Goal: Task Accomplishment & Management: Manage account settings

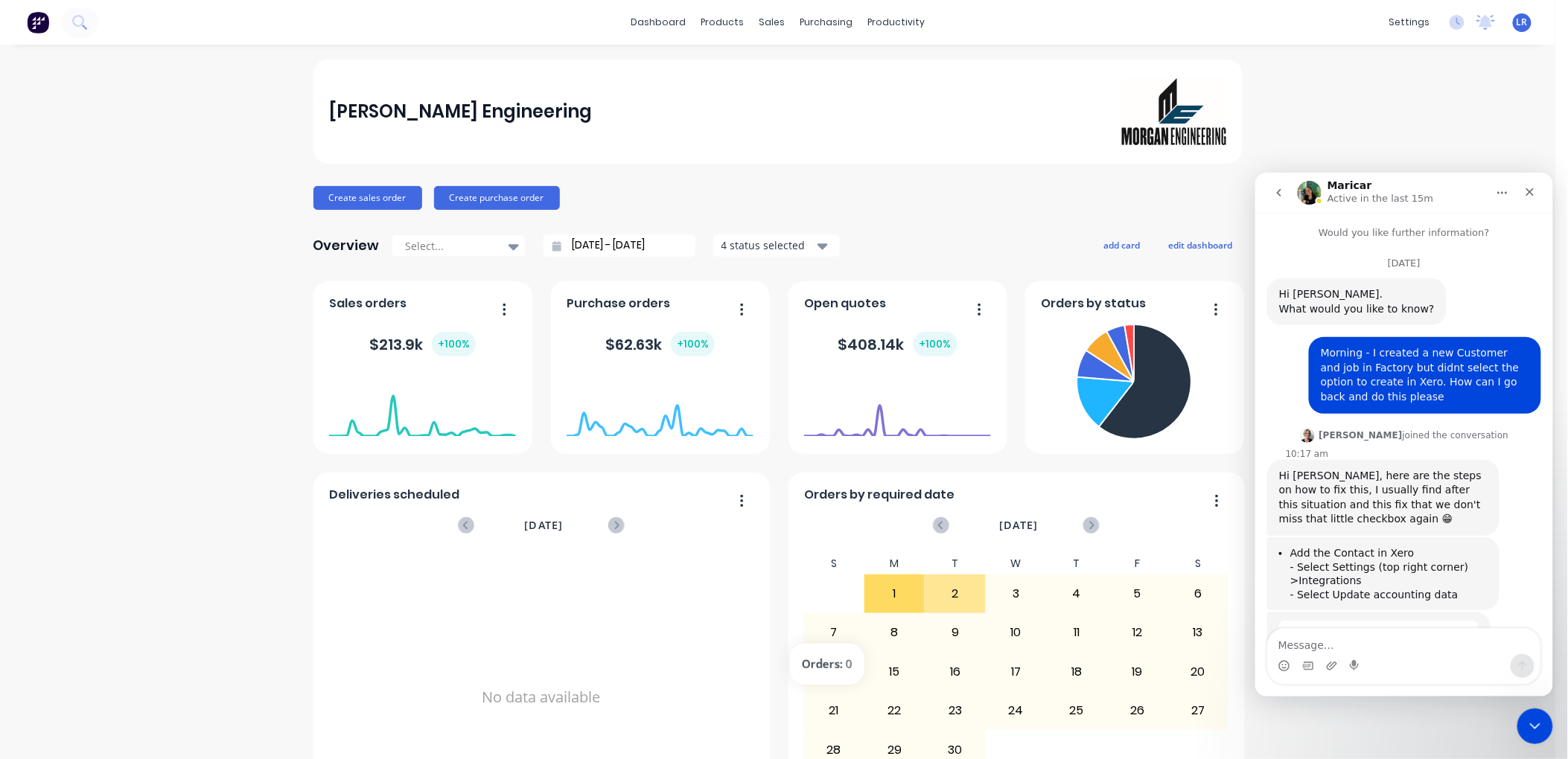
scroll to position [2, 0]
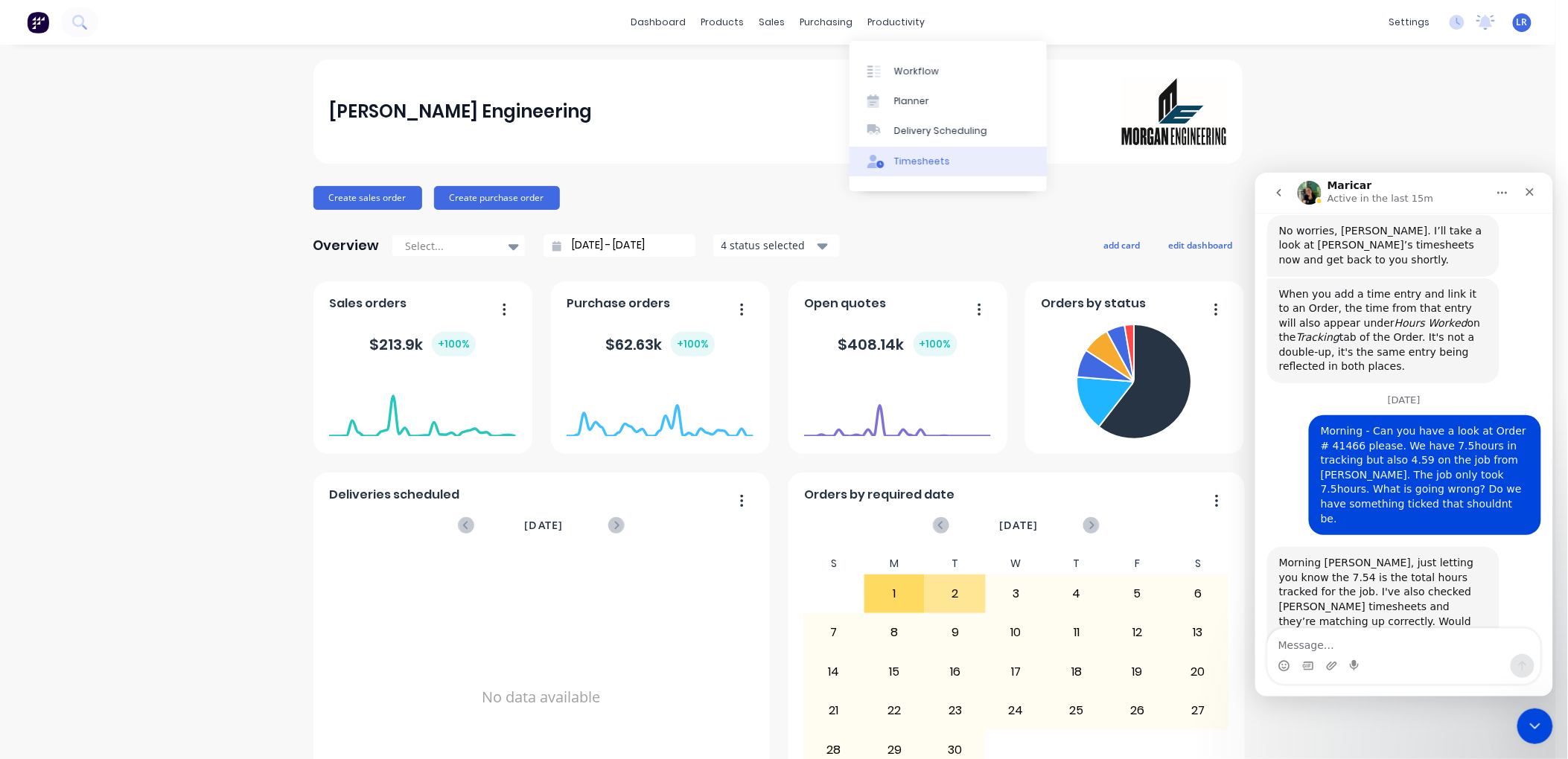
click at [921, 155] on div "Timesheets" at bounding box center [922, 161] width 56 height 14
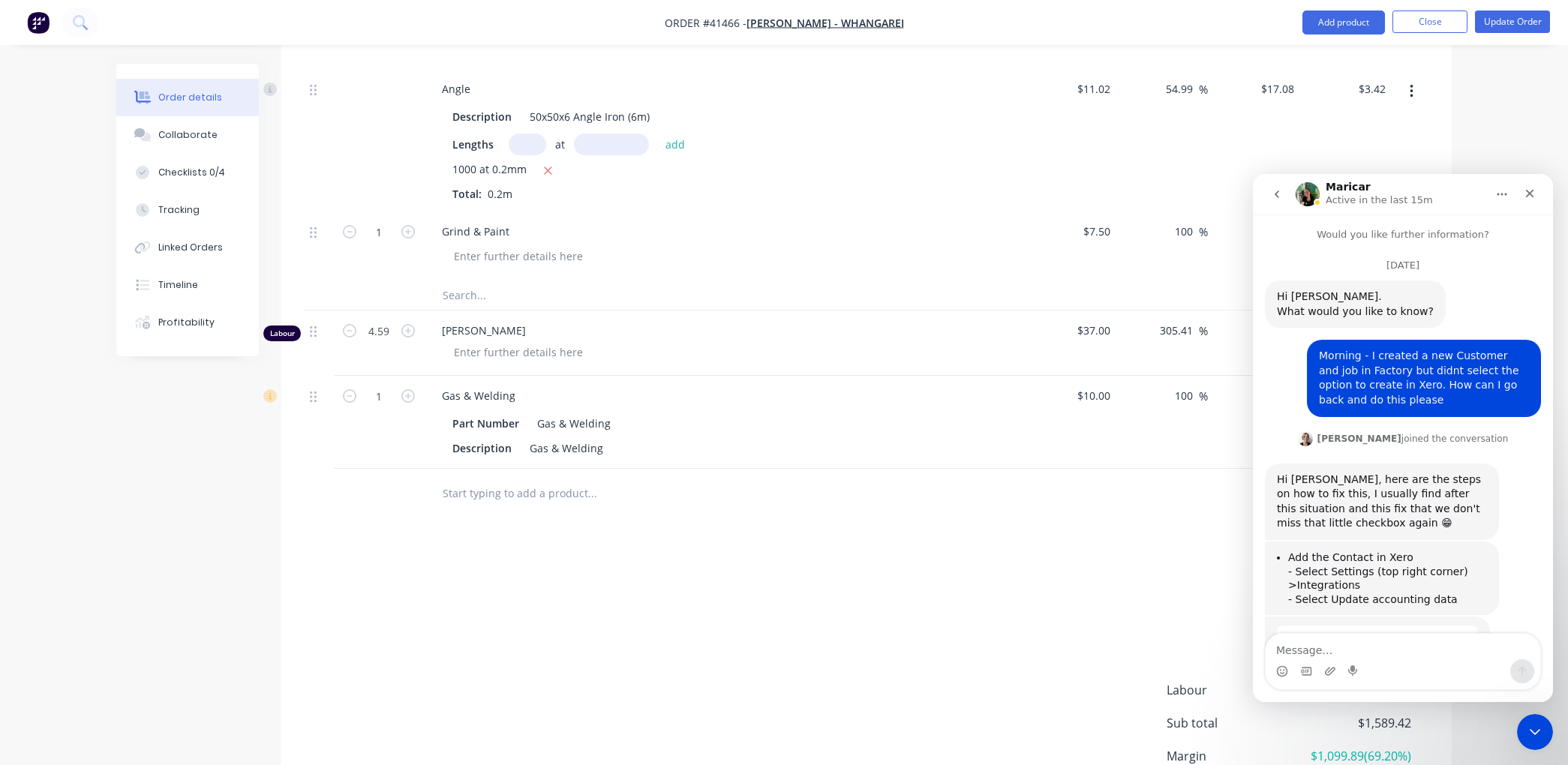
scroll to position [2, 0]
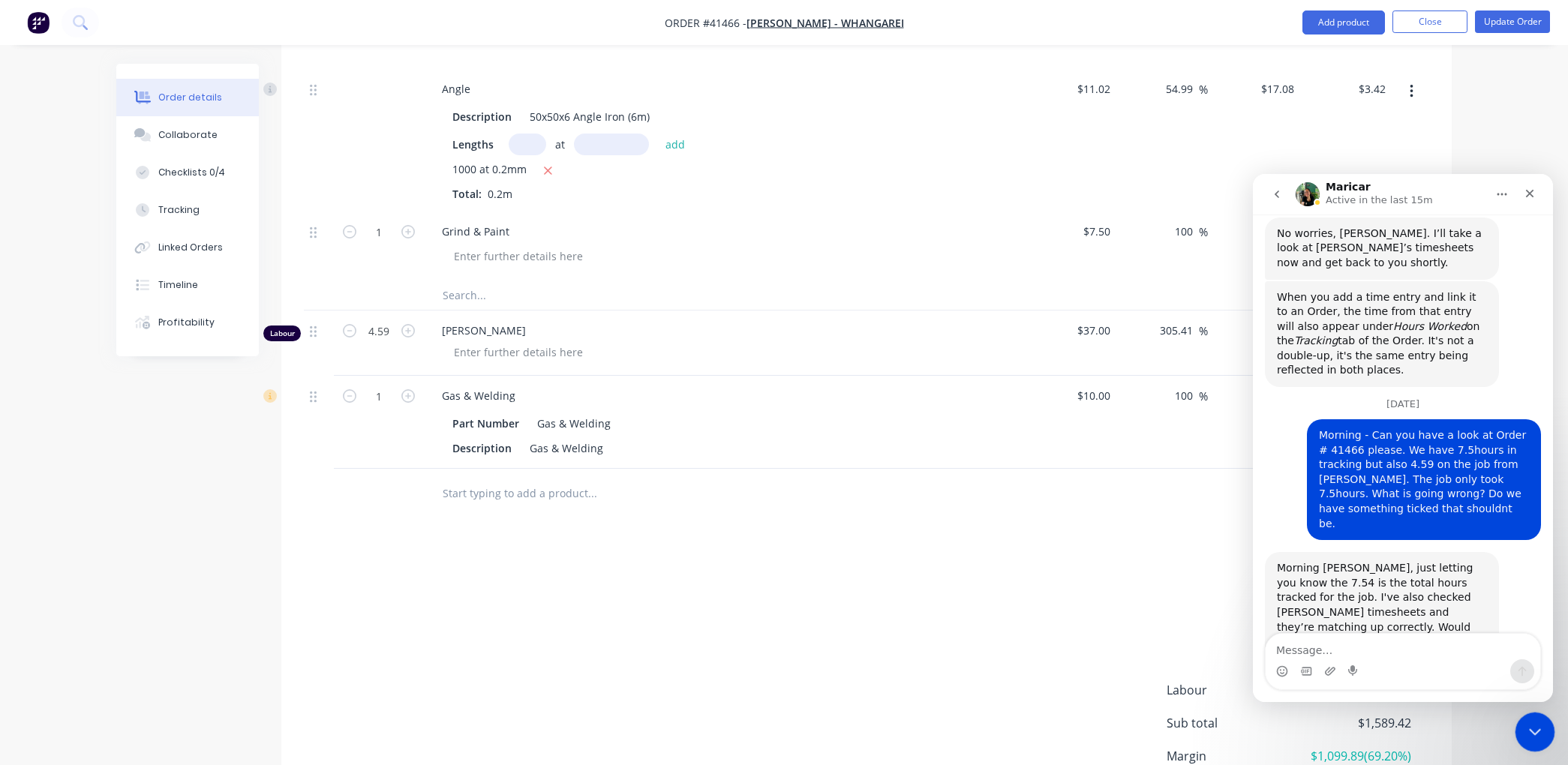
drag, startPoint x: 2546, startPoint y: 1253, endPoint x: 1519, endPoint y: 721, distance: 1156.6
click at [1535, 727] on icon "Close Intercom Messenger" at bounding box center [1533, 730] width 18 height 18
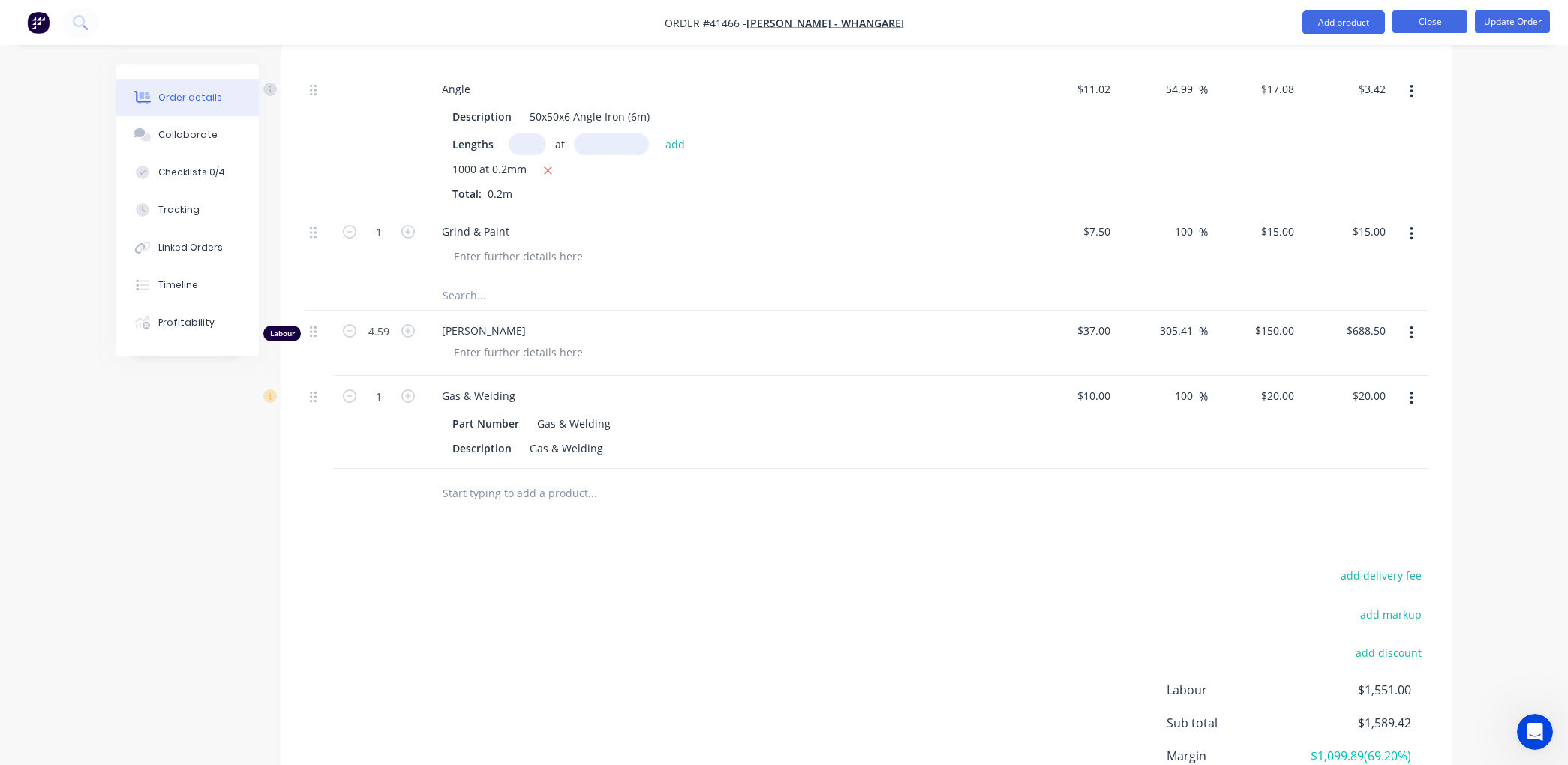
click at [1441, 18] on button "Close" at bounding box center [1430, 21] width 75 height 22
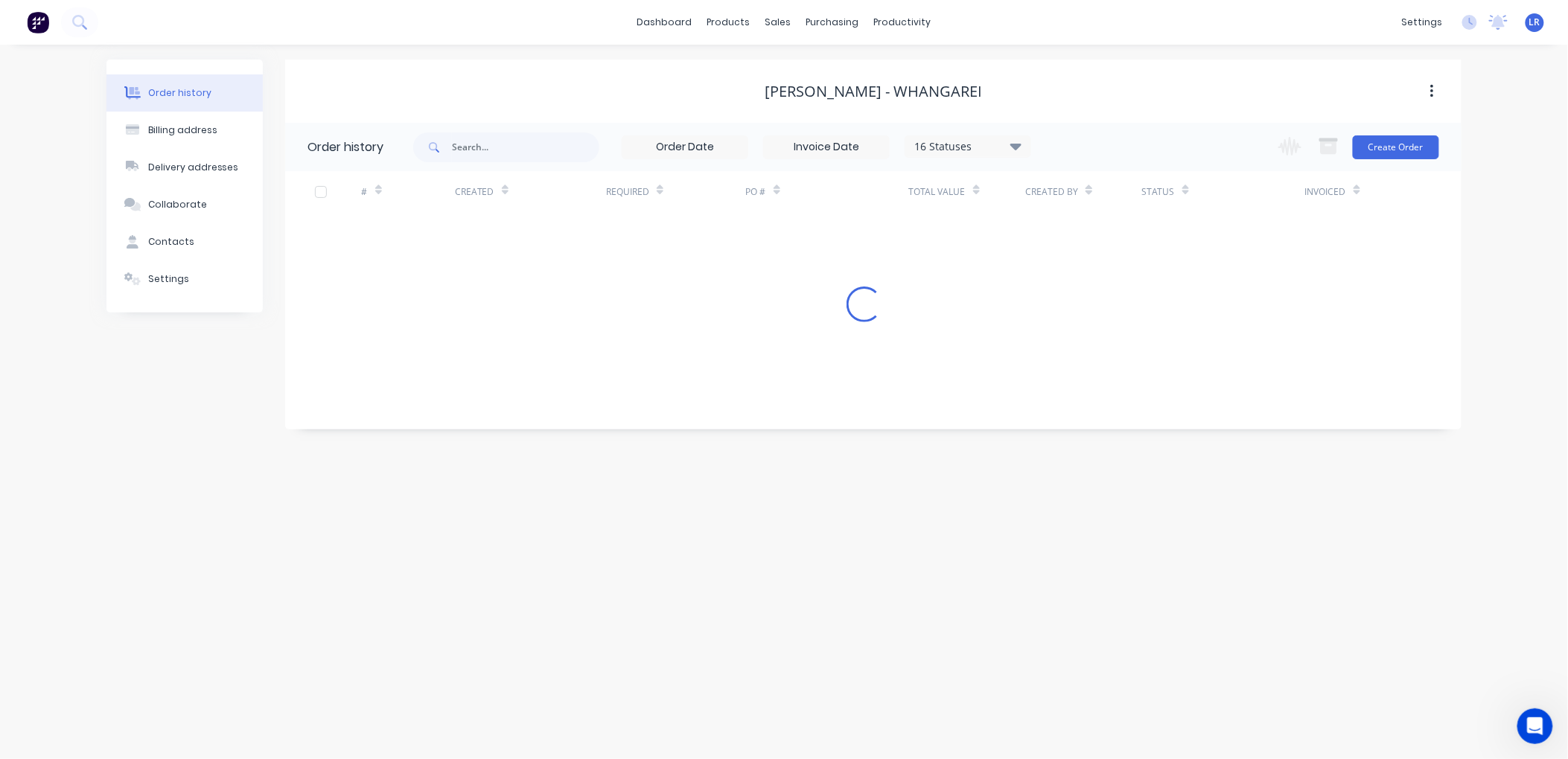
scroll to position [6426, 0]
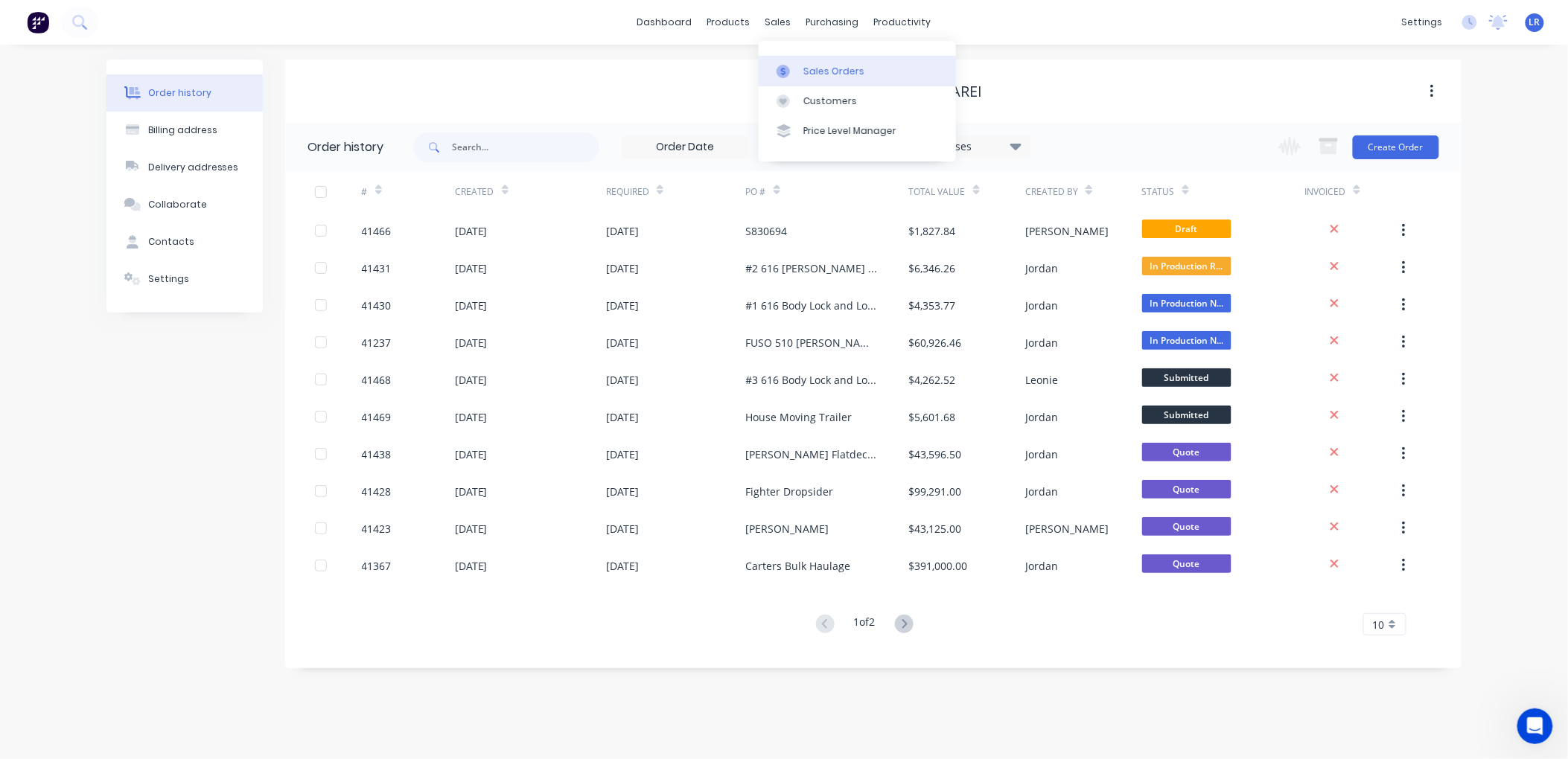
click at [800, 62] on link "Sales Orders" at bounding box center [857, 70] width 197 height 30
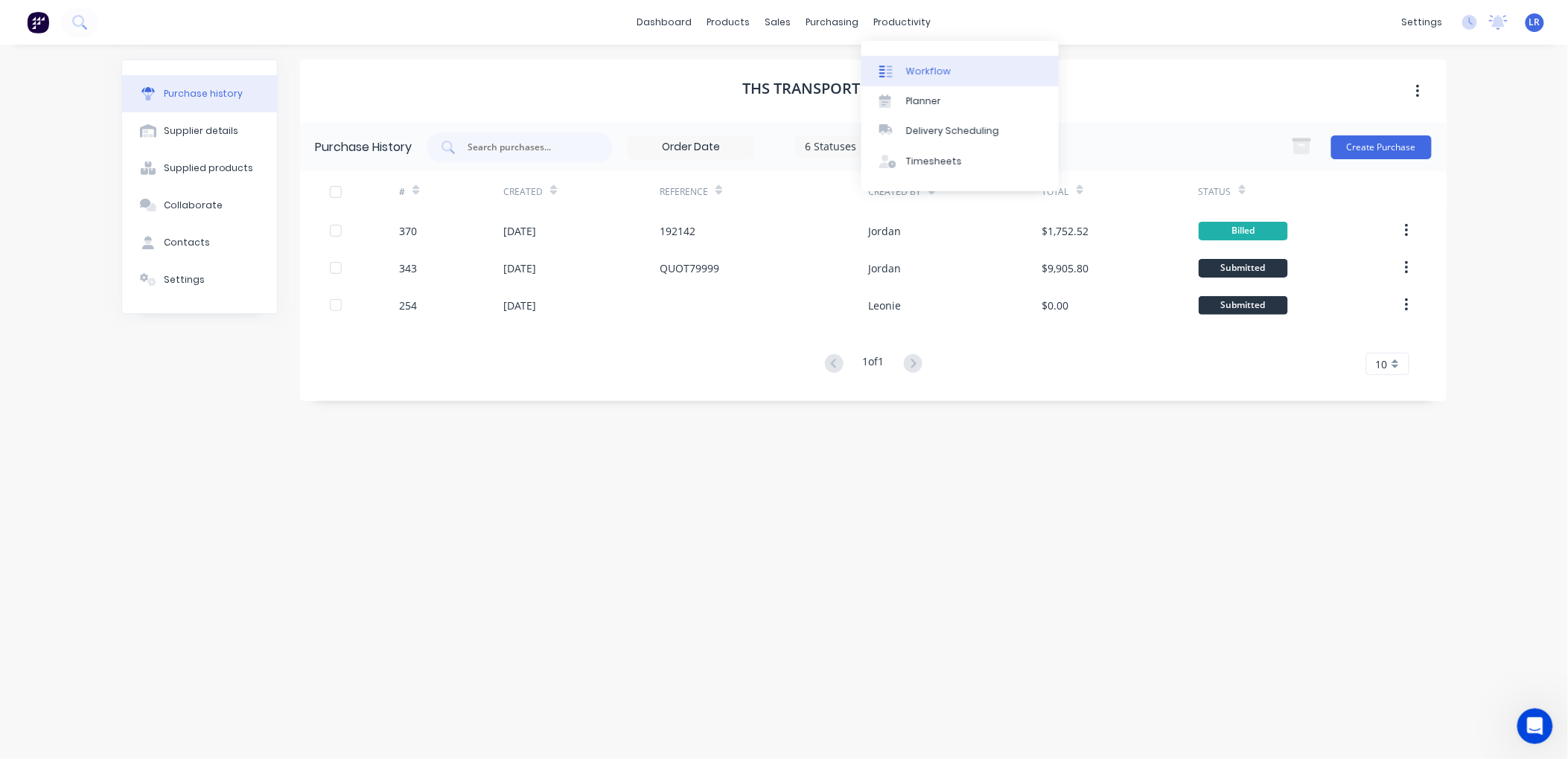
click at [916, 69] on div "Workflow" at bounding box center [928, 71] width 45 height 14
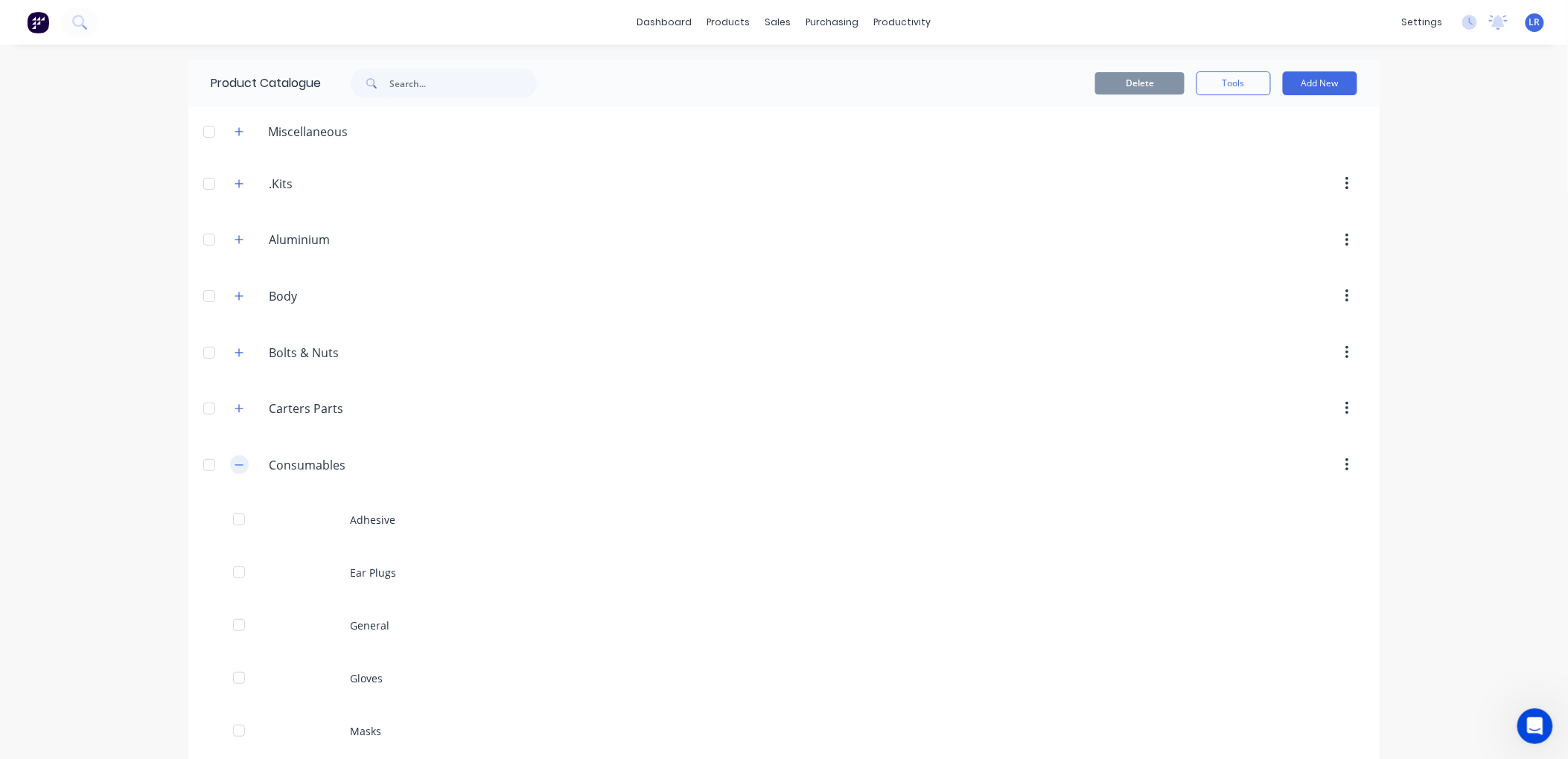
click at [235, 463] on icon "button" at bounding box center [239, 464] width 9 height 10
click at [865, 68] on div "Purchase Orders" at bounding box center [875, 71] width 78 height 14
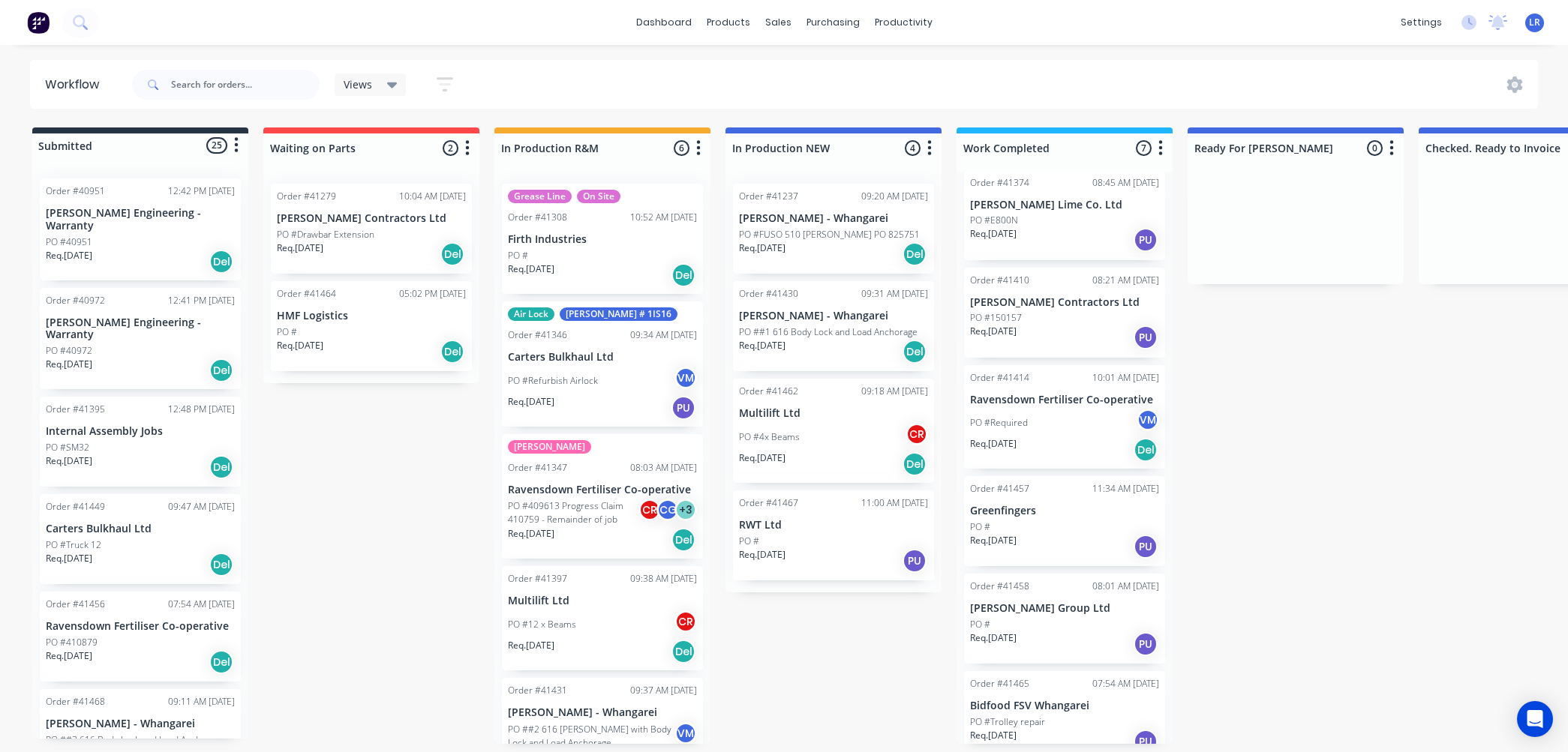
scroll to position [141, 0]
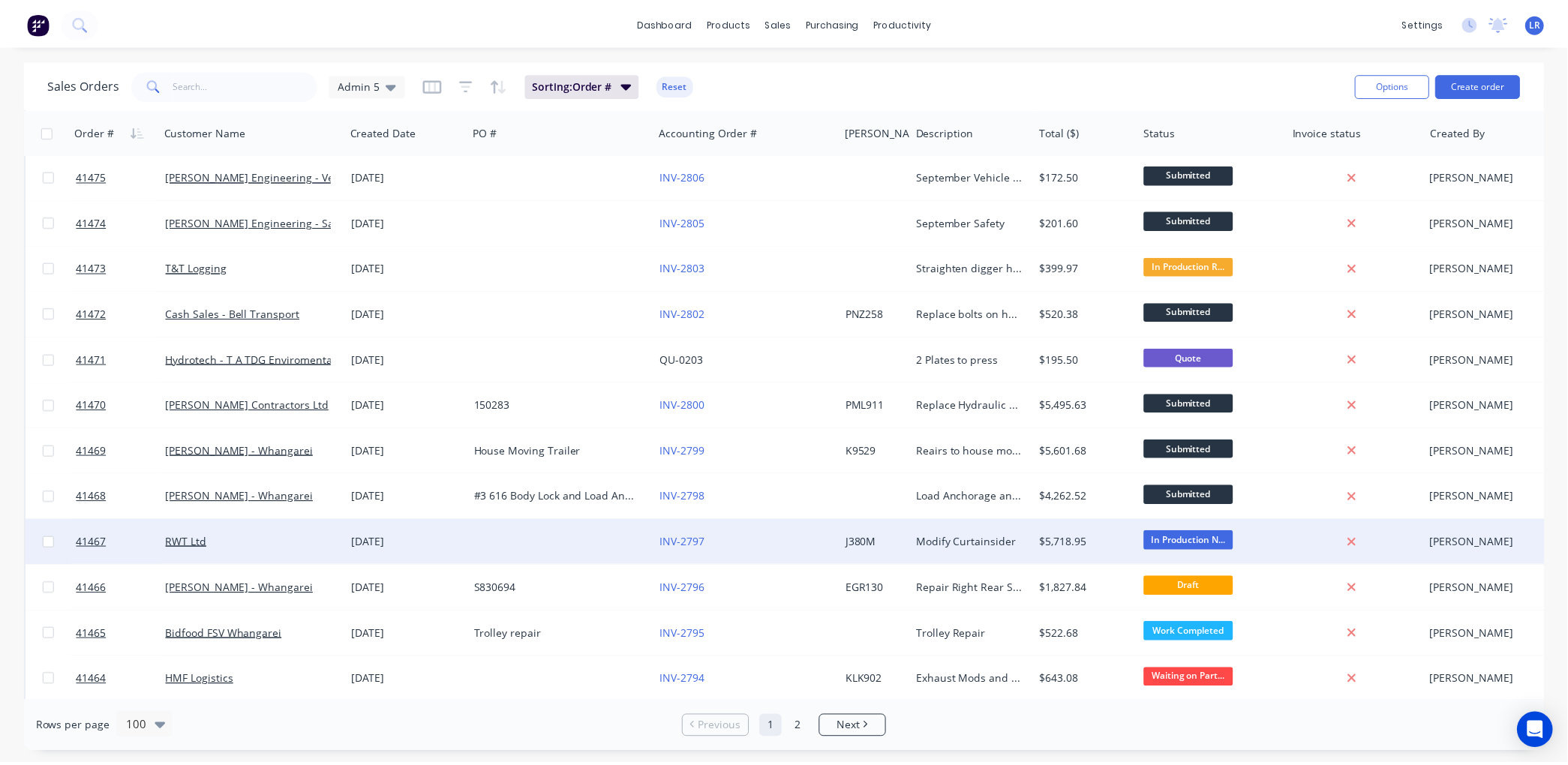
scroll to position [750, 0]
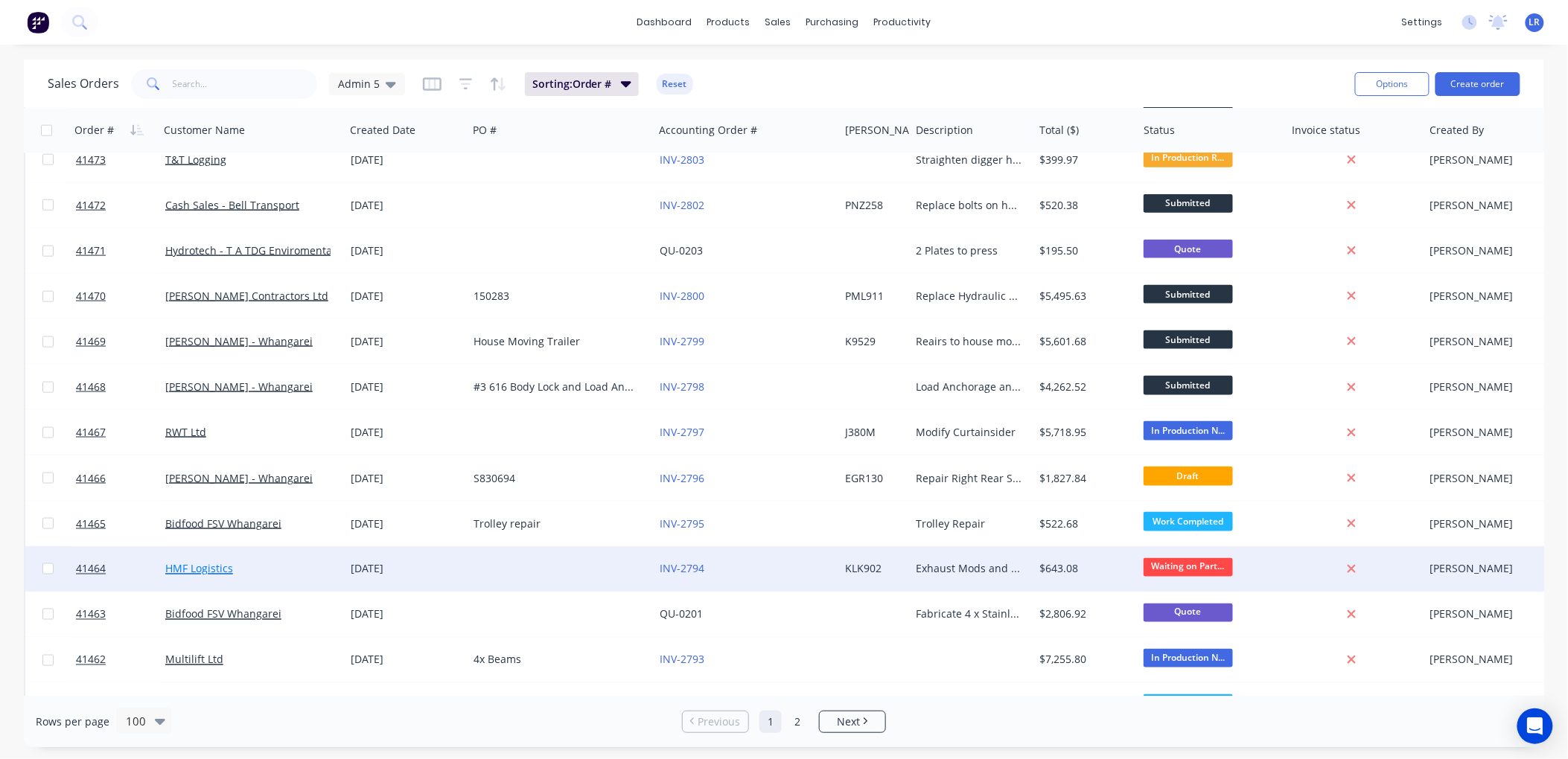
click at [214, 564] on link "HMF Logistics" at bounding box center [199, 569] width 68 height 15
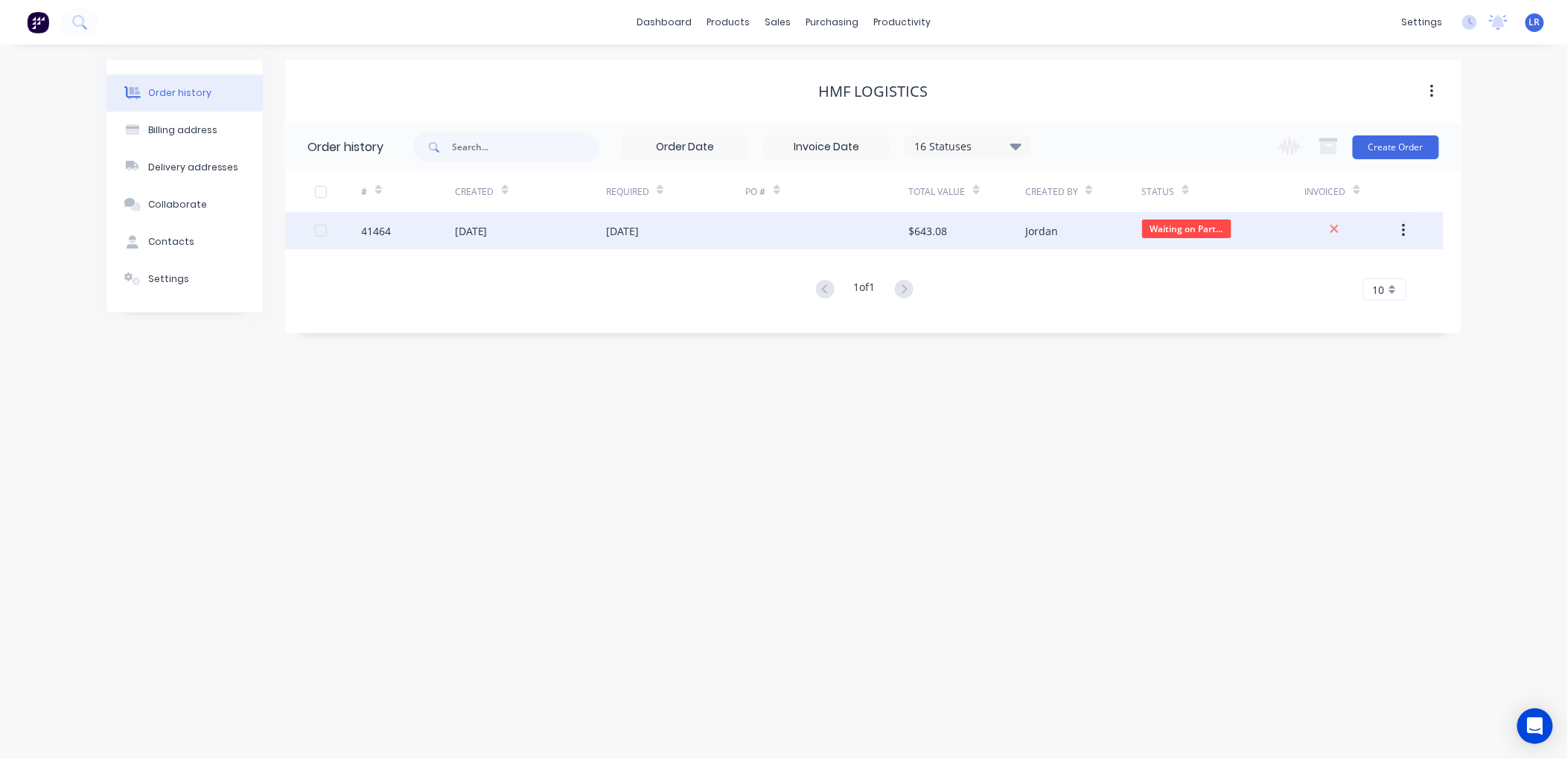
click at [482, 228] on div "[DATE]" at bounding box center [472, 231] width 33 height 16
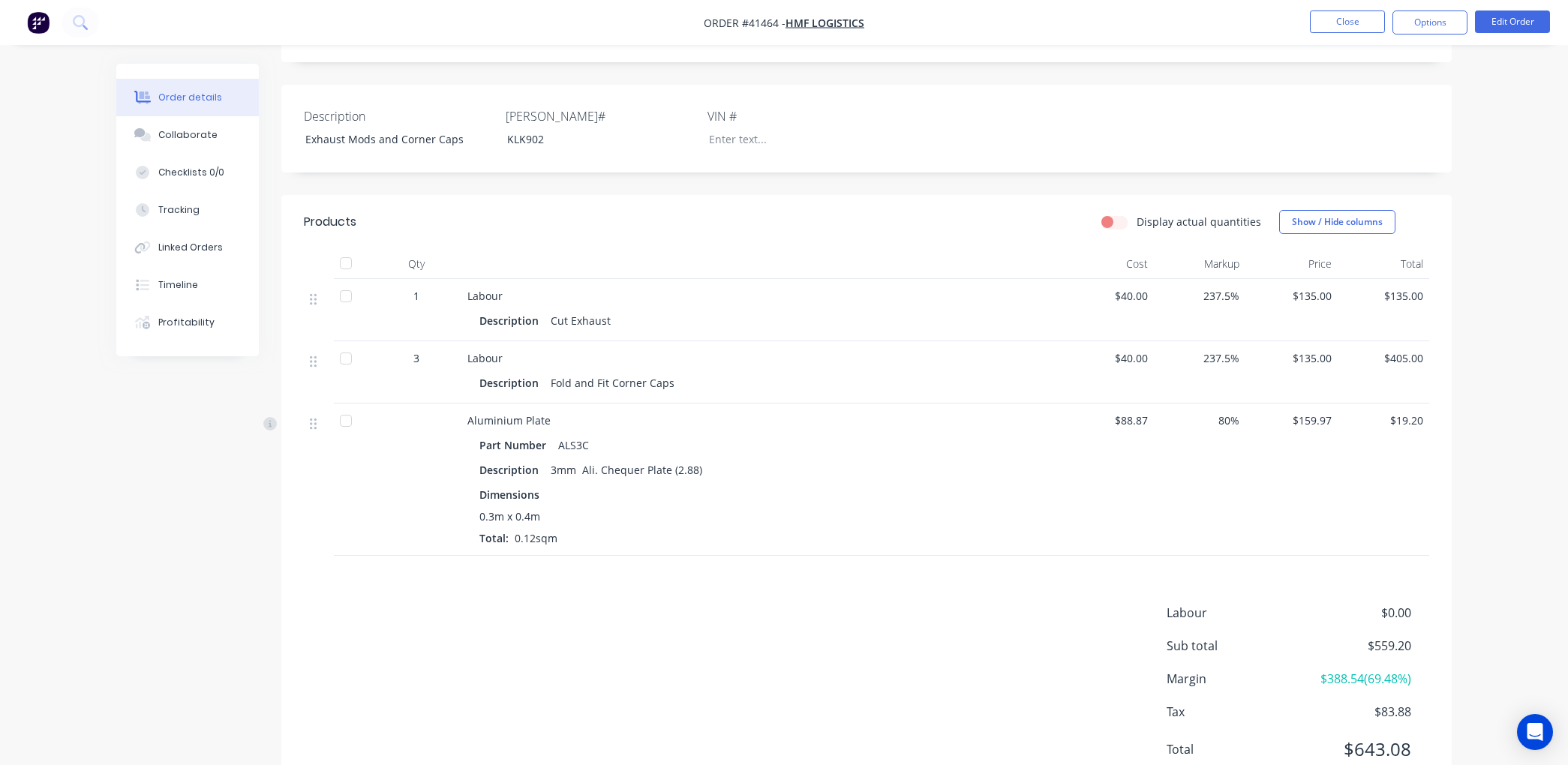
scroll to position [333, 0]
click at [207, 242] on div "Linked Orders" at bounding box center [190, 247] width 64 height 14
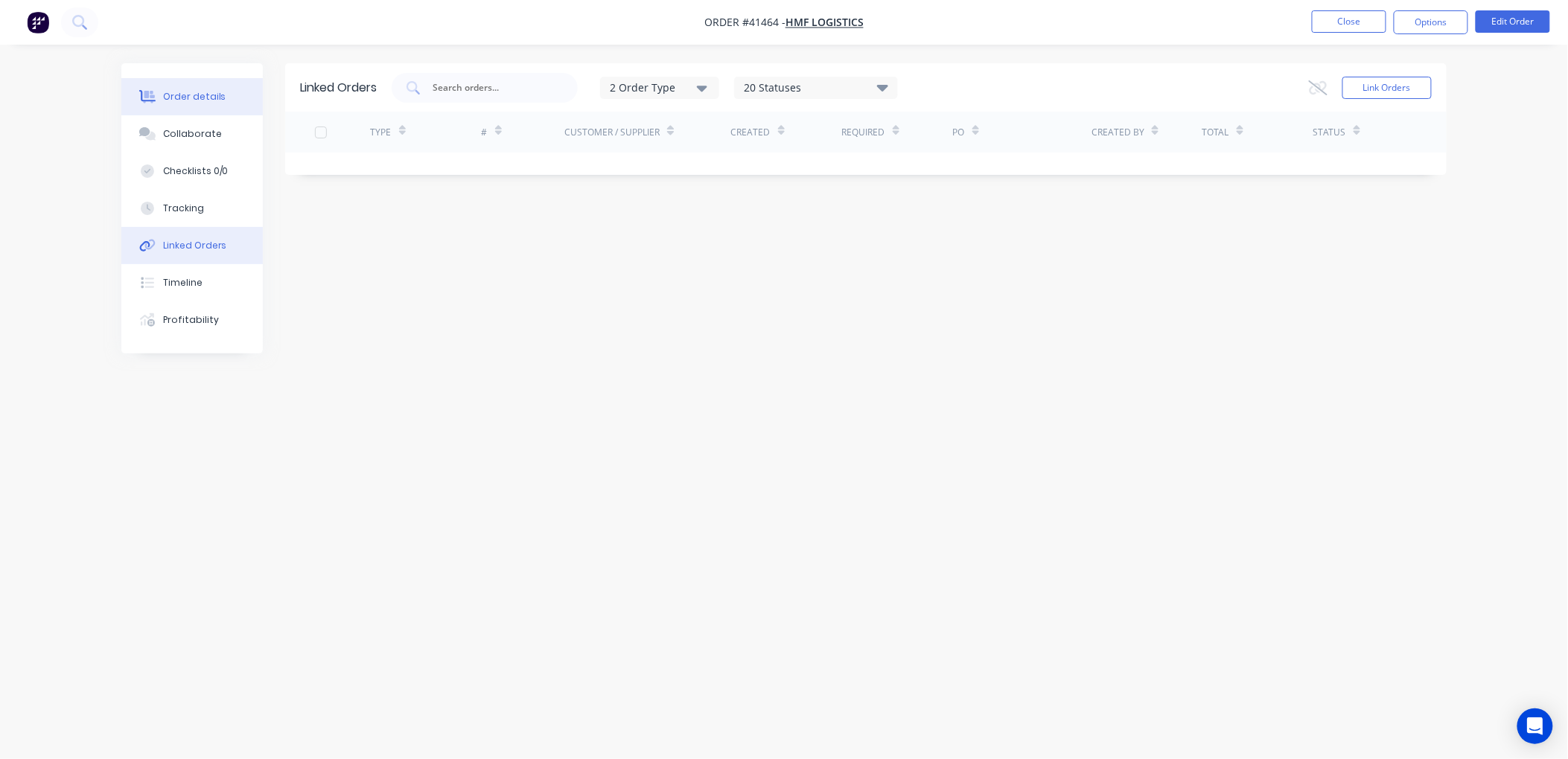
click at [203, 97] on div "Order details" at bounding box center [194, 97] width 63 height 14
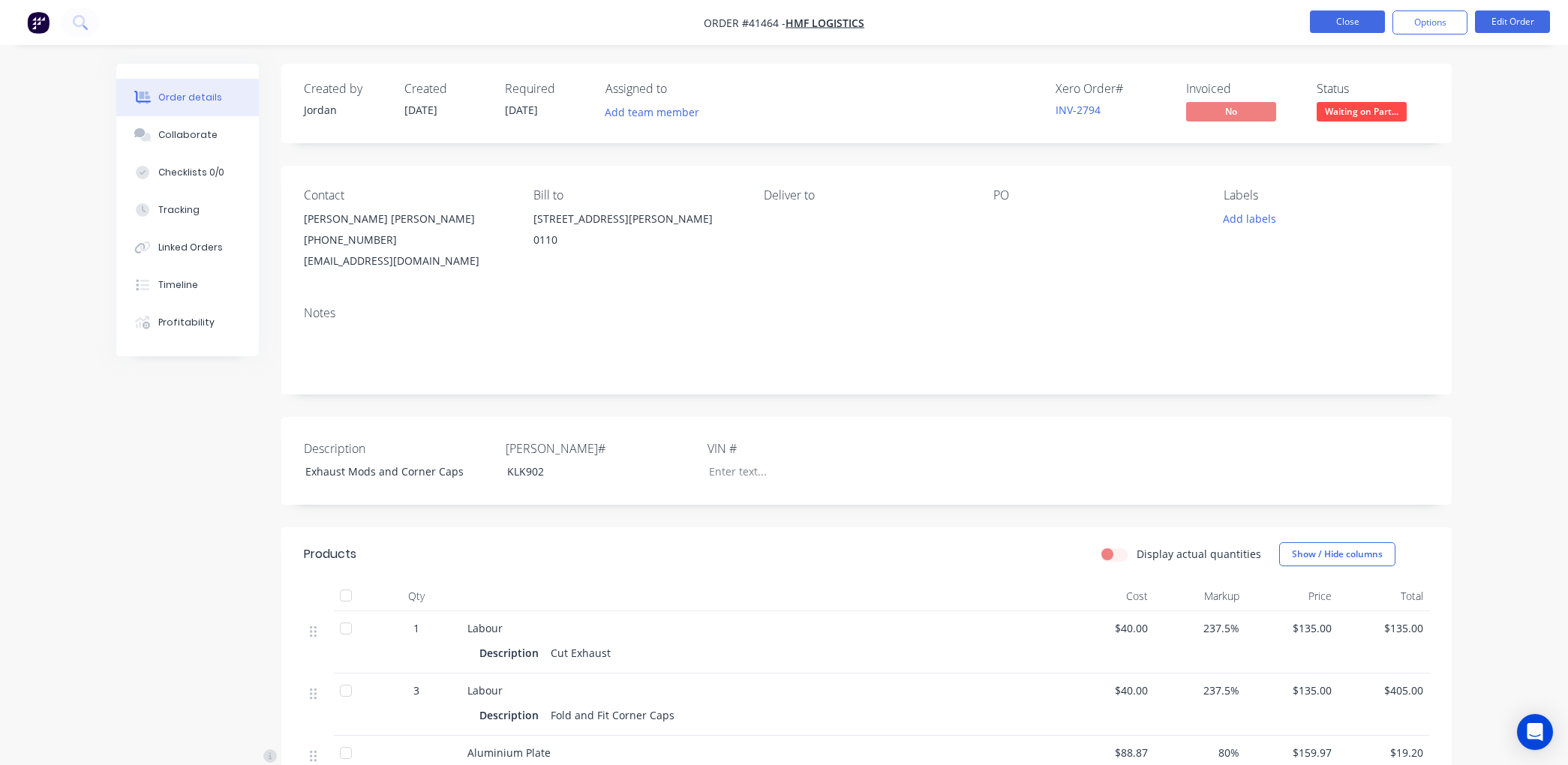
click at [1347, 25] on button "Close" at bounding box center [1348, 21] width 75 height 22
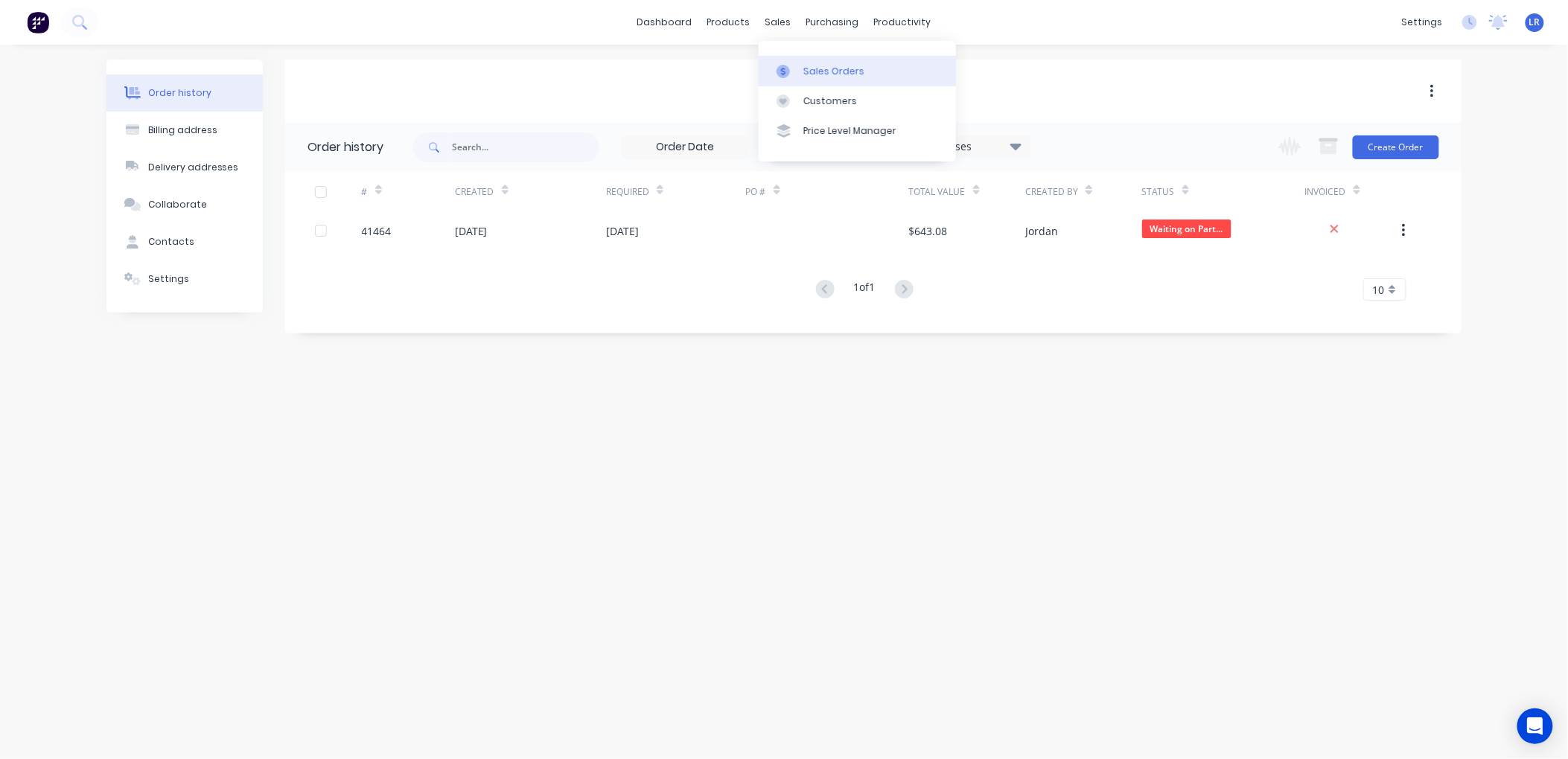
click at [813, 65] on div "Sales Orders" at bounding box center [833, 71] width 61 height 14
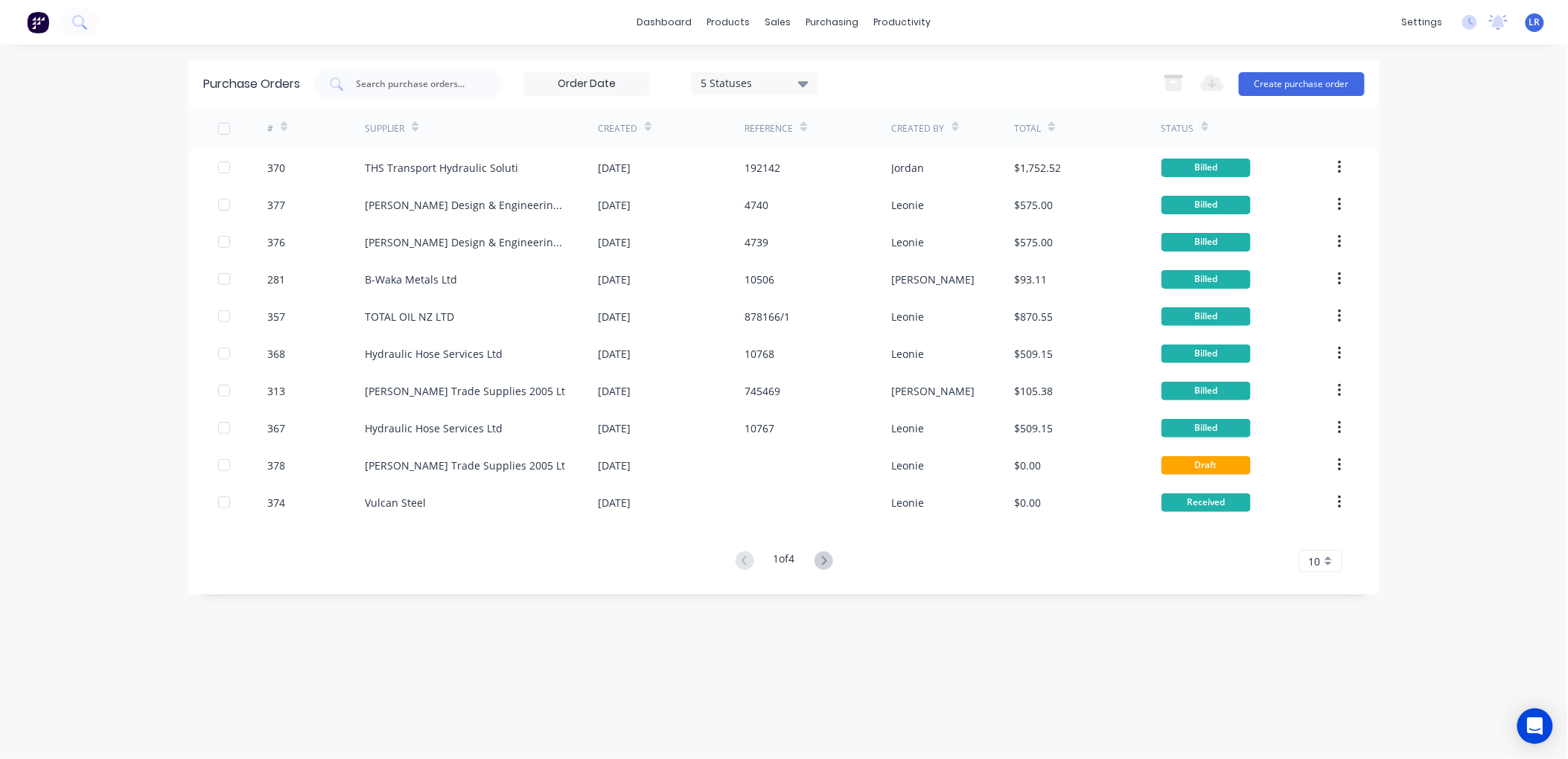
click at [285, 123] on icon at bounding box center [284, 127] width 6 height 11
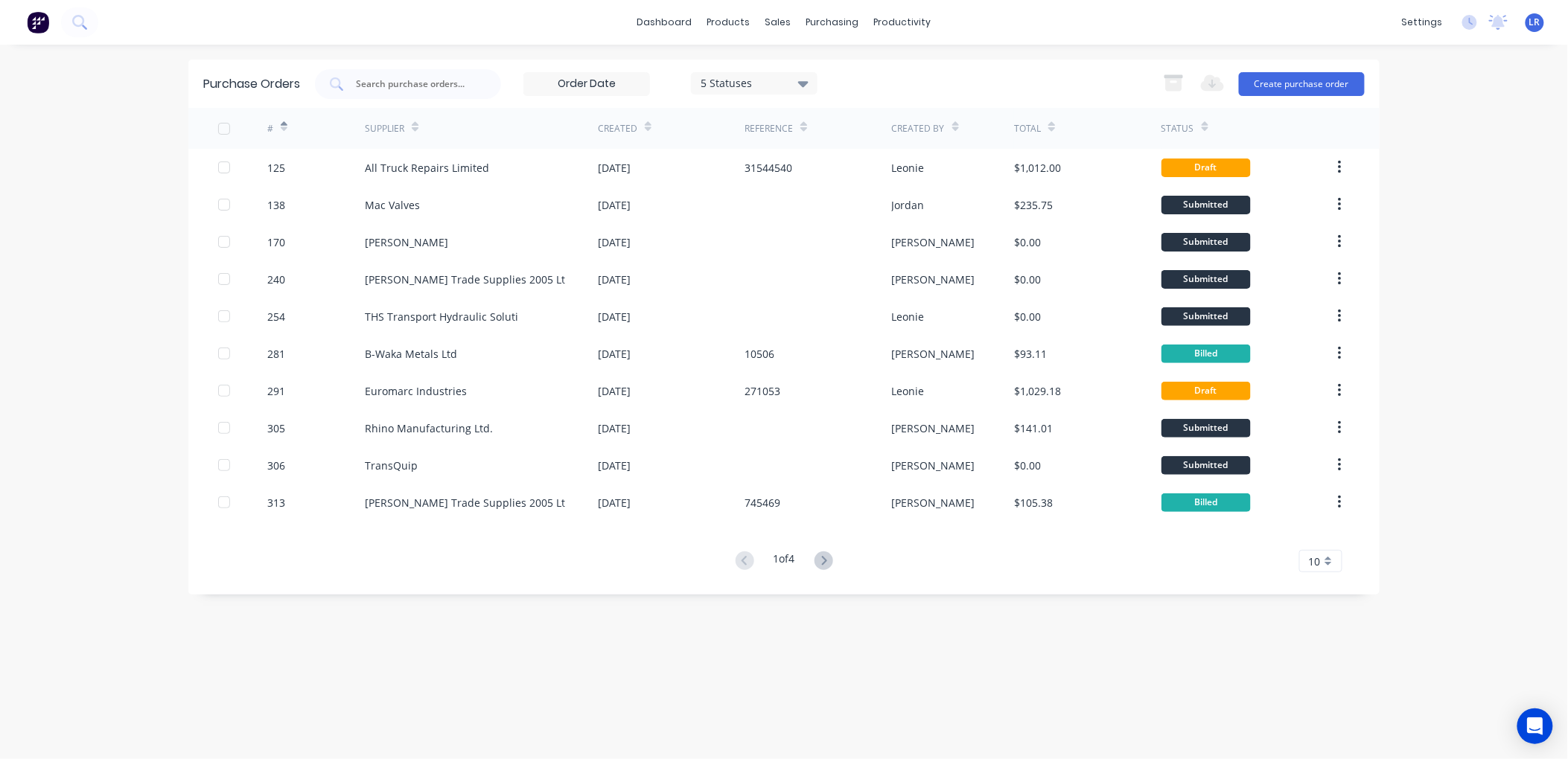
click at [285, 123] on icon at bounding box center [284, 127] width 6 height 11
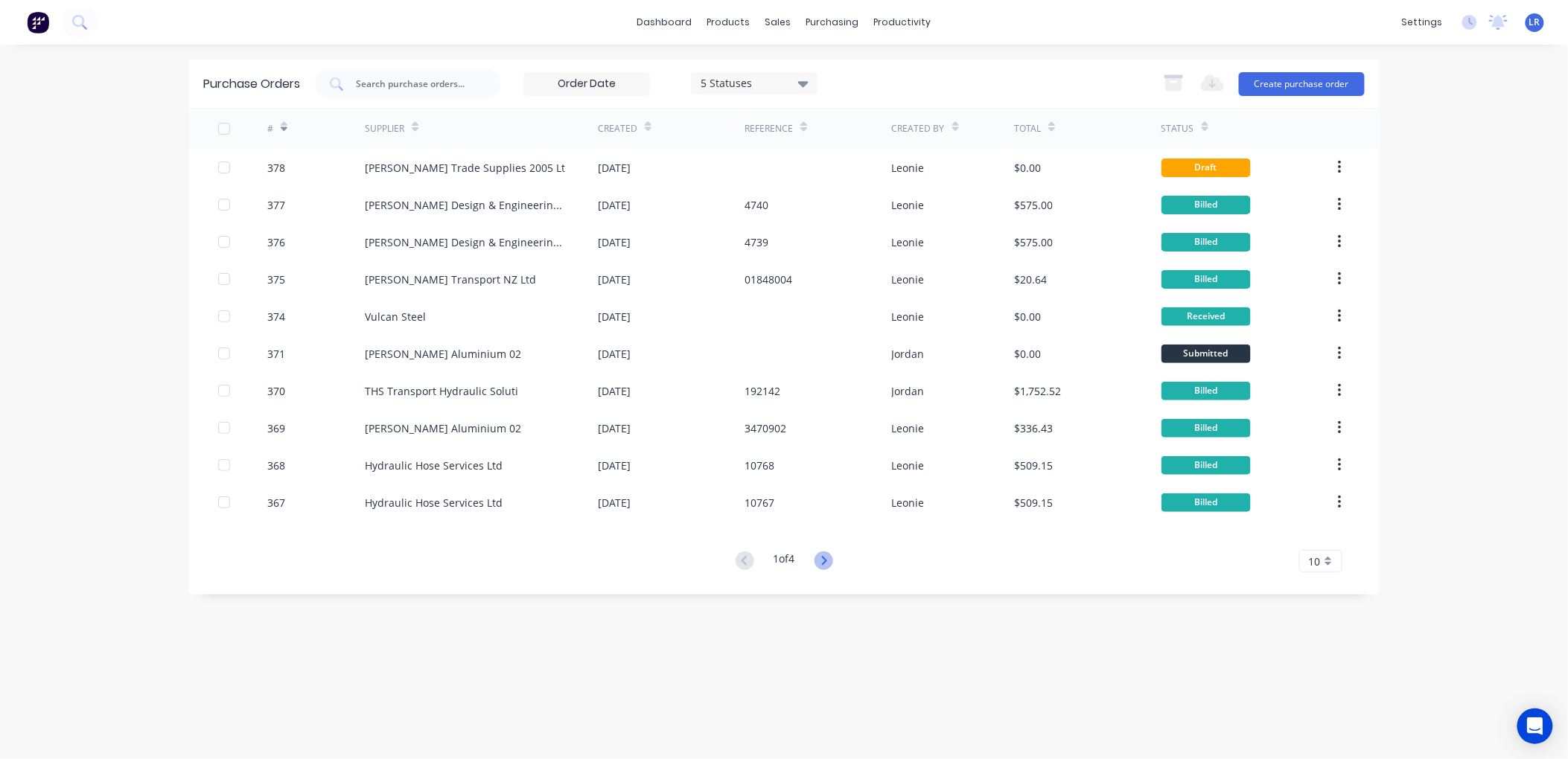
click at [821, 554] on icon at bounding box center [824, 561] width 18 height 18
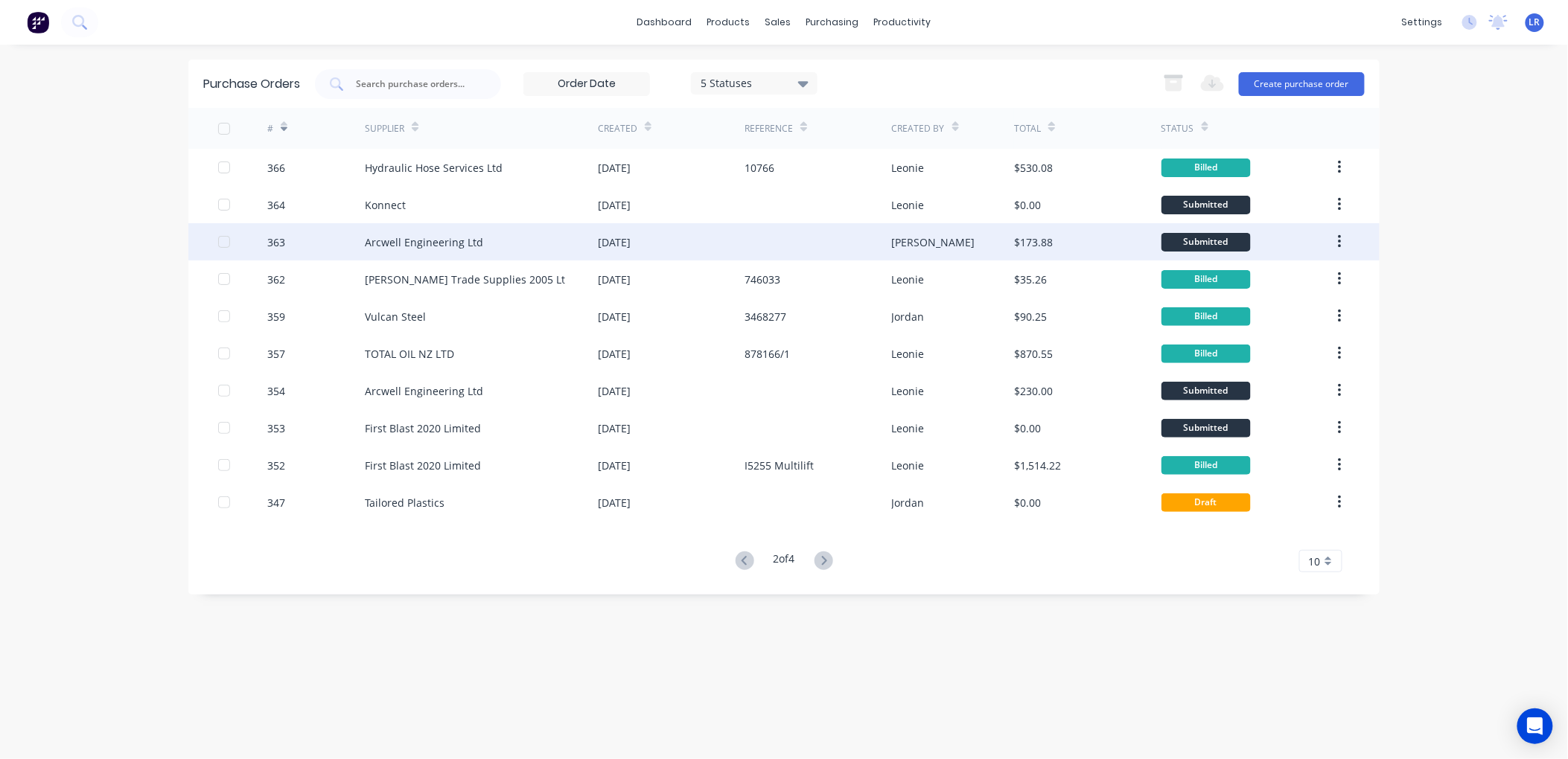
click at [372, 236] on div "Arcwell Engineering Ltd" at bounding box center [424, 242] width 119 height 16
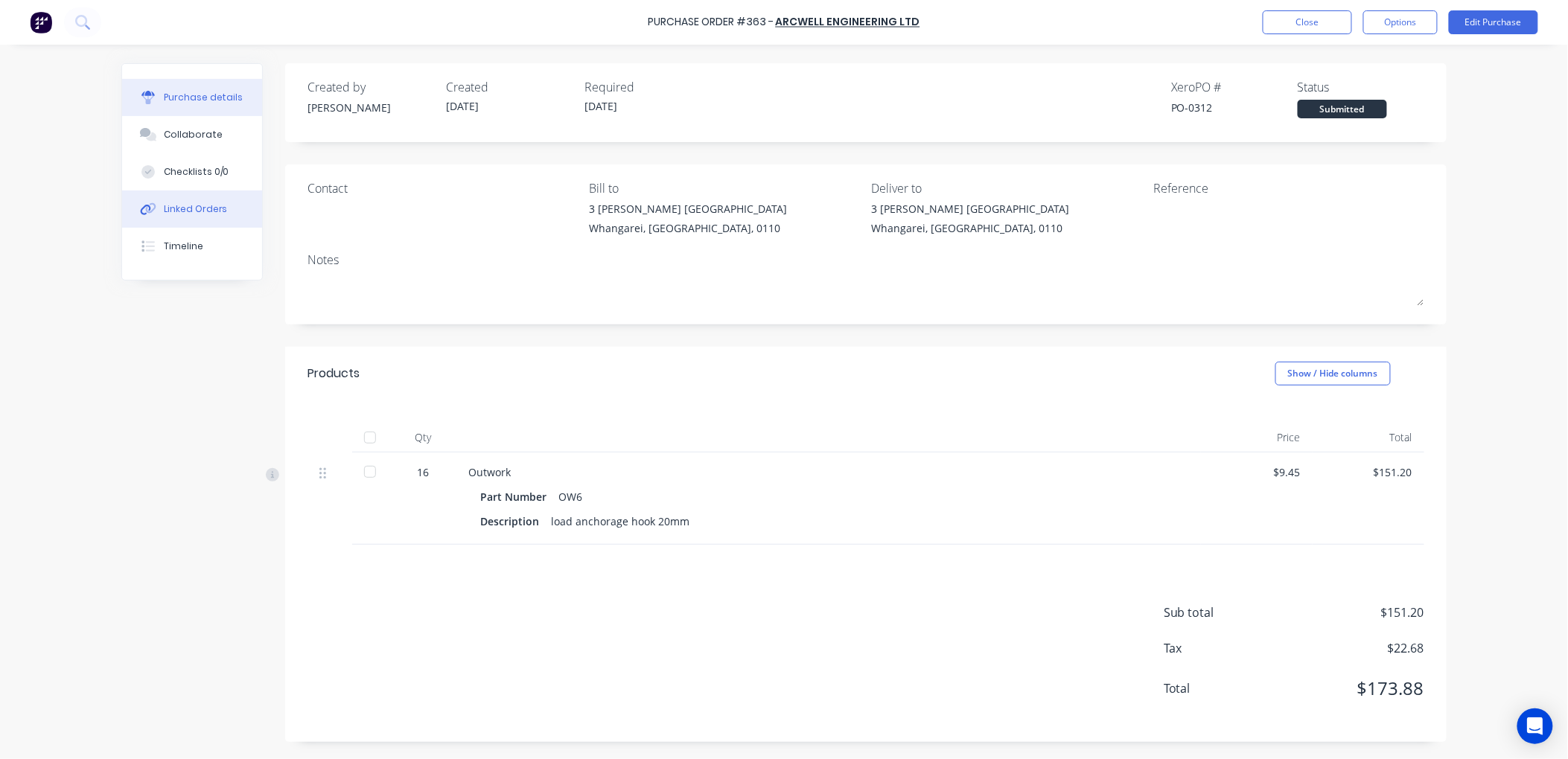
click at [169, 203] on div "Linked Orders" at bounding box center [196, 209] width 64 height 14
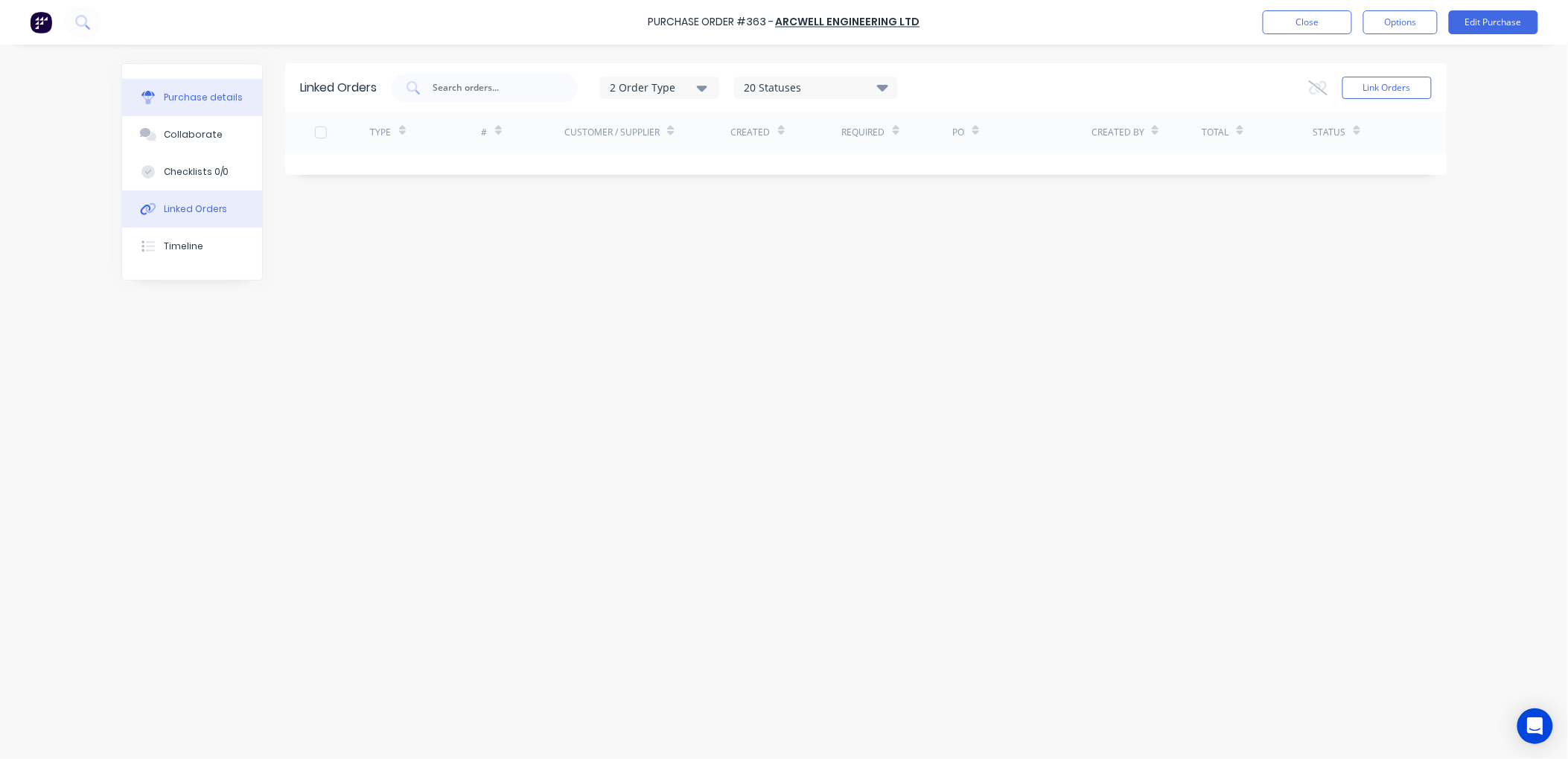
click at [217, 93] on div "Purchase details" at bounding box center [204, 98] width 79 height 14
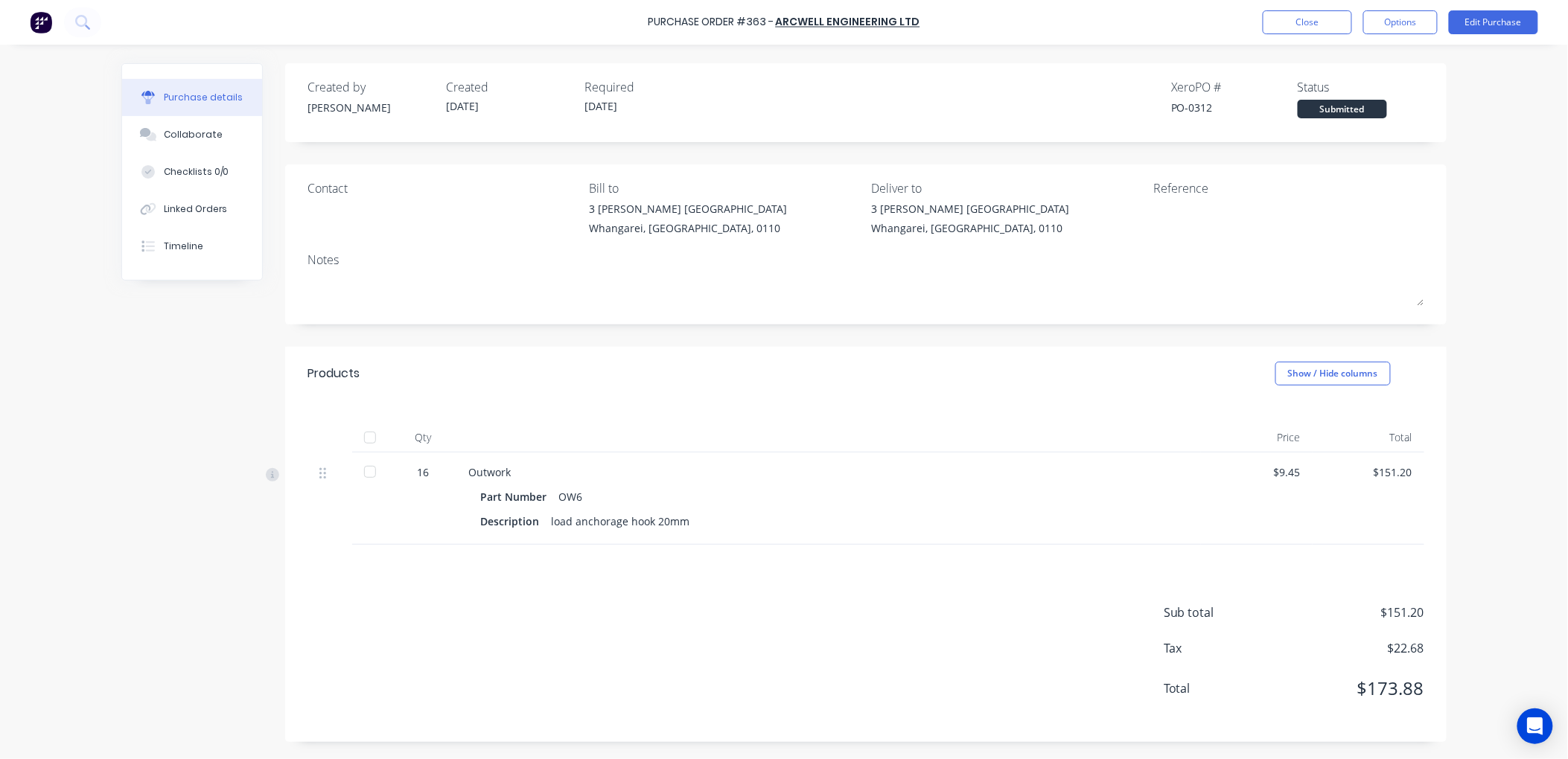
click at [370, 434] on div at bounding box center [370, 437] width 30 height 30
click at [1478, 22] on button "Edit Purchase" at bounding box center [1494, 22] width 89 height 24
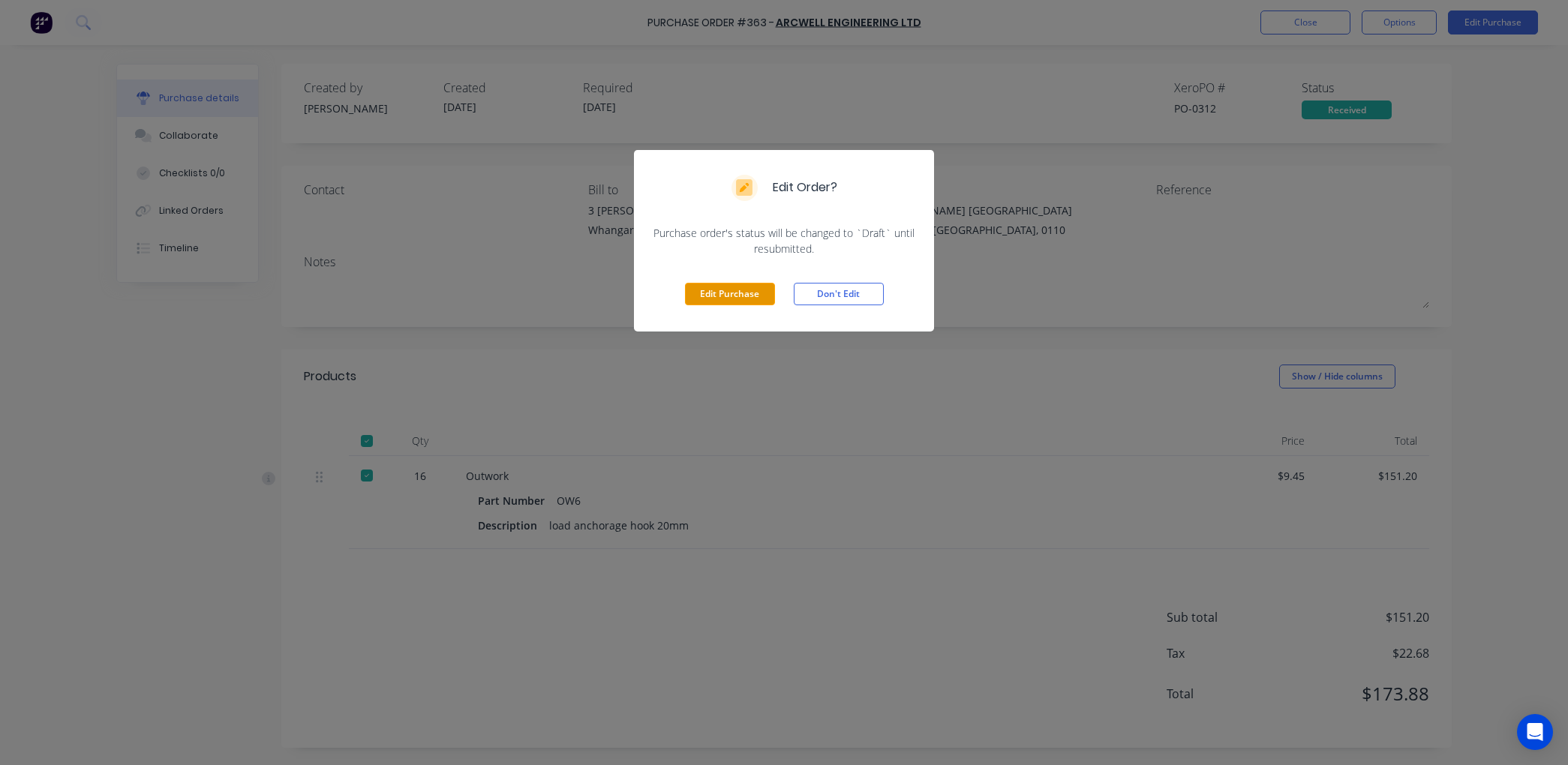
click at [729, 287] on button "Edit Purchase" at bounding box center [730, 294] width 90 height 22
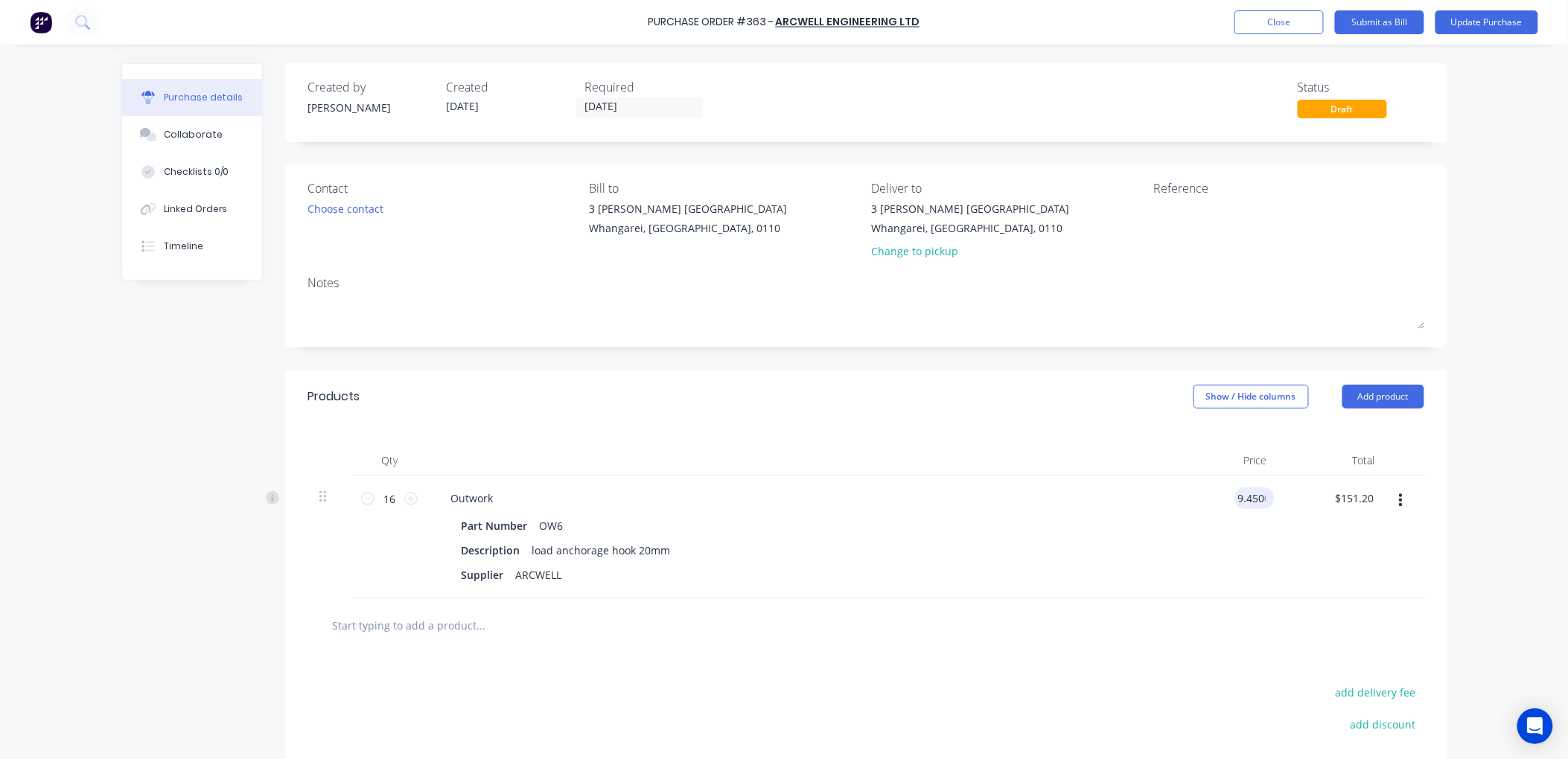
click at [1261, 497] on input "9.4500" at bounding box center [1252, 498] width 35 height 22
type input "$9.45"
drag, startPoint x: 1266, startPoint y: 495, endPoint x: 1259, endPoint y: 501, distance: 9.2
click at [1259, 501] on div "$9.45 $9.45" at bounding box center [1255, 498] width 40 height 22
click at [1371, 497] on div "$151.20 $151.20" at bounding box center [1354, 498] width 47 height 22
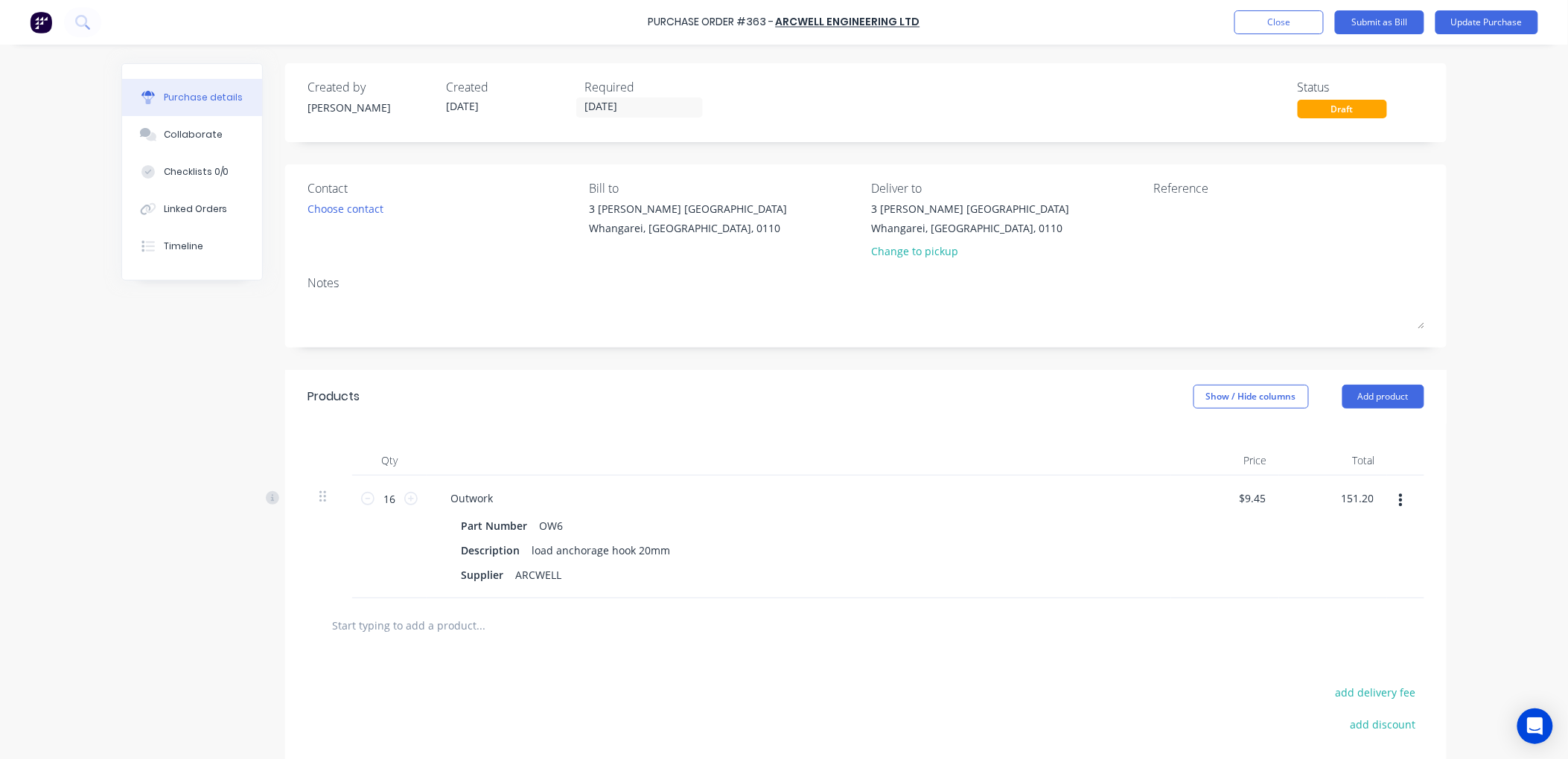
drag, startPoint x: 1368, startPoint y: 494, endPoint x: 1319, endPoint y: 502, distance: 49.6
click at [1319, 502] on div "151.20 151.20" at bounding box center [1333, 536] width 108 height 123
type input "228.00"
type input "$14.25"
type input "$228.00"
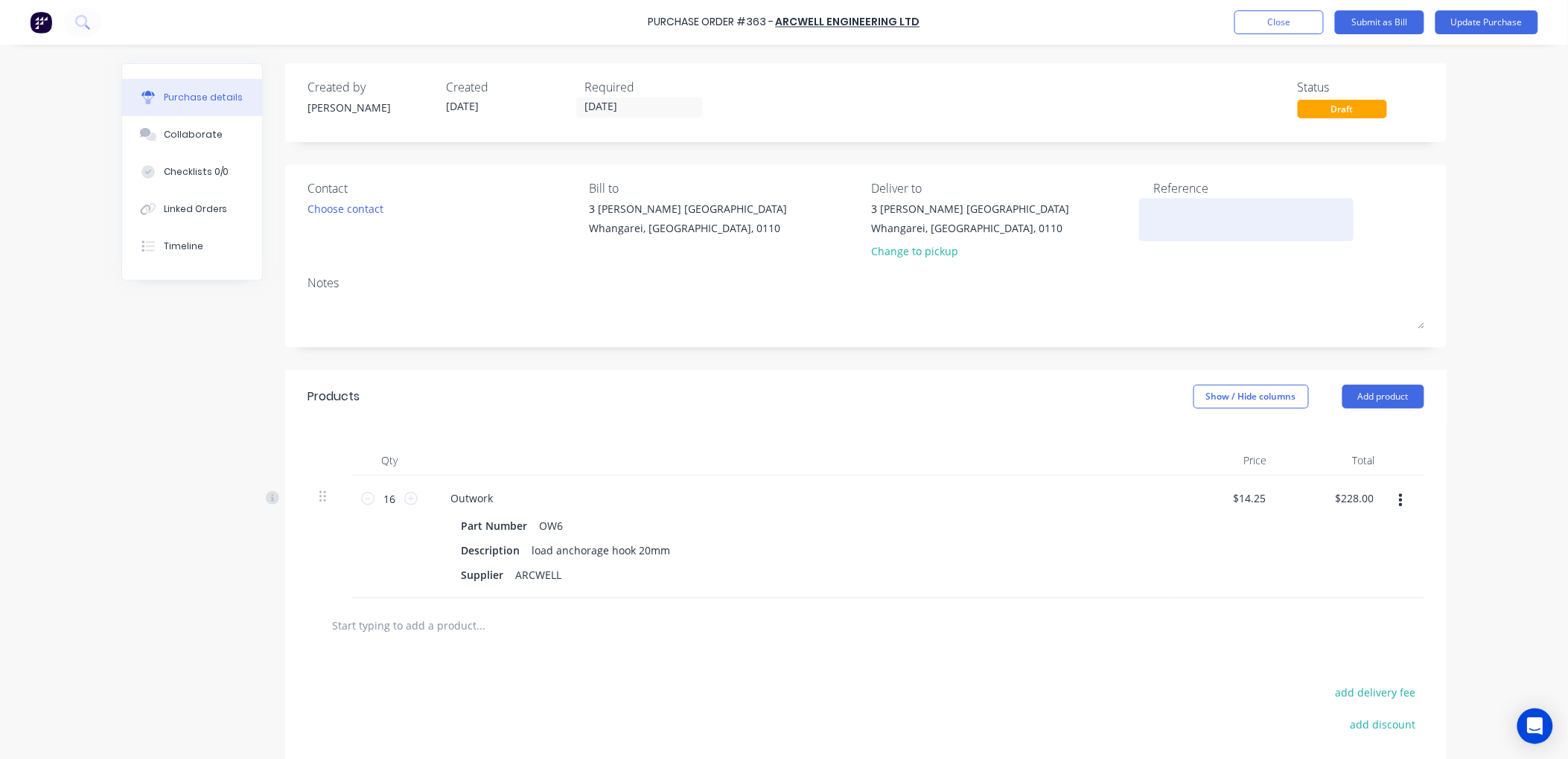
click at [1178, 224] on textarea at bounding box center [1247, 217] width 186 height 34
type textarea "33072"
type textarea "x"
type textarea "33072"
click at [1471, 19] on button "Update Purchase" at bounding box center [1487, 22] width 103 height 24
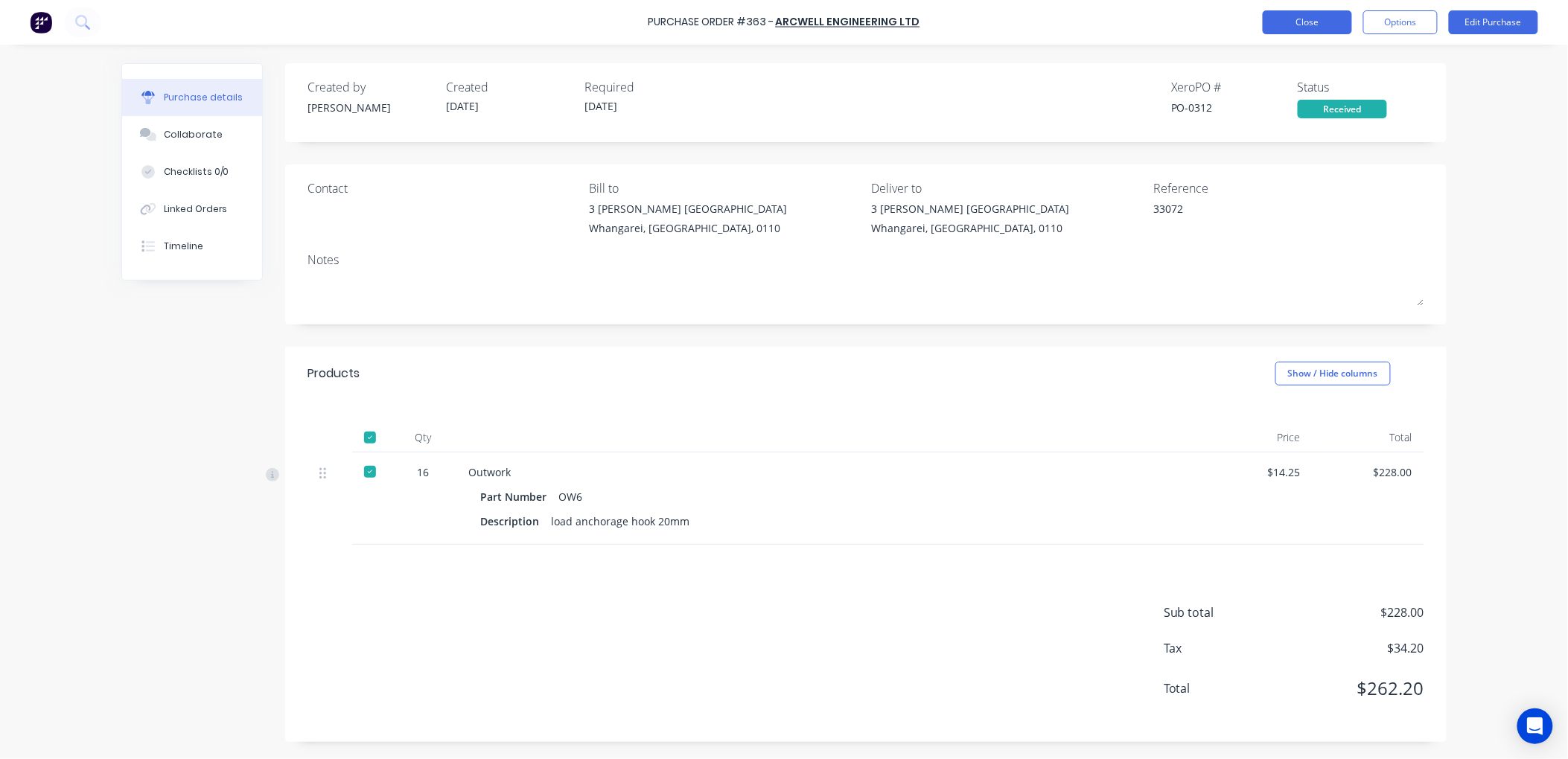
click at [1287, 16] on button "Close" at bounding box center [1308, 22] width 89 height 24
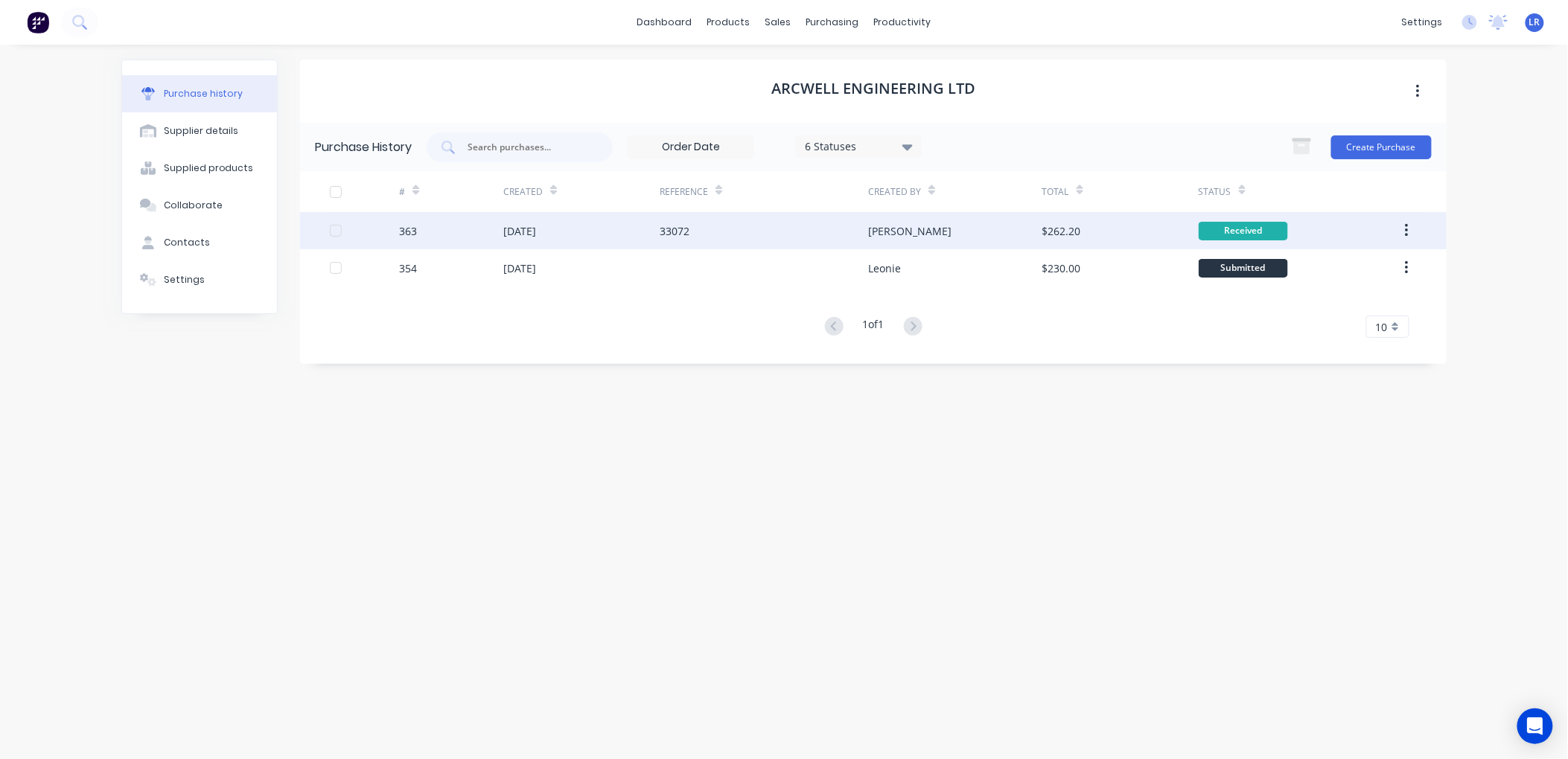
click at [537, 226] on div "[DATE]" at bounding box center [520, 231] width 33 height 16
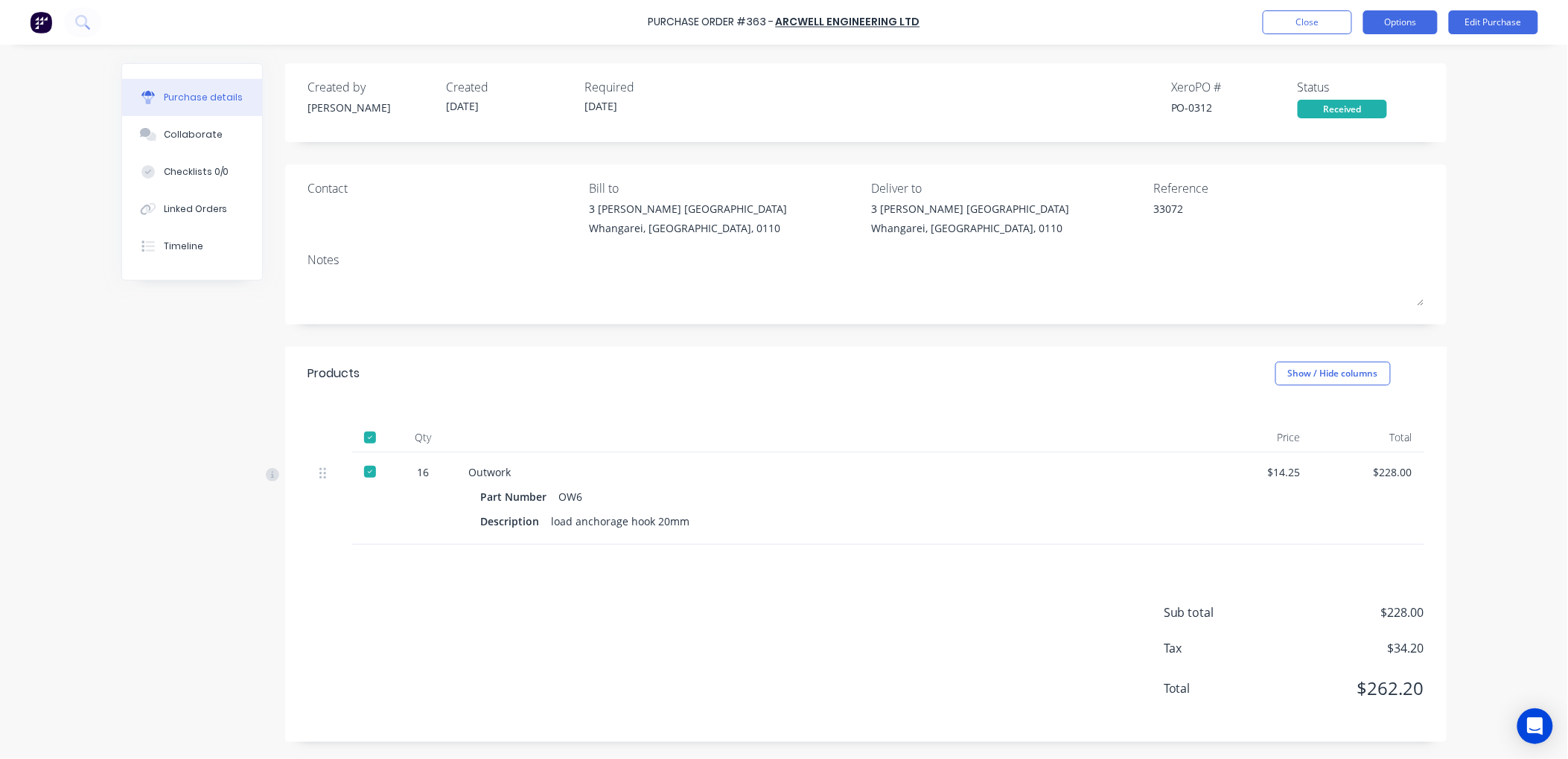
click at [1402, 18] on button "Options" at bounding box center [1401, 22] width 75 height 24
click at [1367, 89] on div "Convert to Bill" at bounding box center [1367, 90] width 115 height 22
type textarea "x"
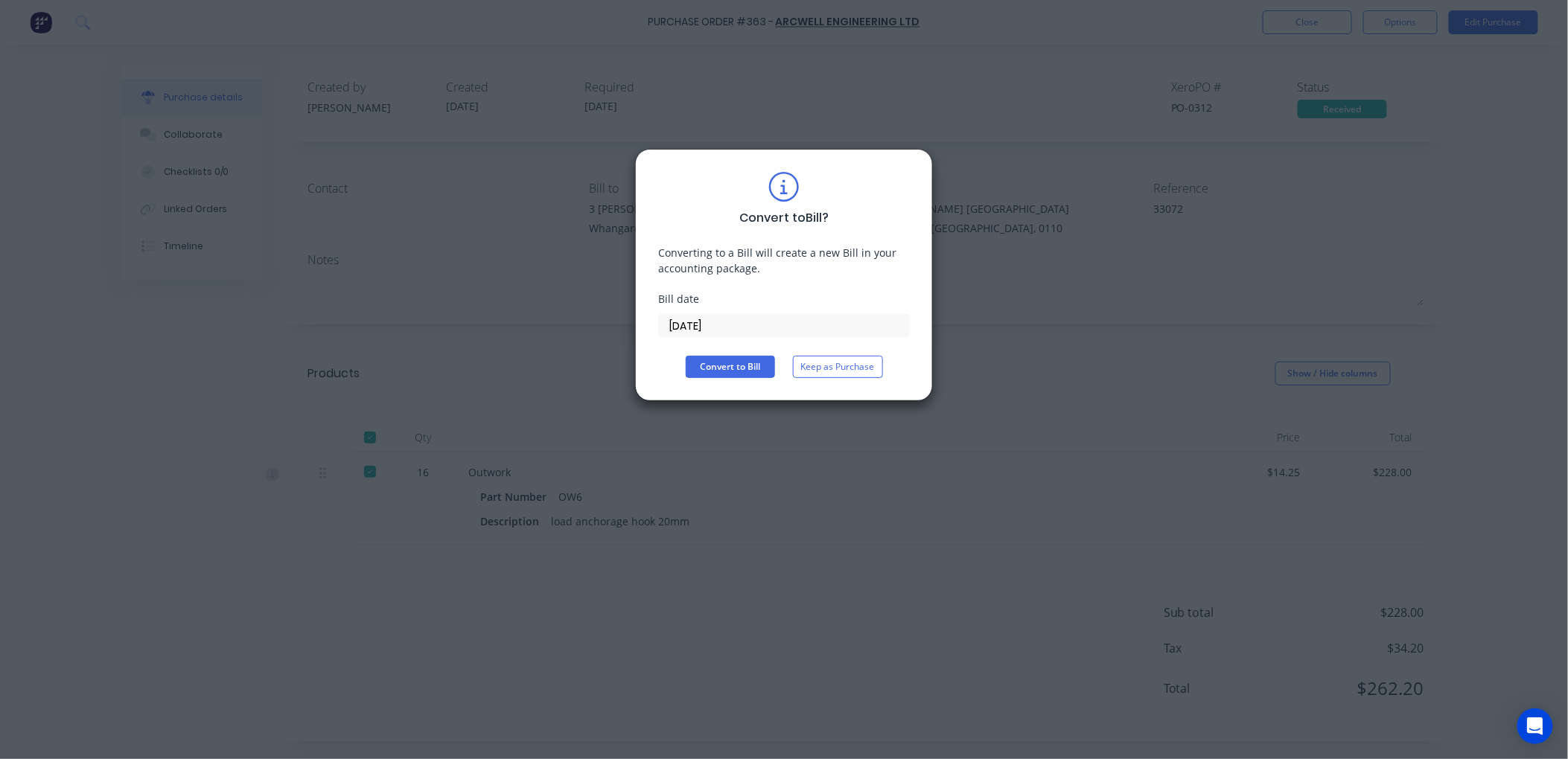
click at [727, 321] on input "02/09/25" at bounding box center [784, 326] width 250 height 22
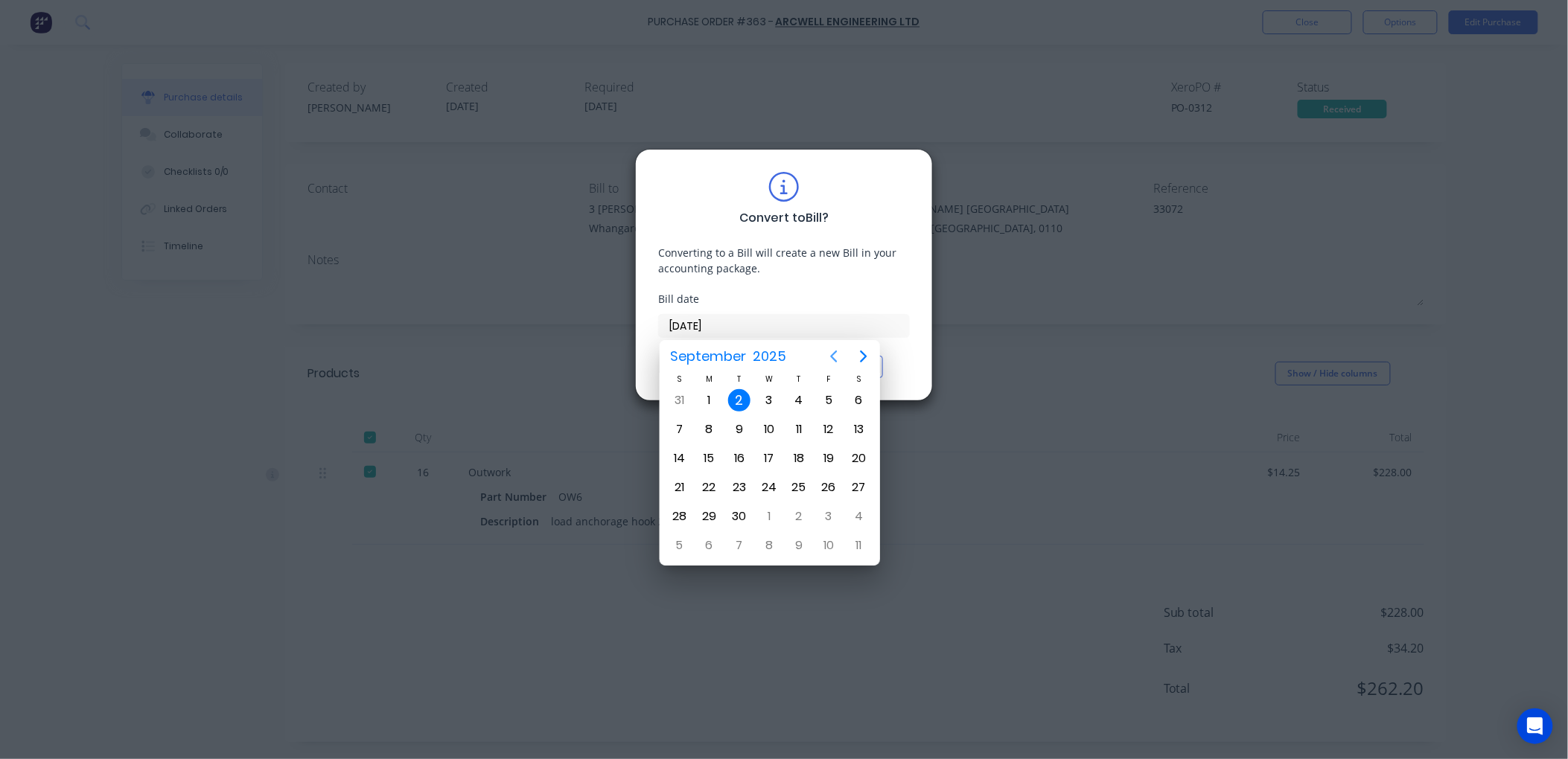
click at [830, 352] on icon "Previous page" at bounding box center [834, 357] width 18 height 18
click at [825, 507] on div "29" at bounding box center [829, 516] width 22 height 22
type input "29/08/25"
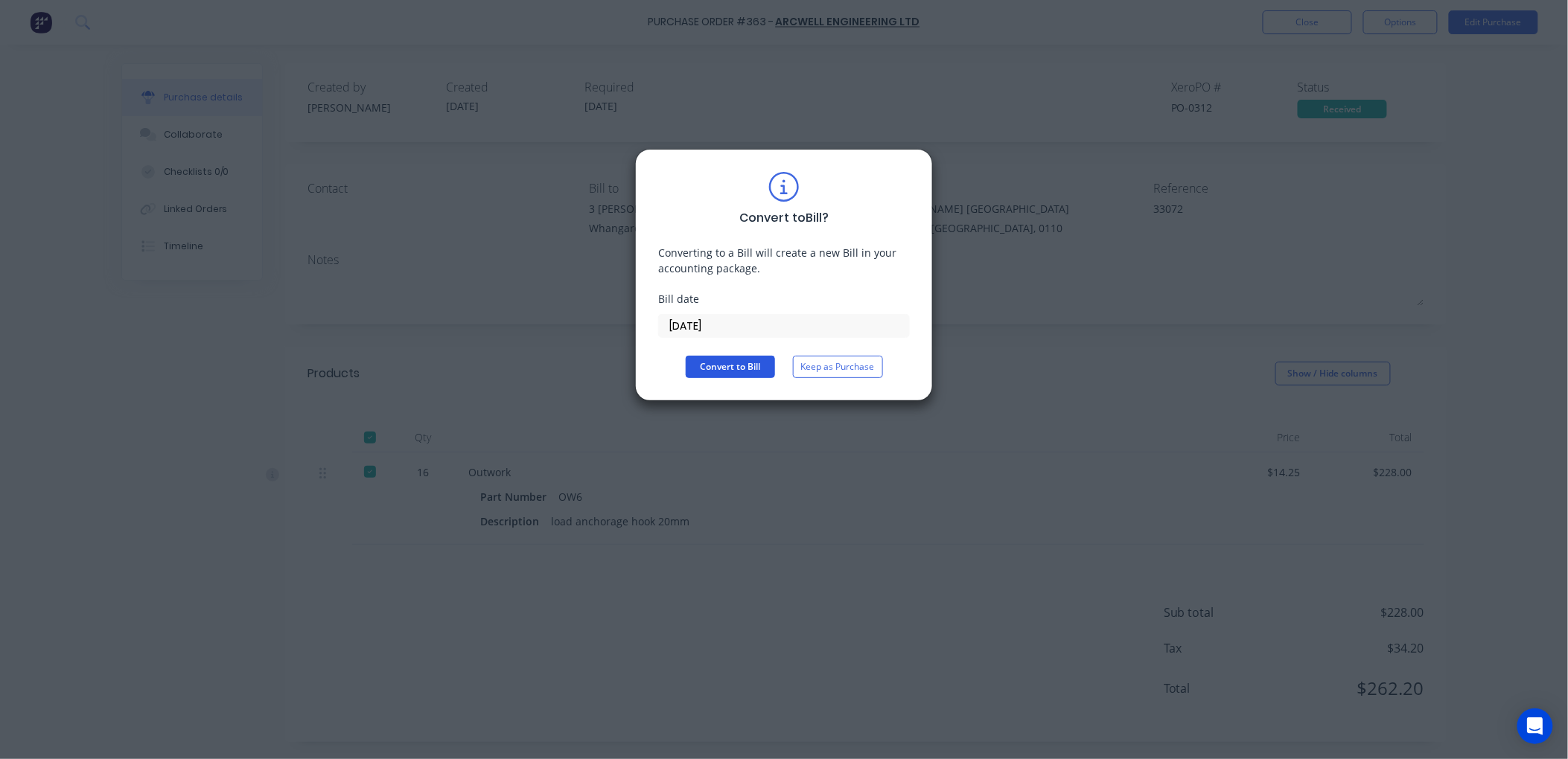
click at [736, 363] on button "Convert to Bill" at bounding box center [731, 367] width 89 height 22
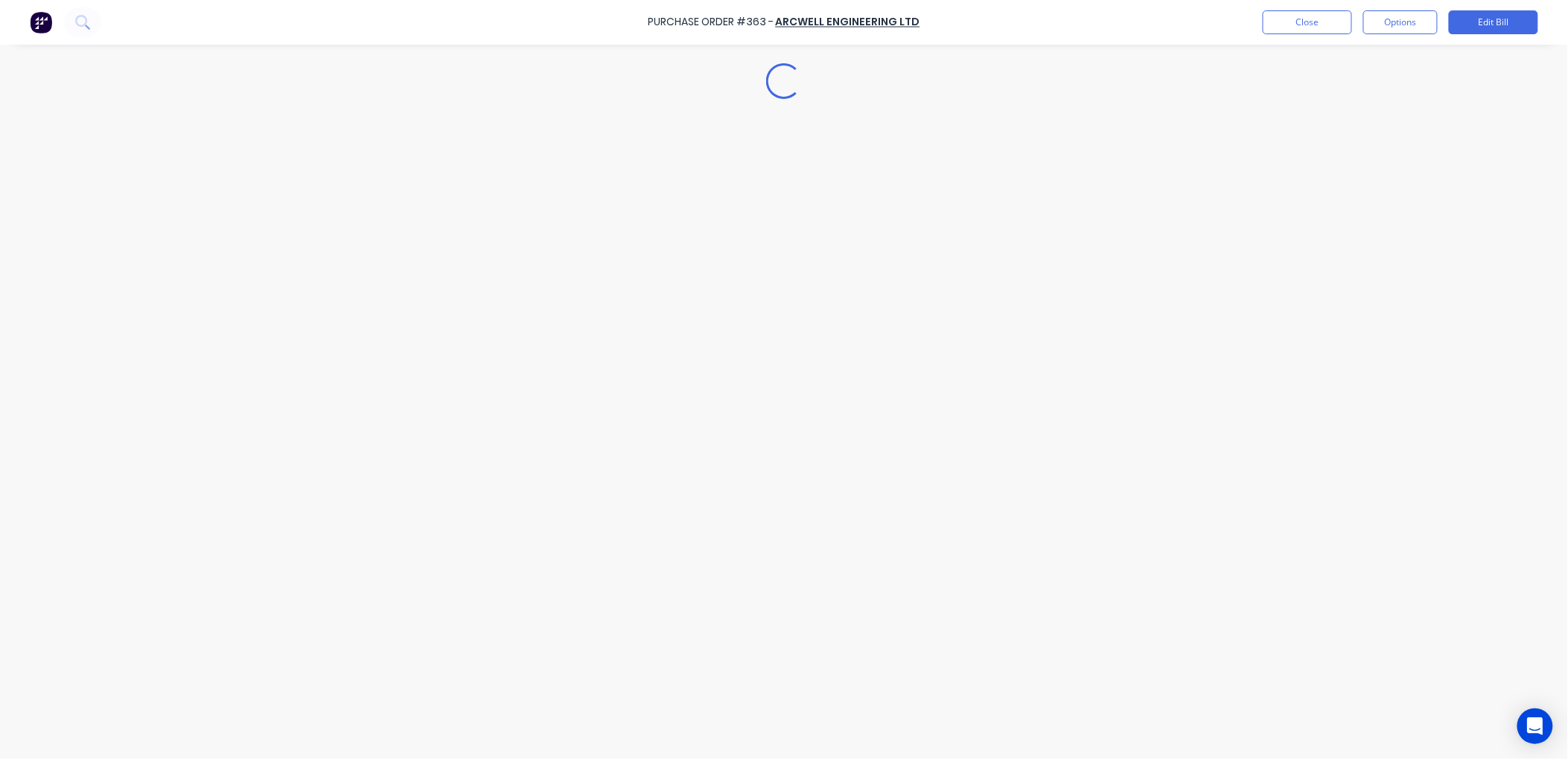
type textarea "x"
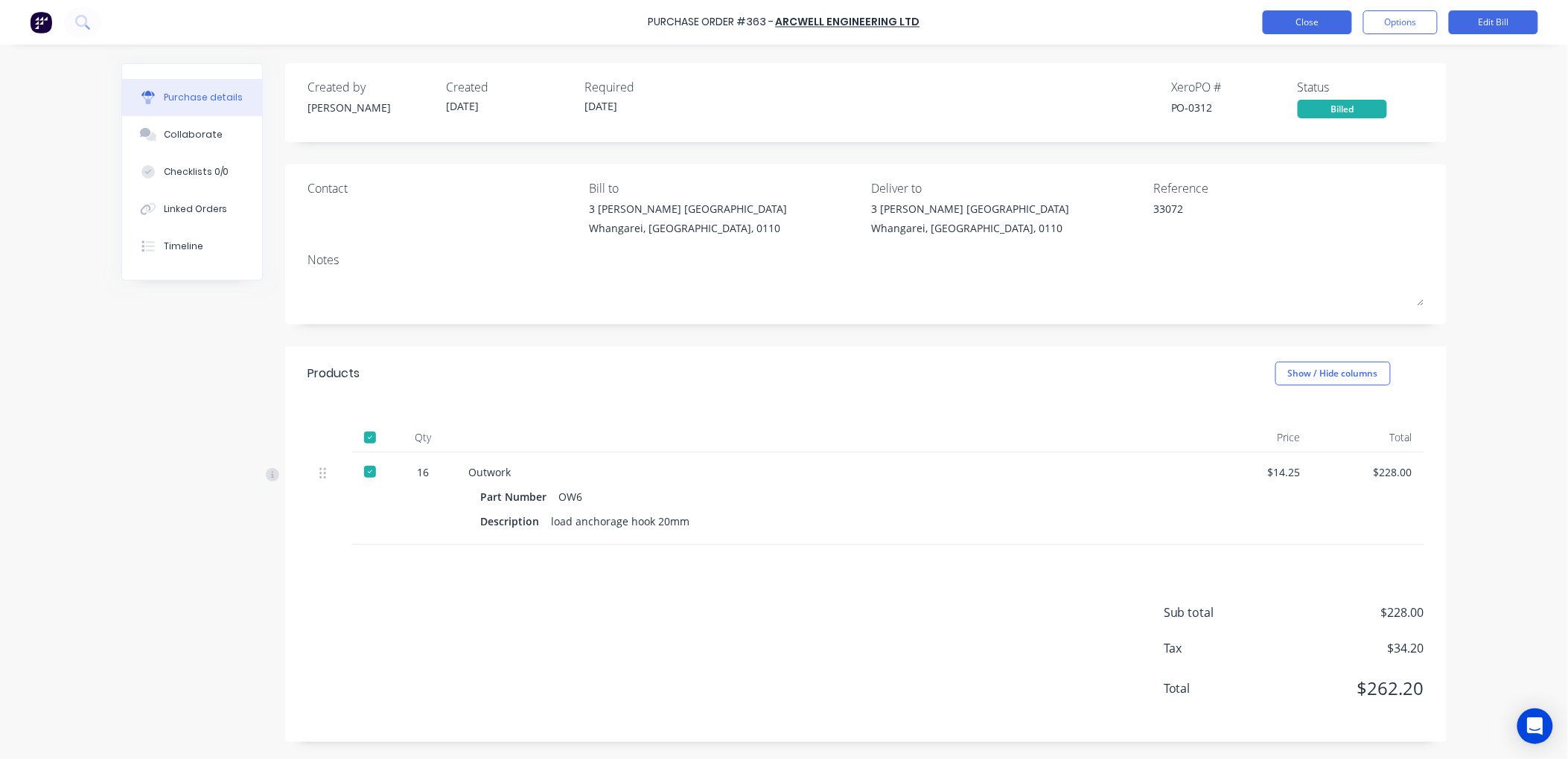
click at [1300, 16] on button "Close" at bounding box center [1308, 22] width 89 height 24
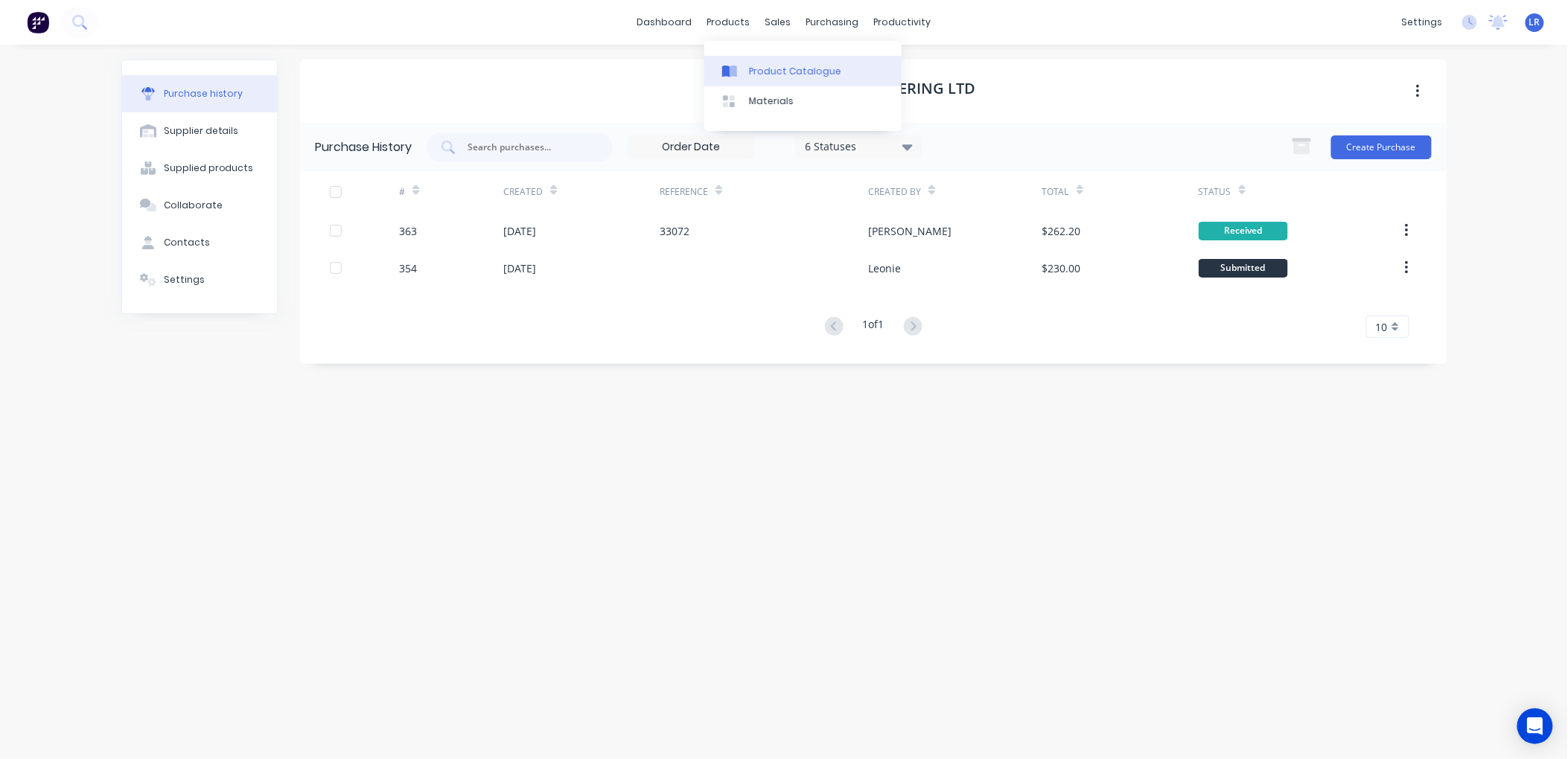
click at [761, 63] on link "Product Catalogue" at bounding box center [803, 70] width 197 height 30
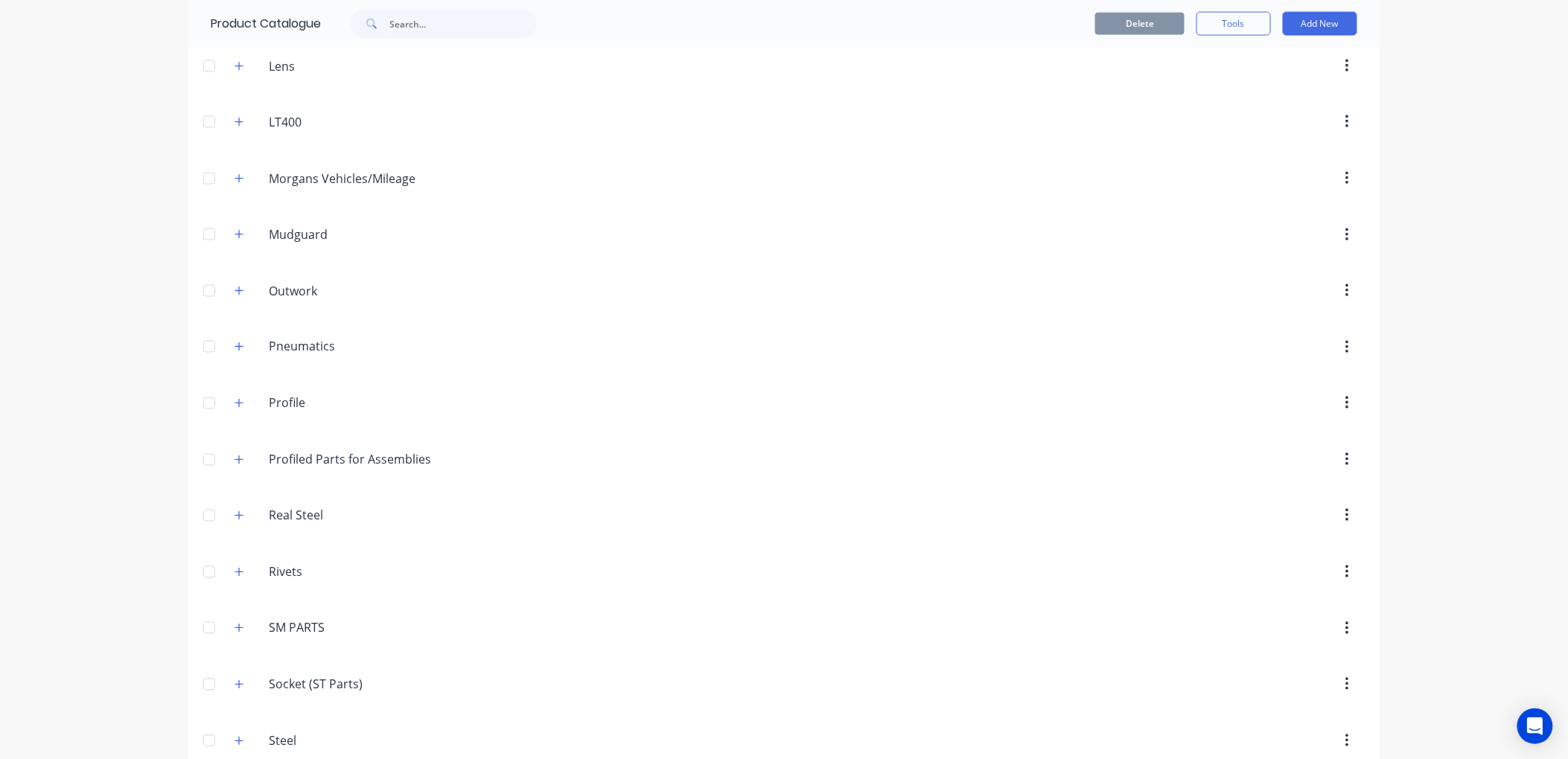
scroll to position [799, 0]
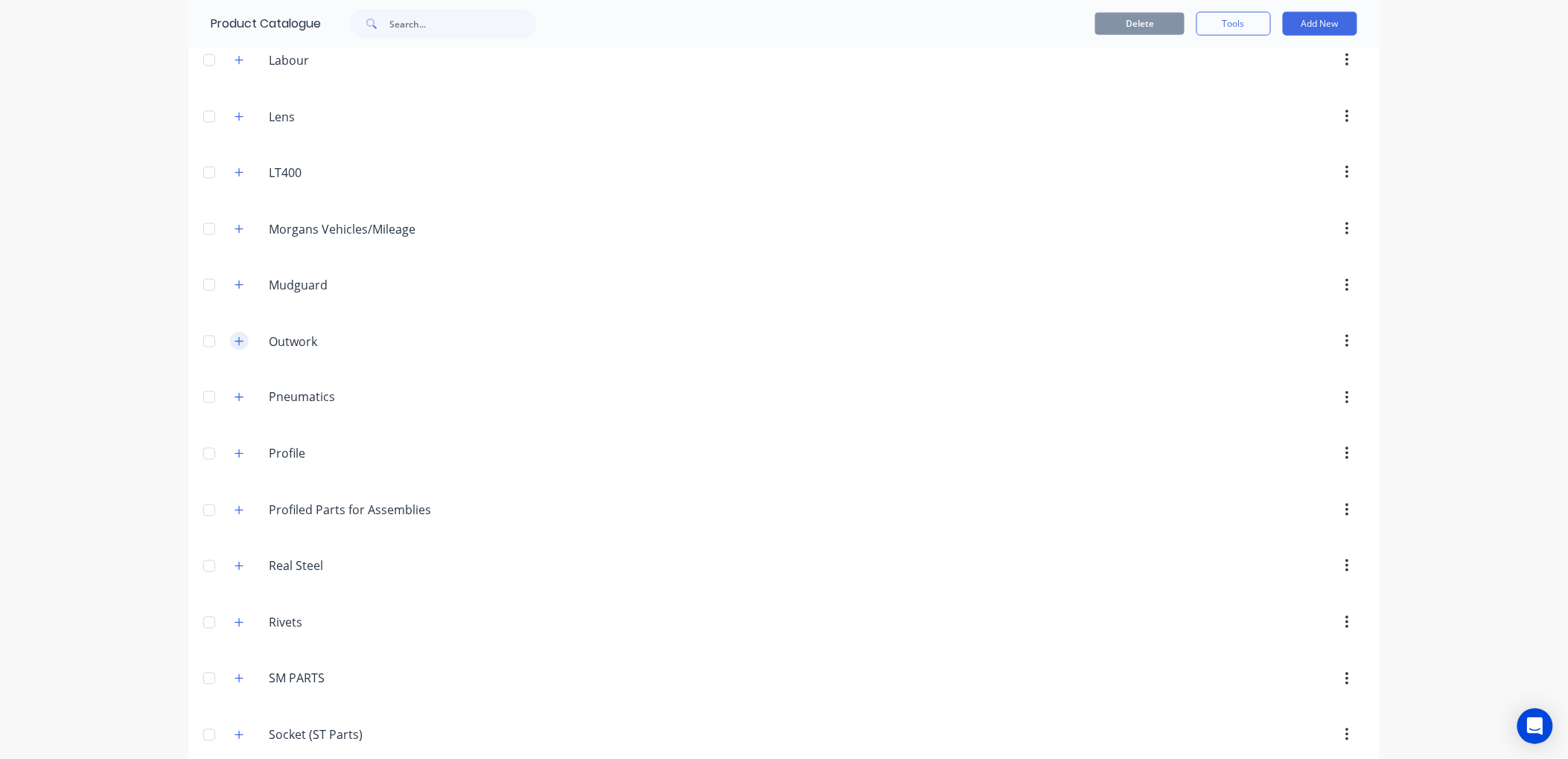
click at [235, 344] on icon "button" at bounding box center [239, 341] width 8 height 8
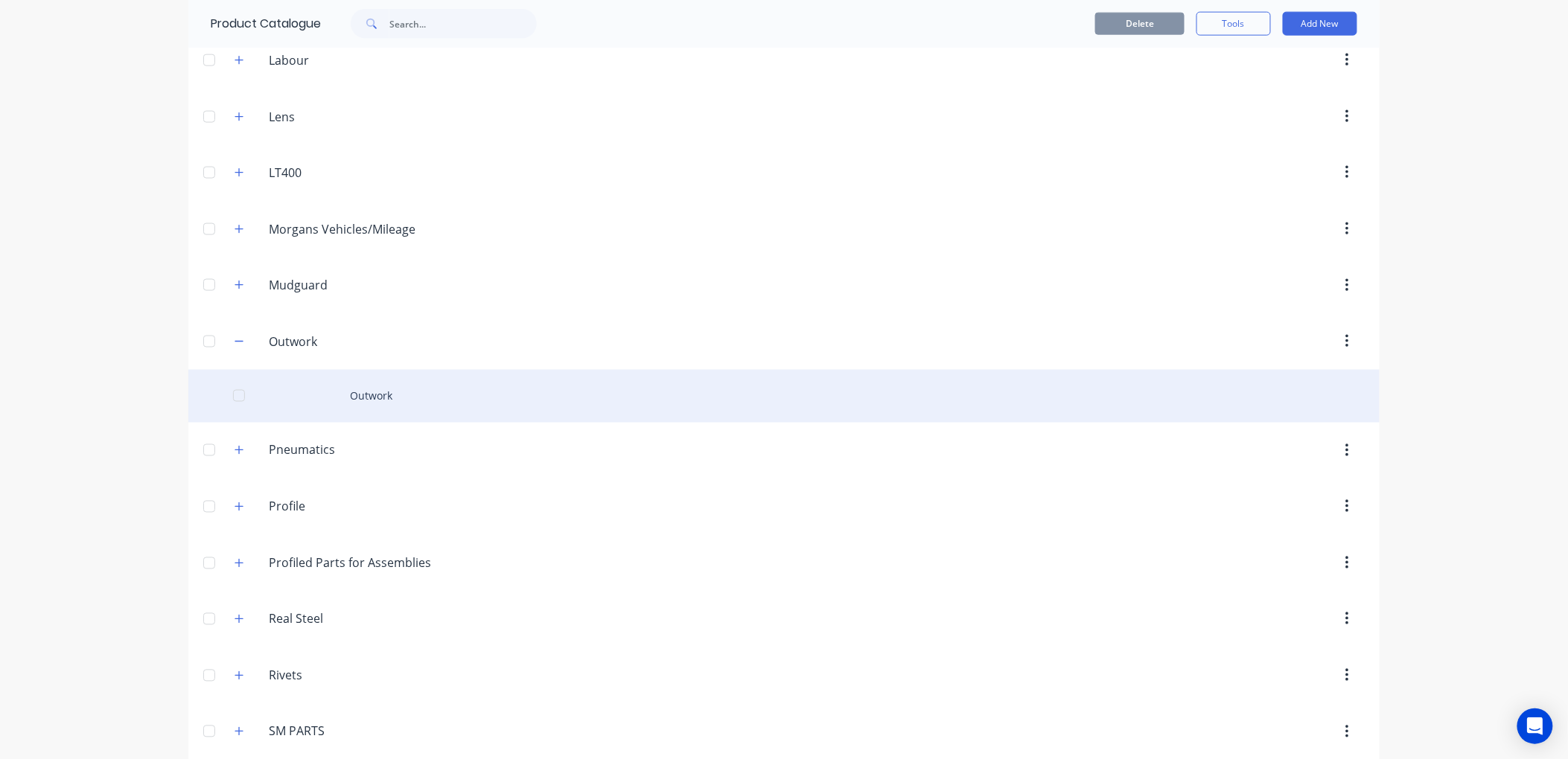
click at [359, 392] on div "Outwork" at bounding box center [784, 397] width 1192 height 53
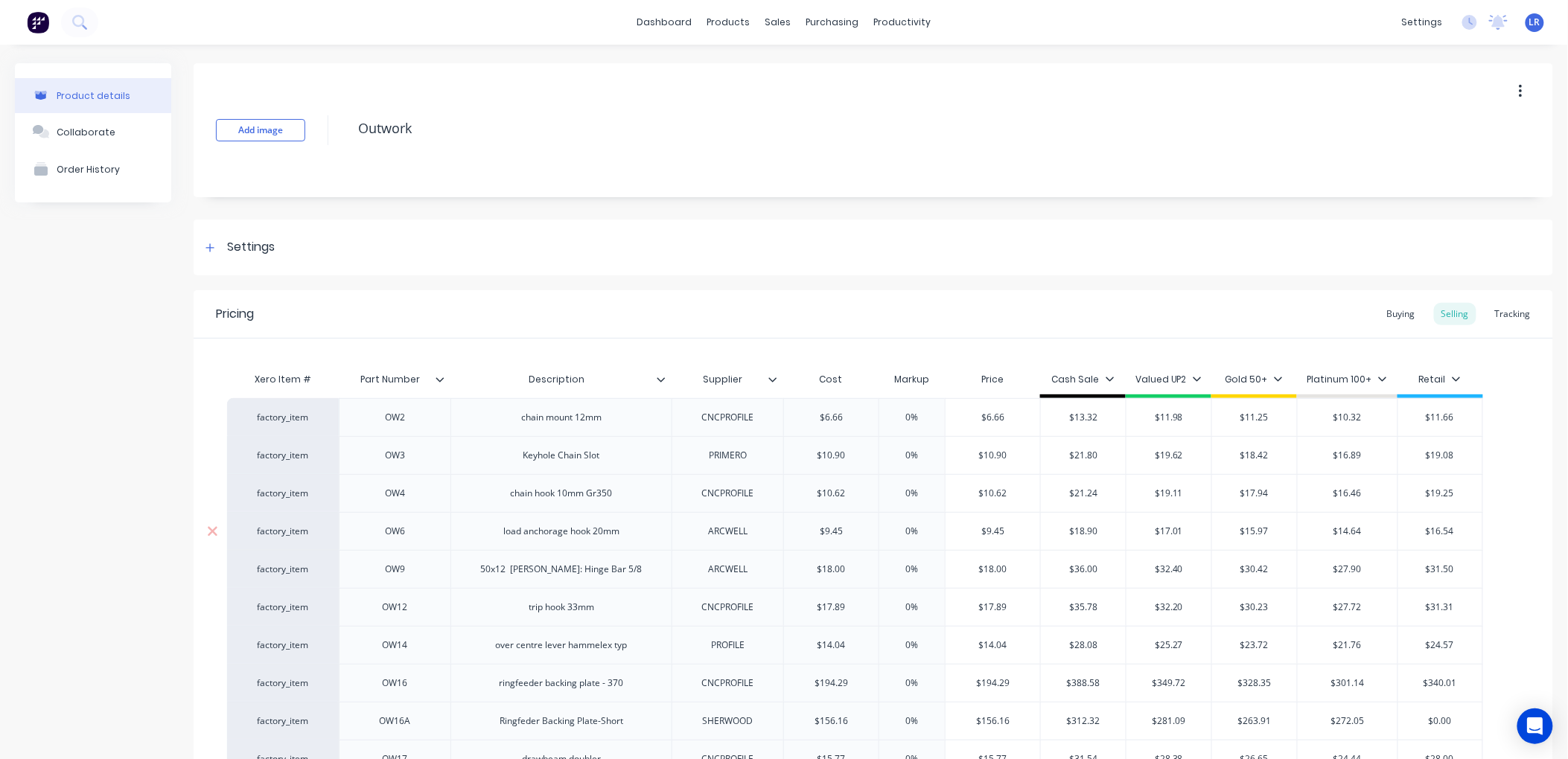
type textarea "x"
click at [1391, 313] on div "Buying" at bounding box center [1401, 314] width 43 height 22
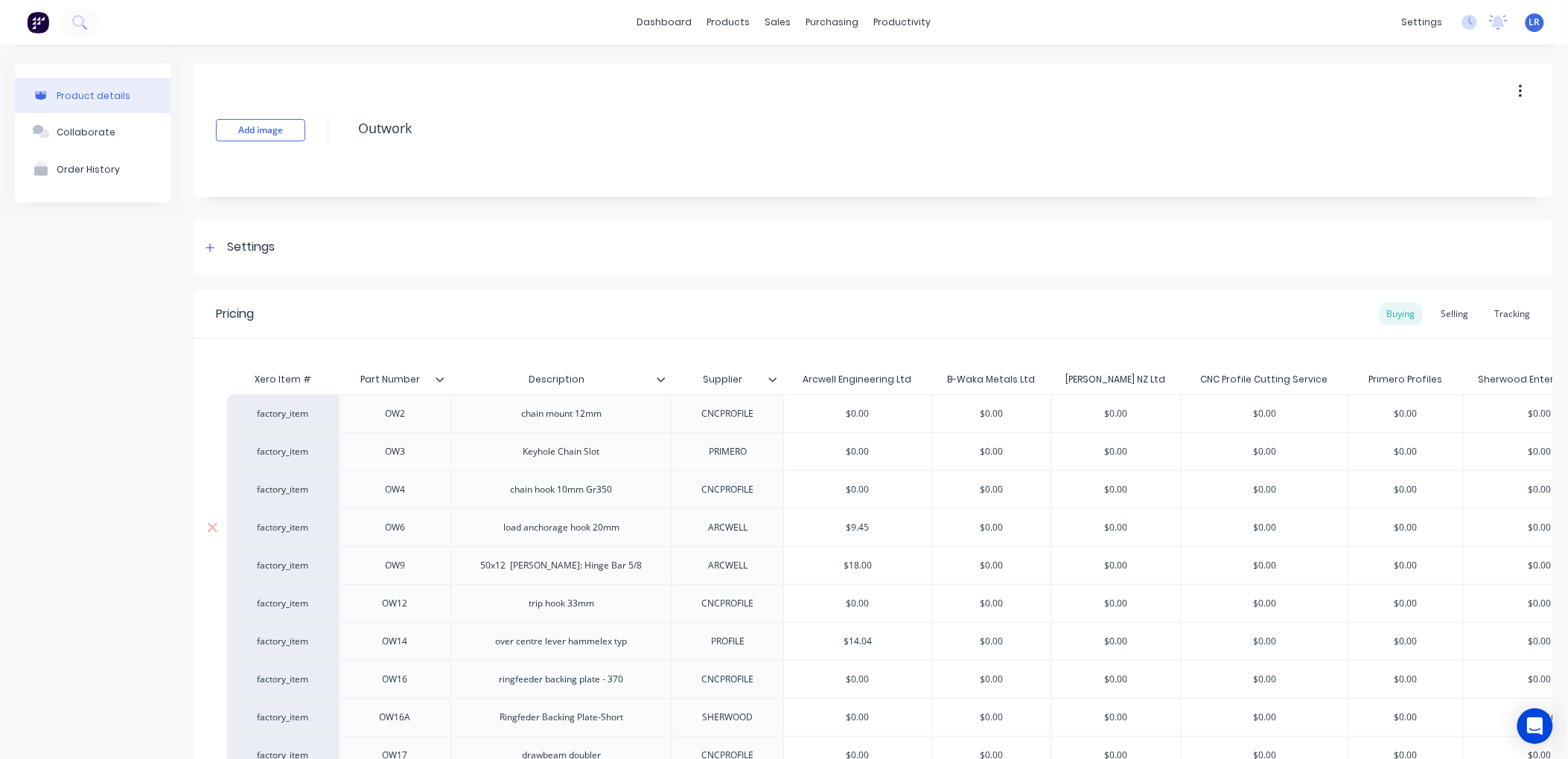
drag, startPoint x: 884, startPoint y: 530, endPoint x: 815, endPoint y: 531, distance: 69.0
click at [815, 531] on input "$9.45" at bounding box center [858, 527] width 148 height 14
type input "1"
type textarea "x"
type input "14.25"
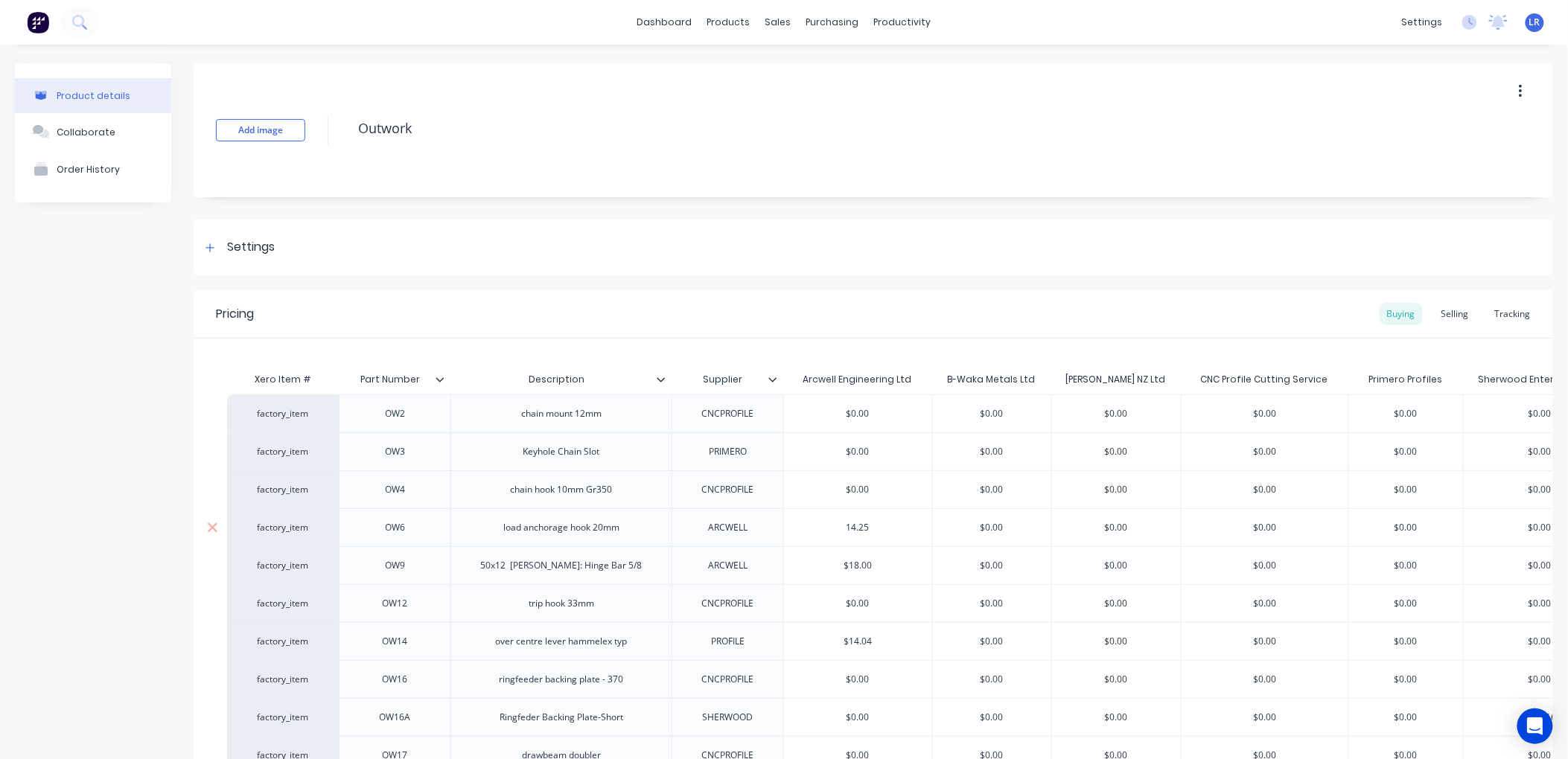
type textarea "x"
type input "14.25"
click at [1445, 307] on div "Selling" at bounding box center [1456, 314] width 43 height 22
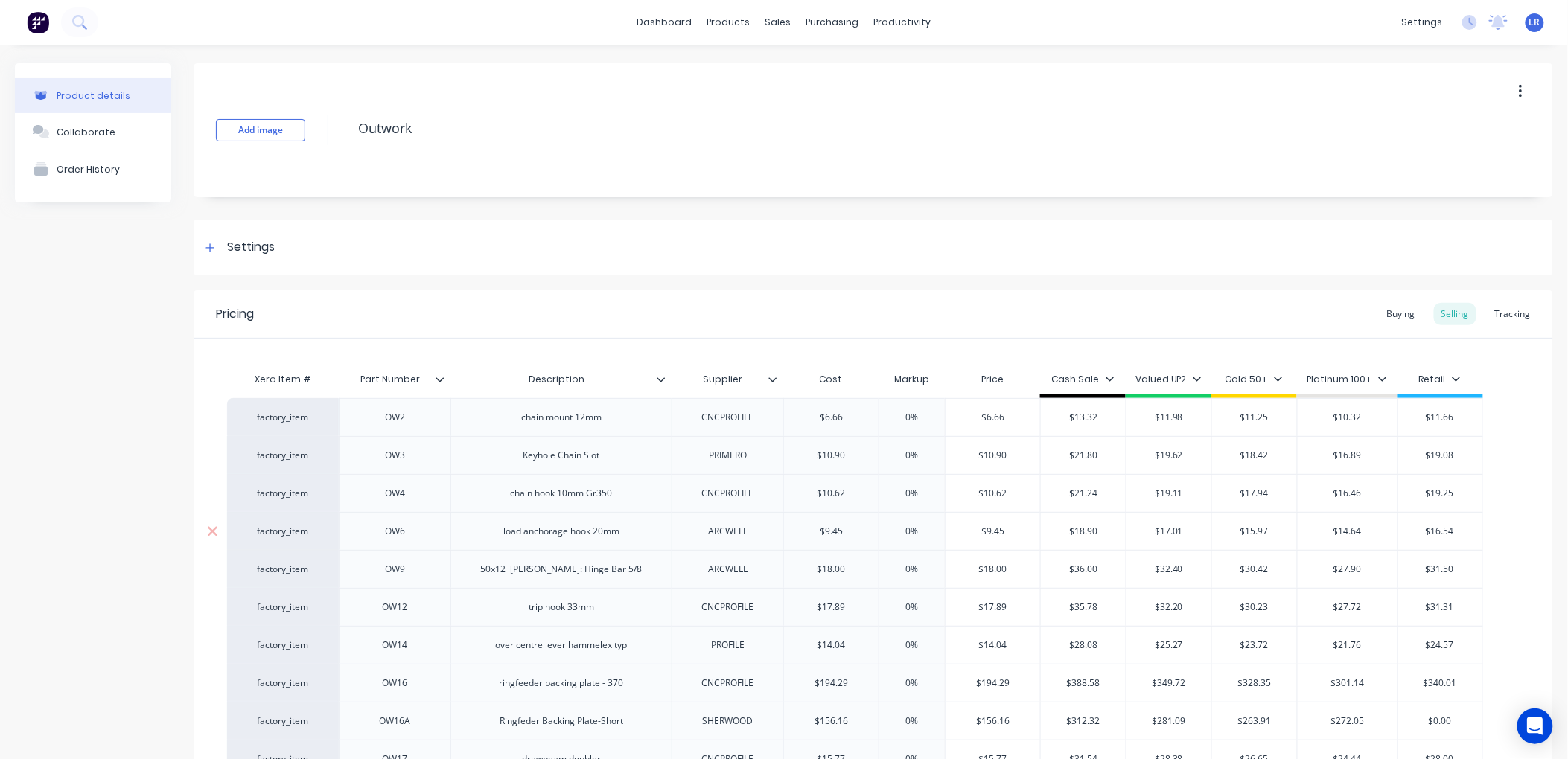
drag, startPoint x: 851, startPoint y: 535, endPoint x: 808, endPoint y: 538, distance: 43.1
click at [808, 538] on input "$9.45" at bounding box center [831, 531] width 95 height 14
type input "14"
type textarea "x"
type input "14.2"
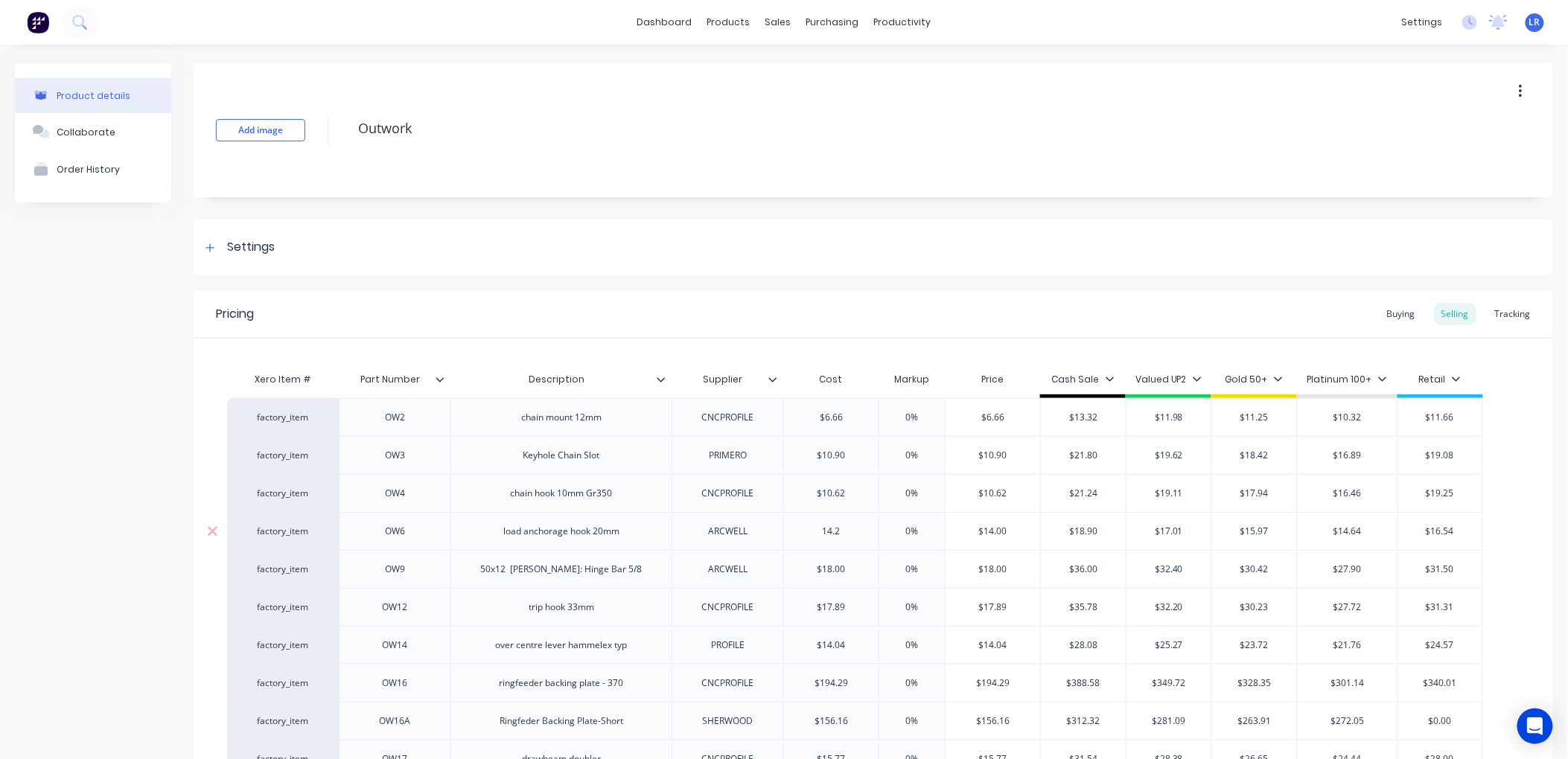
type textarea "x"
type input "14.25"
drag, startPoint x: 1107, startPoint y: 530, endPoint x: 1043, endPoint y: 532, distance: 64.0
click at [1043, 532] on input "$18.90" at bounding box center [1083, 531] width 85 height 14
type input "2"
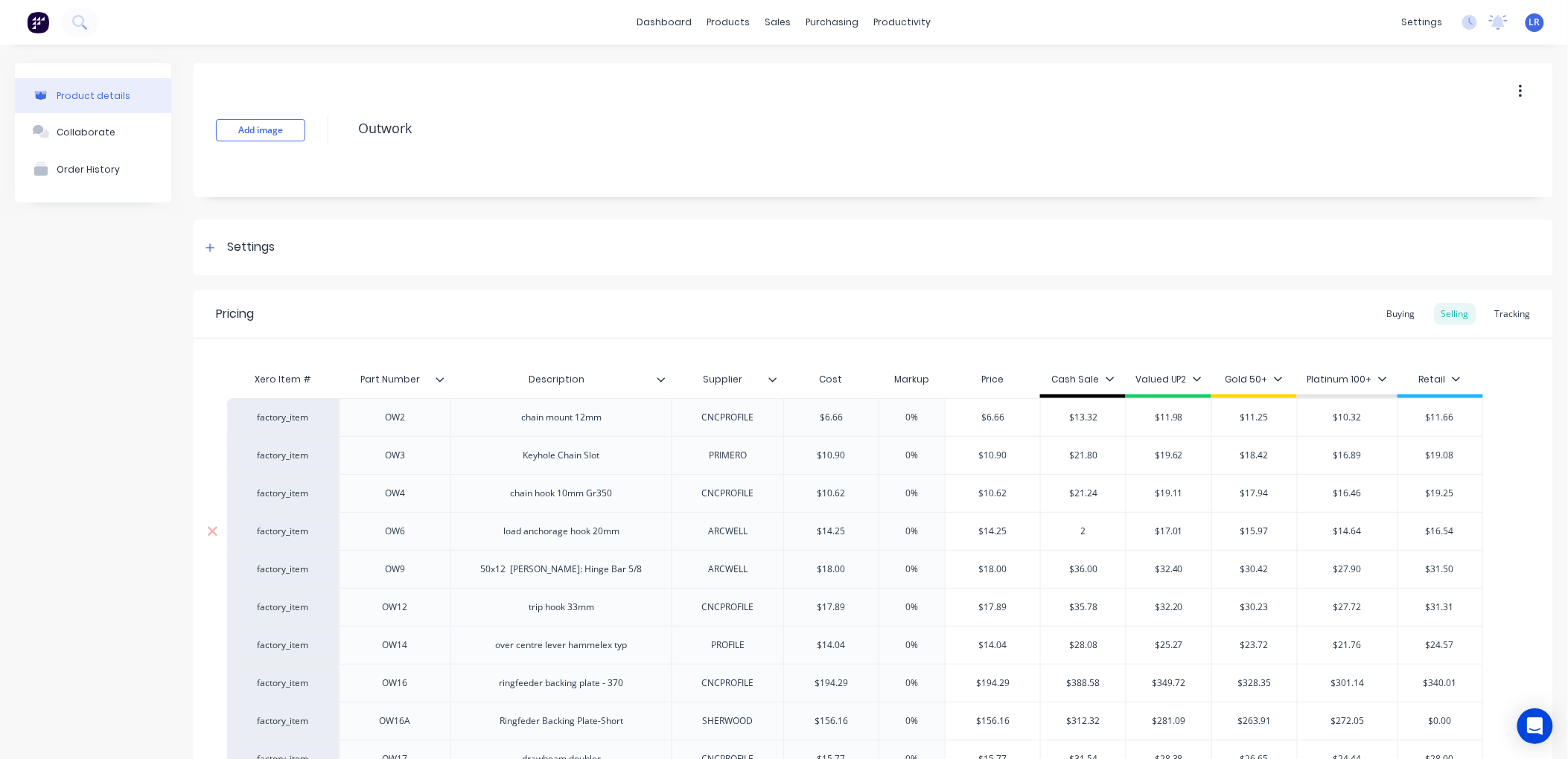
type textarea "x"
type input "28.5"
type textarea "x"
type input "28.50"
type textarea "x"
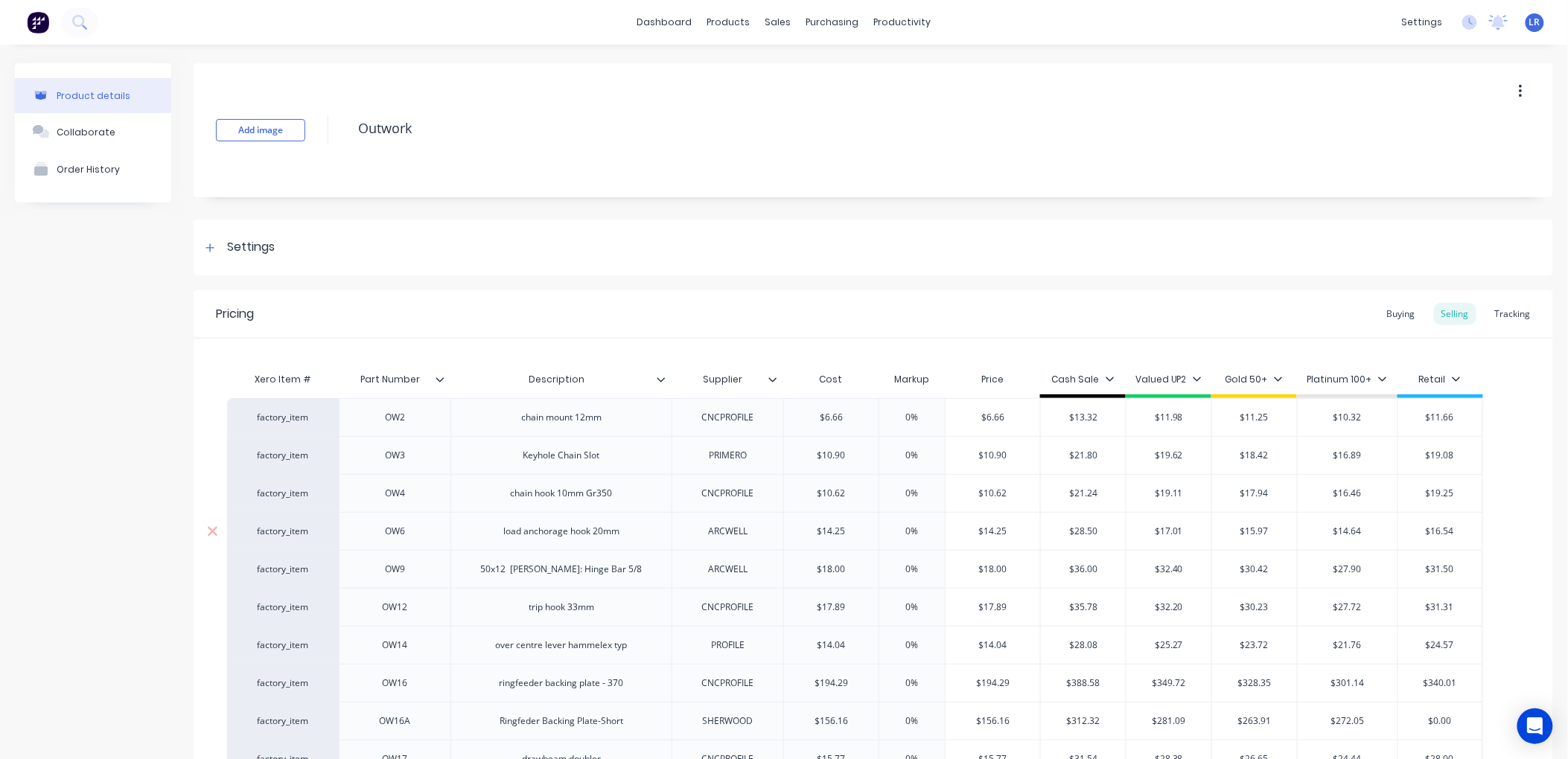
drag, startPoint x: 1190, startPoint y: 531, endPoint x: 1111, endPoint y: 531, distance: 79.0
click at [1111, 531] on div "factory_item OW6 load anchorage hook 20mm ARCWELL $14.25 14.25 0% $14.25 $28.50…" at bounding box center [855, 531] width 1257 height 38
type input "2"
type textarea "x"
type input "25."
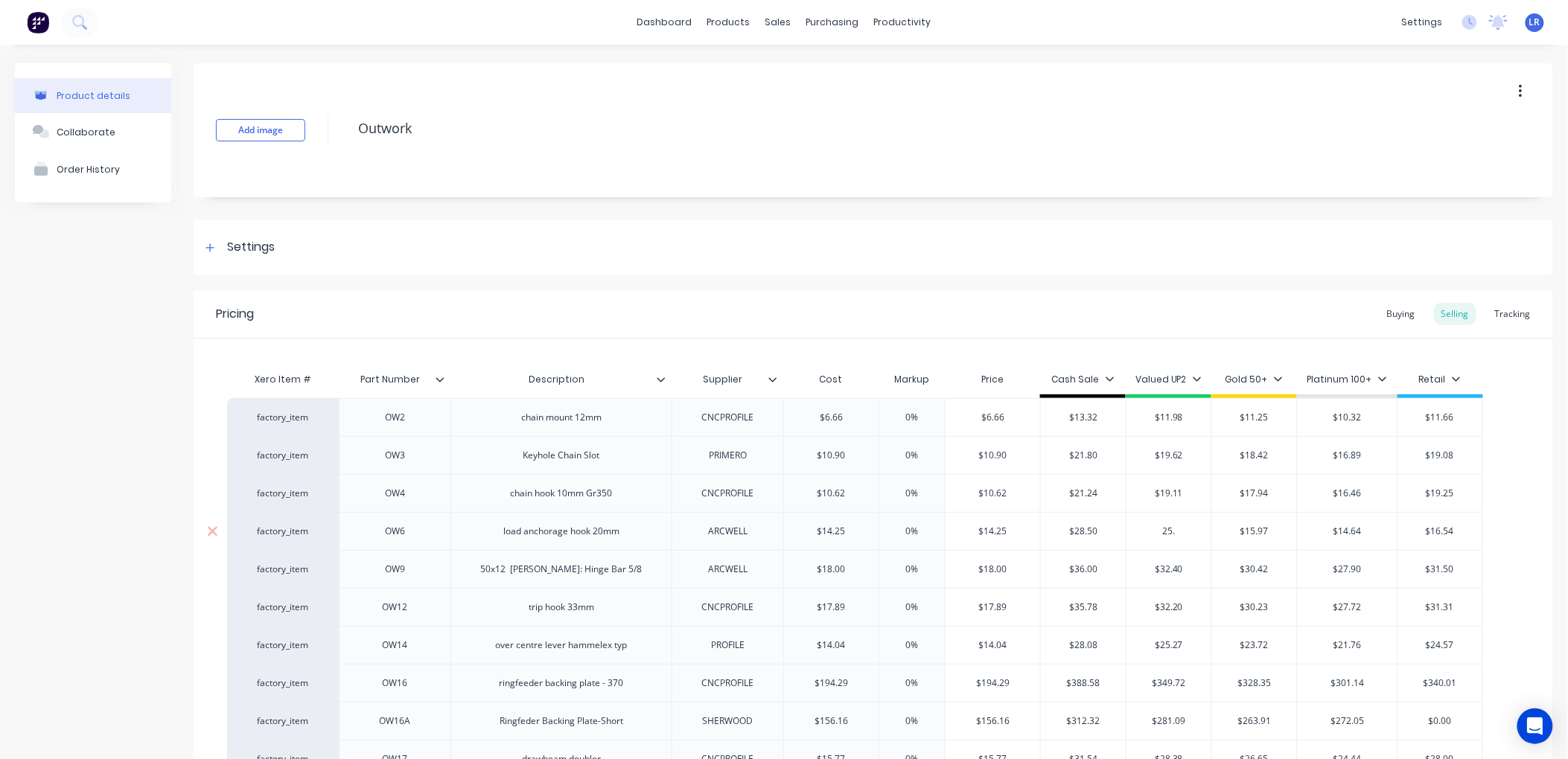
type textarea "x"
type input "25.65"
type textarea "x"
type input "25.65"
drag, startPoint x: 1294, startPoint y: 532, endPoint x: 1228, endPoint y: 535, distance: 66.1
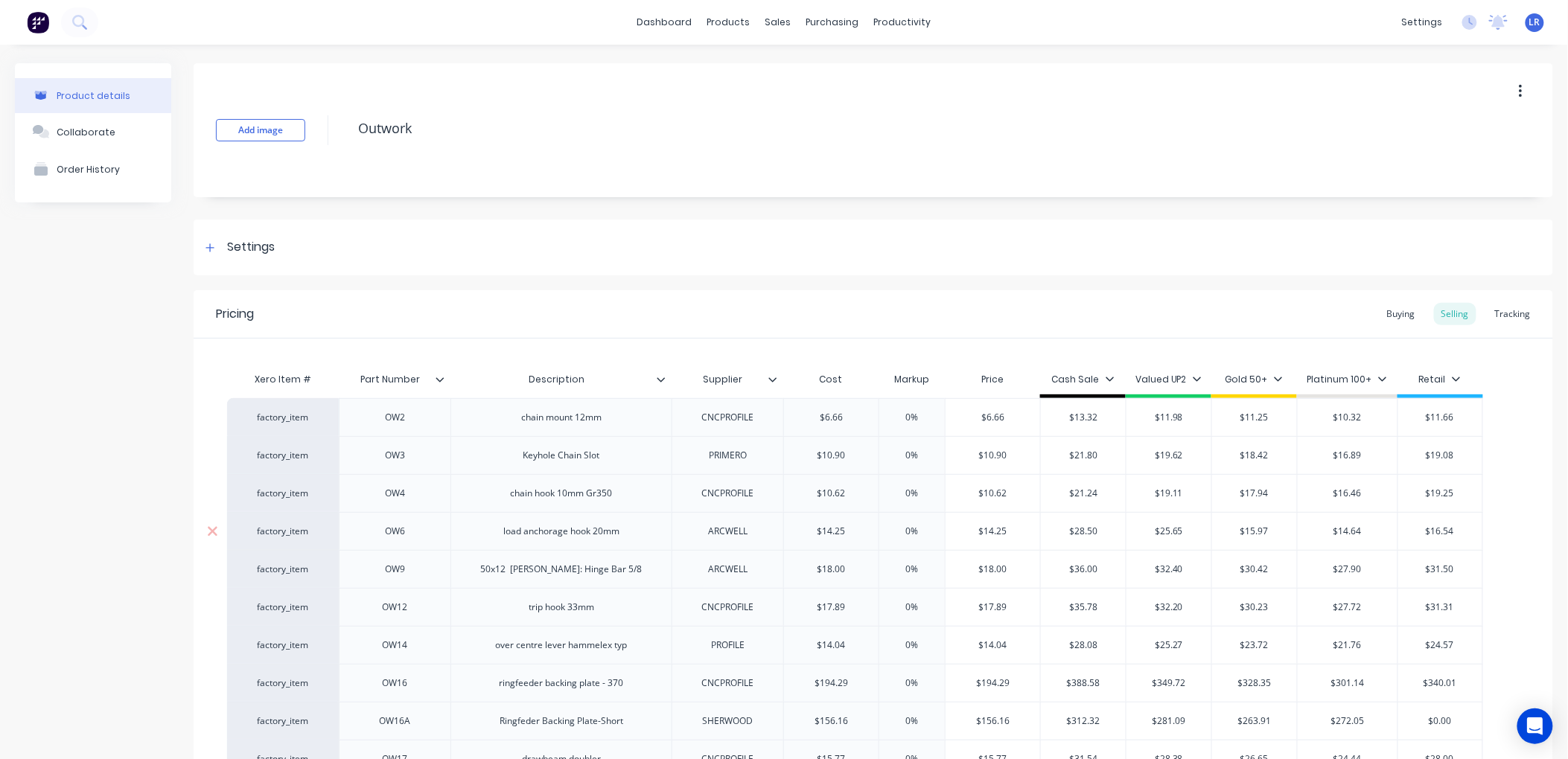
click at [1228, 535] on input "$15.97" at bounding box center [1254, 531] width 85 height 14
type input "2"
type textarea "x"
type input "24.0"
type textarea "x"
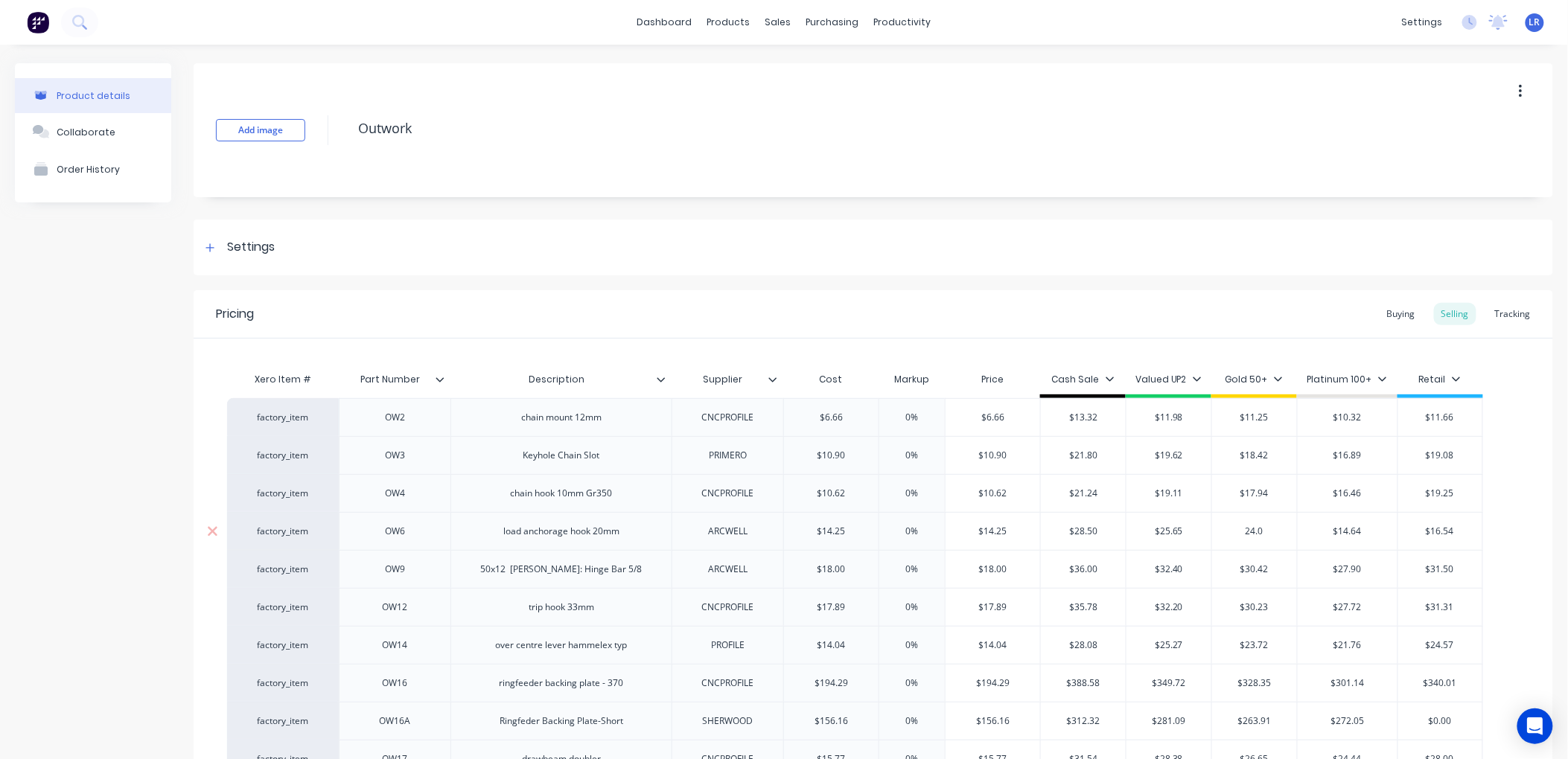
type input "24.08"
type textarea "x"
type input "24.08"
drag, startPoint x: 1372, startPoint y: 536, endPoint x: 1314, endPoint y: 537, distance: 58.0
click at [1314, 537] on input "$14.64" at bounding box center [1347, 531] width 99 height 14
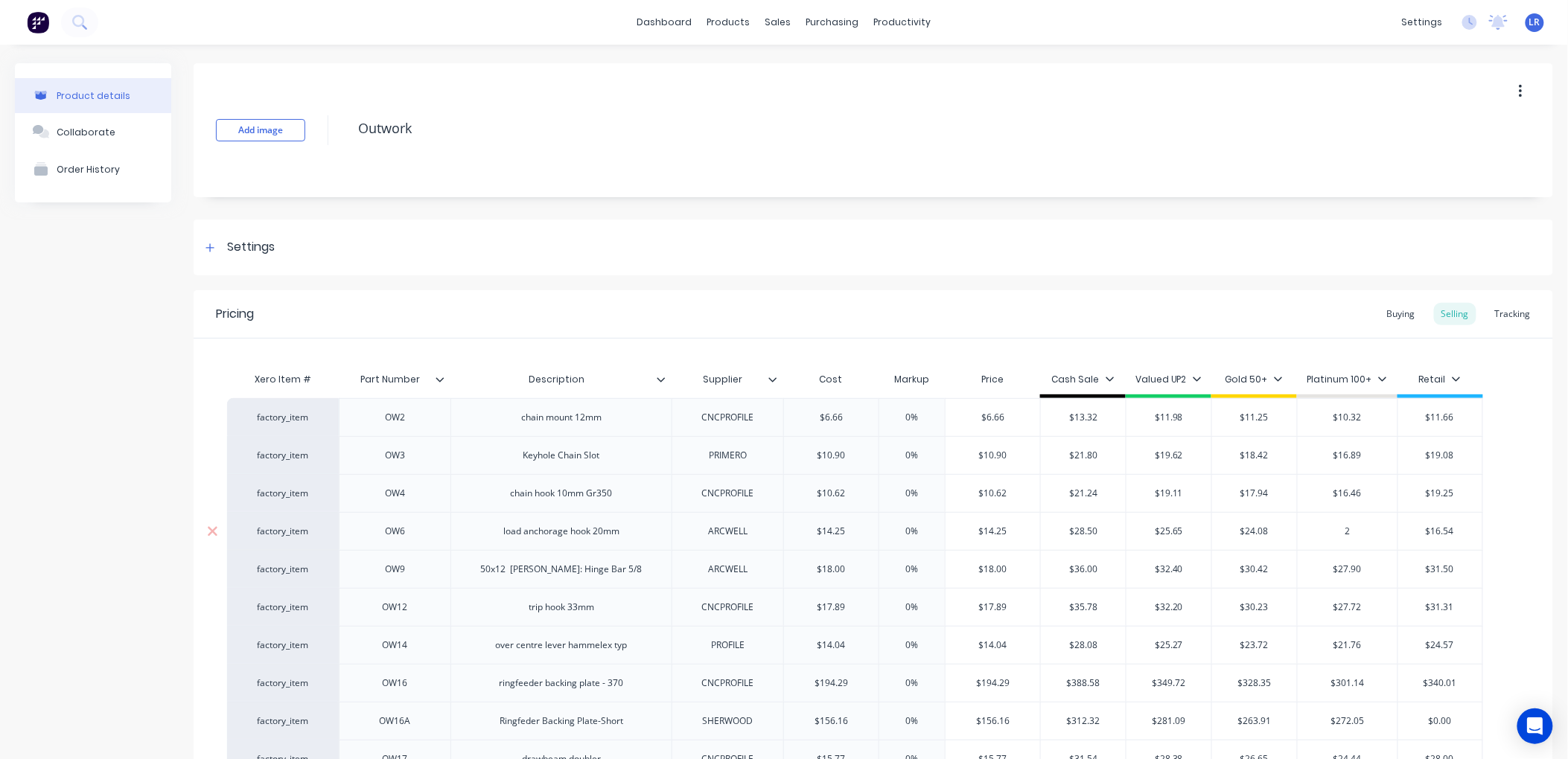
type input "22"
type textarea "x"
type input "22.0"
type textarea "x"
type input "22.09"
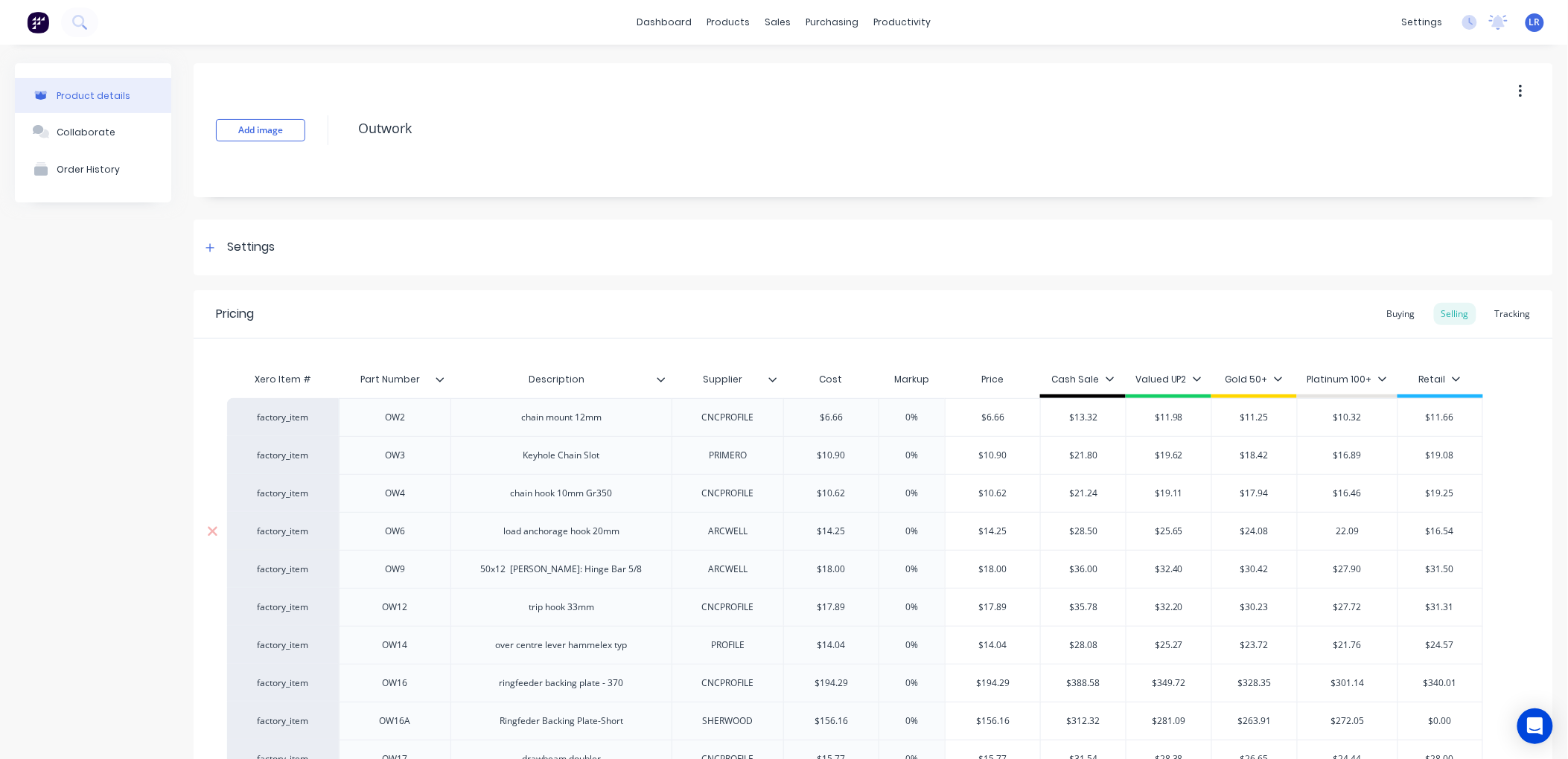
type textarea "x"
type input "22.09"
type input "$16.54"
click at [1508, 314] on div "Tracking" at bounding box center [1512, 314] width 50 height 22
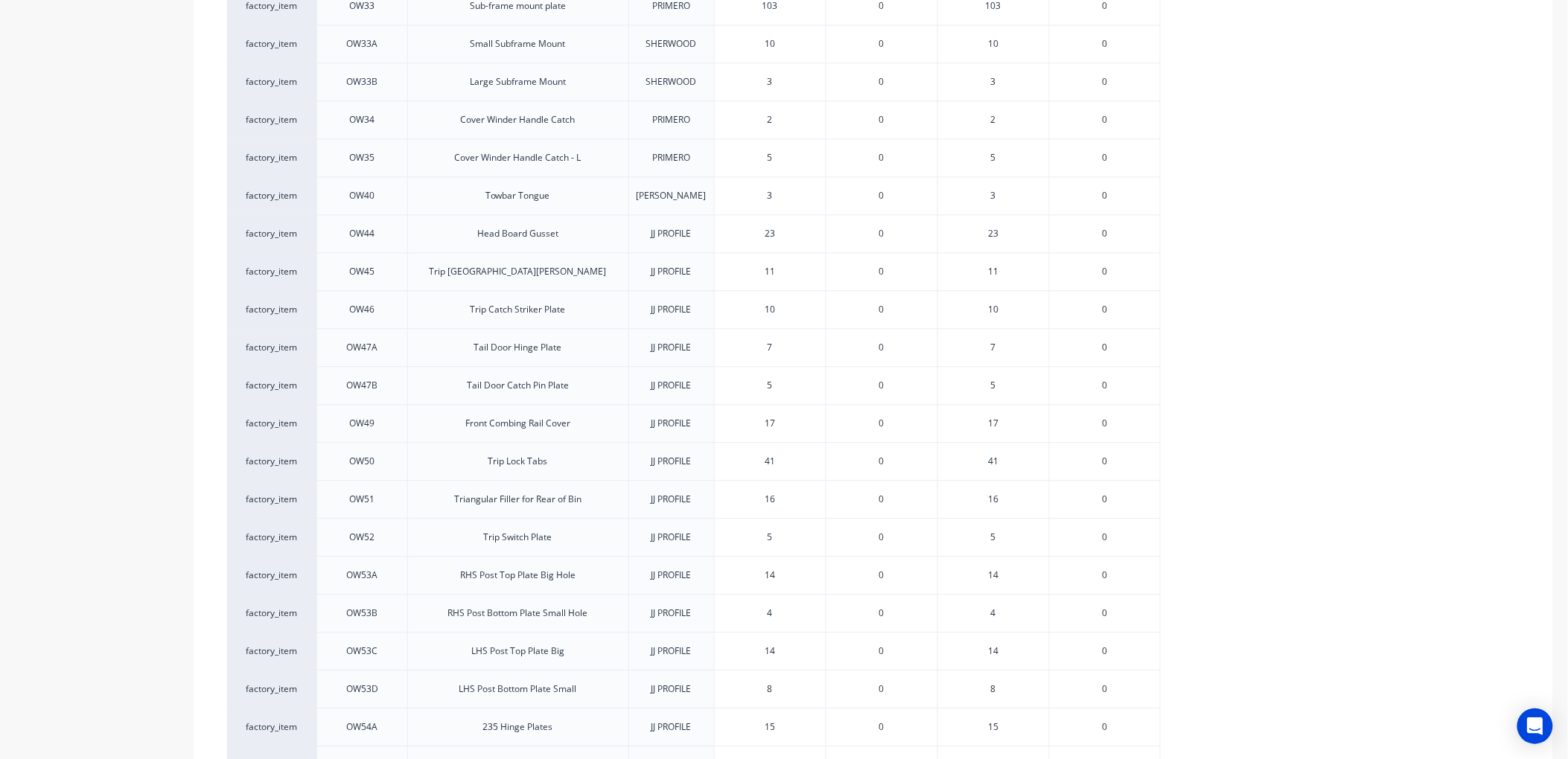
scroll to position [1534, 0]
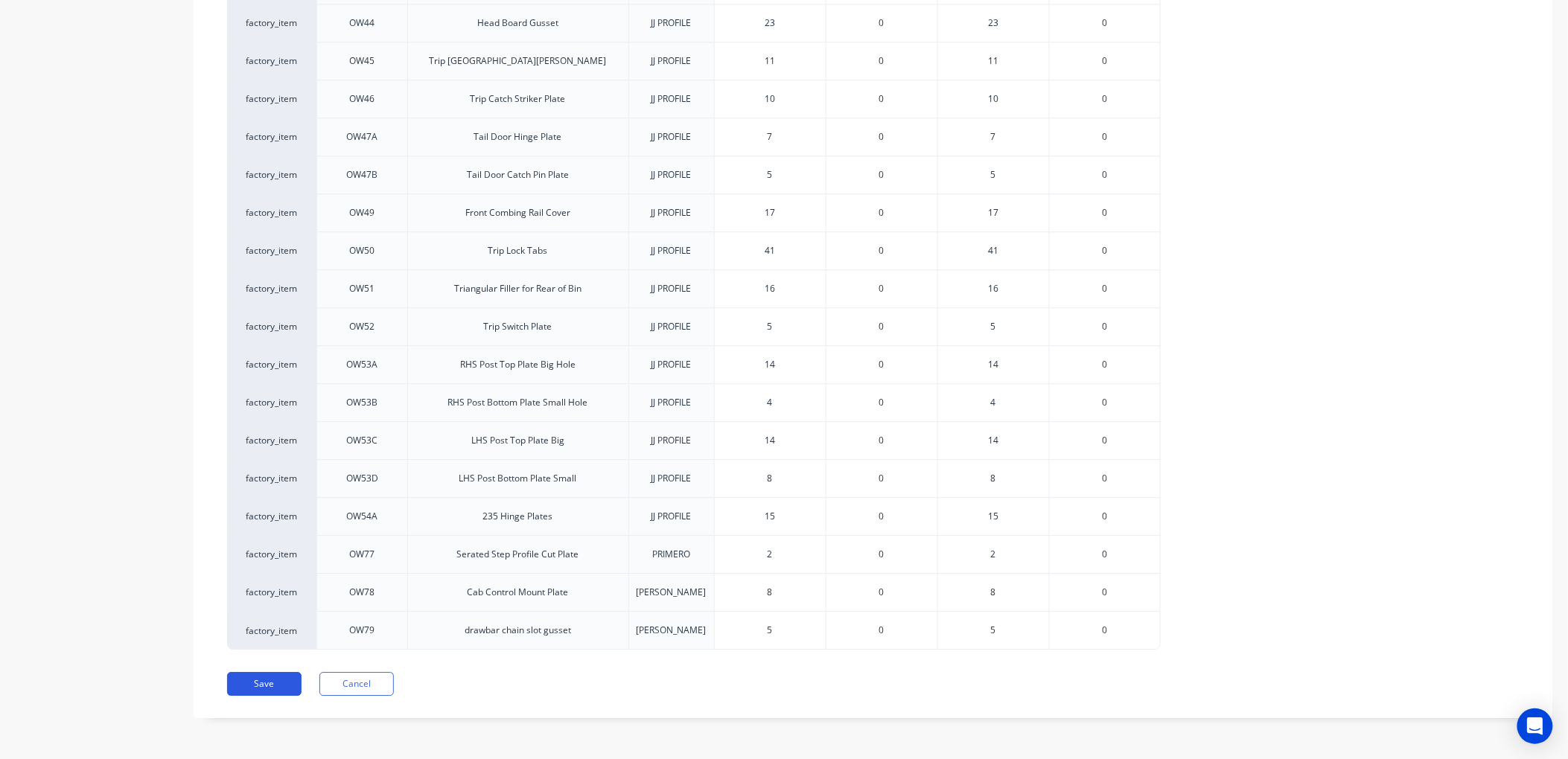
click at [250, 681] on button "Save" at bounding box center [265, 684] width 75 height 24
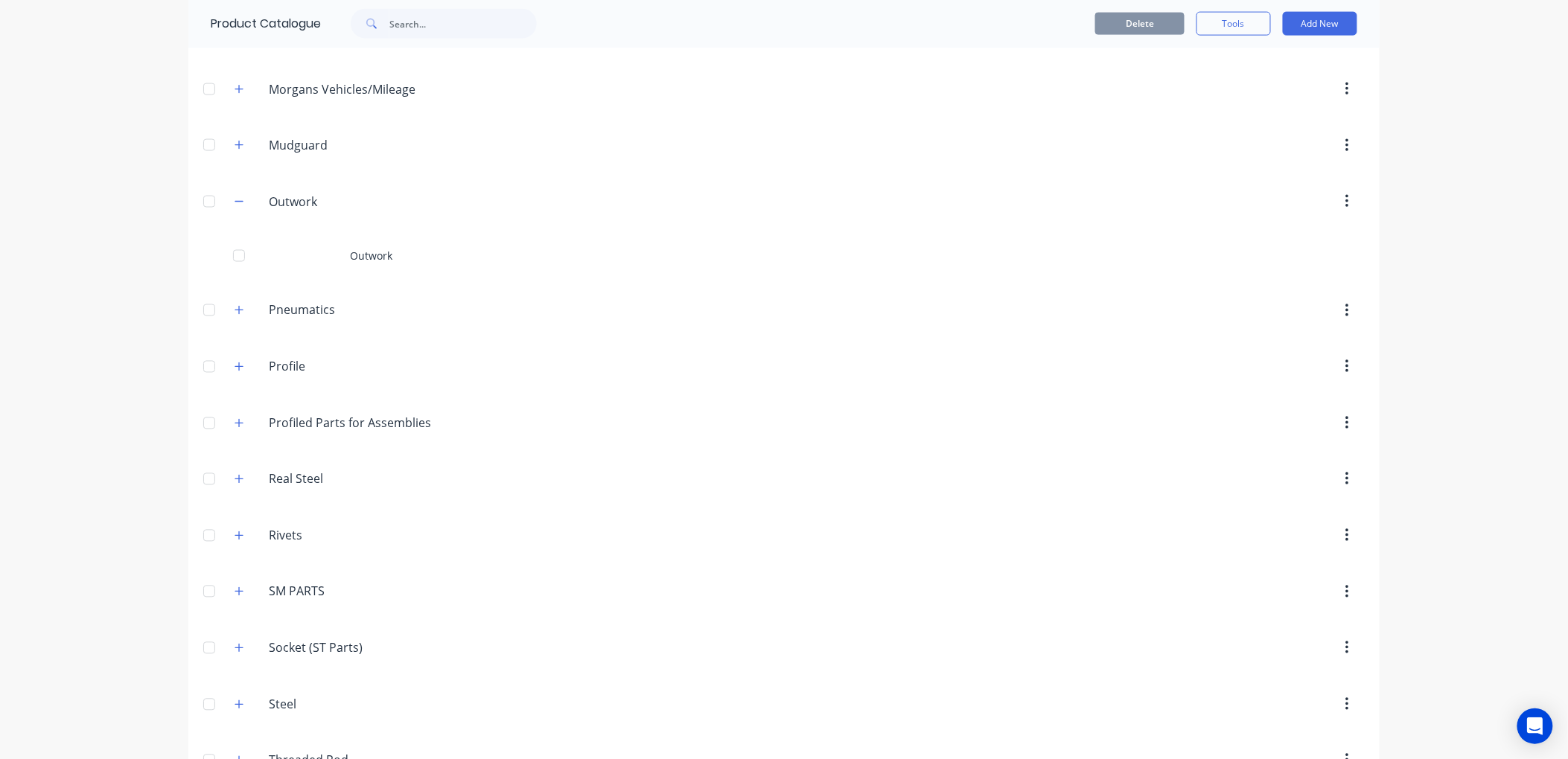
scroll to position [910, 0]
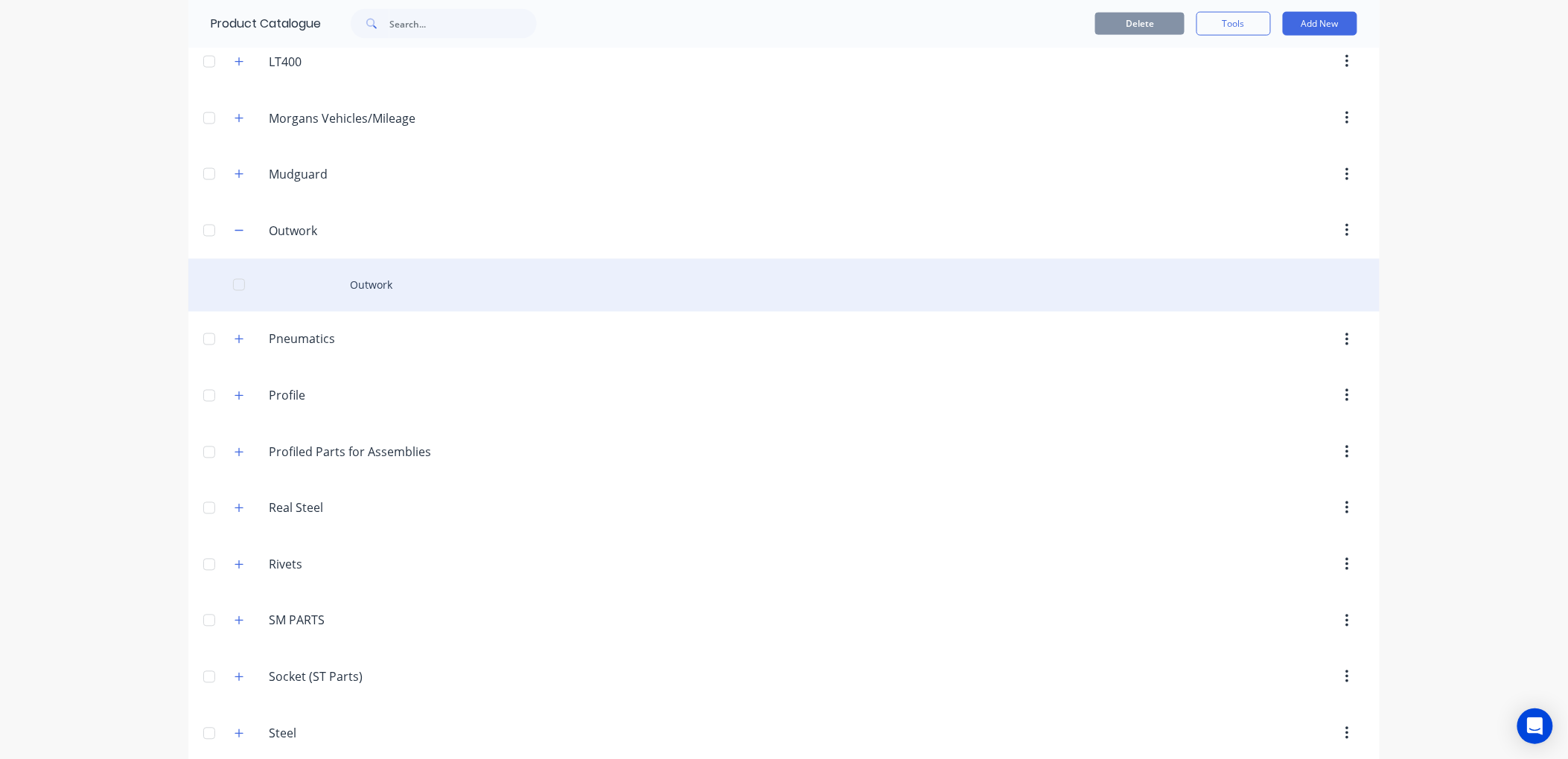
click at [344, 281] on div "Outwork" at bounding box center [784, 286] width 1192 height 53
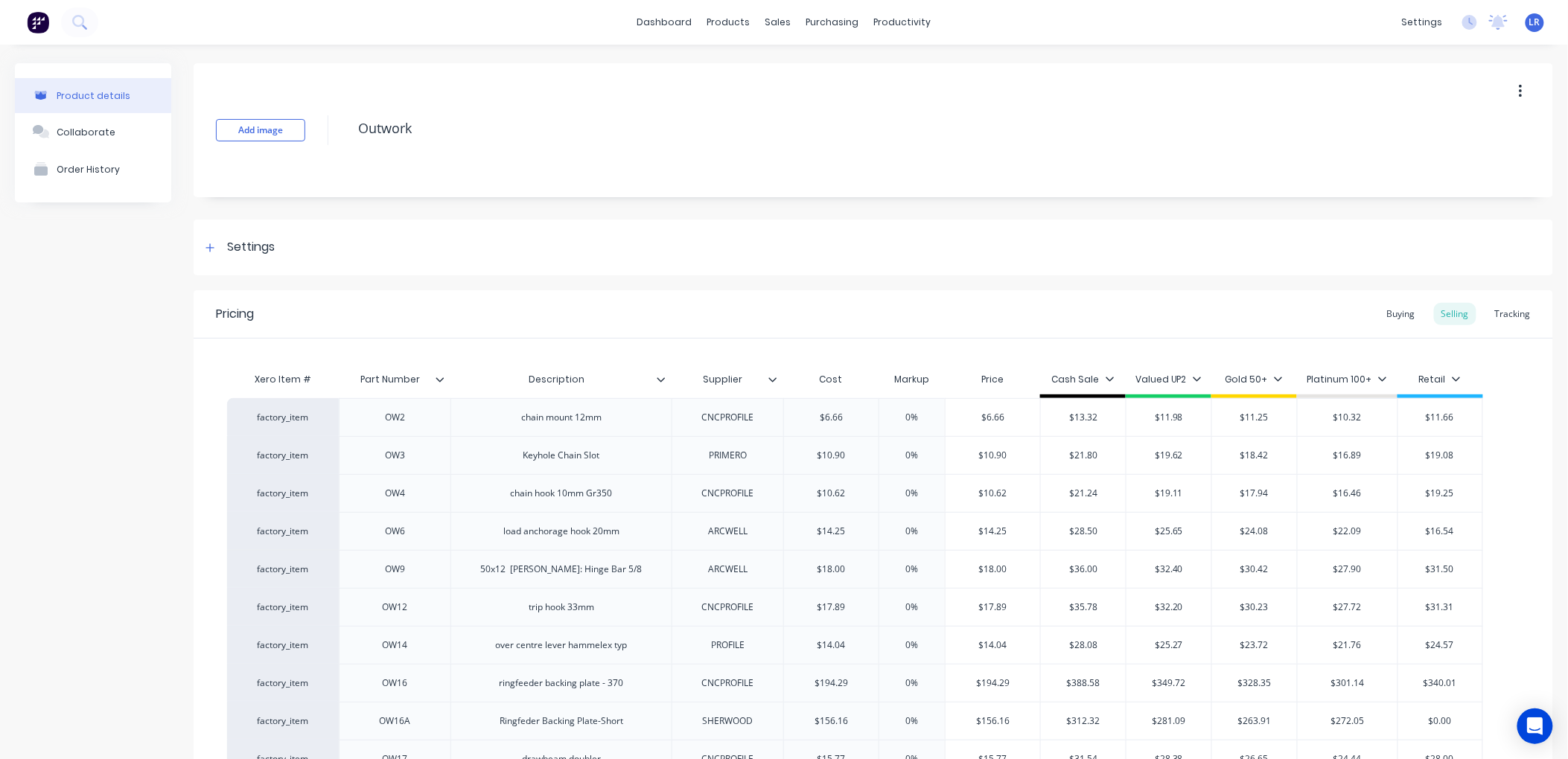
type textarea "x"
click at [1514, 314] on div "Tracking" at bounding box center [1512, 314] width 50 height 22
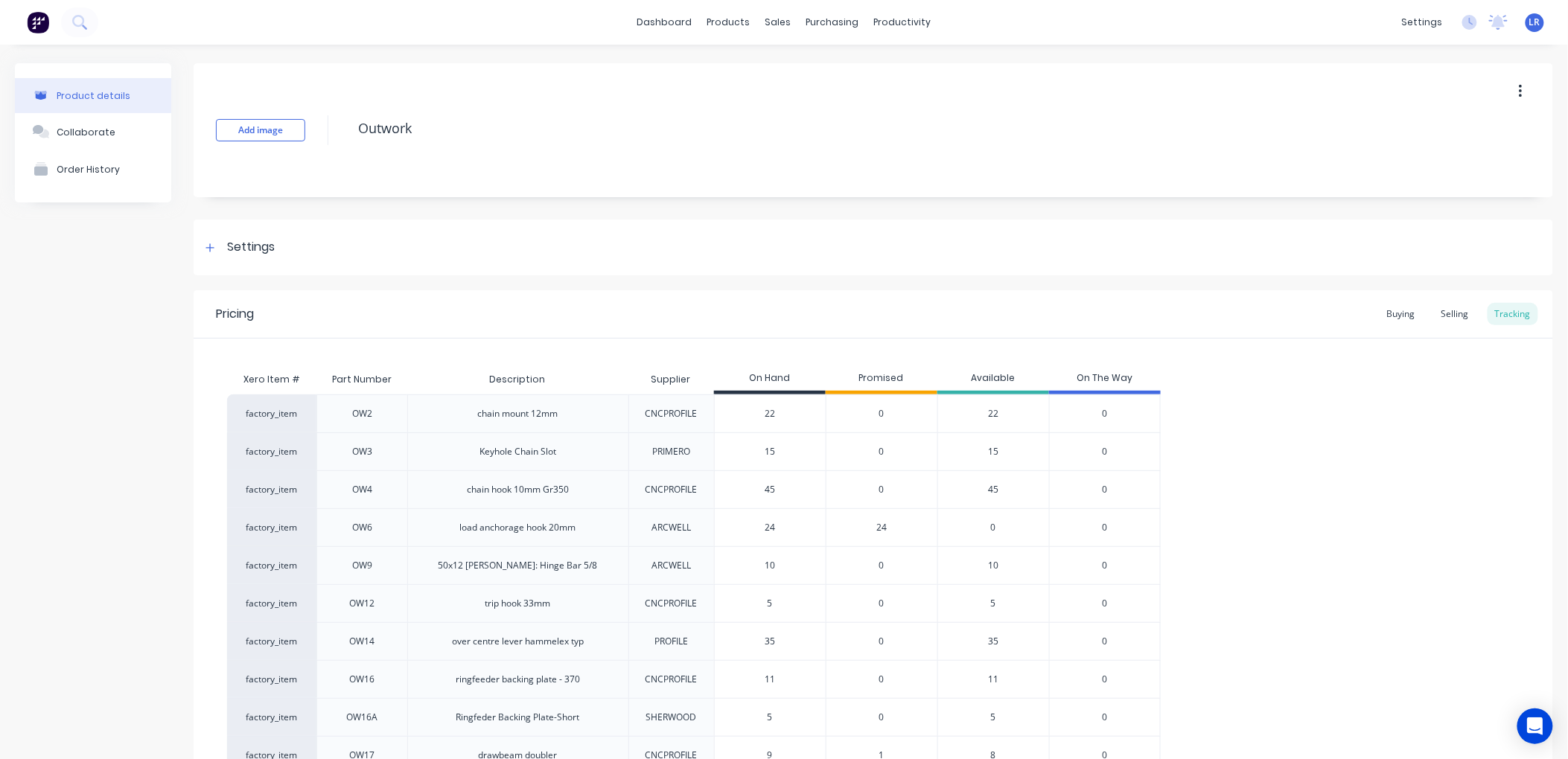
click at [882, 527] on span "24" at bounding box center [881, 527] width 10 height 14
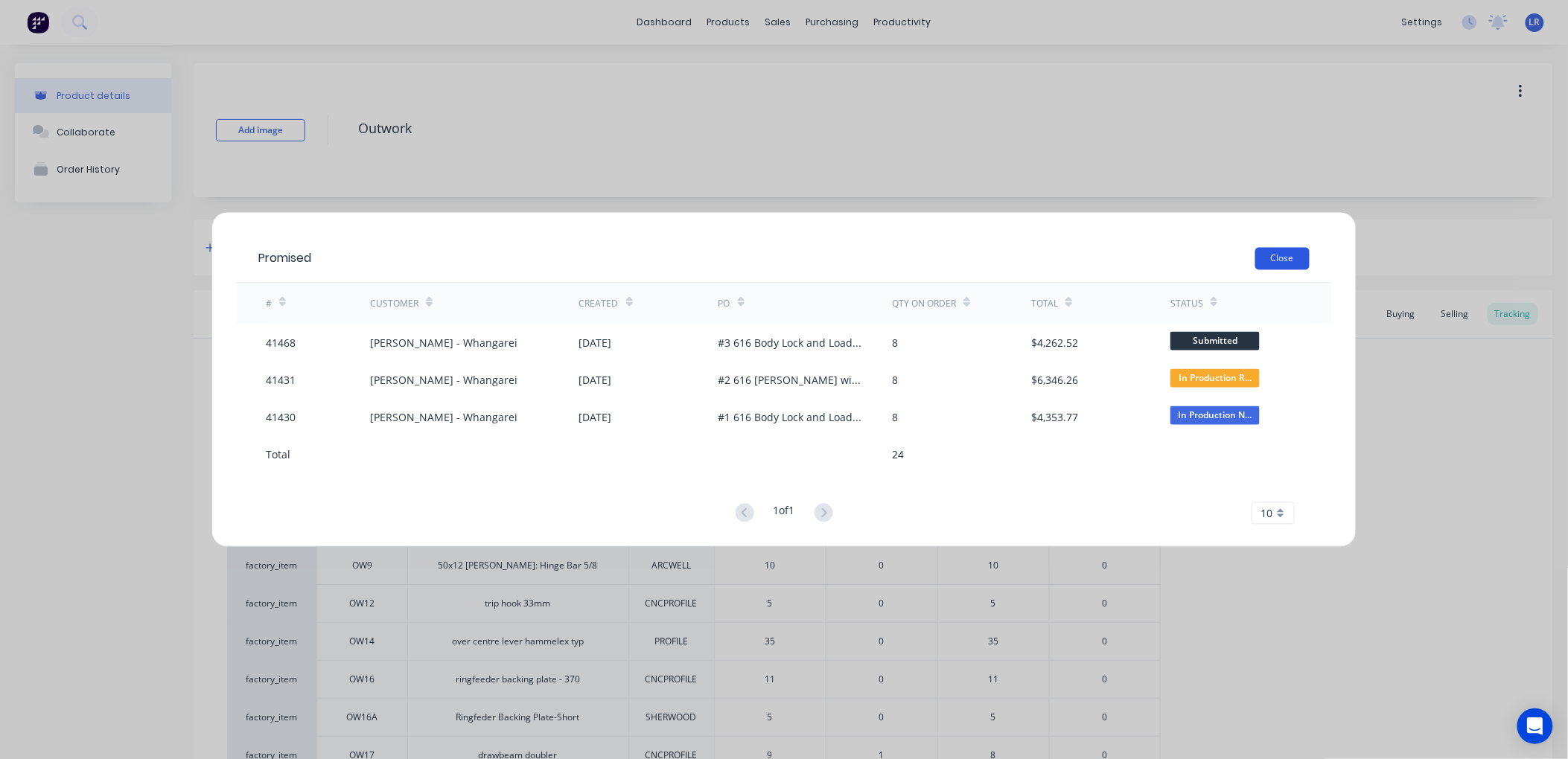
click at [1286, 250] on button "Close" at bounding box center [1283, 259] width 55 height 22
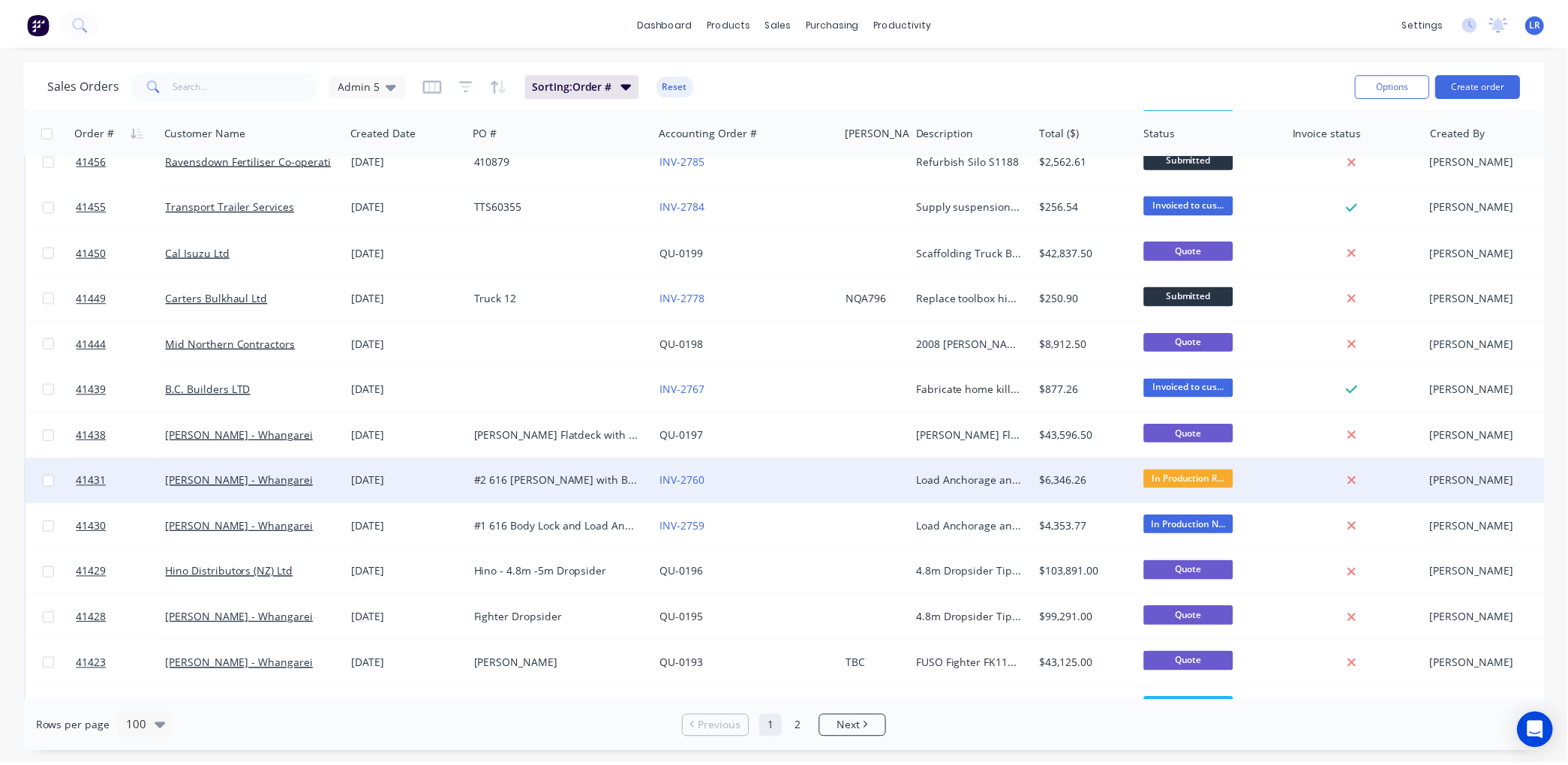
scroll to position [1501, 0]
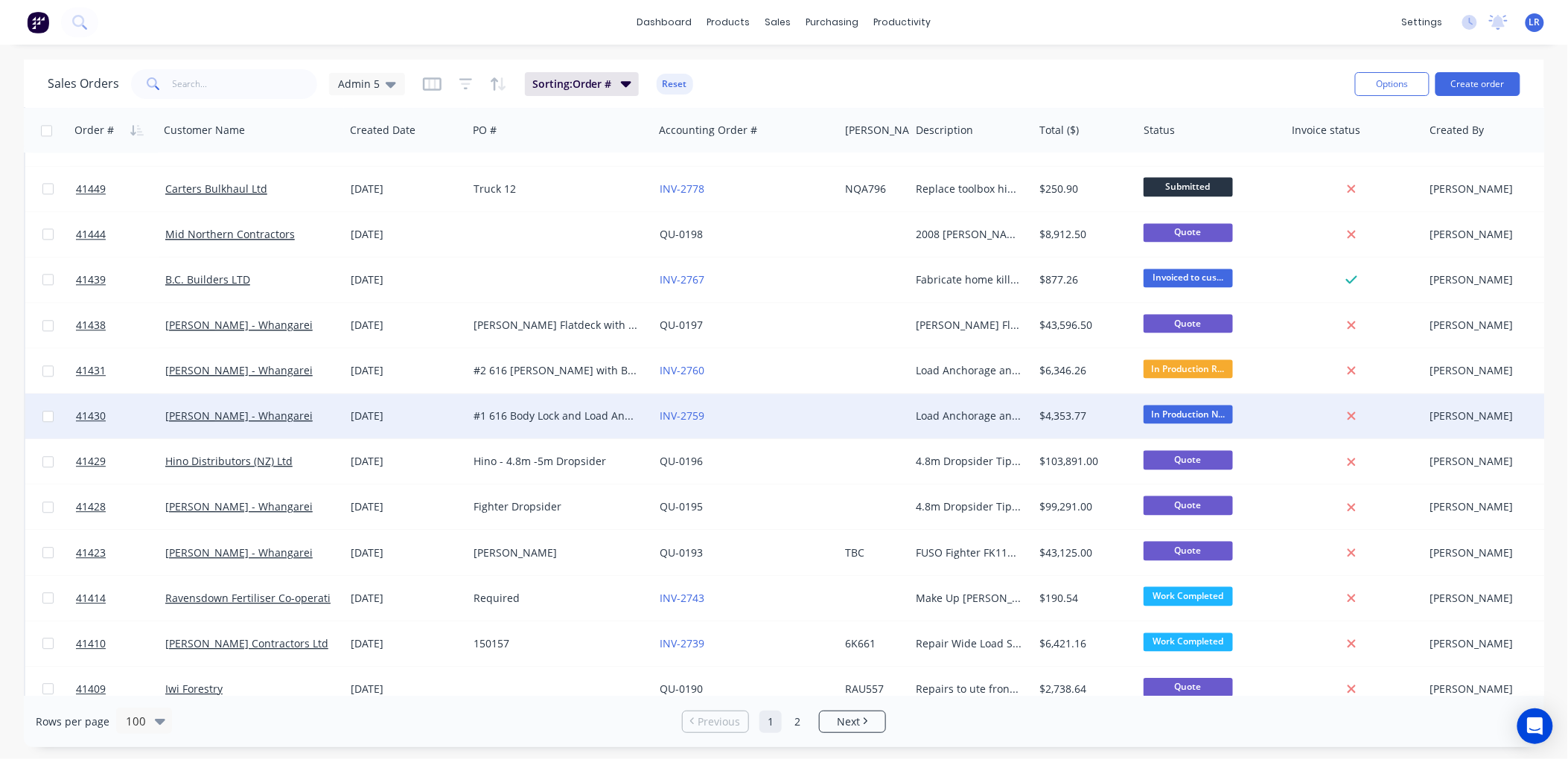
click at [299, 411] on div "[PERSON_NAME] - Whangarei" at bounding box center [247, 416] width 165 height 15
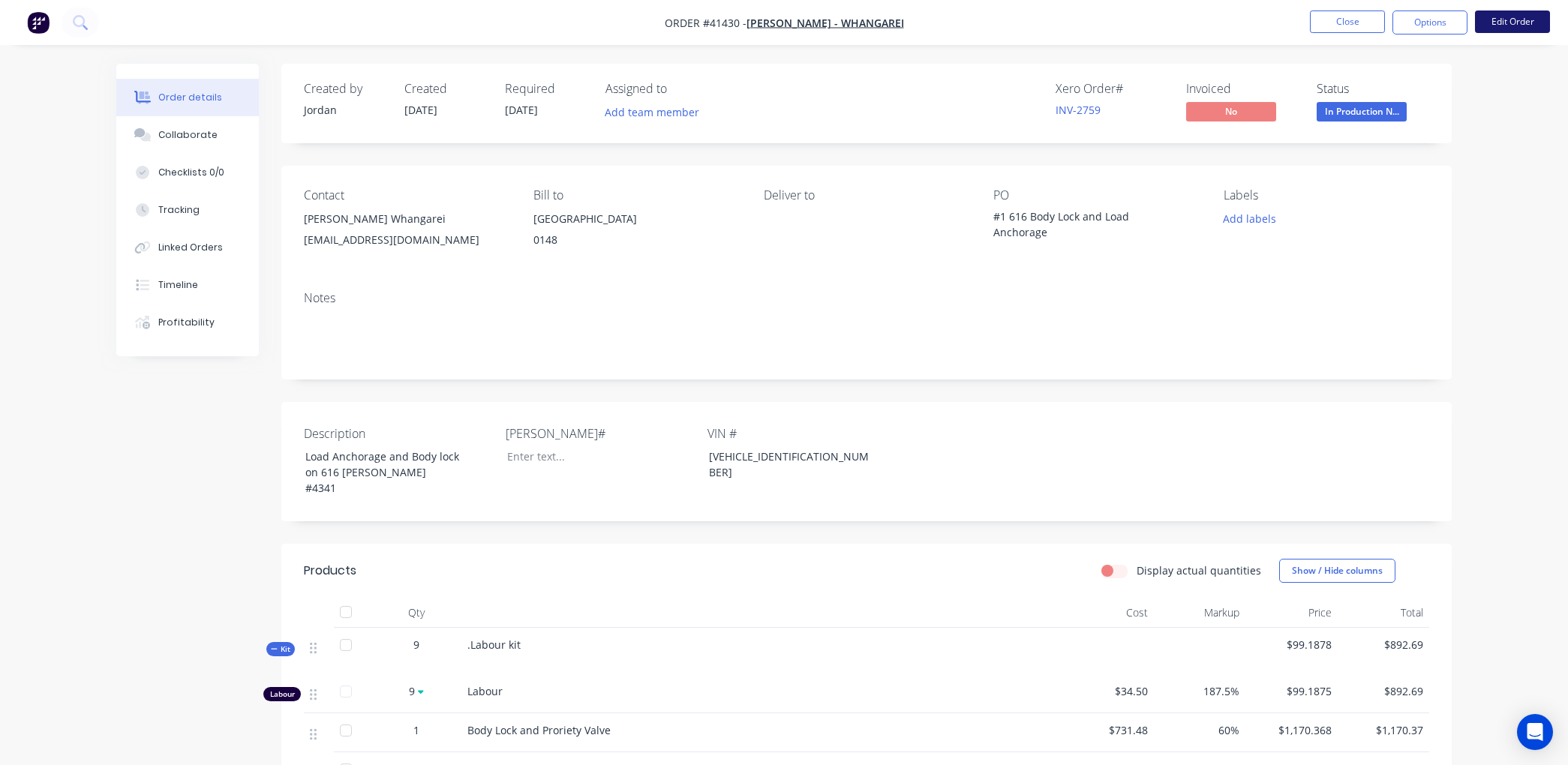
click at [1520, 18] on button "Edit Order" at bounding box center [1513, 21] width 75 height 22
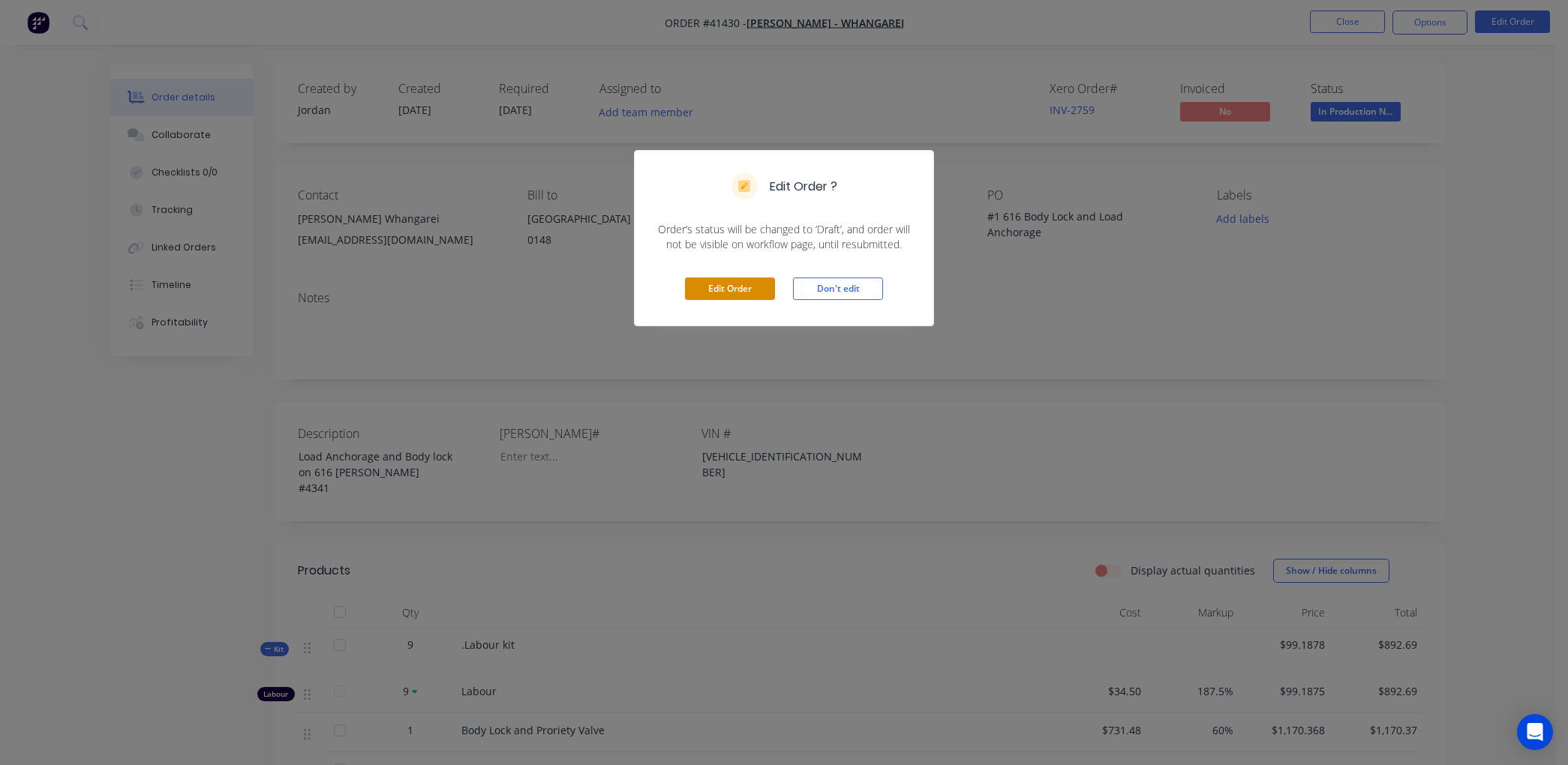
click at [740, 286] on button "Edit Order" at bounding box center [730, 289] width 90 height 22
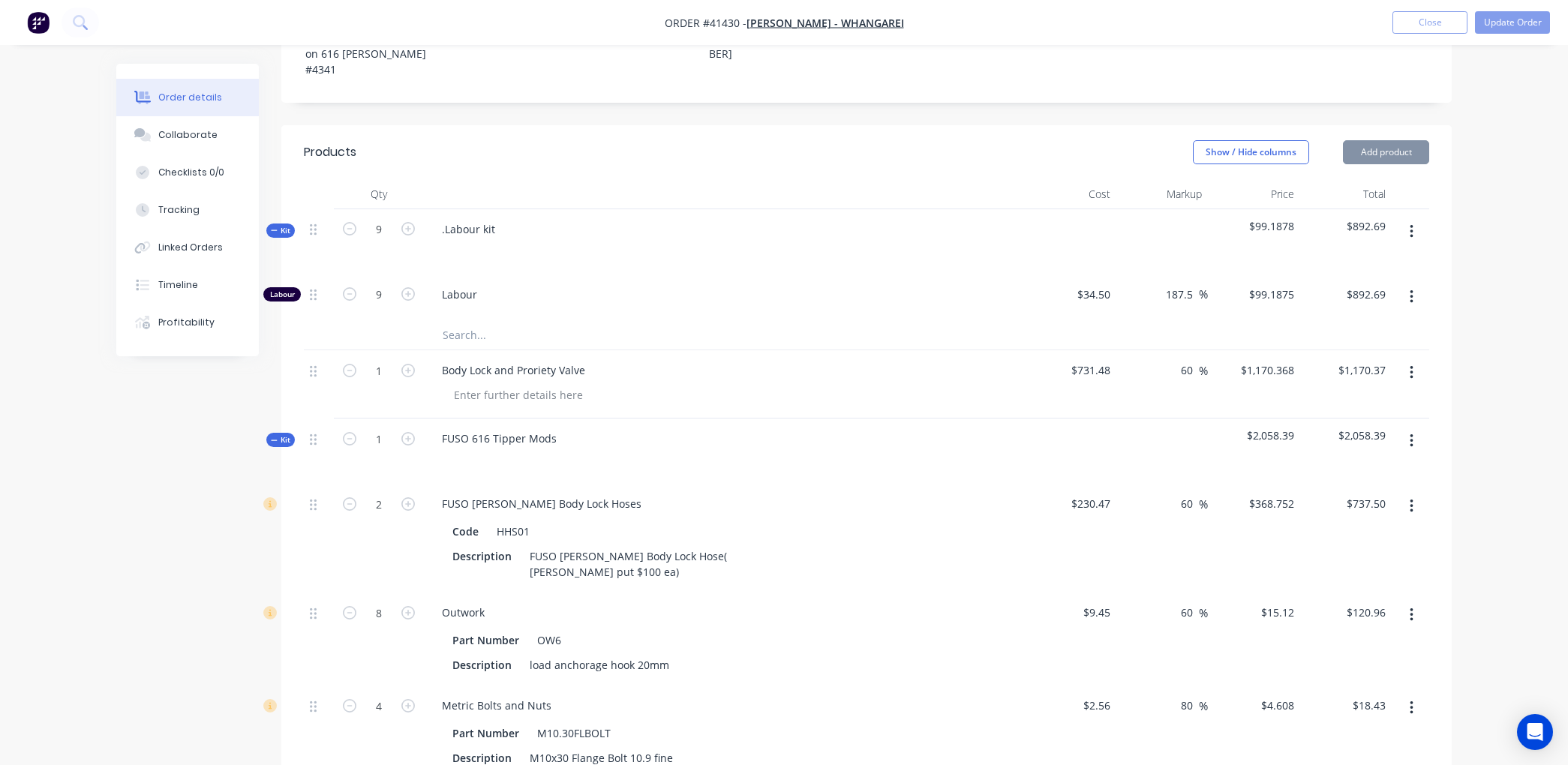
scroll to position [499, 0]
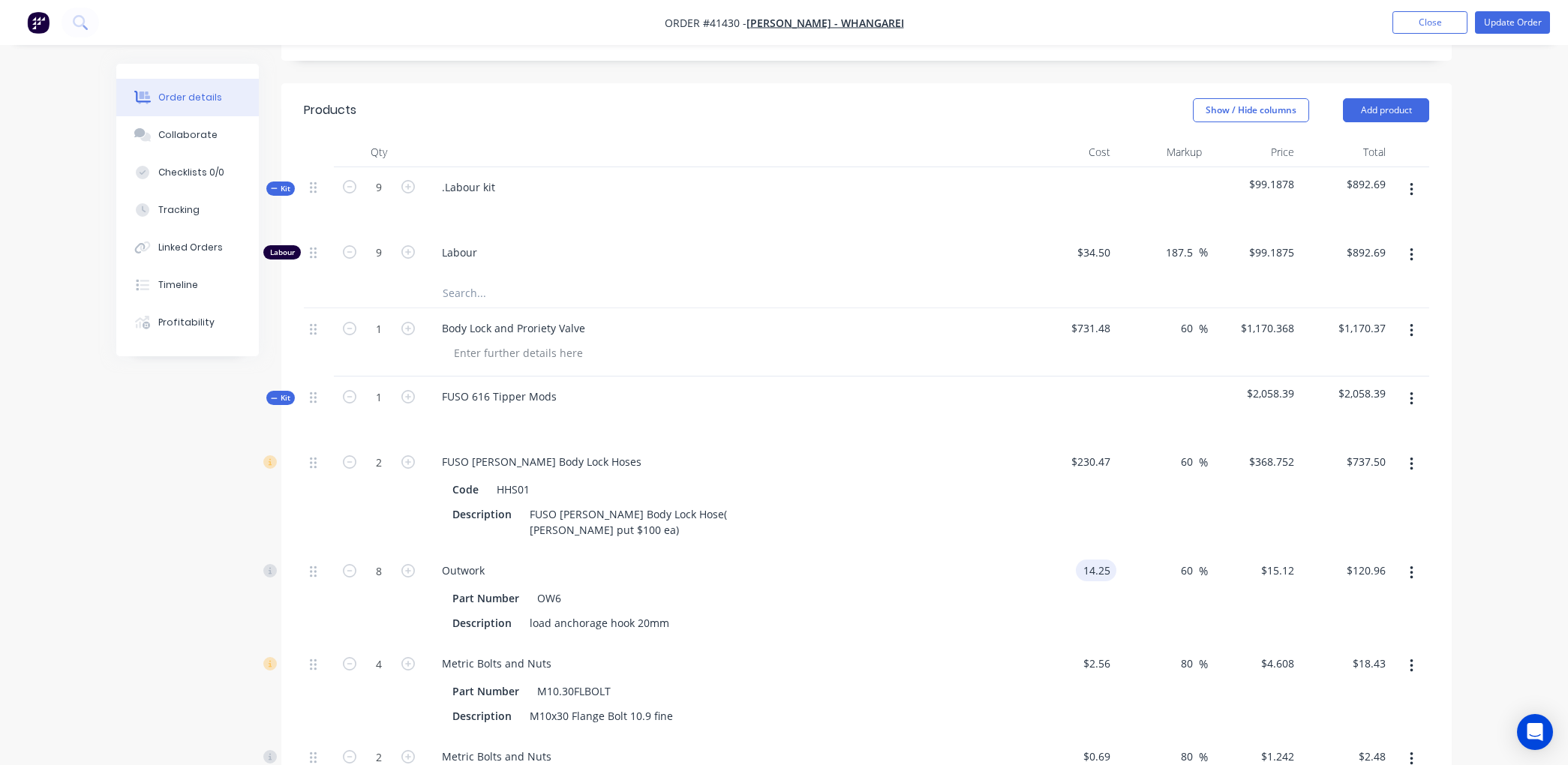
type input "$14.25"
type input "$22.80"
type input "$182.40"
click at [1510, 22] on button "Update Order" at bounding box center [1513, 22] width 75 height 22
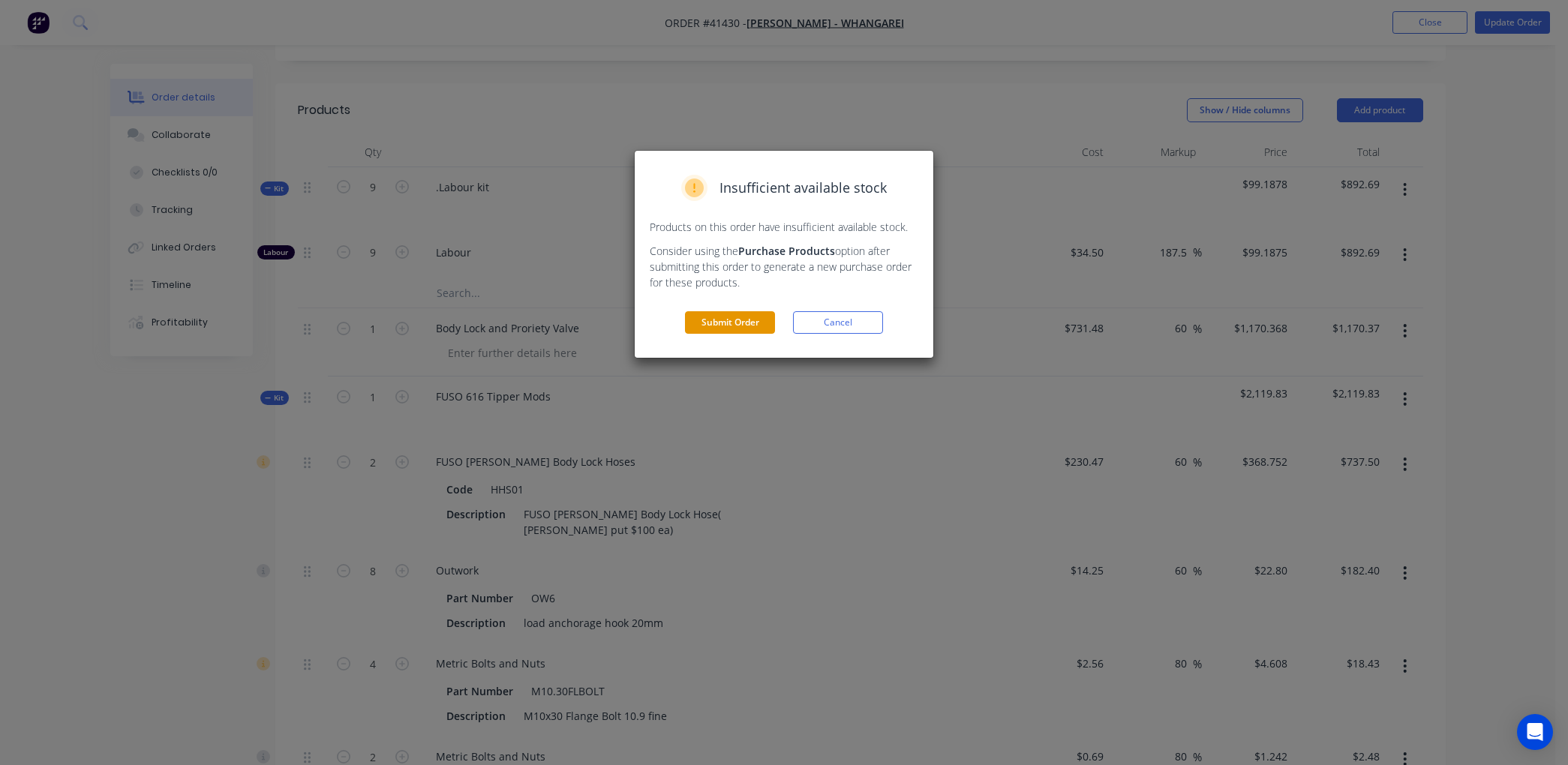
click at [737, 324] on button "Submit Order" at bounding box center [730, 323] width 90 height 22
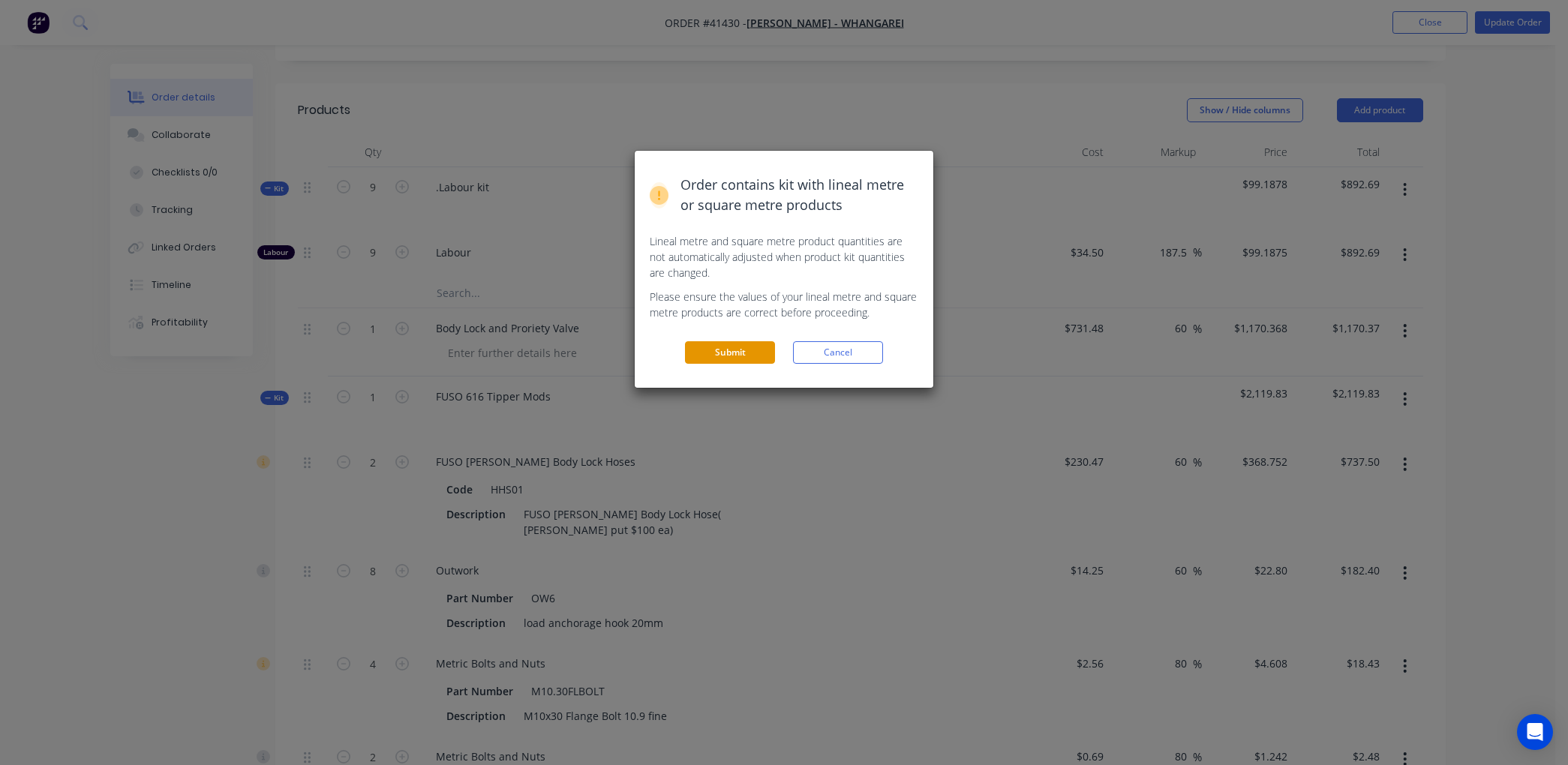
click at [763, 350] on button "Submit" at bounding box center [730, 352] width 90 height 22
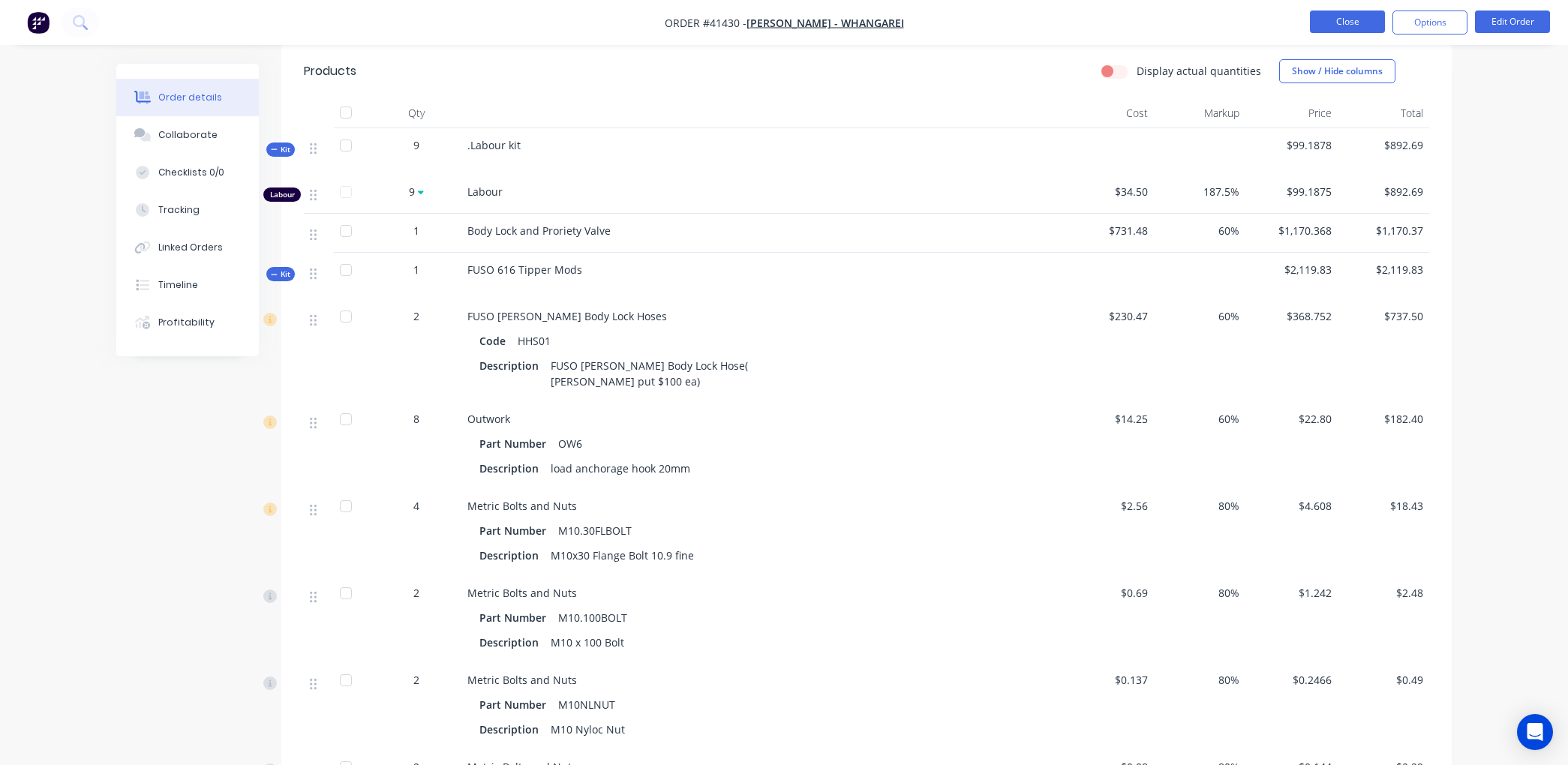
click at [1352, 17] on button "Close" at bounding box center [1348, 21] width 75 height 22
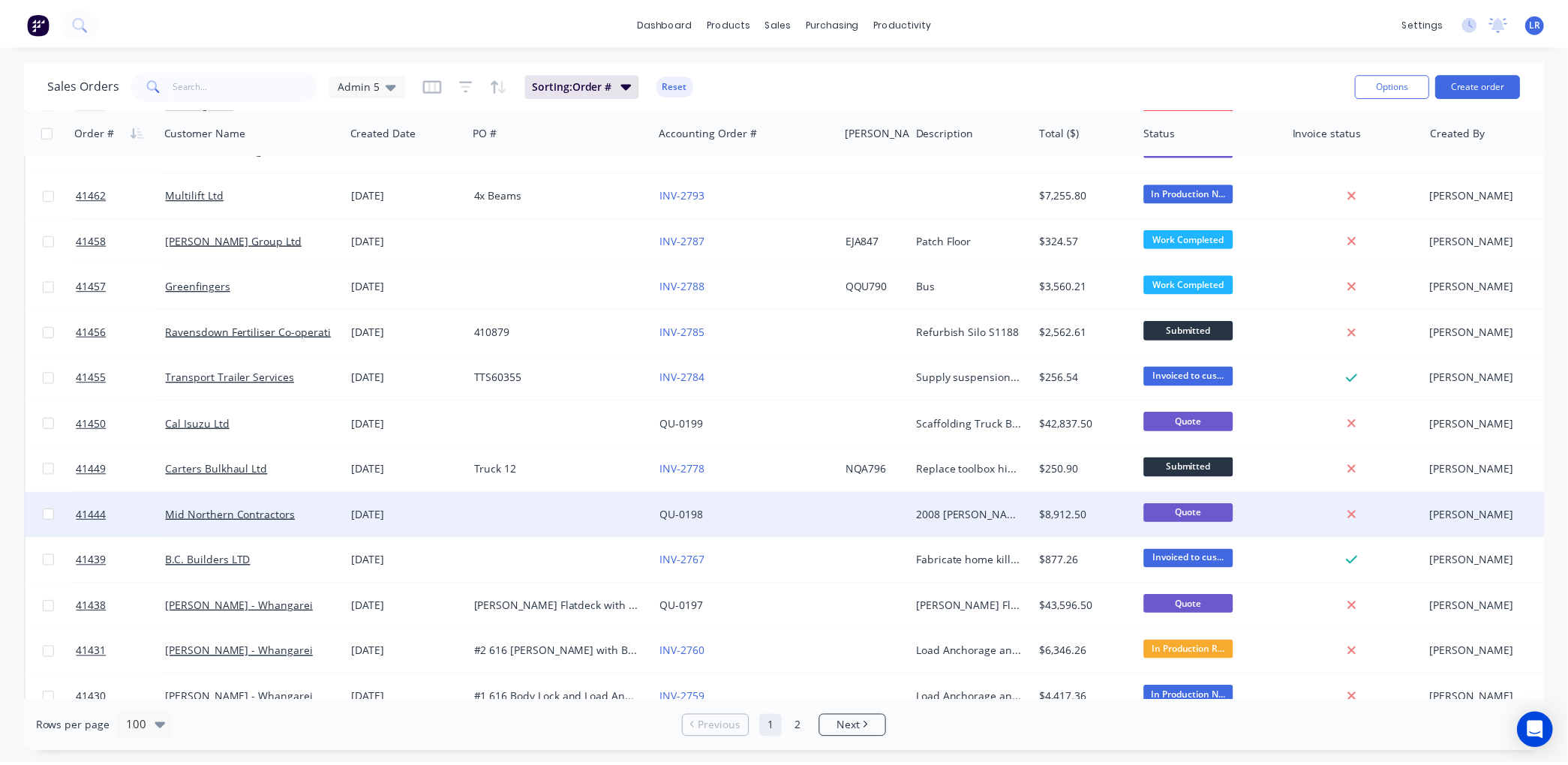
scroll to position [1501, 0]
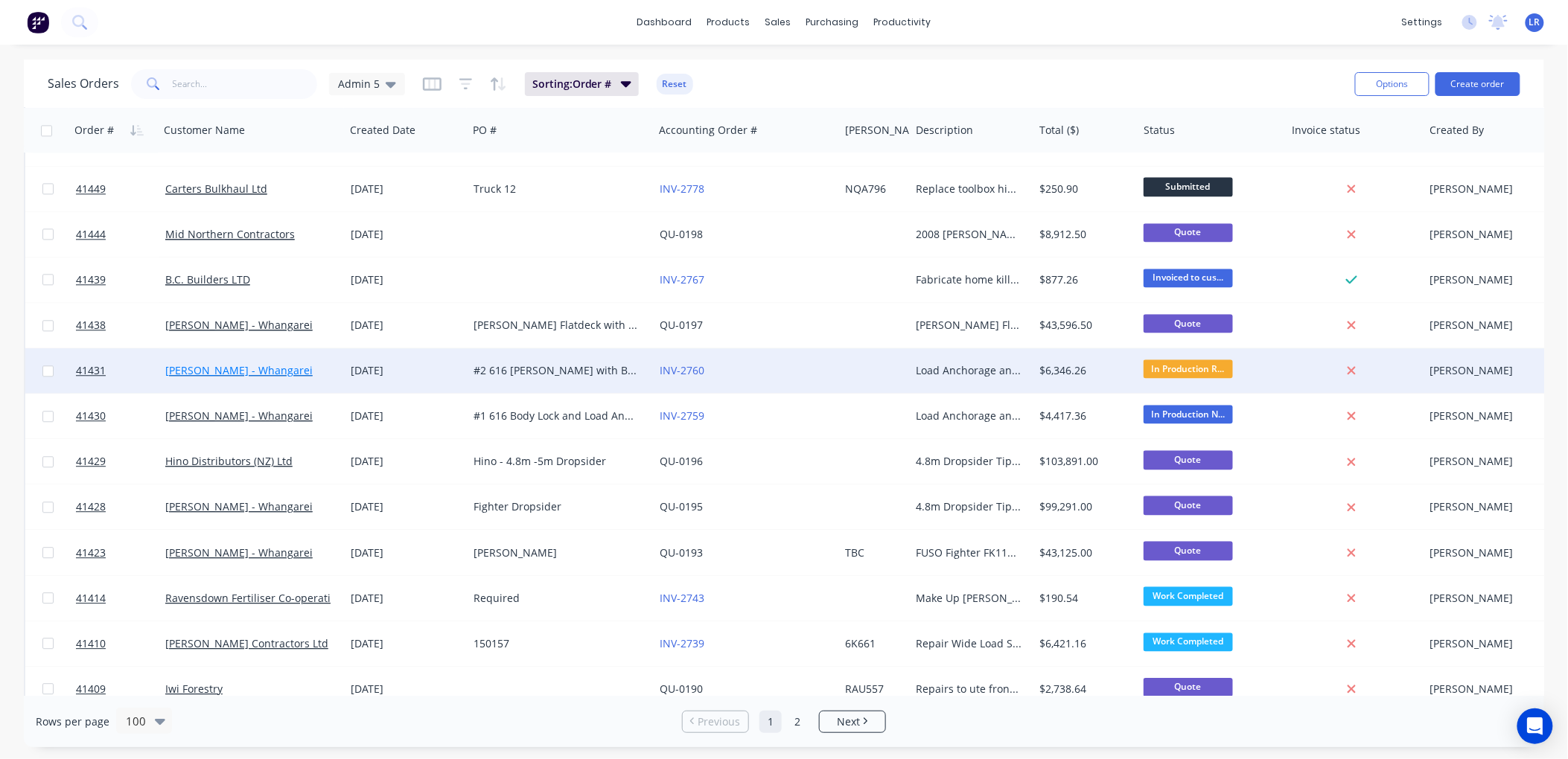
click at [281, 367] on link "[PERSON_NAME] - Whangarei" at bounding box center [239, 370] width 148 height 15
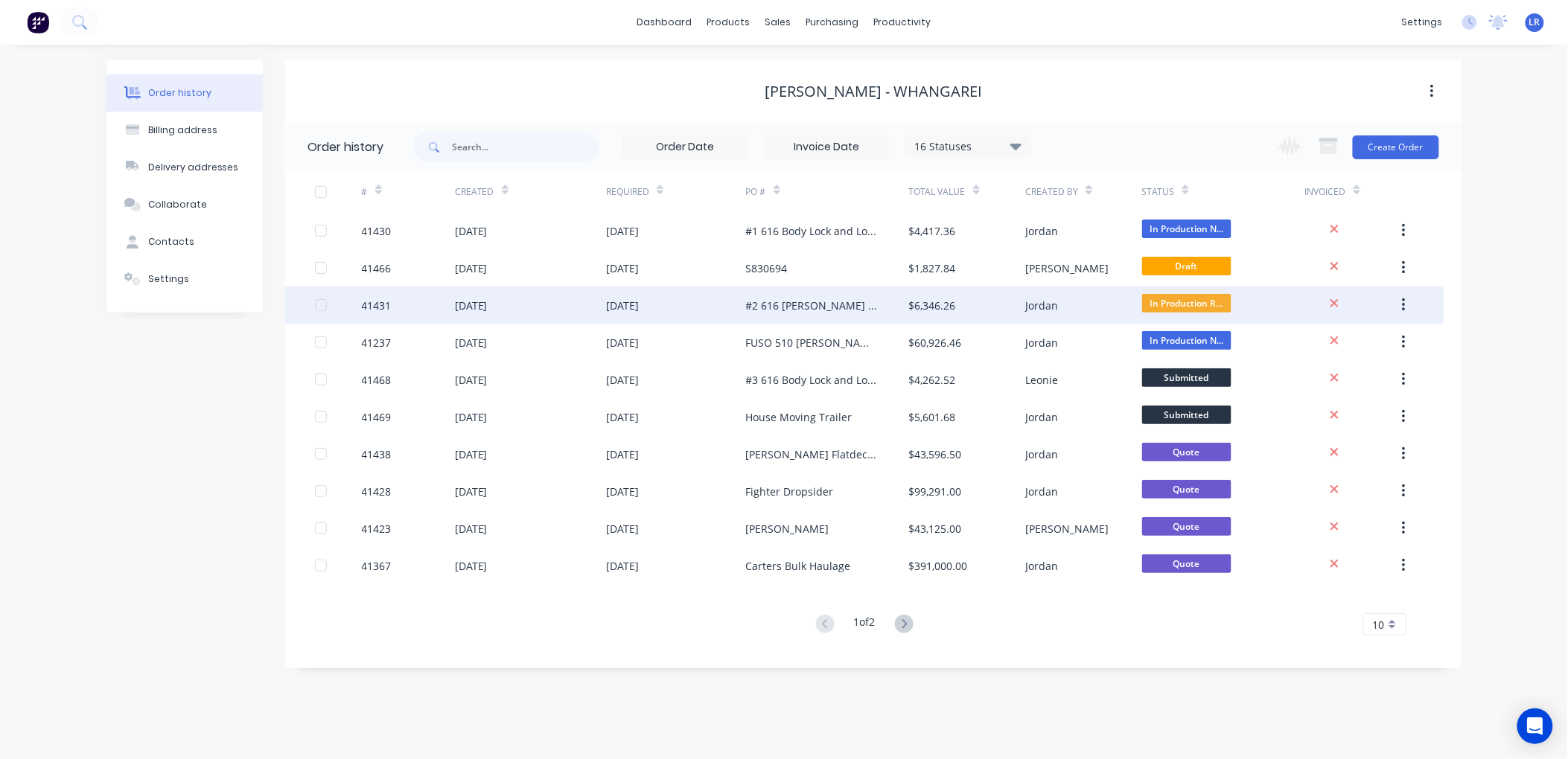
click at [487, 299] on div "[DATE]" at bounding box center [472, 305] width 33 height 16
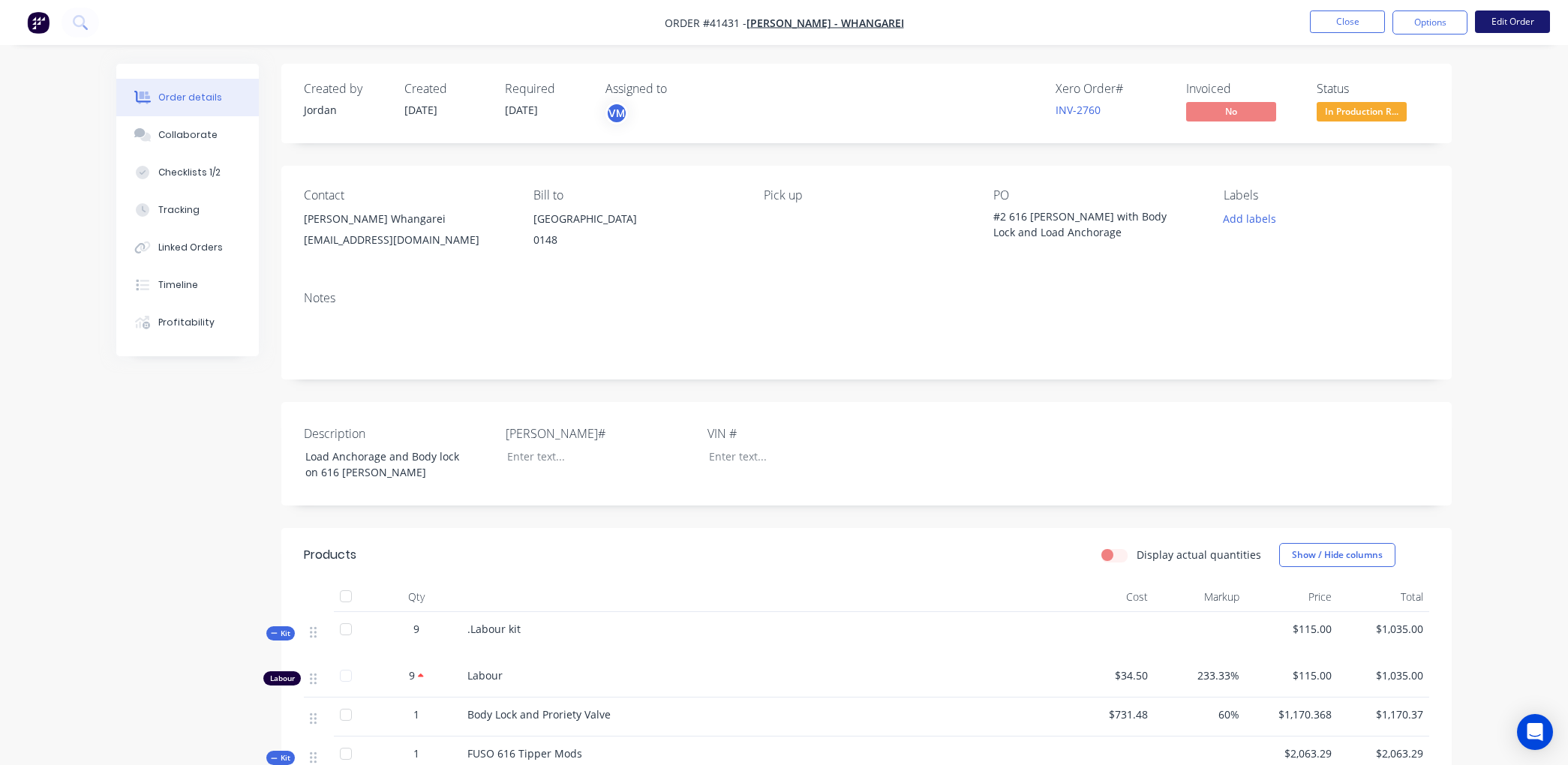
click at [1503, 18] on button "Edit Order" at bounding box center [1513, 21] width 75 height 22
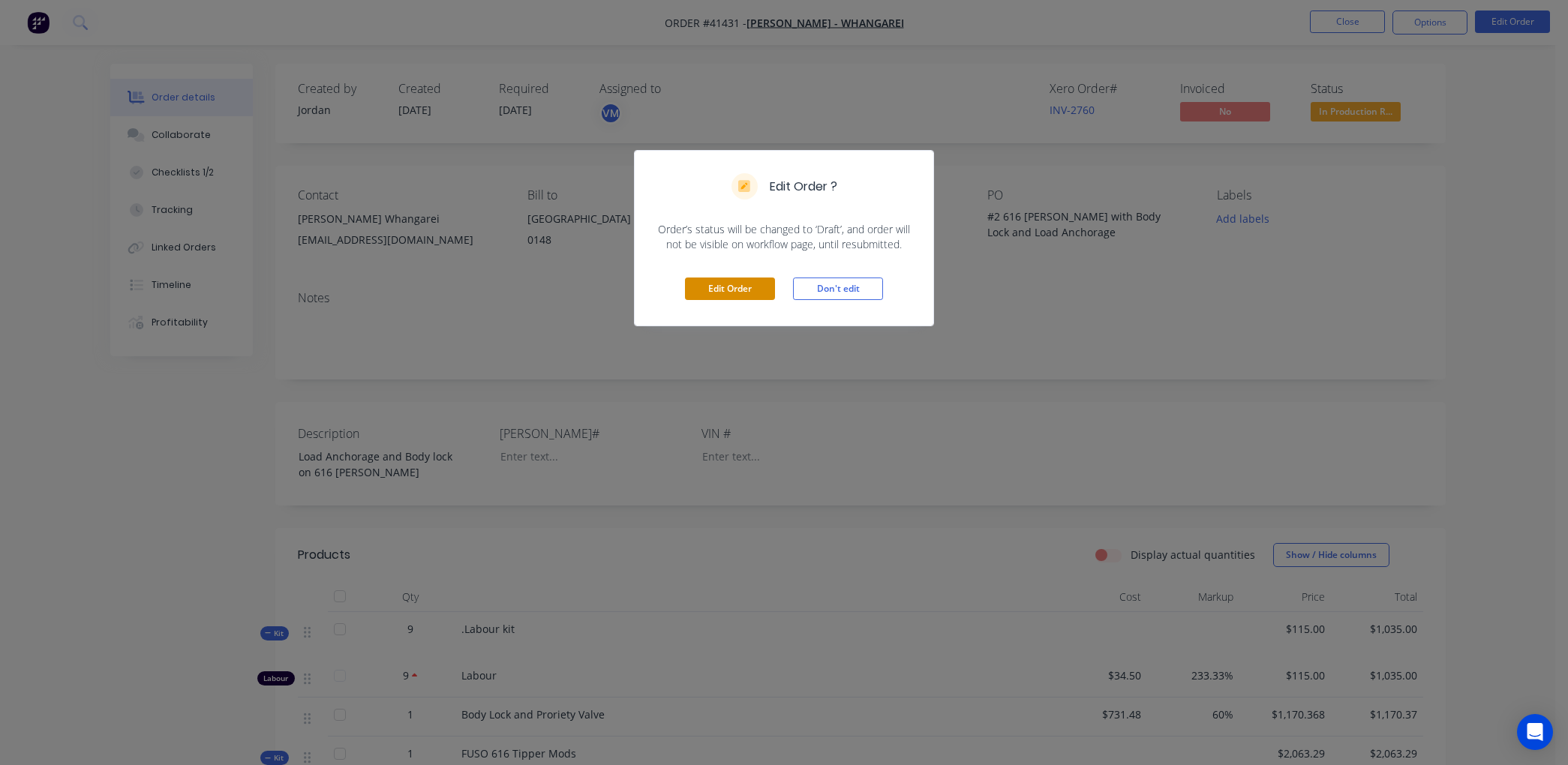
click at [745, 280] on button "Edit Order" at bounding box center [730, 289] width 90 height 22
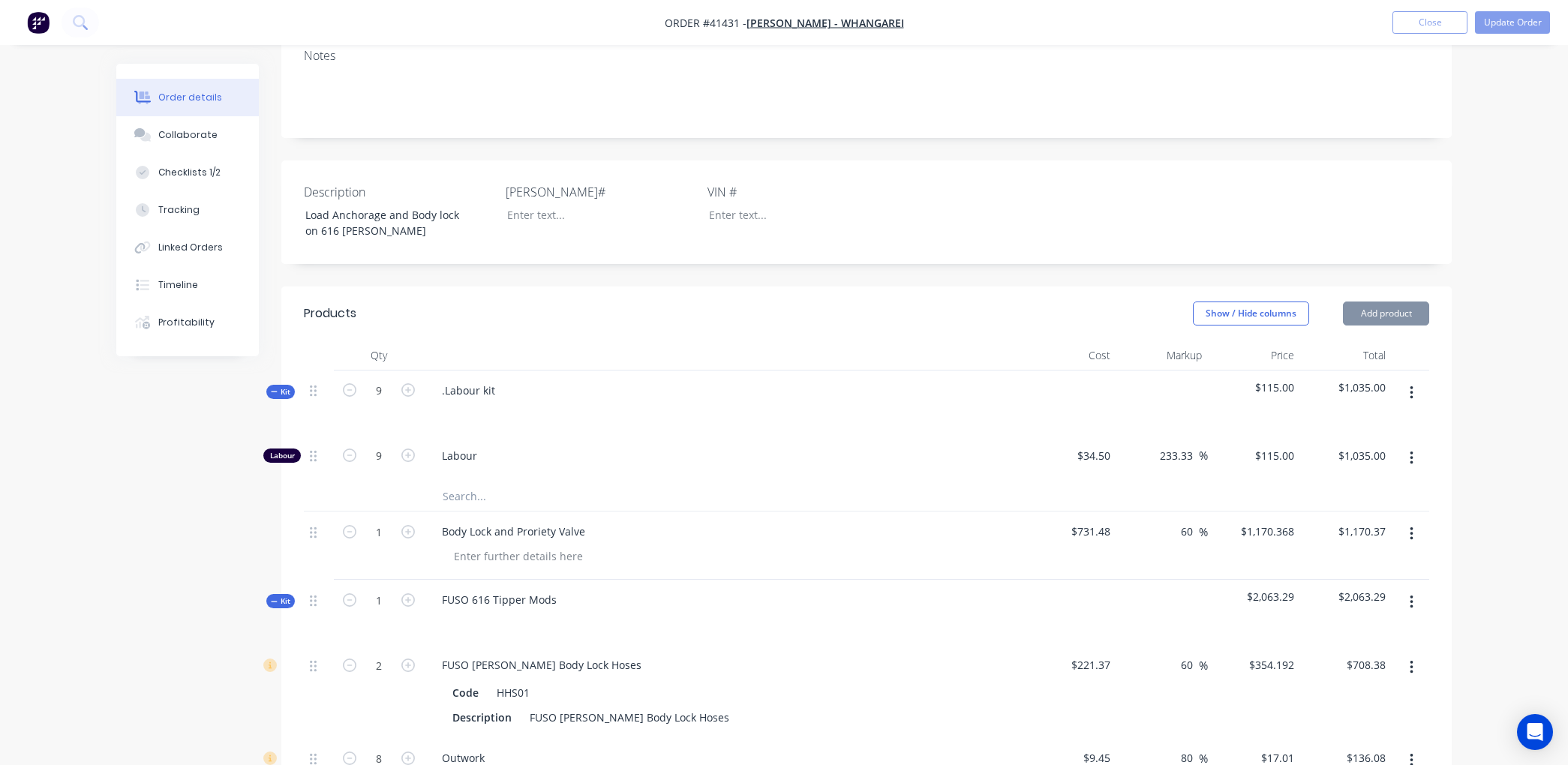
scroll to position [417, 0]
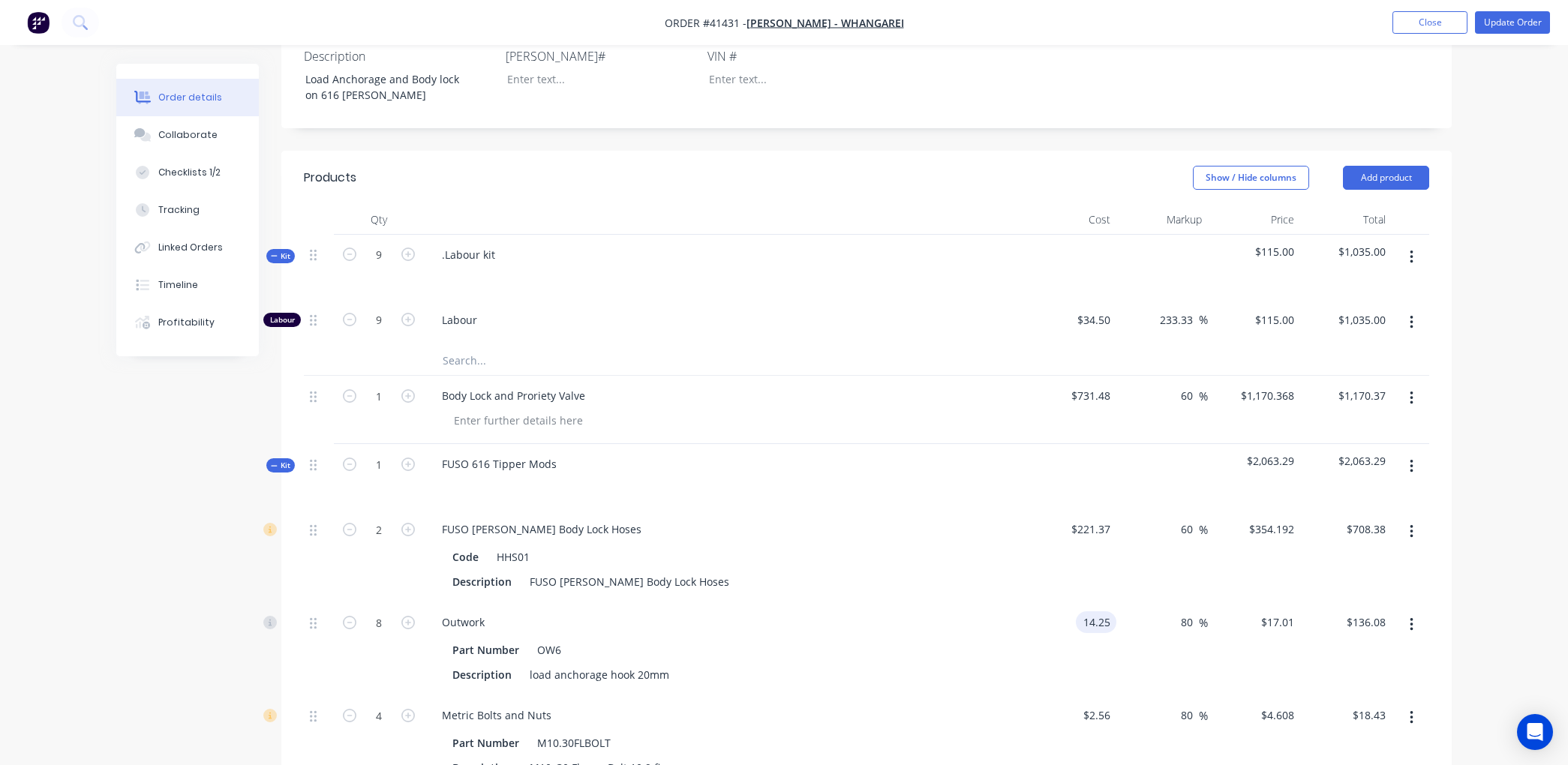
type input "$14.25"
type input "$25.65"
type input "$205.20"
click at [1501, 17] on button "Update Order" at bounding box center [1513, 22] width 75 height 22
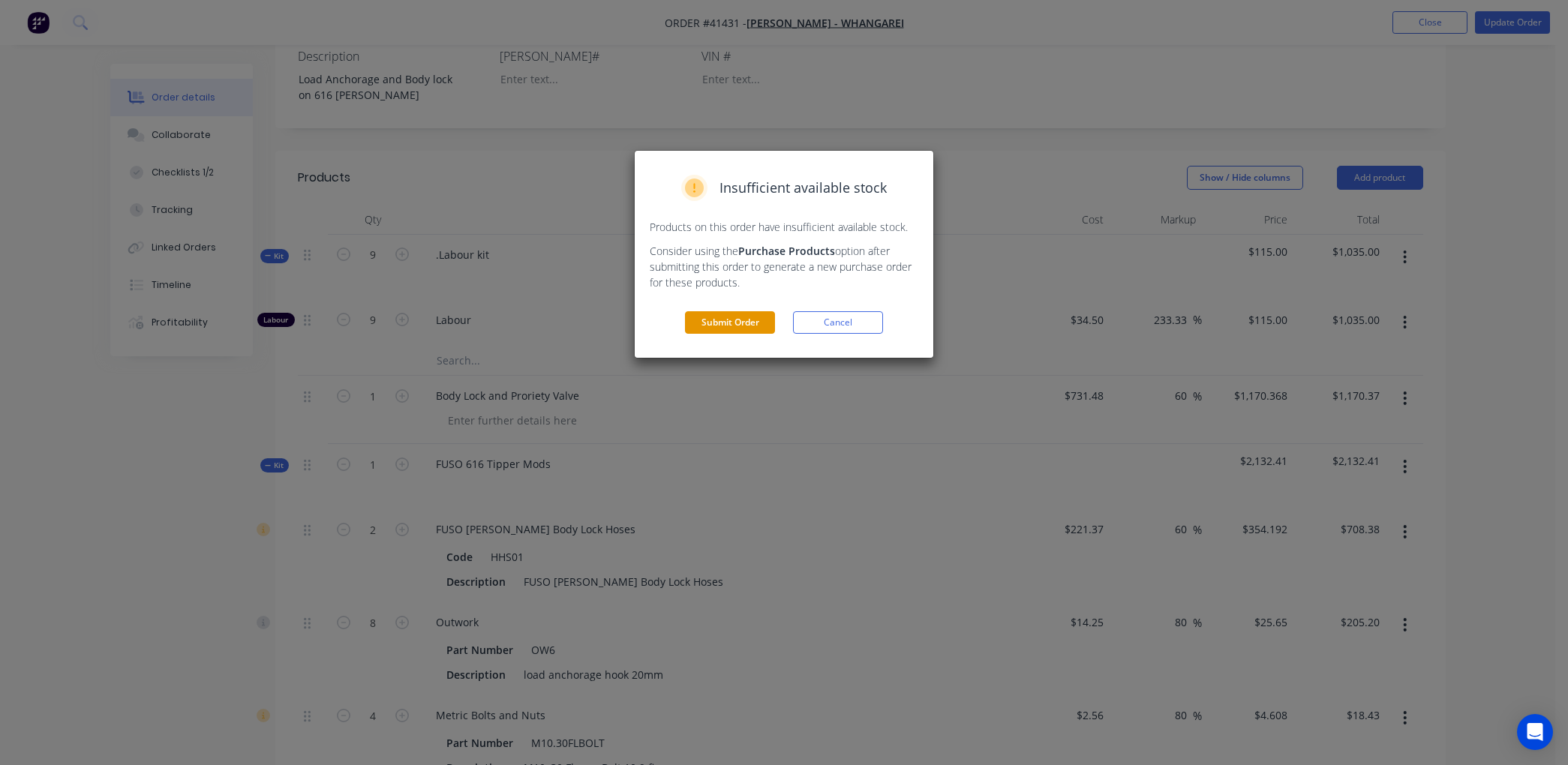
click at [752, 324] on button "Submit Order" at bounding box center [730, 323] width 90 height 22
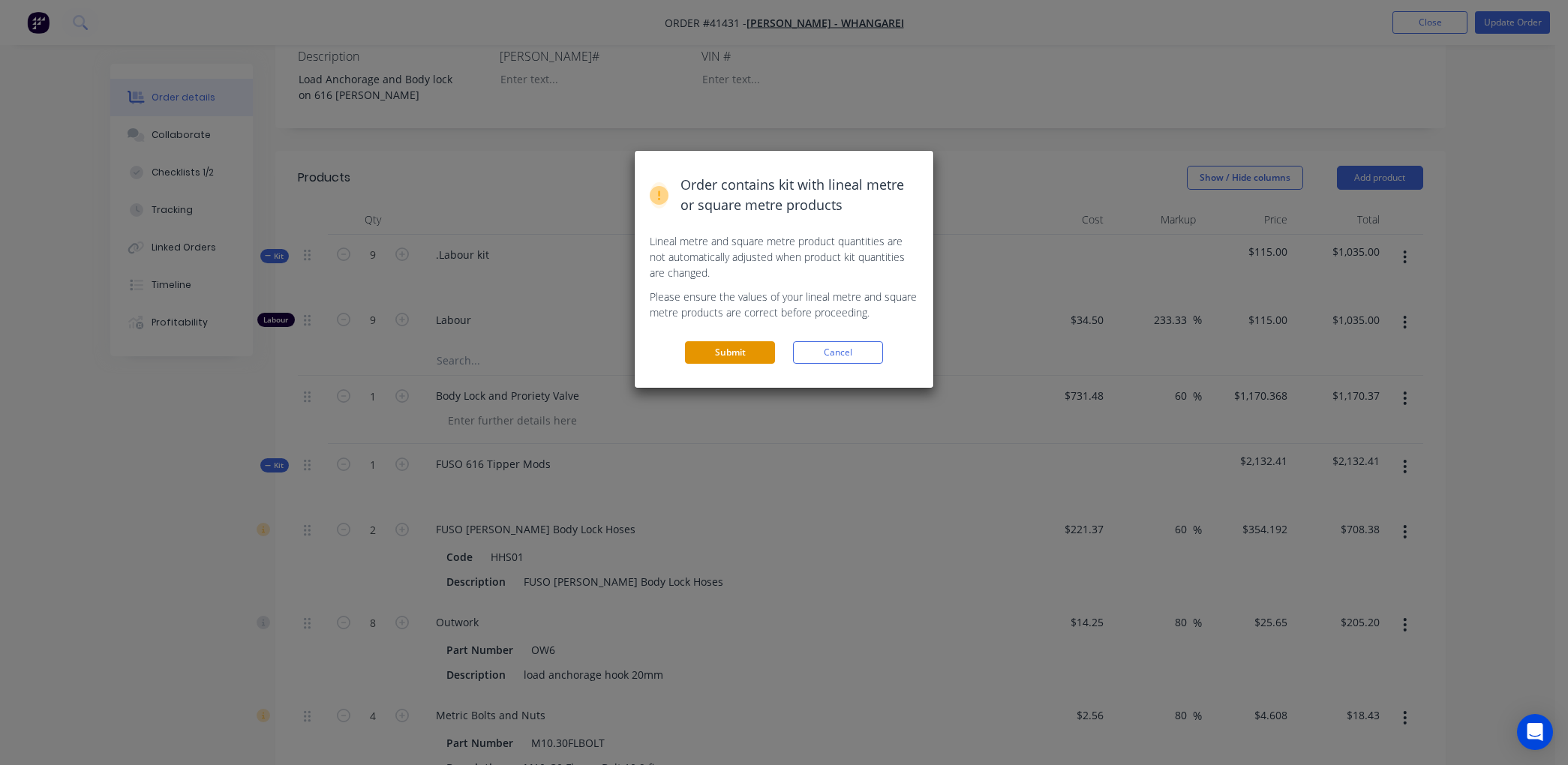
click at [727, 354] on button "Submit" at bounding box center [730, 352] width 90 height 22
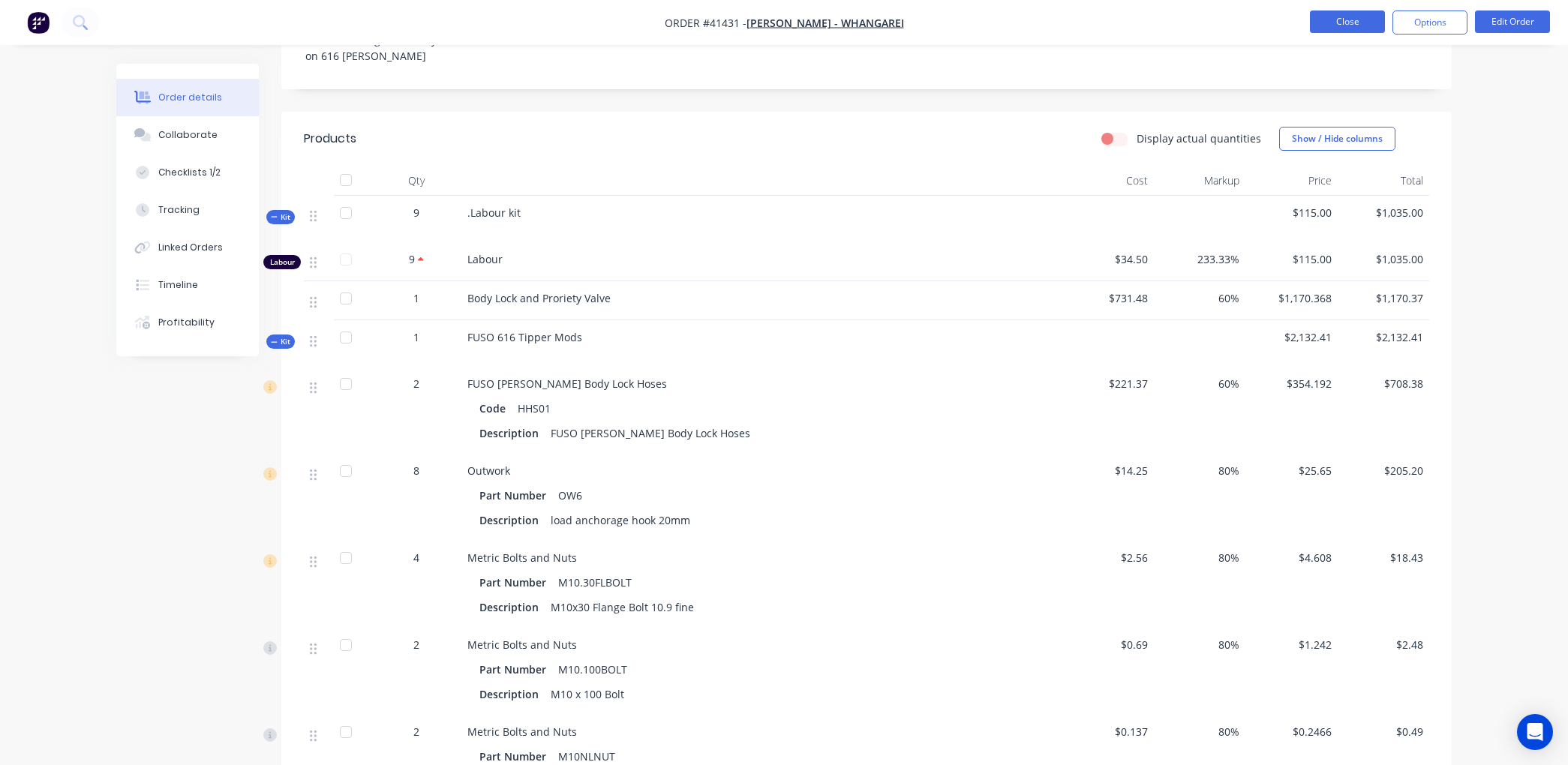
click at [1344, 19] on button "Close" at bounding box center [1348, 21] width 75 height 22
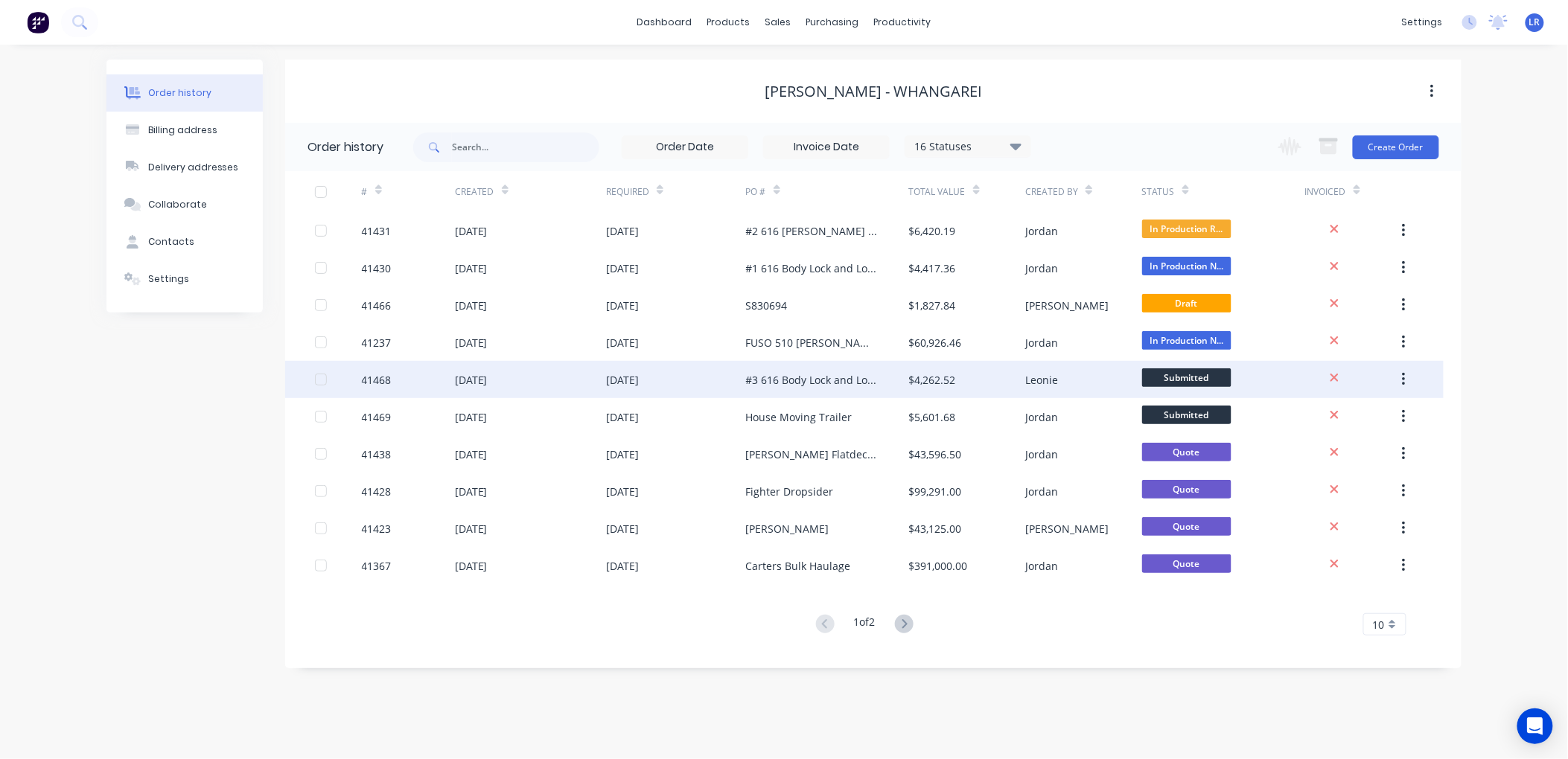
click at [487, 379] on div "[DATE]" at bounding box center [472, 380] width 33 height 16
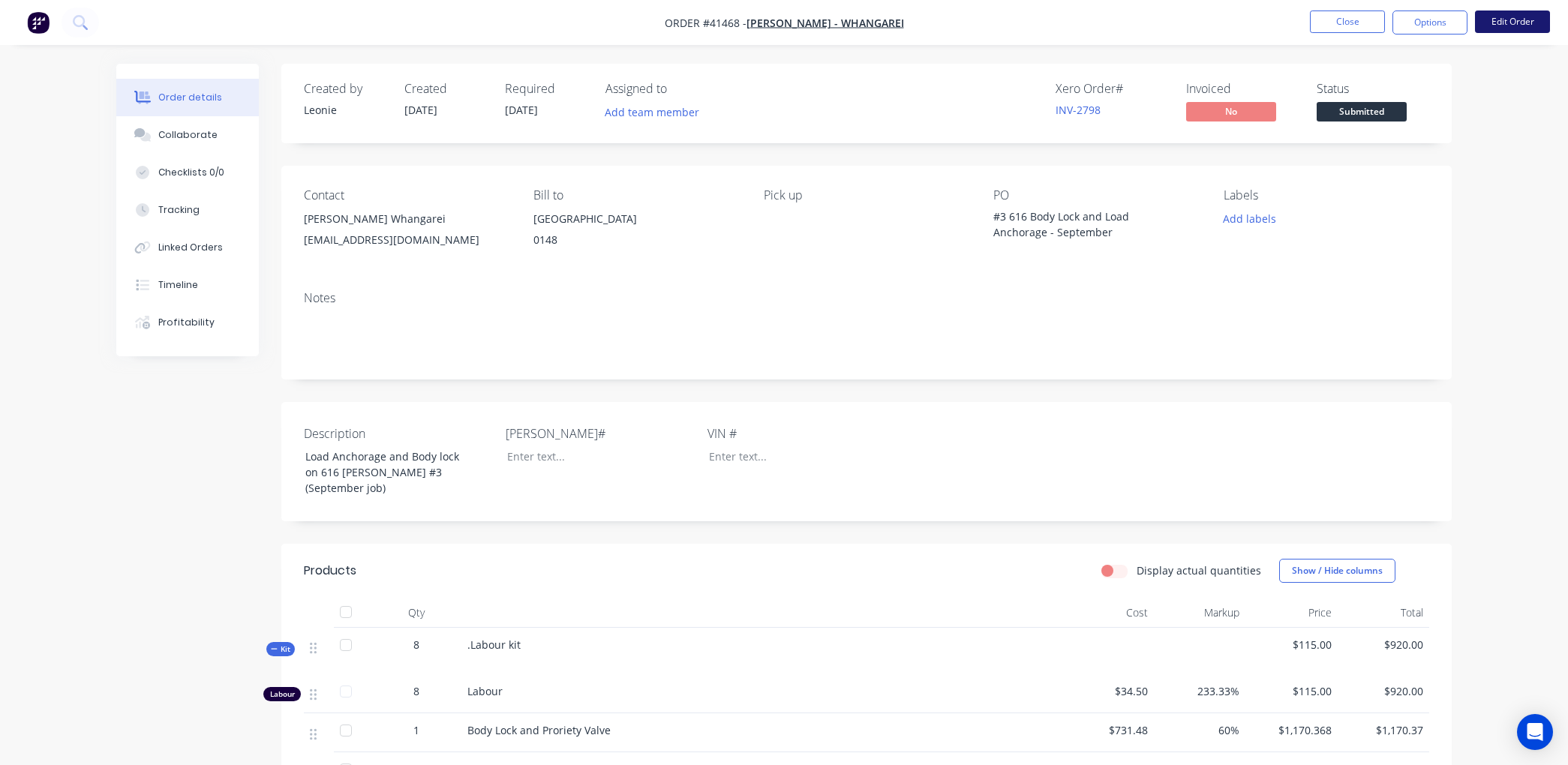
click at [1537, 21] on button "Edit Order" at bounding box center [1513, 21] width 75 height 22
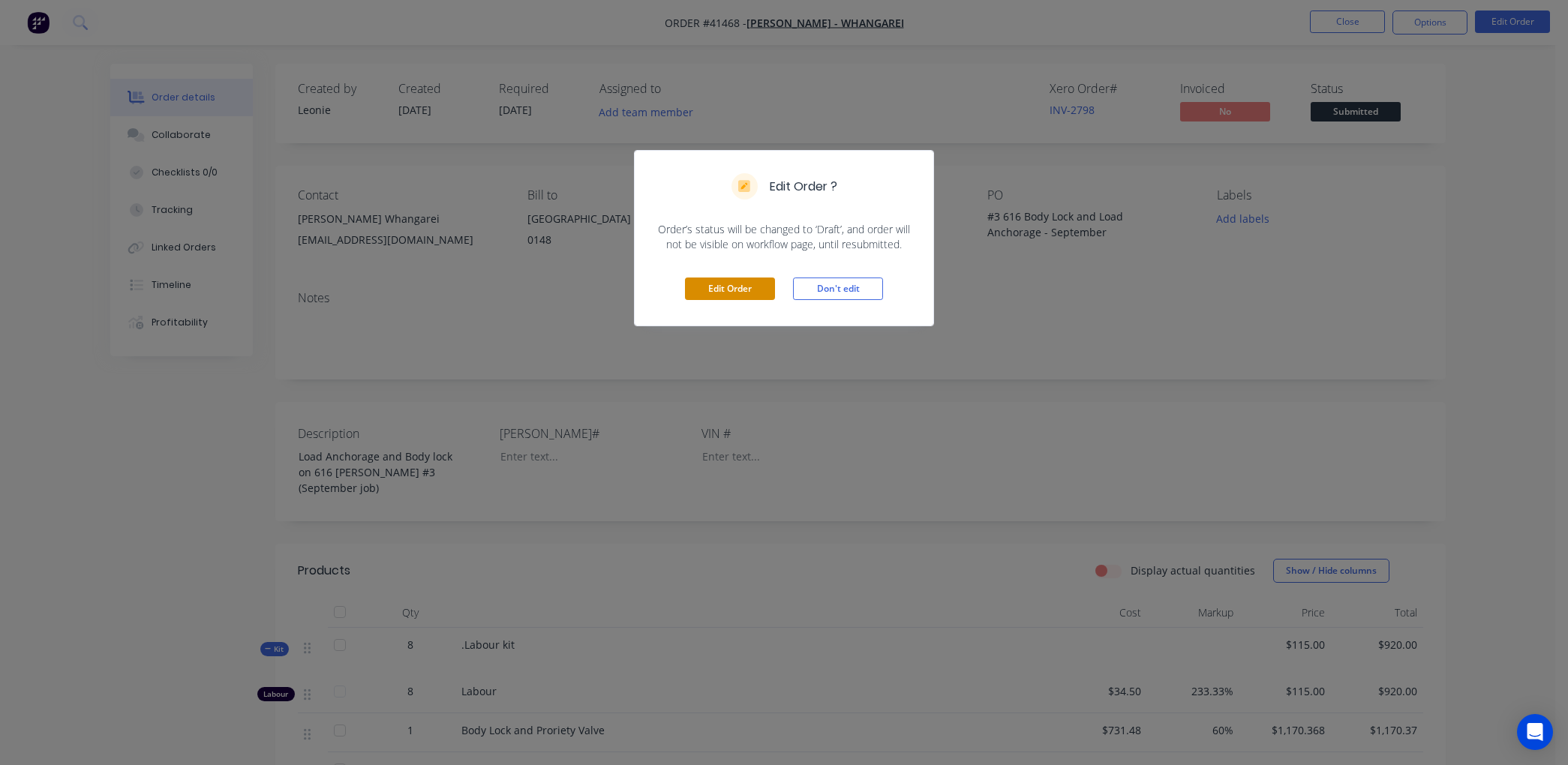
click at [730, 283] on button "Edit Order" at bounding box center [730, 289] width 90 height 22
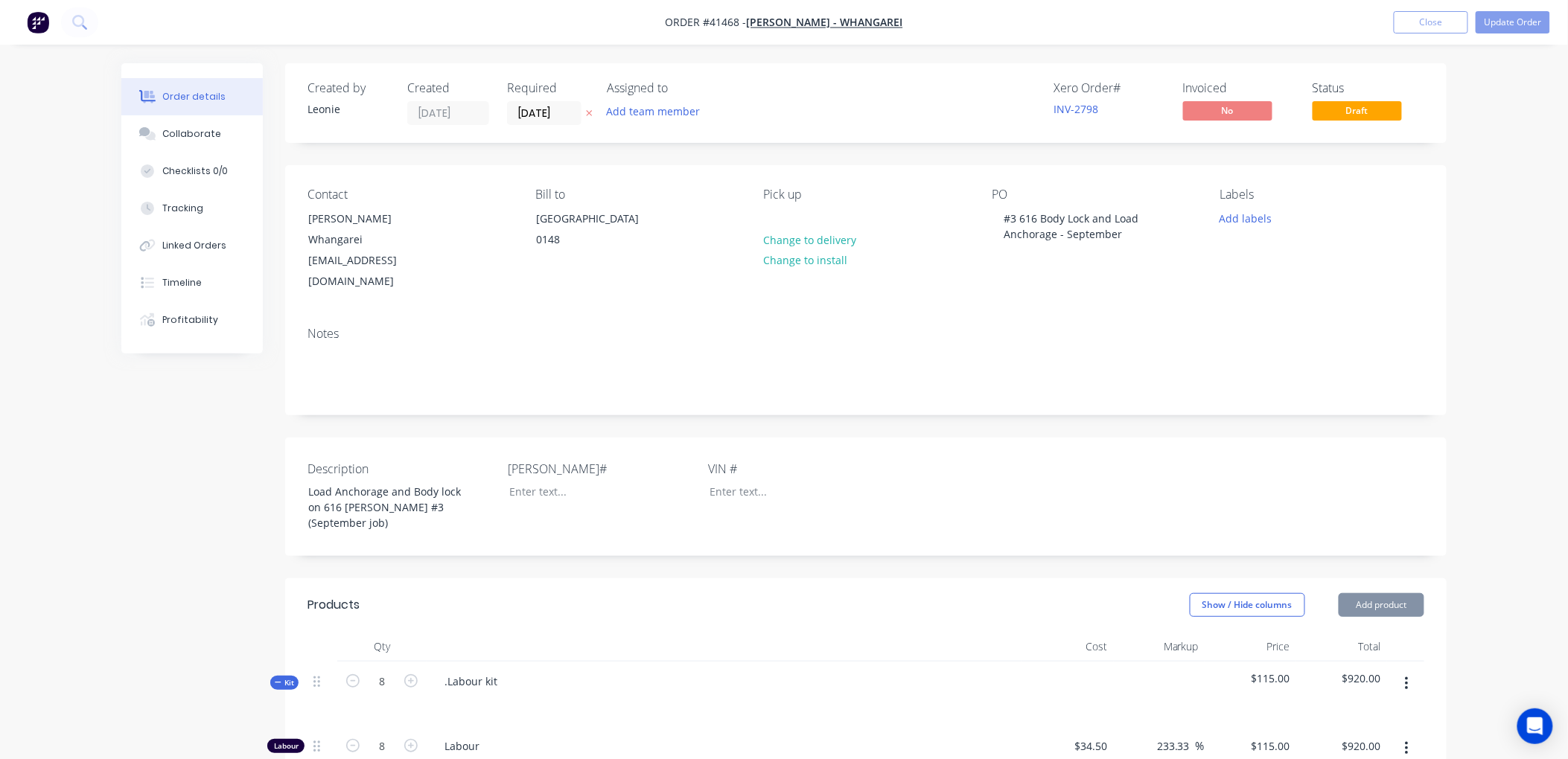
type input "$34.50"
type input "233.33"
type input "$115.00"
type input "$920.00"
type input "$731.48"
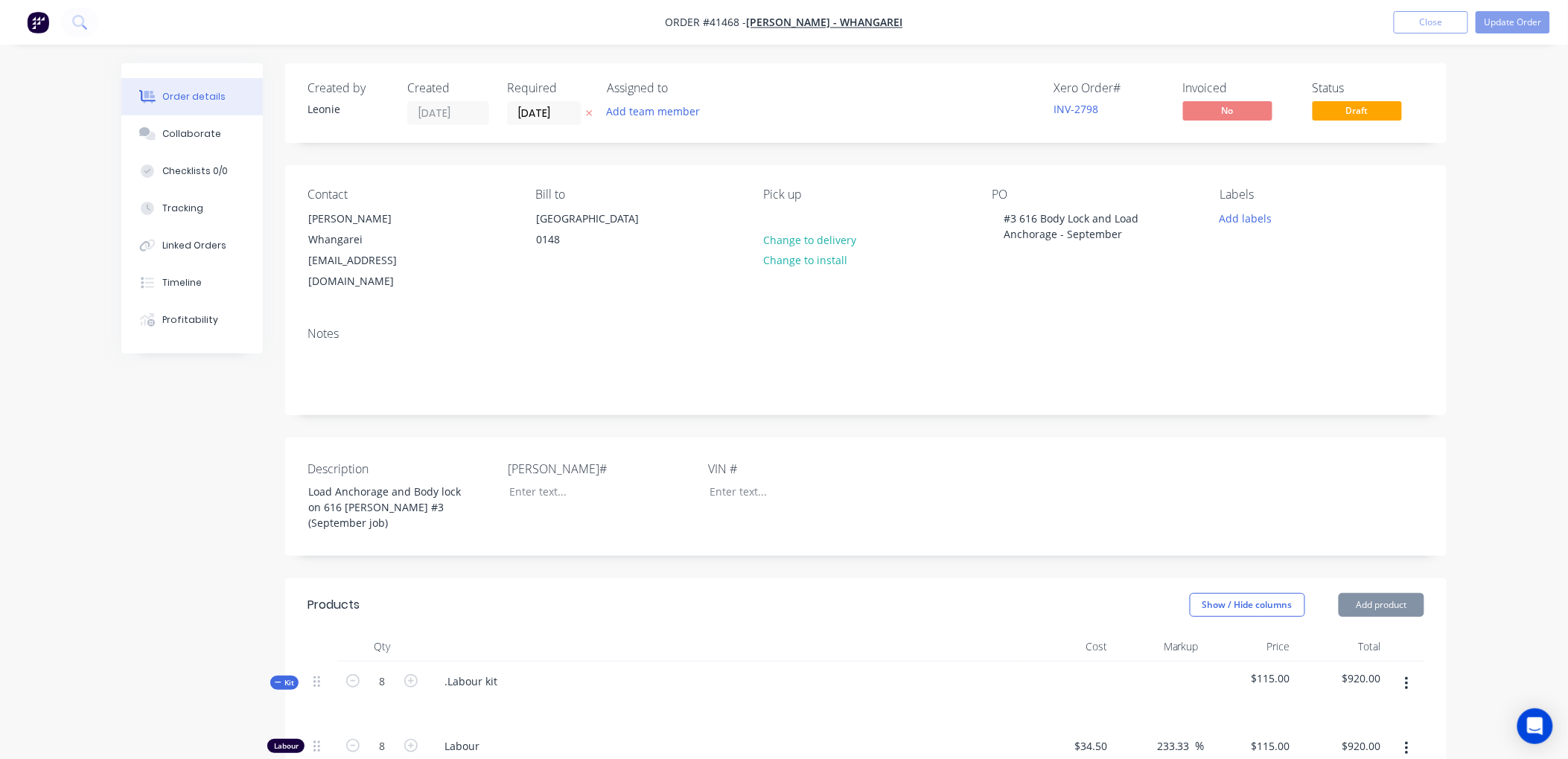
type input "60"
type input "$1,170.368"
type input "$1,170.37"
type input "$9.45"
type input "85.19"
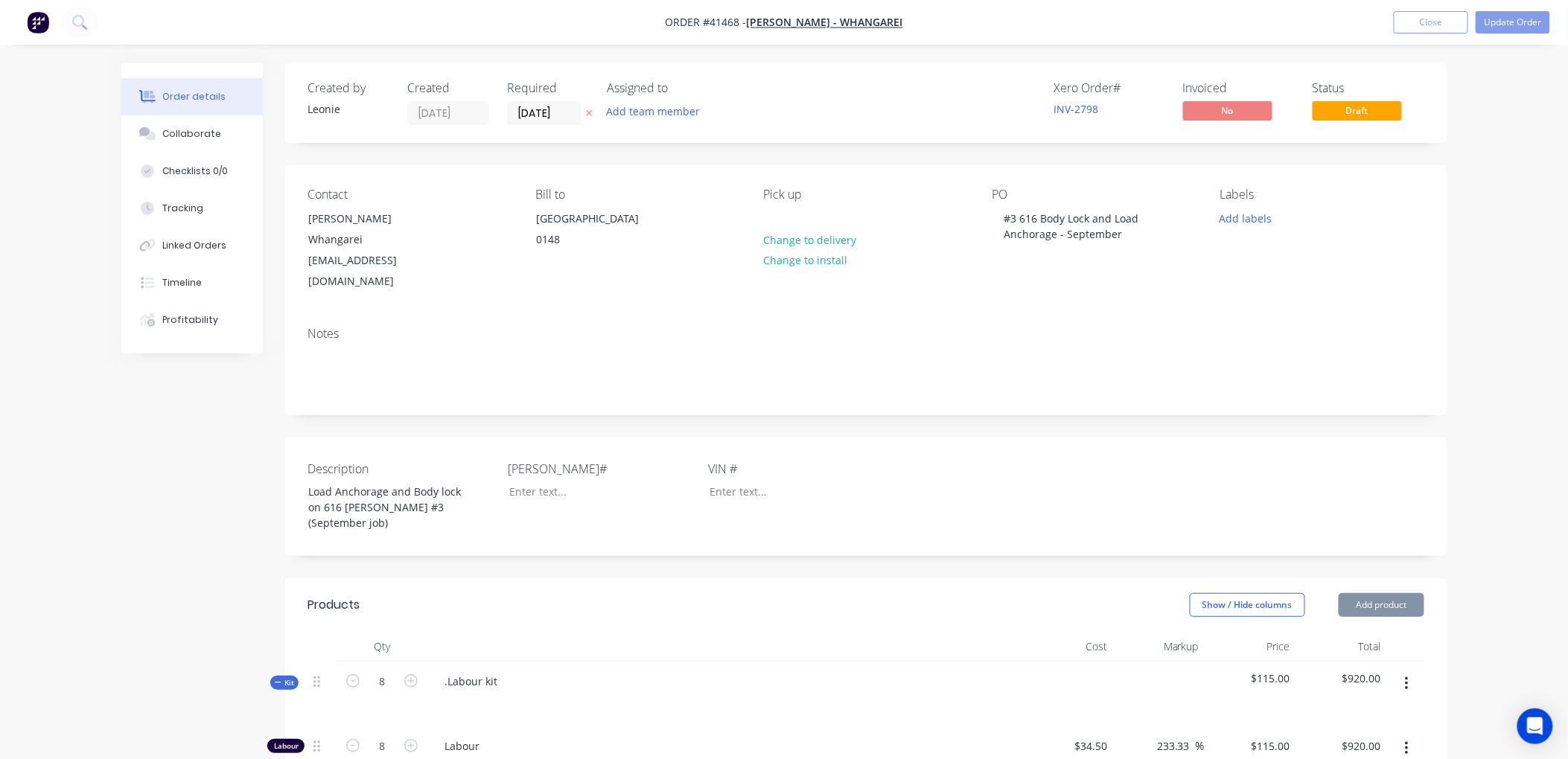
type input "$17.50"
type input "$140.00"
type input "$442.74"
type input "50"
type input "$664.11"
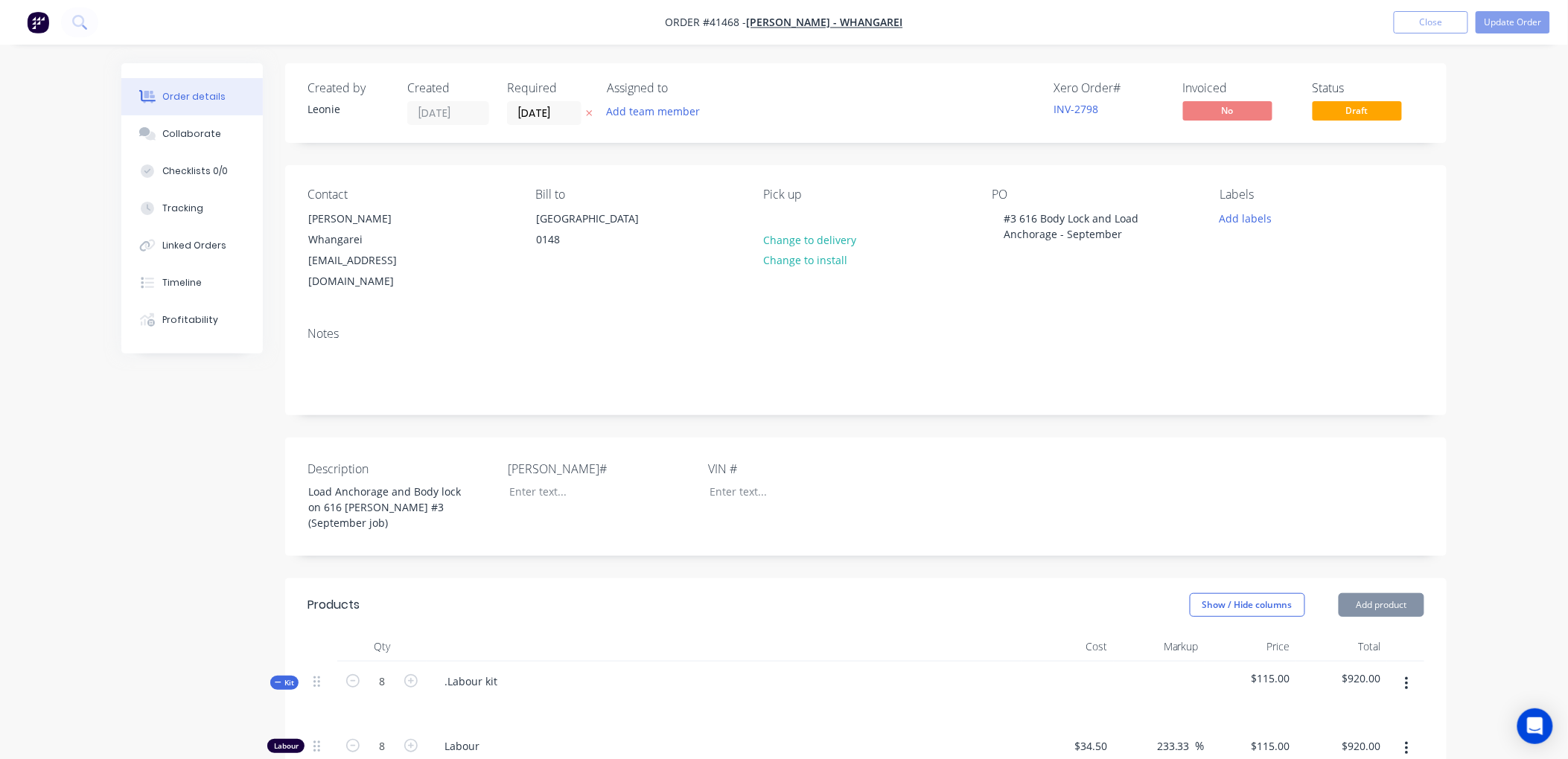
type input "$1,328.22"
type input "$2.75"
type input "81.82"
type input "$5.00"
type input "$10.00"
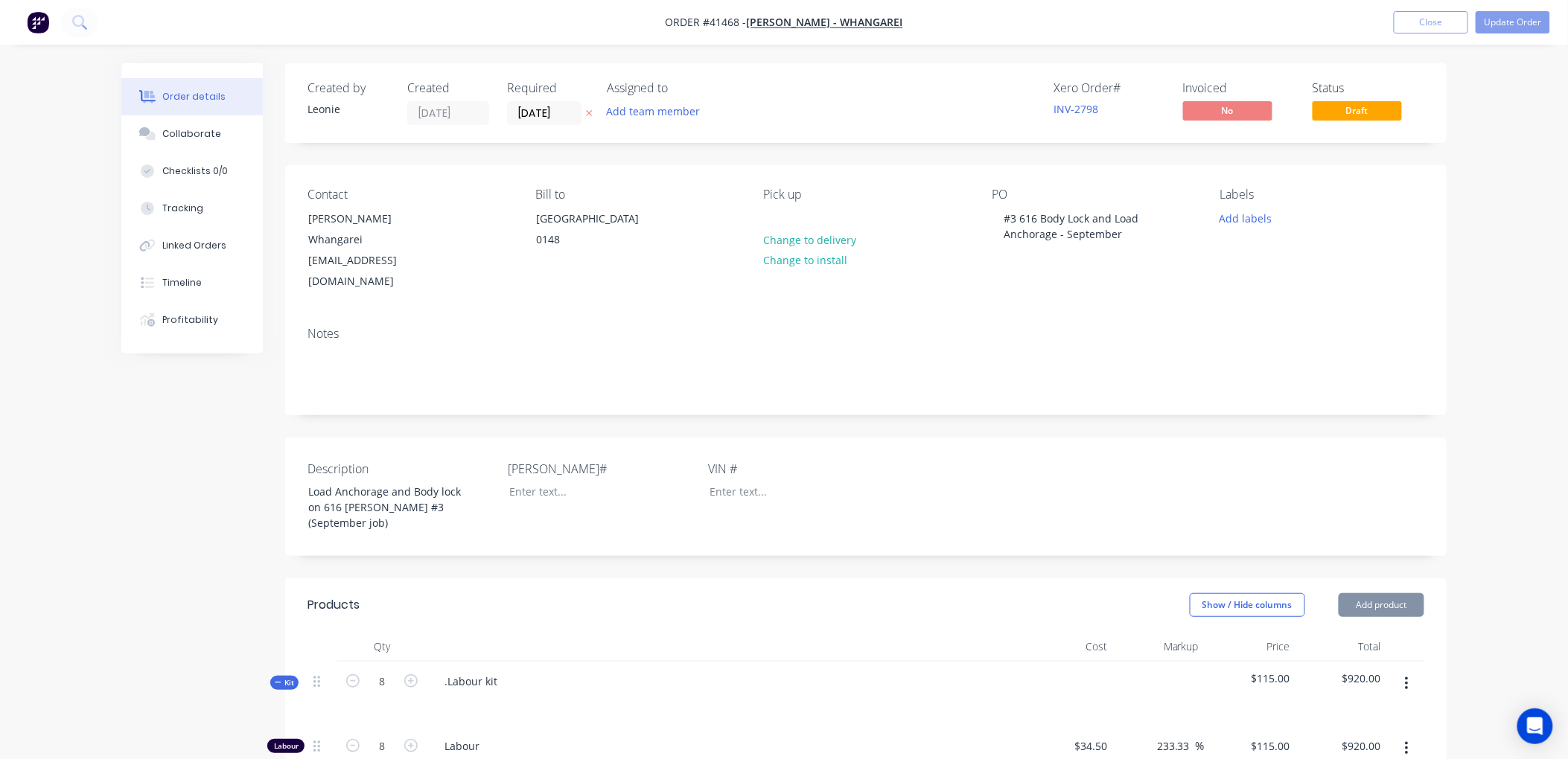
type input "$20.00"
type input "100"
type input "$40.00"
type input "$10.50"
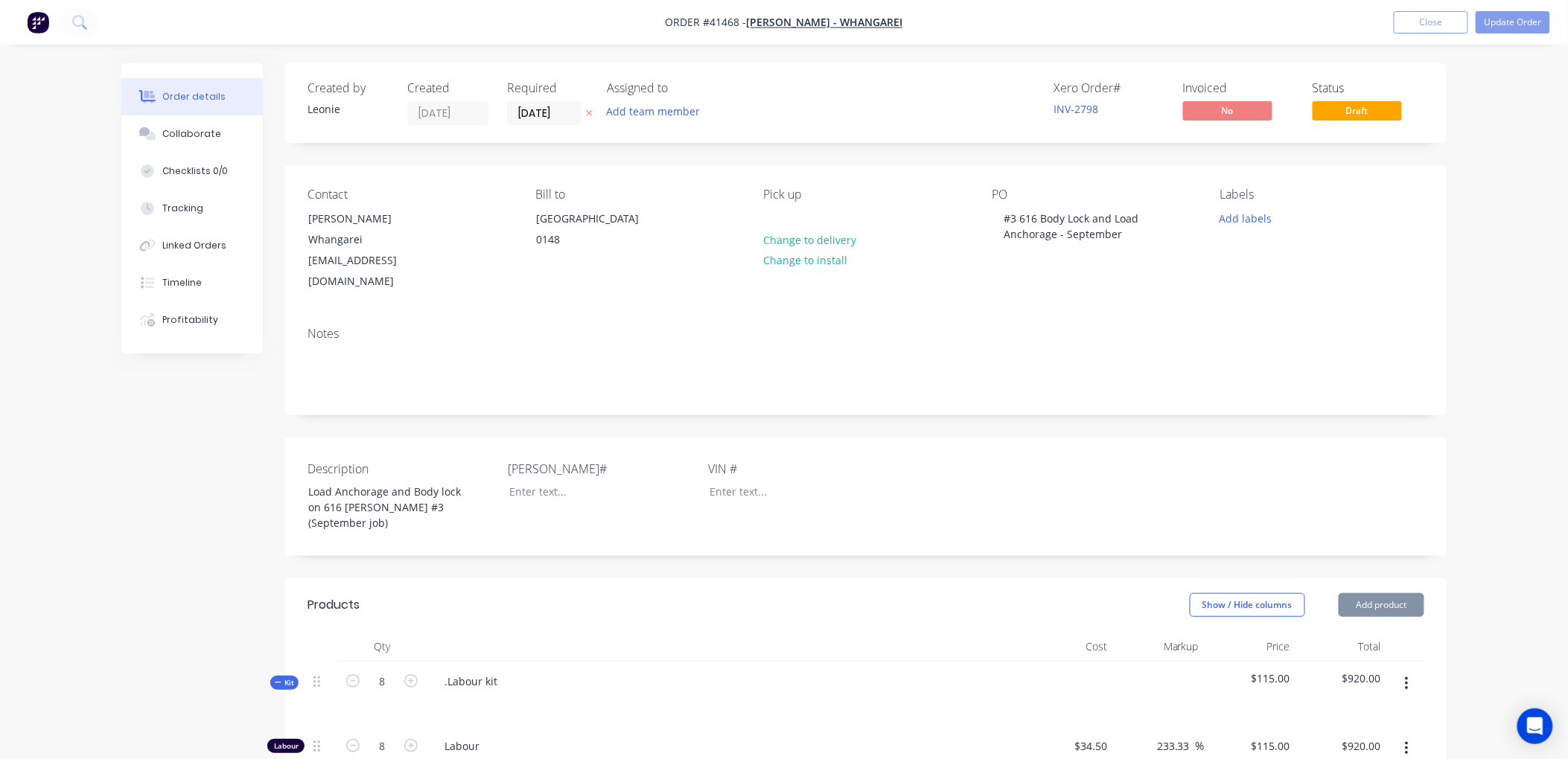
type input "42.86"
type input "$15.00"
type input "$110.00"
type input "127.27"
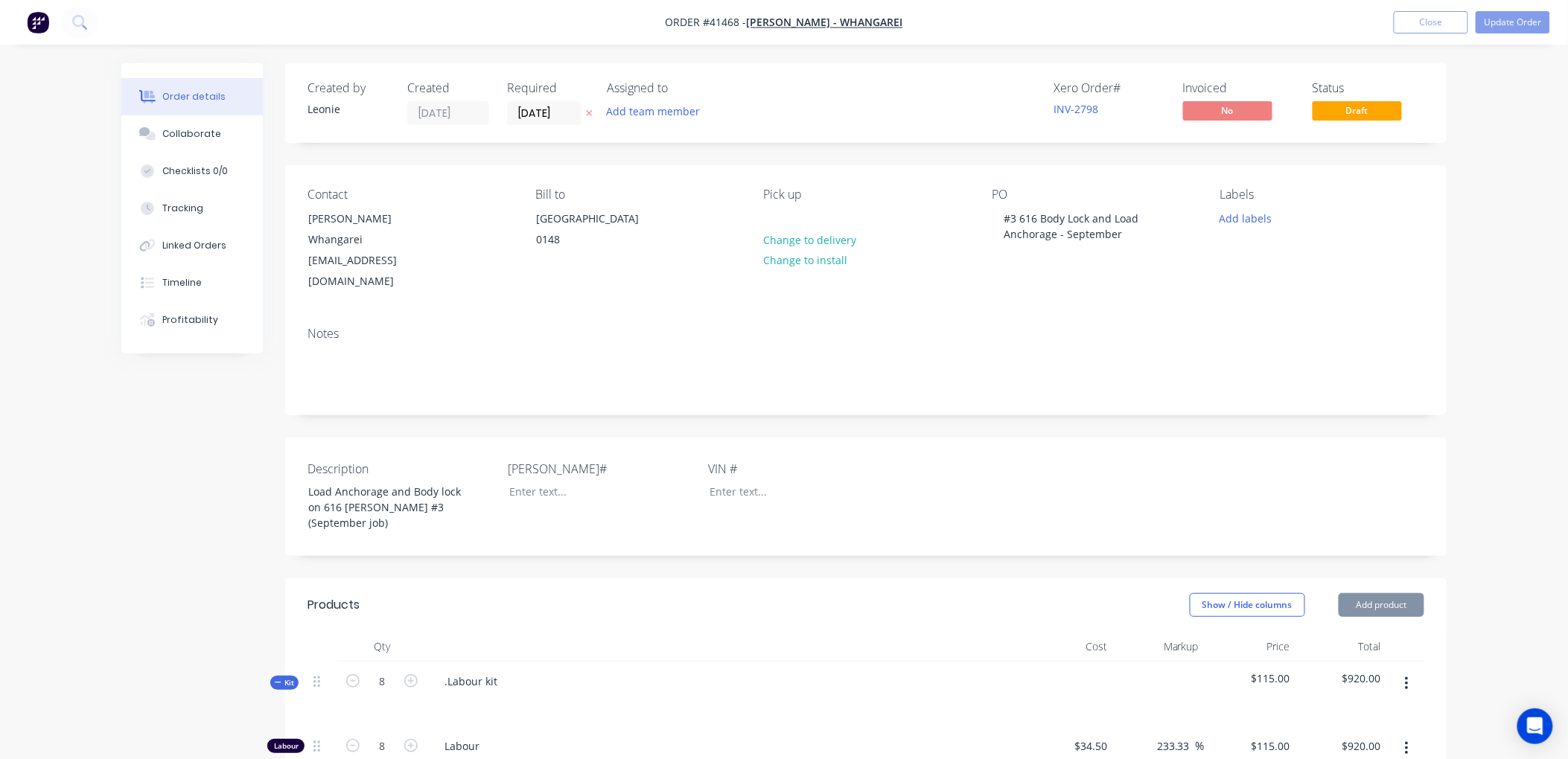
type input "$250.00"
type input "$2.56"
type input "50"
type input "$3.84"
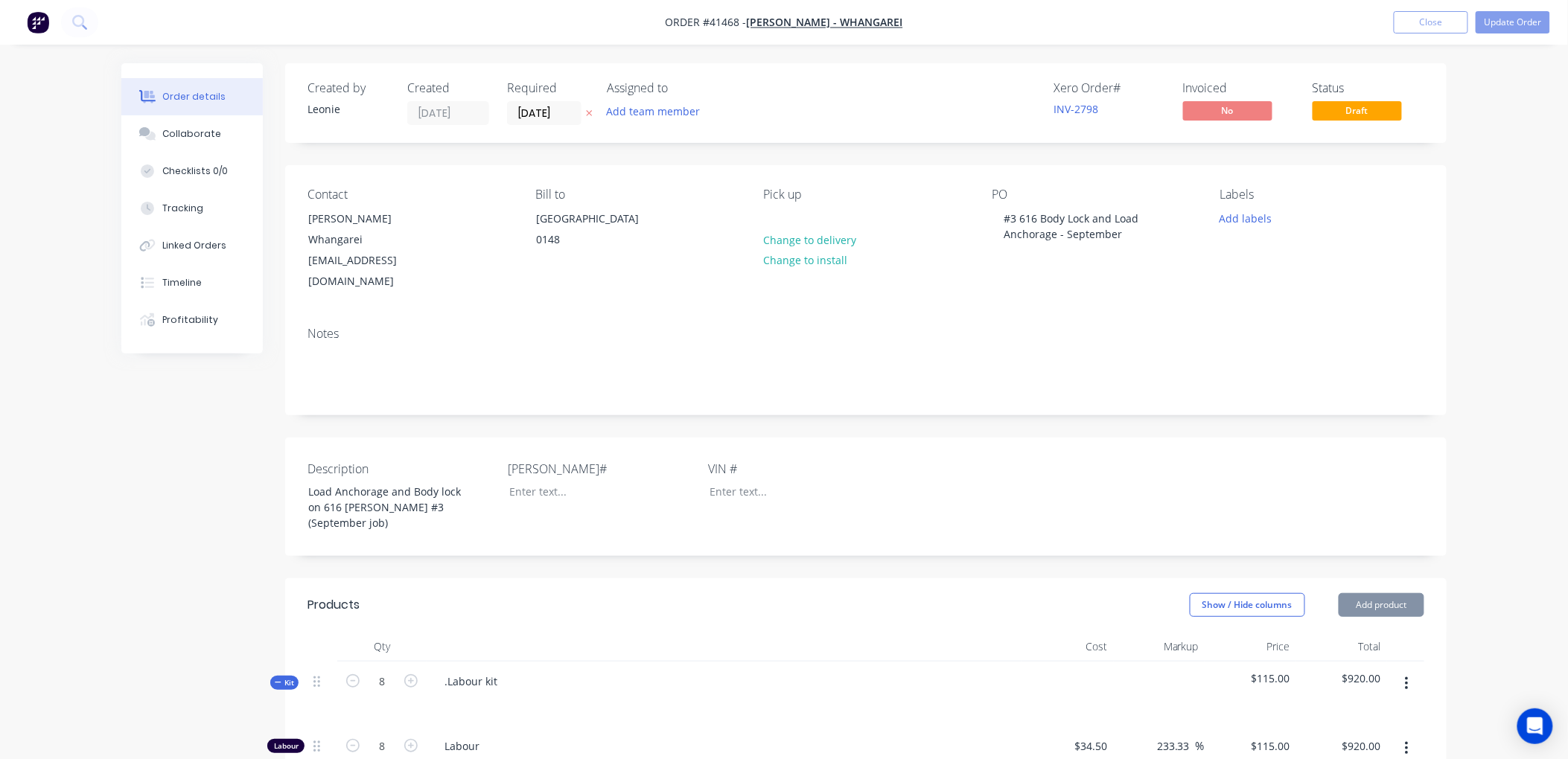
type input "$15.36"
type input "$0.07"
type input "57.14"
type input "$0.11"
type input "$0.22"
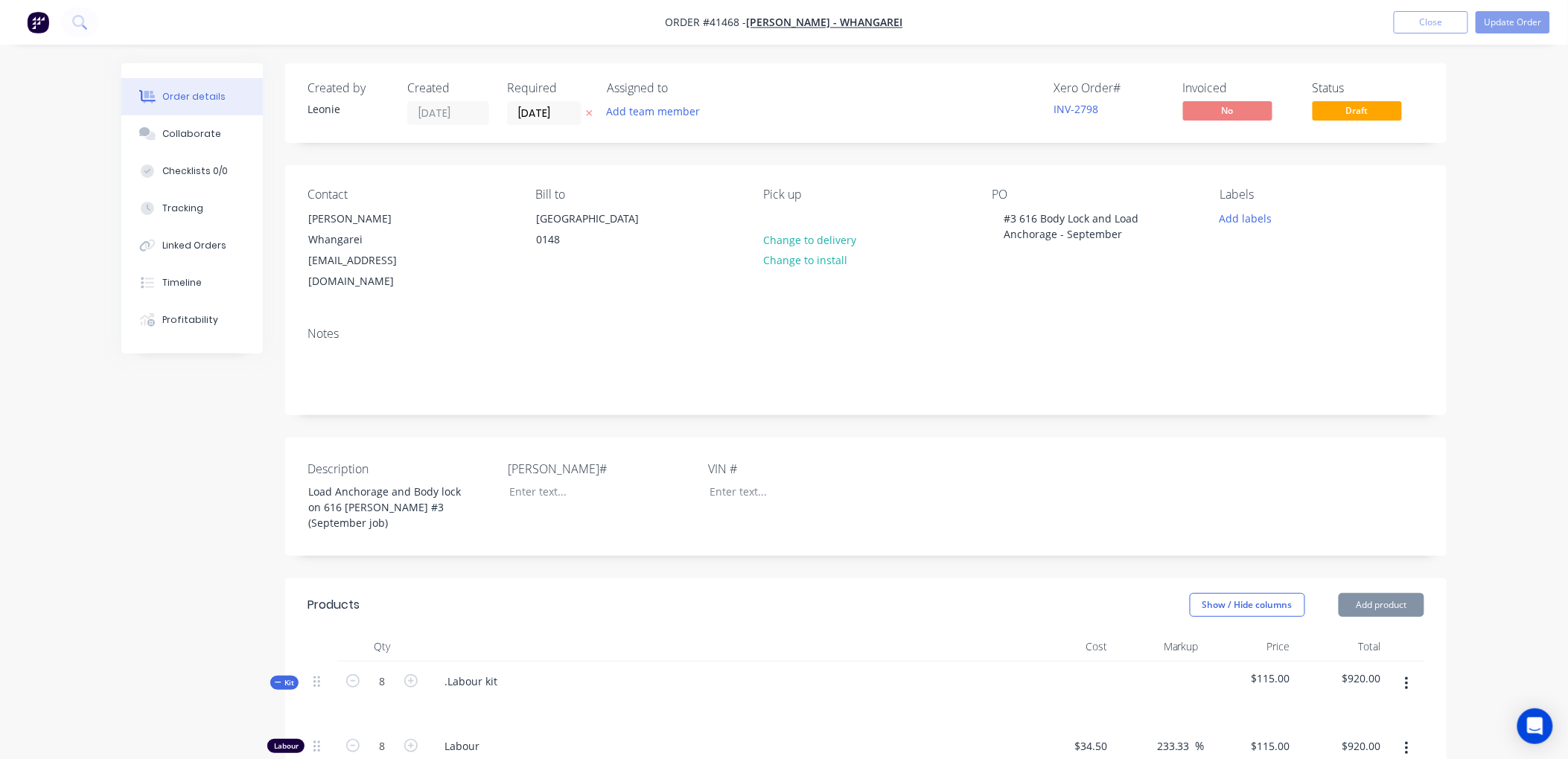
type input "$0.07"
type input "57.14"
type input "$0.11"
type input "$0.44"
type input "$10.50"
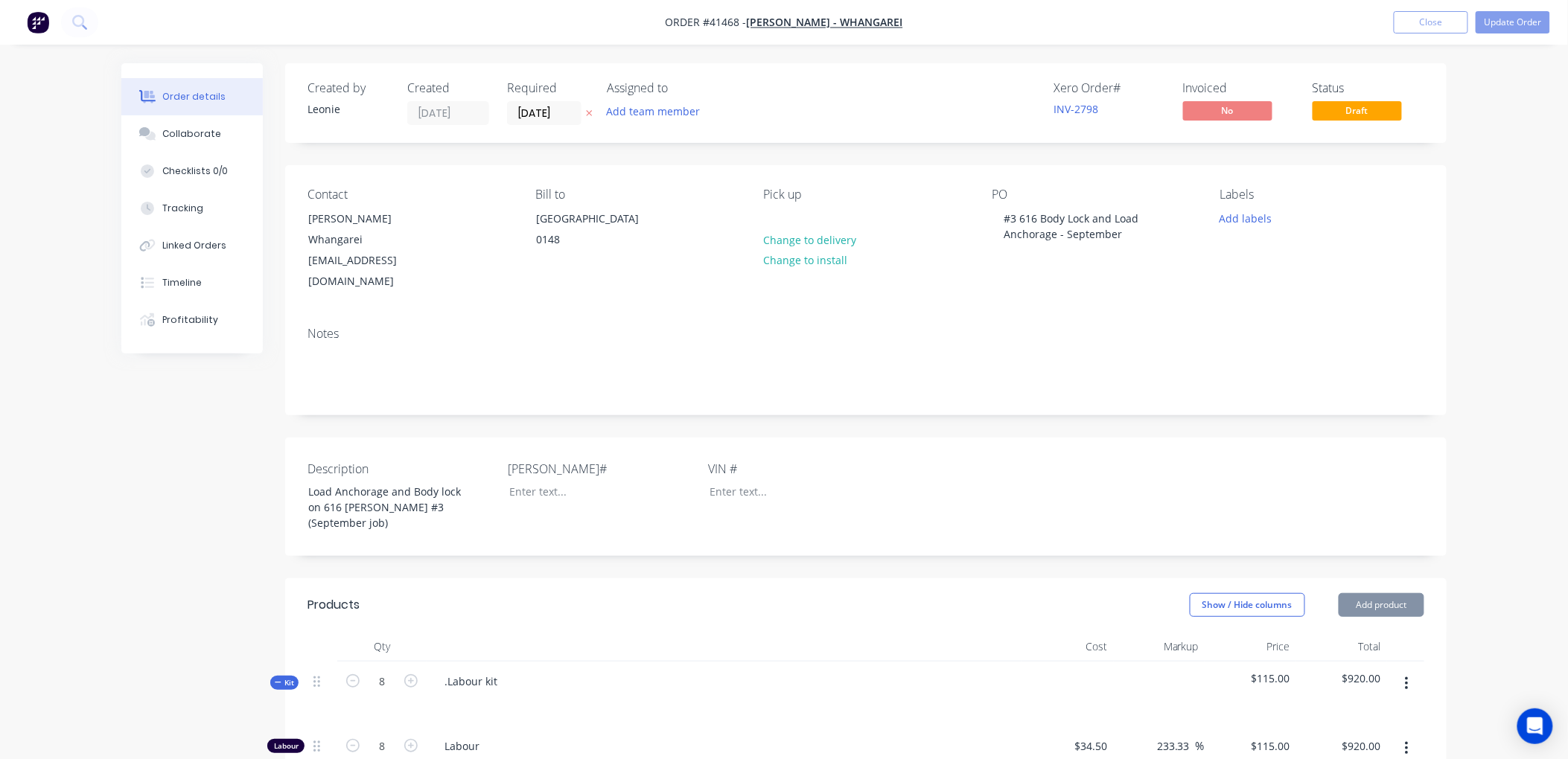
type input "55.05"
type input "$16.28"
type input "$16.93"
type input "$5.09"
type input "55.01"
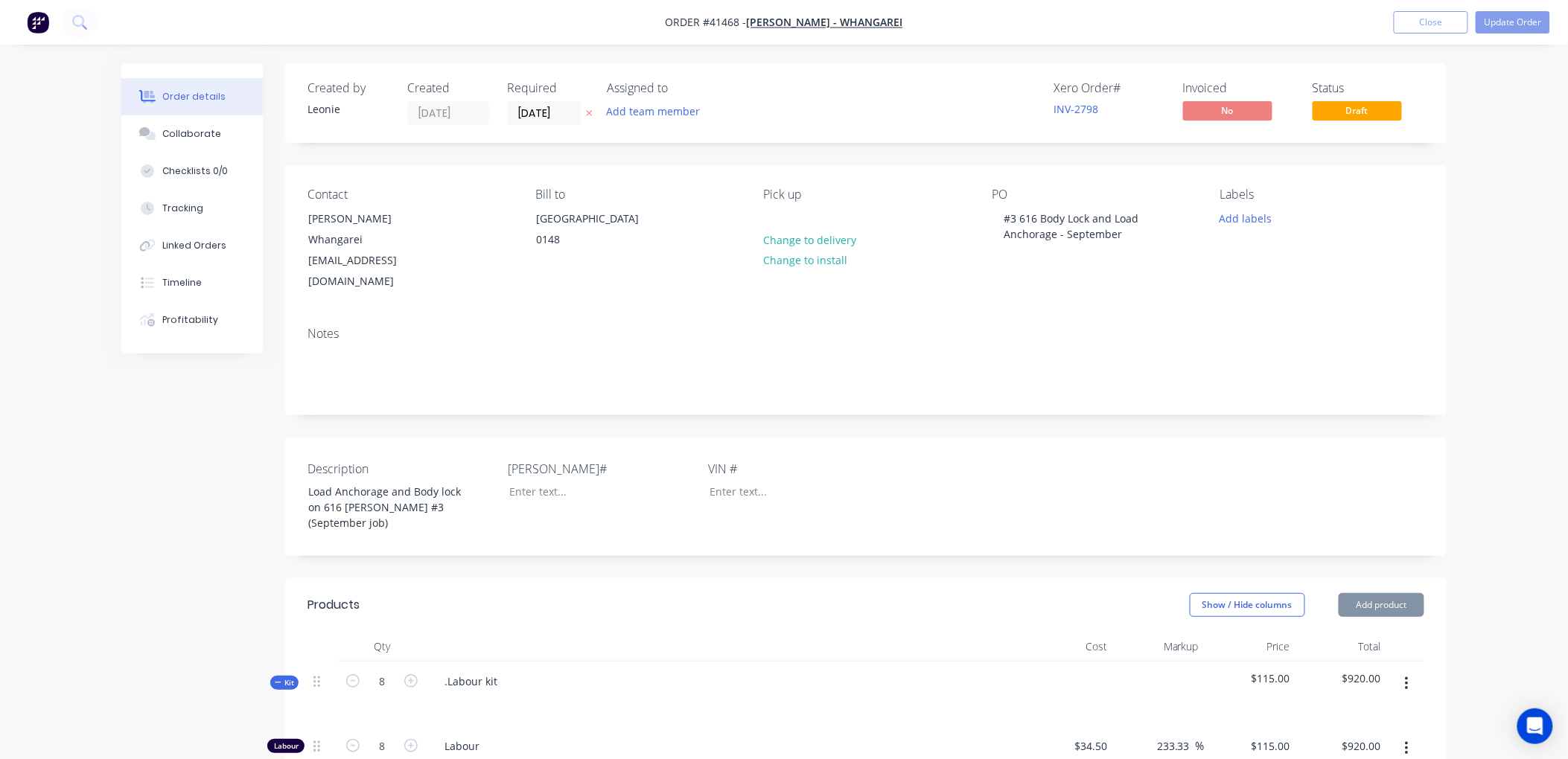
type input "$7.89"
type input "$1.03"
type input "$5.44"
type input "54.96"
type input "$8.43"
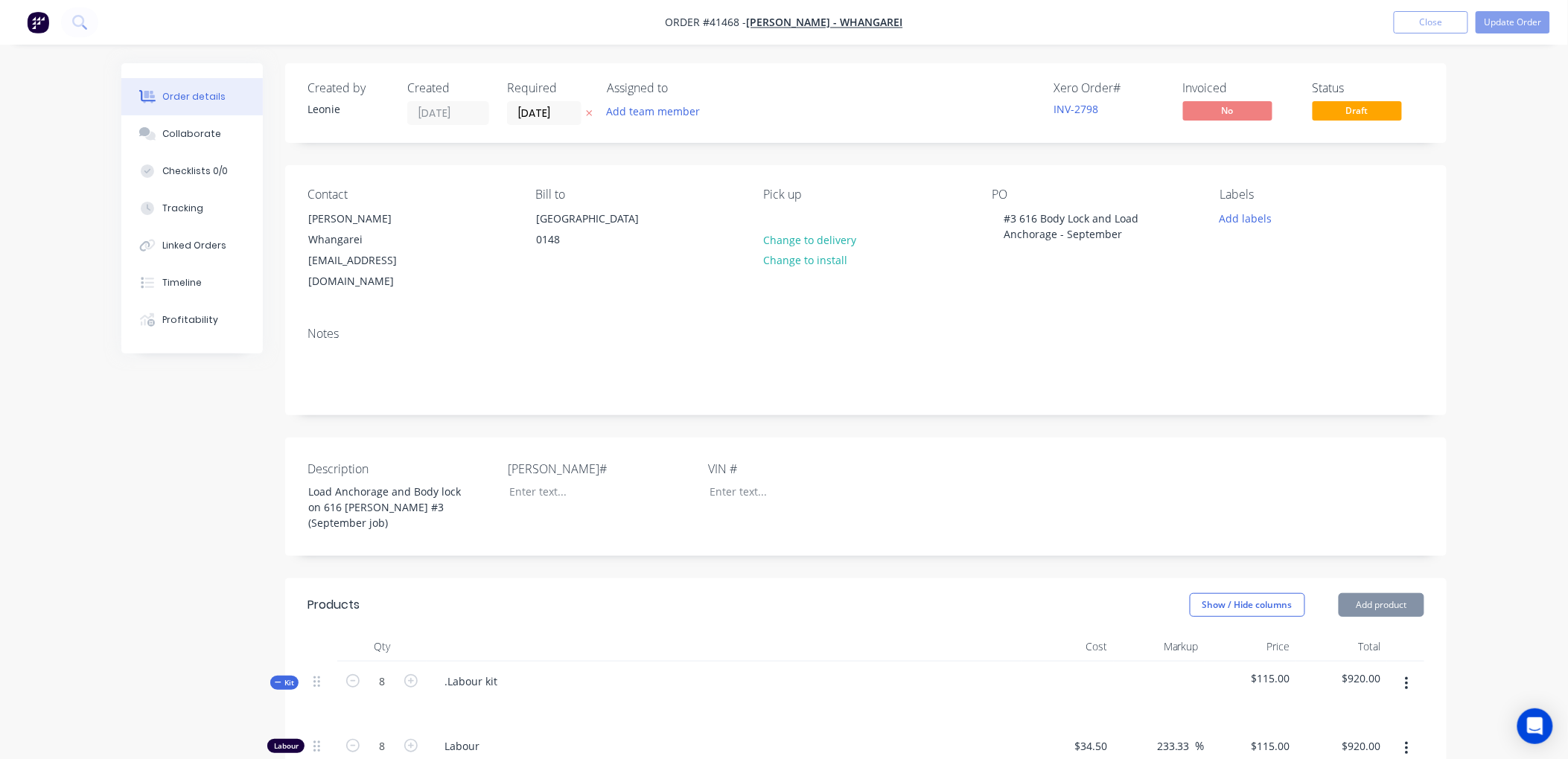
type input "$0.84"
type input "$11.70"
type input "55.04"
type input "$18.14"
type input "$6.89"
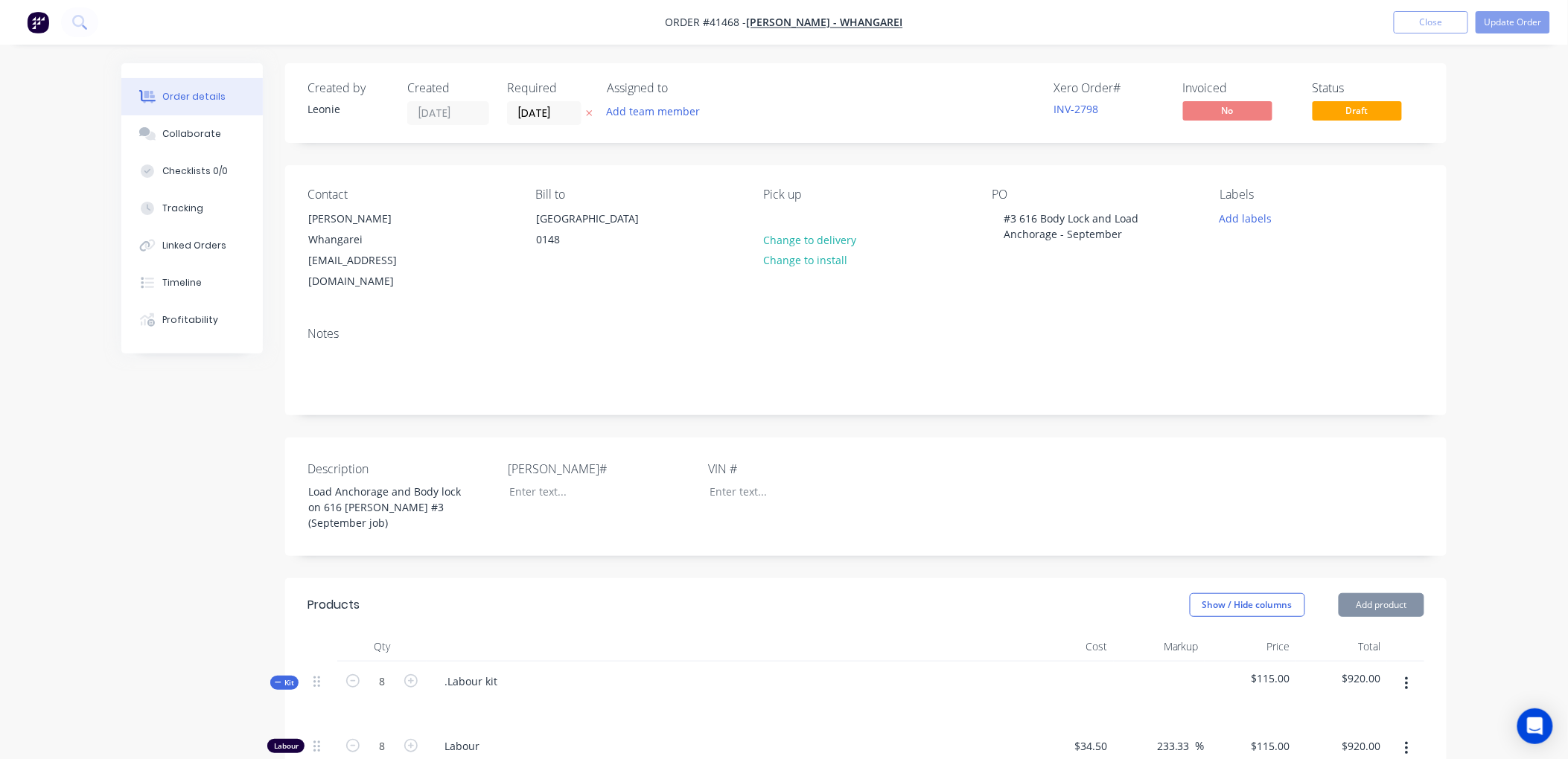
type input "$0.69"
type input "55.07"
type input "$1.07"
type input "$2.14"
type input "$0.137"
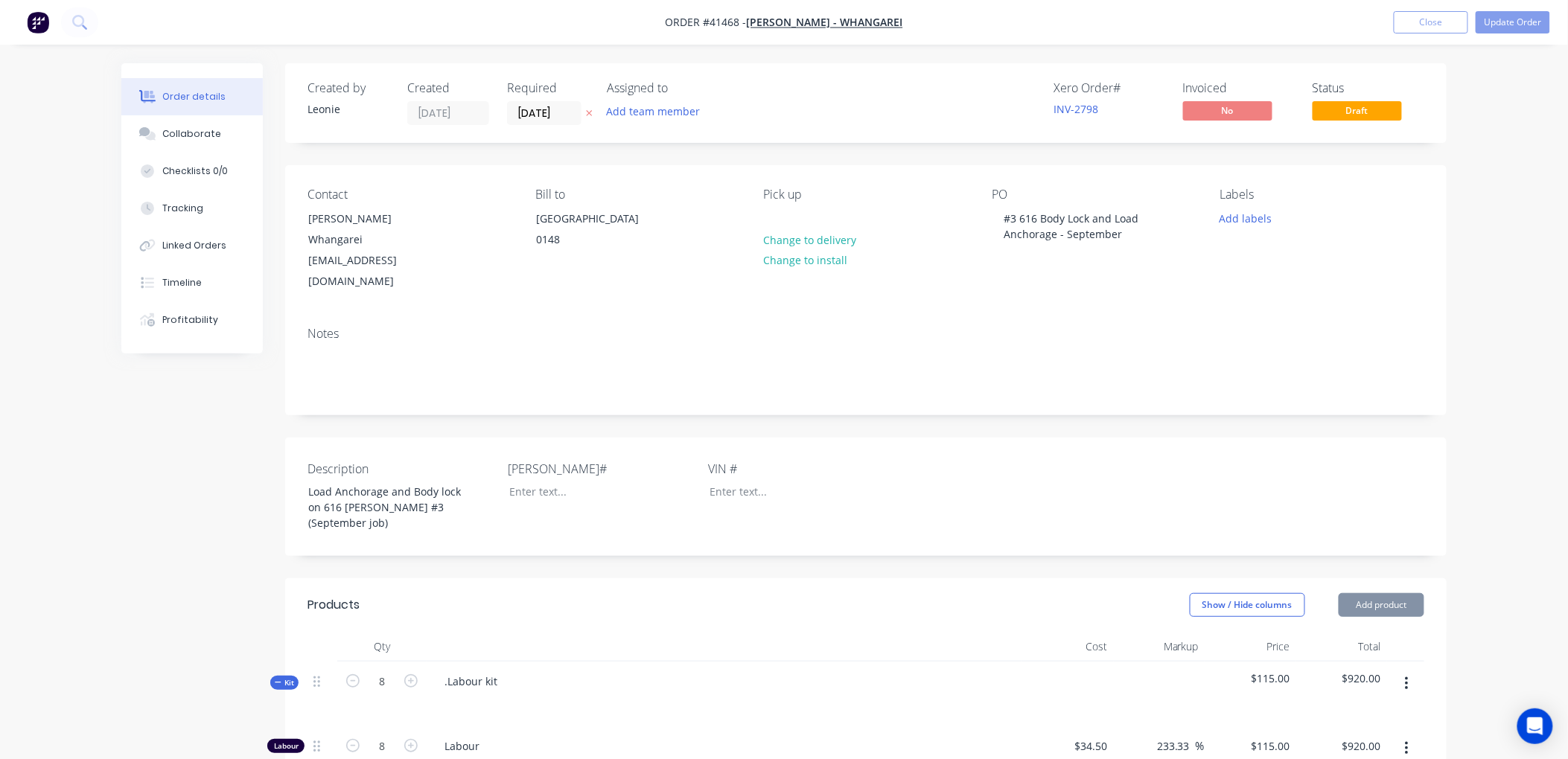
type input "53.28"
type input "$0.21"
type input "$0.42"
type input "$0.08"
type input "50"
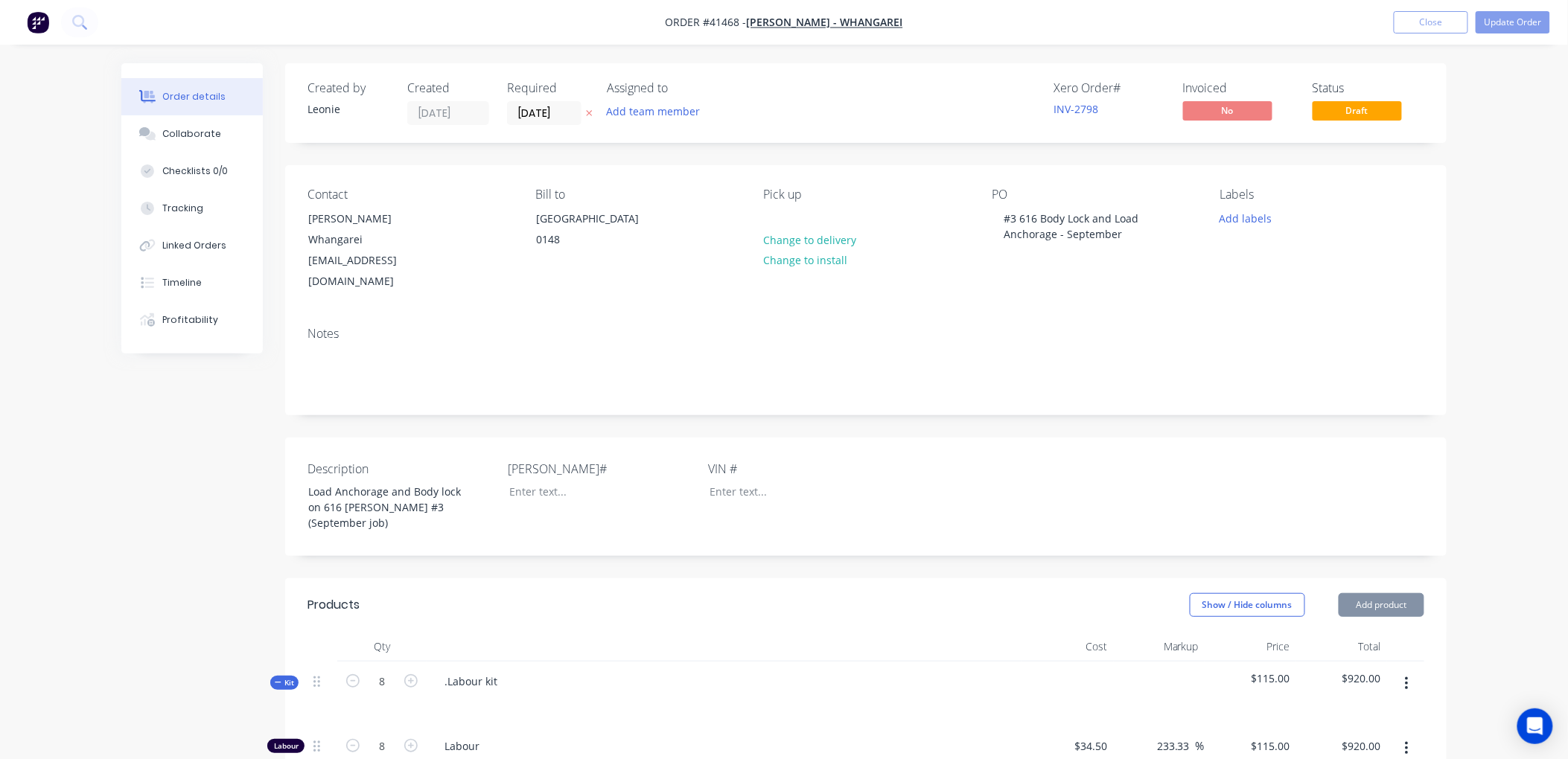
type input "$0.12"
type input "$0.24"
type input "$7.835"
type input "54.95"
type input "$12.14"
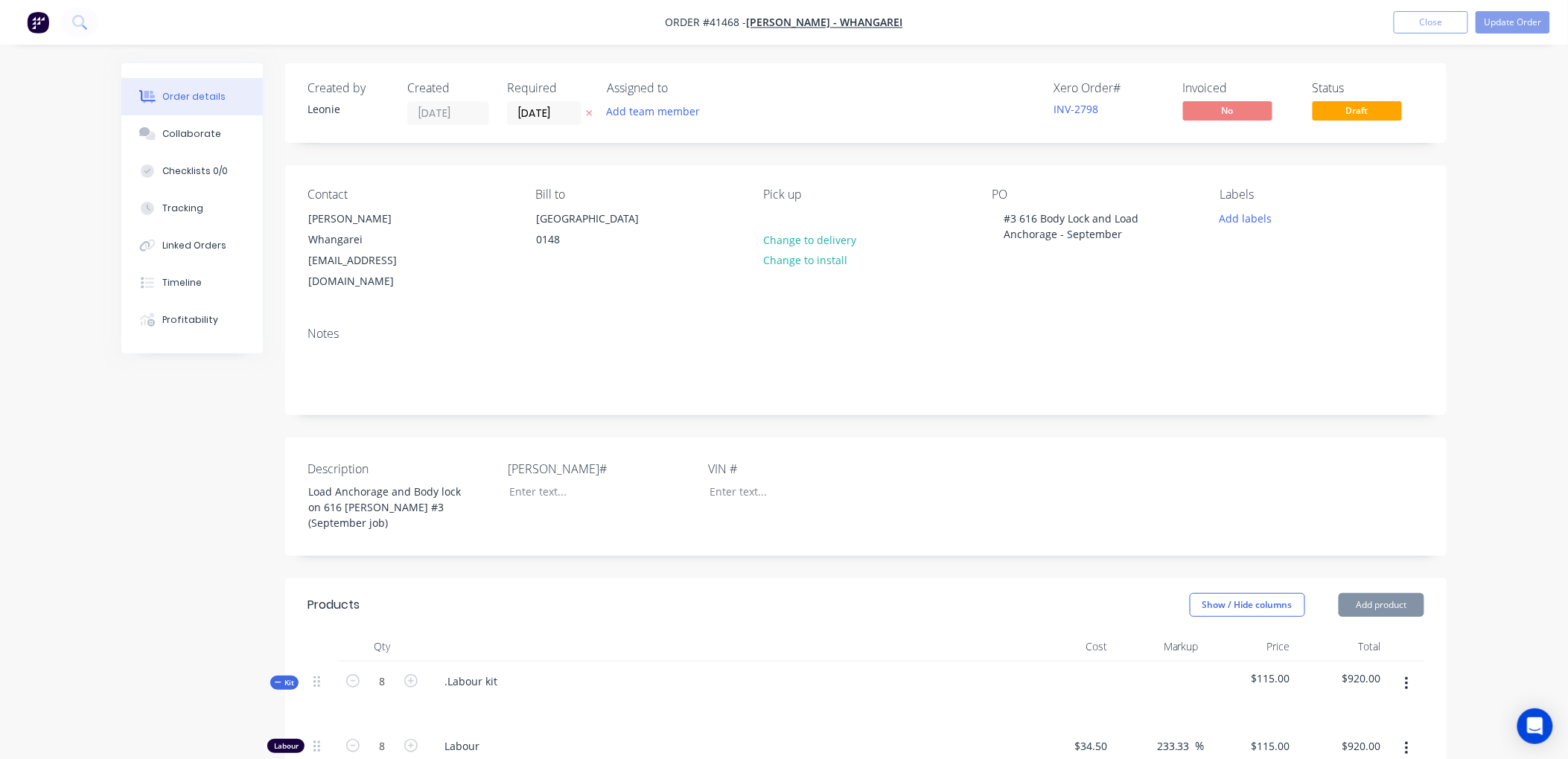
type input "$2.61"
type input "55.17"
type input "$4.05"
type input "$2.69"
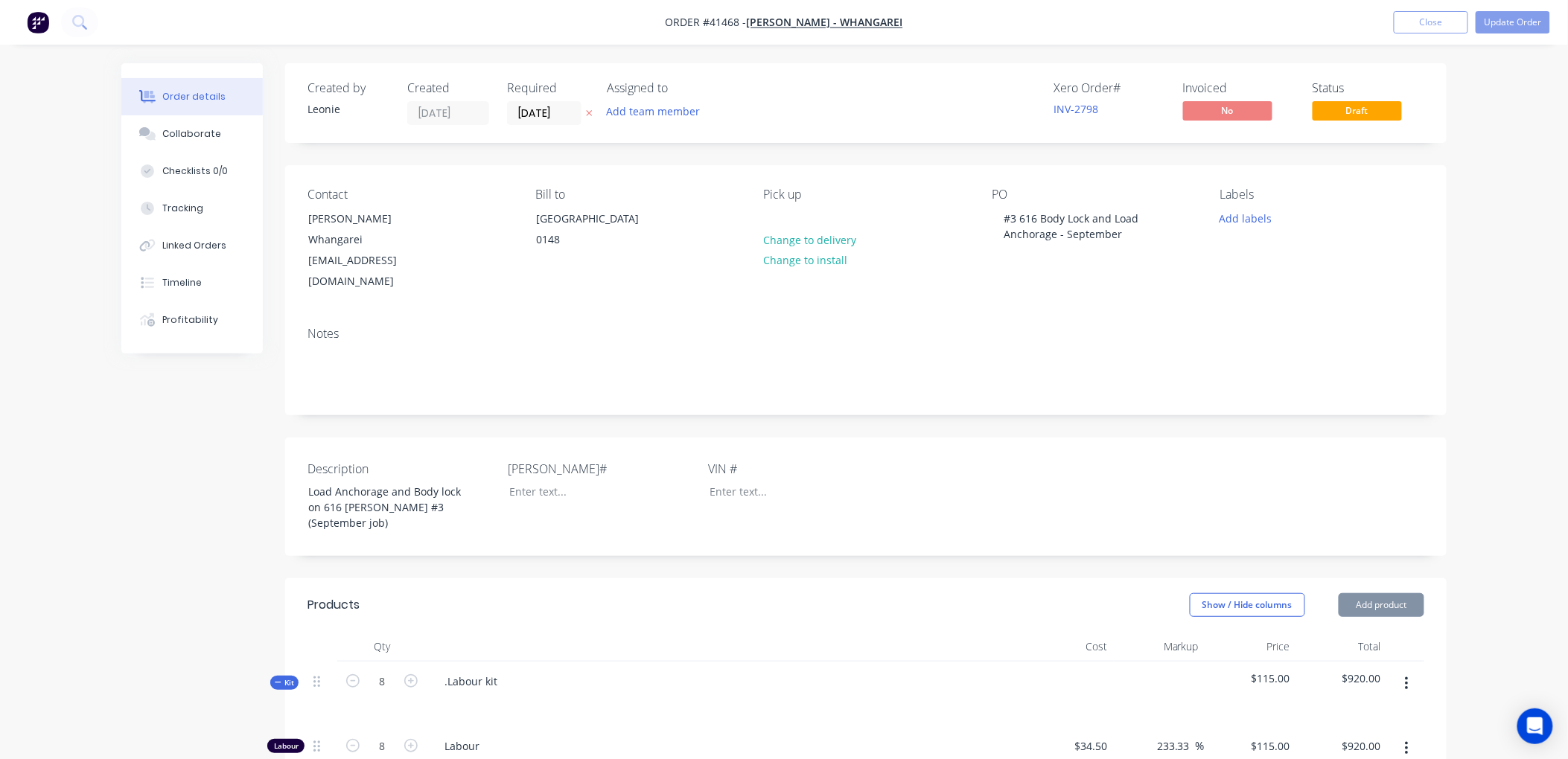
type input "55.02"
type input "$4.17"
type input "$8.34"
type input "$17.68"
type input "54.98"
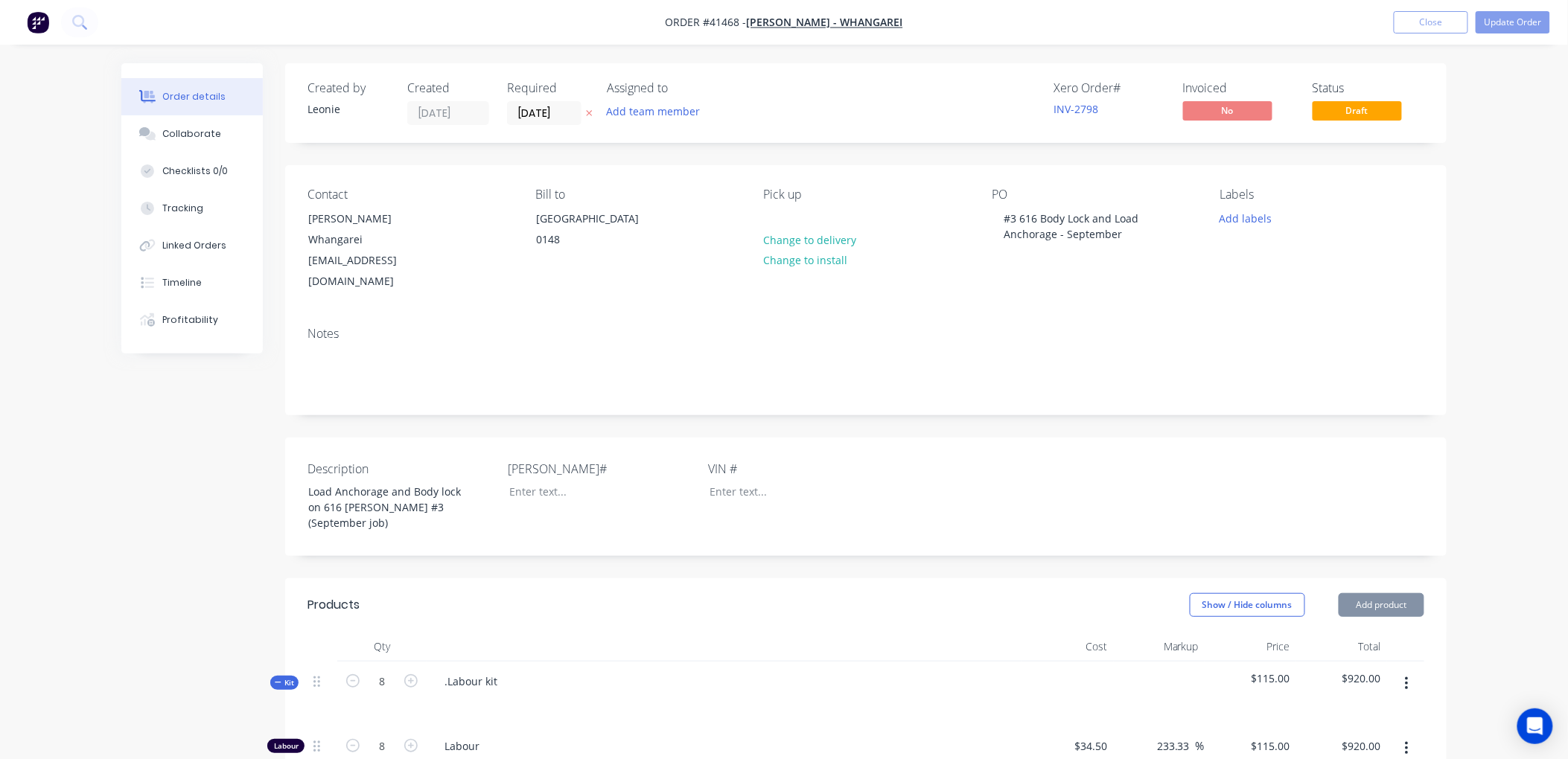
type input "$27.40"
type input "$25.47"
type input "55.01"
type input "$39.48"
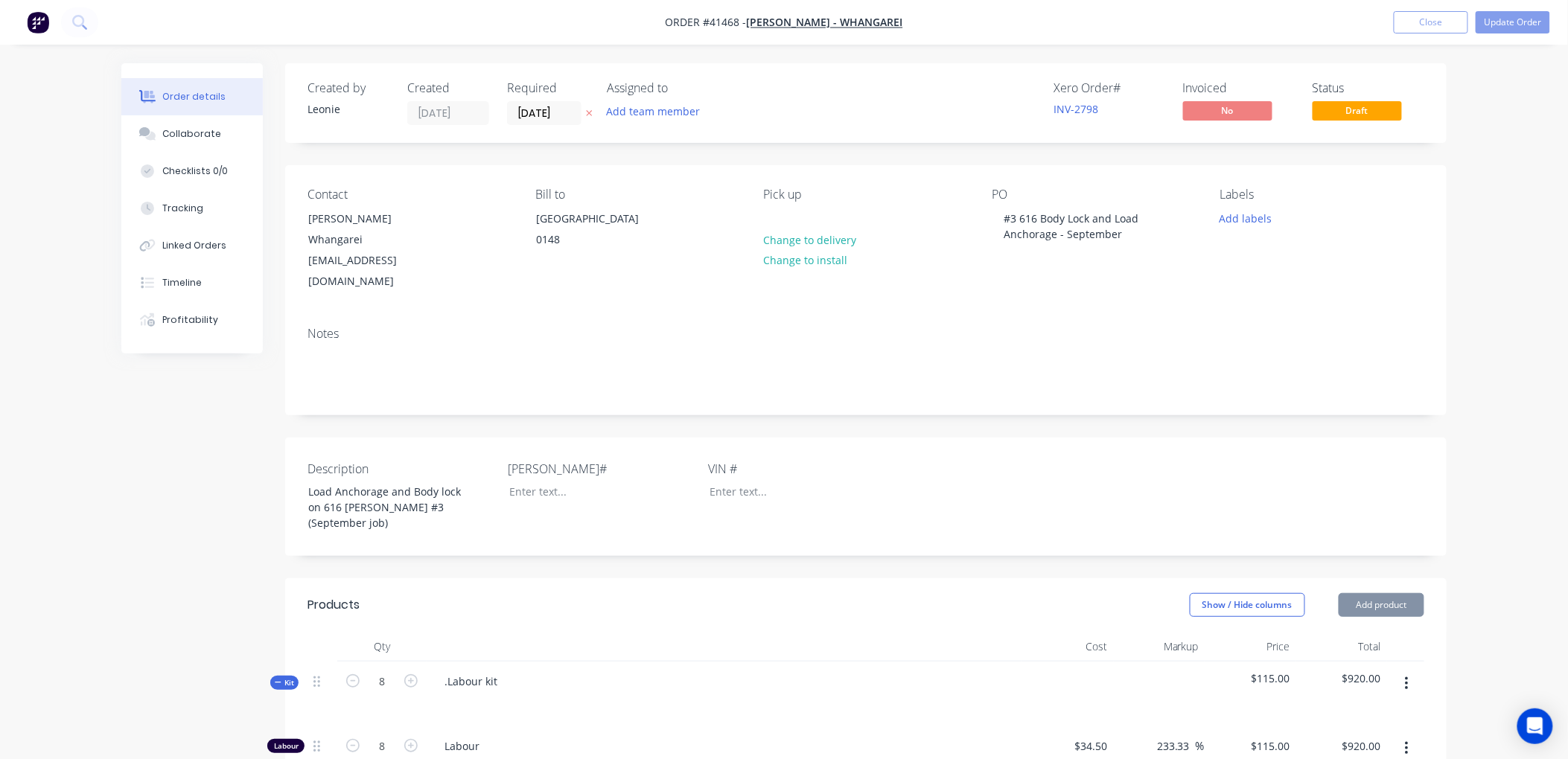
type input "$27.64"
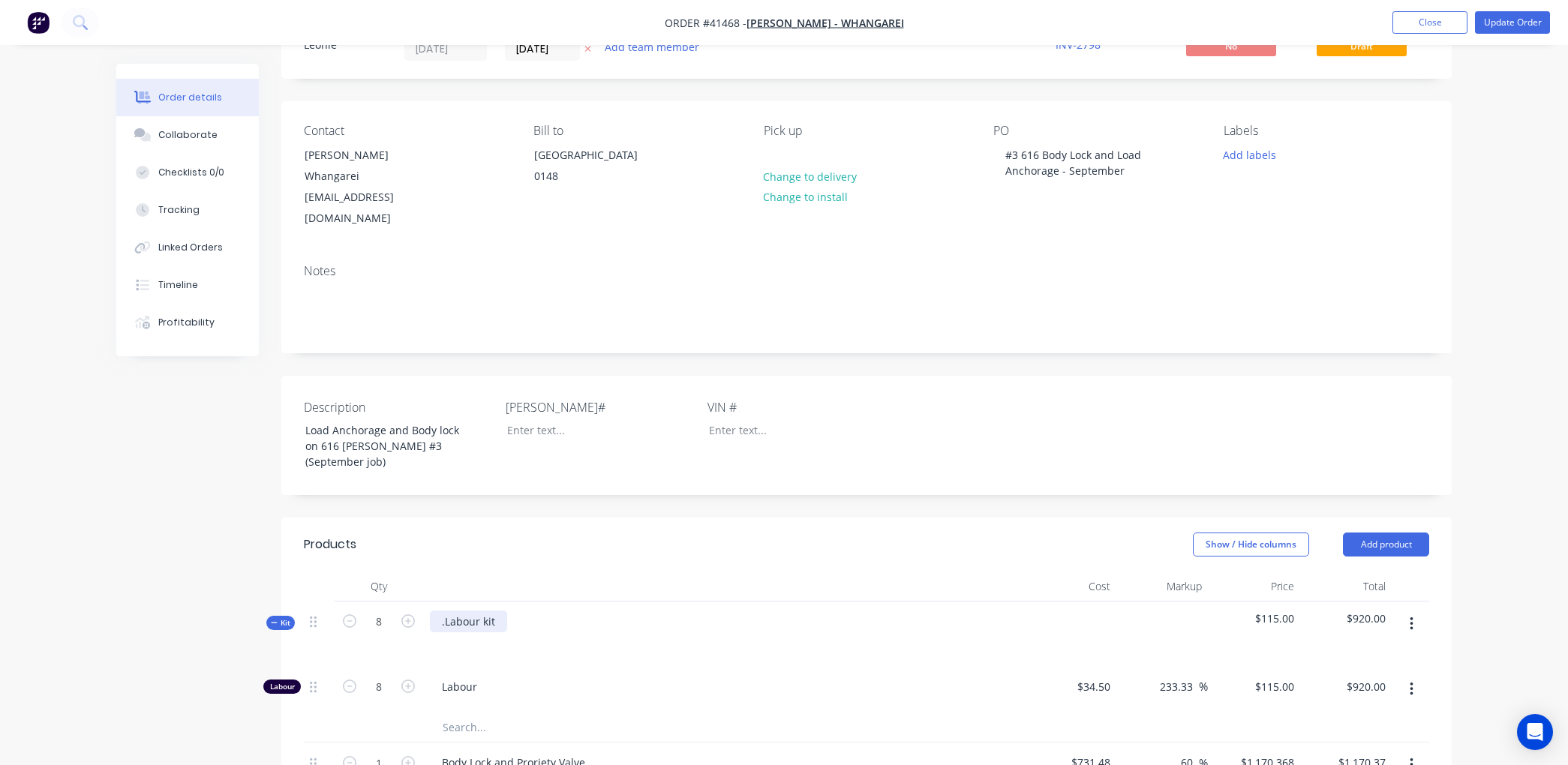
scroll to position [417, 0]
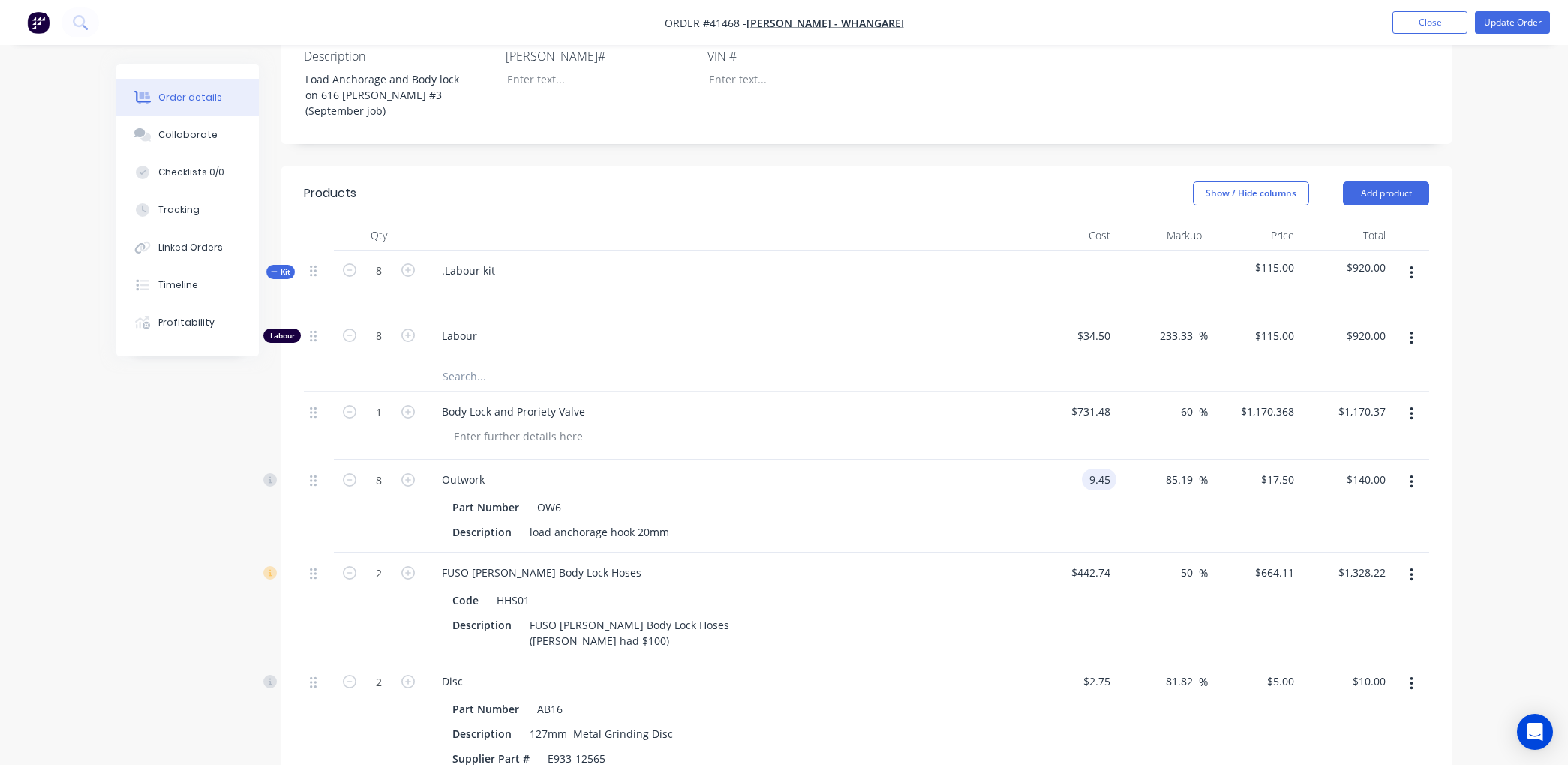
click at [1112, 469] on input "9.45" at bounding box center [1102, 480] width 29 height 22
type input "$14.25"
type input "$26.3889"
type input "$211.11"
type input "$26.3896"
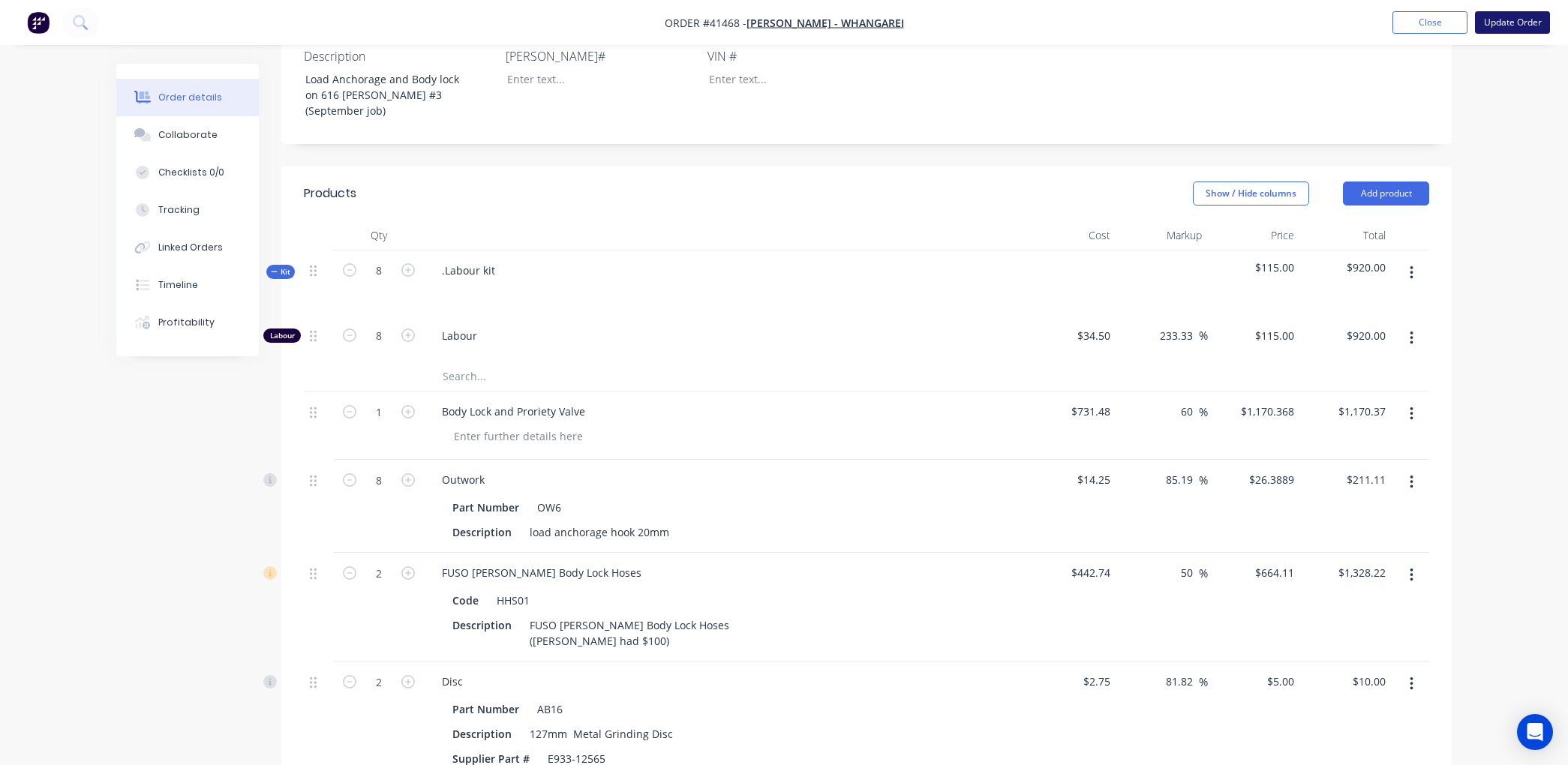
type input "$211.12"
click at [1505, 17] on button "Update Order" at bounding box center [1513, 22] width 75 height 22
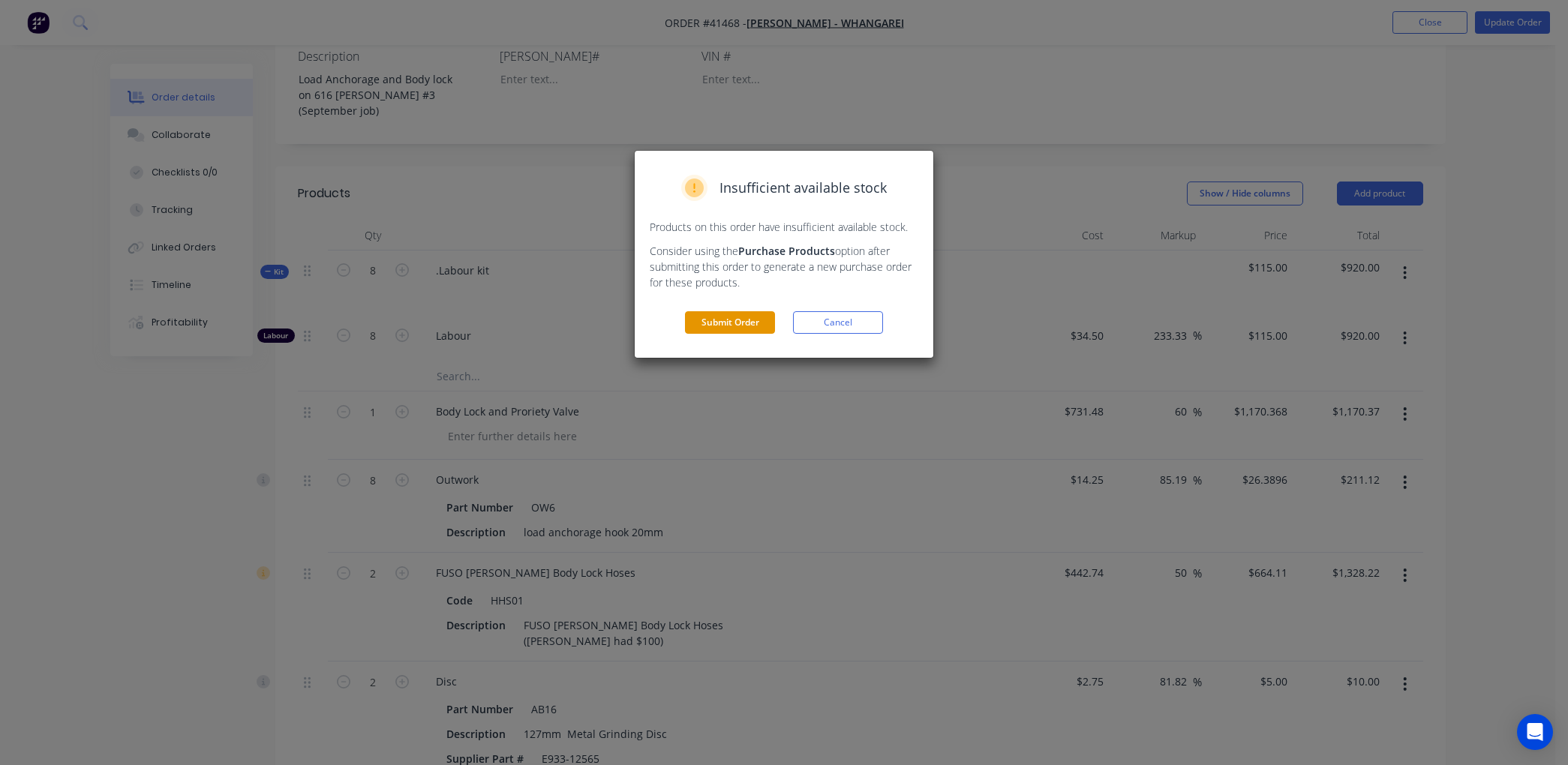
click at [731, 320] on button "Submit Order" at bounding box center [730, 323] width 90 height 22
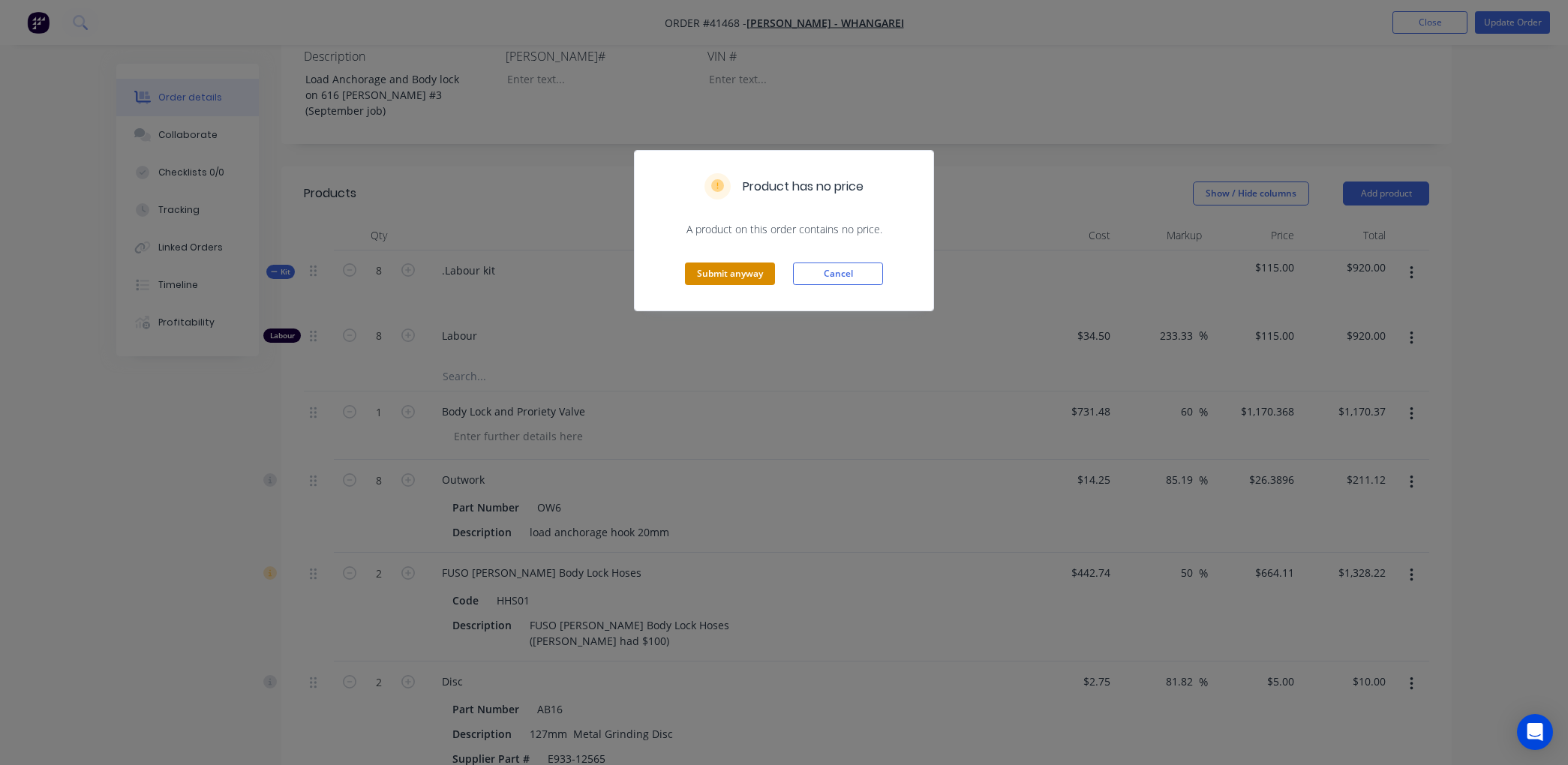
click at [758, 274] on button "Submit anyway" at bounding box center [730, 274] width 90 height 22
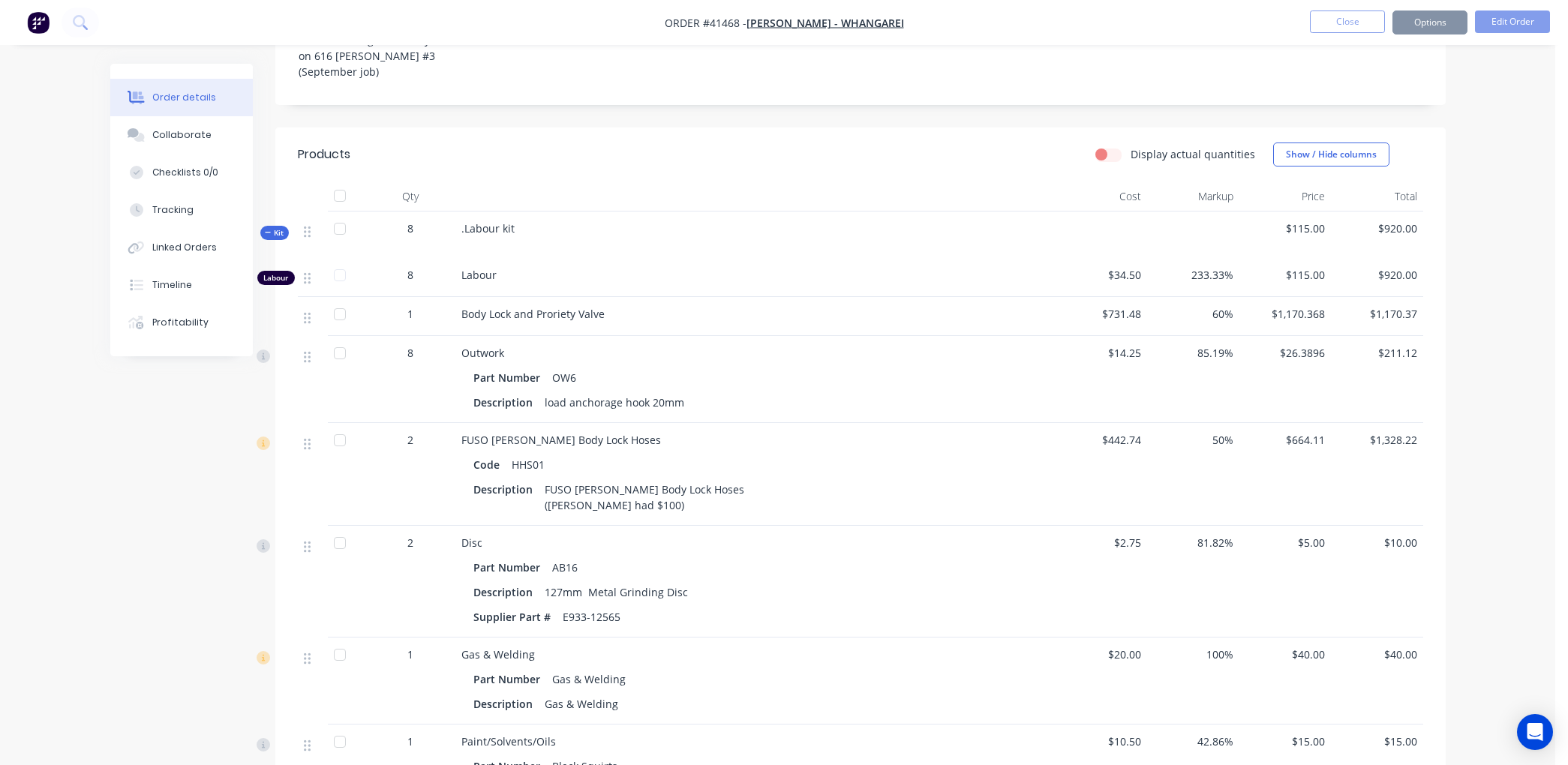
scroll to position [400, 0]
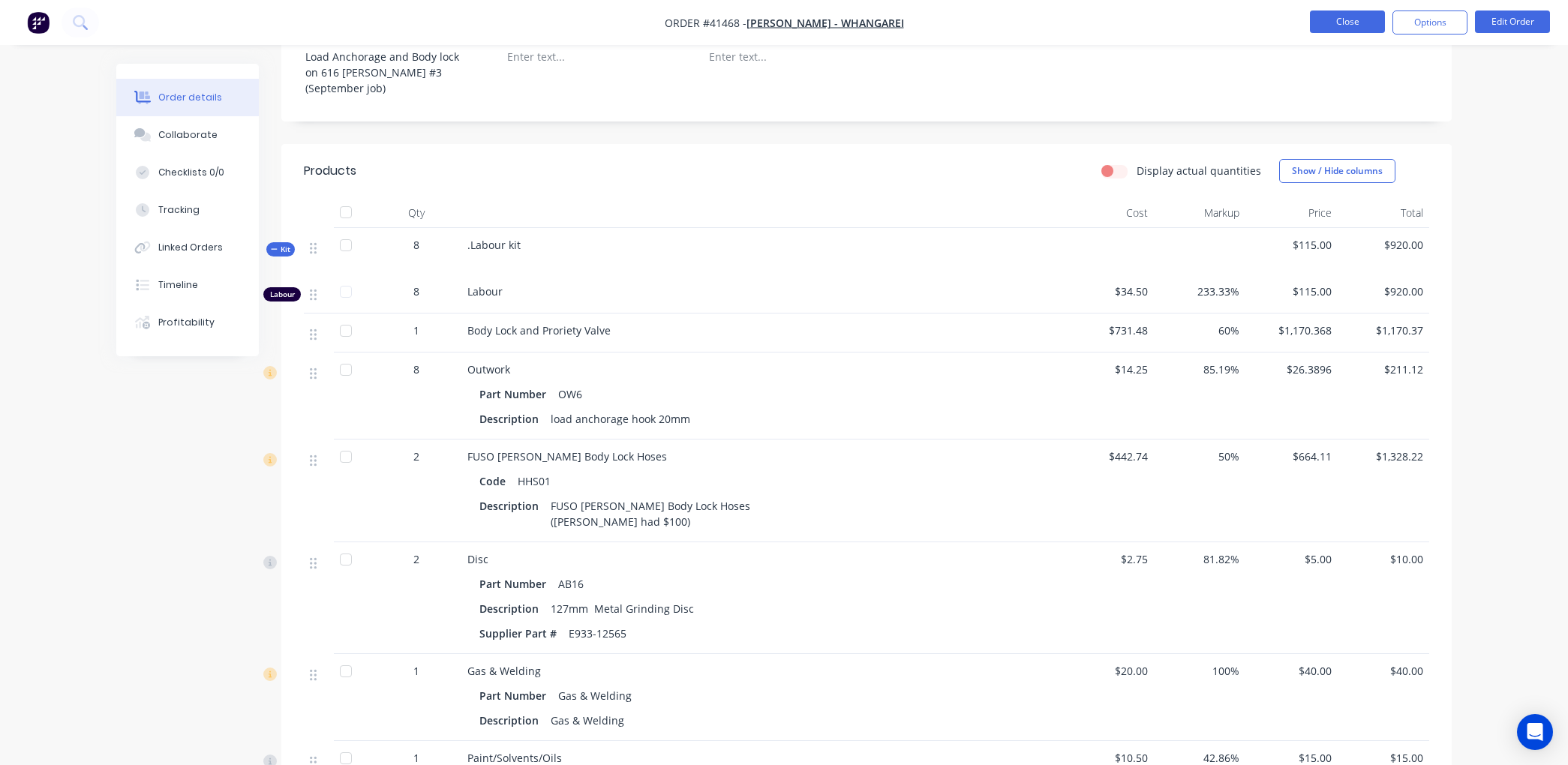
click at [1356, 18] on button "Close" at bounding box center [1348, 21] width 75 height 22
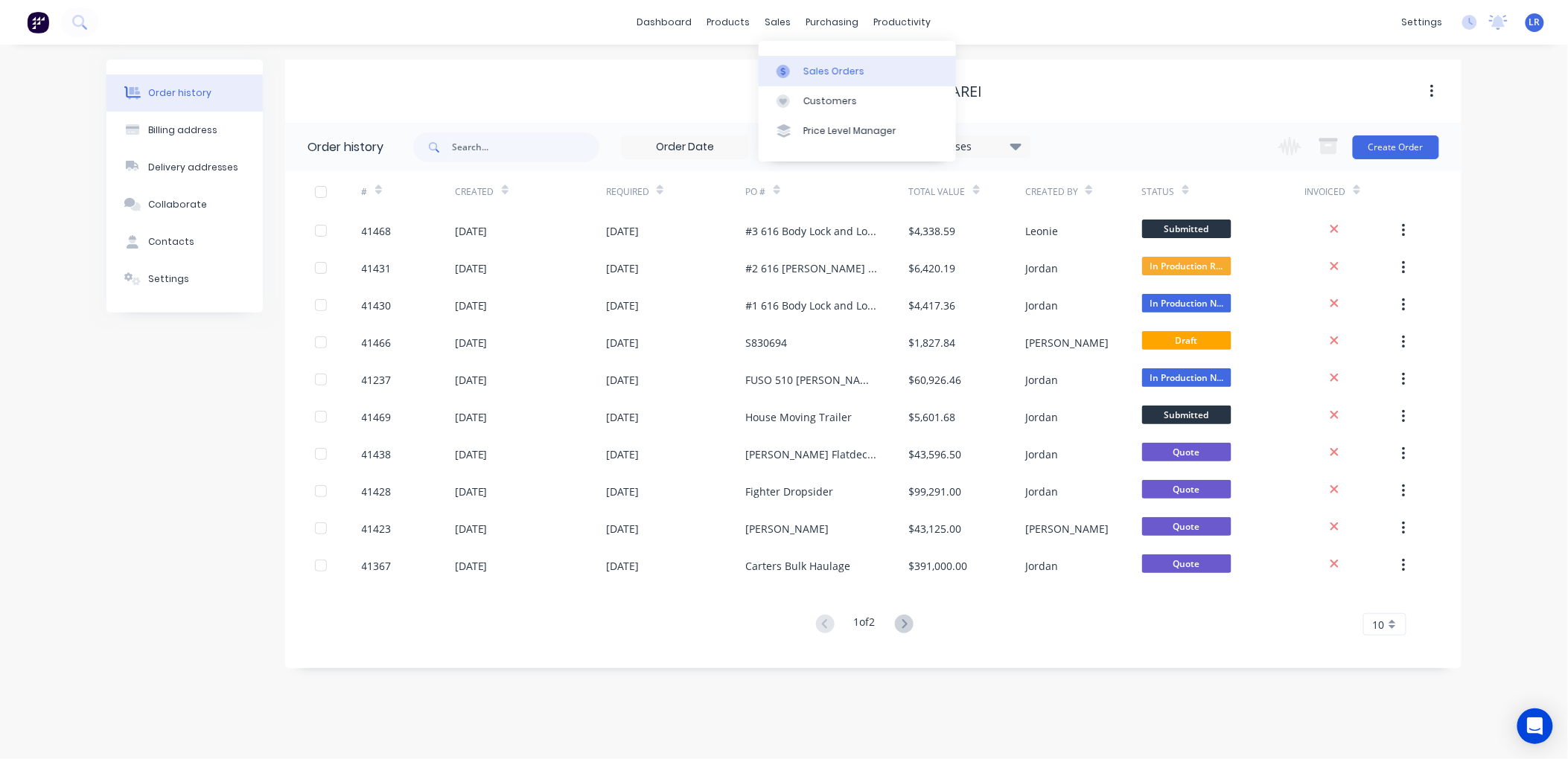
click at [831, 68] on div "Sales Orders" at bounding box center [833, 71] width 61 height 14
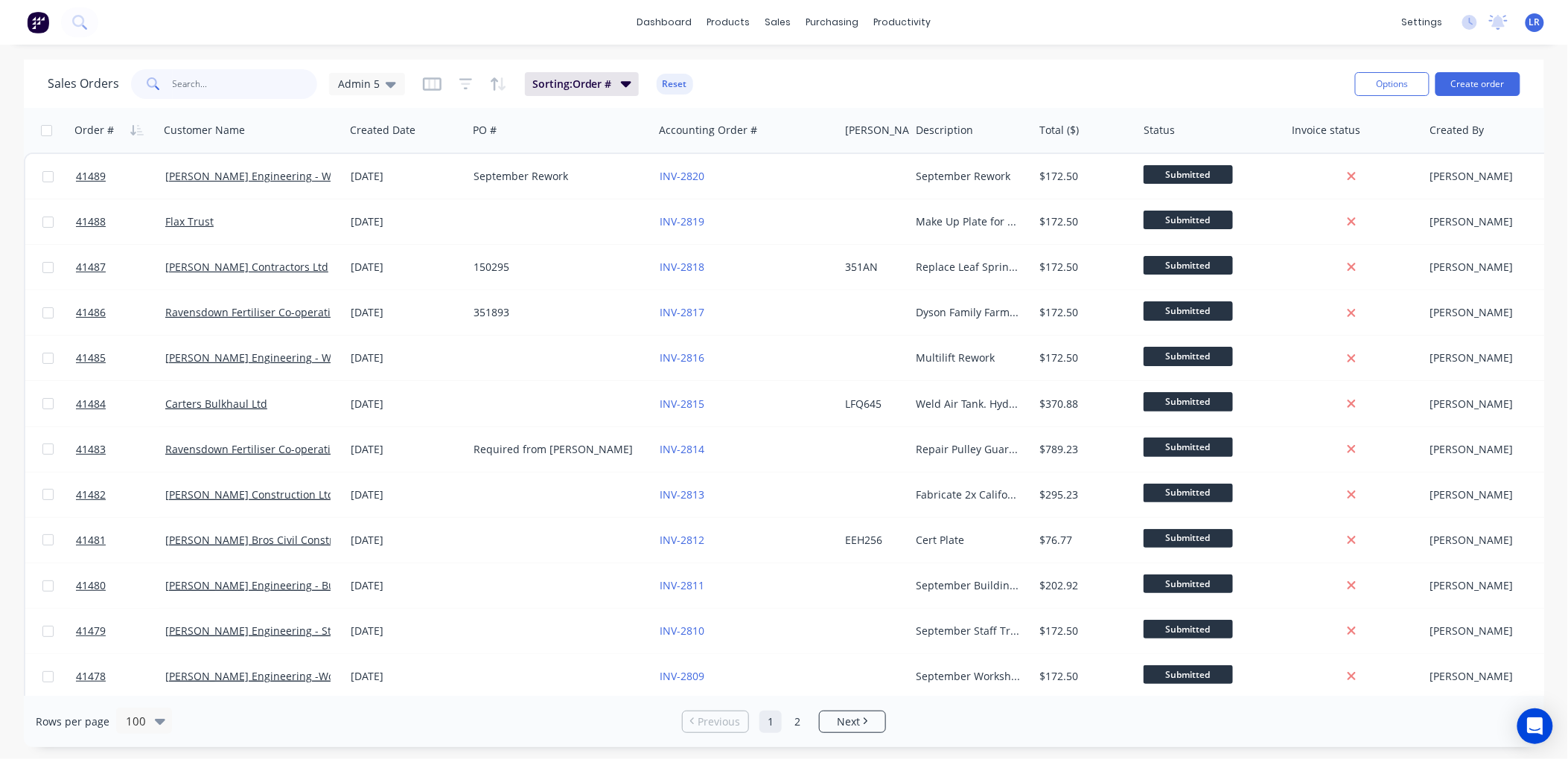
click at [193, 84] on input "text" at bounding box center [245, 84] width 145 height 30
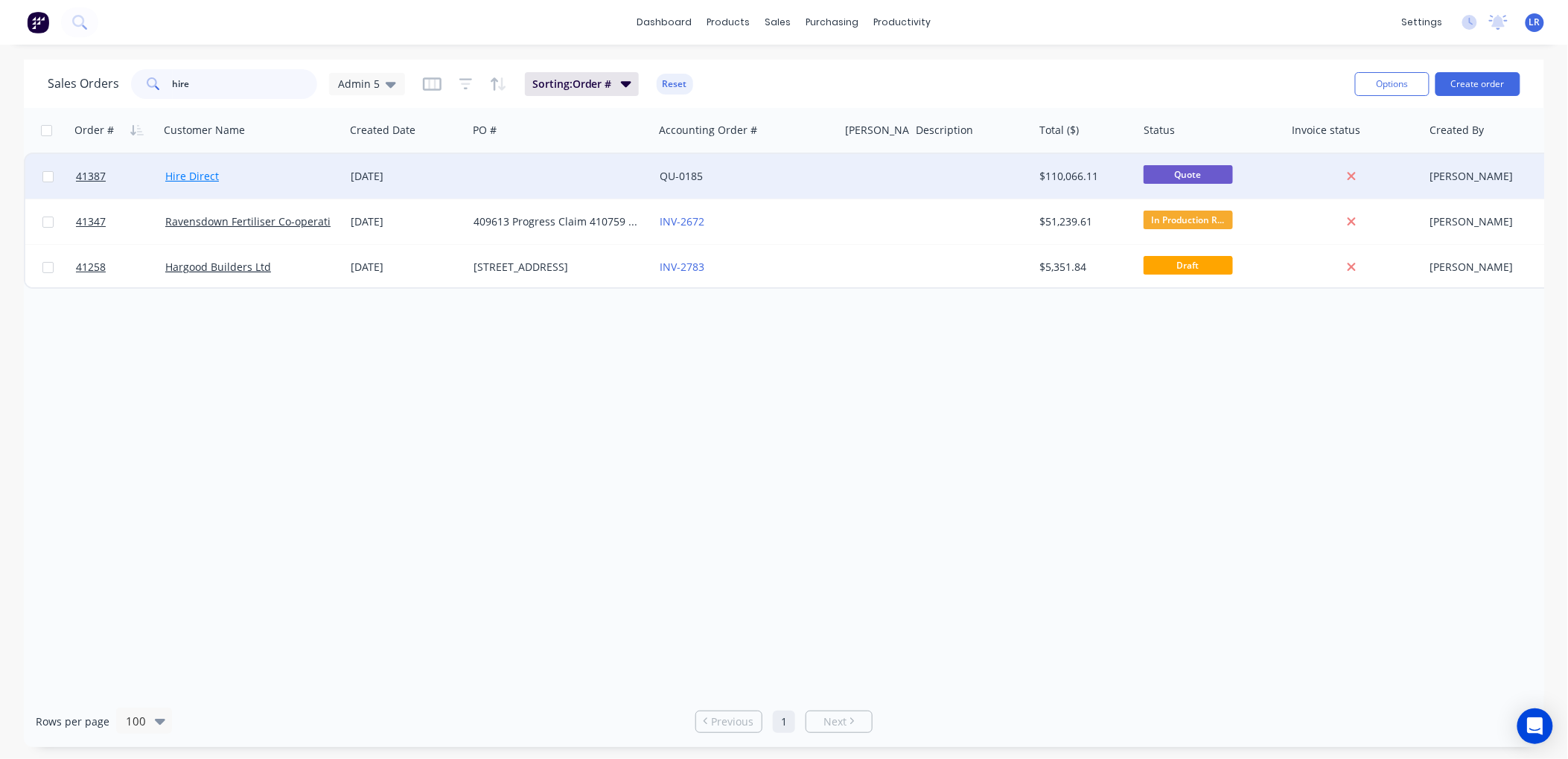
type input "hire"
click at [201, 172] on link "Hire Direct" at bounding box center [192, 176] width 54 height 15
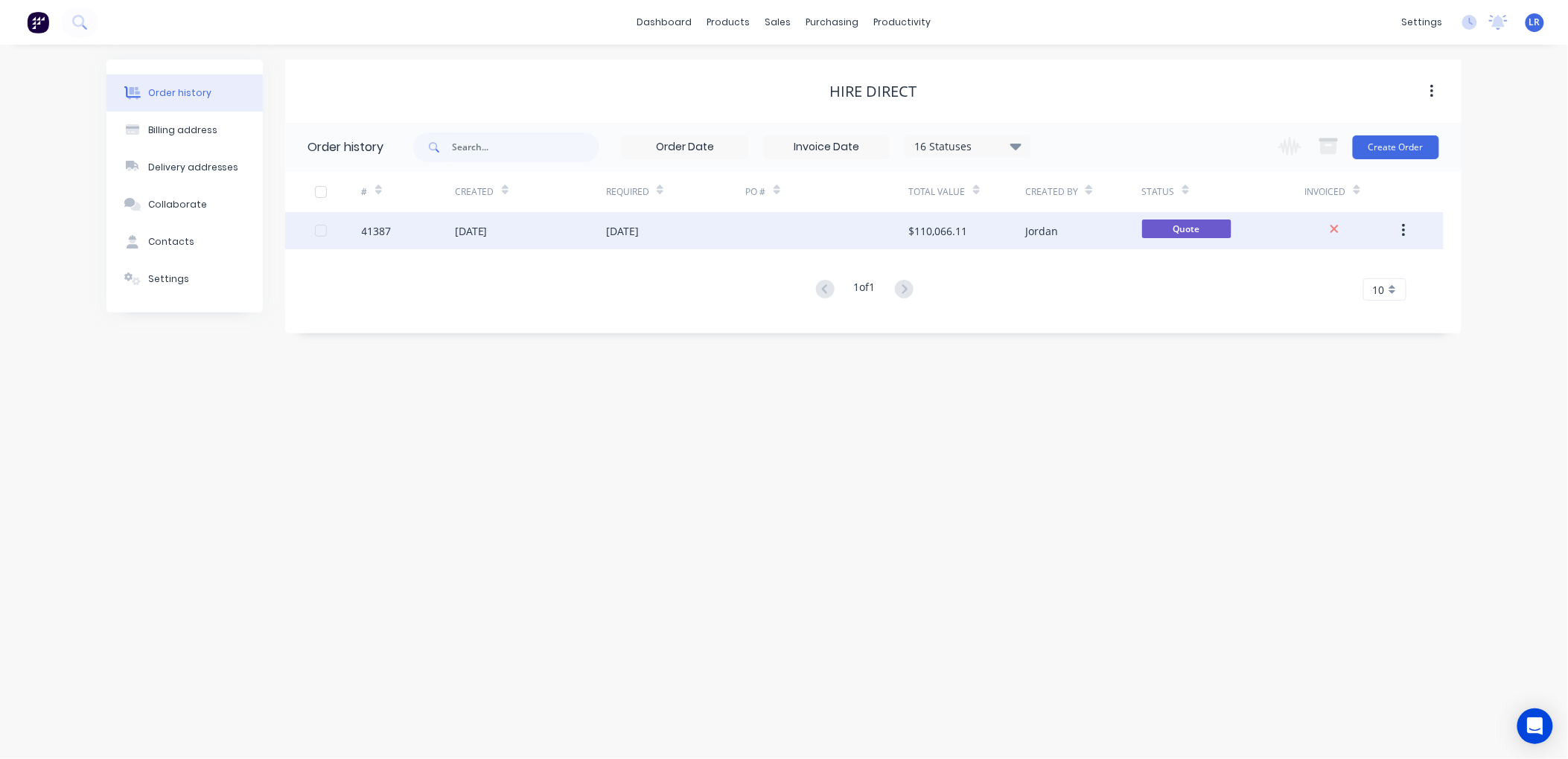
click at [360, 228] on div at bounding box center [338, 231] width 47 height 37
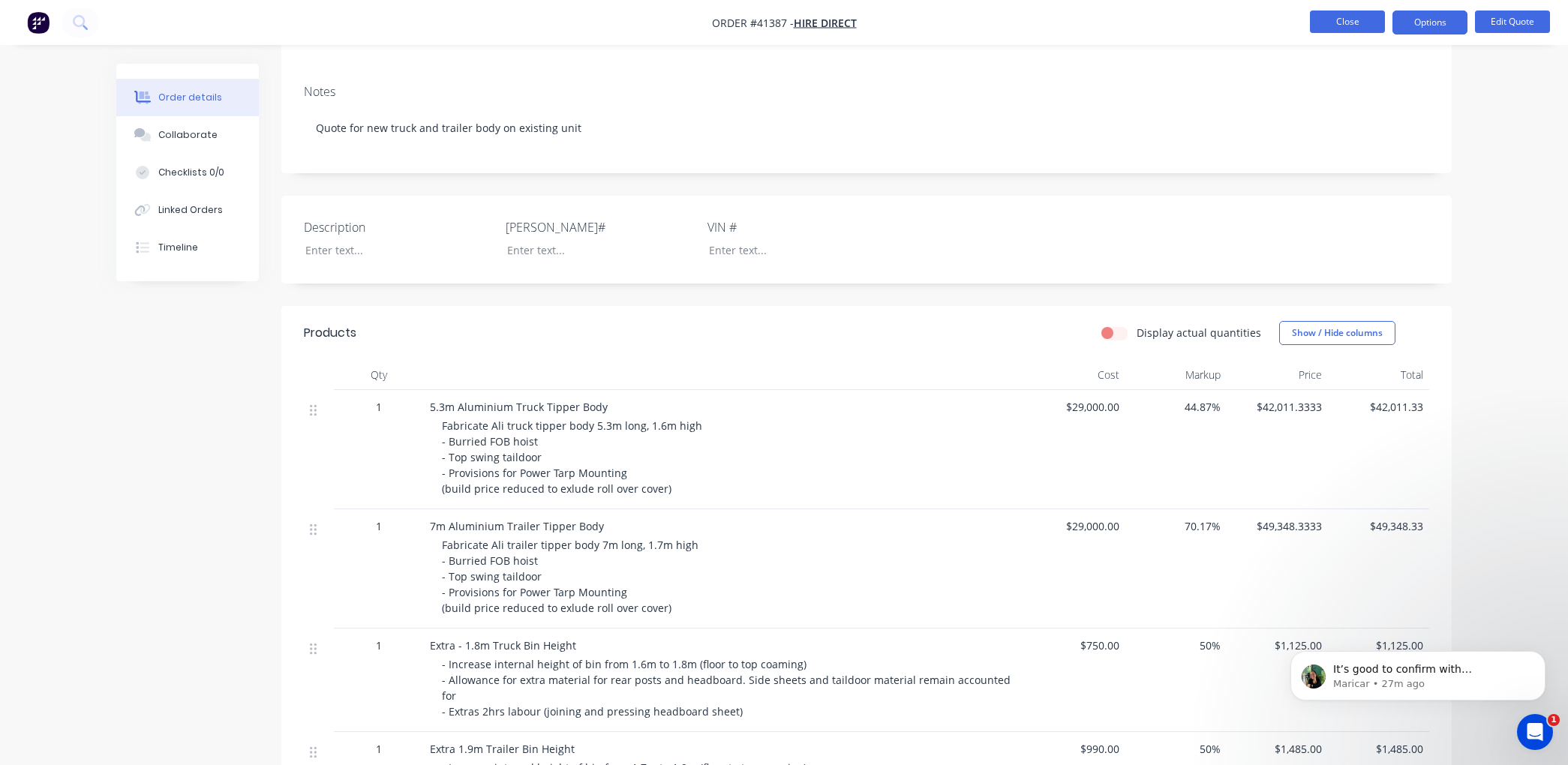
click at [1345, 18] on button "Close" at bounding box center [1348, 21] width 75 height 22
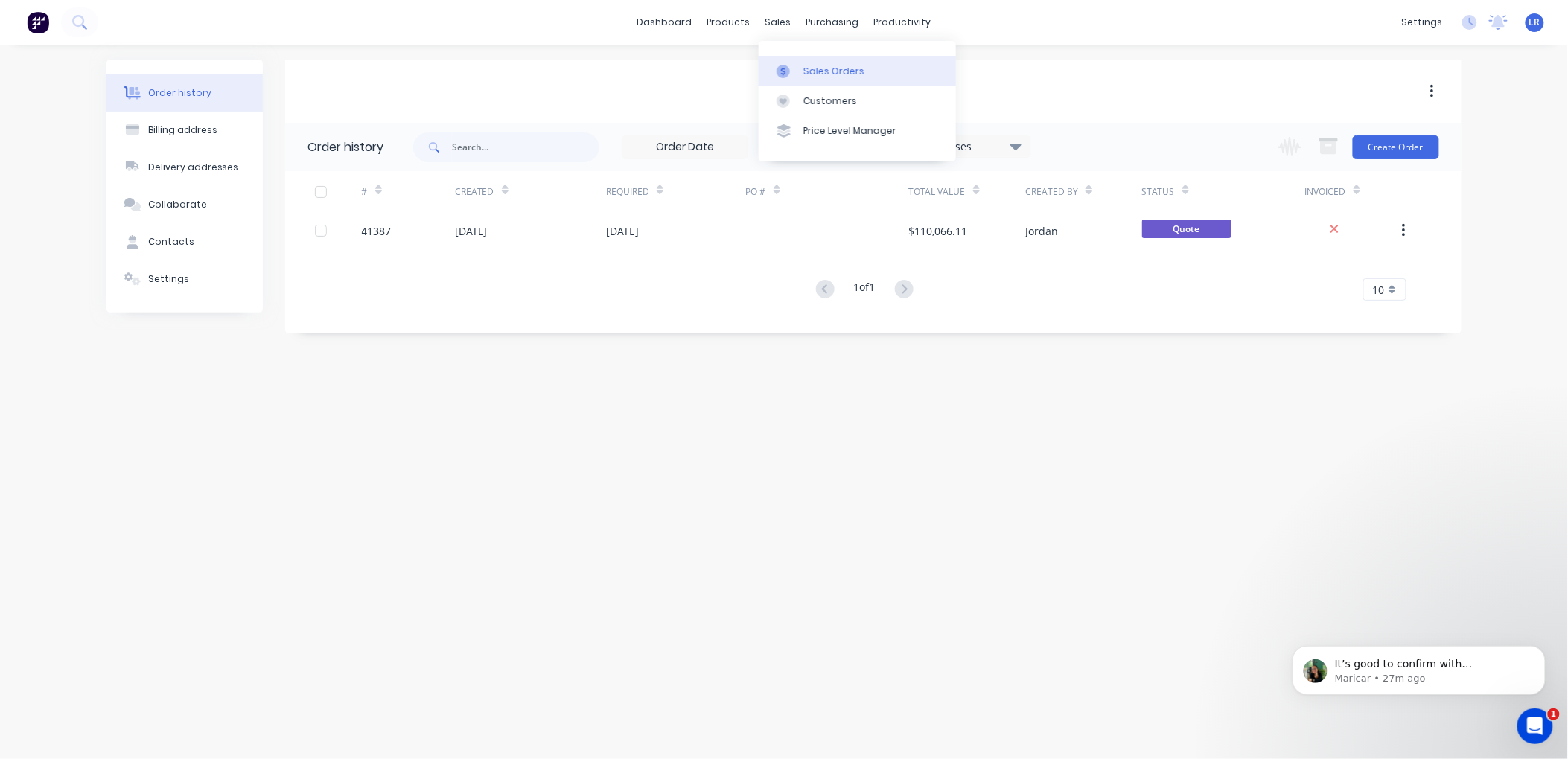
click at [813, 63] on link "Sales Orders" at bounding box center [857, 70] width 197 height 30
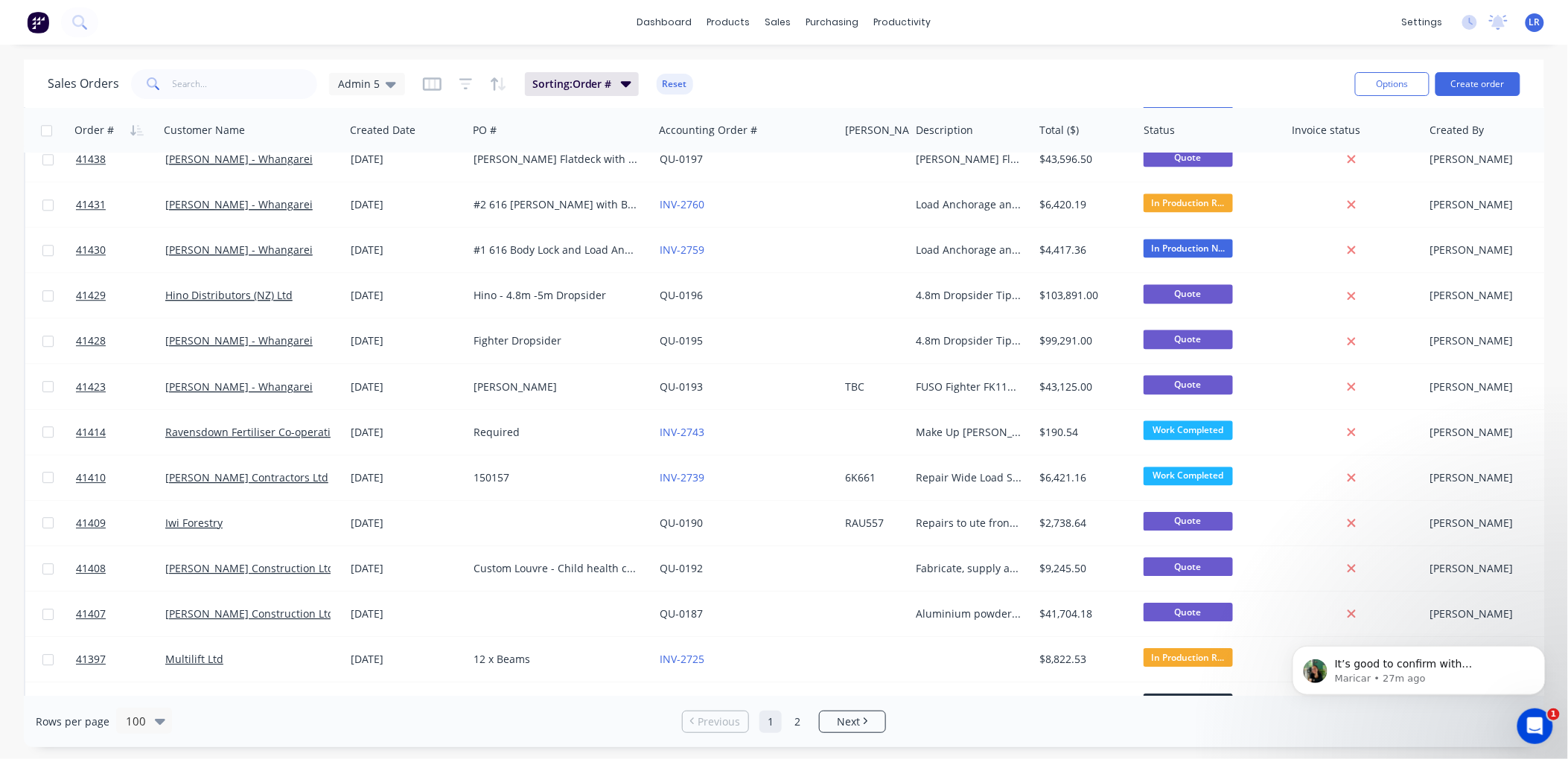
scroll to position [1654, 0]
click at [213, 87] on input "text" at bounding box center [245, 84] width 145 height 30
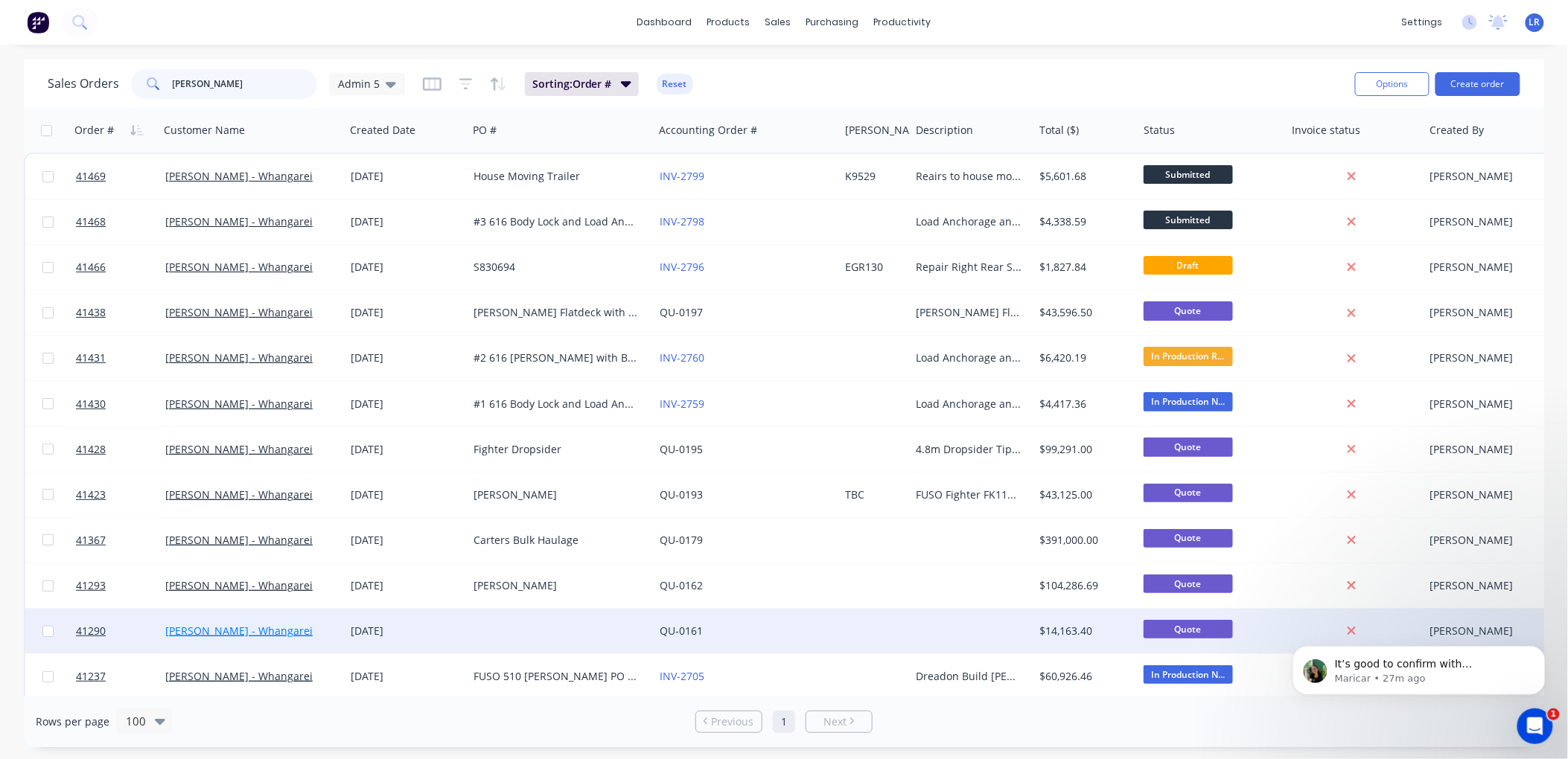
scroll to position [83, 0]
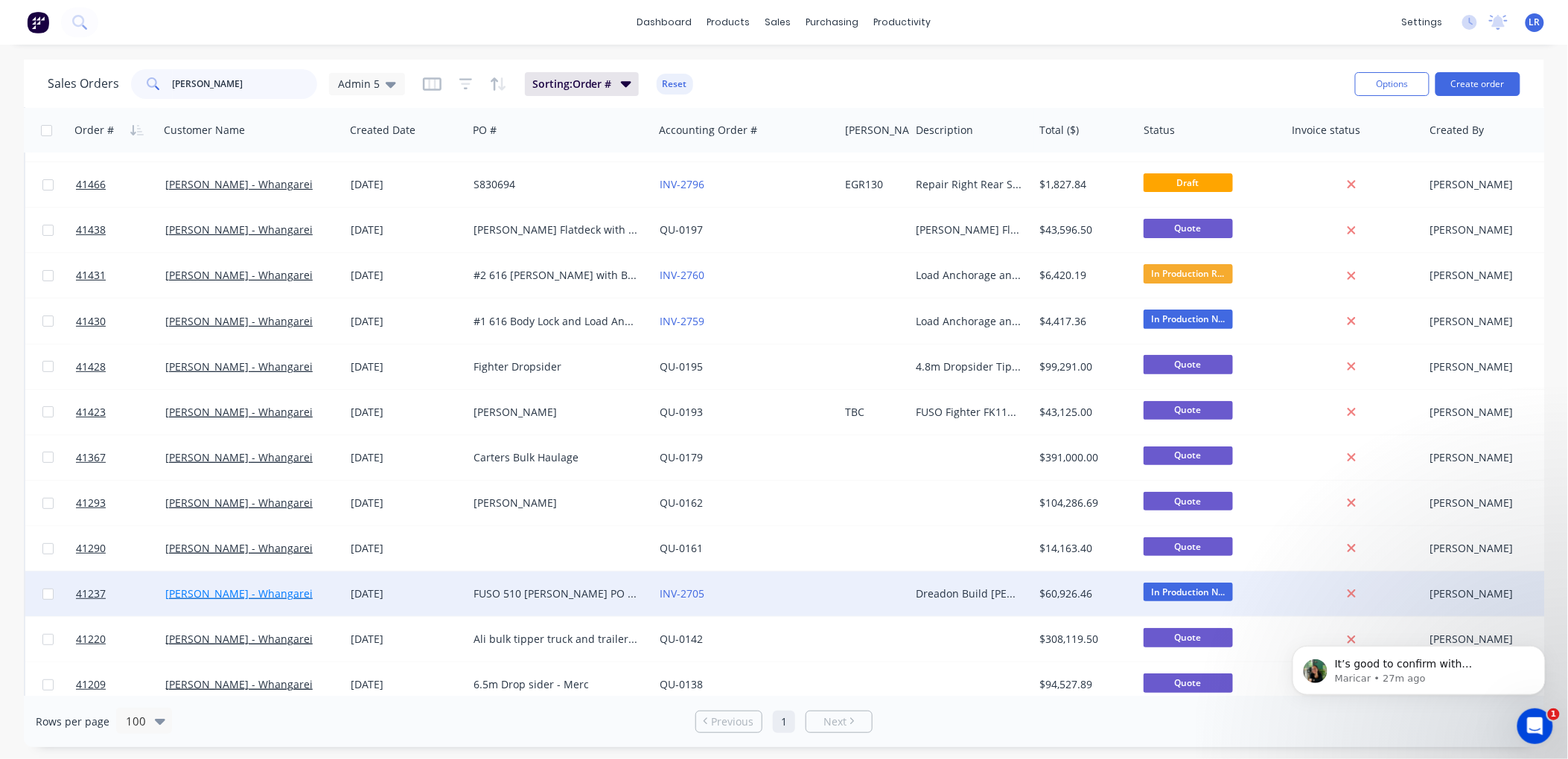
type input "keith"
click at [203, 593] on link "[PERSON_NAME] - Whangarei" at bounding box center [239, 594] width 148 height 15
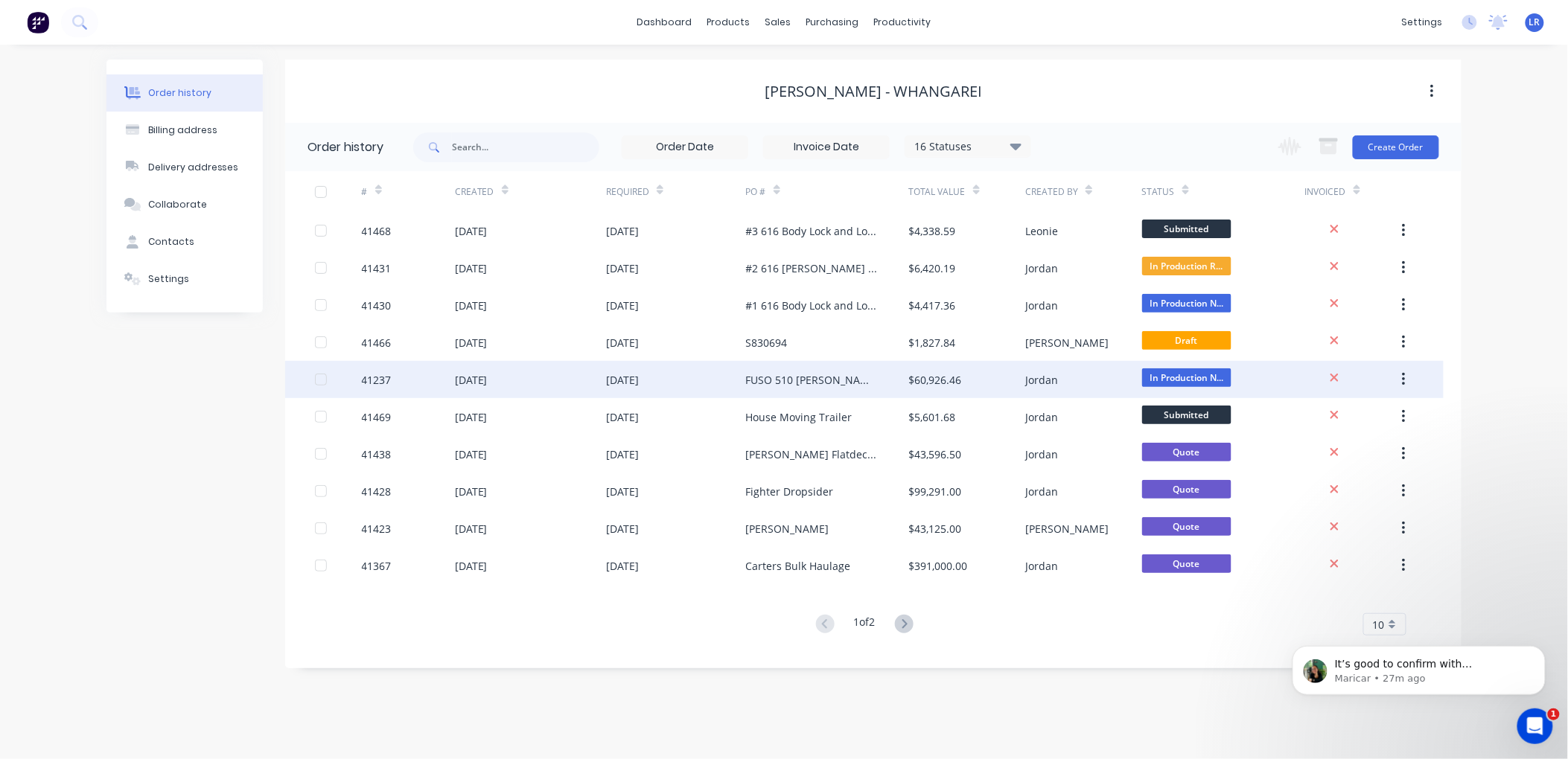
click at [406, 370] on div "41237" at bounding box center [409, 380] width 93 height 37
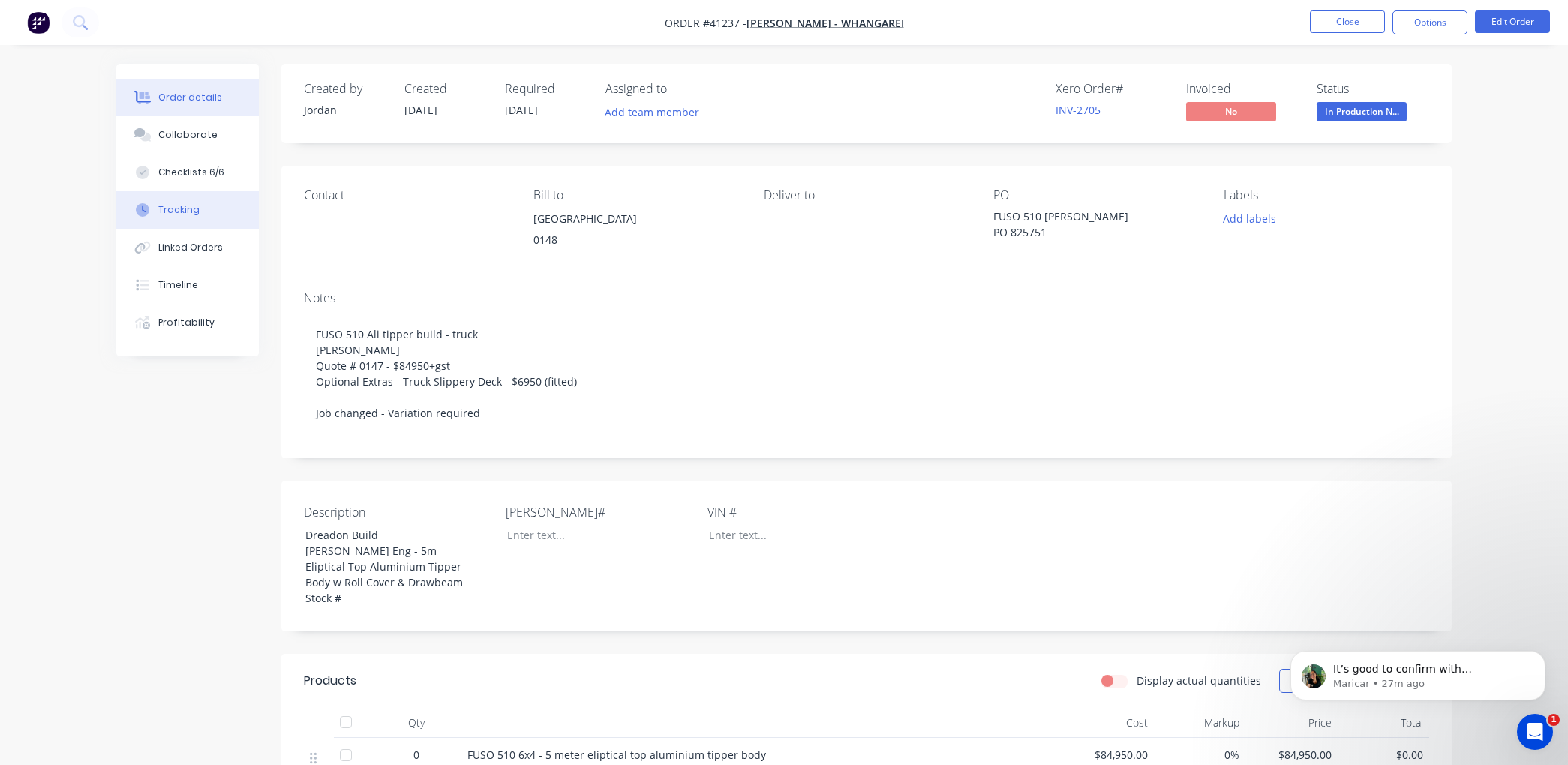
click at [197, 205] on button "Tracking" at bounding box center [187, 210] width 143 height 38
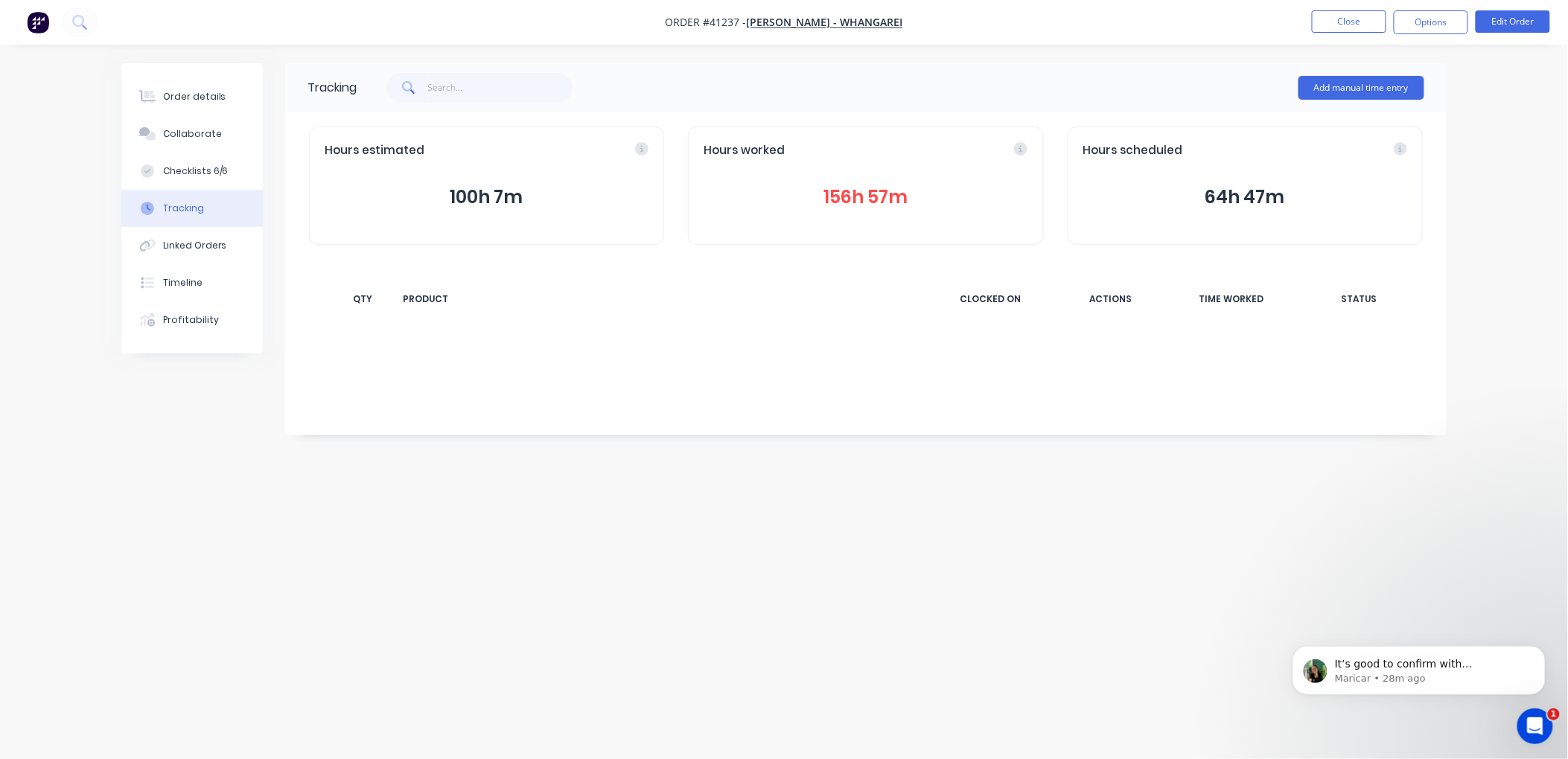
click at [852, 184] on button "156h 57m" at bounding box center [865, 197] width 324 height 28
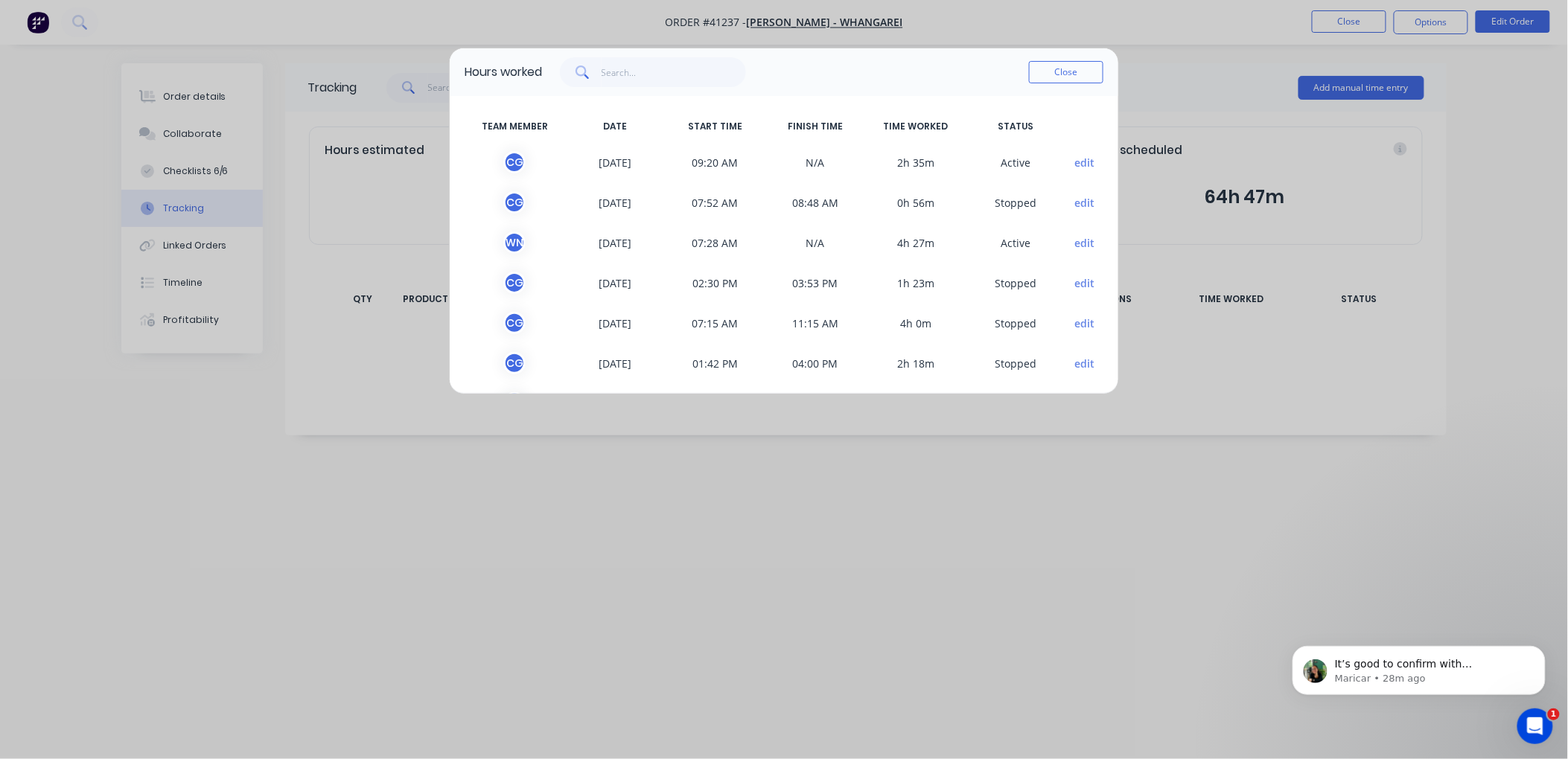
click at [1075, 239] on button "edit" at bounding box center [1085, 243] width 20 height 16
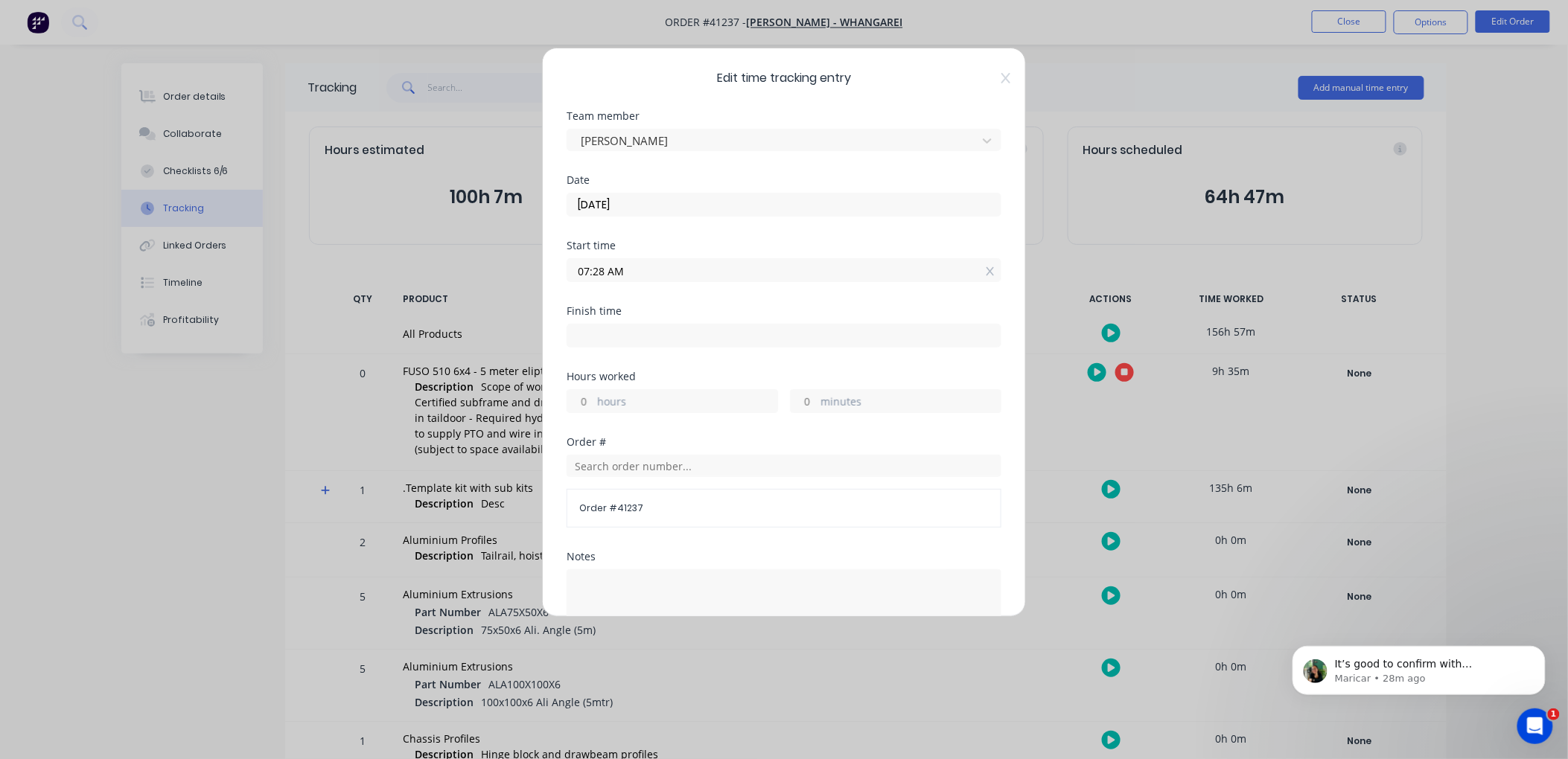
click at [598, 337] on input at bounding box center [784, 336] width 434 height 22
type input "11:56 AM"
type input "4"
type input "28"
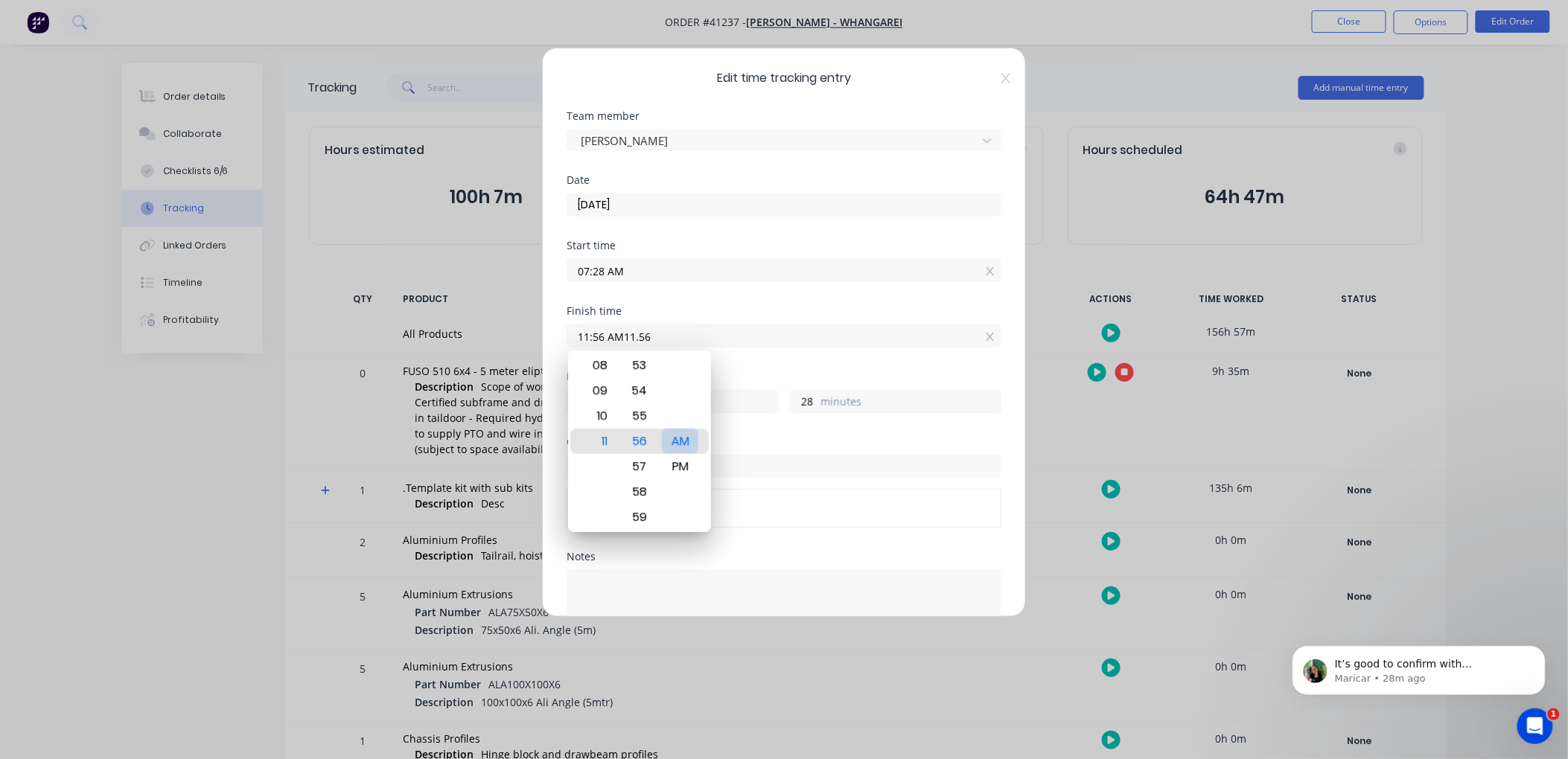
click at [679, 435] on div "AM" at bounding box center [680, 442] width 37 height 26
type input "11:56 AM"
click at [775, 600] on textarea at bounding box center [784, 608] width 435 height 78
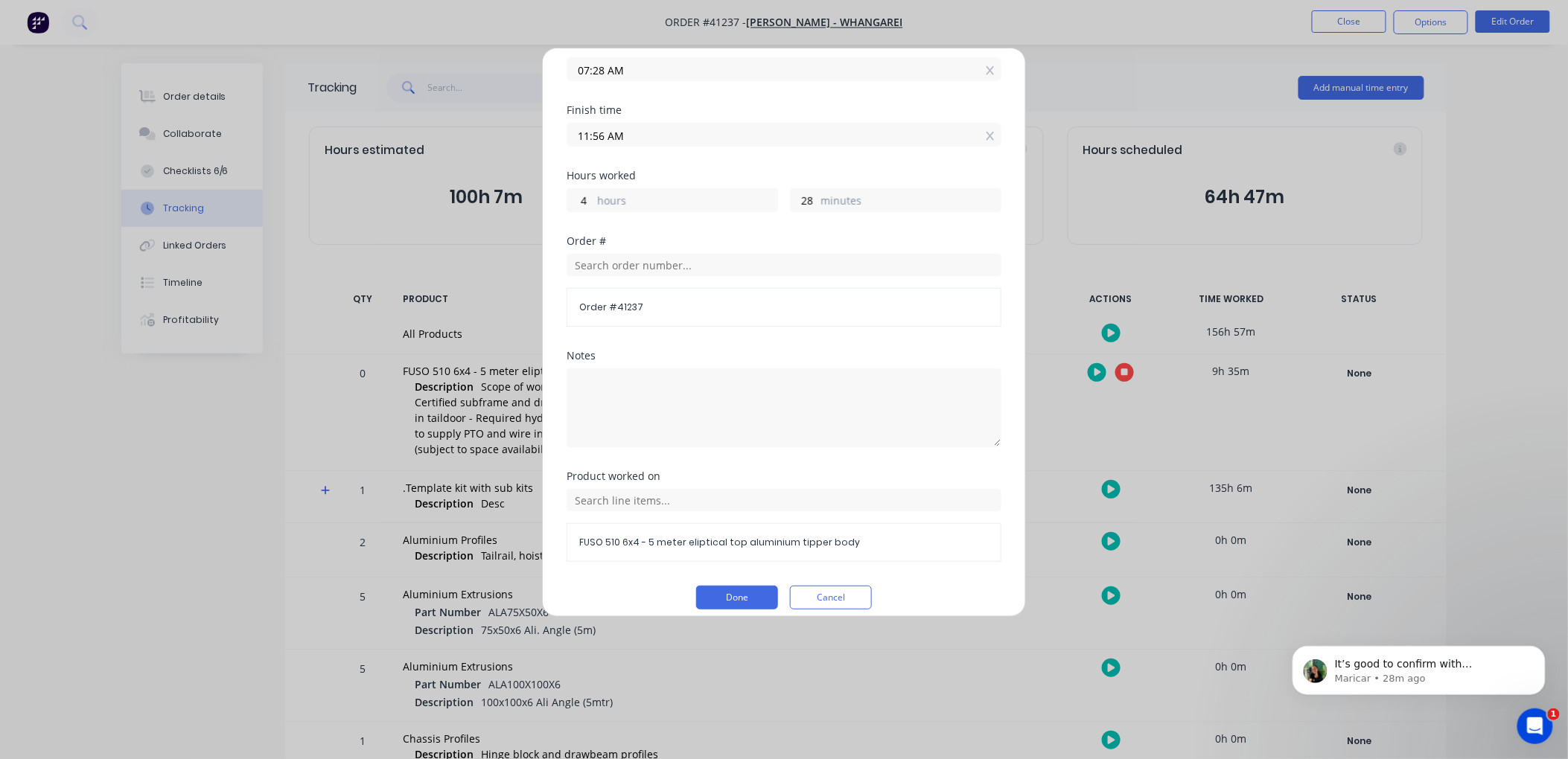
scroll to position [202, 0]
click at [719, 594] on button "Done" at bounding box center [737, 597] width 82 height 24
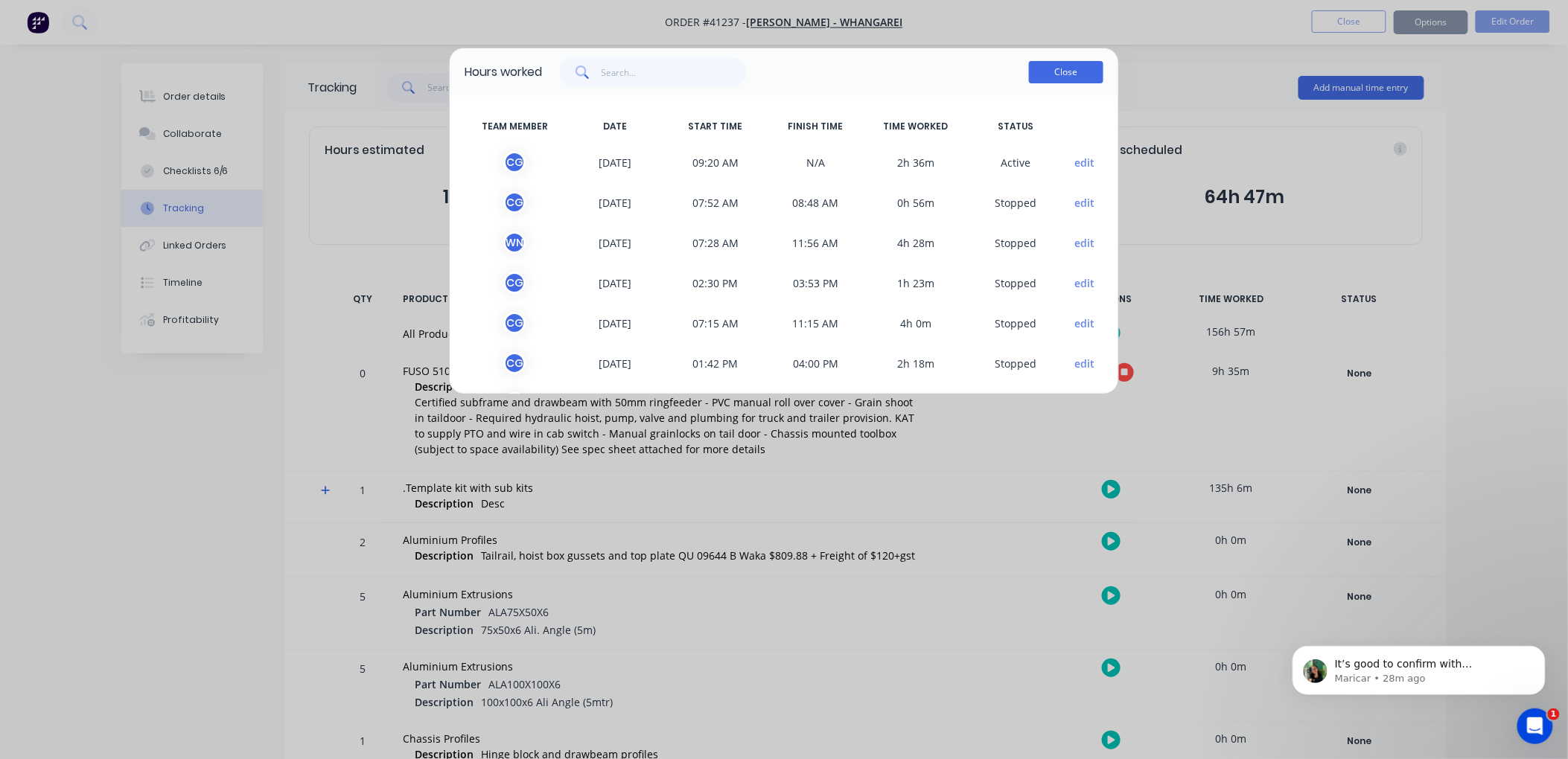
click at [1070, 68] on button "Close" at bounding box center [1067, 72] width 75 height 22
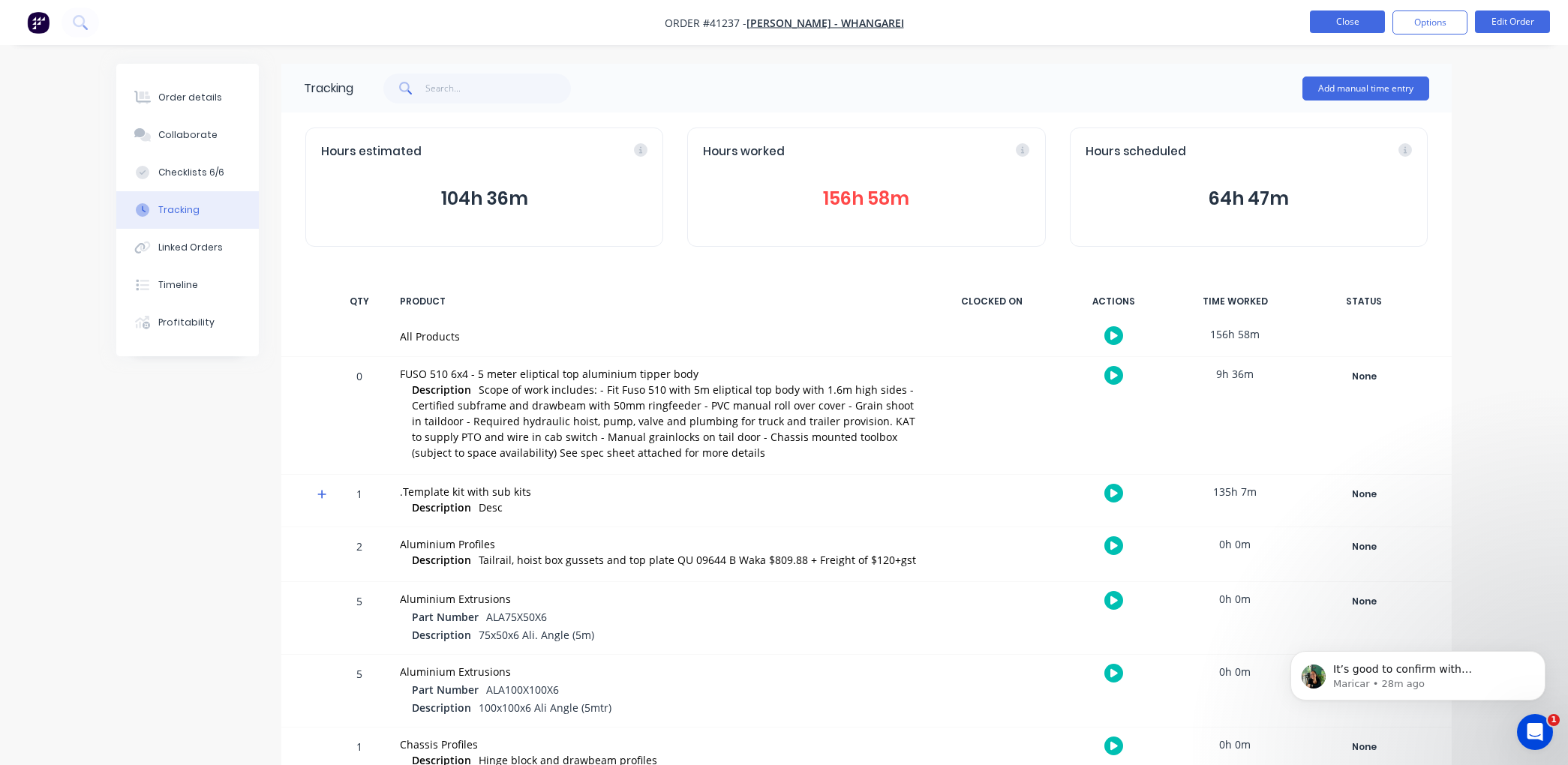
click at [1352, 25] on button "Close" at bounding box center [1348, 21] width 75 height 22
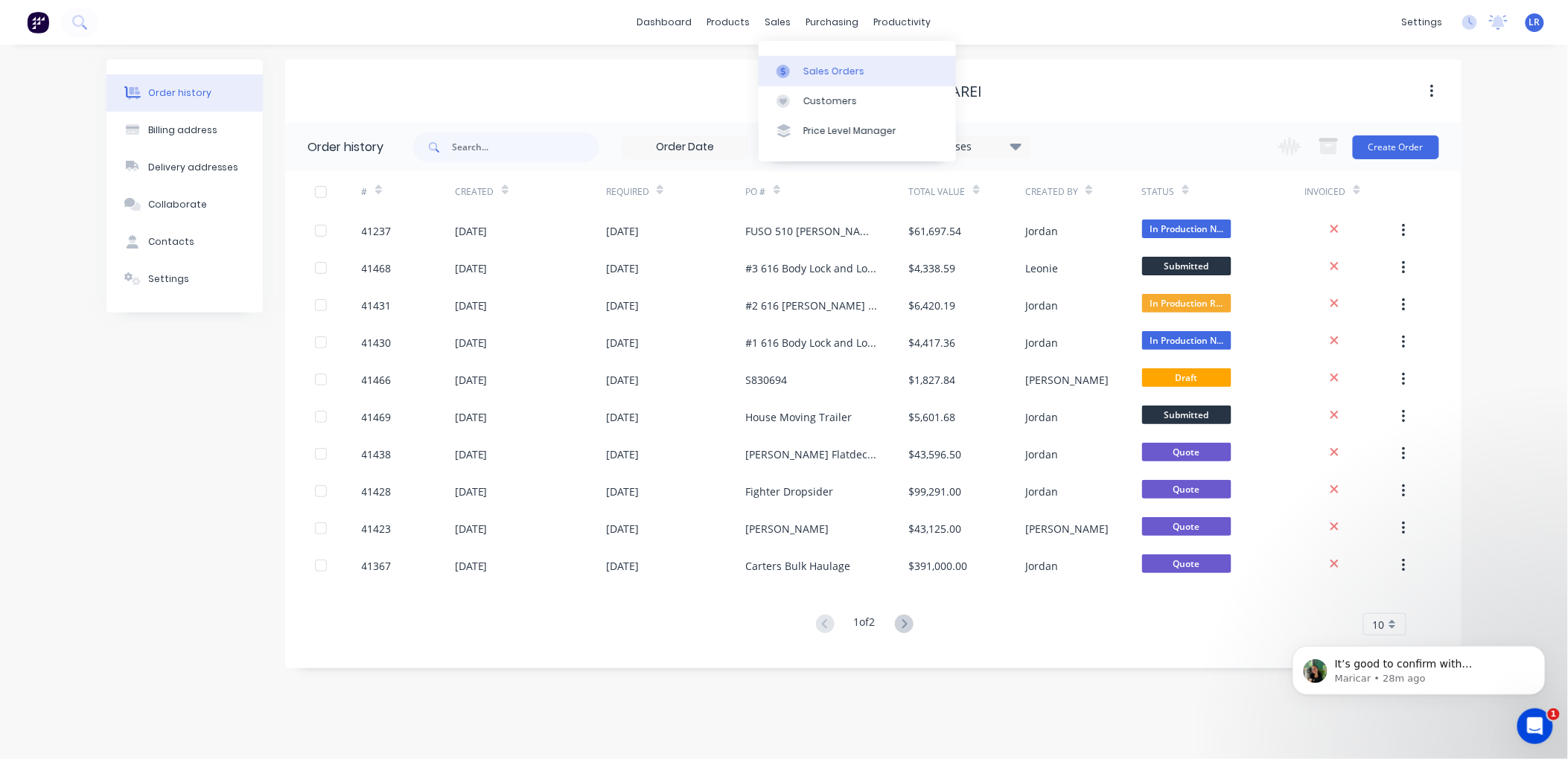
click at [801, 70] on link "Sales Orders" at bounding box center [857, 70] width 197 height 30
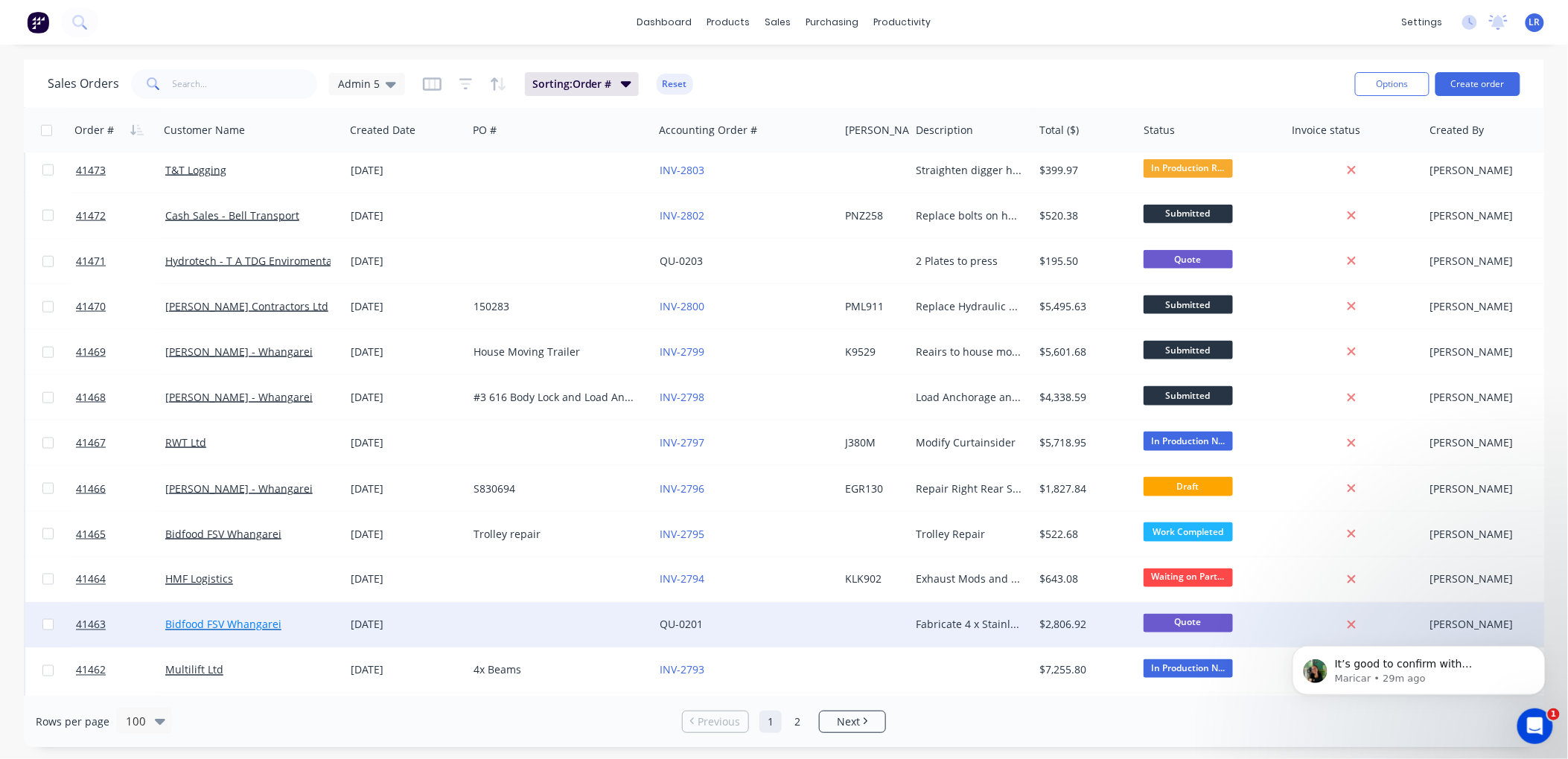
scroll to position [744, 0]
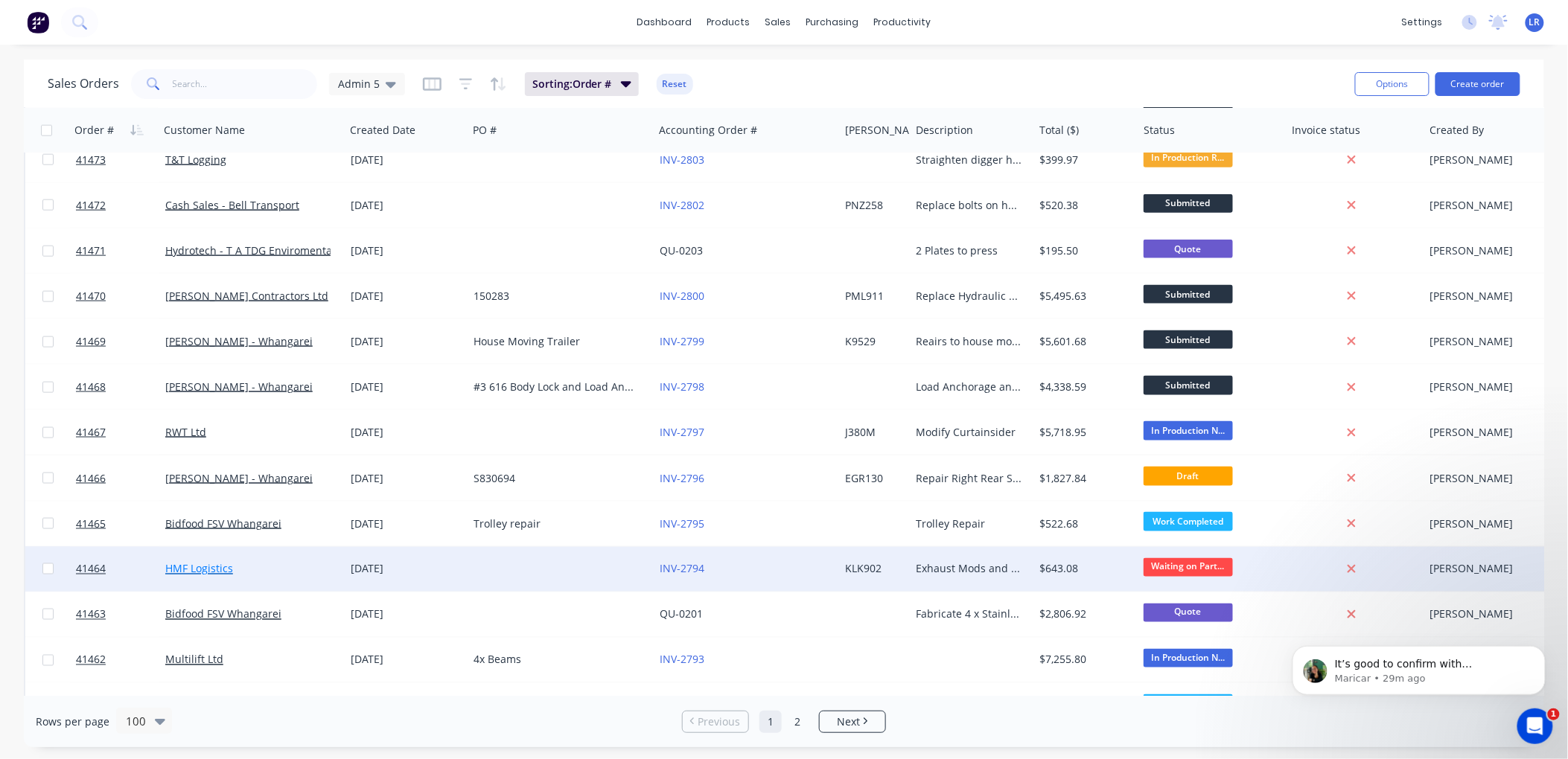
click at [220, 568] on link "HMF Logistics" at bounding box center [199, 569] width 68 height 15
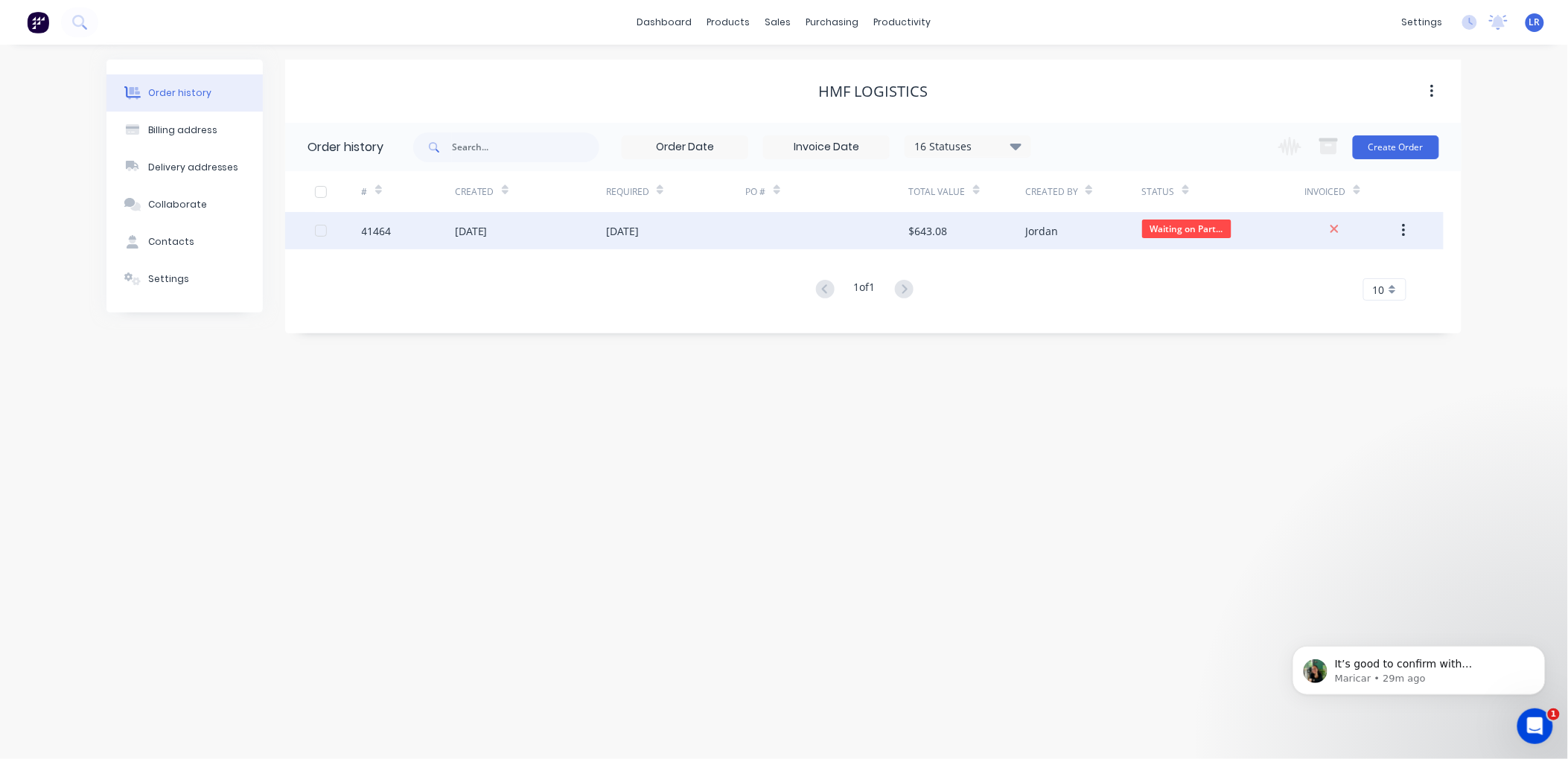
click at [396, 228] on div "41464" at bounding box center [409, 231] width 93 height 37
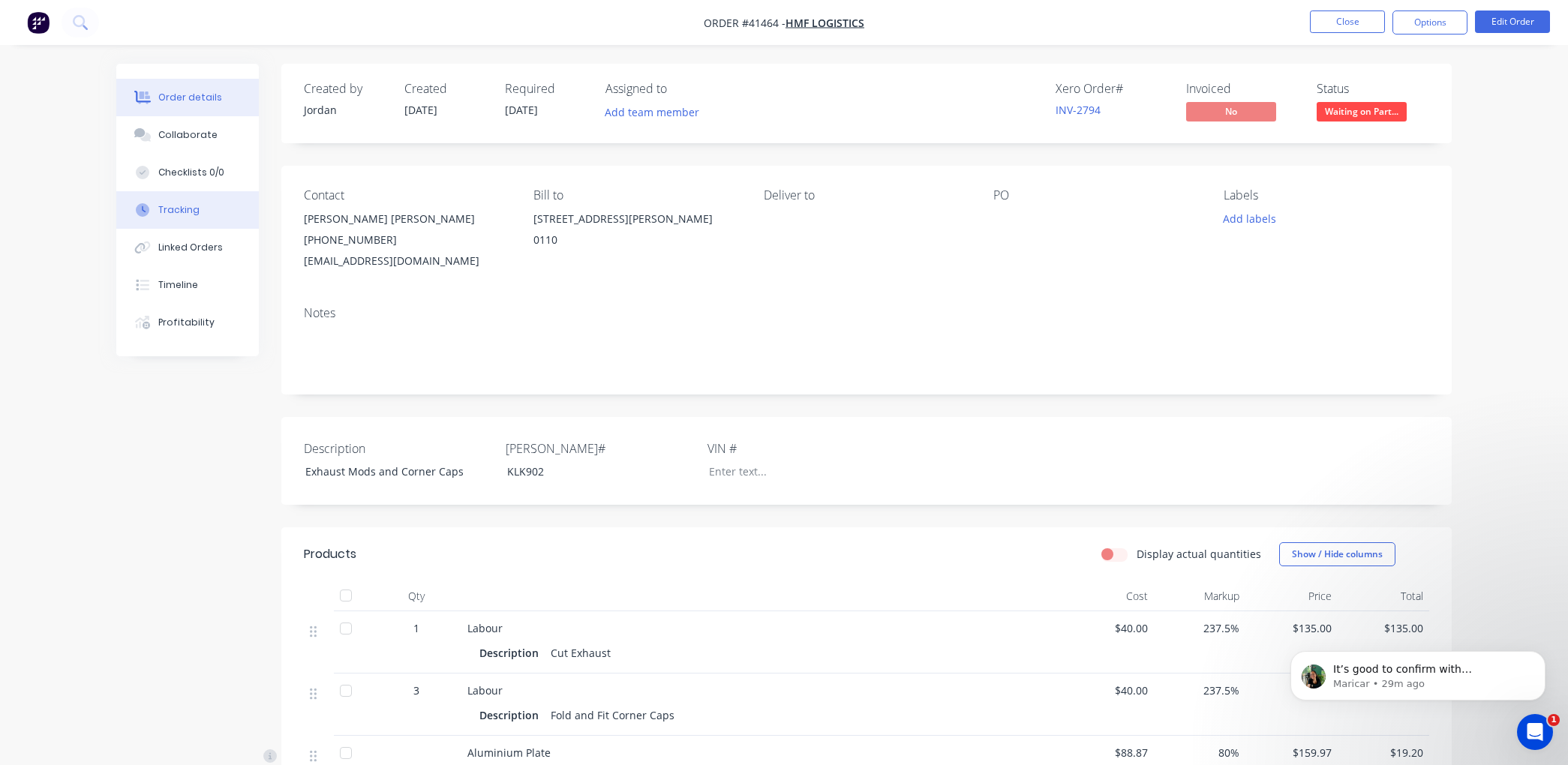
click at [192, 210] on div "Tracking" at bounding box center [178, 210] width 41 height 14
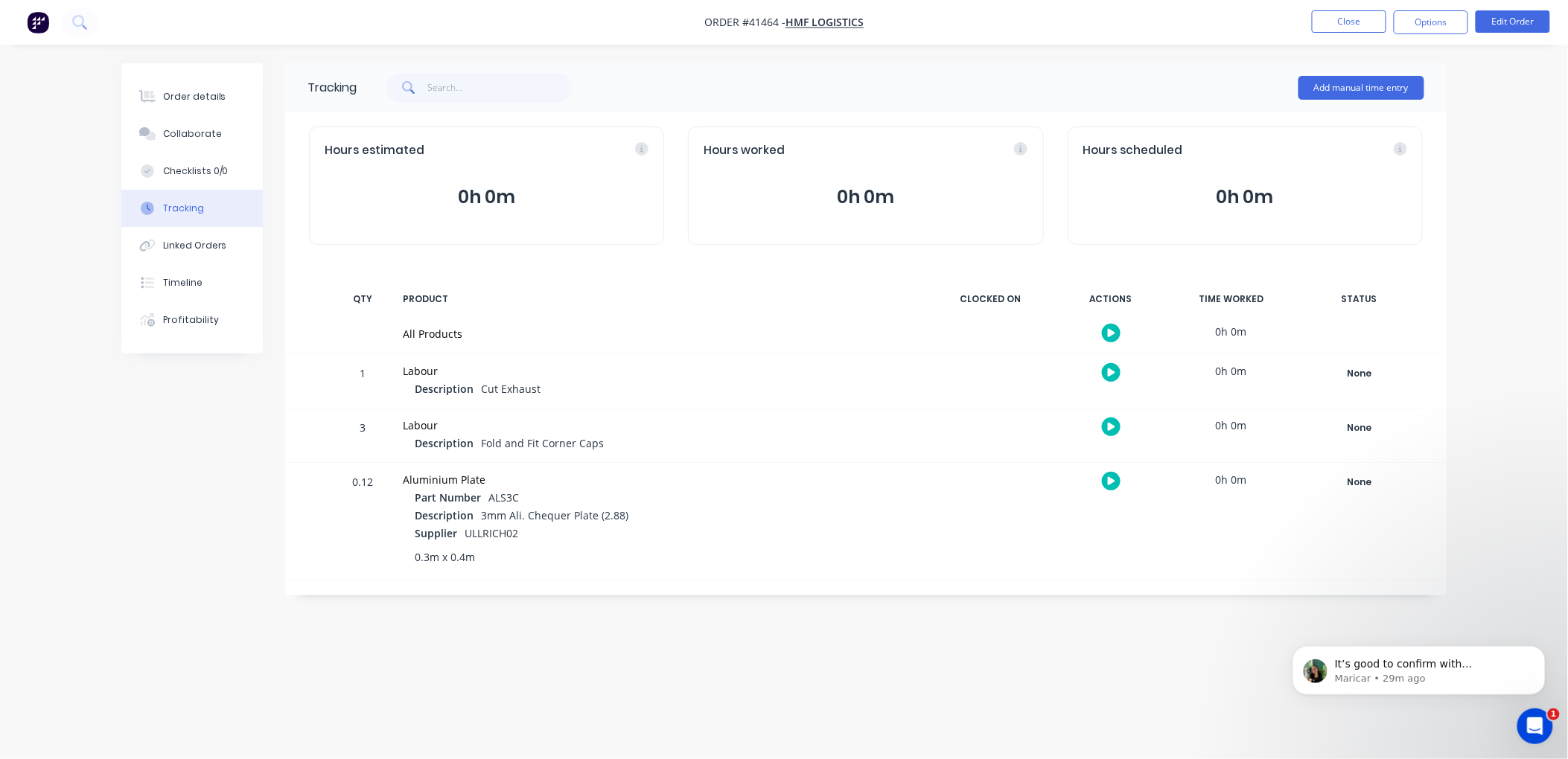
click at [1110, 368] on icon "button" at bounding box center [1112, 372] width 7 height 10
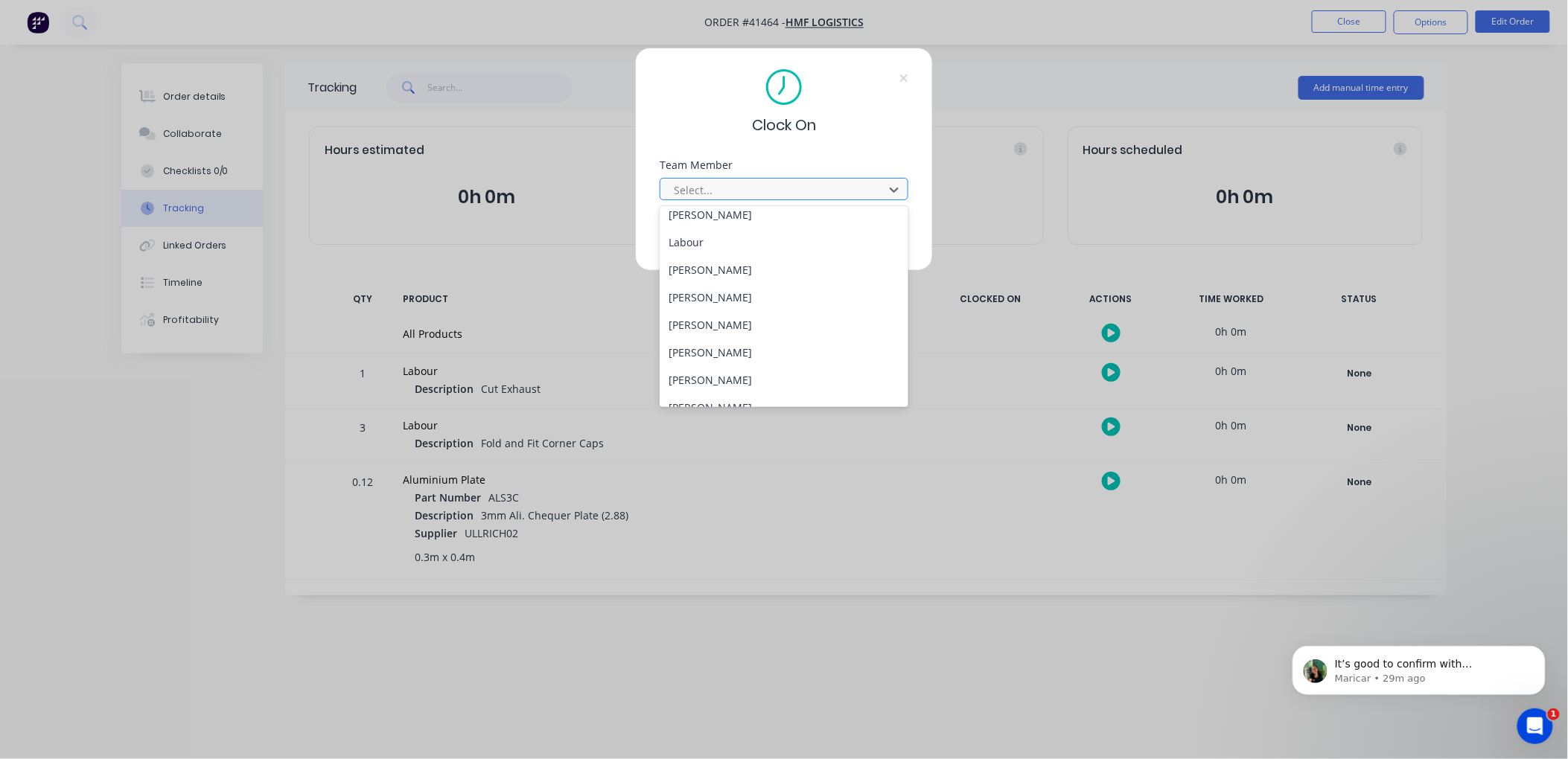
scroll to position [165, 0]
click at [718, 387] on div "[PERSON_NAME]" at bounding box center [784, 388] width 249 height 27
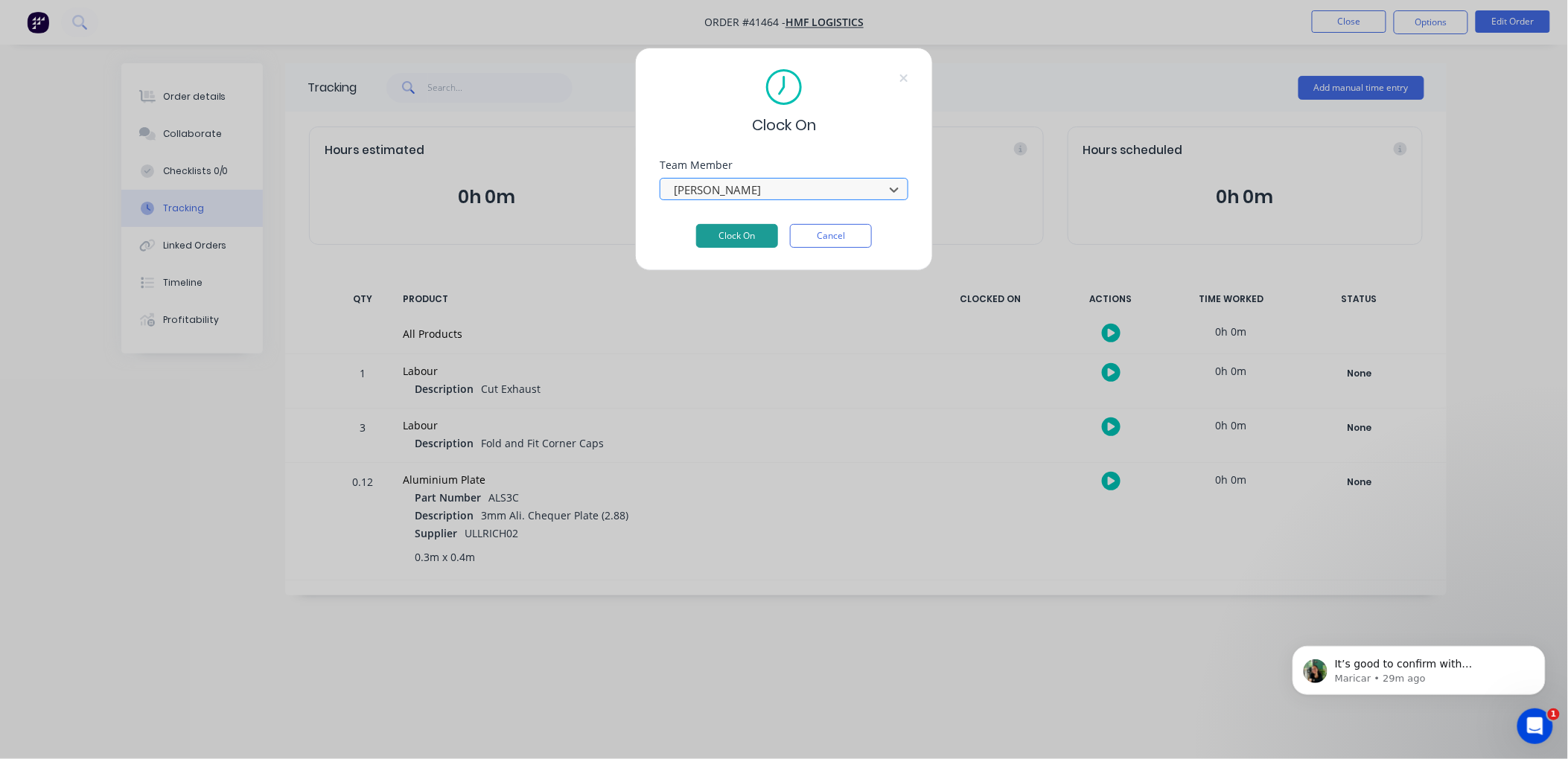
click at [743, 233] on button "Clock On" at bounding box center [737, 236] width 82 height 24
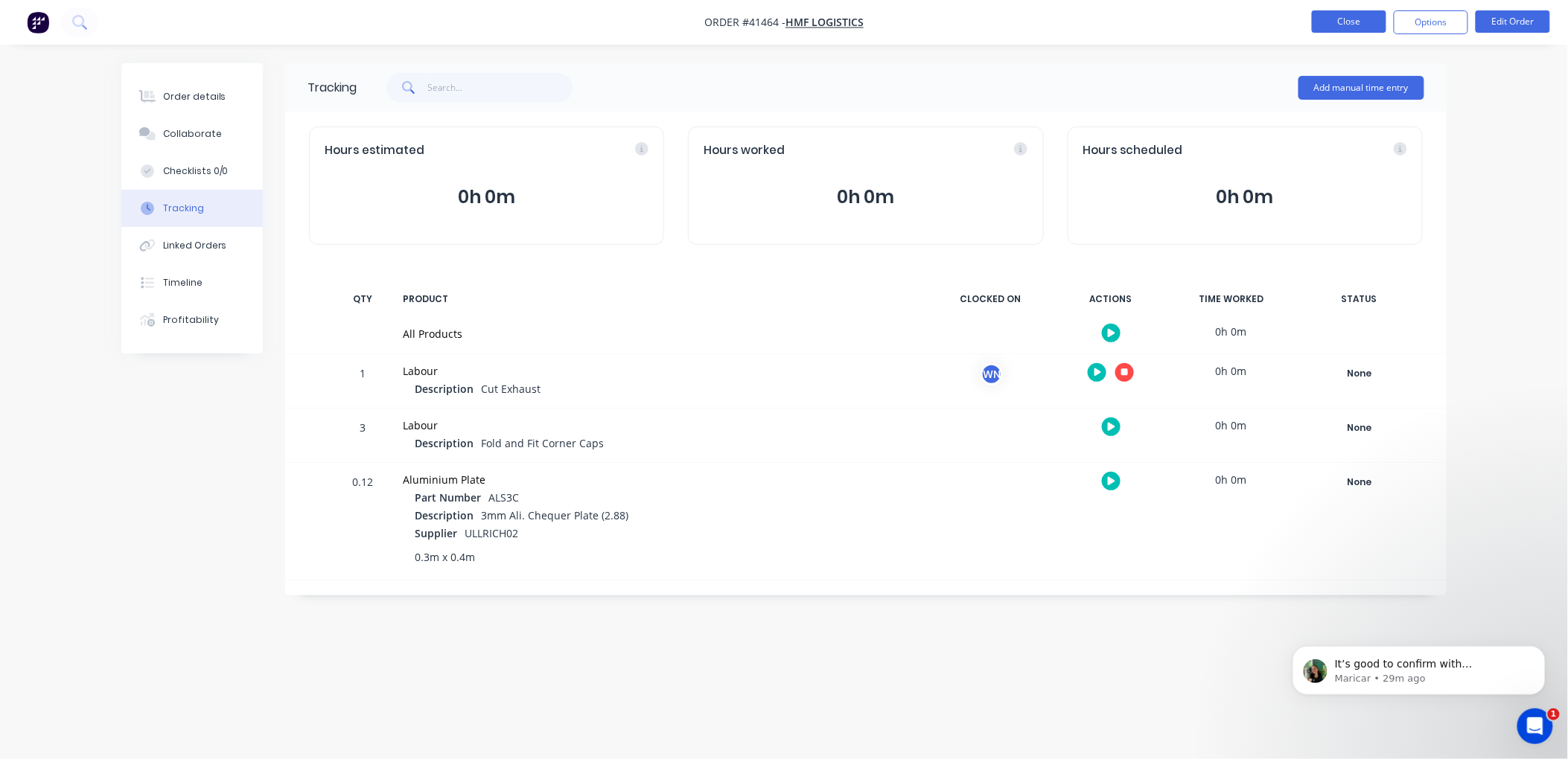
click at [1341, 24] on button "Close" at bounding box center [1350, 21] width 75 height 22
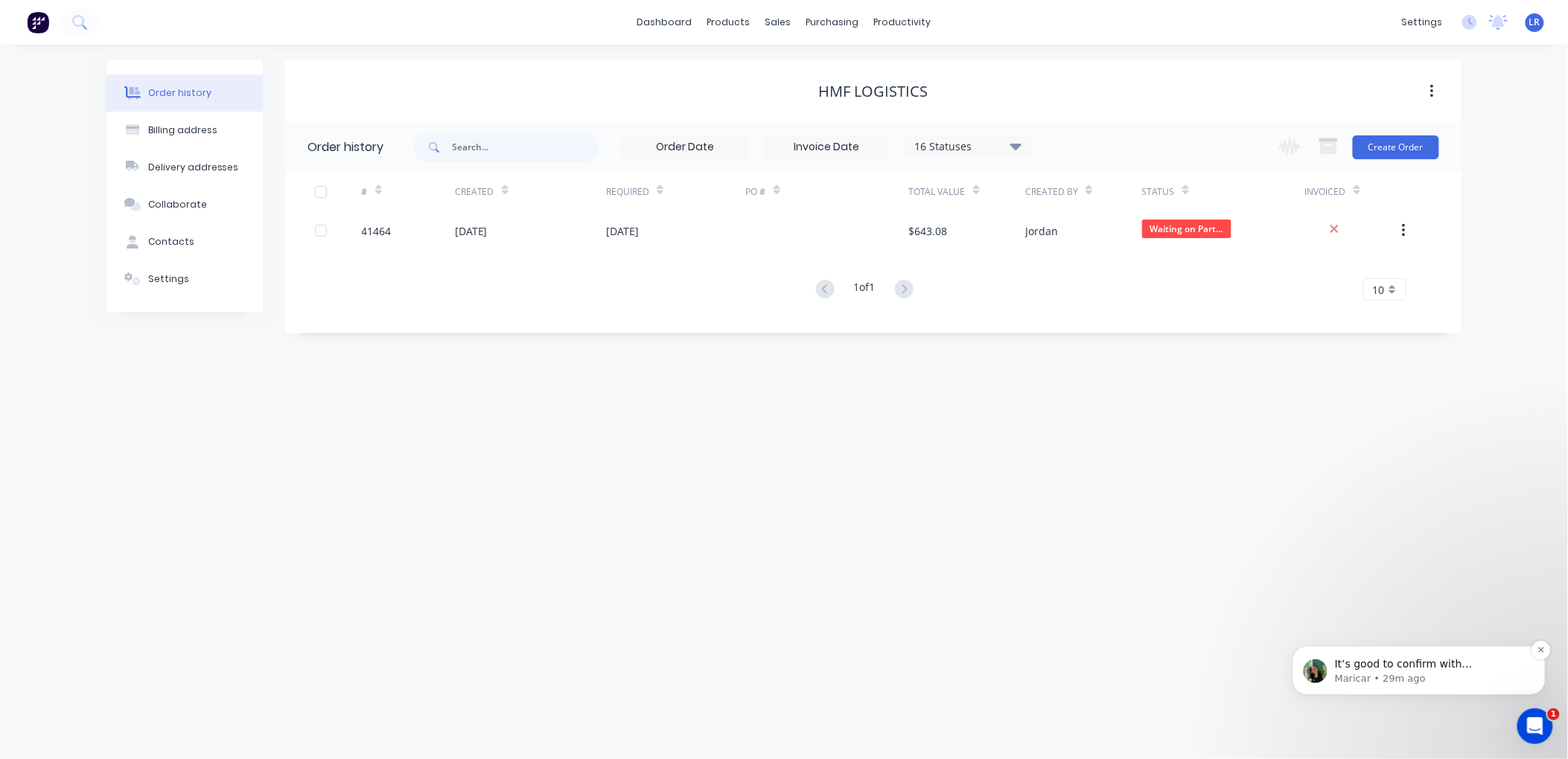
click at [1443, 671] on p "Maricar • 29m ago" at bounding box center [1430, 678] width 193 height 14
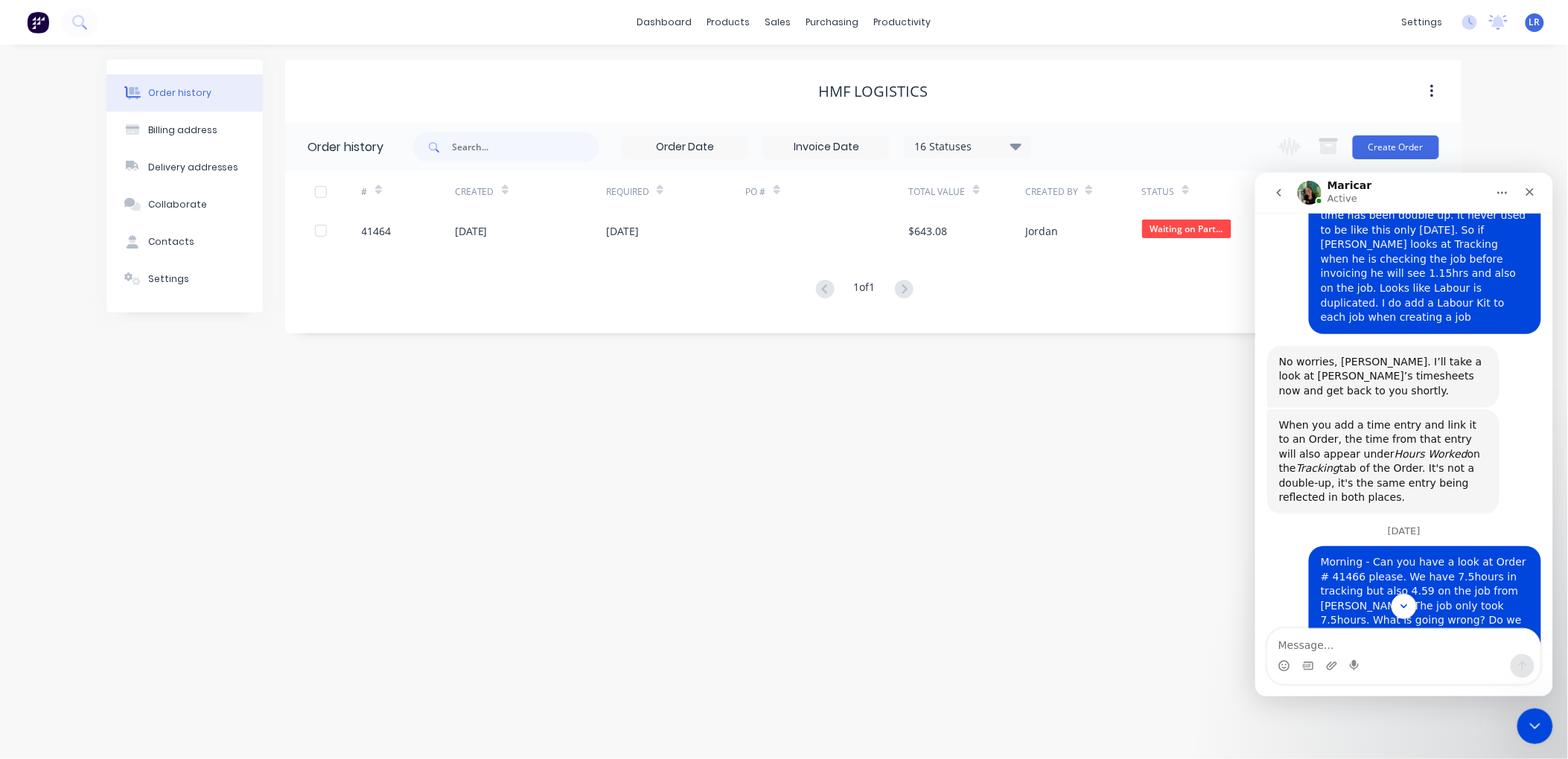
scroll to position [6544, 0]
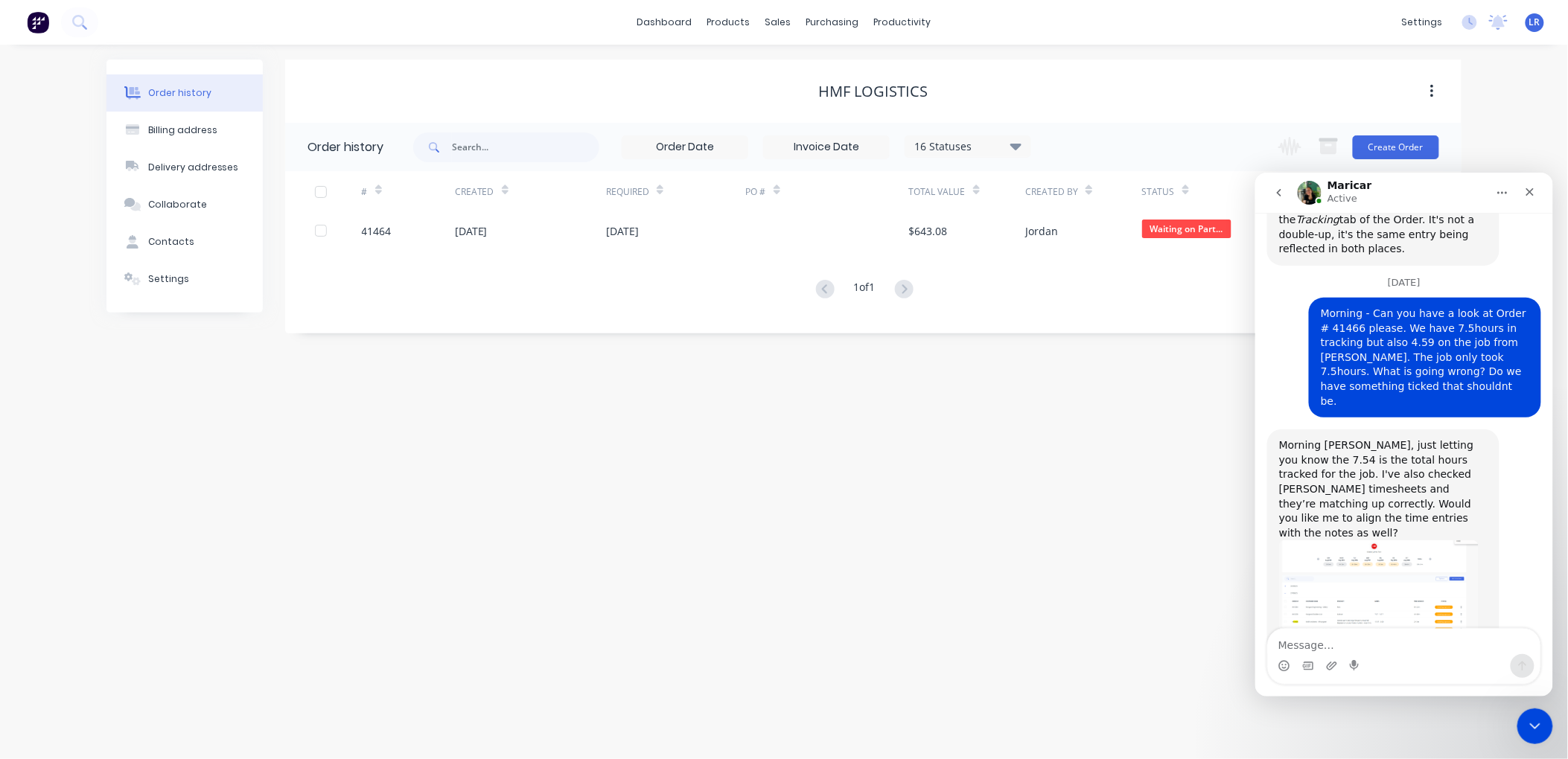
drag, startPoint x: 1280, startPoint y: 504, endPoint x: 1525, endPoint y: 583, distance: 257.4
copy div "It’s good to confirm with [PERSON_NAME] where the team is entering or submittin…"
drag, startPoint x: 1532, startPoint y: 714, endPoint x: 2827, endPoint y: 1057, distance: 1339.7
click at [1532, 712] on div "Close Intercom Messenger" at bounding box center [1532, 723] width 36 height 36
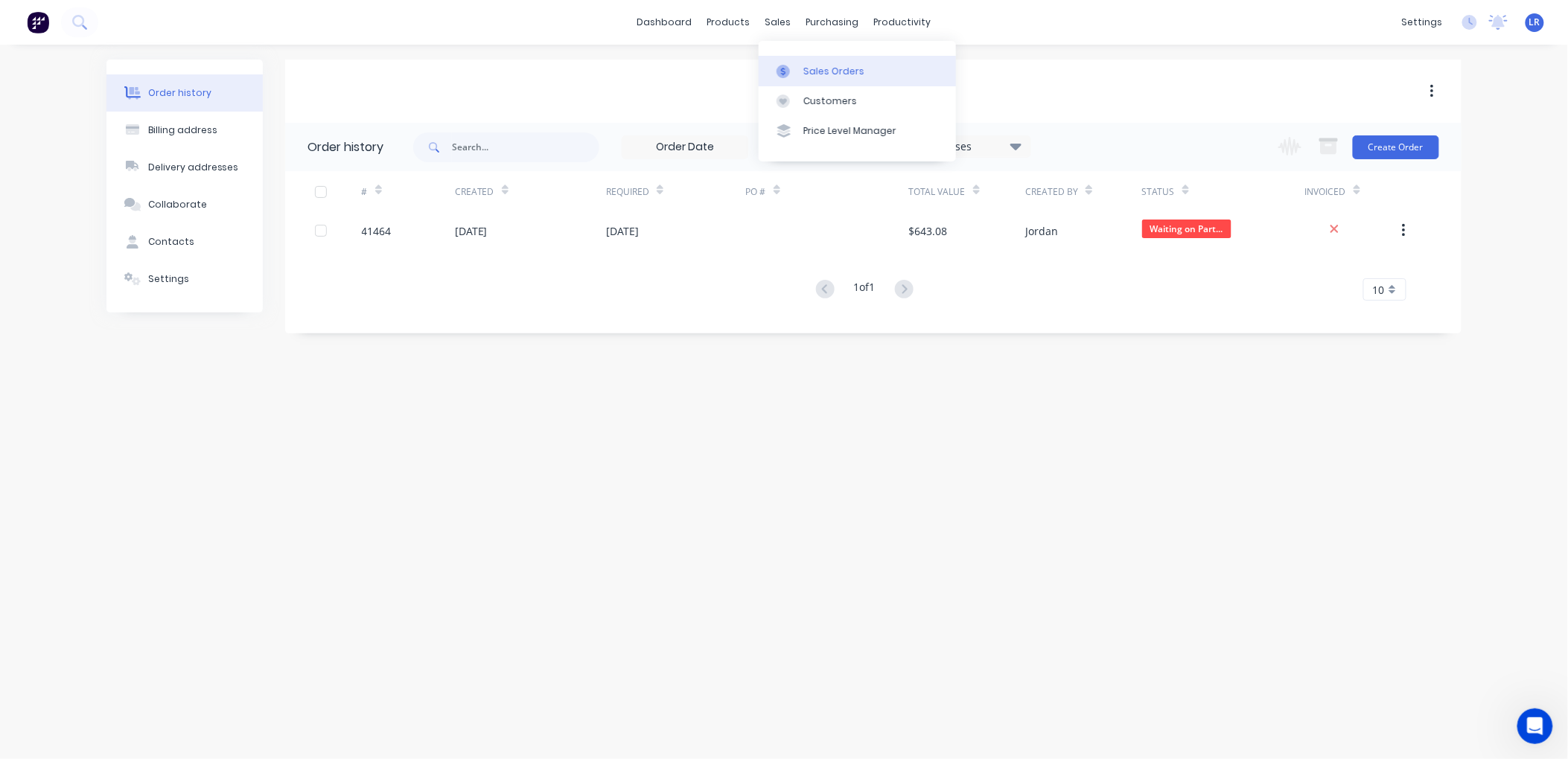
click at [811, 65] on div "Sales Orders" at bounding box center [833, 71] width 61 height 14
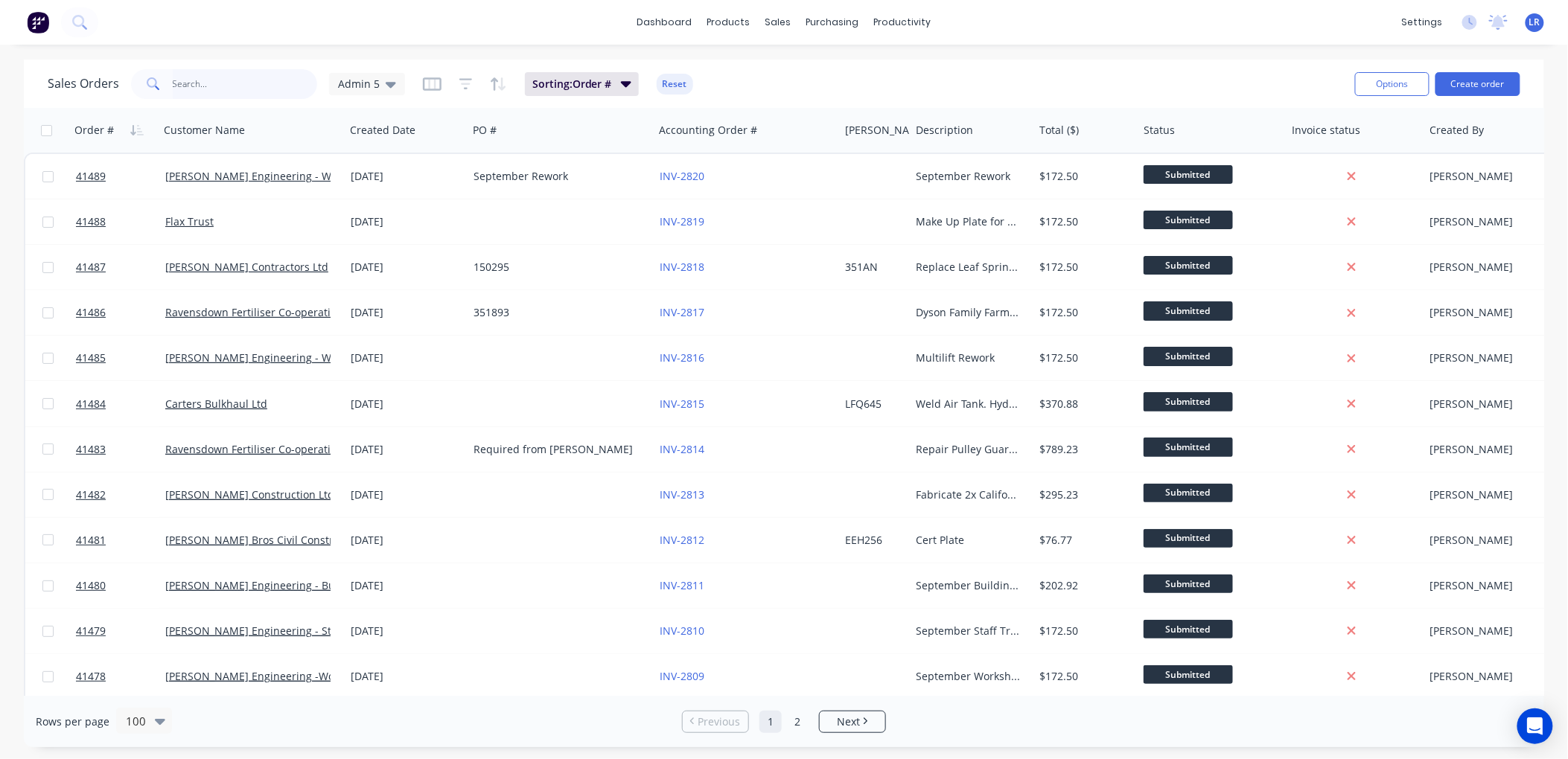
click at [187, 83] on input "text" at bounding box center [245, 84] width 145 height 30
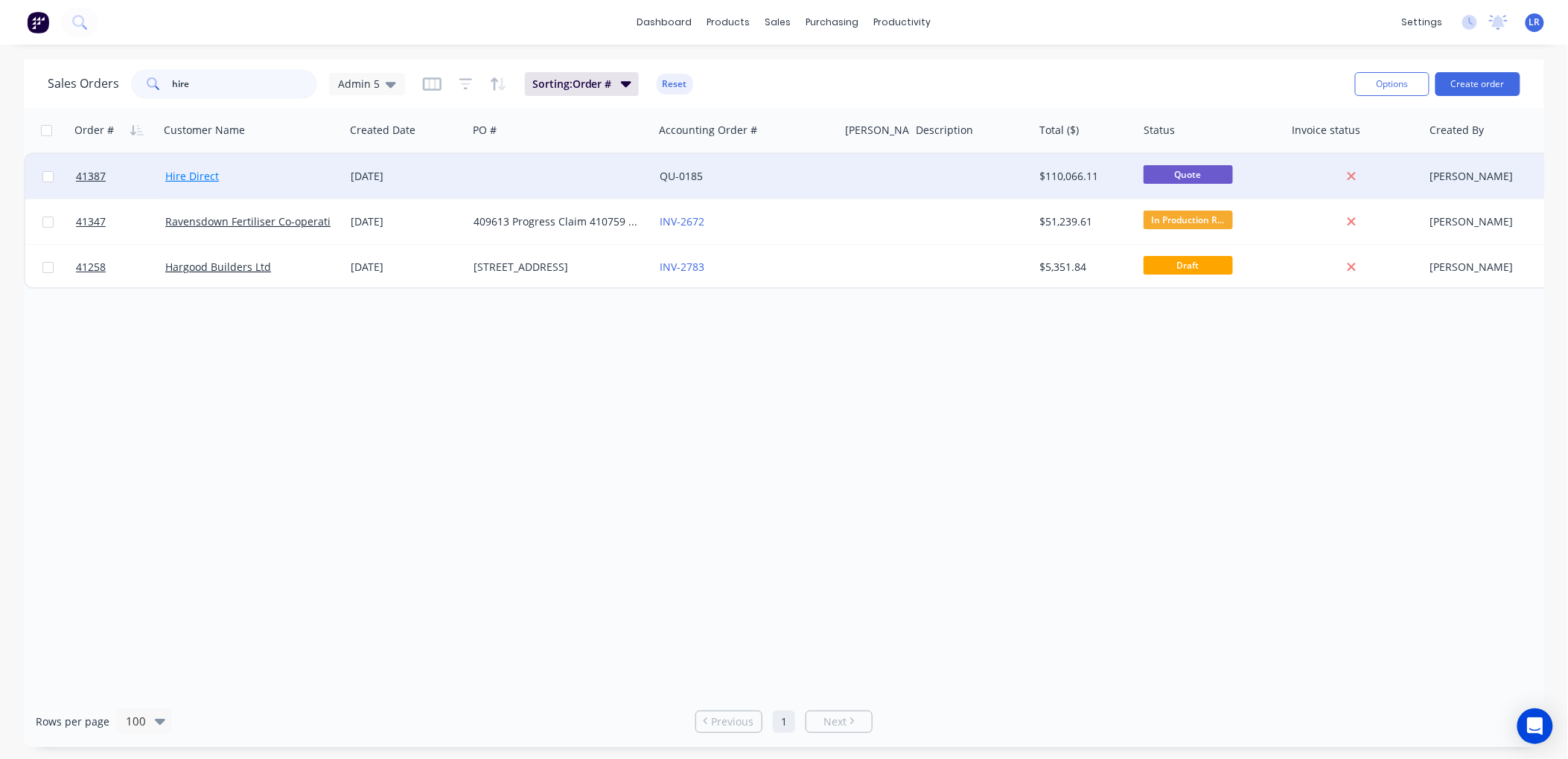
type input "hire"
click at [180, 175] on link "Hire Direct" at bounding box center [192, 176] width 54 height 15
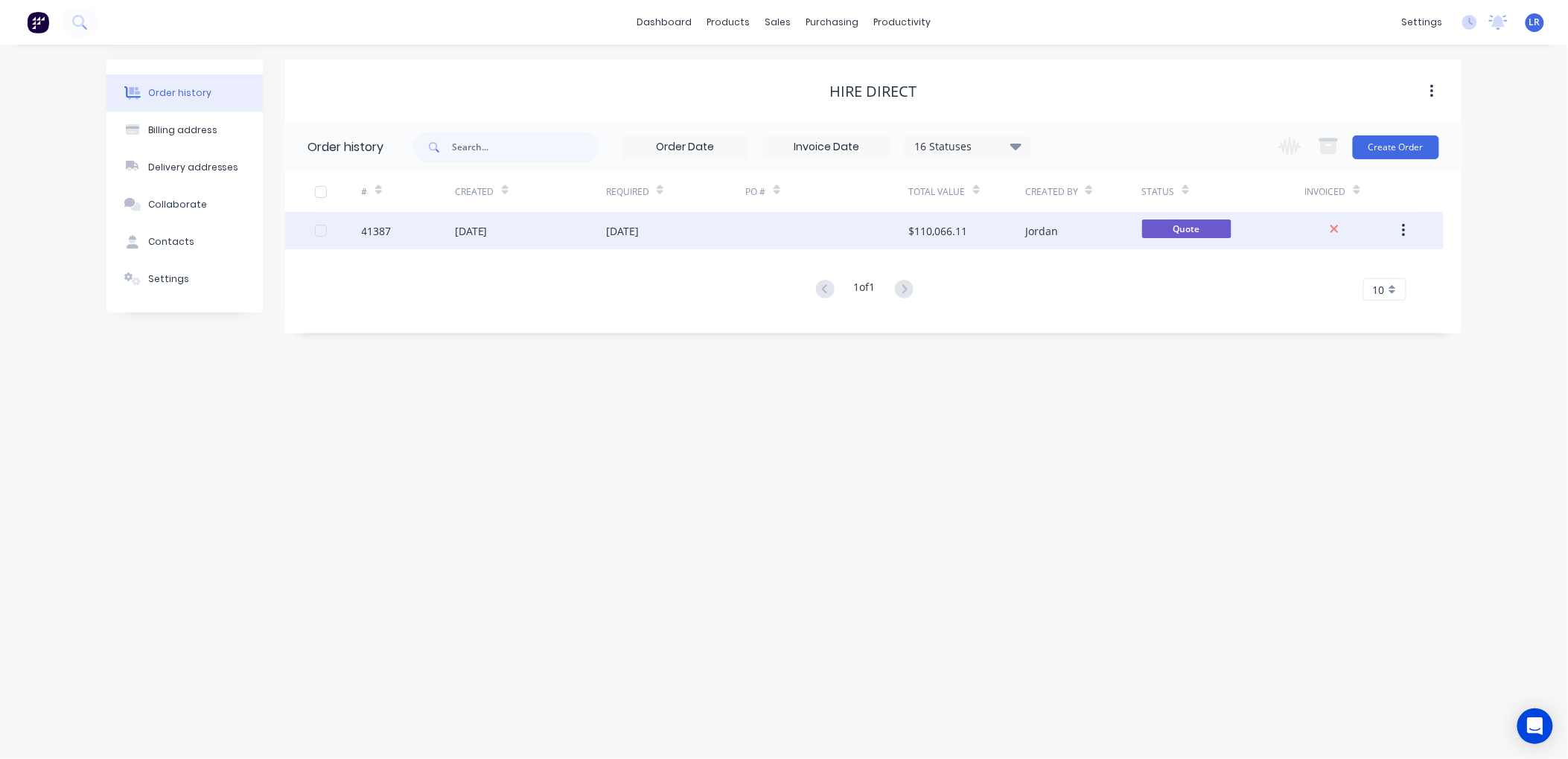
click at [363, 225] on div "41387" at bounding box center [377, 231] width 30 height 16
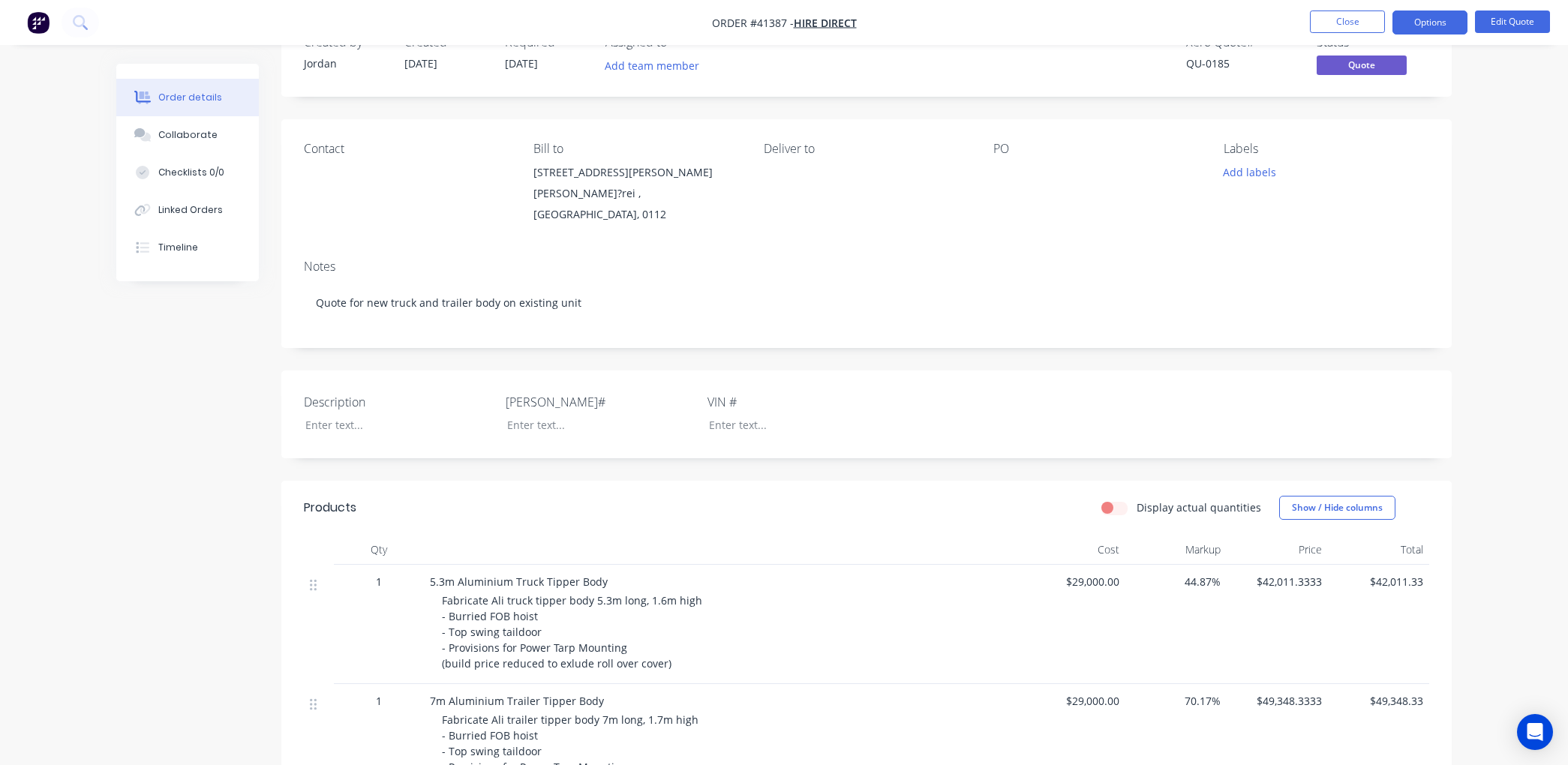
scroll to position [84, 0]
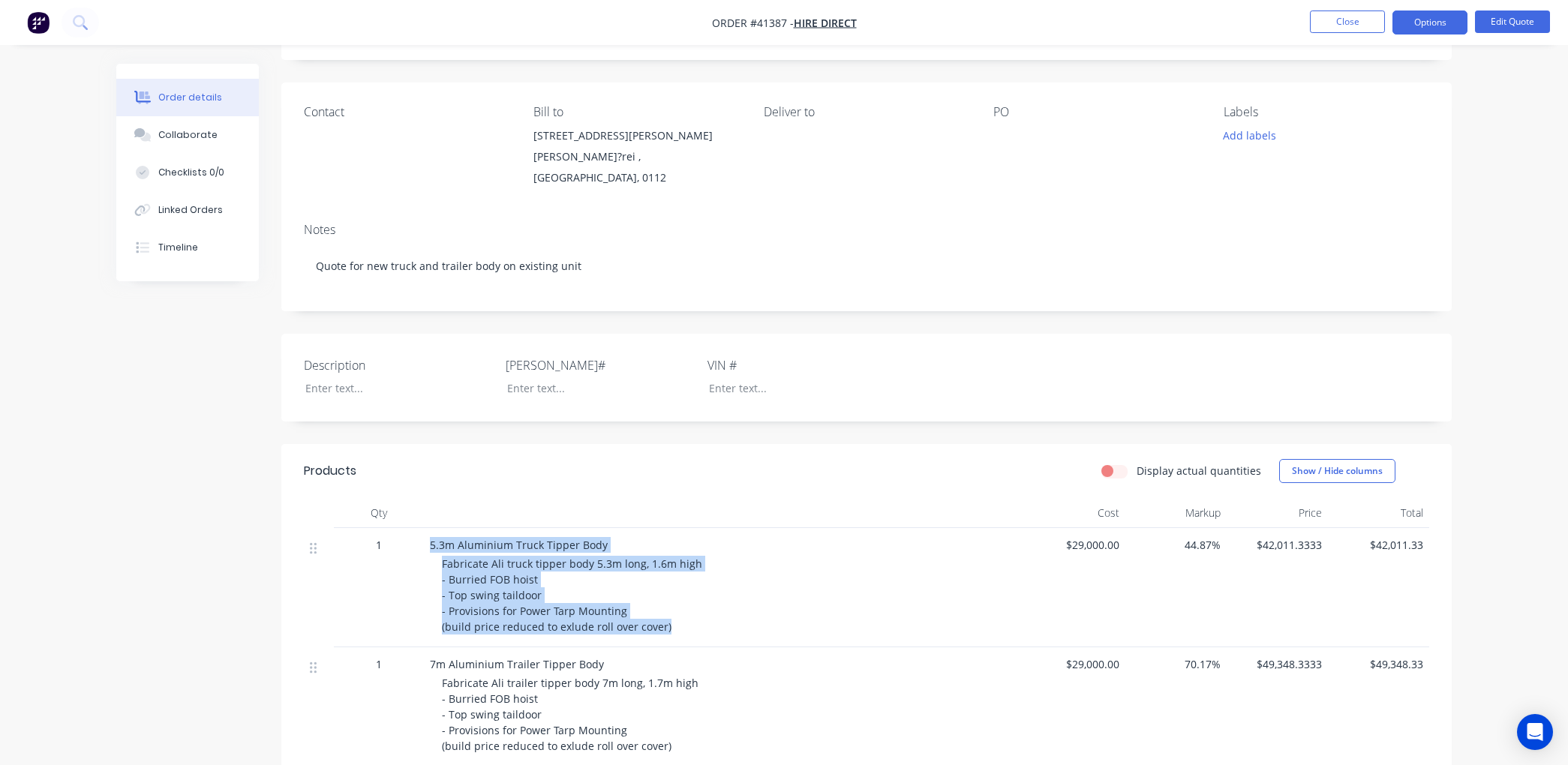
drag, startPoint x: 430, startPoint y: 545, endPoint x: 866, endPoint y: 627, distance: 443.6
click at [866, 627] on div "5.3m Aluminium Truck Tipper Body Fabricate Ali truck tipper body 5.3m long, 1.6…" at bounding box center [724, 588] width 601 height 120
copy div "5.3m Aluminium Truck Tipper Body Fabricate Ali truck tipper body 5.3m long, 1.6…"
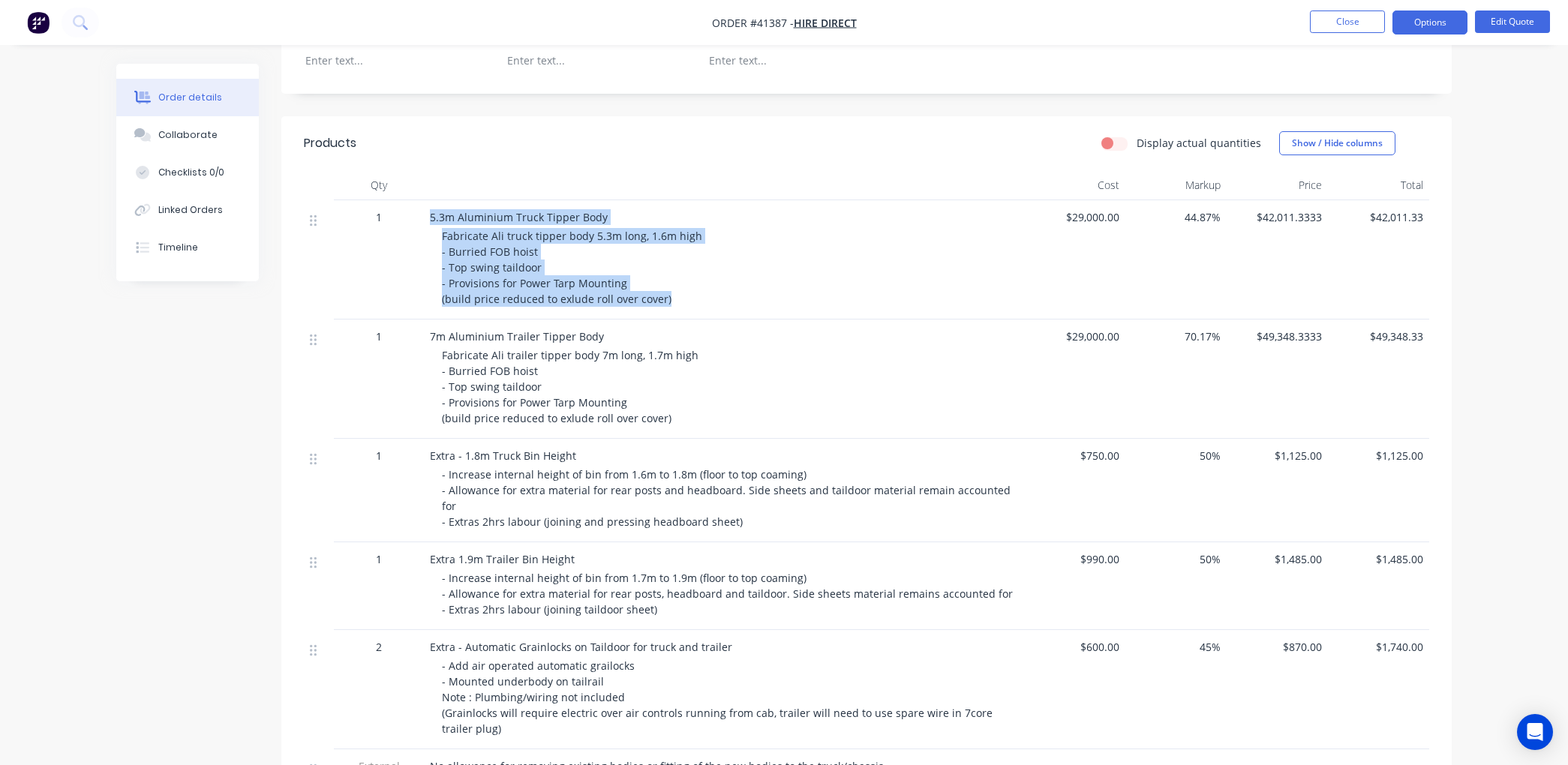
scroll to position [499, 0]
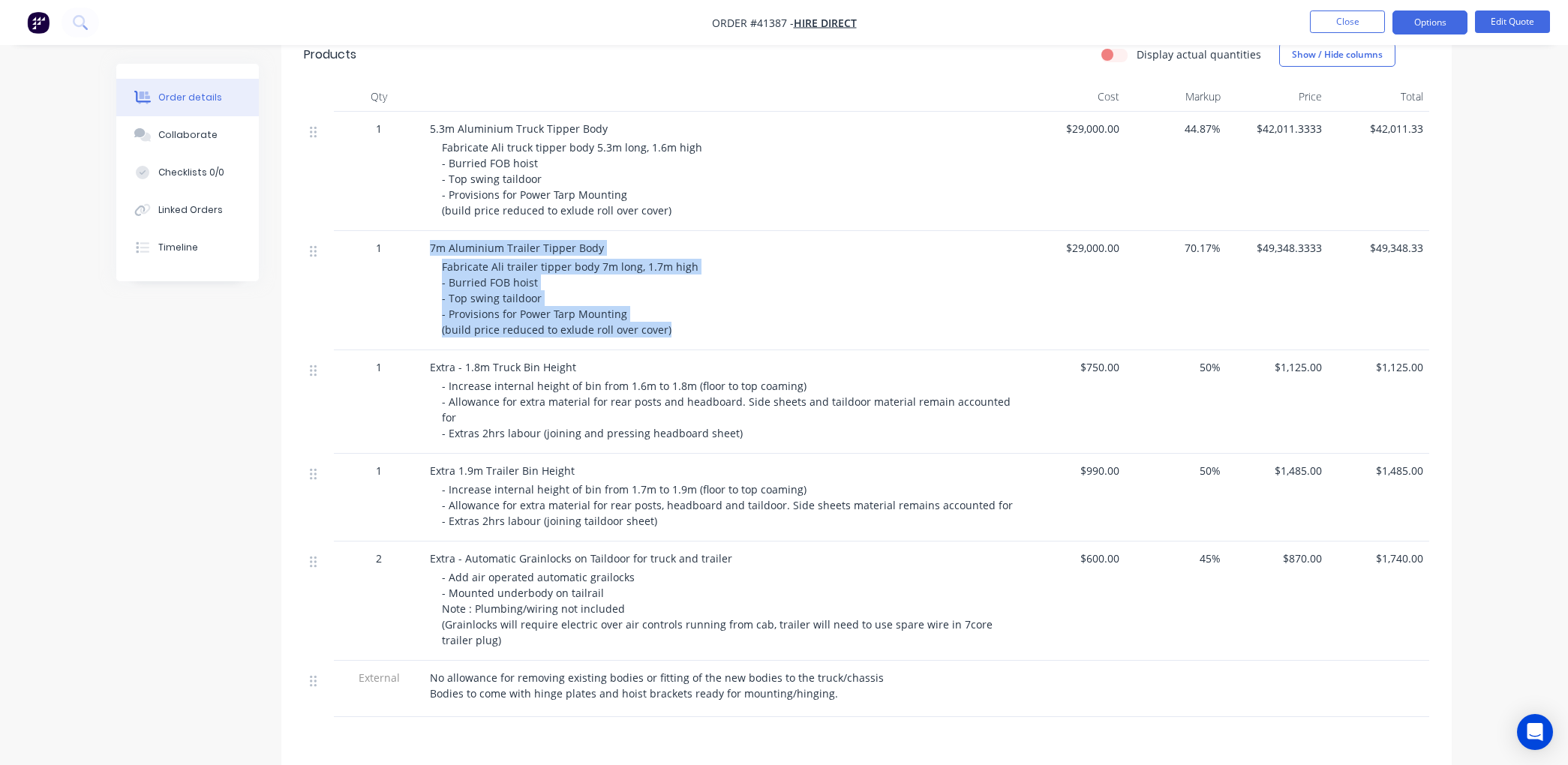
drag, startPoint x: 430, startPoint y: 245, endPoint x: 849, endPoint y: 327, distance: 426.9
click at [849, 327] on div "7m Aluminium Trailer Tipper Body Fabricate Ali trailer tipper body 7m long, 1.7…" at bounding box center [724, 291] width 601 height 120
copy div "7m Aluminium Trailer Tipper Body Fabricate Ali trailer tipper body 7m long, 1.7…"
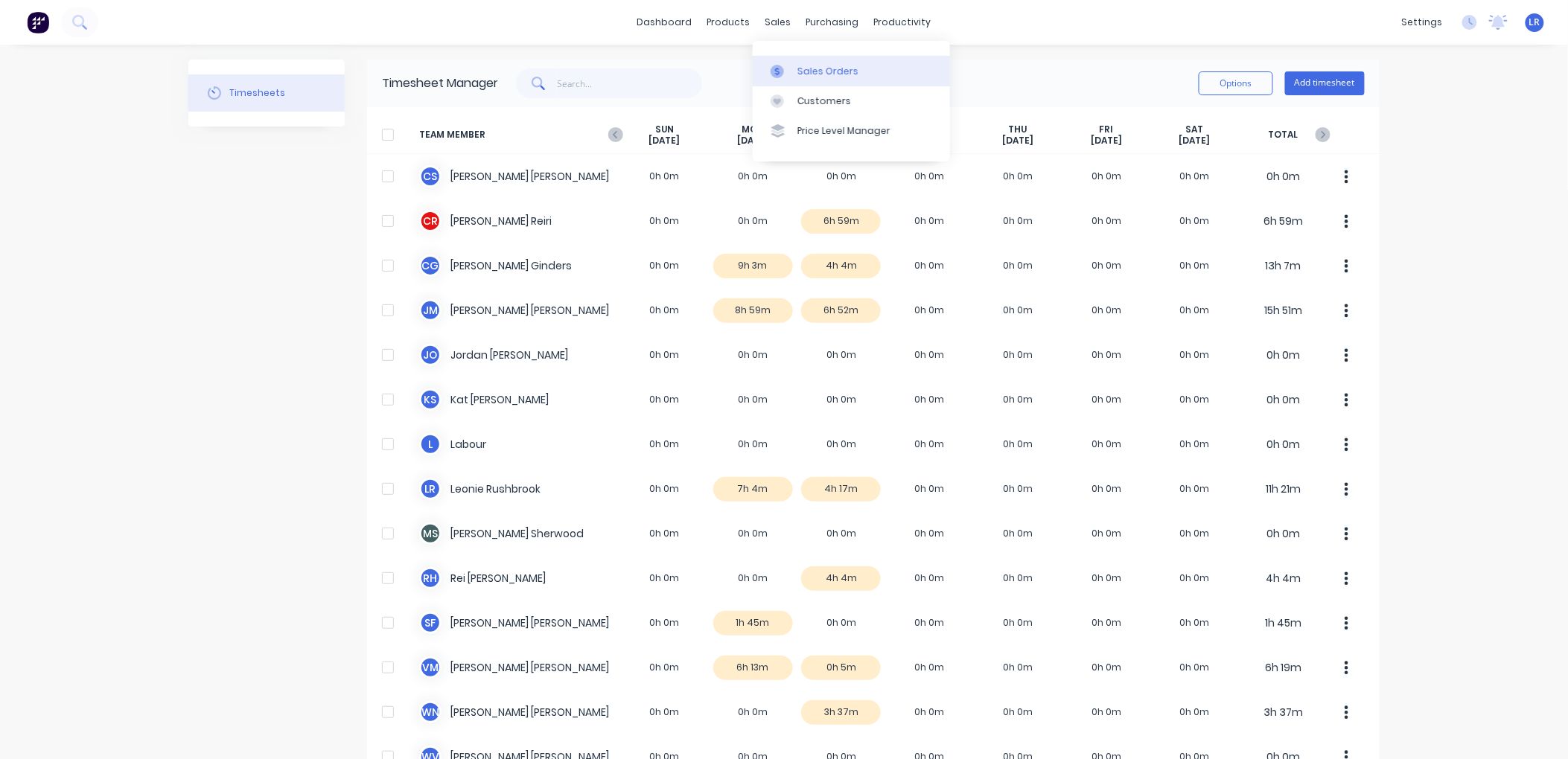
click at [804, 69] on div "Sales Orders" at bounding box center [828, 71] width 61 height 14
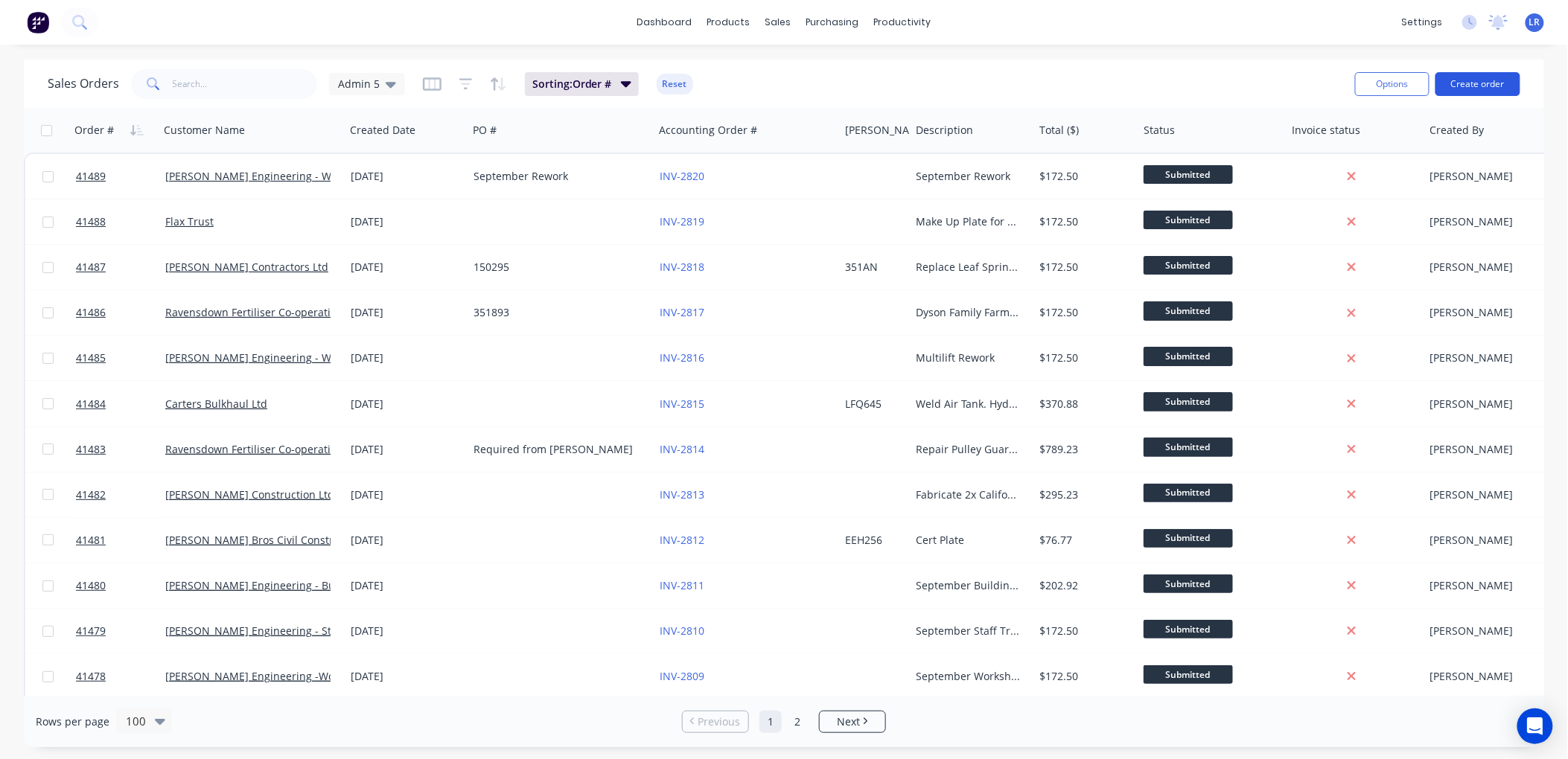
click at [1470, 78] on button "Create order" at bounding box center [1478, 84] width 85 height 24
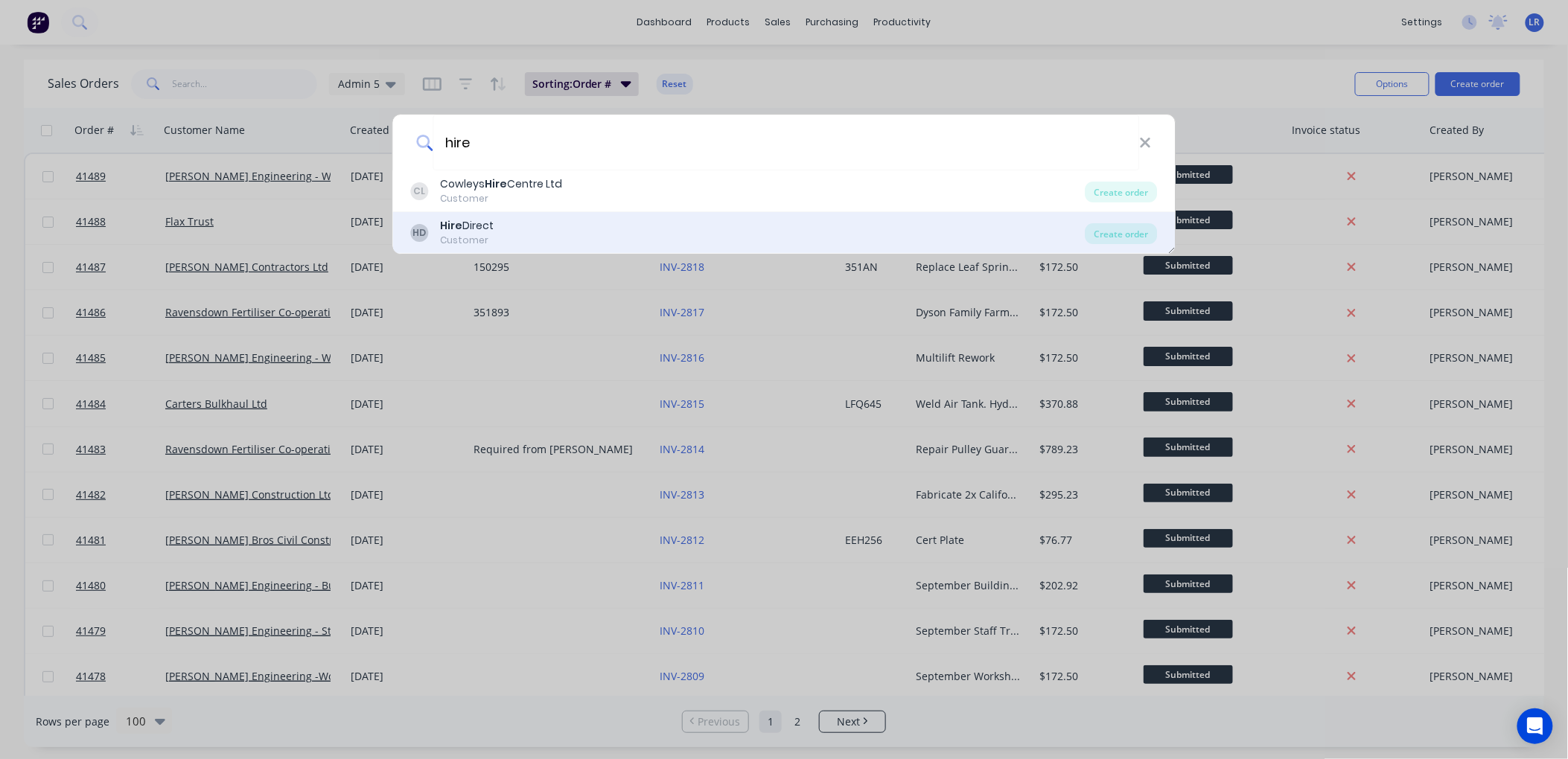
type input "hire"
click at [484, 234] on div "Customer" at bounding box center [467, 240] width 54 height 14
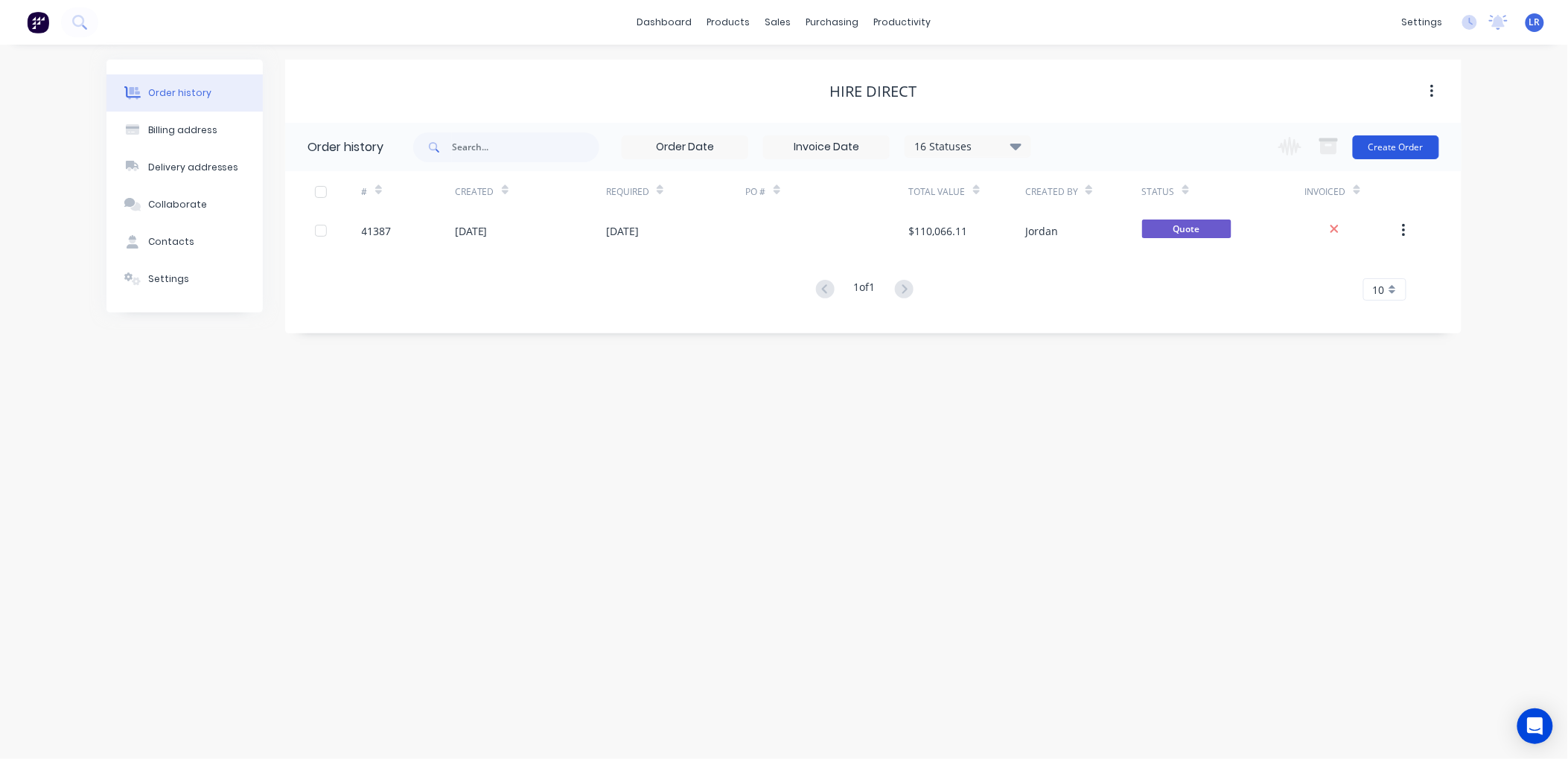
click at [1382, 141] on button "Create Order" at bounding box center [1396, 148] width 87 height 24
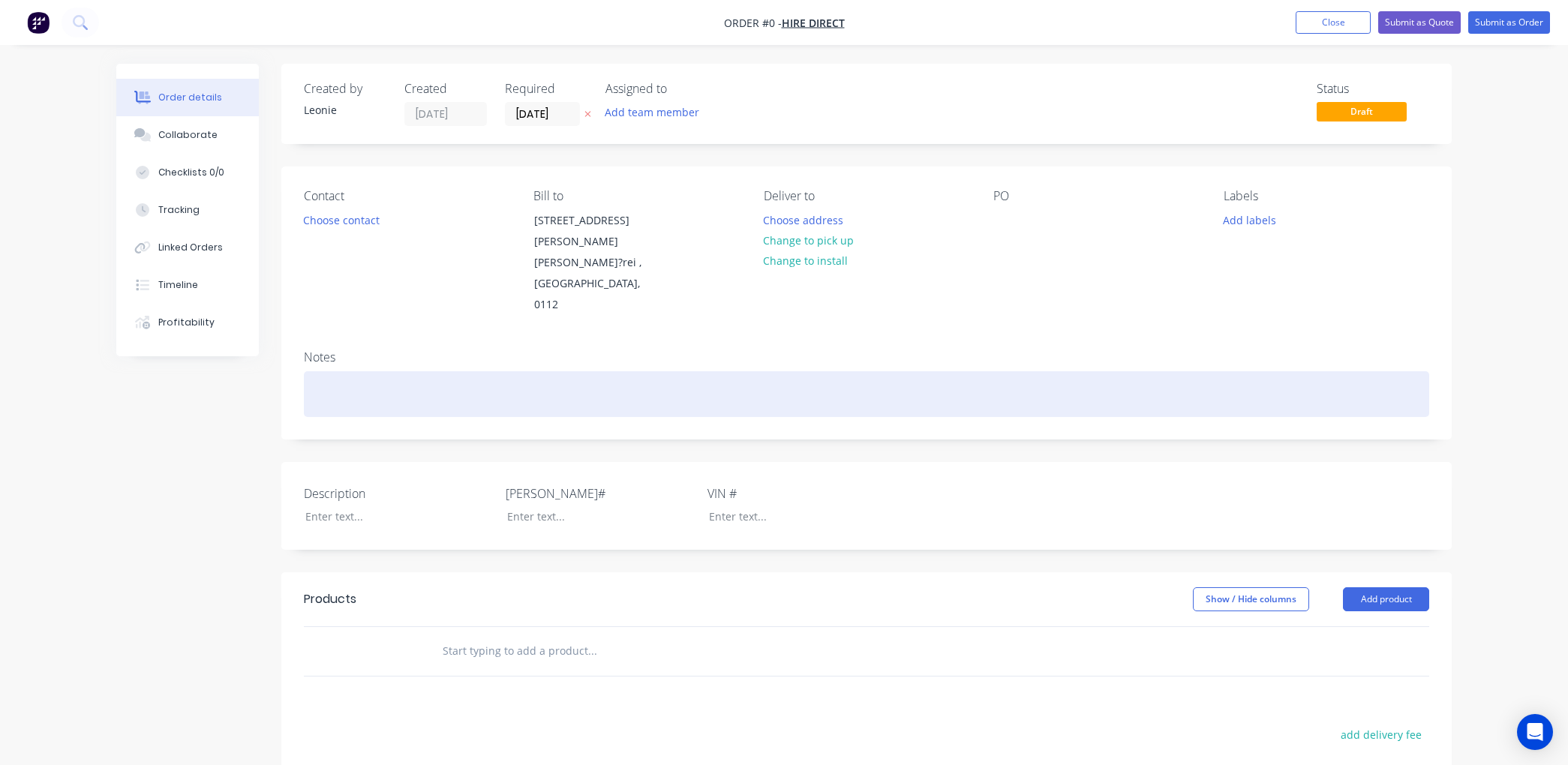
click at [327, 371] on div at bounding box center [866, 394] width 1126 height 46
paste div
click at [744, 371] on div "5.3m Aluminium Truck Tipper BodyFabricate Ali truck tipper body 5.3m long, 1.6m…" at bounding box center [866, 394] width 1126 height 46
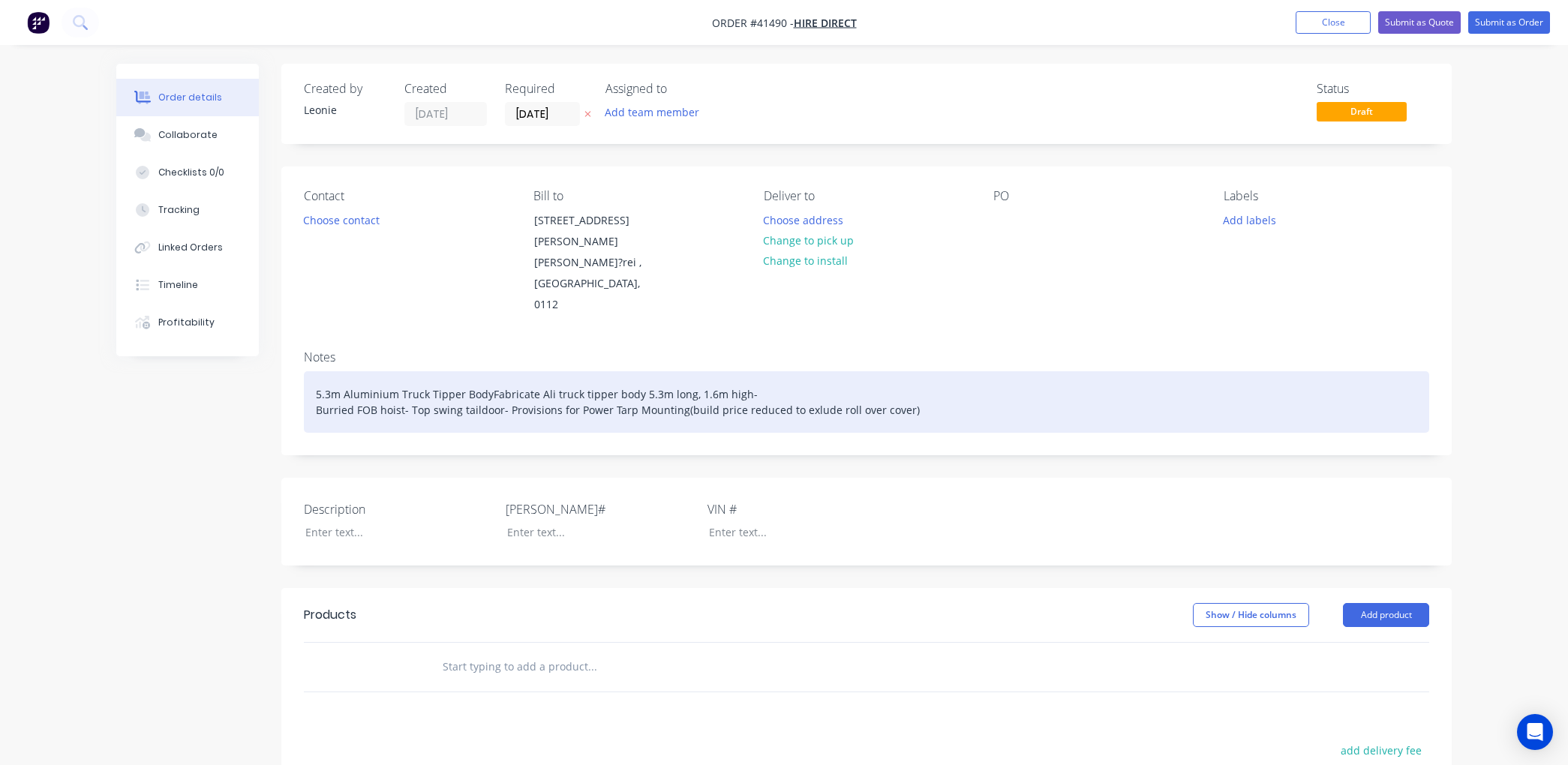
click at [917, 389] on div "5.3m Aluminium Truck Tipper BodyFabricate Ali truck tipper body 5.3m long, 1.6m…" at bounding box center [866, 402] width 1126 height 62
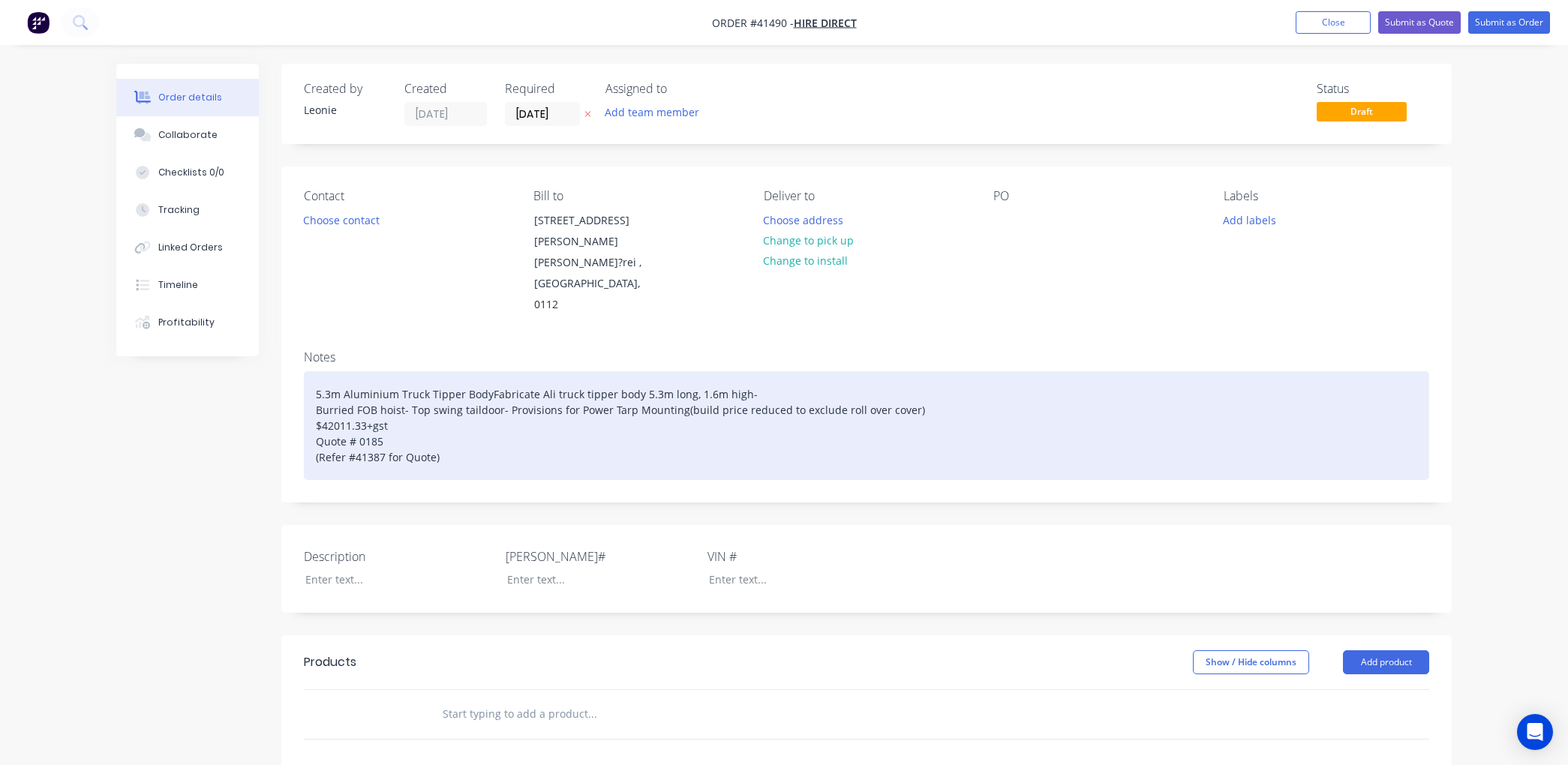
click at [830, 386] on div "5.3m Aluminium Truck Tipper BodyFabricate Ali truck tipper body 5.3m long, 1.6m…" at bounding box center [866, 426] width 1126 height 108
click at [927, 394] on div "5.3m Aluminium Truck Tipper BodyFabricate Ali truck tipper body 5.3m long, 1.6m…" at bounding box center [866, 426] width 1126 height 108
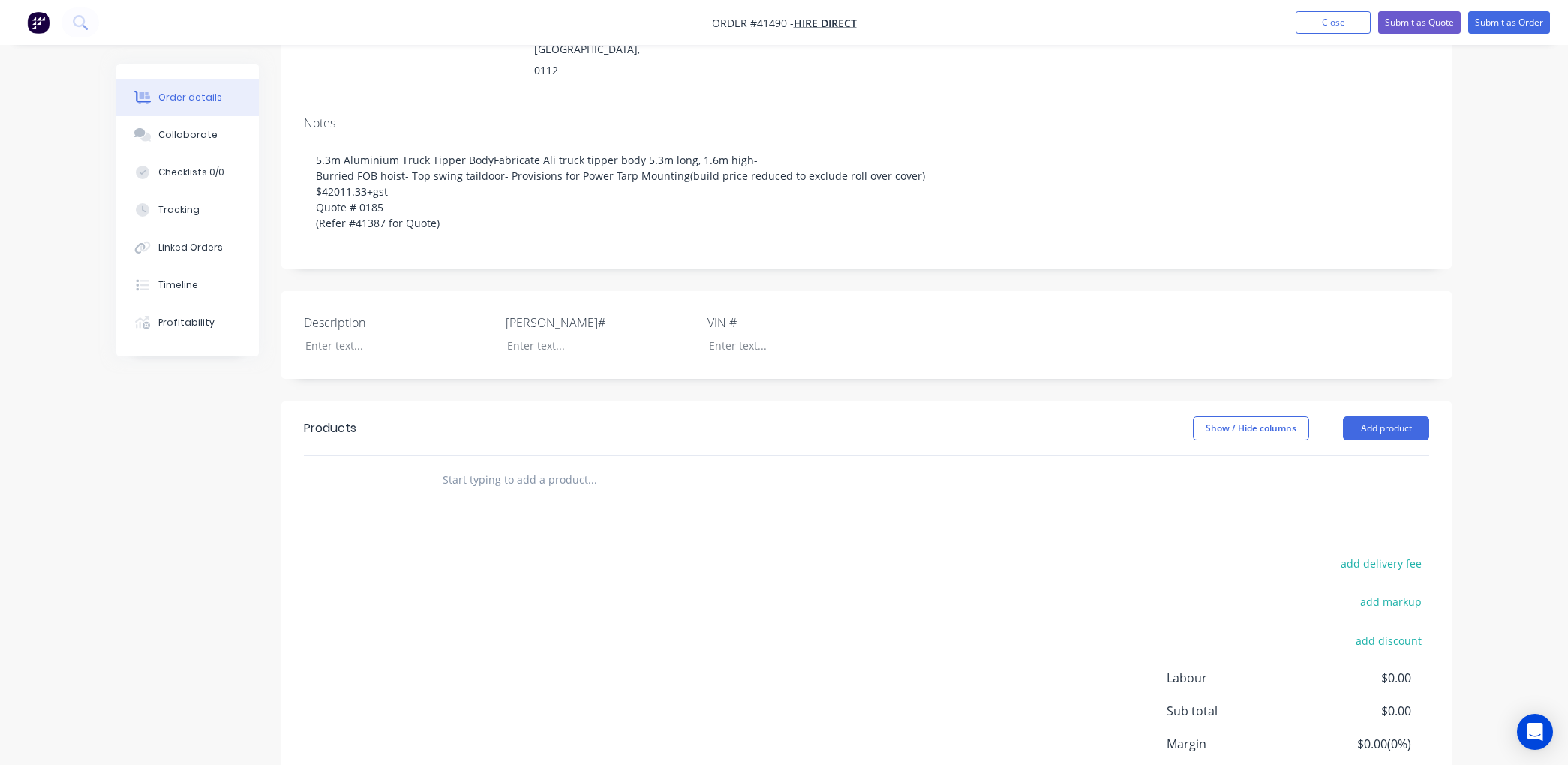
scroll to position [250, 0]
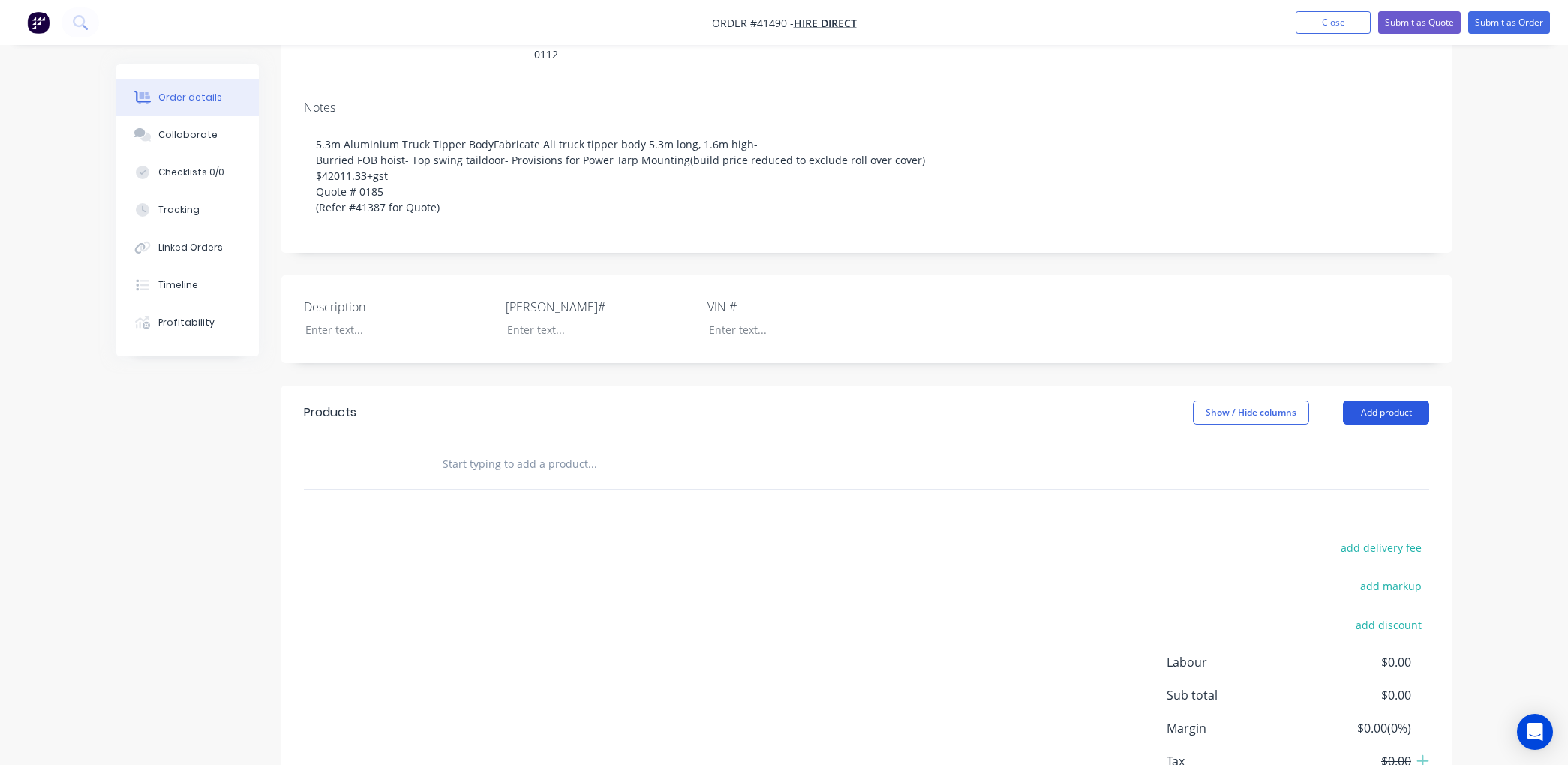
click at [1380, 401] on button "Add product" at bounding box center [1387, 413] width 86 height 24
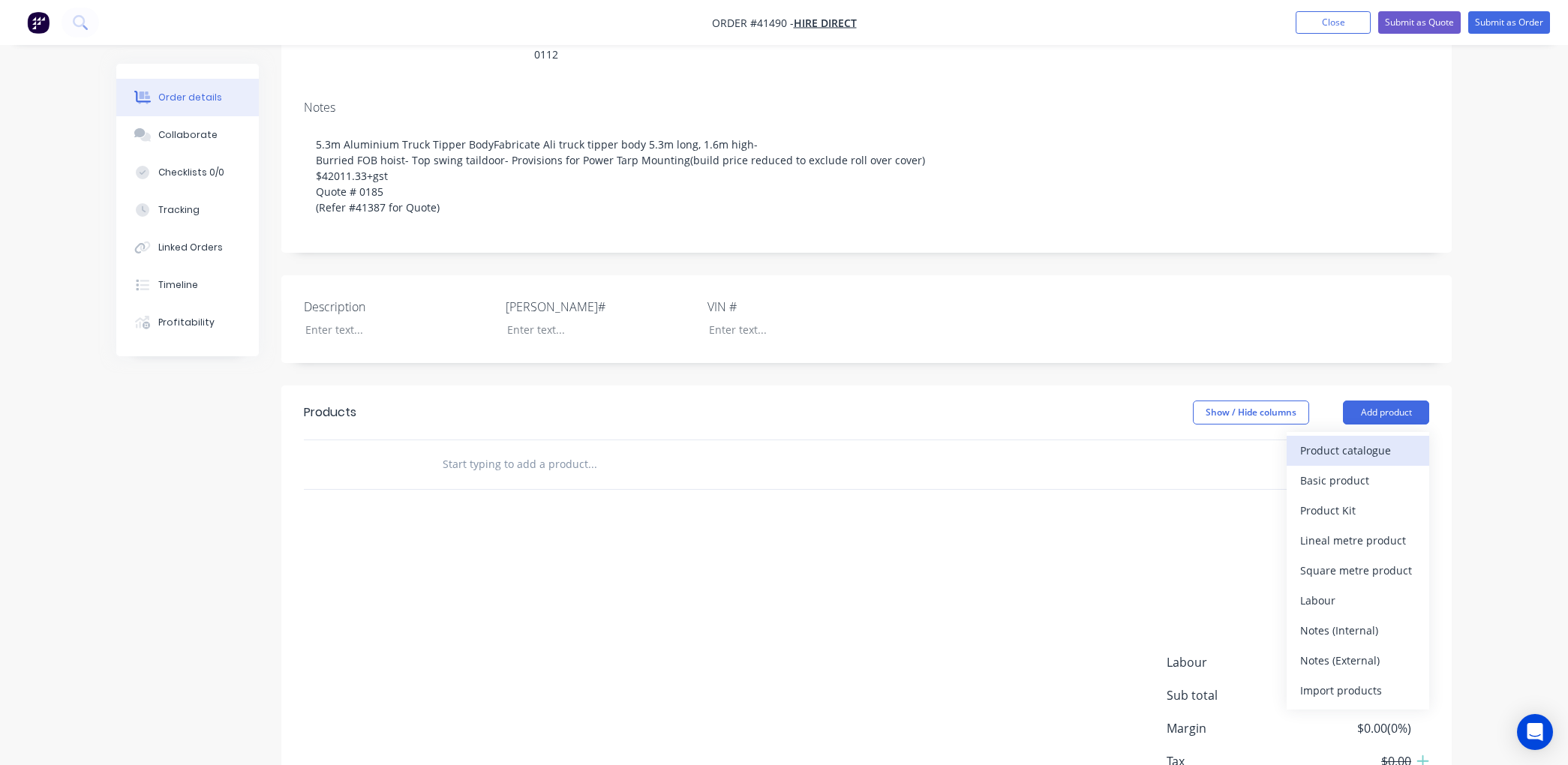
click at [1352, 440] on div "Product catalogue" at bounding box center [1358, 451] width 116 height 22
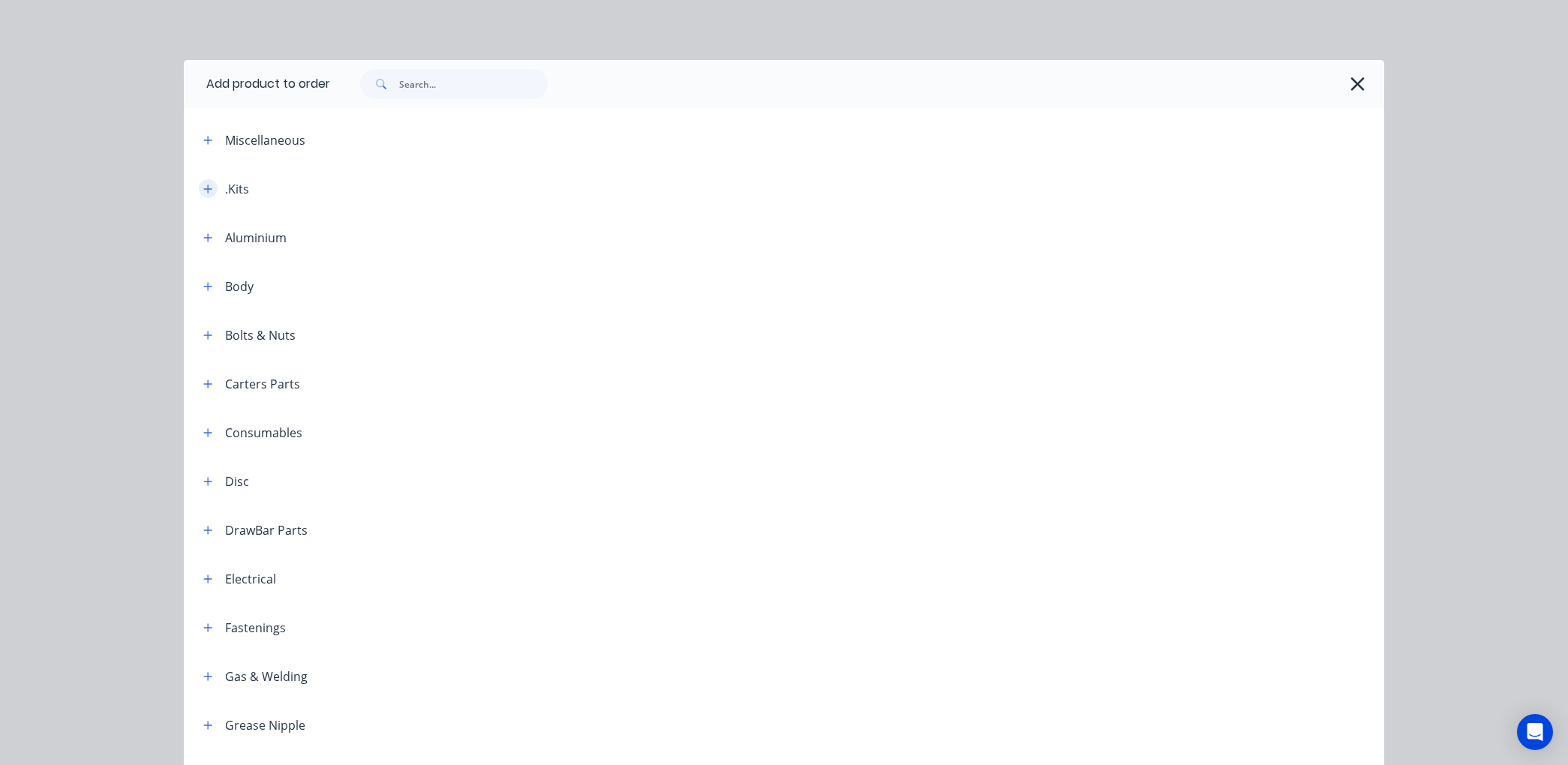
click at [204, 186] on icon "button" at bounding box center [208, 188] width 9 height 10
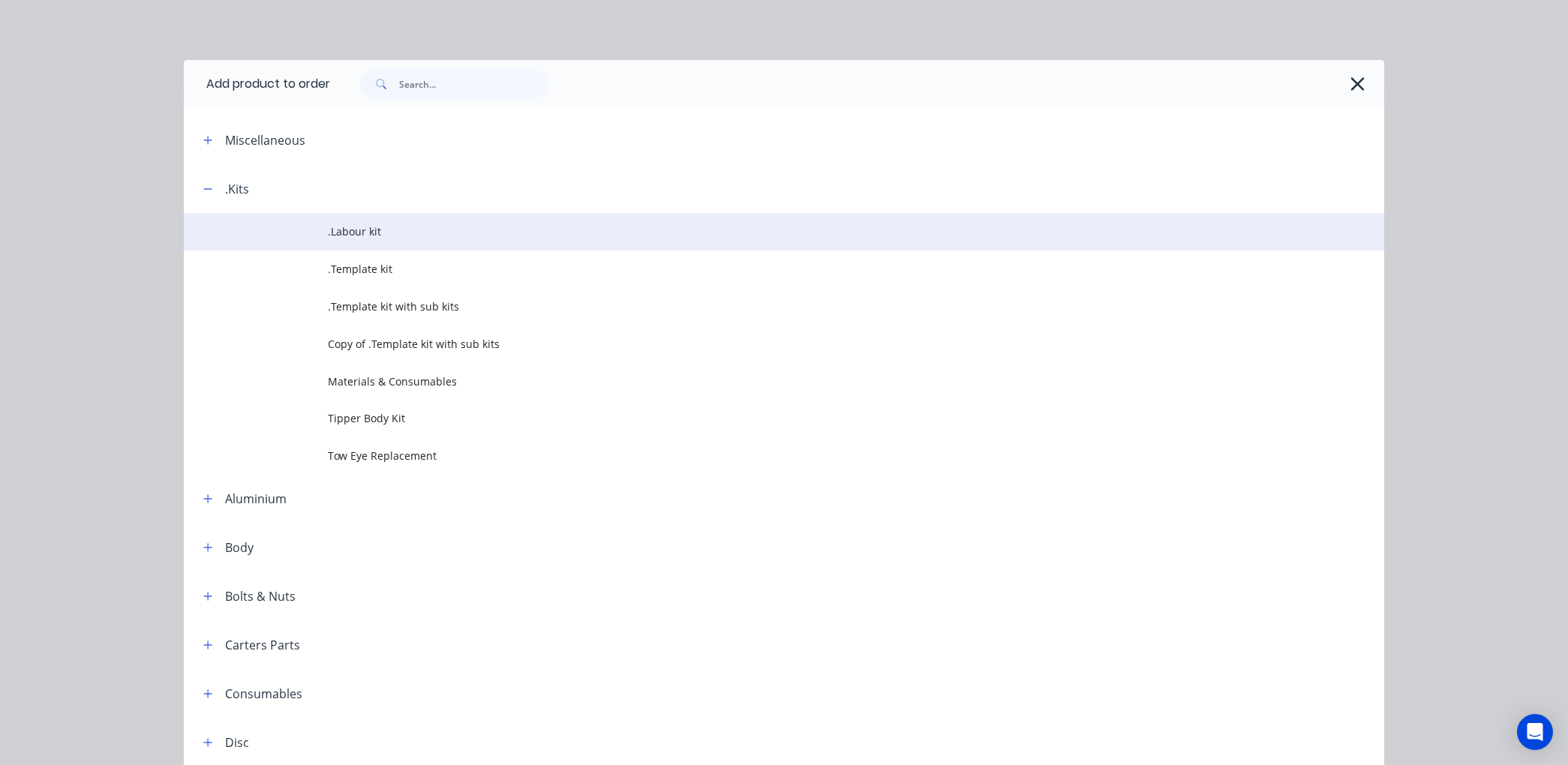
click at [335, 230] on span ".Labour kit" at bounding box center [750, 231] width 845 height 16
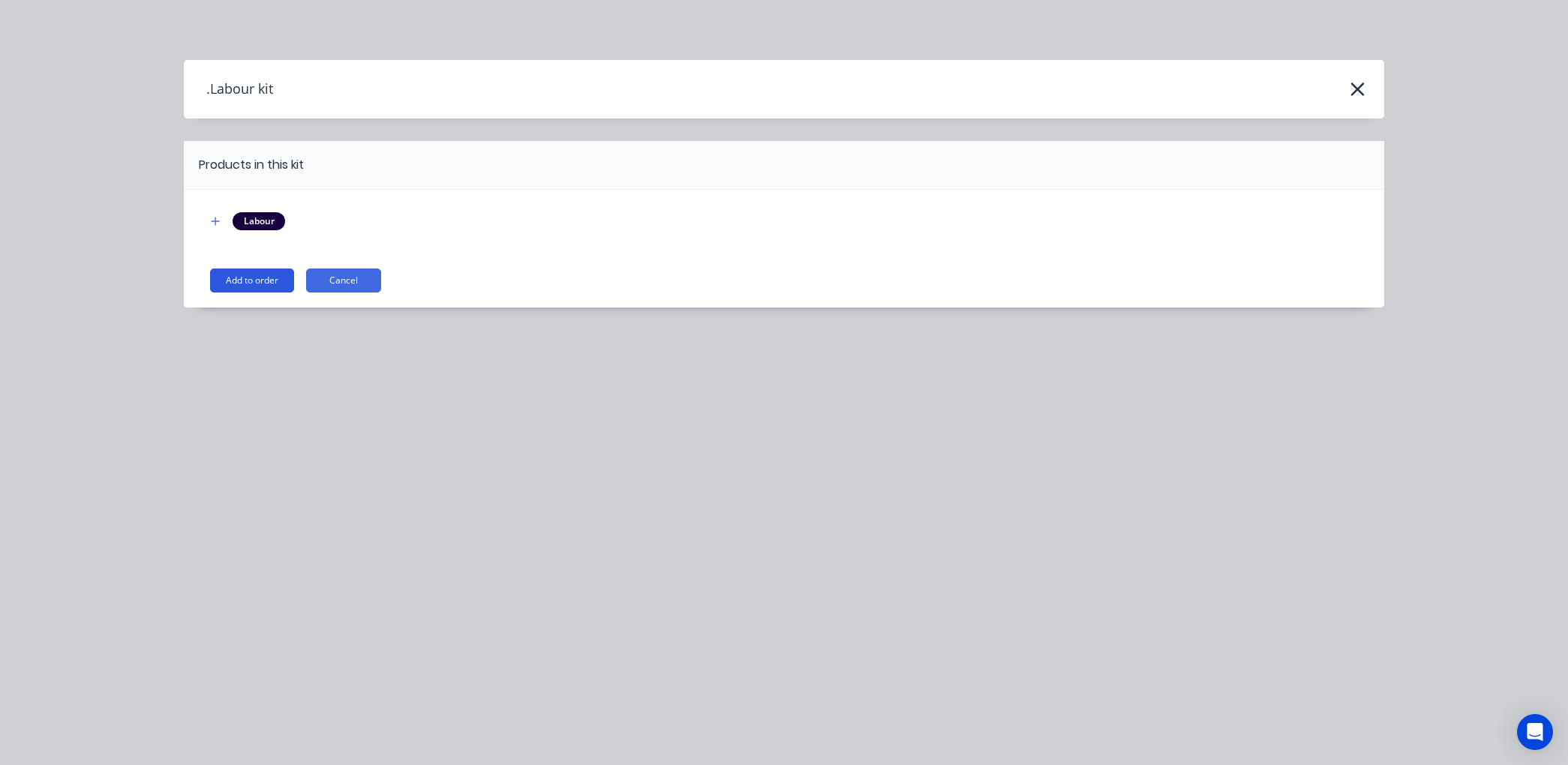
click at [257, 280] on button "Add to order" at bounding box center [251, 280] width 84 height 24
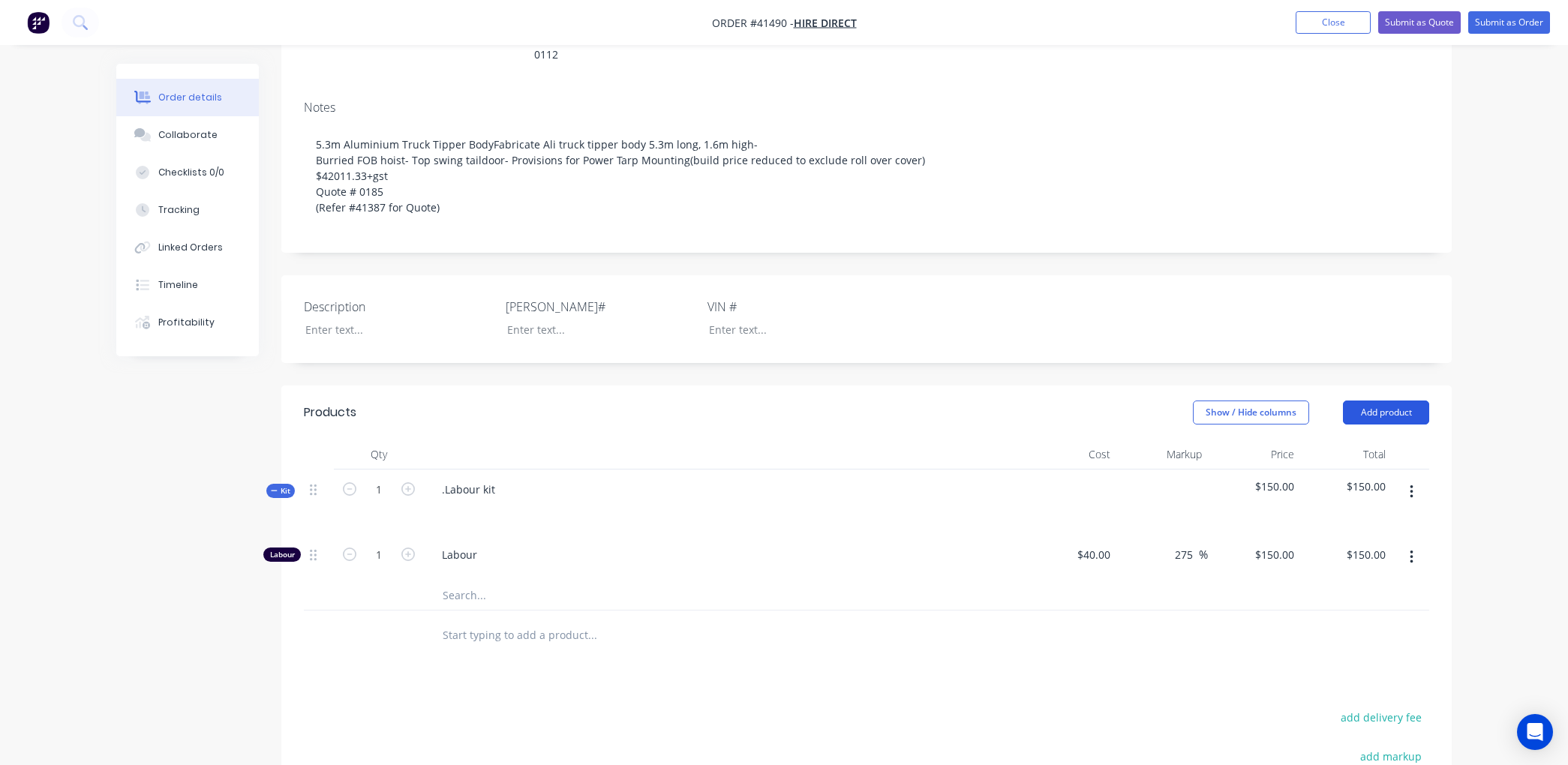
click at [1391, 401] on button "Add product" at bounding box center [1387, 413] width 86 height 24
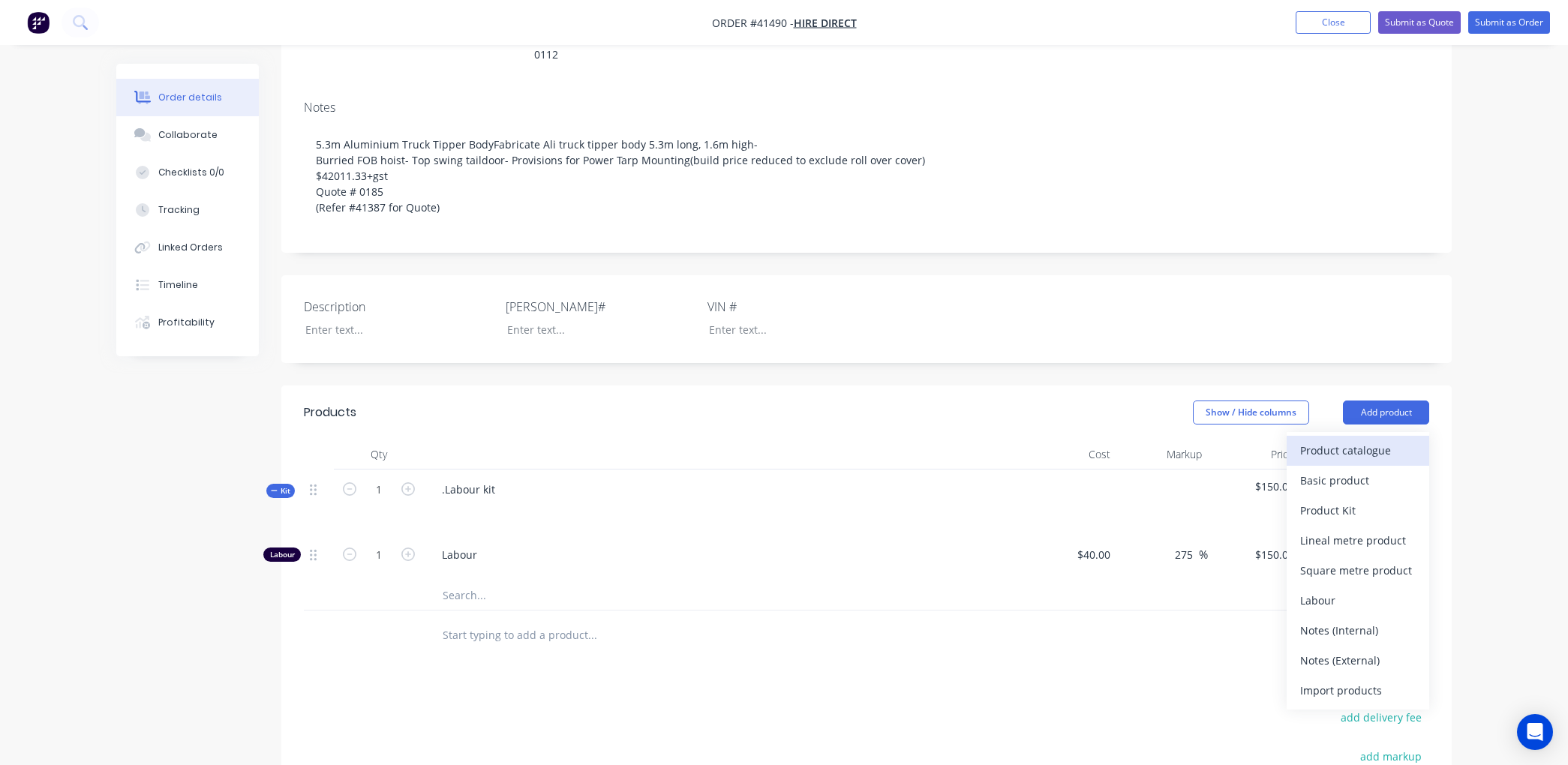
click at [1352, 440] on div "Product catalogue" at bounding box center [1358, 451] width 116 height 22
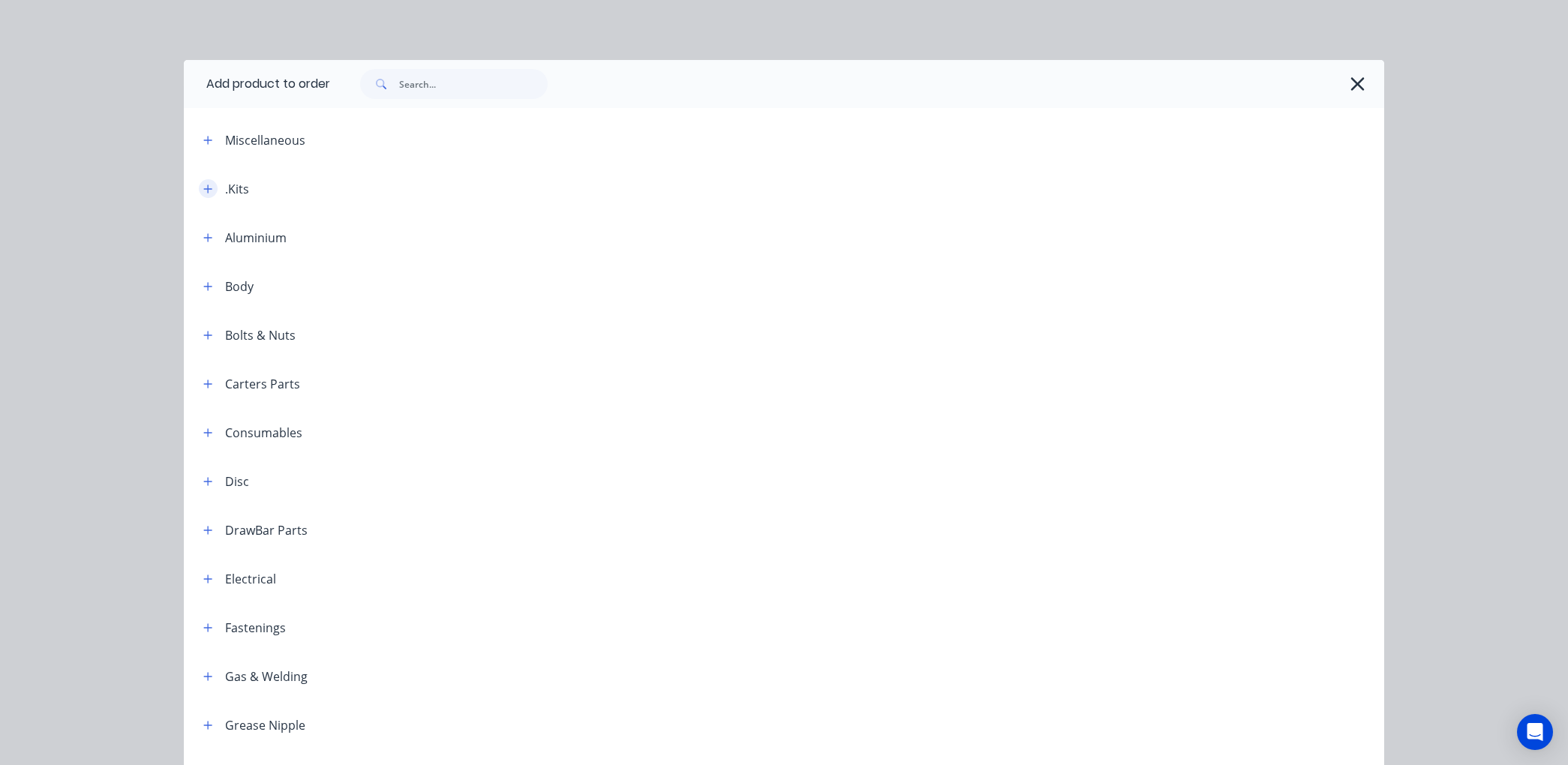
click at [204, 181] on button "button" at bounding box center [208, 188] width 18 height 18
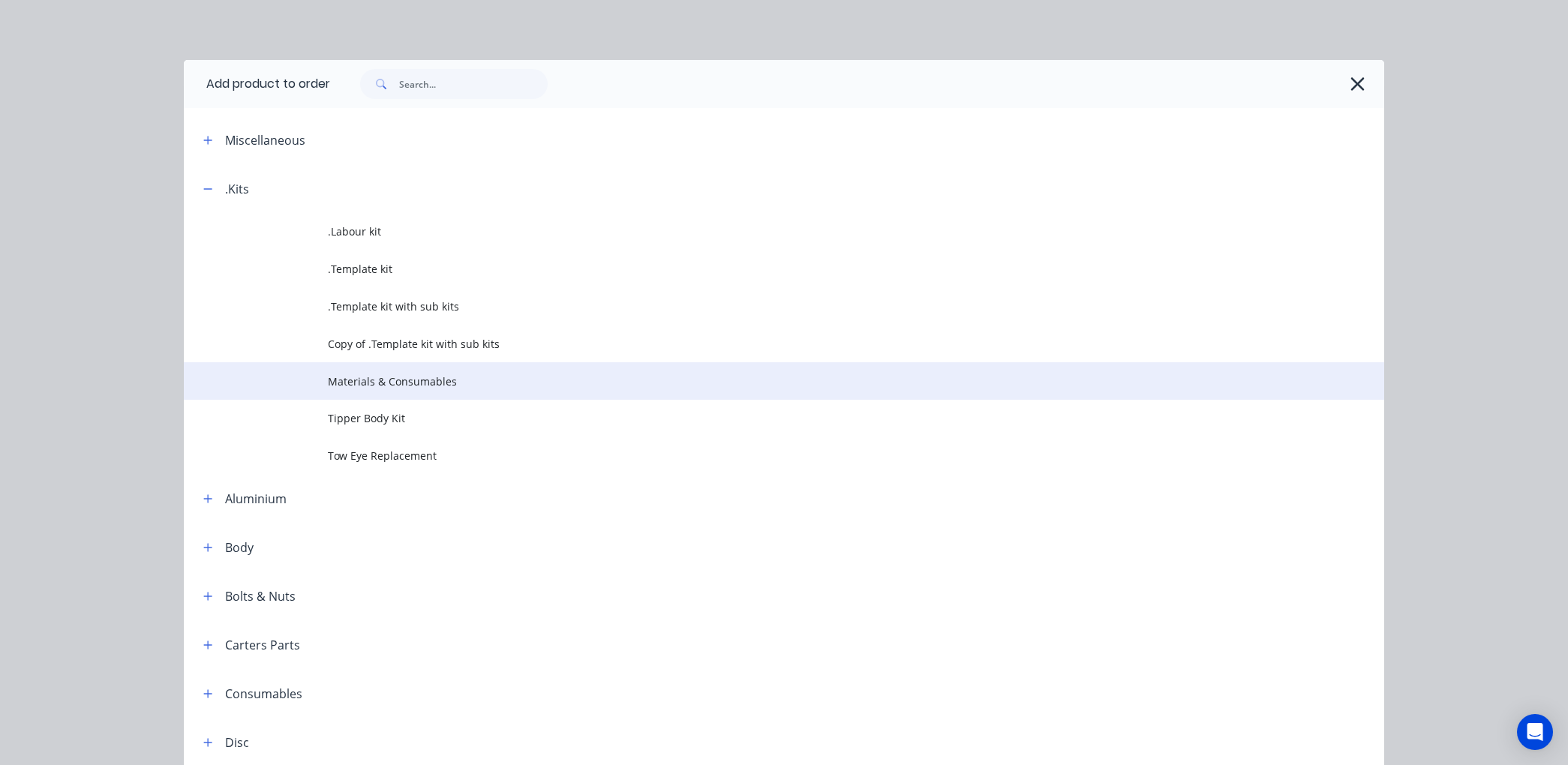
click at [407, 375] on span "Materials & Consumables" at bounding box center [750, 381] width 845 height 16
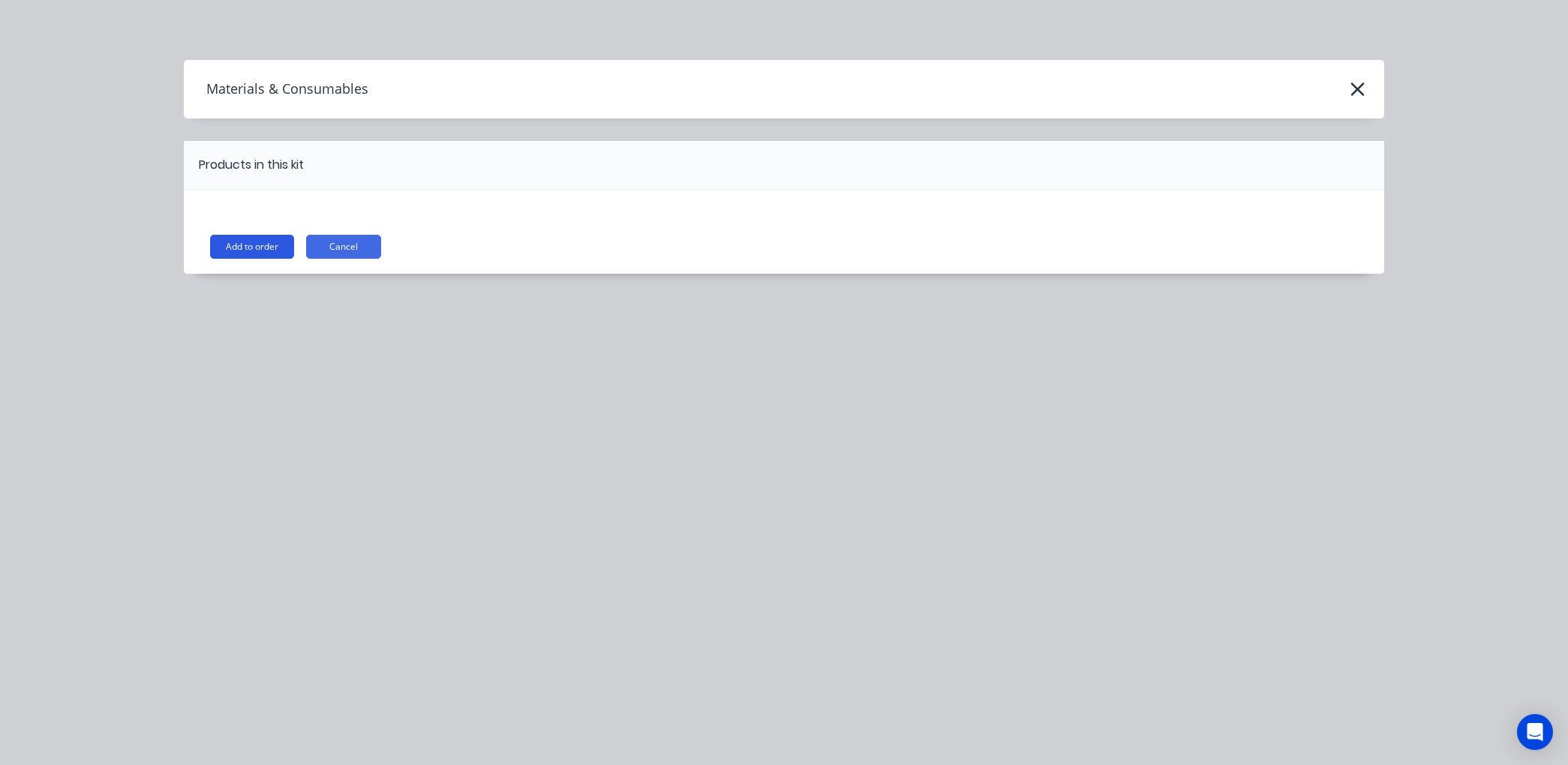
click at [248, 241] on button "Add to order" at bounding box center [251, 246] width 84 height 24
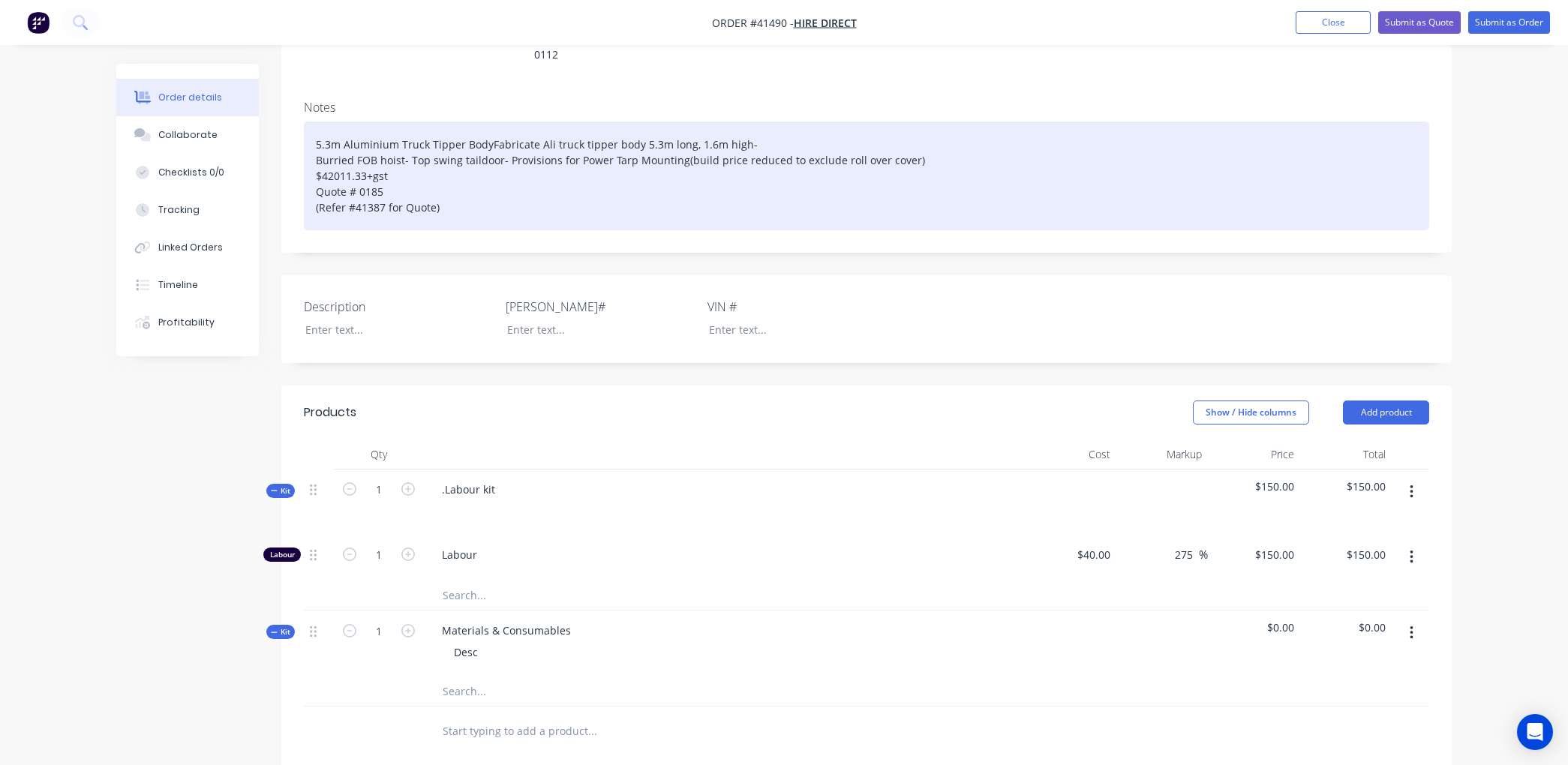
click at [913, 132] on div "5.3m Aluminium Truck Tipper BodyFabricate Ali truck tipper body 5.3m long, 1.6m…" at bounding box center [866, 176] width 1126 height 108
click at [992, 209] on div "5.3m Aluminium Truck Tipper BodyFabricate Ali truck tipper body 5.3m long, 1.6m…" at bounding box center [866, 176] width 1126 height 108
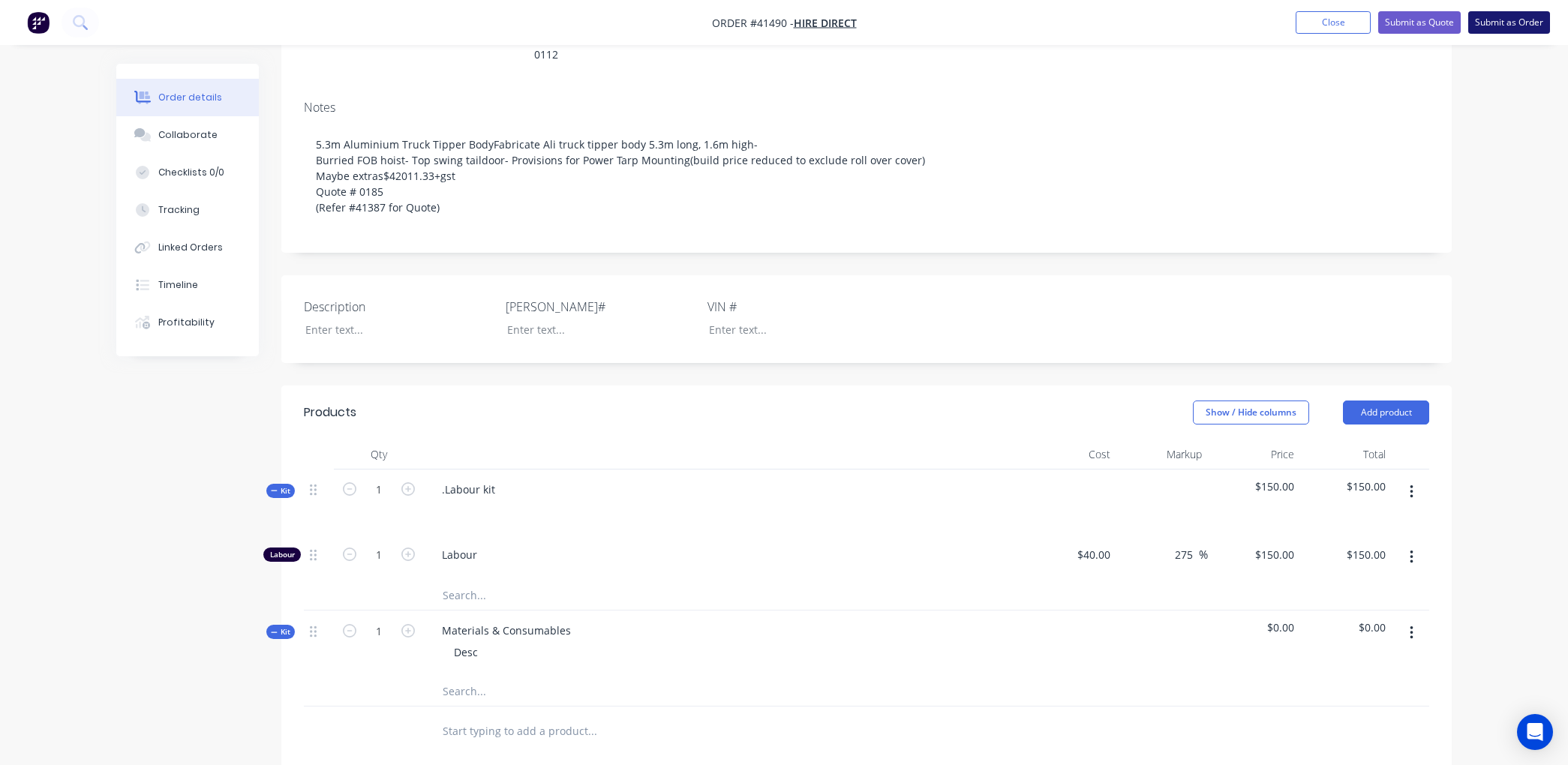
click at [1508, 18] on button "Submit as Order" at bounding box center [1509, 22] width 82 height 22
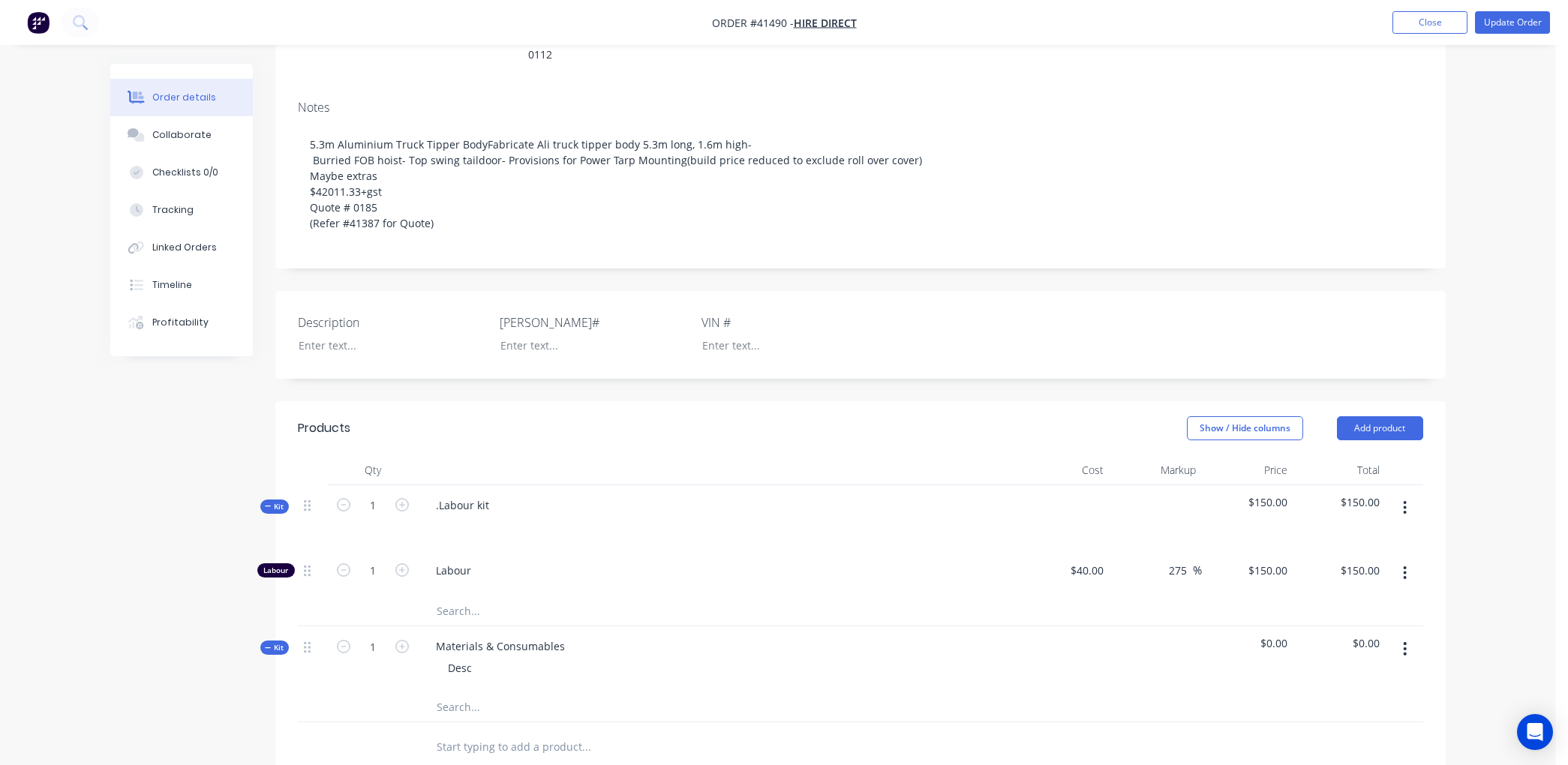
scroll to position [0, 0]
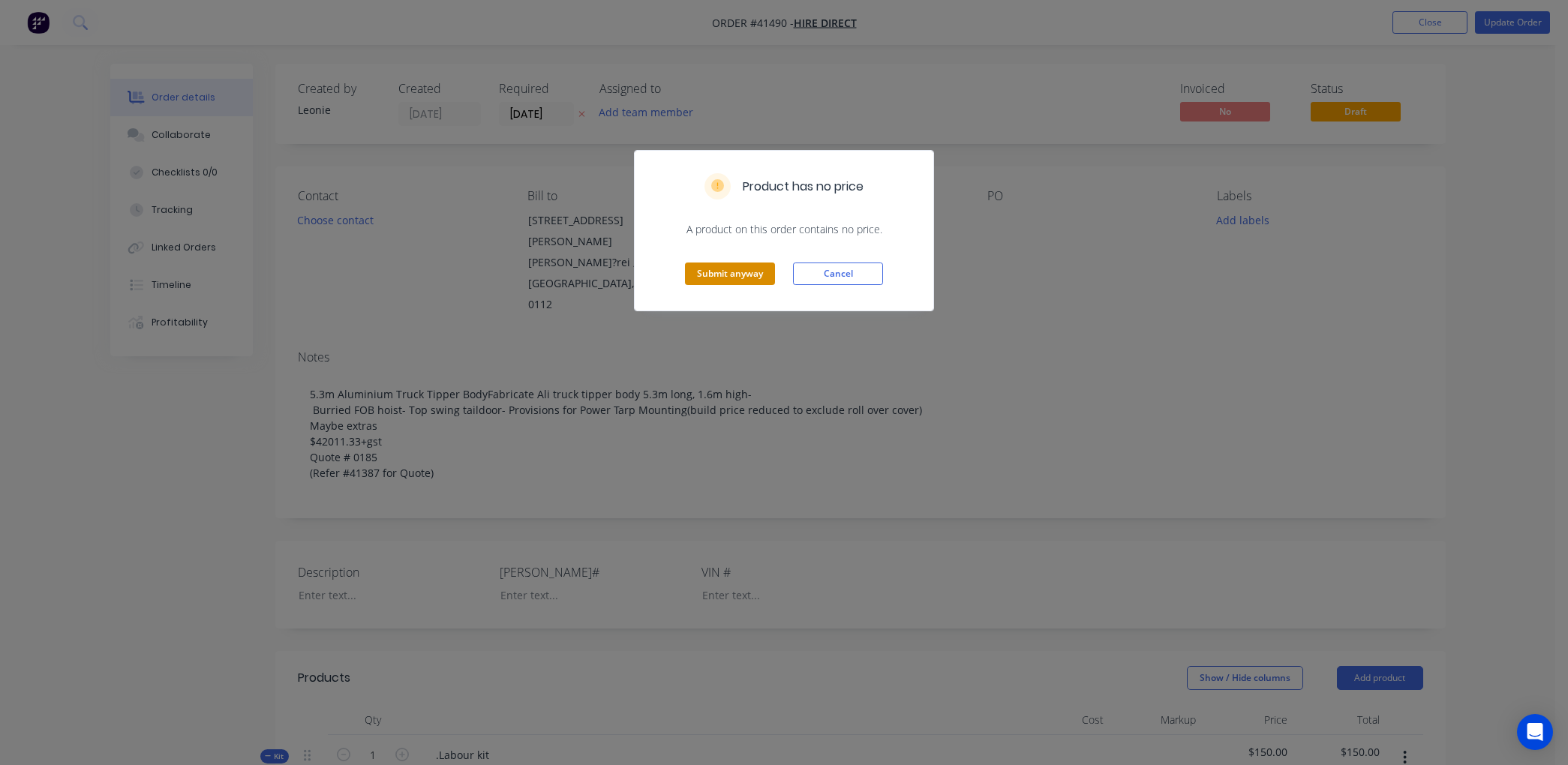
click at [707, 268] on button "Submit anyway" at bounding box center [730, 274] width 90 height 22
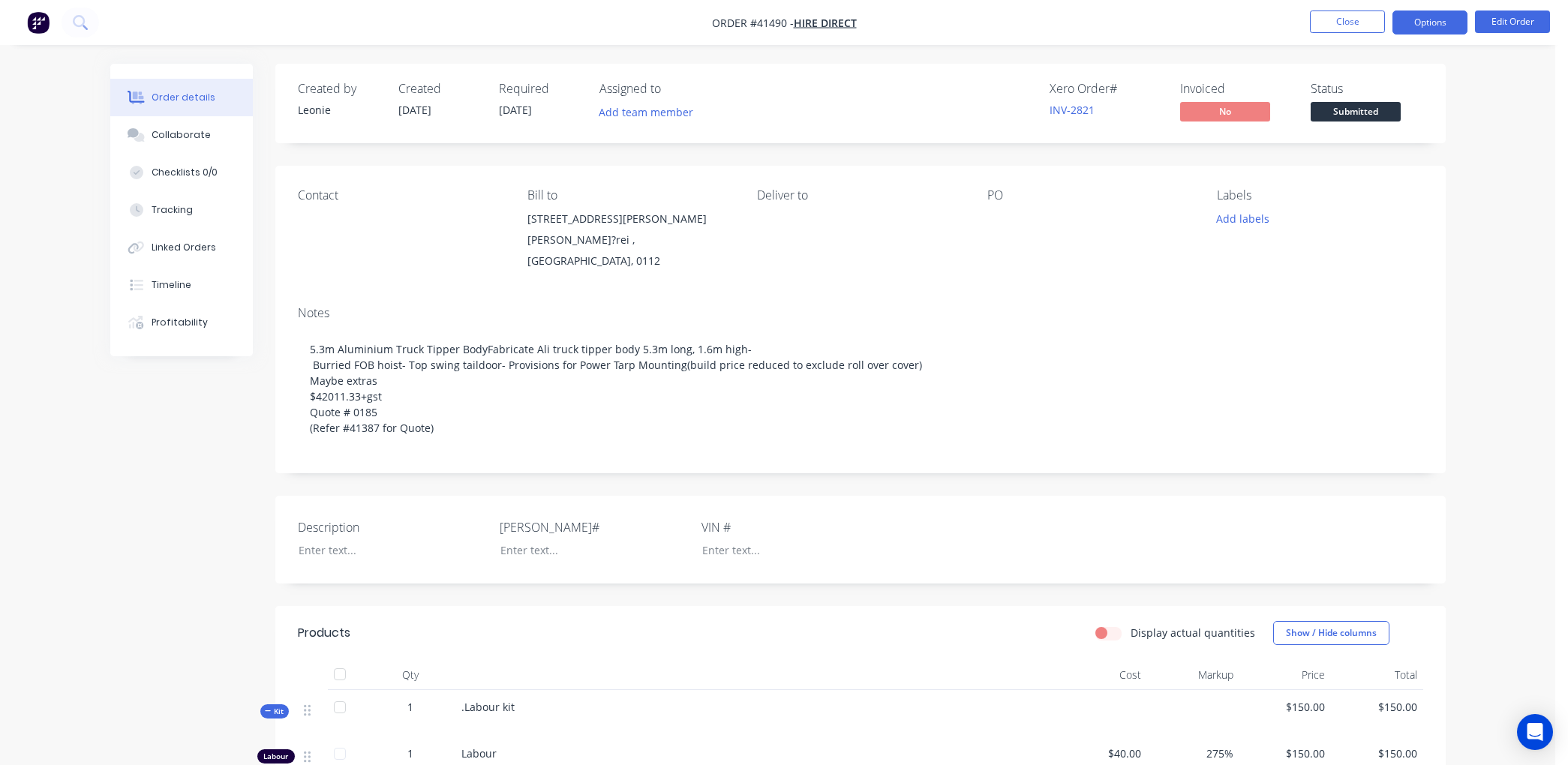
click at [1431, 18] on button "Options" at bounding box center [1430, 22] width 75 height 24
click at [1327, 18] on button "Close" at bounding box center [1348, 21] width 75 height 22
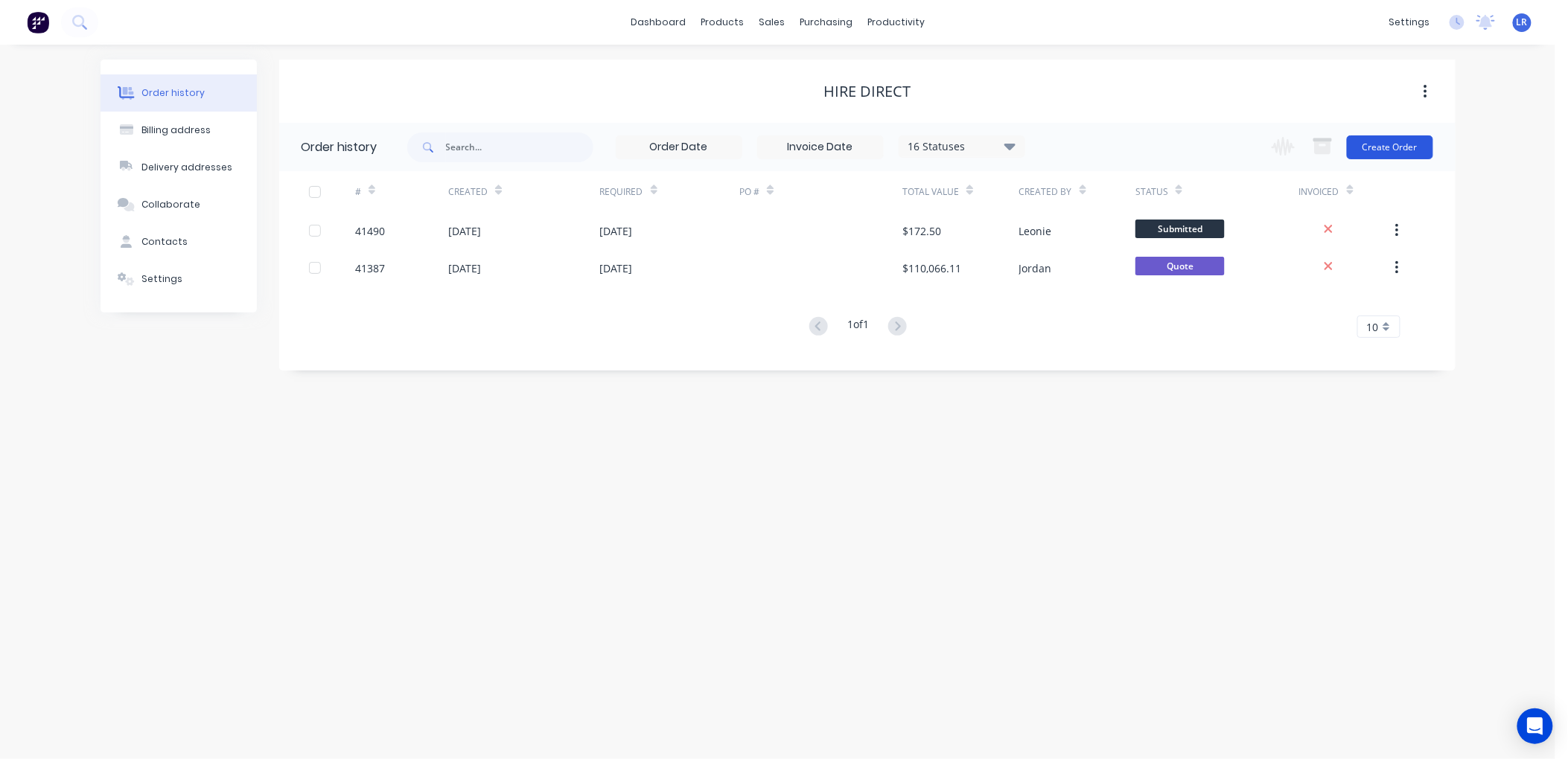
click at [1401, 140] on button "Create Order" at bounding box center [1390, 148] width 87 height 24
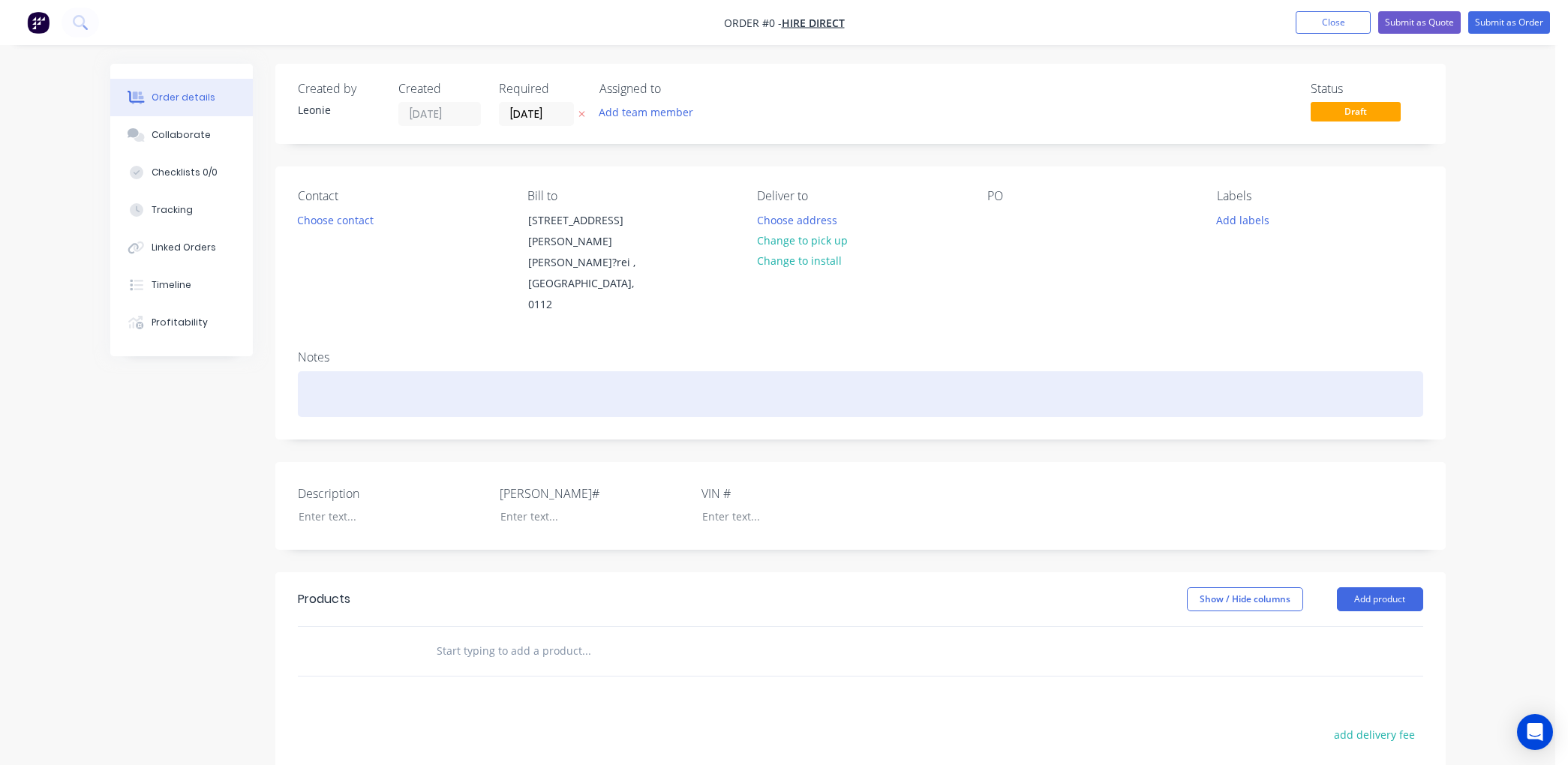
click at [308, 371] on div at bounding box center [861, 394] width 1126 height 46
paste div
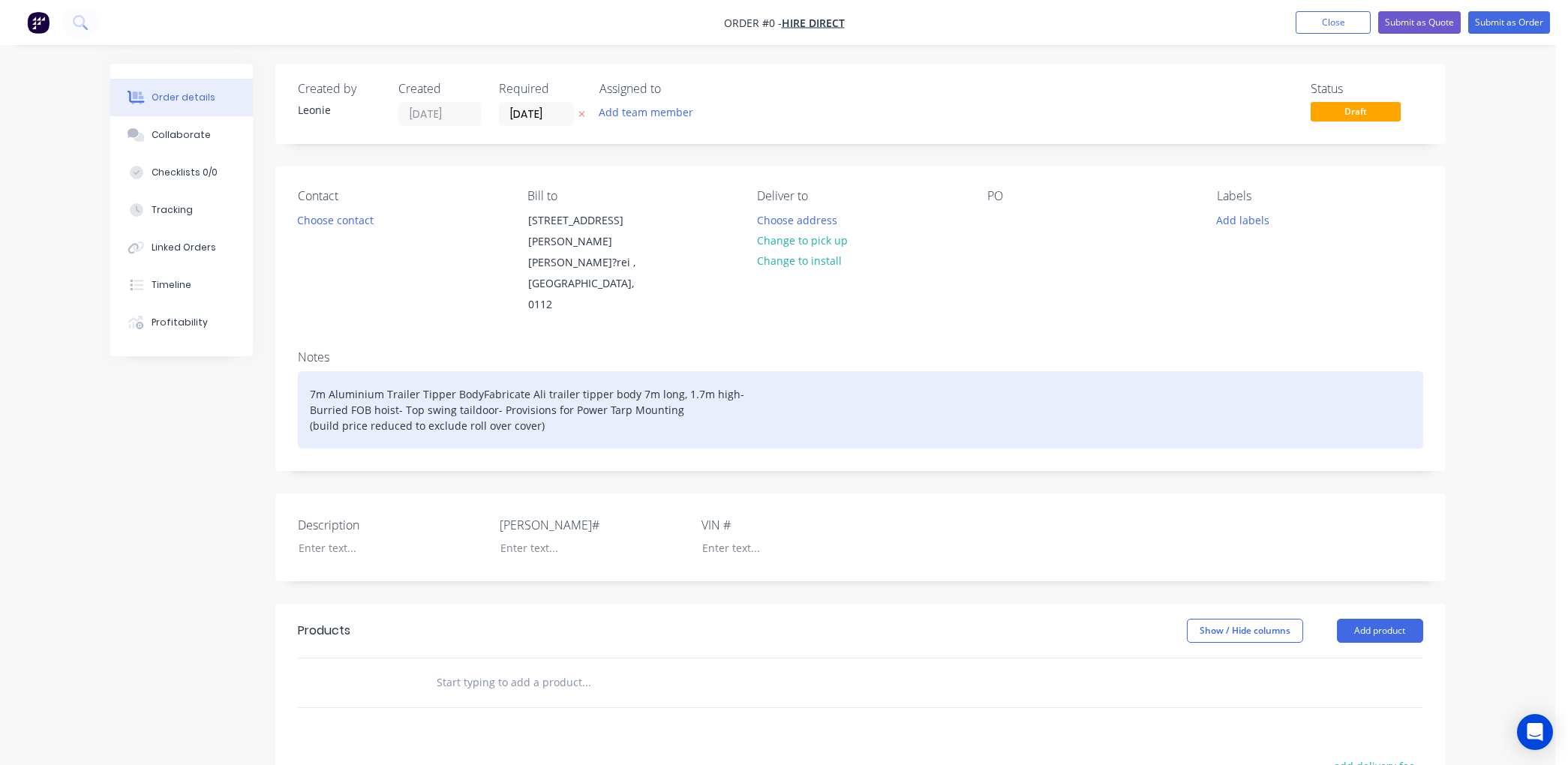
click at [556, 405] on div "7m Aluminium Trailer Tipper BodyFabricate Ali trailer tipper body 7m long, 1.7m…" at bounding box center [861, 410] width 1126 height 77
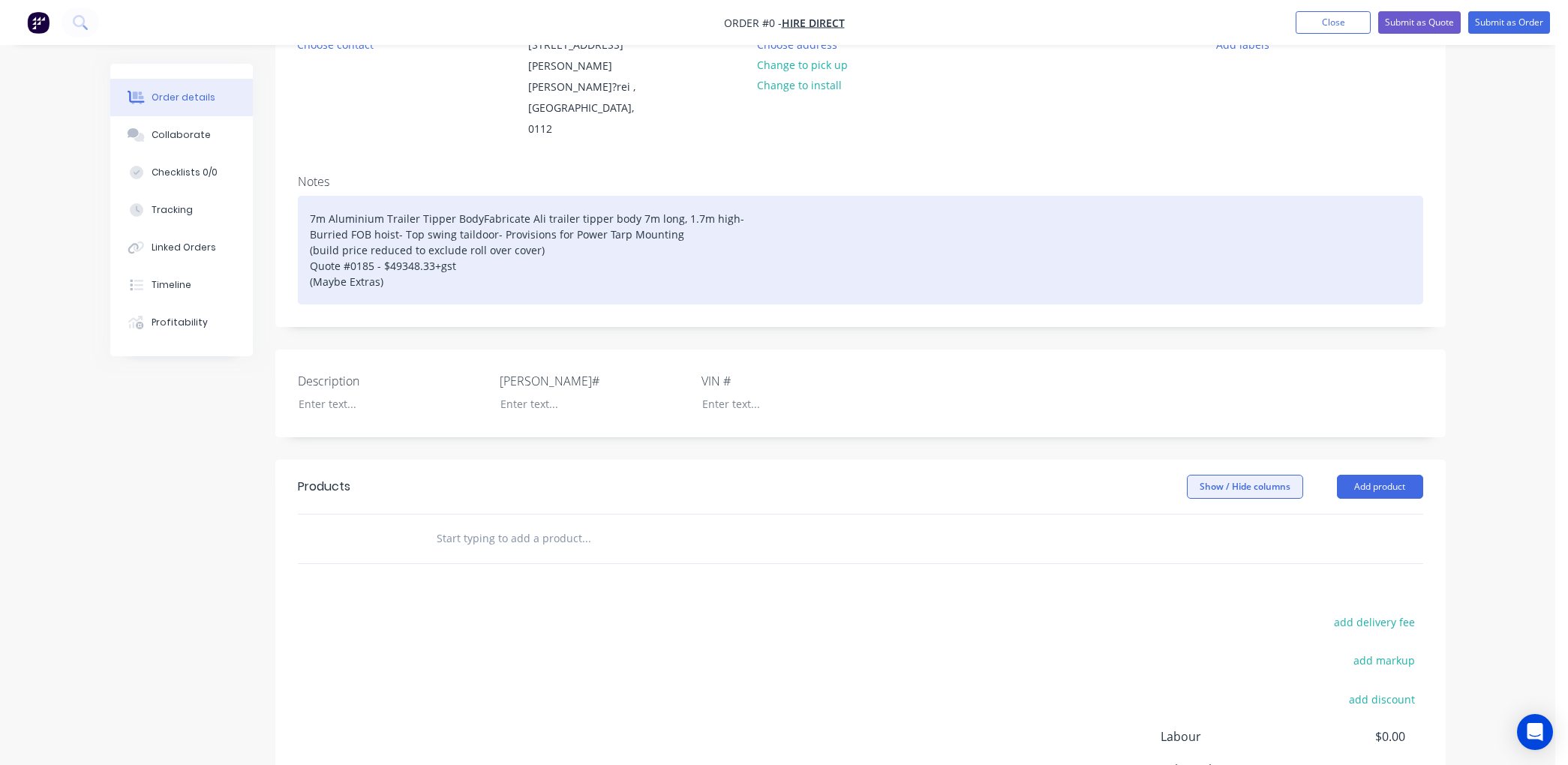
scroll to position [250, 0]
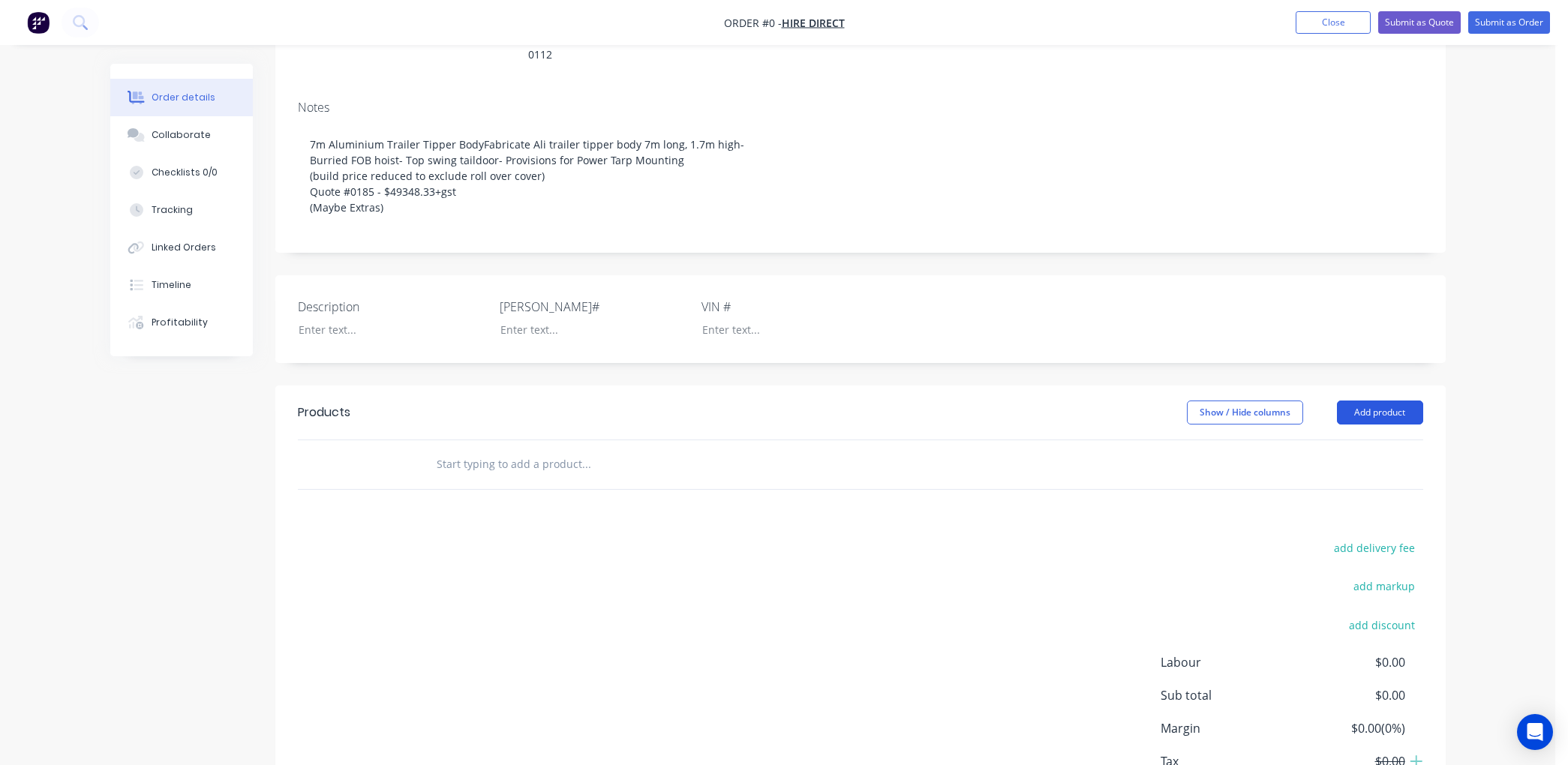
click at [1359, 388] on div "Order details Collaborate Checklists 0/0 Tracking Linked Orders Timeline Profit…" at bounding box center [778, 343] width 1366 height 1058
click at [1359, 401] on button "Add product" at bounding box center [1380, 413] width 86 height 24
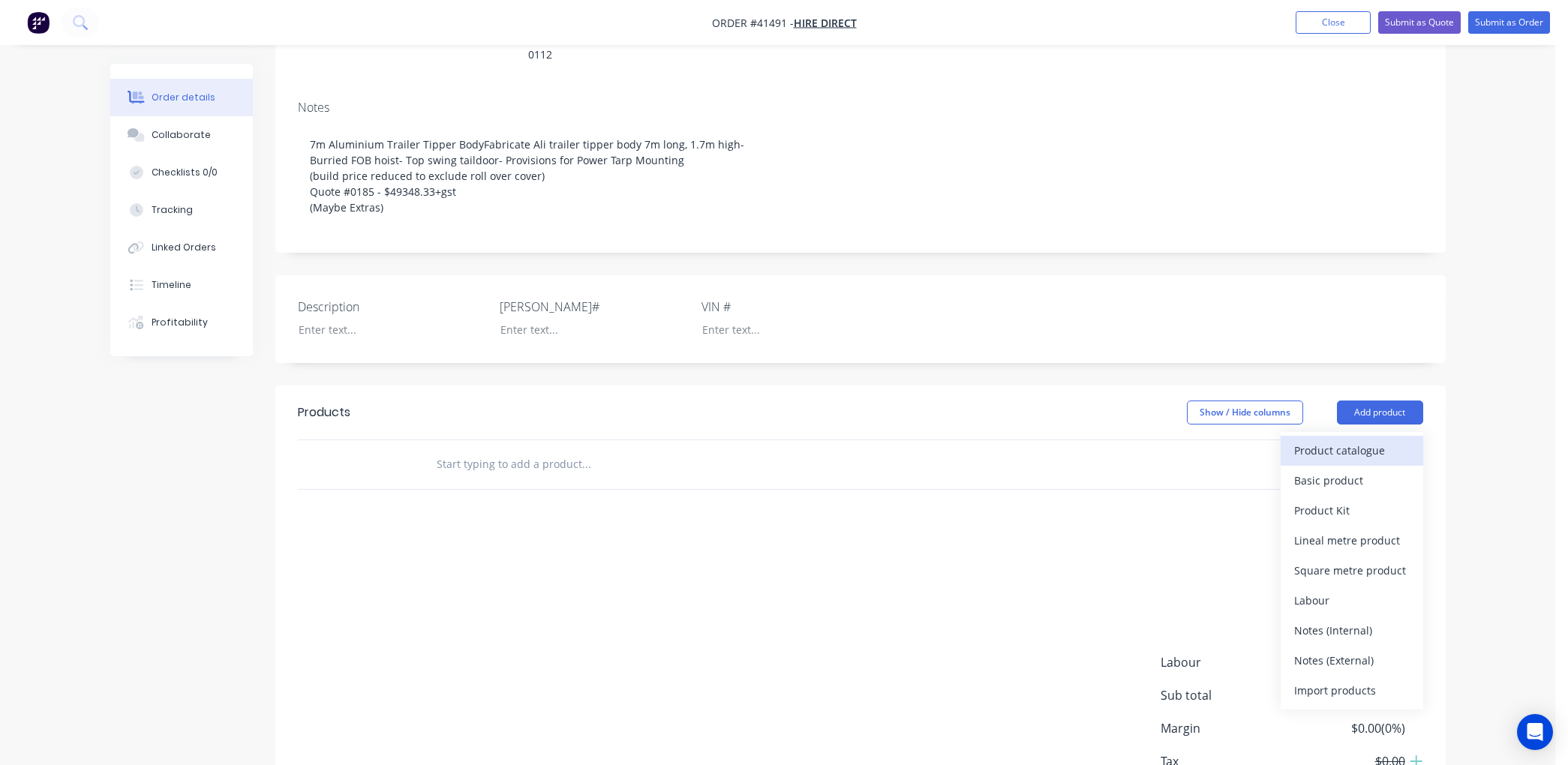
click at [1332, 440] on div "Product catalogue" at bounding box center [1353, 451] width 116 height 22
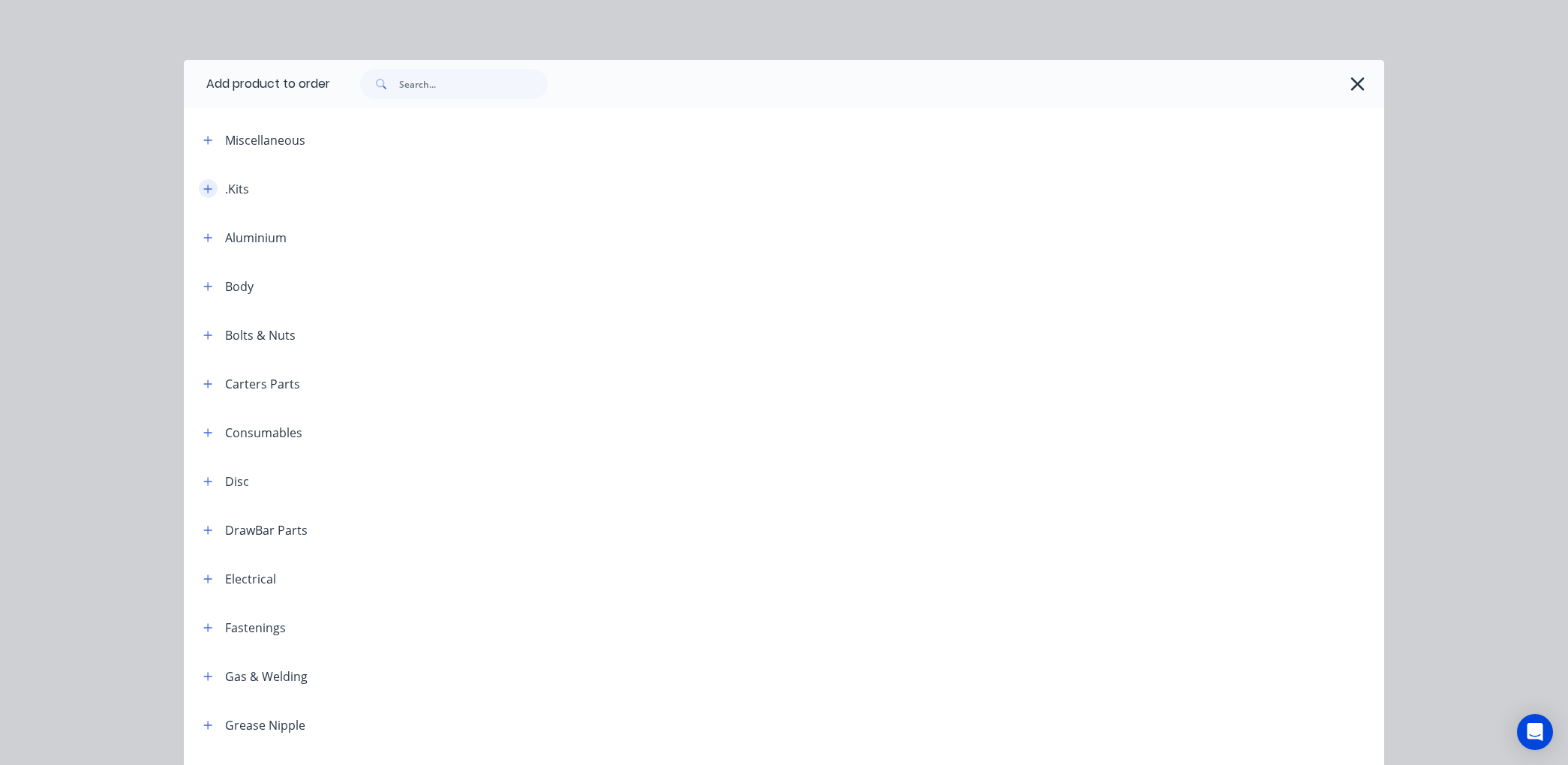
click at [203, 184] on icon "button" at bounding box center [208, 188] width 9 height 10
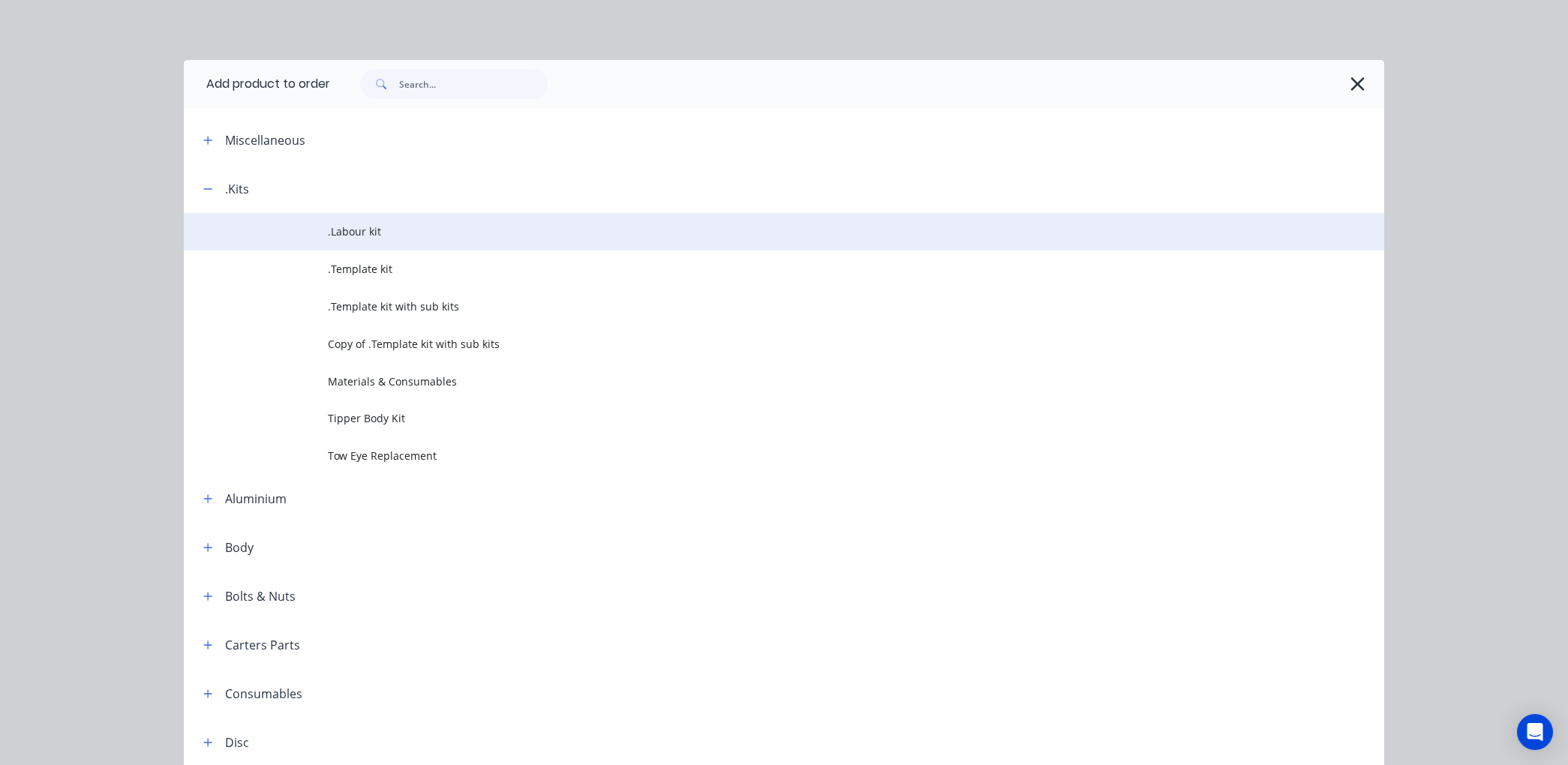
click at [337, 229] on span ".Labour kit" at bounding box center [750, 231] width 845 height 16
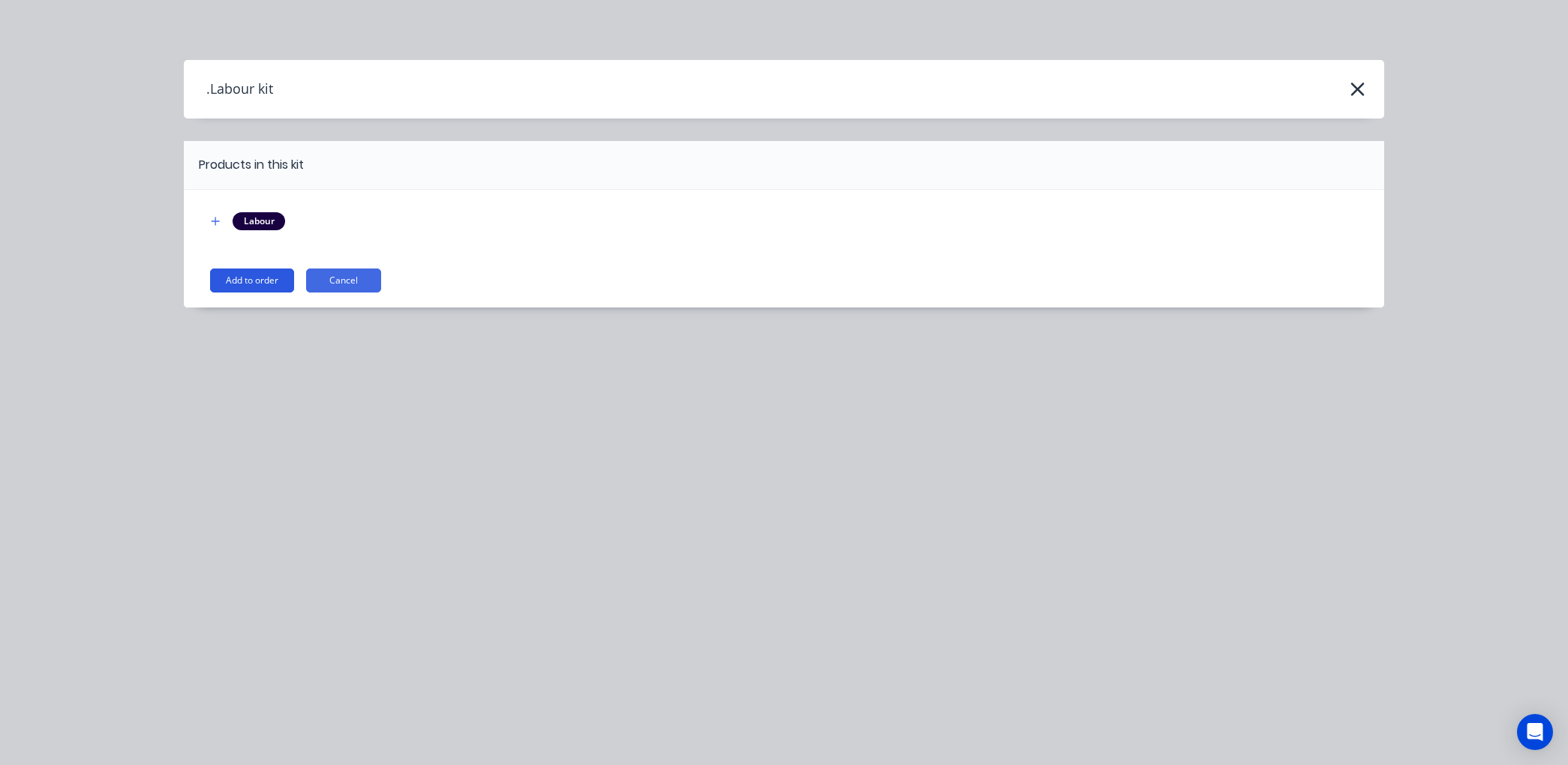
click at [268, 273] on button "Add to order" at bounding box center [251, 280] width 84 height 24
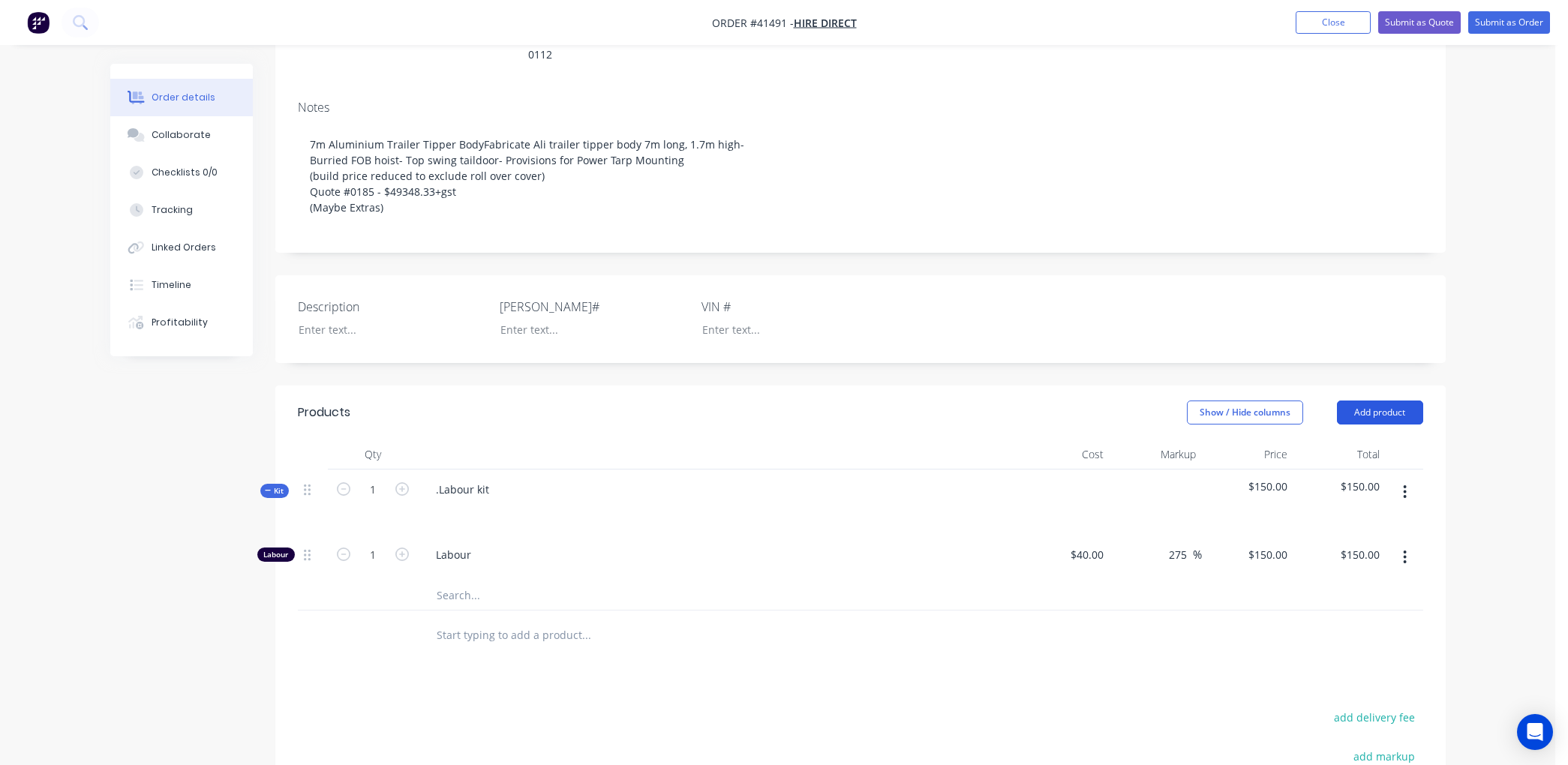
click at [1401, 401] on button "Add product" at bounding box center [1380, 413] width 86 height 24
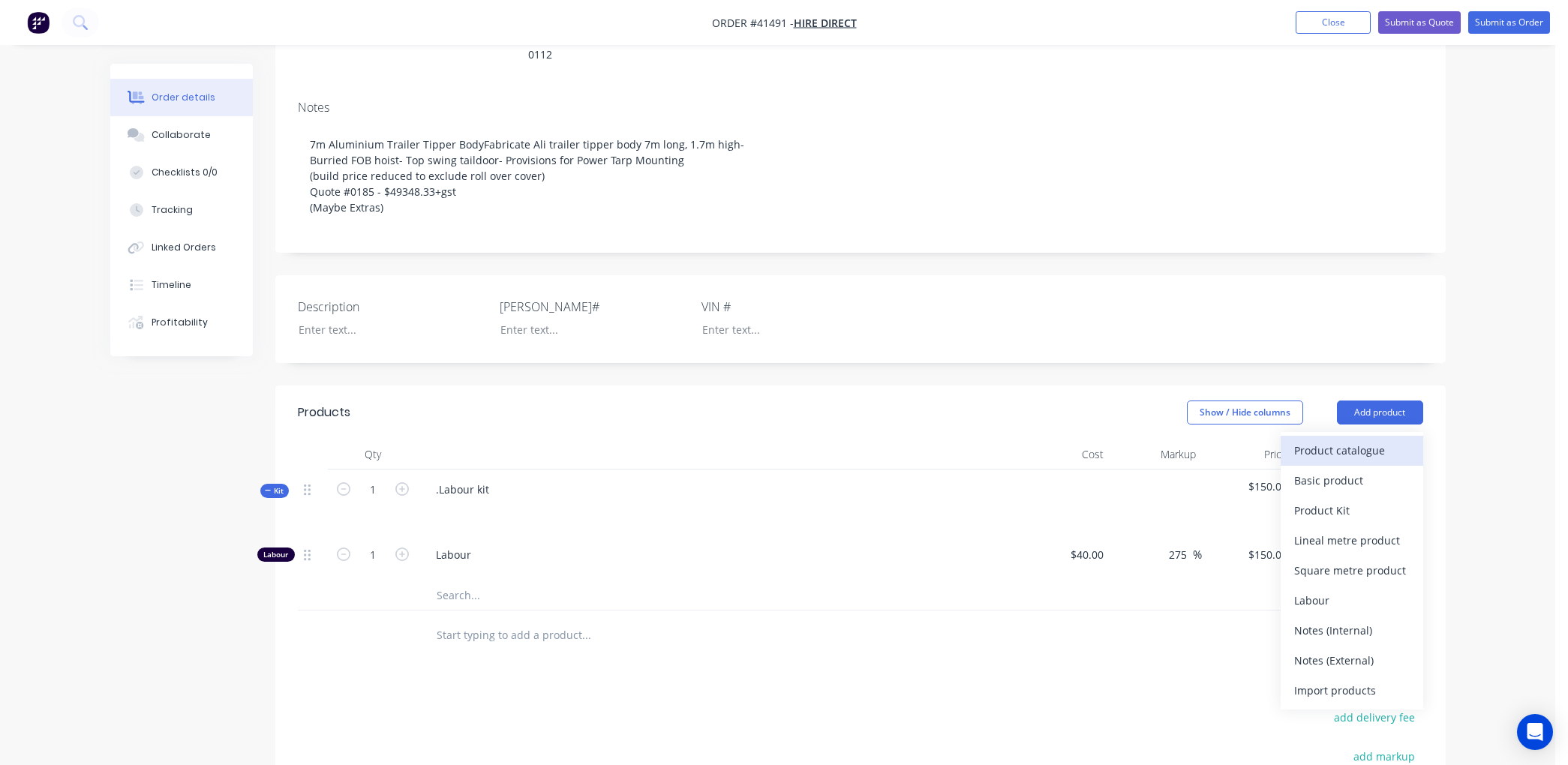
click at [1359, 440] on div "Product catalogue" at bounding box center [1353, 451] width 116 height 22
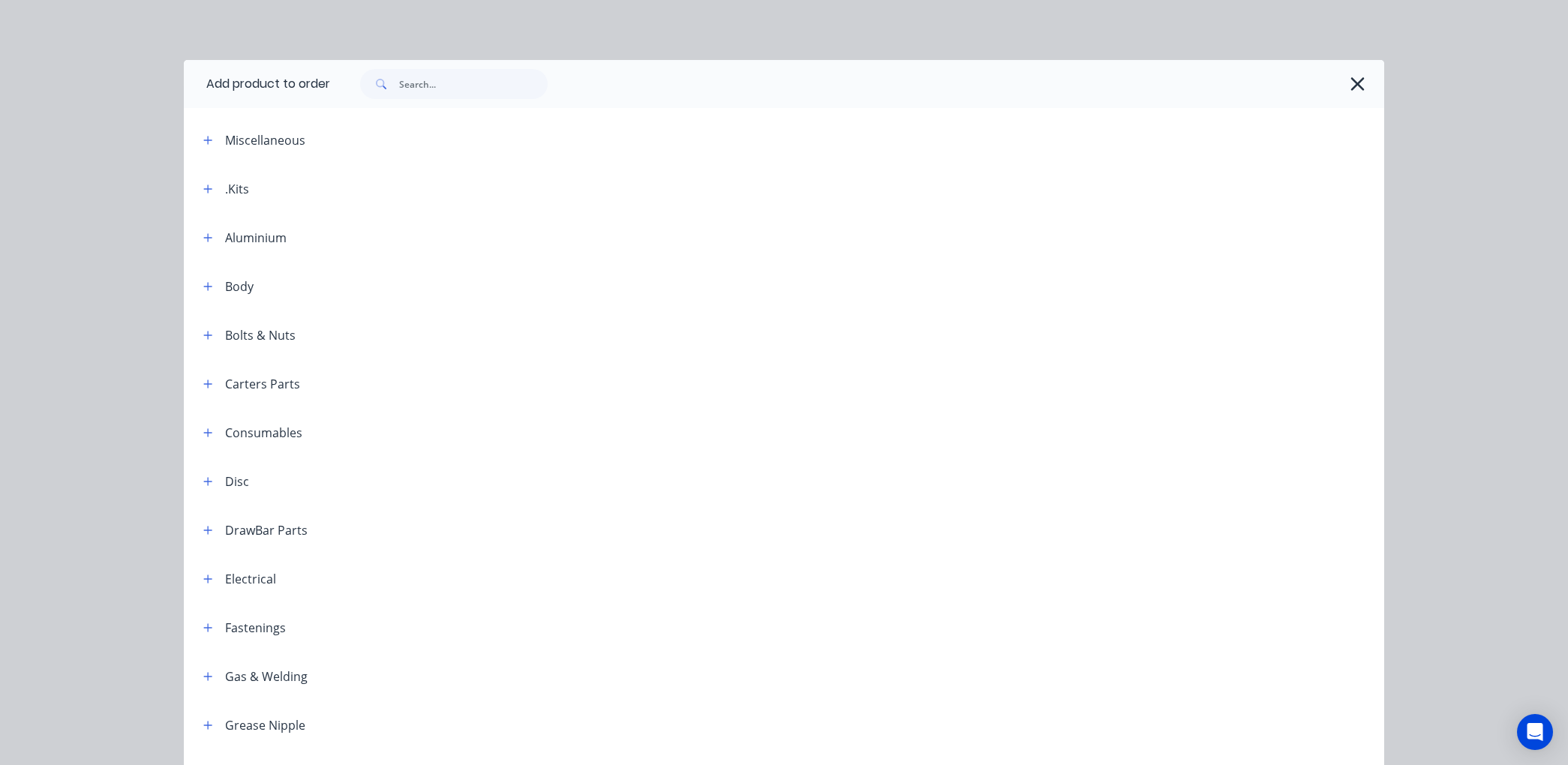
click at [206, 179] on span at bounding box center [208, 188] width 18 height 18
click at [203, 186] on icon "button" at bounding box center [208, 188] width 9 height 10
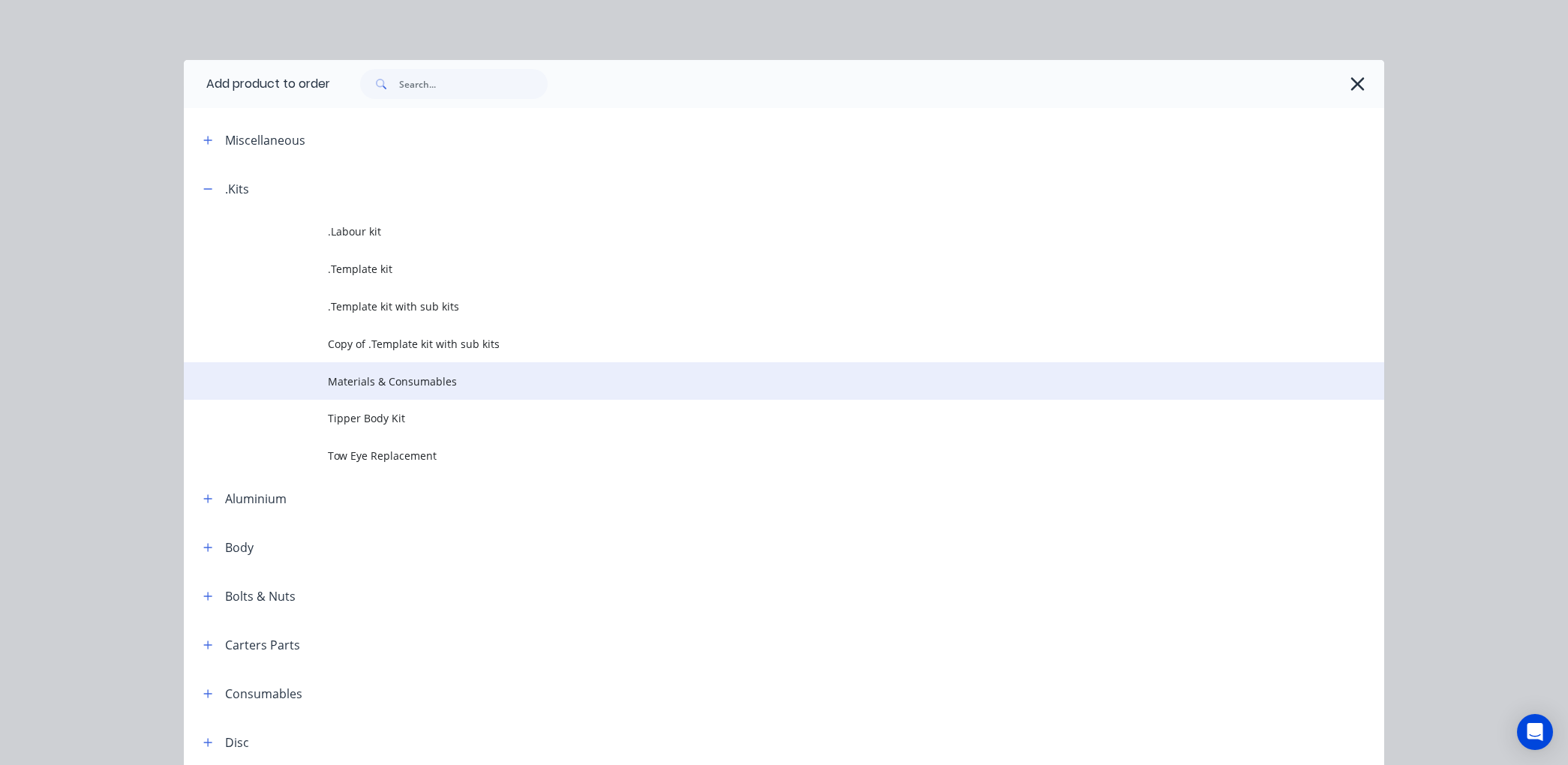
click at [330, 382] on span "Materials & Consumables" at bounding box center [750, 381] width 845 height 16
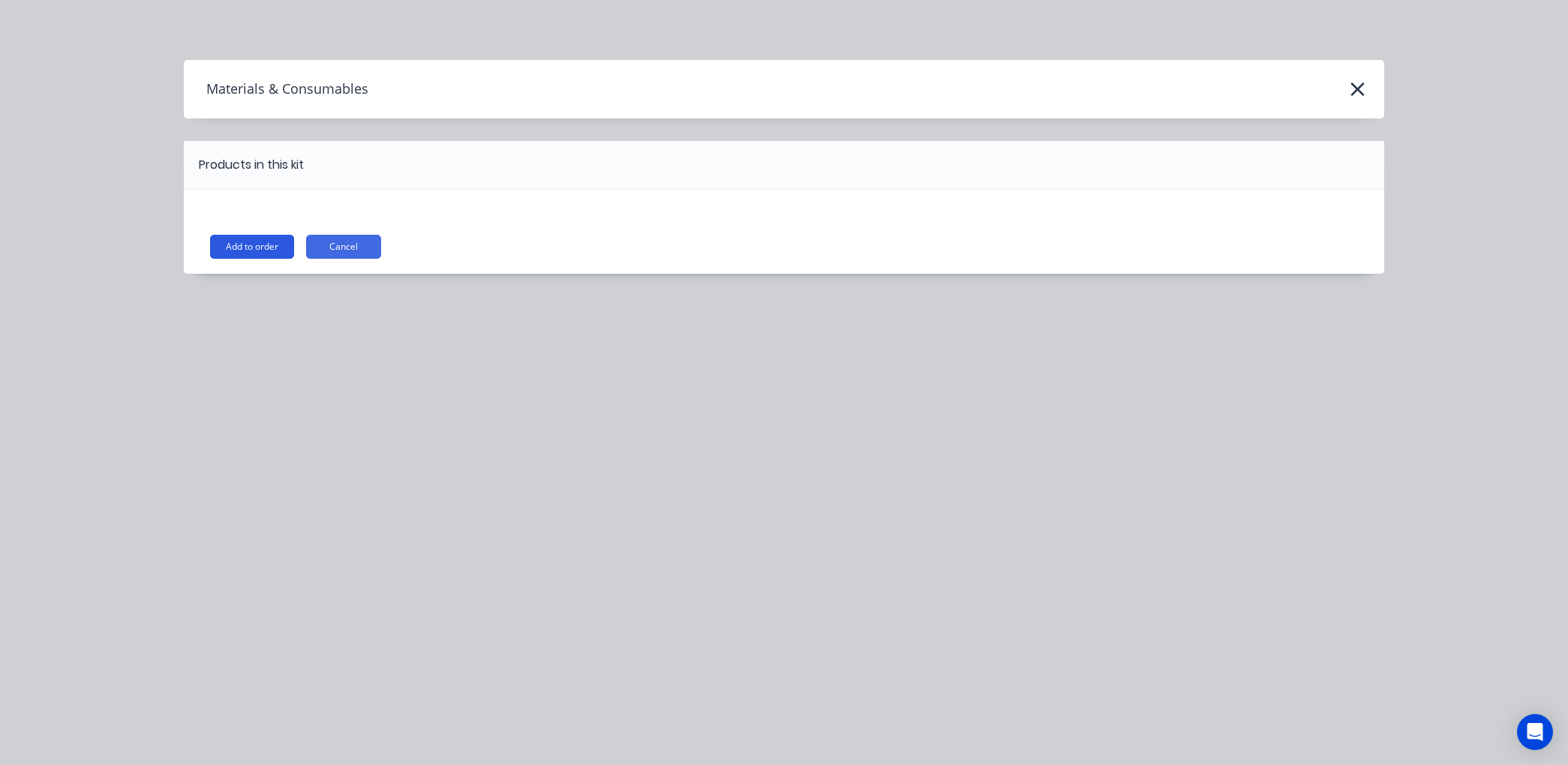
click at [260, 245] on button "Add to order" at bounding box center [251, 246] width 84 height 24
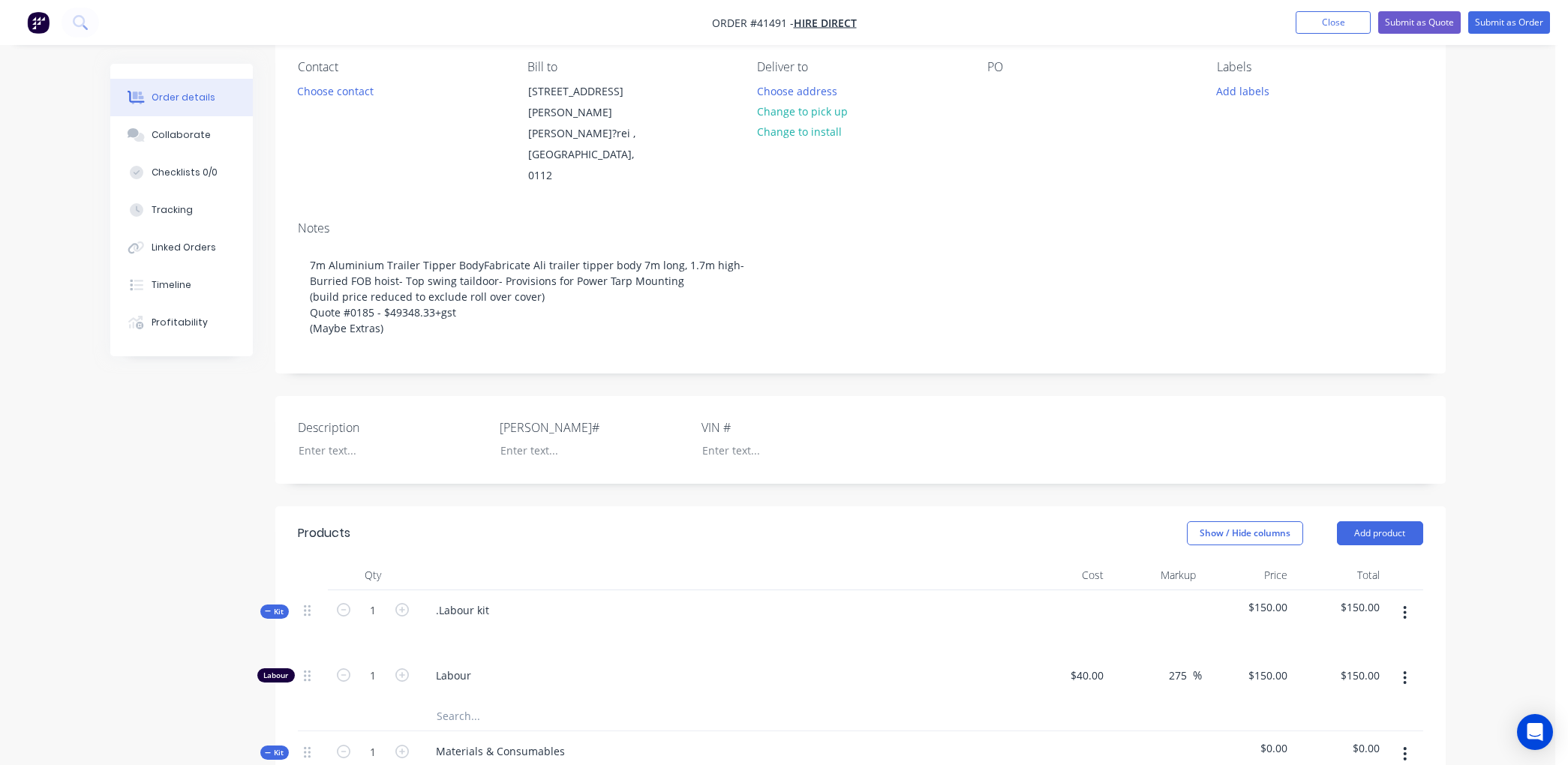
scroll to position [84, 0]
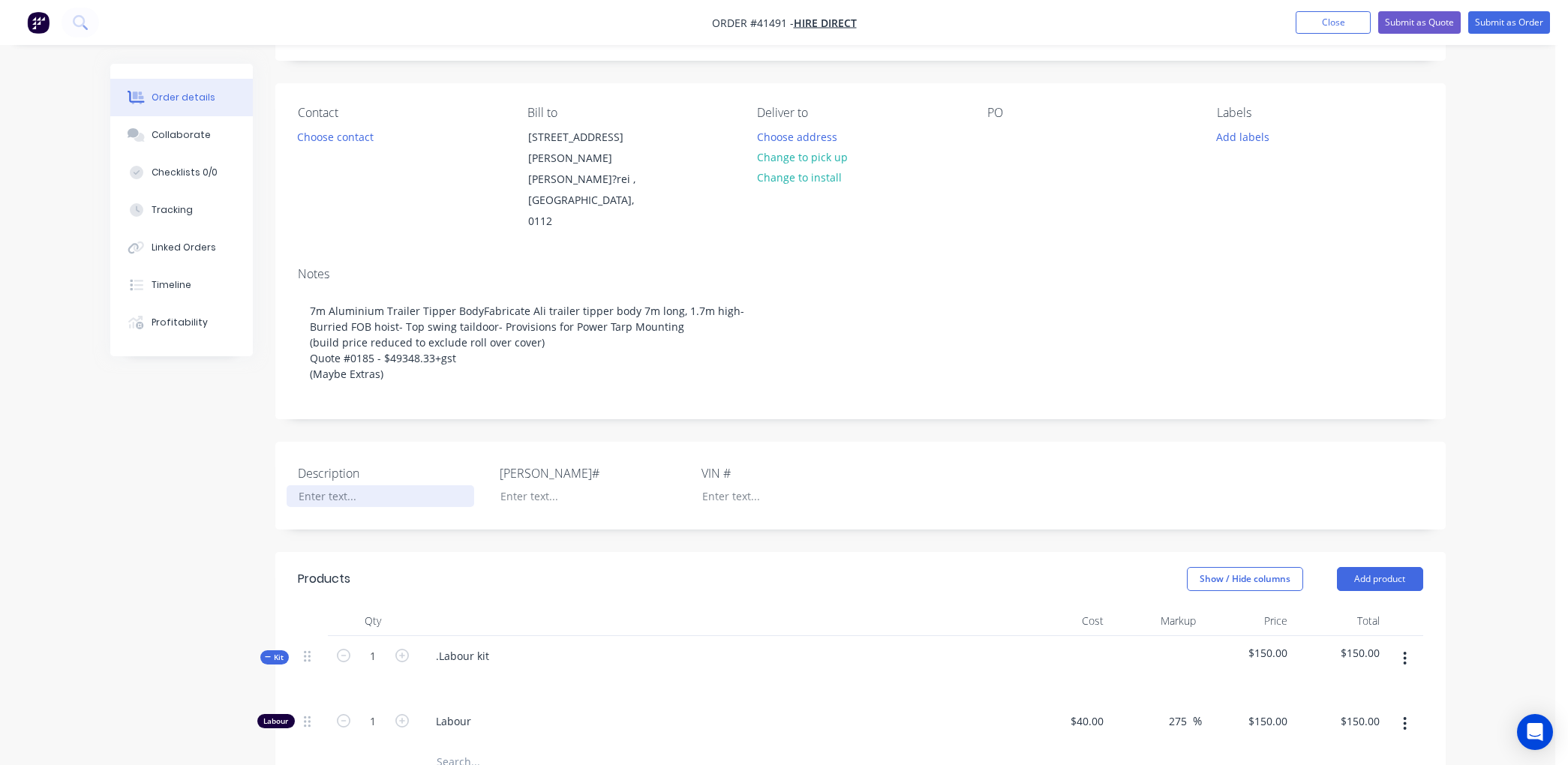
click at [311, 485] on div at bounding box center [381, 497] width 188 height 22
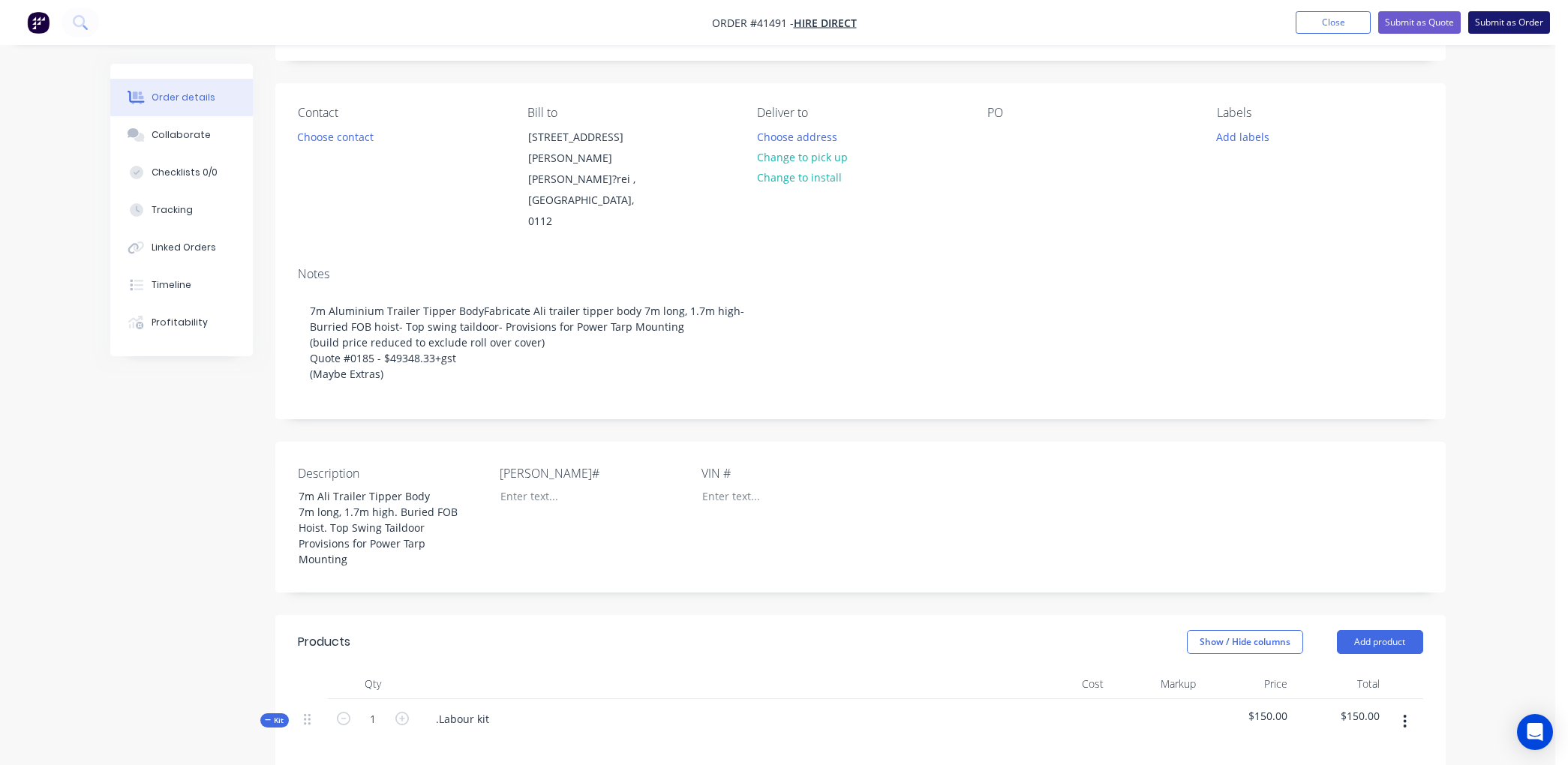
click at [1505, 22] on button "Submit as Order" at bounding box center [1509, 22] width 82 height 22
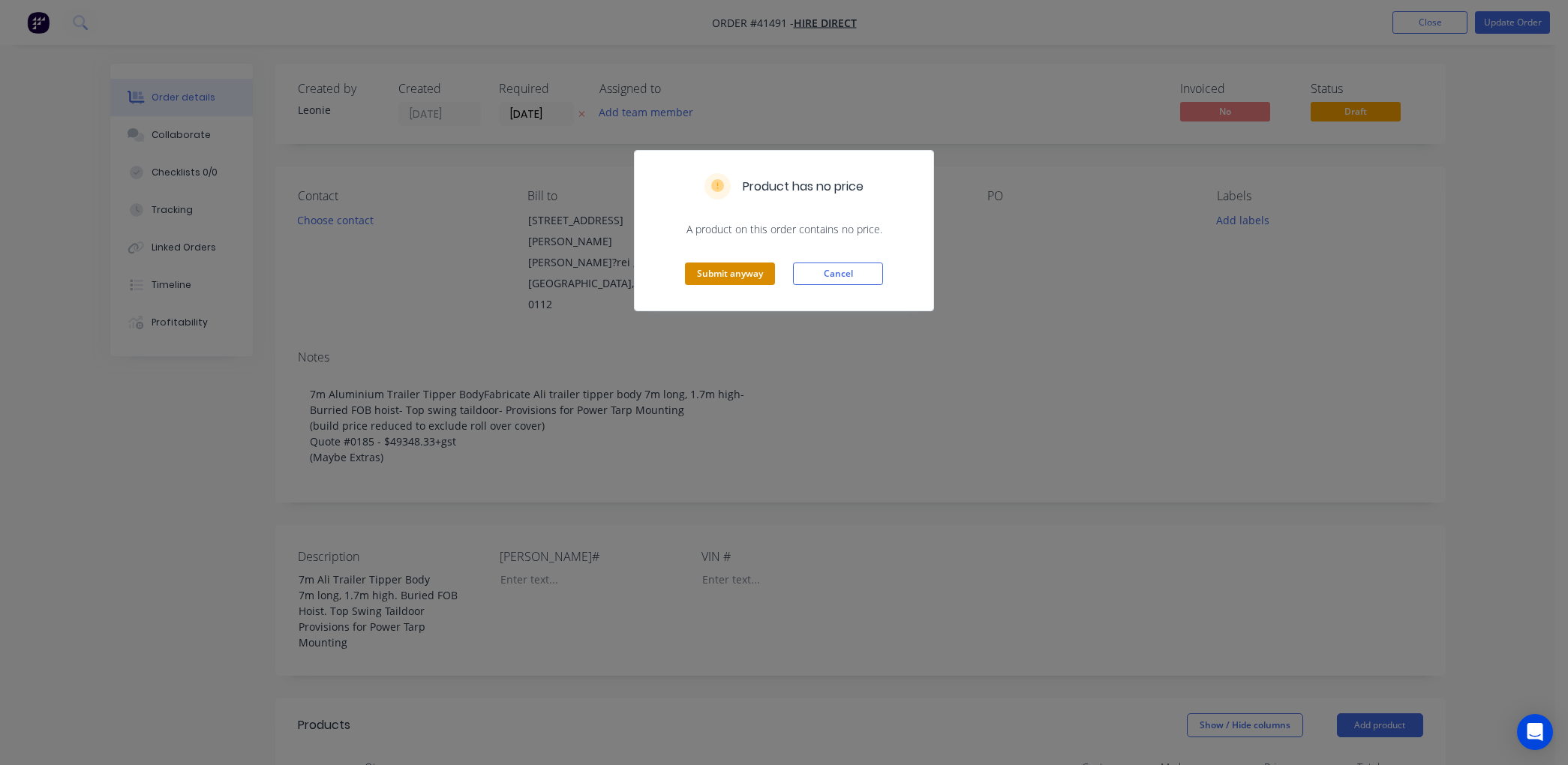
click at [715, 280] on button "Submit anyway" at bounding box center [730, 274] width 90 height 22
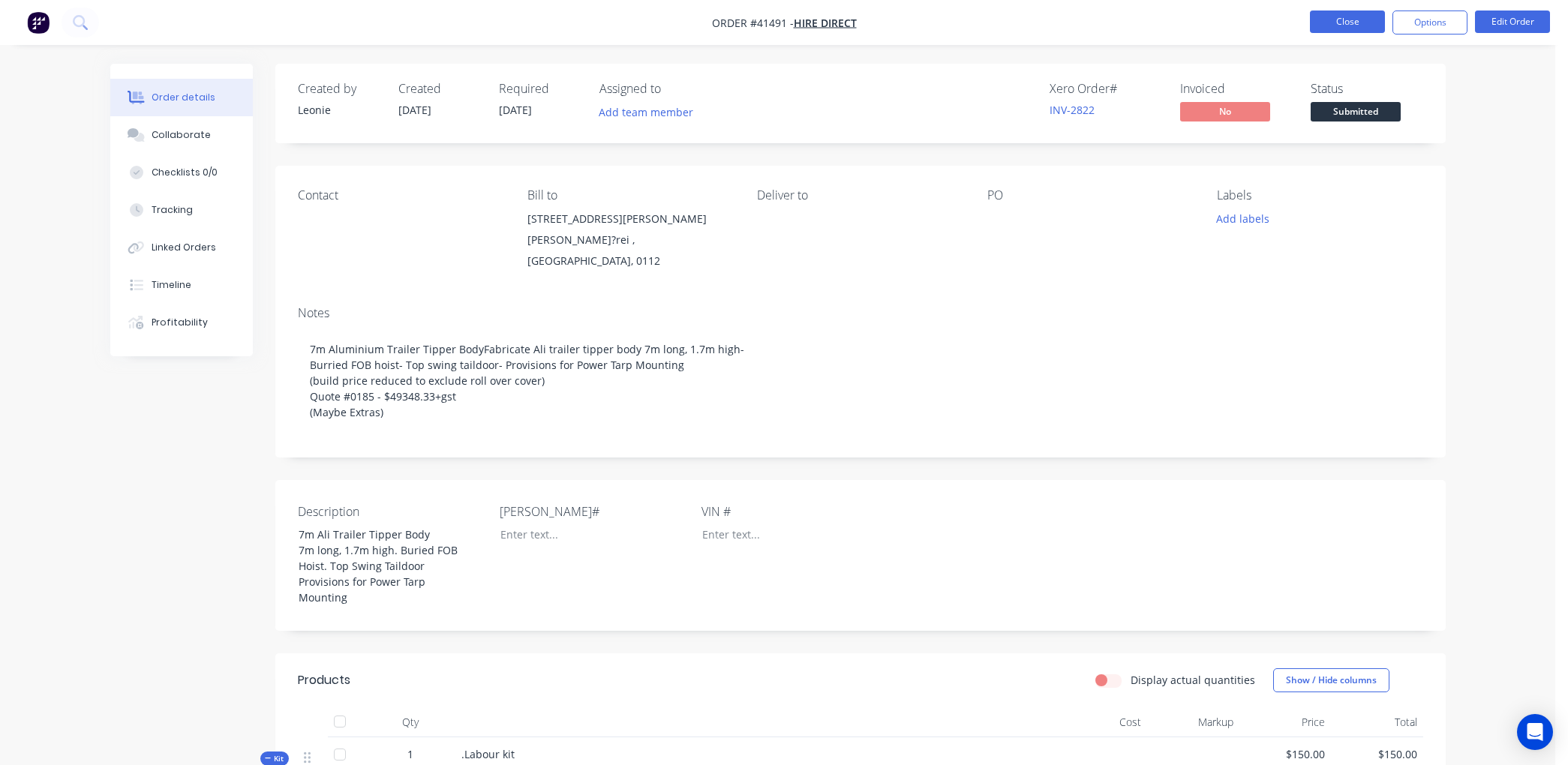
click at [1330, 15] on button "Close" at bounding box center [1348, 21] width 75 height 22
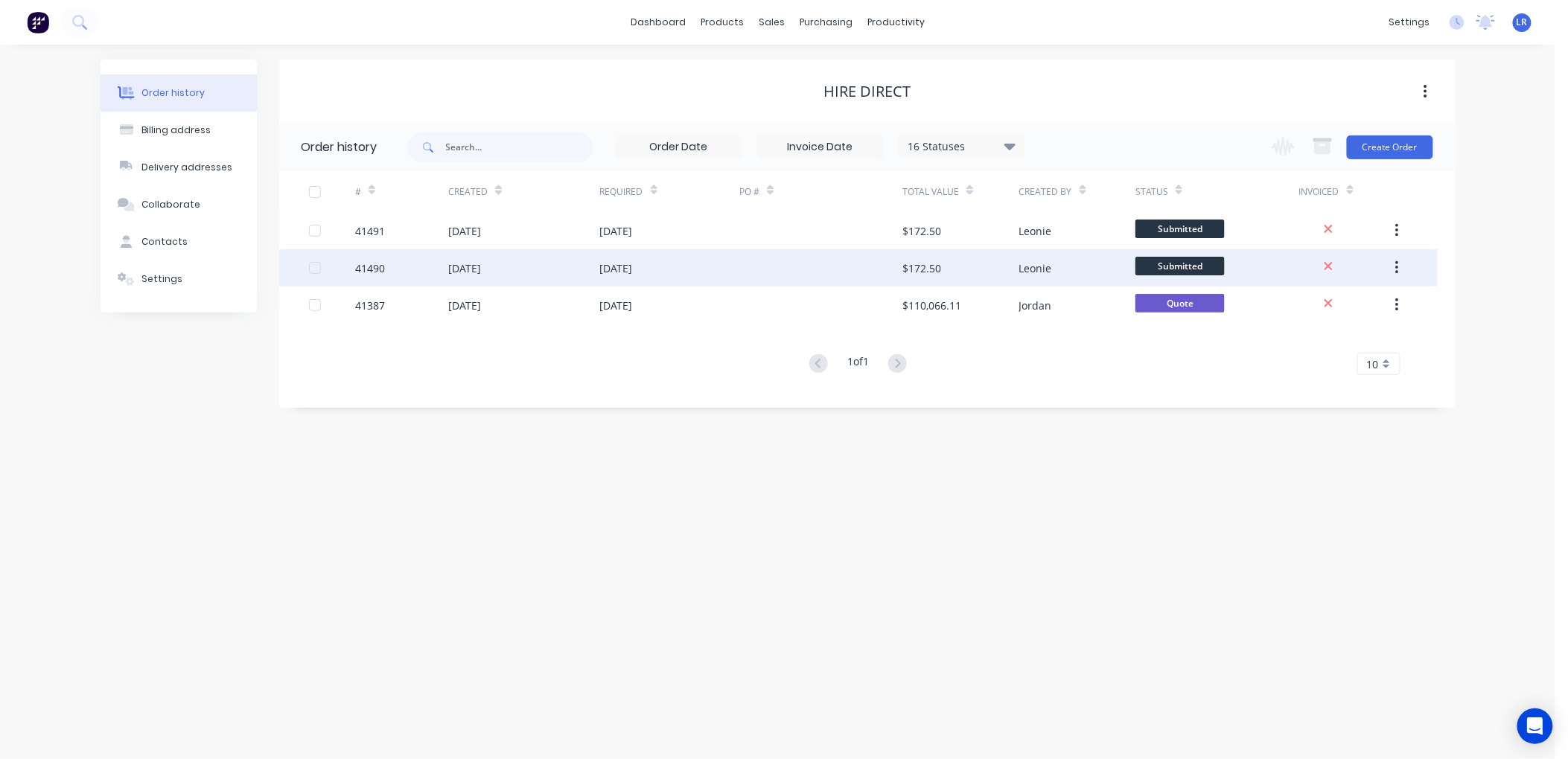
click at [606, 265] on div "[DATE]" at bounding box center [617, 268] width 33 height 16
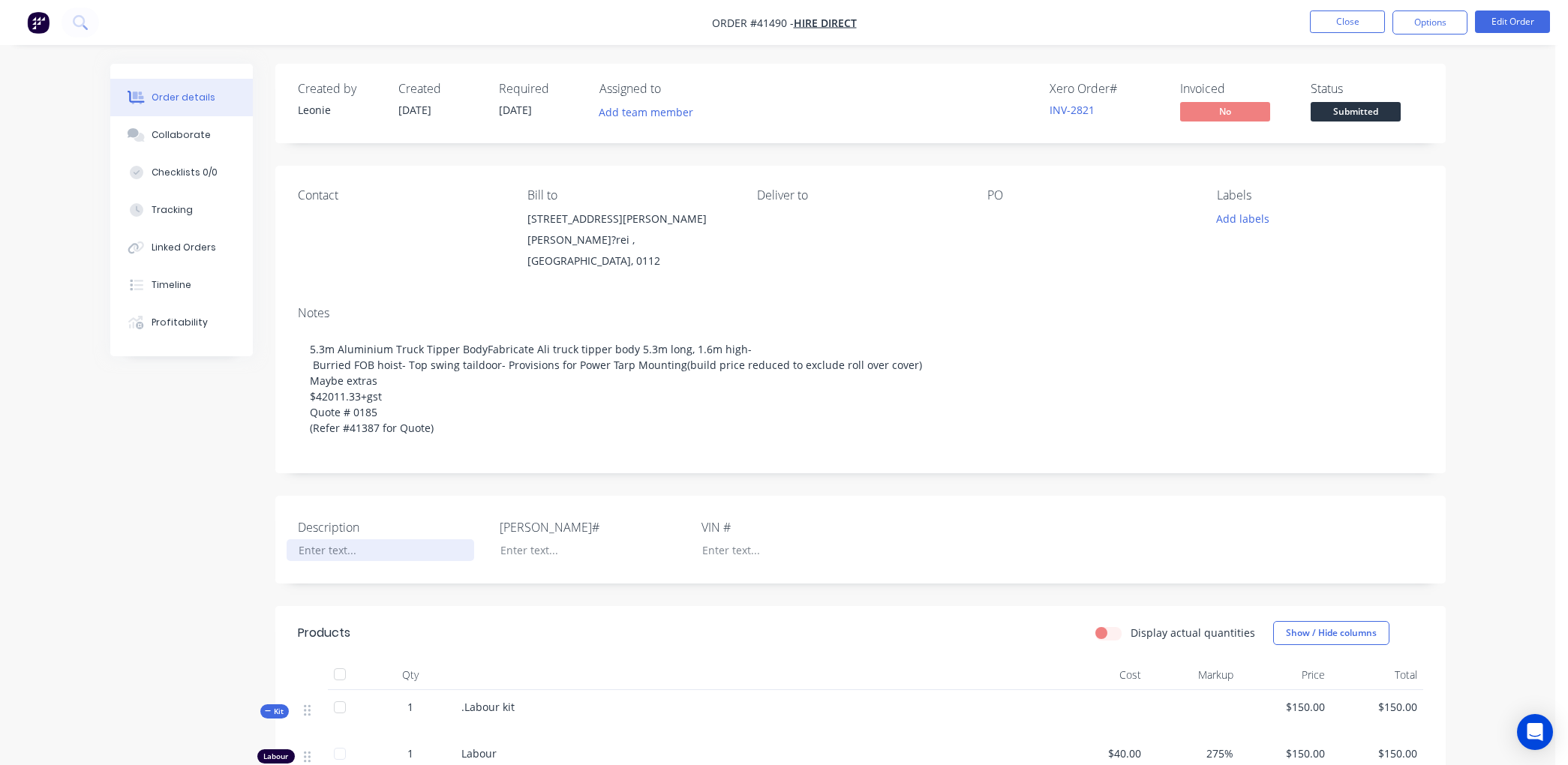
click at [309, 545] on div at bounding box center [381, 551] width 188 height 22
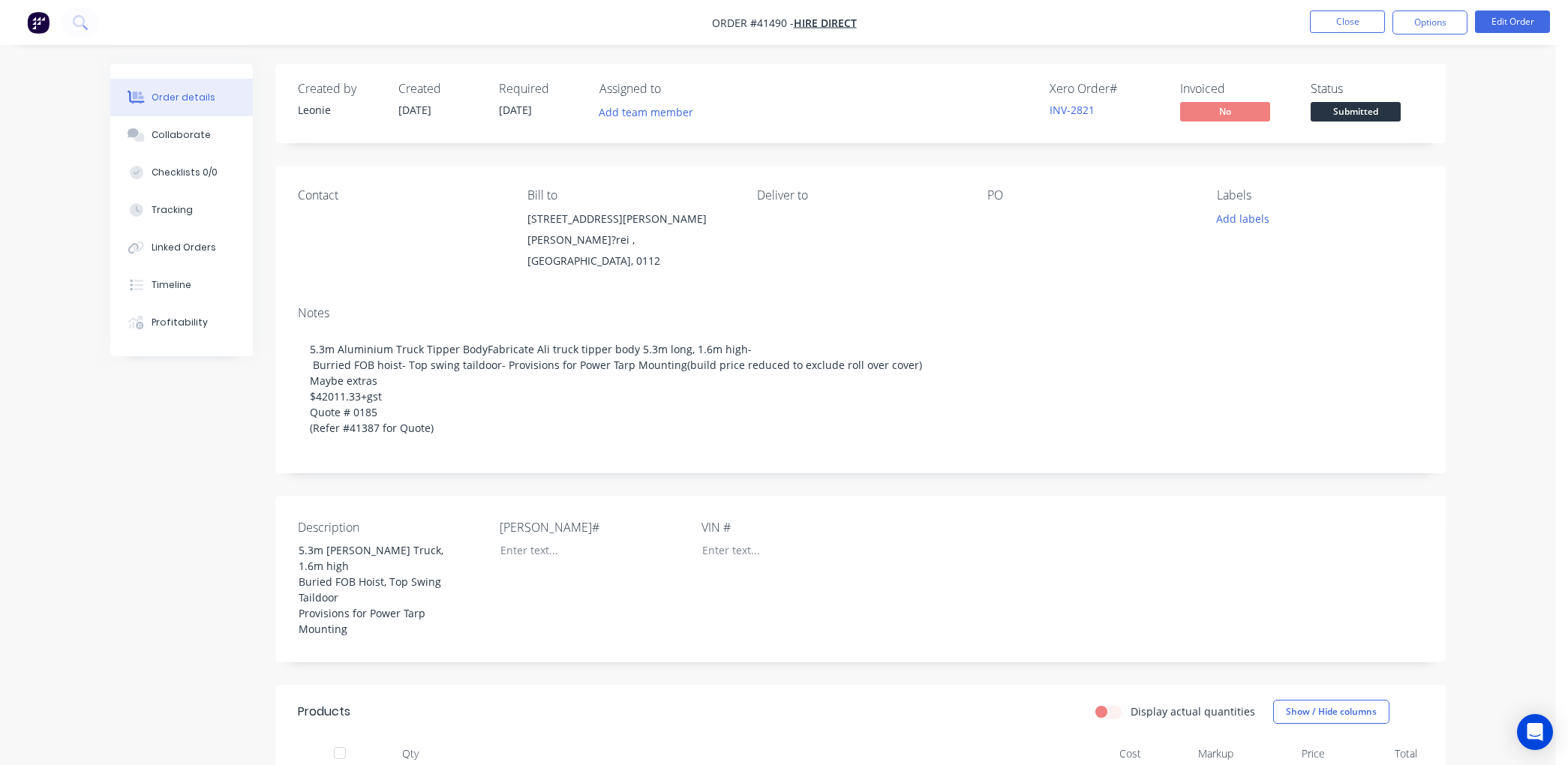
click at [739, 455] on div "Notes 5.3m Aluminium Truck Tipper BodyFabricate Ali truck tipper body 5.3m long…" at bounding box center [860, 383] width 1171 height 179
click at [1332, 18] on button "Close" at bounding box center [1348, 21] width 75 height 22
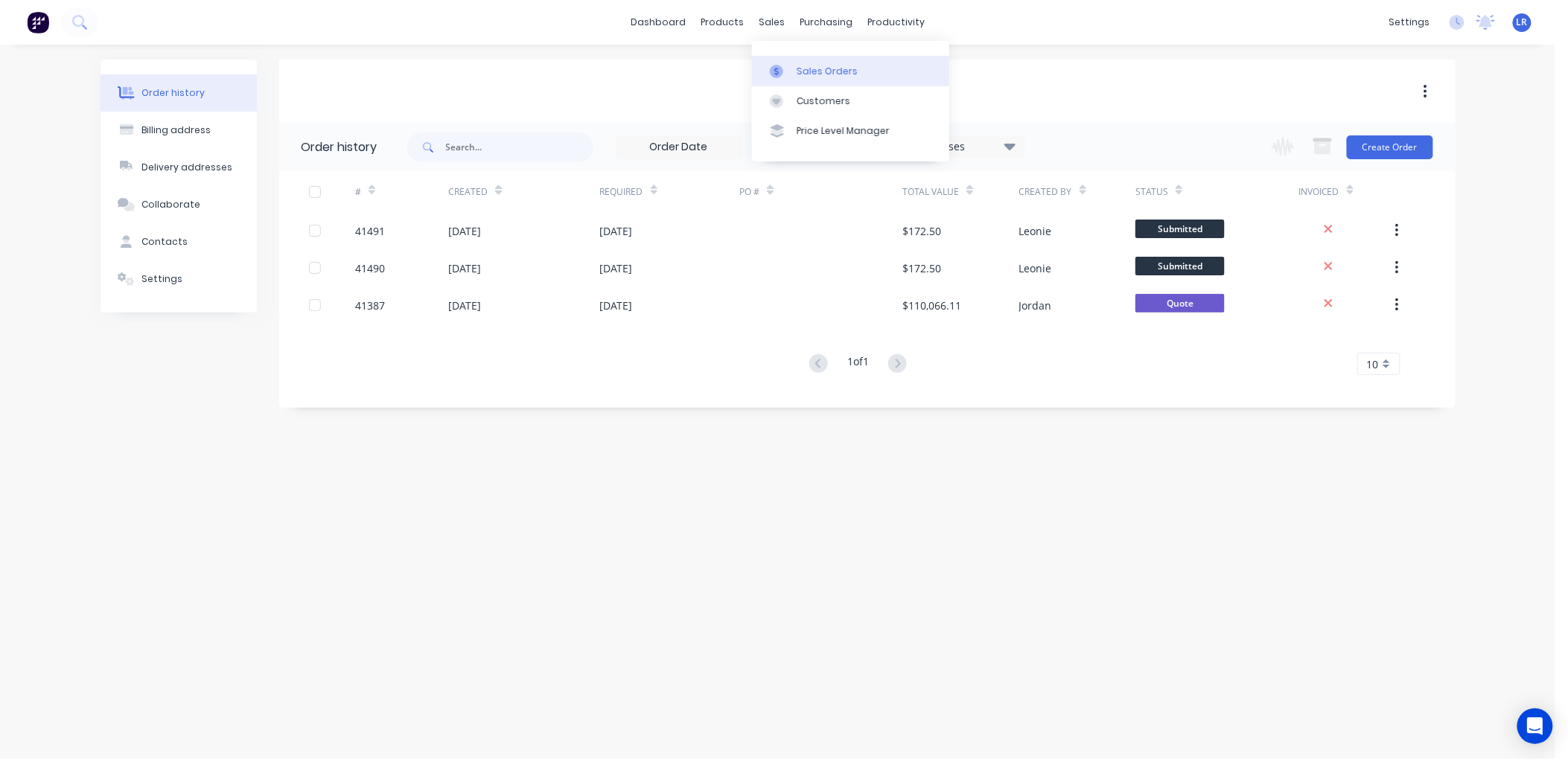
click at [816, 68] on div "Sales Orders" at bounding box center [827, 71] width 61 height 14
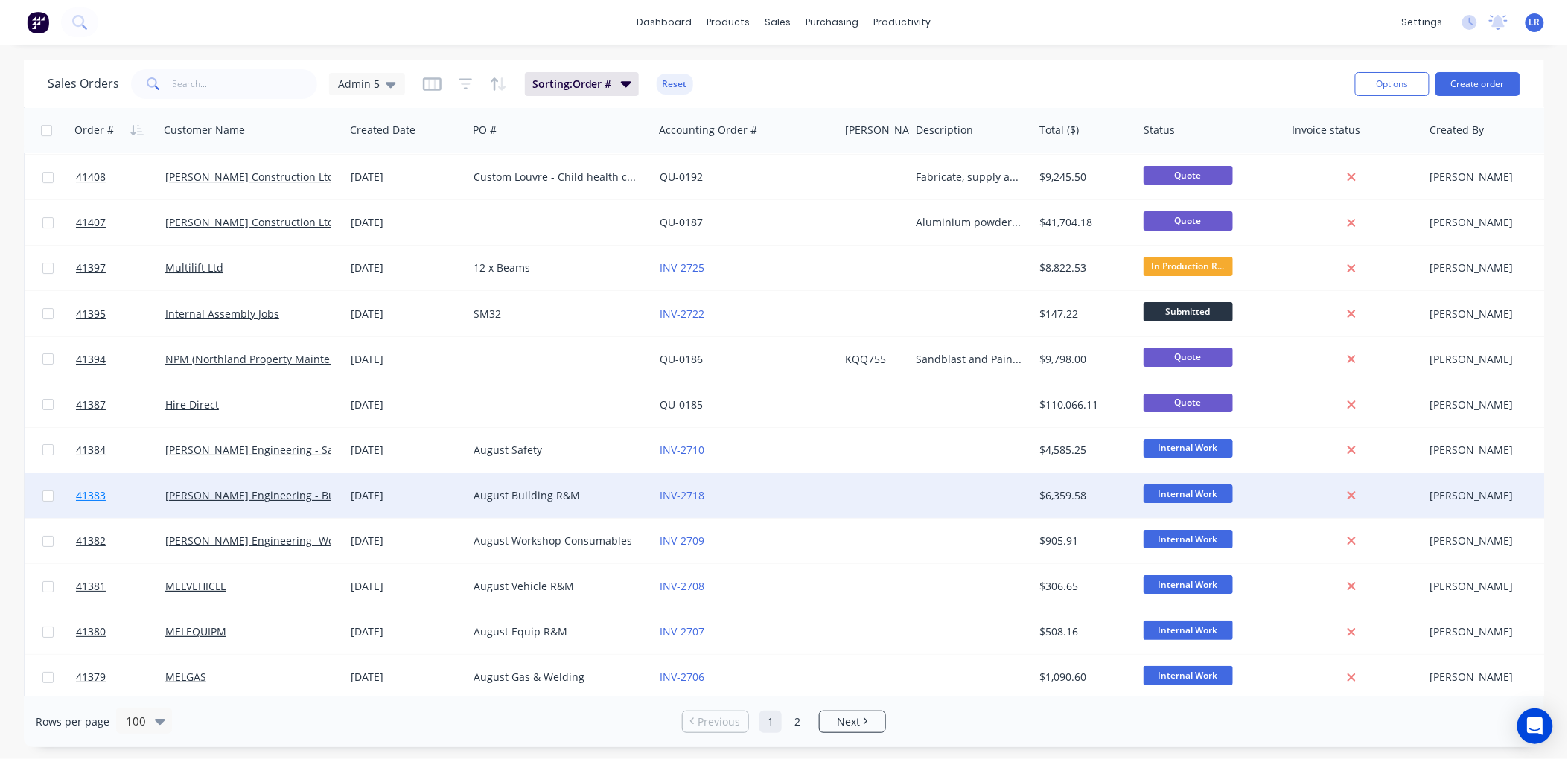
scroll to position [2150, 0]
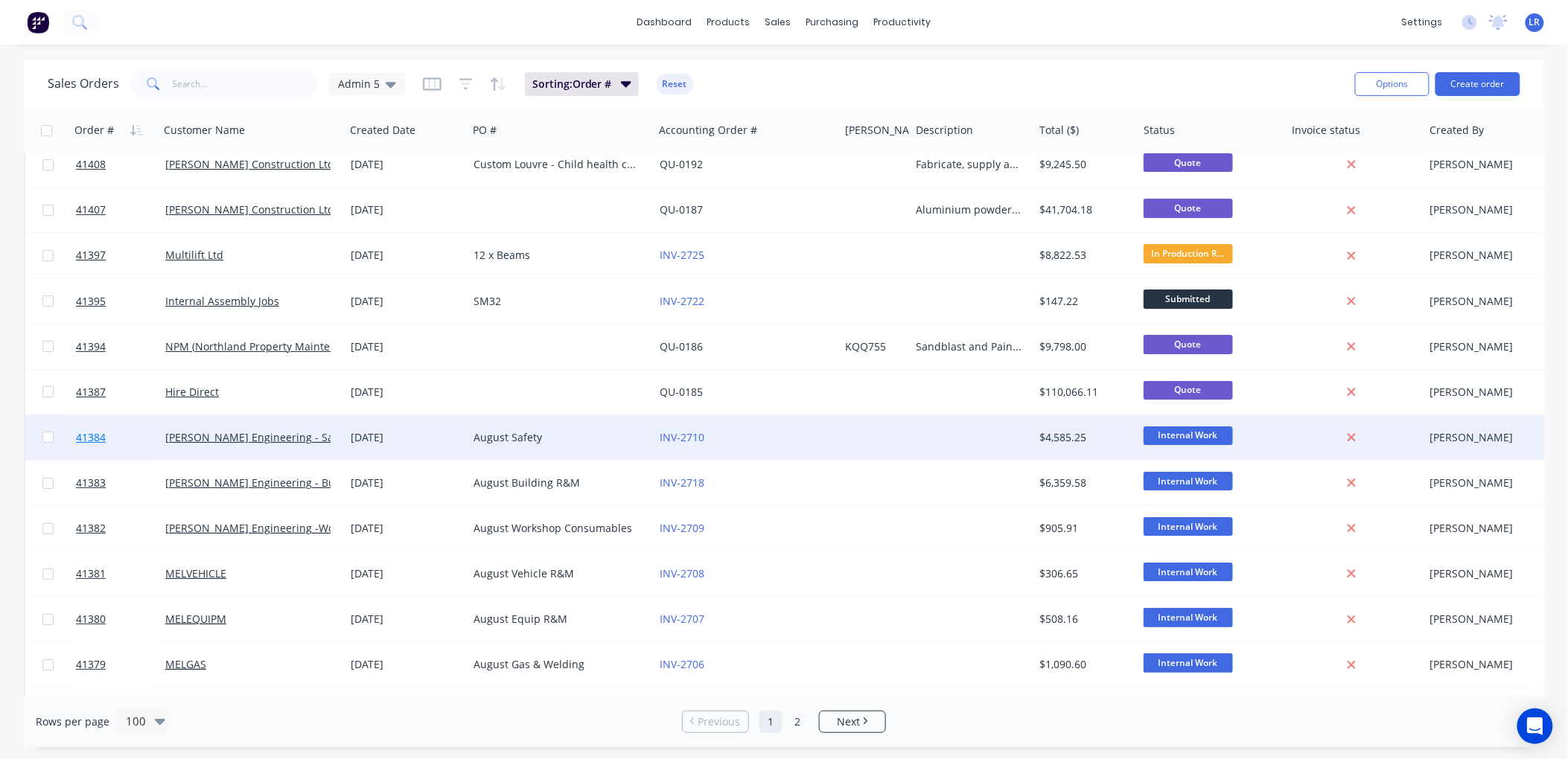
click at [92, 435] on span "41384" at bounding box center [90, 438] width 30 height 15
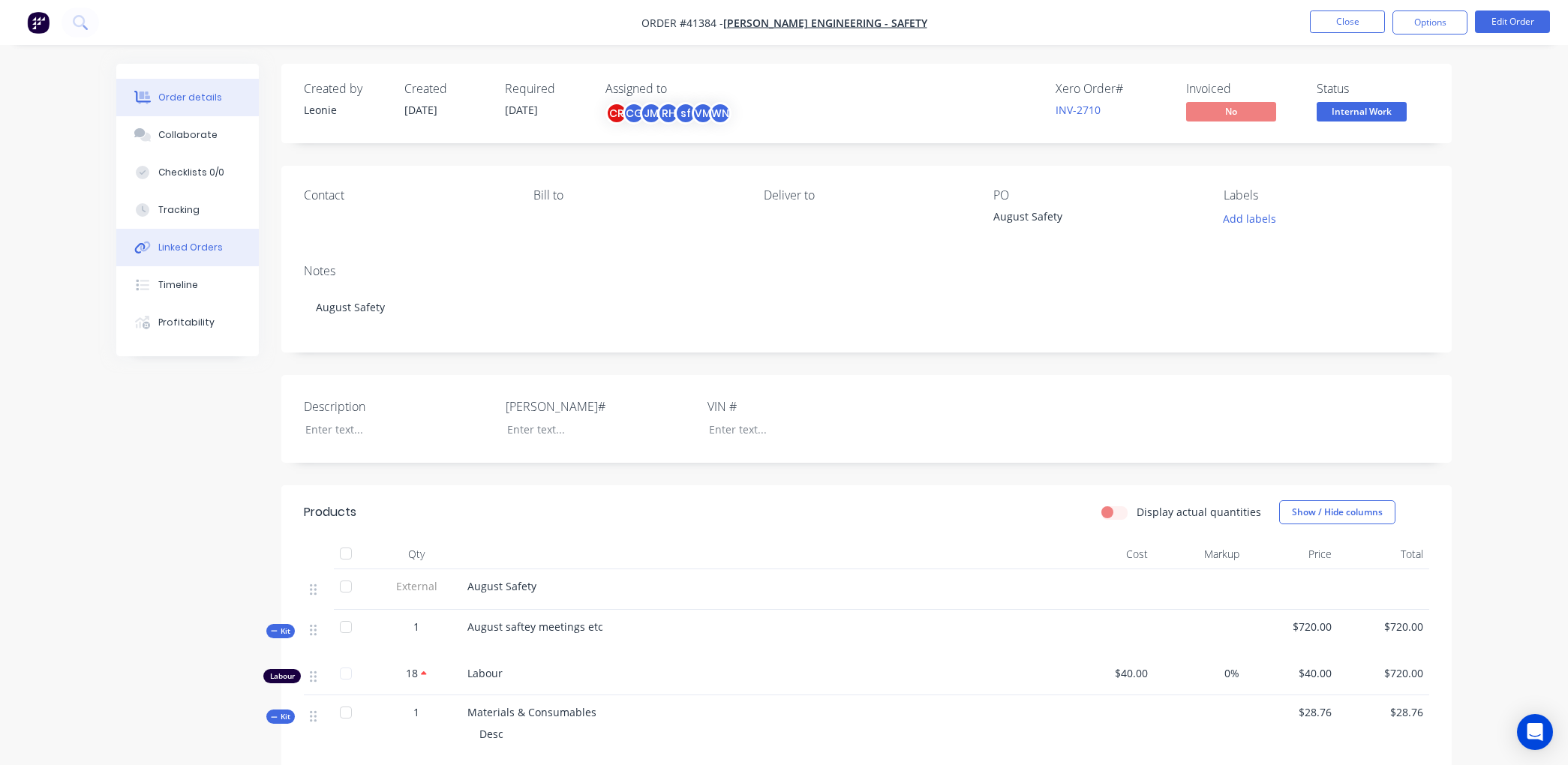
click at [182, 245] on div "Linked Orders" at bounding box center [190, 247] width 64 height 14
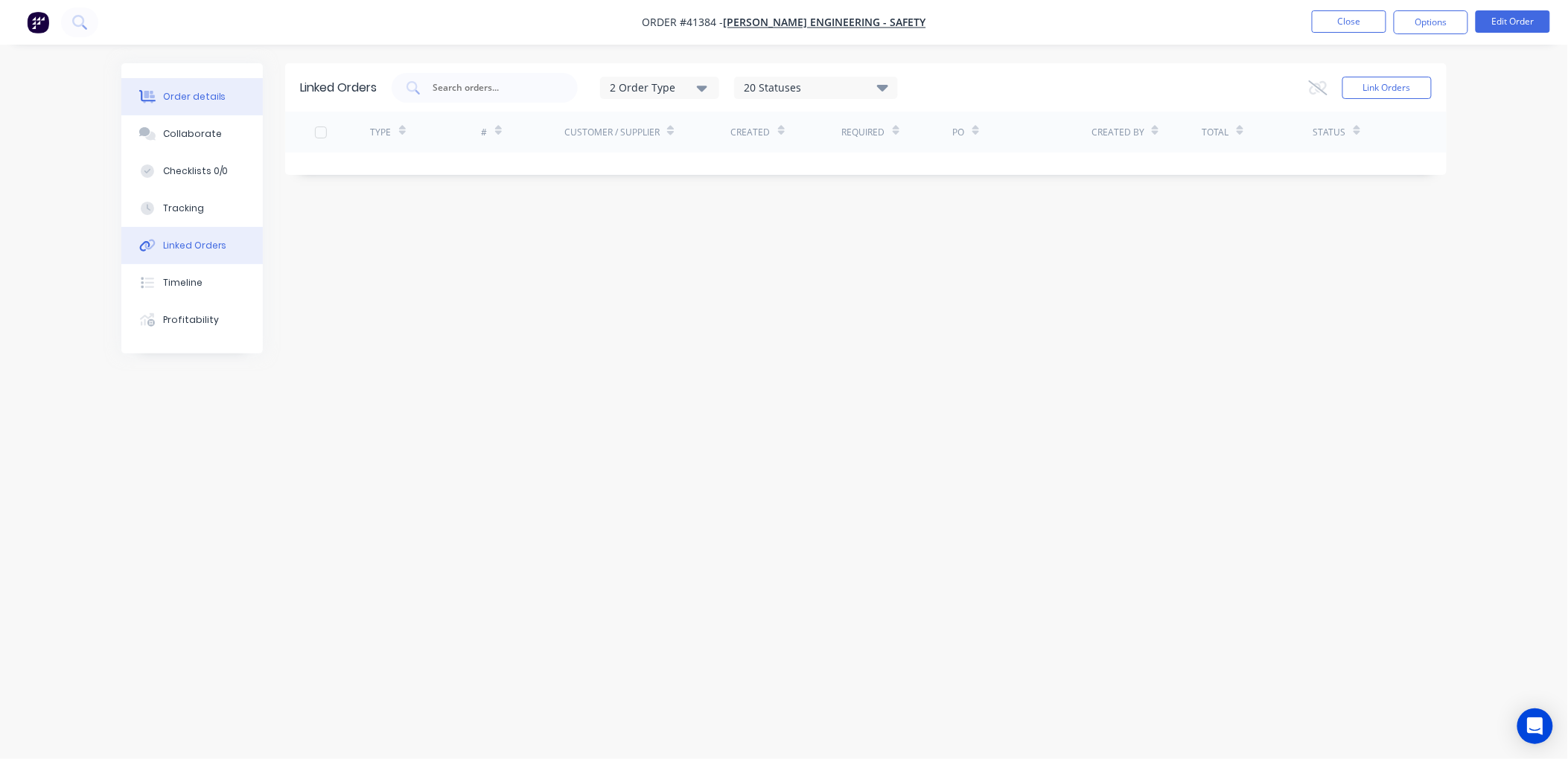
click at [197, 92] on div "Order details" at bounding box center [194, 97] width 63 height 14
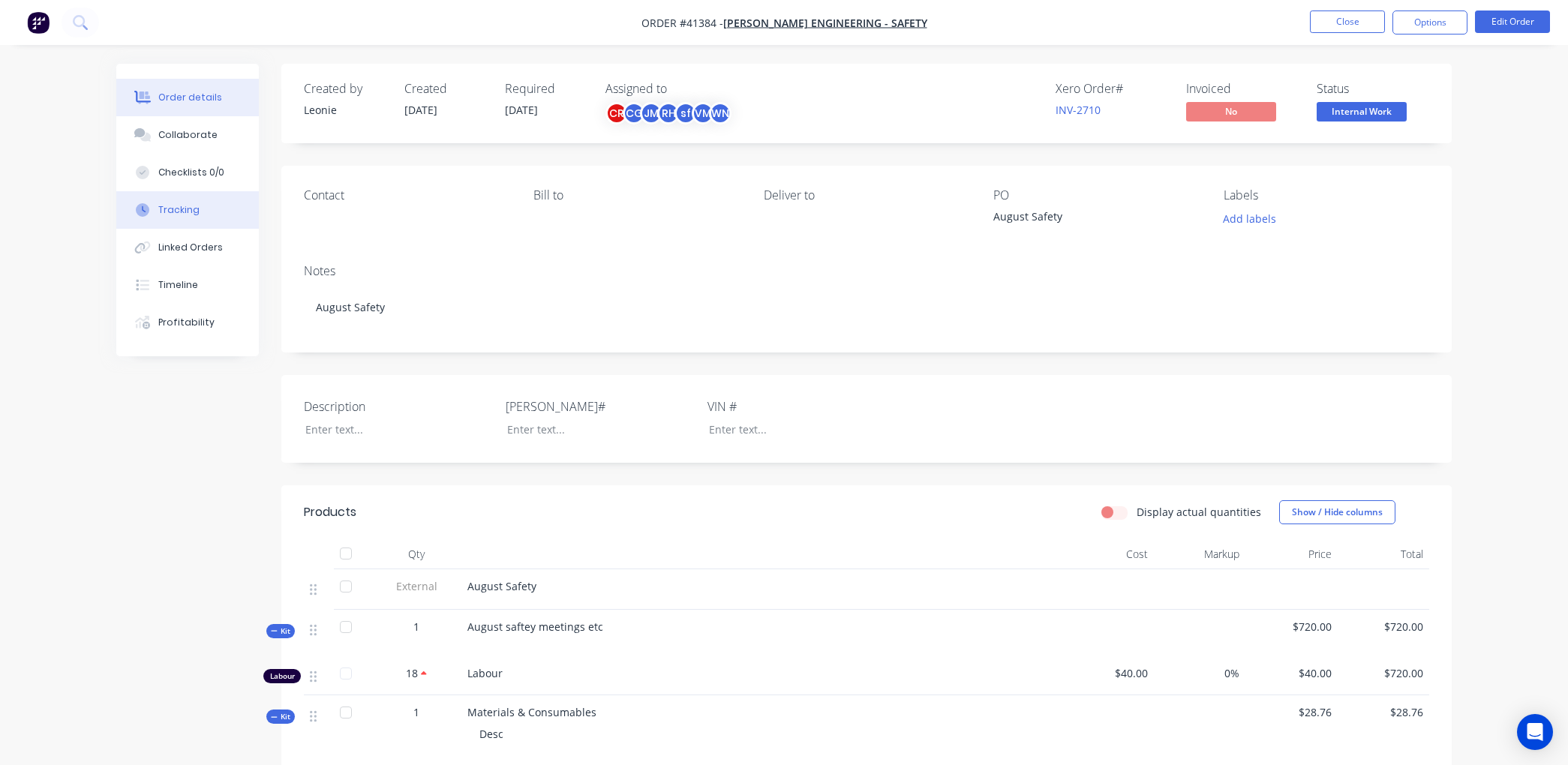
click at [171, 203] on div "Tracking" at bounding box center [178, 210] width 41 height 14
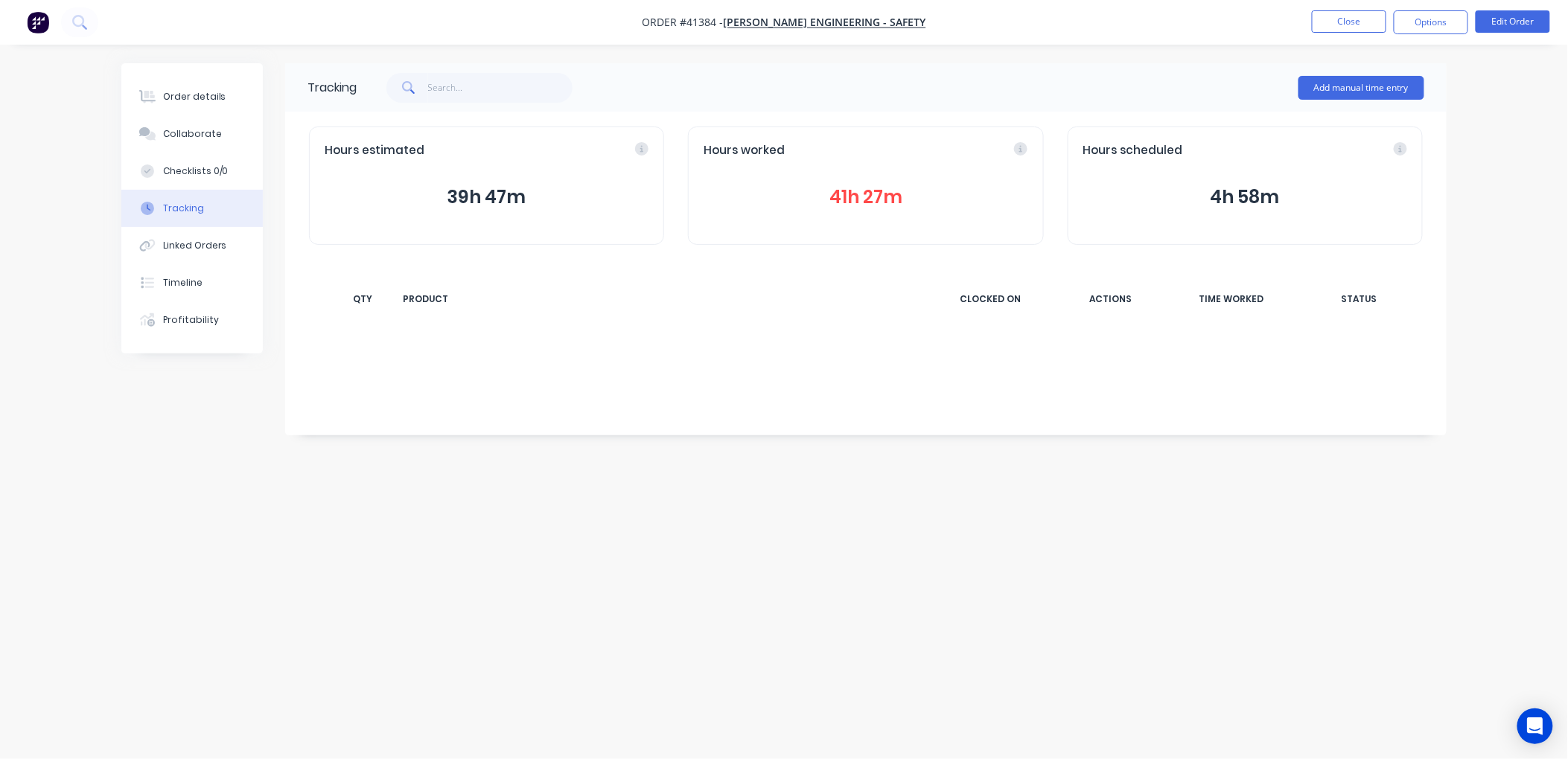
click at [847, 188] on button "41h 27m" at bounding box center [865, 197] width 324 height 28
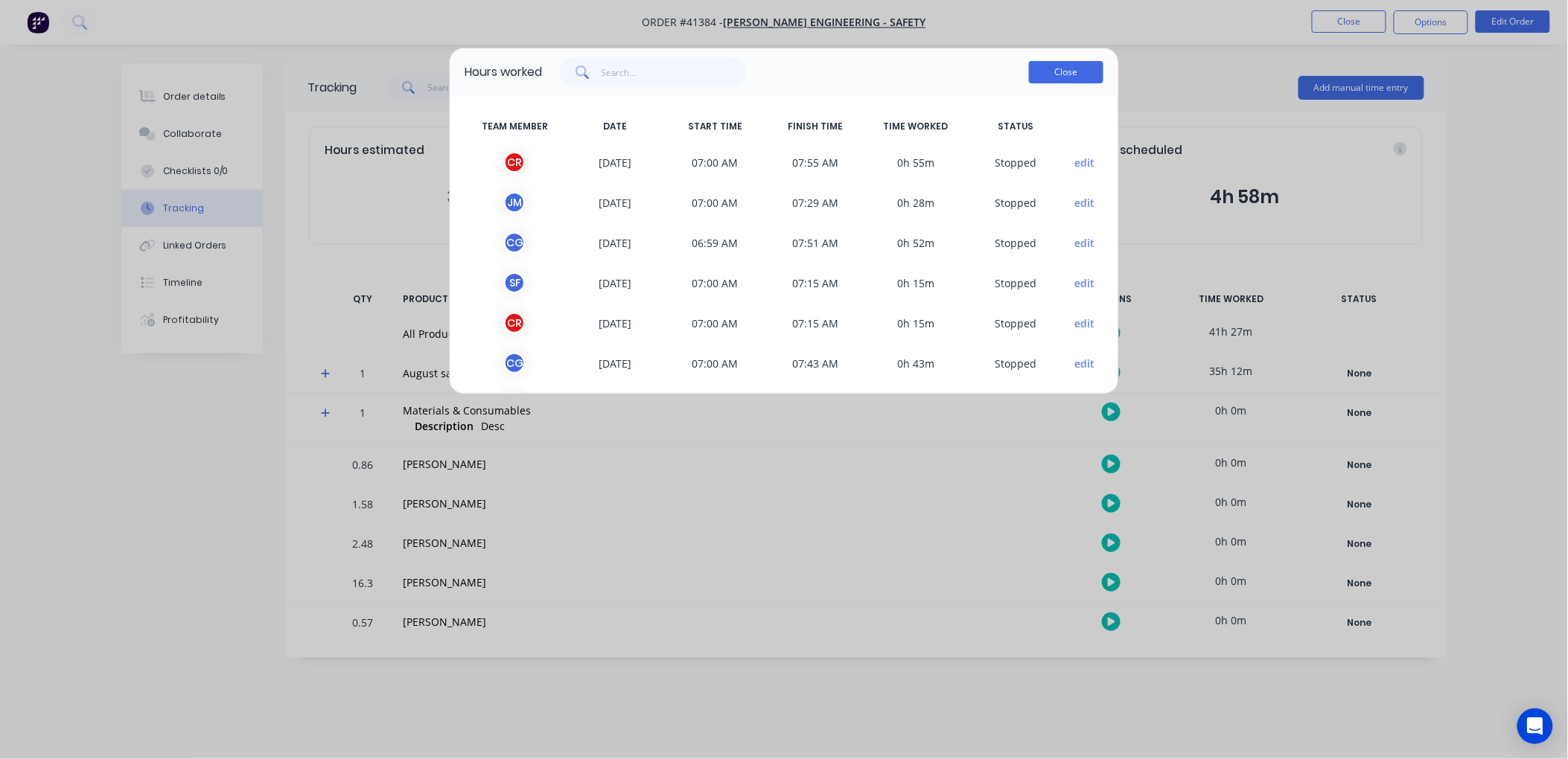
click at [1053, 71] on button "Close" at bounding box center [1067, 72] width 75 height 22
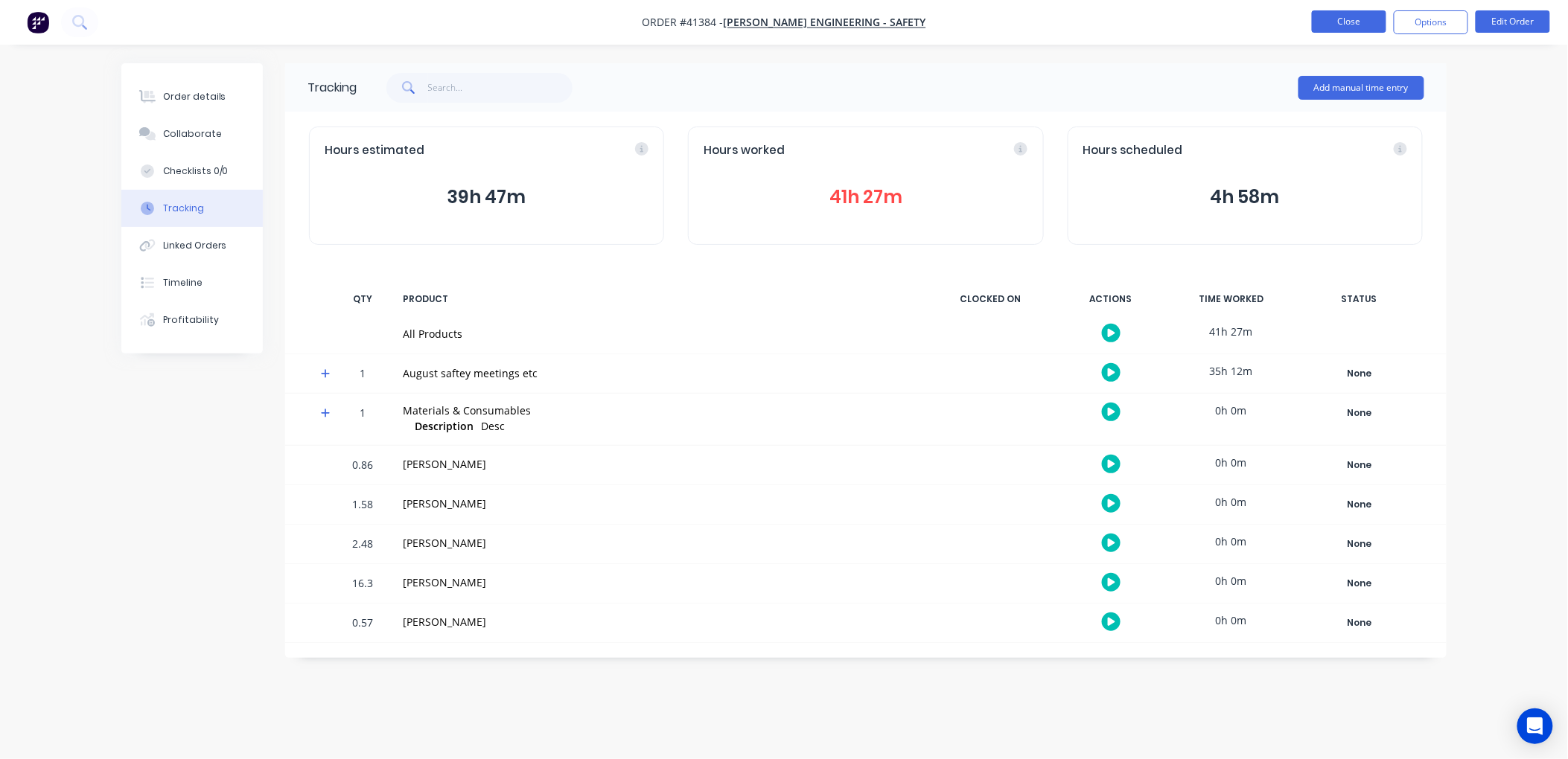
click at [1362, 18] on button "Close" at bounding box center [1350, 21] width 75 height 22
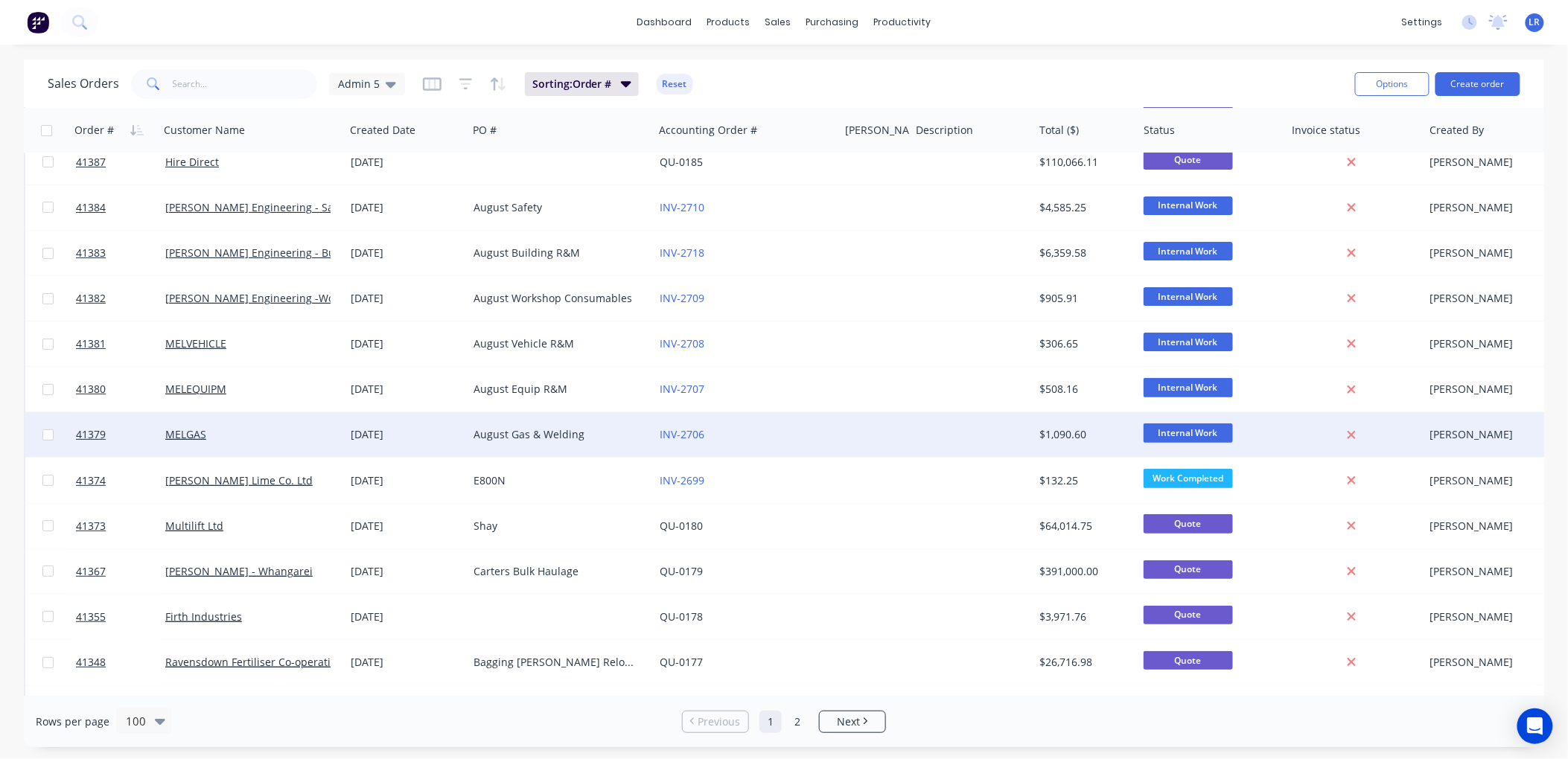
scroll to position [2315, 0]
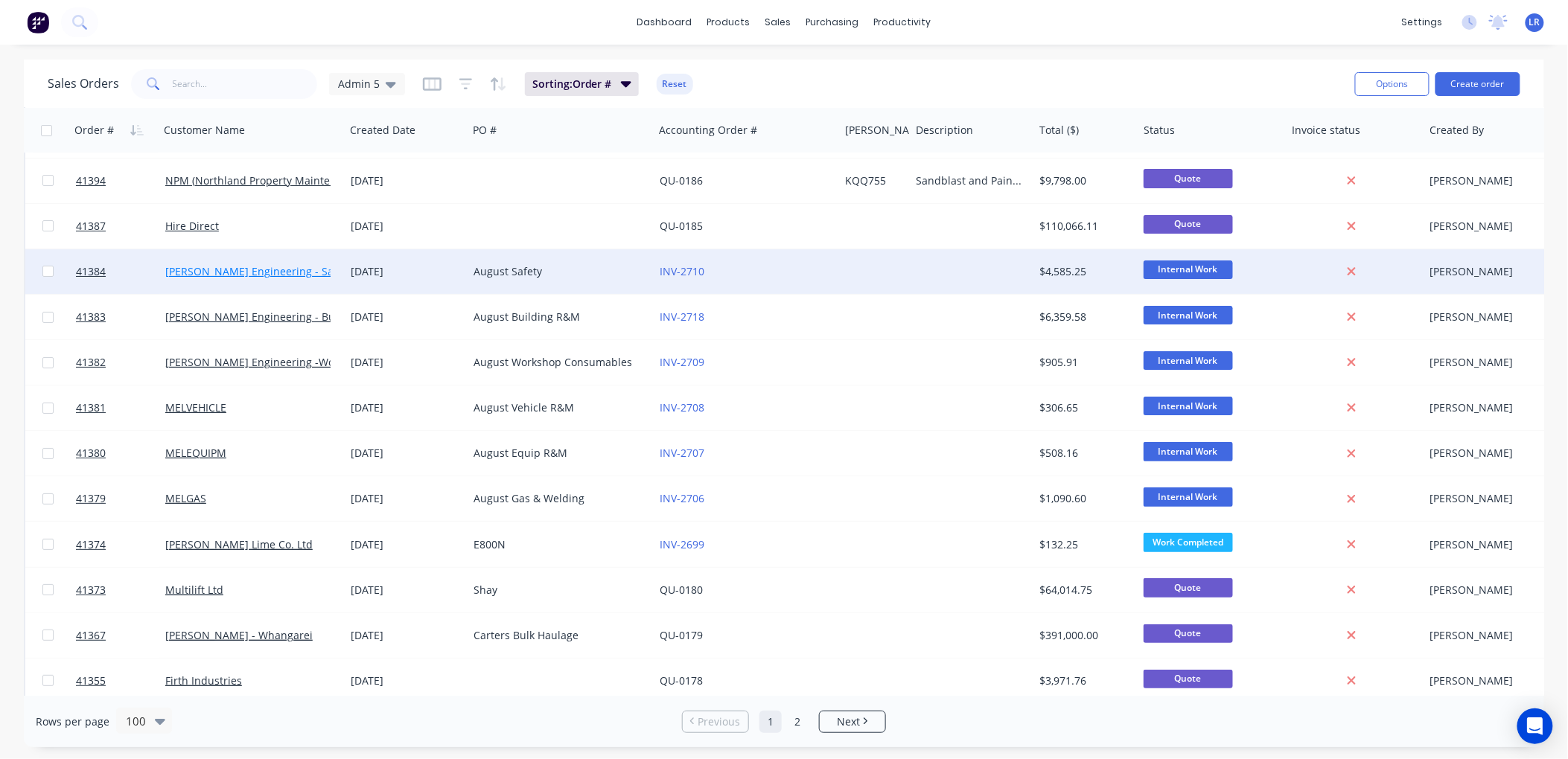
click at [258, 271] on link "[PERSON_NAME] Engineering - Safety" at bounding box center [258, 272] width 187 height 15
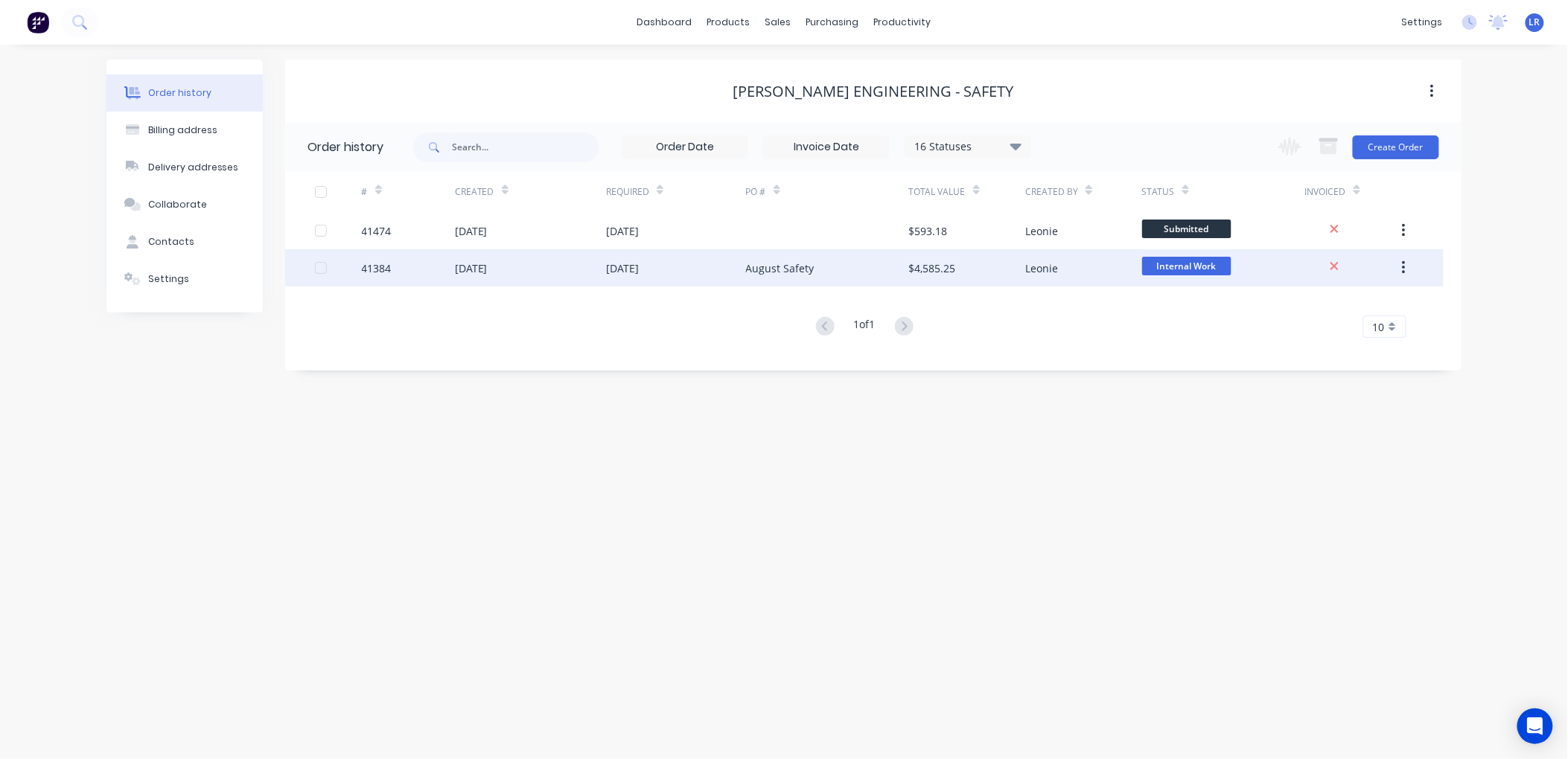
click at [391, 265] on div "41384" at bounding box center [377, 268] width 30 height 16
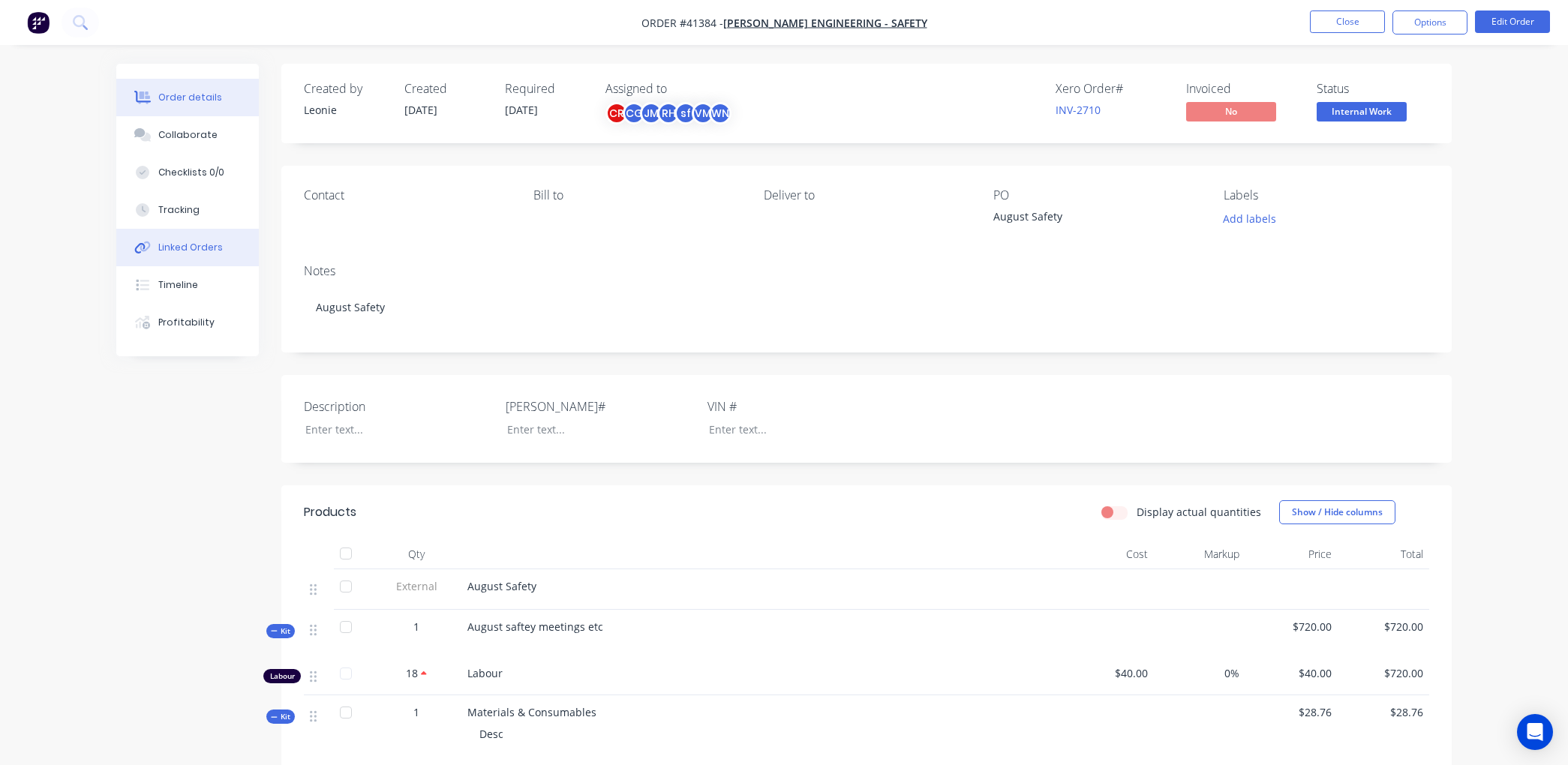
click at [207, 245] on div "Linked Orders" at bounding box center [190, 247] width 64 height 14
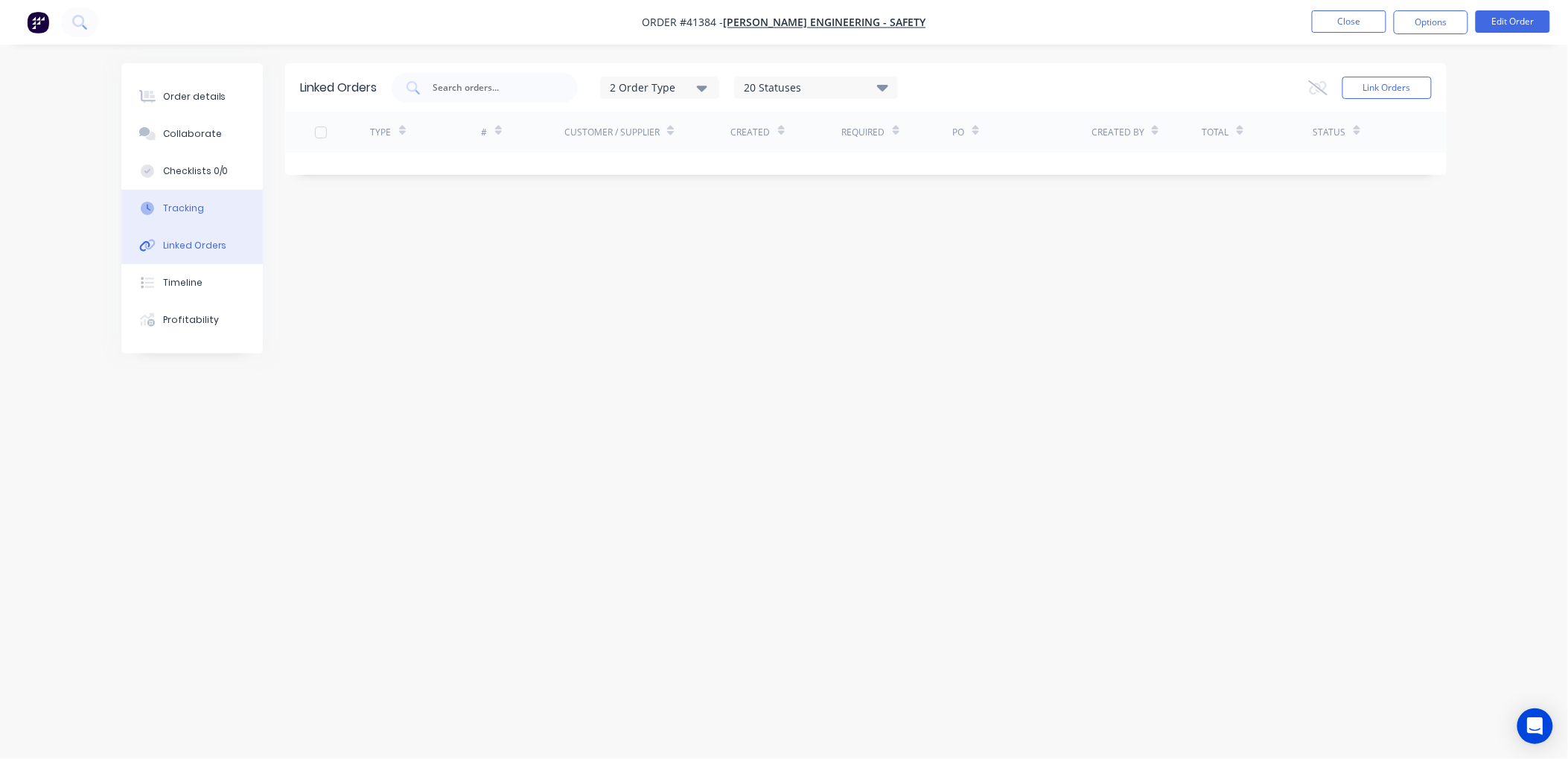
click at [197, 206] on div "Tracking" at bounding box center [183, 208] width 41 height 14
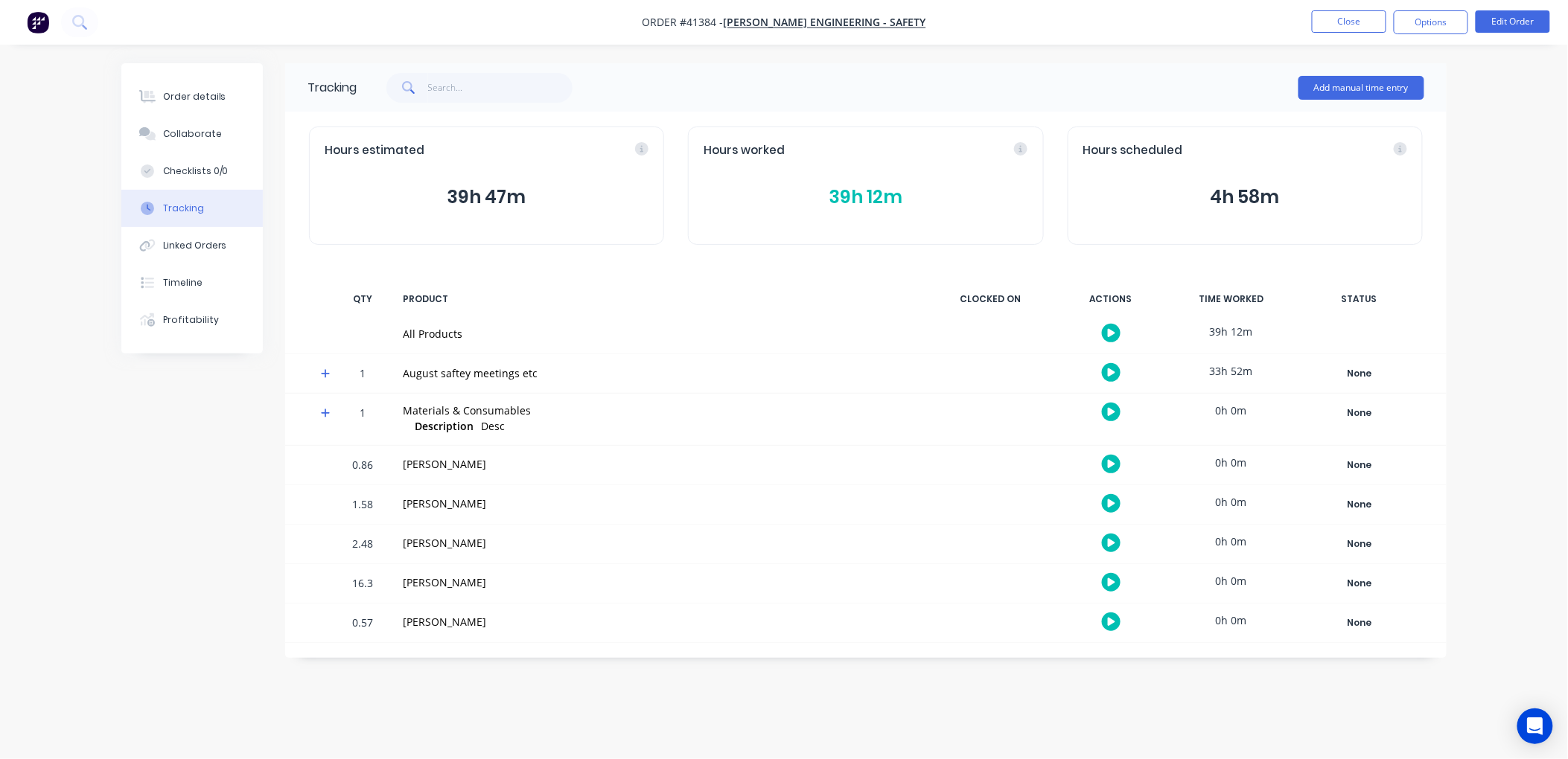
click at [858, 190] on button "39h 12m" at bounding box center [865, 197] width 324 height 28
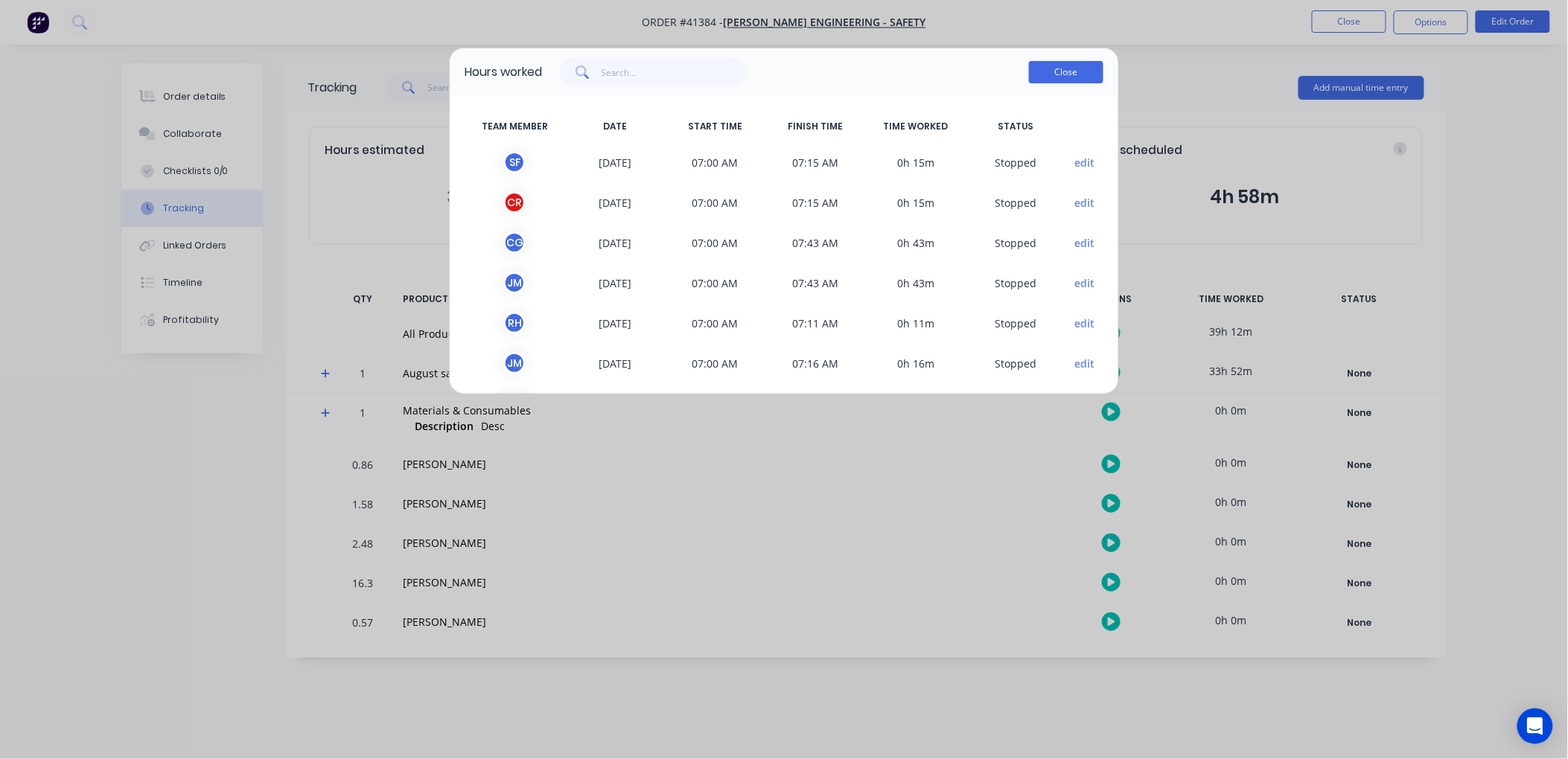
click at [1063, 69] on button "Close" at bounding box center [1067, 72] width 75 height 22
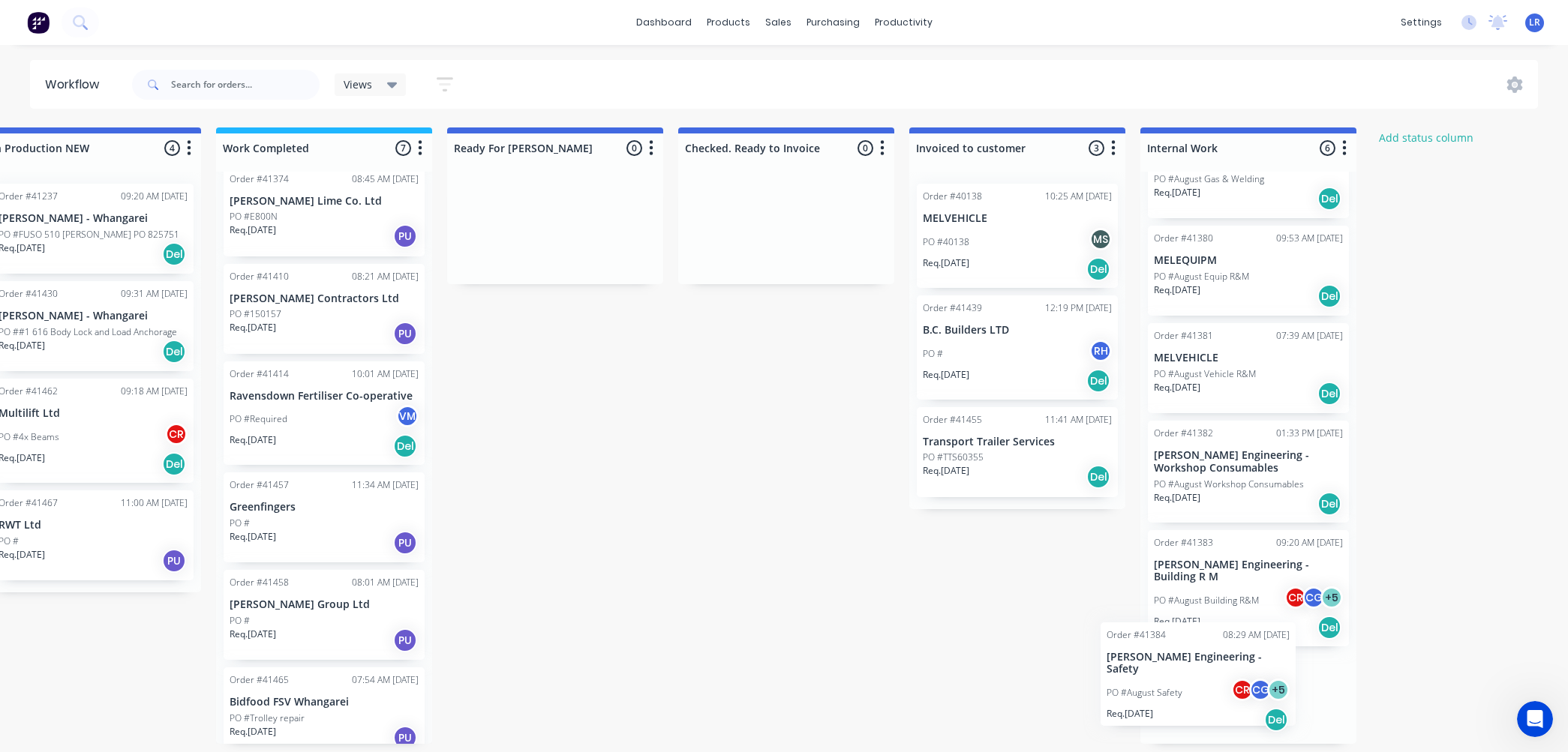
scroll to position [4, 745]
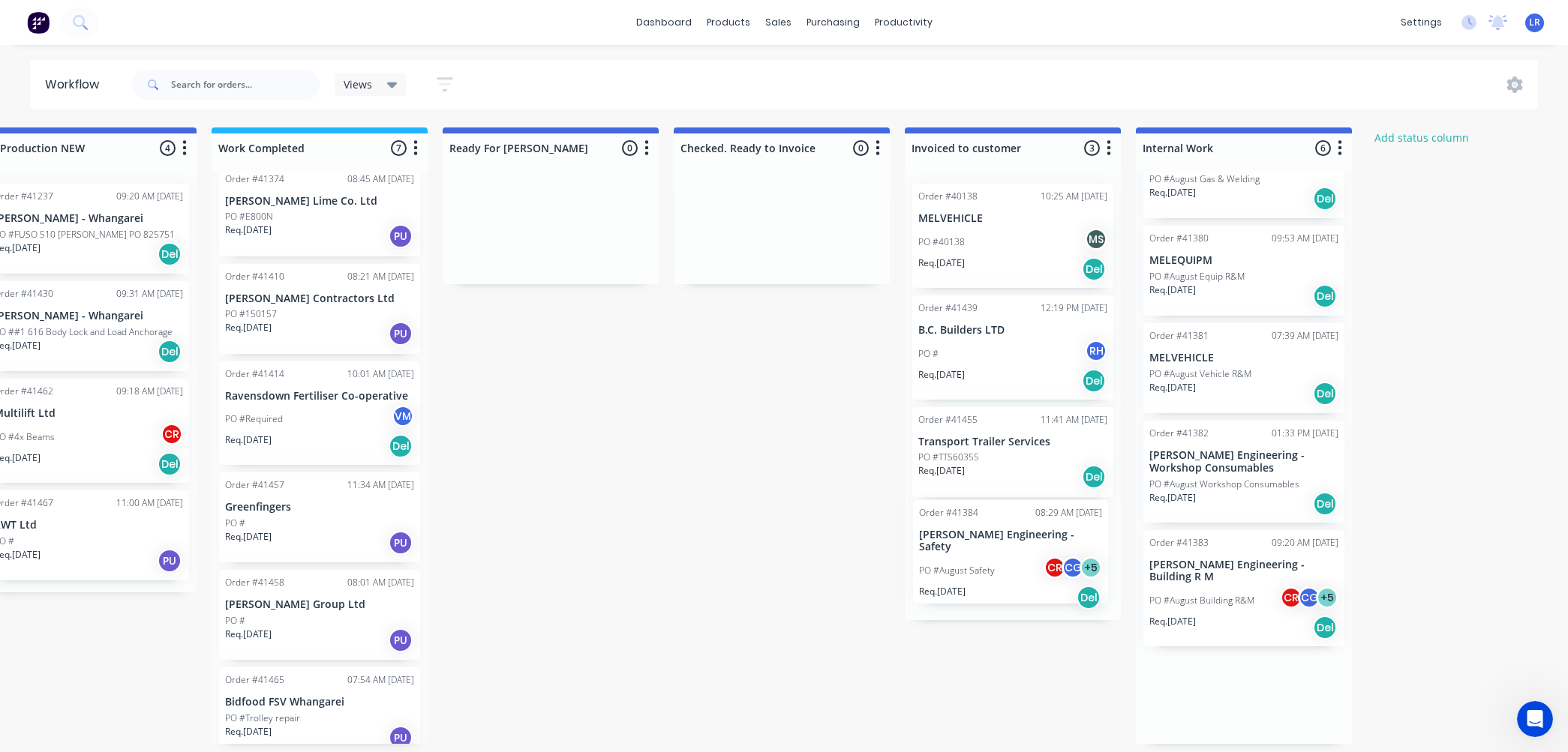
drag, startPoint x: 1171, startPoint y: 658, endPoint x: 983, endPoint y: 536, distance: 224.1
click at [983, 536] on div "Submitted 25 Status colour #273444 hex #273444 Save Cancel Summaries Total orde…" at bounding box center [494, 436] width 2502 height 617
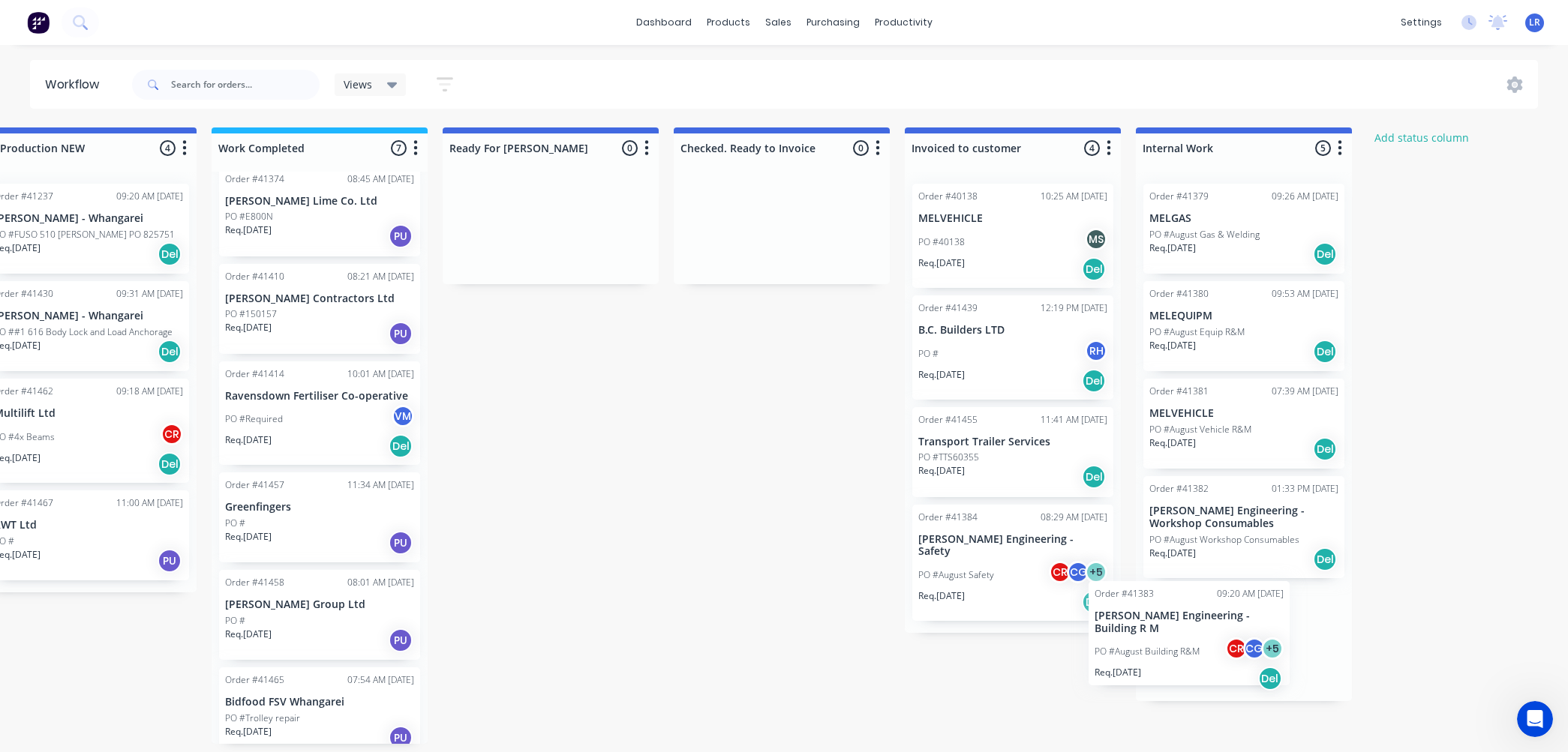
scroll to position [4, 748]
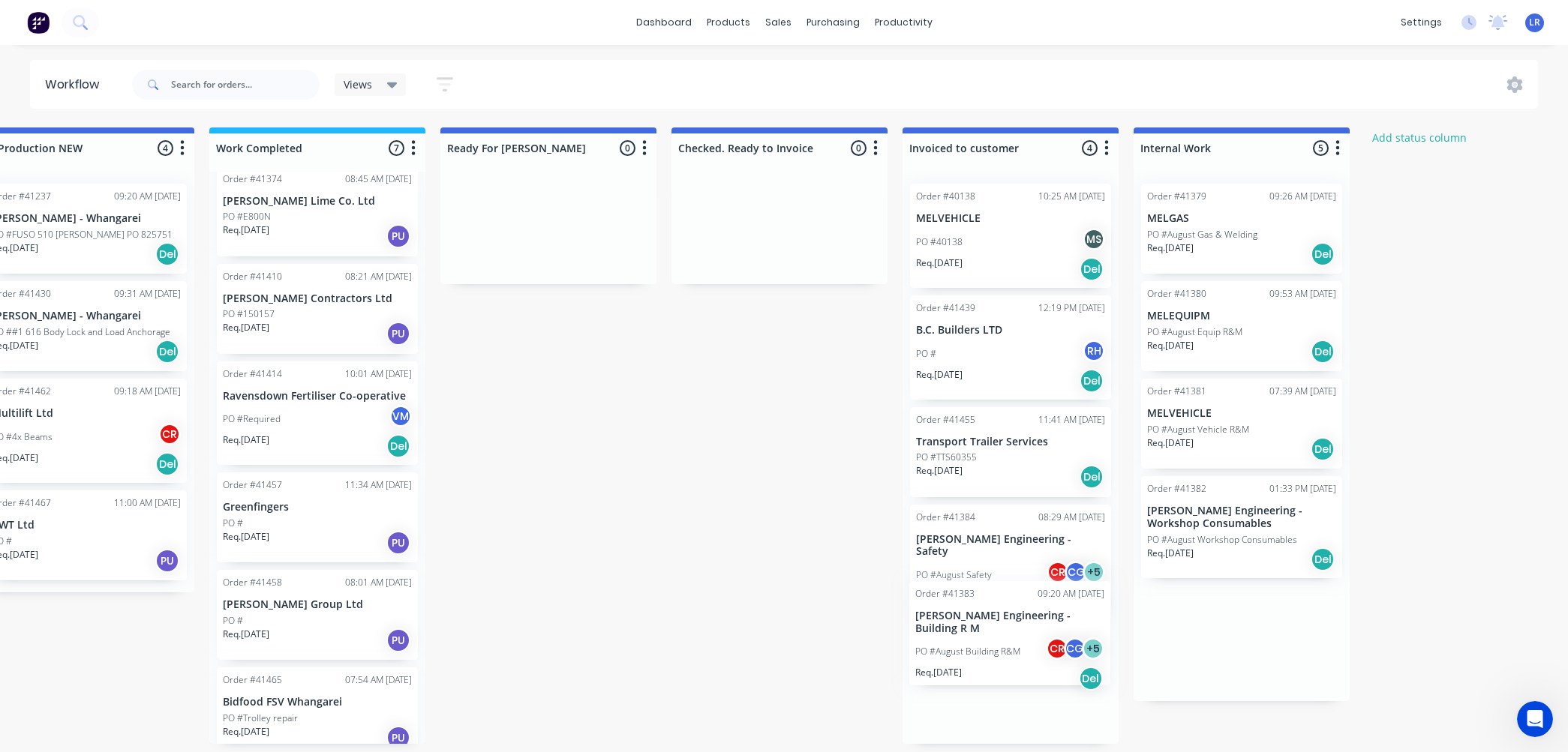
drag, startPoint x: 1254, startPoint y: 632, endPoint x: 1014, endPoint y: 635, distance: 240.0
click at [1014, 635] on div "Submitted 25 Status colour #273444 hex #273444 Save Cancel Summaries Total orde…" at bounding box center [492, 436] width 2502 height 617
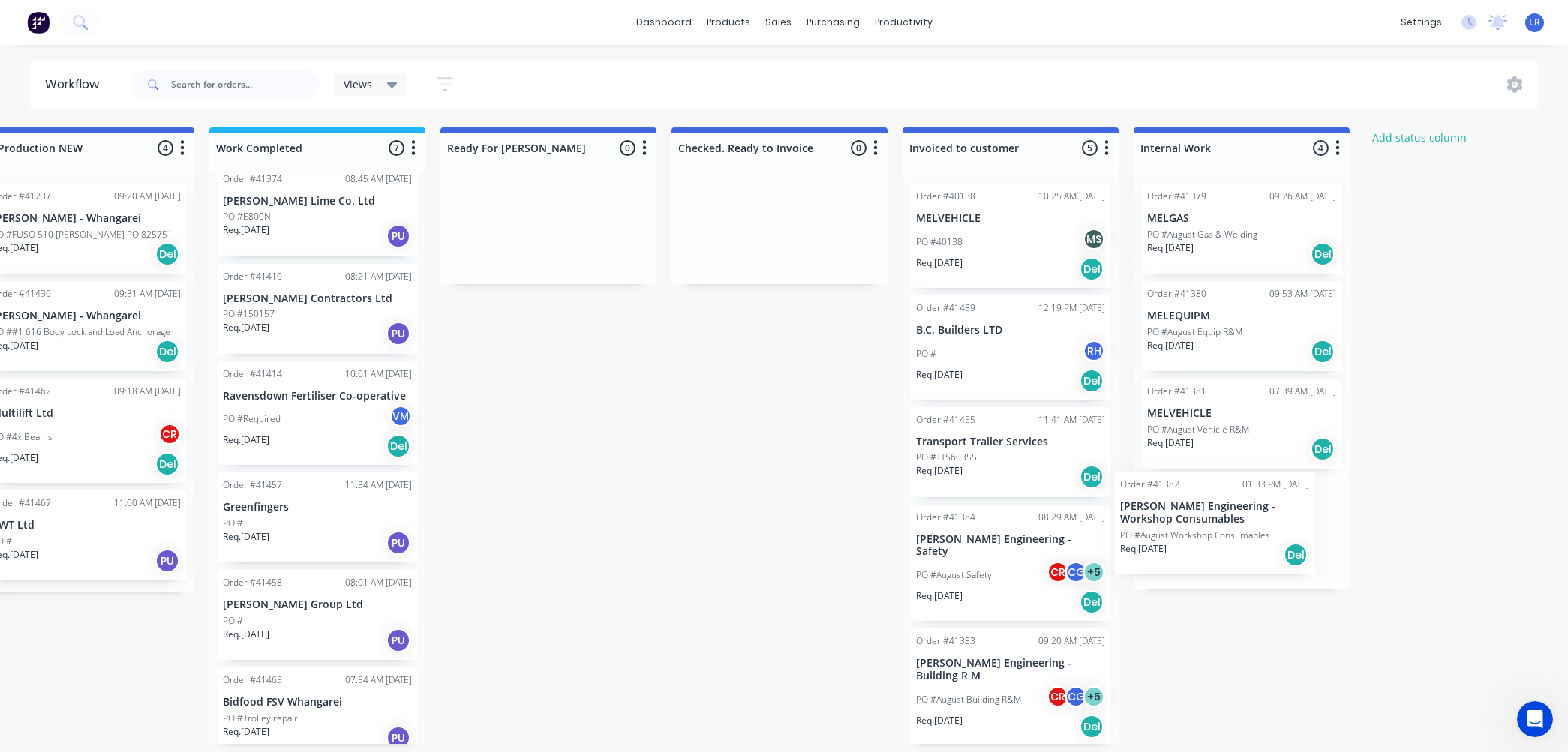
scroll to position [4, 751]
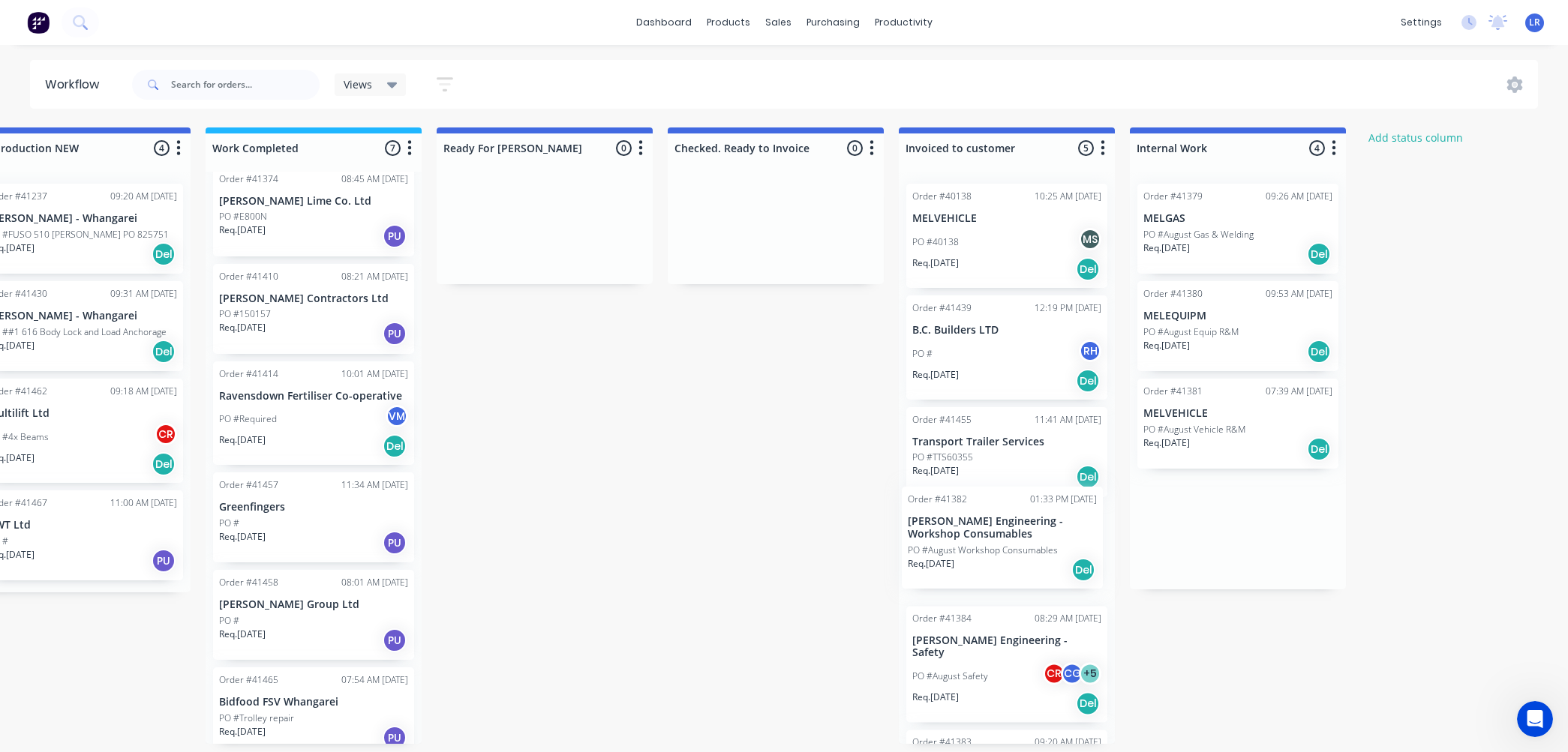
drag, startPoint x: 1230, startPoint y: 516, endPoint x: 985, endPoint y: 530, distance: 245.4
click at [985, 530] on div "Submitted 25 Status colour #273444 hex #273444 Save Cancel Summaries Total orde…" at bounding box center [488, 436] width 2502 height 617
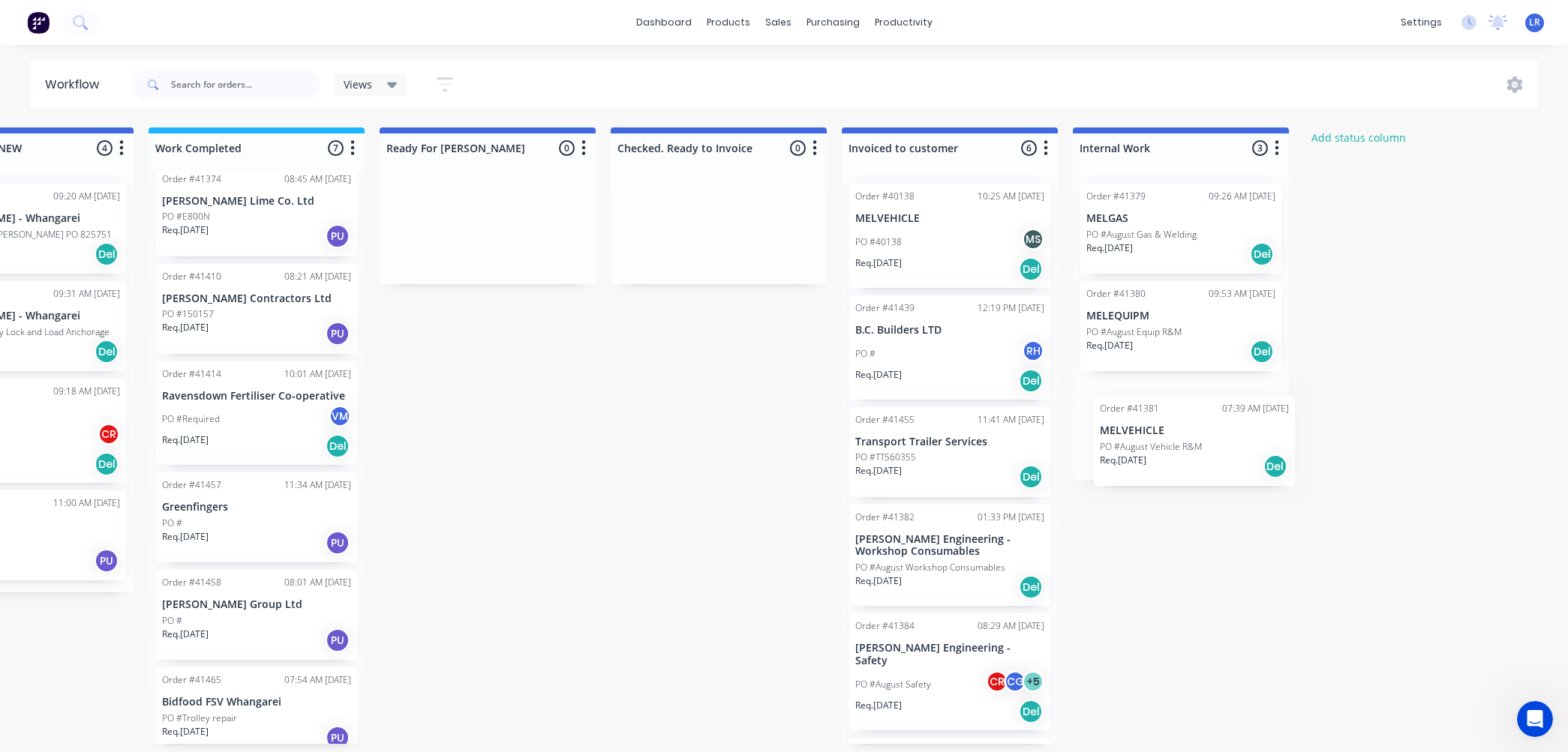
scroll to position [4, 815]
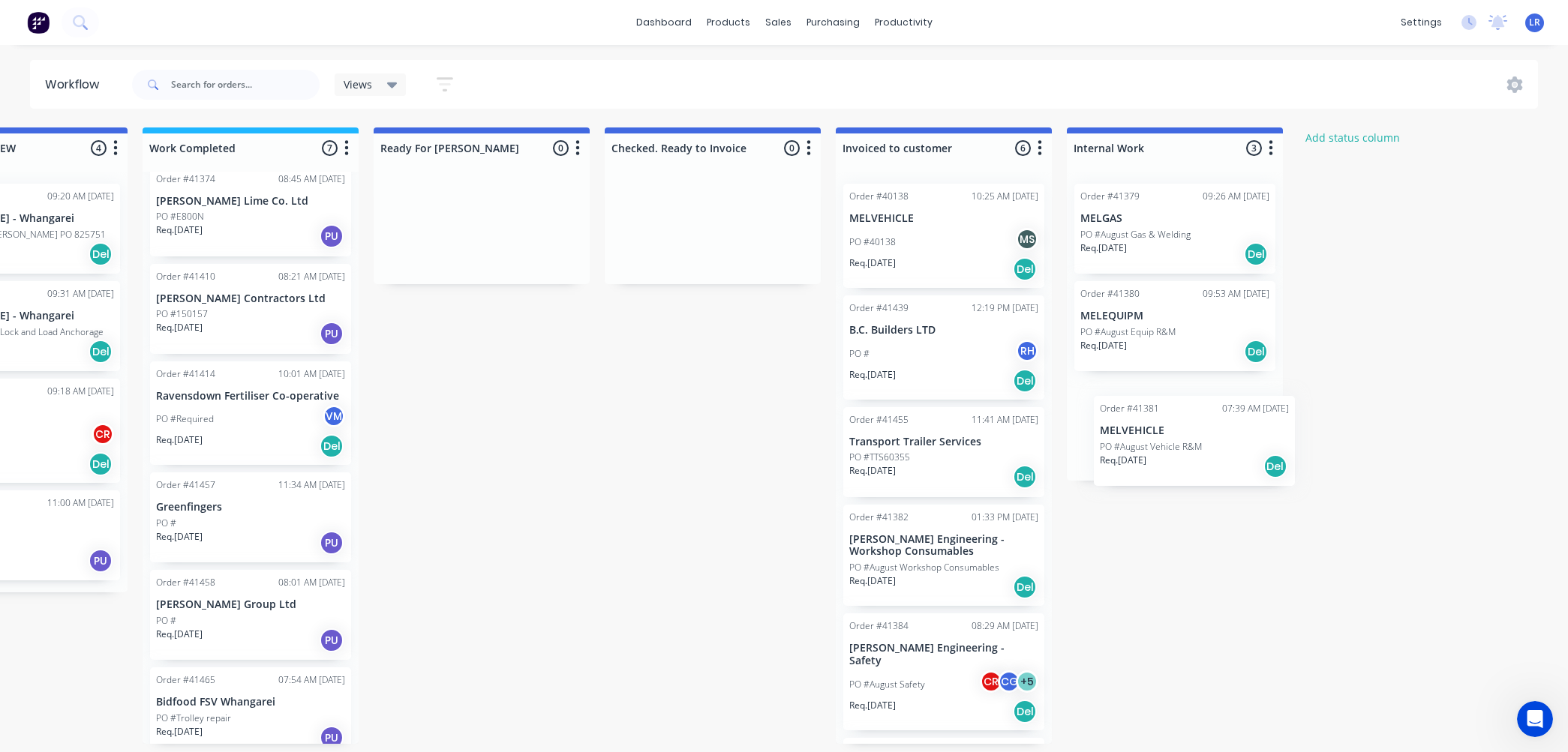
drag, startPoint x: 1209, startPoint y: 427, endPoint x: 1147, endPoint y: 447, distance: 65.1
click at [1147, 447] on div "Order #41379 09:26 AM 01/09/25 MELGAS PO #August Gas & Welding Req. 31/07/25 De…" at bounding box center [1174, 326] width 216 height 309
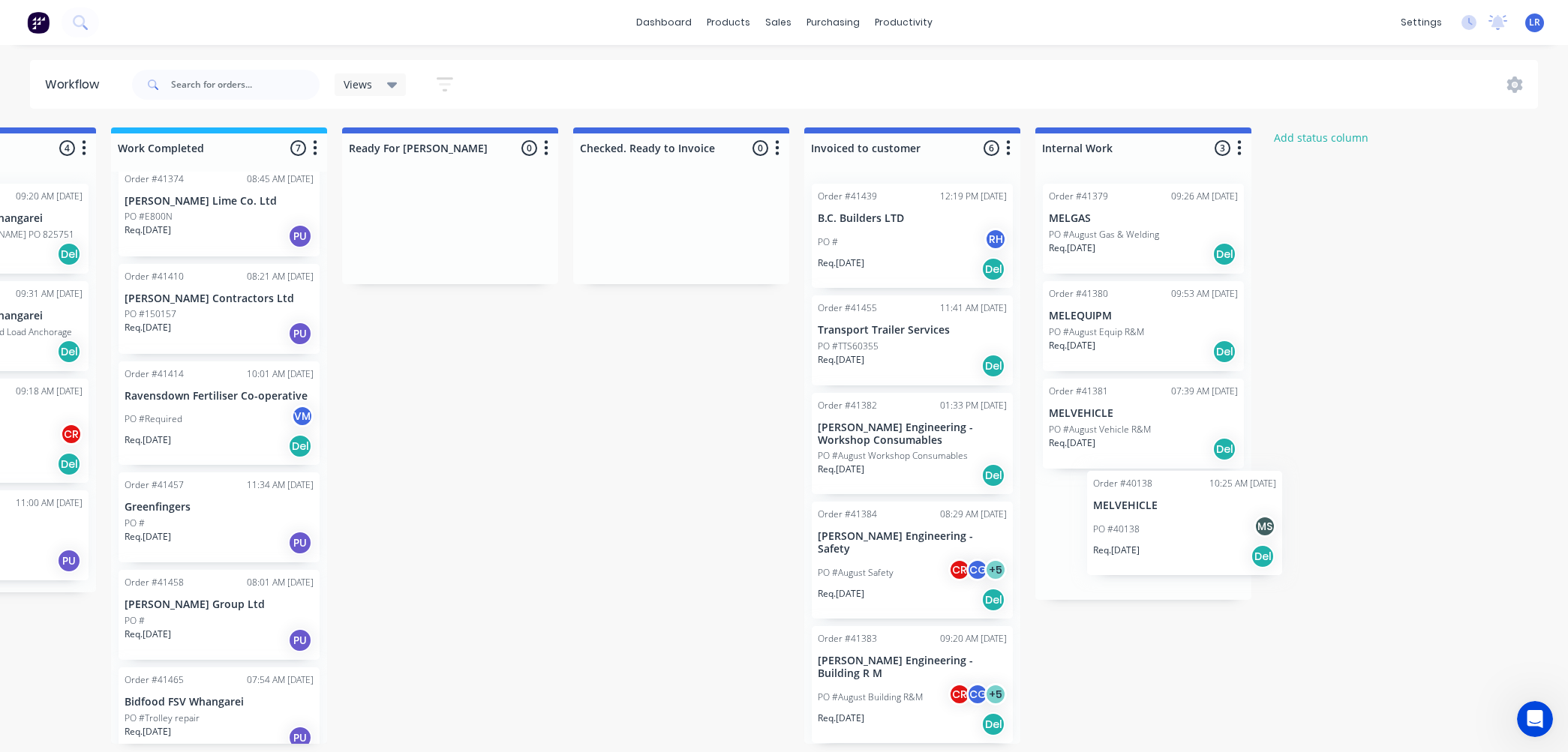
scroll to position [4, 850]
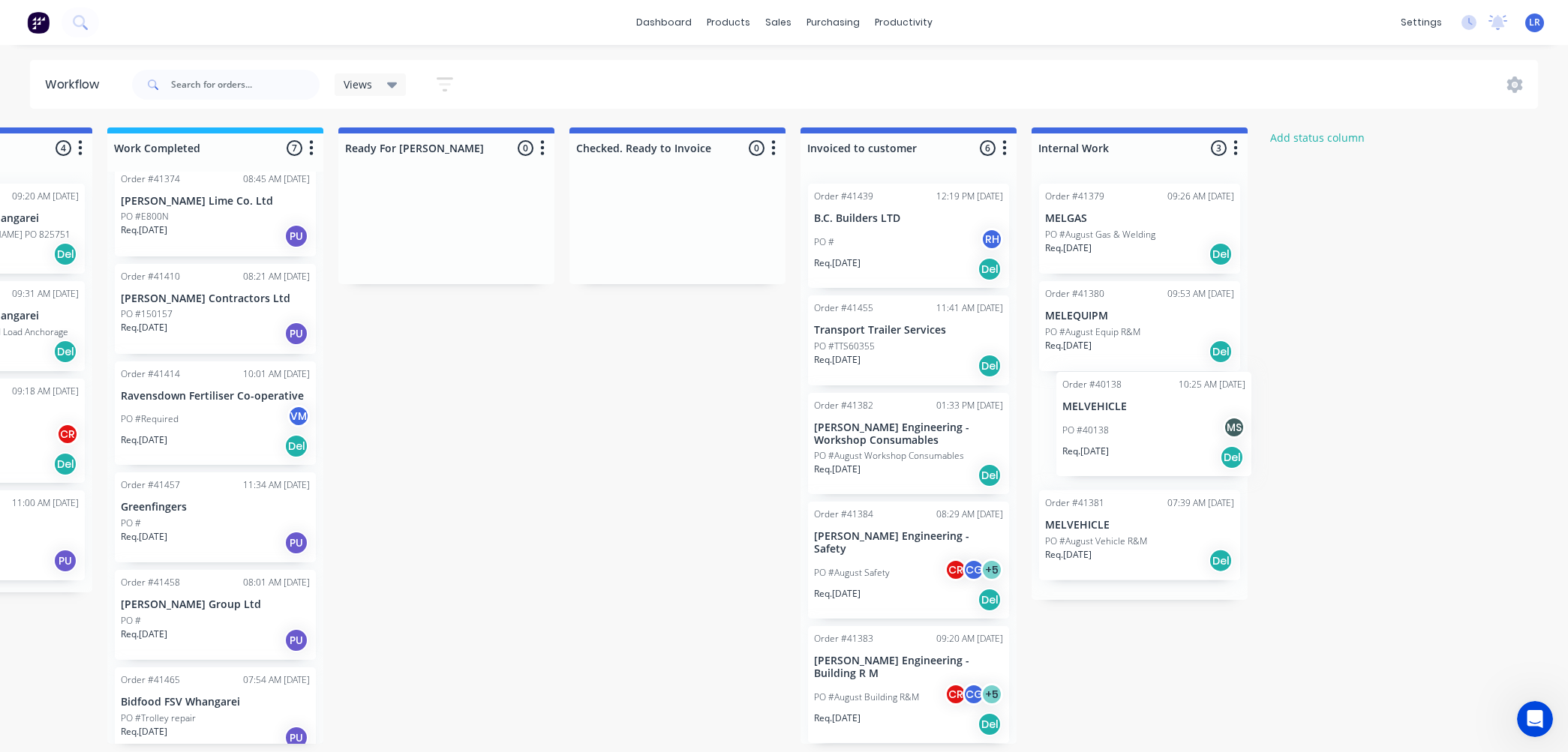
drag, startPoint x: 879, startPoint y: 238, endPoint x: 1100, endPoint y: 429, distance: 292.1
click at [1100, 429] on div "Submitted 25 Status colour #273444 hex #273444 Save Cancel Summaries Total orde…" at bounding box center [390, 436] width 2502 height 617
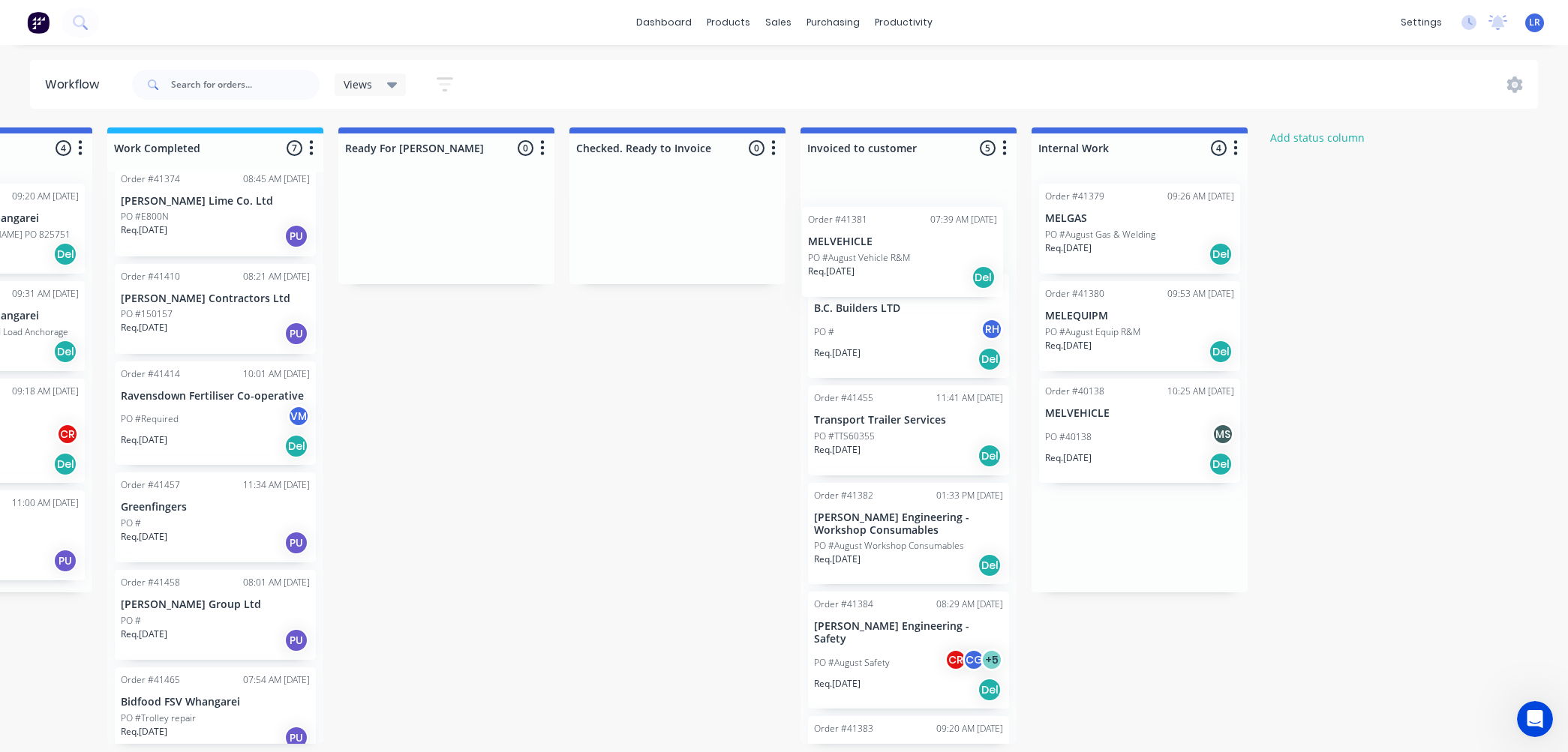
drag, startPoint x: 1111, startPoint y: 541, endPoint x: 866, endPoint y: 263, distance: 370.6
click at [866, 263] on div "Submitted 25 Status colour #273444 hex #273444 Save Cancel Summaries Total orde…" at bounding box center [390, 436] width 2502 height 617
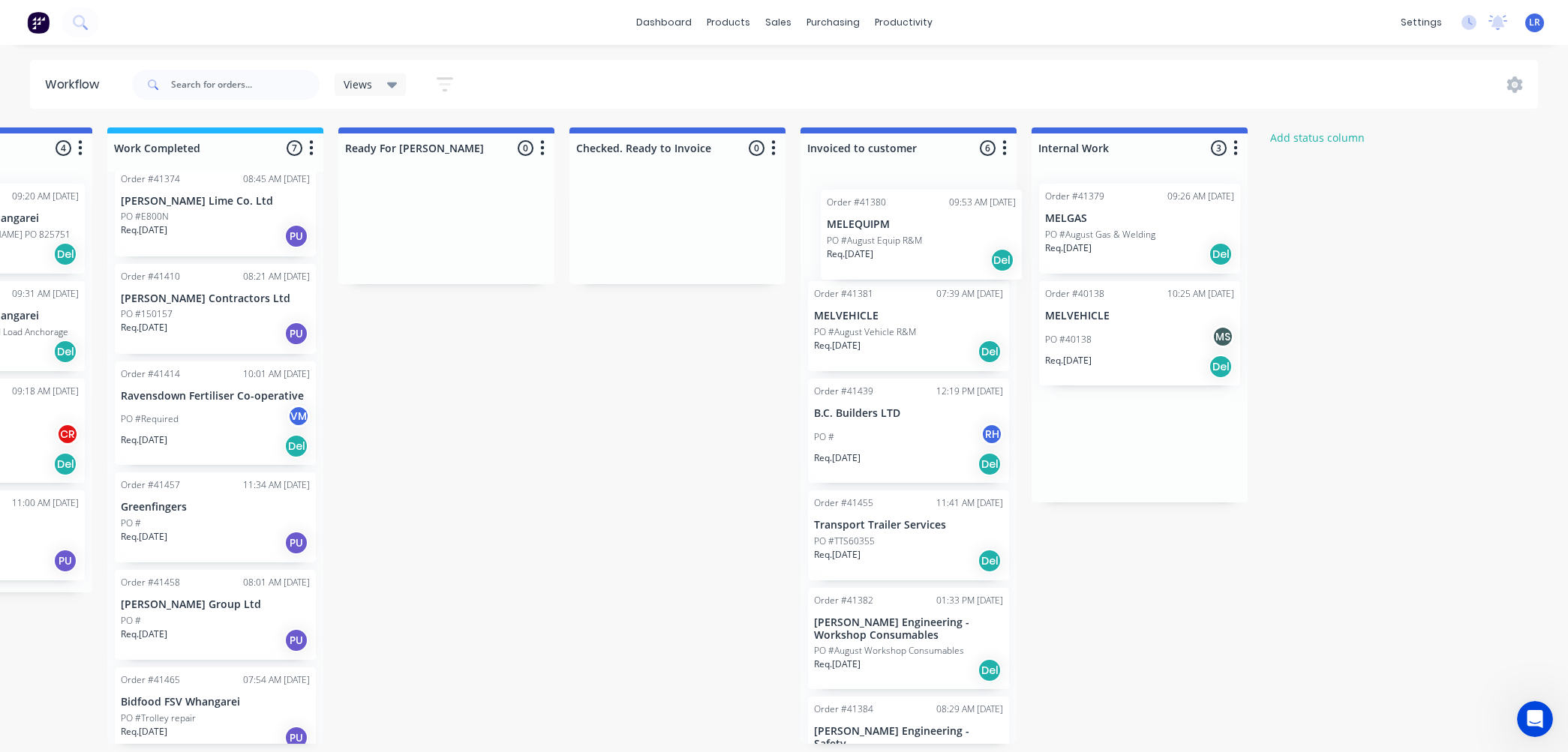
drag, startPoint x: 1085, startPoint y: 323, endPoint x: 863, endPoint y: 237, distance: 238.1
click at [863, 237] on div "Submitted 25 Status colour #273444 hex #273444 Save Cancel Summaries Total orde…" at bounding box center [390, 436] width 2502 height 617
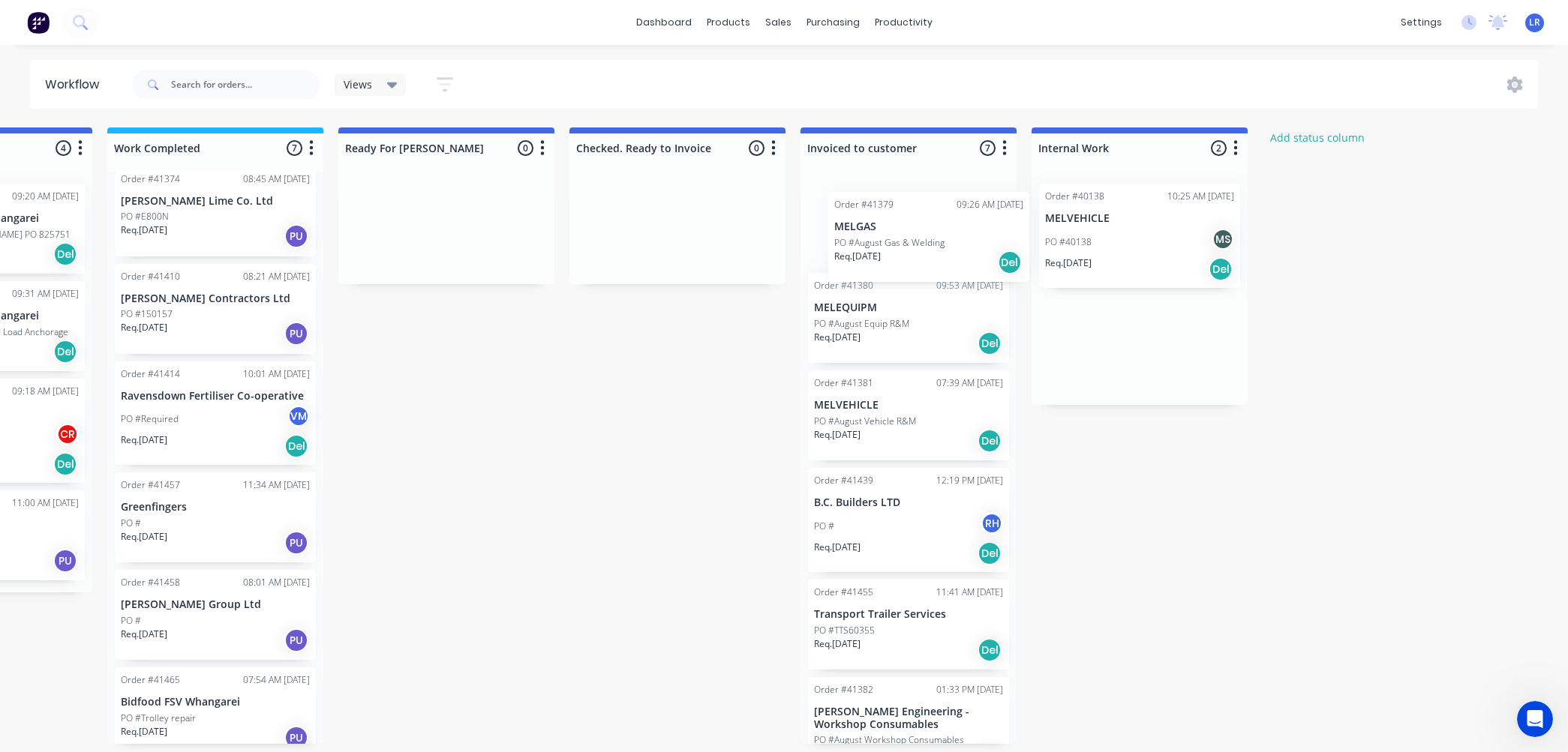
scroll to position [0, 0]
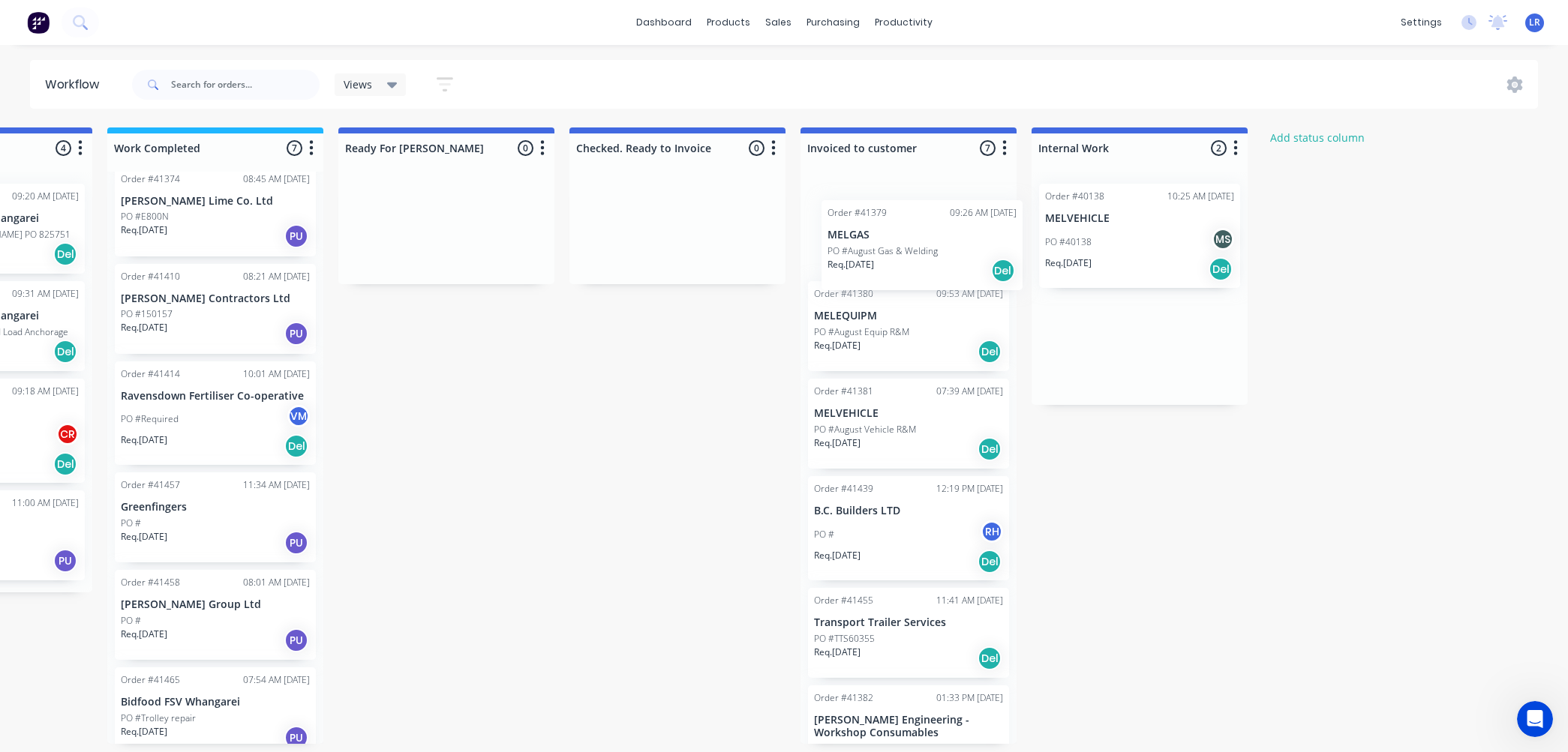
drag, startPoint x: 1136, startPoint y: 230, endPoint x: 911, endPoint y: 251, distance: 226.0
click at [911, 251] on div "Submitted 25 Status colour #273444 hex #273444 Save Cancel Summaries Total orde…" at bounding box center [390, 436] width 2502 height 617
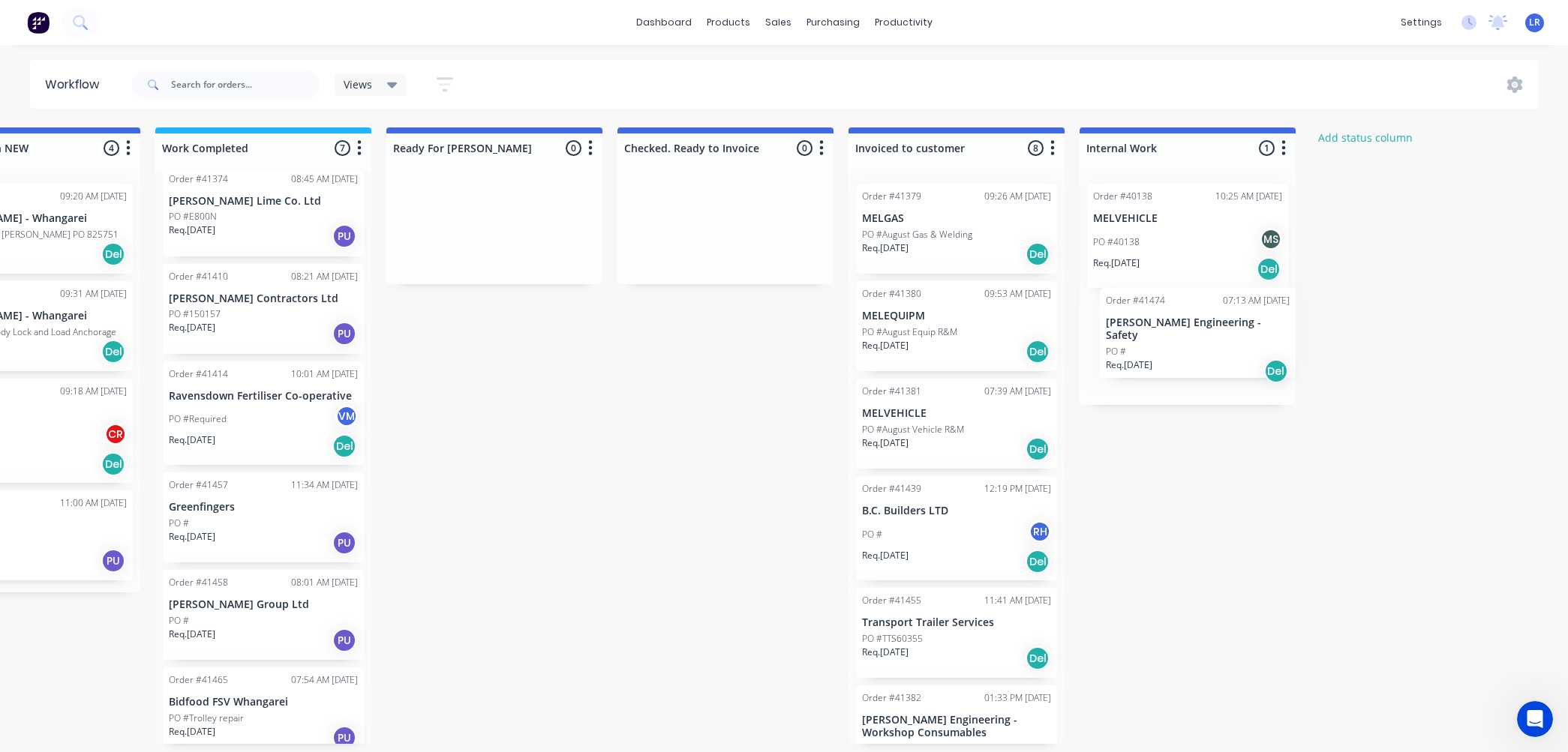
scroll to position [4, 807]
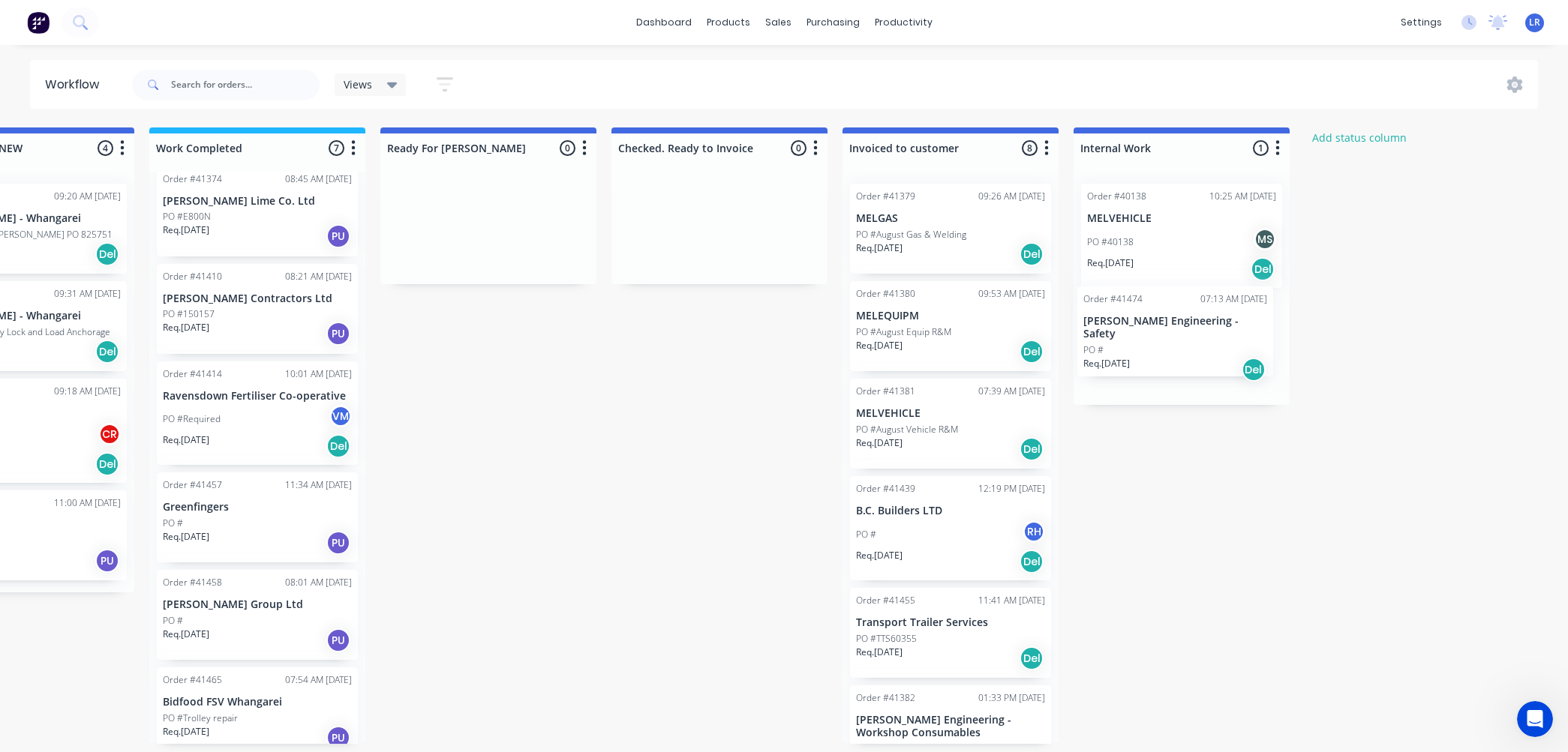
drag, startPoint x: 94, startPoint y: 315, endPoint x: 1164, endPoint y: 341, distance: 1070.3
click at [1164, 341] on div "Submitted 25 Status colour #273444 hex #273444 Save Cancel Summaries Total orde…" at bounding box center [432, 436] width 2502 height 617
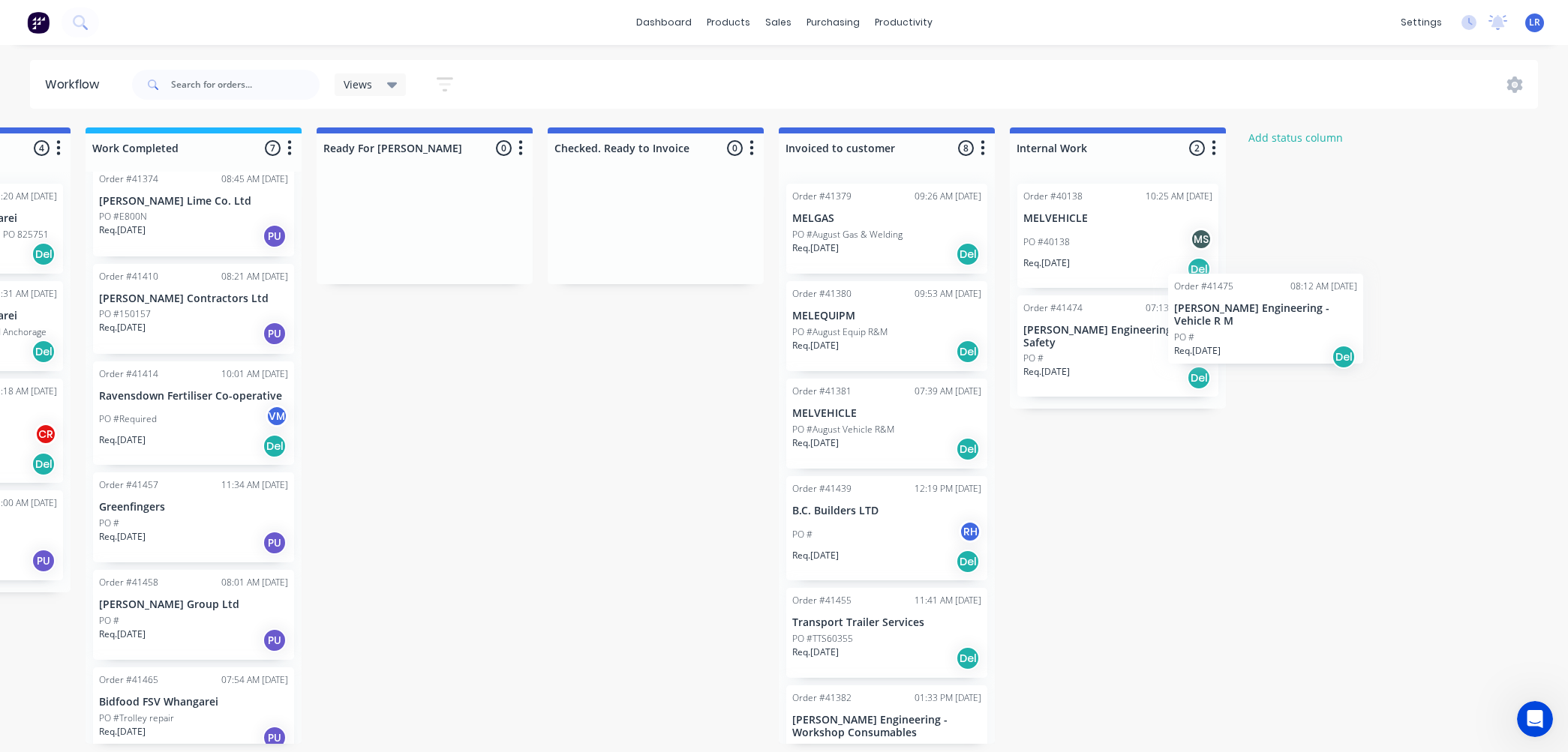
scroll to position [4, 875]
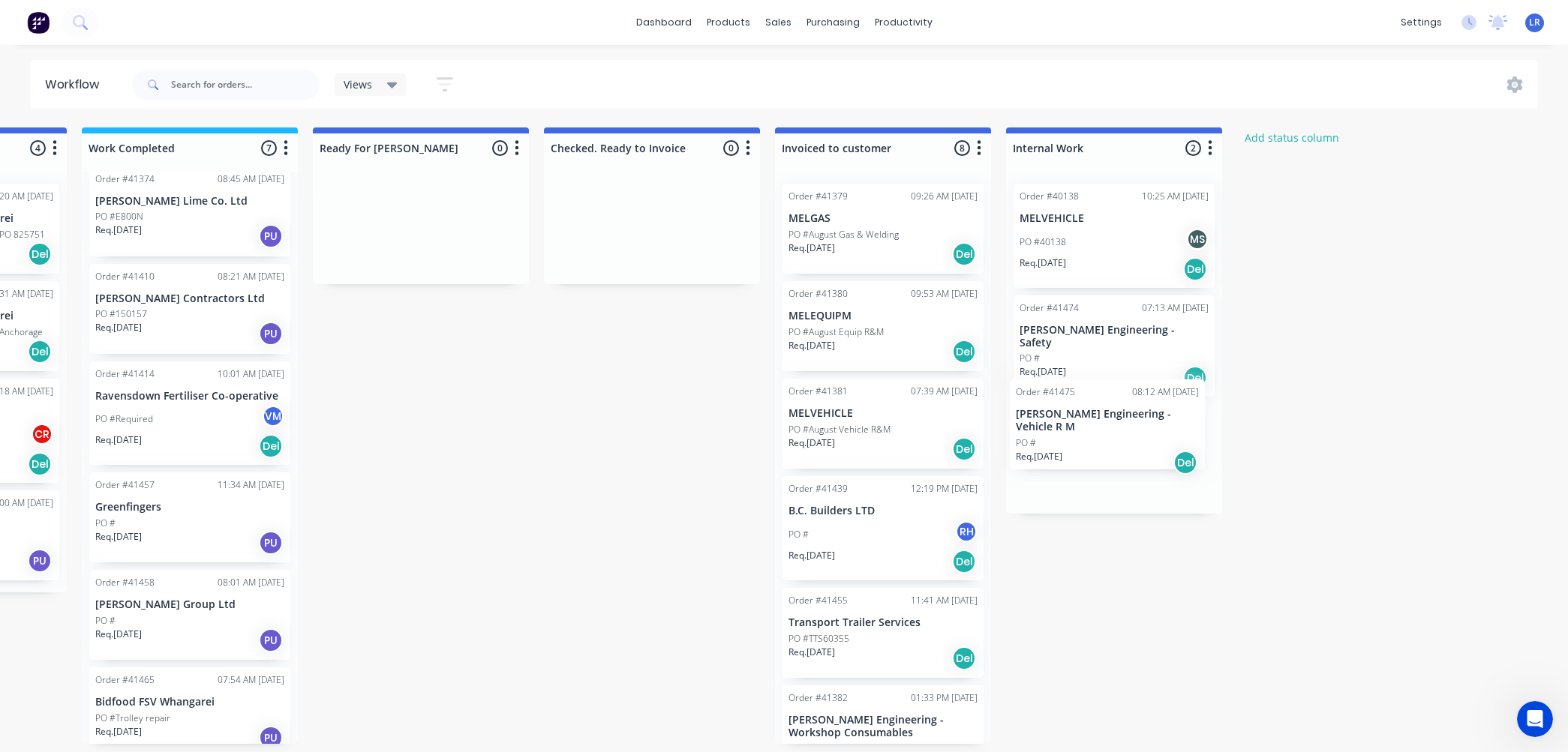
drag, startPoint x: 98, startPoint y: 309, endPoint x: 1074, endPoint y: 430, distance: 983.5
click at [1074, 430] on div "Submitted 24 Status colour #273444 hex #273444 Save Cancel Summaries Total orde…" at bounding box center [364, 436] width 2502 height 617
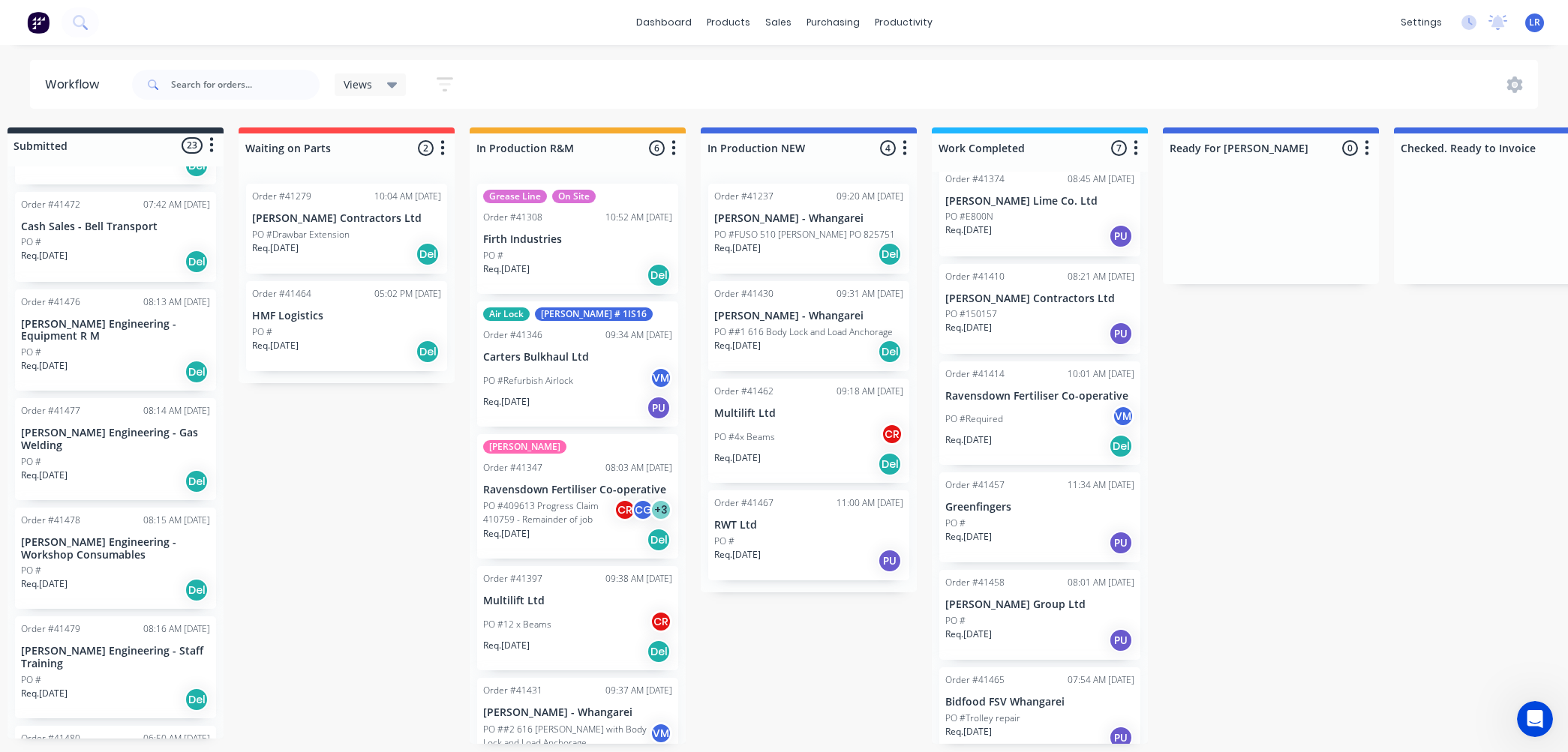
scroll to position [4, 0]
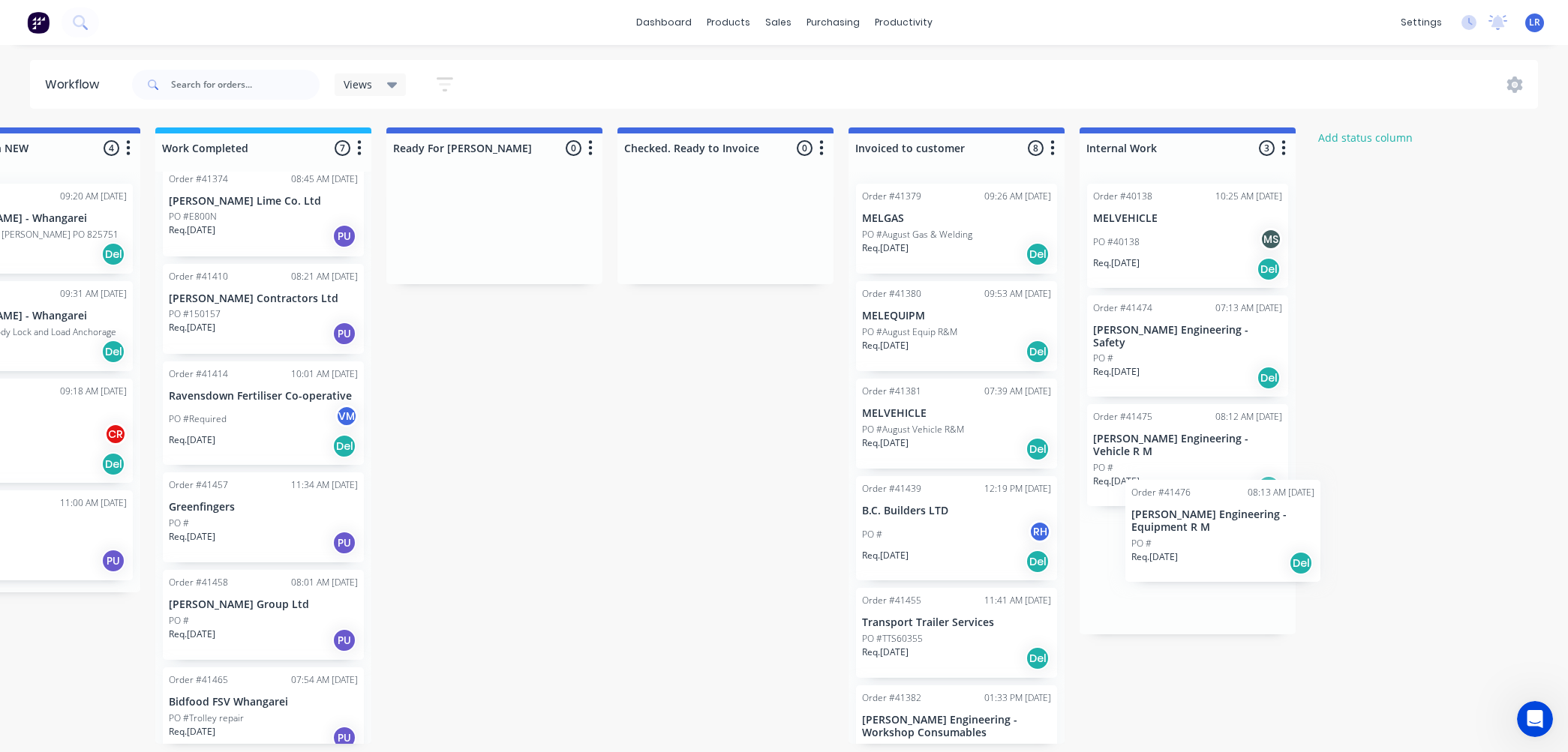
drag, startPoint x: 101, startPoint y: 321, endPoint x: 1182, endPoint y: 544, distance: 1103.8
click at [1182, 544] on div "Submitted 23 Status colour #273444 hex #273444 Save Cancel Summaries Total orde…" at bounding box center [438, 436] width 2502 height 617
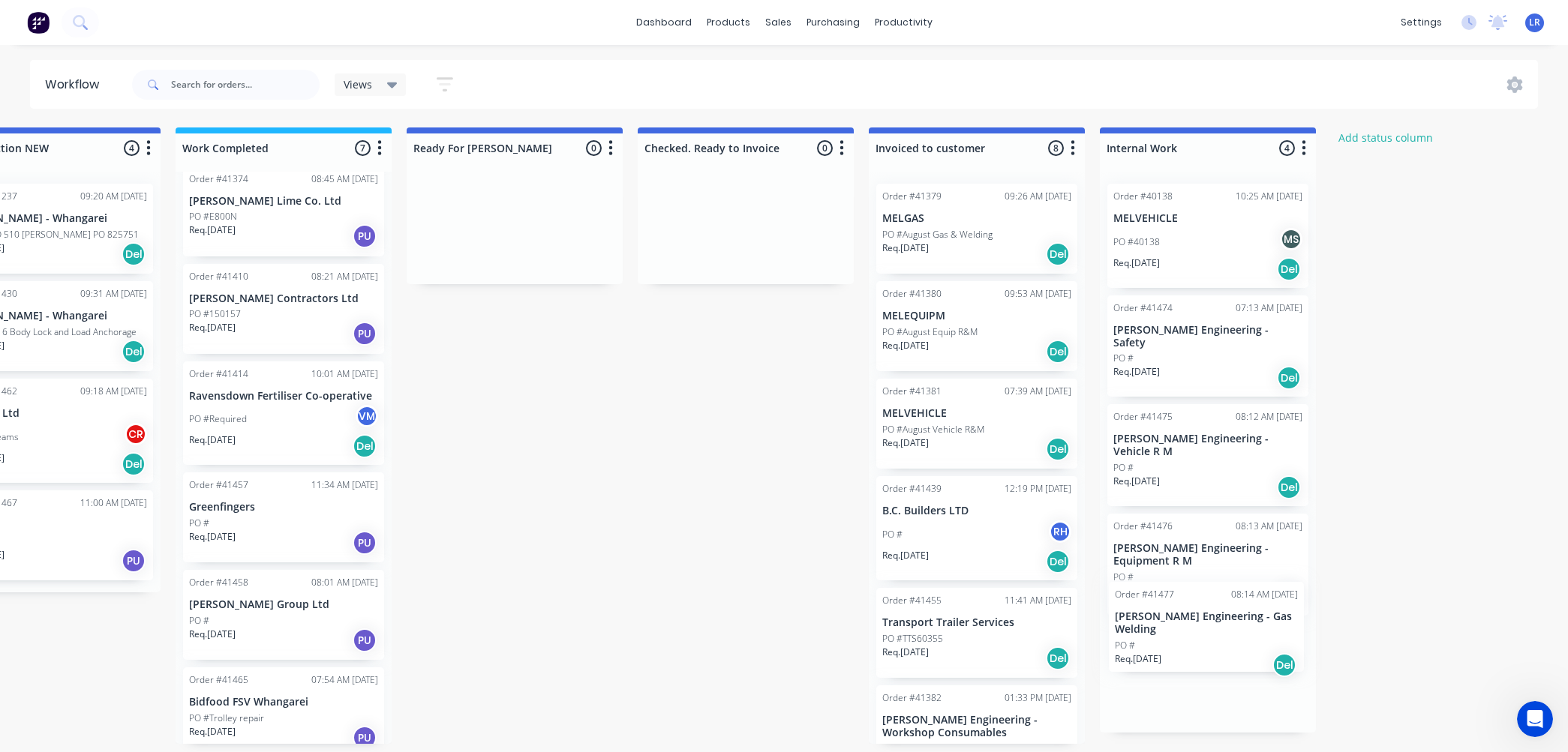
scroll to position [4, 789]
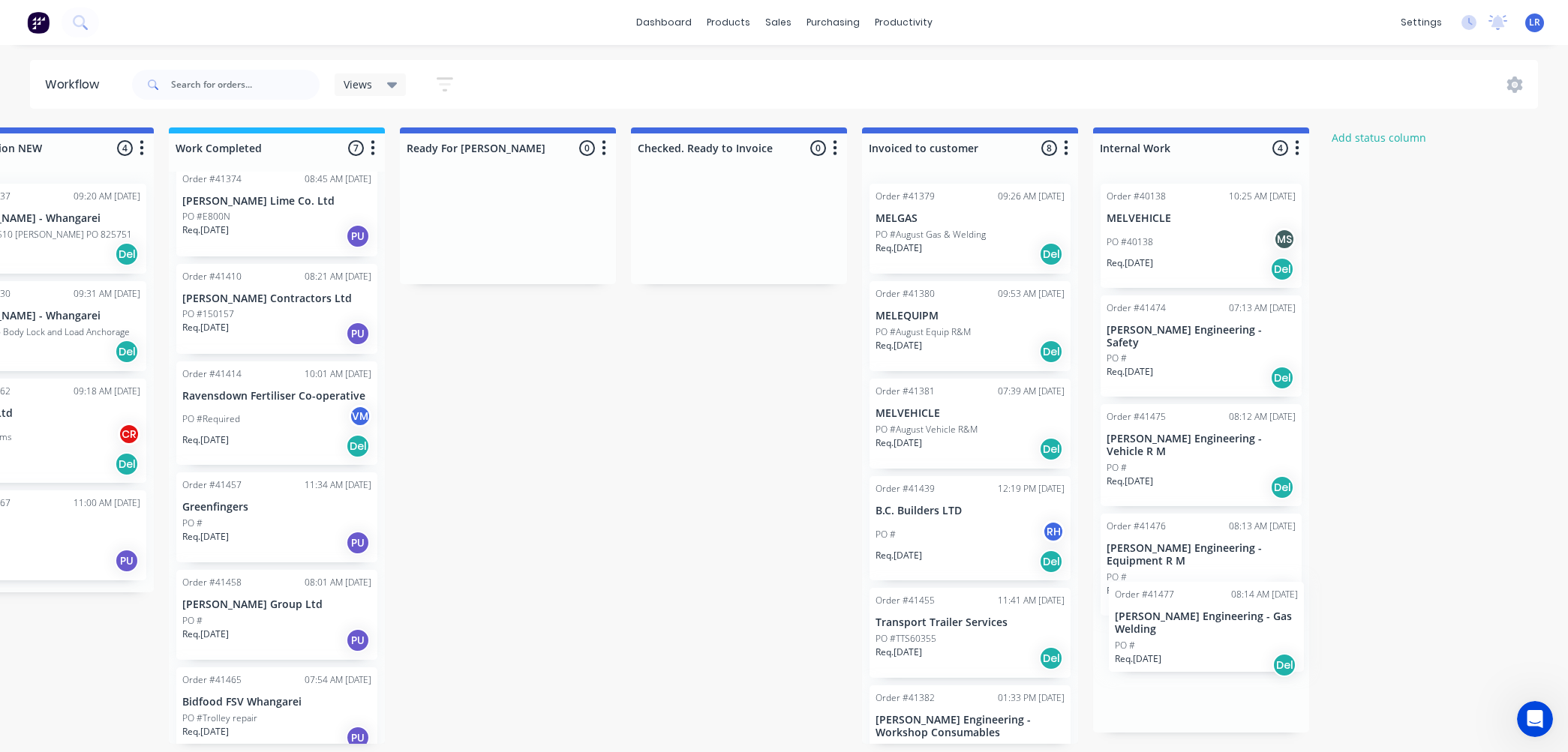
drag, startPoint x: 95, startPoint y: 312, endPoint x: 1168, endPoint y: 633, distance: 1120.0
click at [1168, 633] on div "Submitted 22 Status colour #273444 hex #273444 Save Cancel Summaries Total orde…" at bounding box center [451, 436] width 2502 height 617
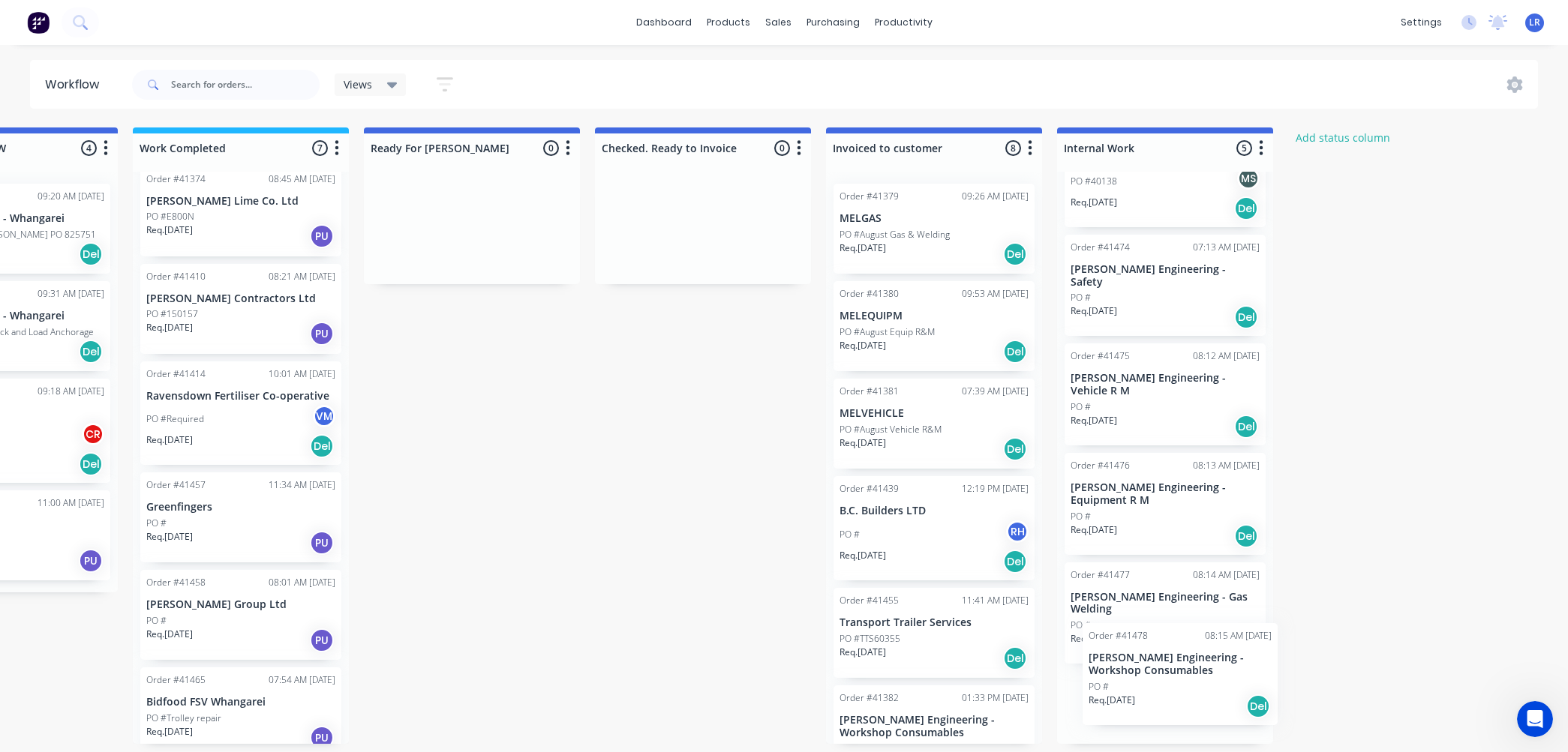
scroll to position [4, 833]
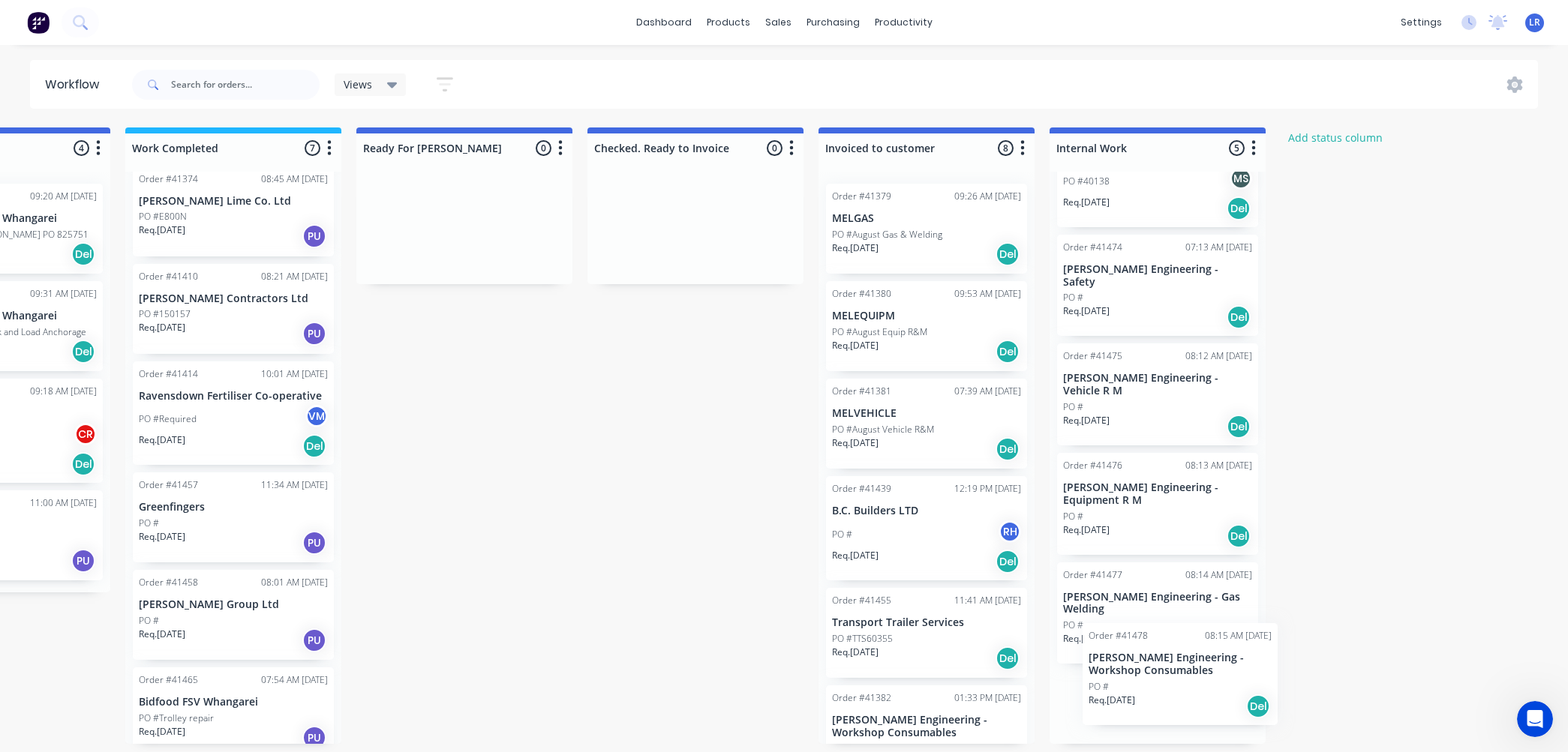
drag, startPoint x: 119, startPoint y: 325, endPoint x: 1164, endPoint y: 687, distance: 1105.9
click at [1165, 687] on div "Submitted 21 Status colour #273444 hex #273444 Save Cancel Summaries Total orde…" at bounding box center [408, 436] width 2502 height 617
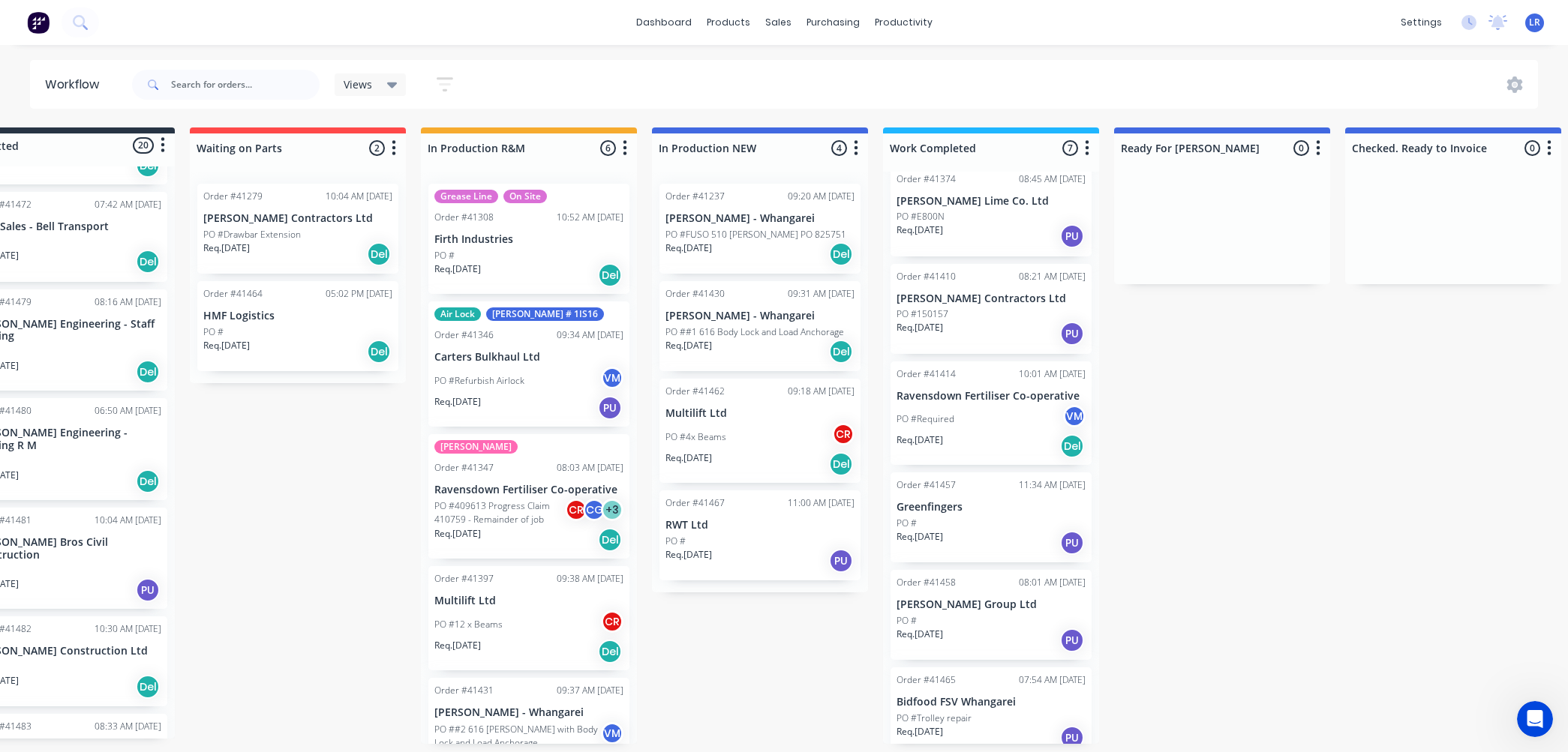
scroll to position [4, 0]
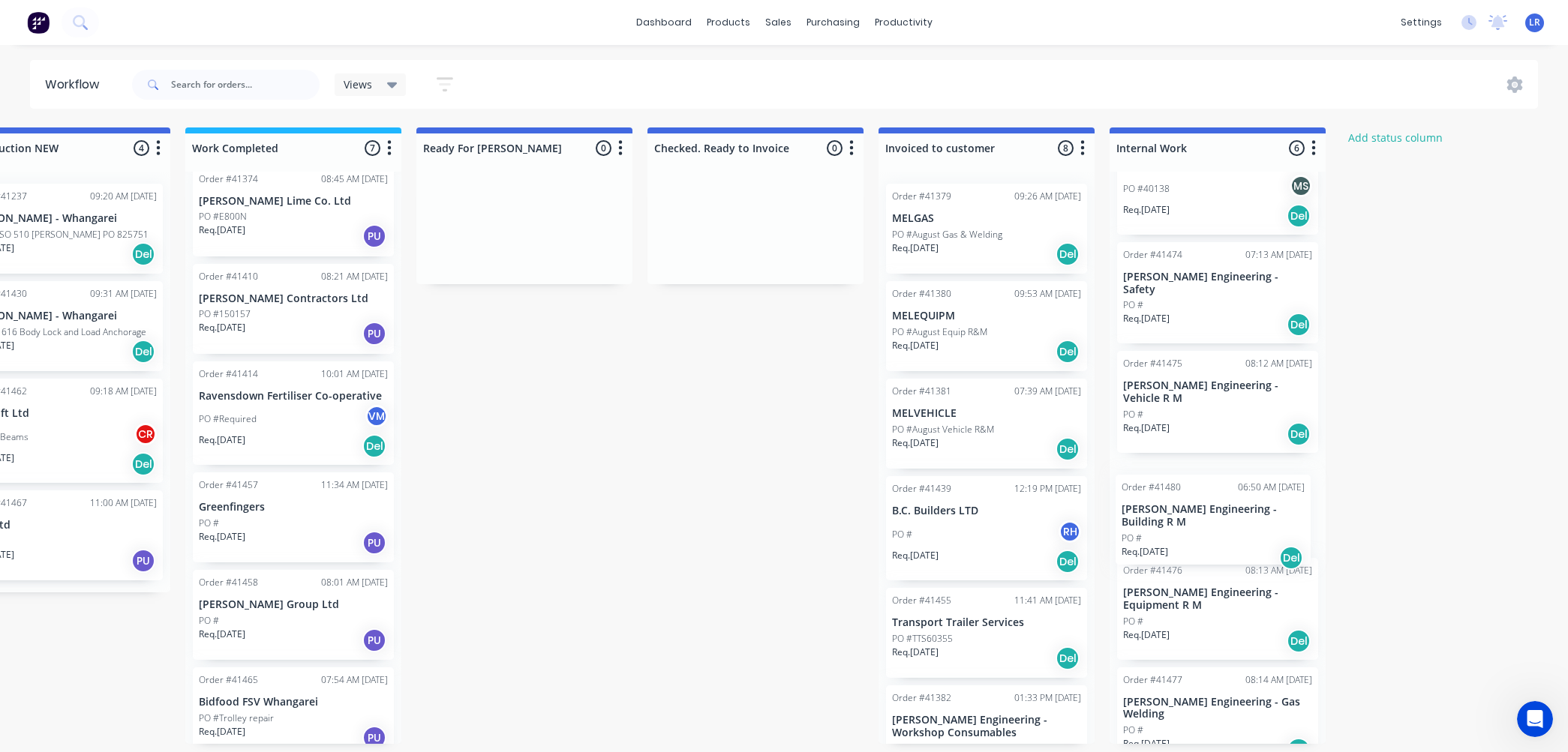
drag, startPoint x: 133, startPoint y: 416, endPoint x: 1219, endPoint y: 532, distance: 1092.2
click at [1219, 532] on div "Submitted 20 Status colour #273444 hex #273444 Save Cancel Summaries Total orde…" at bounding box center [468, 436] width 2502 height 617
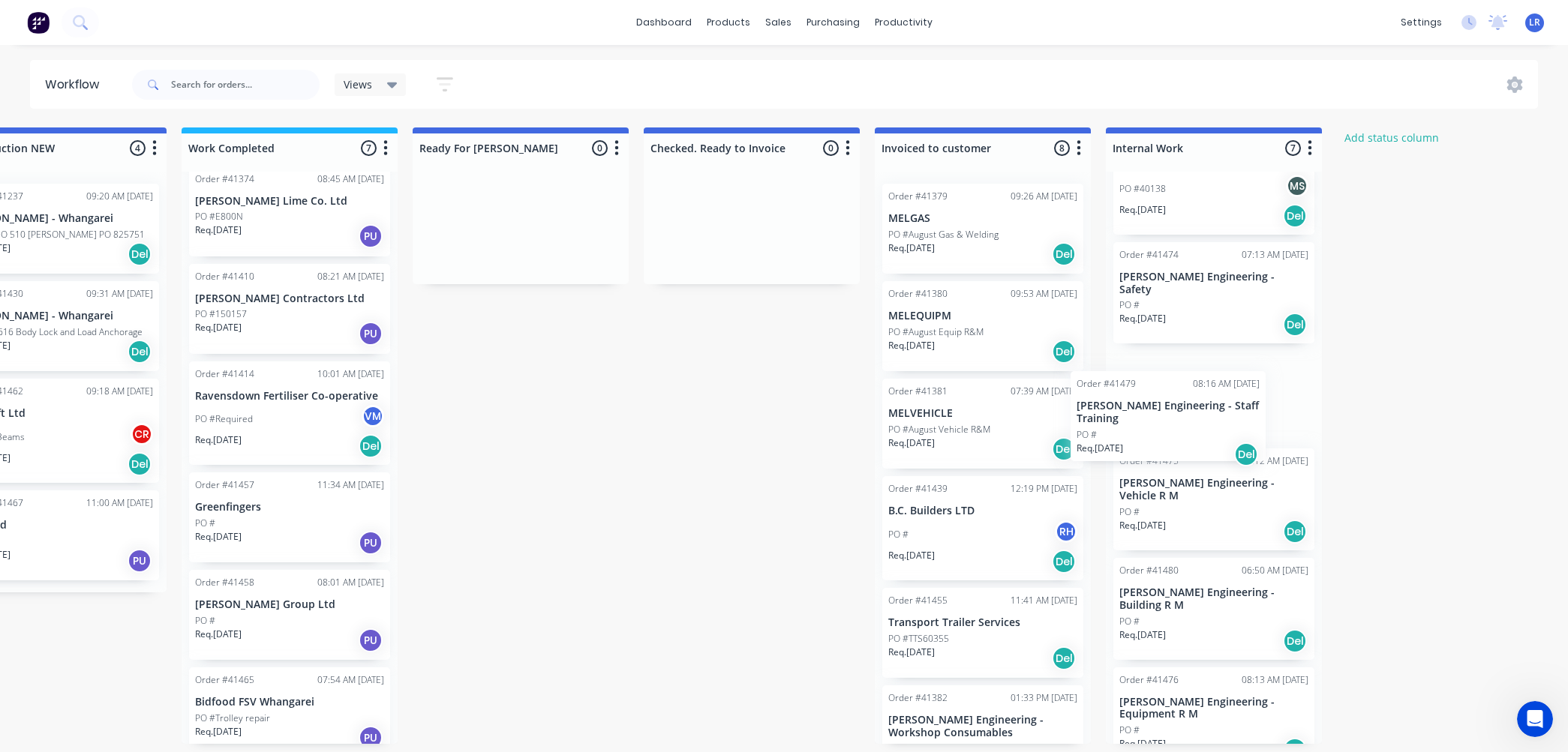
scroll to position [4, 779]
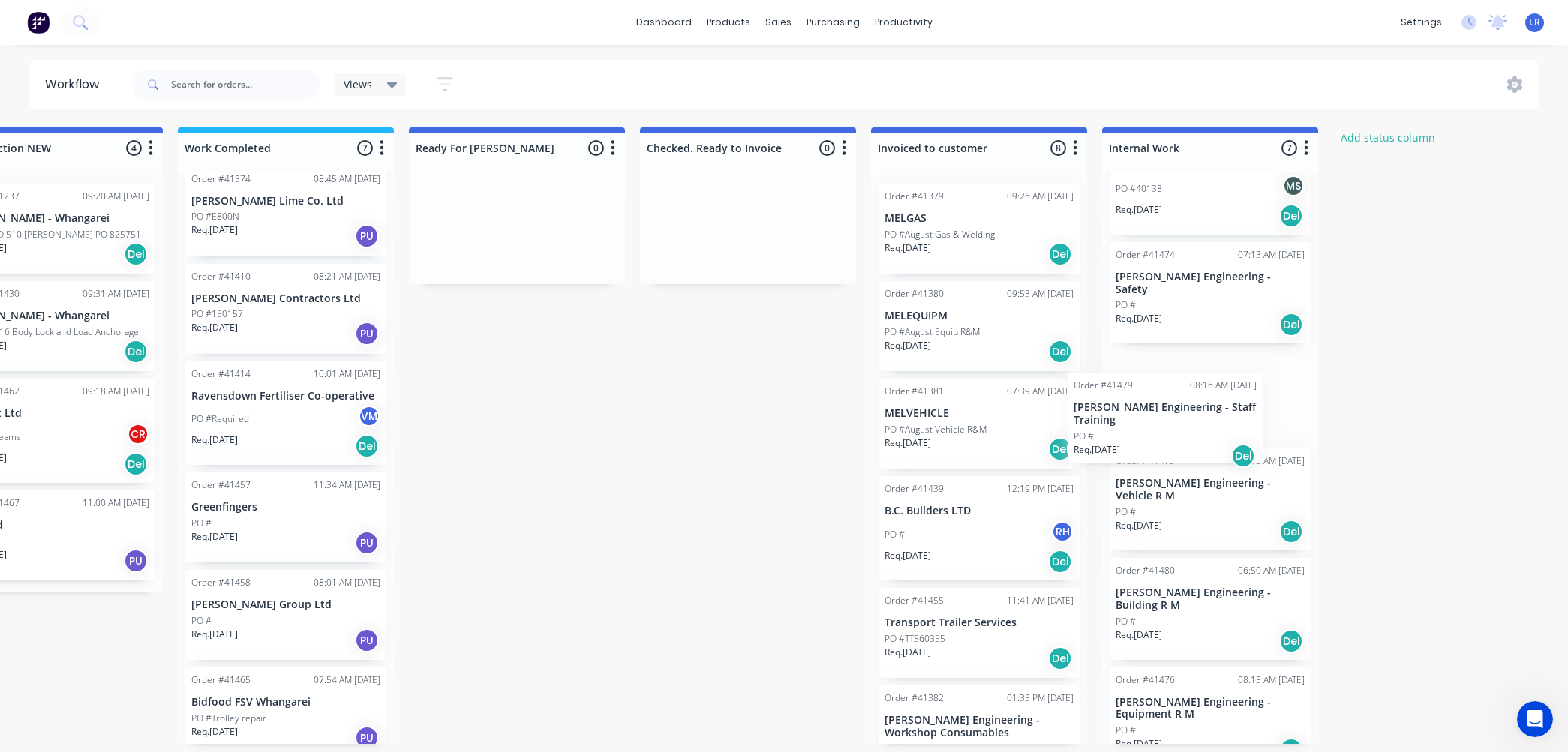
drag, startPoint x: 119, startPoint y: 315, endPoint x: 1166, endPoint y: 427, distance: 1053.0
click at [1157, 428] on div "Submitted 19 Status colour #273444 hex #273444 Save Cancel Summaries Total orde…" at bounding box center [461, 436] width 2502 height 617
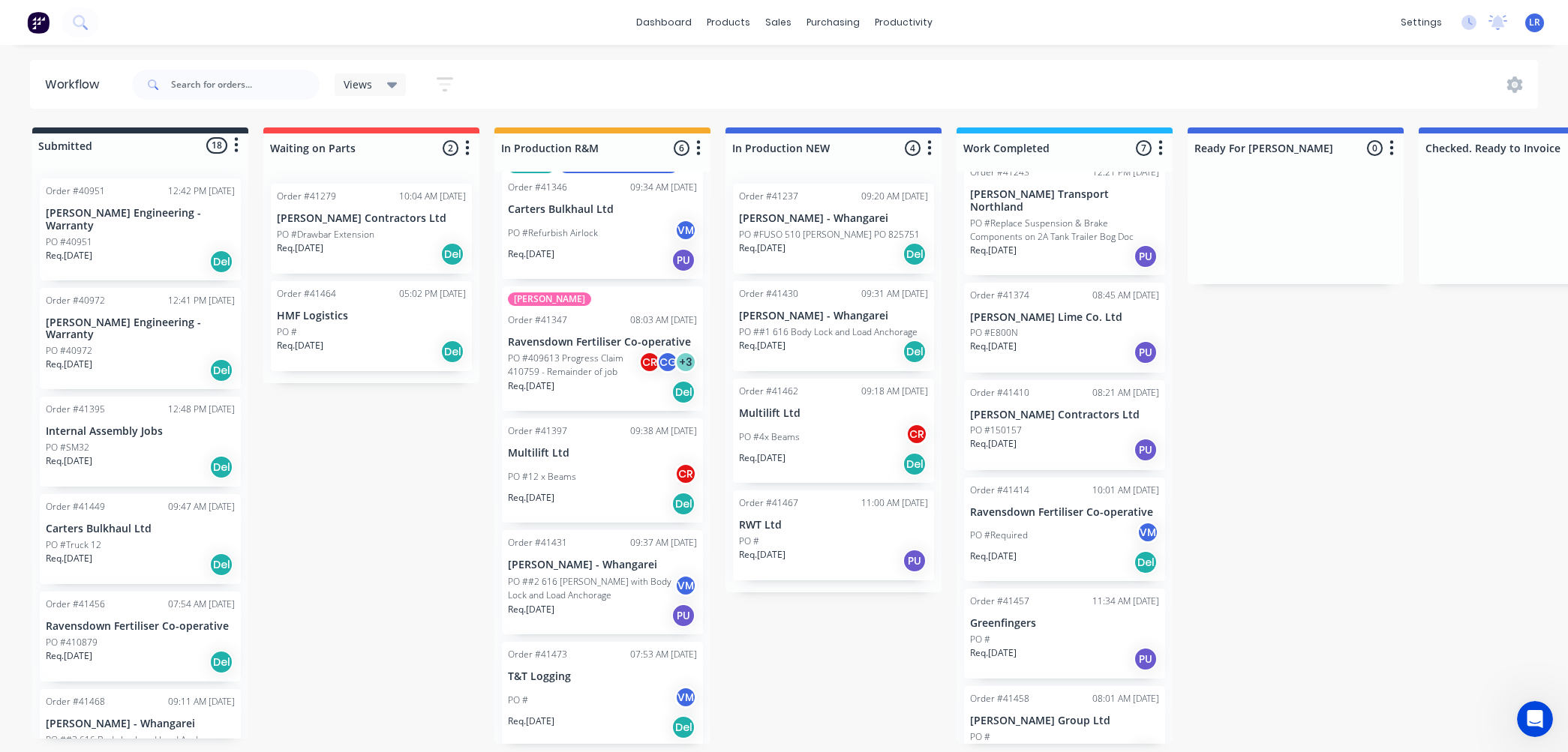
scroll to position [0, 0]
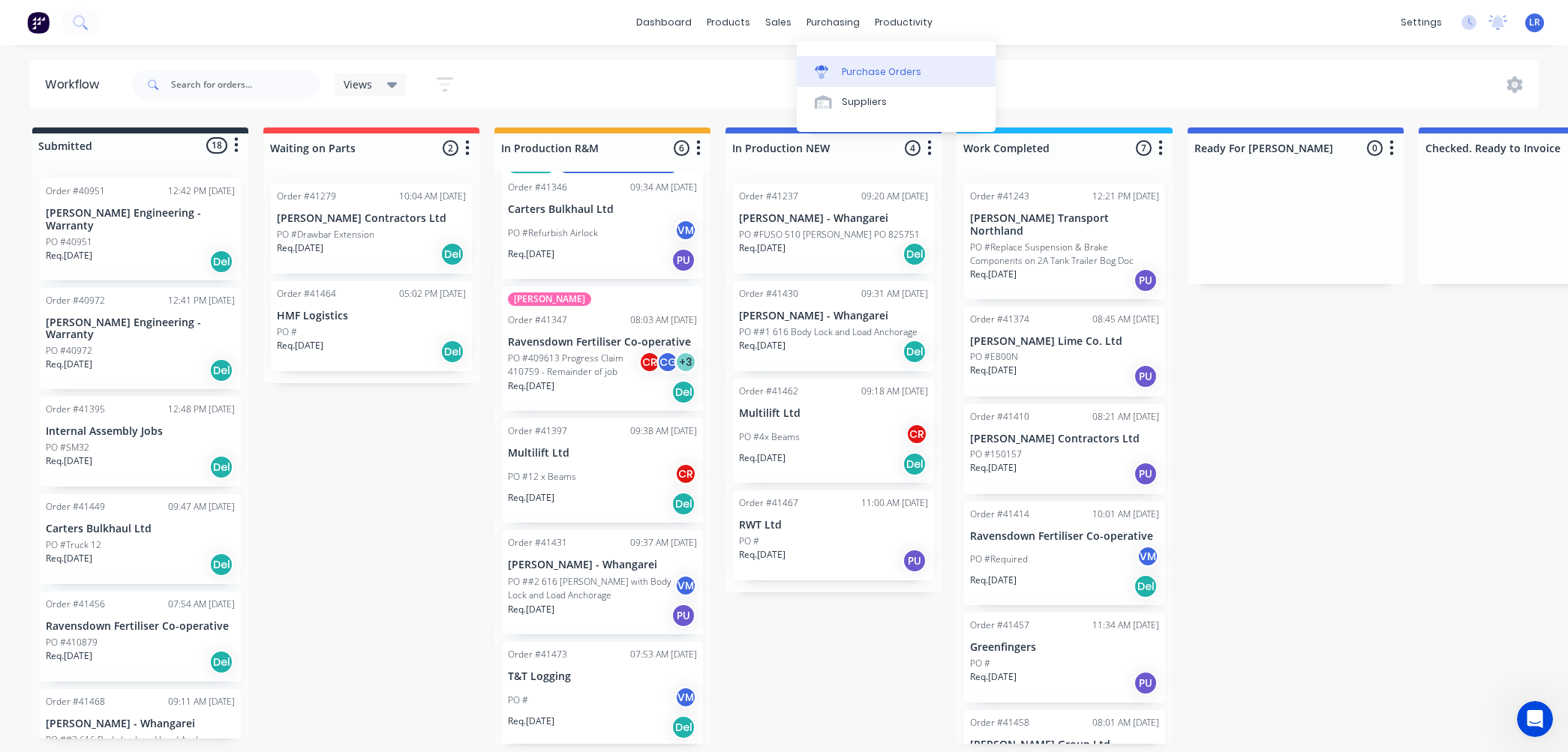
click at [846, 72] on div "Purchase Orders" at bounding box center [882, 72] width 79 height 14
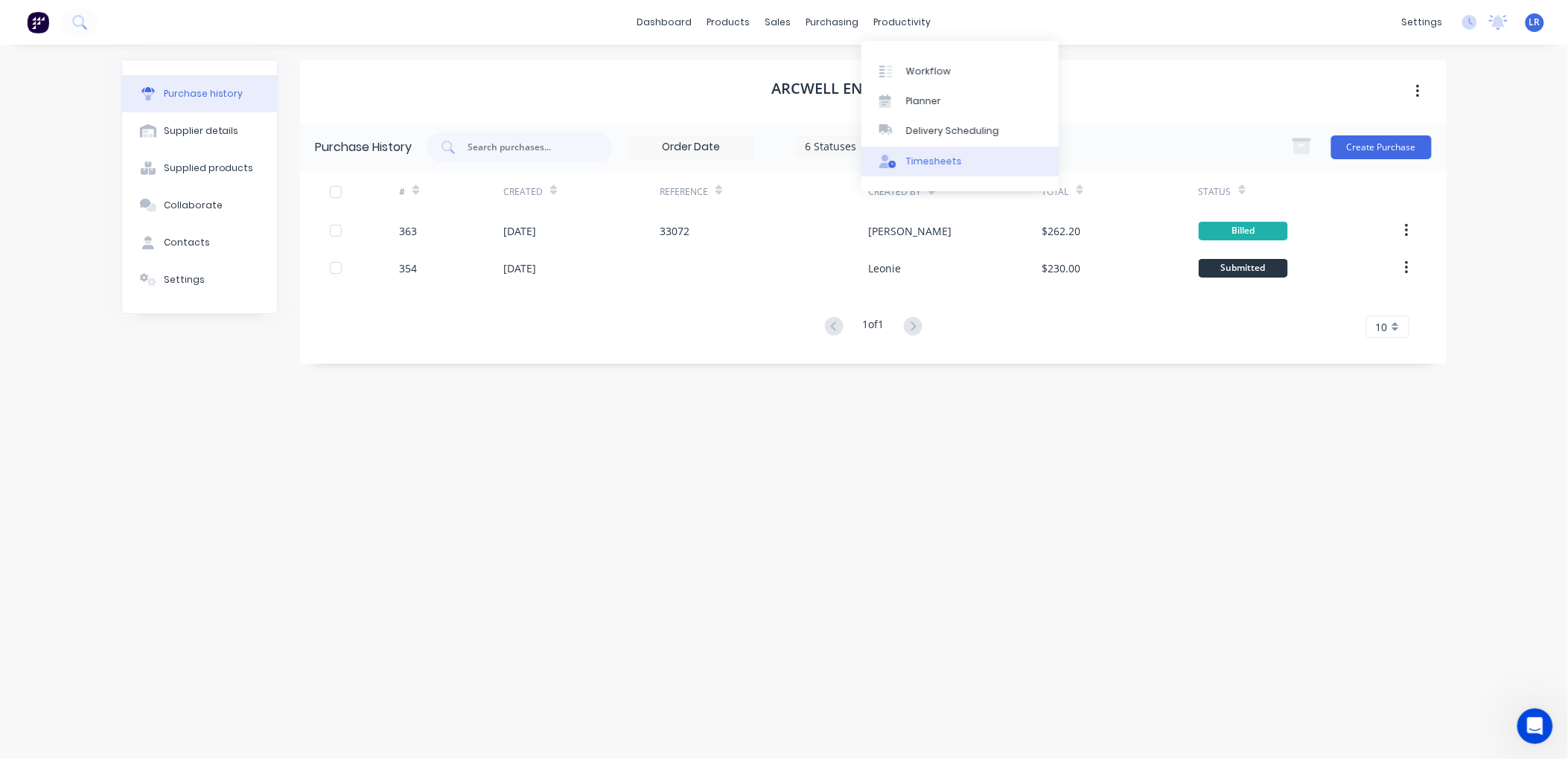
click at [925, 157] on div "Timesheets" at bounding box center [934, 161] width 56 height 14
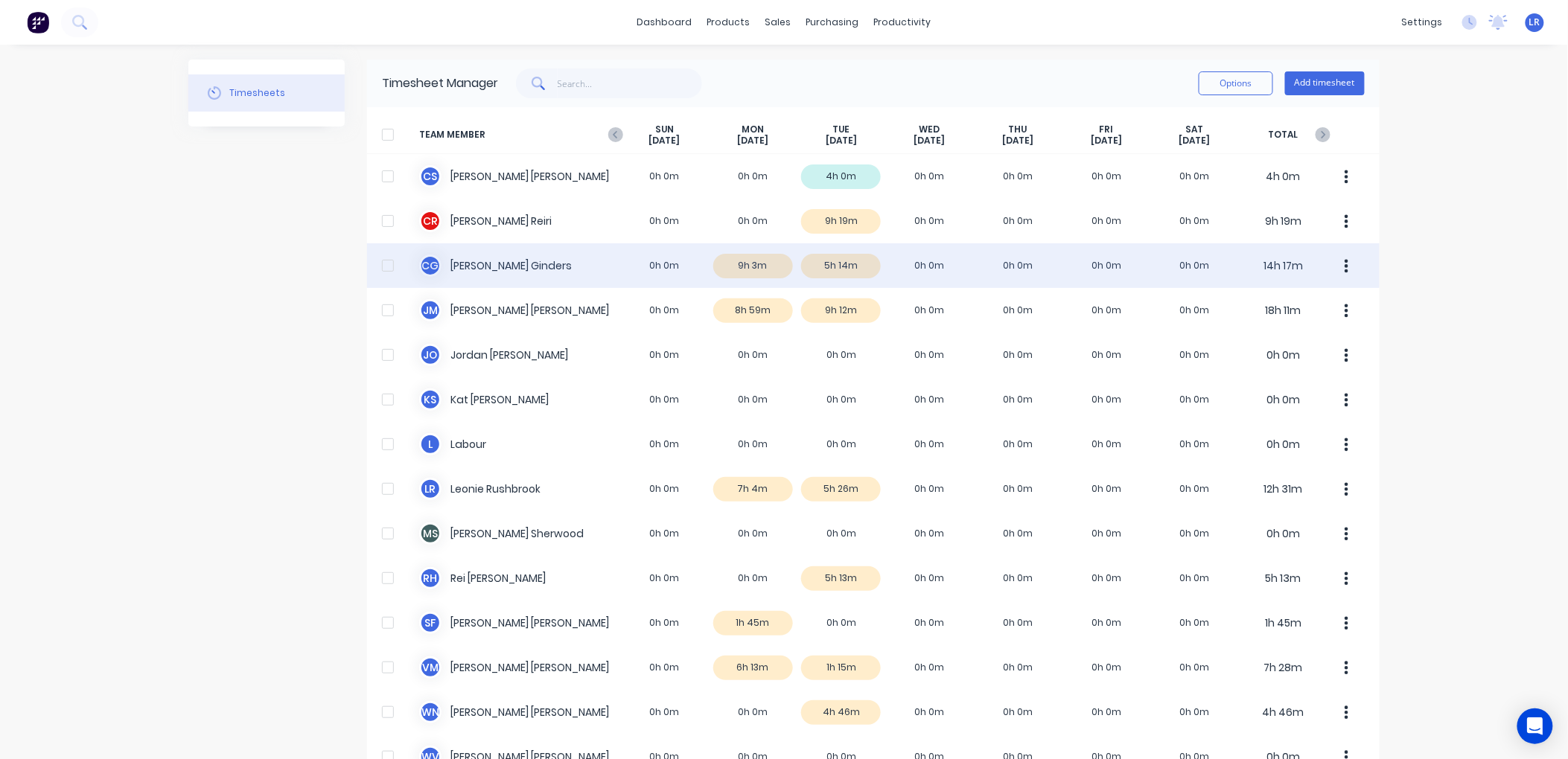
click at [841, 262] on div "[PERSON_NAME] 0h 0m 9h 3m 5h 14m 0h 0m 0h 0m 0h 0m 0h 0m 14h 17m" at bounding box center [873, 265] width 1013 height 45
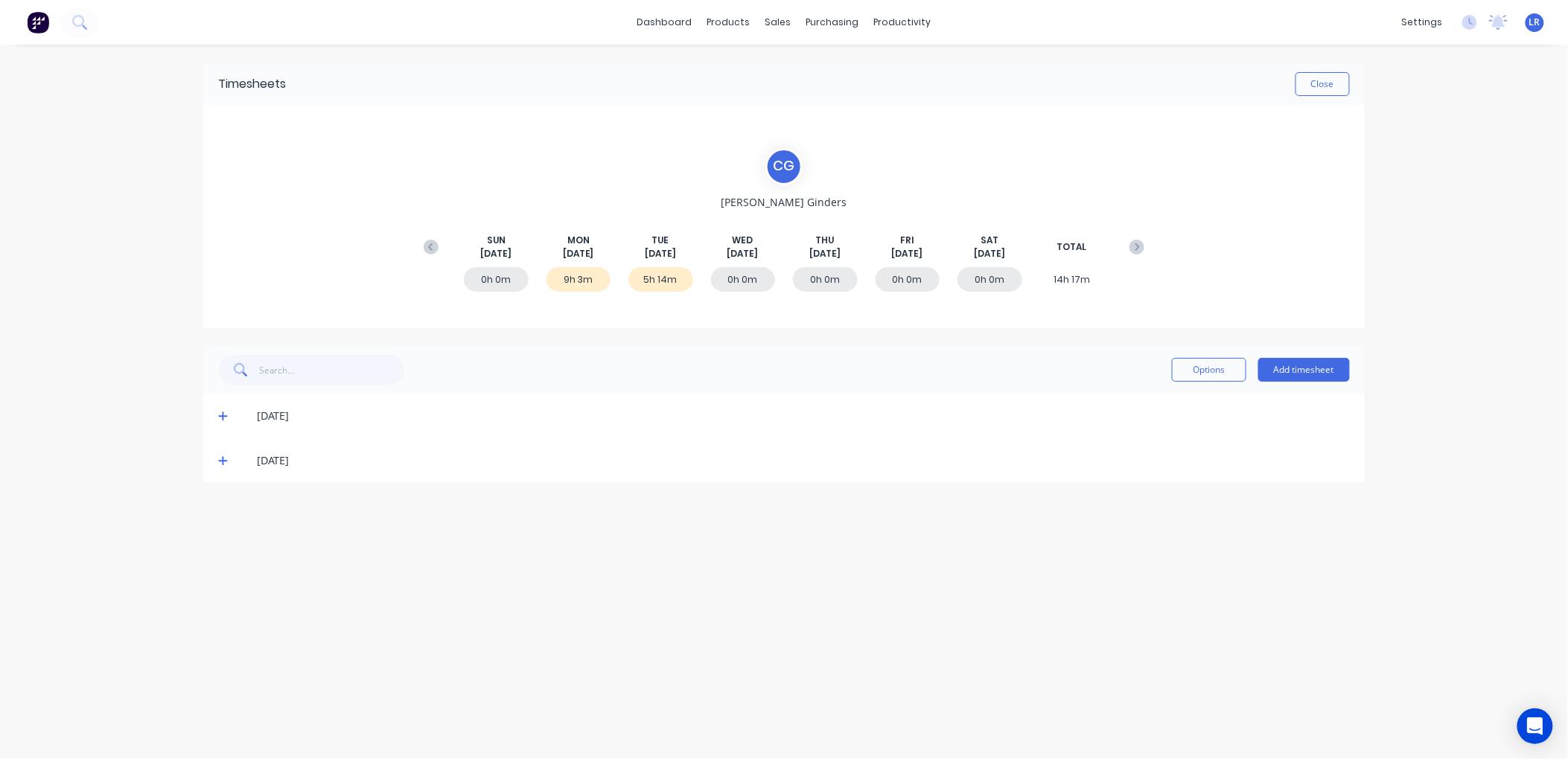
click at [225, 458] on icon at bounding box center [223, 460] width 10 height 10
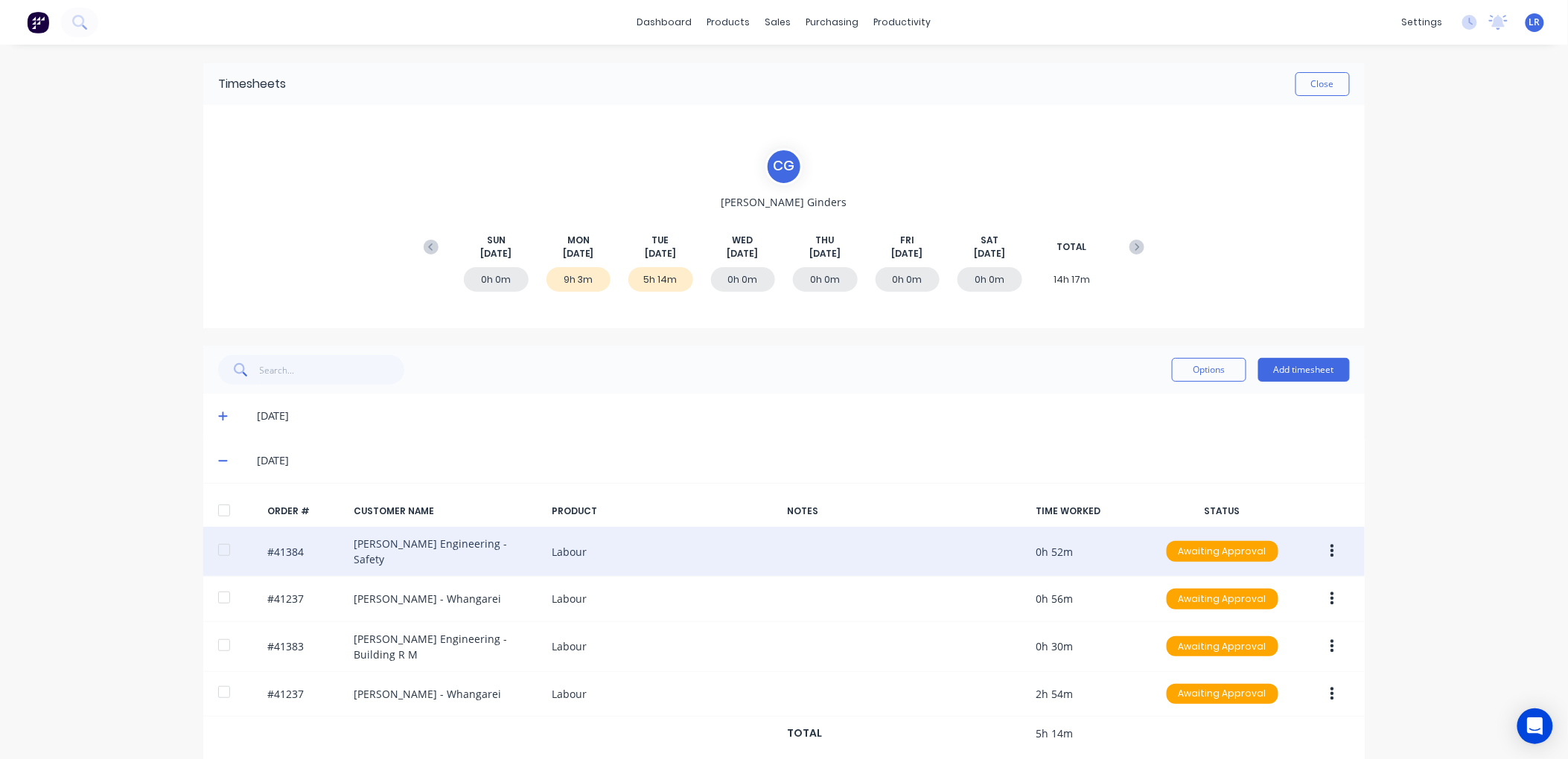
click at [1322, 544] on button "button" at bounding box center [1333, 551] width 35 height 26
click at [1224, 641] on div "Edit" at bounding box center [1280, 650] width 115 height 22
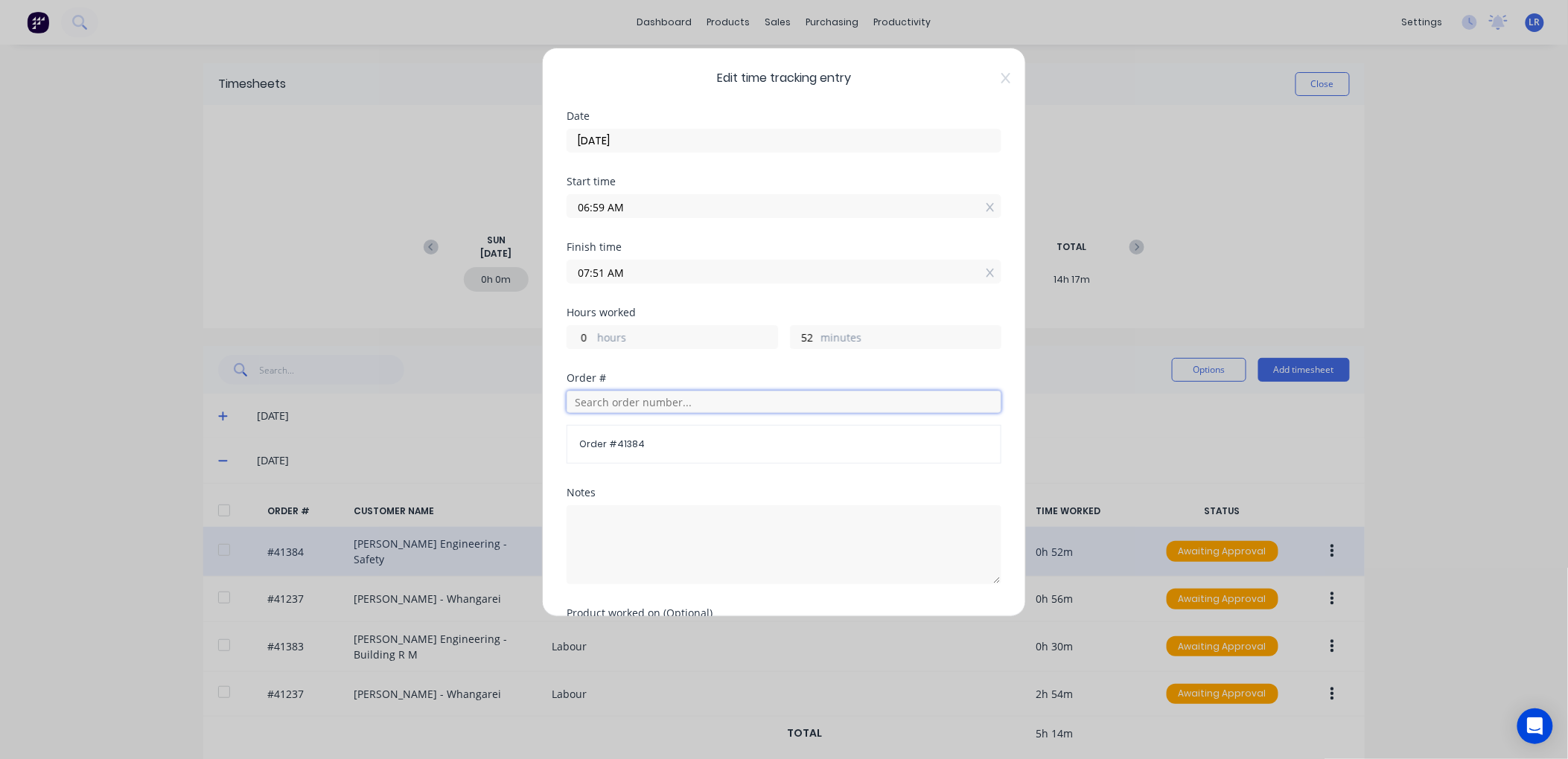
click at [594, 400] on input "text" at bounding box center [784, 401] width 435 height 22
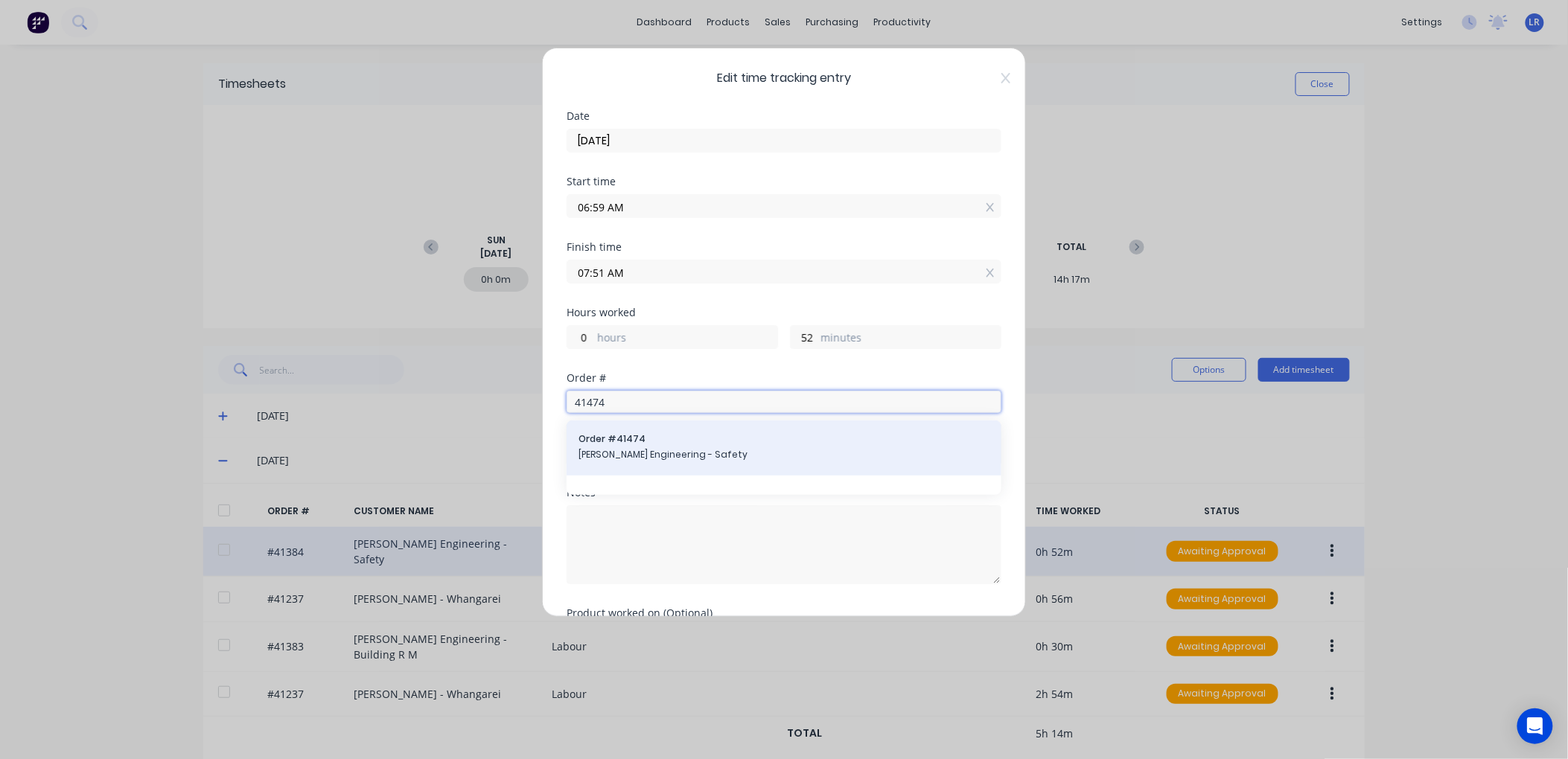
type input "41474"
click at [617, 451] on span "[PERSON_NAME] Engineering - Safety" at bounding box center [784, 454] width 411 height 14
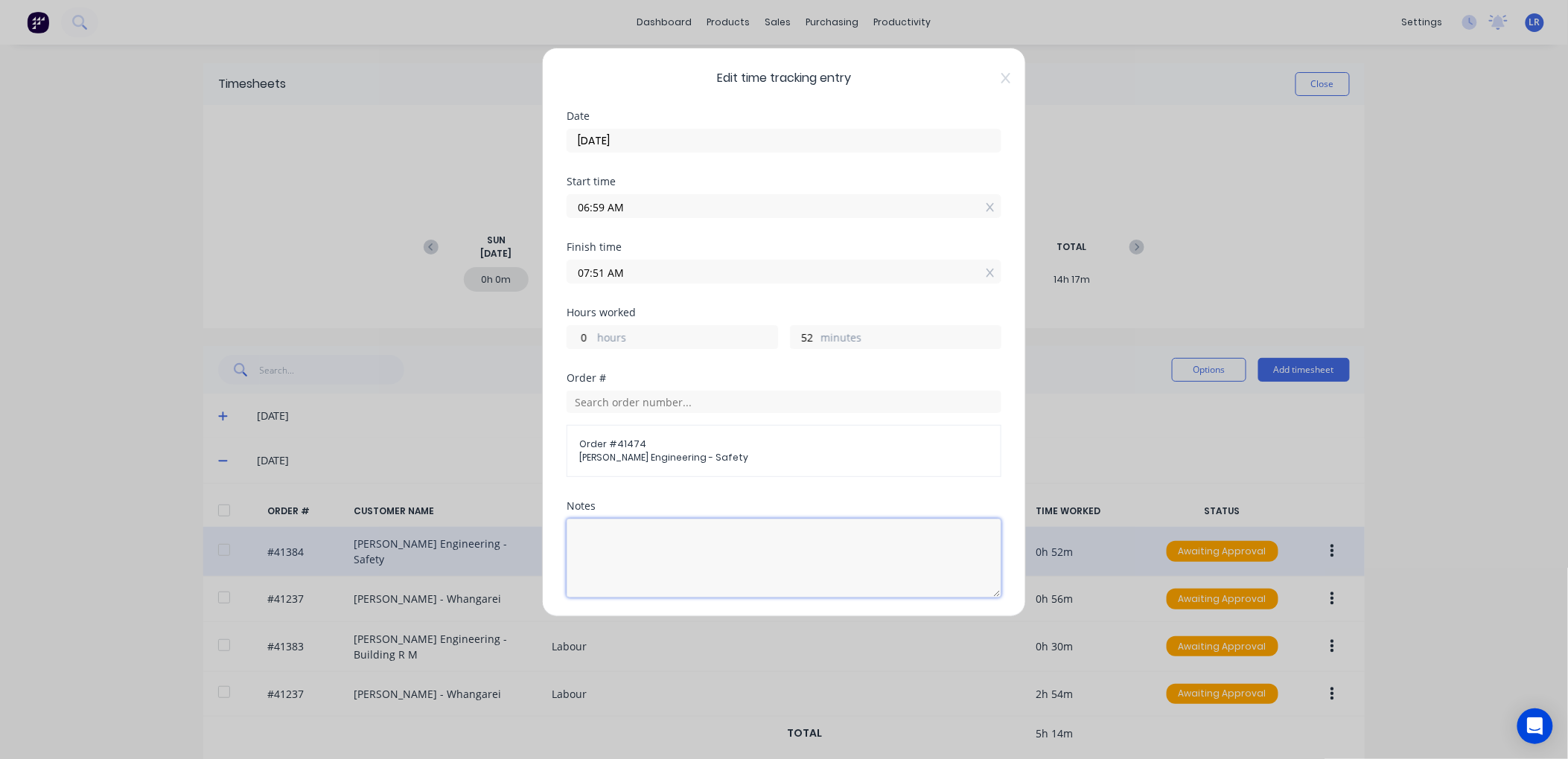
click at [585, 532] on textarea at bounding box center [784, 558] width 435 height 78
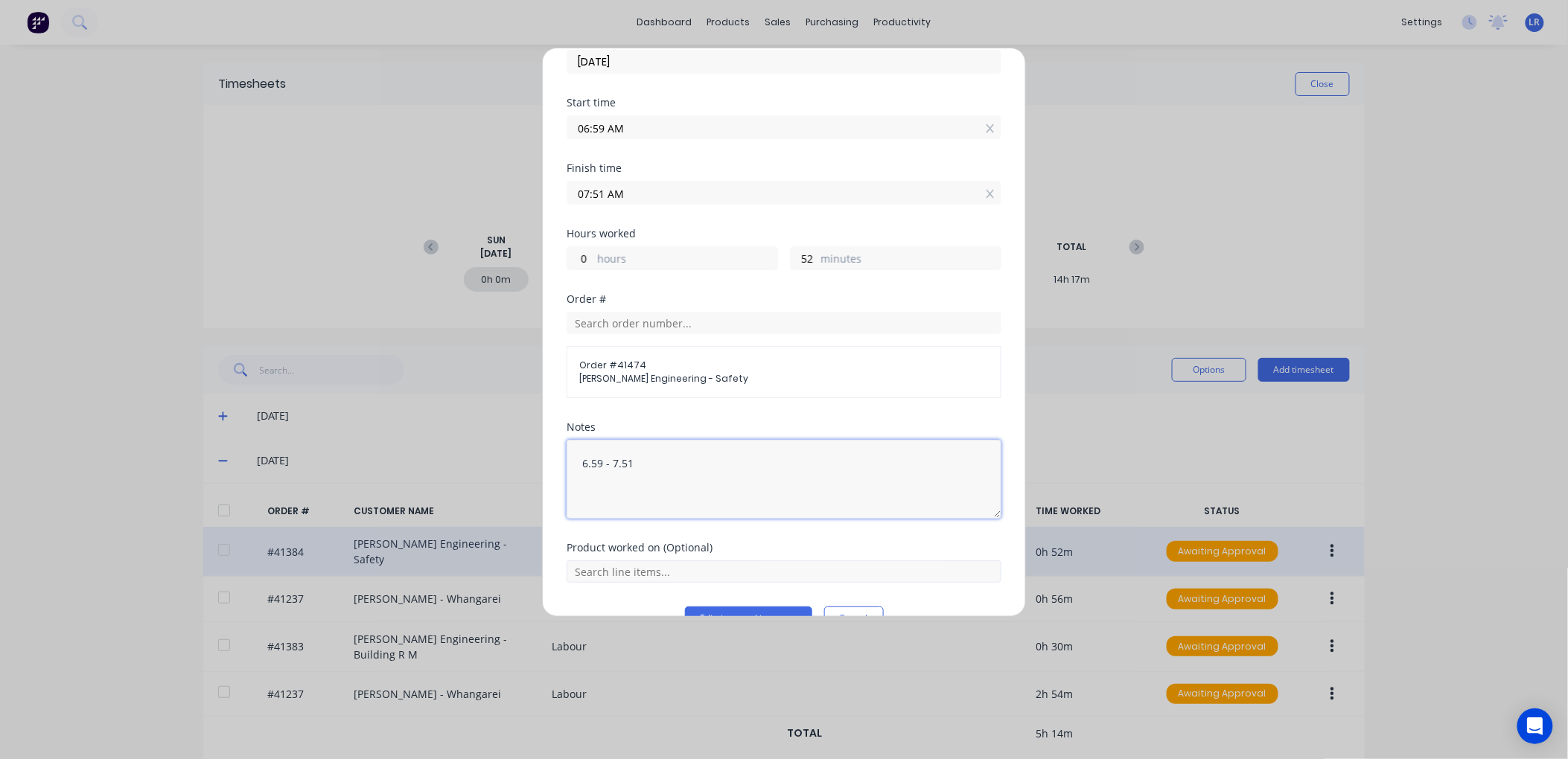
scroll to position [114, 0]
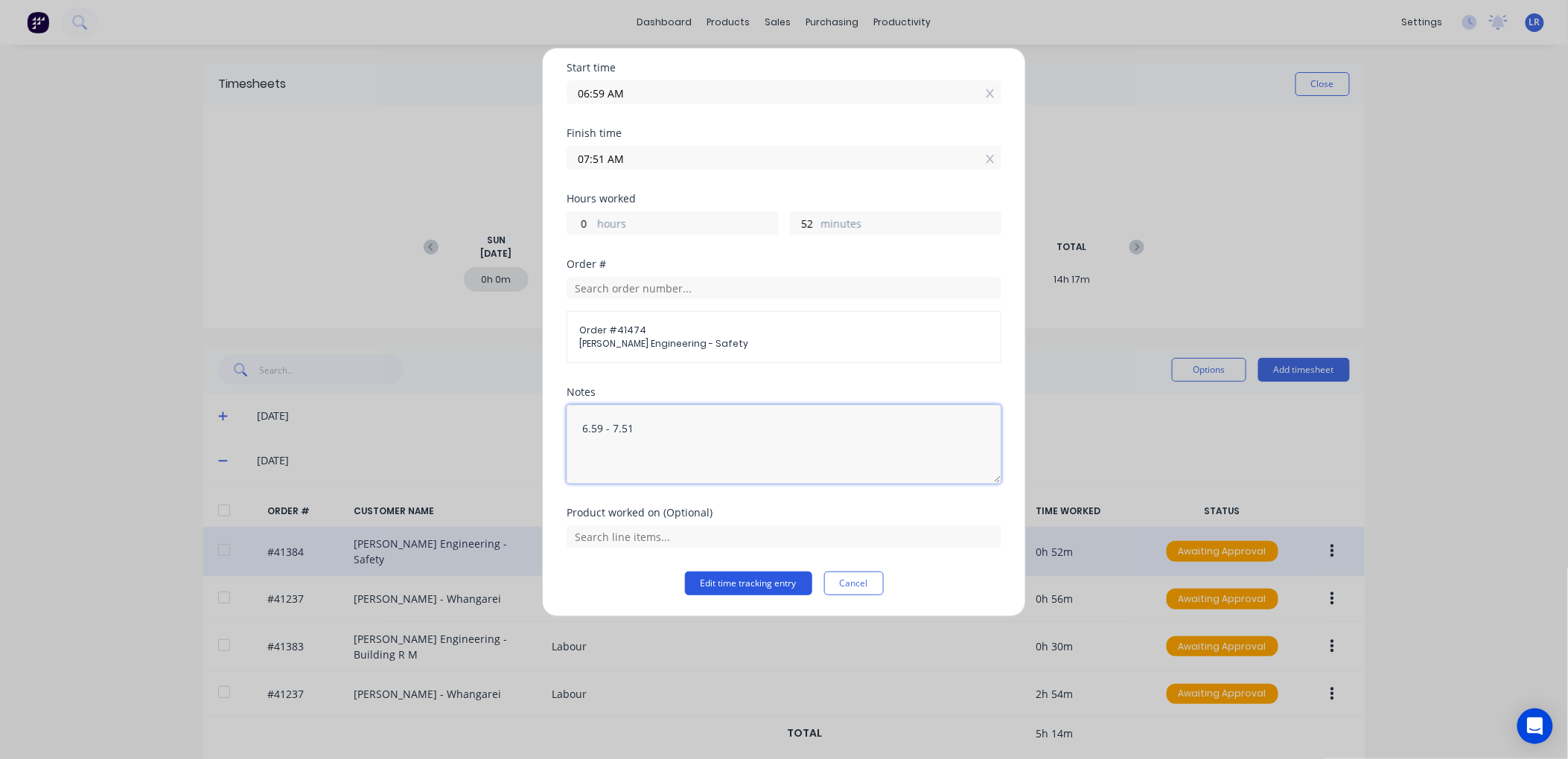
type textarea "6.59 - 7.51"
click at [716, 577] on button "Edit time tracking entry" at bounding box center [749, 584] width 128 height 24
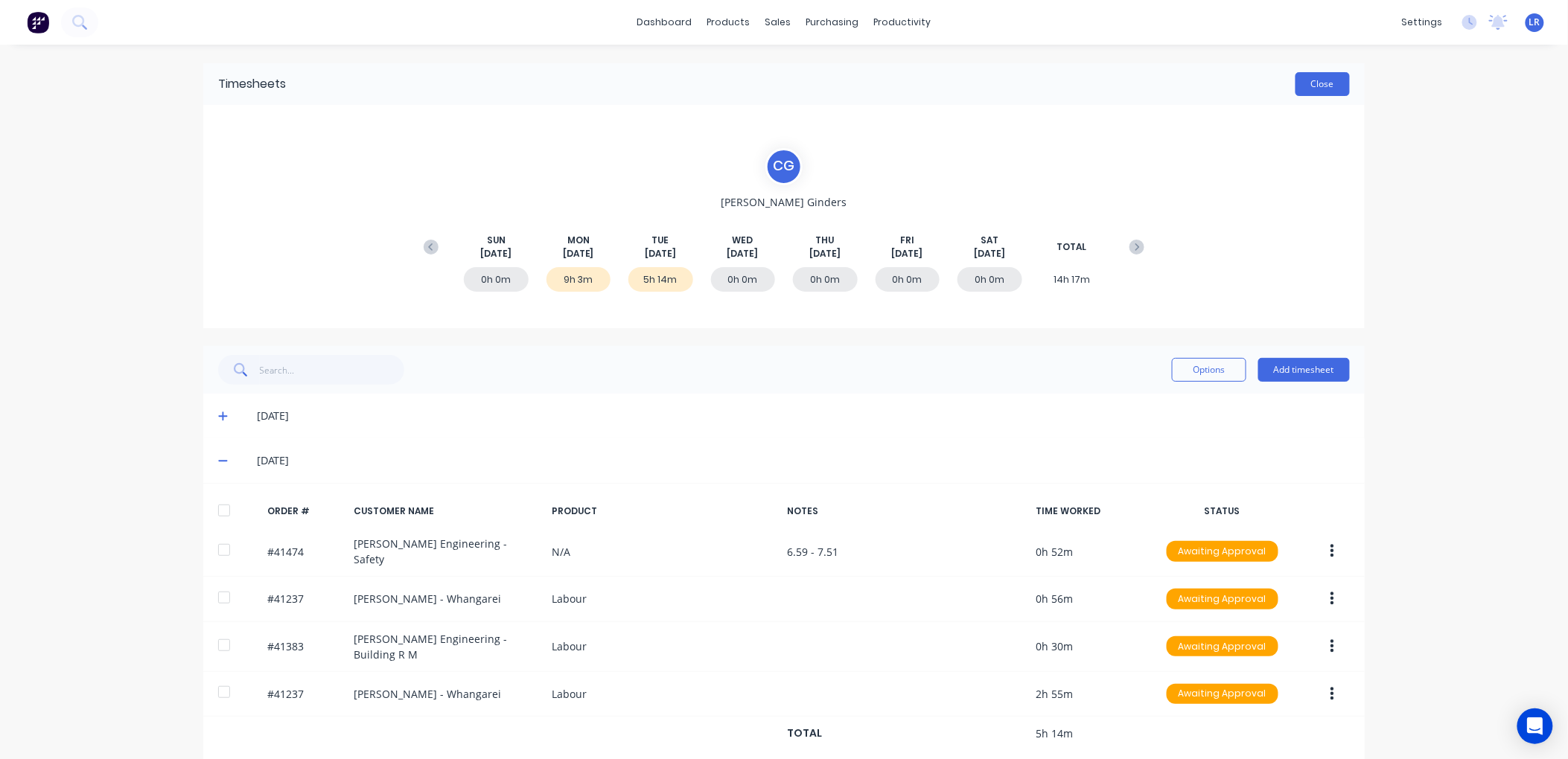
click at [1313, 79] on button "Close" at bounding box center [1323, 84] width 55 height 24
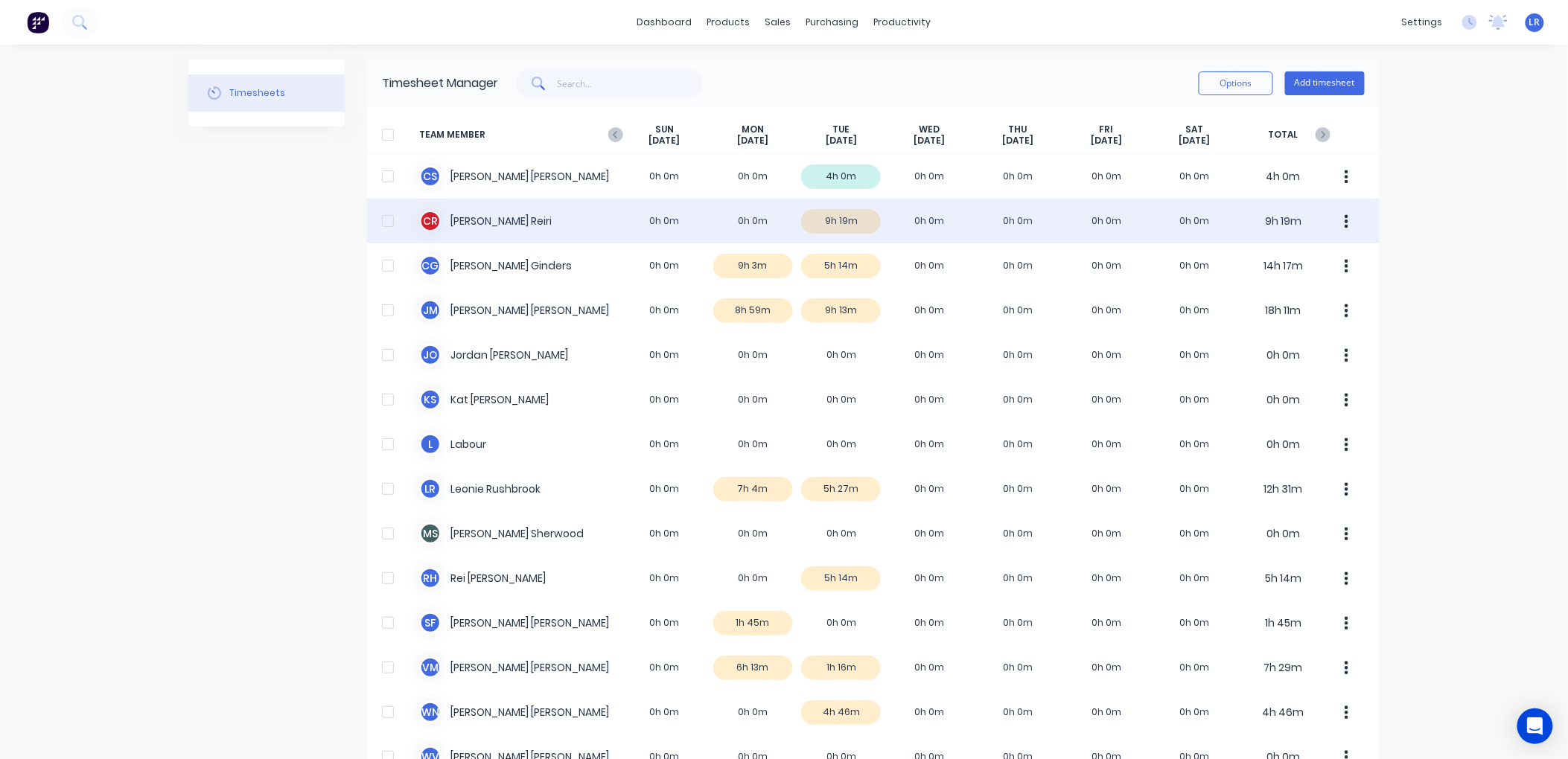
click at [831, 219] on div "C R Clinton james Reiri 0h 0m 0h 0m 9h 19m 0h 0m 0h 0m 0h 0m 0h 0m 9h 19m" at bounding box center [873, 221] width 1013 height 45
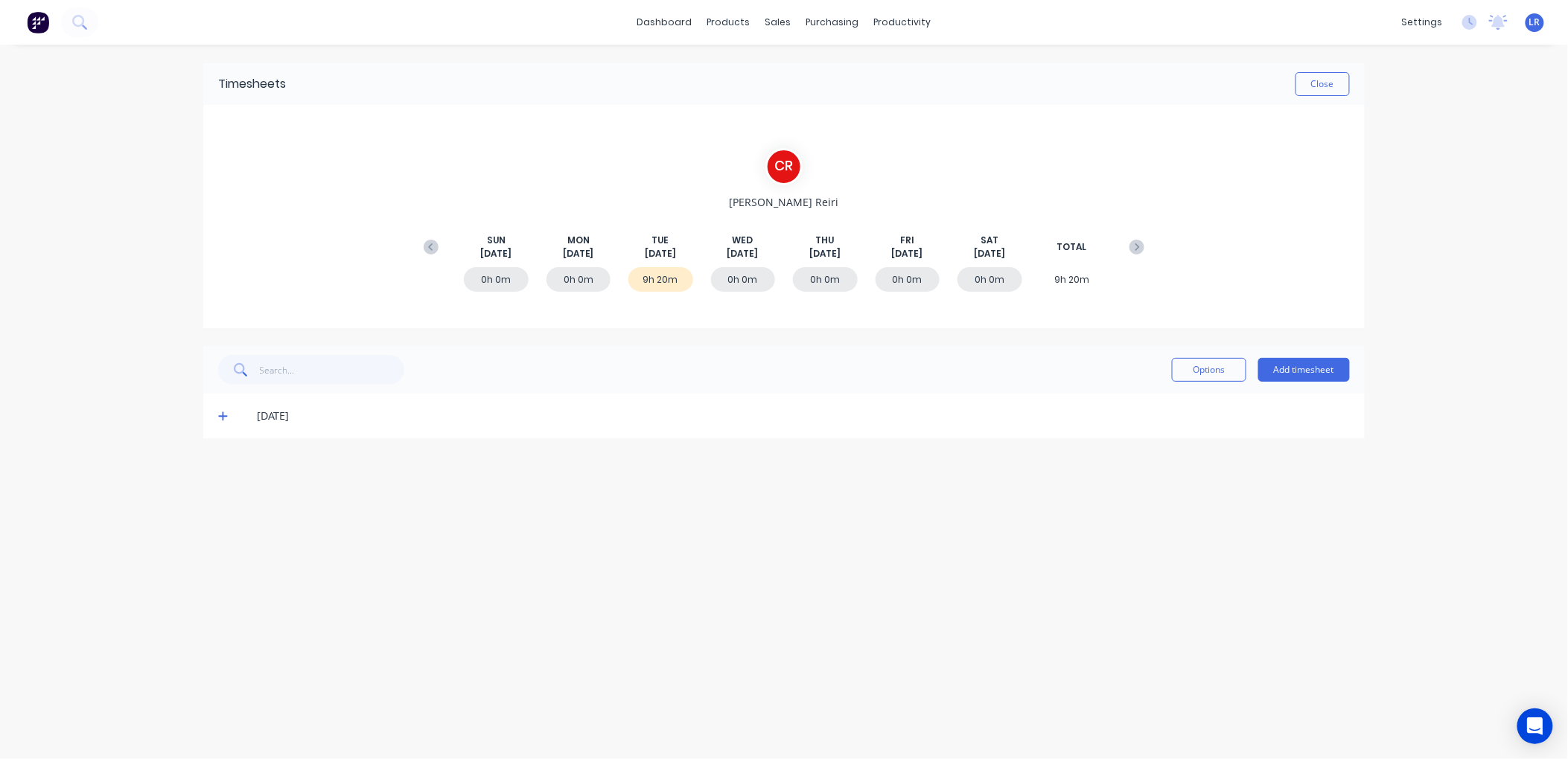
click at [221, 414] on icon at bounding box center [223, 415] width 10 height 10
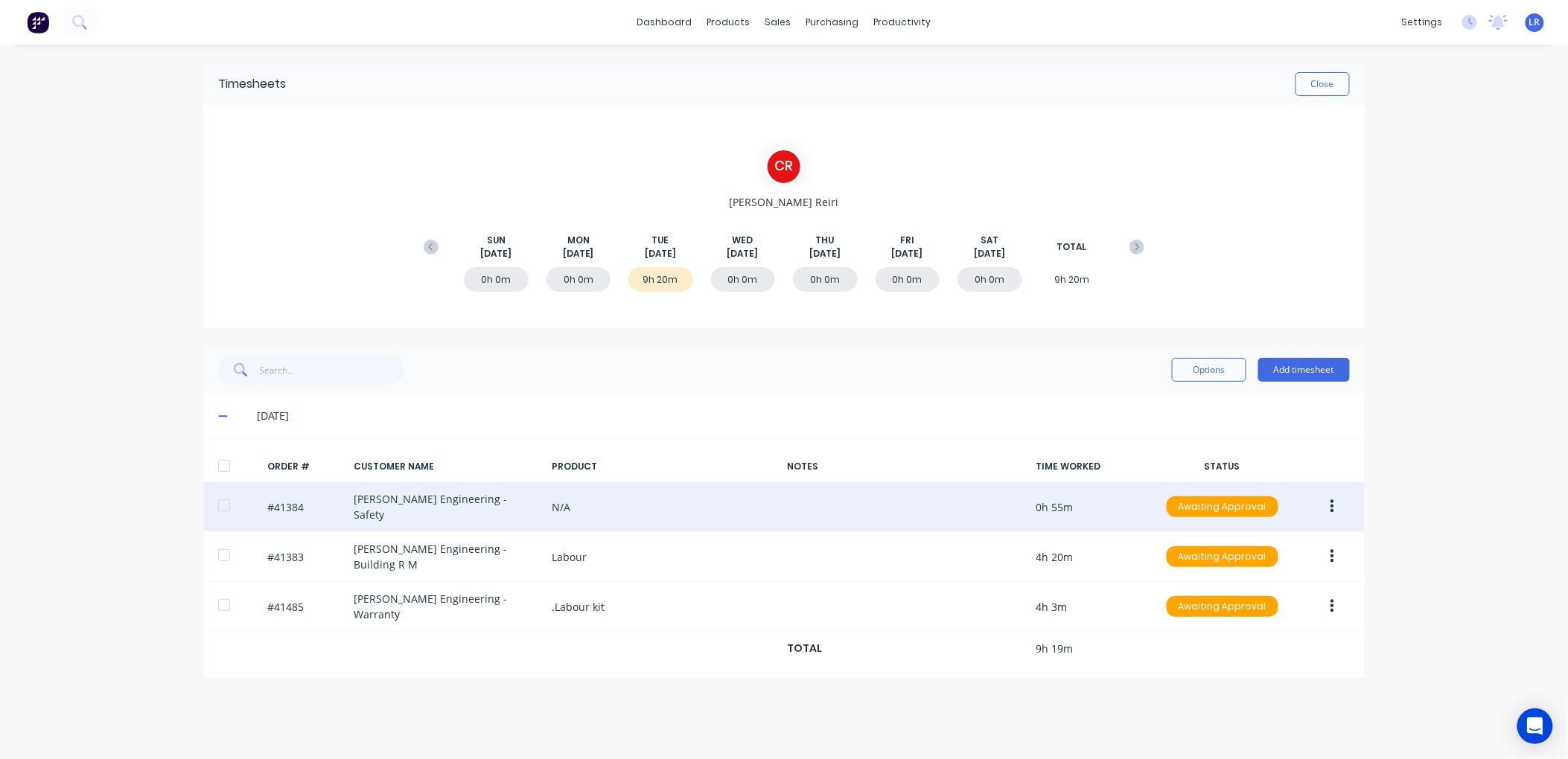
click at [1333, 500] on icon "button" at bounding box center [1333, 506] width 4 height 14
click at [1229, 597] on div "Edit" at bounding box center [1280, 606] width 115 height 22
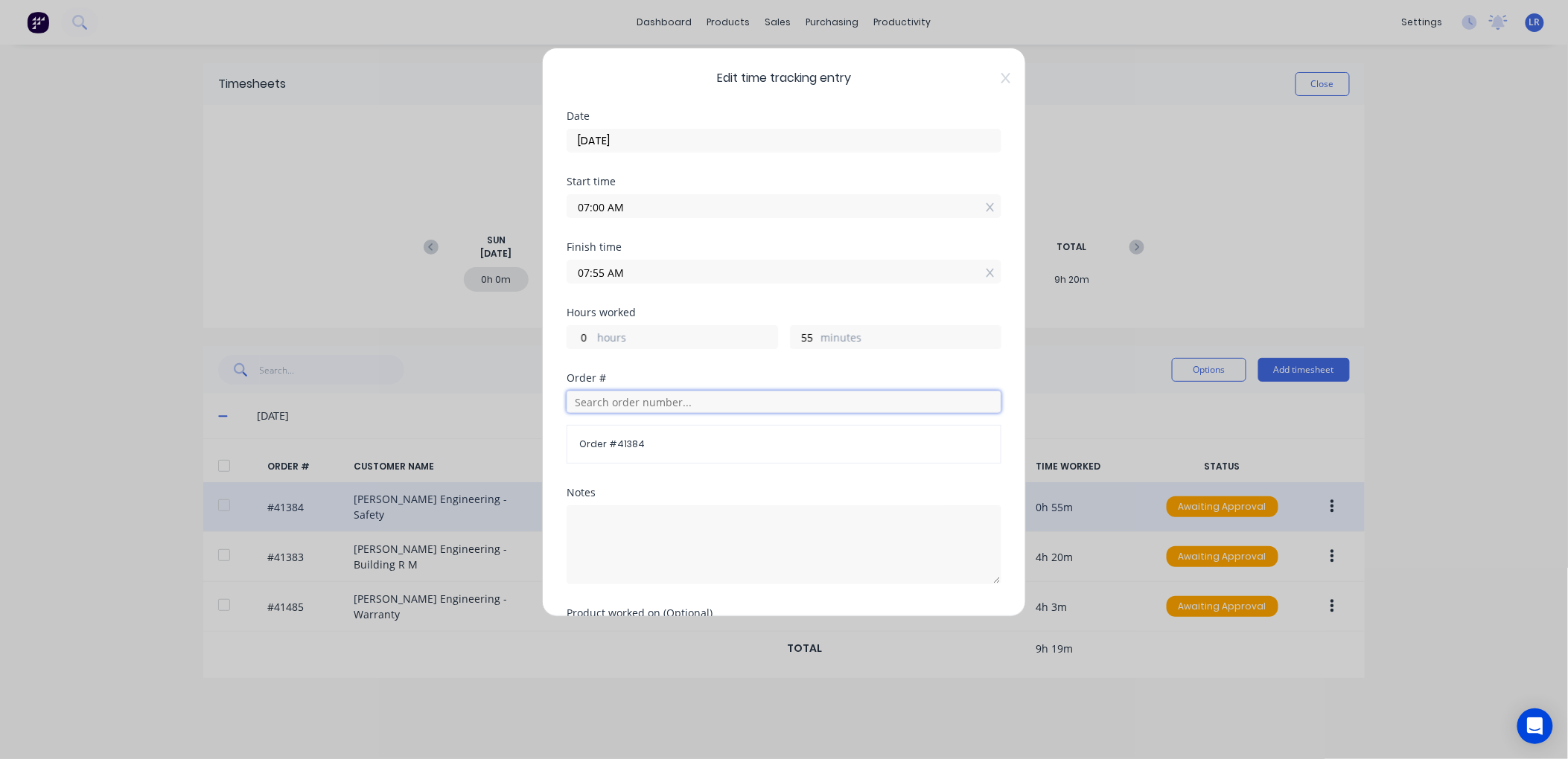
click at [587, 400] on input "text" at bounding box center [784, 401] width 435 height 22
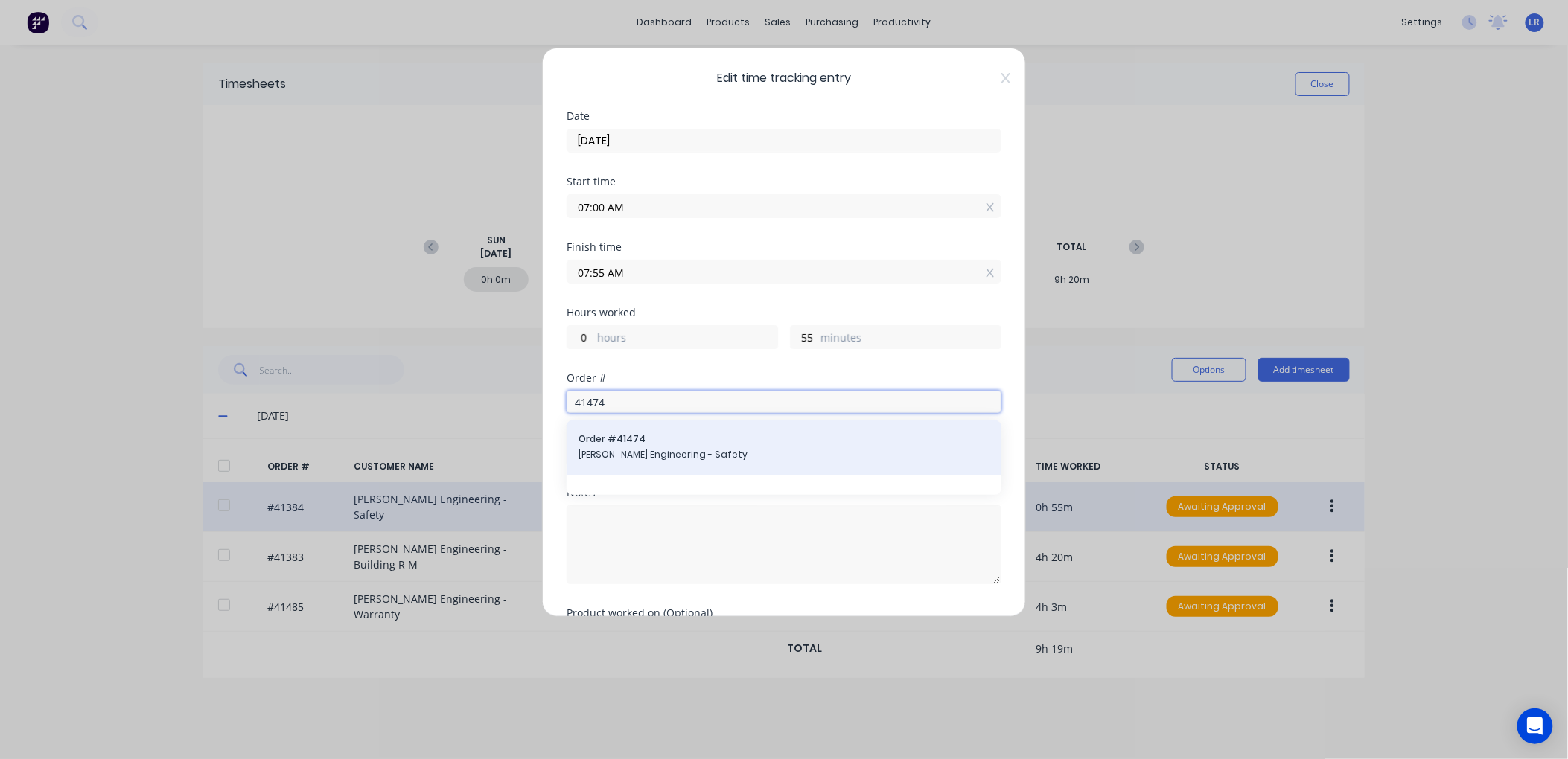
type input "41474"
click at [611, 452] on span "[PERSON_NAME] Engineering - Safety" at bounding box center [784, 454] width 411 height 14
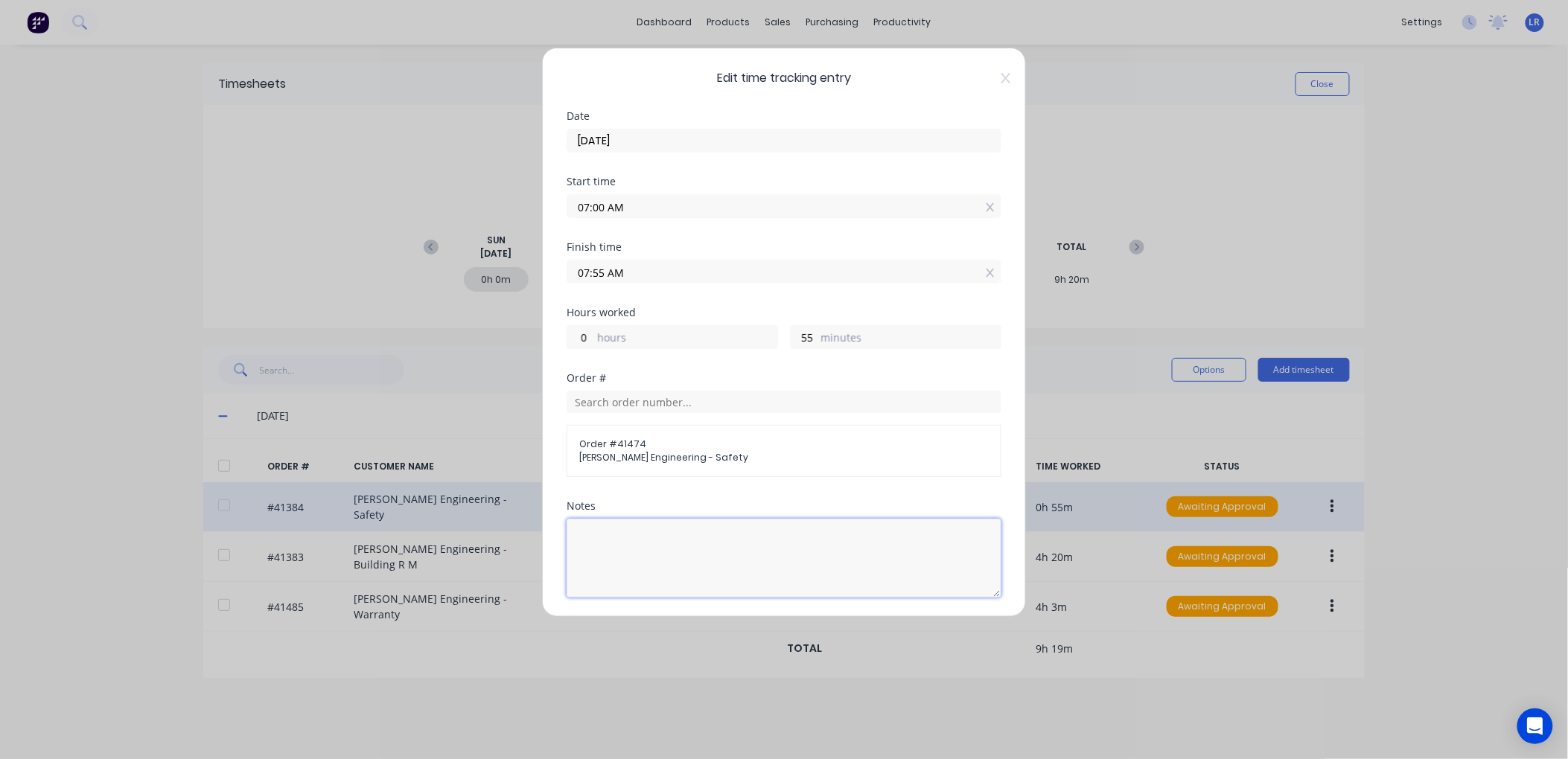
click at [605, 532] on textarea at bounding box center [784, 558] width 435 height 78
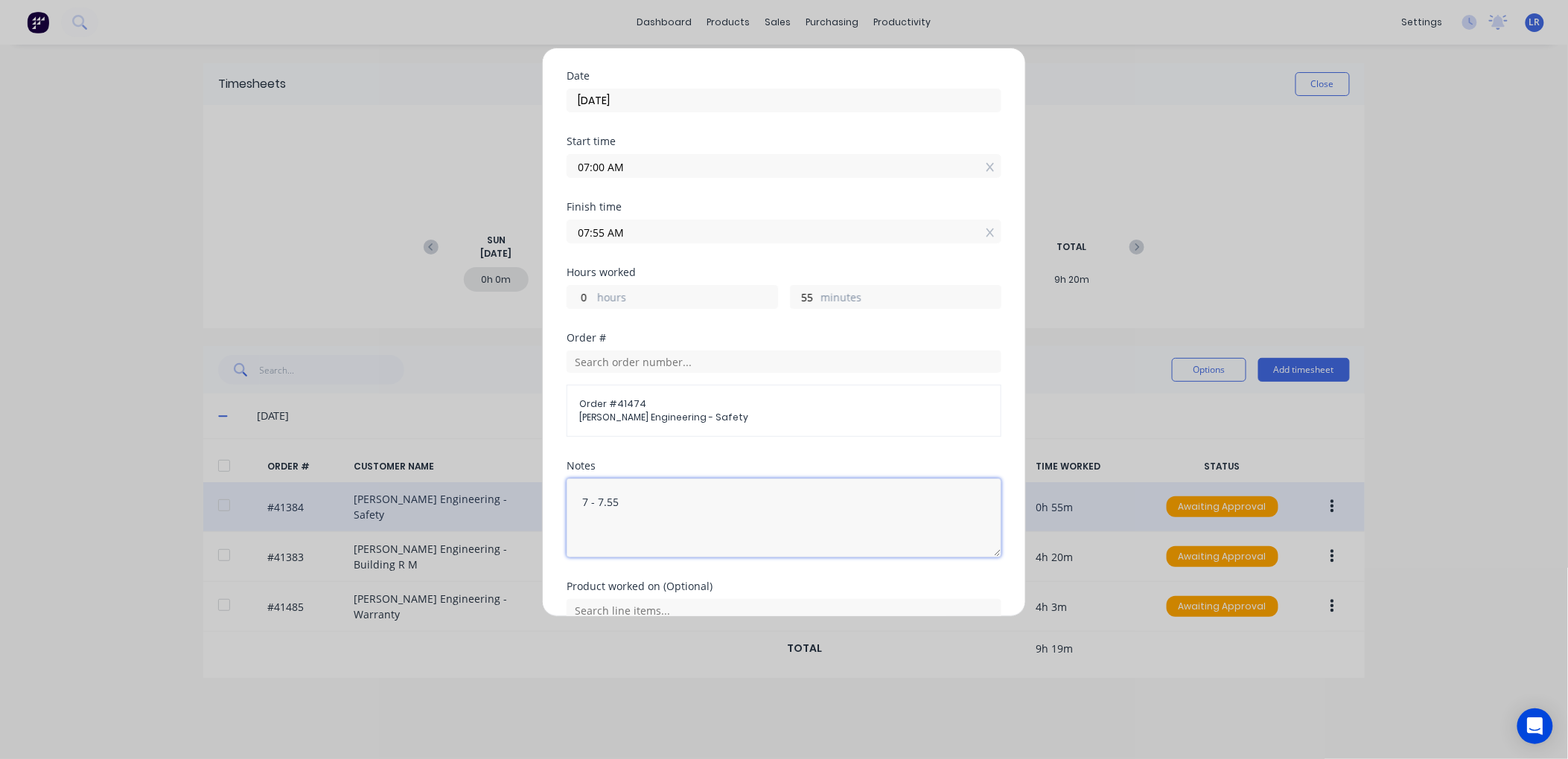
scroll to position [114, 0]
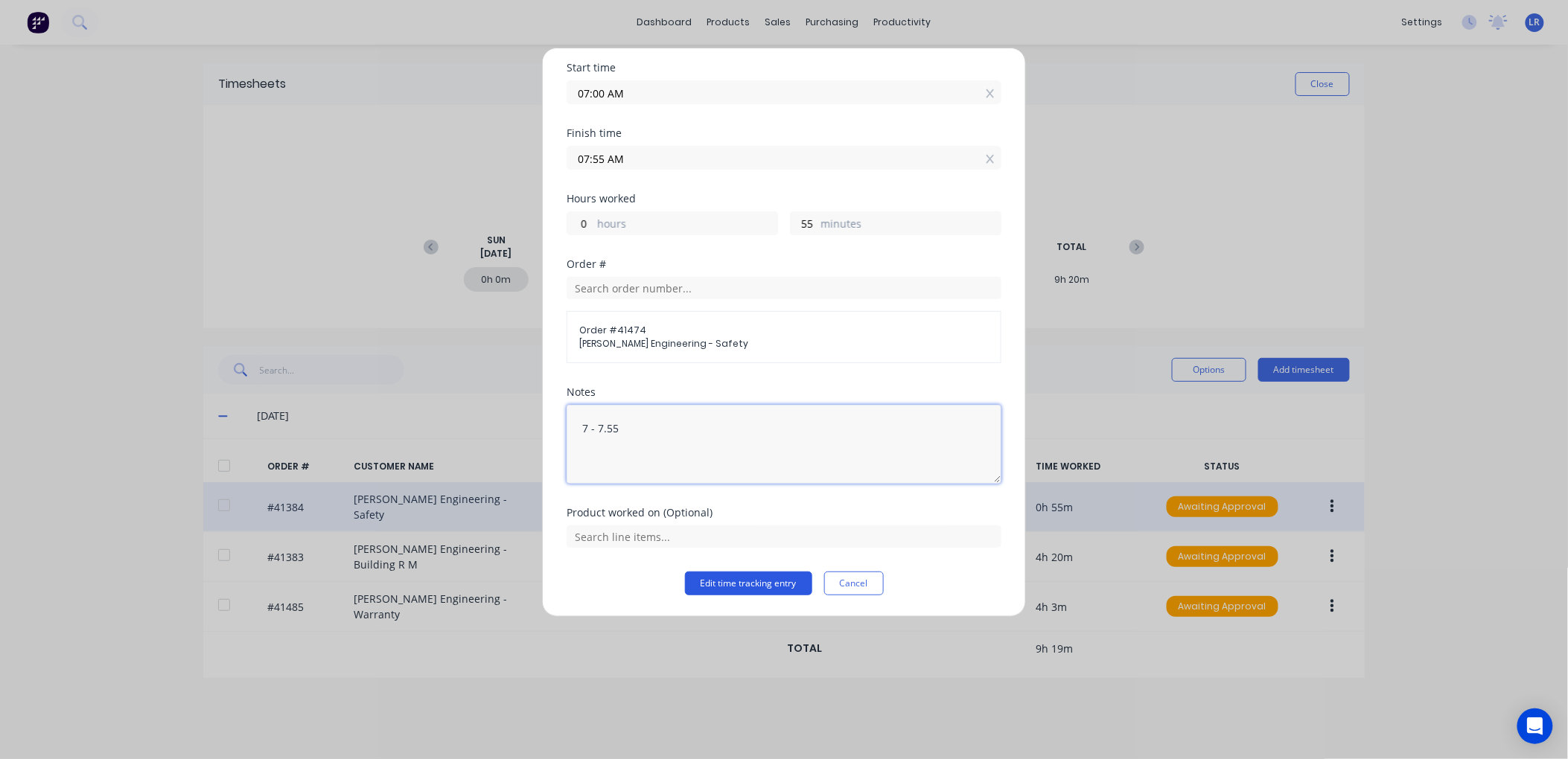
type textarea "7 - 7.55"
click at [771, 577] on button "Edit time tracking entry" at bounding box center [749, 584] width 128 height 24
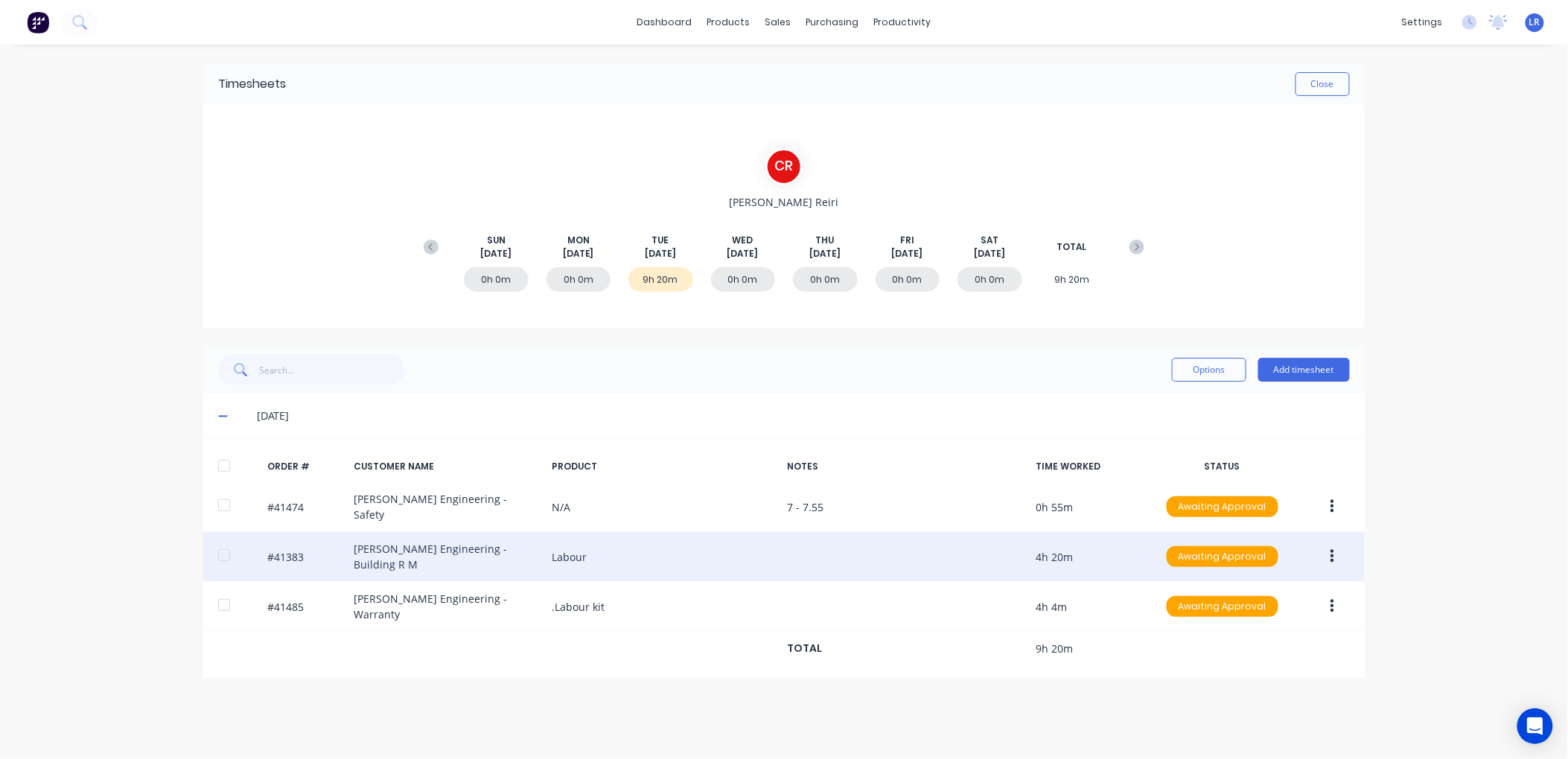
click at [1333, 550] on icon "button" at bounding box center [1333, 556] width 4 height 14
click at [1245, 650] on div "Edit" at bounding box center [1280, 656] width 115 height 22
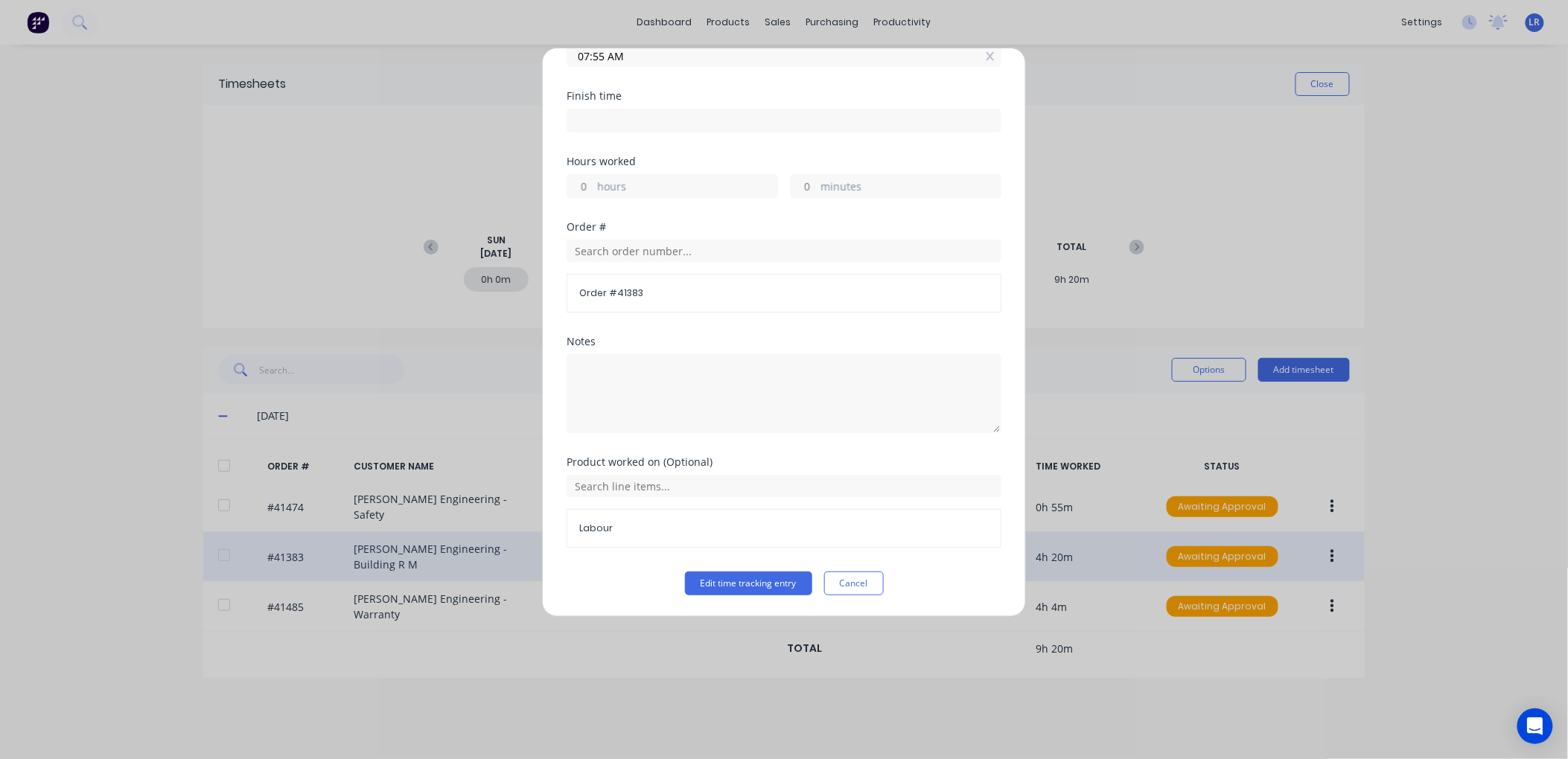
scroll to position [151, 0]
click at [851, 578] on button "Cancel" at bounding box center [853, 584] width 59 height 24
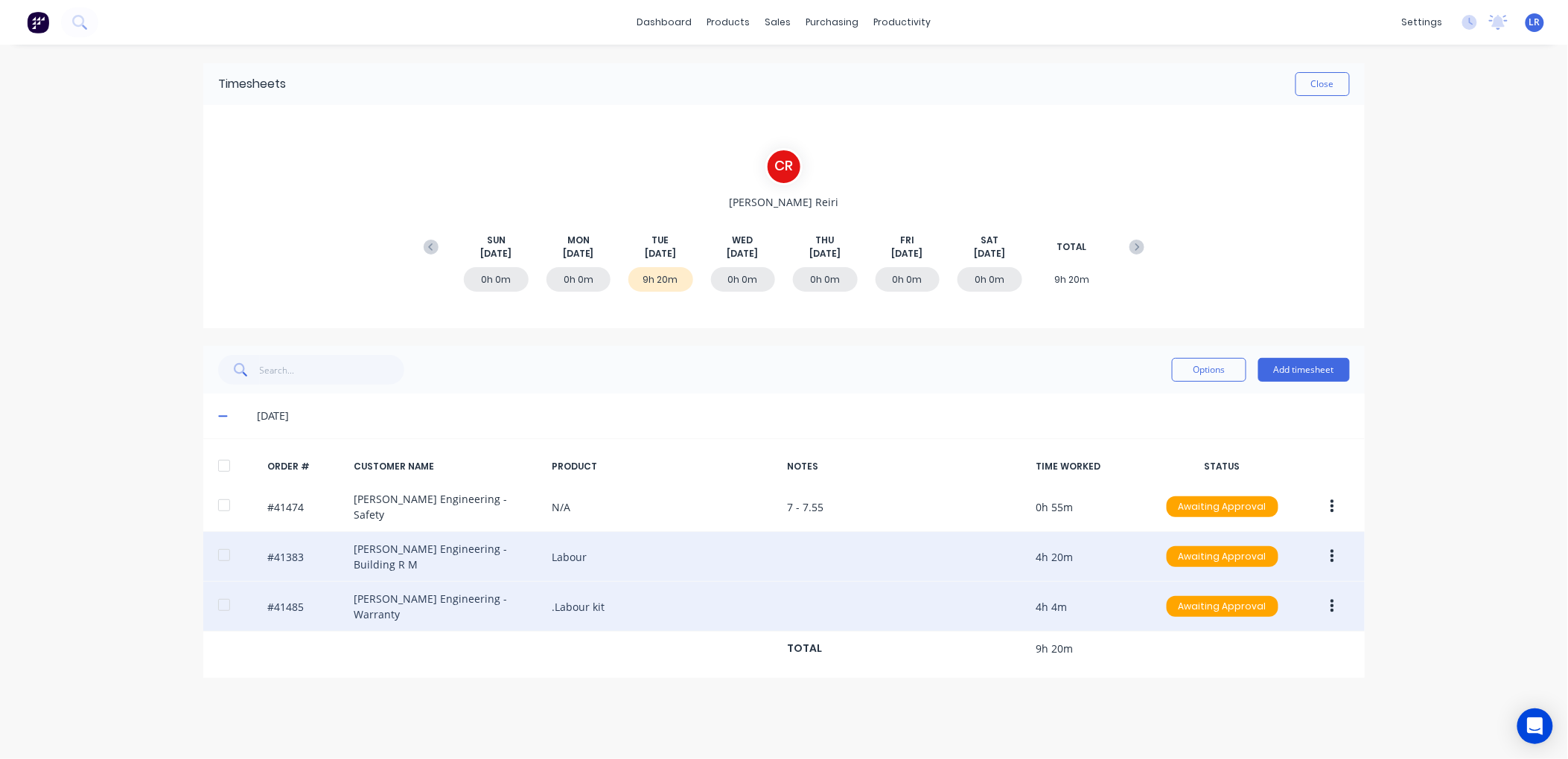
click at [1339, 593] on button "button" at bounding box center [1333, 606] width 35 height 26
click at [1239, 694] on div "Edit" at bounding box center [1280, 705] width 115 height 22
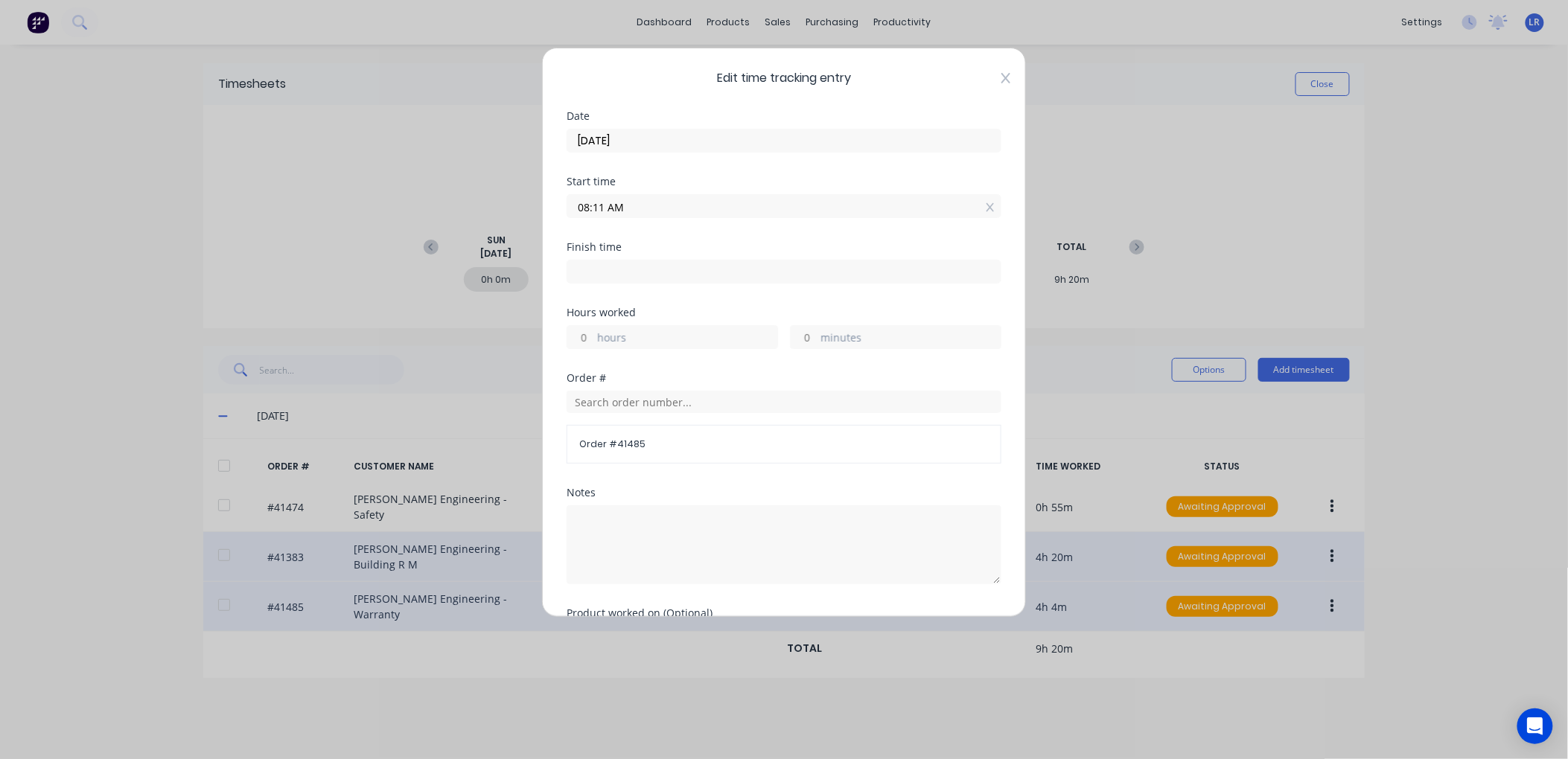
click at [1001, 72] on icon at bounding box center [1006, 78] width 9 height 12
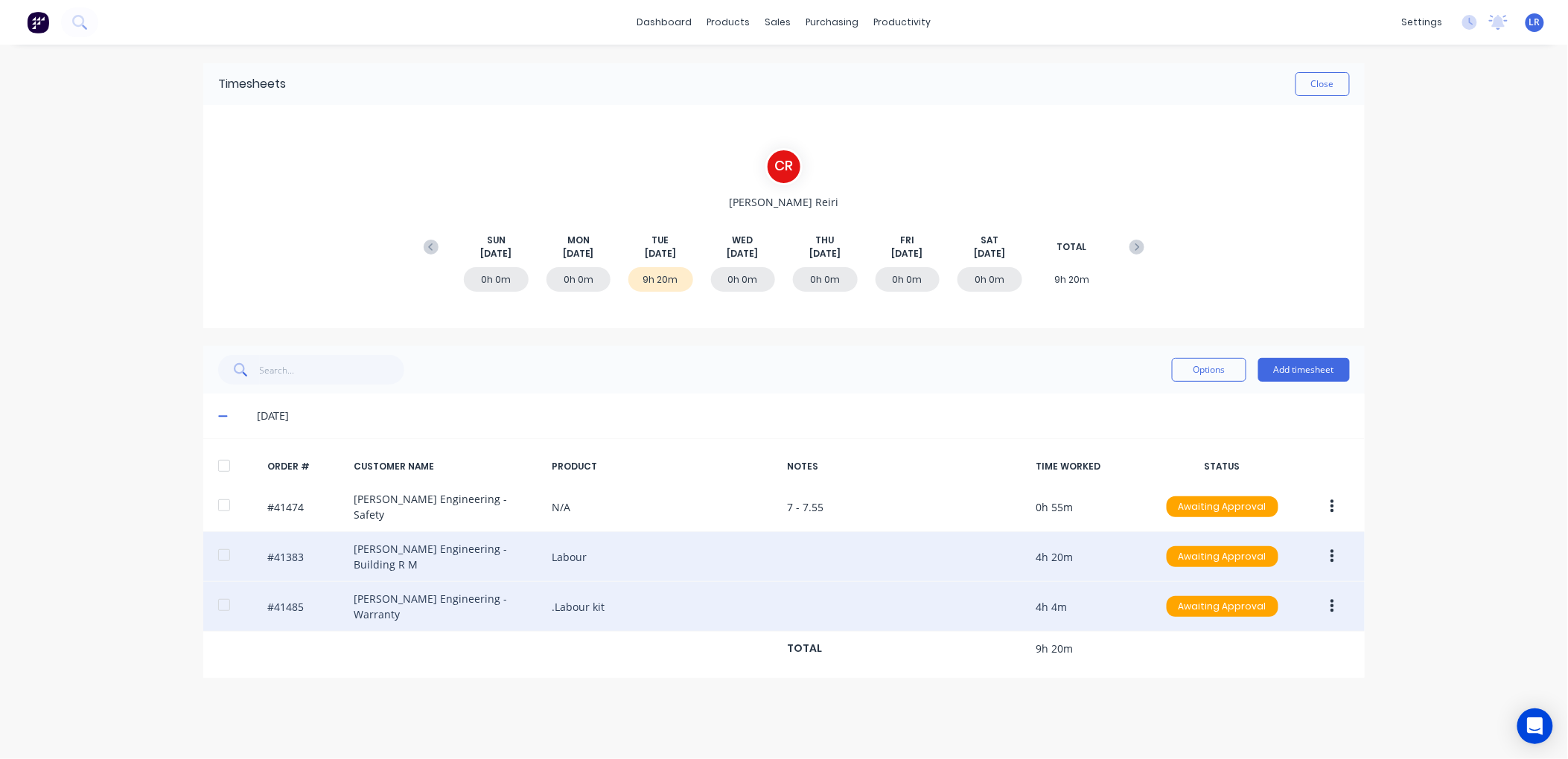
click at [1333, 548] on icon "button" at bounding box center [1333, 556] width 4 height 16
click at [1271, 645] on div "Edit" at bounding box center [1280, 656] width 115 height 22
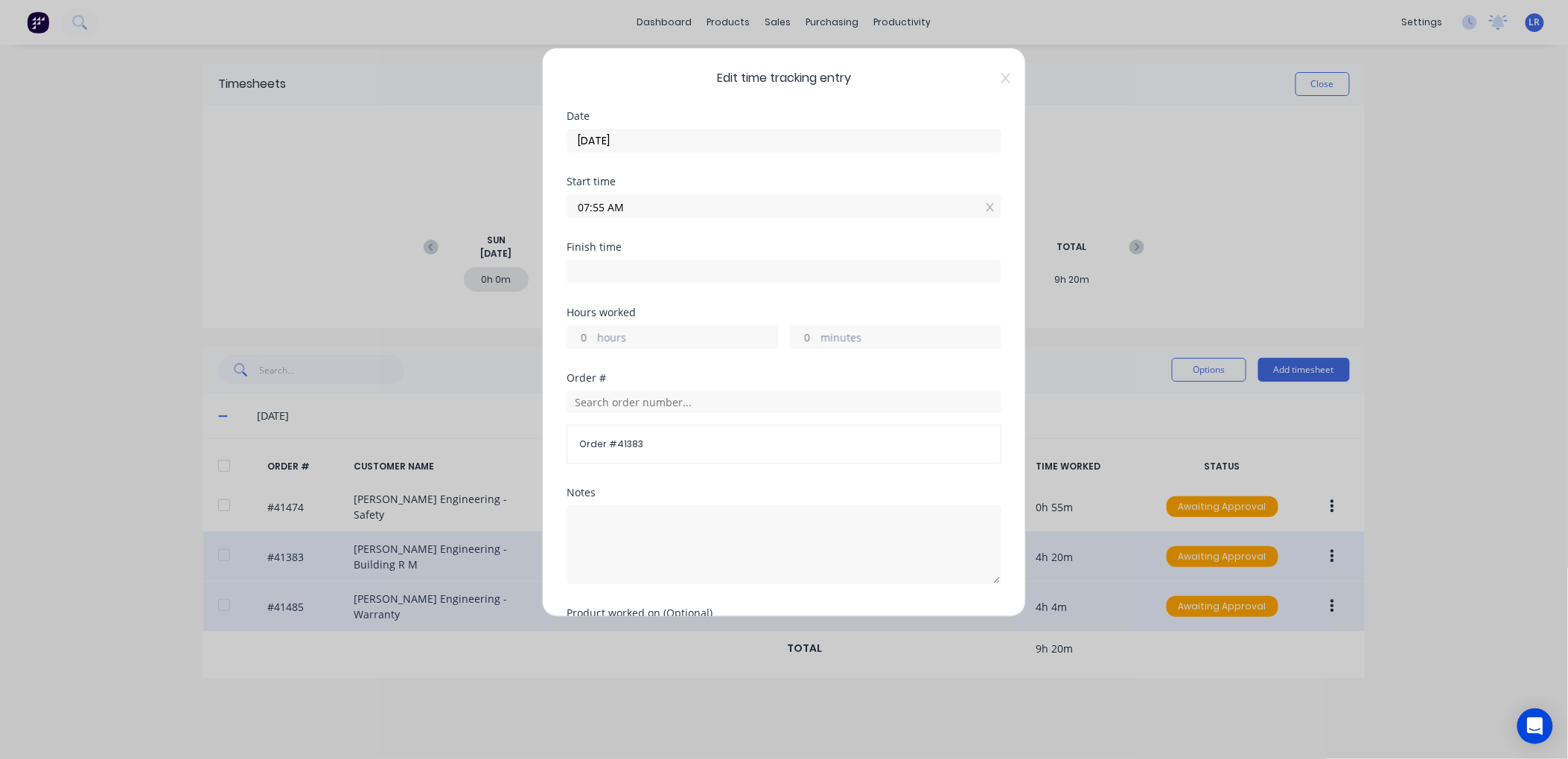
click at [591, 273] on input at bounding box center [784, 272] width 434 height 22
type input "12:16 PM"
type input "4"
type input "21"
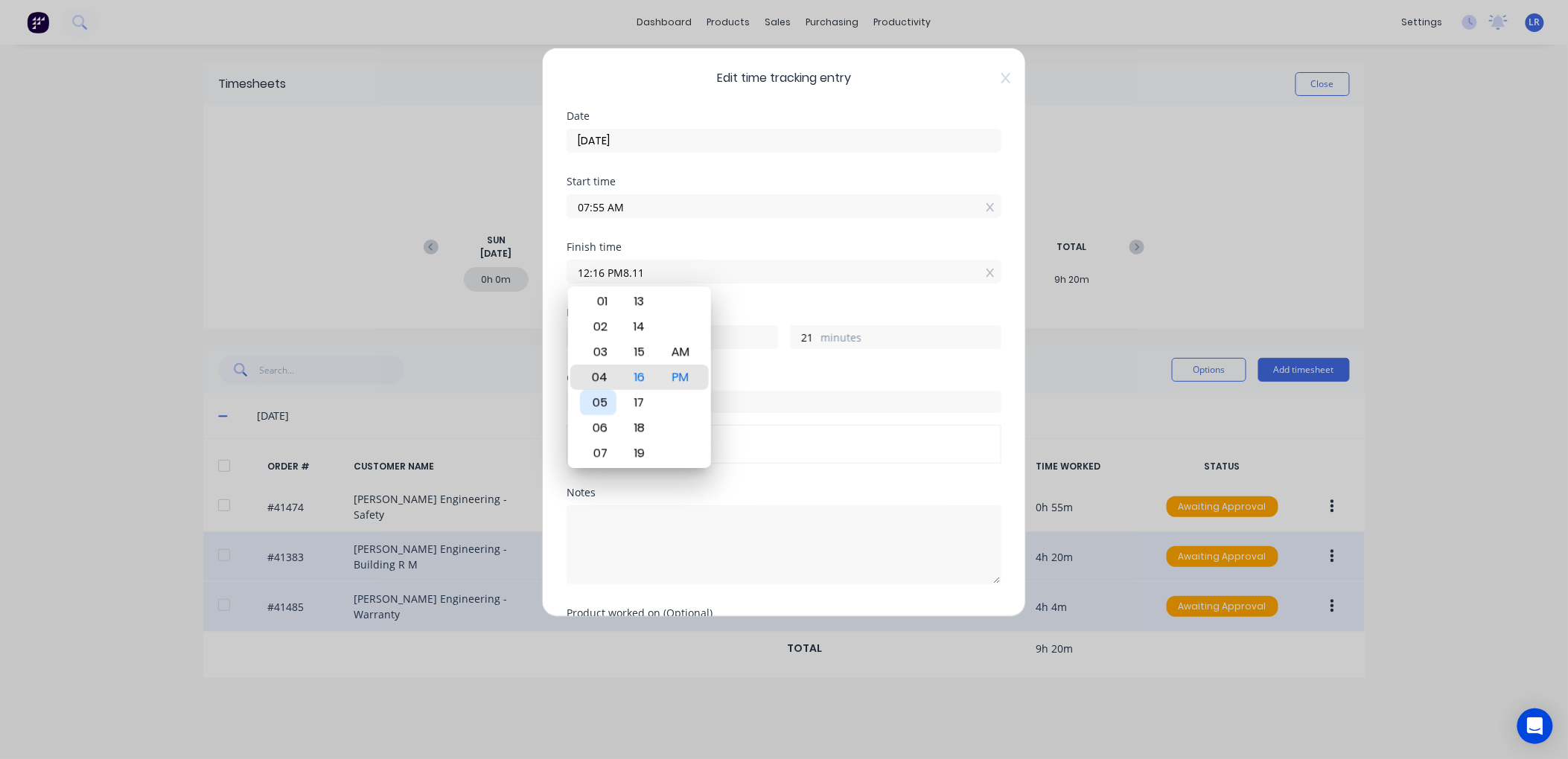
type input "04:16 PM"
type input "8"
type input "07:16 PM"
type input "11"
click at [598, 399] on div "08" at bounding box center [599, 403] width 37 height 26
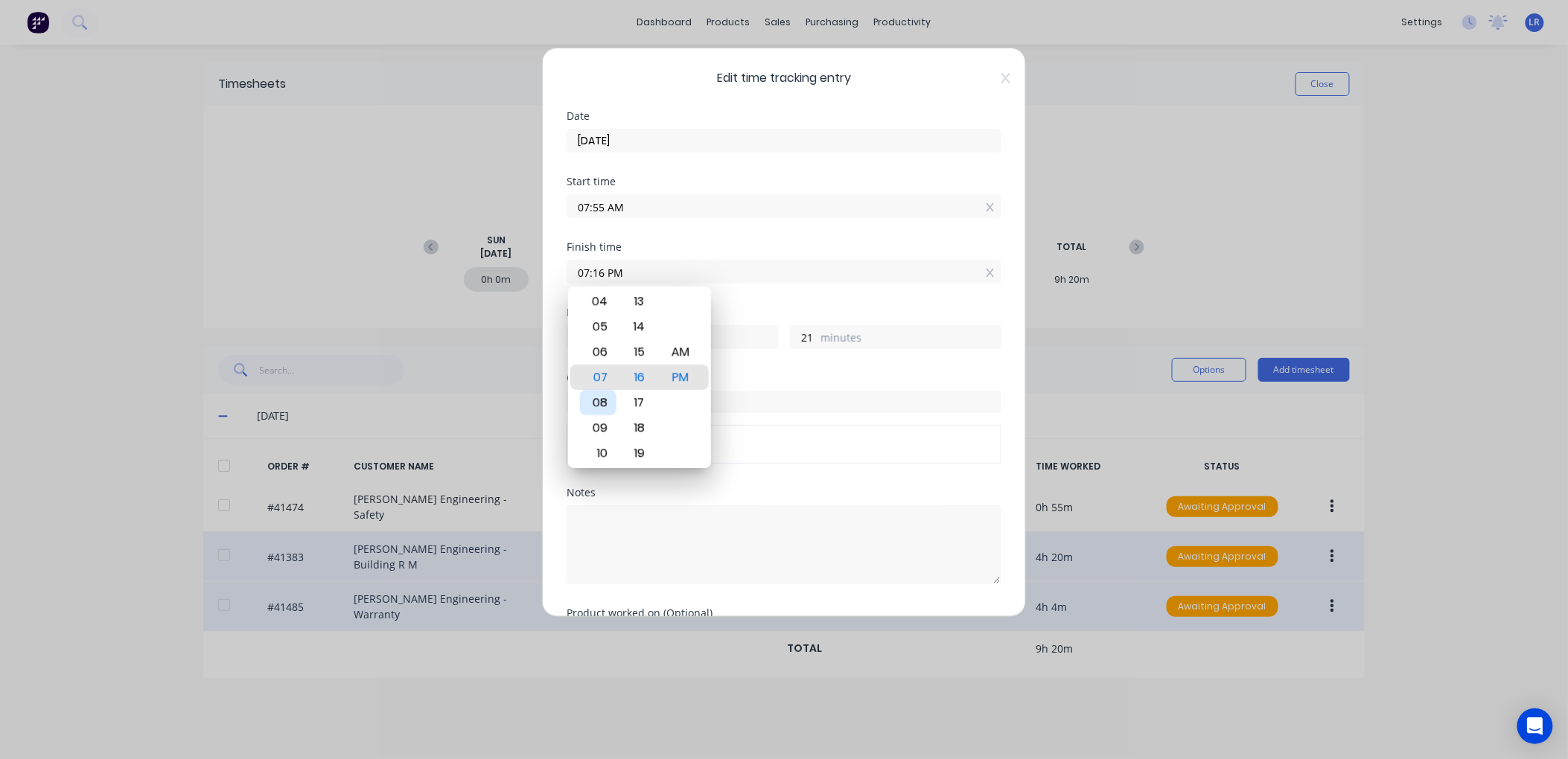
type input "08:16 PM"
type input "12"
type input "08:12 PM"
type input "17"
type input "08:11 PM"
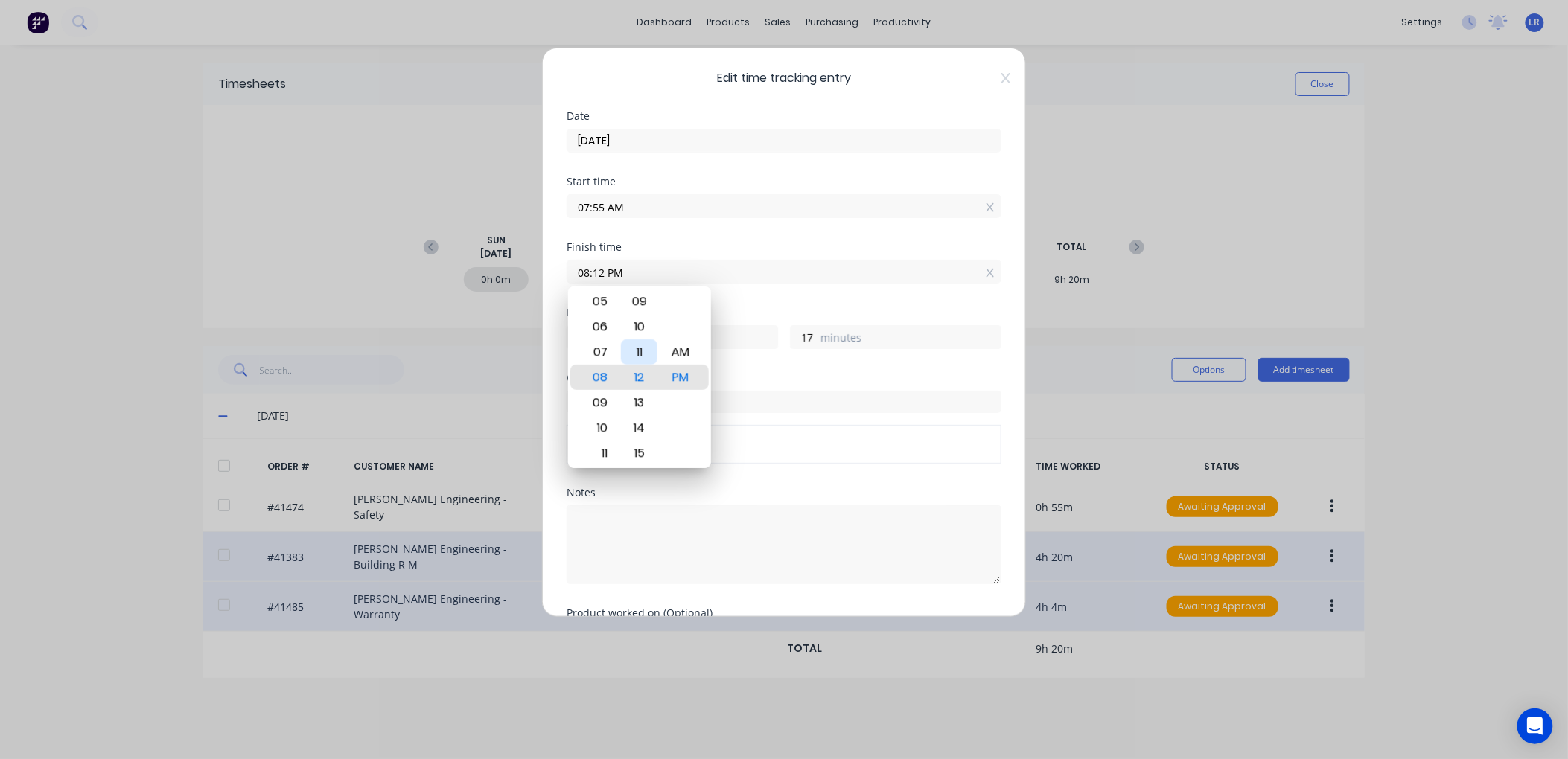
type input "16"
click at [639, 370] on div "11" at bounding box center [640, 378] width 37 height 26
click at [674, 348] on div "AM" at bounding box center [680, 352] width 37 height 26
type input "08:11 AM"
type input "0"
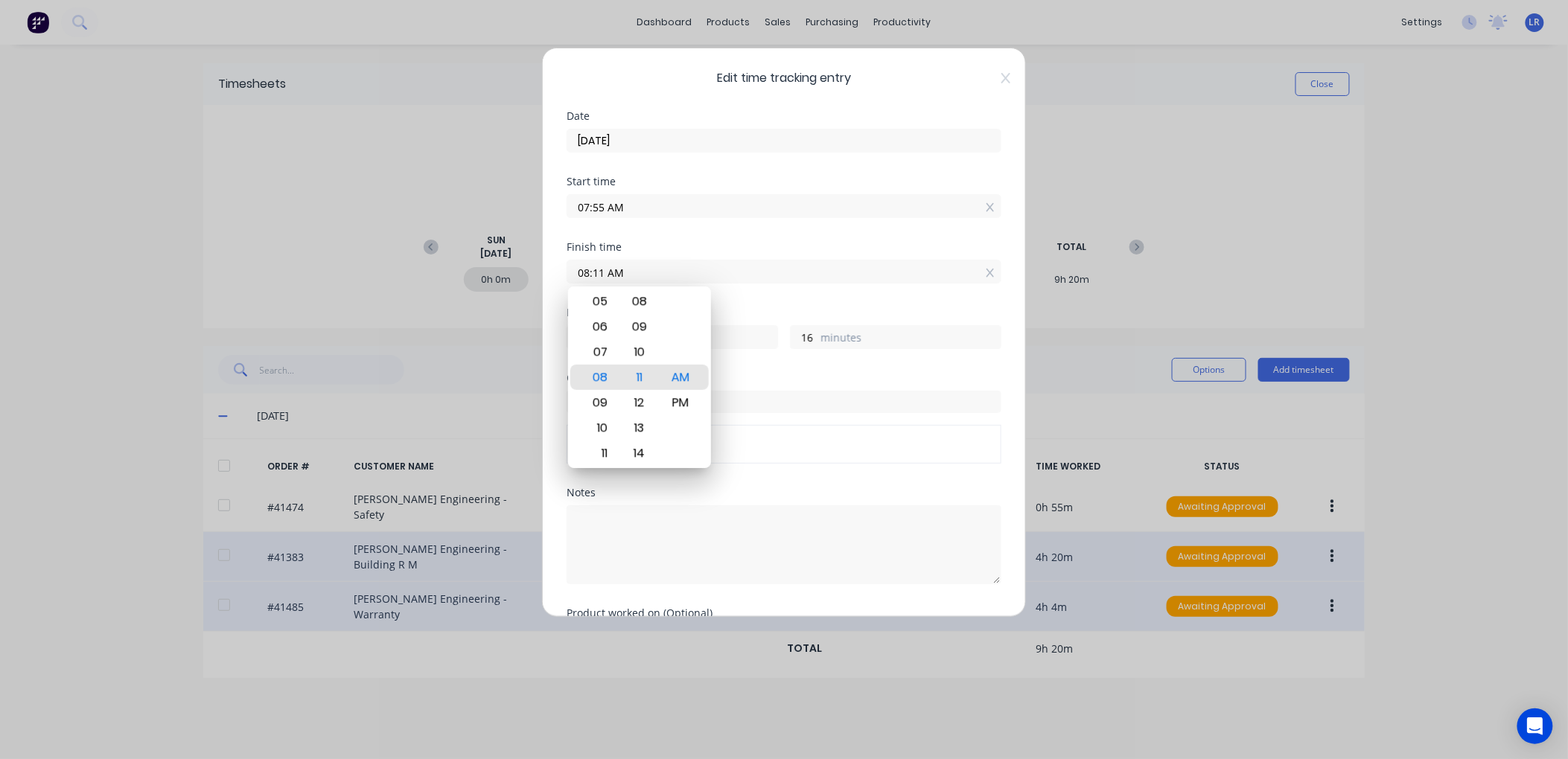
click at [795, 469] on div "Order # Order # 41383" at bounding box center [784, 431] width 435 height 115
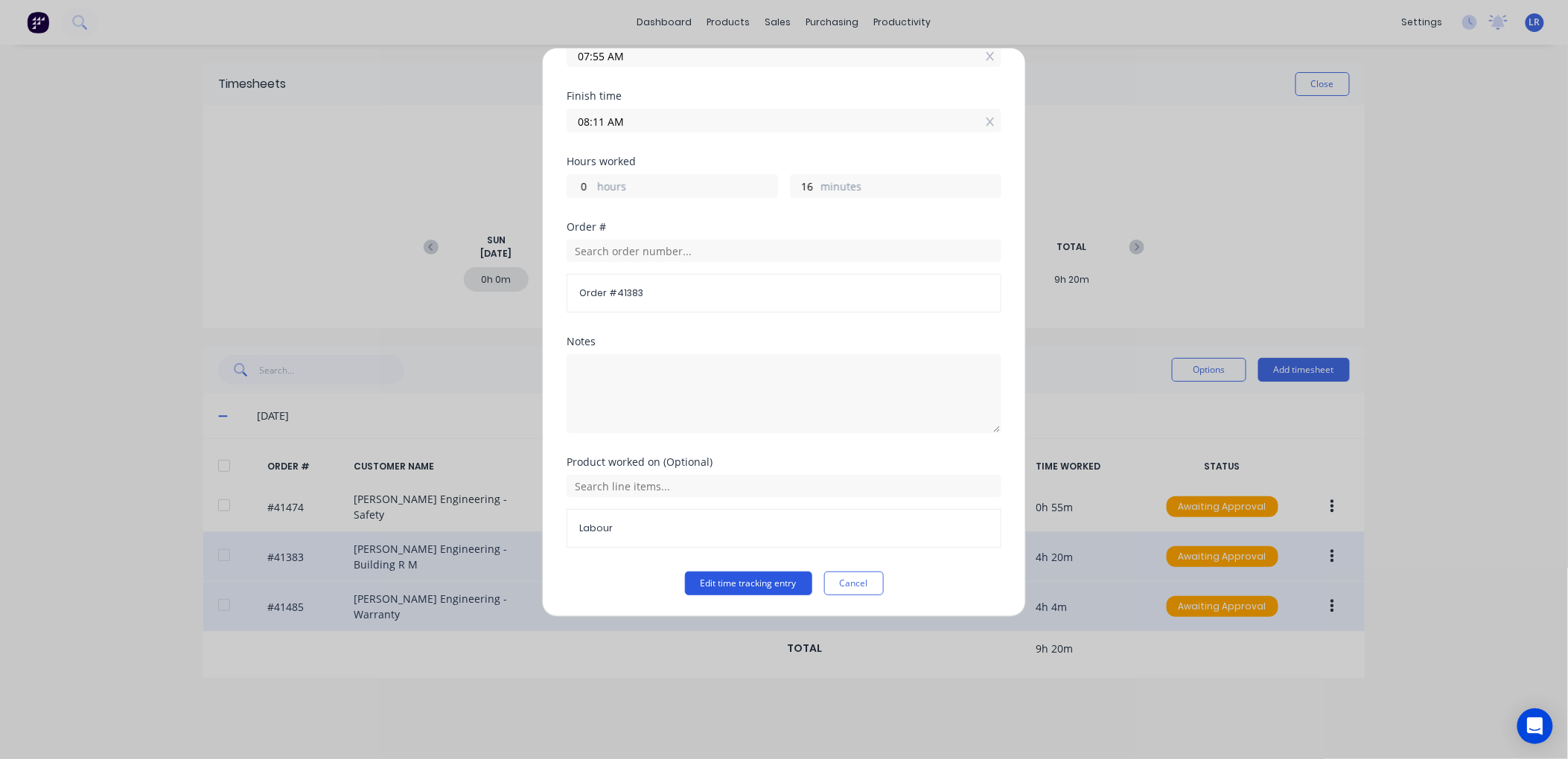
click at [759, 579] on button "Edit time tracking entry" at bounding box center [749, 584] width 128 height 24
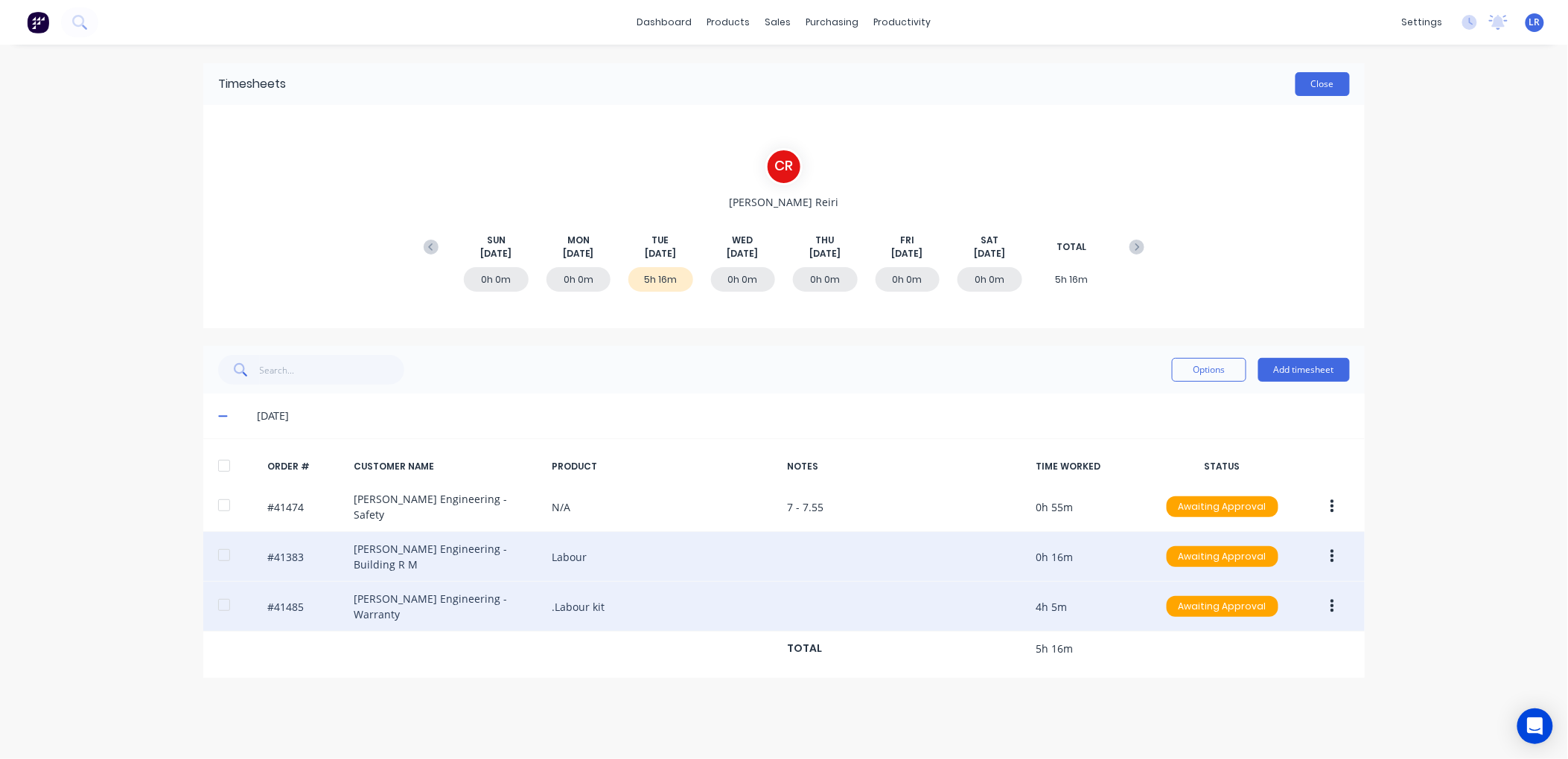
click at [1333, 80] on button "Close" at bounding box center [1323, 84] width 55 height 24
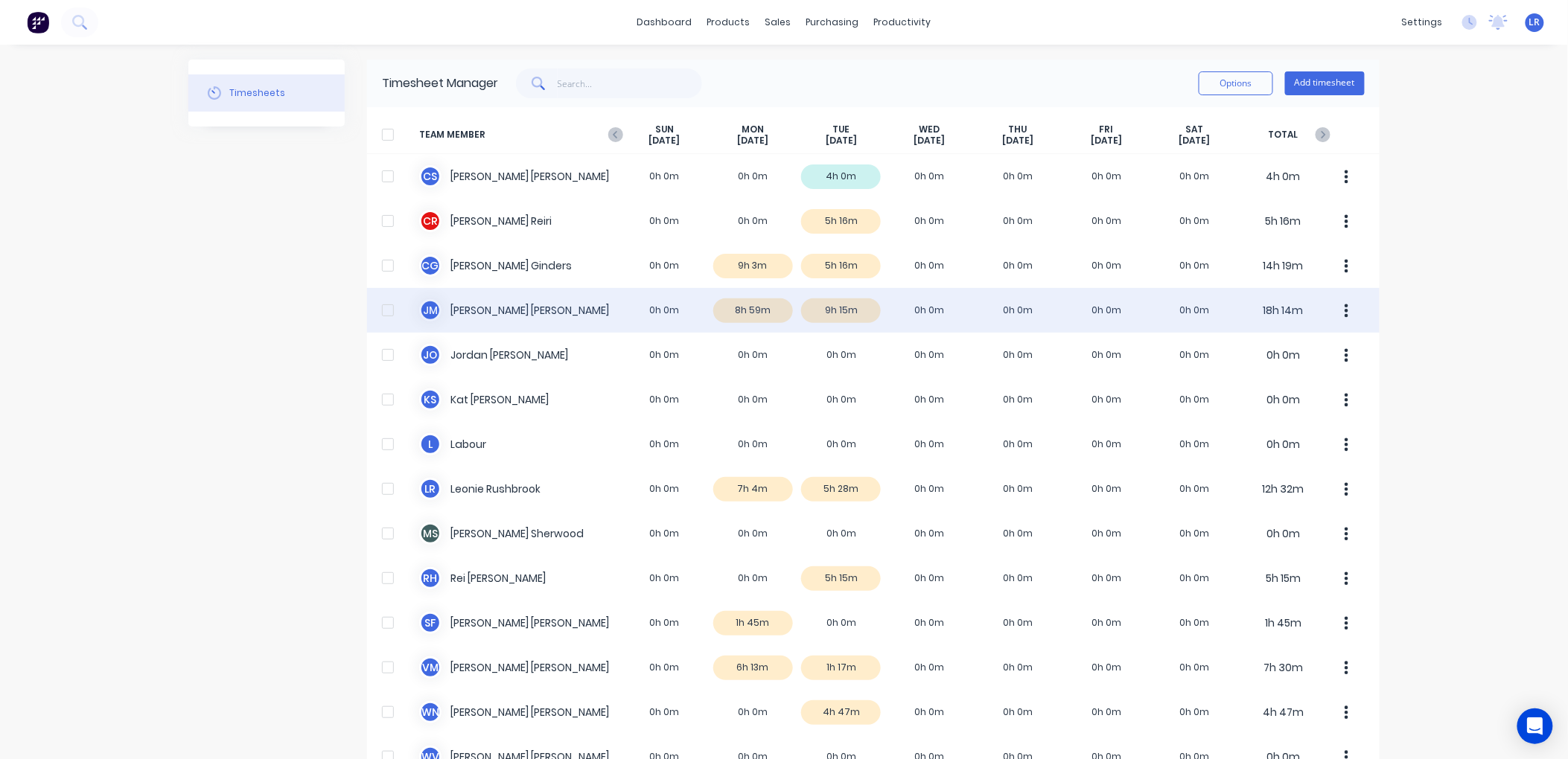
click at [836, 311] on div "J M Jamie Macrae 0h 0m 8h 59m 9h 15m 0h 0m 0h 0m 0h 0m 0h 0m 18h 14m" at bounding box center [873, 310] width 1013 height 45
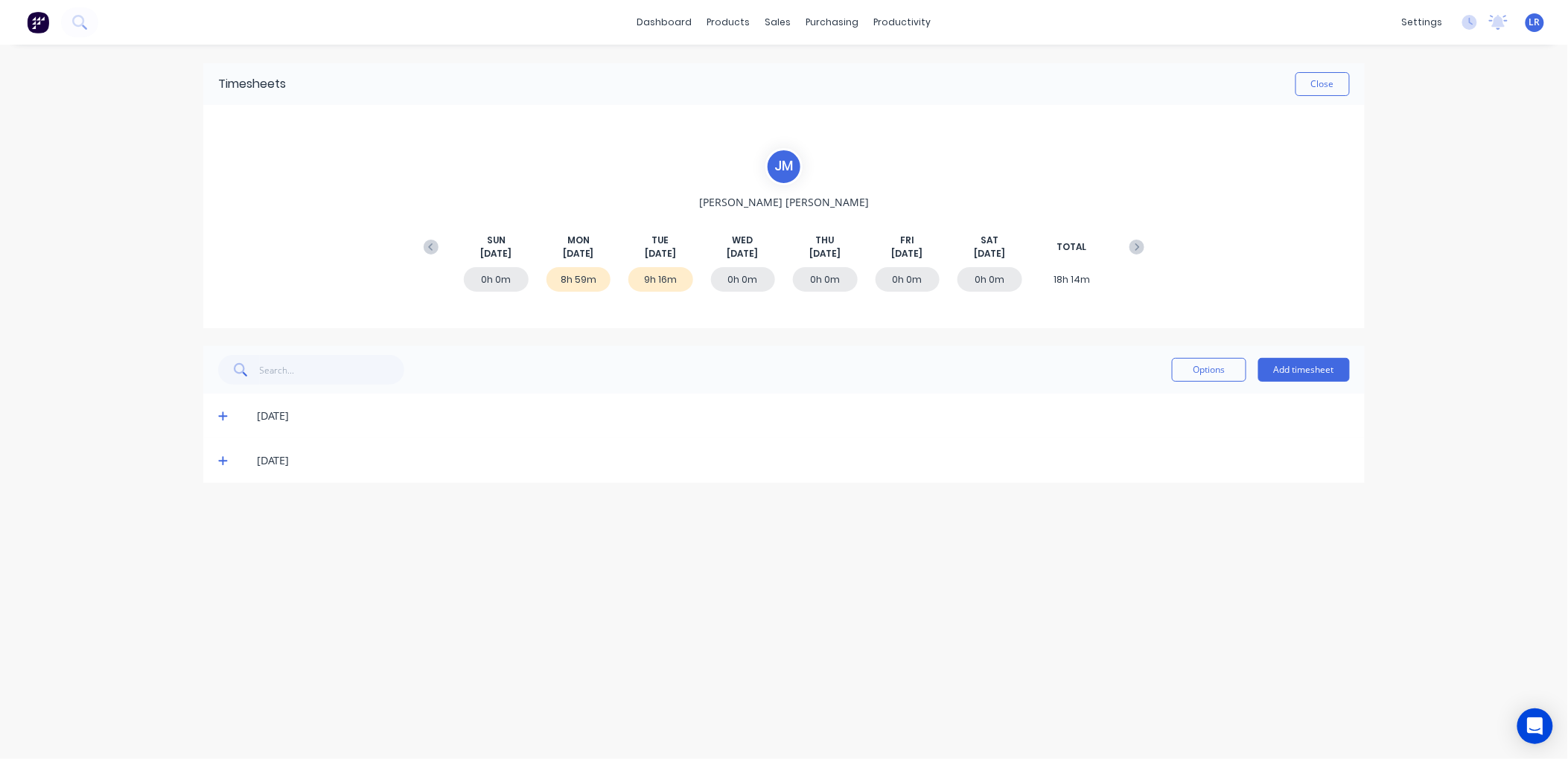
click at [224, 457] on icon at bounding box center [223, 462] width 9 height 9
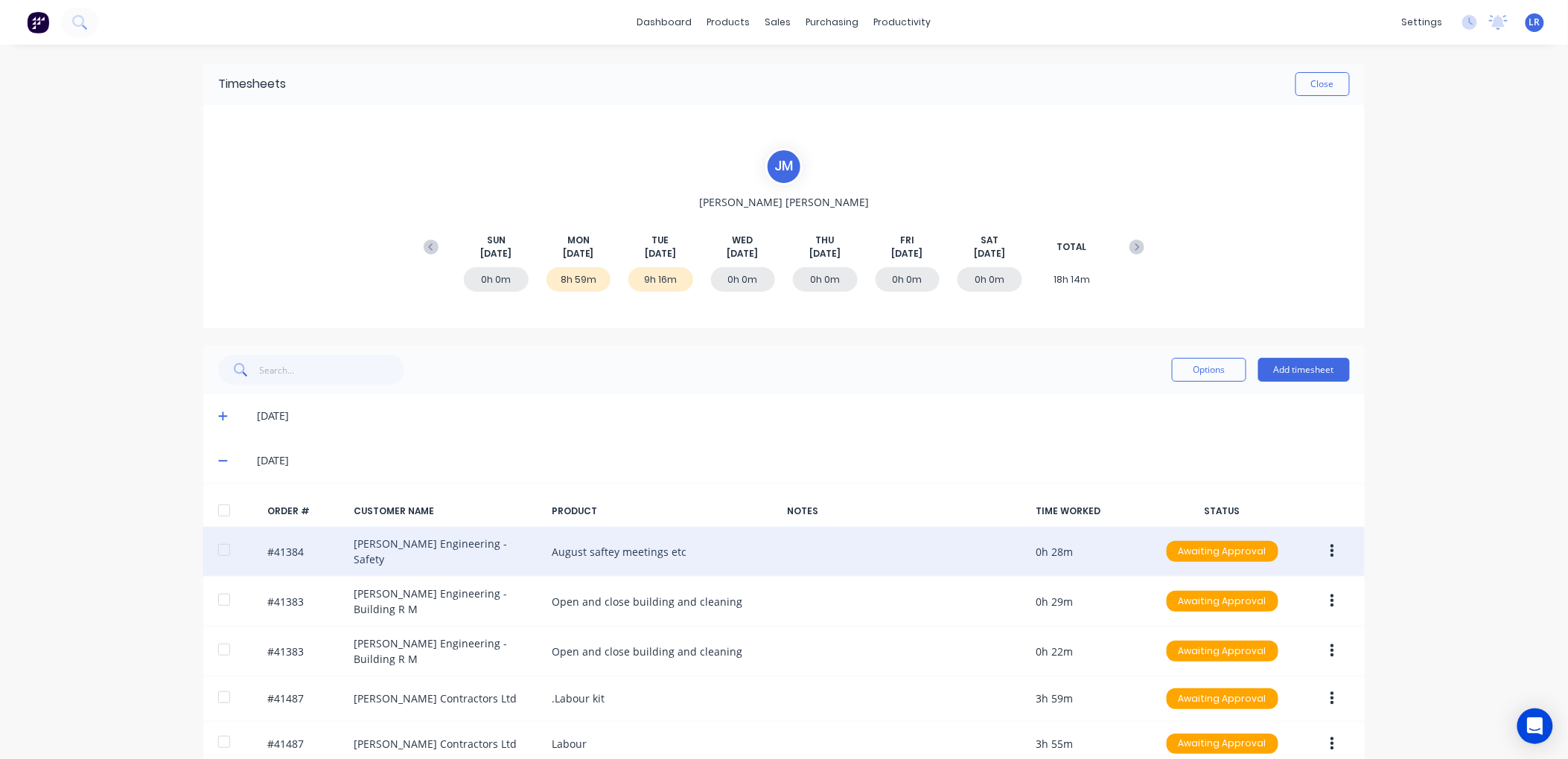
click at [1329, 540] on button "button" at bounding box center [1333, 551] width 35 height 26
click at [1222, 645] on div "Edit" at bounding box center [1280, 650] width 115 height 22
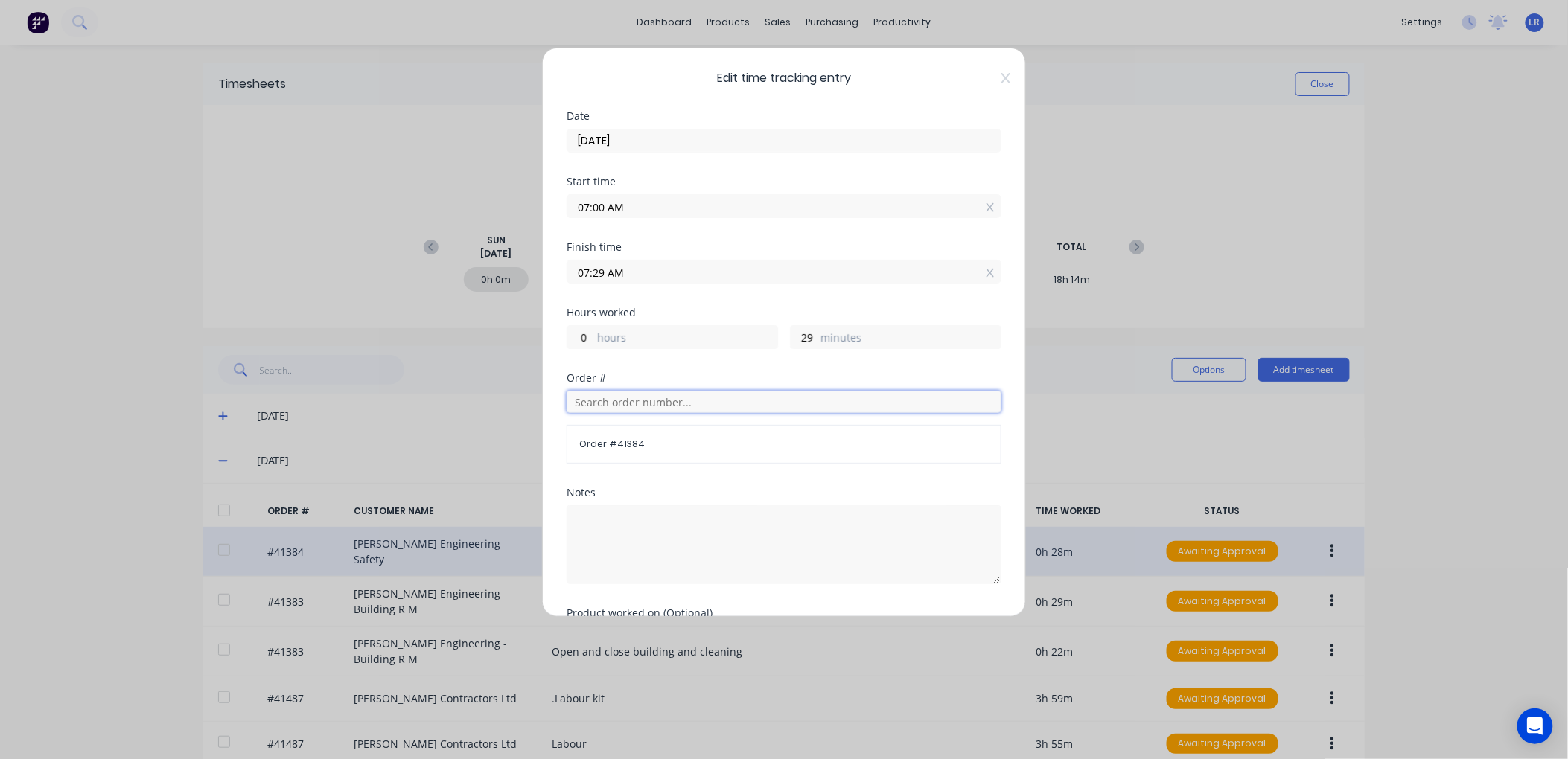
click at [607, 400] on input "text" at bounding box center [784, 401] width 435 height 22
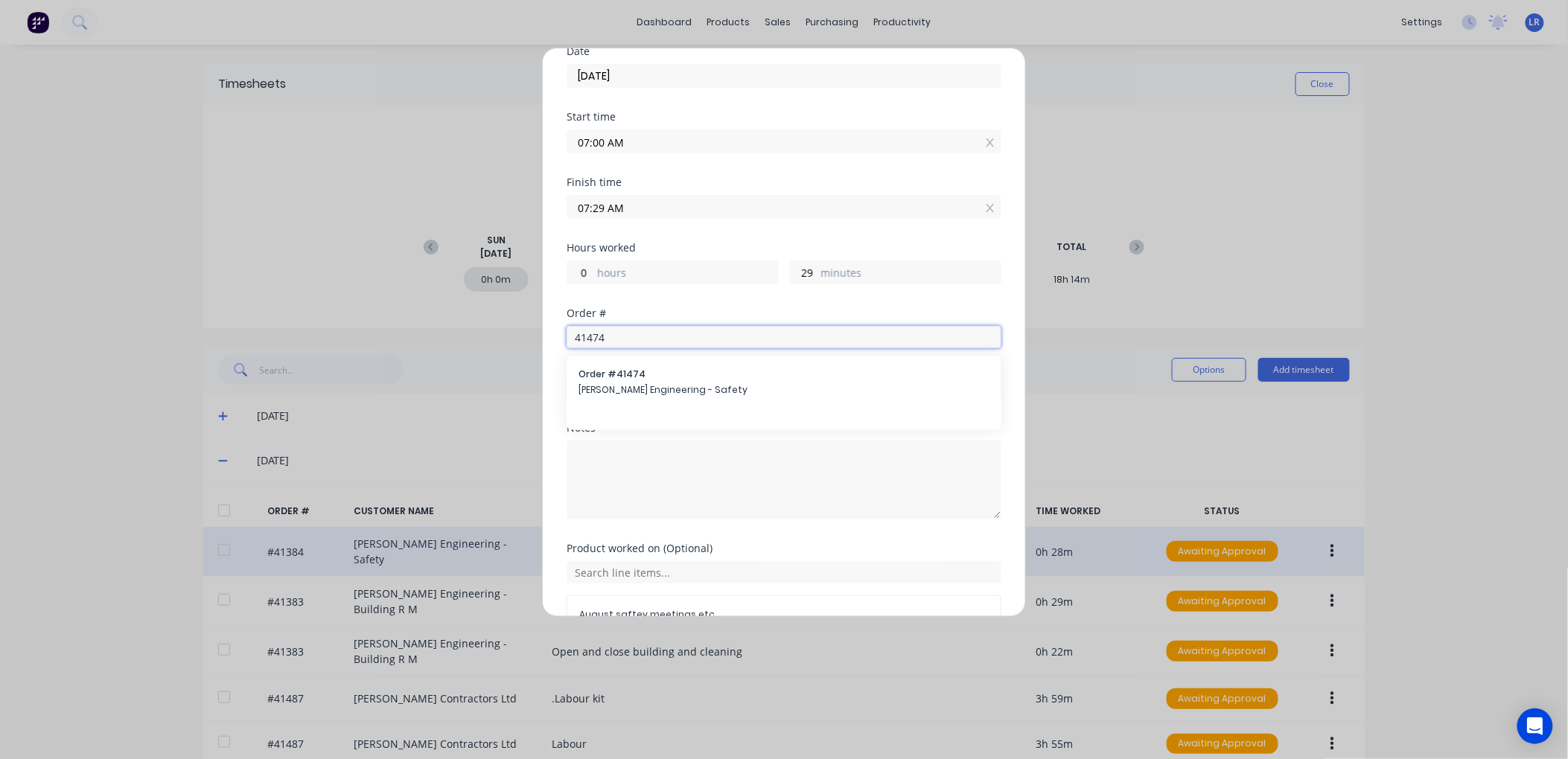
scroll to position [151, 0]
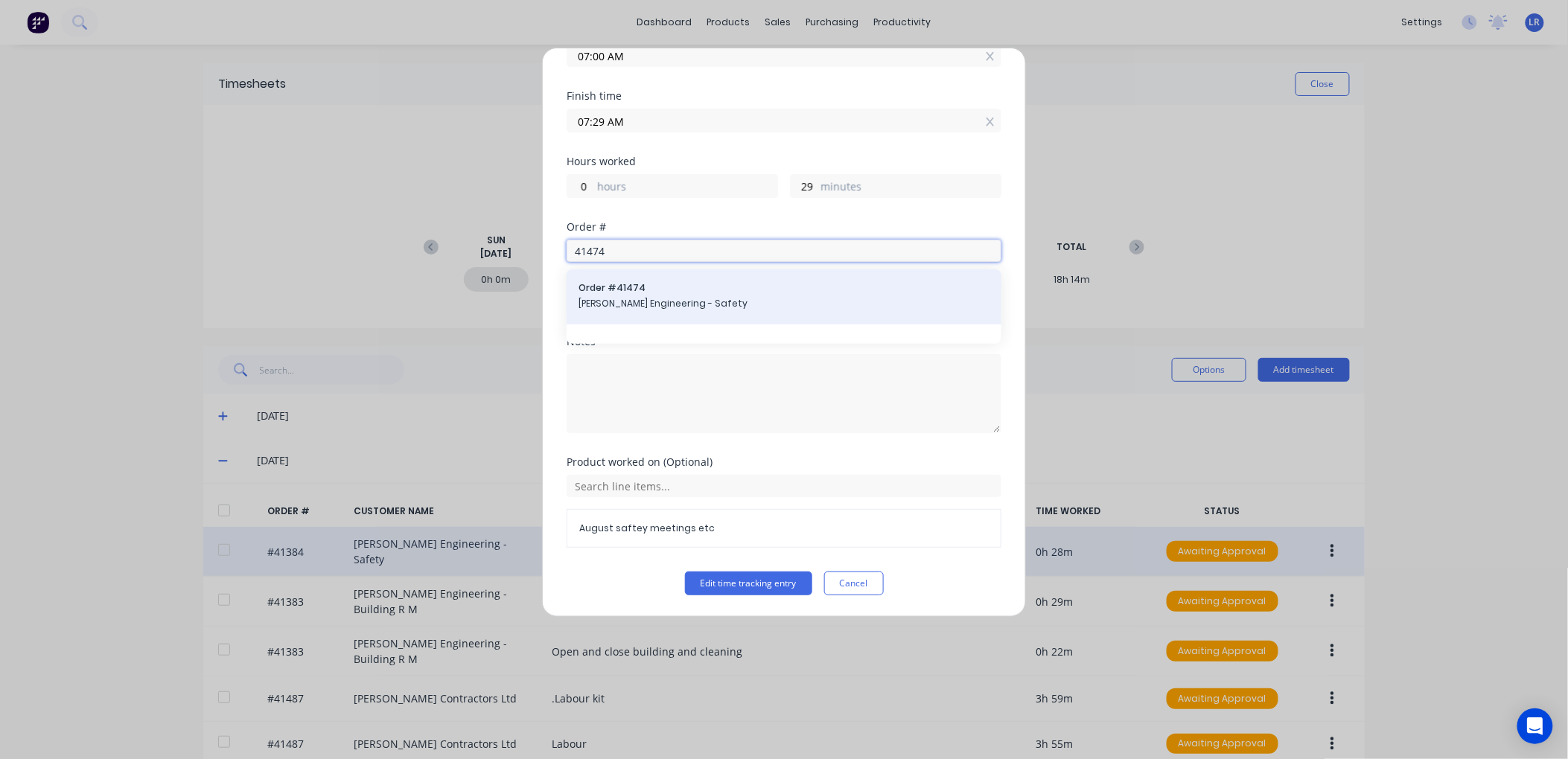
type input "41474"
click at [629, 294] on div "Order # 41474 Morgan Engineering - Safety" at bounding box center [784, 296] width 411 height 31
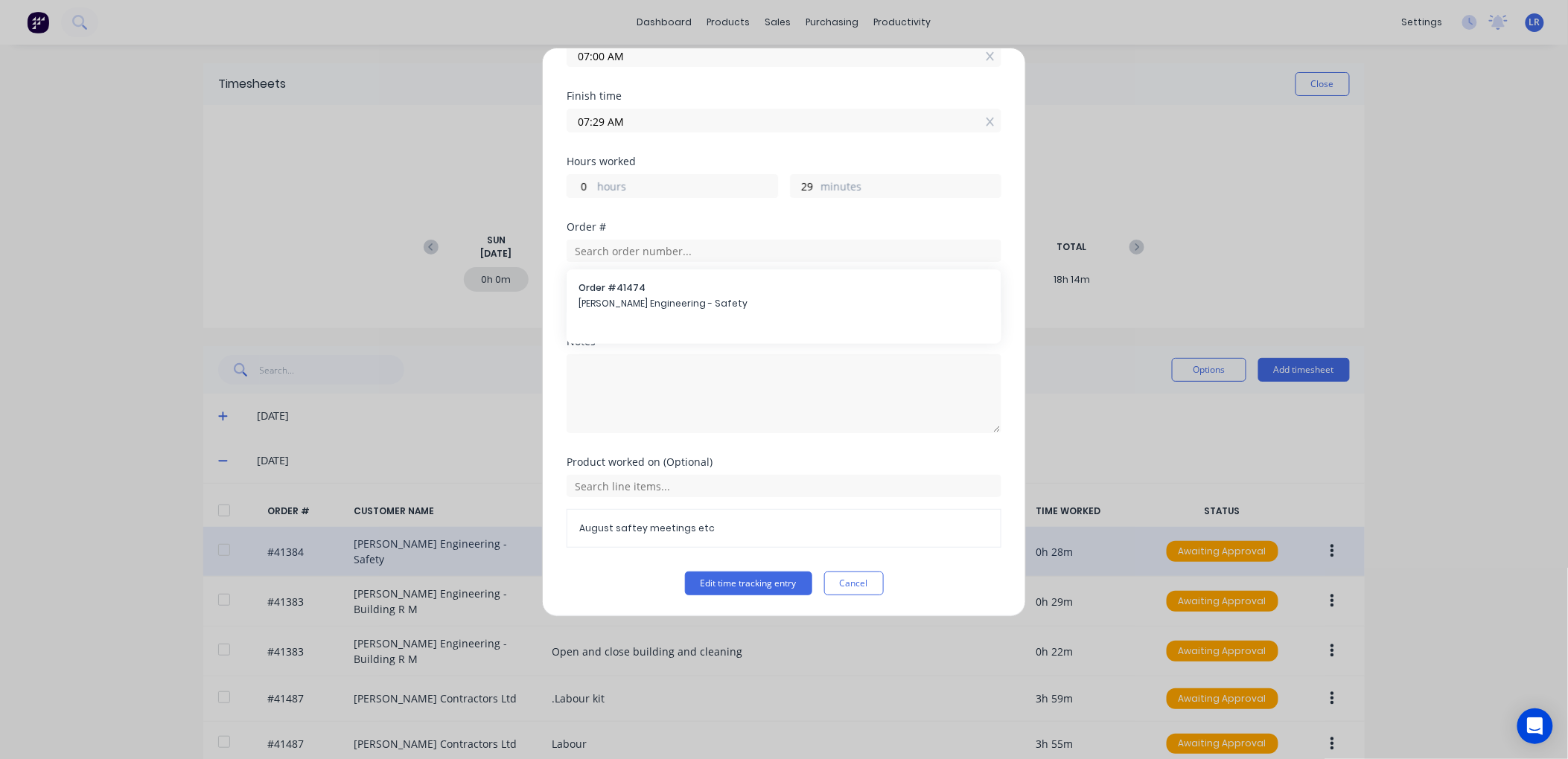
scroll to position [114, 0]
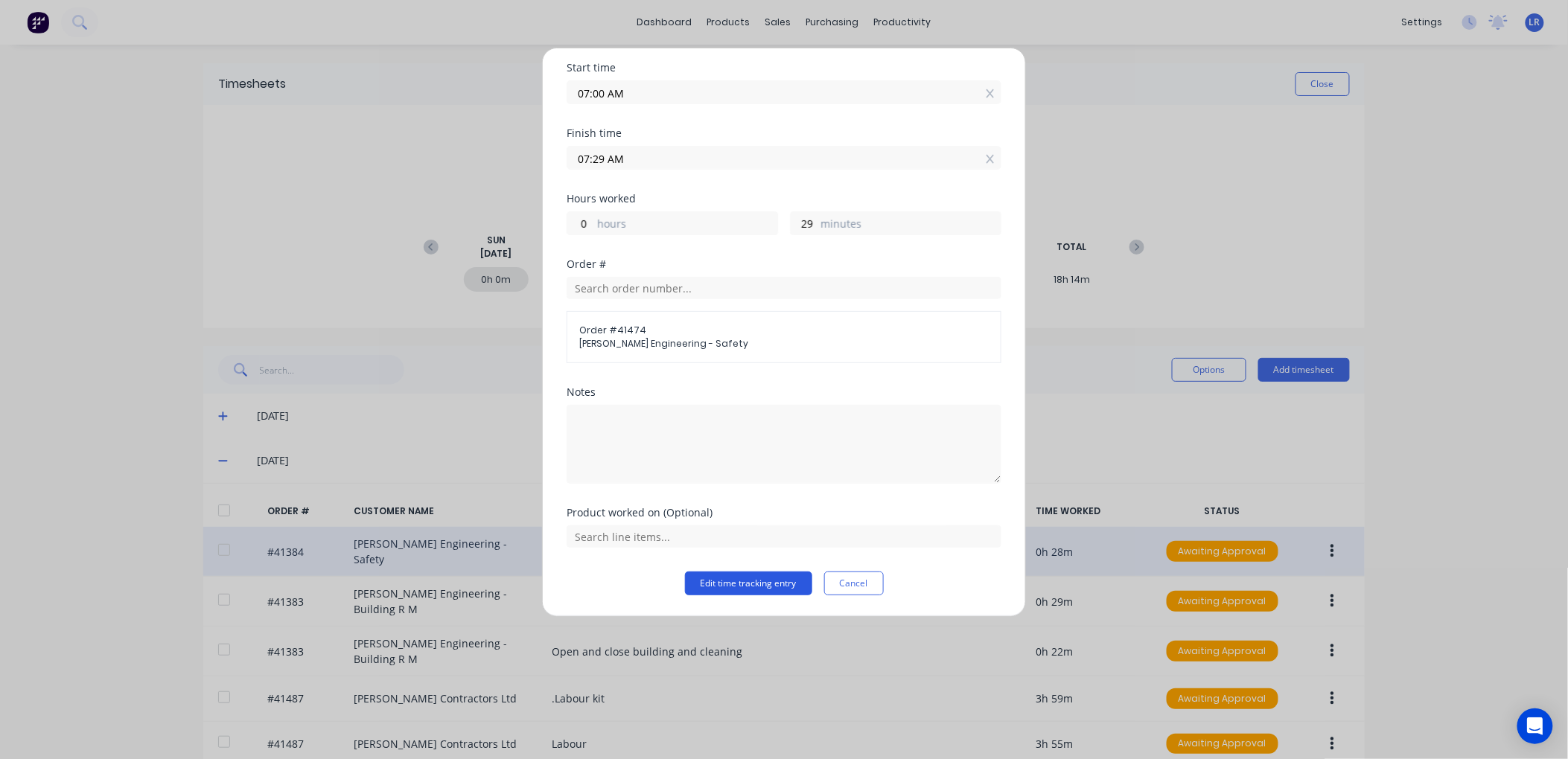
click at [755, 584] on button "Edit time tracking entry" at bounding box center [749, 584] width 128 height 24
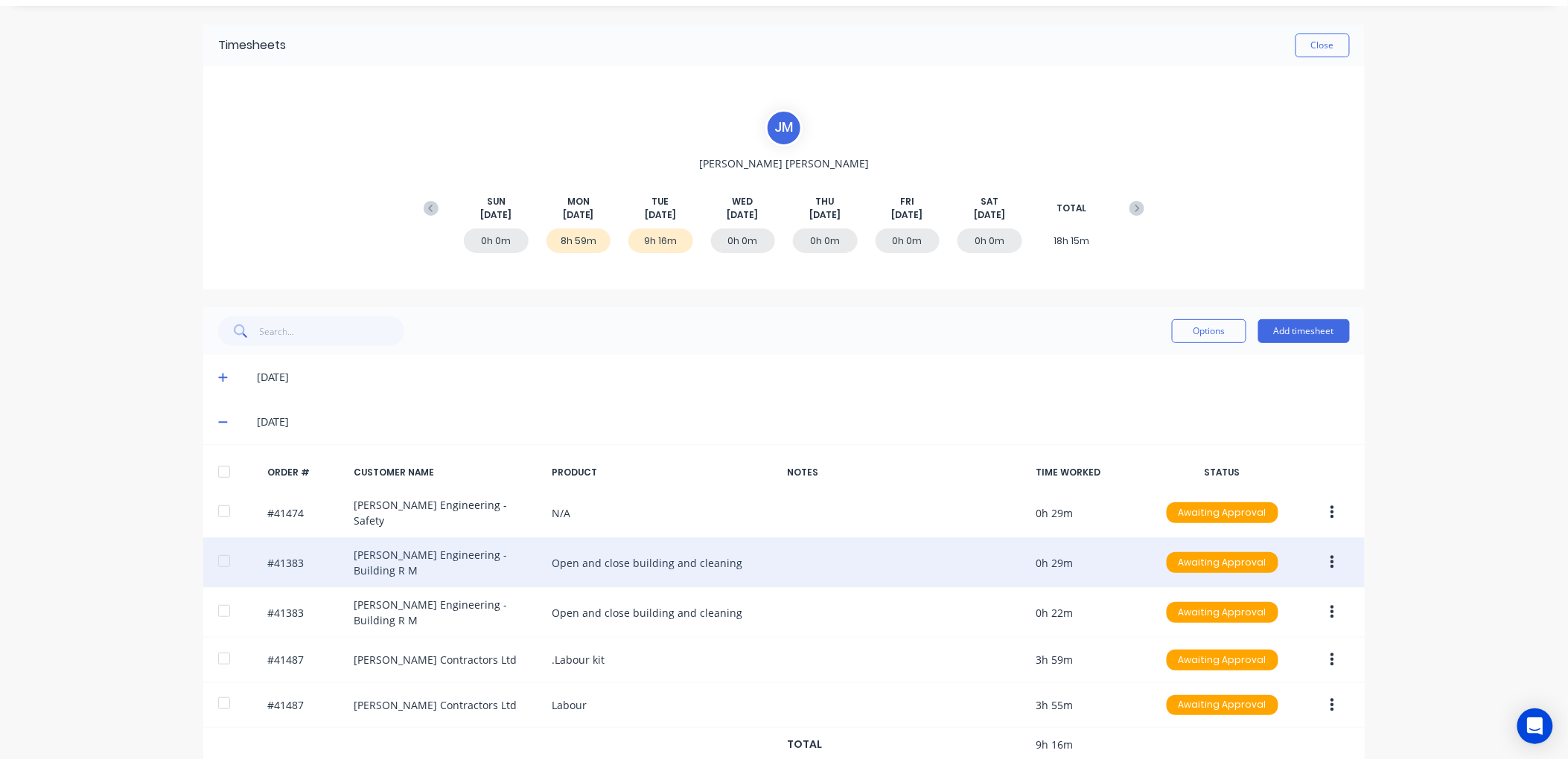
scroll to position [59, 0]
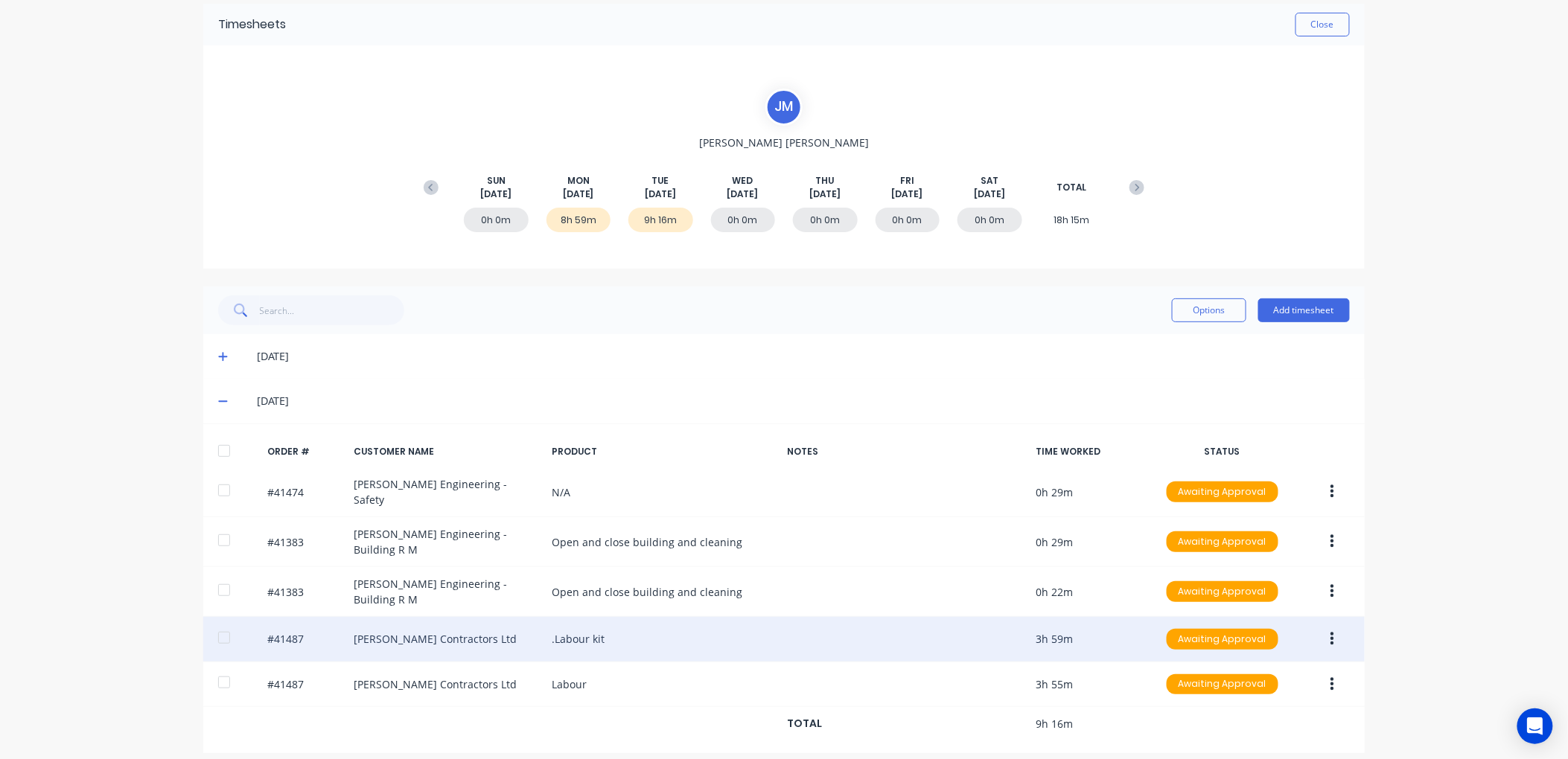
click at [1331, 633] on icon "button" at bounding box center [1333, 639] width 4 height 14
click at [1253, 727] on div "Edit" at bounding box center [1280, 738] width 115 height 22
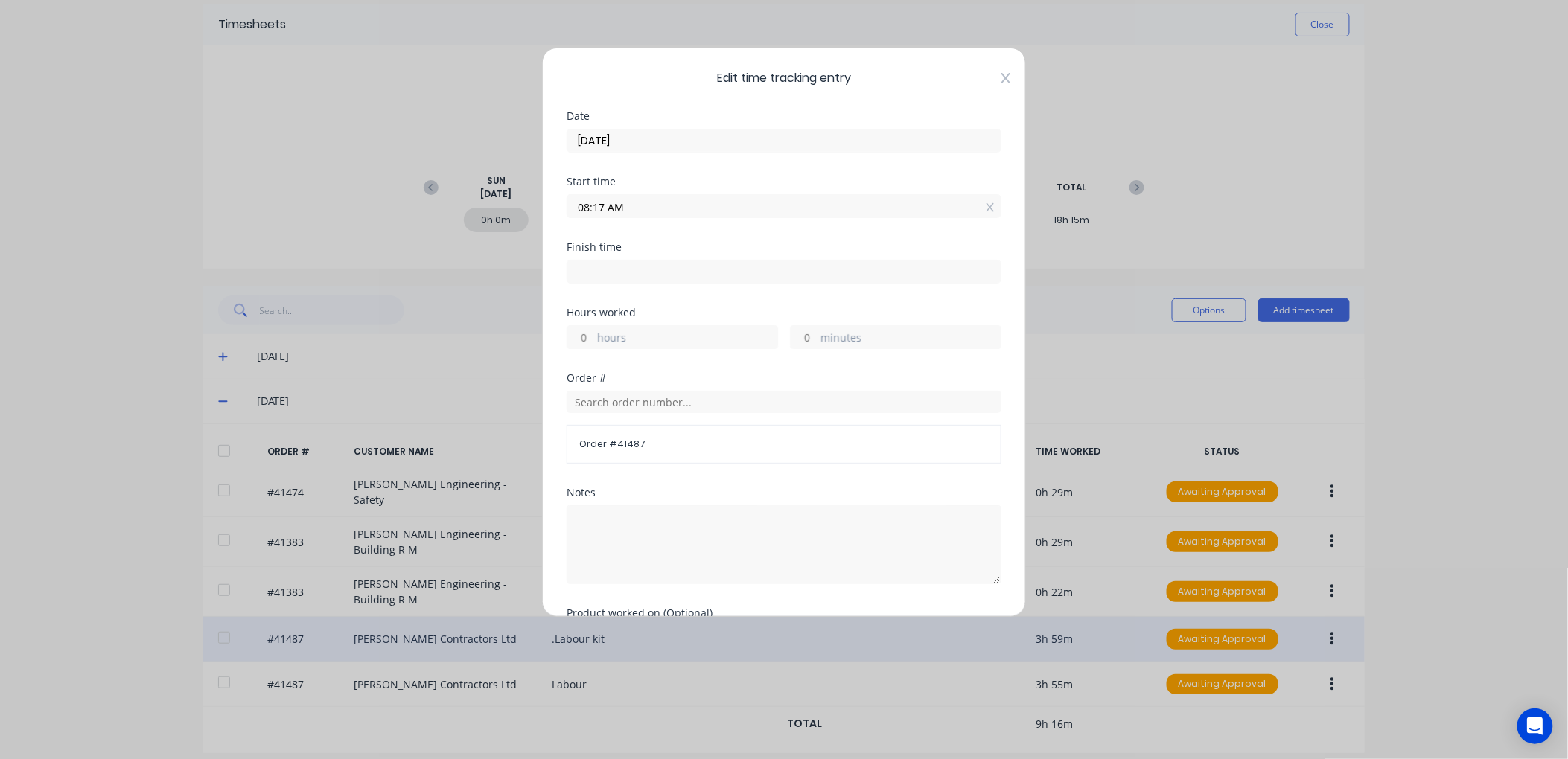
click at [1001, 75] on icon at bounding box center [1006, 78] width 9 height 12
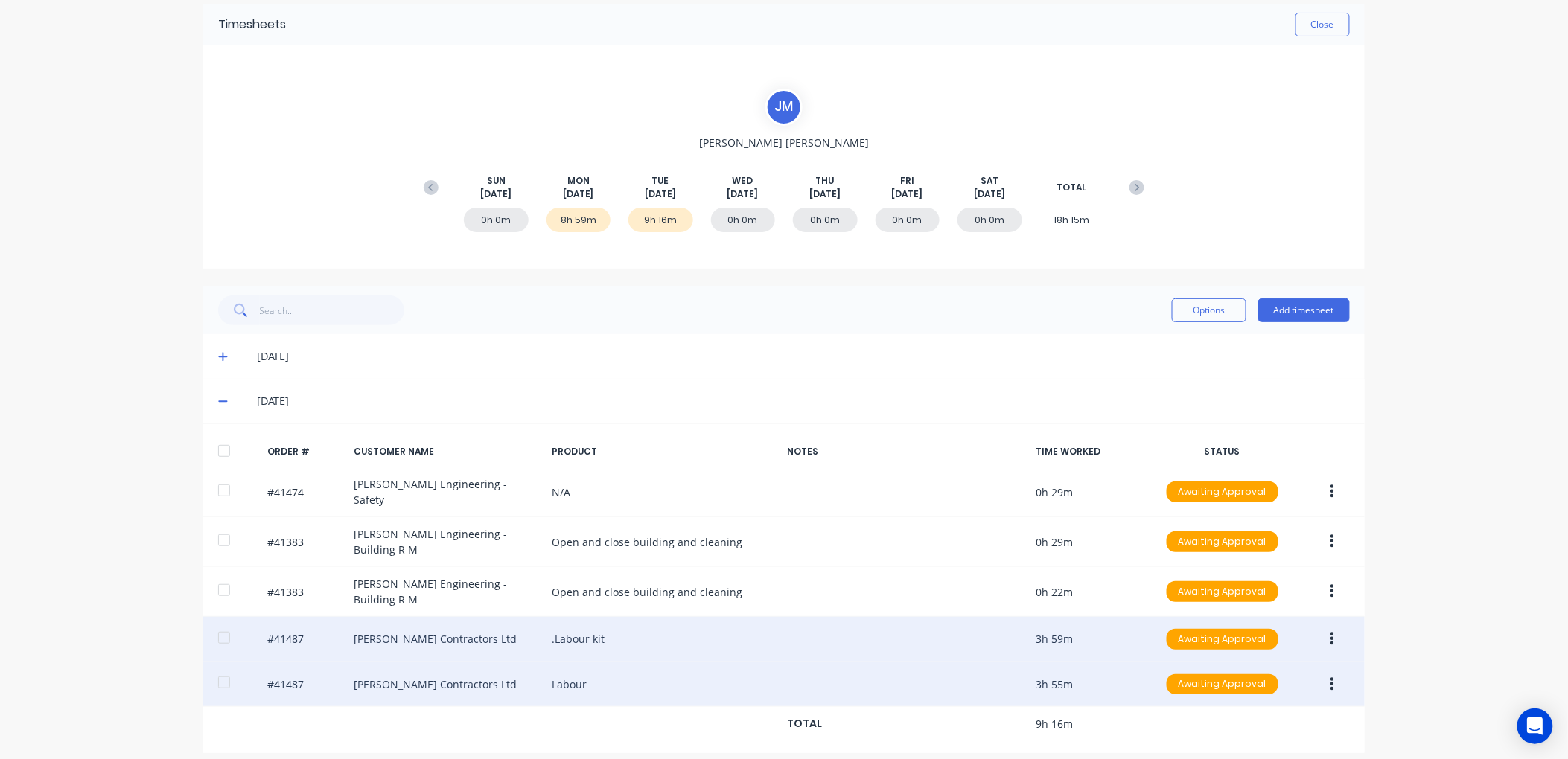
click at [1331, 677] on icon "button" at bounding box center [1333, 685] width 4 height 16
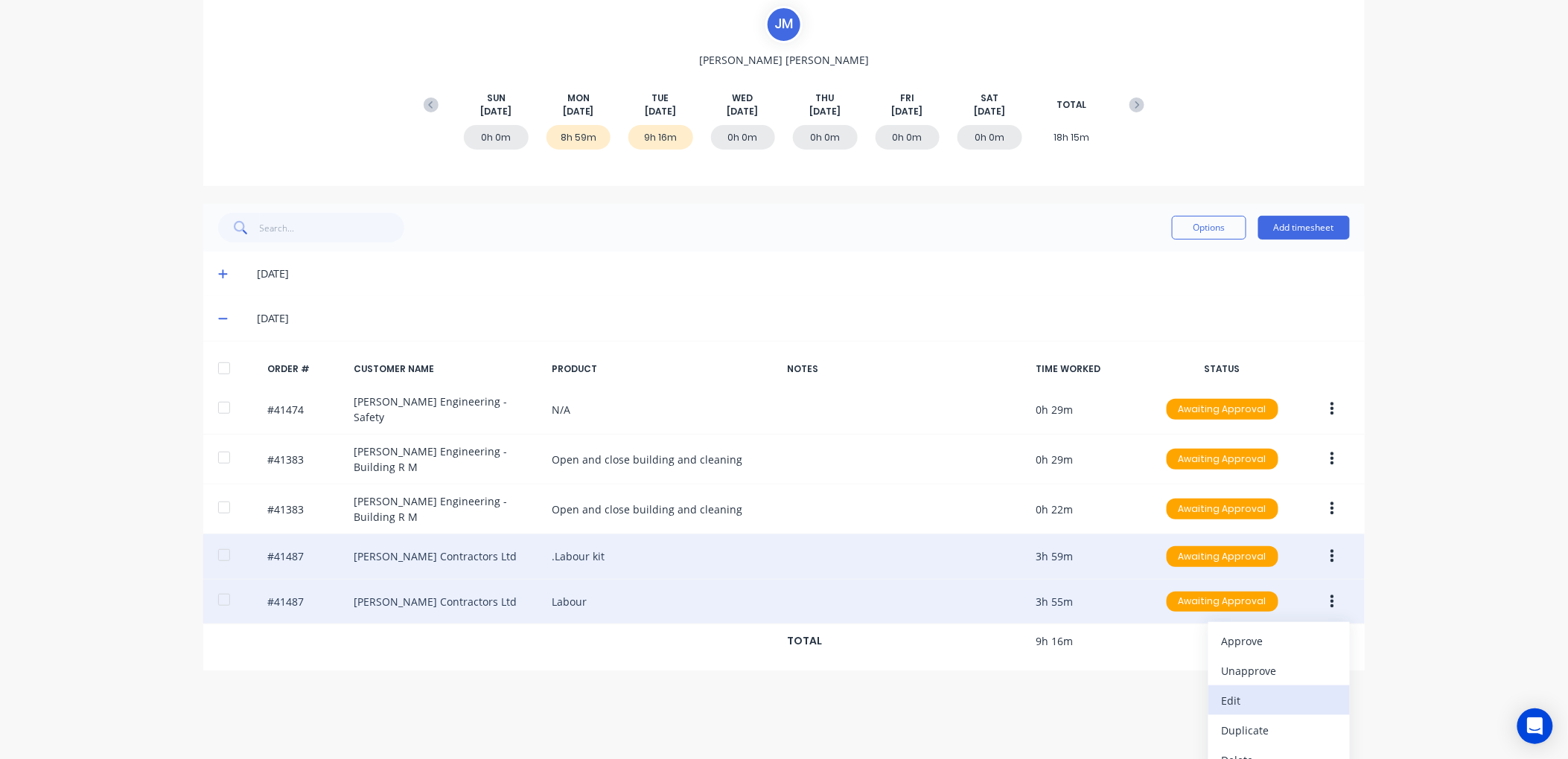
click at [1255, 690] on div "Edit" at bounding box center [1280, 701] width 115 height 22
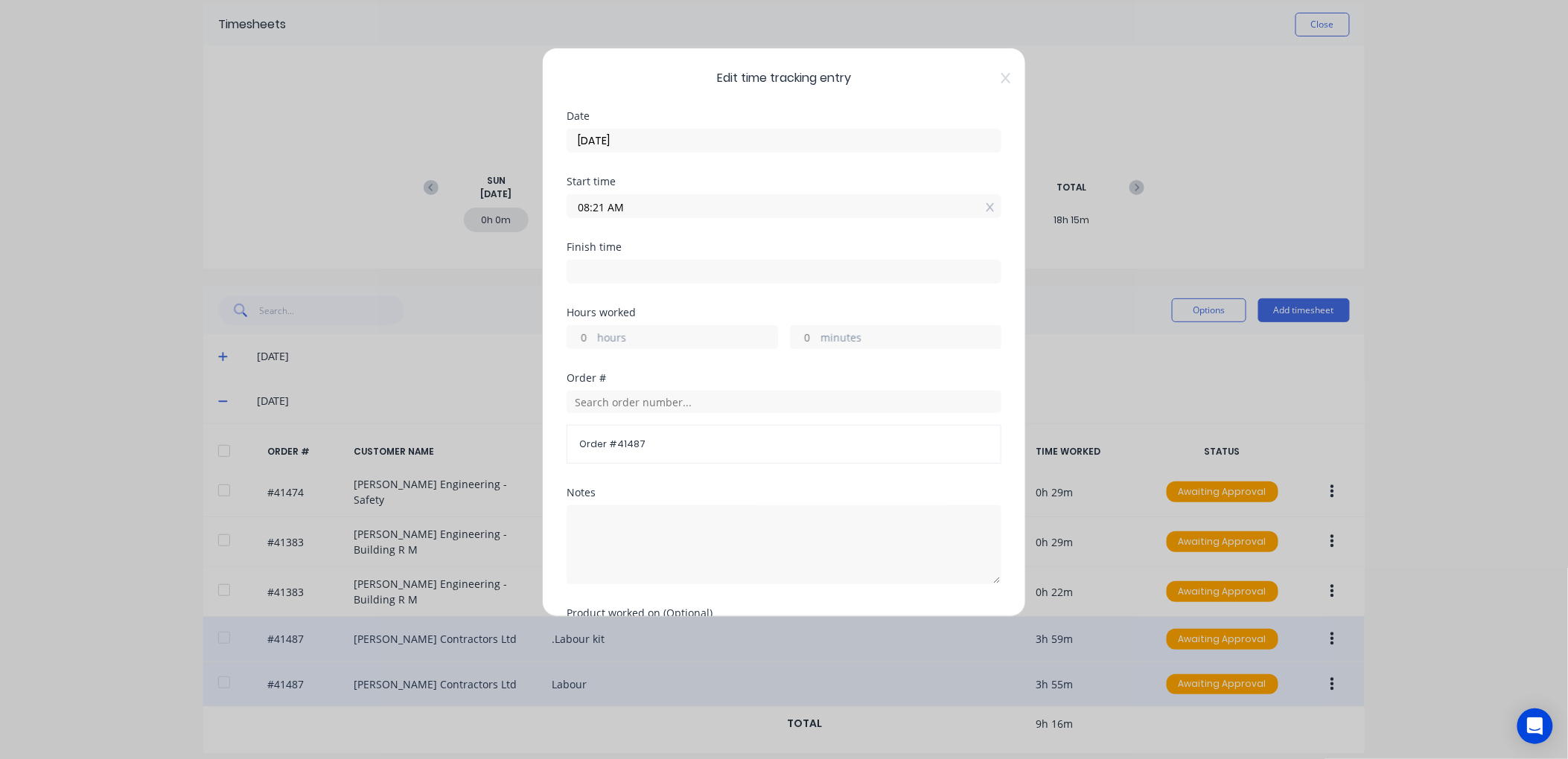
click at [992, 71] on div "Edit time tracking entry Date 02/09/2025 Start time 08:21 AM Finish time Hours …" at bounding box center [784, 332] width 484 height 569
click at [1001, 75] on icon at bounding box center [1006, 78] width 9 height 12
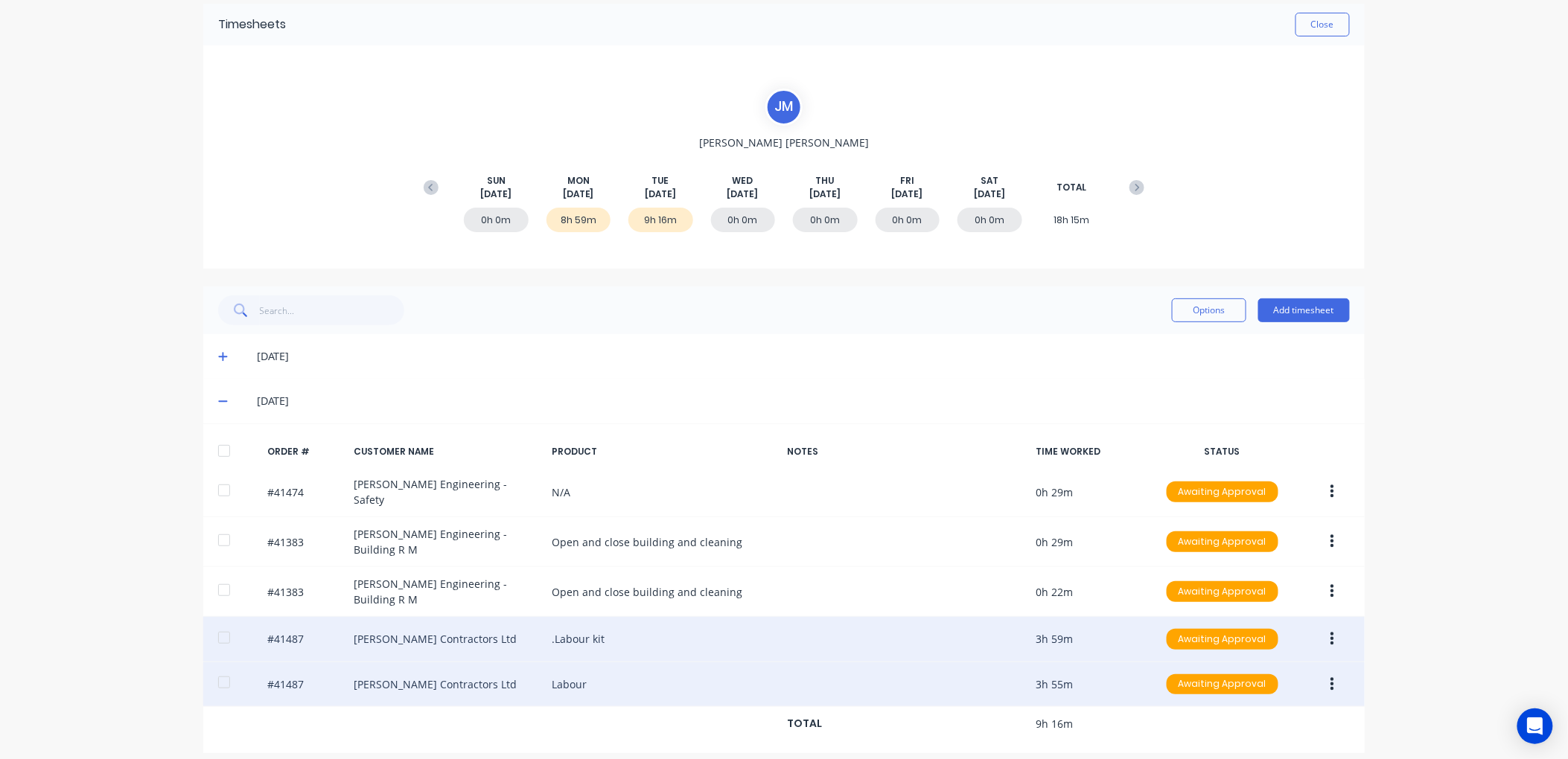
click at [1331, 633] on icon "button" at bounding box center [1333, 639] width 4 height 14
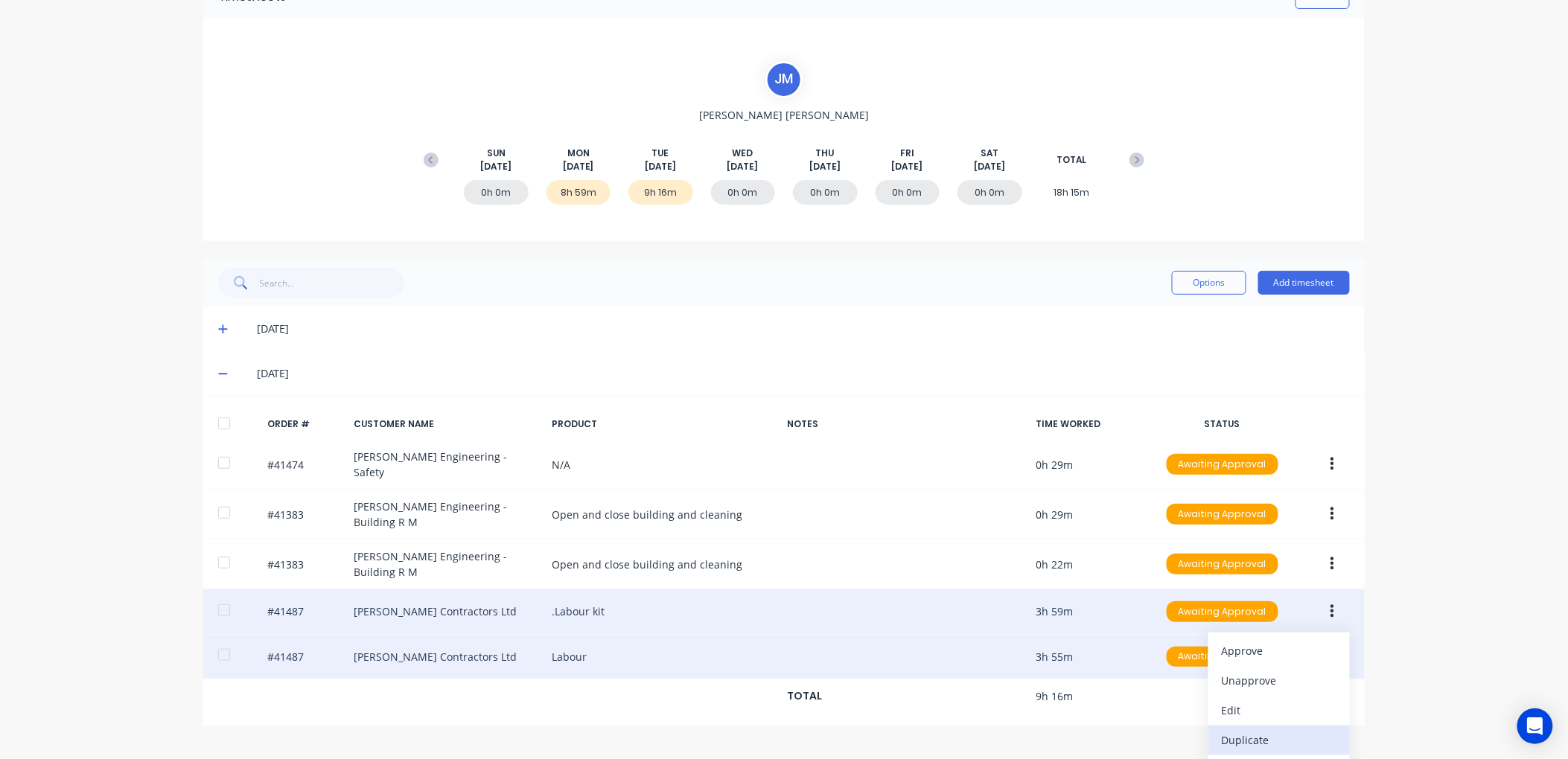
scroll to position [103, 0]
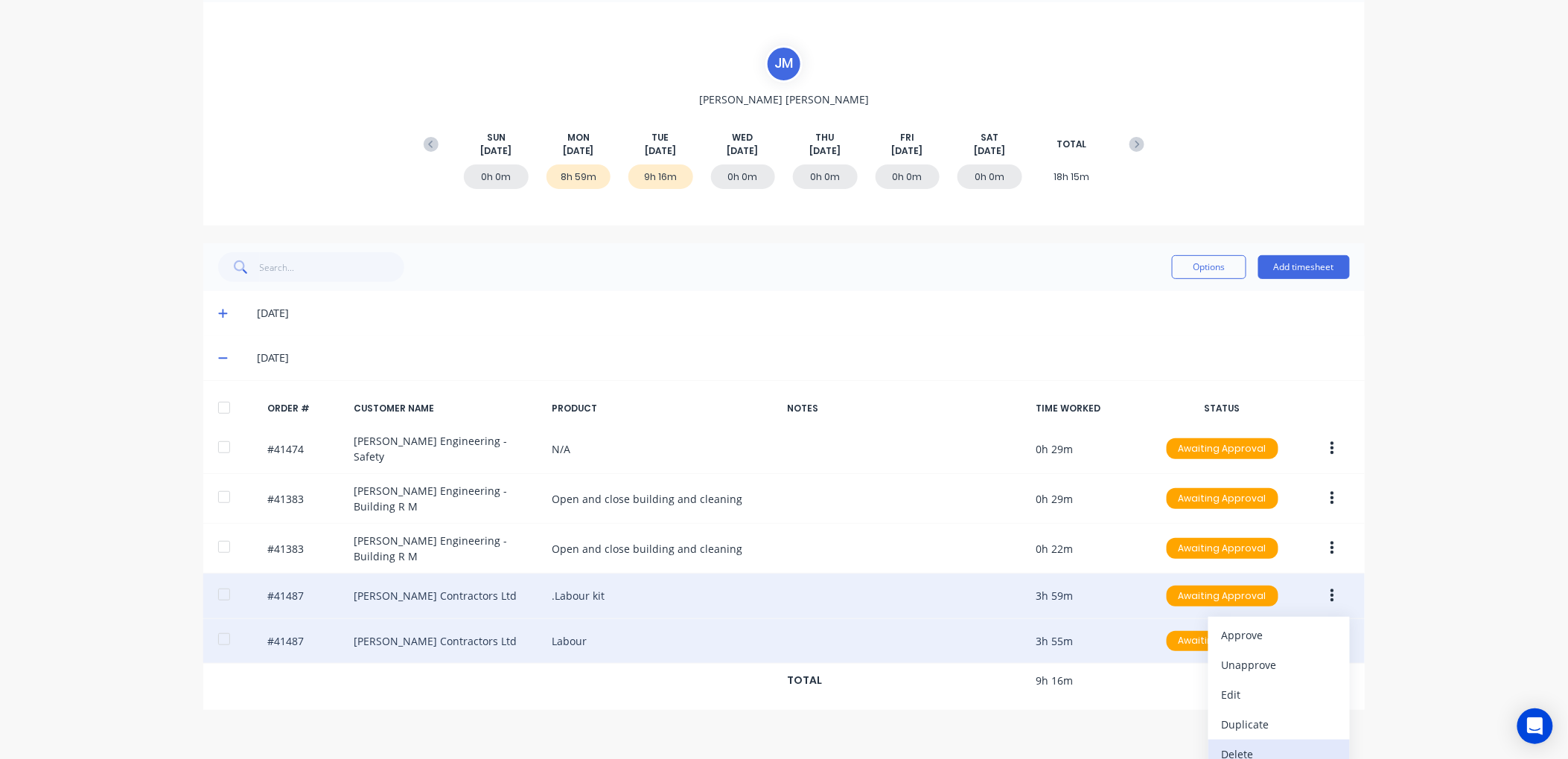
click at [1239, 743] on div "Delete" at bounding box center [1280, 754] width 115 height 22
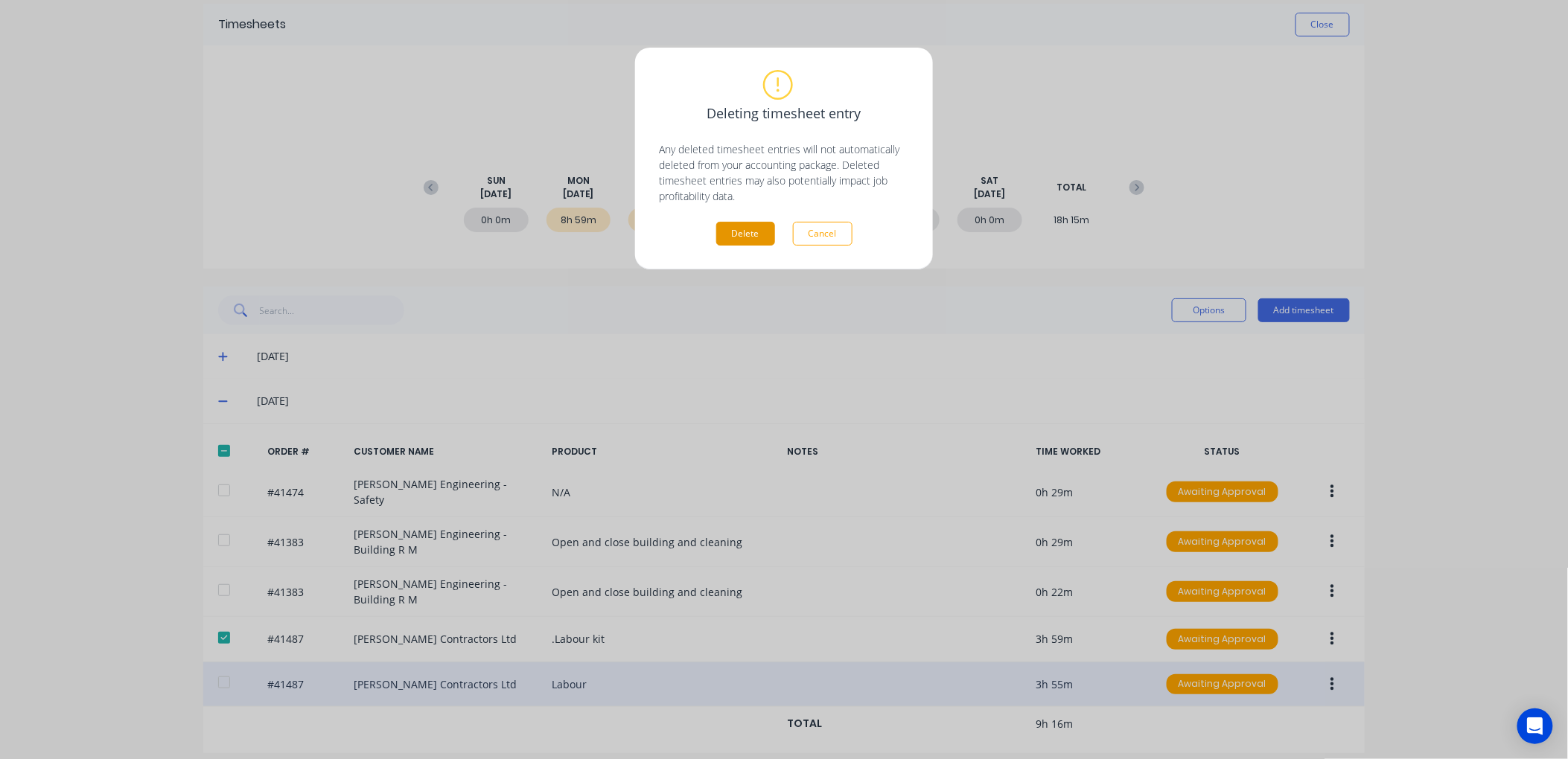
click at [730, 228] on button "Delete" at bounding box center [746, 234] width 58 height 24
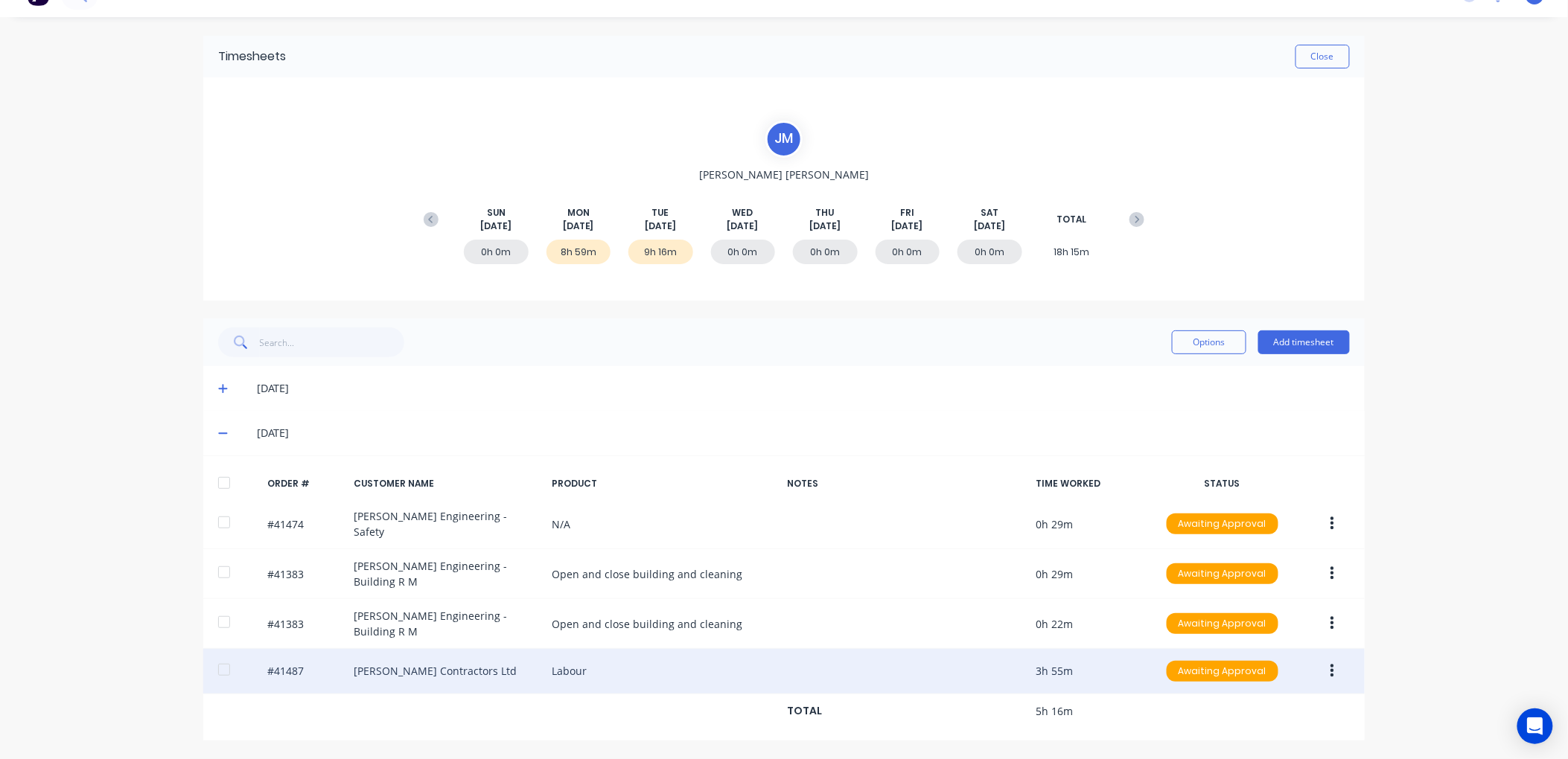
scroll to position [14, 0]
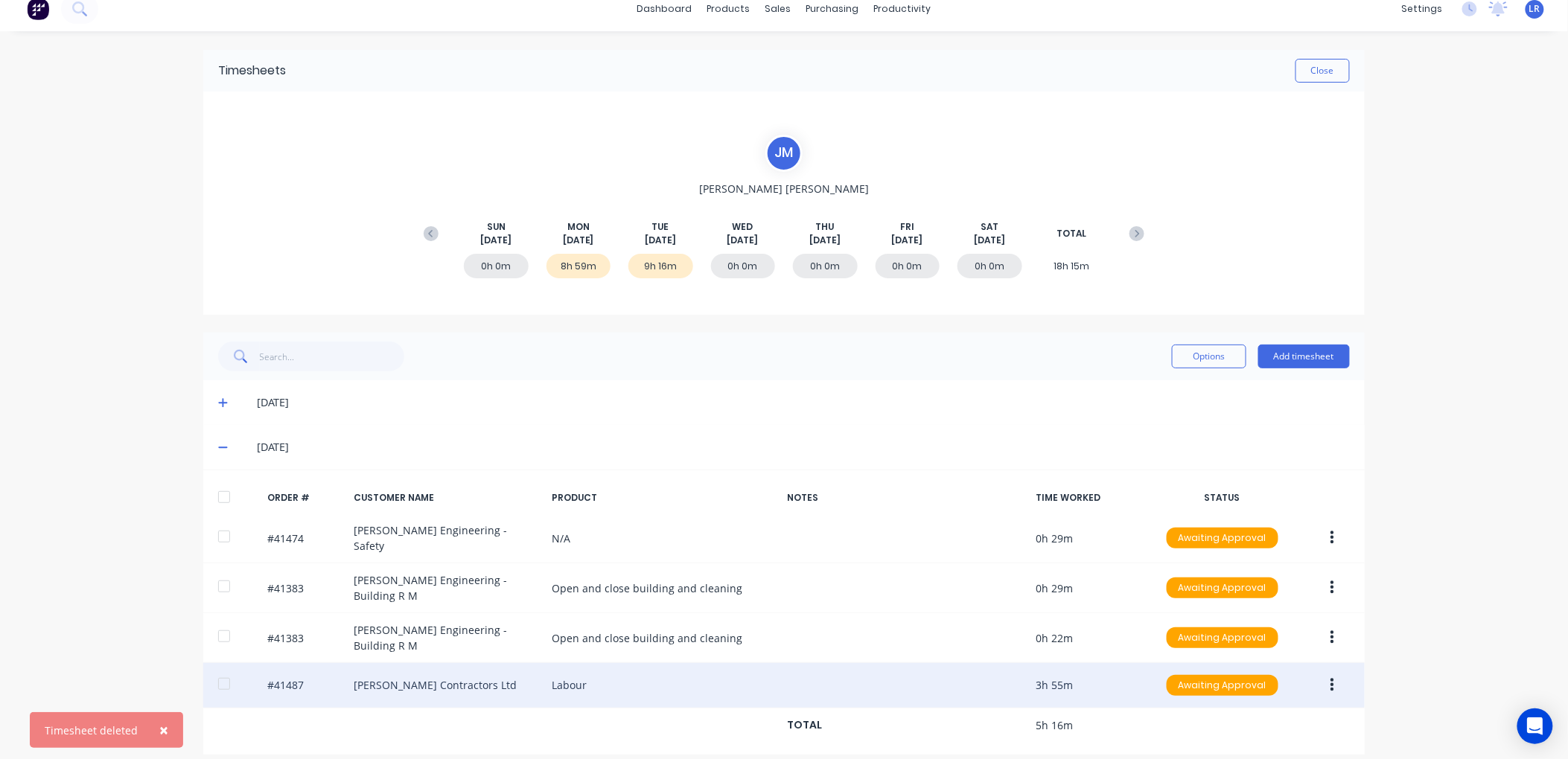
click at [1020, 407] on div "01/09/25" at bounding box center [804, 402] width 1093 height 16
click at [1309, 71] on button "Close" at bounding box center [1323, 70] width 55 height 24
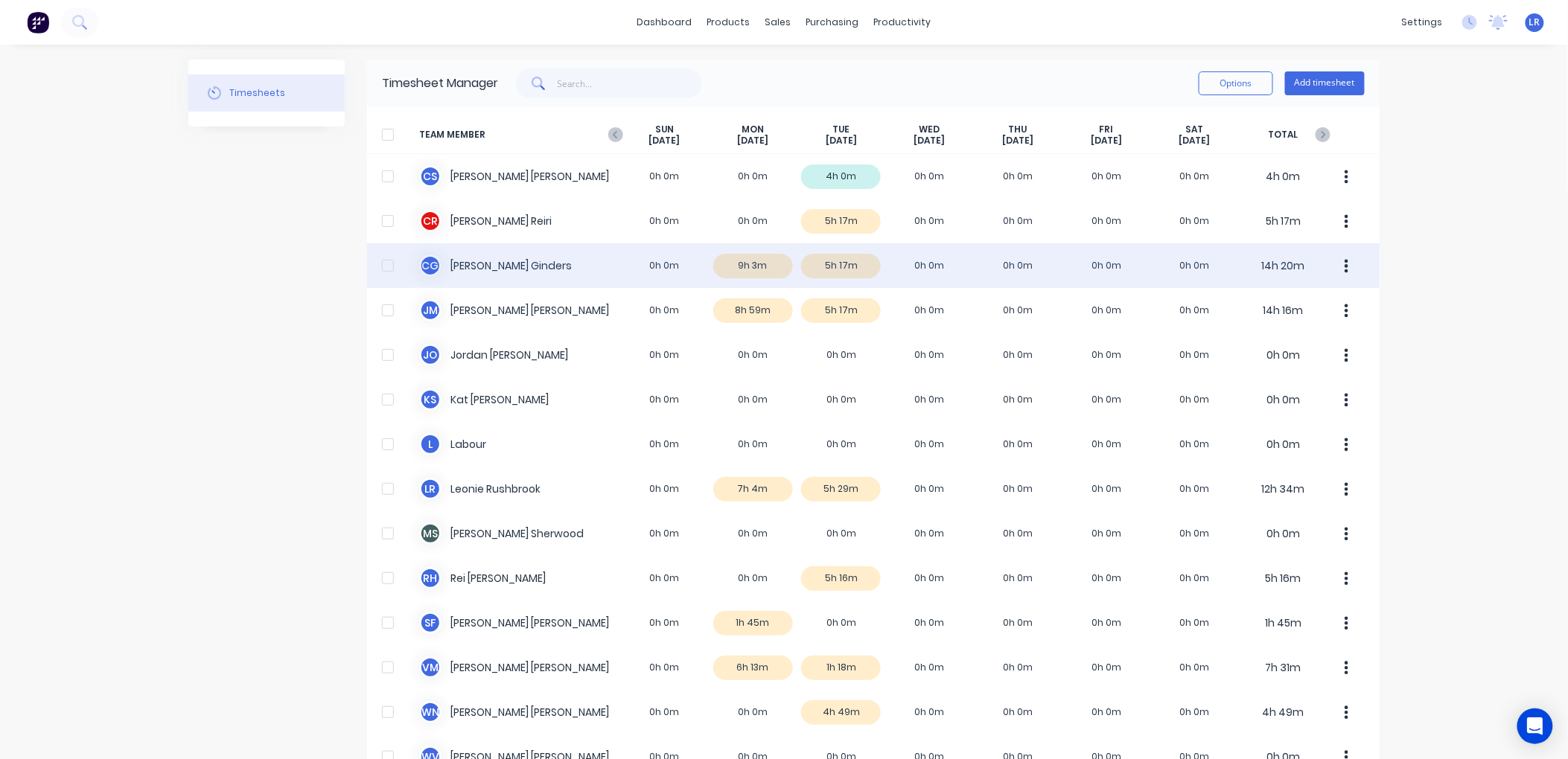
click at [748, 258] on div "C G Cody Ginders 0h 0m 9h 3m 5h 17m 0h 0m 0h 0m 0h 0m 0h 0m 14h 20m" at bounding box center [873, 265] width 1013 height 45
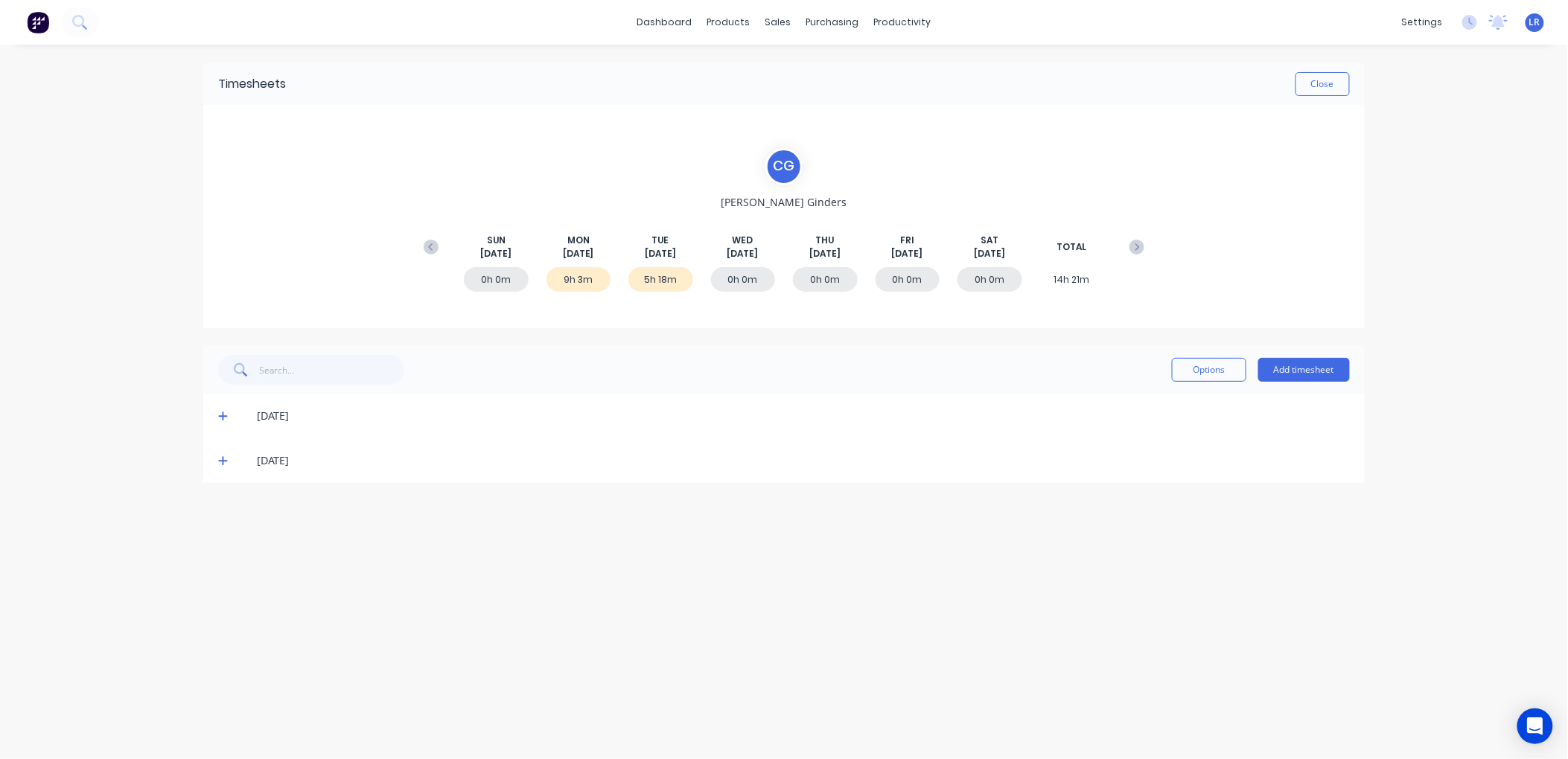
click at [220, 411] on icon at bounding box center [223, 415] width 10 height 10
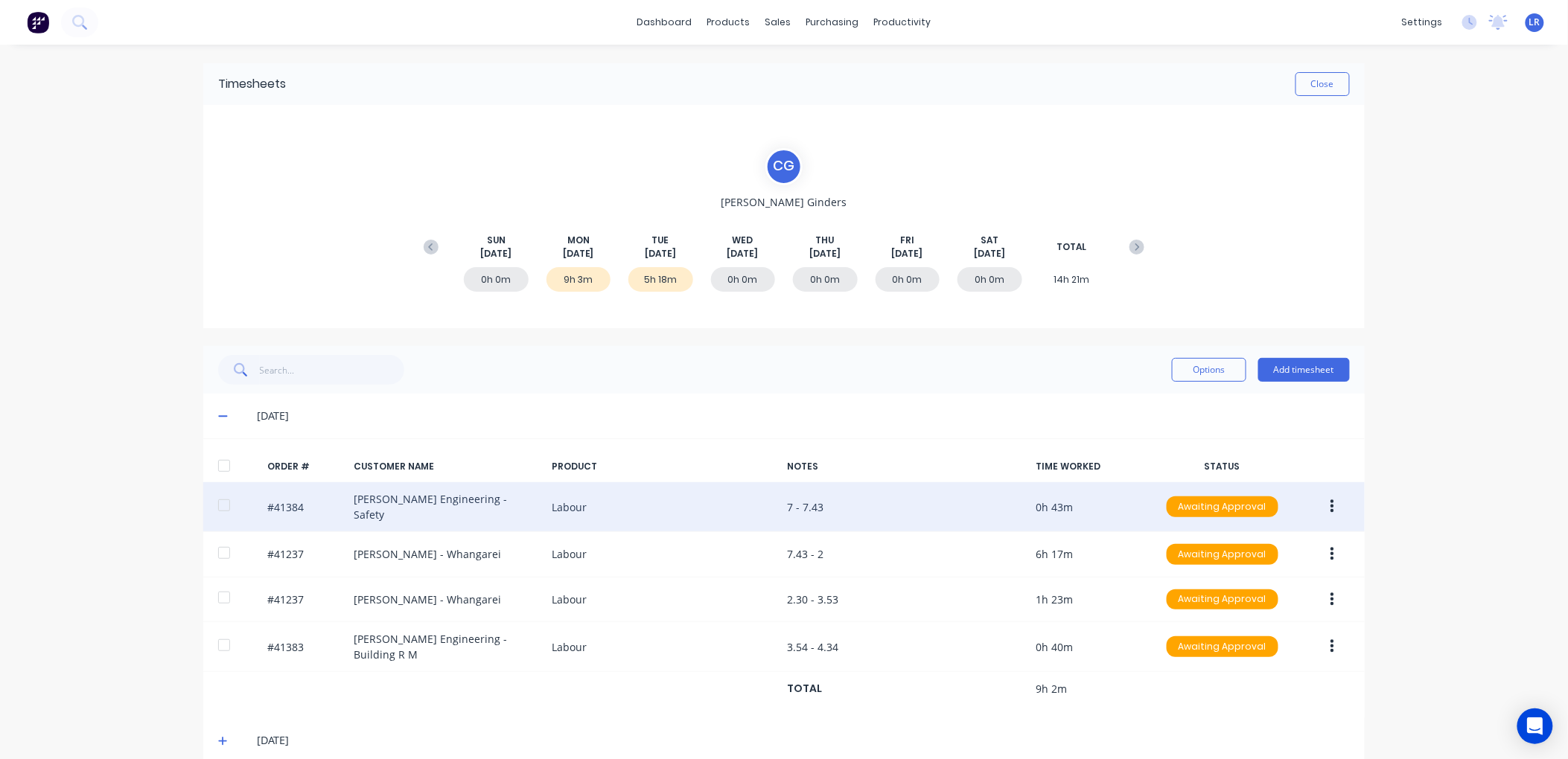
click at [1322, 504] on button "button" at bounding box center [1333, 506] width 35 height 26
click at [1232, 603] on div "Edit" at bounding box center [1280, 606] width 115 height 22
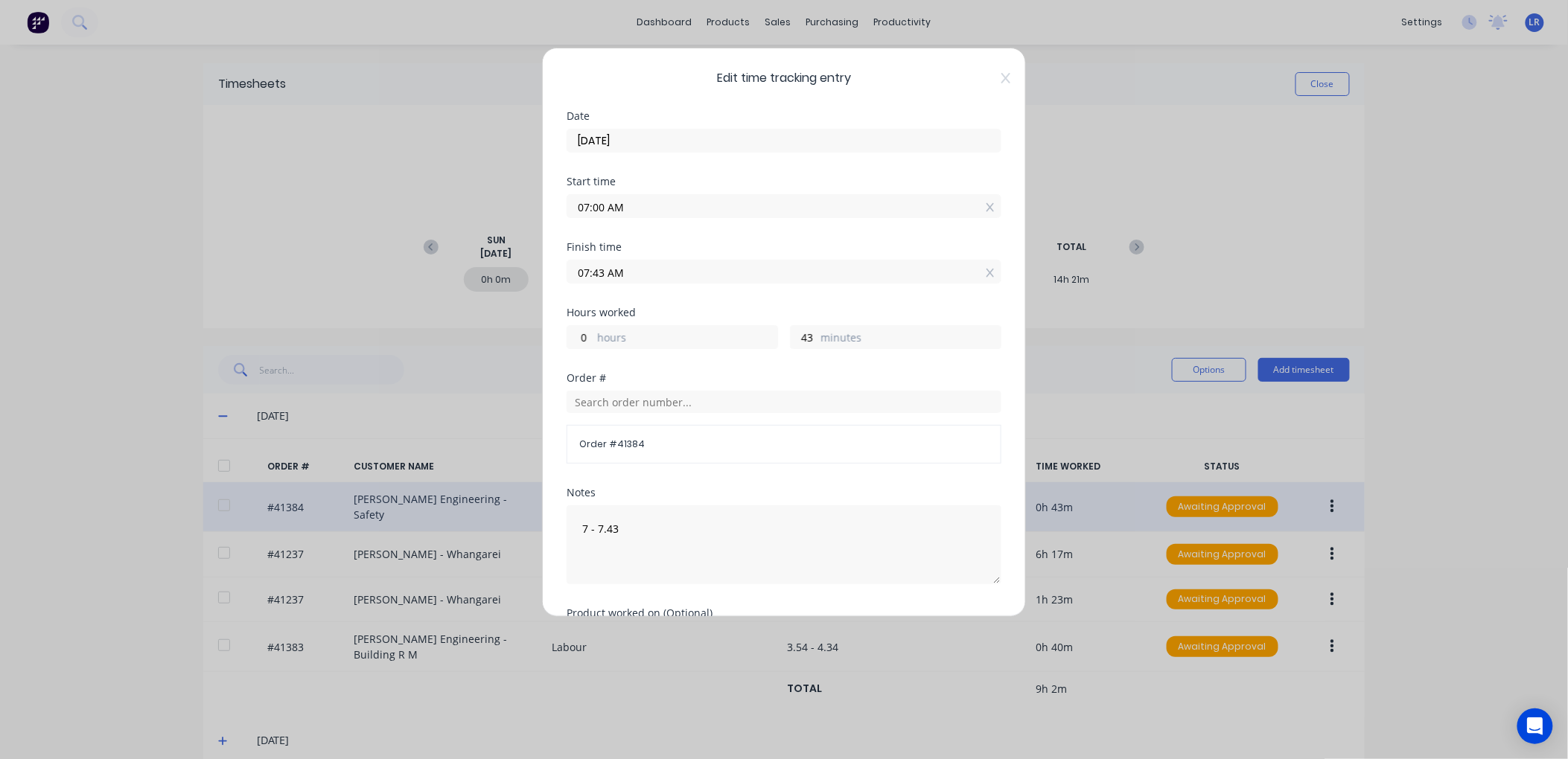
click at [634, 442] on span "Order # 41384" at bounding box center [784, 444] width 410 height 14
click at [643, 441] on span "Order # 41384" at bounding box center [784, 444] width 410 height 14
click at [632, 398] on input "text" at bounding box center [784, 401] width 435 height 22
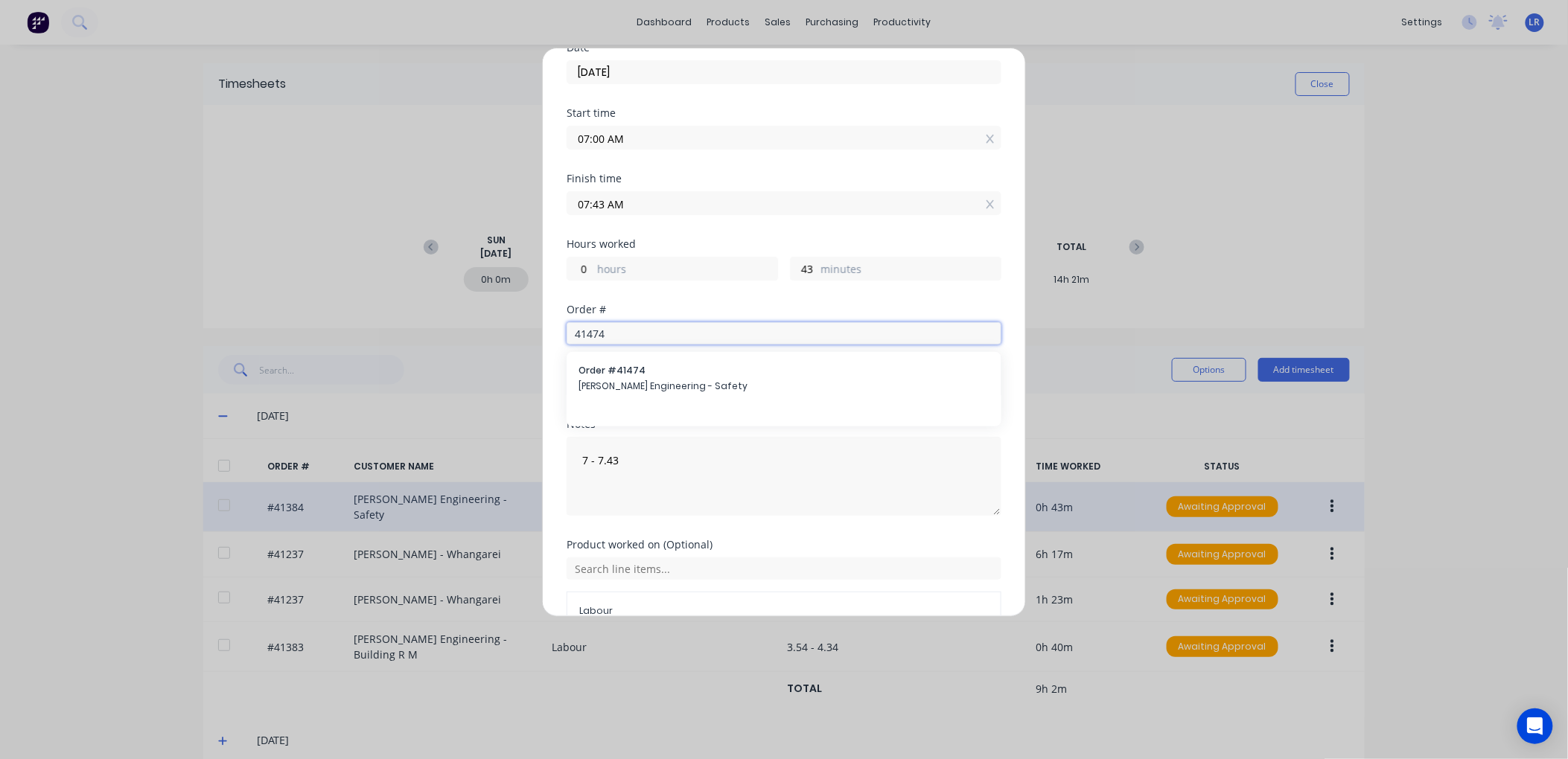
scroll to position [151, 0]
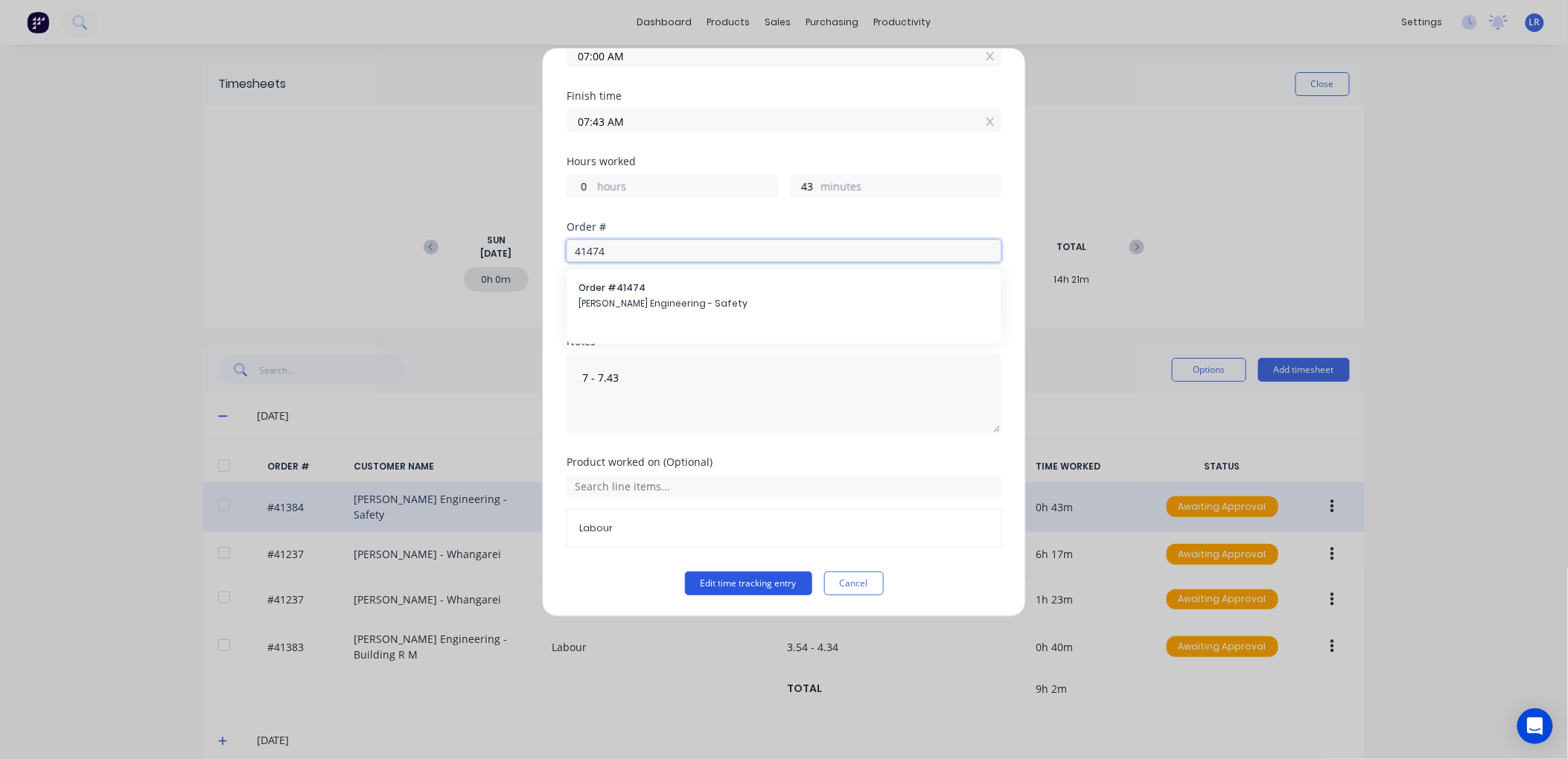
type input "41474"
click at [775, 579] on button "Edit time tracking entry" at bounding box center [749, 584] width 128 height 24
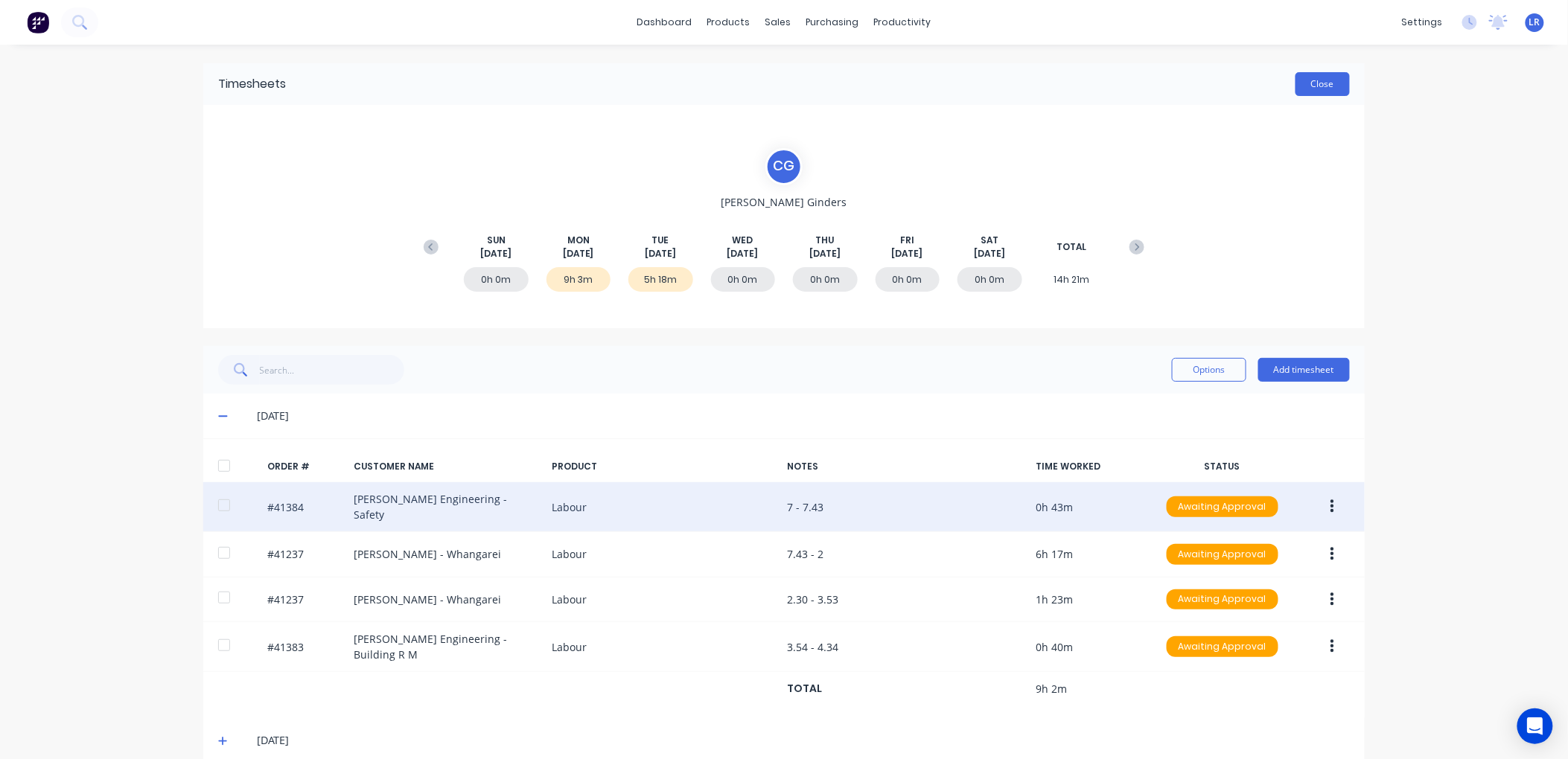
click at [1322, 79] on button "Close" at bounding box center [1323, 84] width 55 height 24
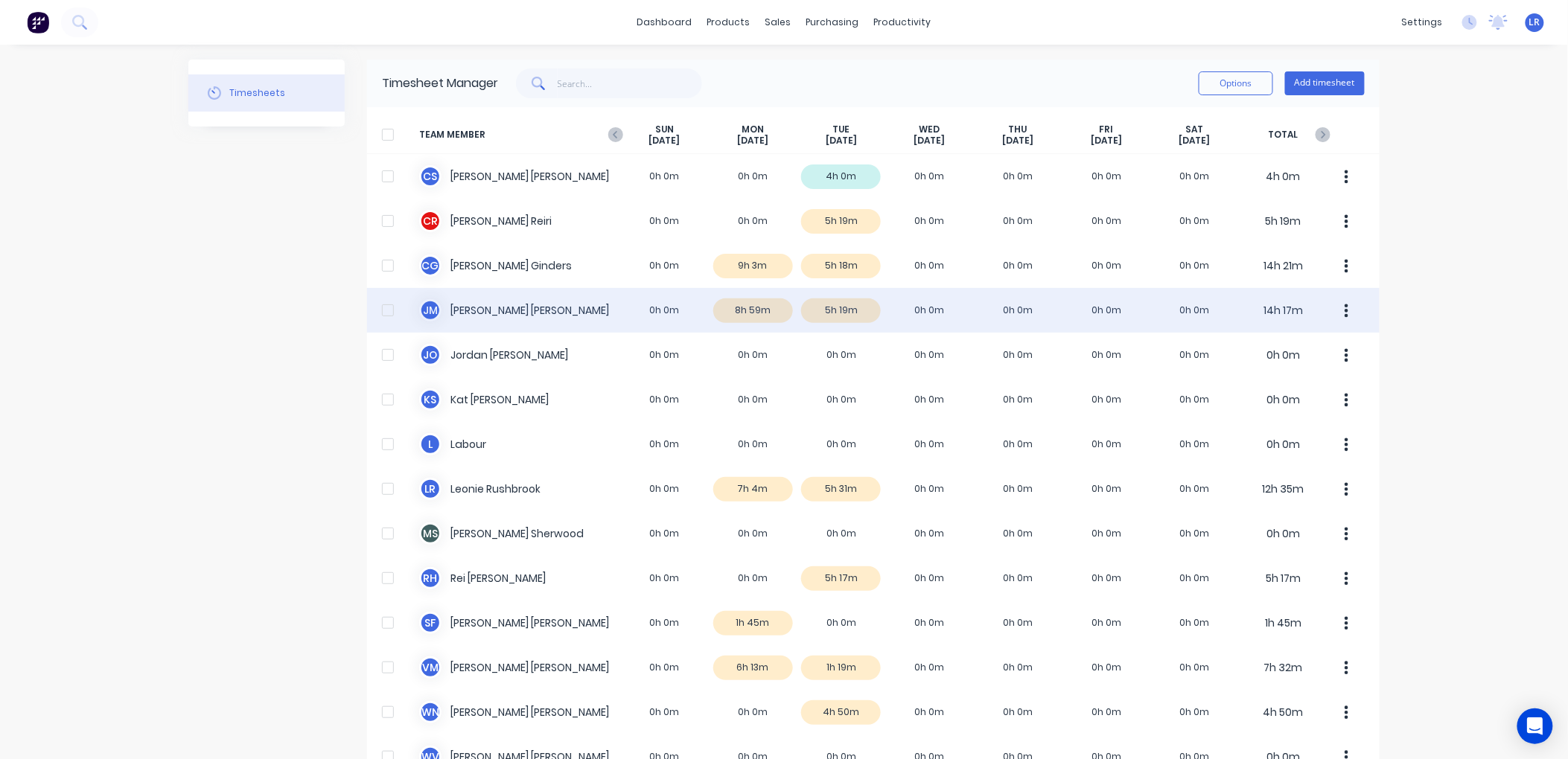
click at [755, 307] on div "J M Jamie Macrae 0h 0m 8h 59m 5h 19m 0h 0m 0h 0m 0h 0m 0h 0m 14h 17m" at bounding box center [873, 310] width 1013 height 45
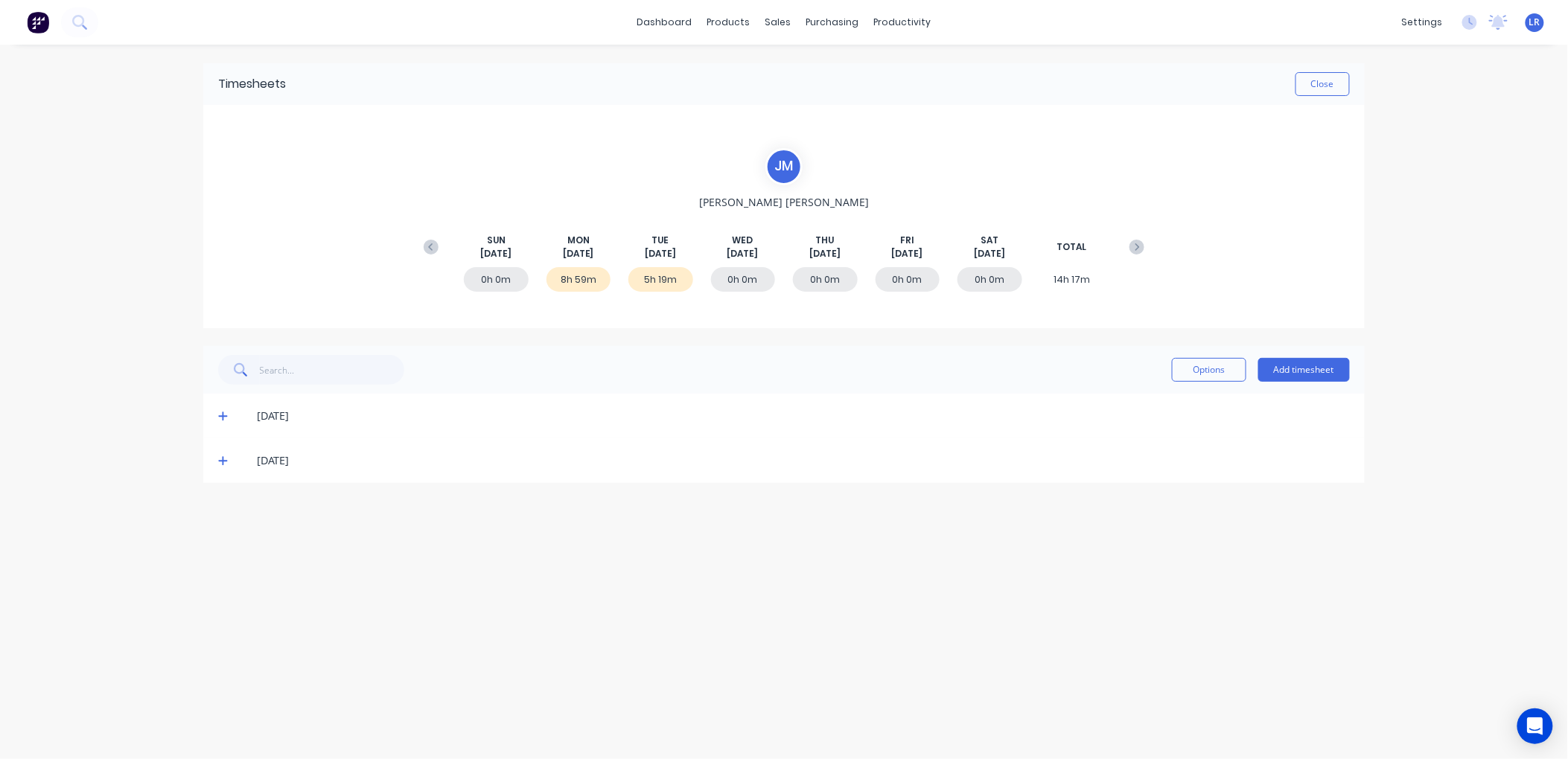
click at [225, 414] on icon at bounding box center [223, 415] width 10 height 10
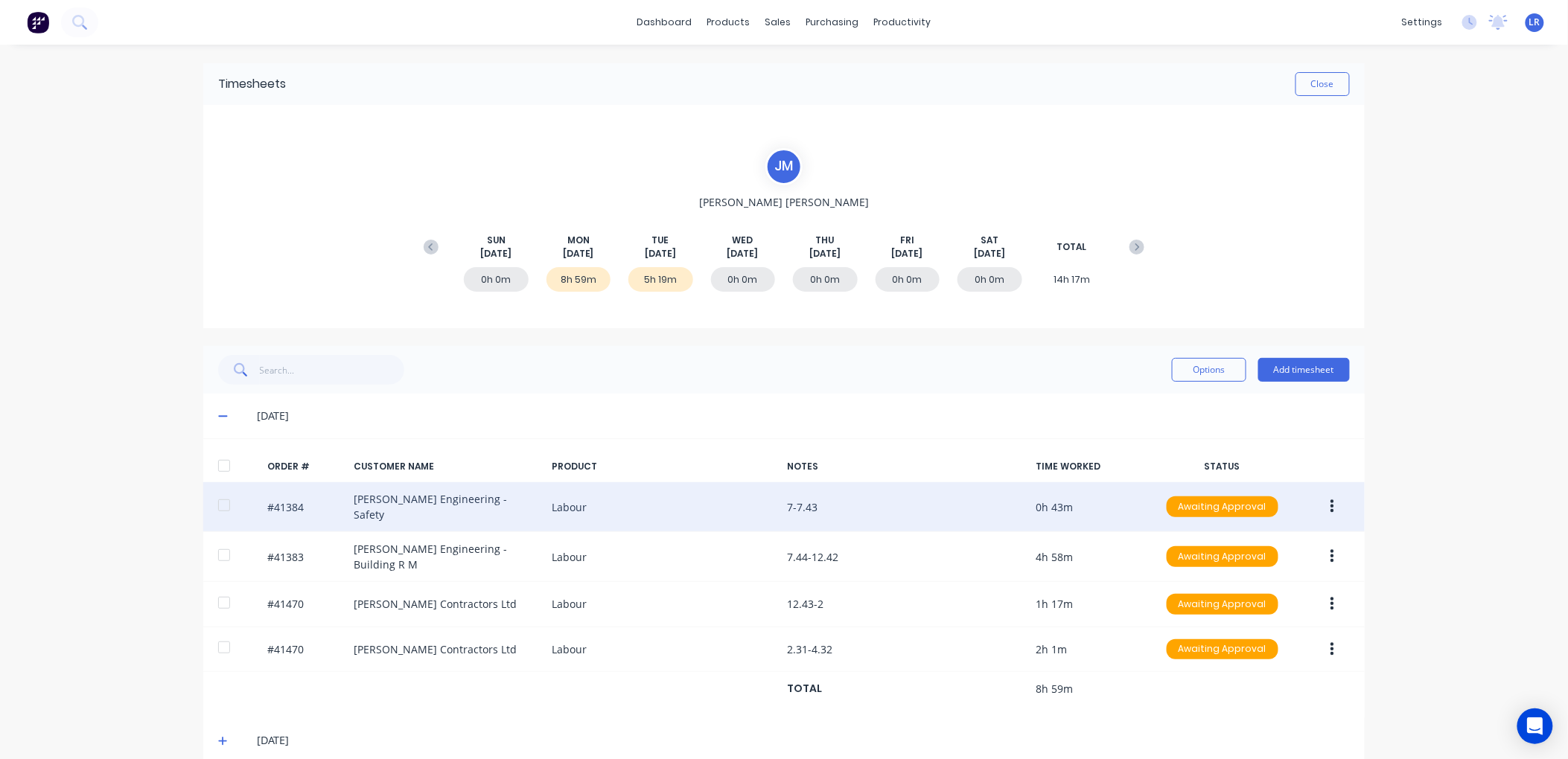
click at [1329, 499] on button "button" at bounding box center [1333, 506] width 35 height 26
click at [1231, 598] on div "Edit" at bounding box center [1280, 606] width 115 height 22
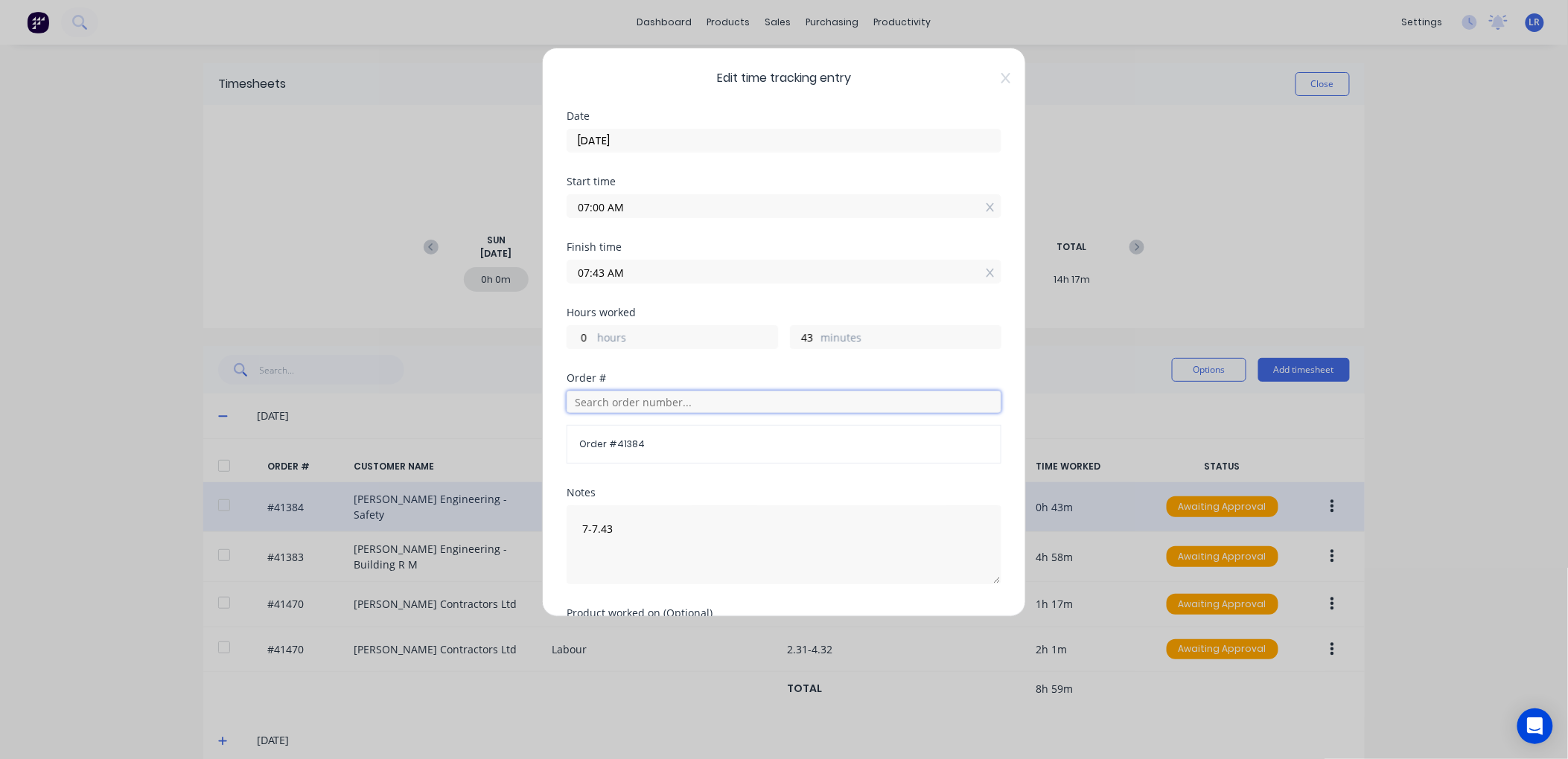
click at [597, 404] on input "text" at bounding box center [784, 401] width 435 height 22
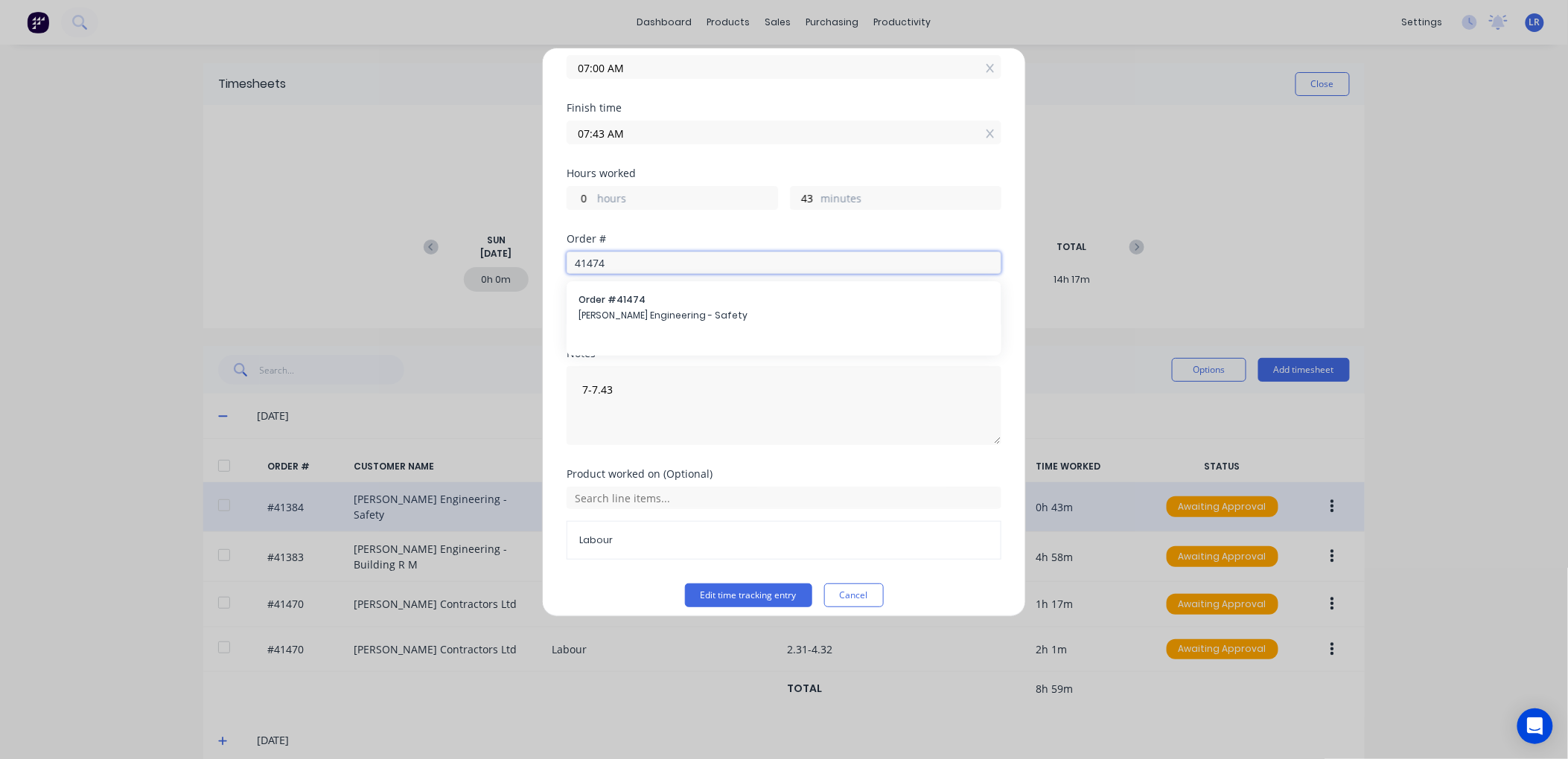
scroll to position [151, 0]
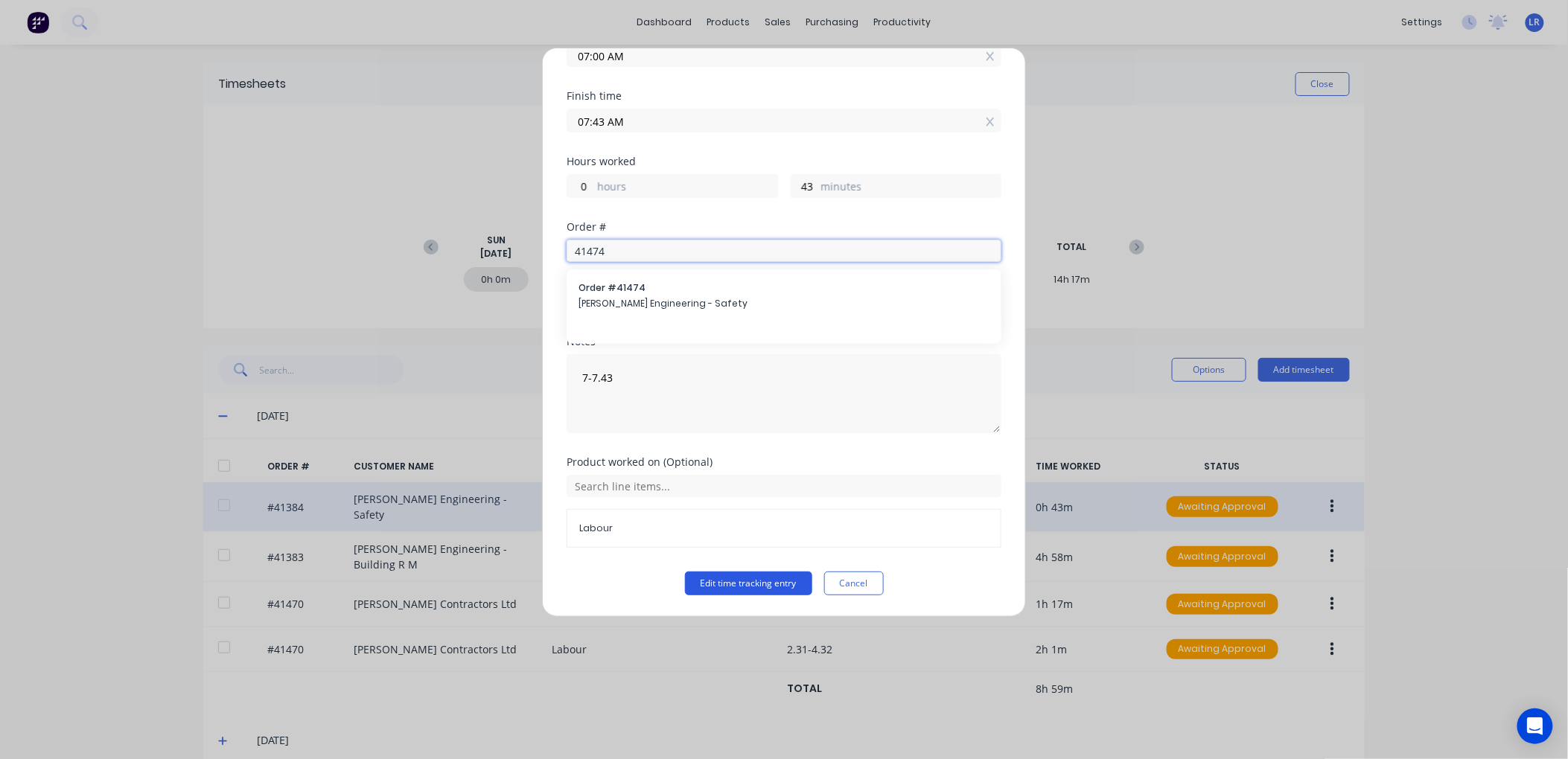
type input "41474"
click at [731, 579] on button "Edit time tracking entry" at bounding box center [749, 584] width 128 height 24
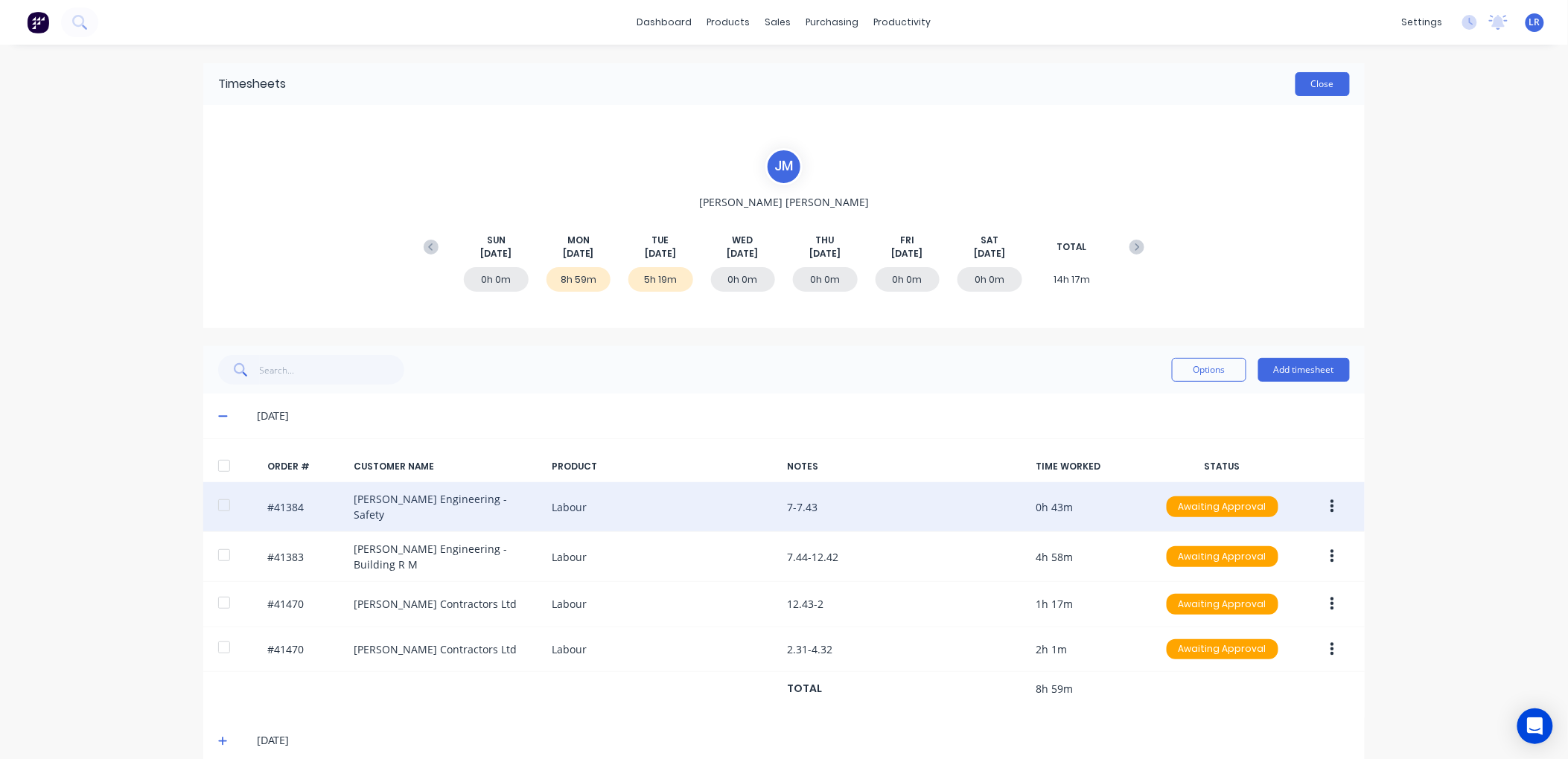
click at [1320, 79] on button "Close" at bounding box center [1323, 84] width 55 height 24
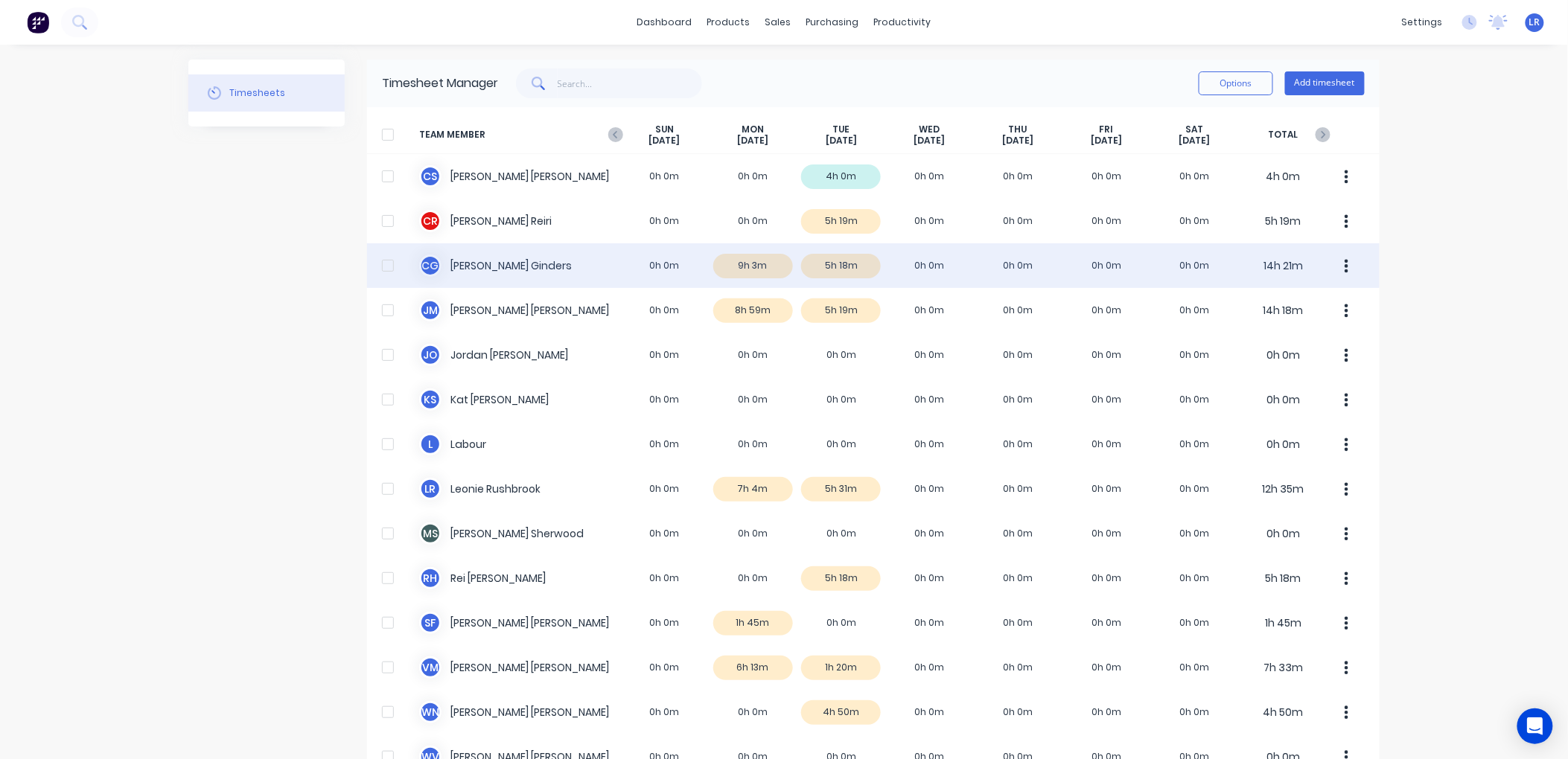
click at [748, 266] on div "C G Cody Ginders 0h 0m 9h 3m 5h 18m 0h 0m 0h 0m 0h 0m 0h 0m 14h 21m" at bounding box center [873, 265] width 1013 height 45
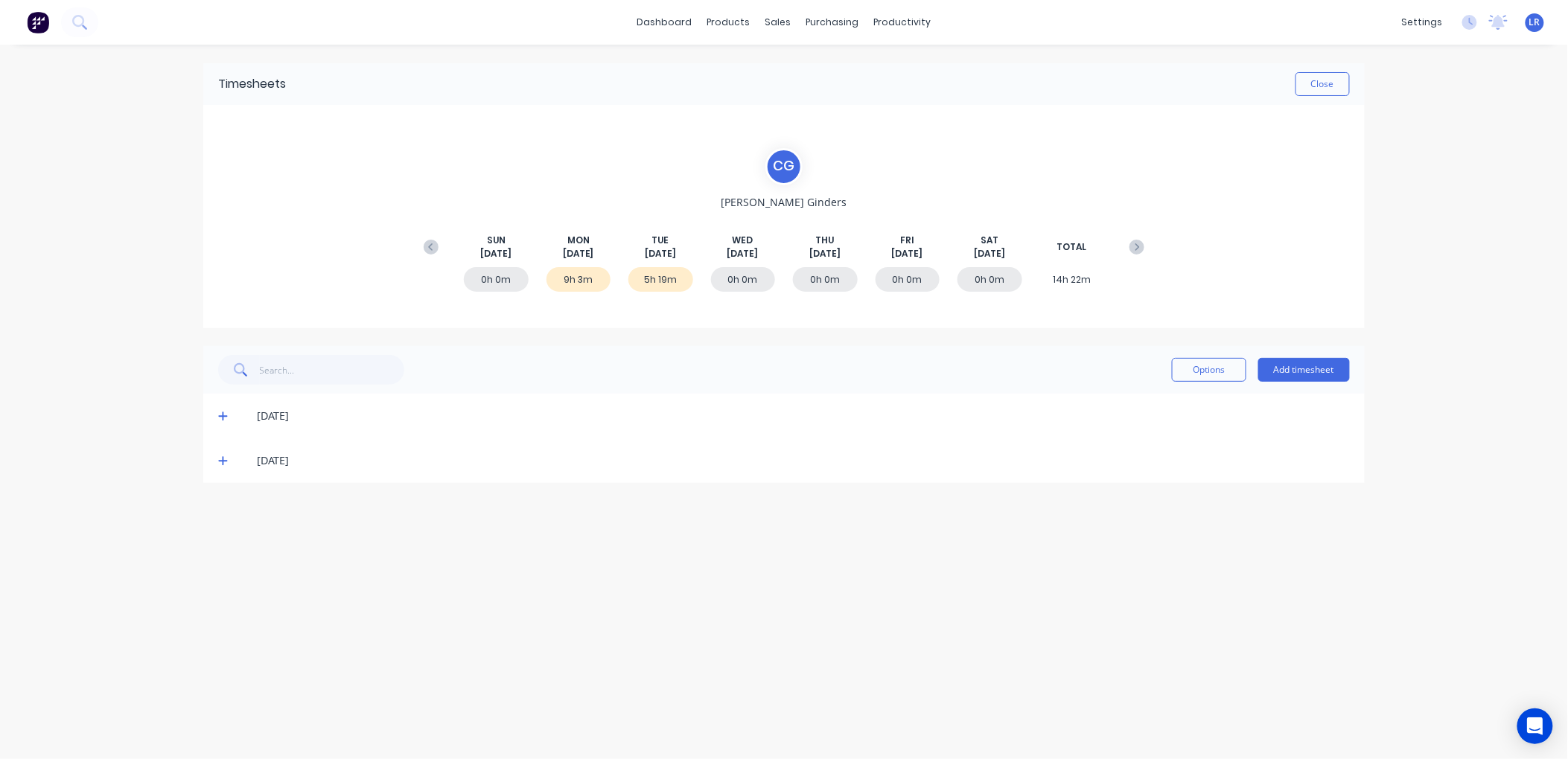
click at [224, 414] on icon at bounding box center [223, 417] width 9 height 9
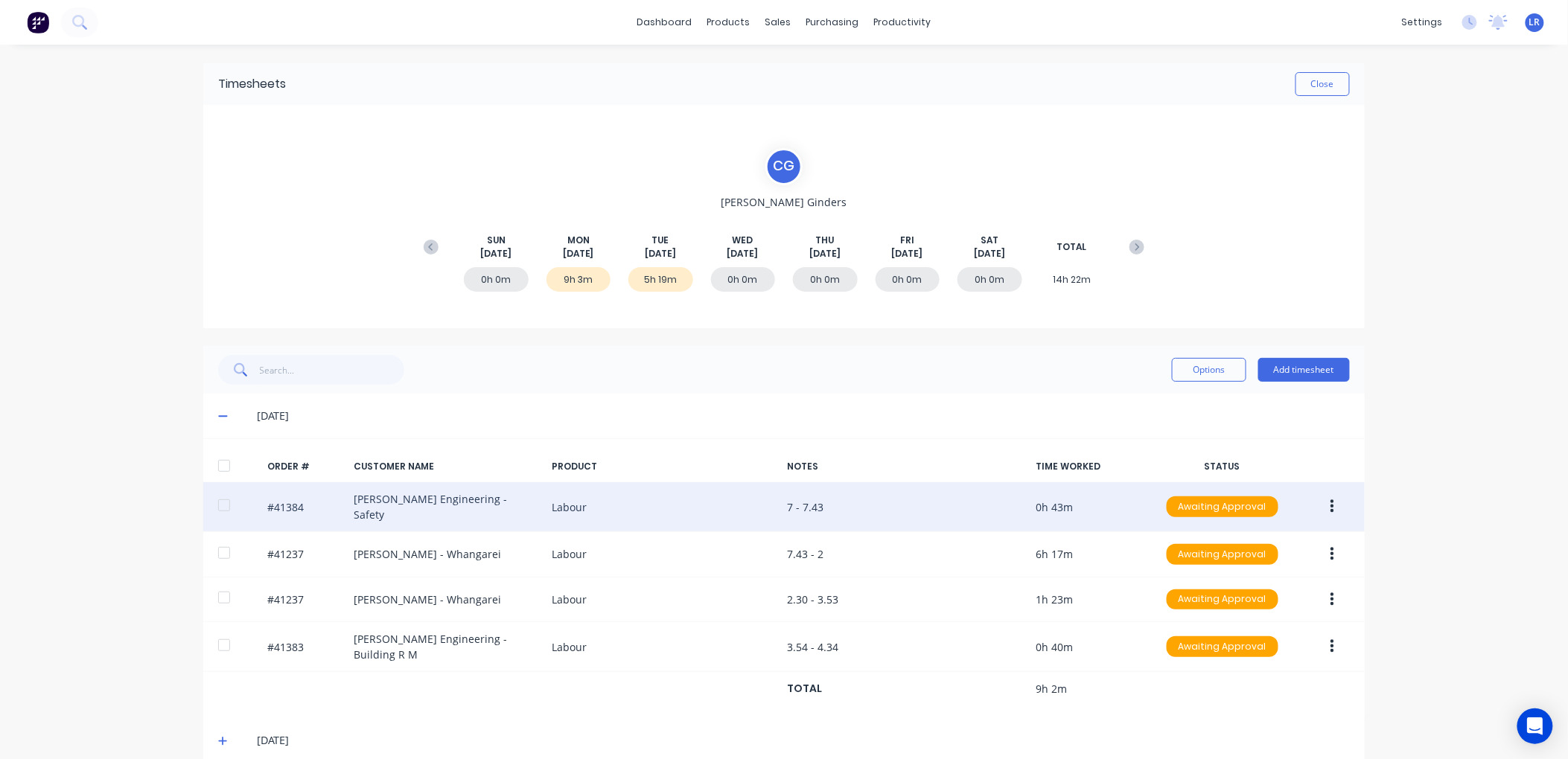
click at [1331, 499] on icon "button" at bounding box center [1333, 507] width 4 height 16
click at [1257, 598] on div "Edit" at bounding box center [1280, 606] width 115 height 22
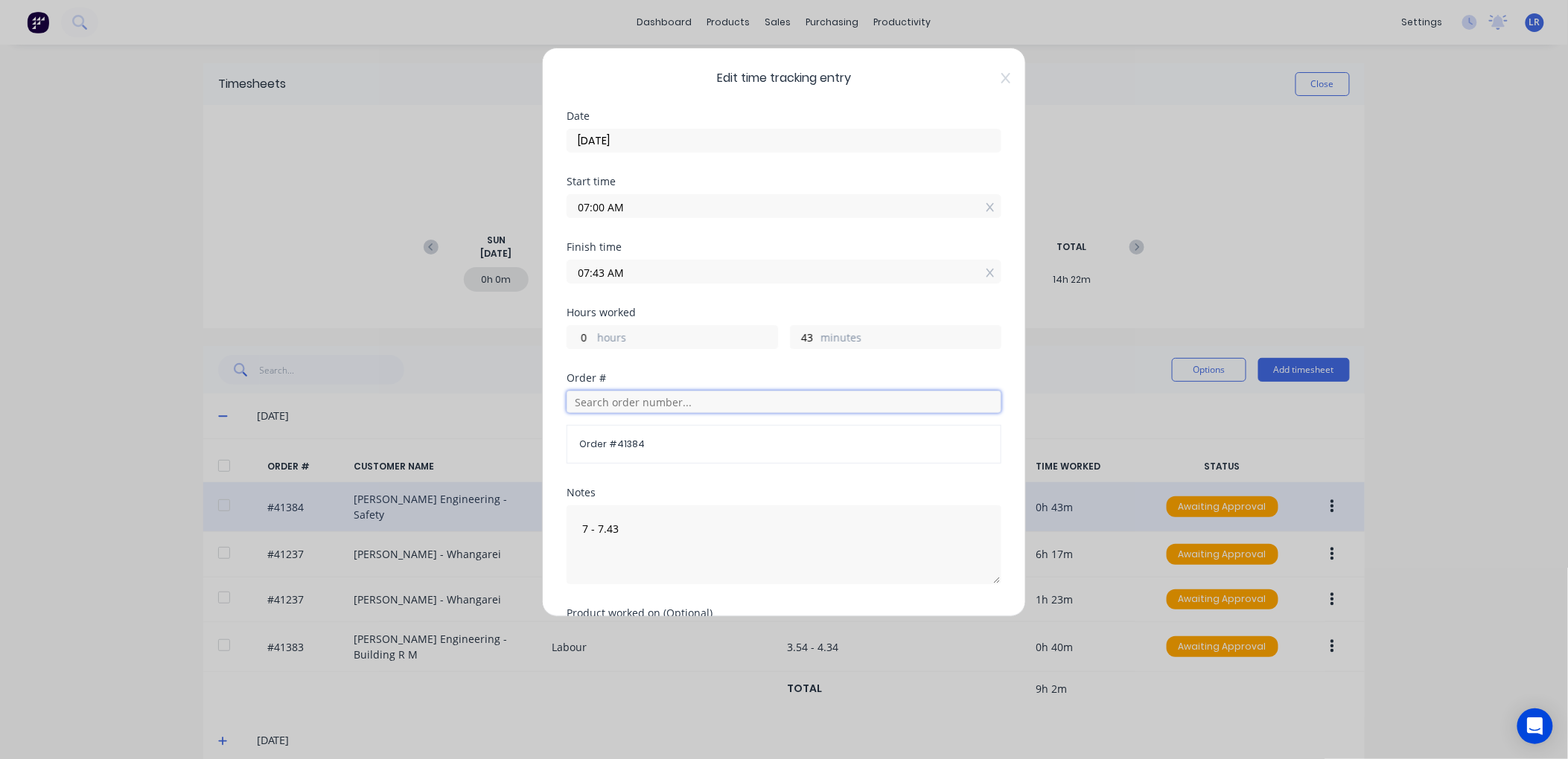
click at [597, 399] on input "text" at bounding box center [784, 401] width 435 height 22
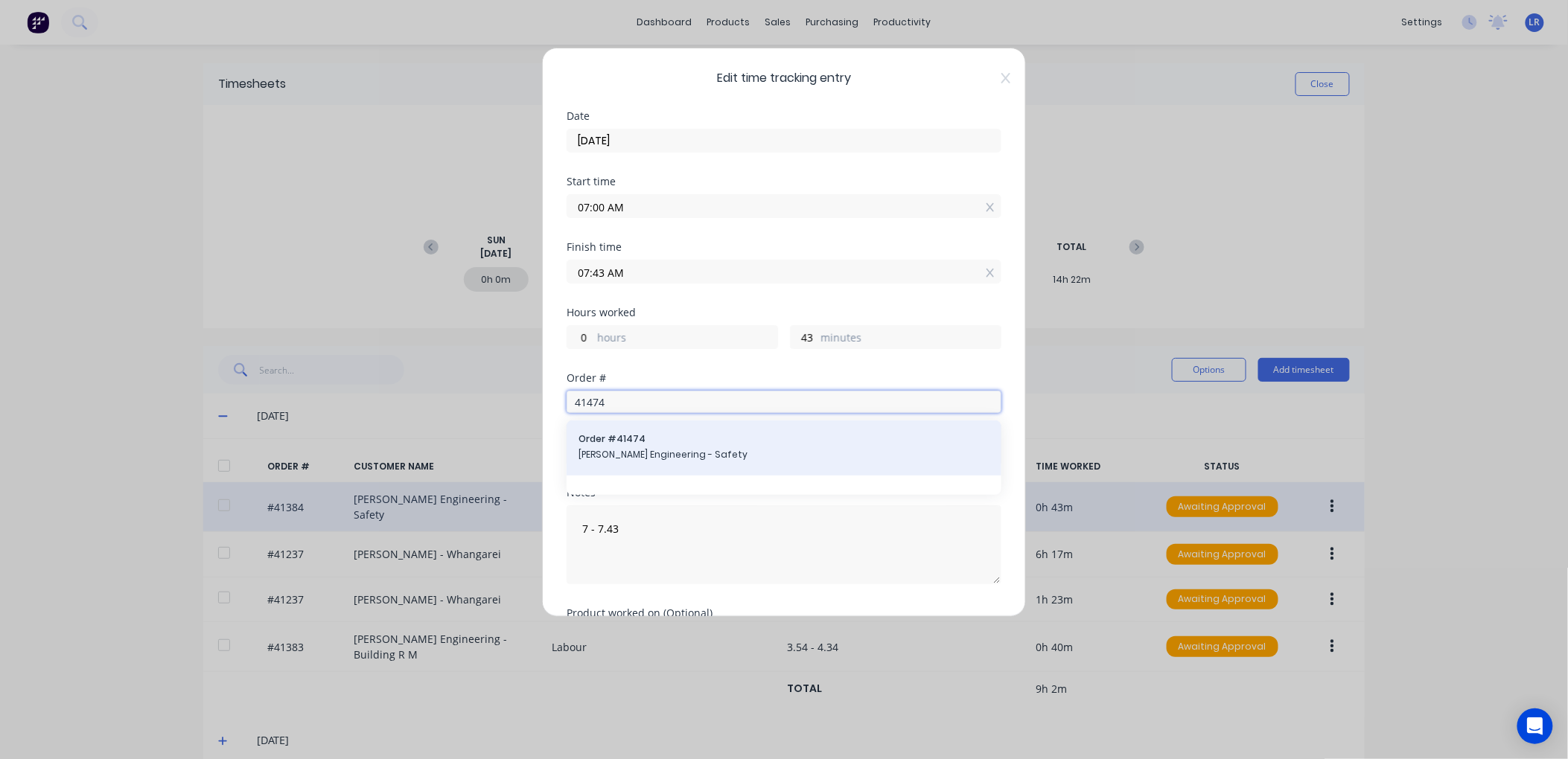
type input "41474"
click at [653, 447] on div "Order # 41474 Morgan Engineering - Safety" at bounding box center [784, 448] width 411 height 31
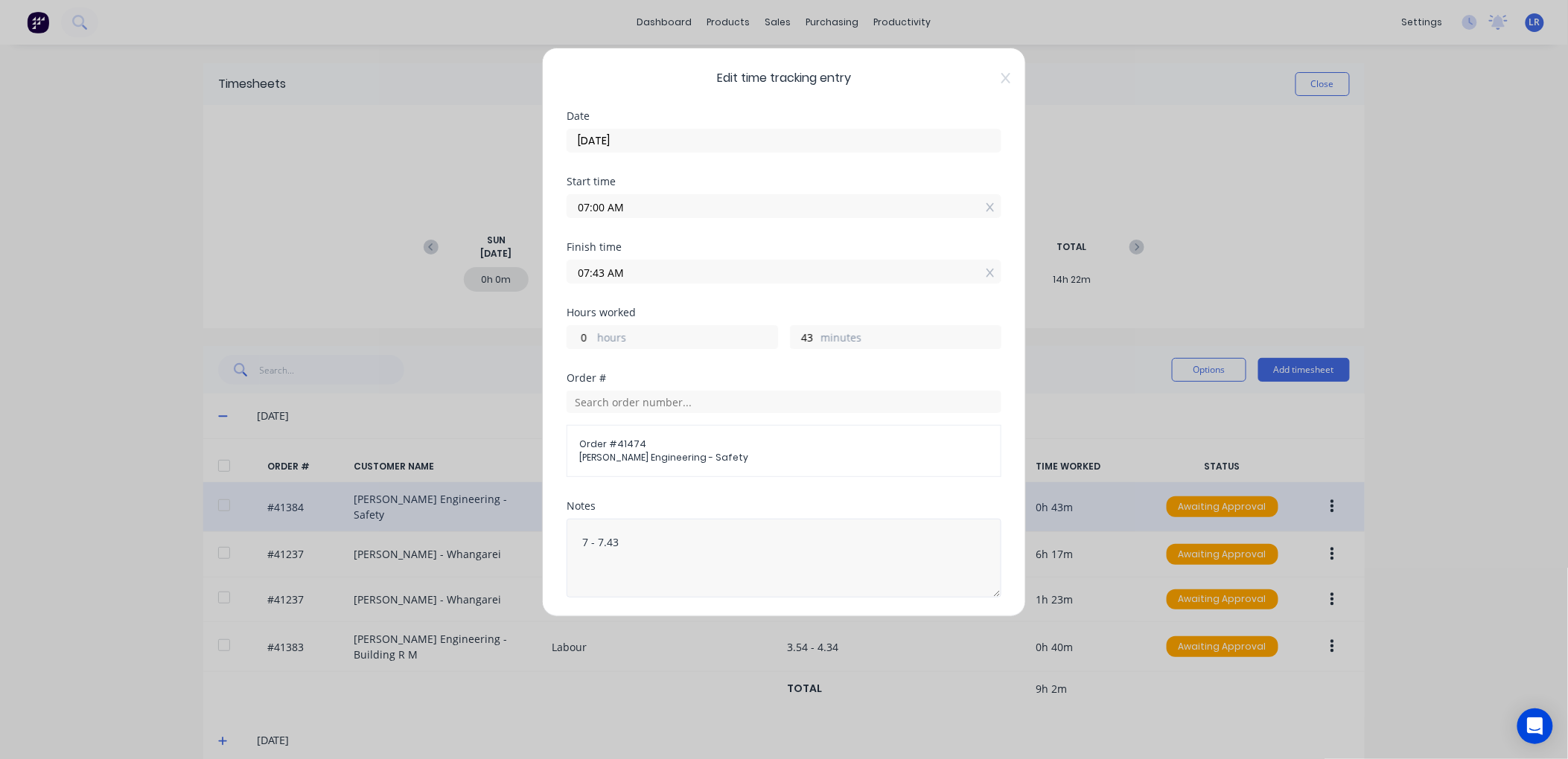
scroll to position [114, 0]
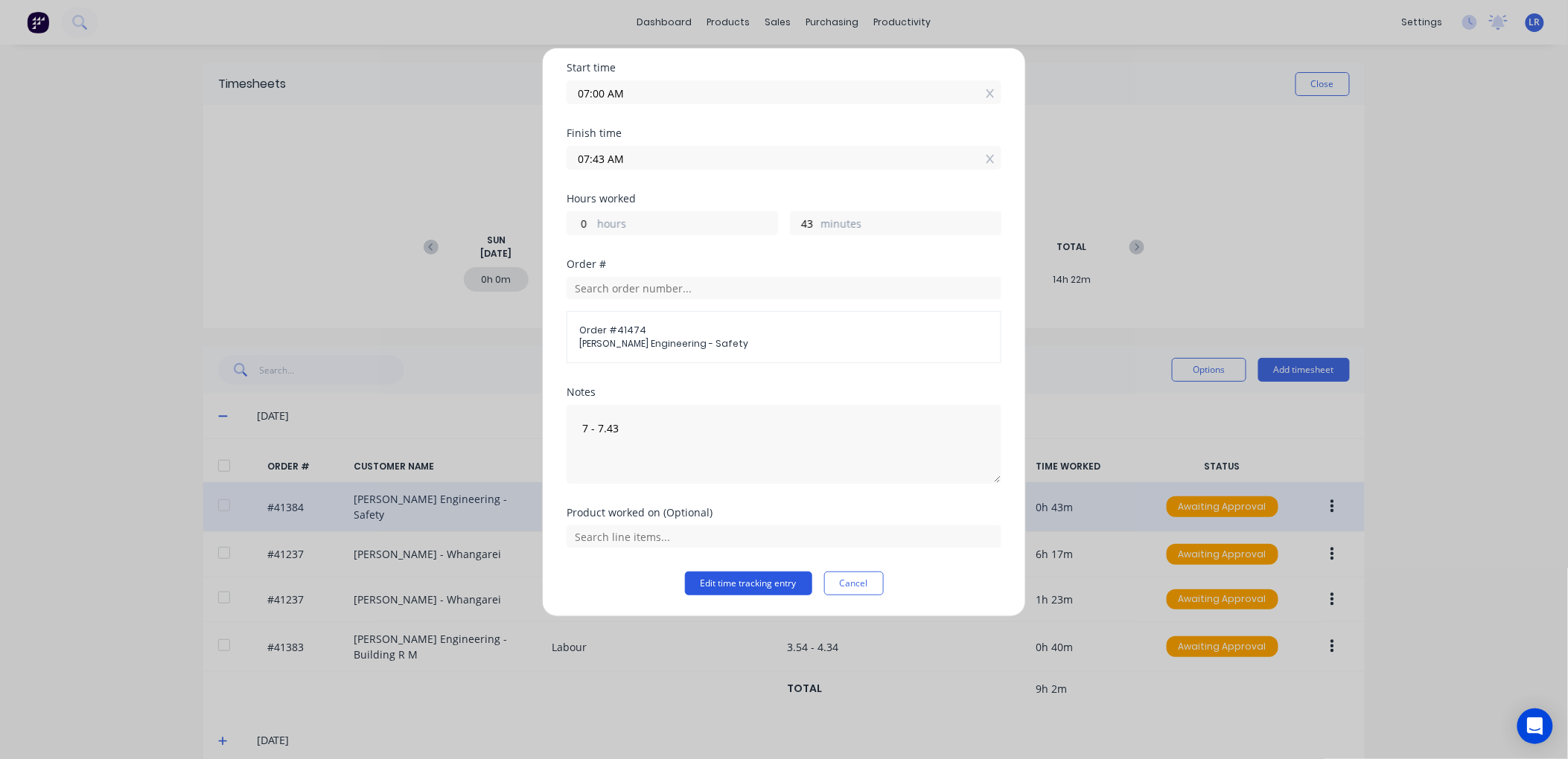
click at [716, 582] on button "Edit time tracking entry" at bounding box center [749, 584] width 128 height 24
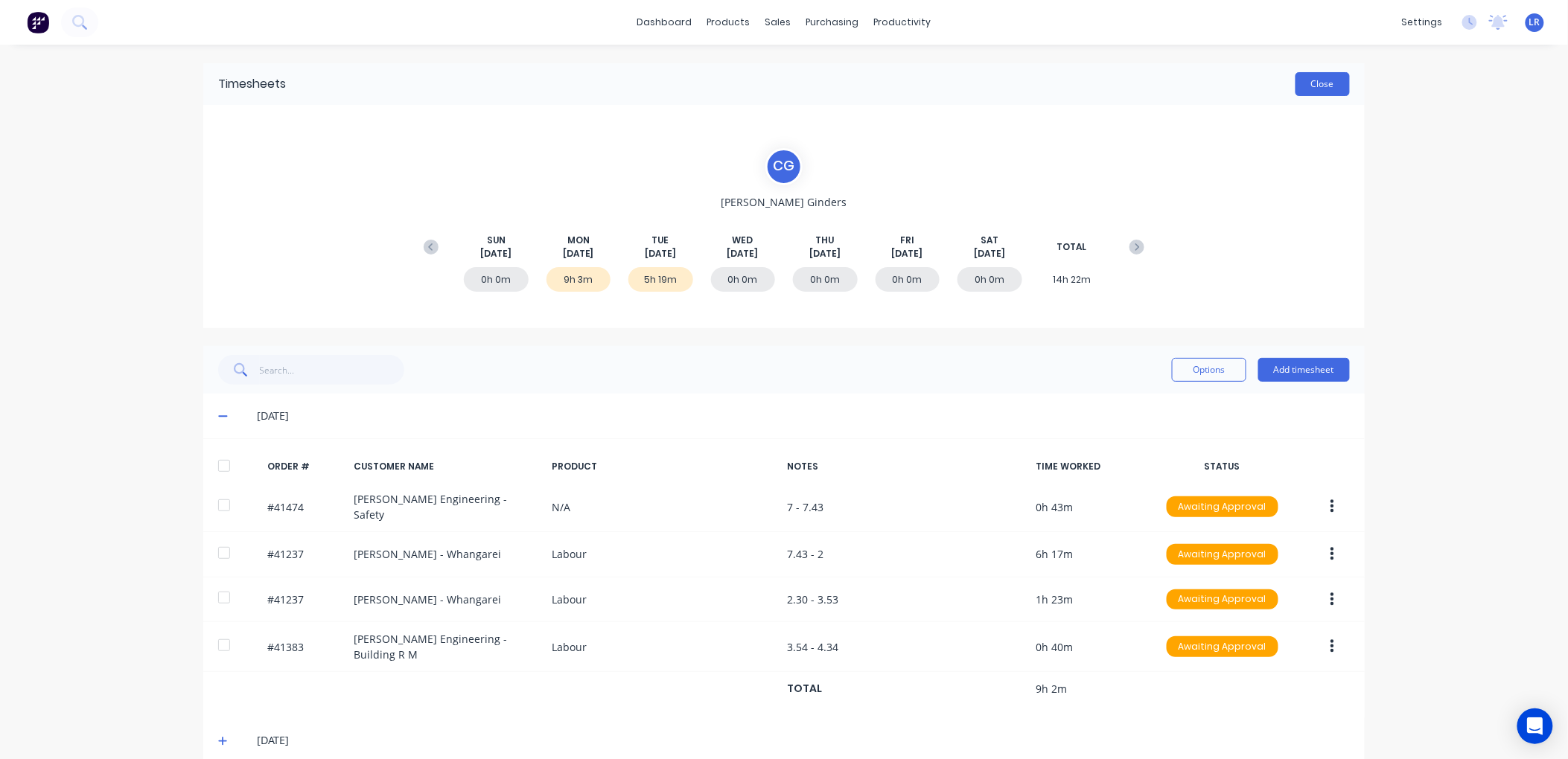
click at [1313, 83] on button "Close" at bounding box center [1323, 84] width 55 height 24
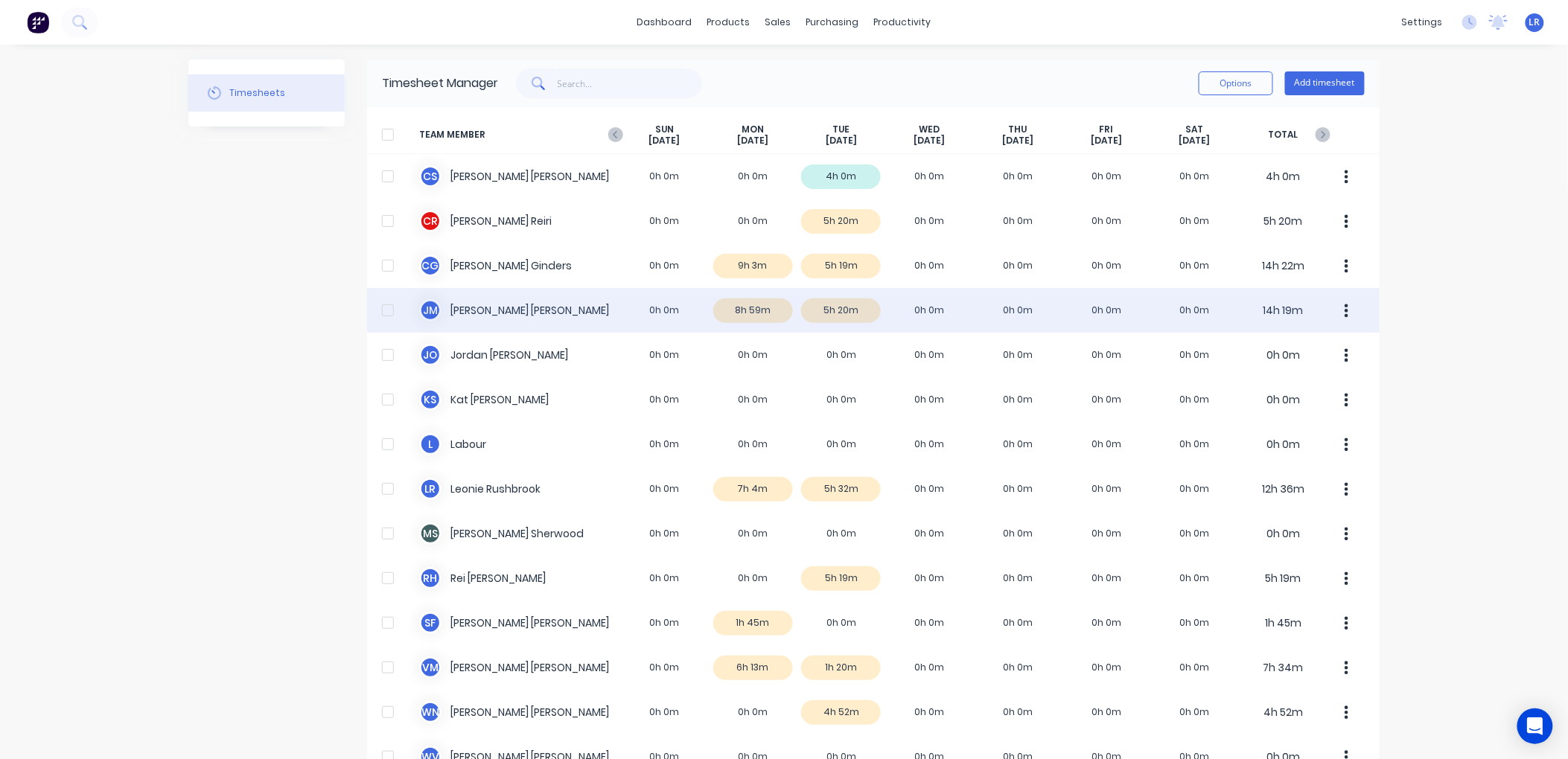
click at [731, 309] on div "J M Jamie Macrae 0h 0m 8h 59m 5h 20m 0h 0m 0h 0m 0h 0m 0h 0m 14h 19m" at bounding box center [873, 310] width 1013 height 45
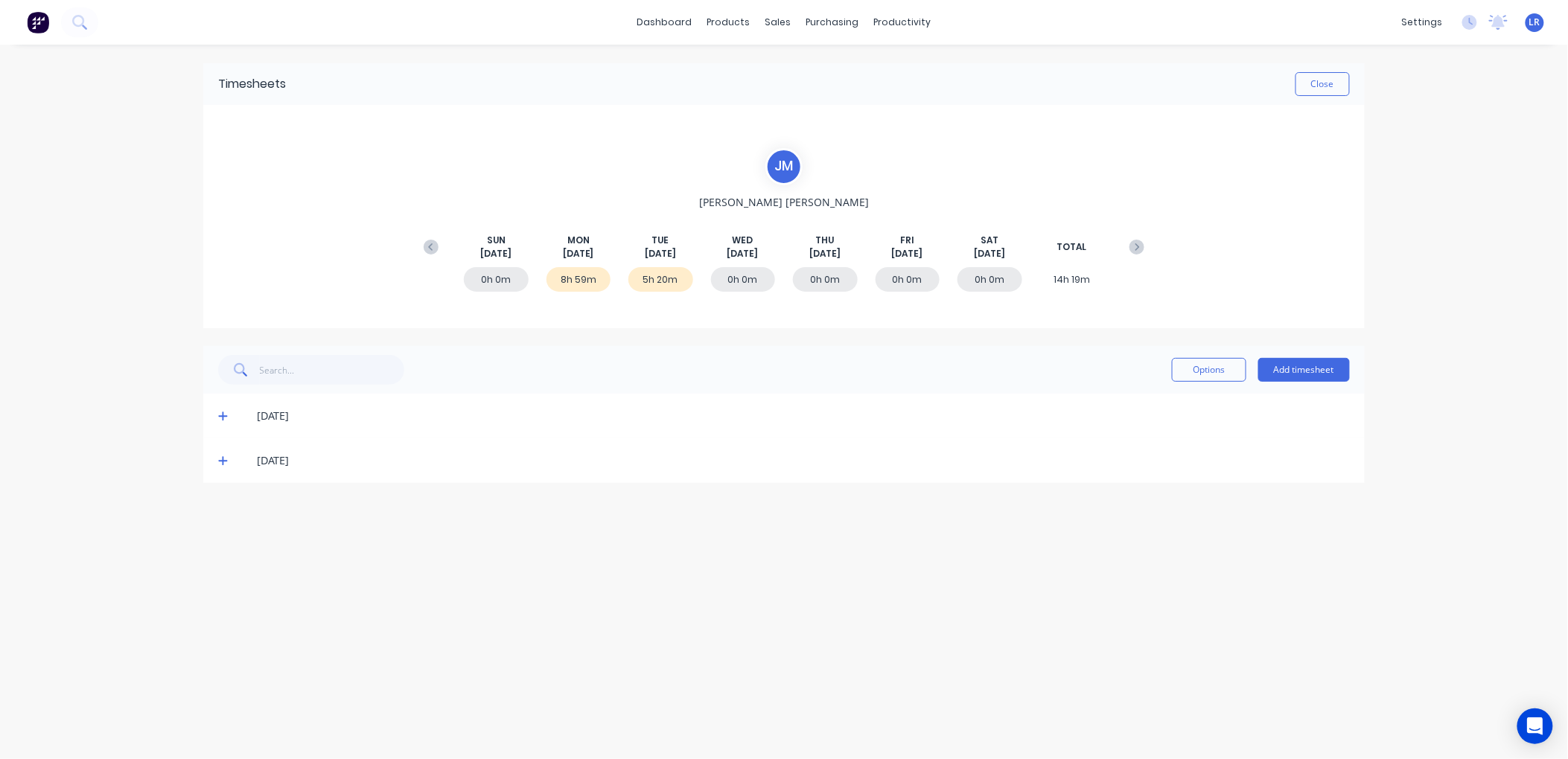
click at [225, 412] on icon at bounding box center [223, 415] width 10 height 10
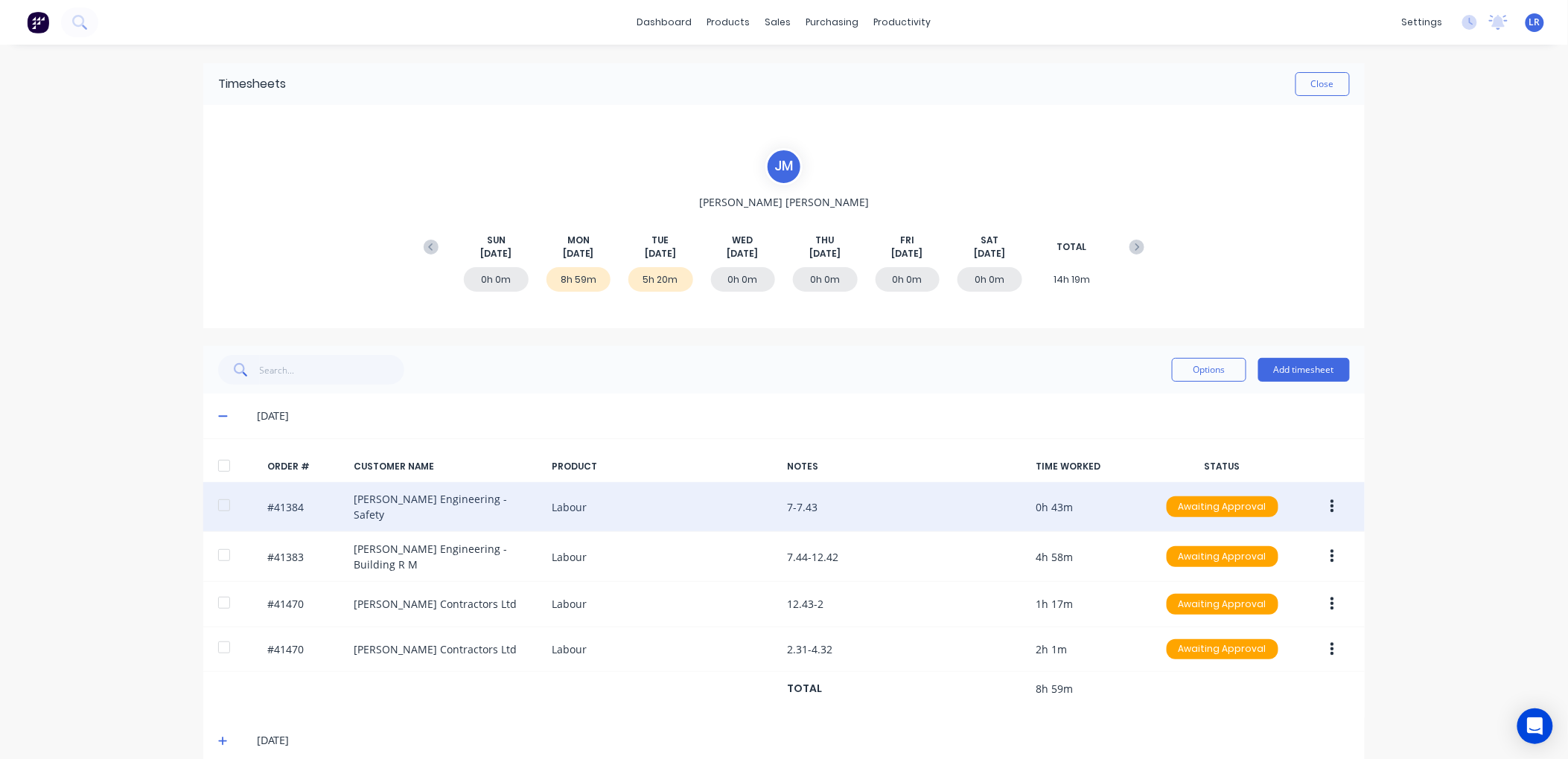
click at [1331, 501] on icon "button" at bounding box center [1333, 507] width 4 height 16
click at [1226, 603] on div "Edit" at bounding box center [1280, 606] width 115 height 22
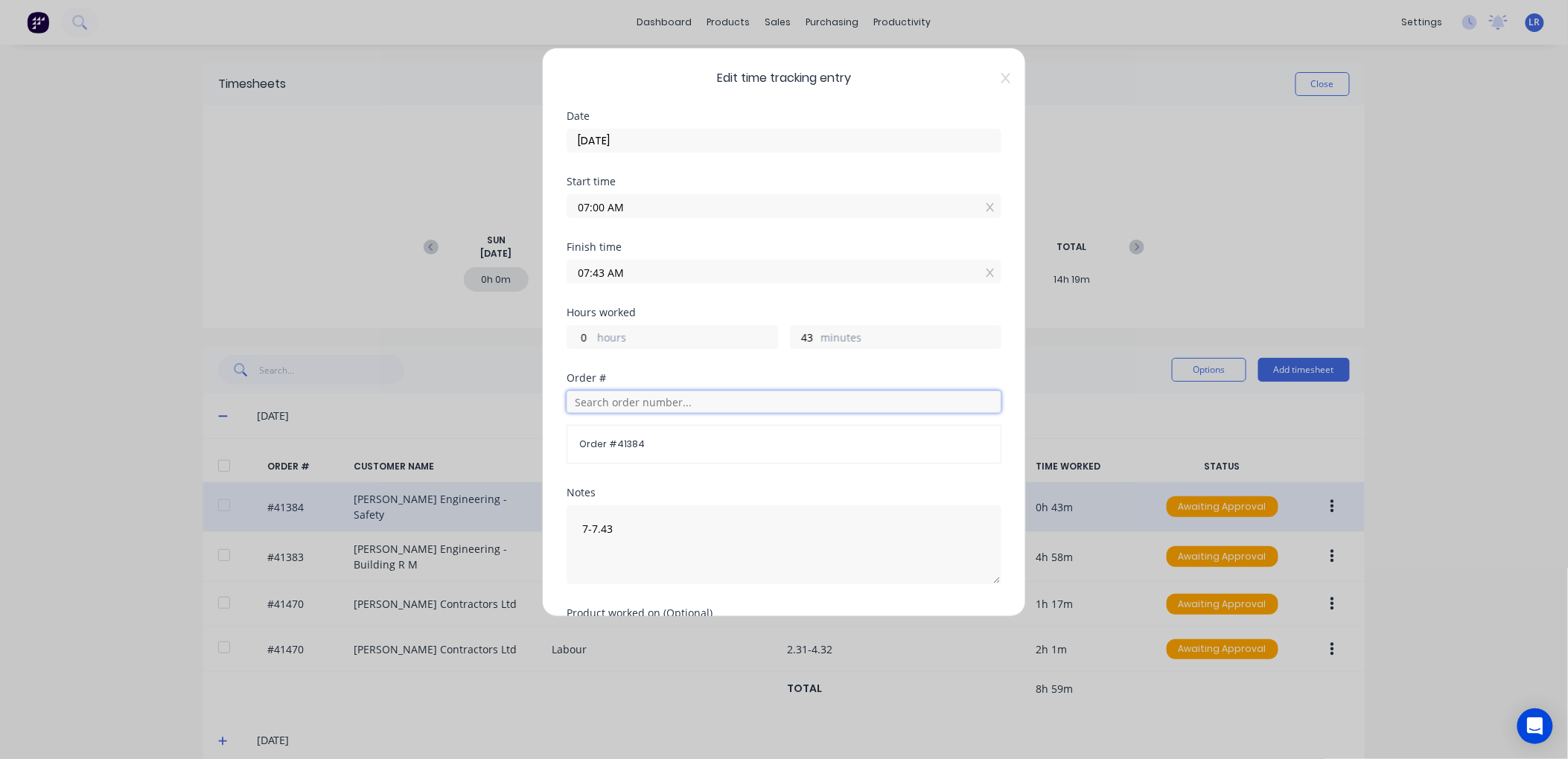
click at [609, 402] on input "text" at bounding box center [784, 401] width 435 height 22
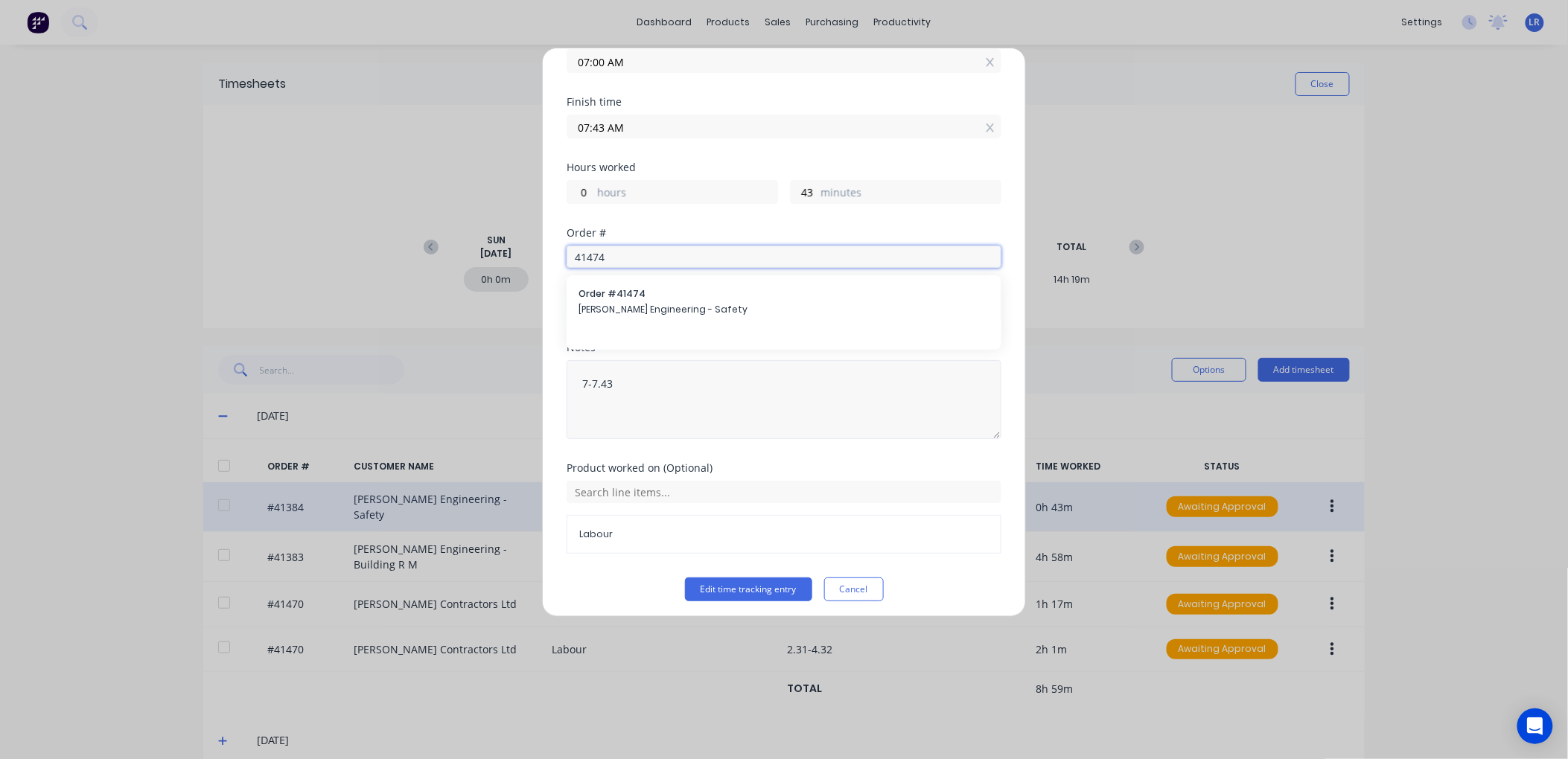
scroll to position [151, 0]
type input "41474"
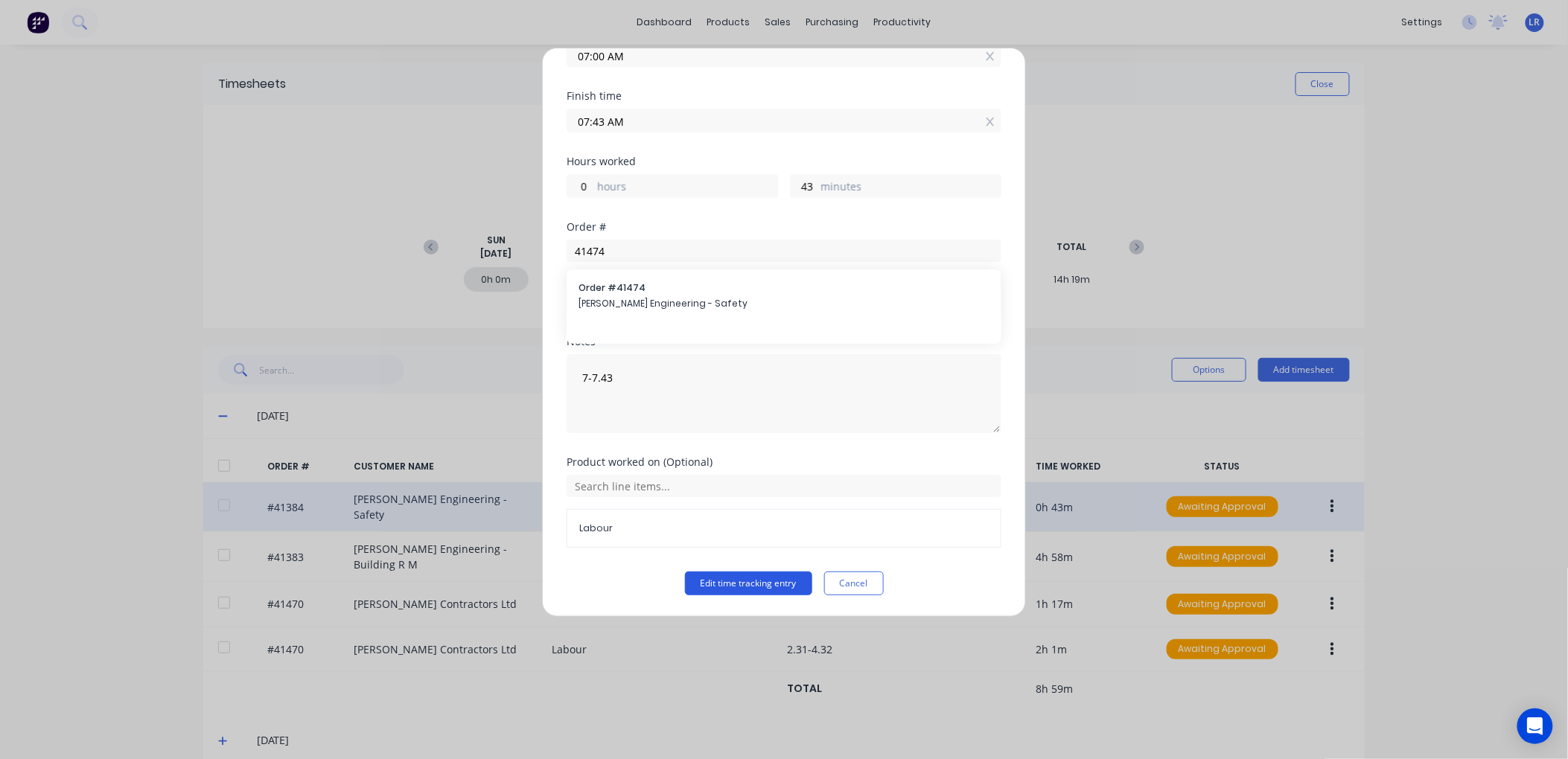
click at [738, 582] on button "Edit time tracking entry" at bounding box center [749, 584] width 128 height 24
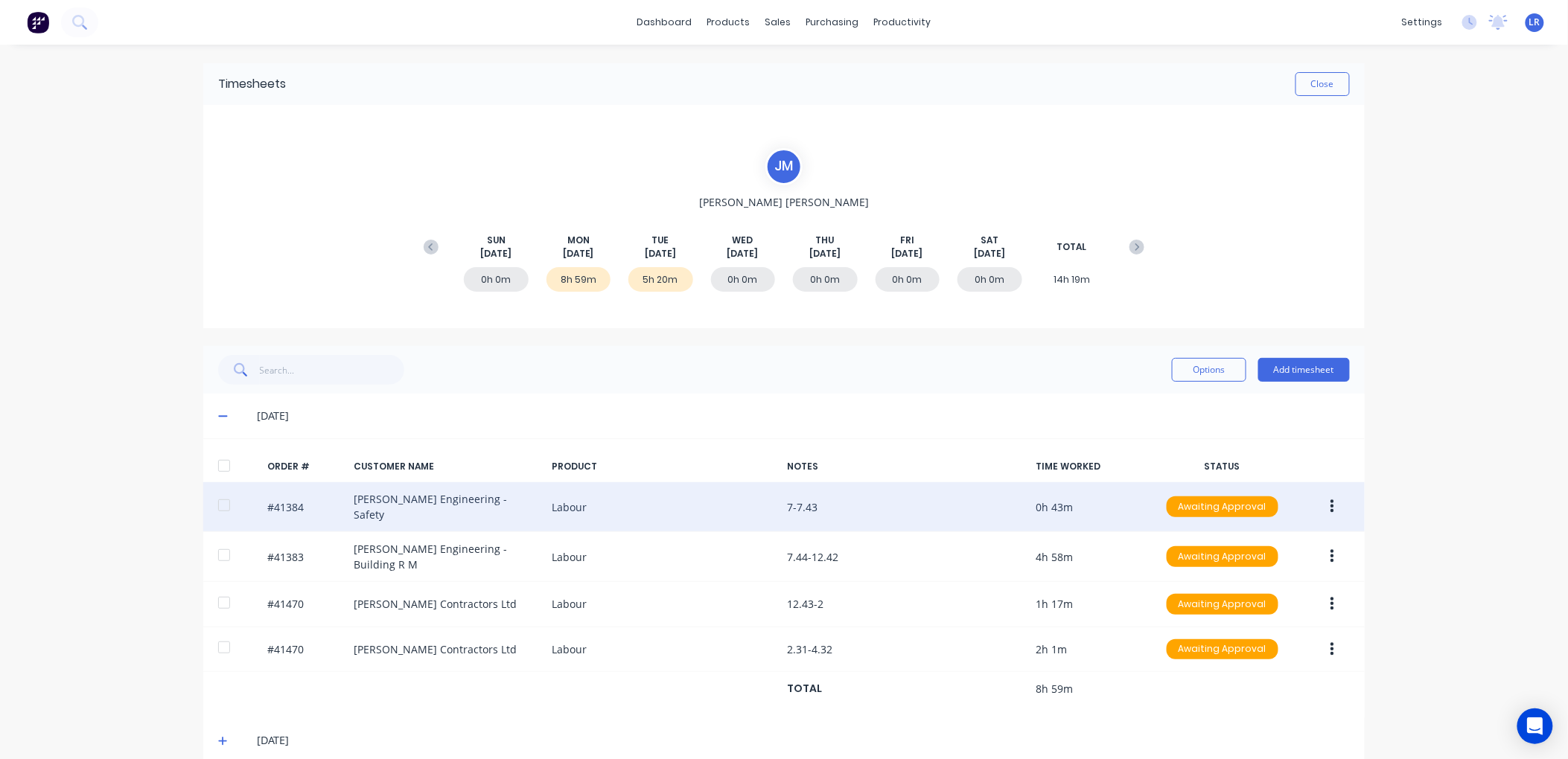
click at [1329, 496] on button "button" at bounding box center [1333, 506] width 35 height 26
click at [1238, 600] on div "Edit" at bounding box center [1280, 606] width 115 height 22
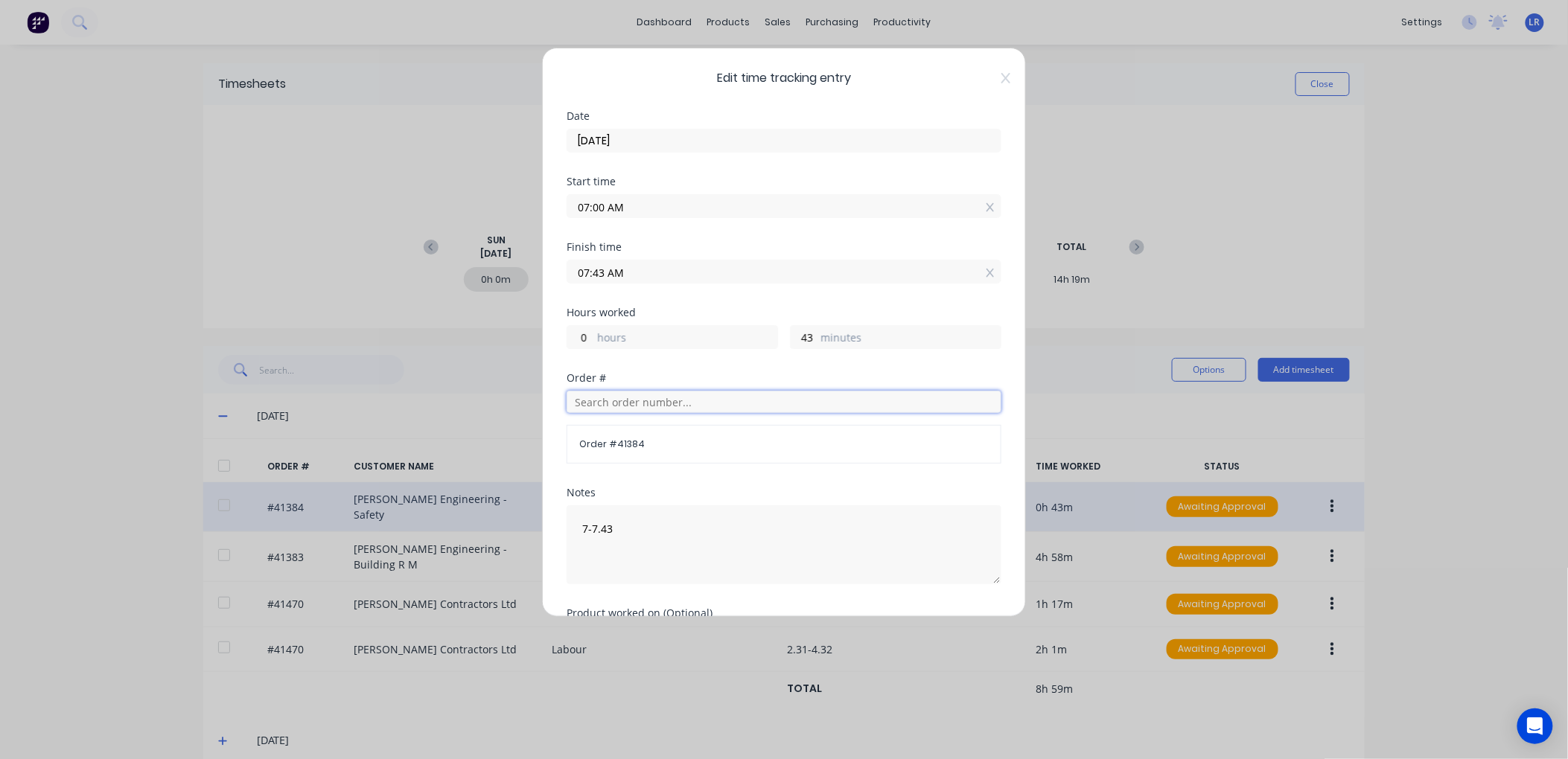
click at [622, 396] on input "text" at bounding box center [784, 401] width 435 height 22
type input "41474"
click at [630, 450] on span "[PERSON_NAME] Engineering - Safety" at bounding box center [784, 454] width 411 height 14
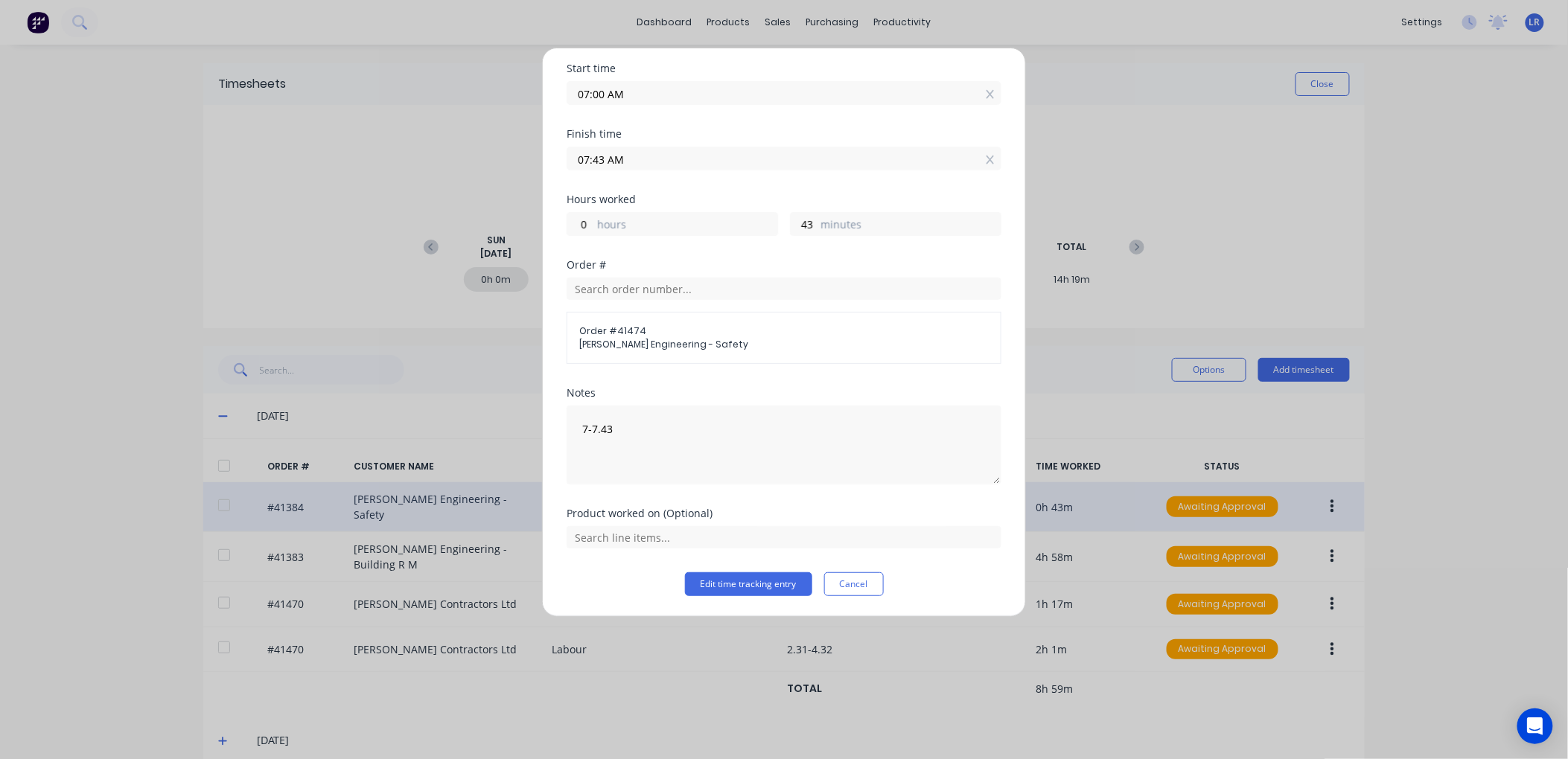
scroll to position [114, 0]
click at [718, 579] on button "Edit time tracking entry" at bounding box center [749, 584] width 128 height 24
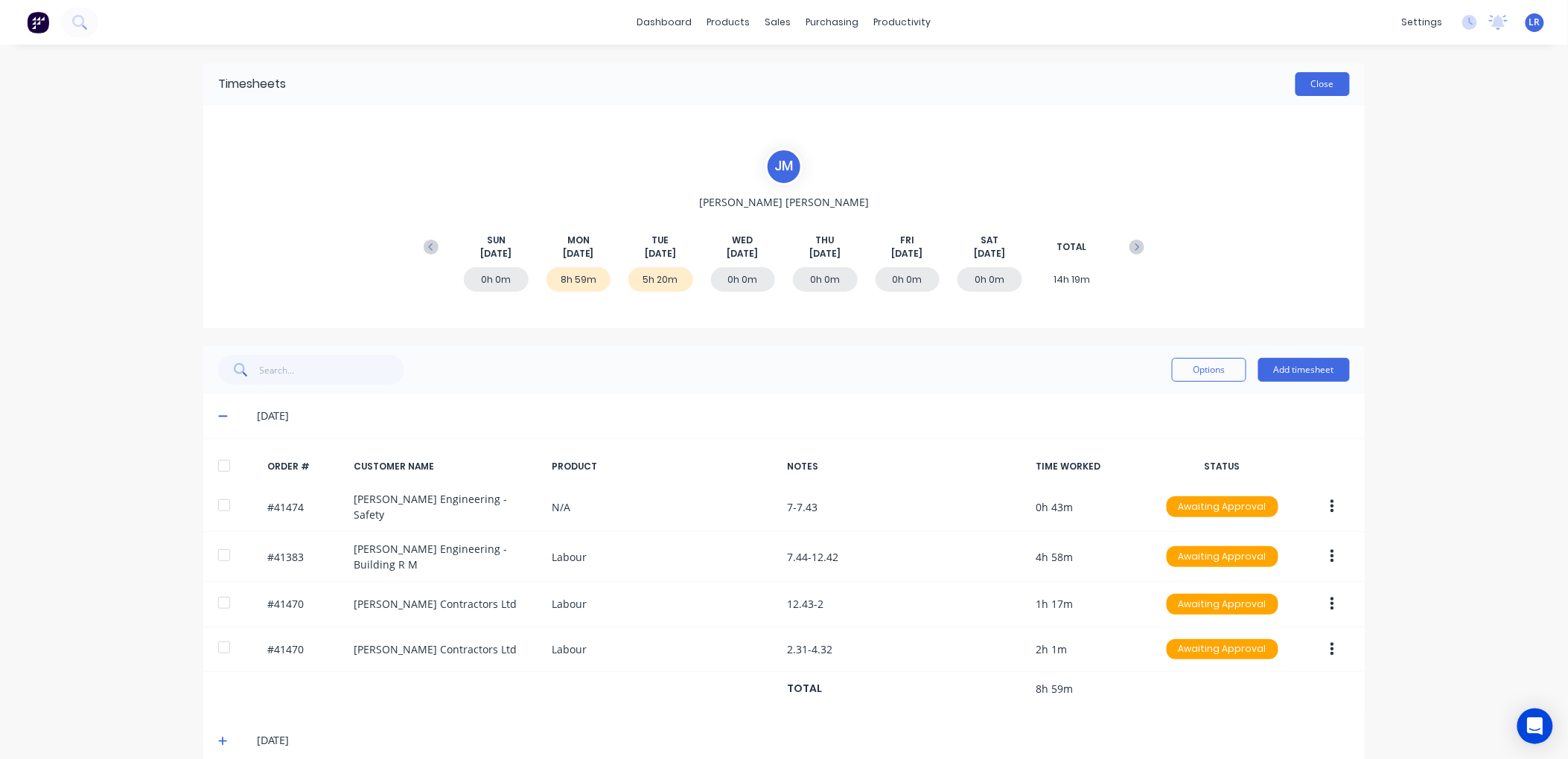
click at [1322, 78] on button "Close" at bounding box center [1323, 84] width 55 height 24
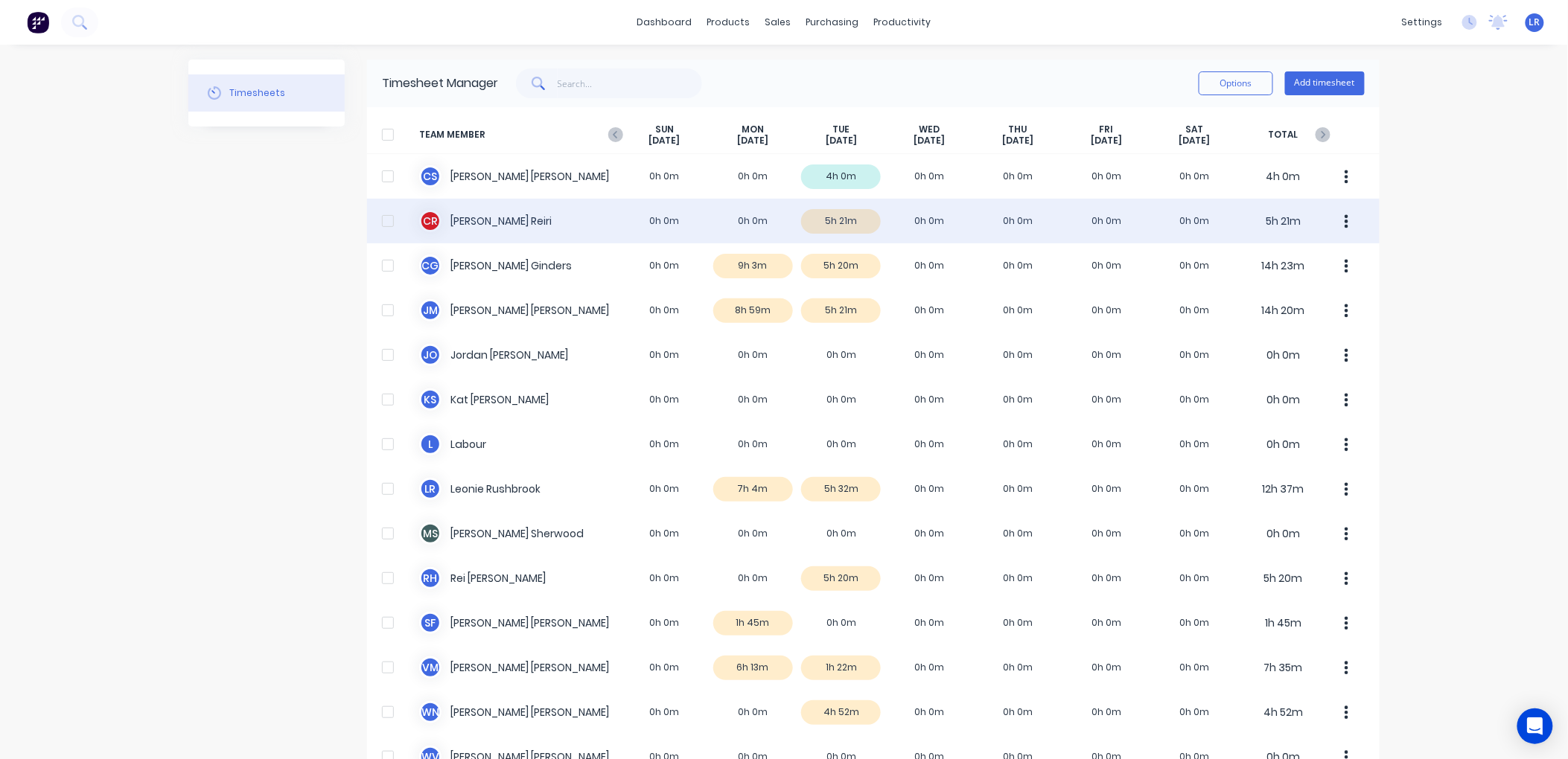
click at [831, 218] on div "C R Clinton james Reiri 0h 0m 0h 0m 5h 21m 0h 0m 0h 0m 0h 0m 0h 0m 5h 21m" at bounding box center [873, 221] width 1013 height 45
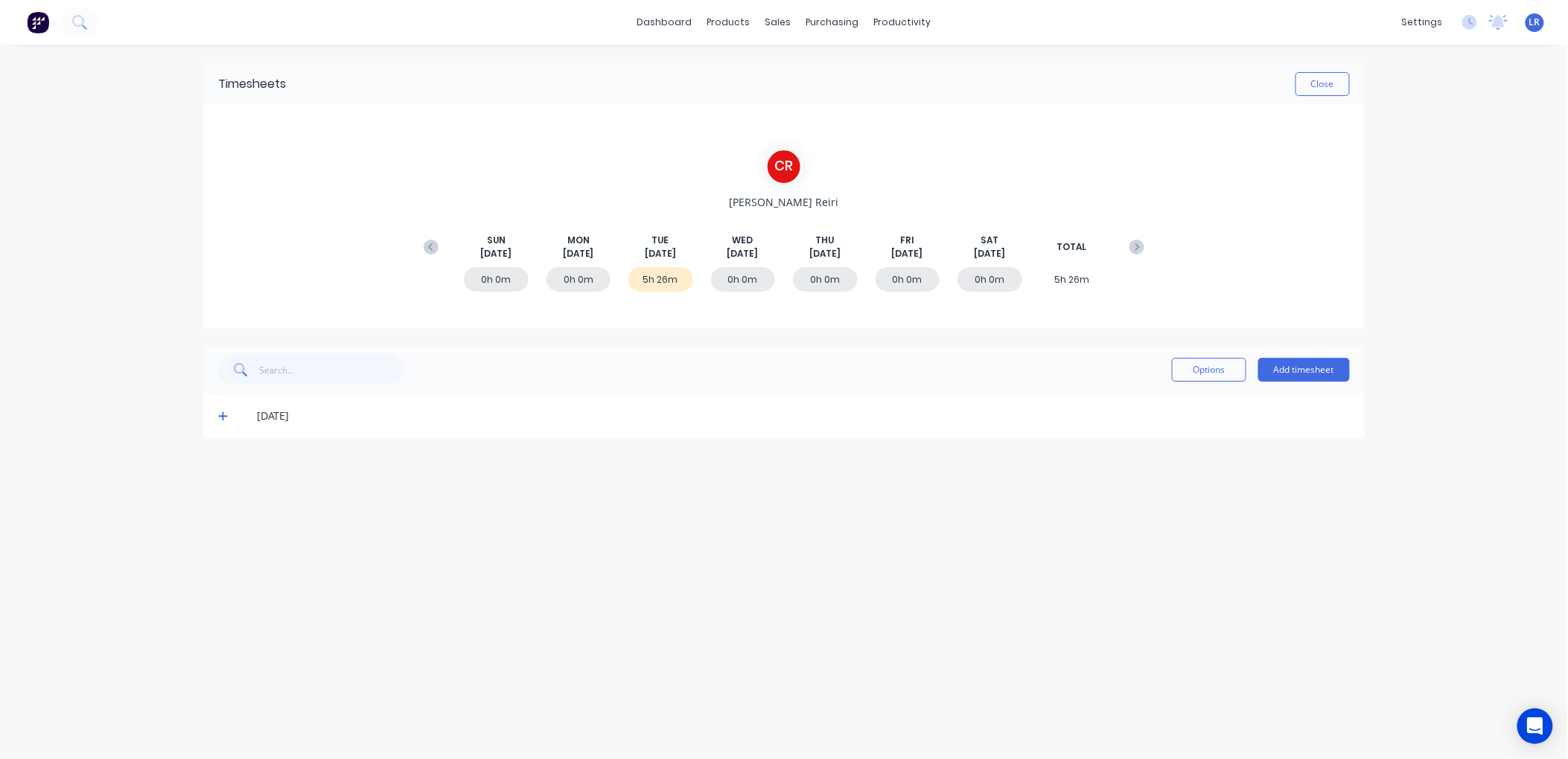
click at [224, 415] on icon at bounding box center [223, 417] width 9 height 9
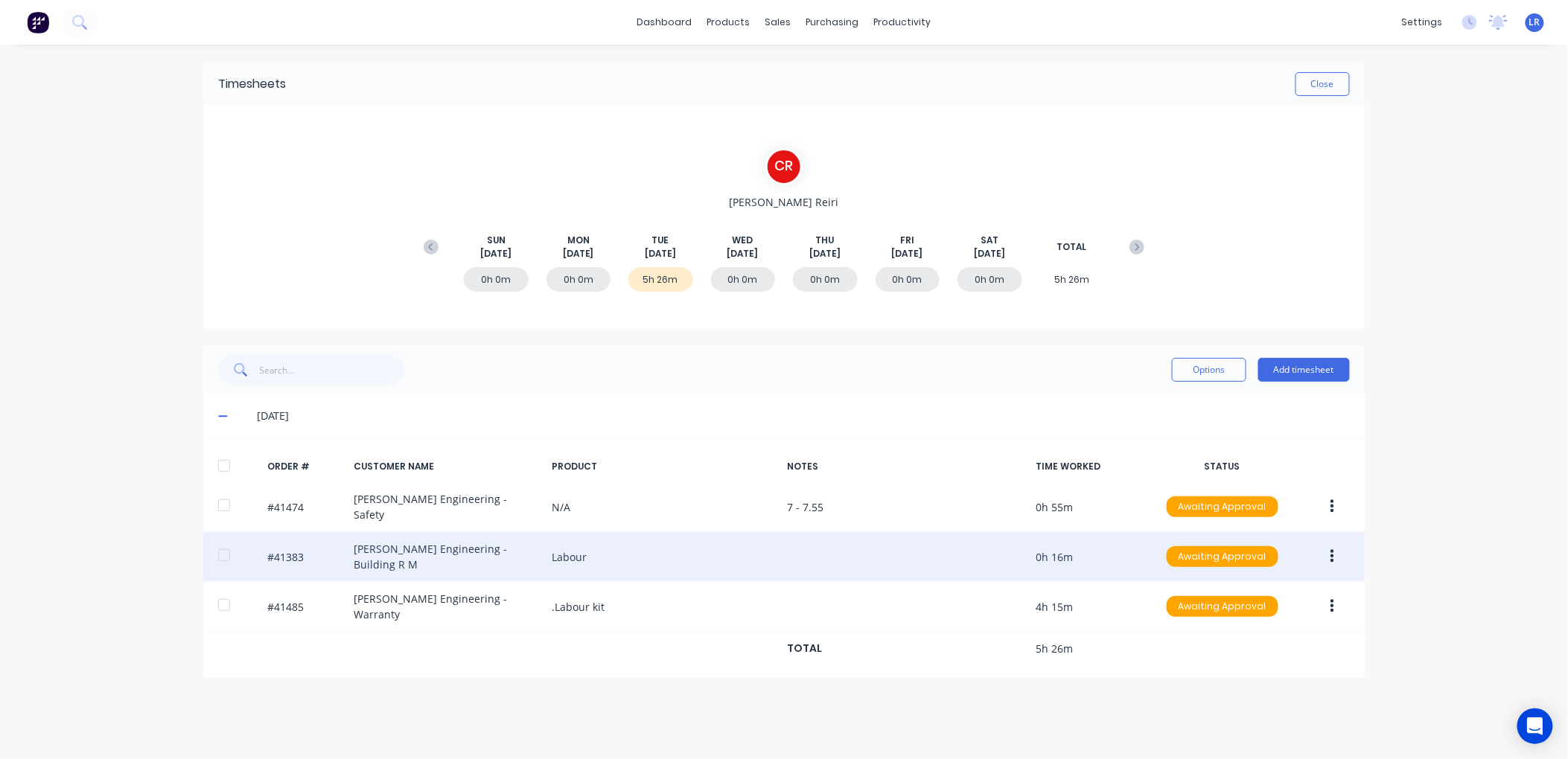
click at [1336, 544] on button "button" at bounding box center [1333, 556] width 35 height 26
click at [1231, 645] on div "Edit" at bounding box center [1280, 656] width 115 height 22
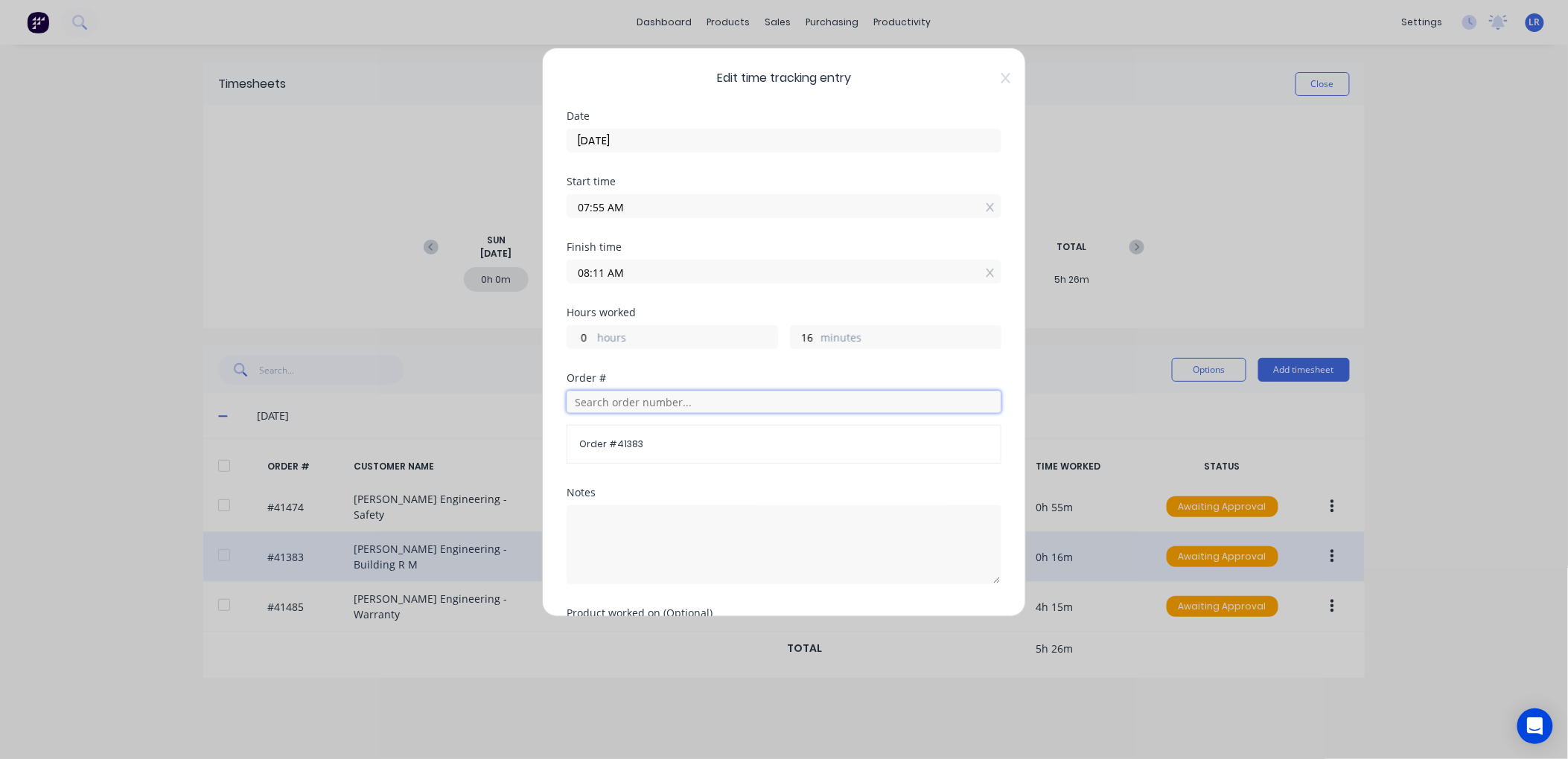
click at [613, 399] on input "text" at bounding box center [784, 401] width 435 height 22
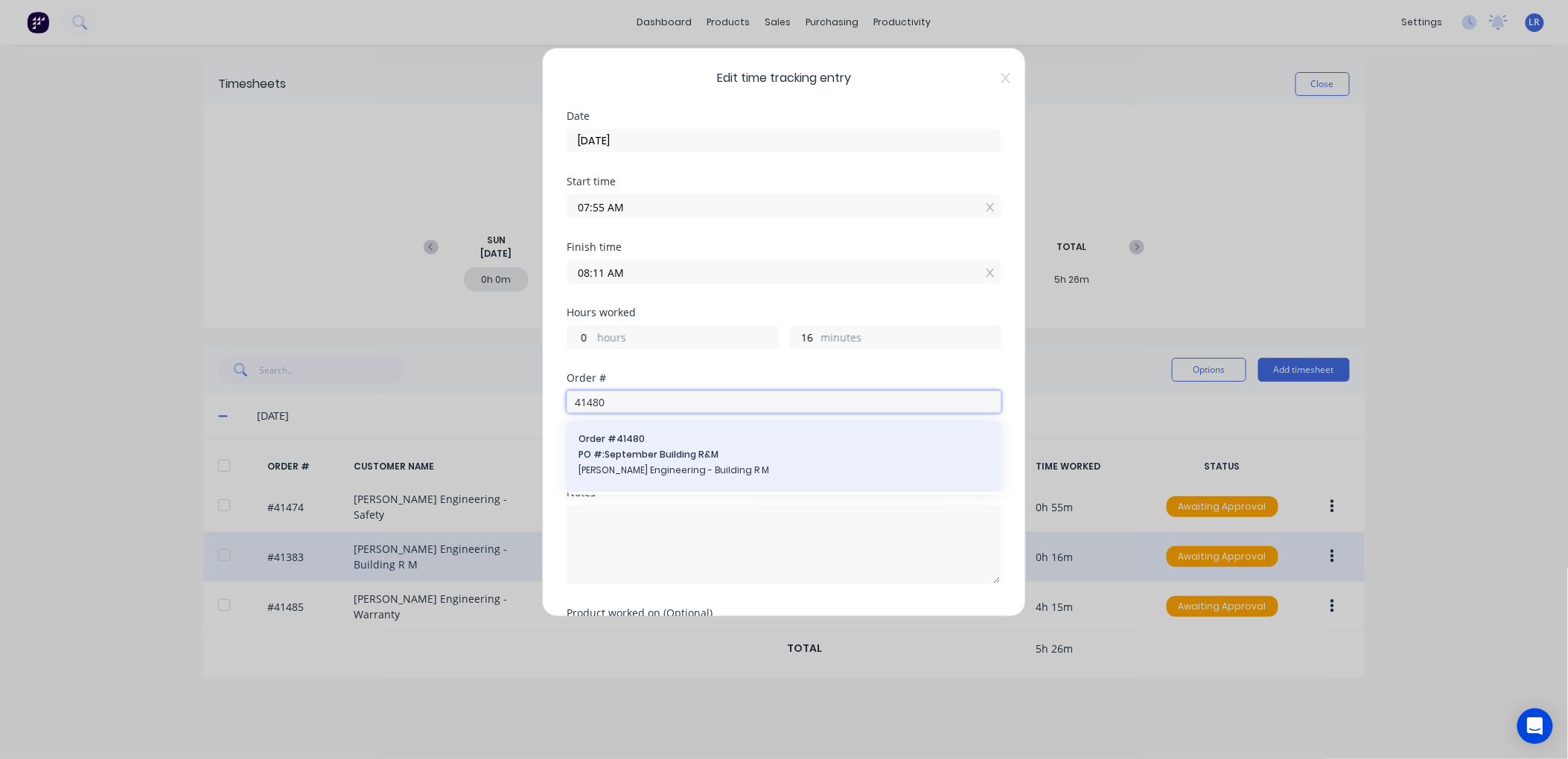
type input "41480"
click at [624, 458] on span "PO #: September Building R&M" at bounding box center [784, 454] width 411 height 14
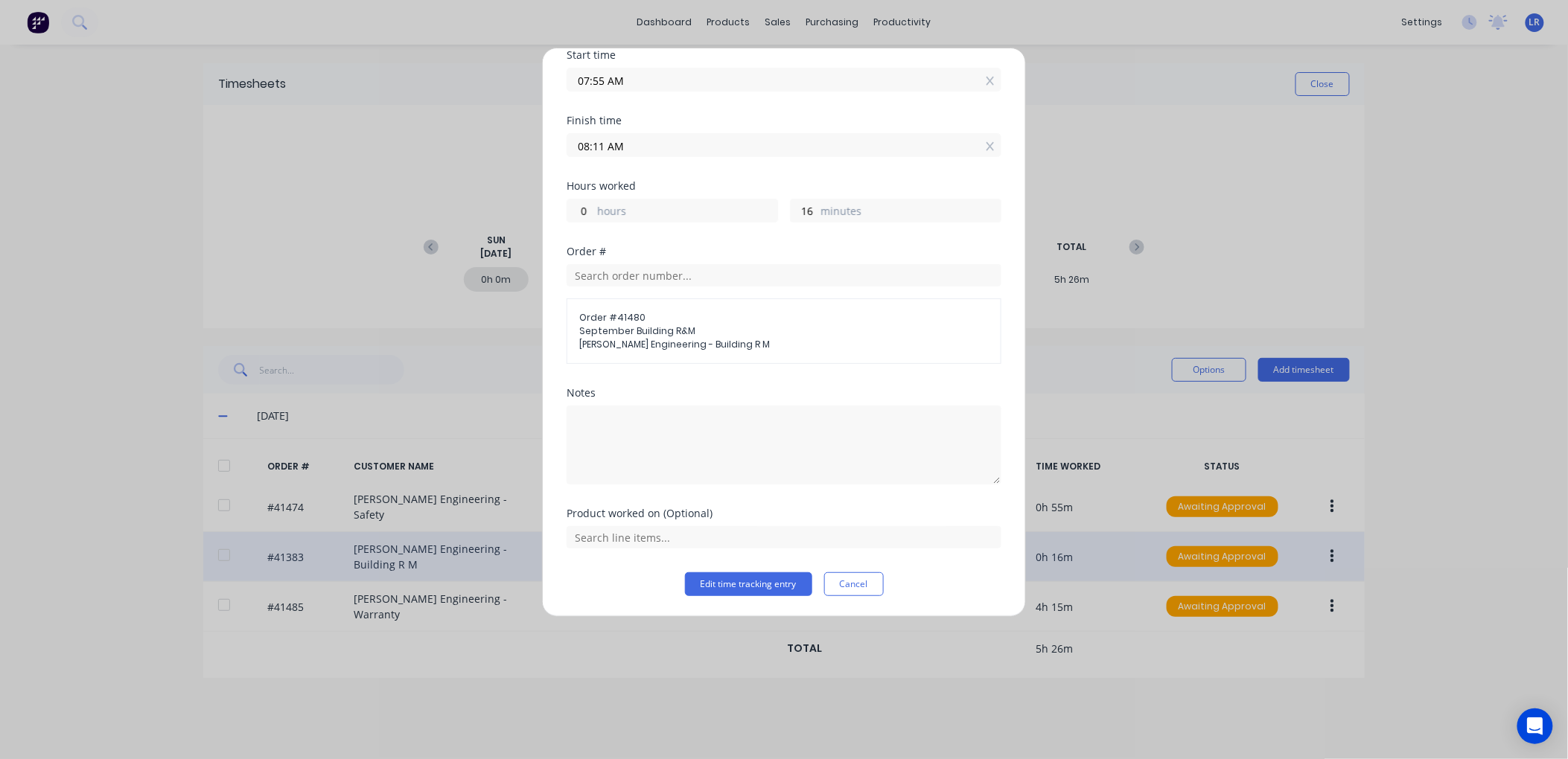
scroll to position [128, 0]
click at [738, 580] on button "Edit time tracking entry" at bounding box center [749, 584] width 128 height 24
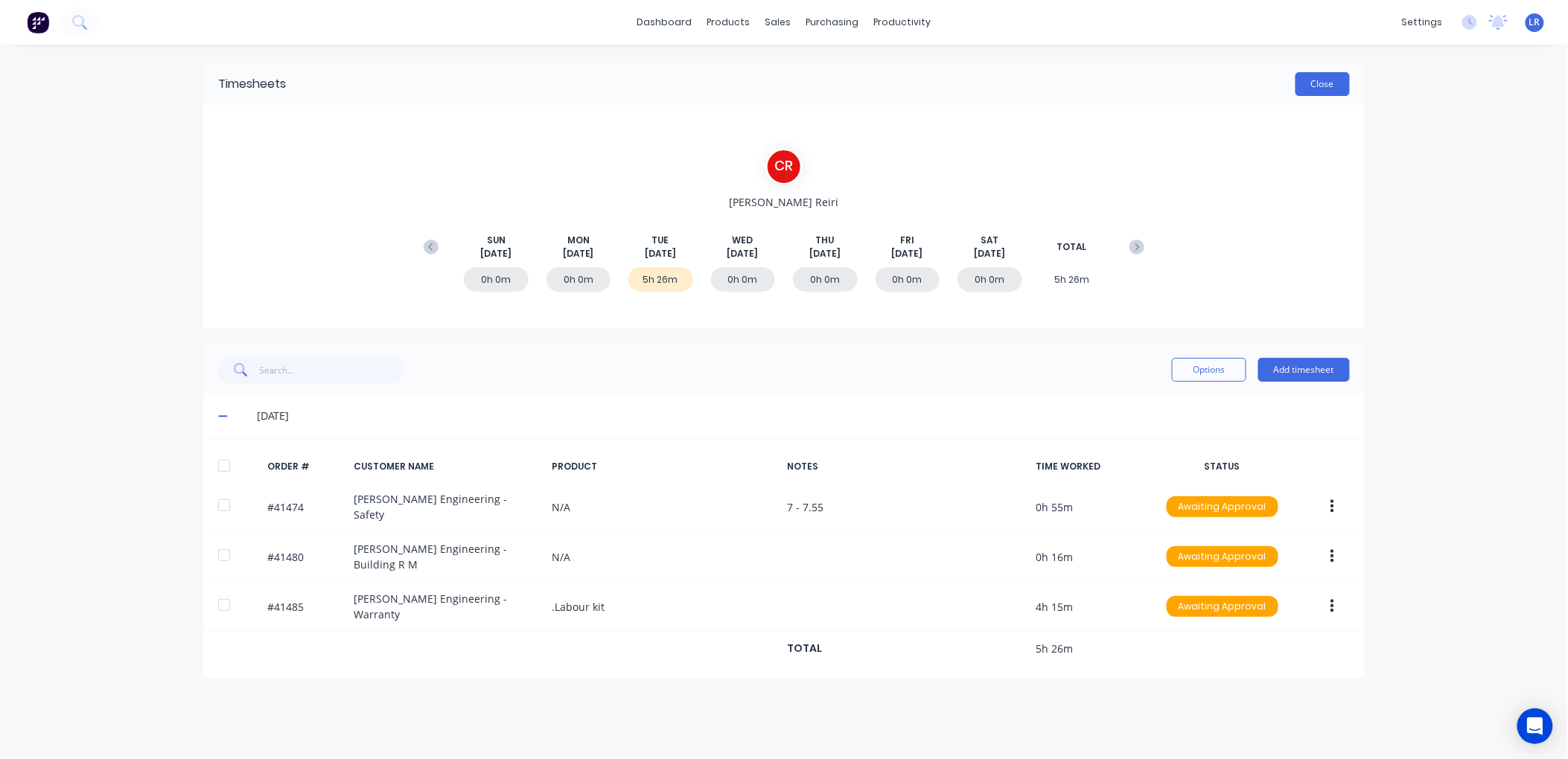
click at [1330, 82] on button "Close" at bounding box center [1323, 84] width 55 height 24
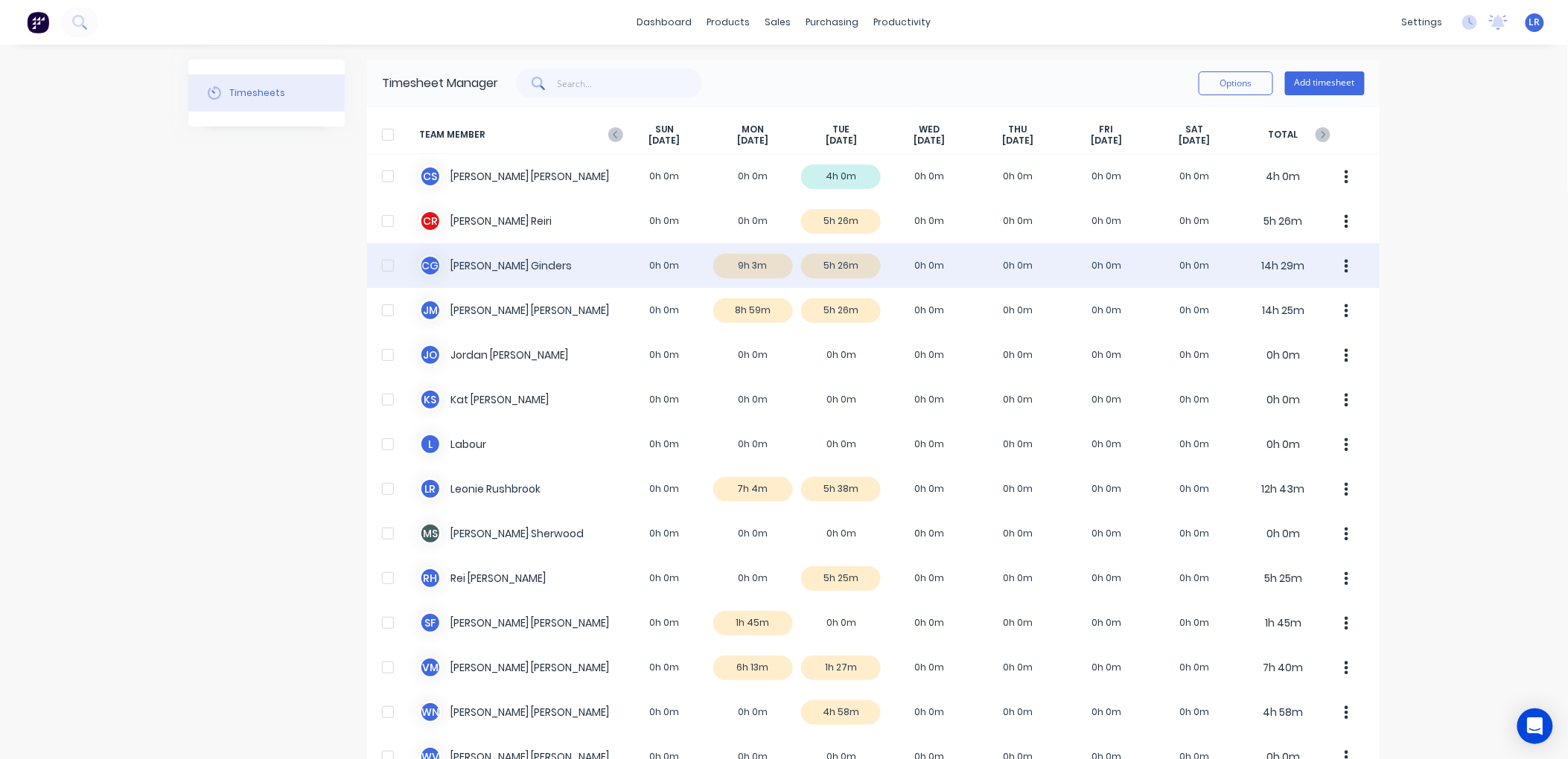
click at [832, 265] on div "C G Cody Ginders 0h 0m 9h 3m 5h 26m 0h 0m 0h 0m 0h 0m 0h 0m 14h 29m" at bounding box center [873, 265] width 1013 height 45
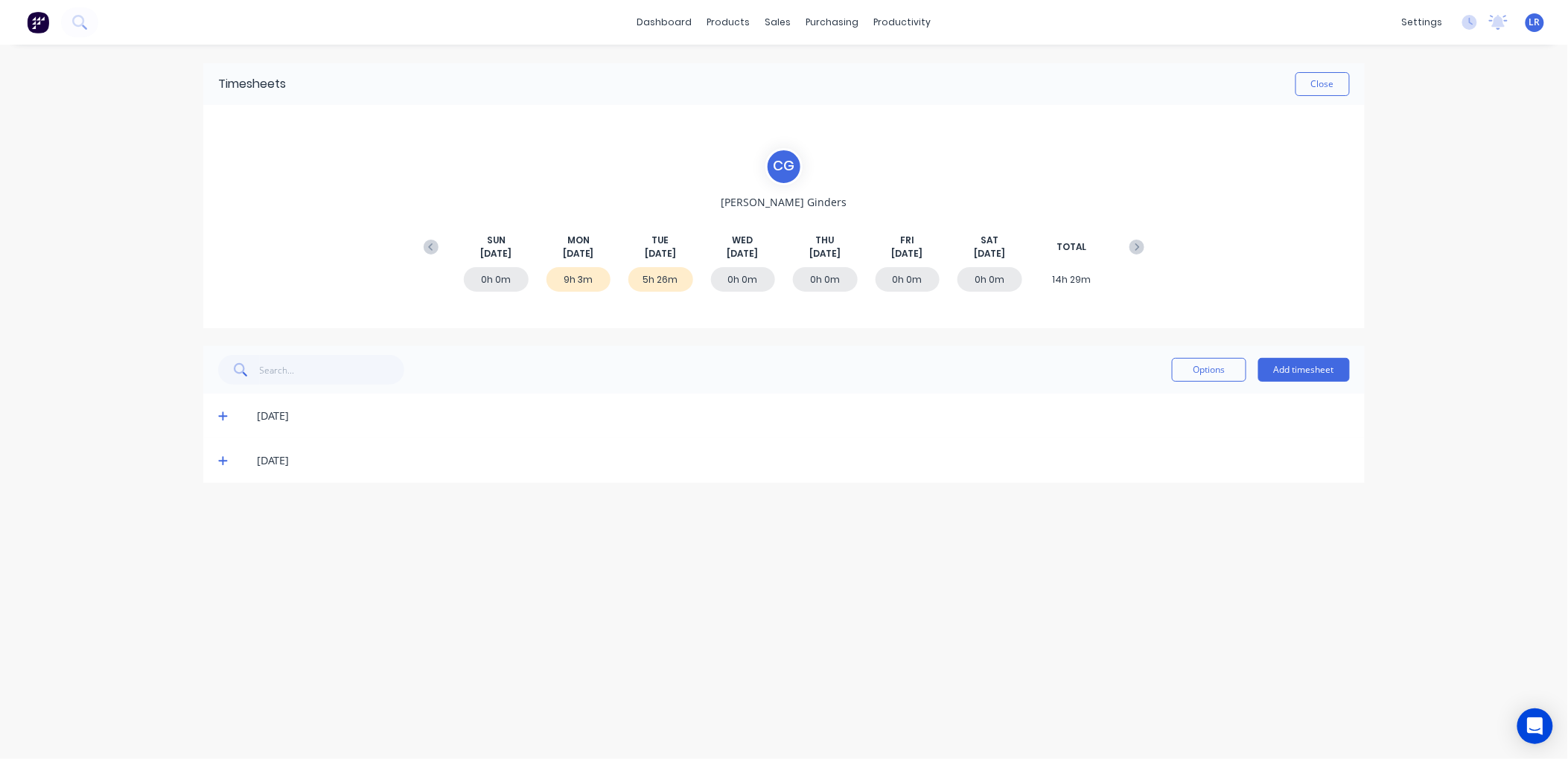
click at [225, 415] on icon at bounding box center [223, 417] width 9 height 9
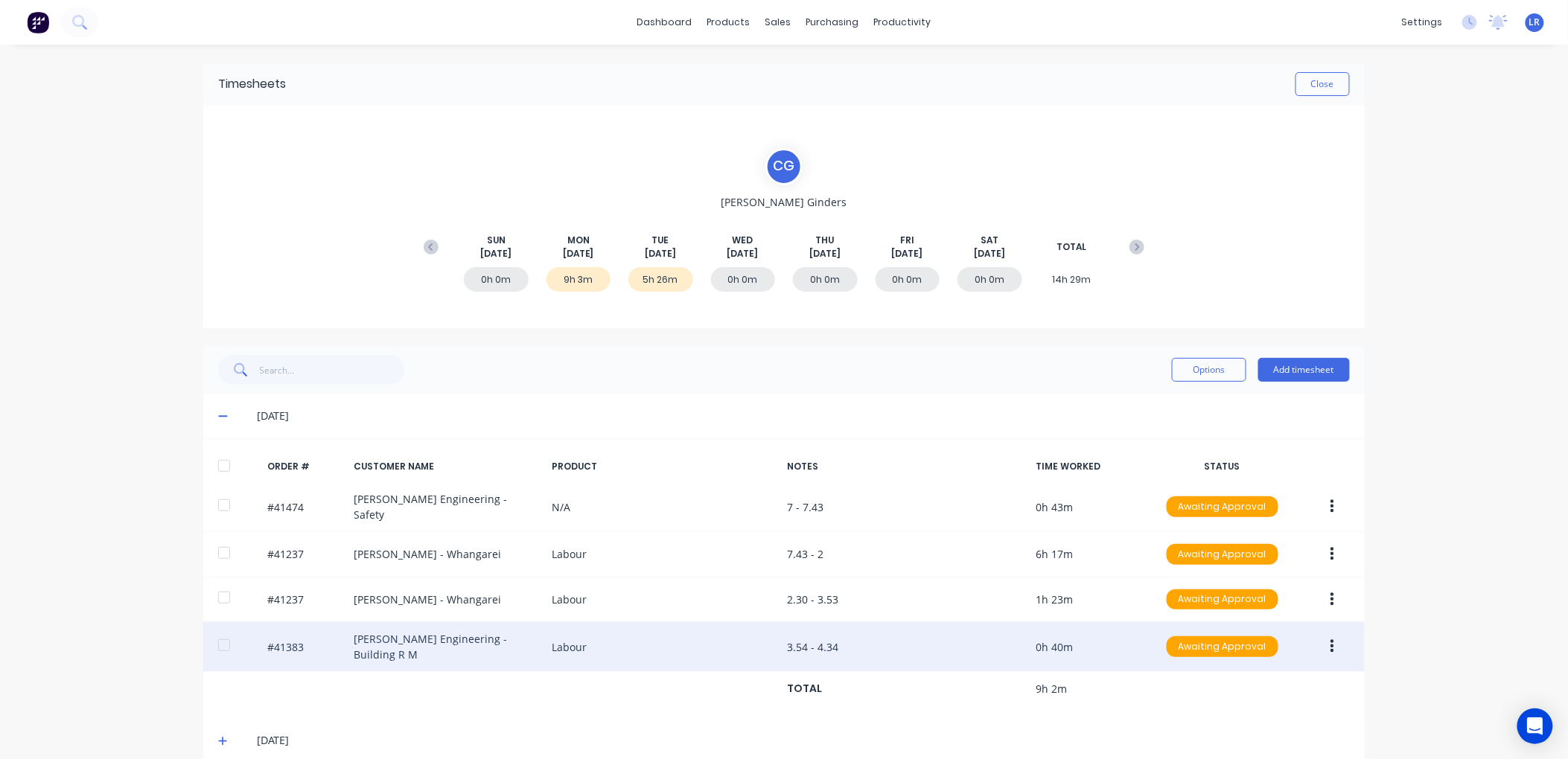
click at [1322, 633] on button "button" at bounding box center [1333, 646] width 35 height 26
click at [1252, 739] on div "Edit" at bounding box center [1280, 745] width 115 height 22
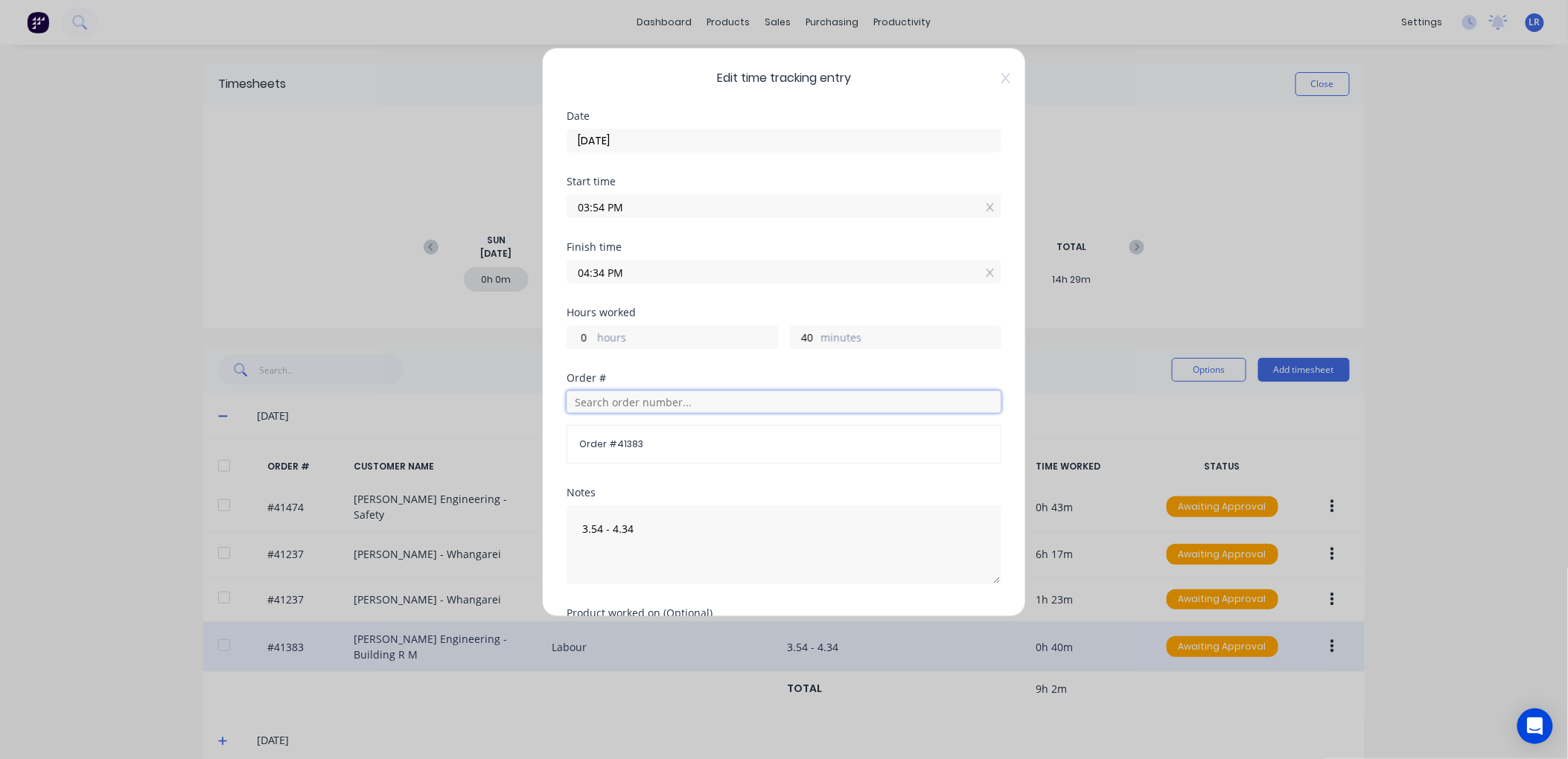
click at [599, 405] on input "text" at bounding box center [784, 401] width 435 height 22
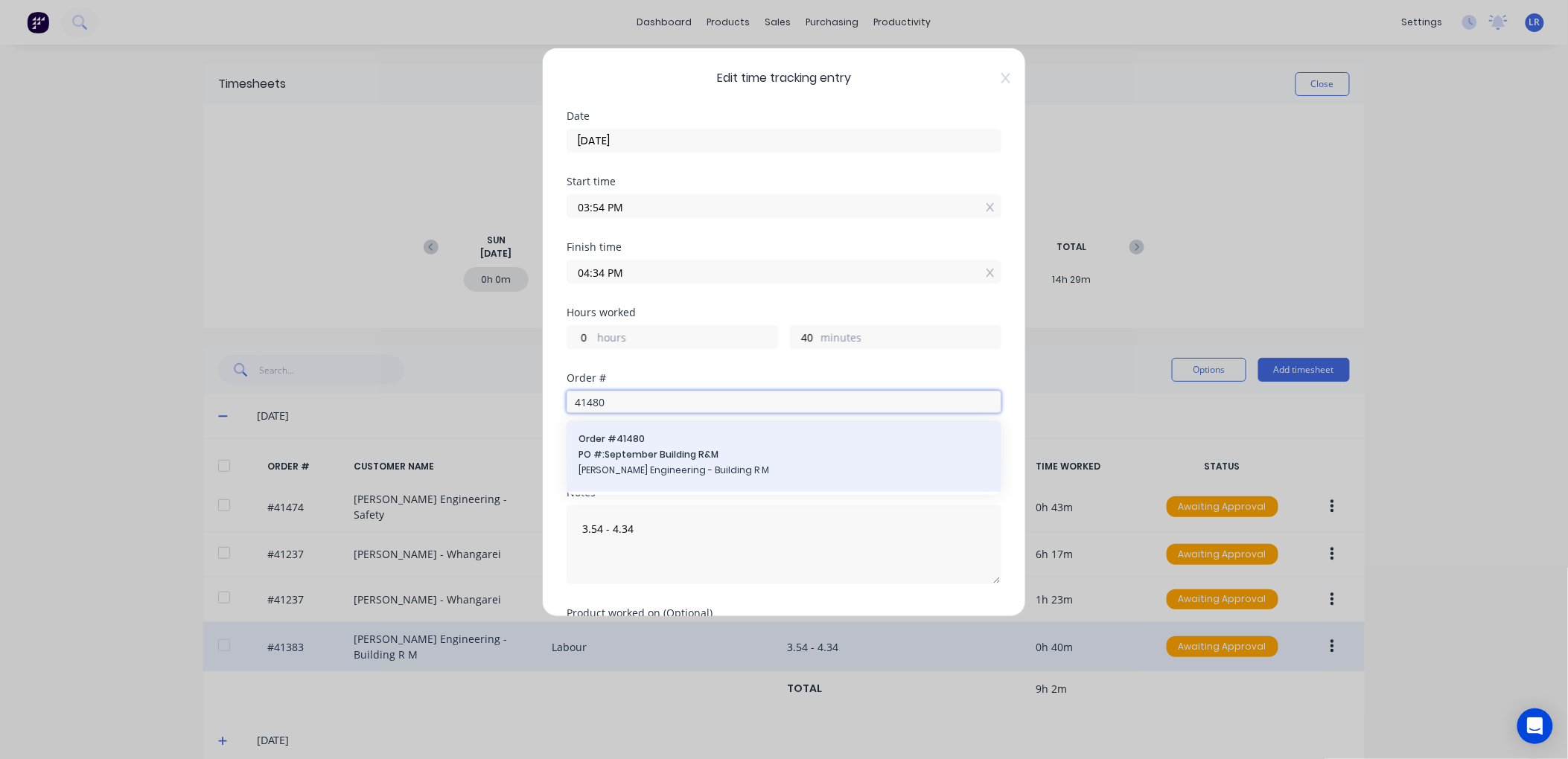
type input "41480"
click at [634, 459] on span "PO #: September Building R&M" at bounding box center [784, 454] width 411 height 14
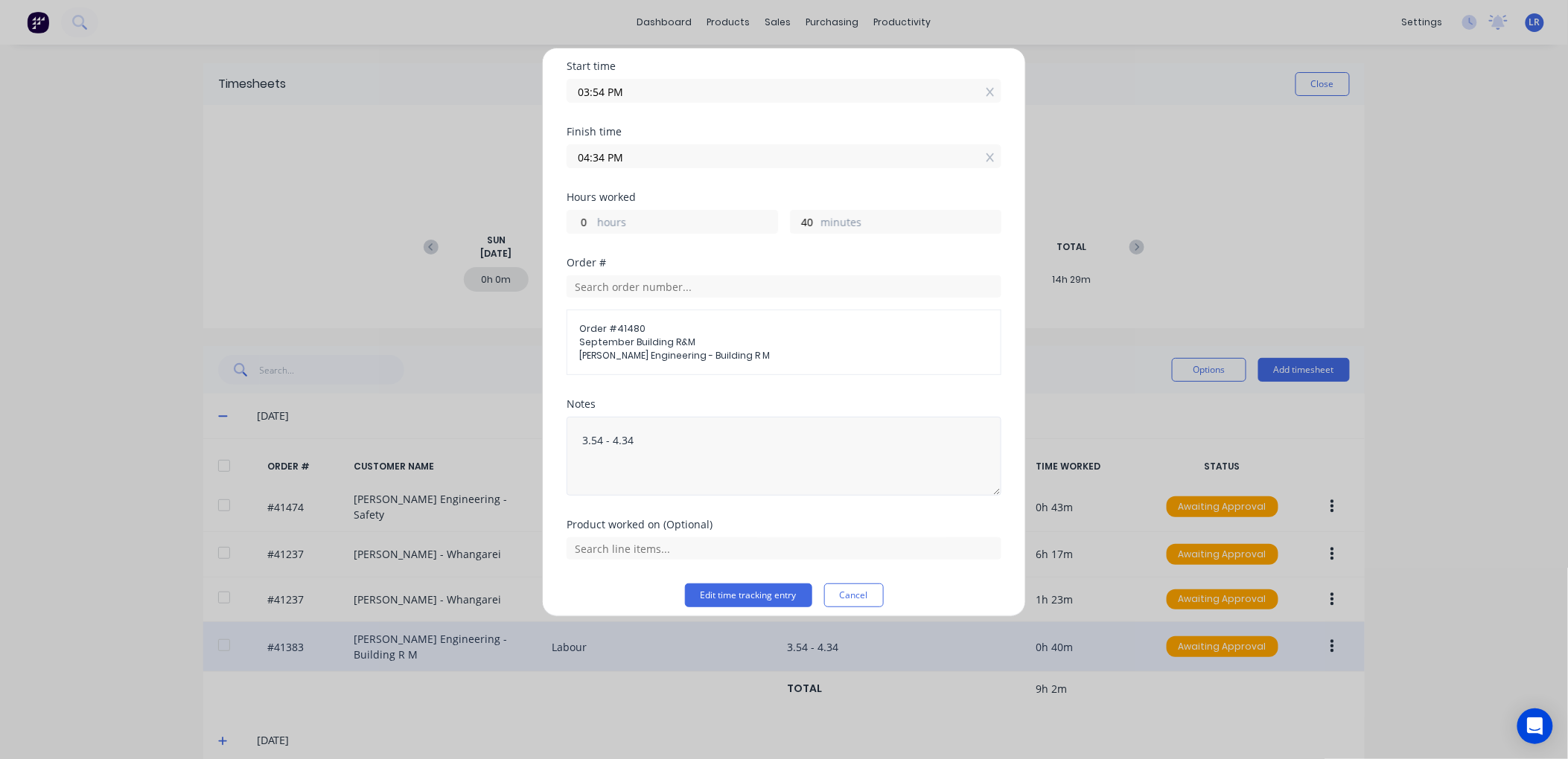
scroll to position [128, 0]
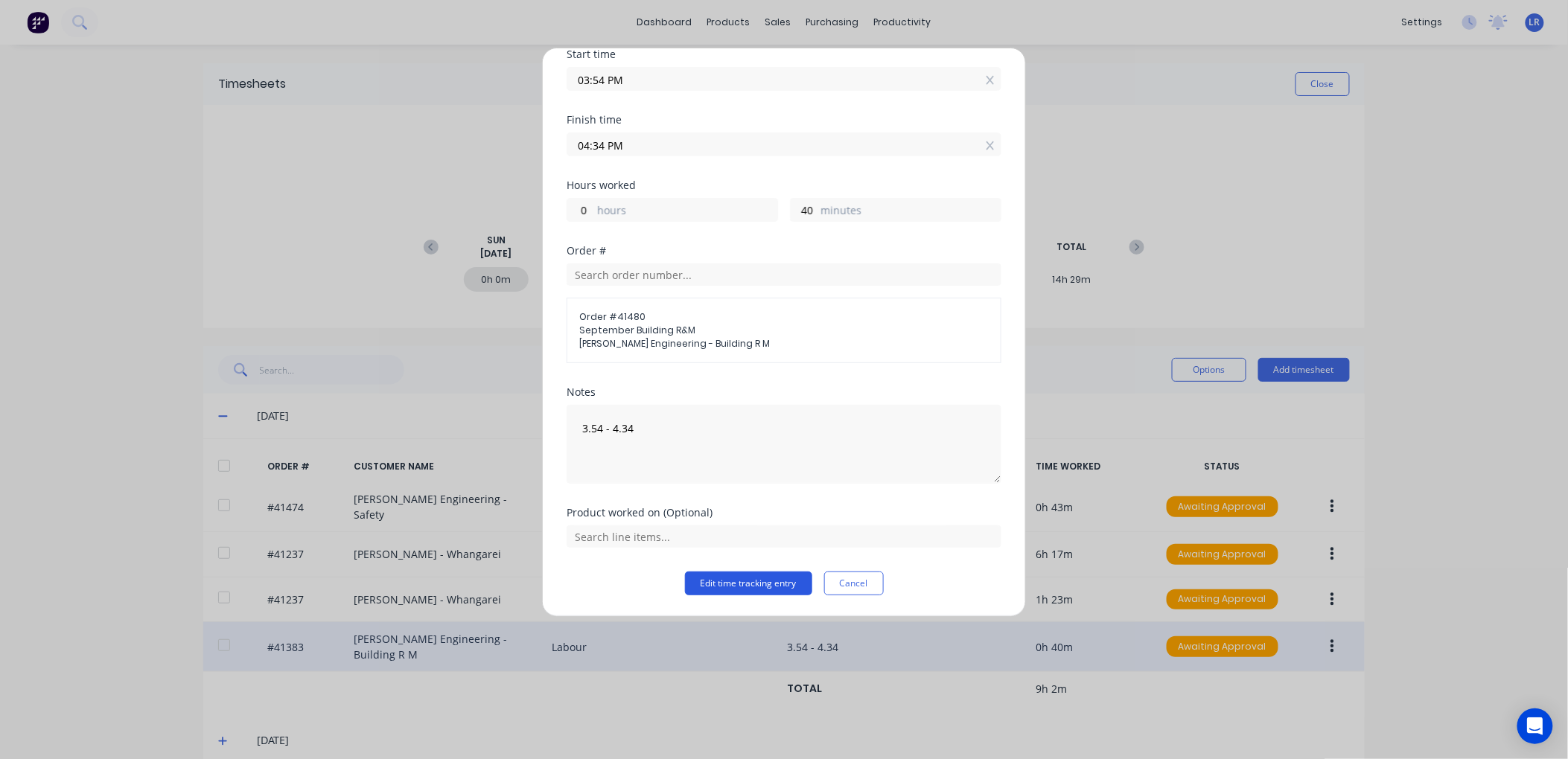
click at [739, 578] on button "Edit time tracking entry" at bounding box center [749, 584] width 128 height 24
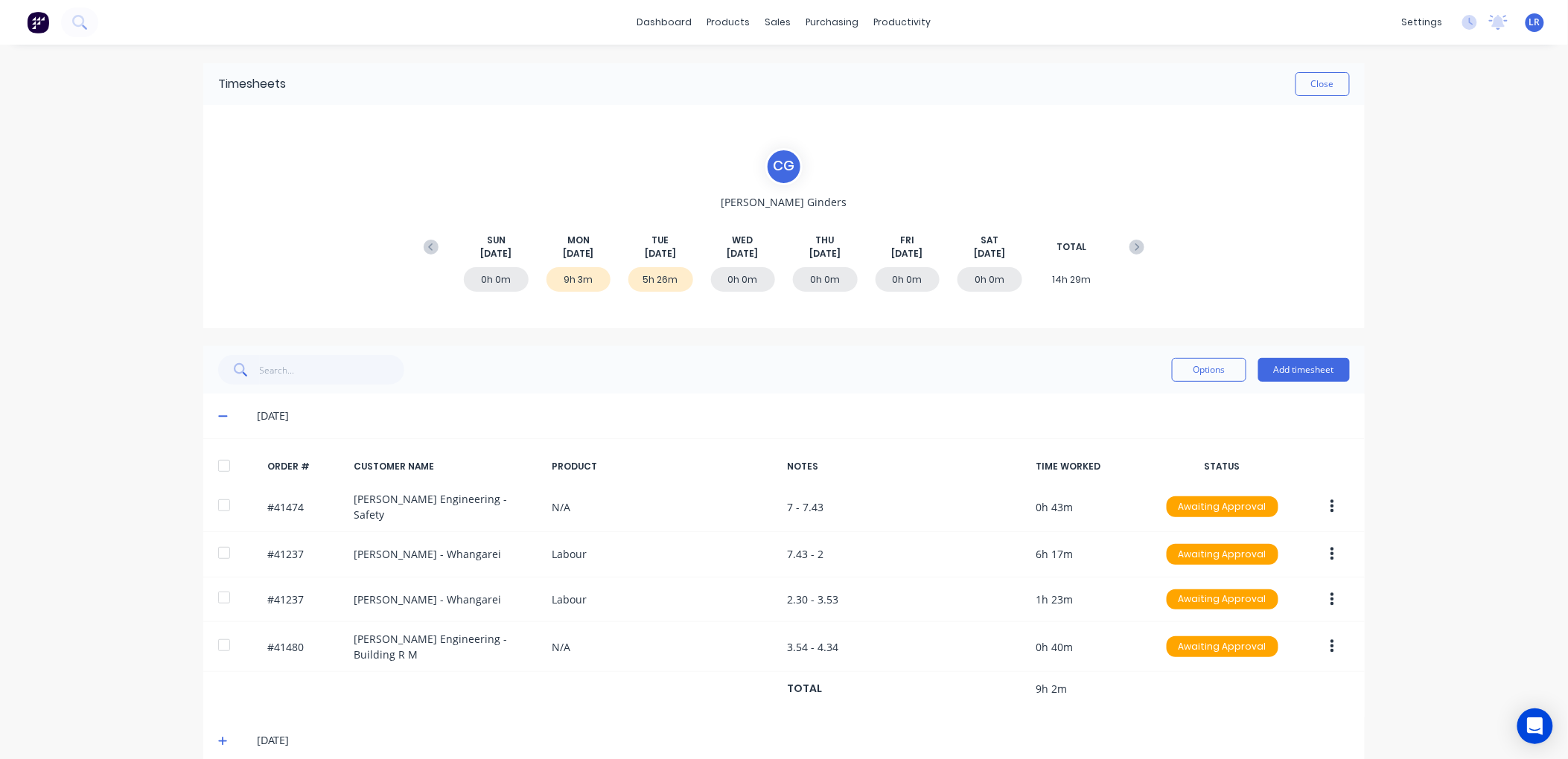
click at [218, 411] on icon at bounding box center [223, 415] width 10 height 10
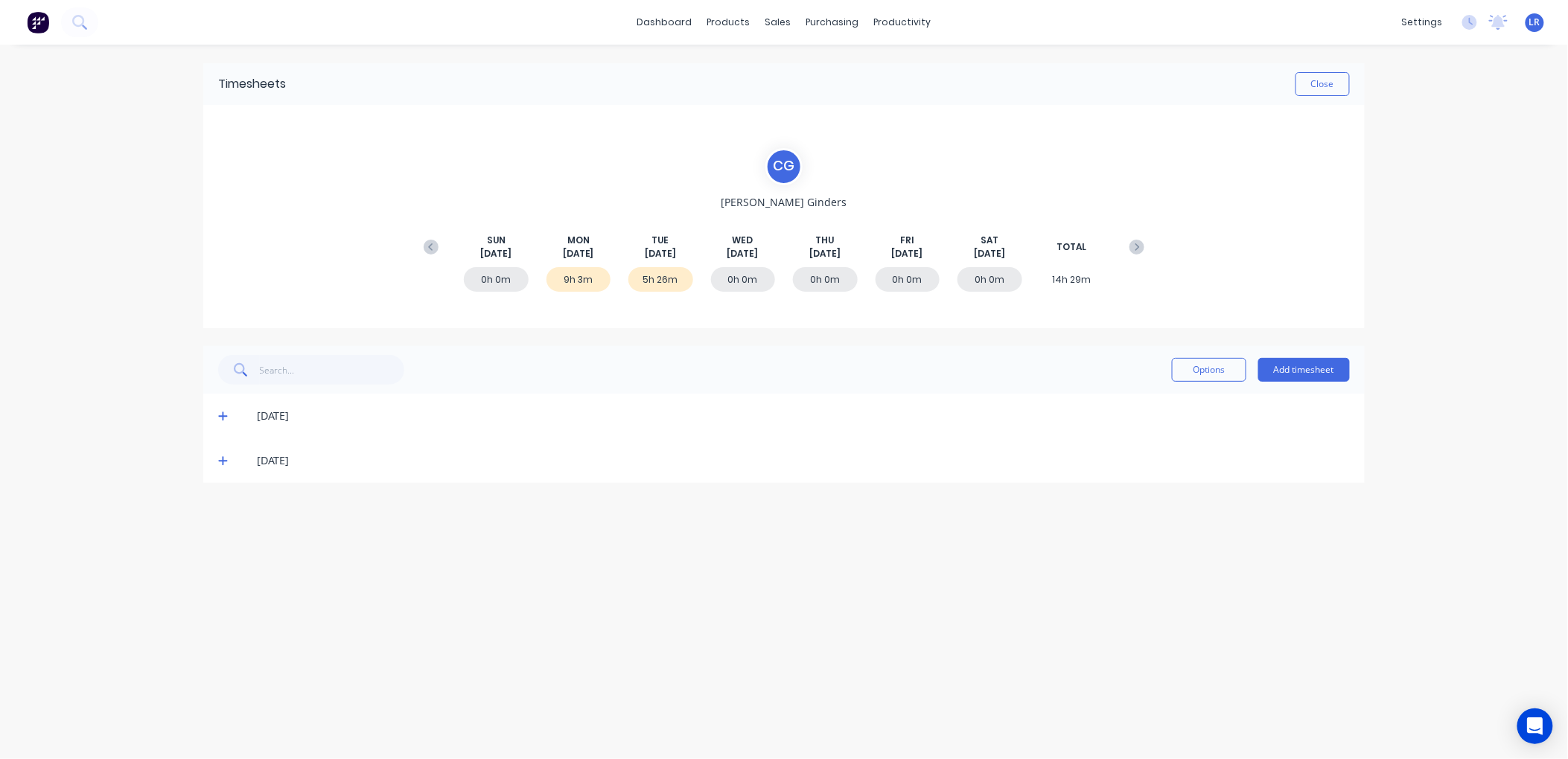
click at [224, 462] on icon at bounding box center [223, 462] width 9 height 9
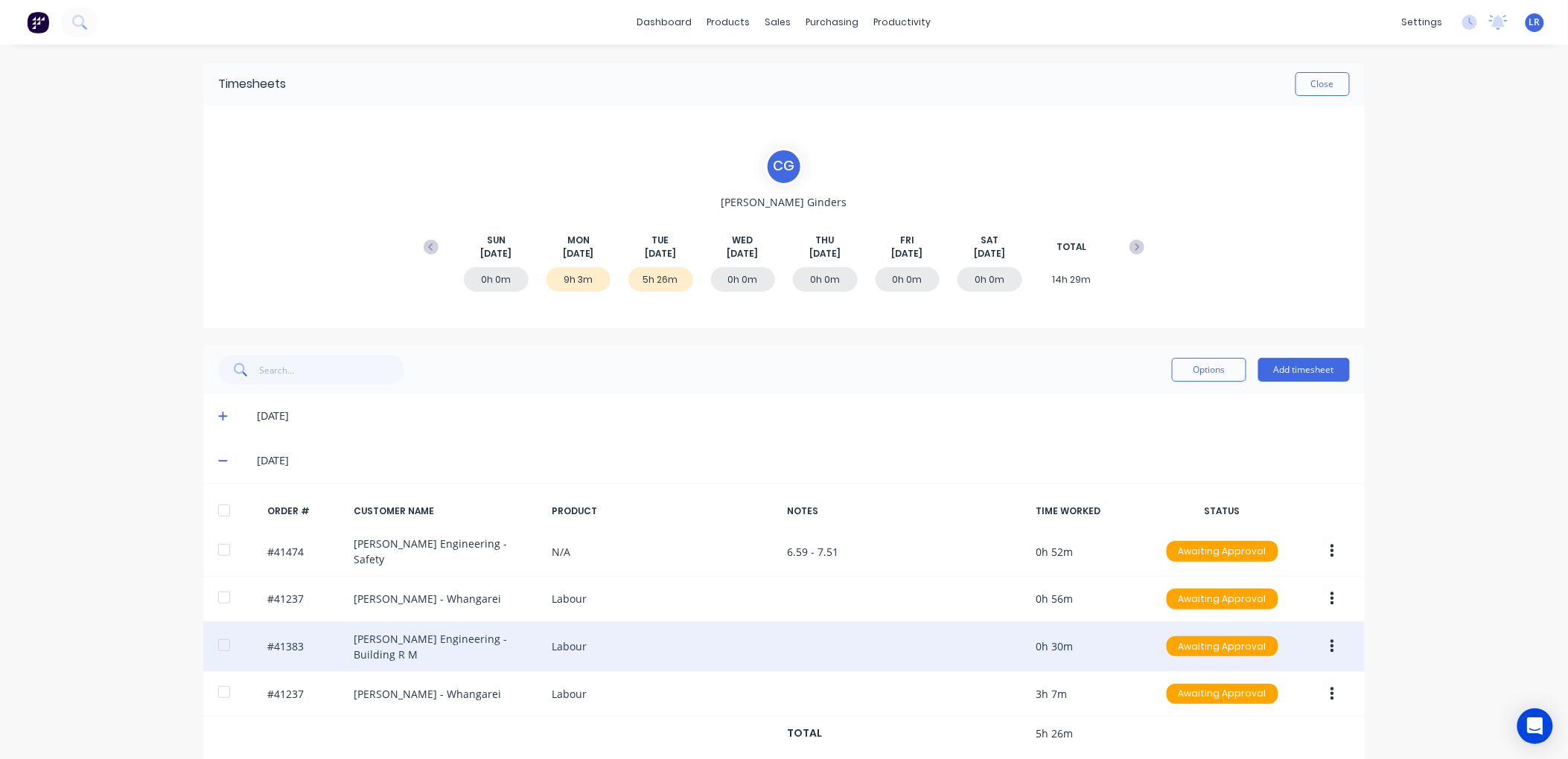
click at [1322, 634] on button "button" at bounding box center [1333, 646] width 35 height 26
click at [1231, 734] on div "Edit" at bounding box center [1280, 745] width 115 height 22
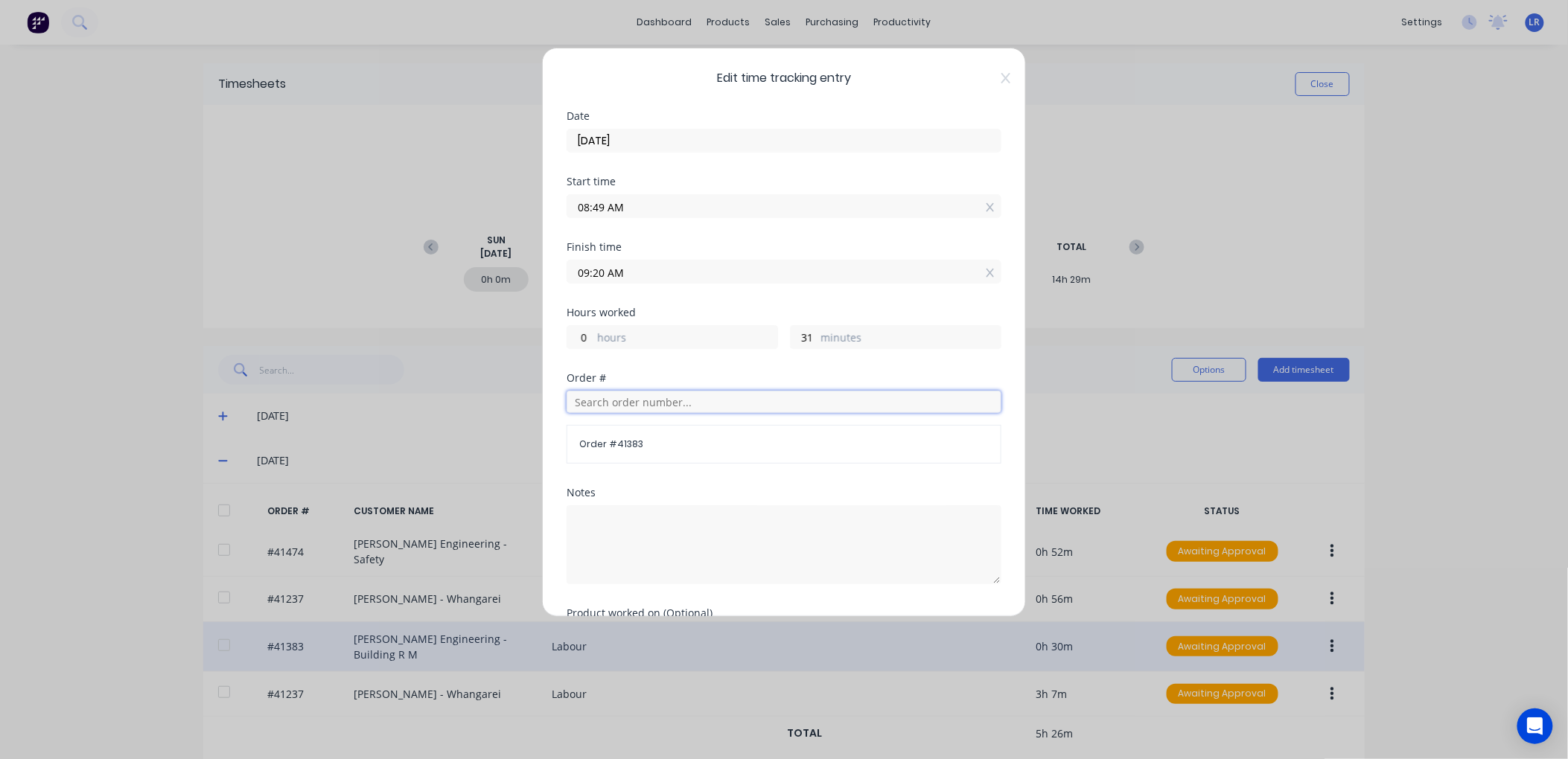
click at [594, 405] on input "text" at bounding box center [784, 401] width 435 height 22
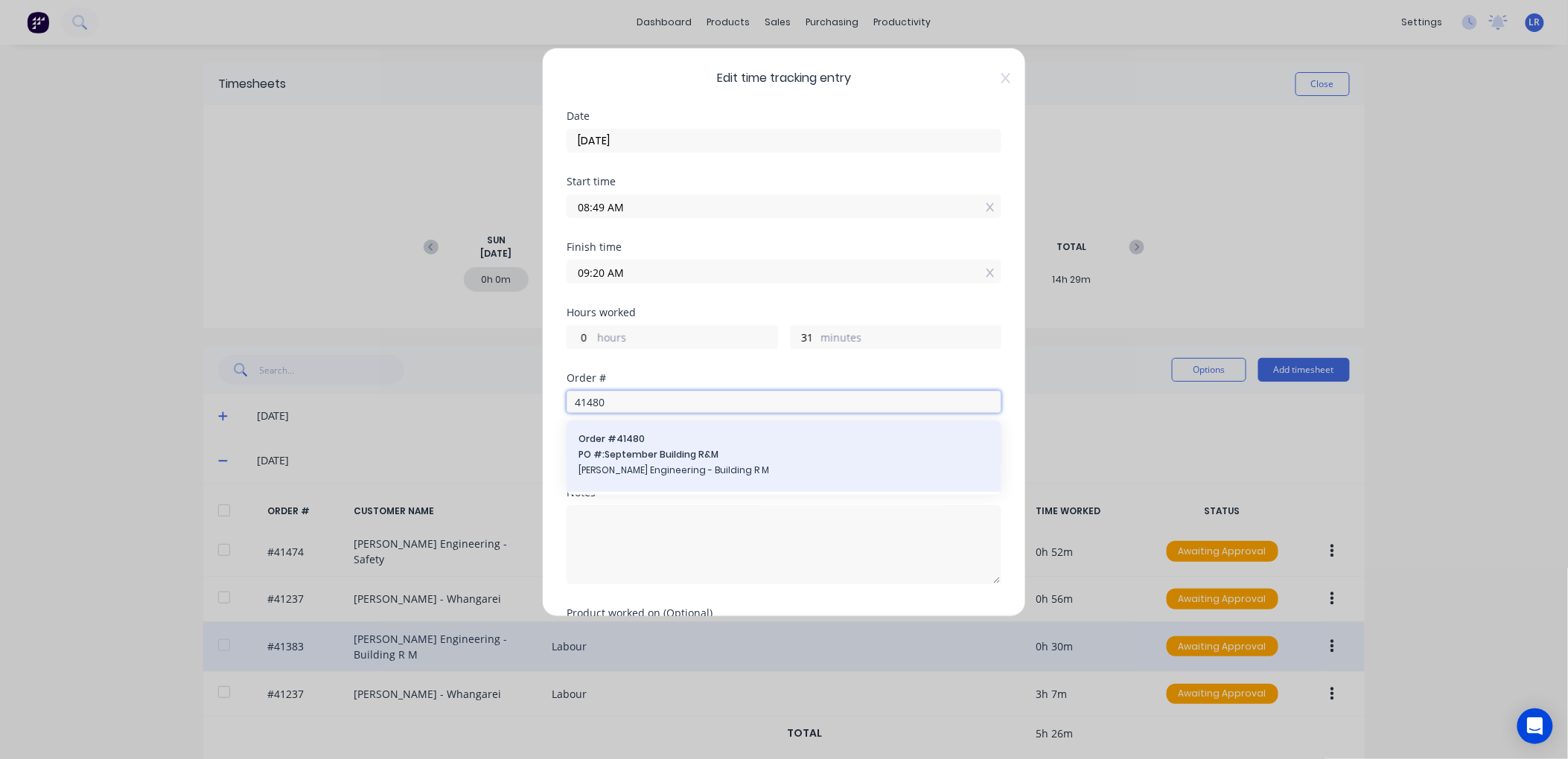
type input "41480"
click at [619, 452] on span "PO #: September Building R&M" at bounding box center [784, 454] width 411 height 14
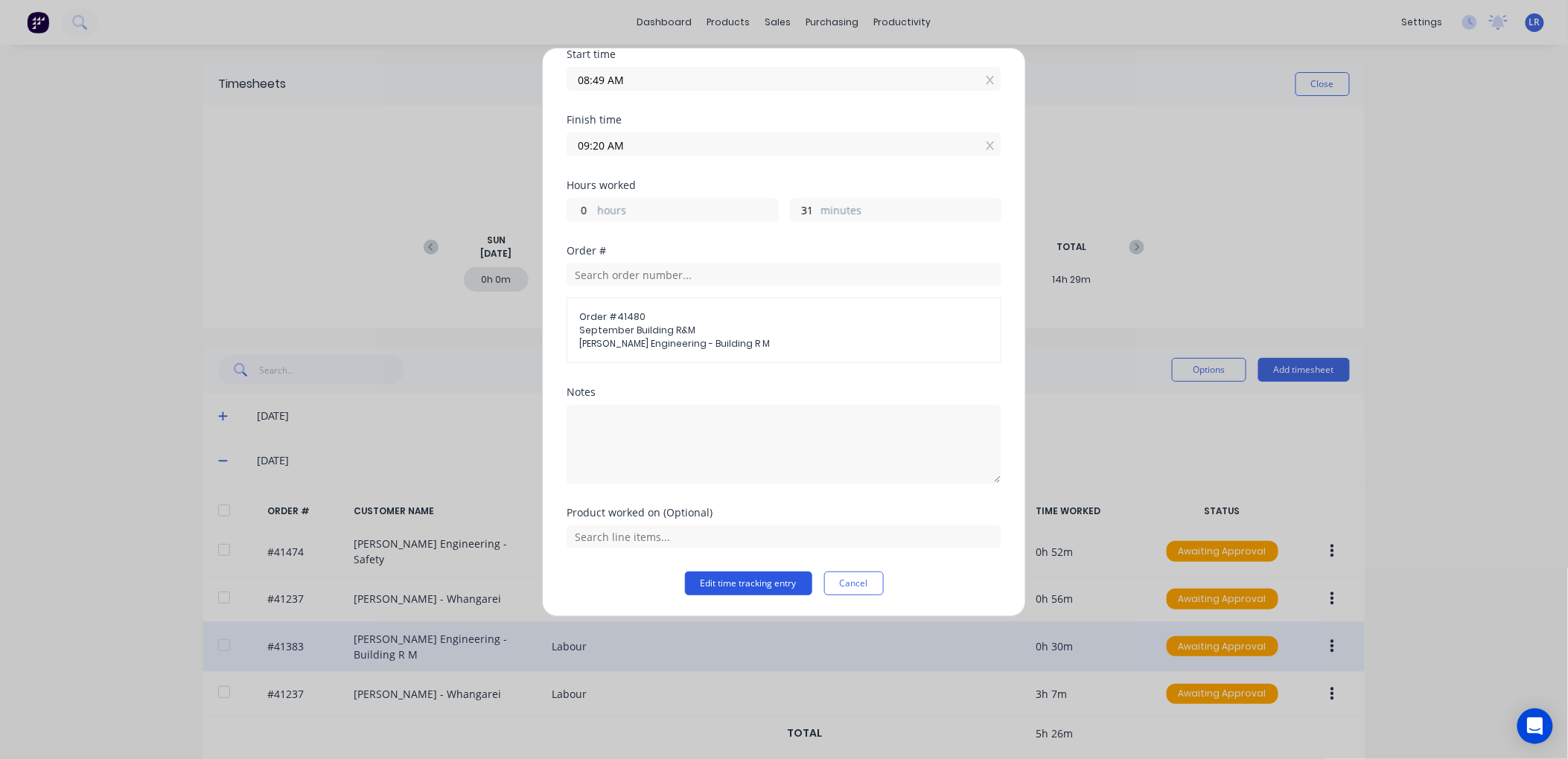
click at [727, 577] on button "Edit time tracking entry" at bounding box center [749, 584] width 128 height 24
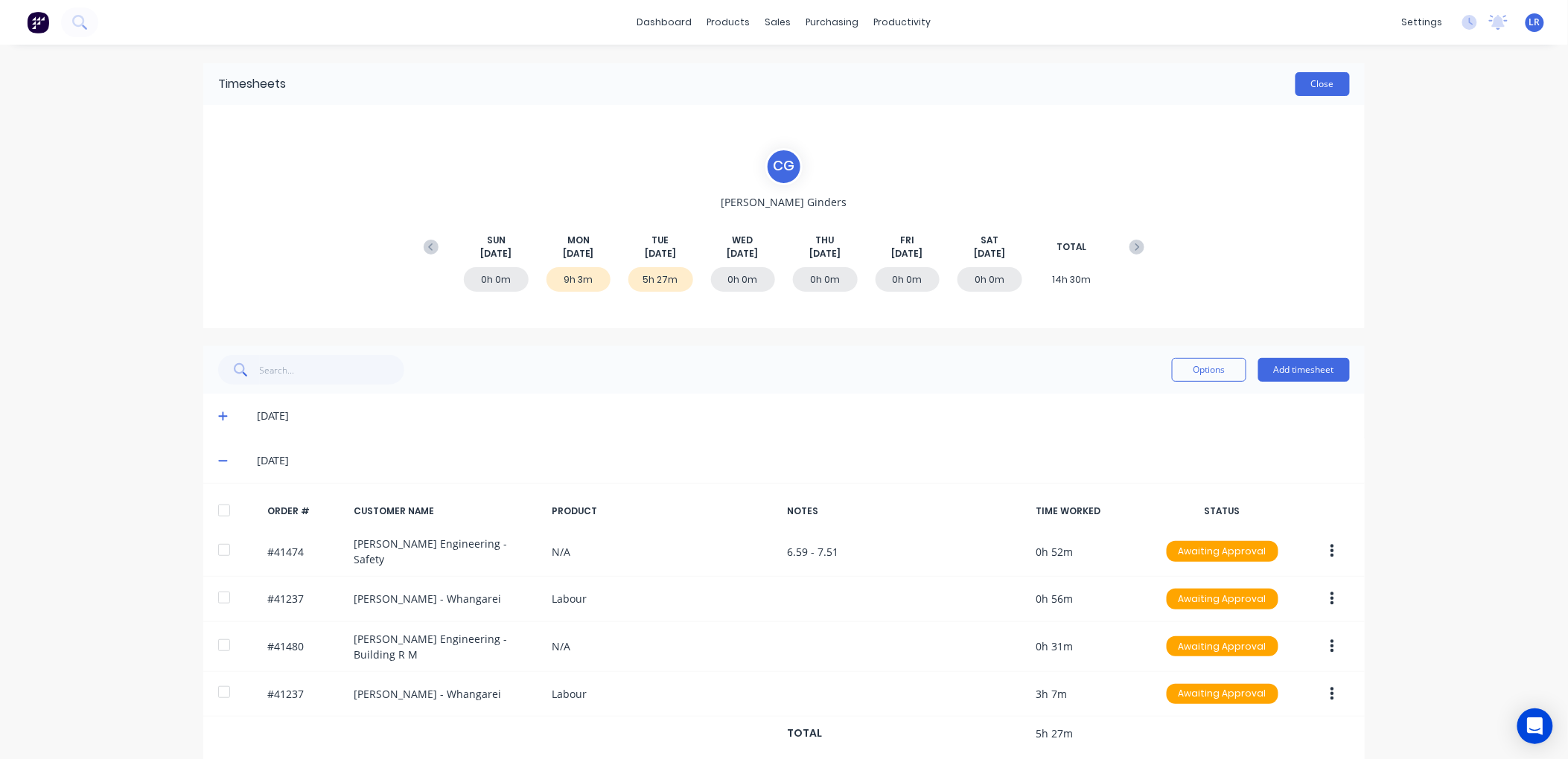
click at [1316, 78] on button "Close" at bounding box center [1323, 84] width 55 height 24
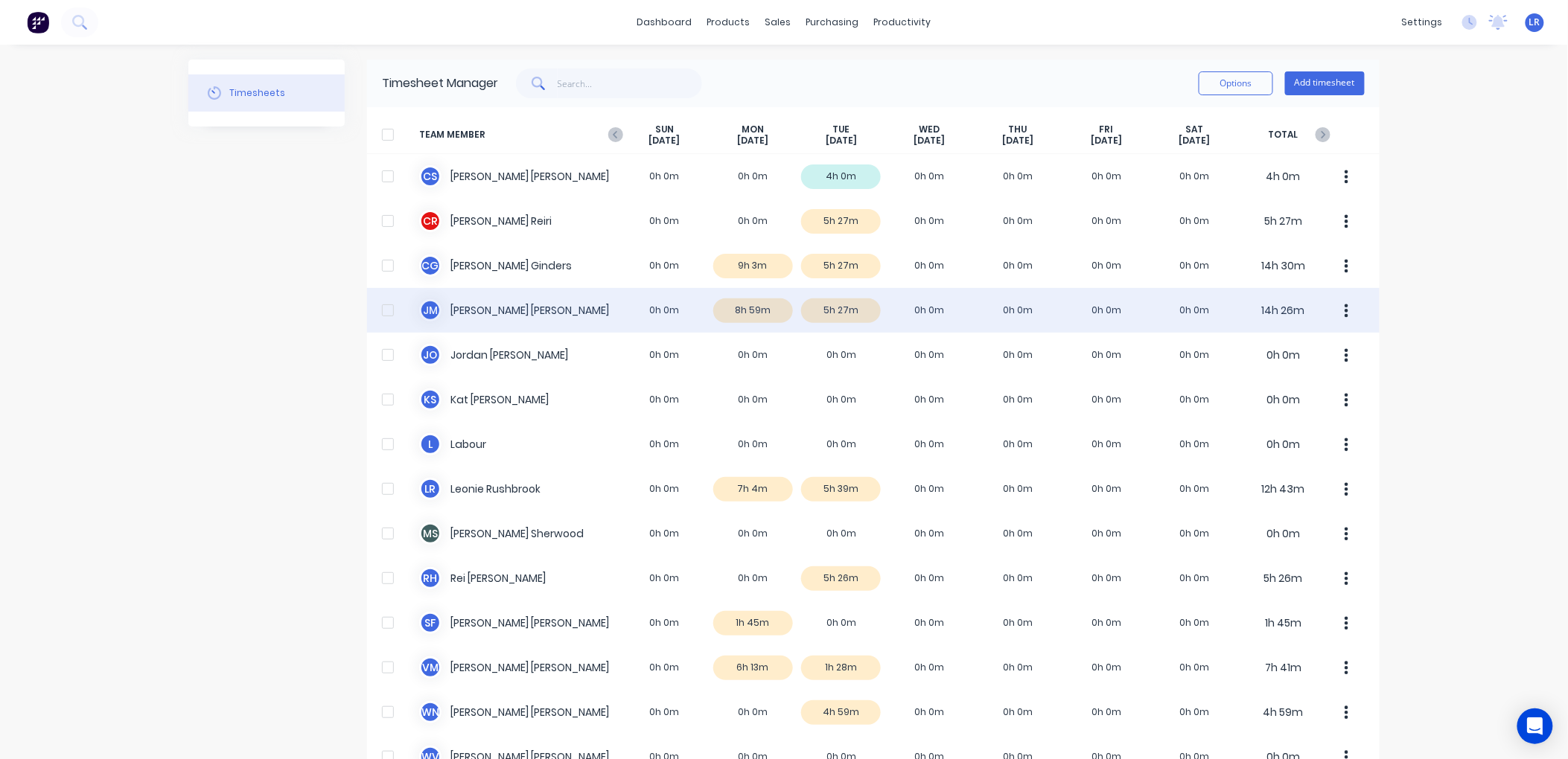
click at [825, 309] on div "J M Jamie Macrae 0h 0m 8h 59m 5h 27m 0h 0m 0h 0m 0h 0m 0h 0m 14h 26m" at bounding box center [873, 310] width 1013 height 45
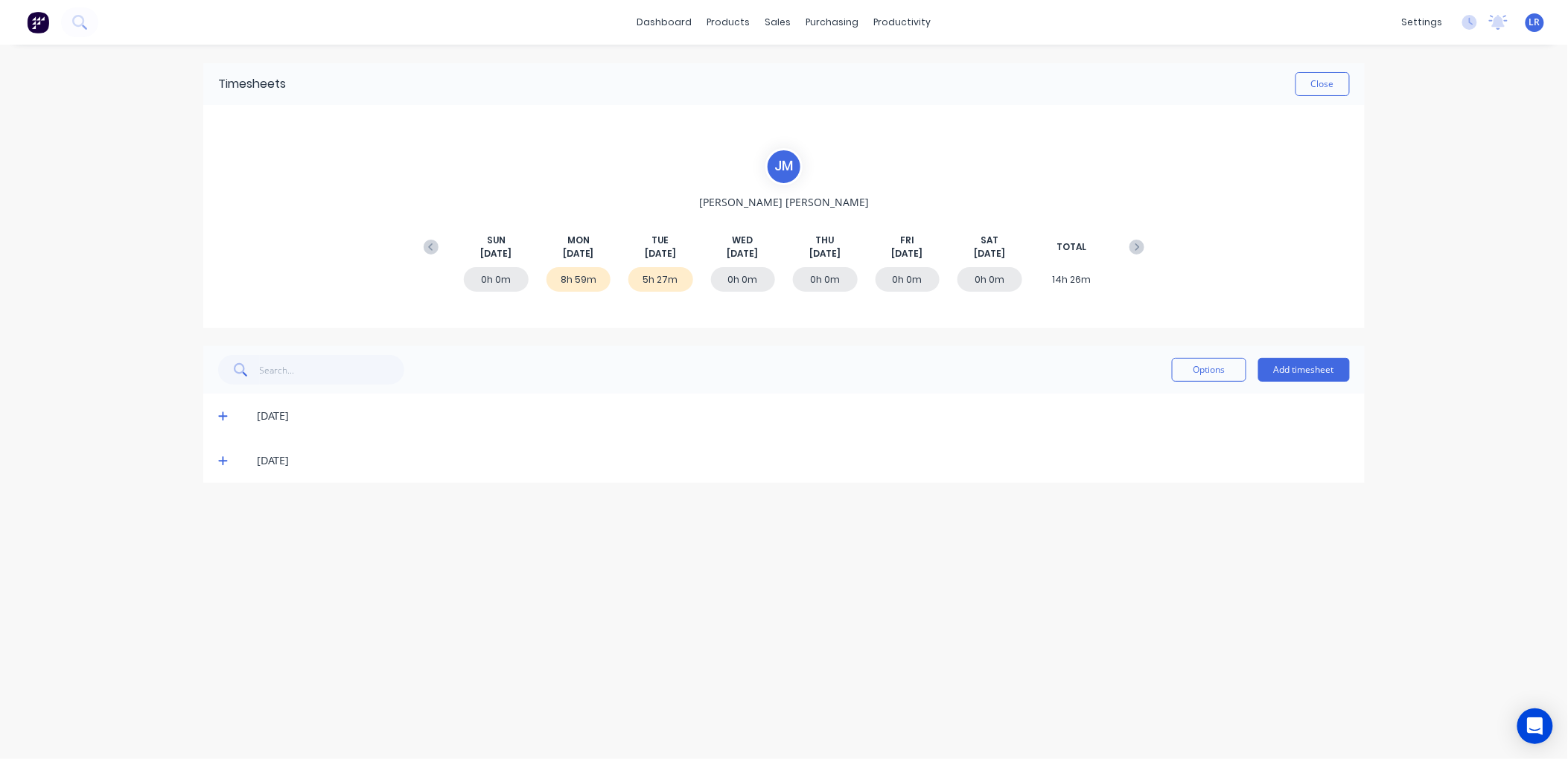
click at [226, 414] on icon at bounding box center [223, 415] width 10 height 10
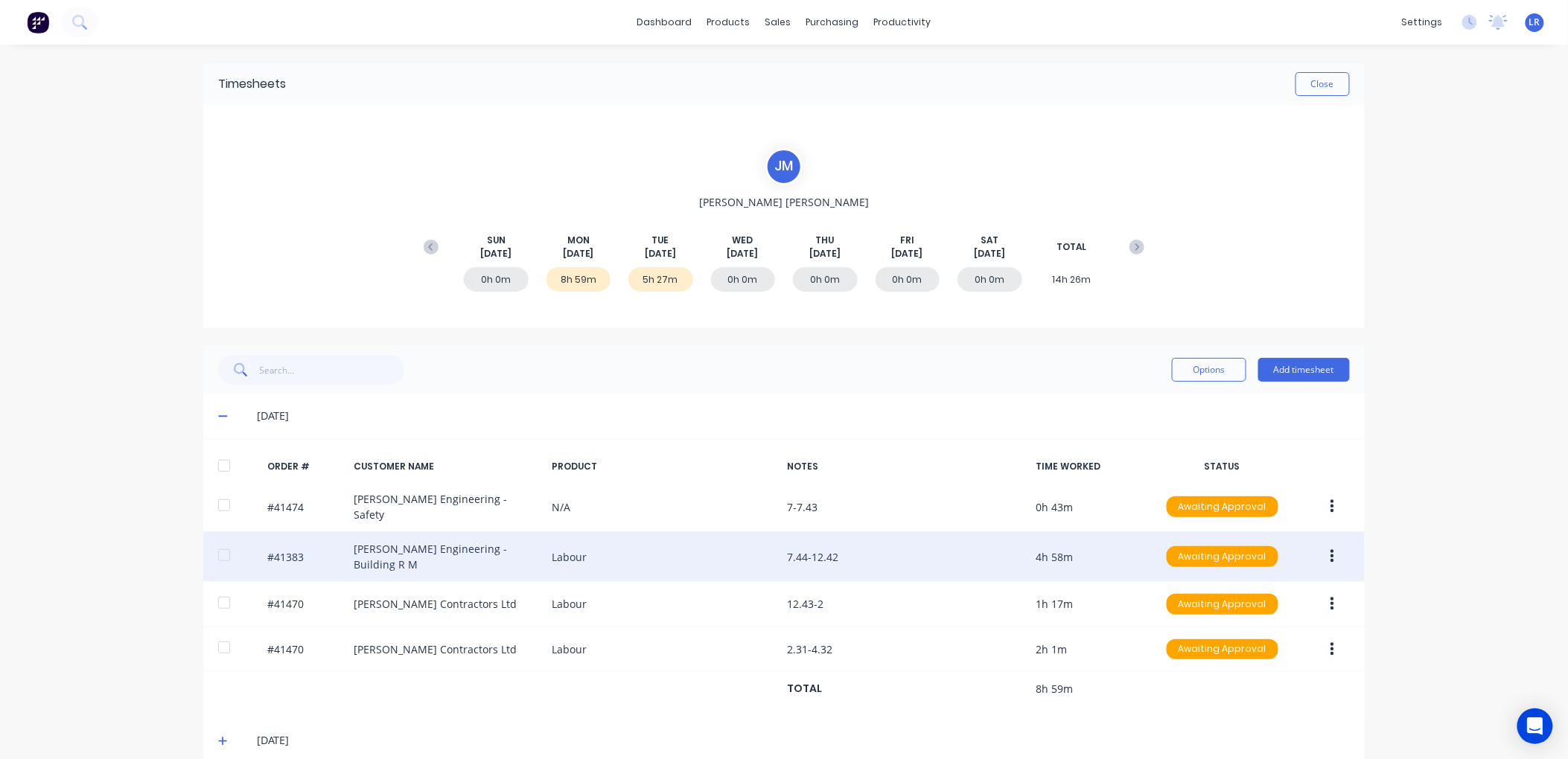
click at [1331, 548] on icon "button" at bounding box center [1333, 556] width 4 height 16
click at [1245, 645] on div "Edit" at bounding box center [1280, 656] width 115 height 22
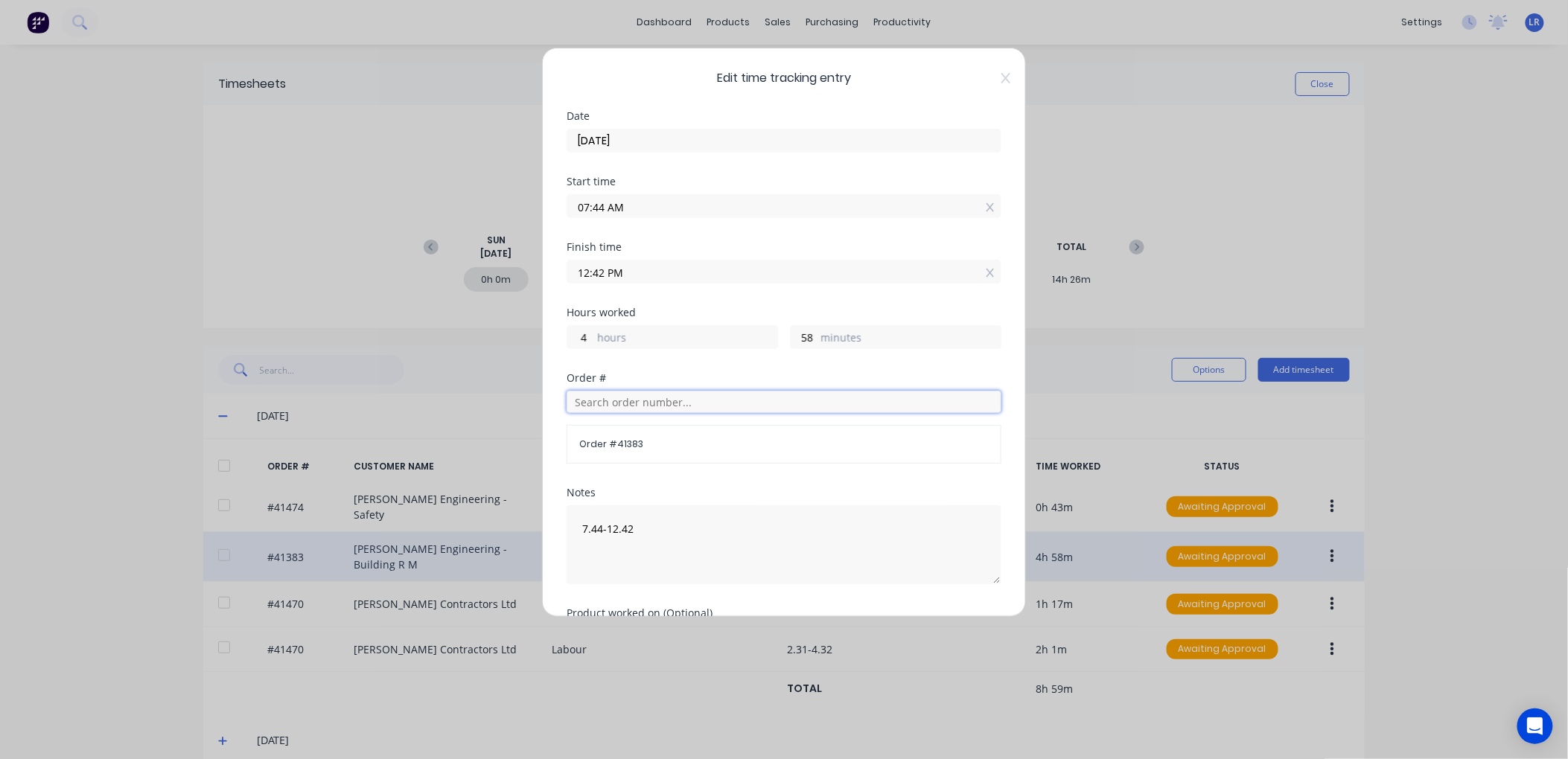
click at [596, 404] on input "text" at bounding box center [784, 401] width 435 height 22
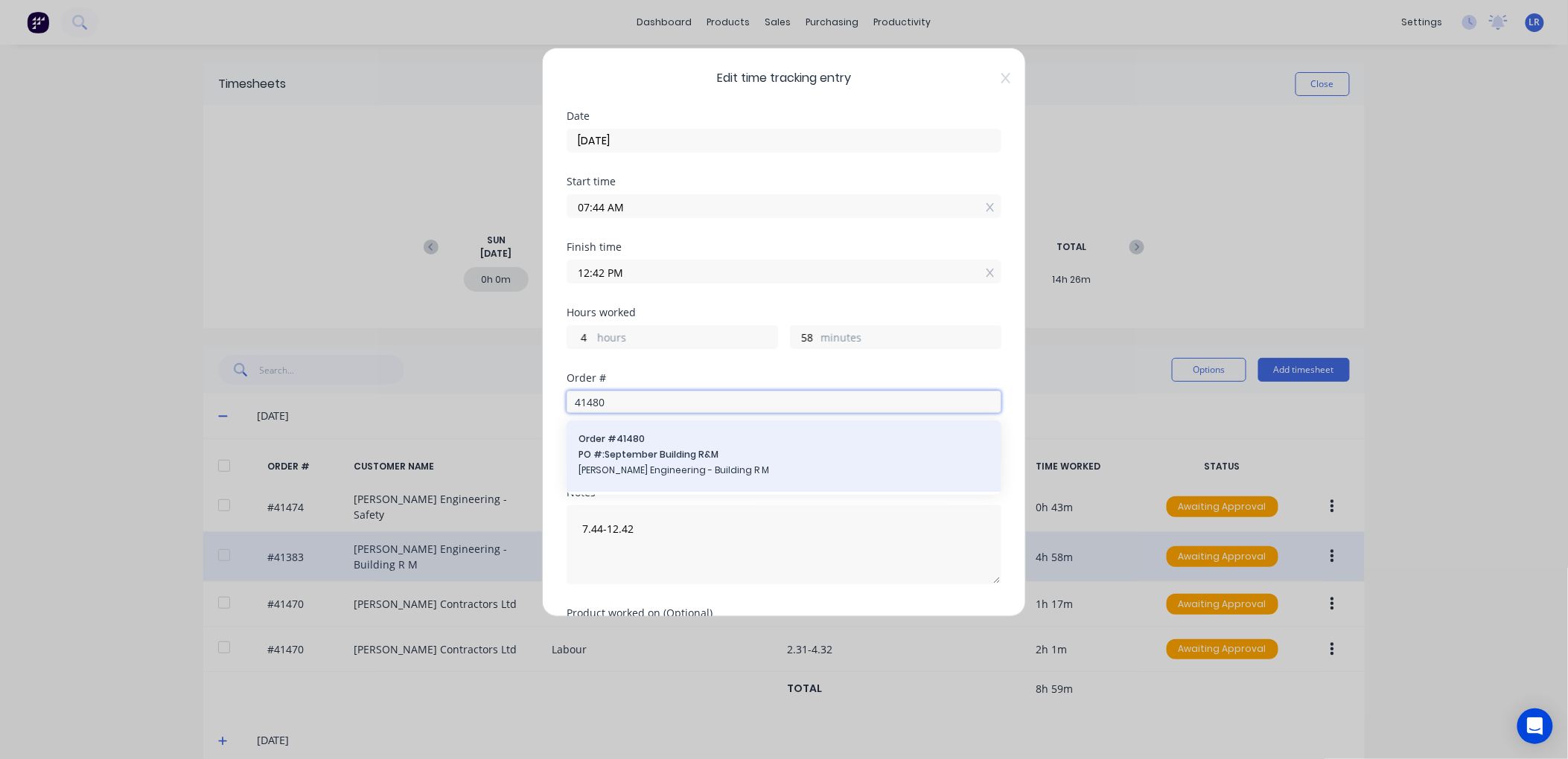
type input "41480"
click at [607, 458] on span "PO #: September Building R&M" at bounding box center [784, 454] width 411 height 14
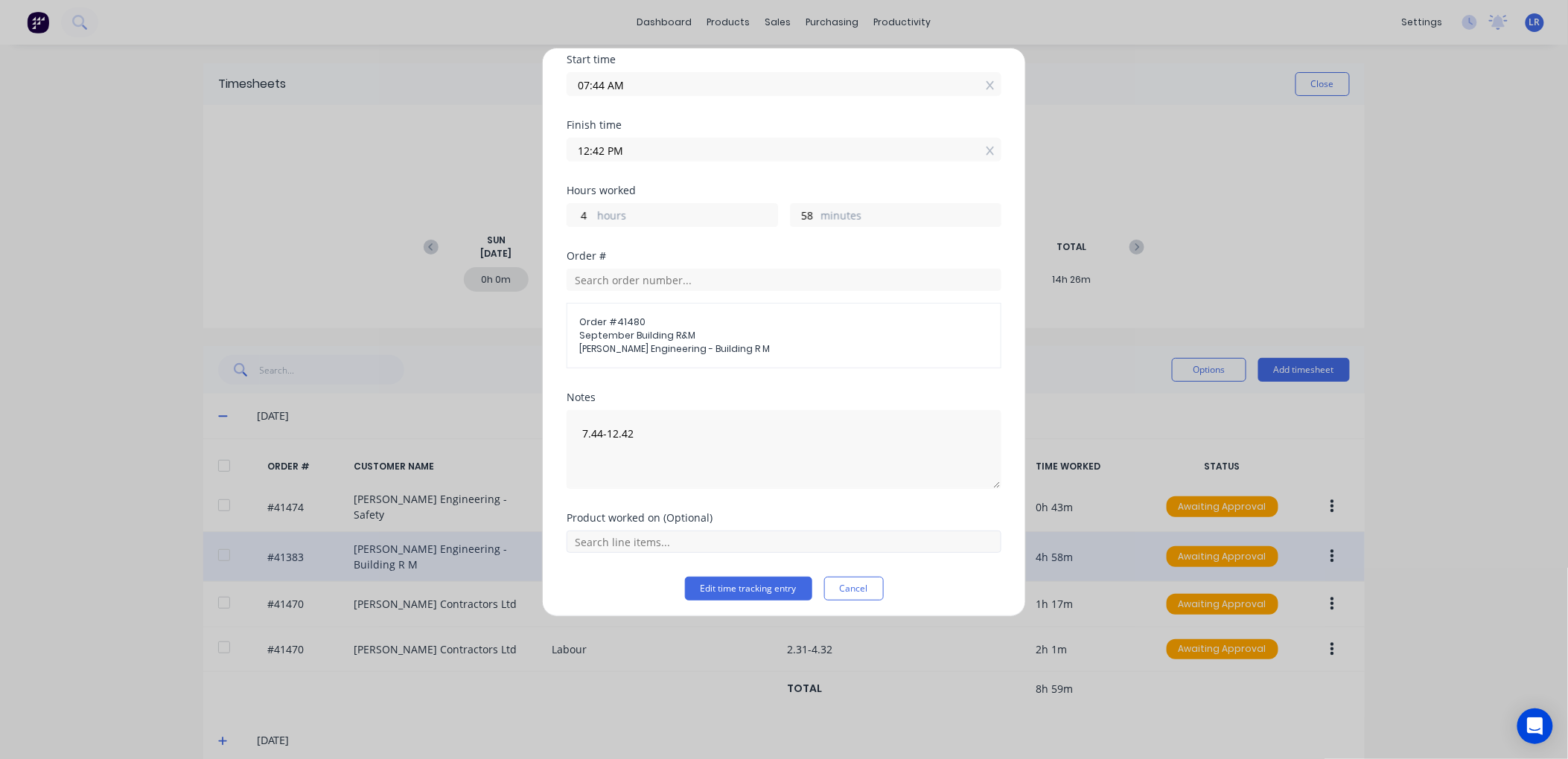
scroll to position [128, 0]
click at [727, 580] on button "Edit time tracking entry" at bounding box center [749, 584] width 128 height 24
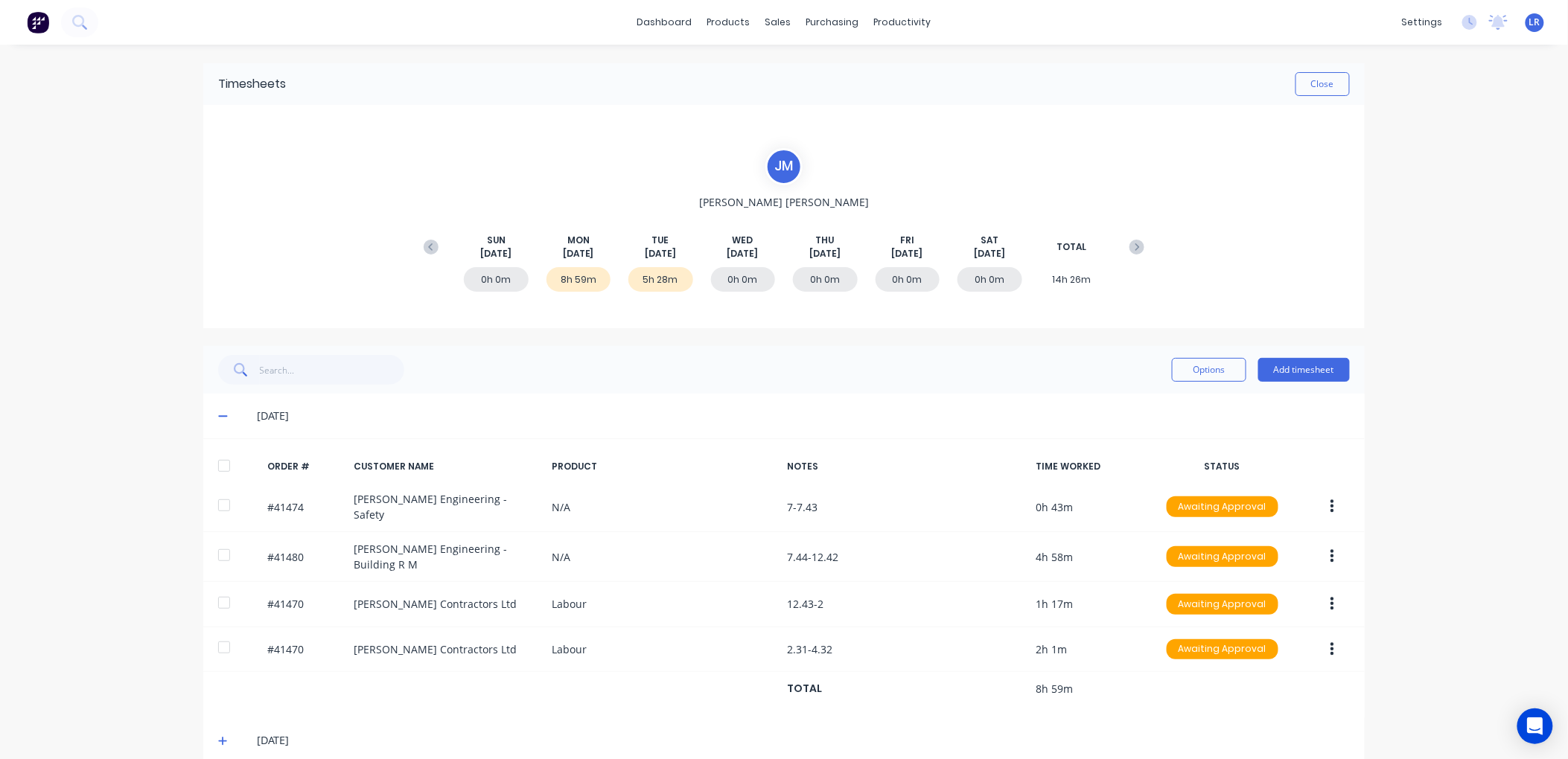
click at [218, 414] on icon at bounding box center [223, 415] width 10 height 10
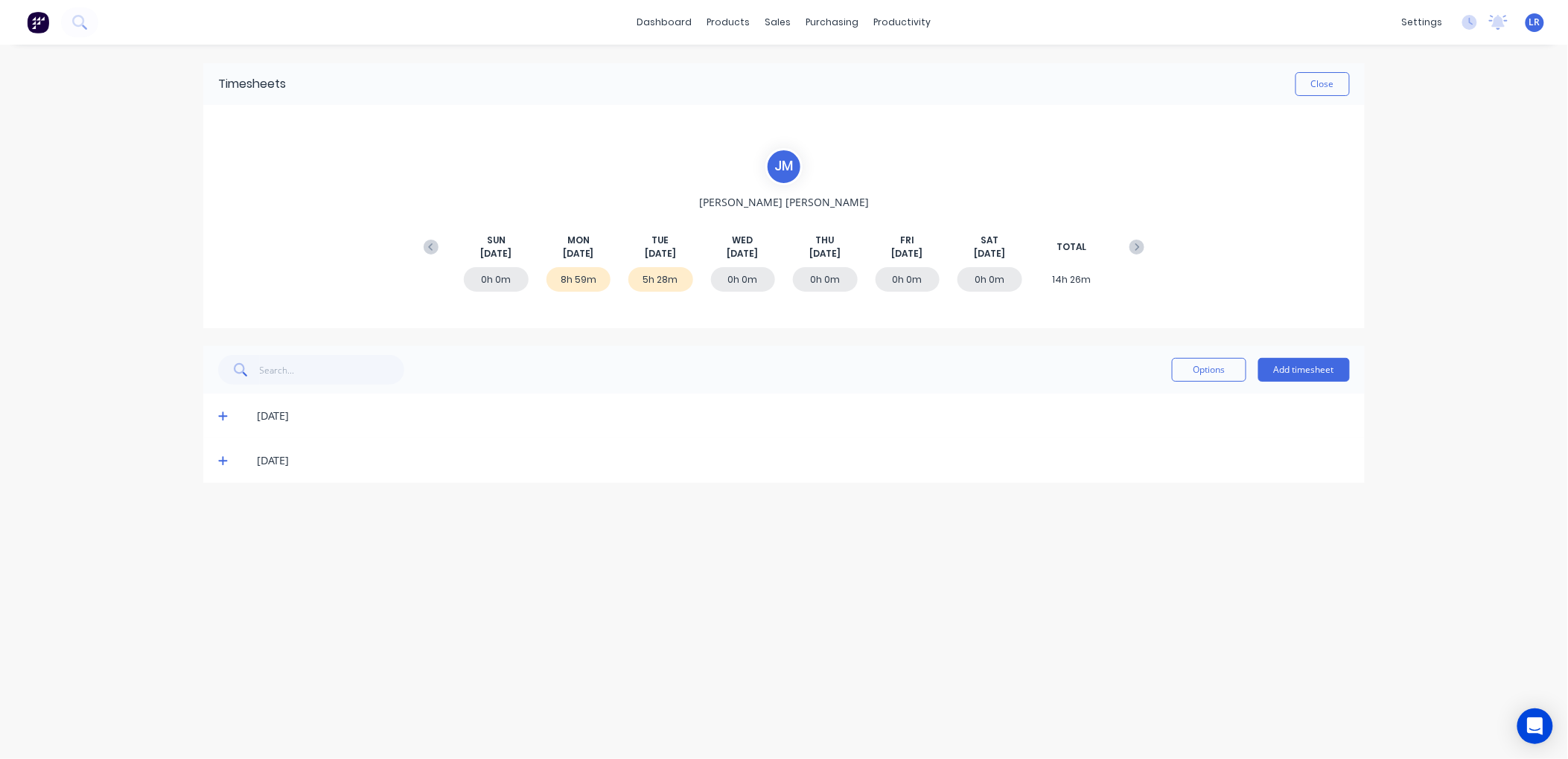
click at [224, 458] on icon at bounding box center [223, 462] width 9 height 9
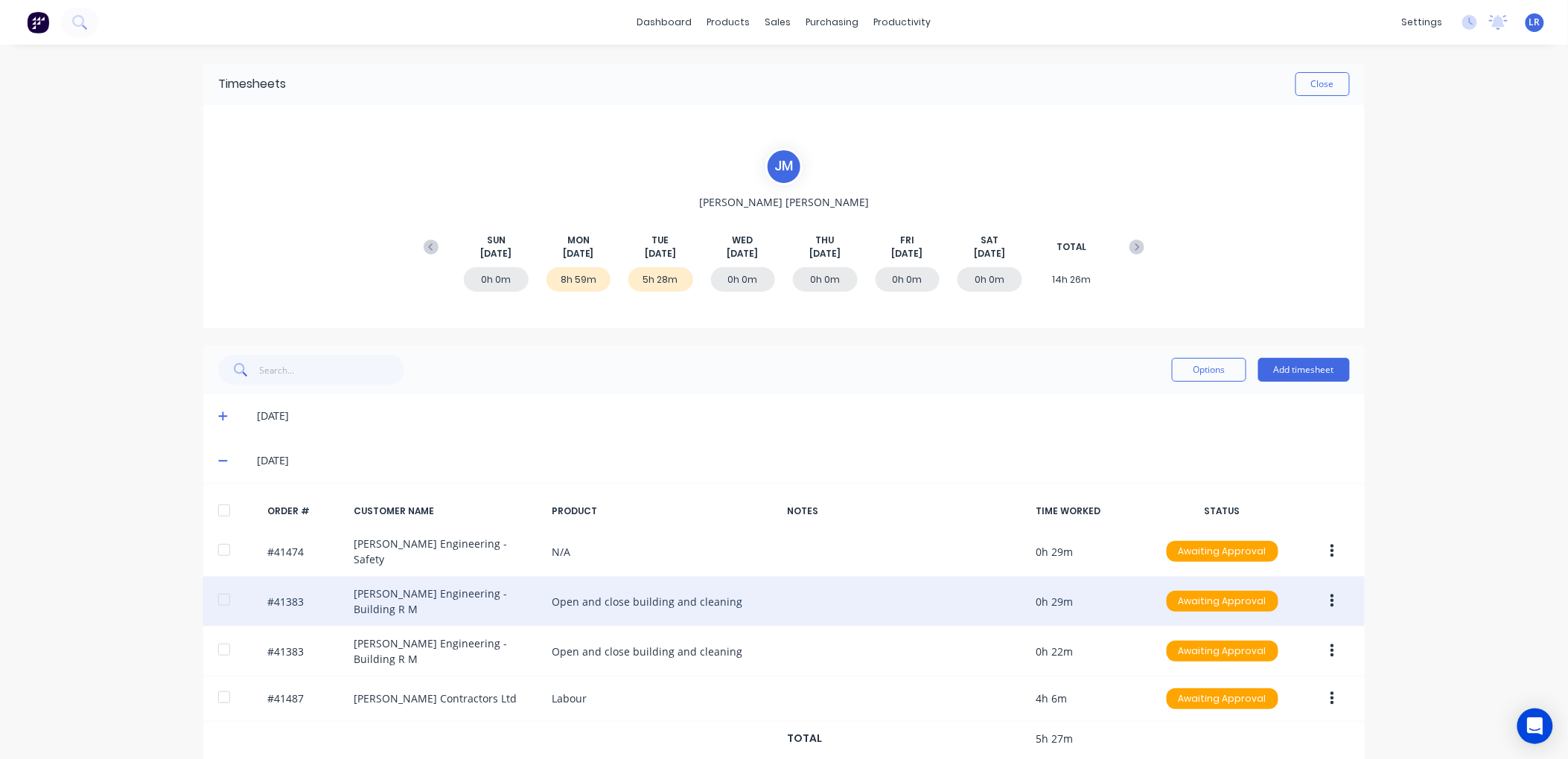
click at [1331, 593] on icon "button" at bounding box center [1333, 601] width 4 height 16
click at [1244, 692] on div "Edit" at bounding box center [1280, 701] width 115 height 22
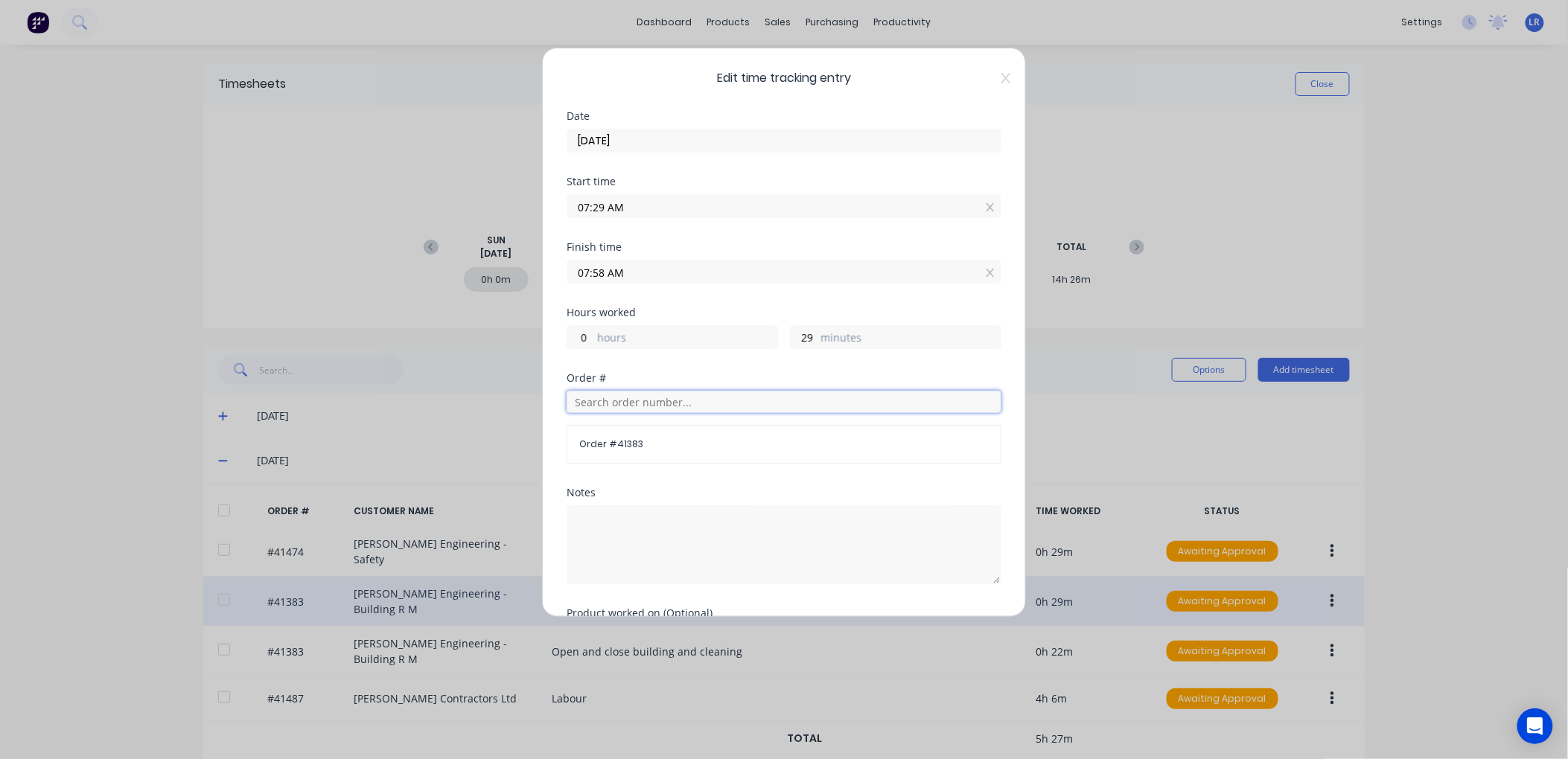
click at [597, 399] on input "text" at bounding box center [784, 401] width 435 height 22
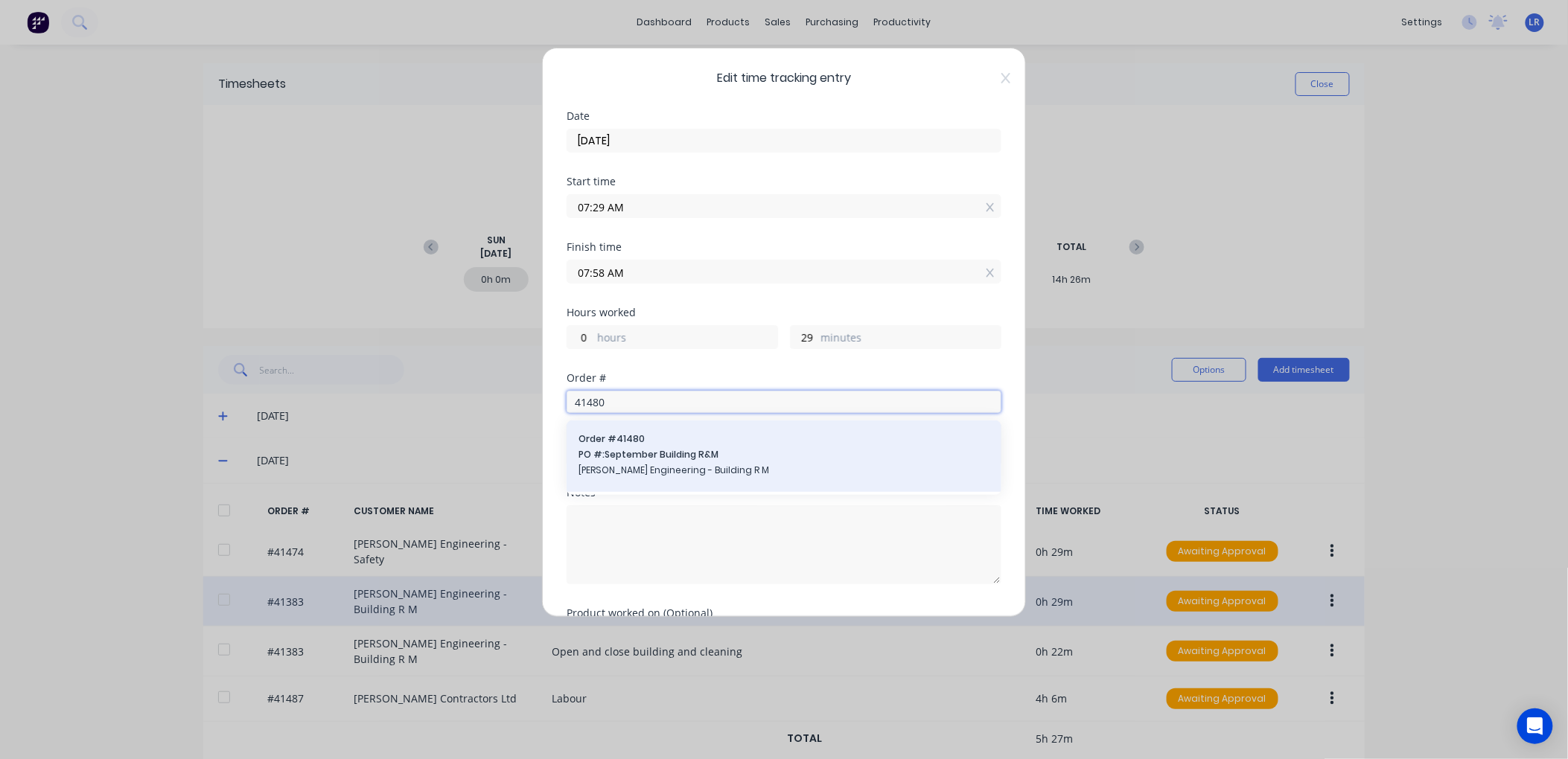
type input "41480"
click at [601, 439] on span "Order # 41480" at bounding box center [784, 439] width 411 height 14
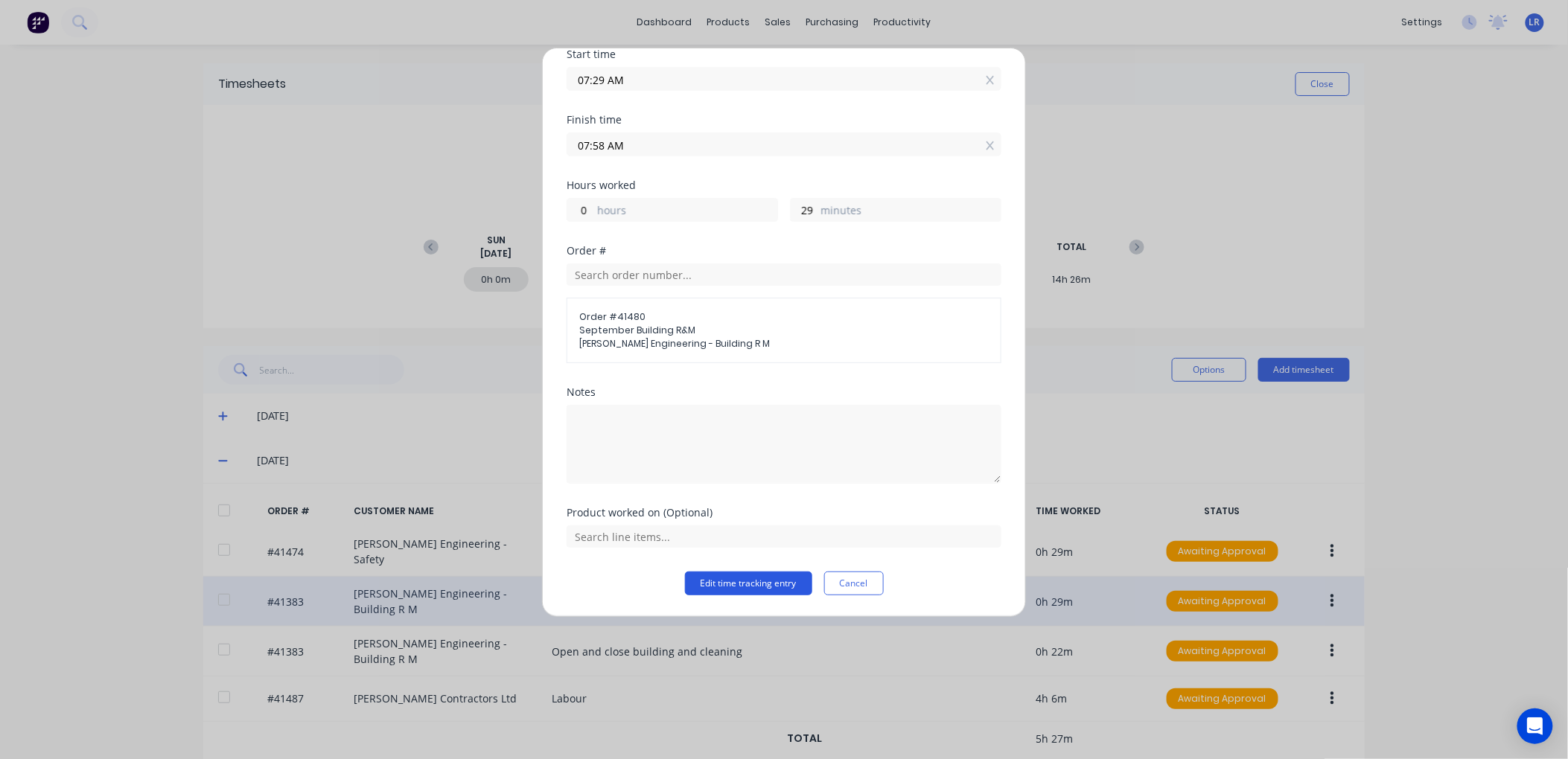
click at [763, 581] on button "Edit time tracking entry" at bounding box center [749, 584] width 128 height 24
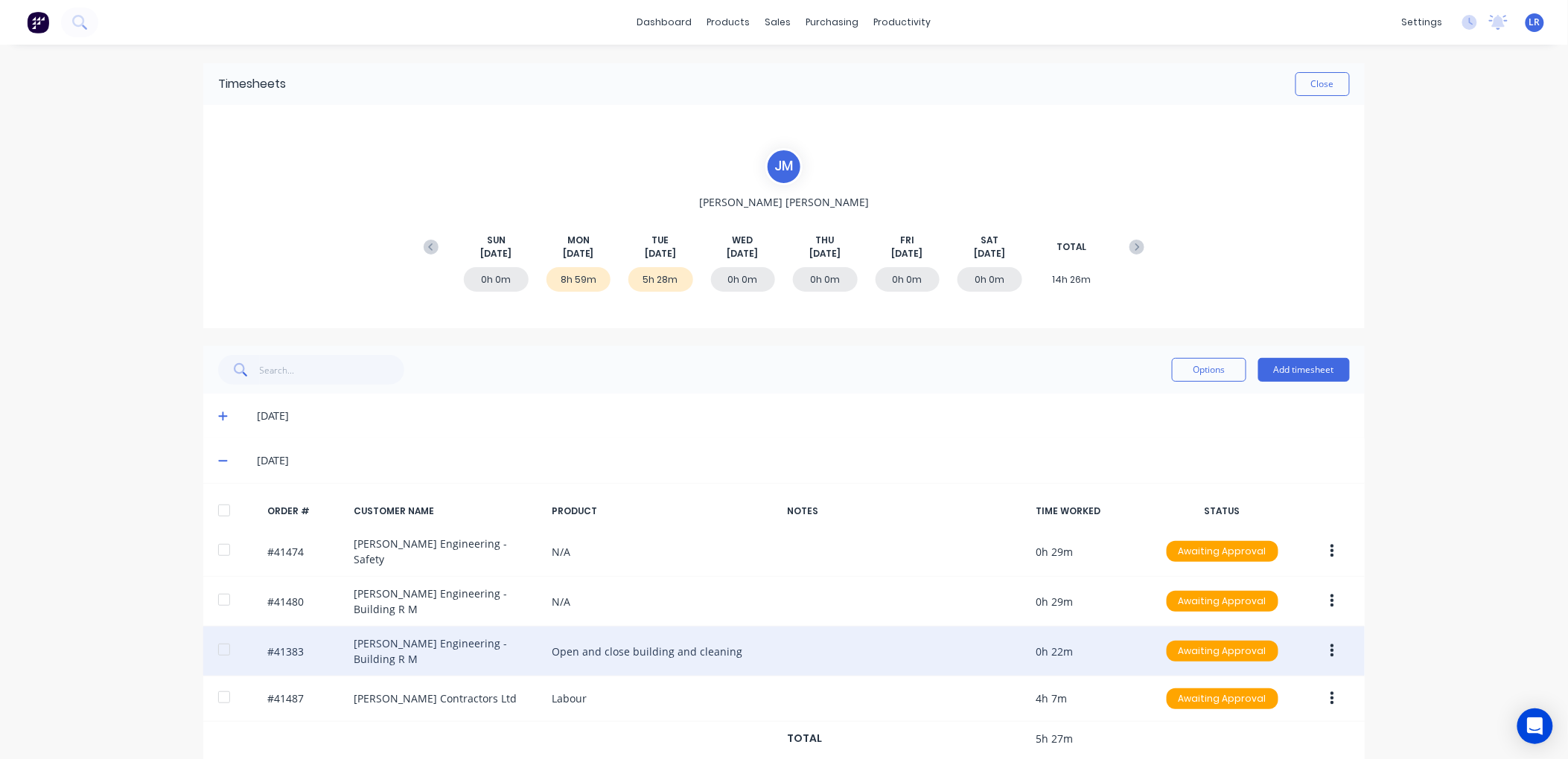
click at [1330, 638] on button "button" at bounding box center [1333, 650] width 35 height 26
click at [1241, 739] on div "Edit" at bounding box center [1280, 750] width 115 height 22
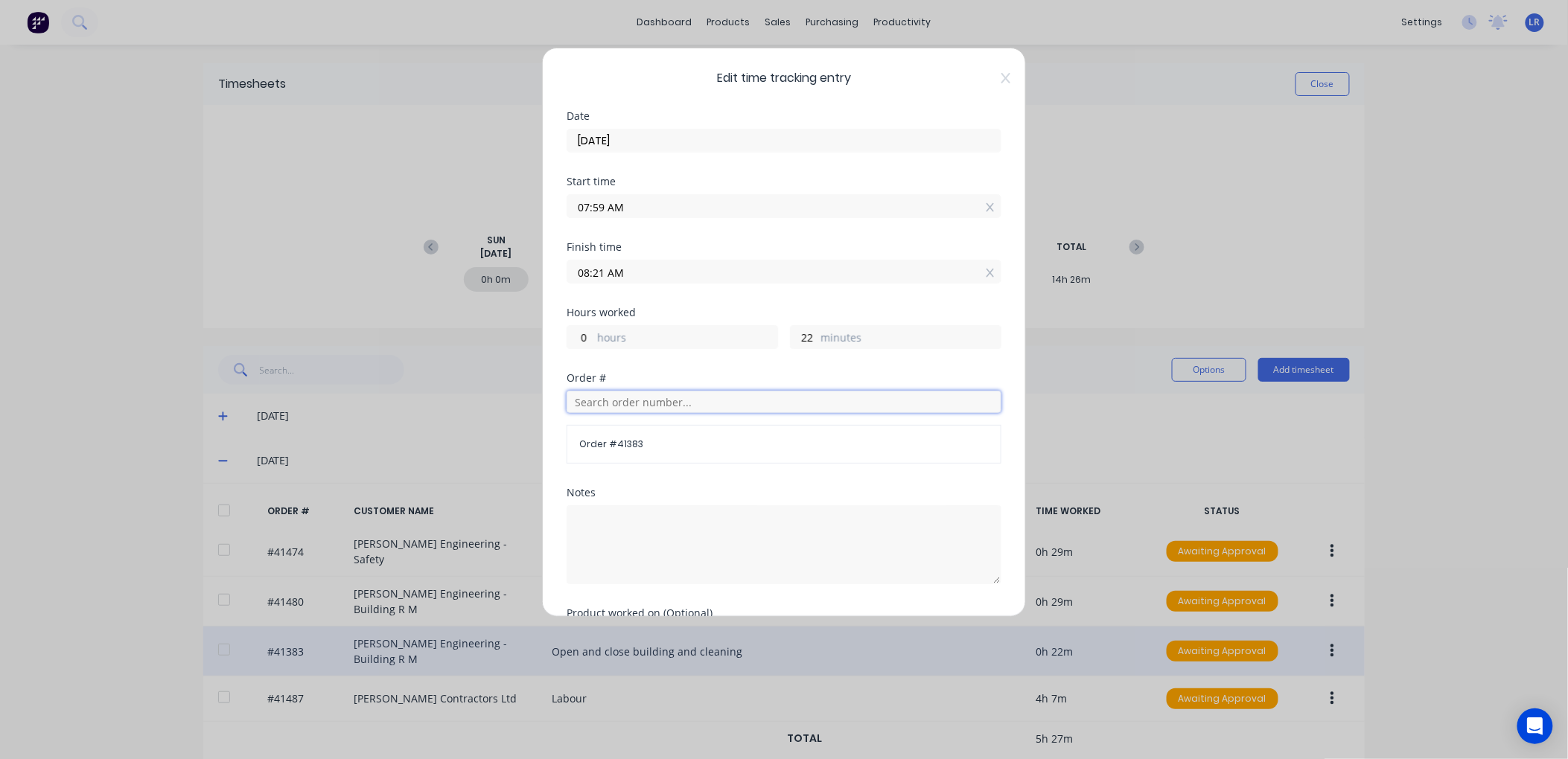
click at [605, 402] on input "text" at bounding box center [784, 401] width 435 height 22
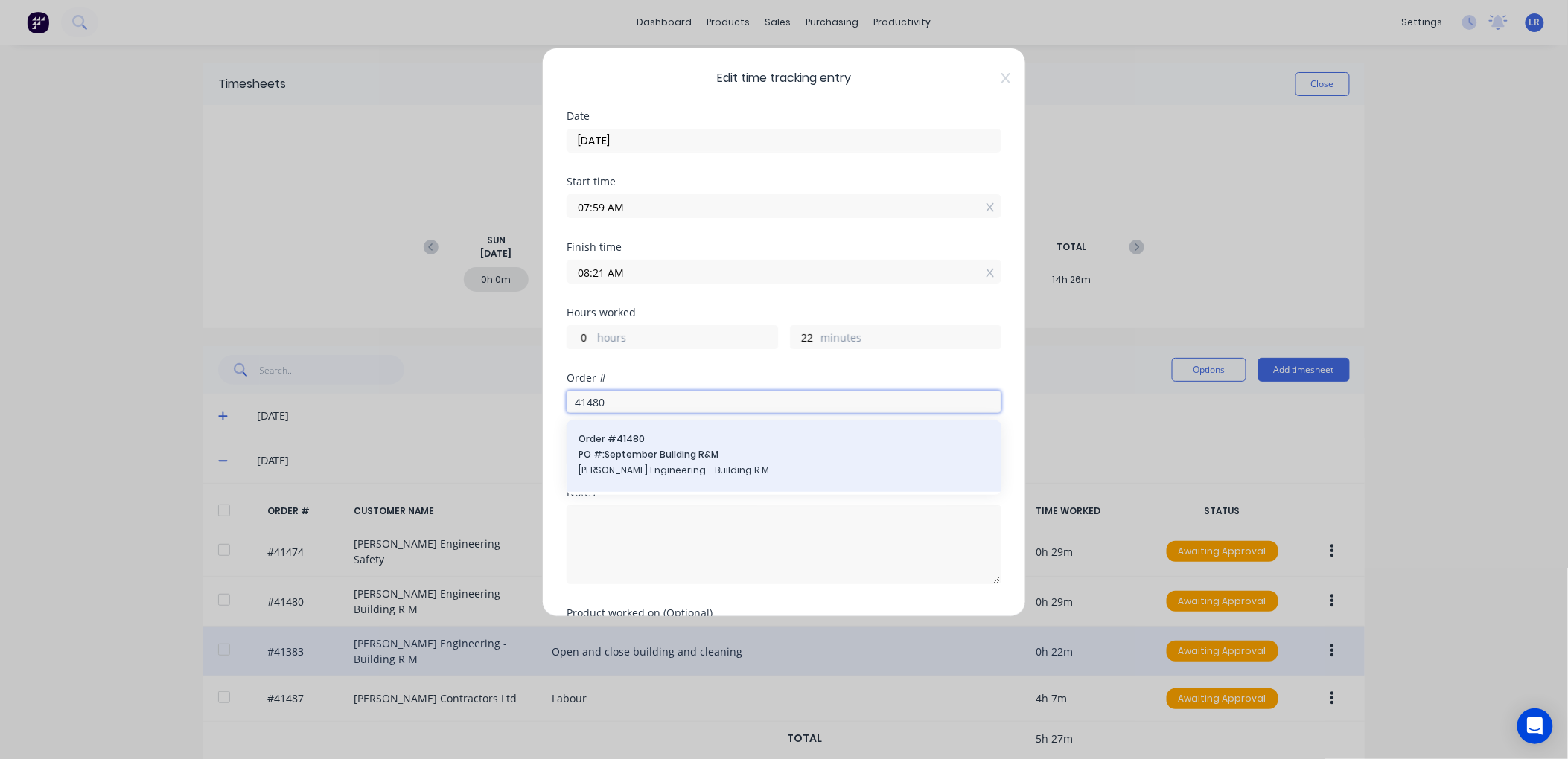
type input "41480"
click at [645, 451] on span "PO #: September Building R&M" at bounding box center [784, 454] width 411 height 14
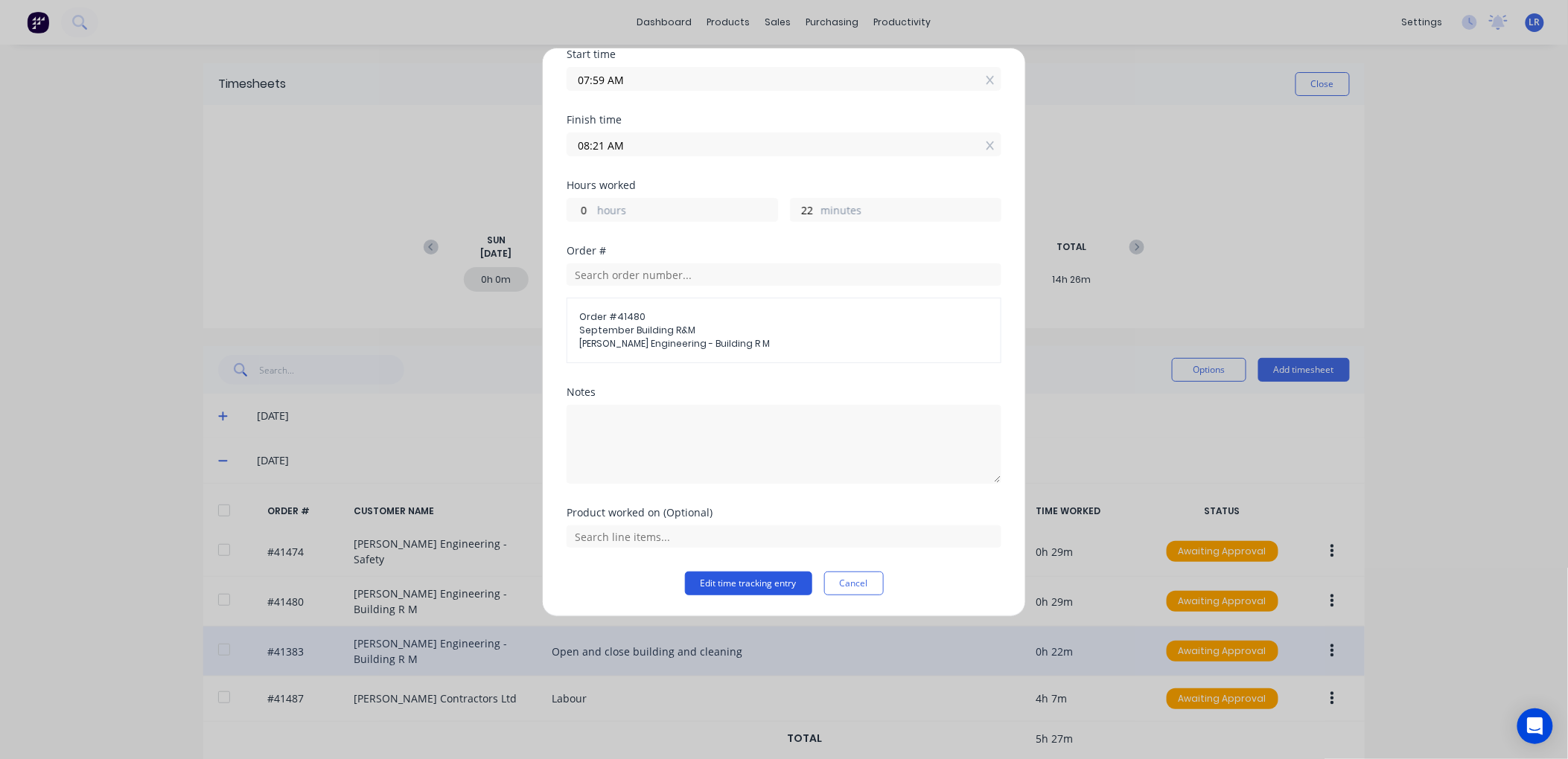
click at [741, 576] on button "Edit time tracking entry" at bounding box center [749, 584] width 128 height 24
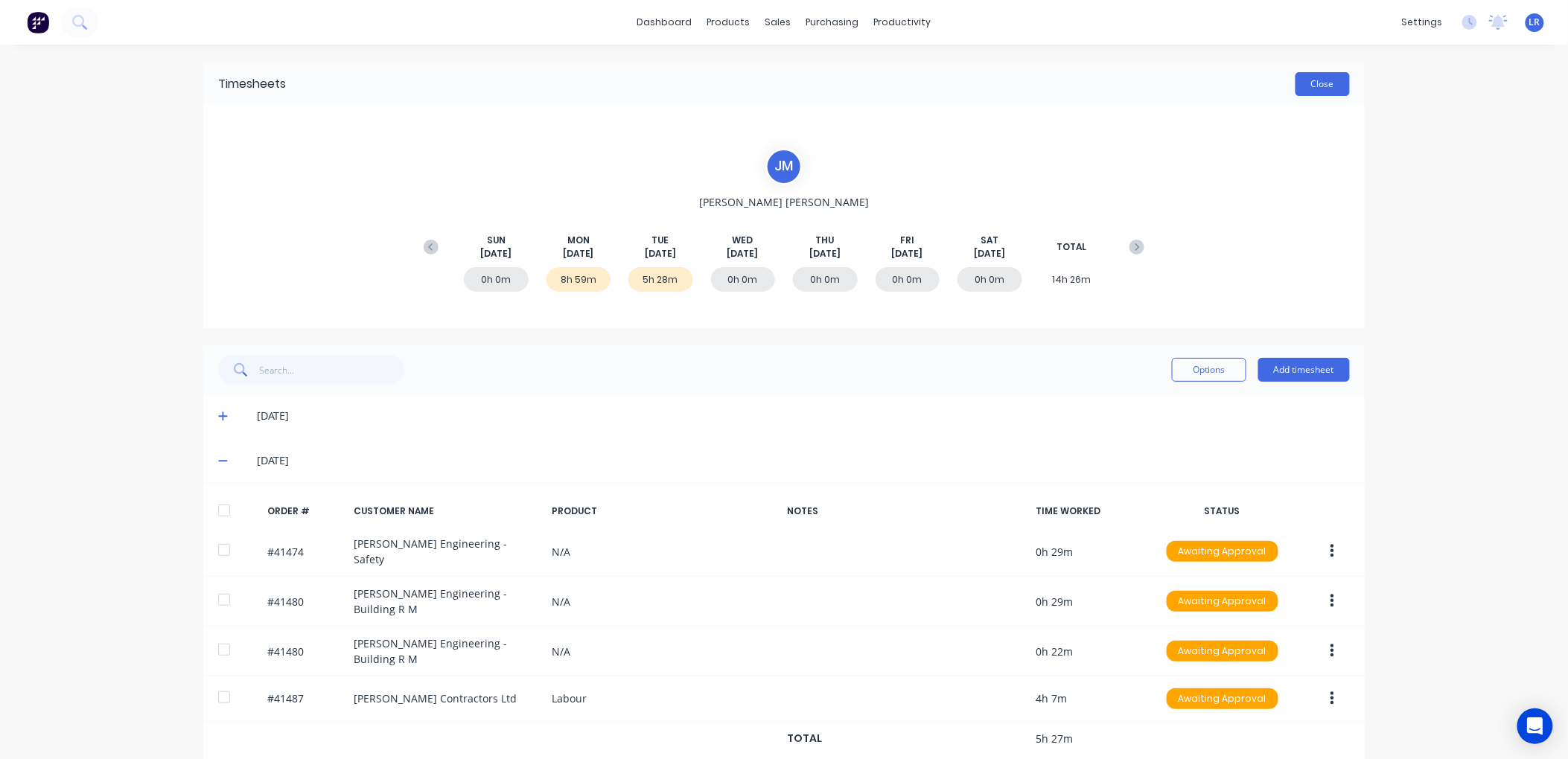
click at [1325, 79] on button "Close" at bounding box center [1323, 84] width 55 height 24
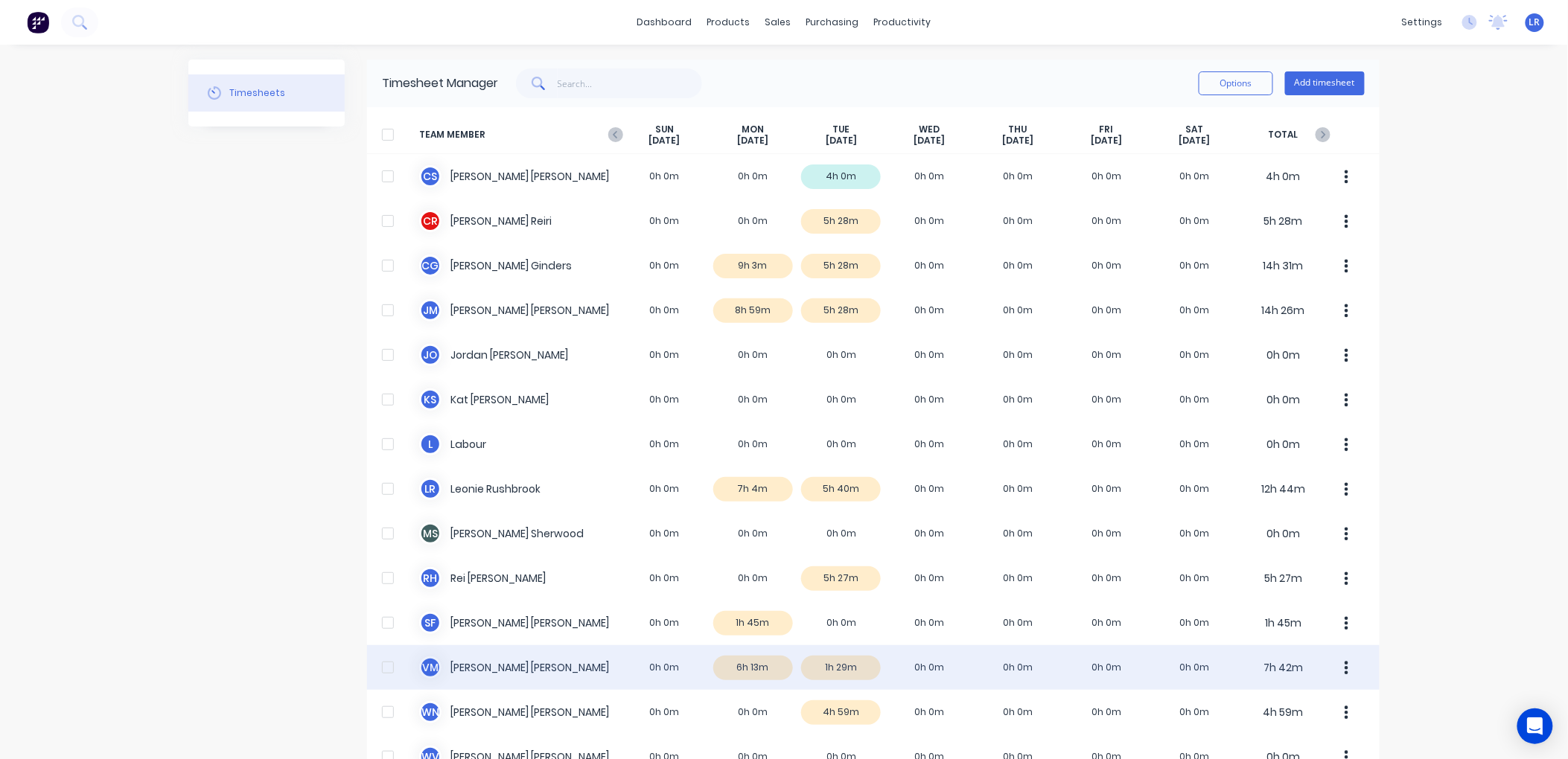
click at [742, 666] on div "V M Vaughn Mooney 0h 0m 6h 13m 1h 29m 0h 0m 0h 0m 0h 0m 0h 0m 7h 42m" at bounding box center [873, 667] width 1013 height 45
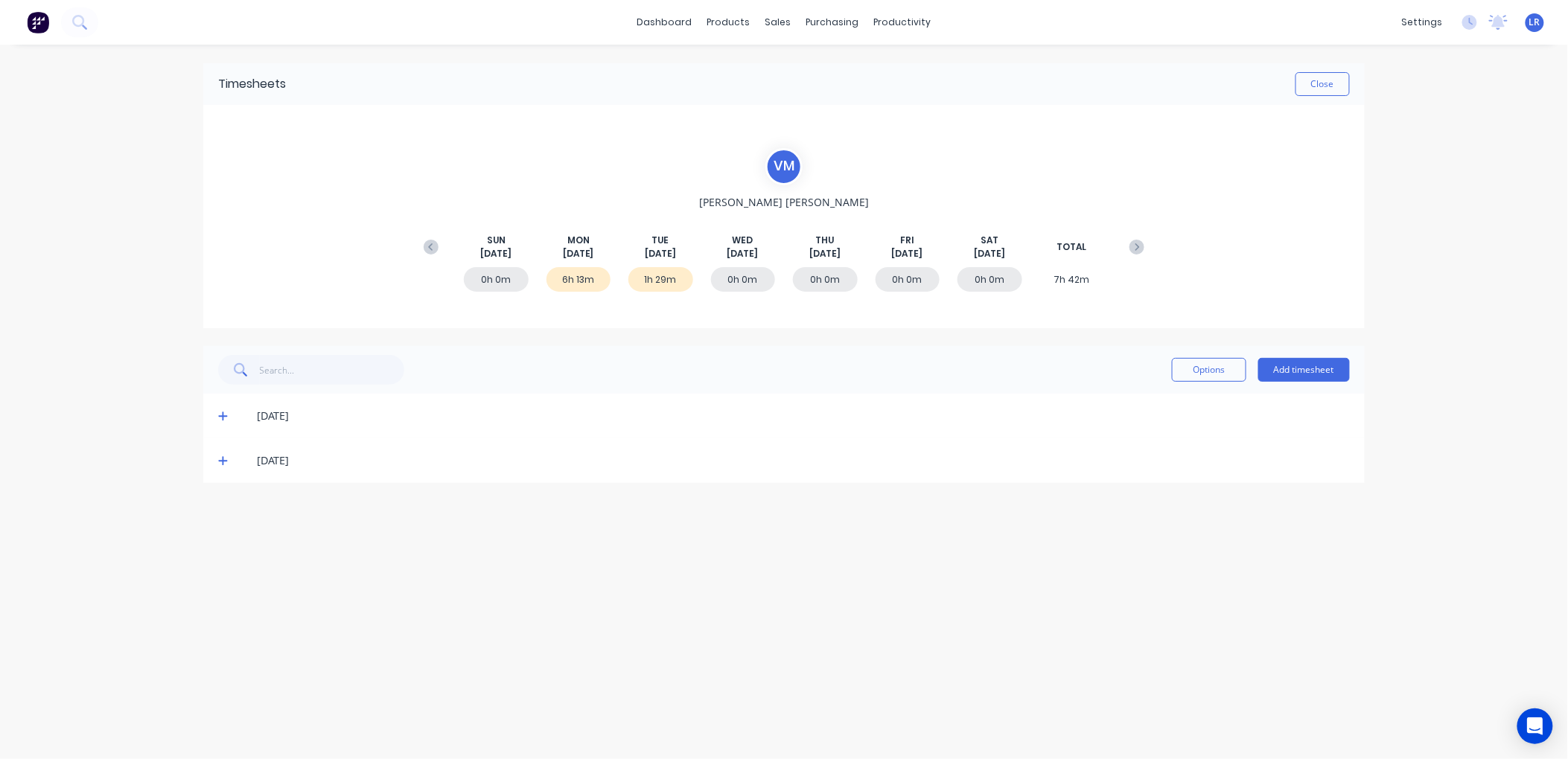
click at [225, 413] on icon at bounding box center [223, 415] width 10 height 10
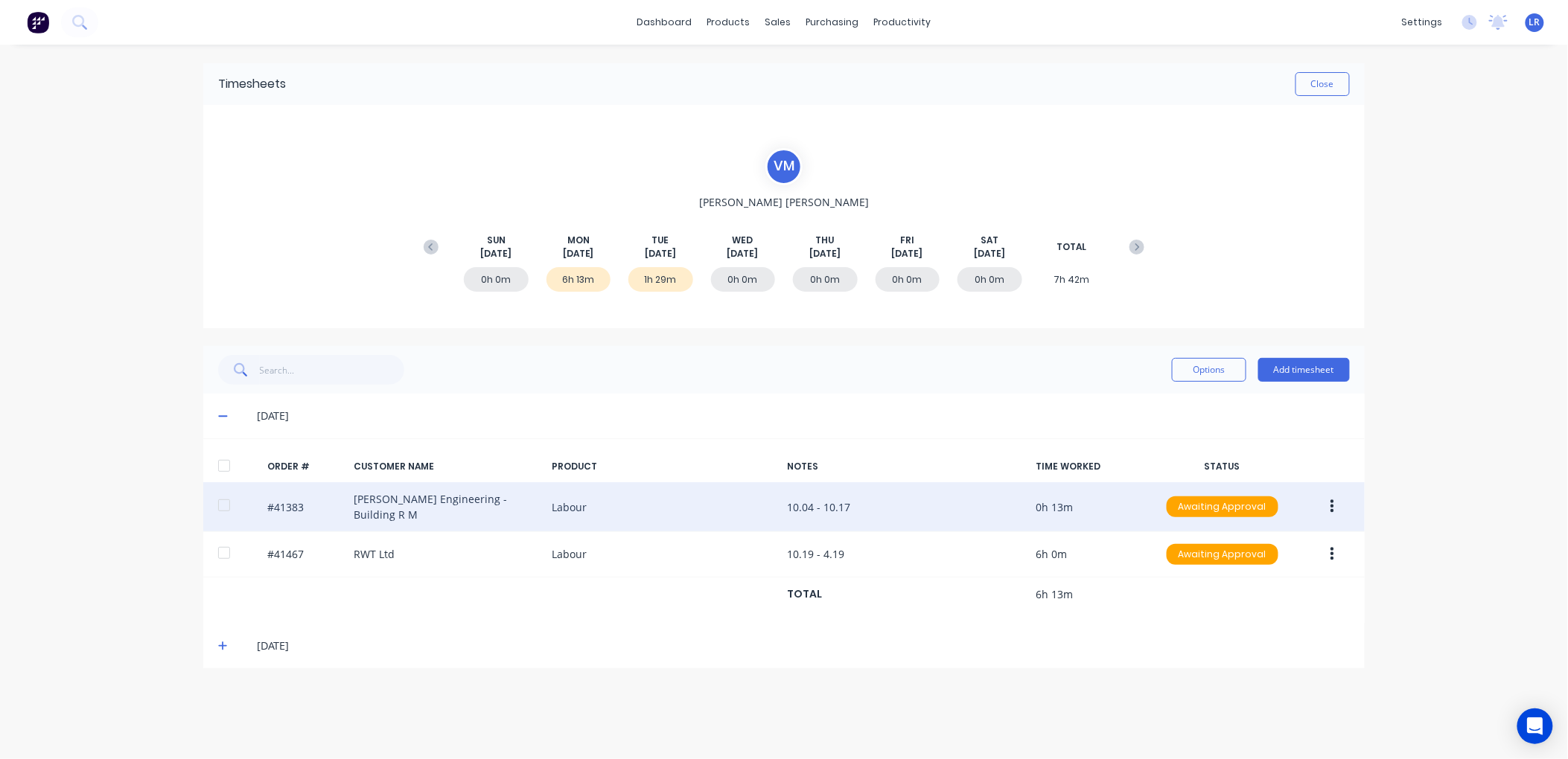
click at [1335, 497] on button "button" at bounding box center [1333, 506] width 35 height 26
click at [1269, 597] on div "Edit" at bounding box center [1280, 606] width 115 height 22
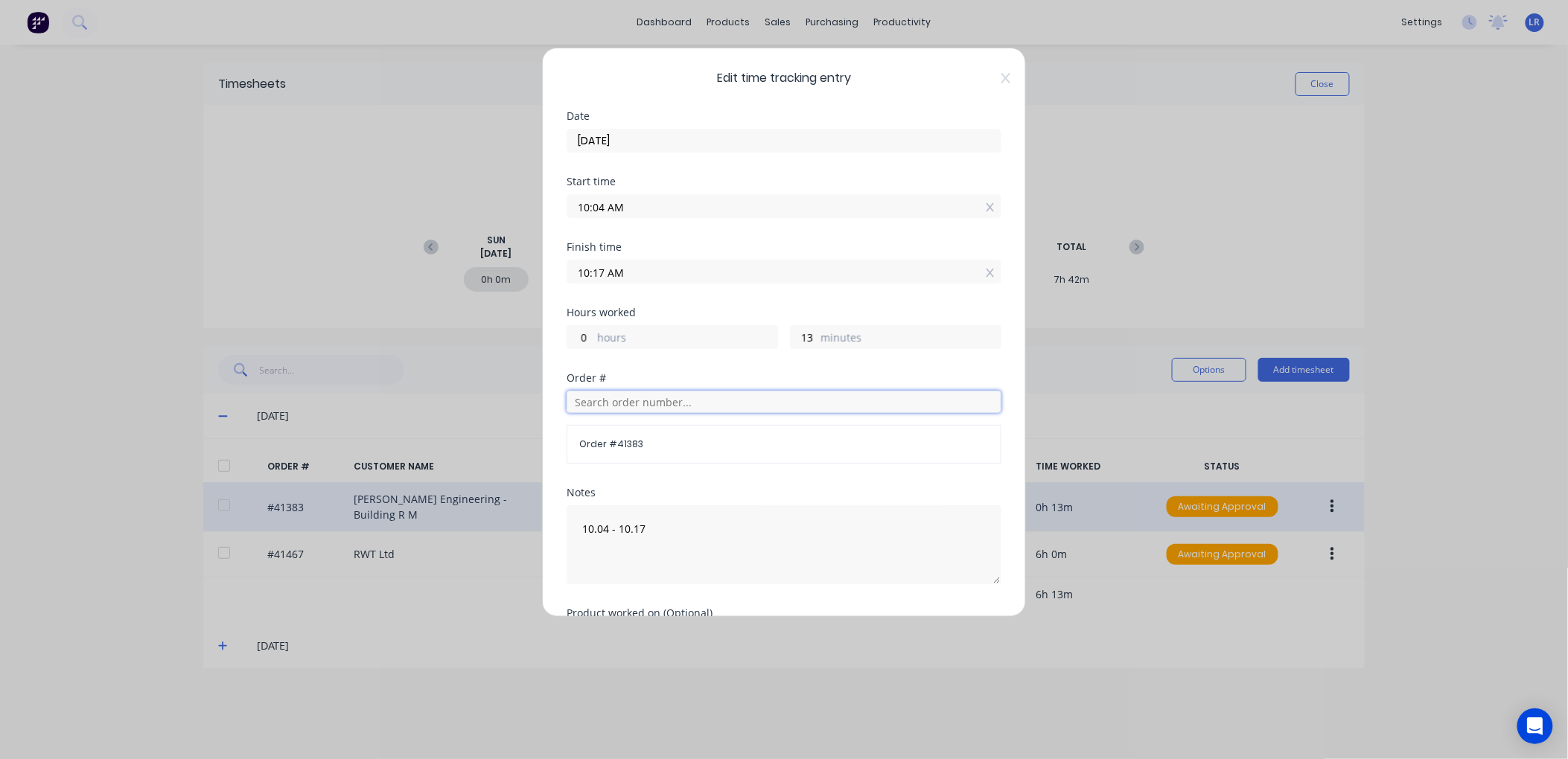
click at [612, 403] on input "text" at bounding box center [784, 401] width 435 height 22
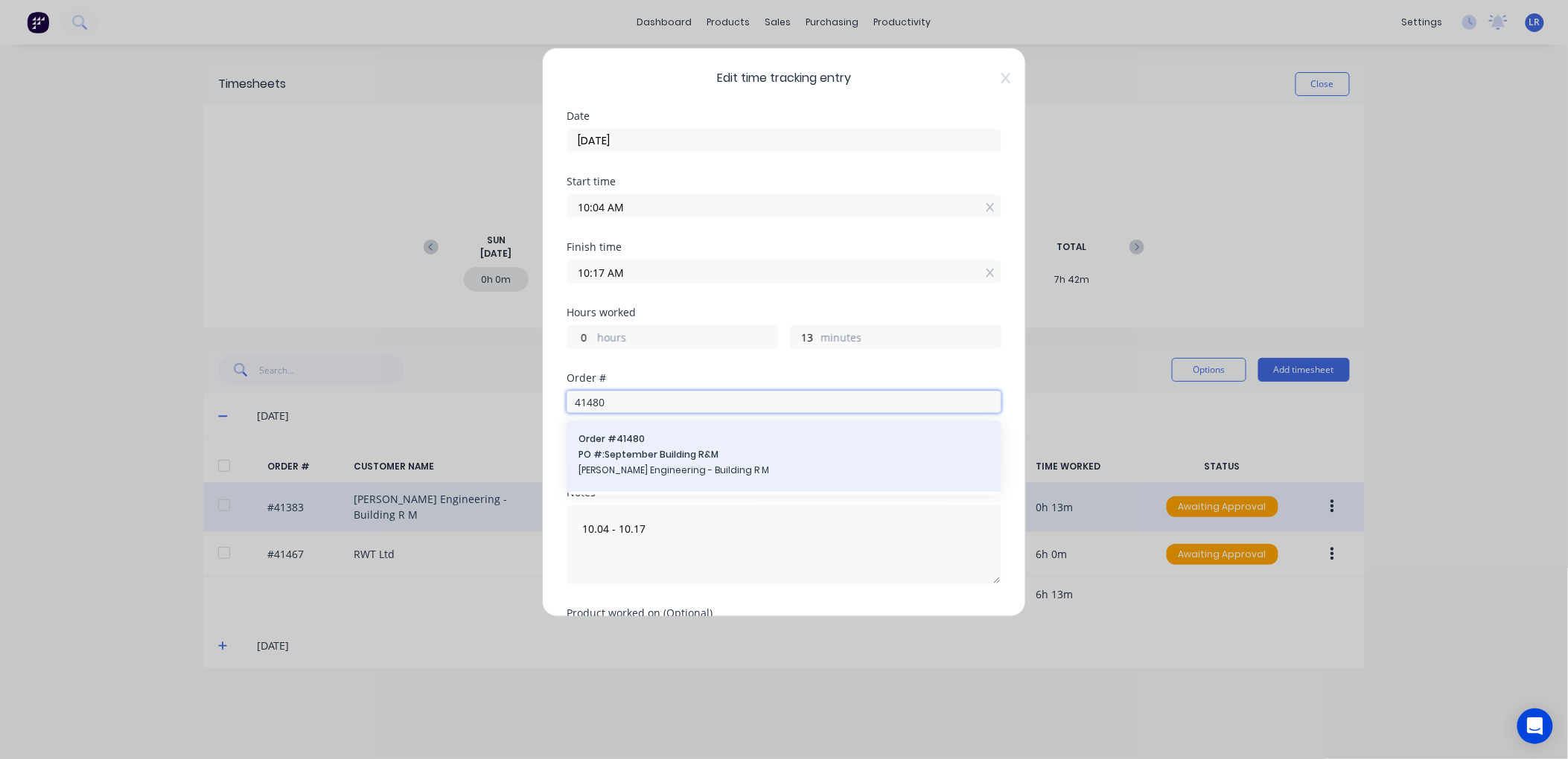
type input "41480"
click at [609, 455] on span "PO #: September Building R&M" at bounding box center [784, 454] width 411 height 14
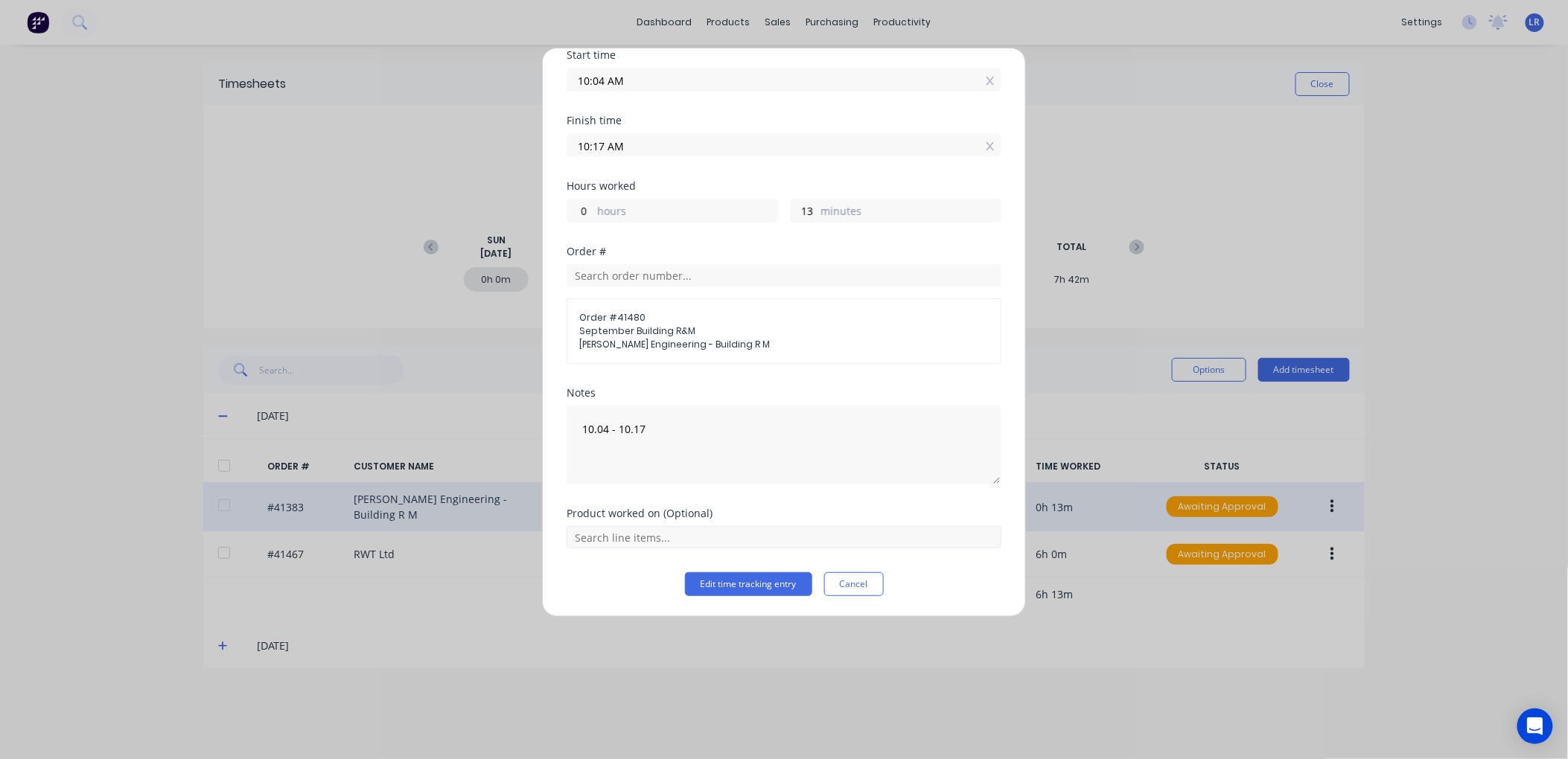
scroll to position [128, 0]
click at [726, 581] on button "Edit time tracking entry" at bounding box center [749, 584] width 128 height 24
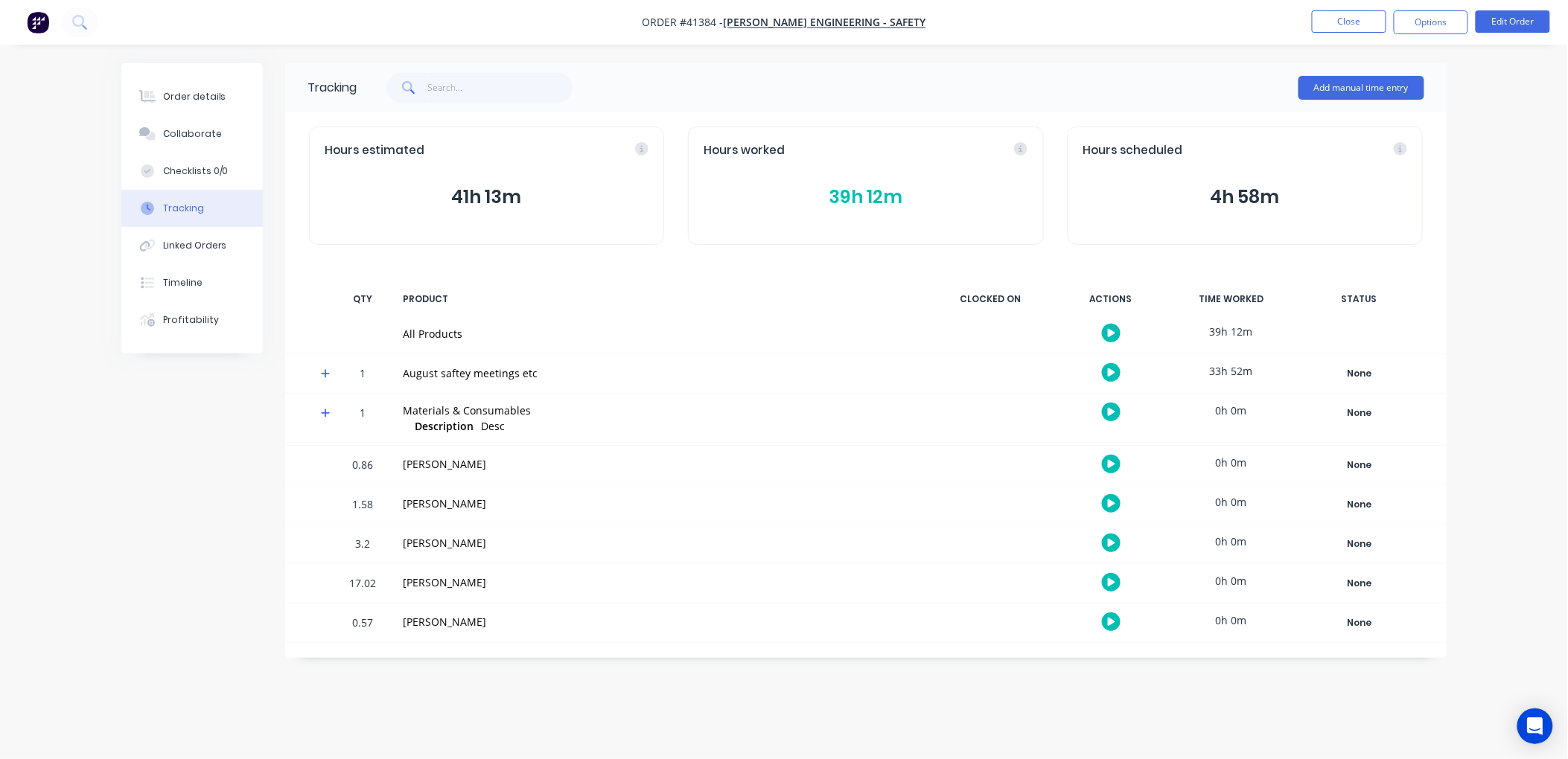
click at [874, 190] on button "39h 12m" at bounding box center [865, 197] width 324 height 28
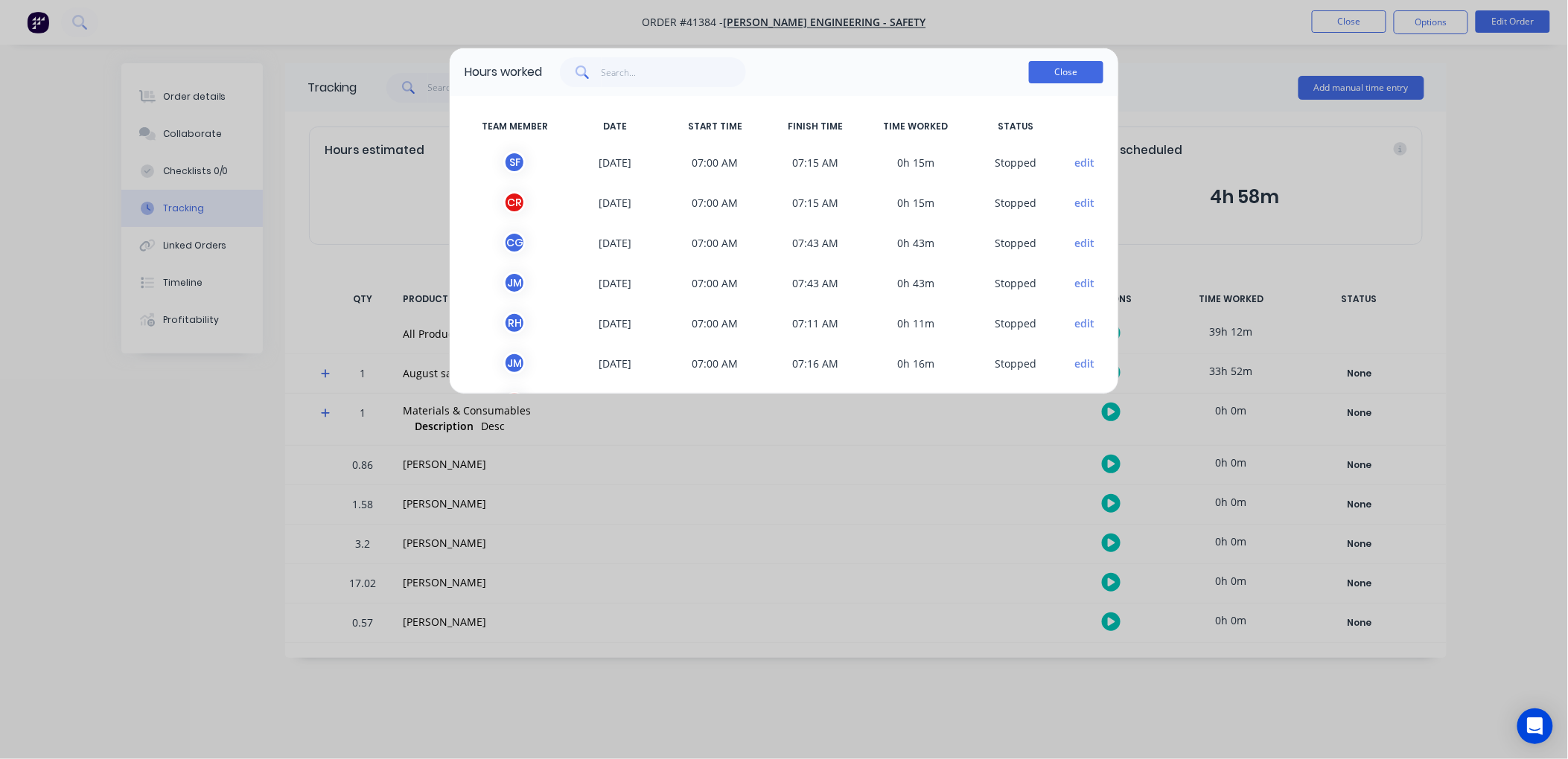
drag, startPoint x: 1059, startPoint y: 65, endPoint x: 1026, endPoint y: 76, distance: 34.8
click at [1058, 66] on button "Close" at bounding box center [1067, 72] width 75 height 22
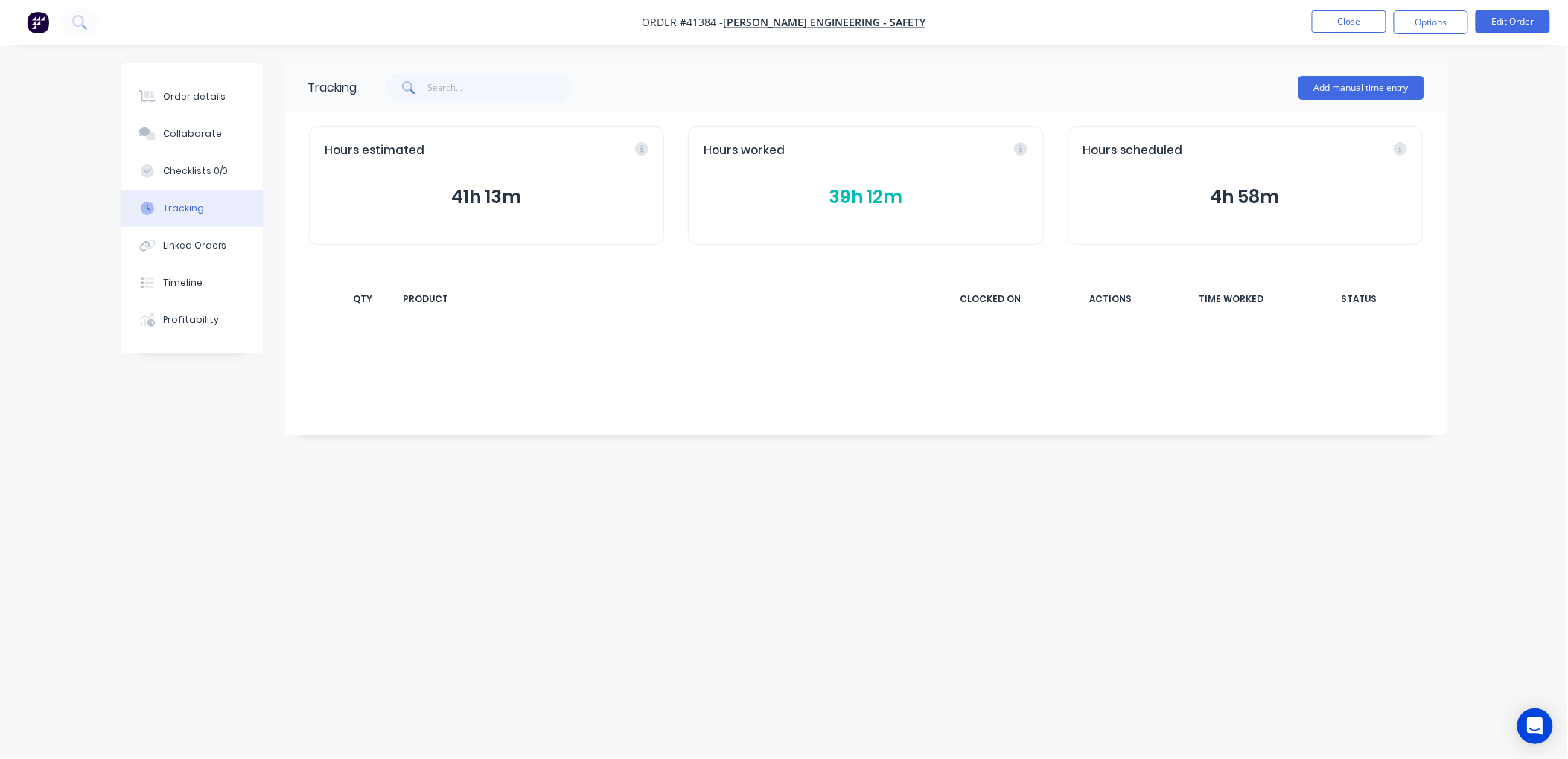
click at [860, 194] on button "39h 12m" at bounding box center [865, 197] width 324 height 28
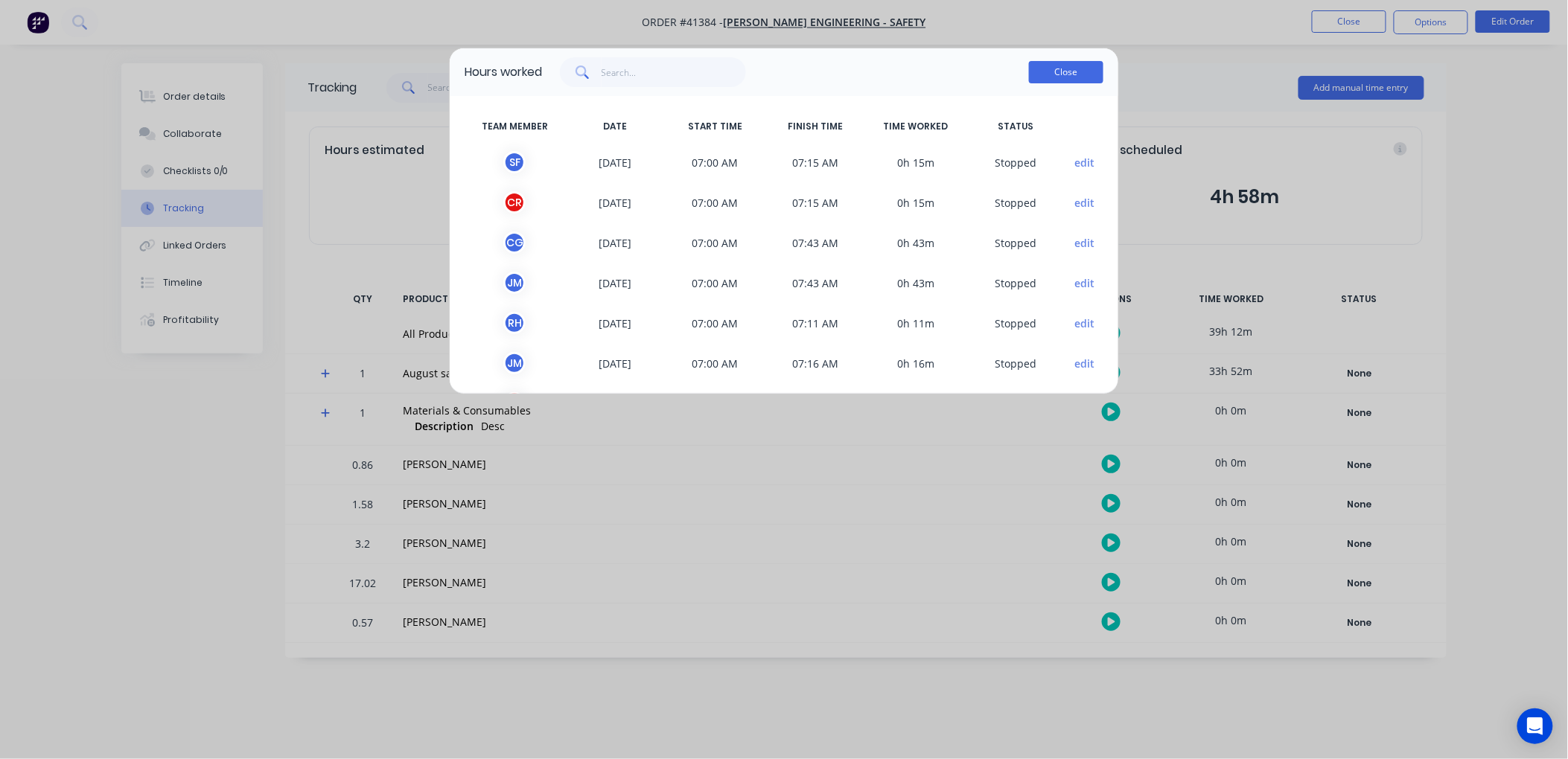
click at [1077, 71] on button "Close" at bounding box center [1067, 72] width 75 height 22
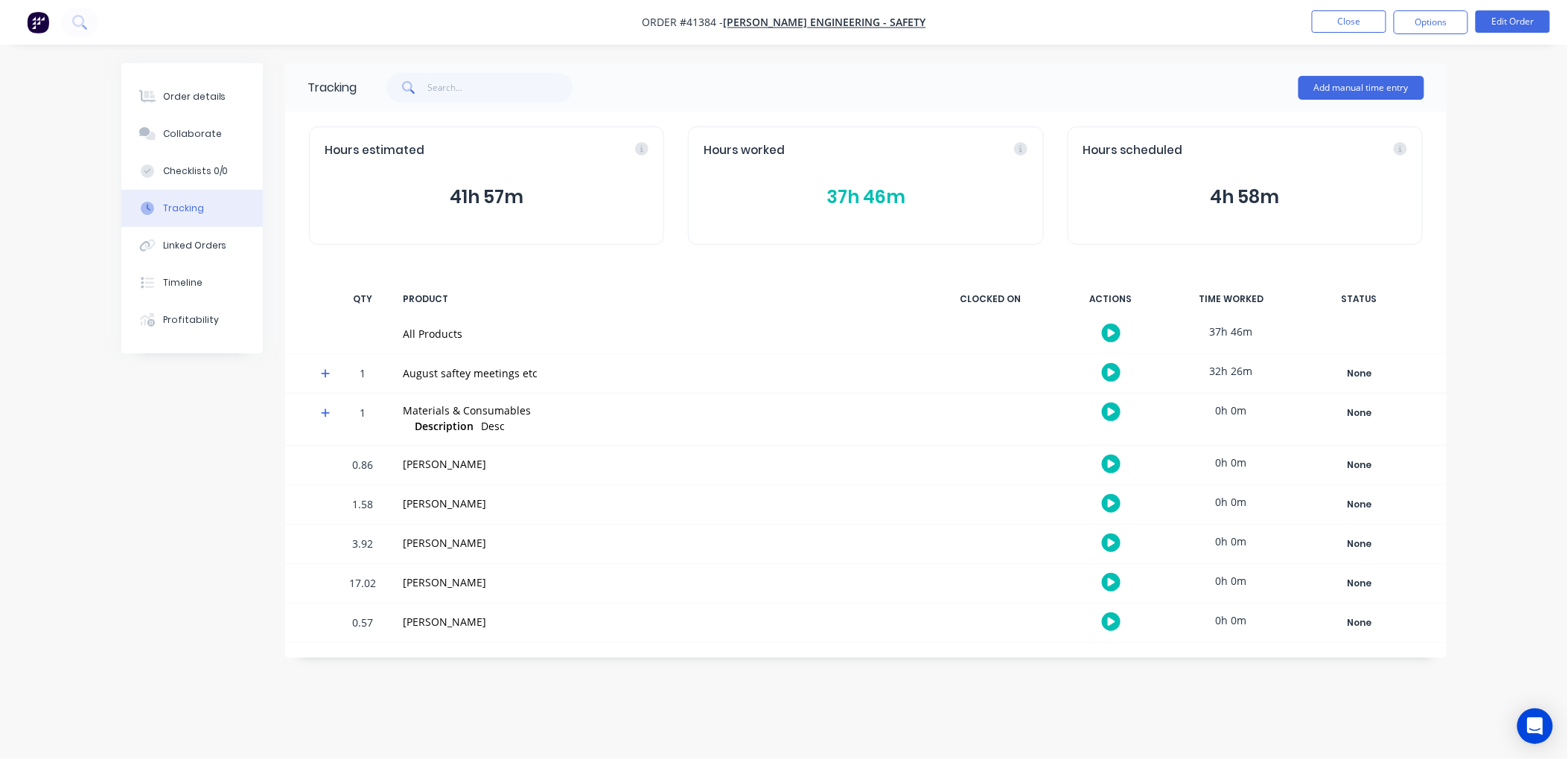
click at [869, 197] on button "37h 46m" at bounding box center [865, 197] width 324 height 28
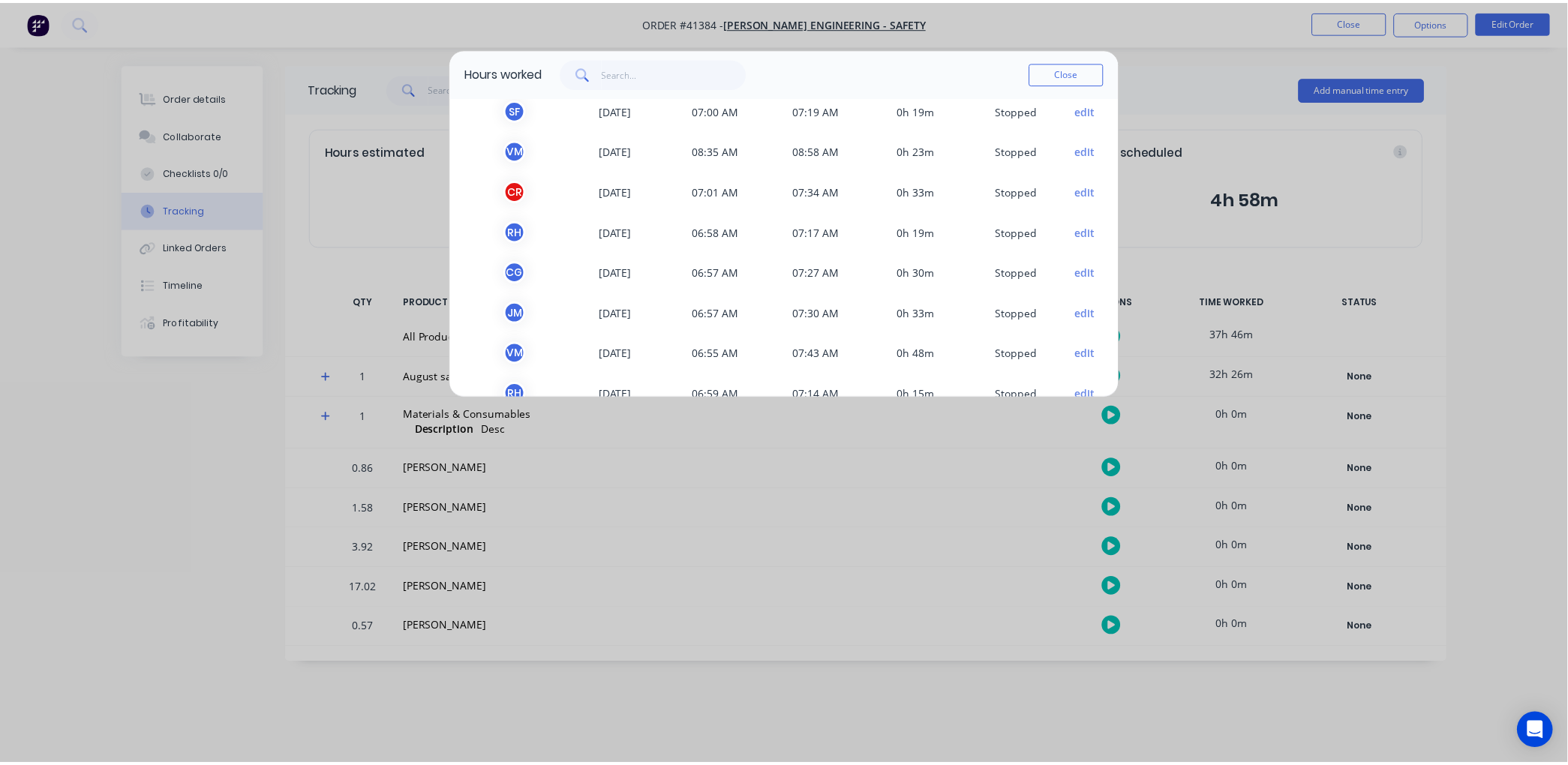
scroll to position [166, 0]
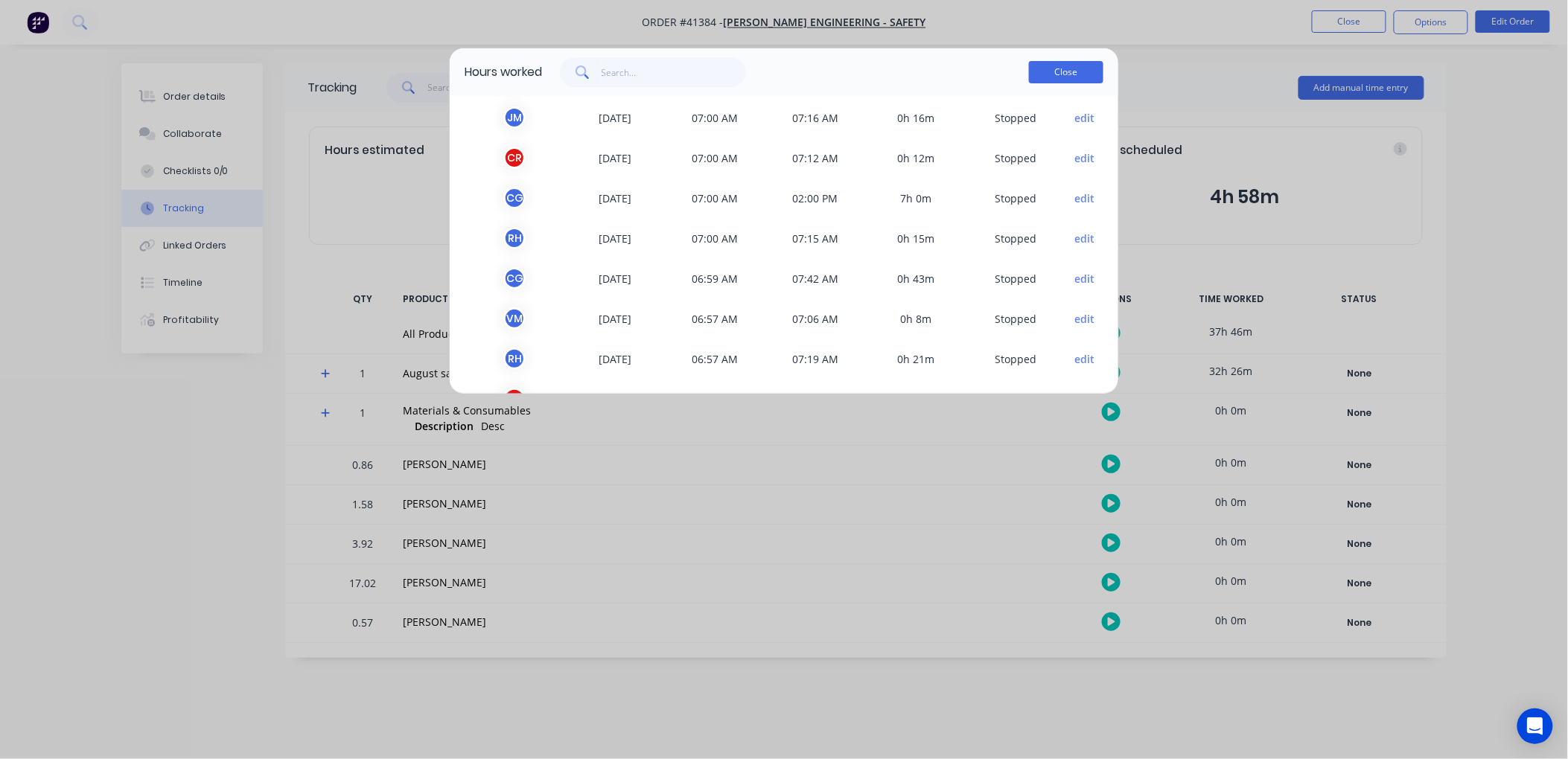
click at [1071, 68] on button "Close" at bounding box center [1067, 72] width 75 height 22
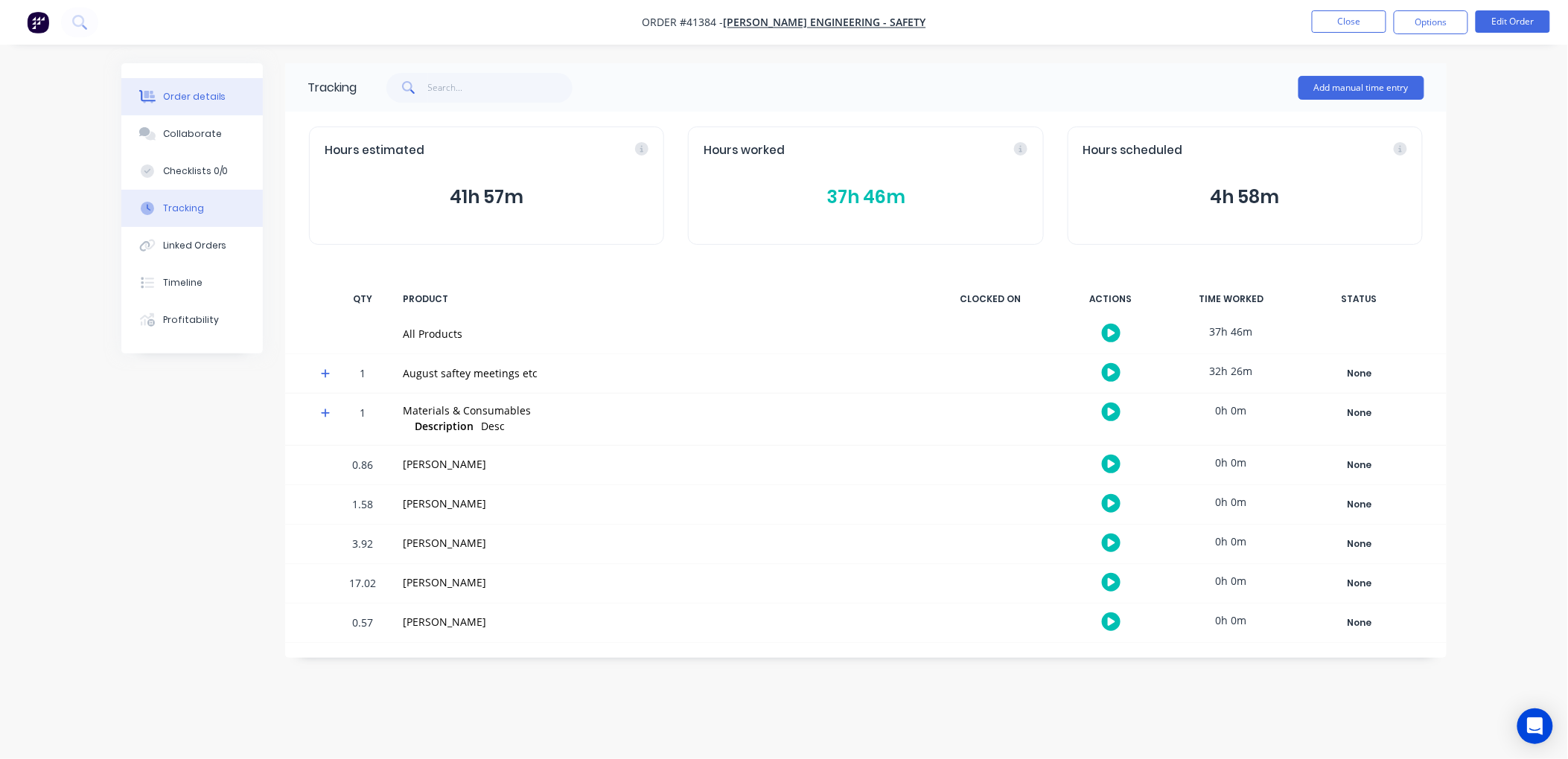
click at [172, 91] on div "Order details" at bounding box center [194, 97] width 63 height 14
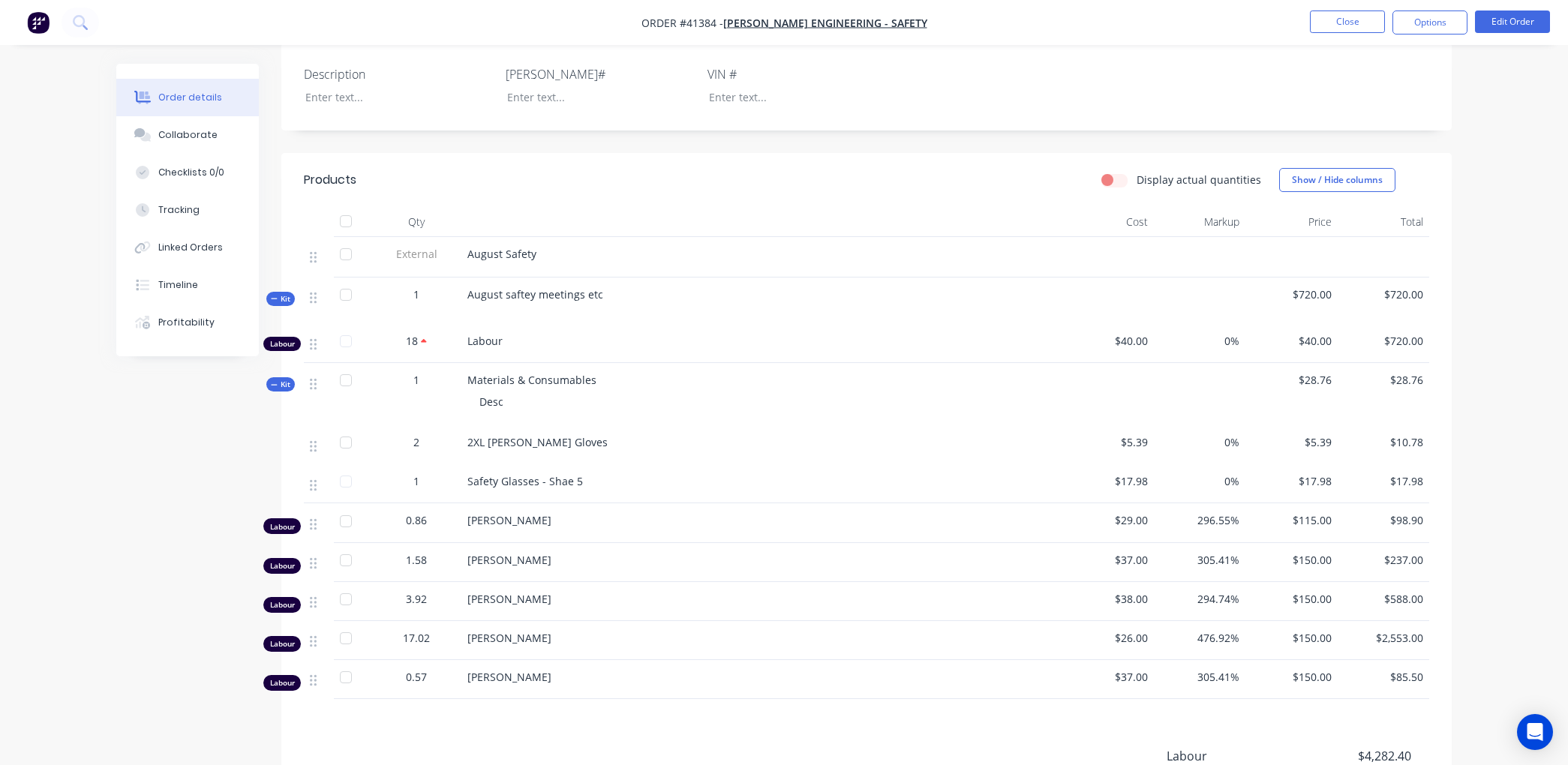
scroll to position [333, 0]
click at [181, 207] on div "Tracking" at bounding box center [178, 210] width 41 height 14
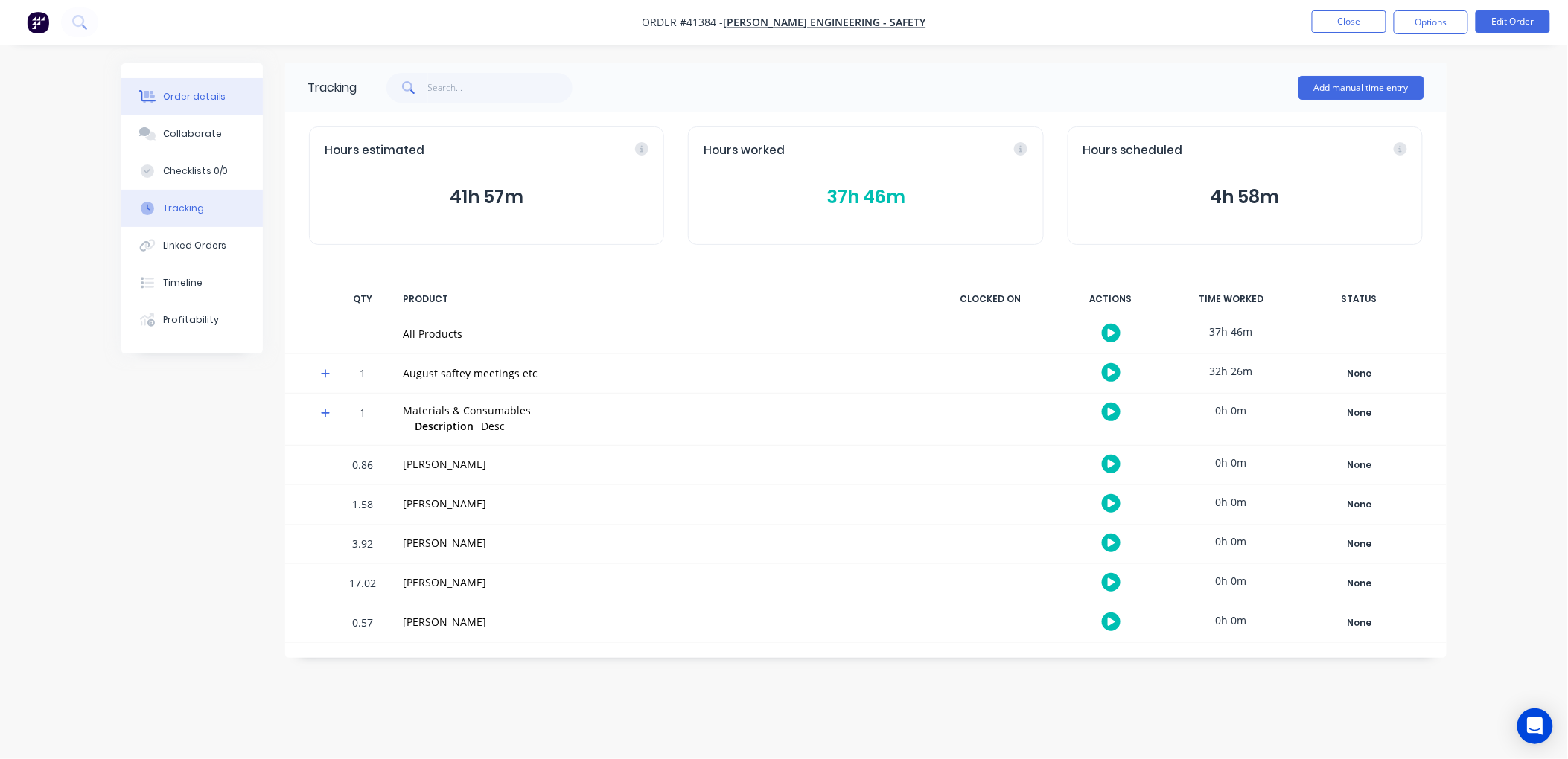
click at [201, 97] on div "Order details" at bounding box center [194, 97] width 63 height 14
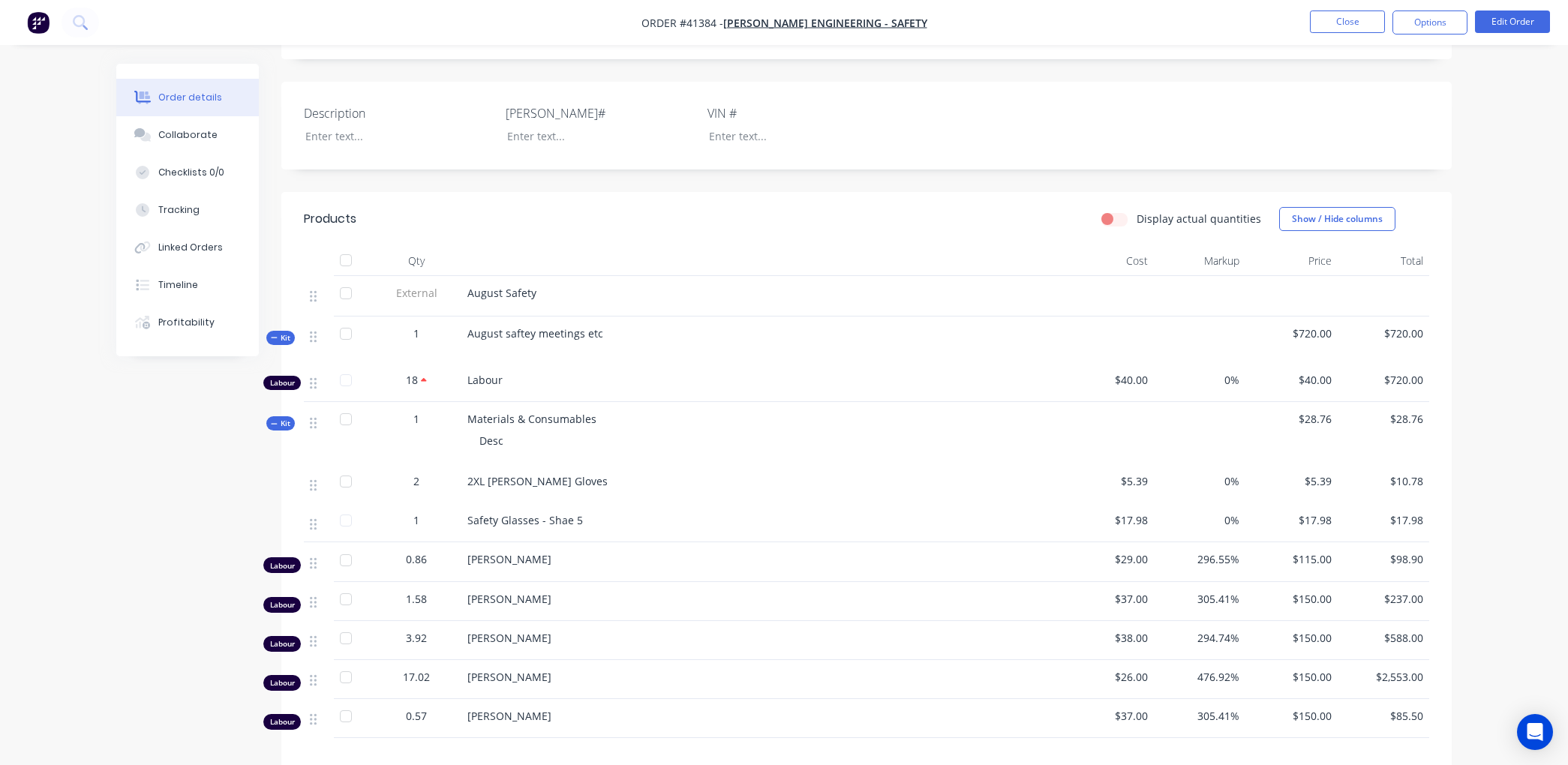
scroll to position [250, 0]
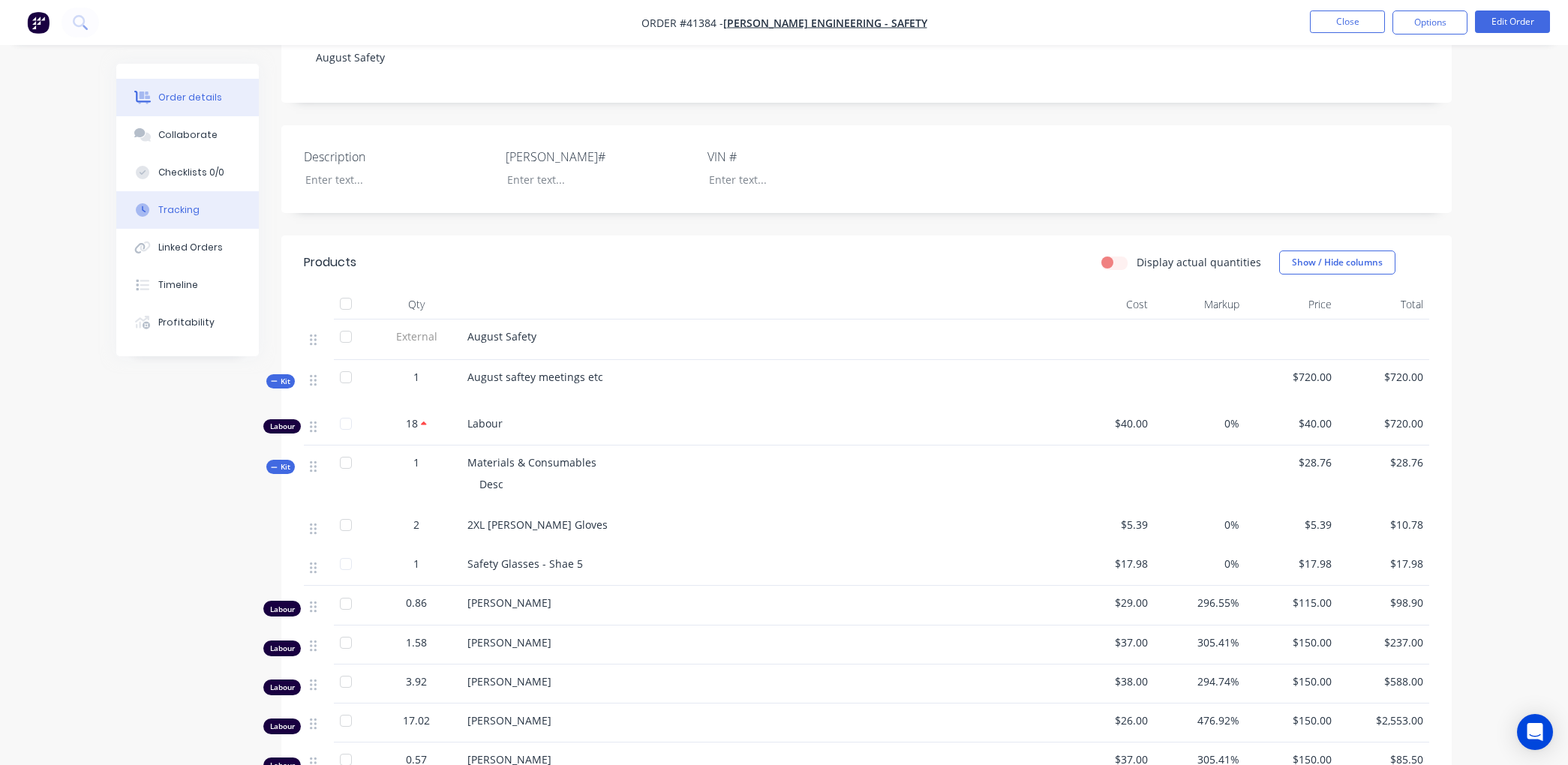
click at [201, 211] on button "Tracking" at bounding box center [187, 210] width 143 height 38
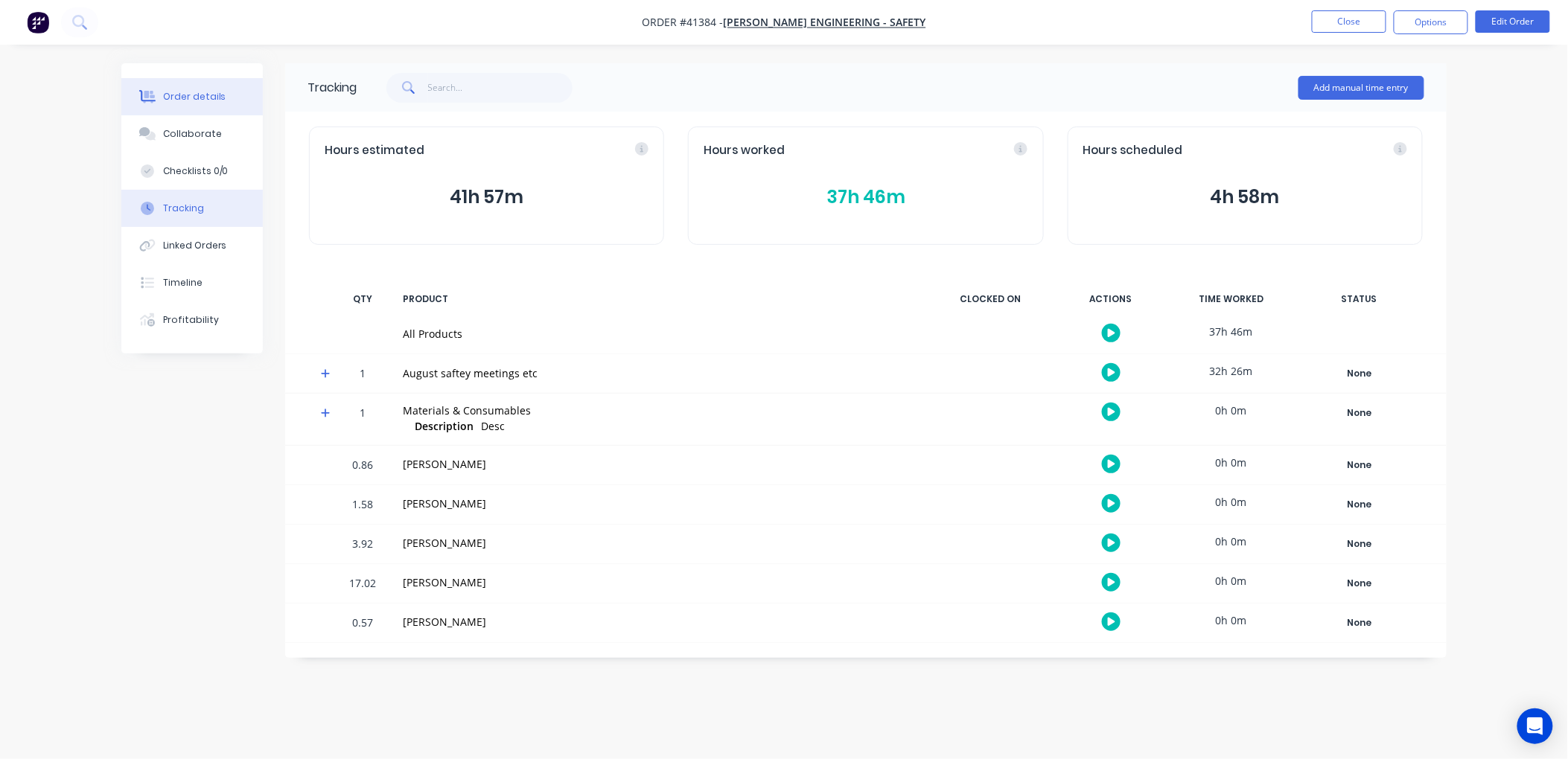
click at [207, 92] on div "Order details" at bounding box center [194, 97] width 63 height 14
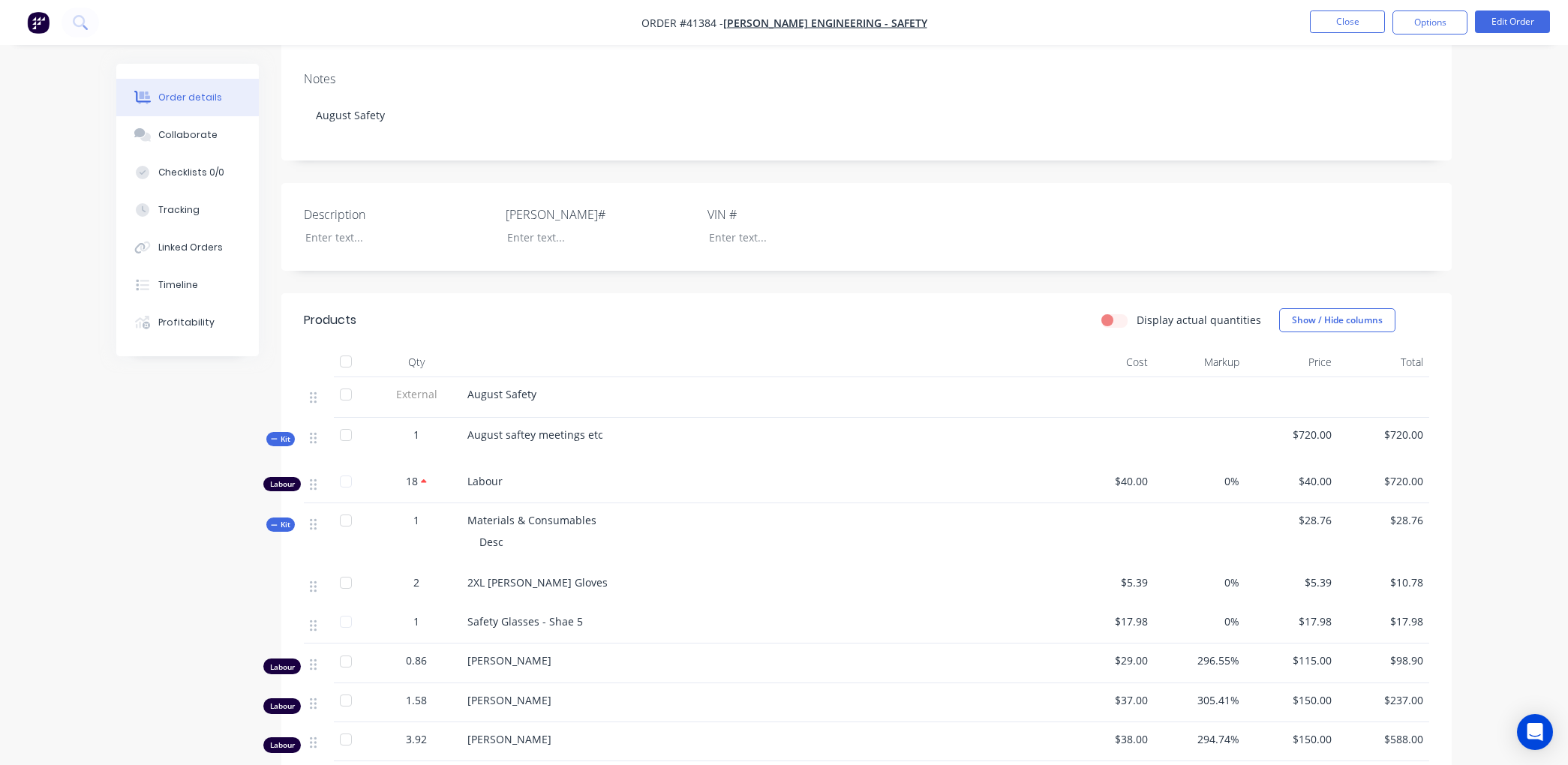
scroll to position [250, 0]
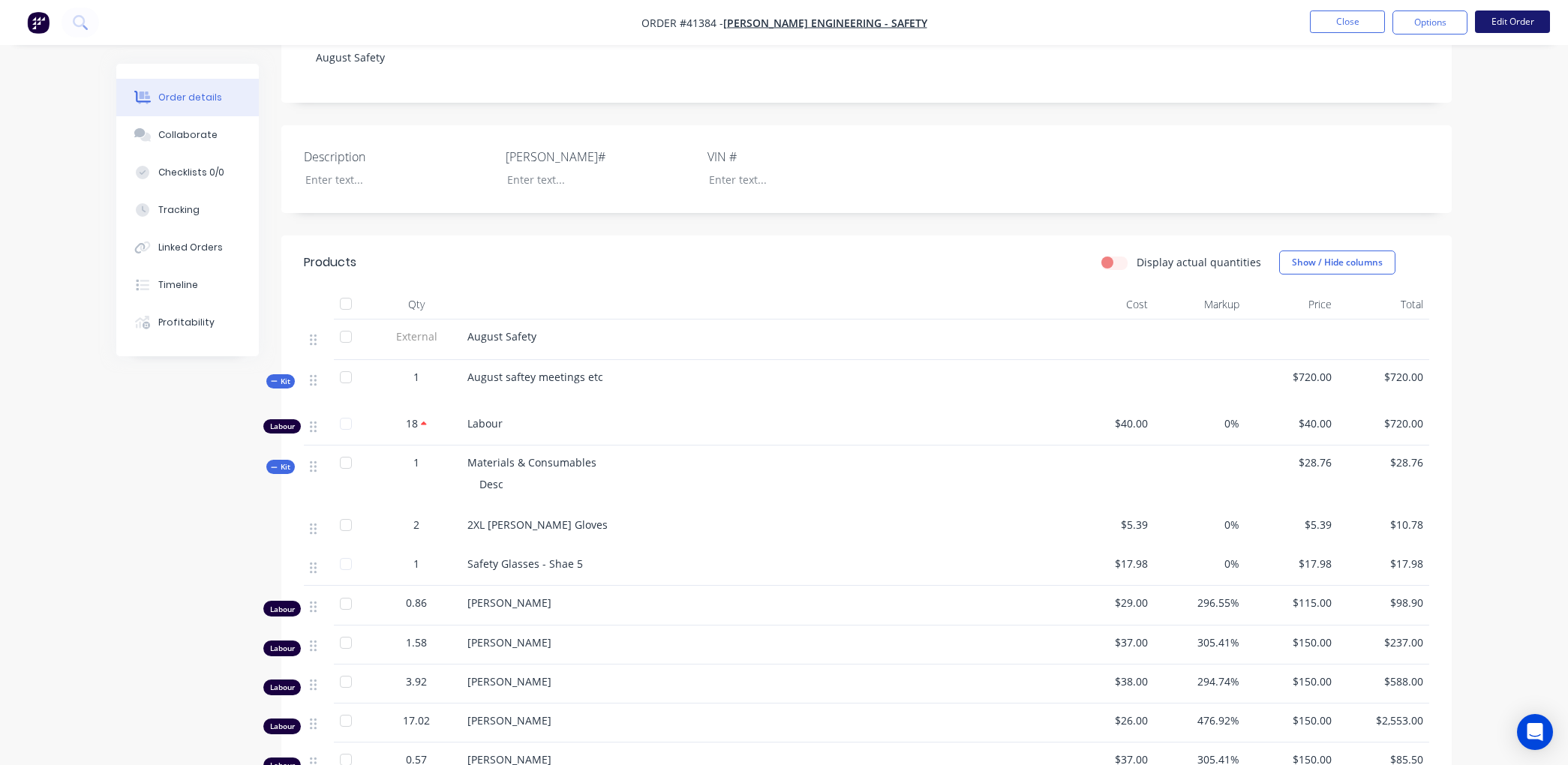
click at [1509, 18] on button "Edit Order" at bounding box center [1513, 21] width 75 height 22
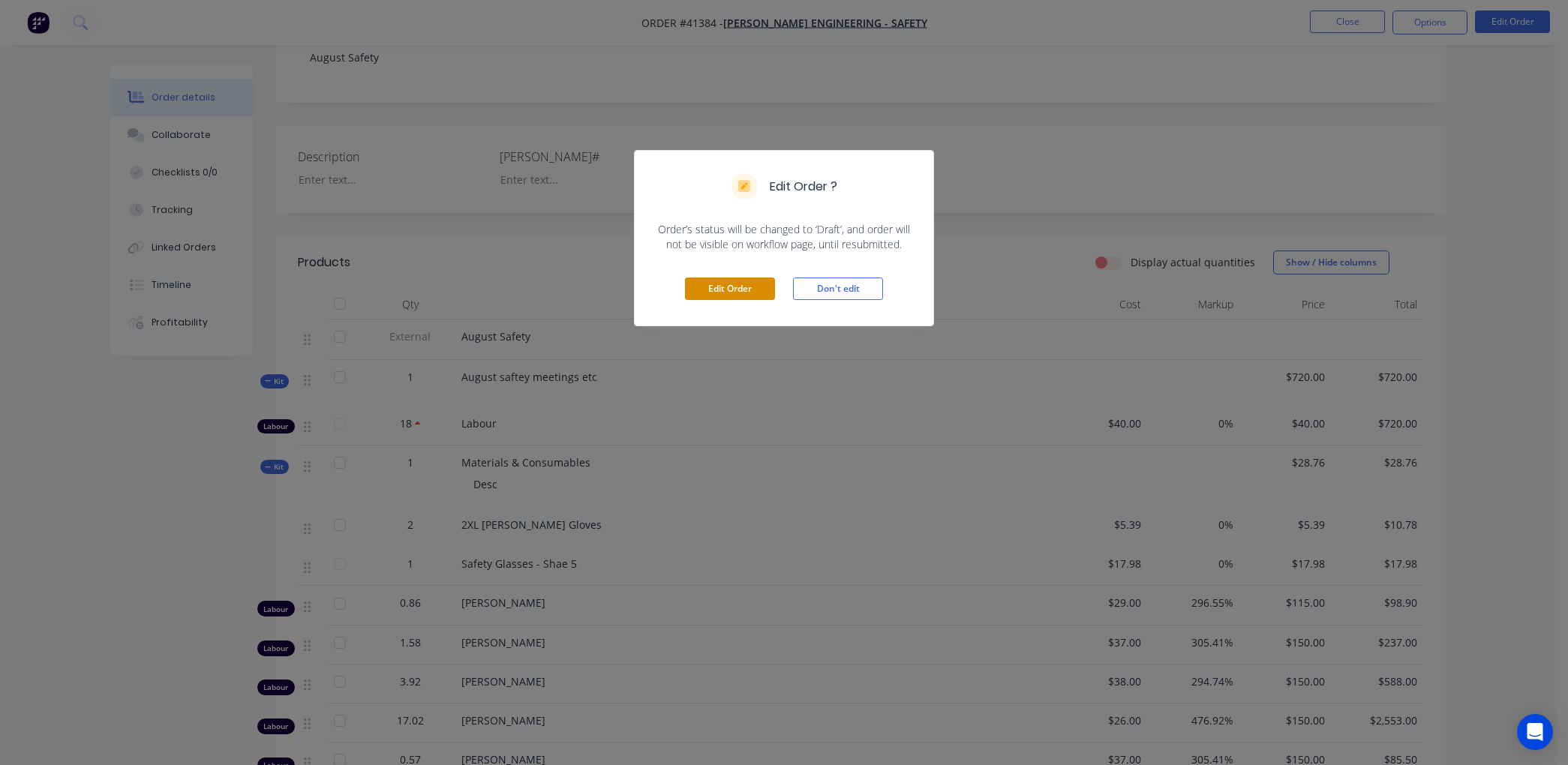
click at [744, 280] on button "Edit Order" at bounding box center [730, 289] width 90 height 22
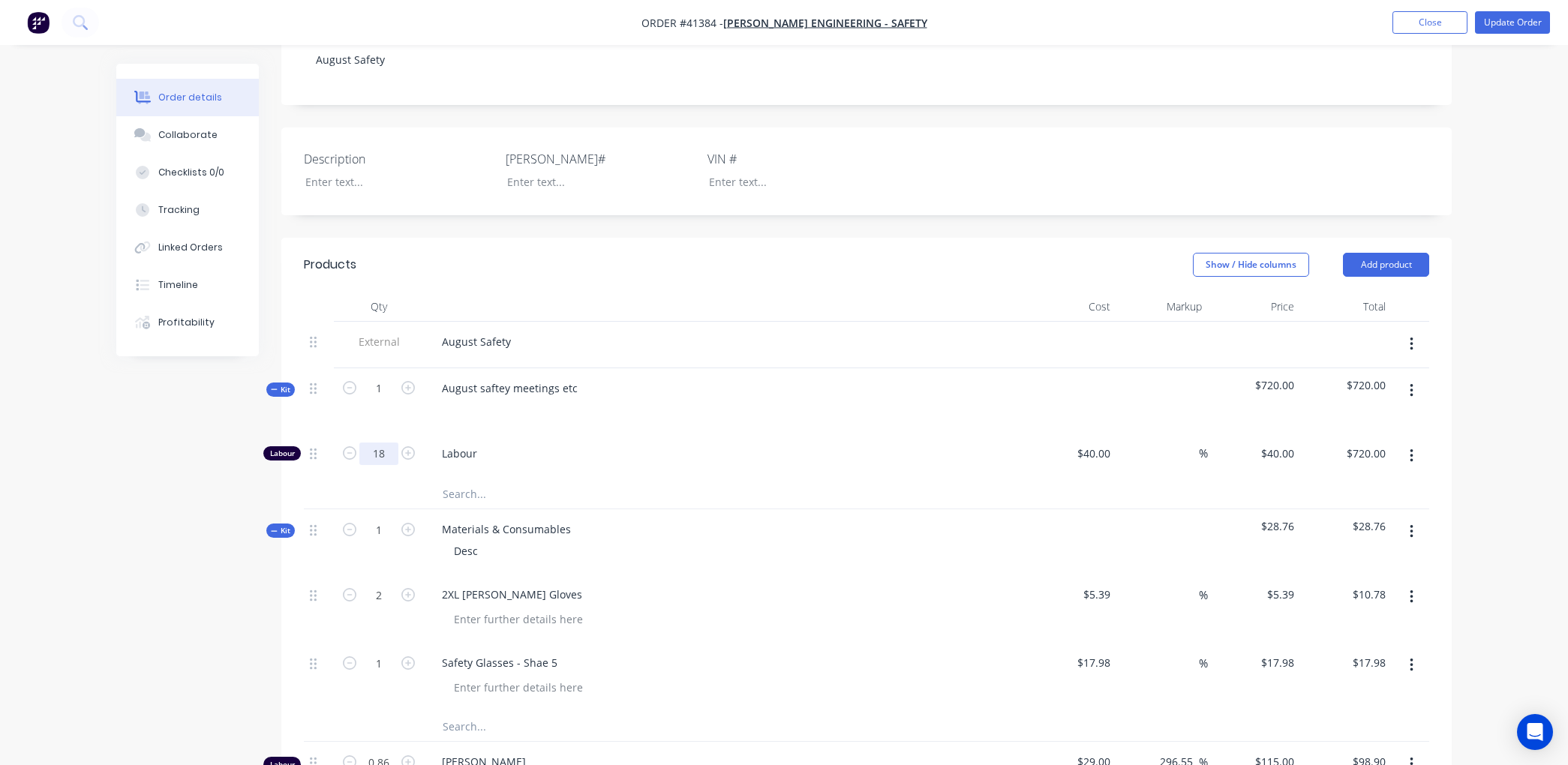
click at [383, 455] on input "18" at bounding box center [379, 453] width 39 height 22
type input "13.5"
type input "$540.00"
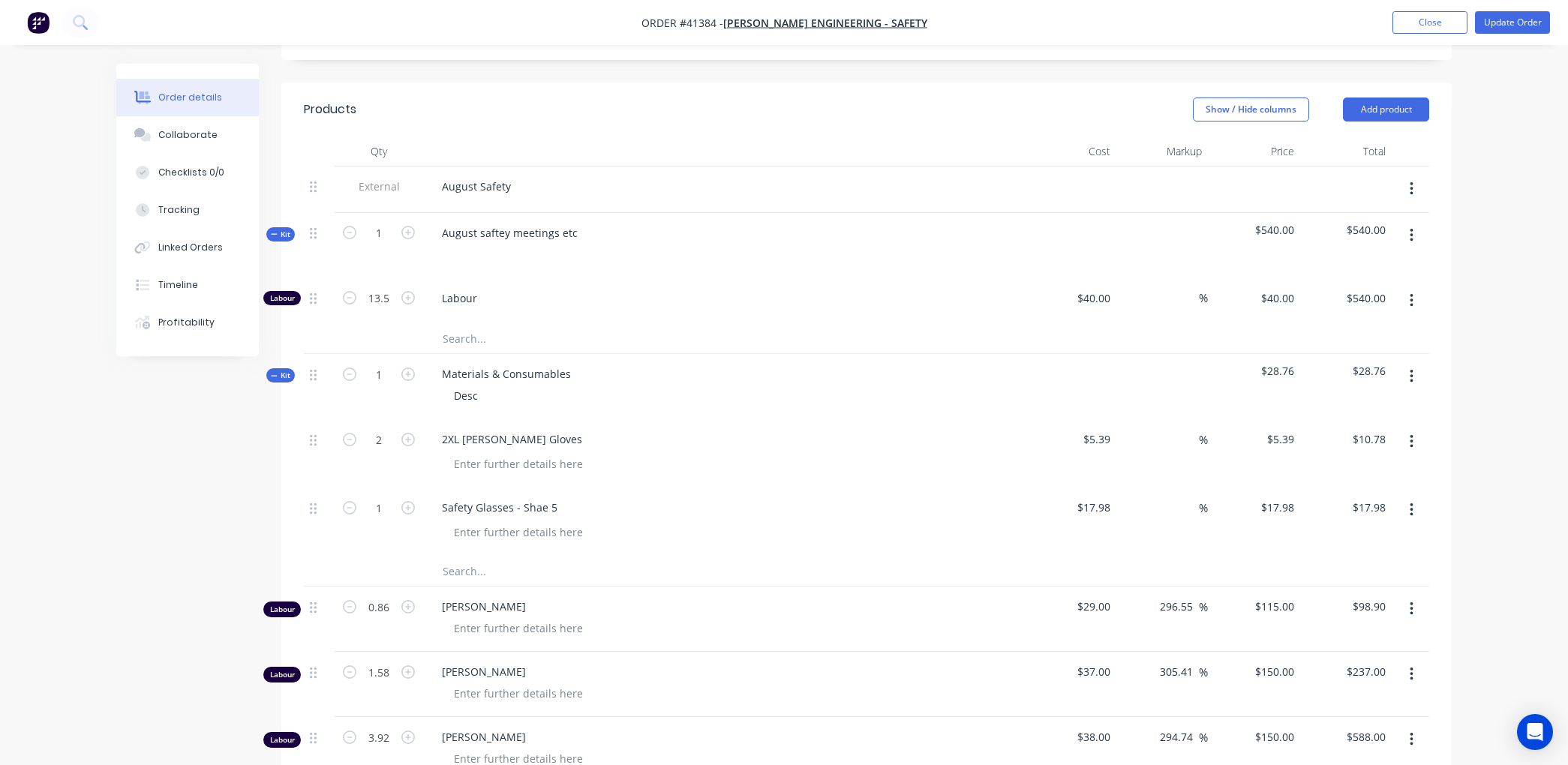
scroll to position [402, 0]
click at [1526, 18] on button "Update Order" at bounding box center [1513, 22] width 75 height 22
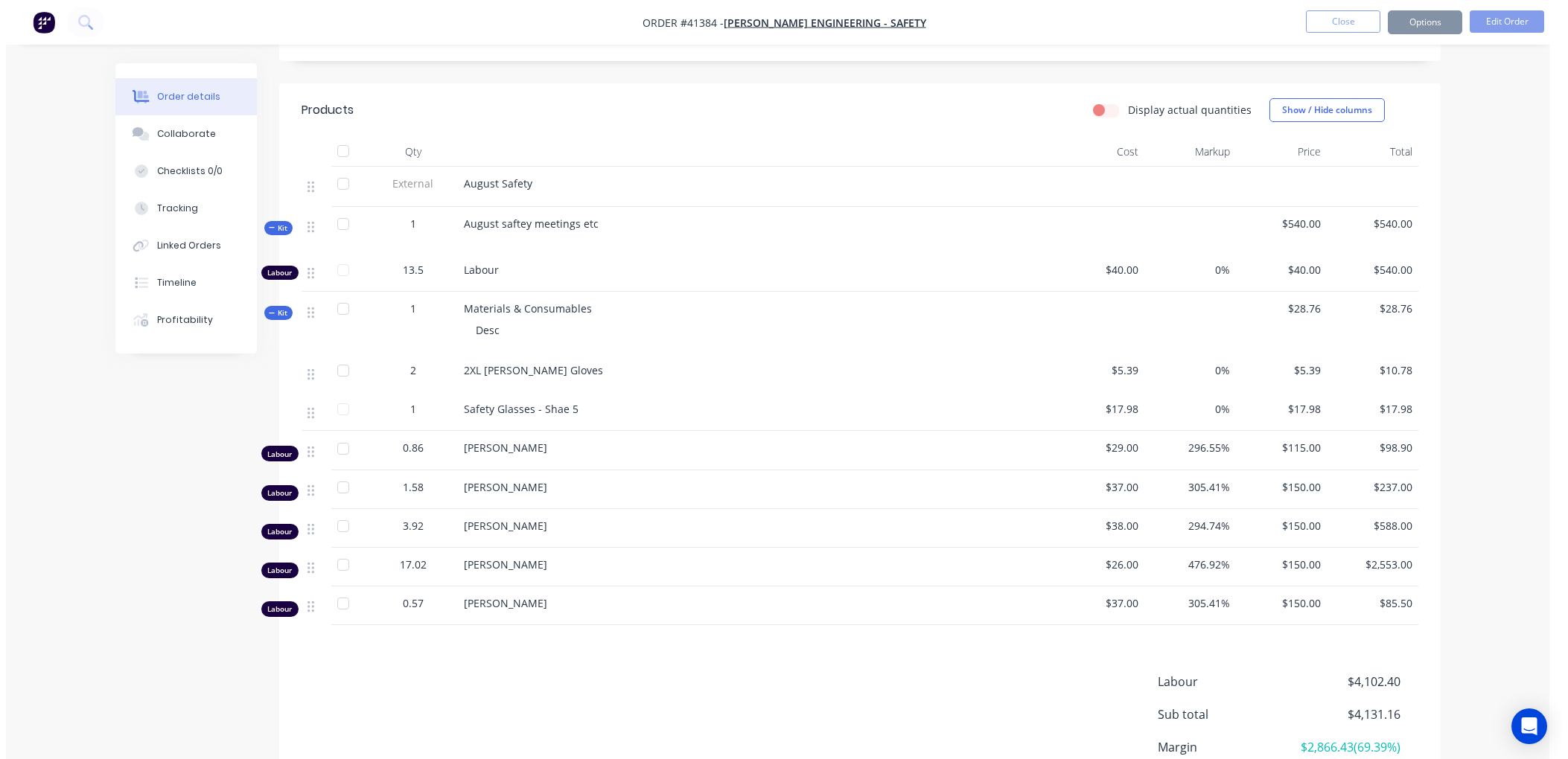
scroll to position [0, 0]
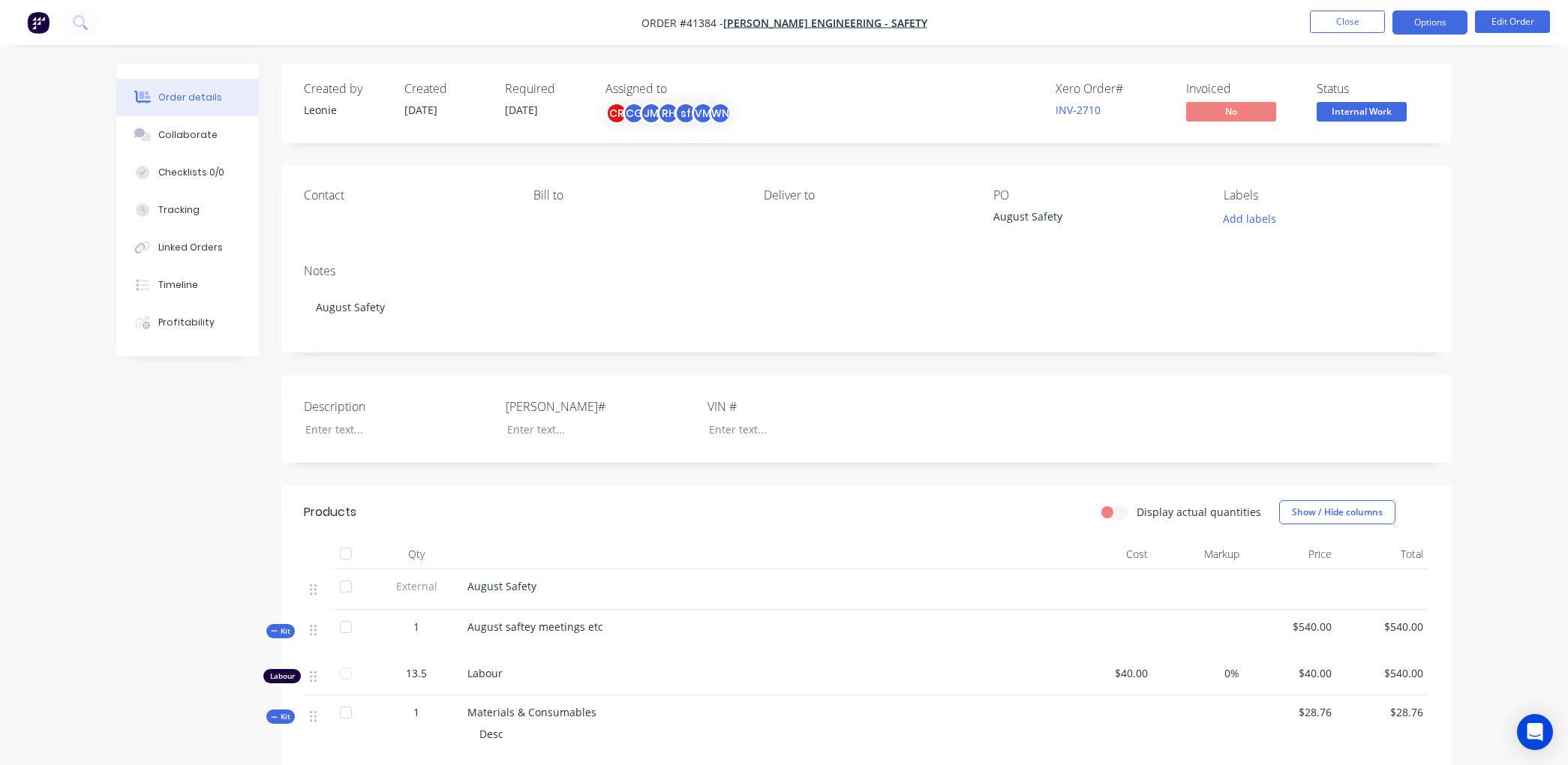
click at [1435, 15] on button "Options" at bounding box center [1430, 22] width 75 height 24
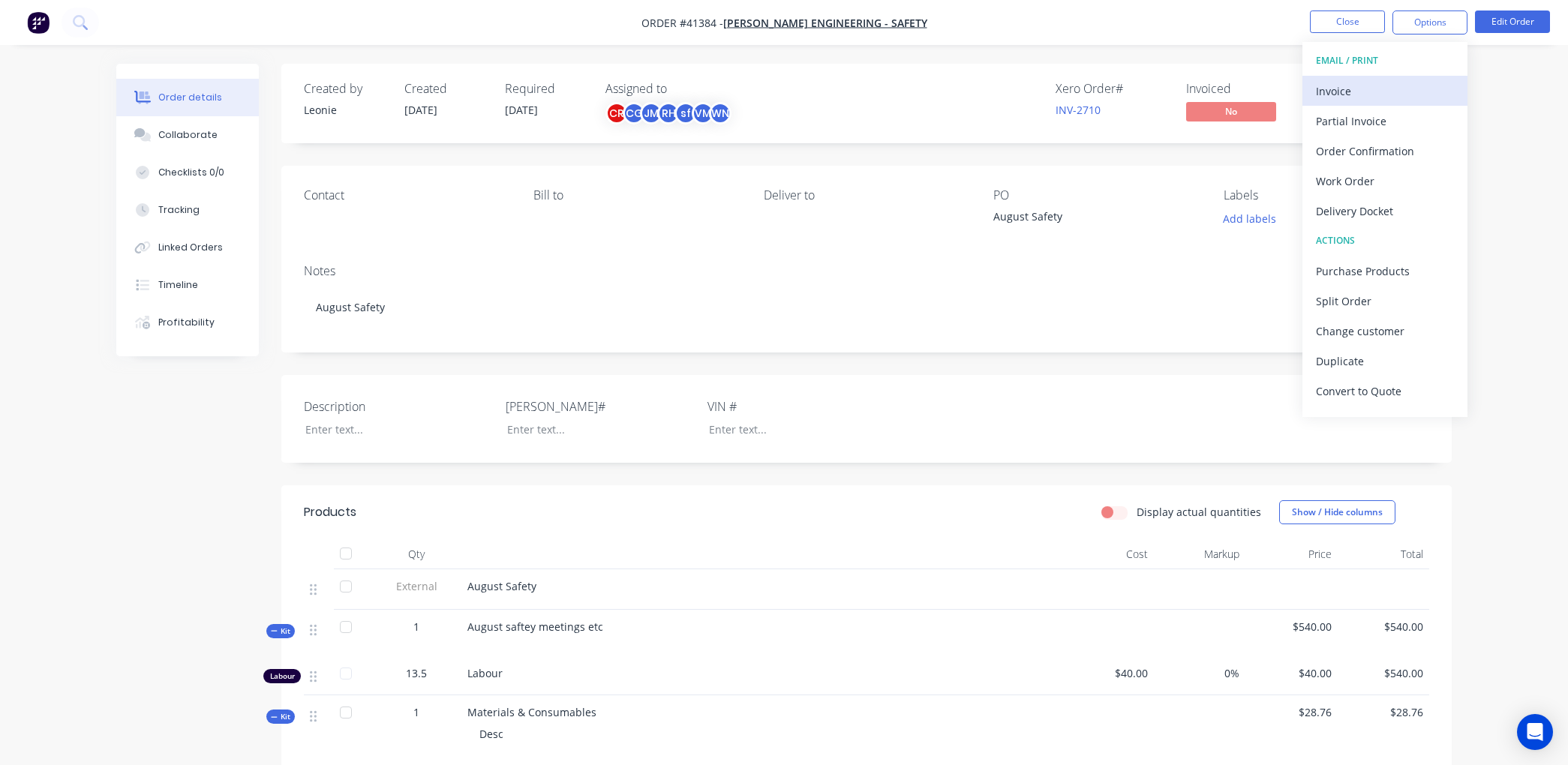
click at [1380, 85] on div "Invoice" at bounding box center [1385, 91] width 138 height 22
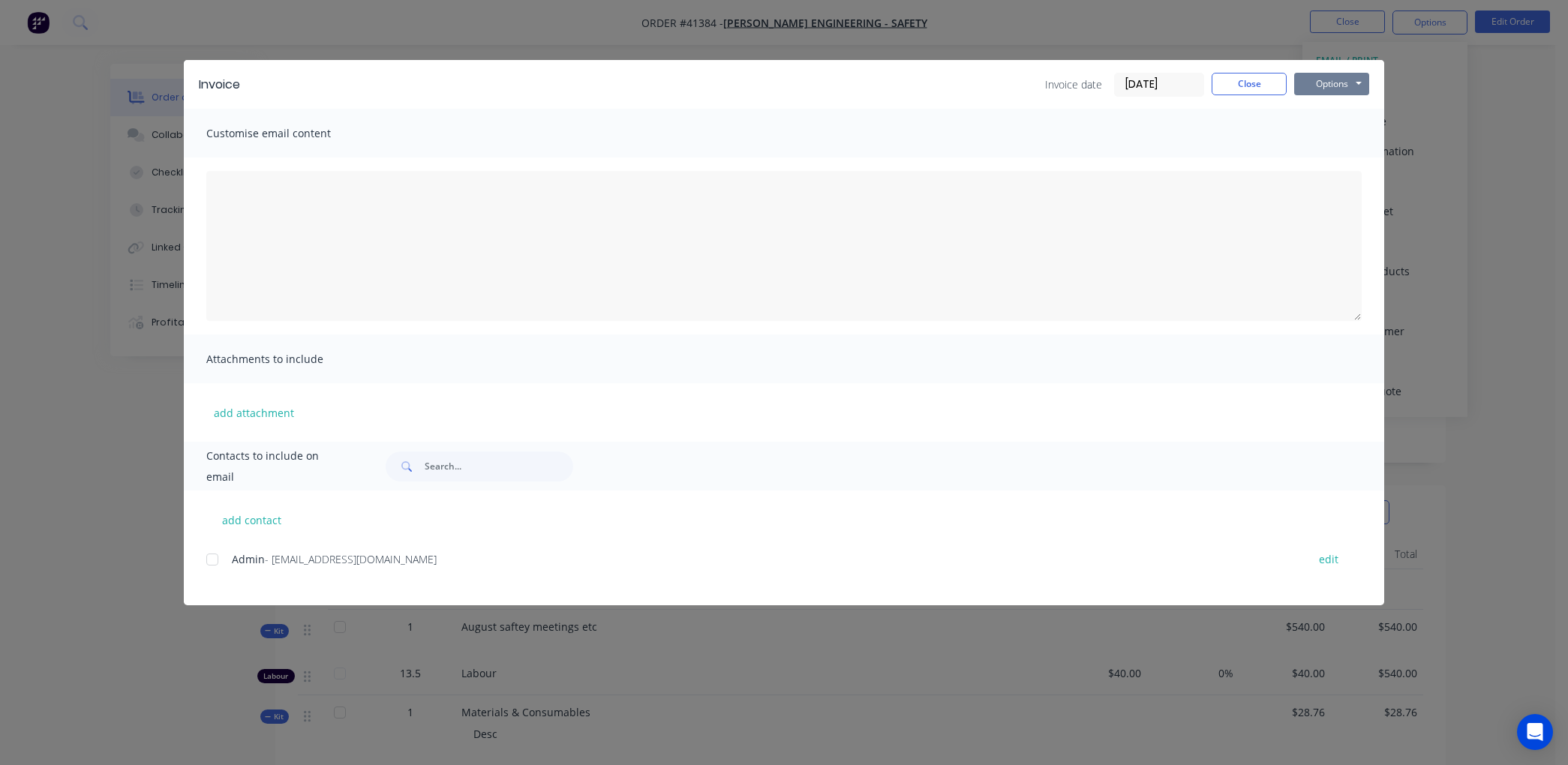
click at [1344, 79] on button "Options" at bounding box center [1333, 84] width 75 height 22
click at [1346, 131] on button "Print" at bounding box center [1343, 135] width 96 height 25
click at [1253, 85] on button "Close" at bounding box center [1250, 84] width 75 height 22
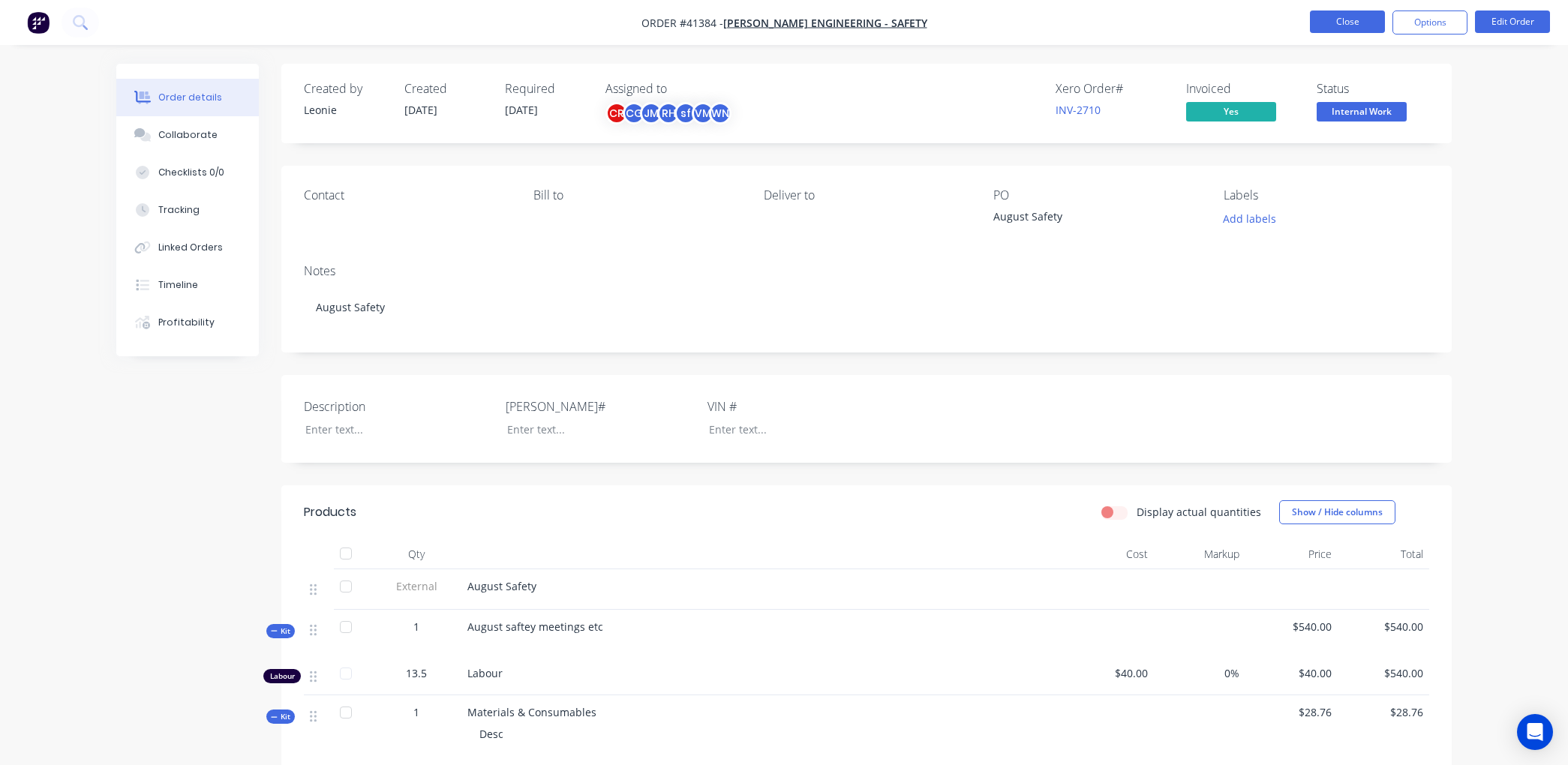
click at [1363, 18] on button "Close" at bounding box center [1348, 21] width 75 height 22
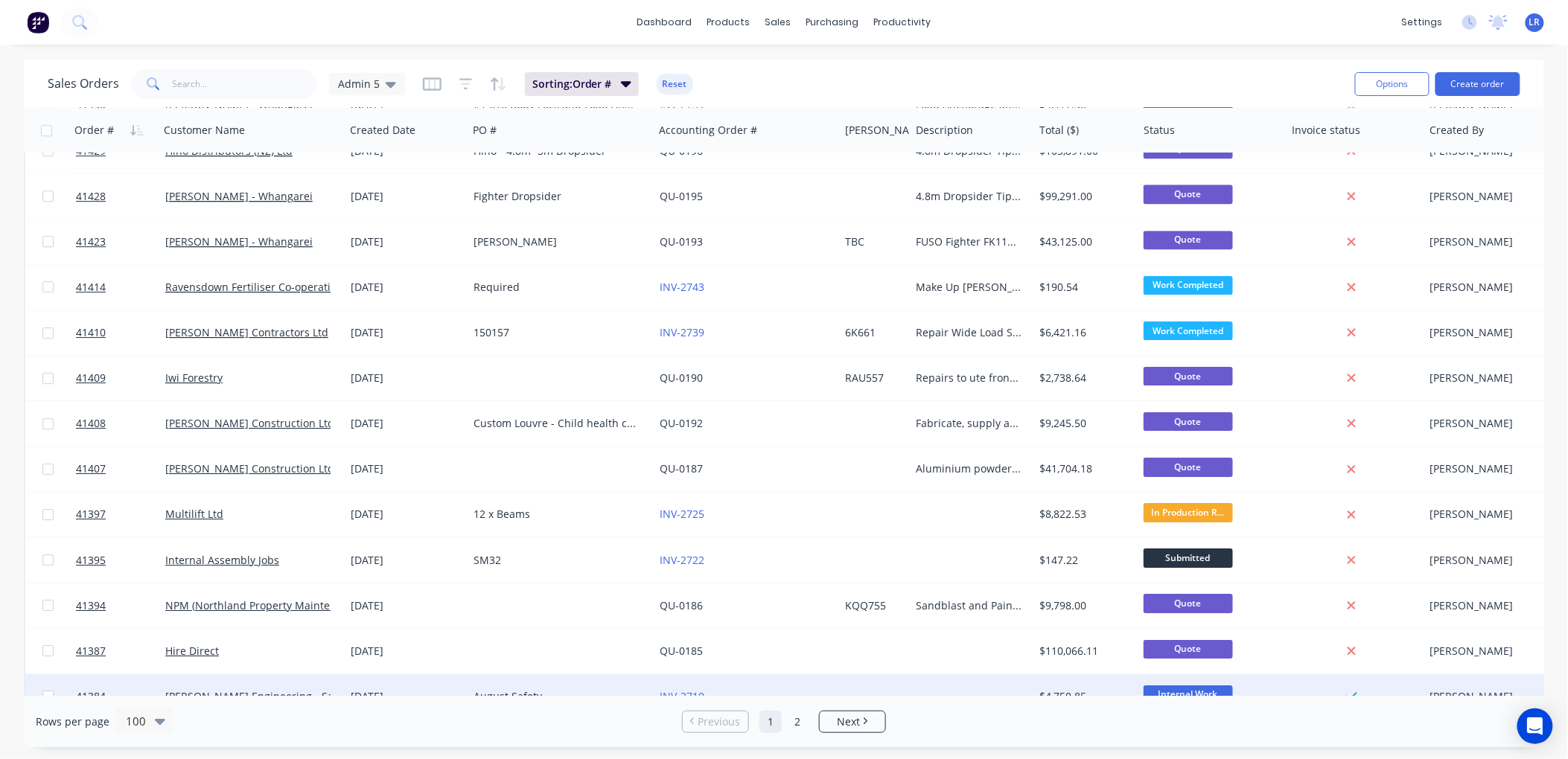
scroll to position [1984, 0]
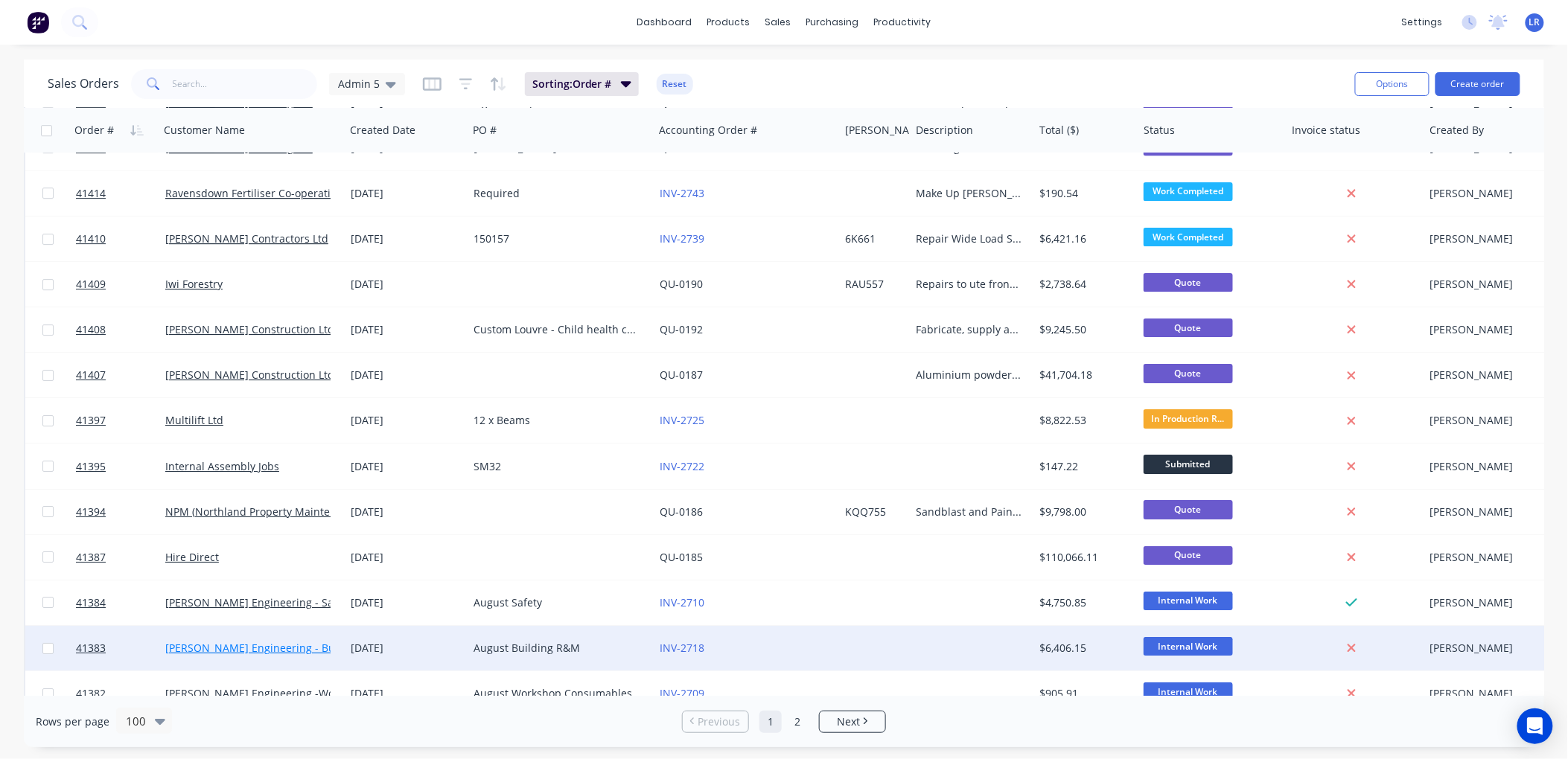
click at [234, 645] on link "[PERSON_NAME] Engineering - Building R M" at bounding box center [276, 649] width 221 height 15
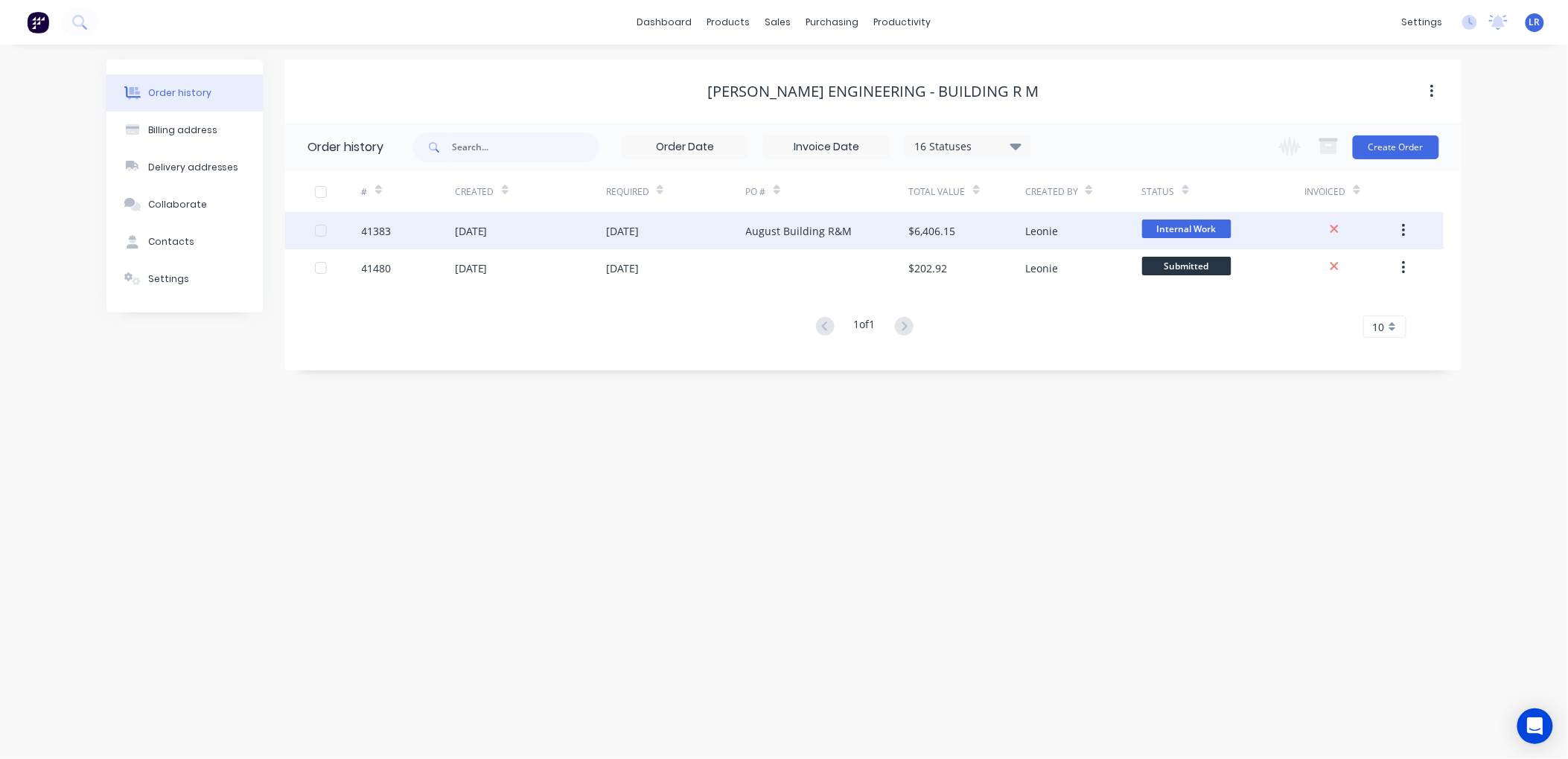
click at [373, 225] on div "41383" at bounding box center [377, 231] width 30 height 16
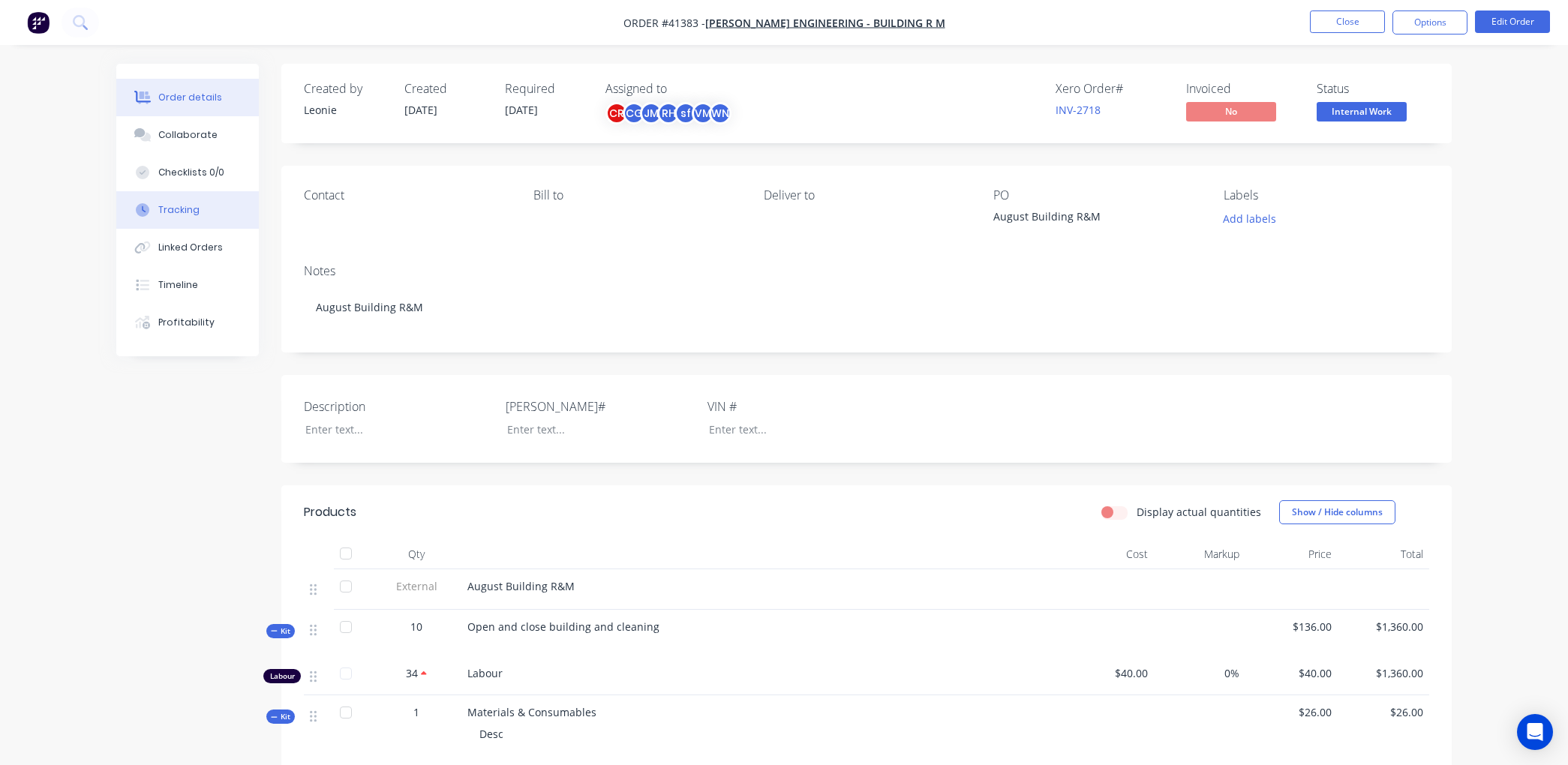
click at [166, 206] on div "Tracking" at bounding box center [178, 210] width 41 height 14
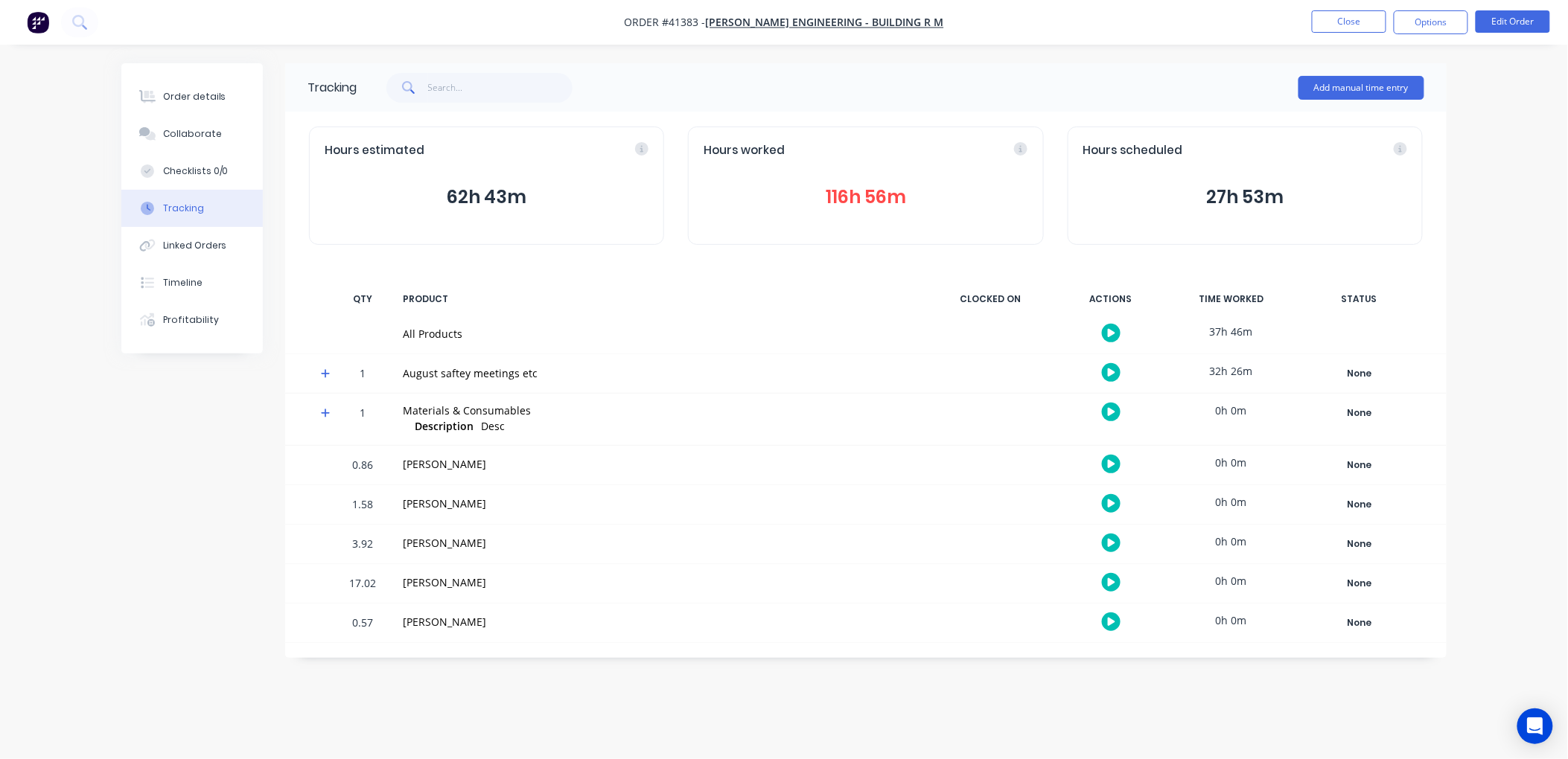
click at [850, 193] on button "116h 56m" at bounding box center [865, 197] width 324 height 28
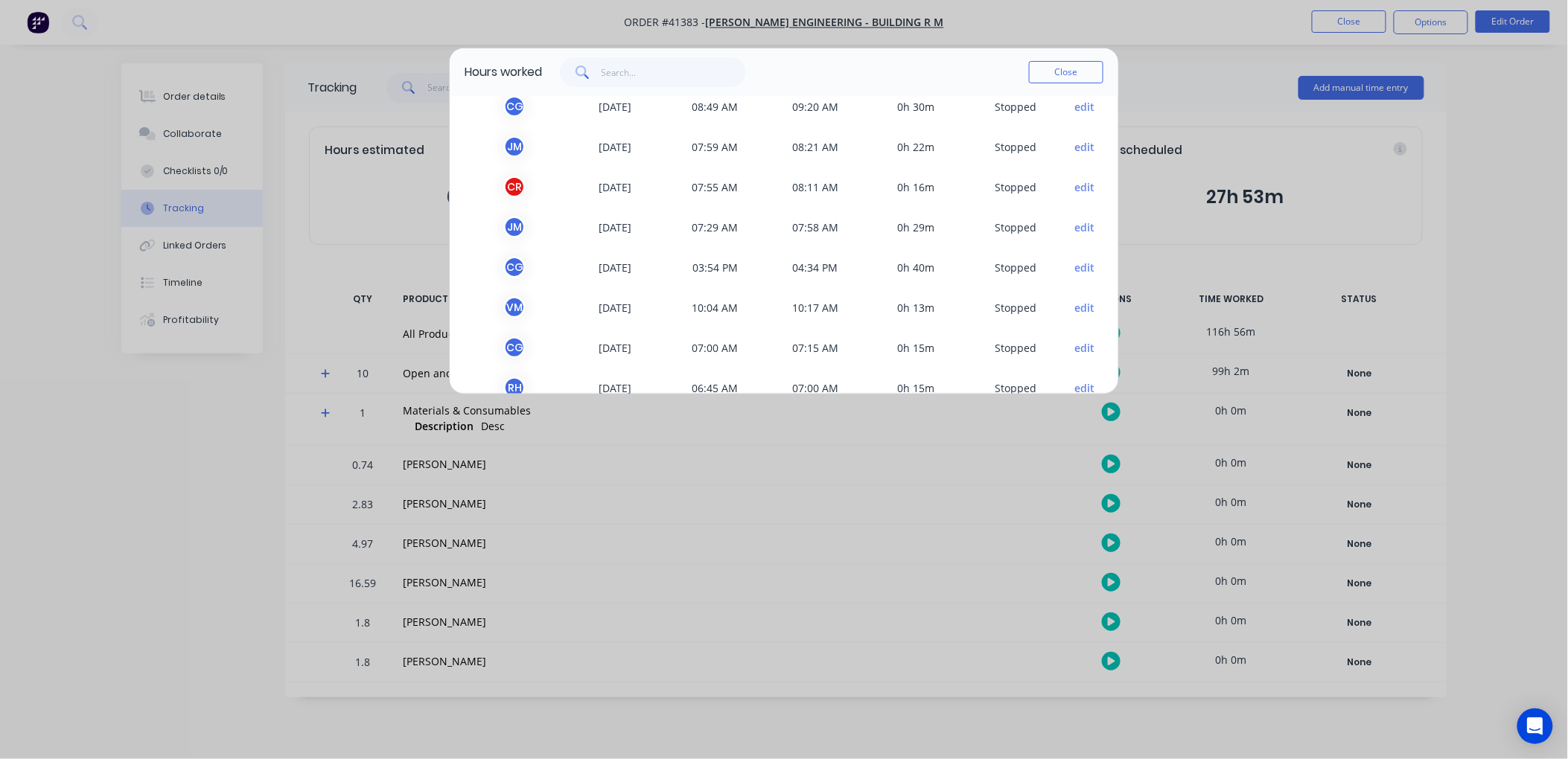
scroll to position [165, 0]
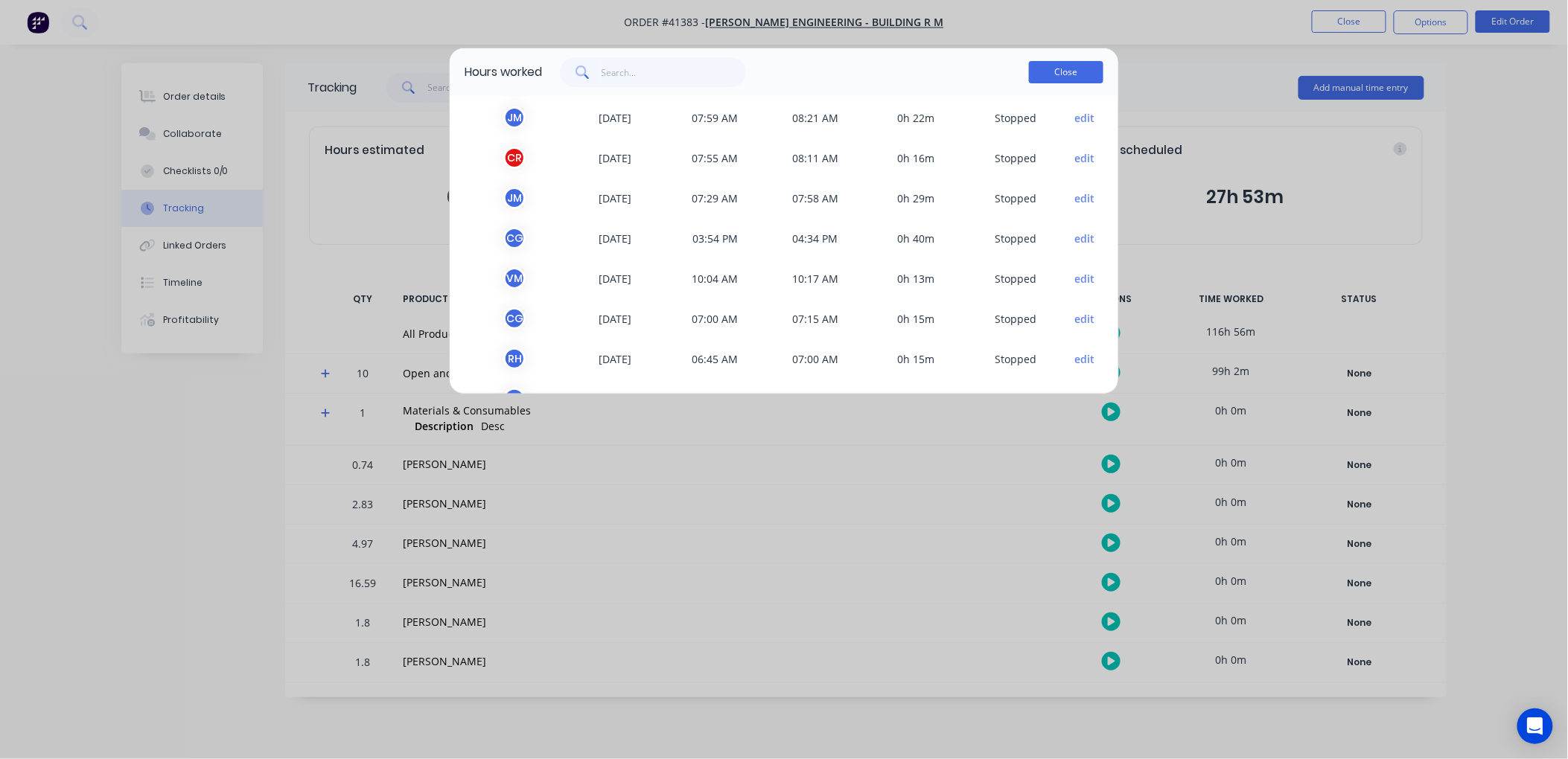
click at [1056, 67] on button "Close" at bounding box center [1067, 72] width 75 height 22
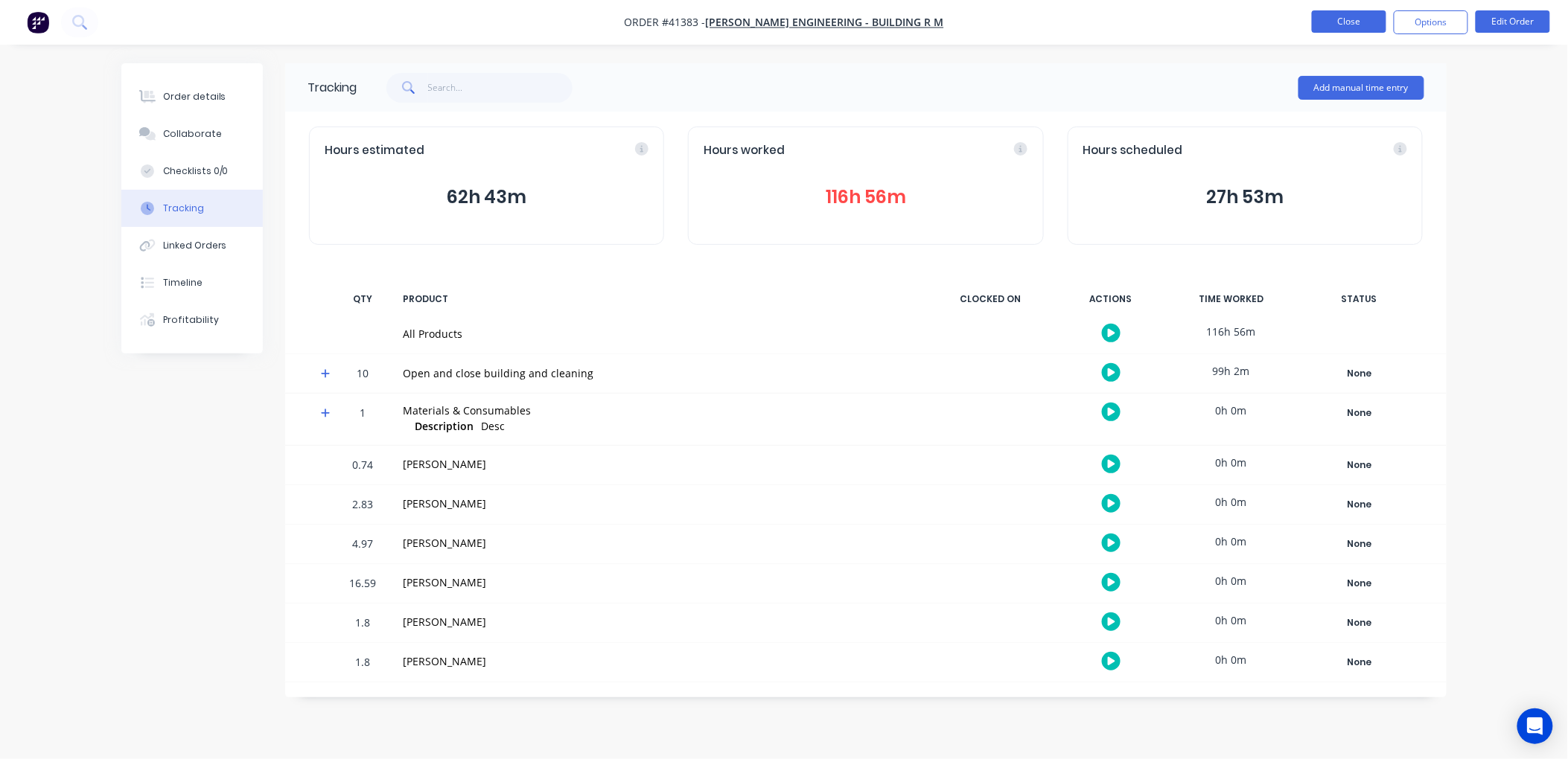
click at [1361, 18] on button "Close" at bounding box center [1350, 21] width 75 height 22
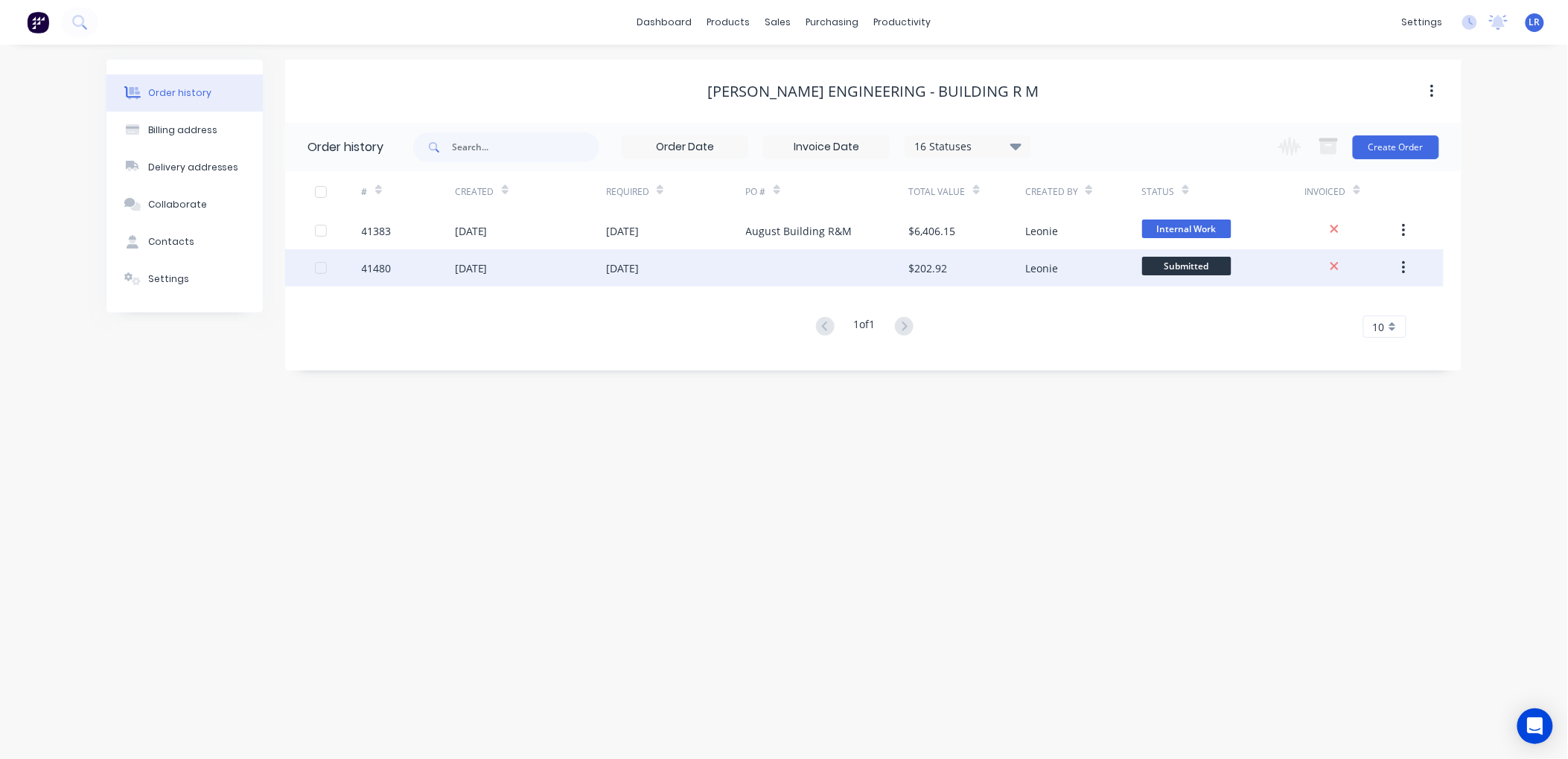
click at [382, 263] on div "41480" at bounding box center [377, 268] width 30 height 16
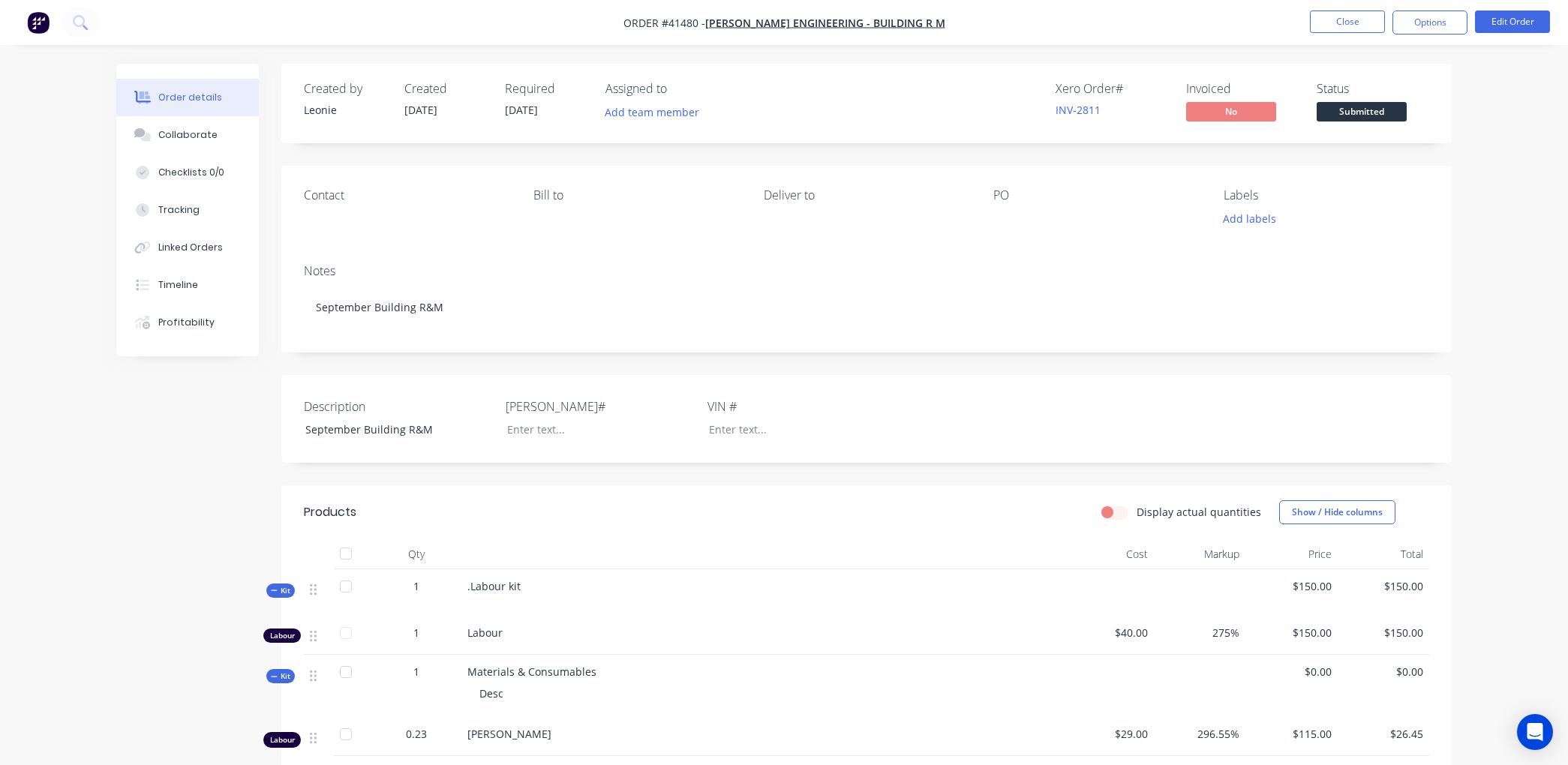
click at [998, 219] on div at bounding box center [1087, 219] width 188 height 21
click at [1503, 17] on button "Edit Order" at bounding box center [1513, 21] width 75 height 22
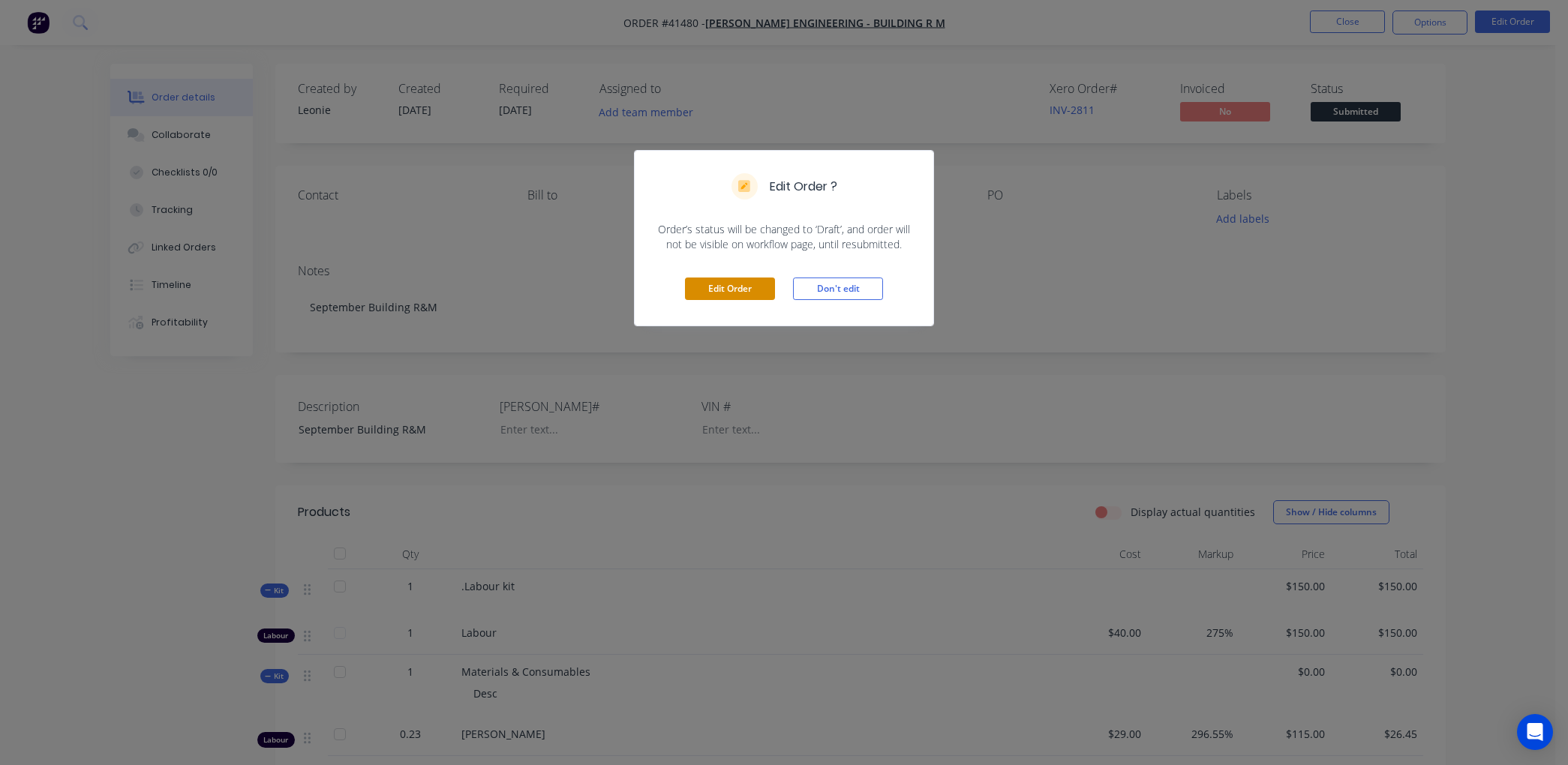
click at [727, 280] on button "Edit Order" at bounding box center [730, 289] width 90 height 22
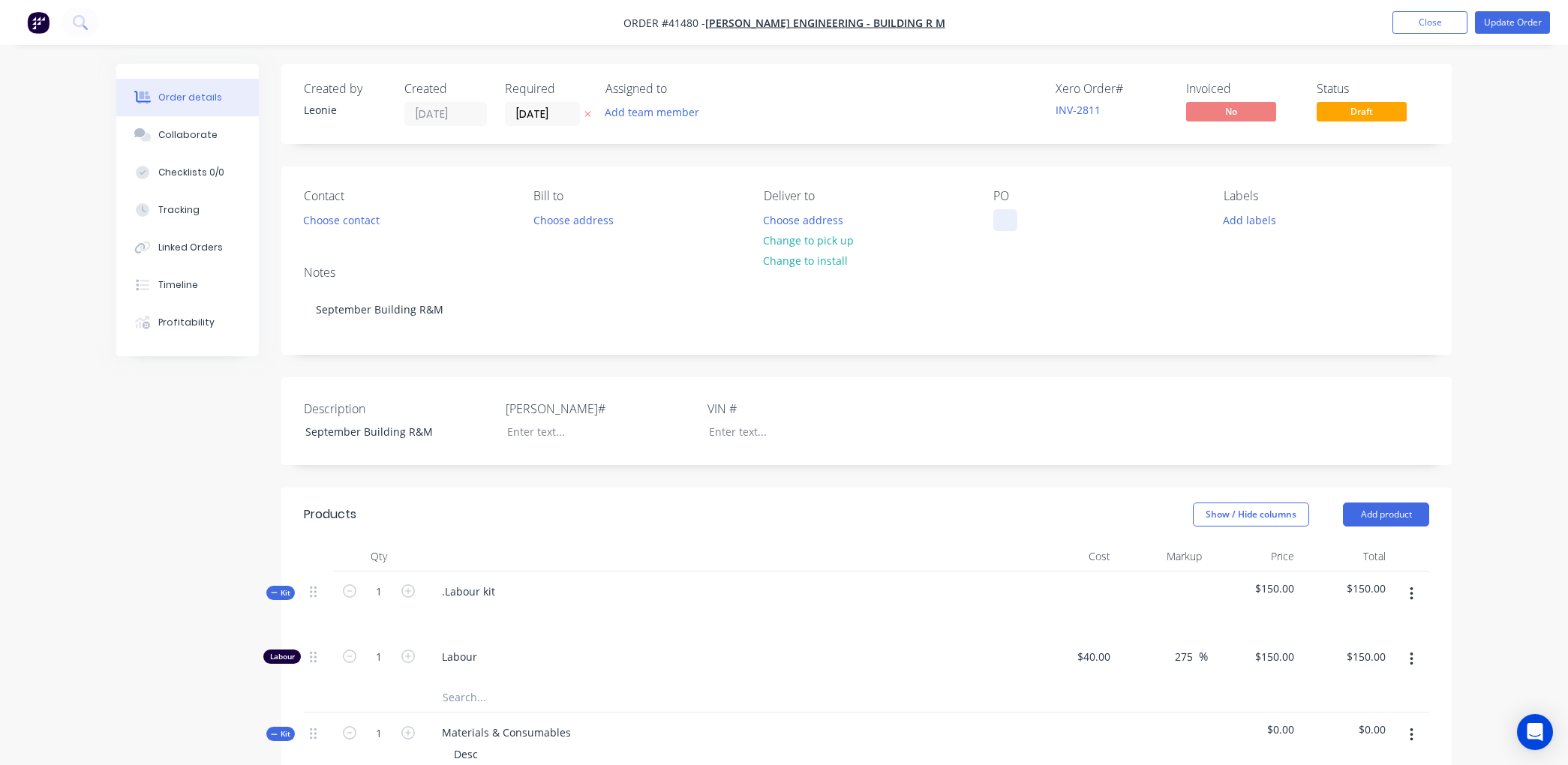
click at [1001, 223] on div at bounding box center [1005, 221] width 24 height 22
click at [1512, 16] on button "Update Order" at bounding box center [1513, 22] width 75 height 22
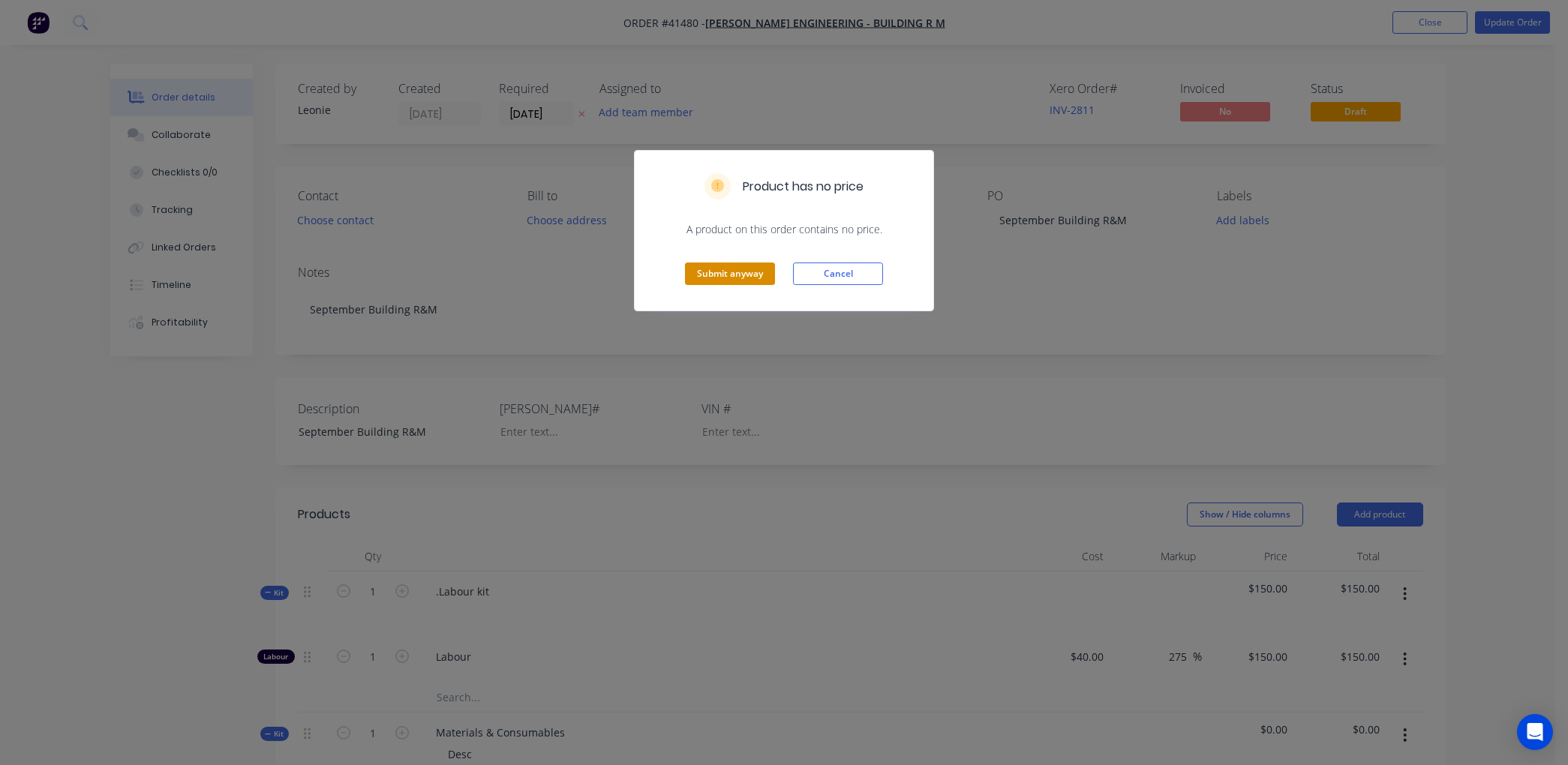
click at [704, 272] on button "Submit anyway" at bounding box center [730, 274] width 90 height 22
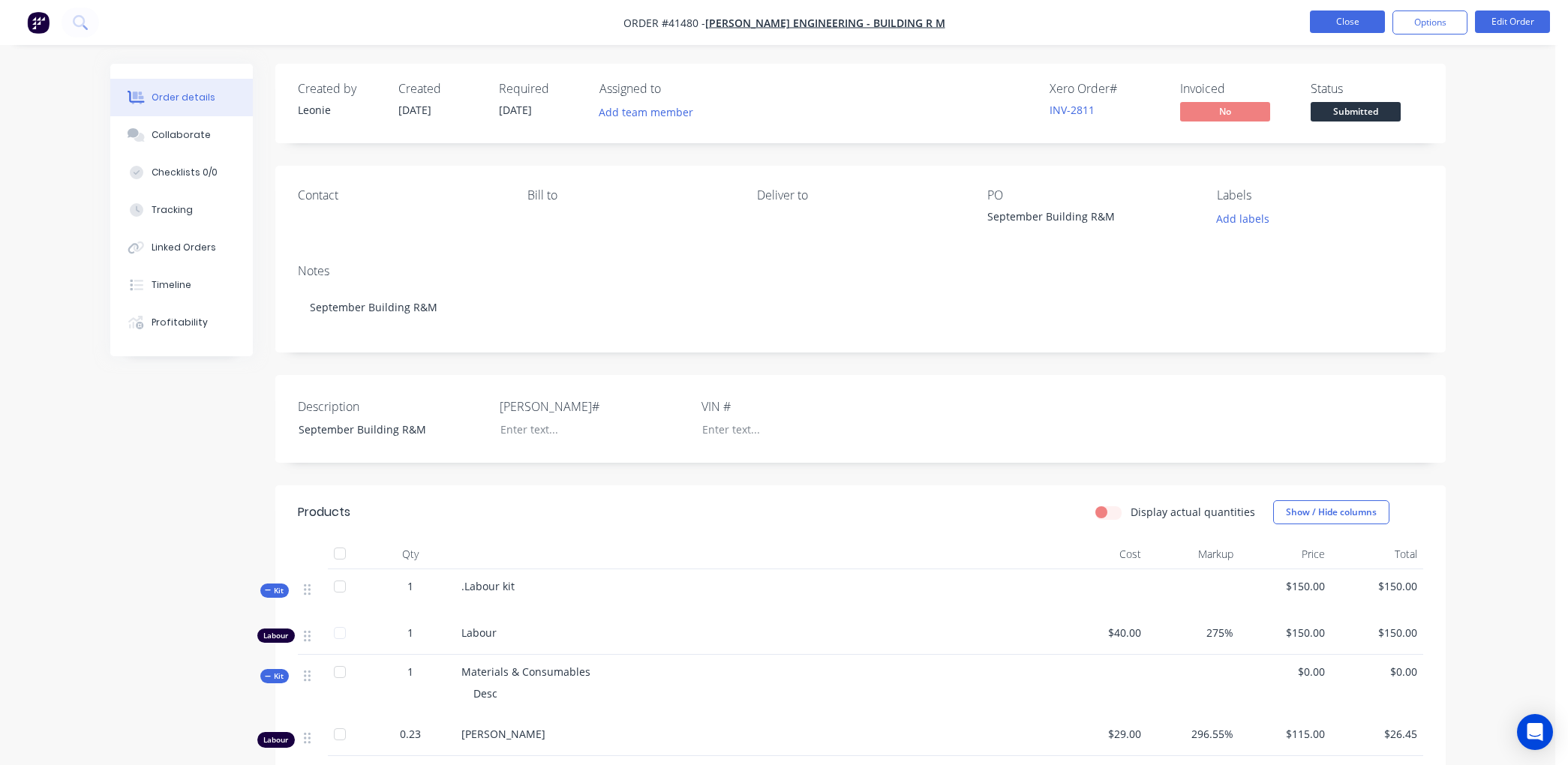
click at [1326, 21] on button "Close" at bounding box center [1348, 21] width 75 height 22
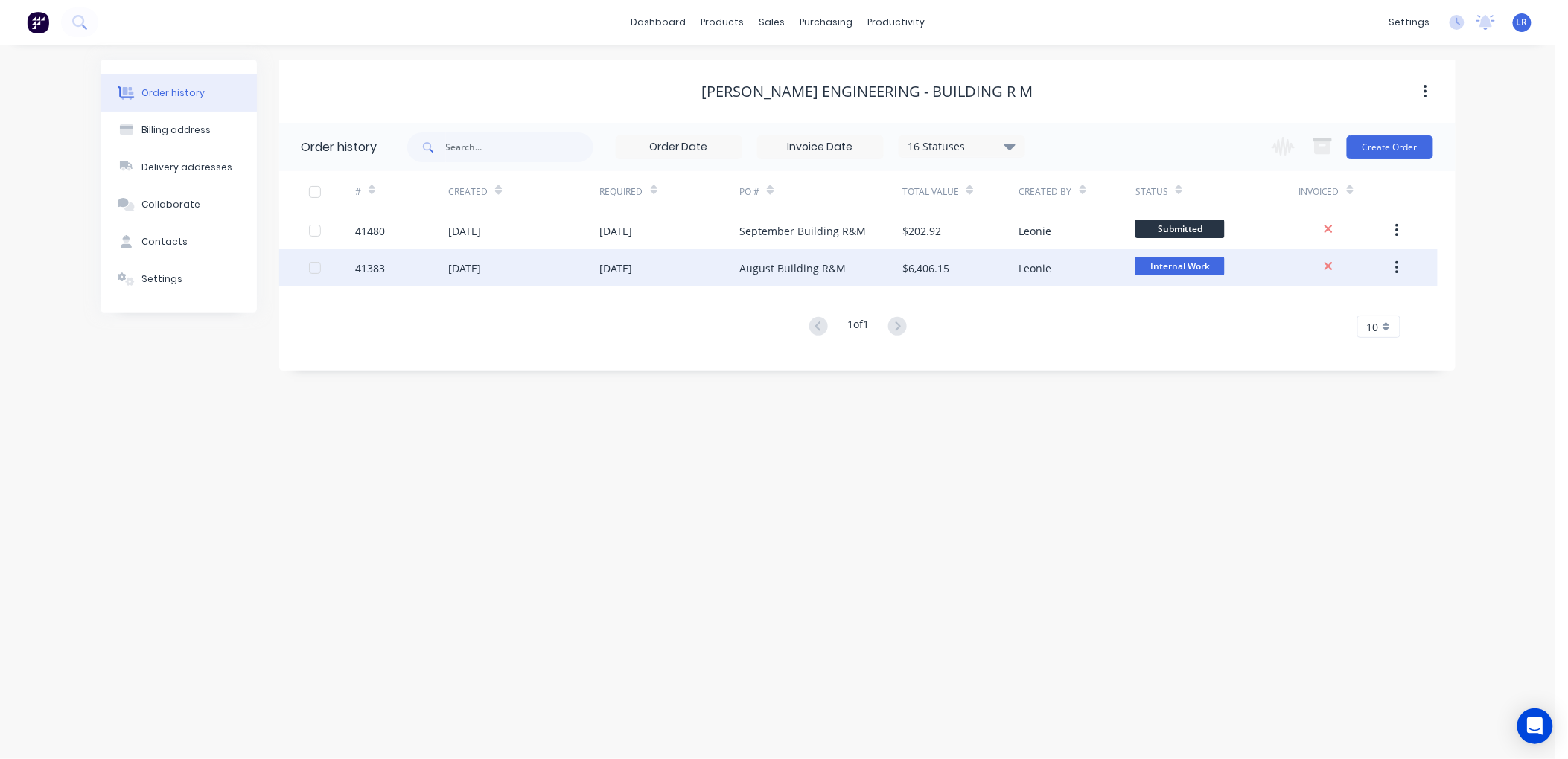
click at [367, 261] on div "41383" at bounding box center [370, 268] width 30 height 16
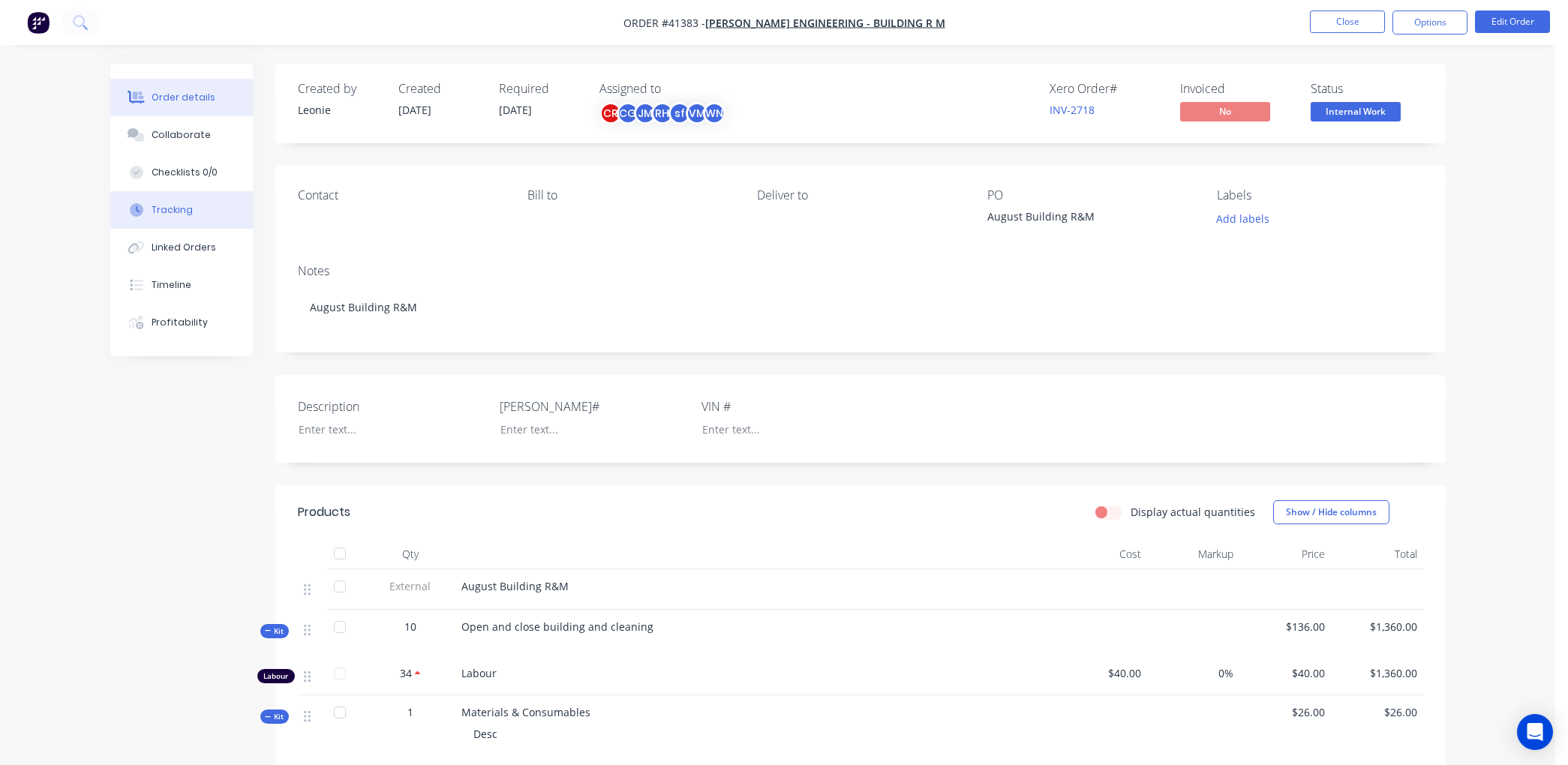
click at [182, 207] on div "Tracking" at bounding box center [172, 210] width 41 height 14
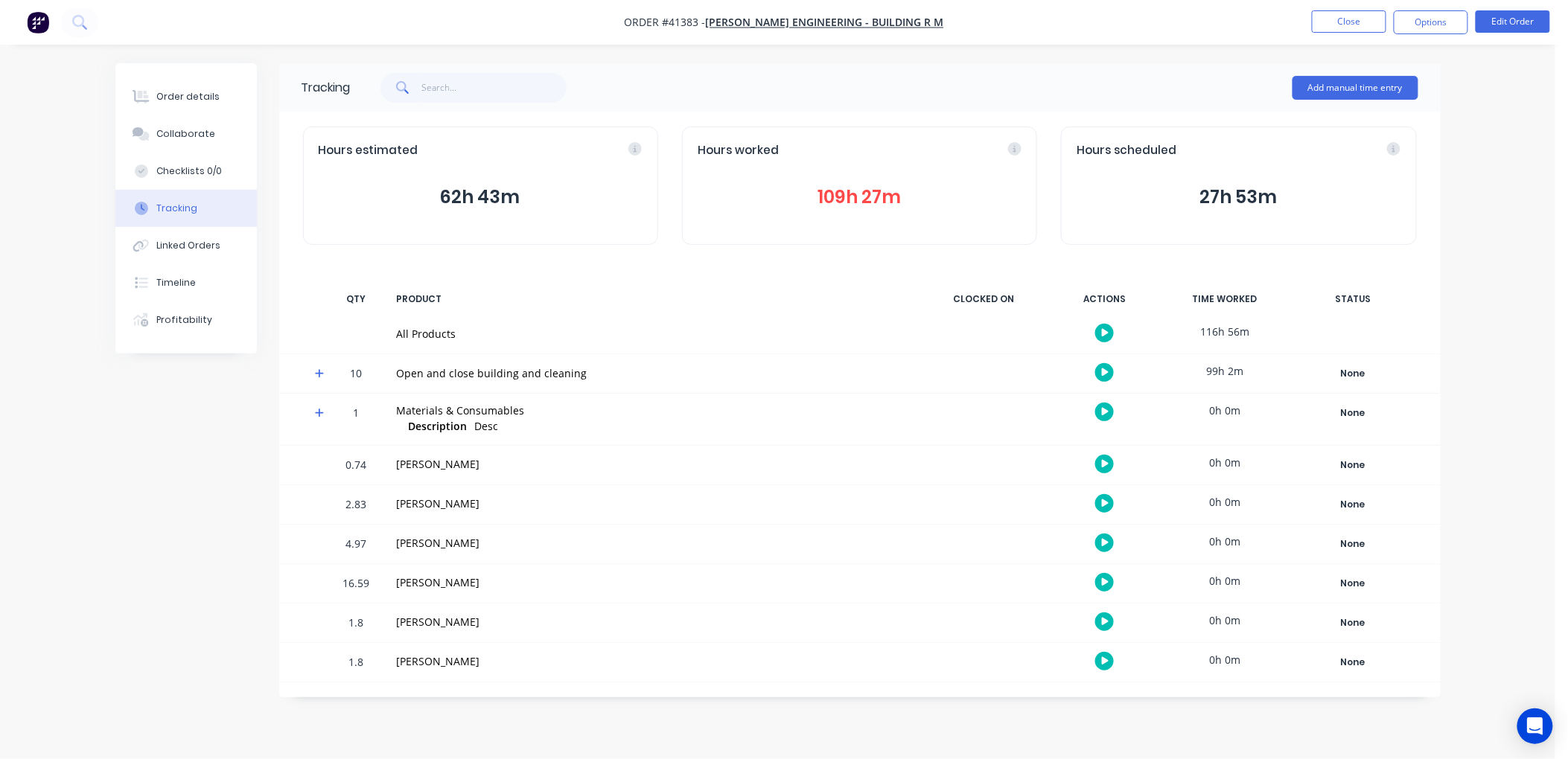
click at [866, 199] on button "109h 27m" at bounding box center [860, 197] width 324 height 28
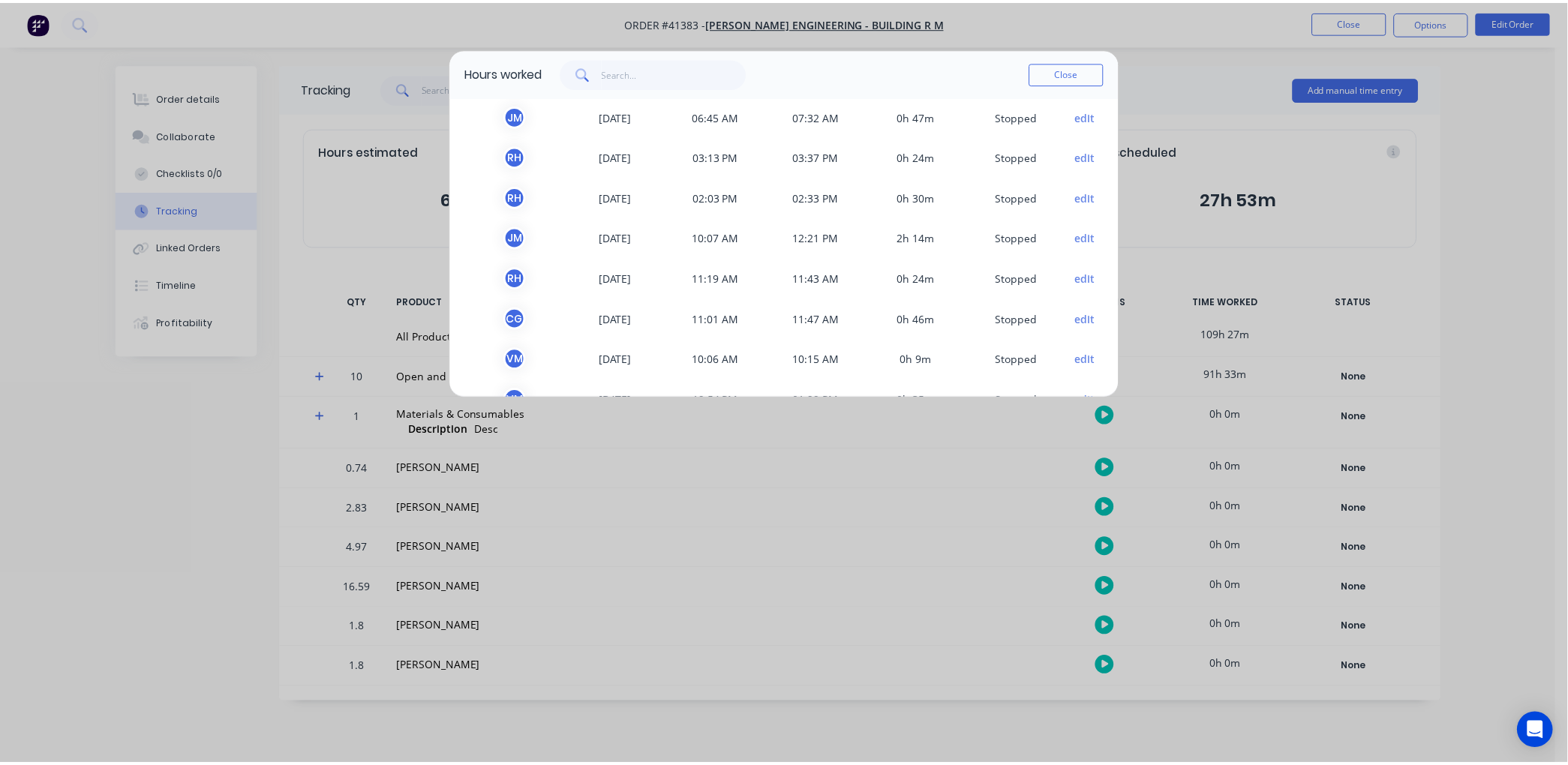
scroll to position [250, 0]
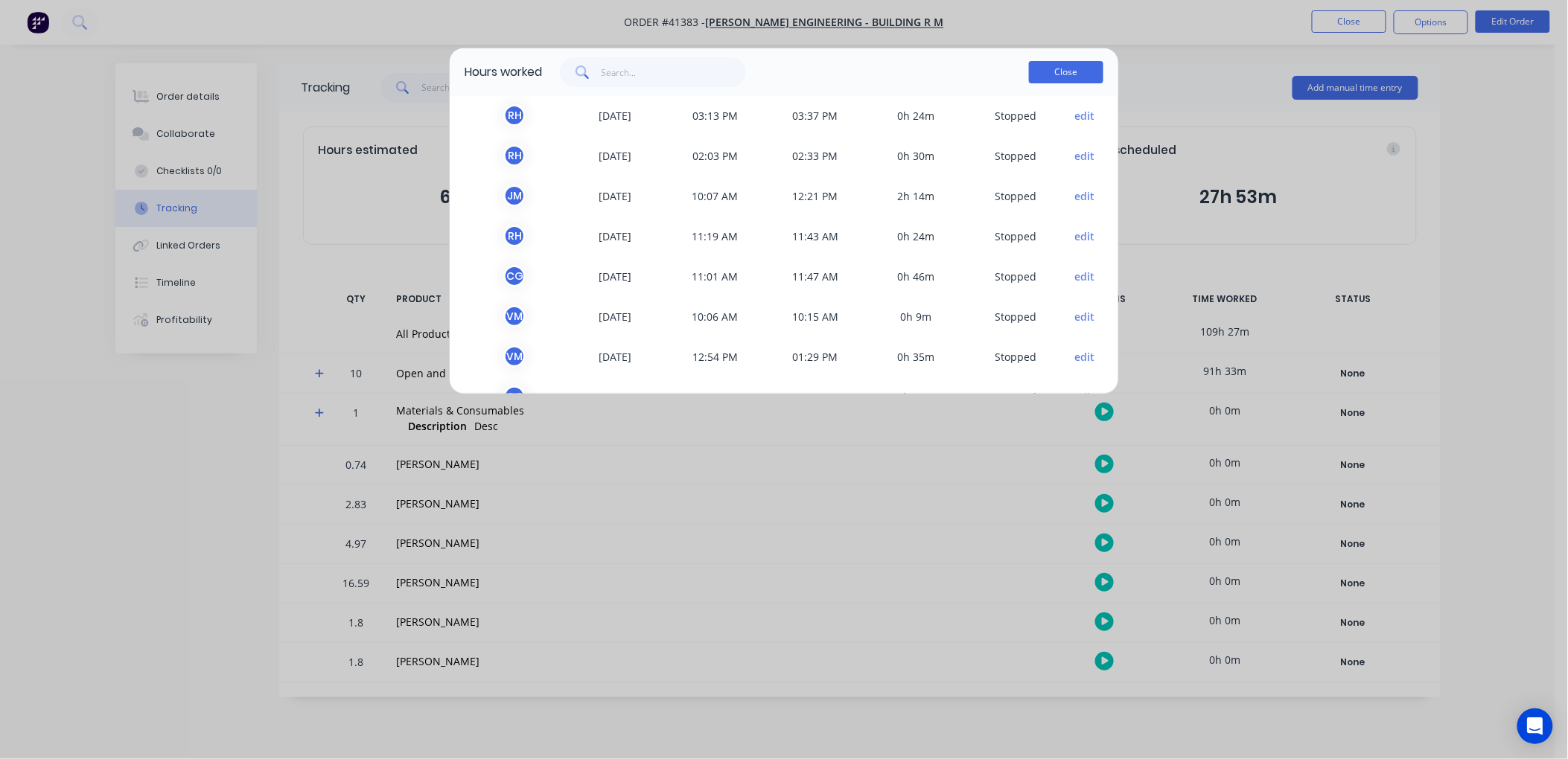
click at [1066, 70] on button "Close" at bounding box center [1067, 72] width 75 height 22
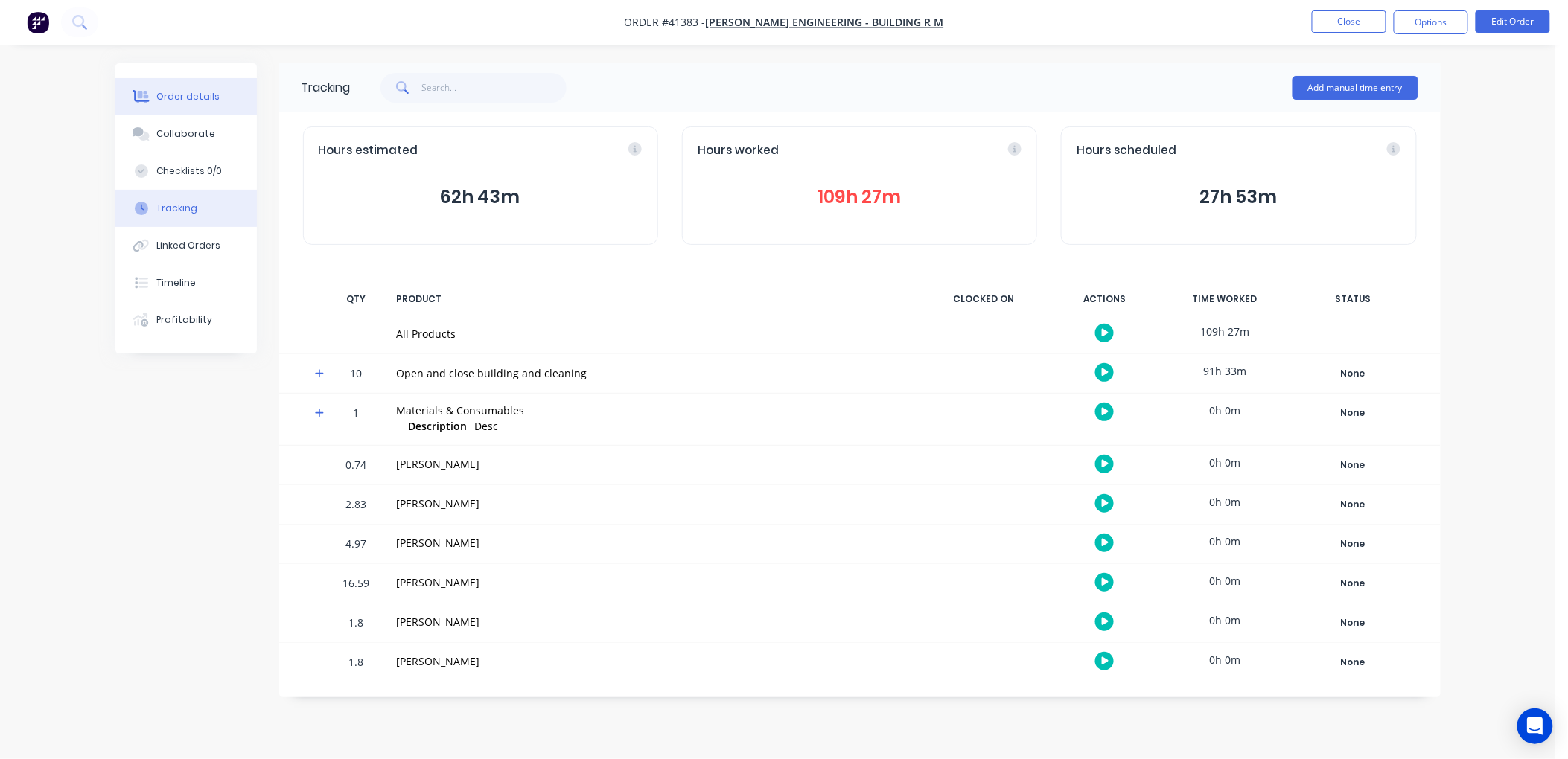
click at [180, 93] on div "Order details" at bounding box center [187, 97] width 63 height 14
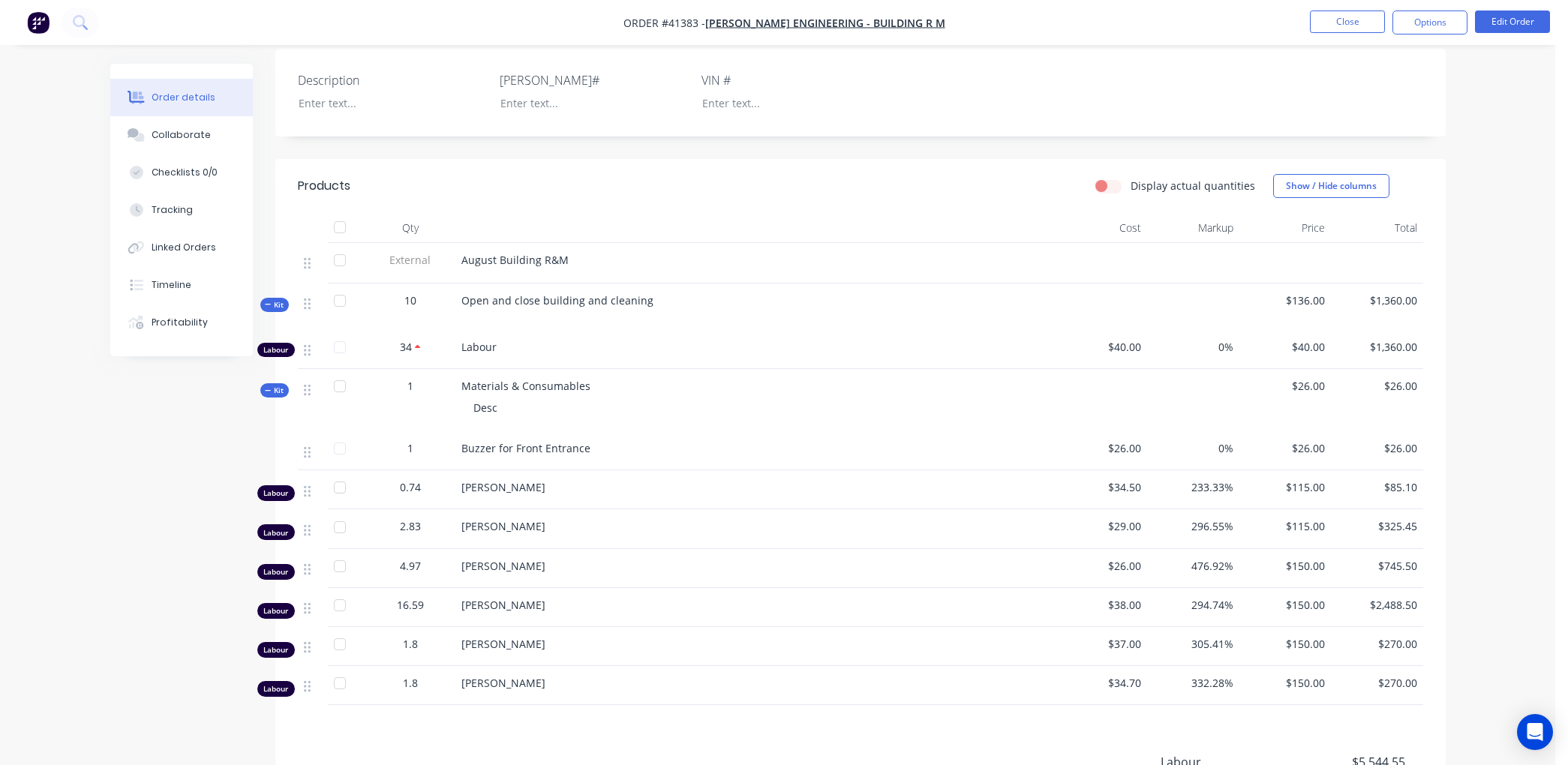
scroll to position [333, 0]
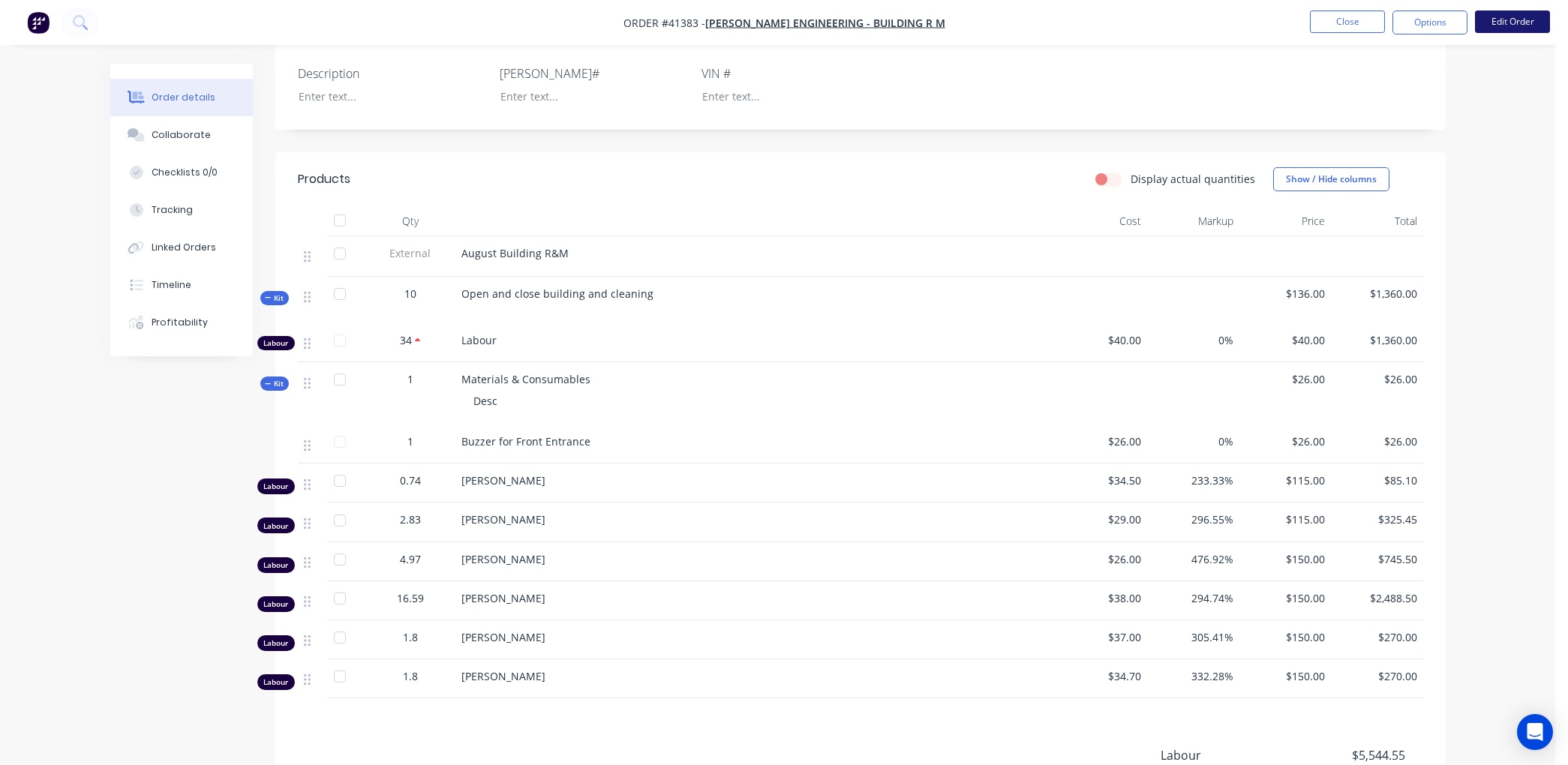
click at [1509, 17] on button "Edit Order" at bounding box center [1513, 21] width 75 height 22
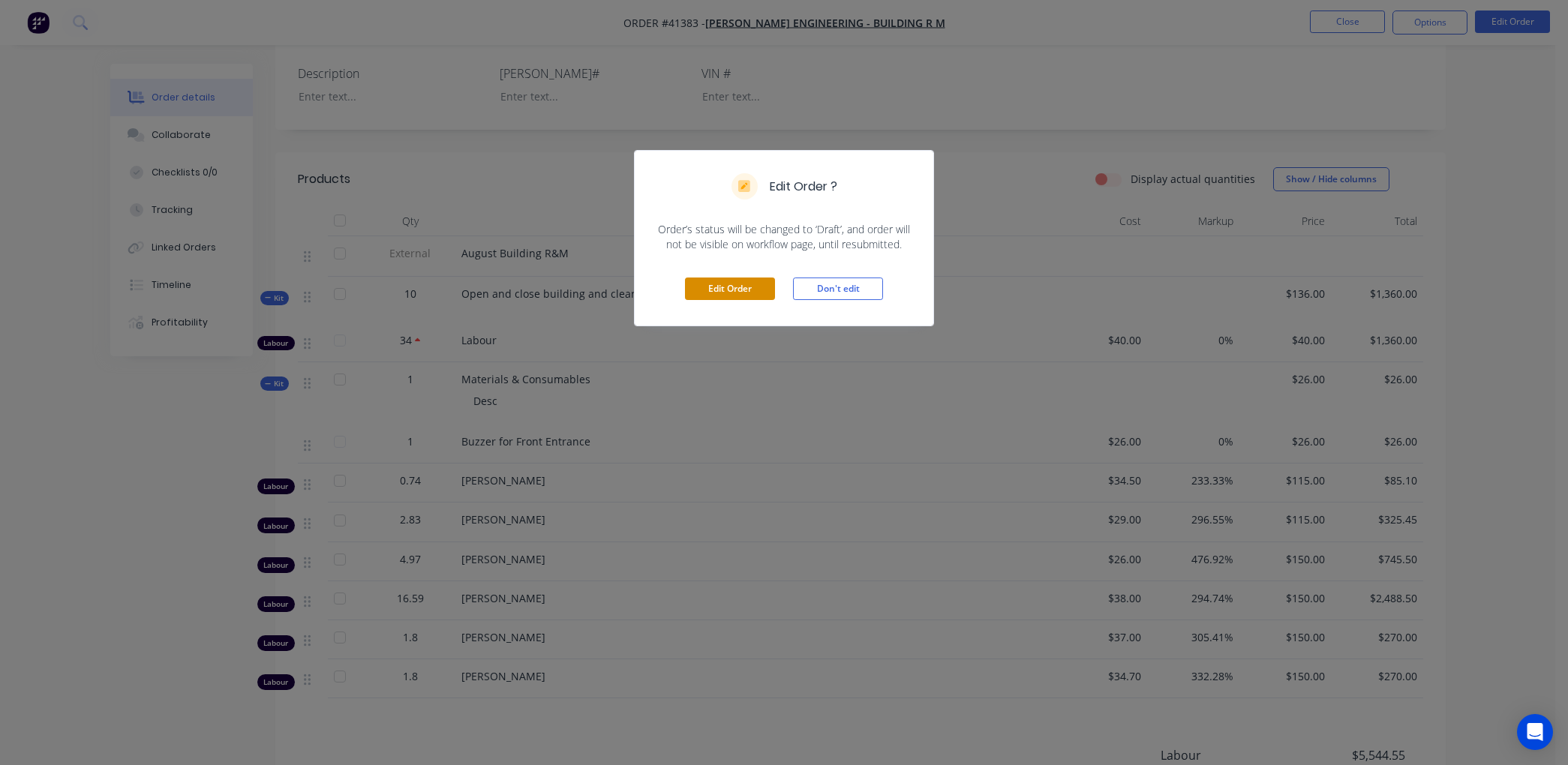
click at [736, 290] on button "Edit Order" at bounding box center [730, 289] width 90 height 22
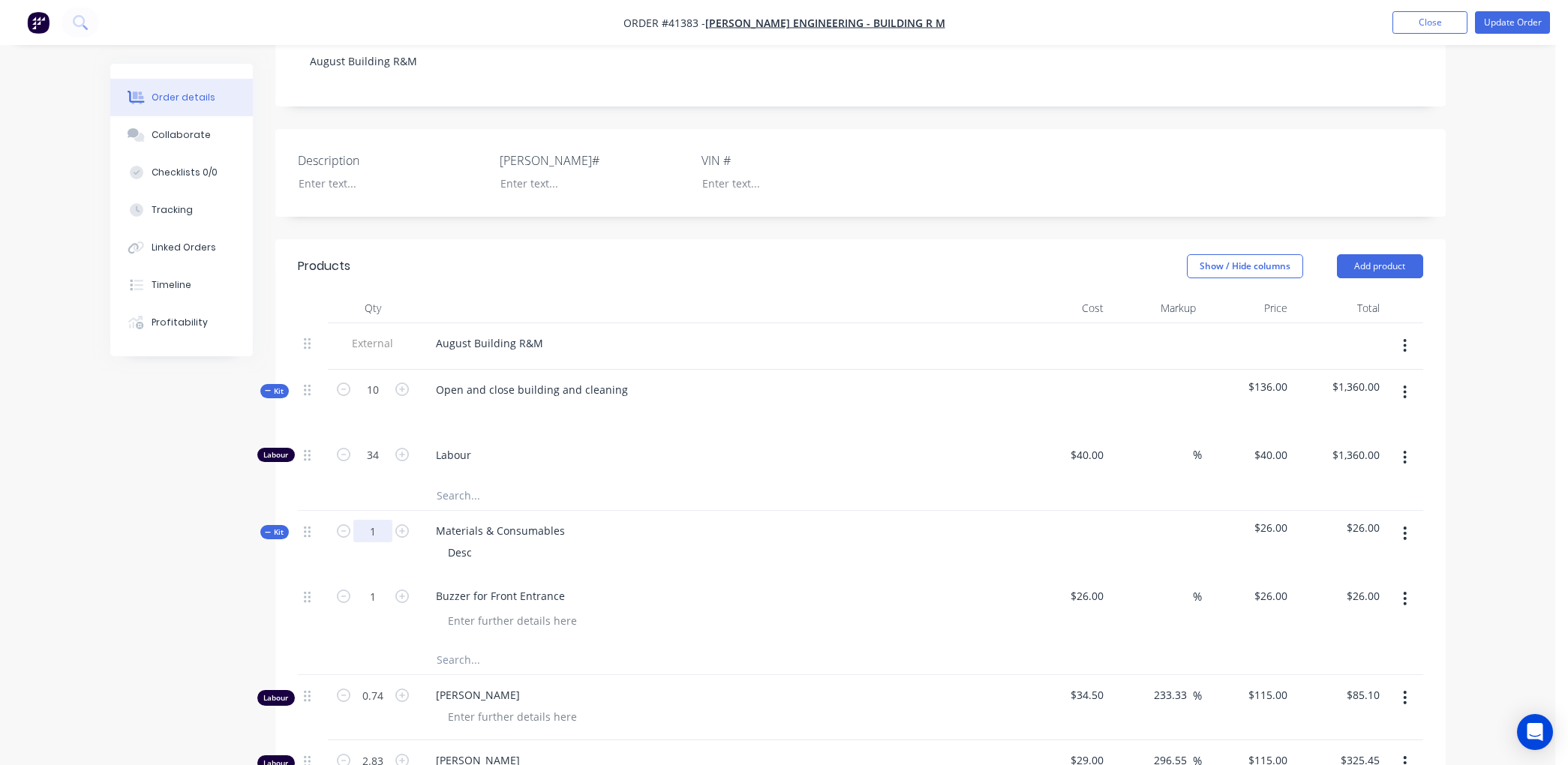
scroll to position [250, 0]
click at [379, 451] on input "34" at bounding box center [372, 453] width 39 height 22
type input "80.54"
type input "$3,221.60"
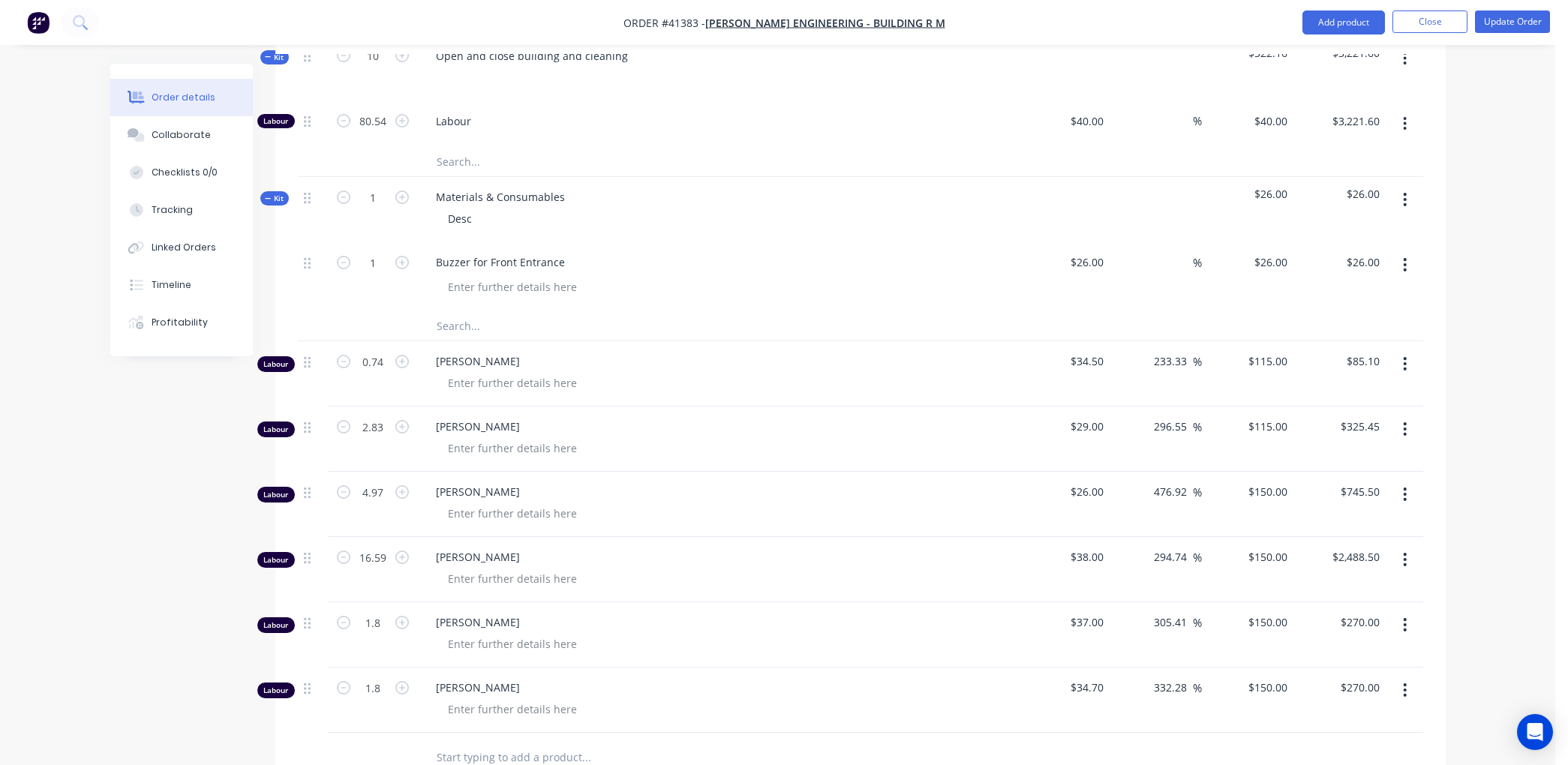
scroll to position [565, 0]
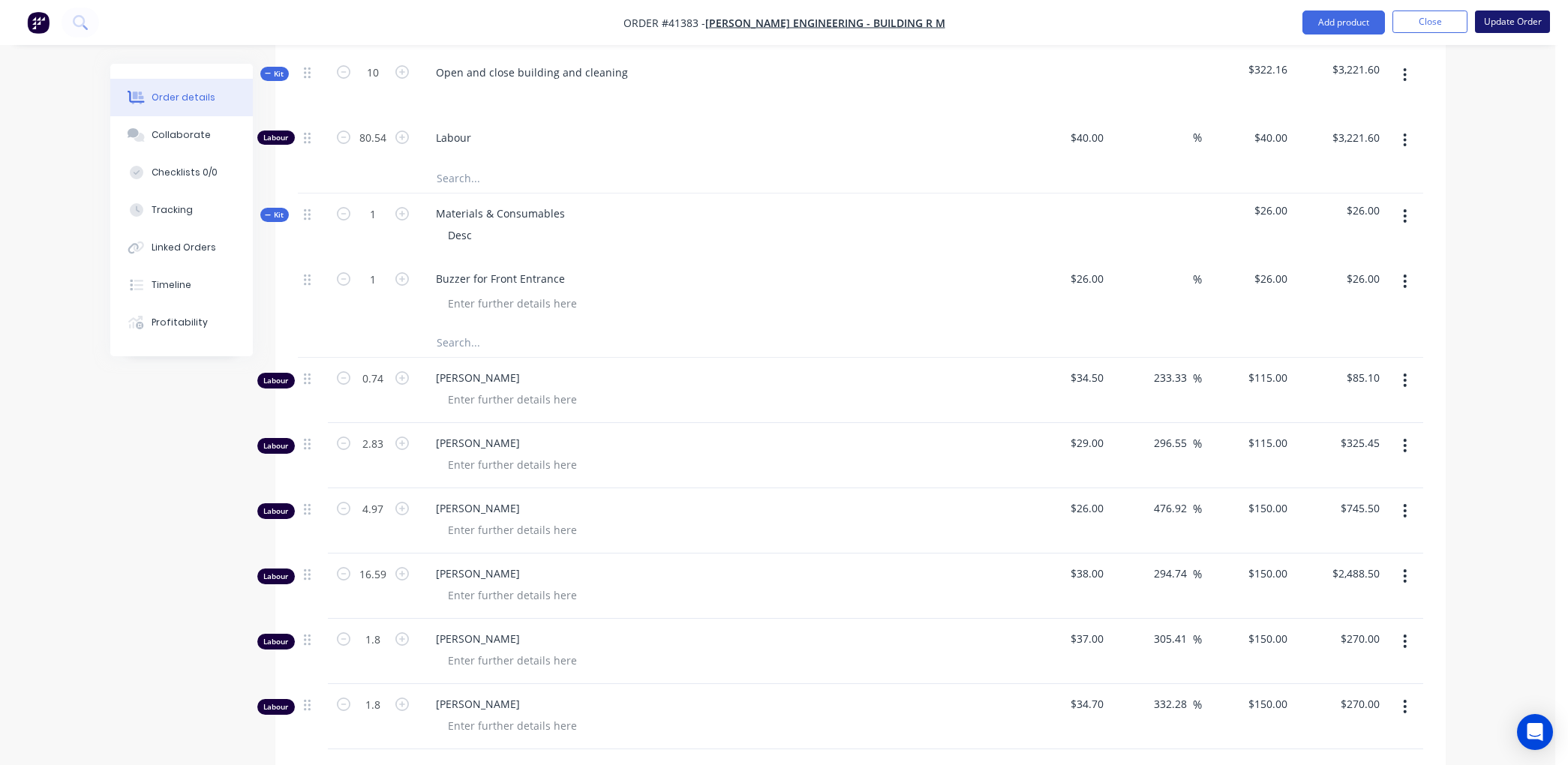
click at [1506, 16] on button "Update Order" at bounding box center [1513, 21] width 75 height 22
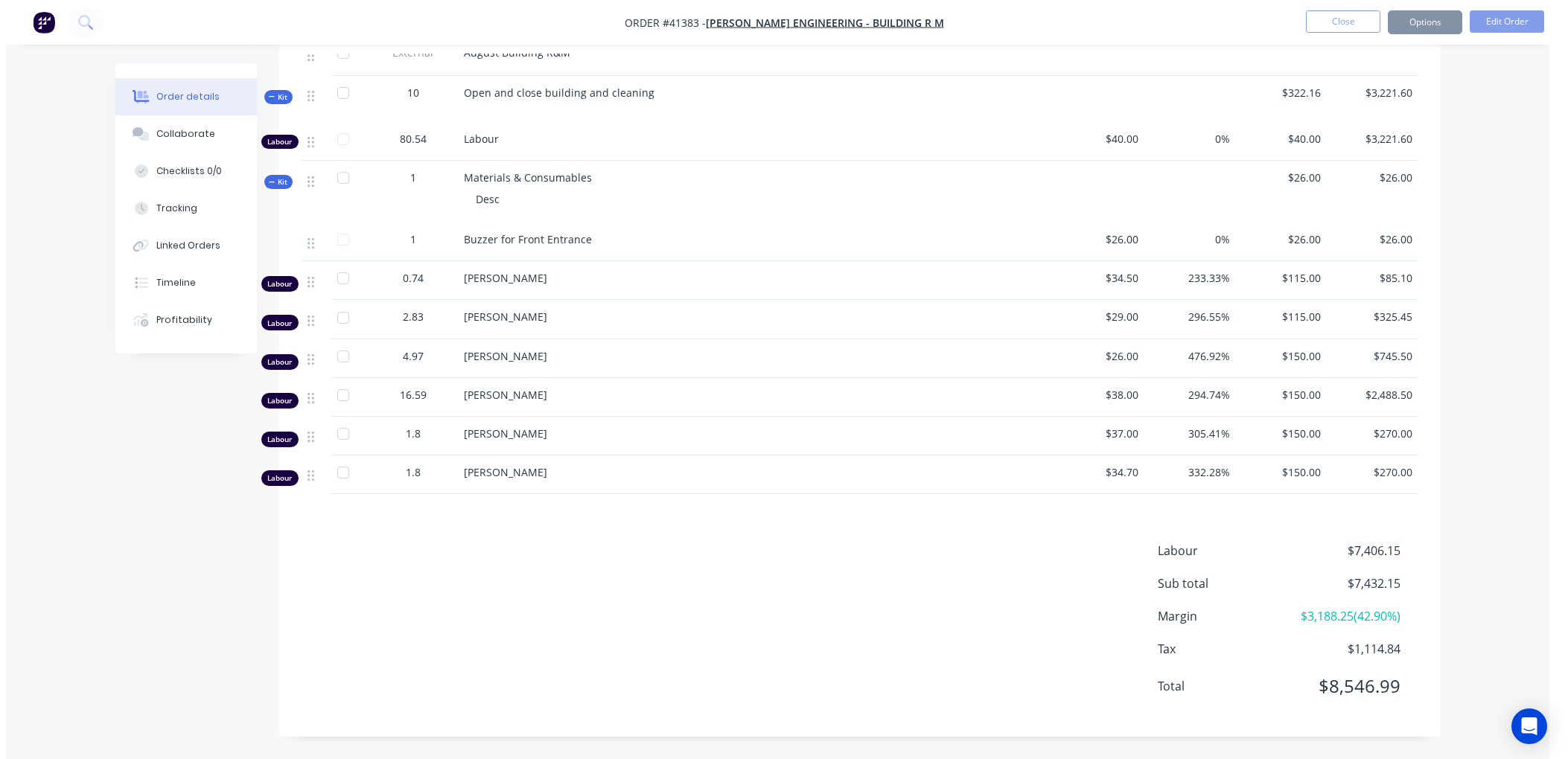
scroll to position [0, 0]
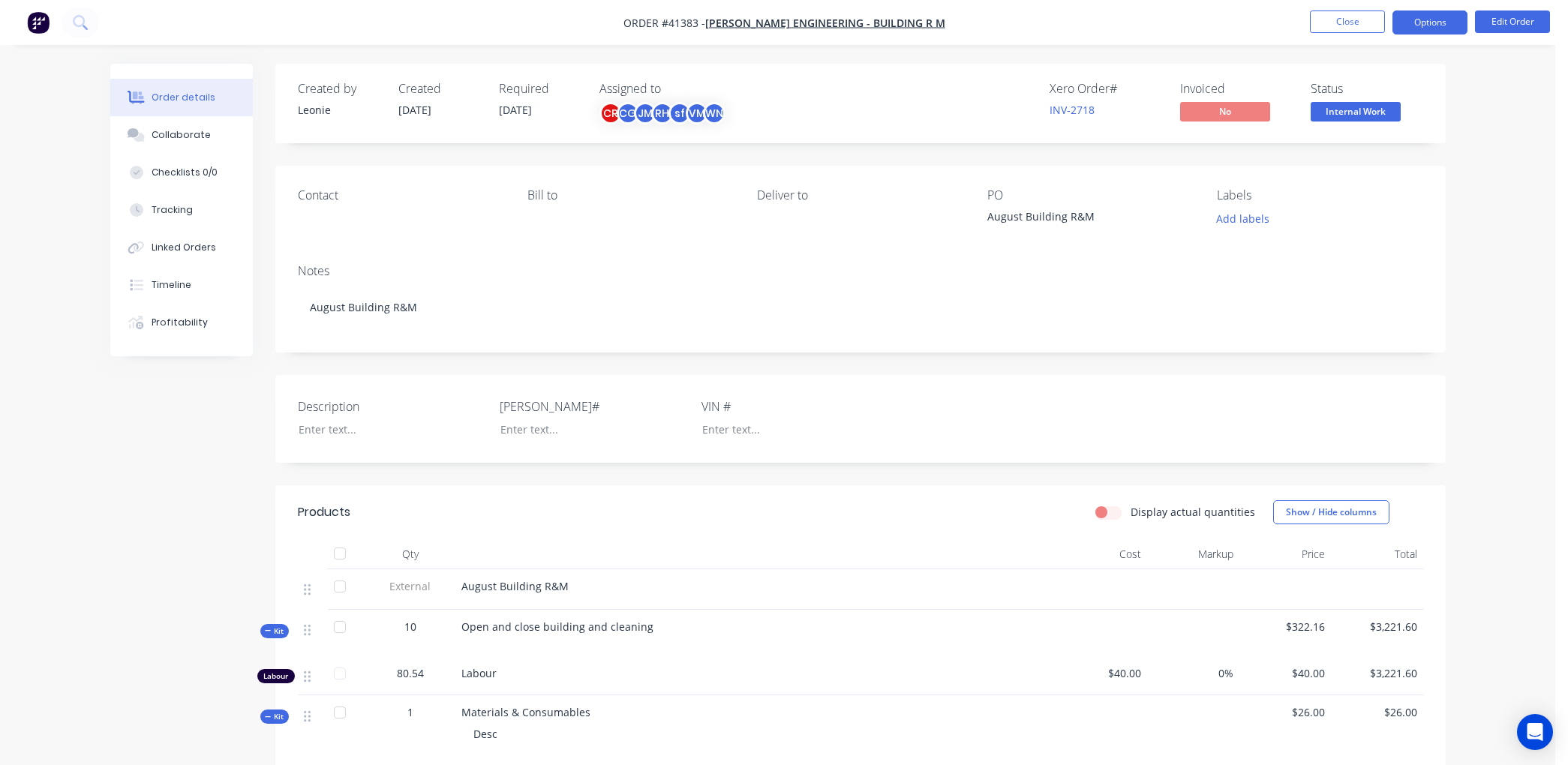
click at [1439, 15] on button "Options" at bounding box center [1430, 22] width 75 height 24
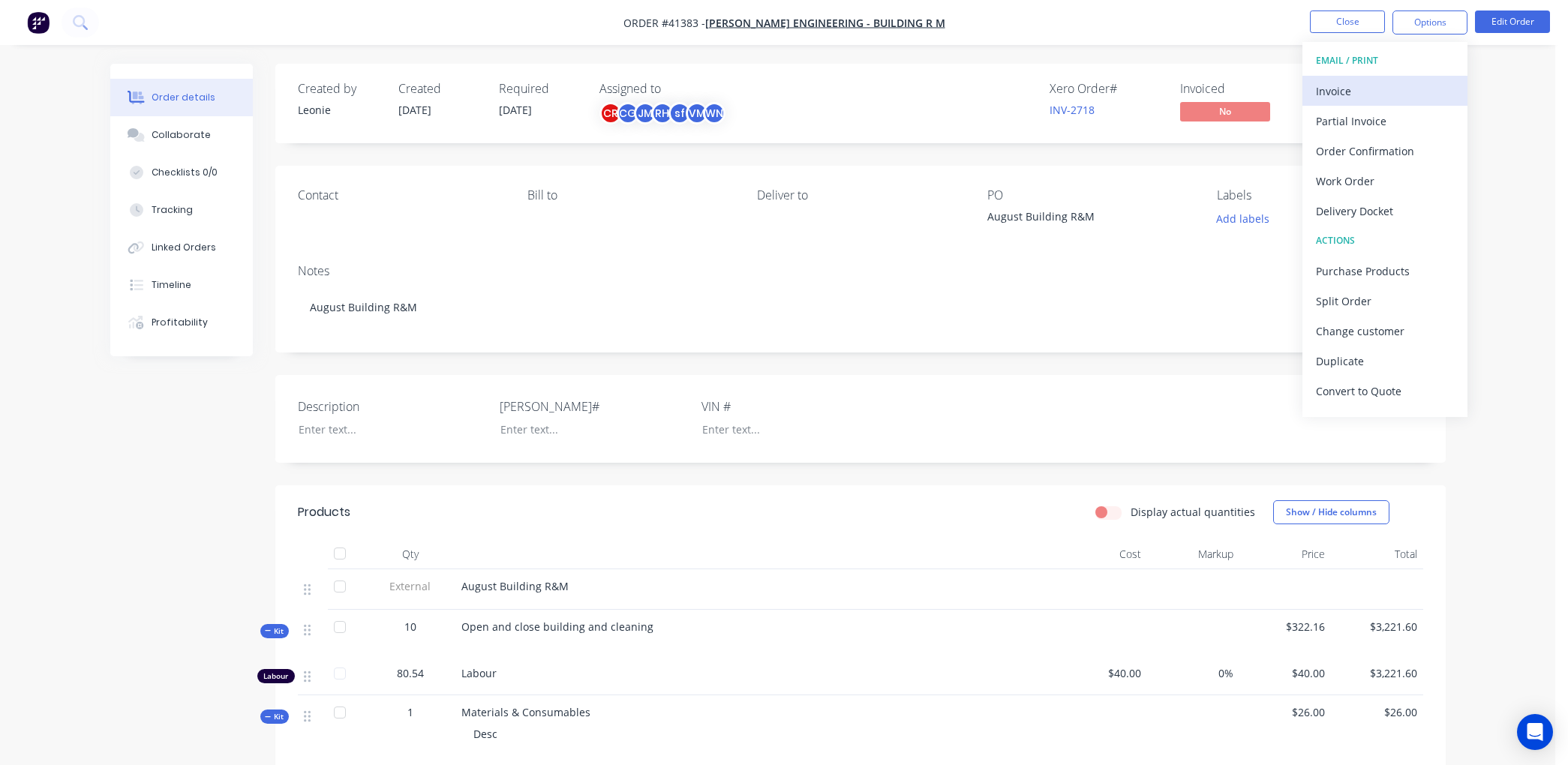
click at [1356, 87] on div "Invoice" at bounding box center [1385, 91] width 138 height 22
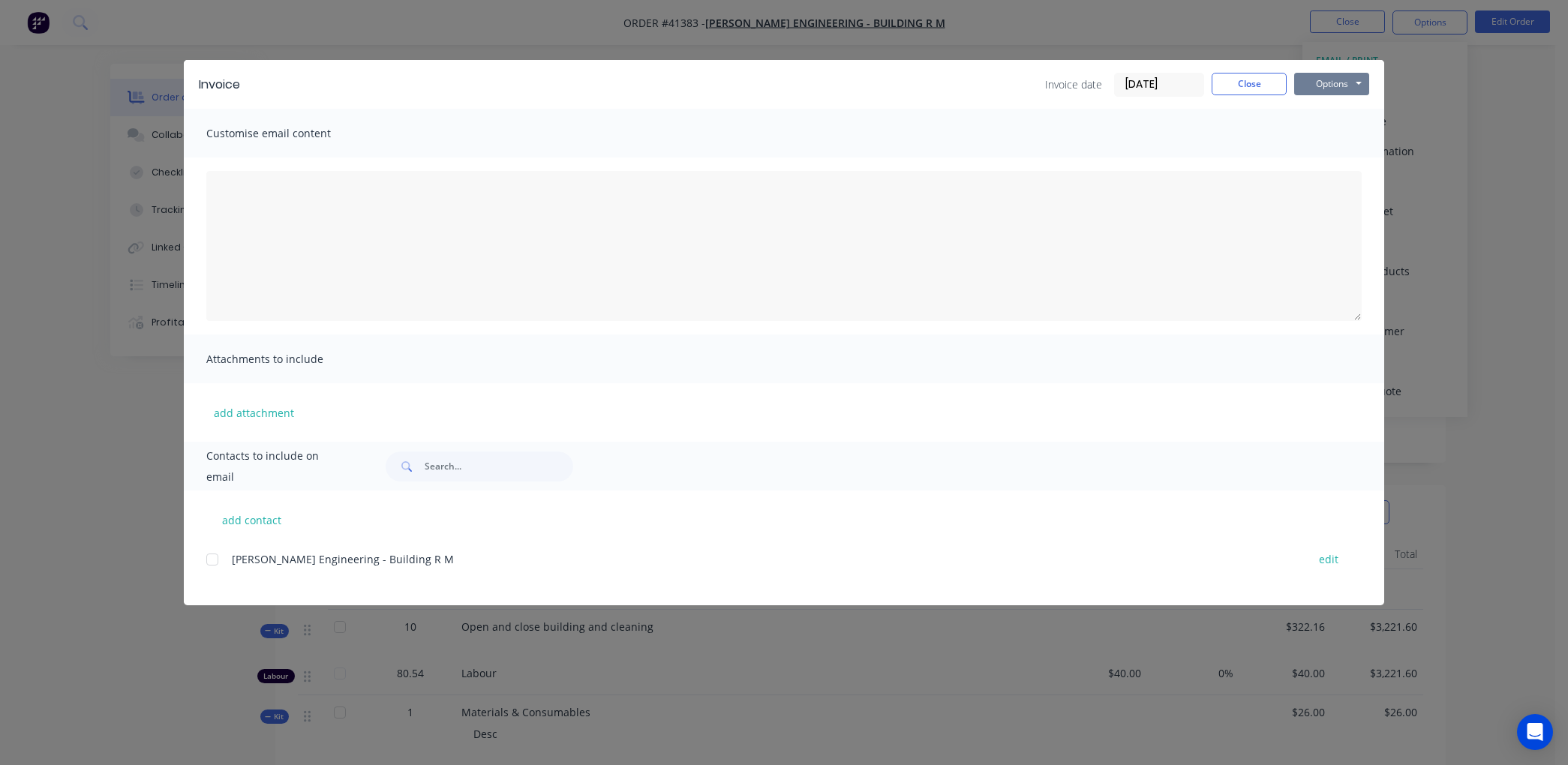
click at [1346, 73] on button "Options" at bounding box center [1333, 84] width 75 height 22
click at [1340, 131] on button "Print" at bounding box center [1343, 135] width 96 height 25
click at [1246, 84] on button "Close" at bounding box center [1250, 84] width 75 height 22
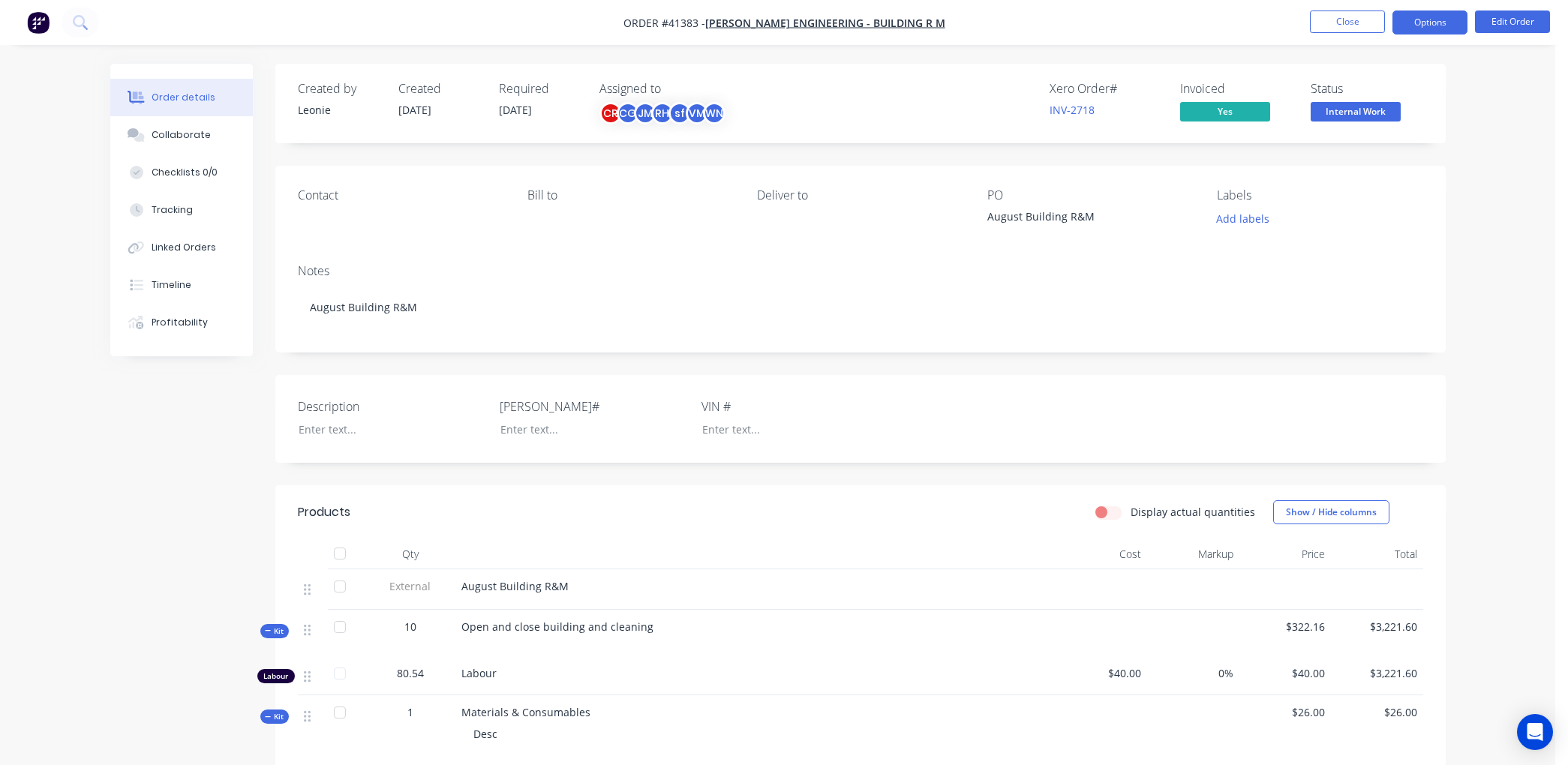
click at [1441, 19] on button "Options" at bounding box center [1430, 22] width 75 height 24
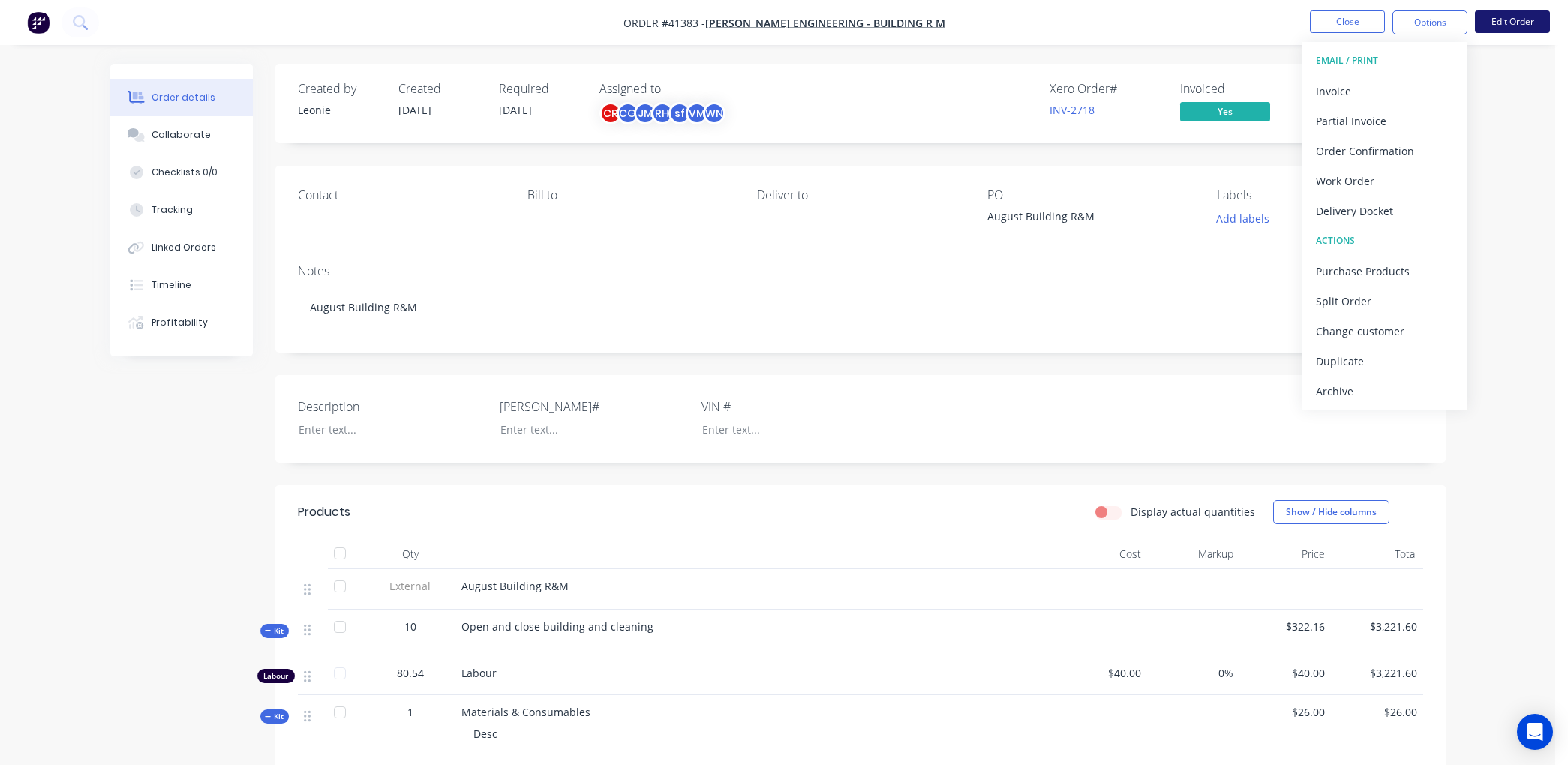
click at [1519, 16] on button "Edit Order" at bounding box center [1513, 21] width 75 height 22
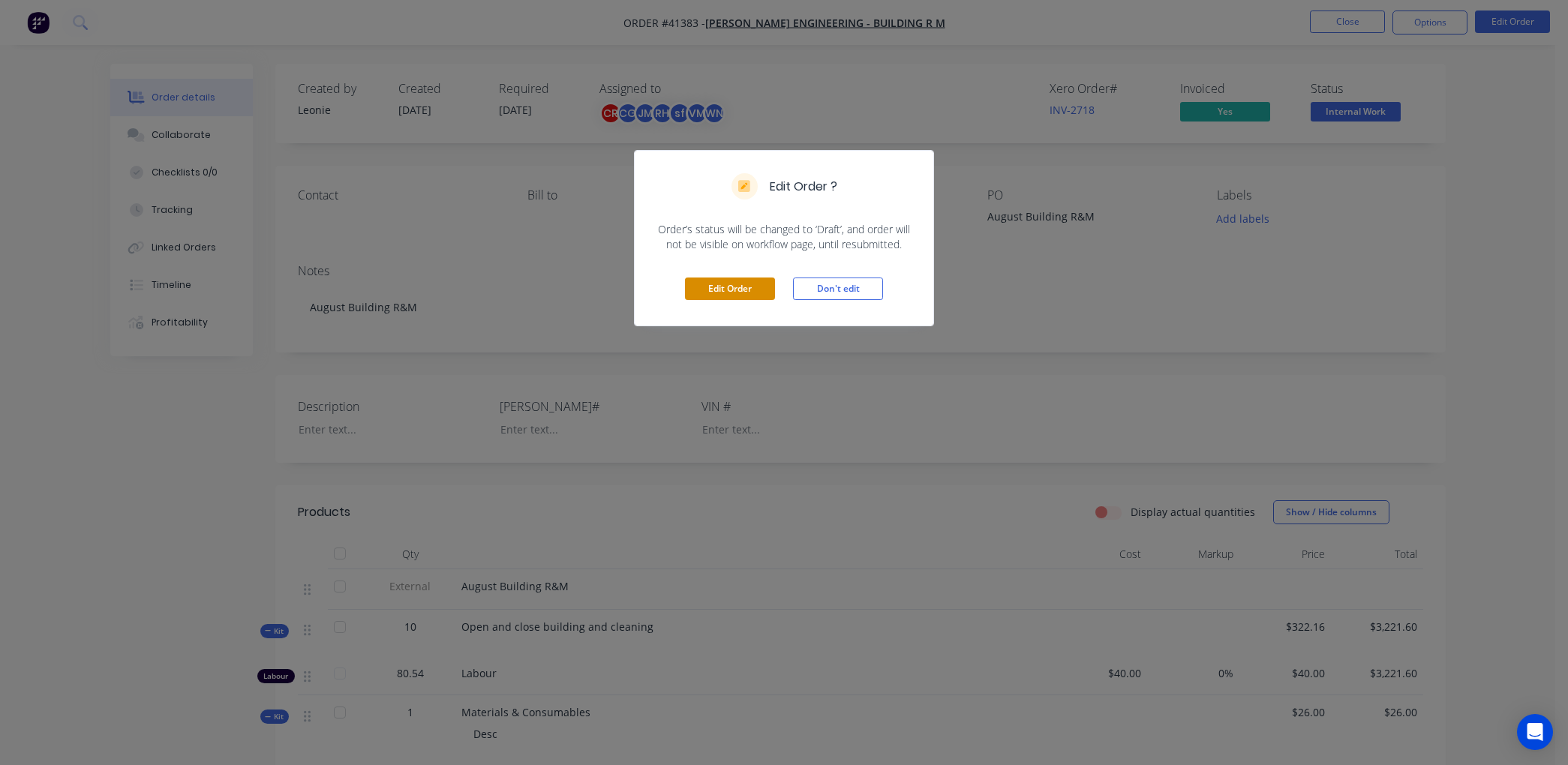
click at [725, 287] on button "Edit Order" at bounding box center [730, 289] width 90 height 22
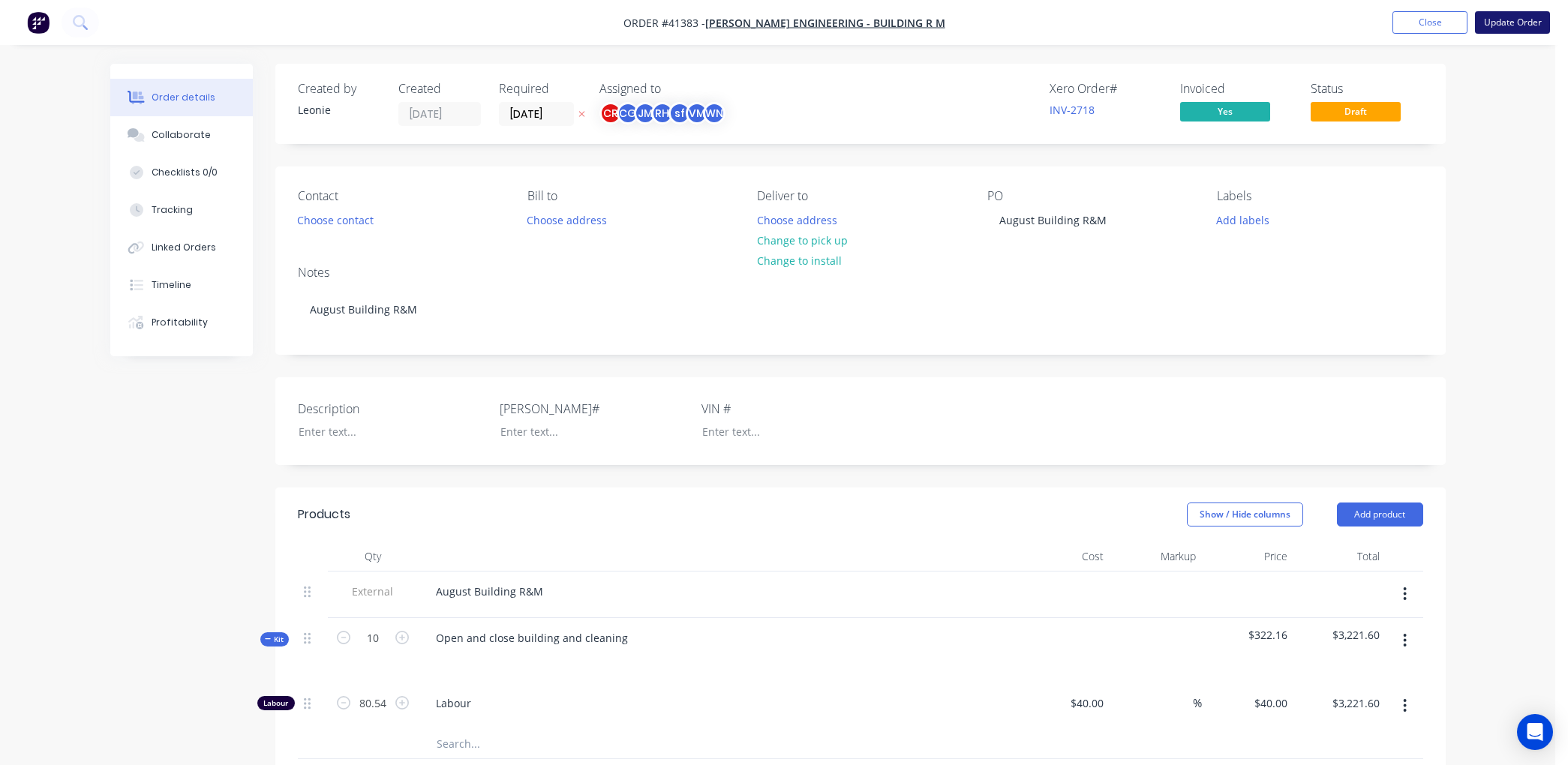
click at [1510, 18] on button "Update Order" at bounding box center [1513, 22] width 75 height 22
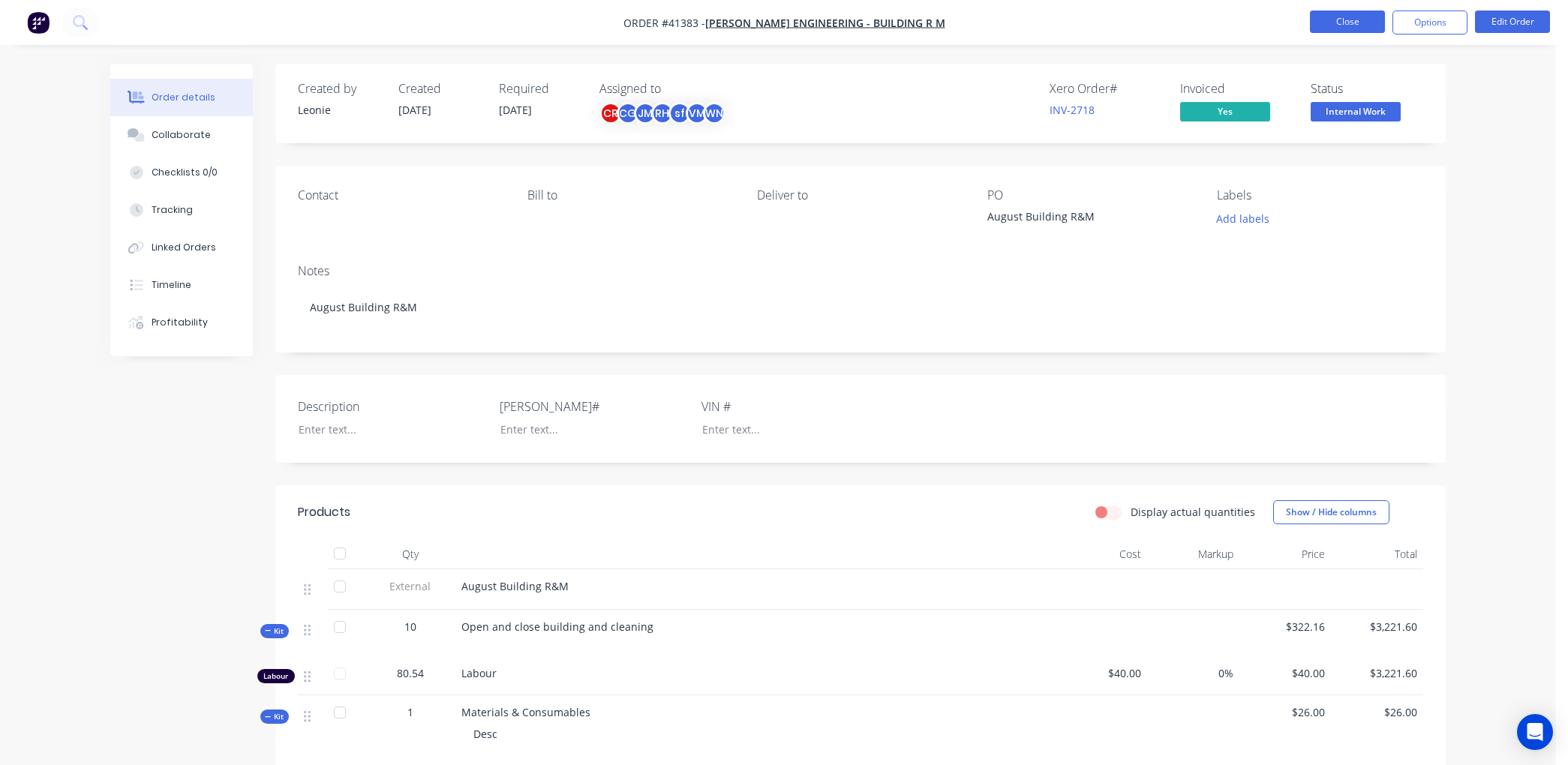
click at [1364, 18] on button "Close" at bounding box center [1348, 21] width 75 height 22
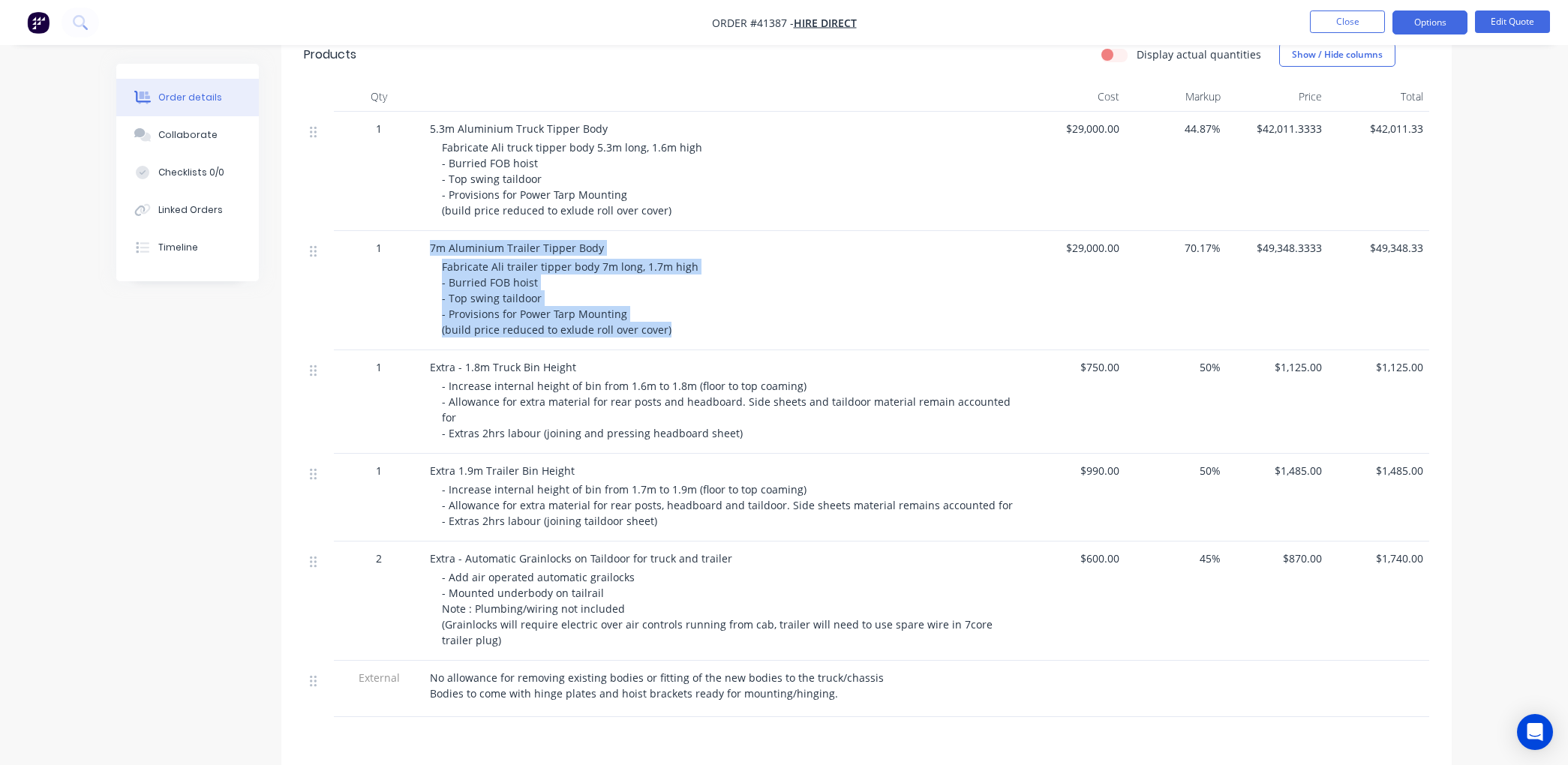
scroll to position [499, 0]
click at [1331, 20] on button "Close" at bounding box center [1348, 21] width 75 height 22
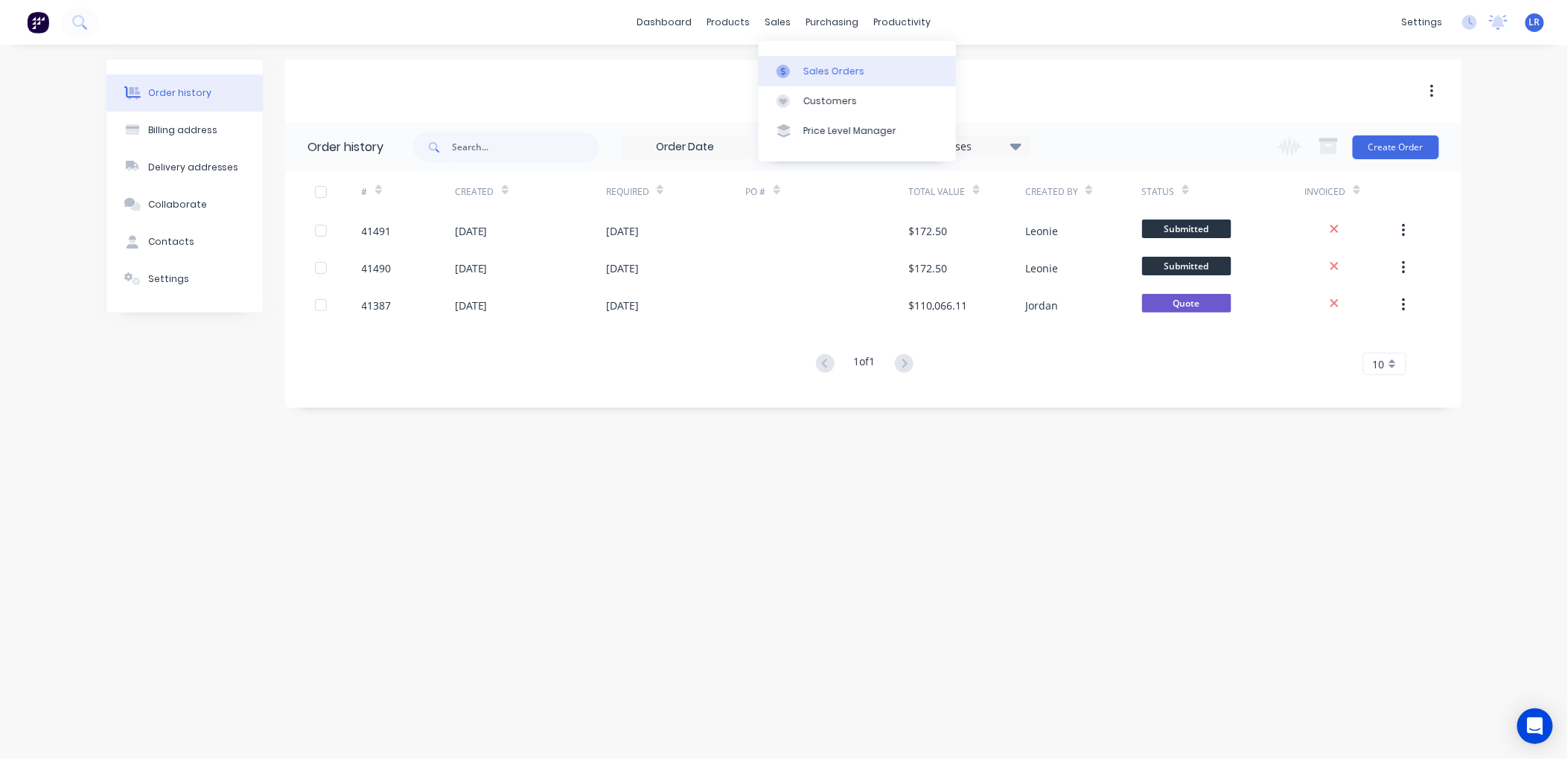
click at [811, 65] on div "Sales Orders" at bounding box center [833, 71] width 61 height 14
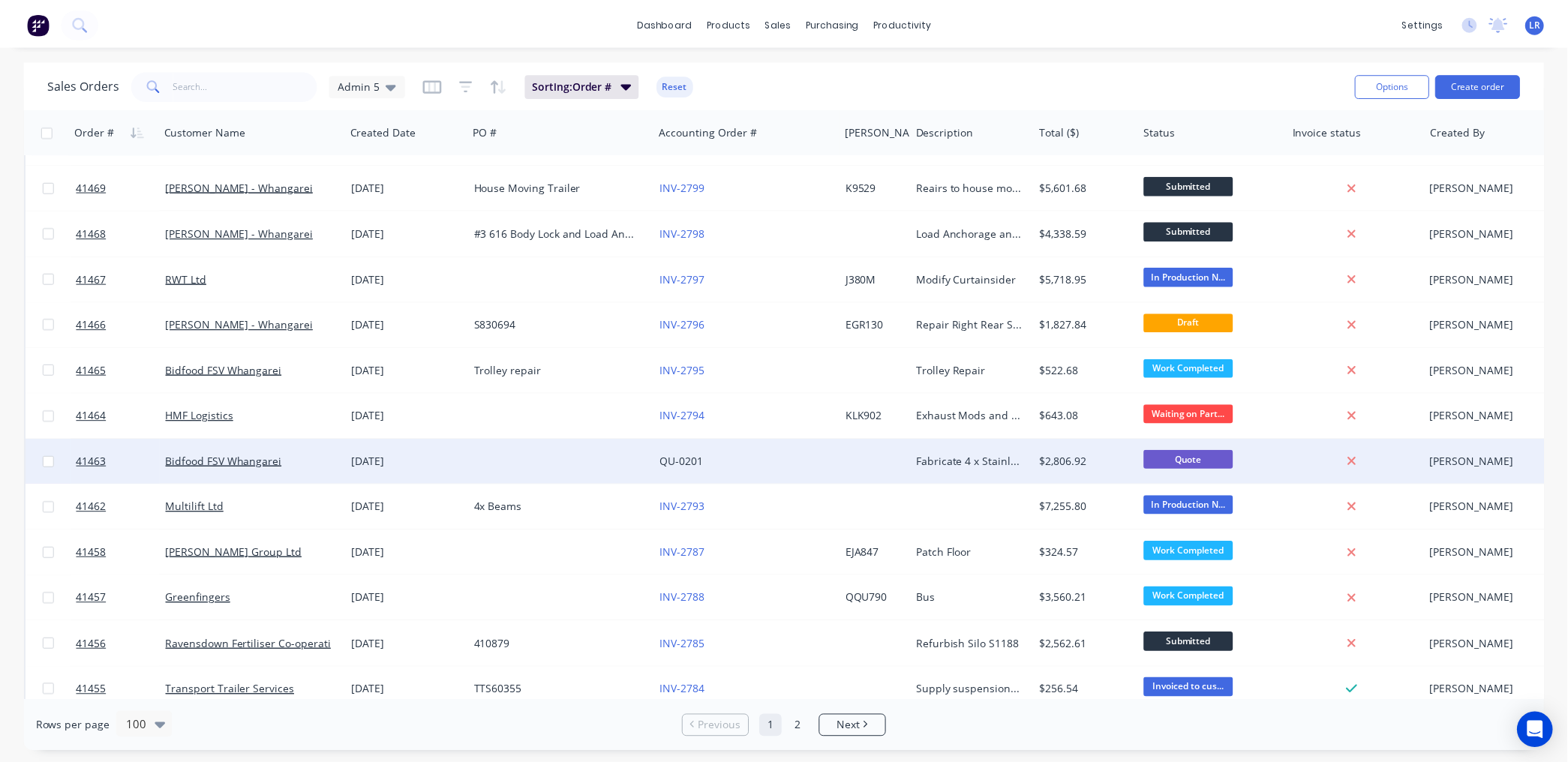
scroll to position [1000, 0]
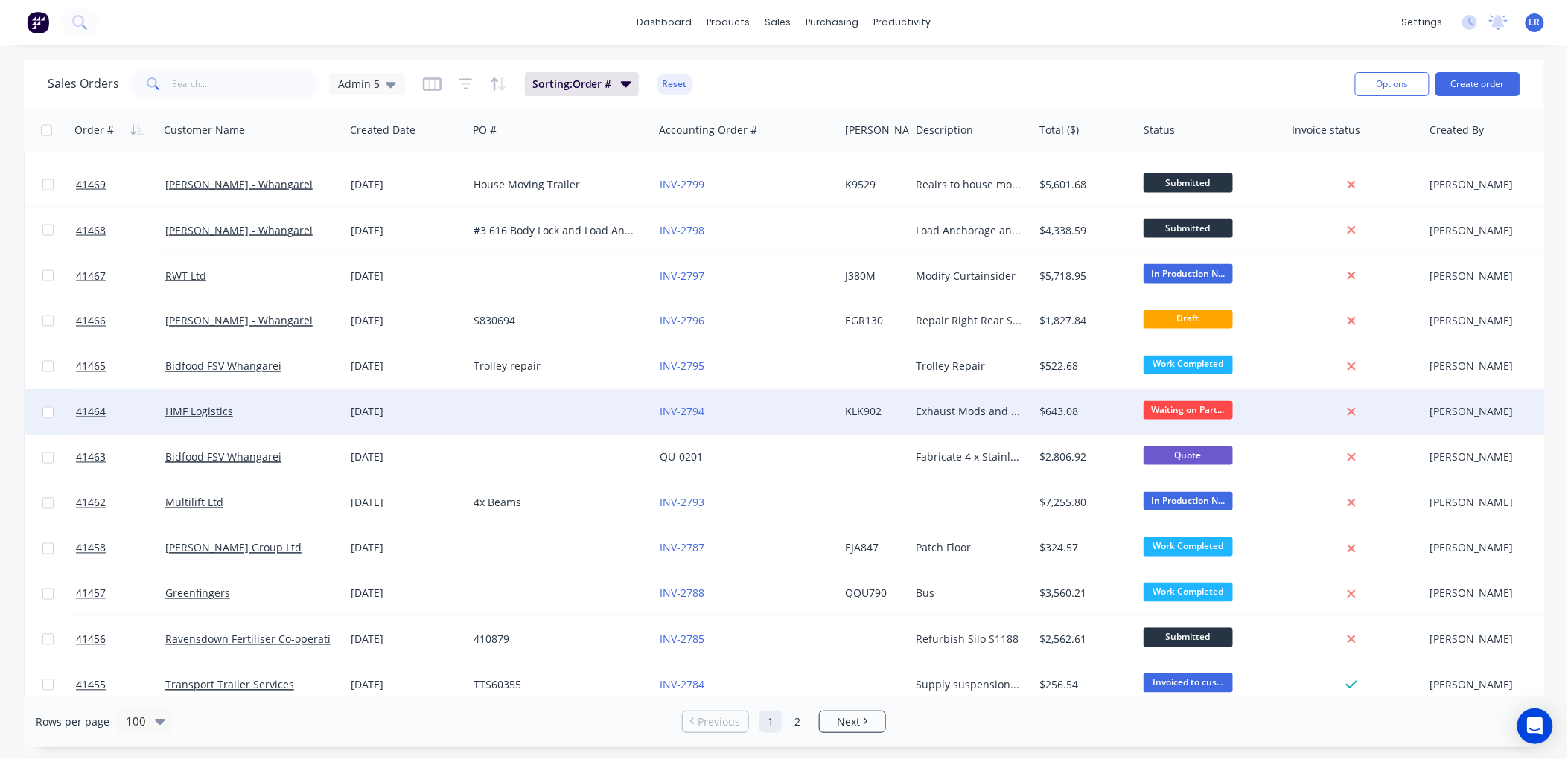
click at [239, 412] on div "HMF Logistics" at bounding box center [247, 412] width 165 height 15
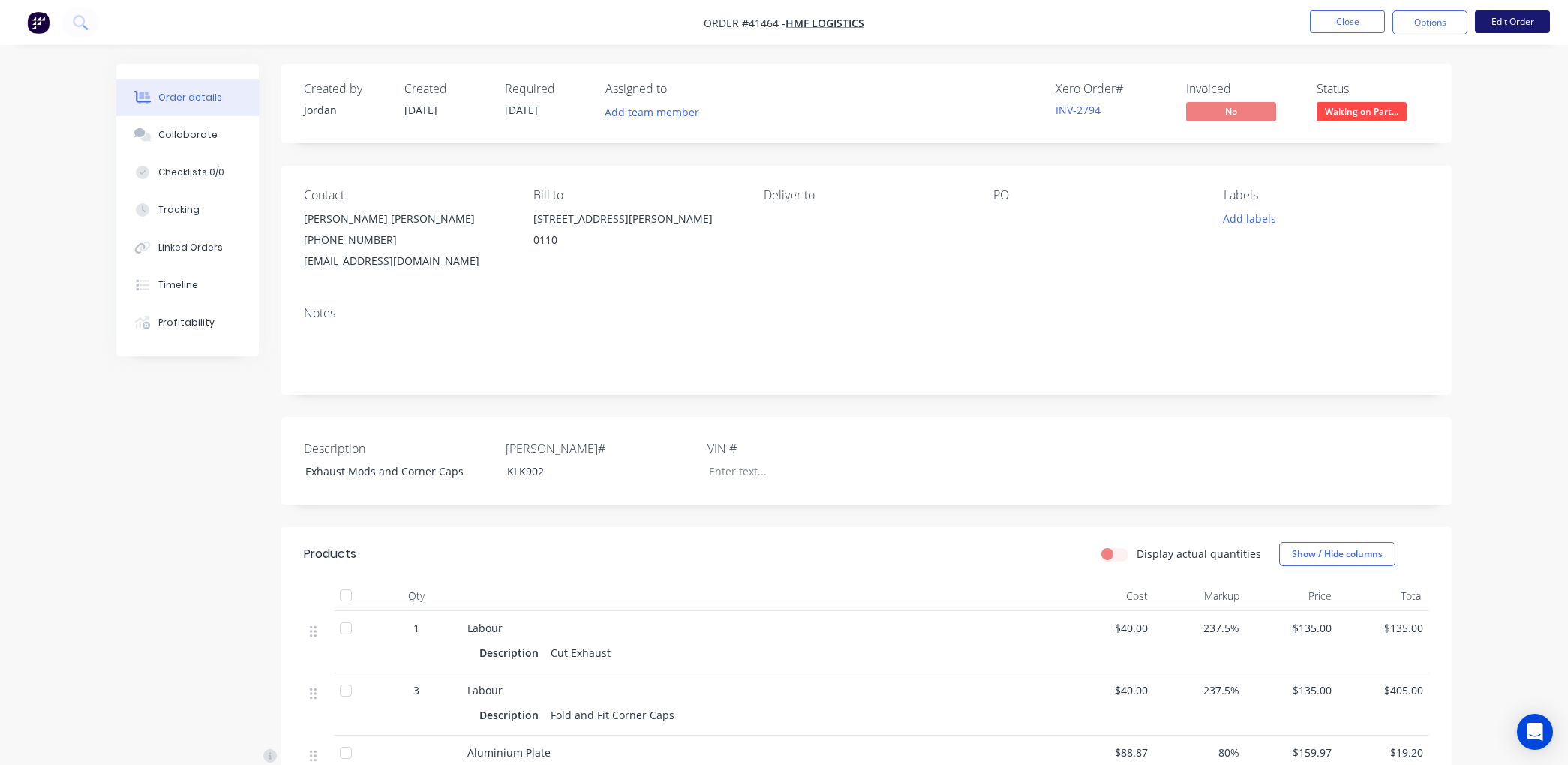
click at [1527, 17] on button "Edit Order" at bounding box center [1513, 21] width 75 height 22
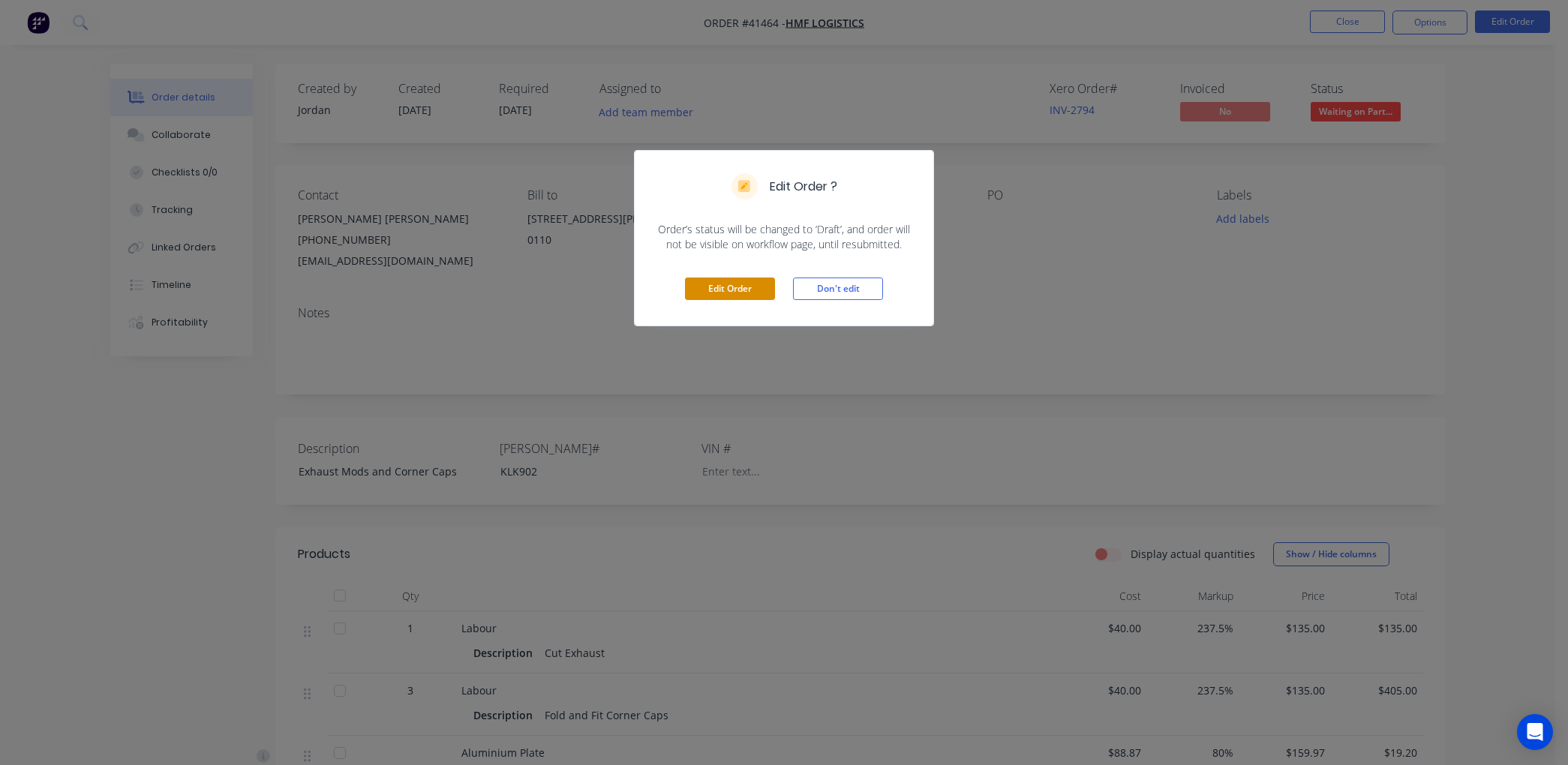
click at [723, 283] on button "Edit Order" at bounding box center [730, 289] width 90 height 22
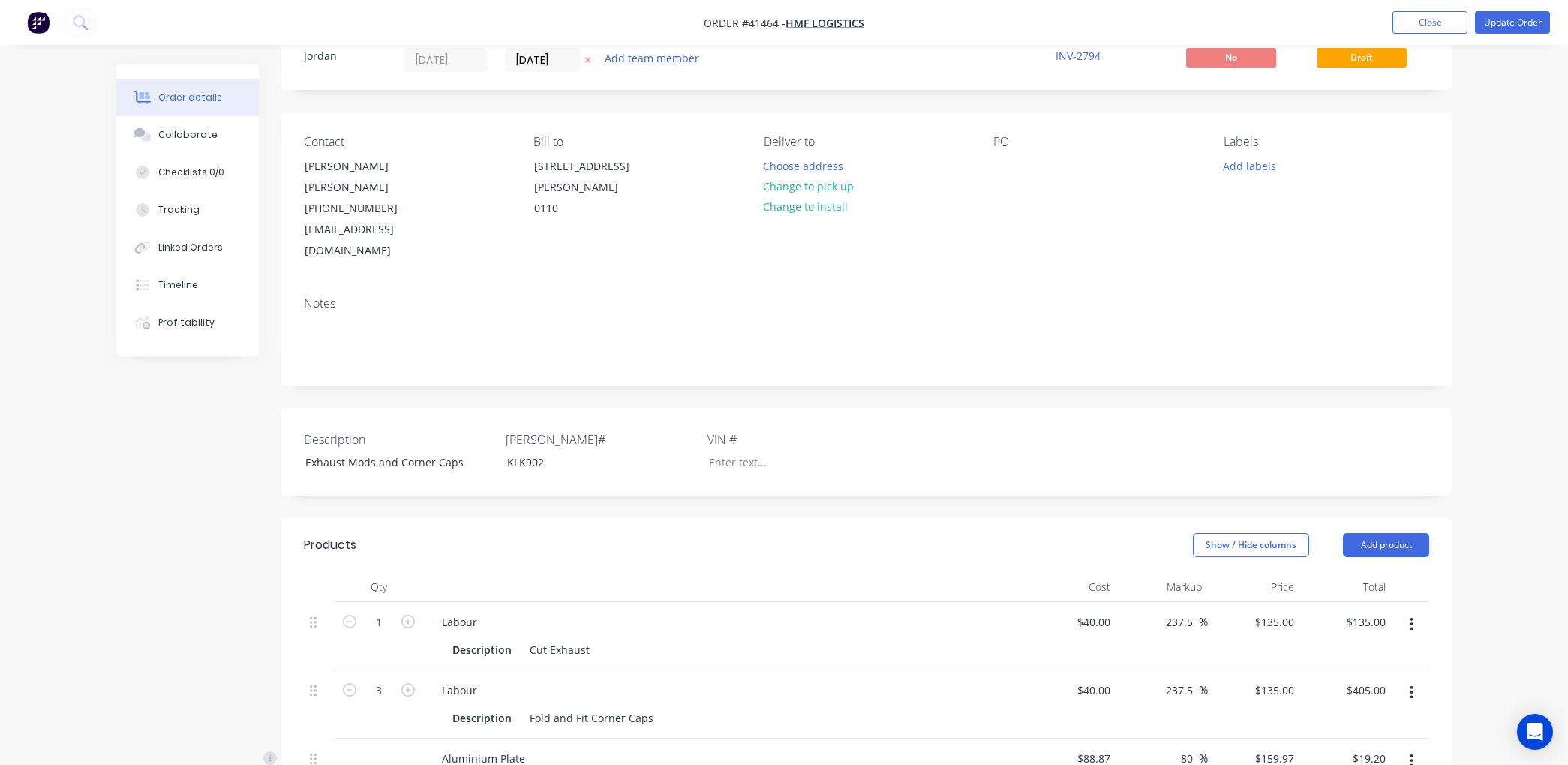
scroll to position [166, 0]
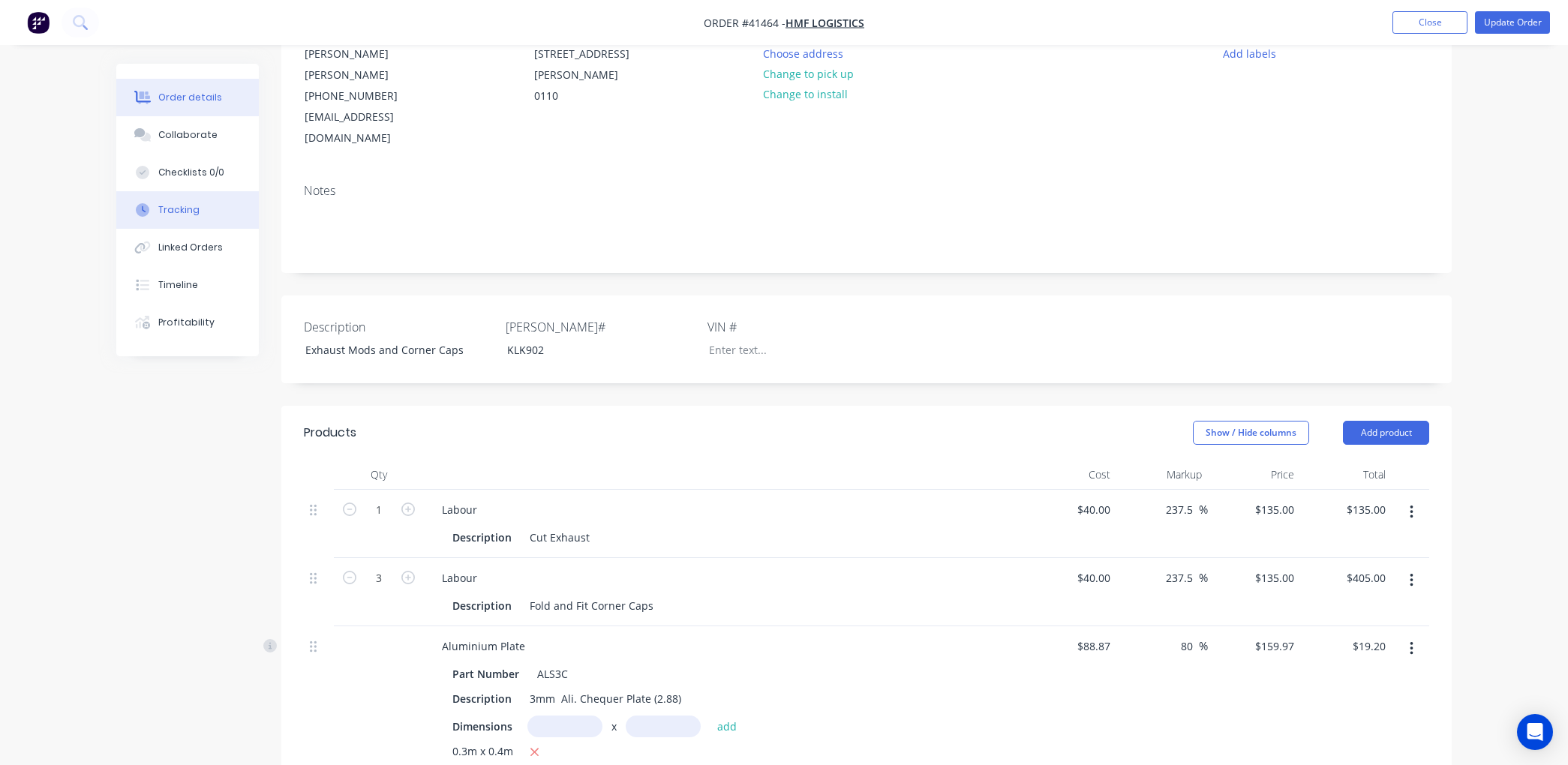
click at [188, 208] on div "Tracking" at bounding box center [178, 210] width 41 height 14
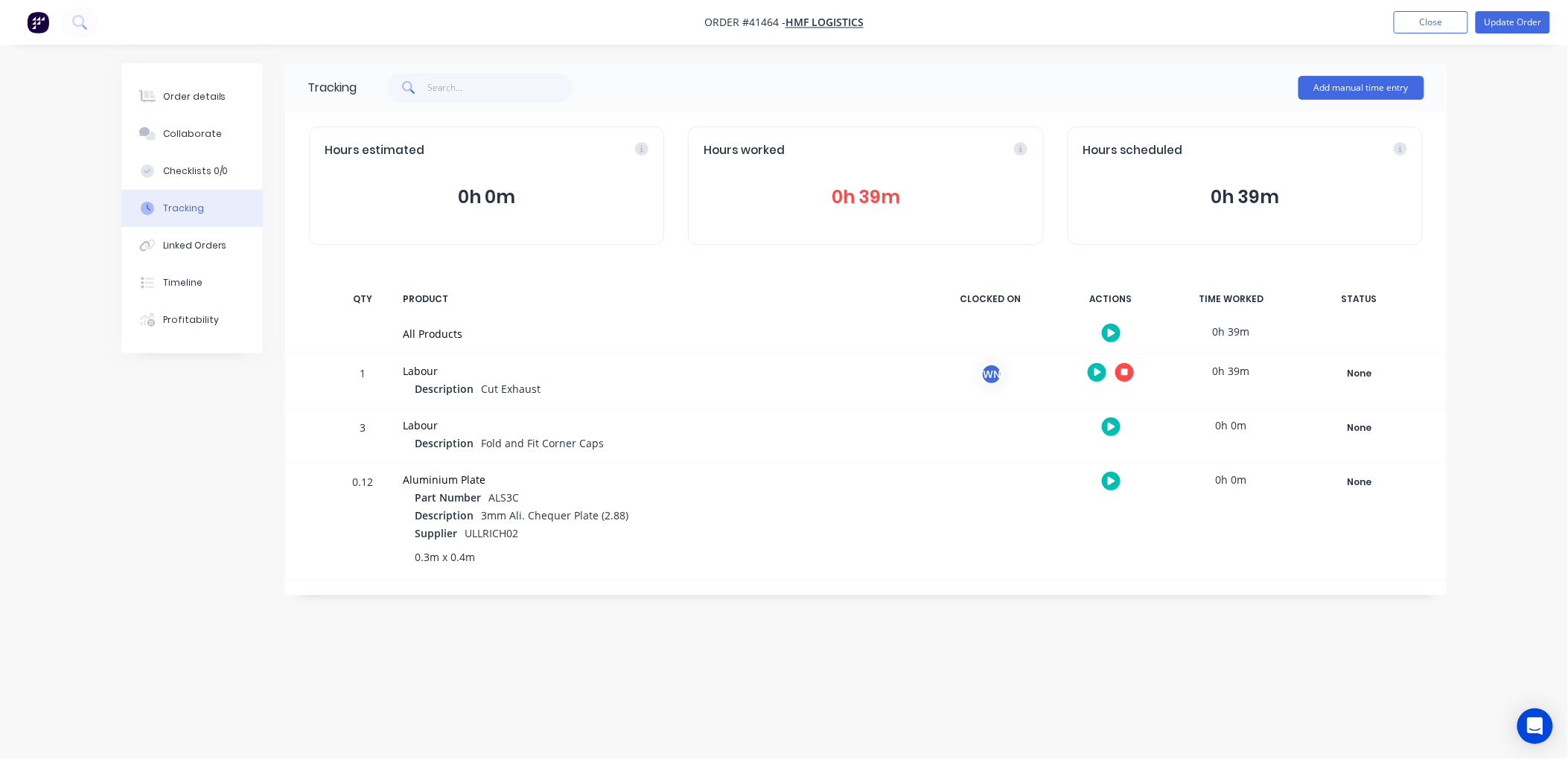
click at [1123, 366] on button "button" at bounding box center [1124, 372] width 18 height 18
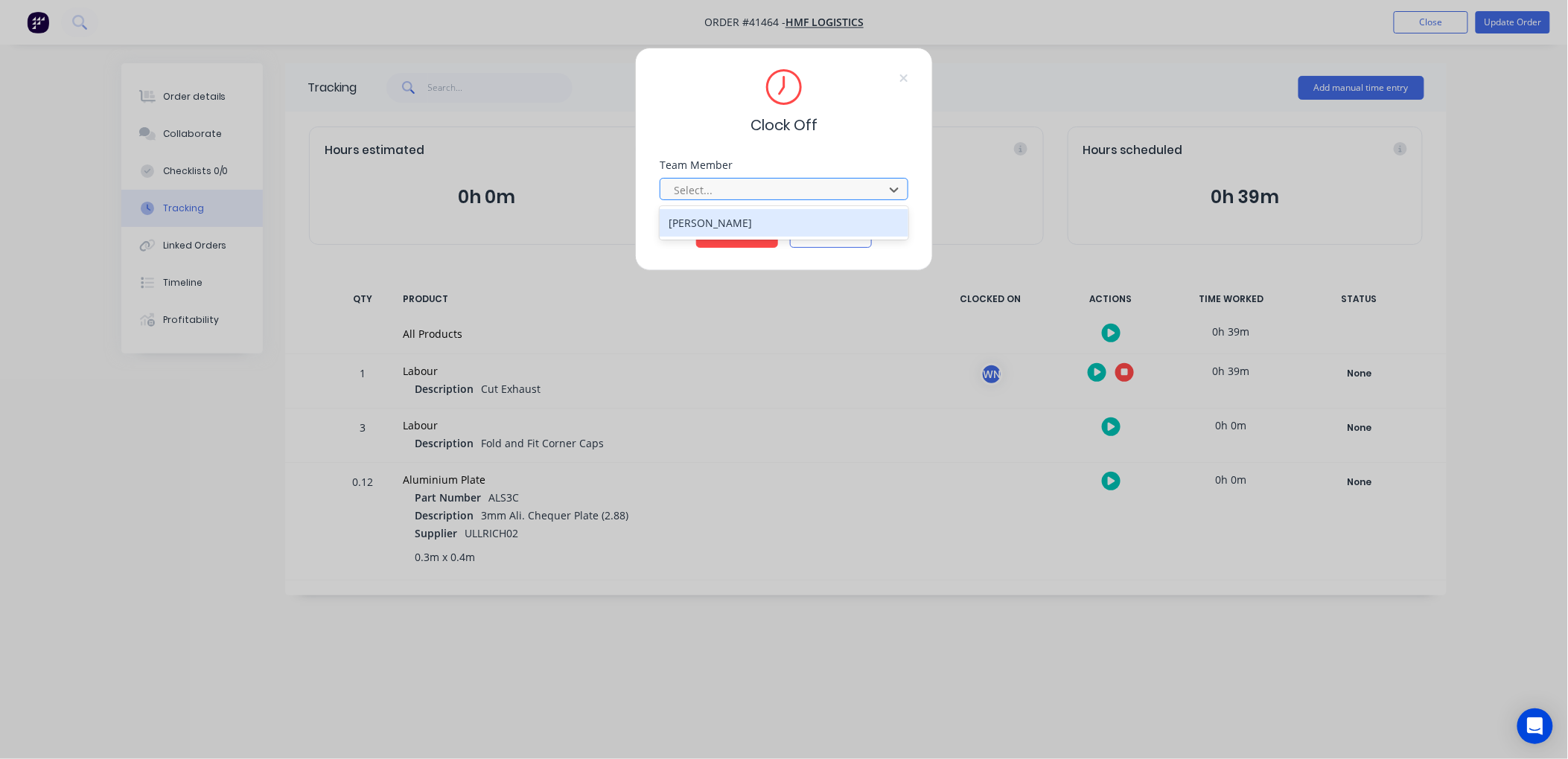
click at [739, 224] on div "[PERSON_NAME]" at bounding box center [784, 223] width 249 height 27
click at [735, 234] on button "Clock Off" at bounding box center [737, 236] width 82 height 24
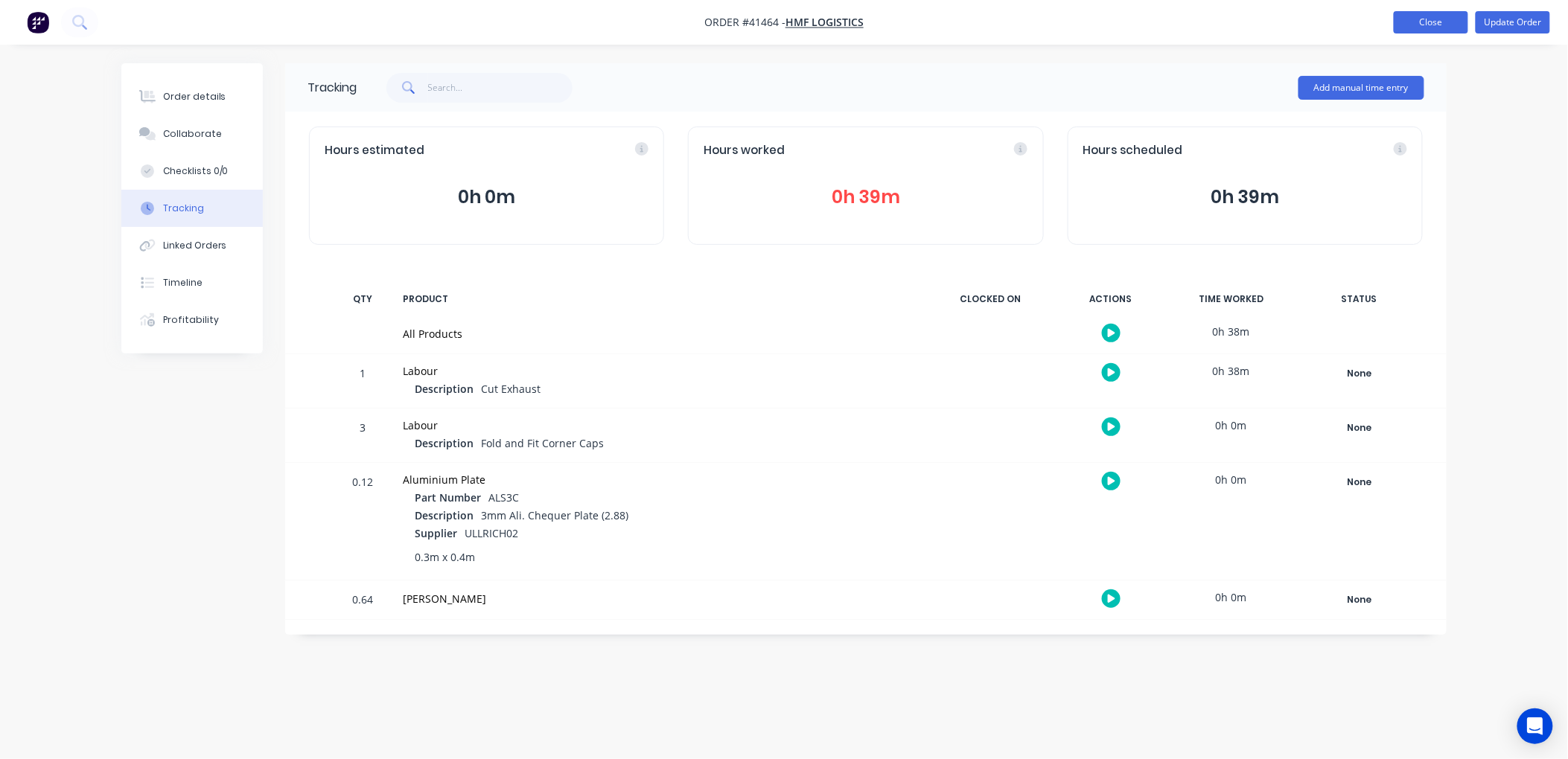
click at [1435, 21] on button "Close" at bounding box center [1432, 22] width 75 height 22
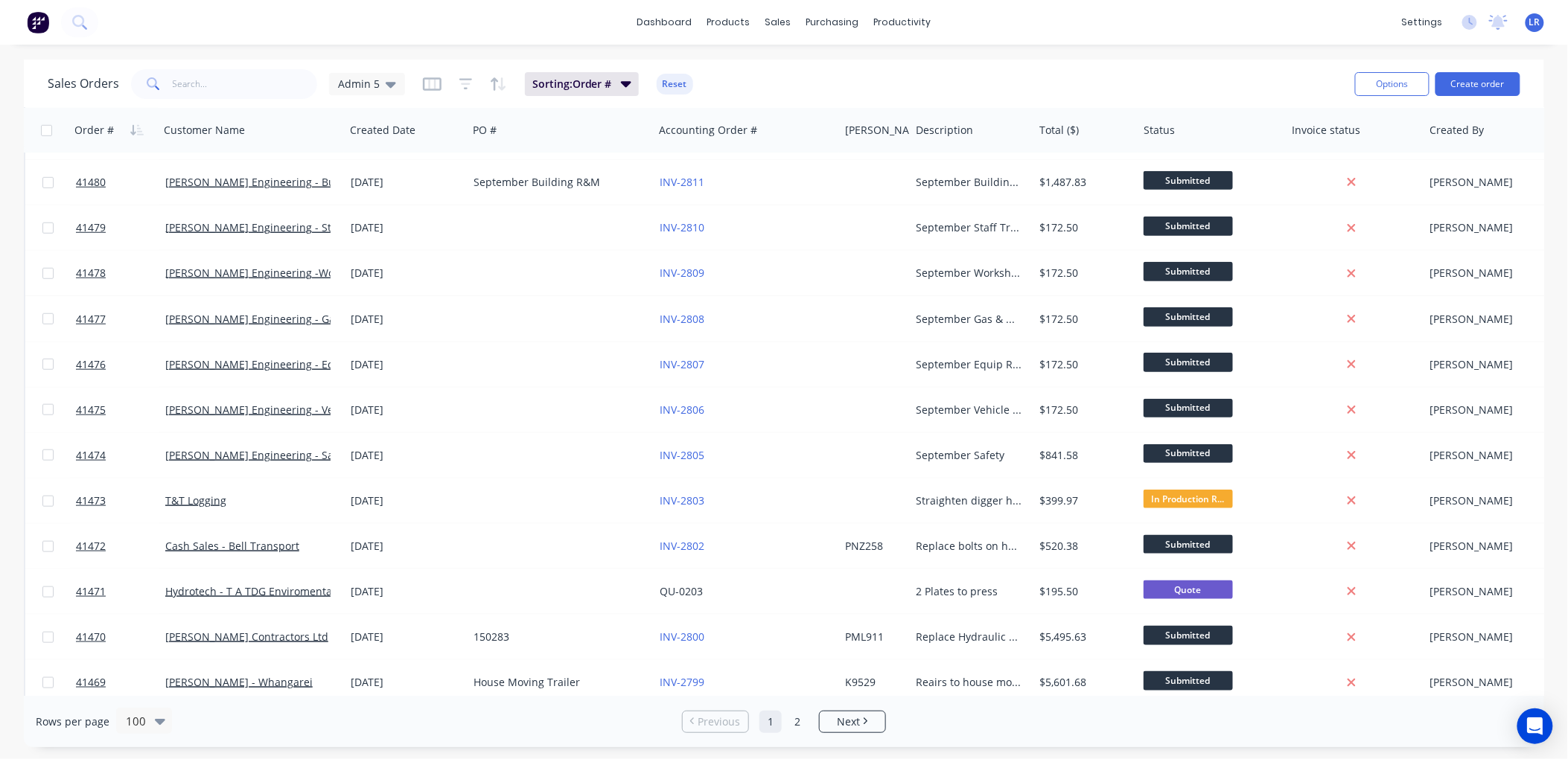
scroll to position [495, 0]
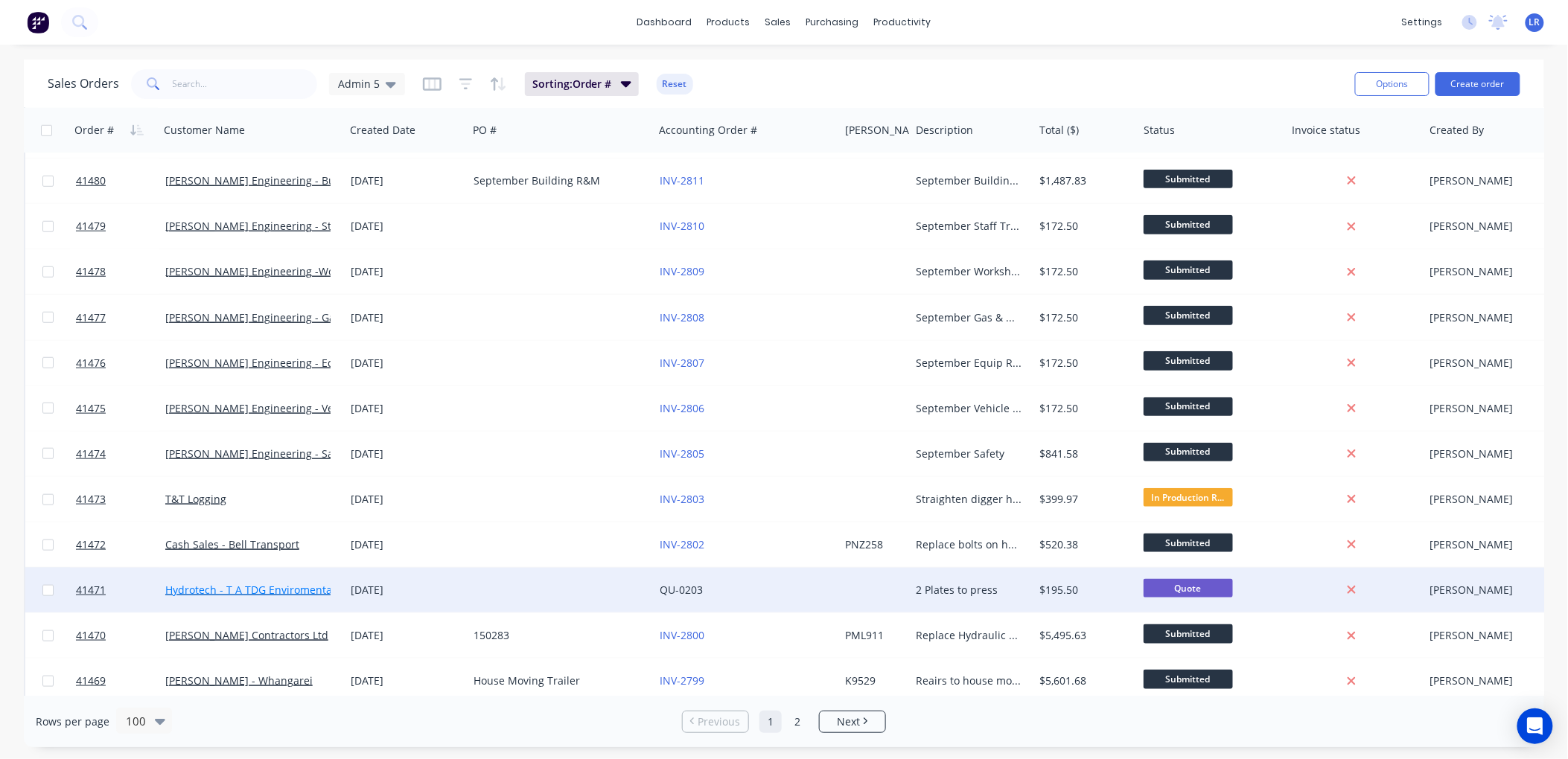
click at [255, 587] on link "Hydrotech - T A TDG Enviromental Limited" at bounding box center [270, 590] width 210 height 15
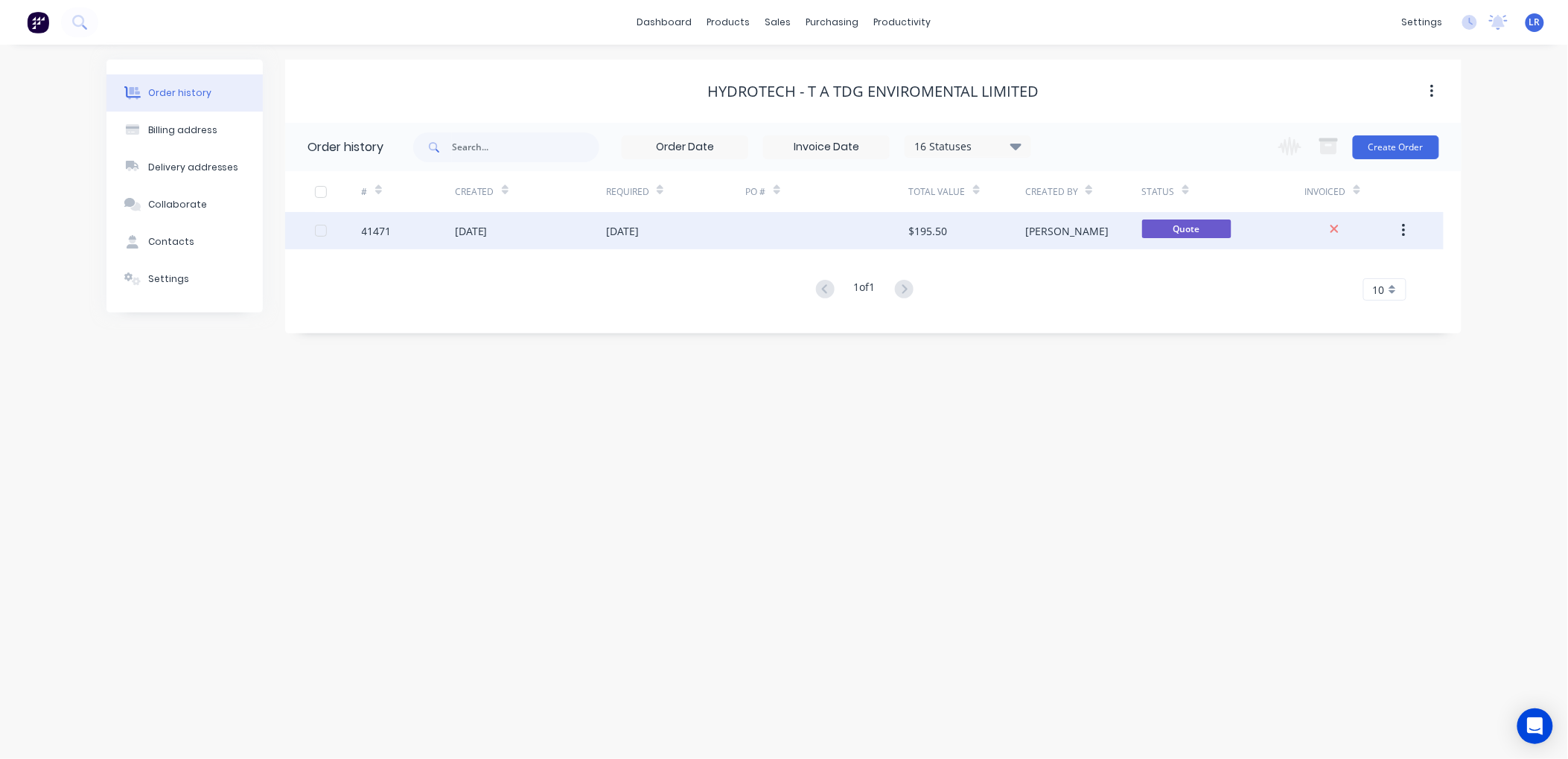
click at [398, 225] on div "41471" at bounding box center [409, 231] width 93 height 37
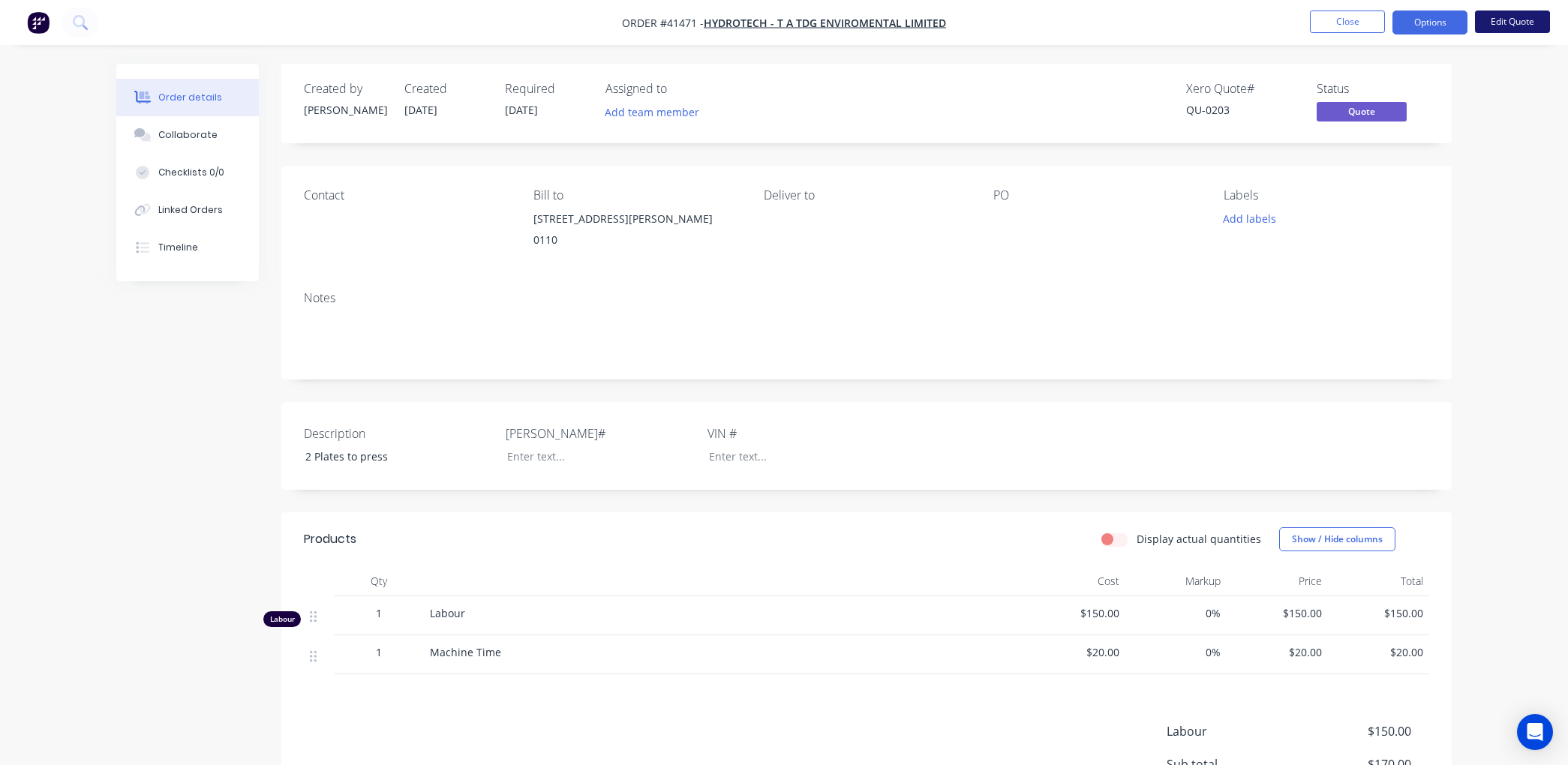
click at [1520, 20] on button "Edit Quote" at bounding box center [1513, 21] width 75 height 22
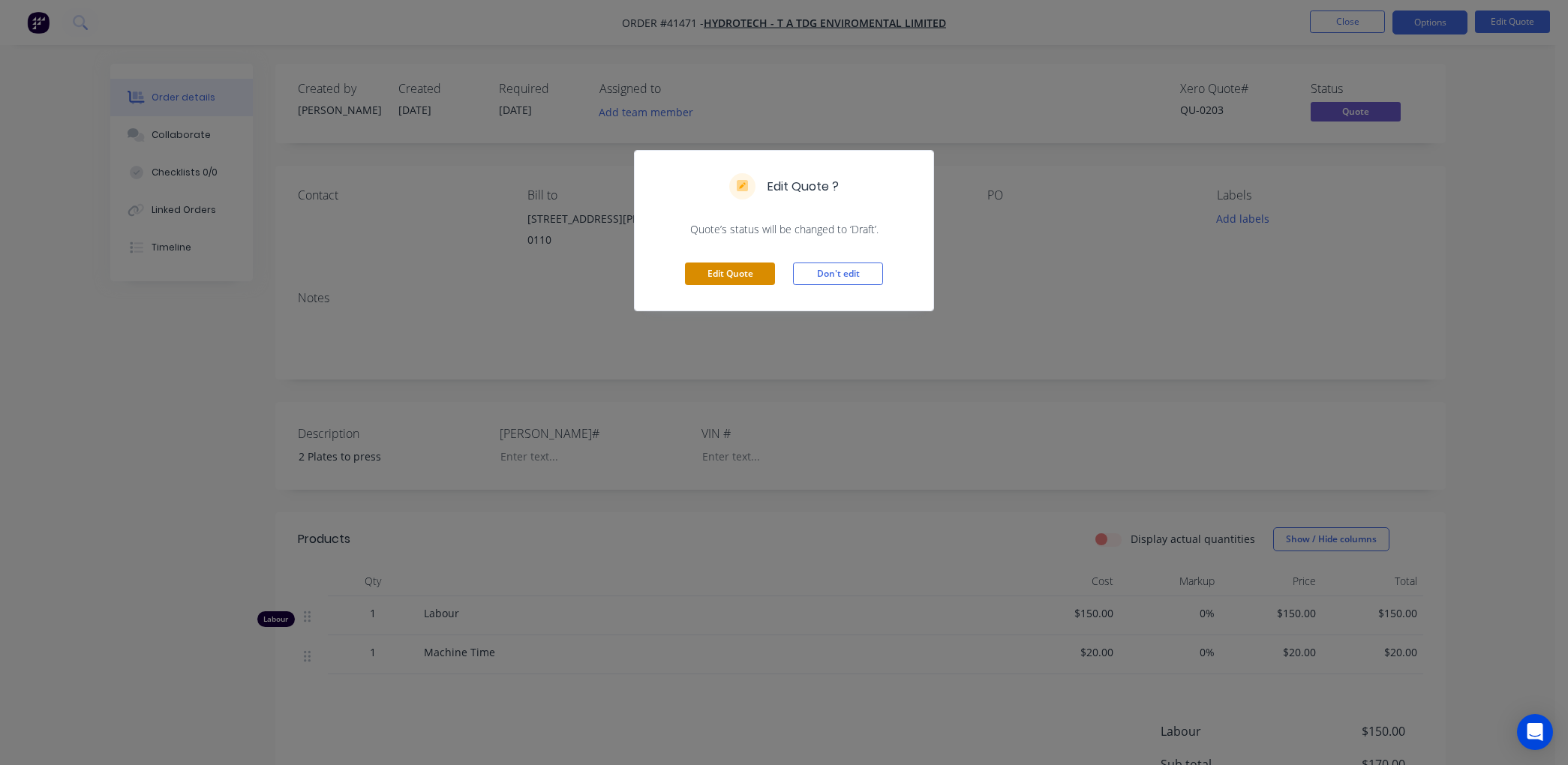
click at [725, 274] on button "Edit Quote" at bounding box center [730, 274] width 90 height 22
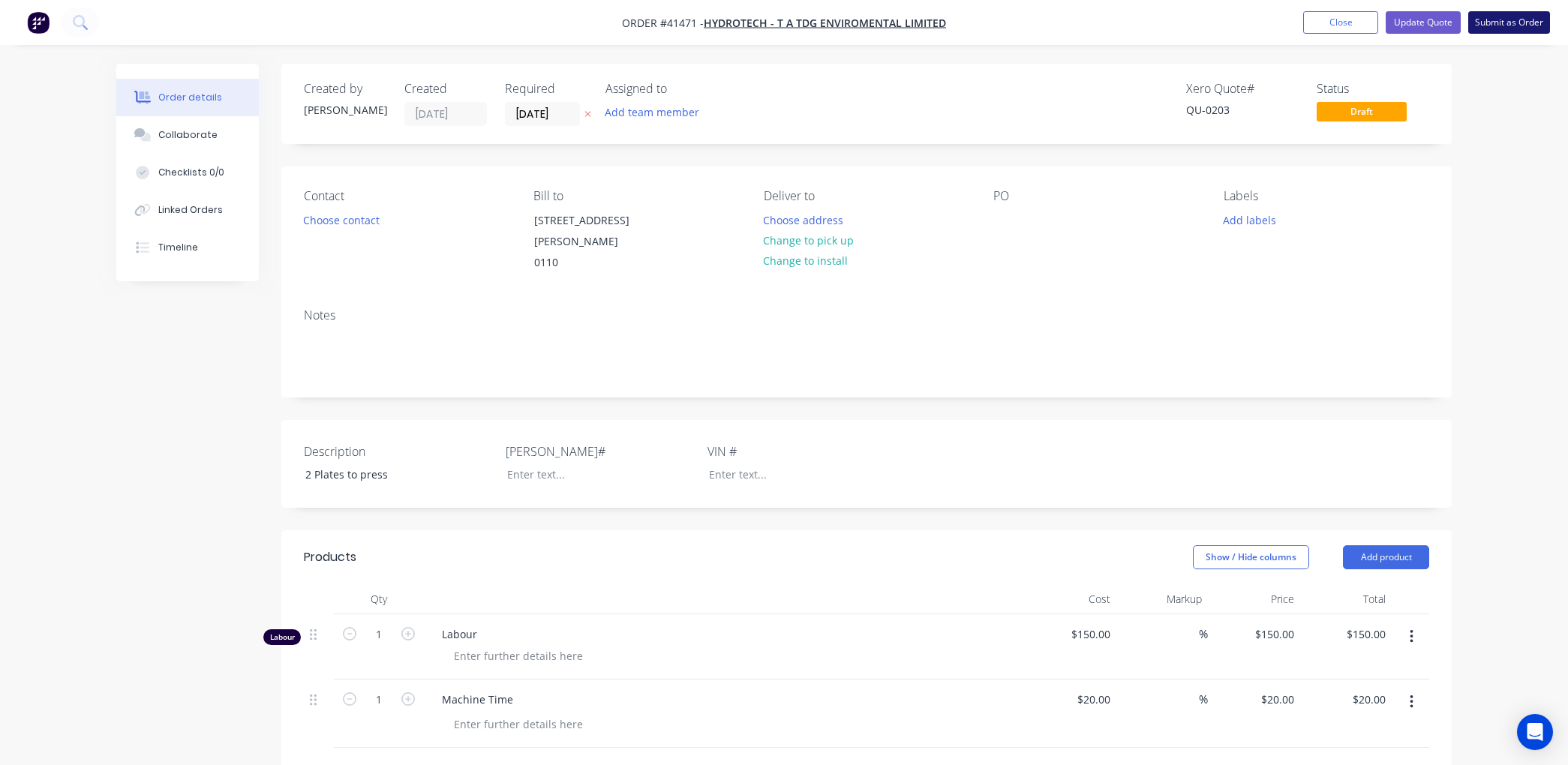
click at [1490, 18] on button "Submit as Order" at bounding box center [1509, 22] width 82 height 22
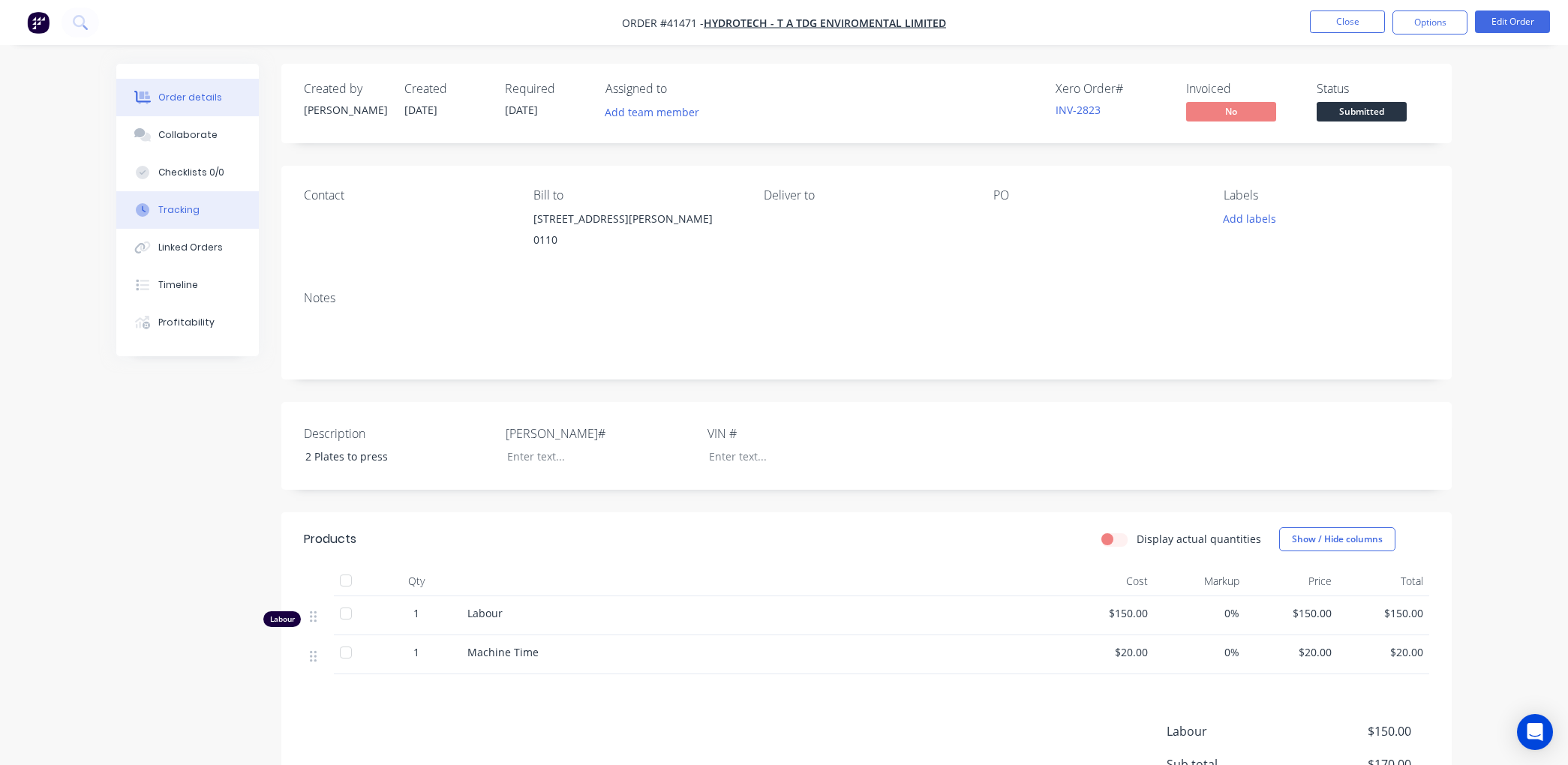
click at [183, 211] on div "Tracking" at bounding box center [178, 210] width 41 height 14
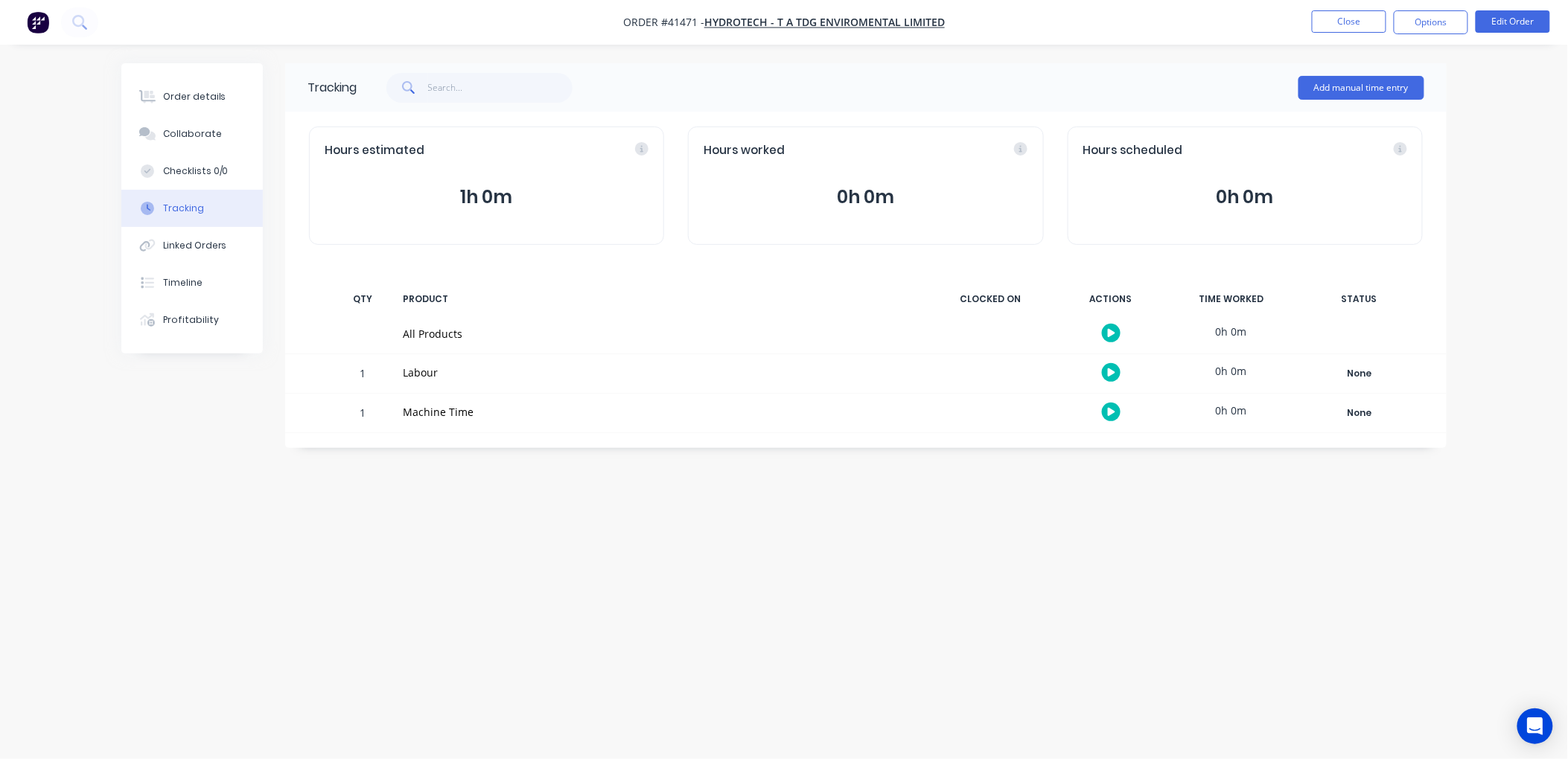
click at [1114, 370] on icon "button" at bounding box center [1112, 372] width 7 height 10
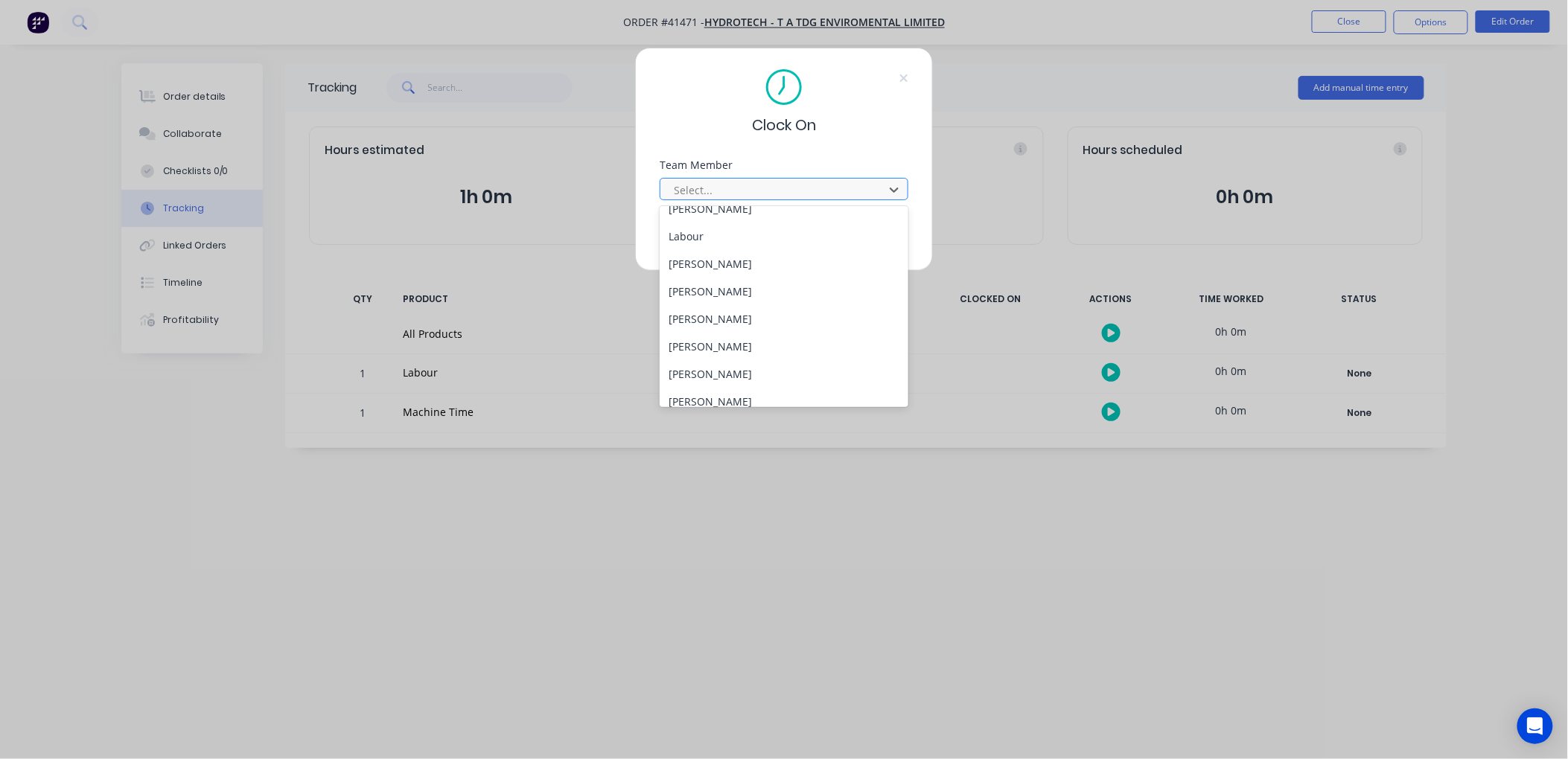
scroll to position [165, 0]
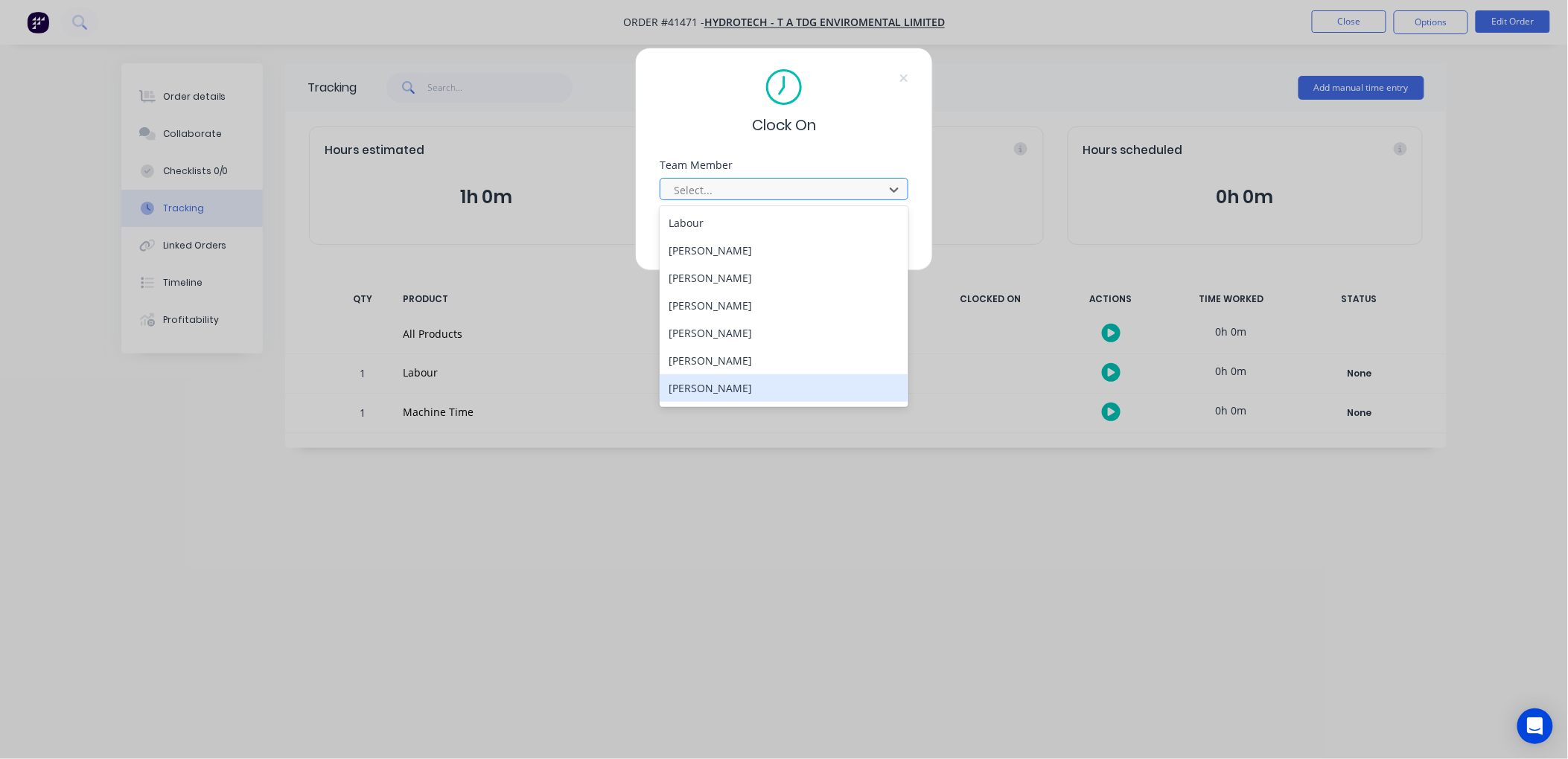
click at [728, 383] on div "[PERSON_NAME]" at bounding box center [784, 388] width 249 height 27
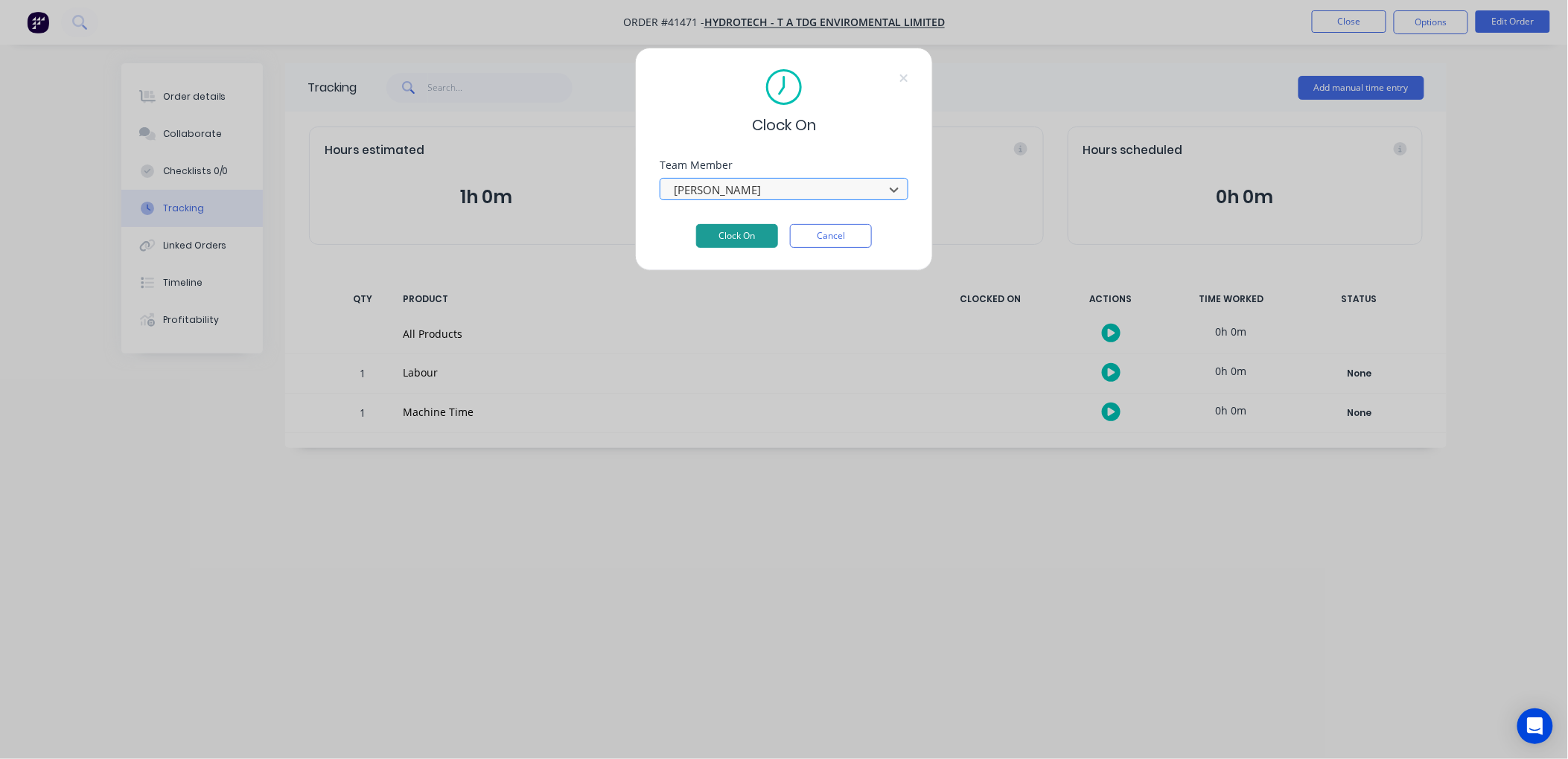
click at [754, 227] on button "Clock On" at bounding box center [737, 236] width 82 height 24
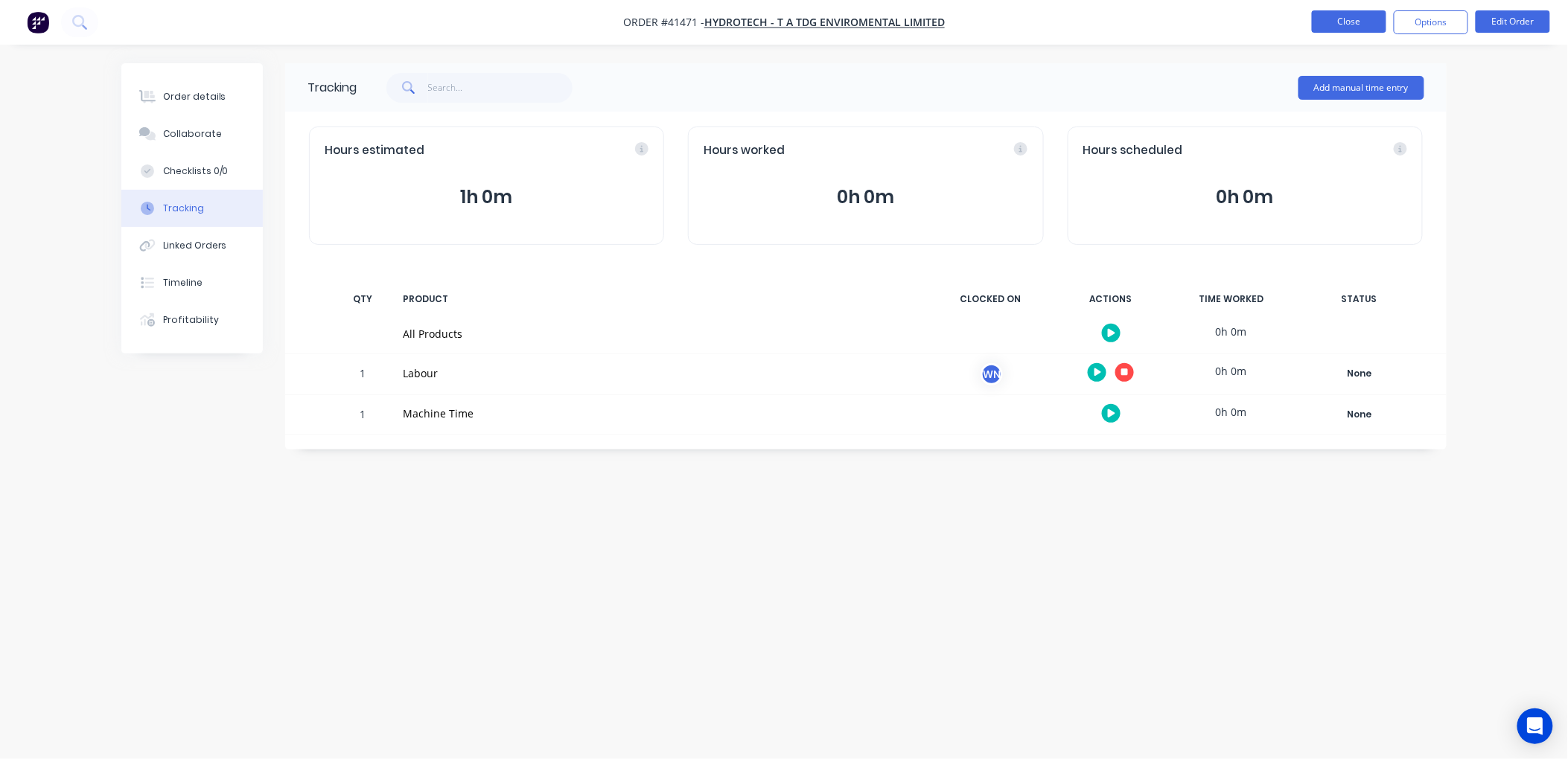
click at [1365, 18] on button "Close" at bounding box center [1350, 21] width 75 height 22
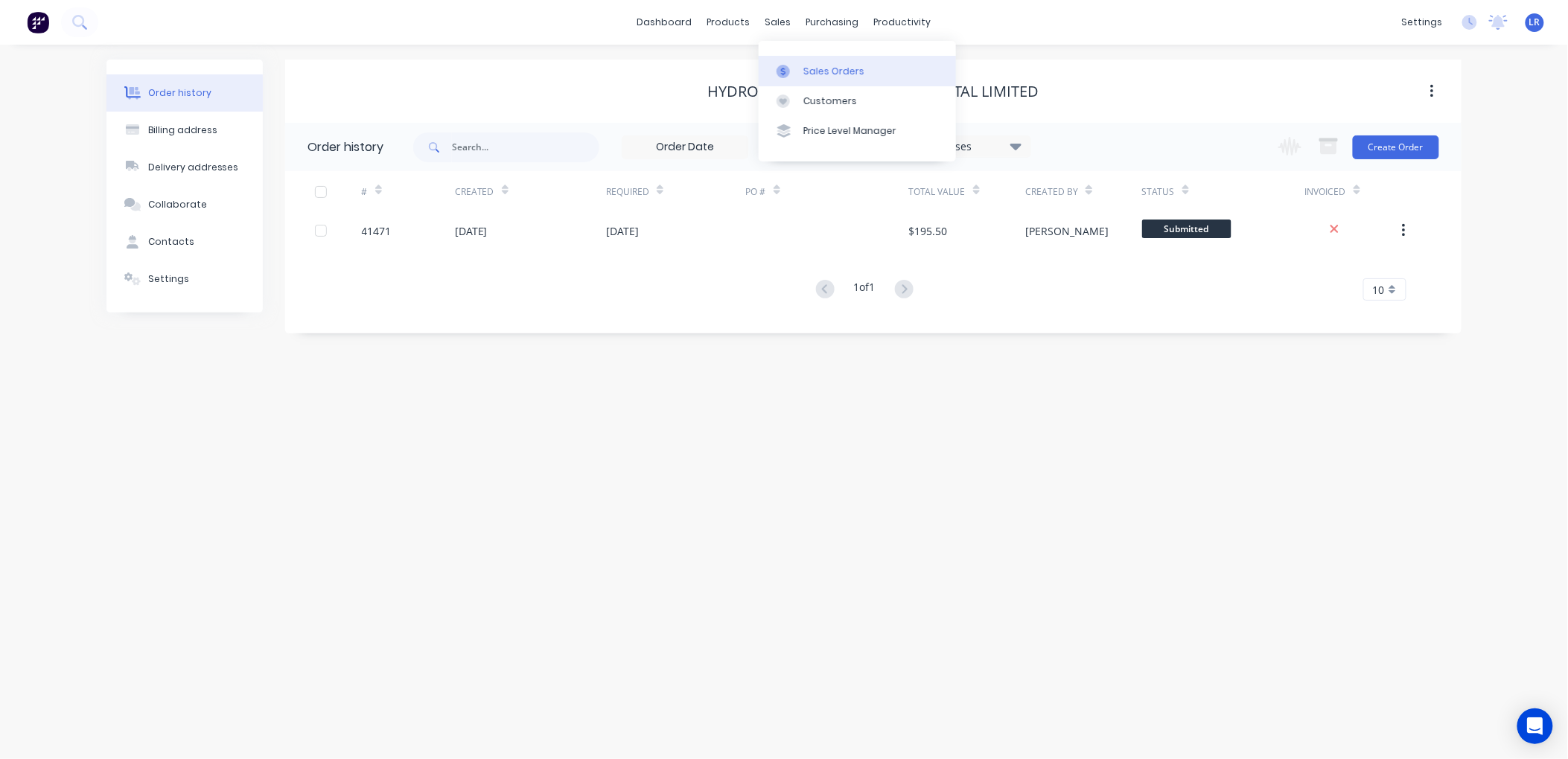
click at [810, 66] on div "Sales Orders" at bounding box center [833, 71] width 61 height 14
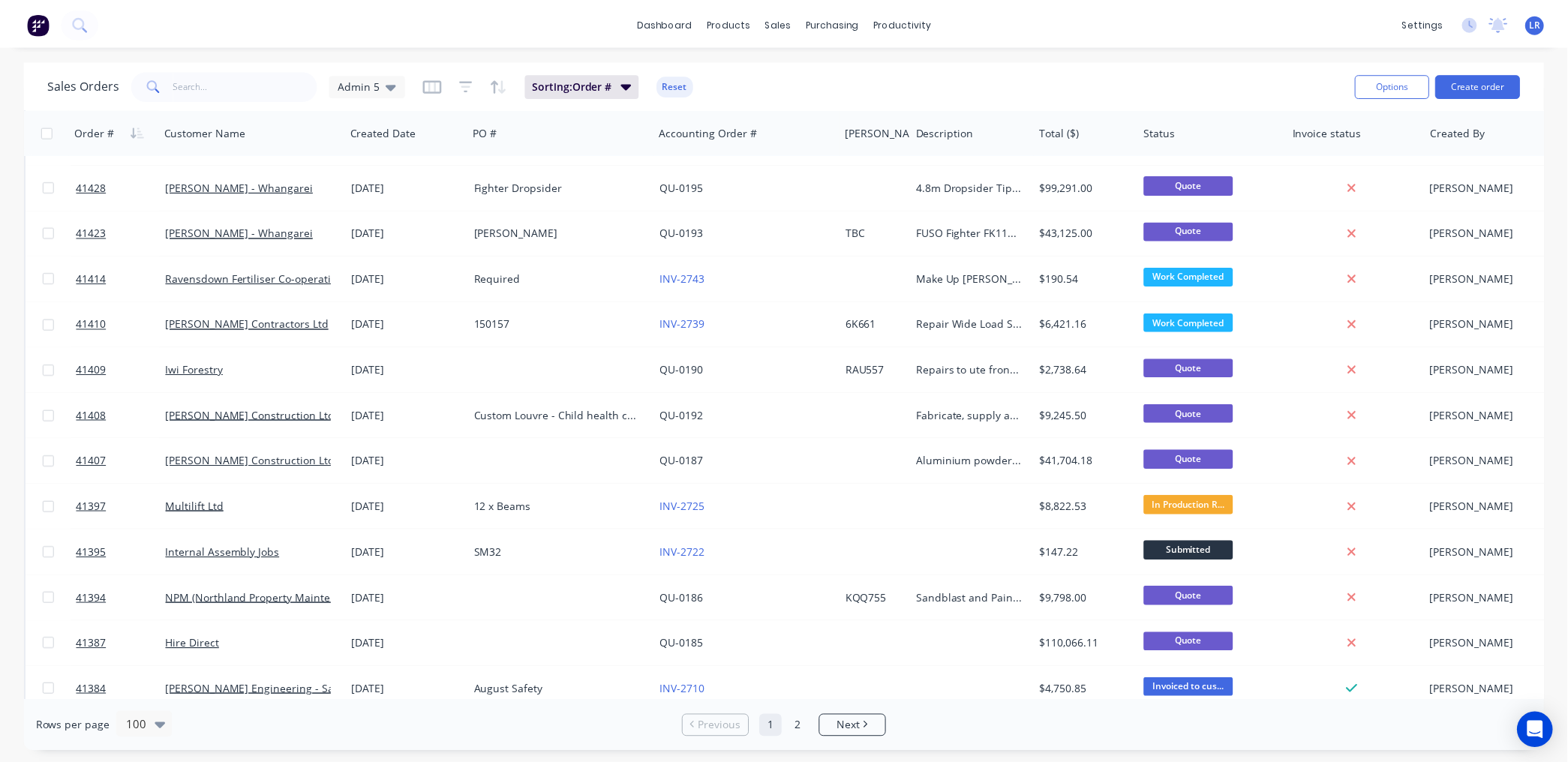
scroll to position [2251, 0]
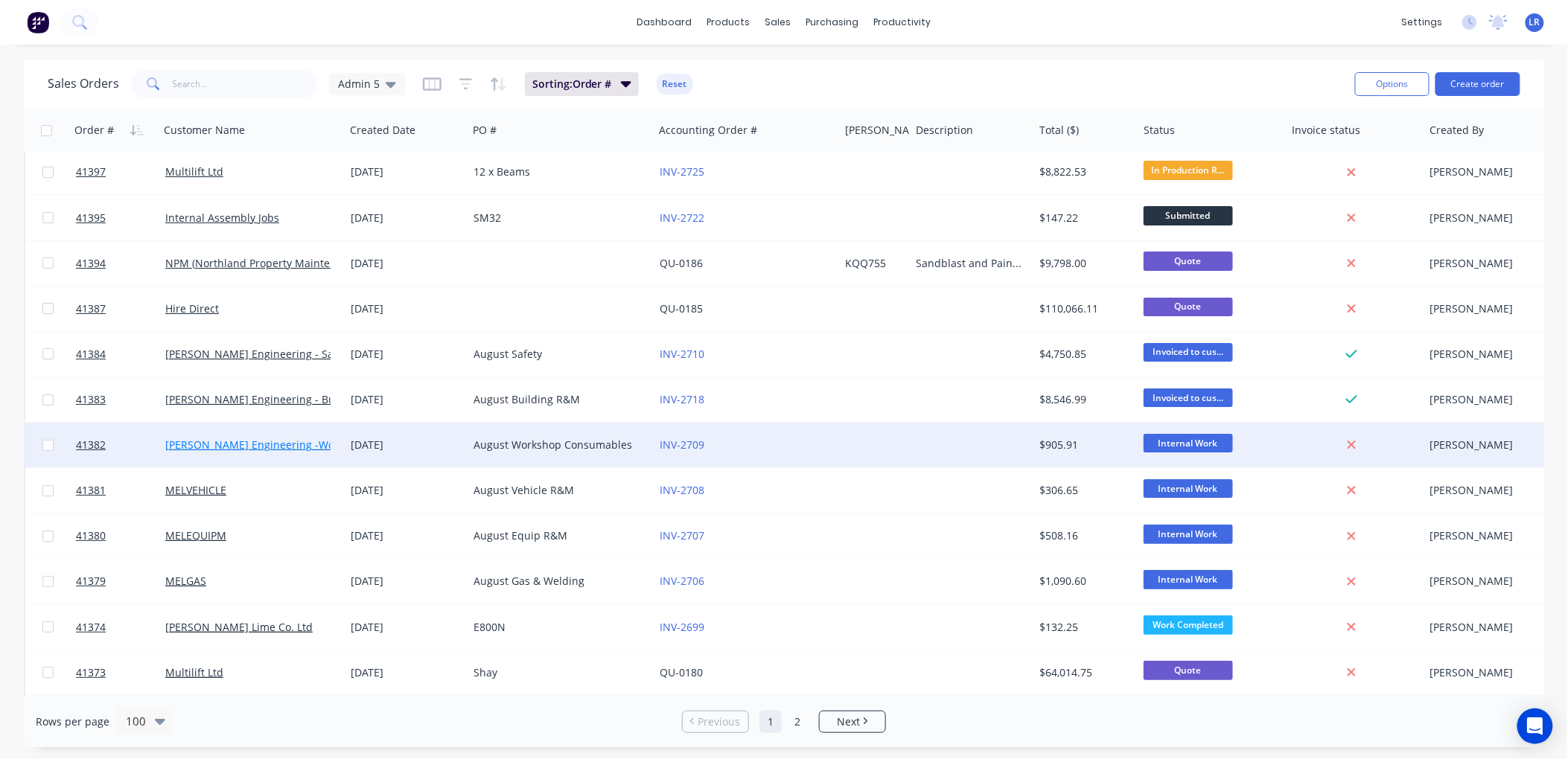
click at [204, 444] on link "[PERSON_NAME] Engineering -Workshop Consumables" at bounding box center [302, 445] width 274 height 15
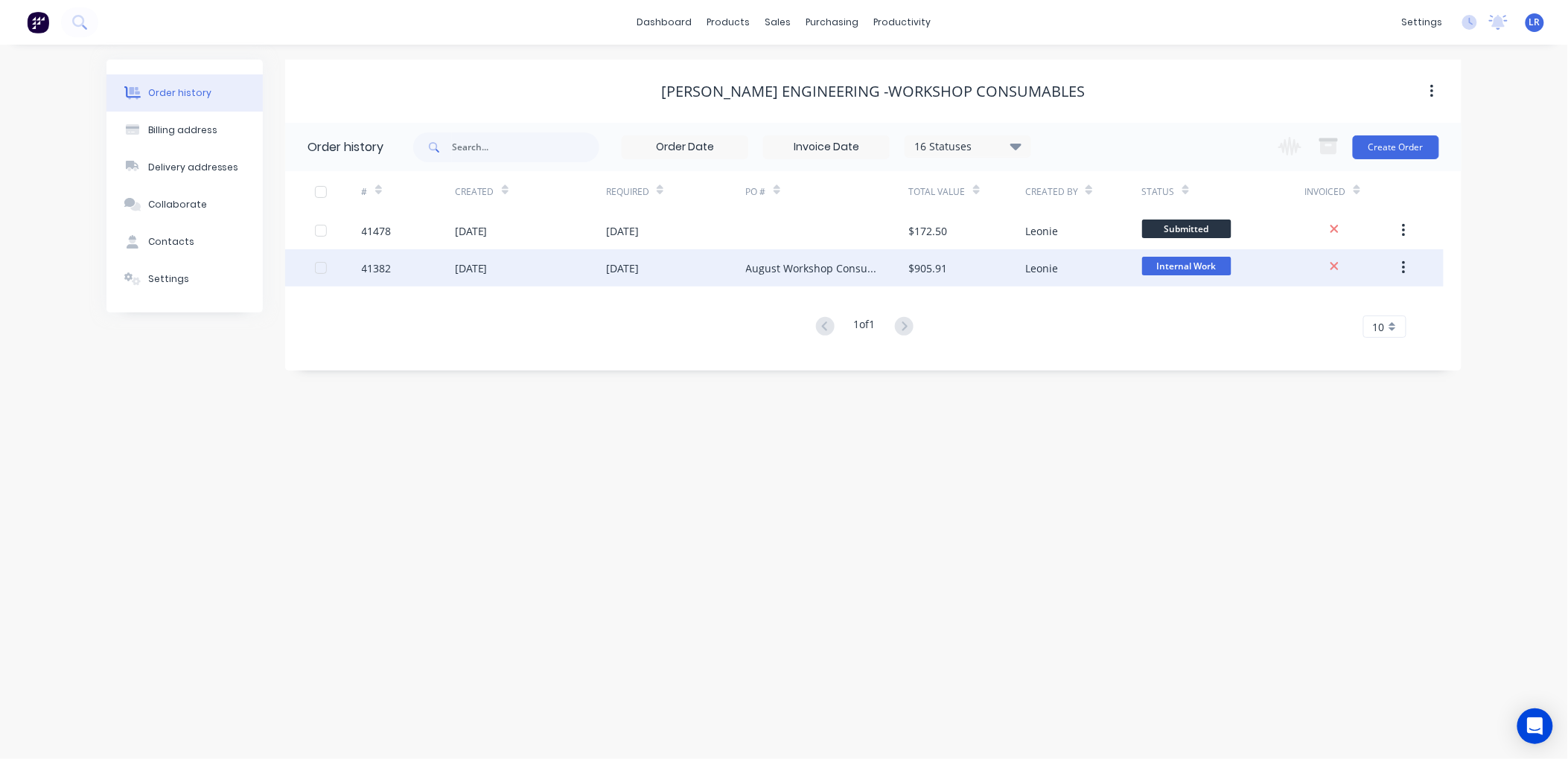
click at [373, 265] on div "41382" at bounding box center [377, 268] width 30 height 16
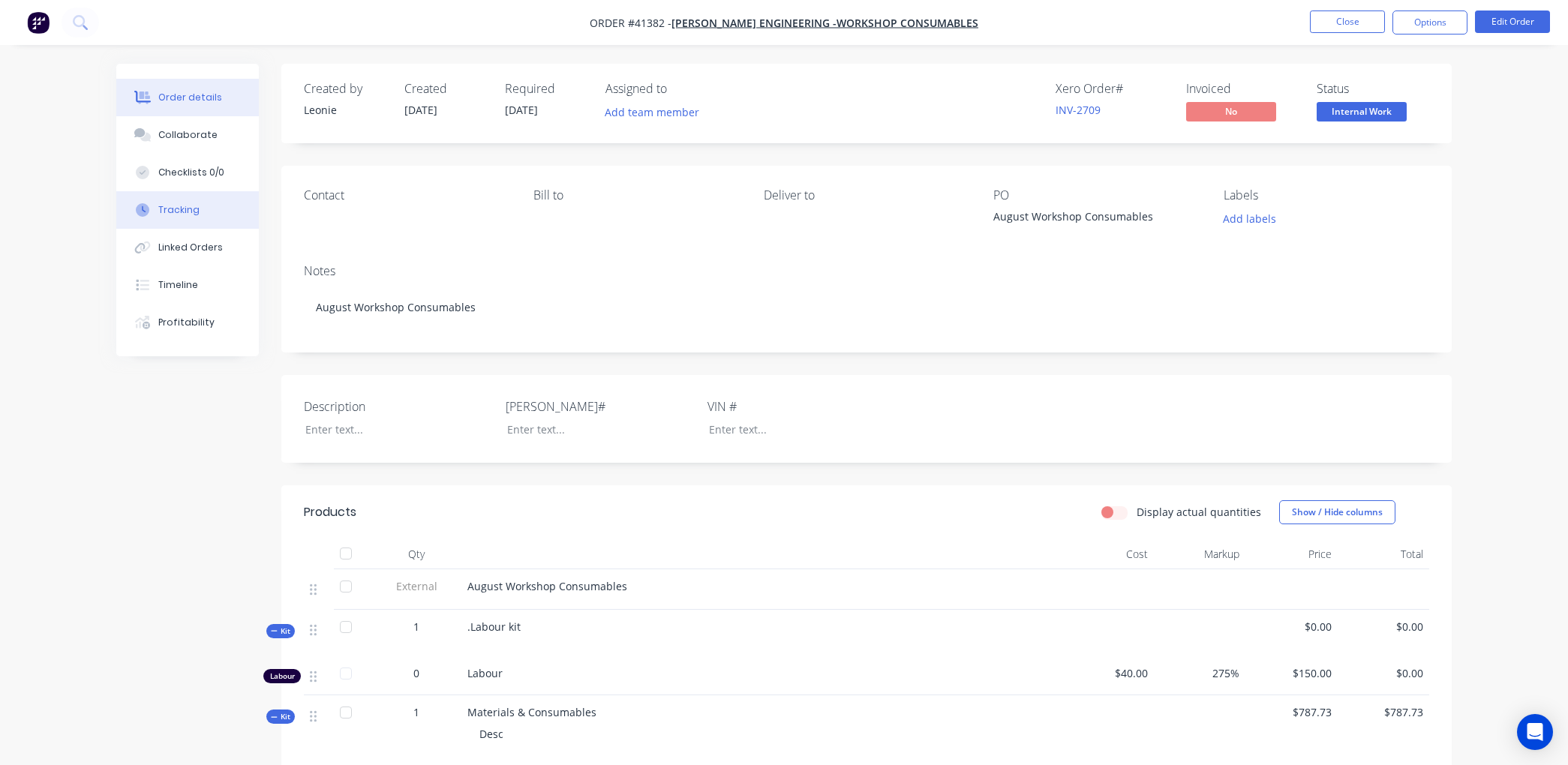
click at [167, 210] on div "Tracking" at bounding box center [178, 210] width 41 height 14
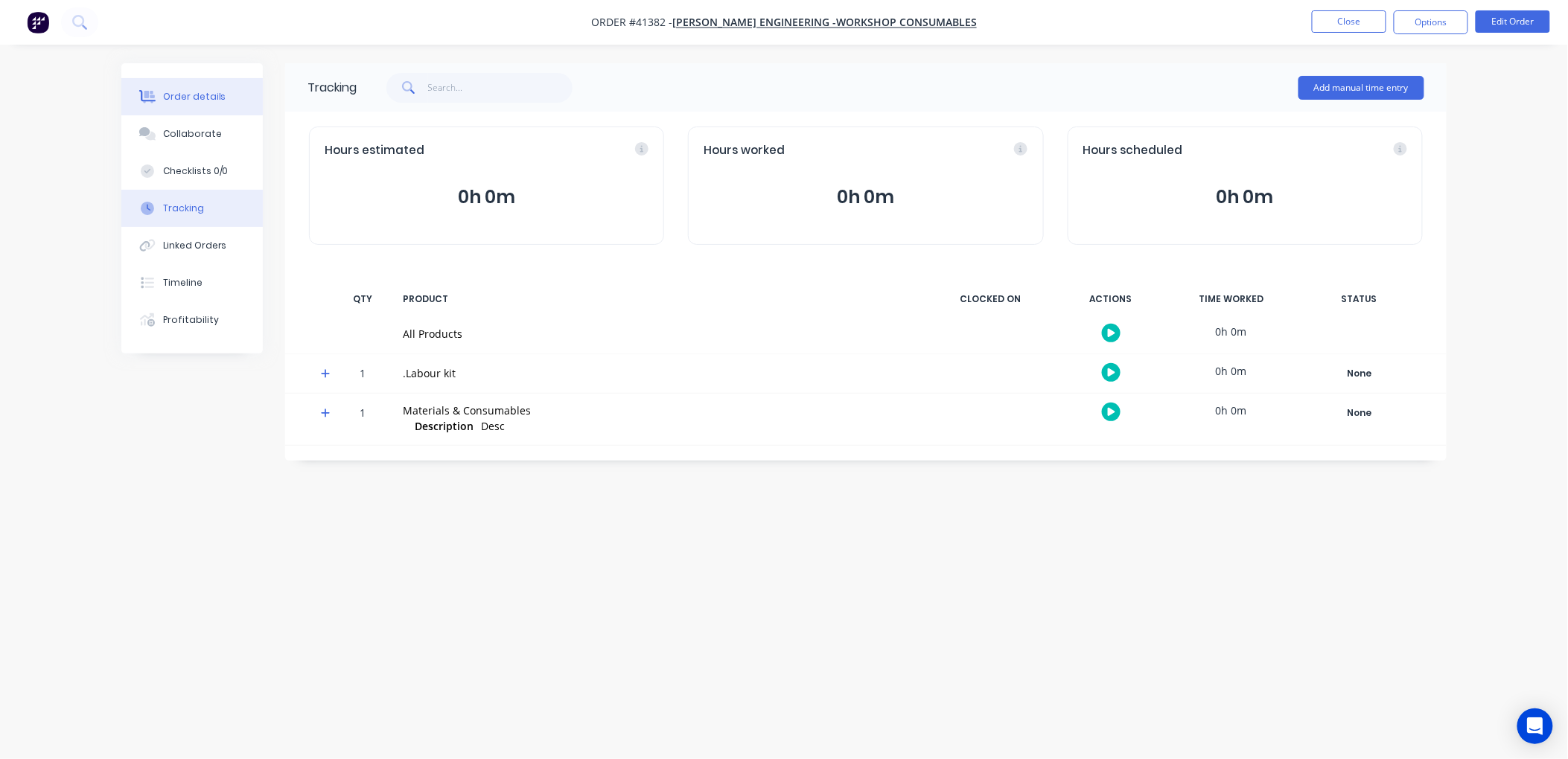
click at [196, 95] on div "Order details" at bounding box center [194, 97] width 63 height 14
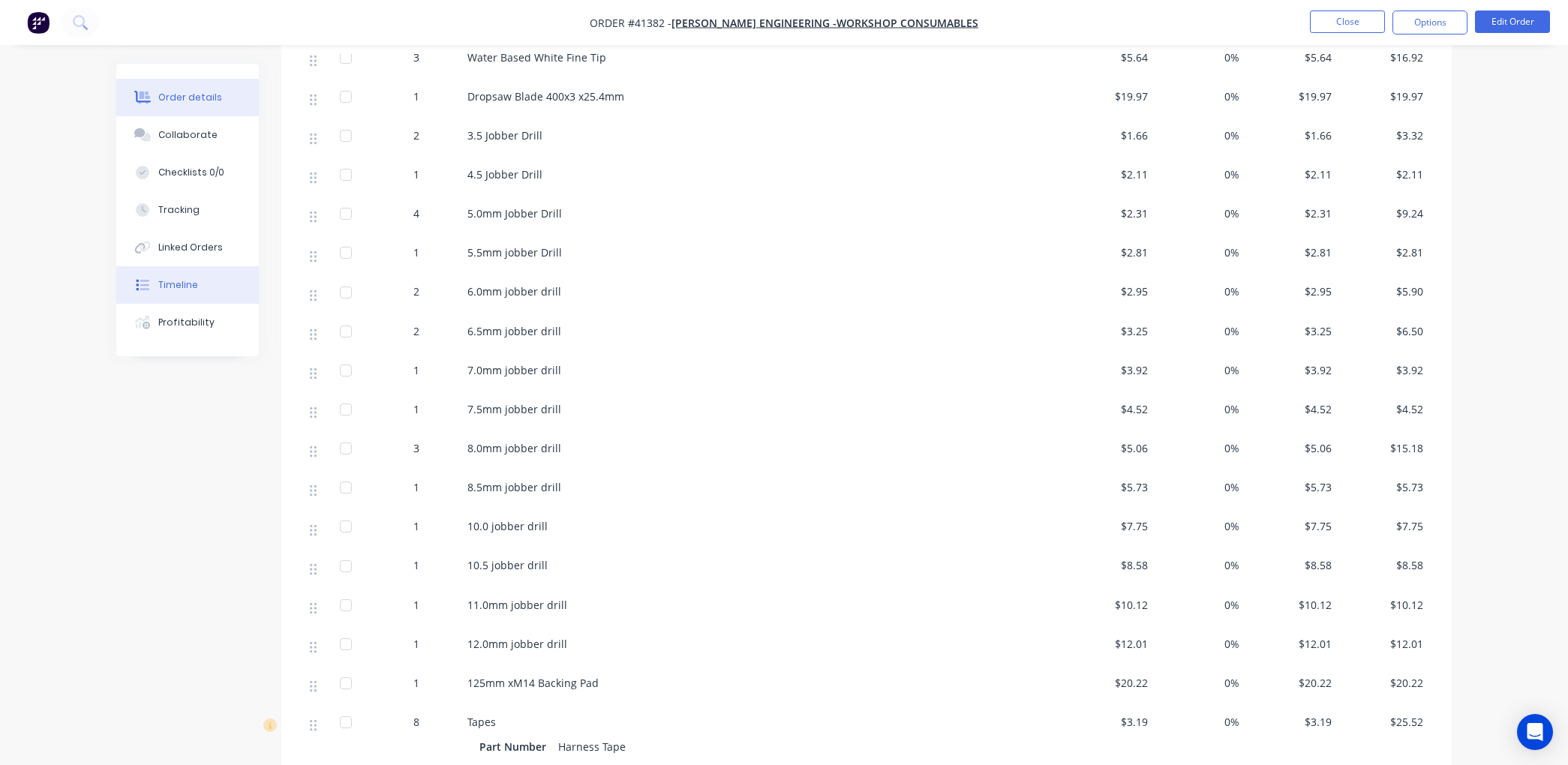
scroll to position [834, 0]
click at [184, 234] on button "Linked Orders" at bounding box center [187, 247] width 143 height 38
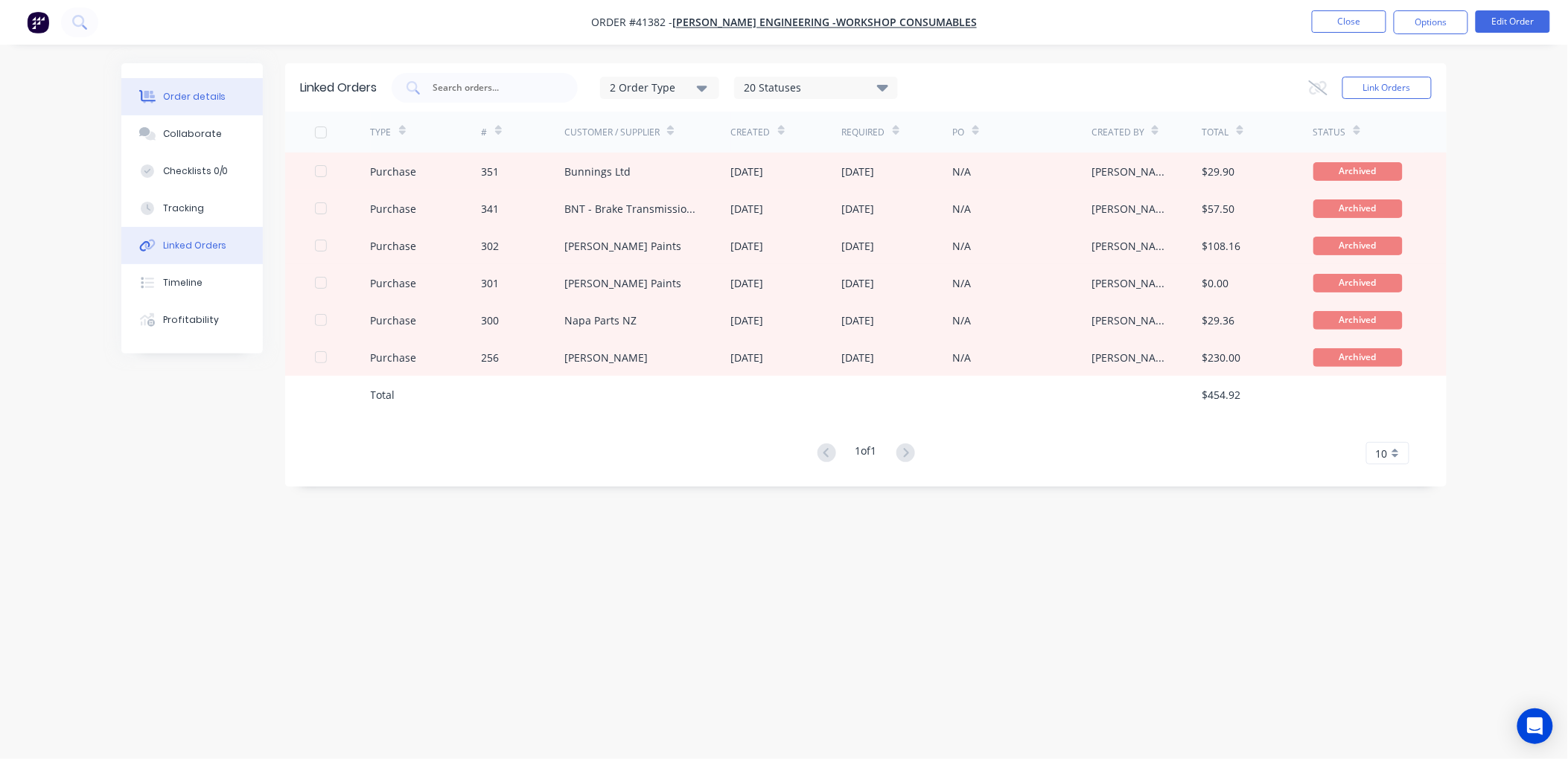
click at [201, 95] on div "Order details" at bounding box center [194, 97] width 63 height 14
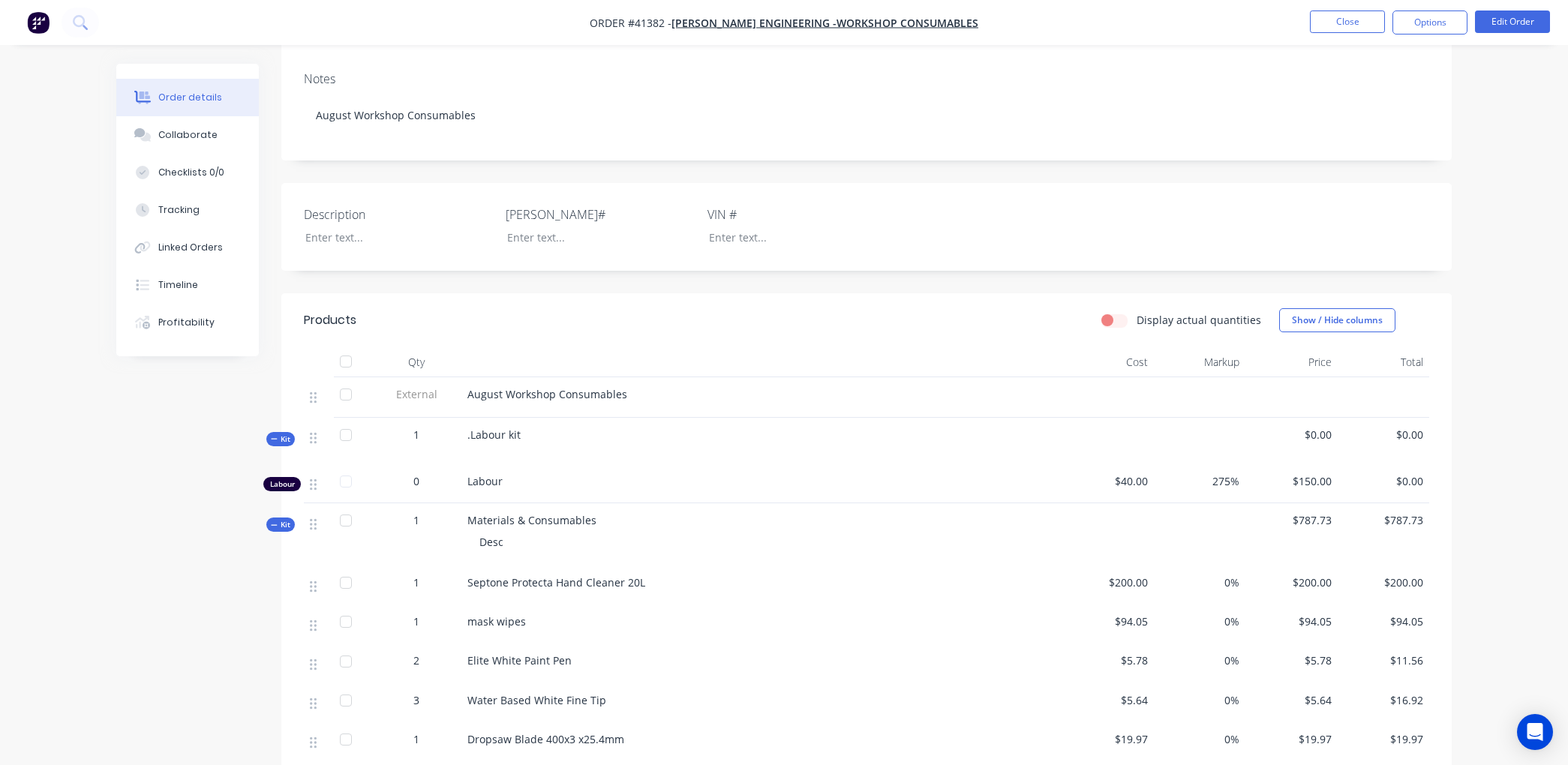
scroll to position [168, 0]
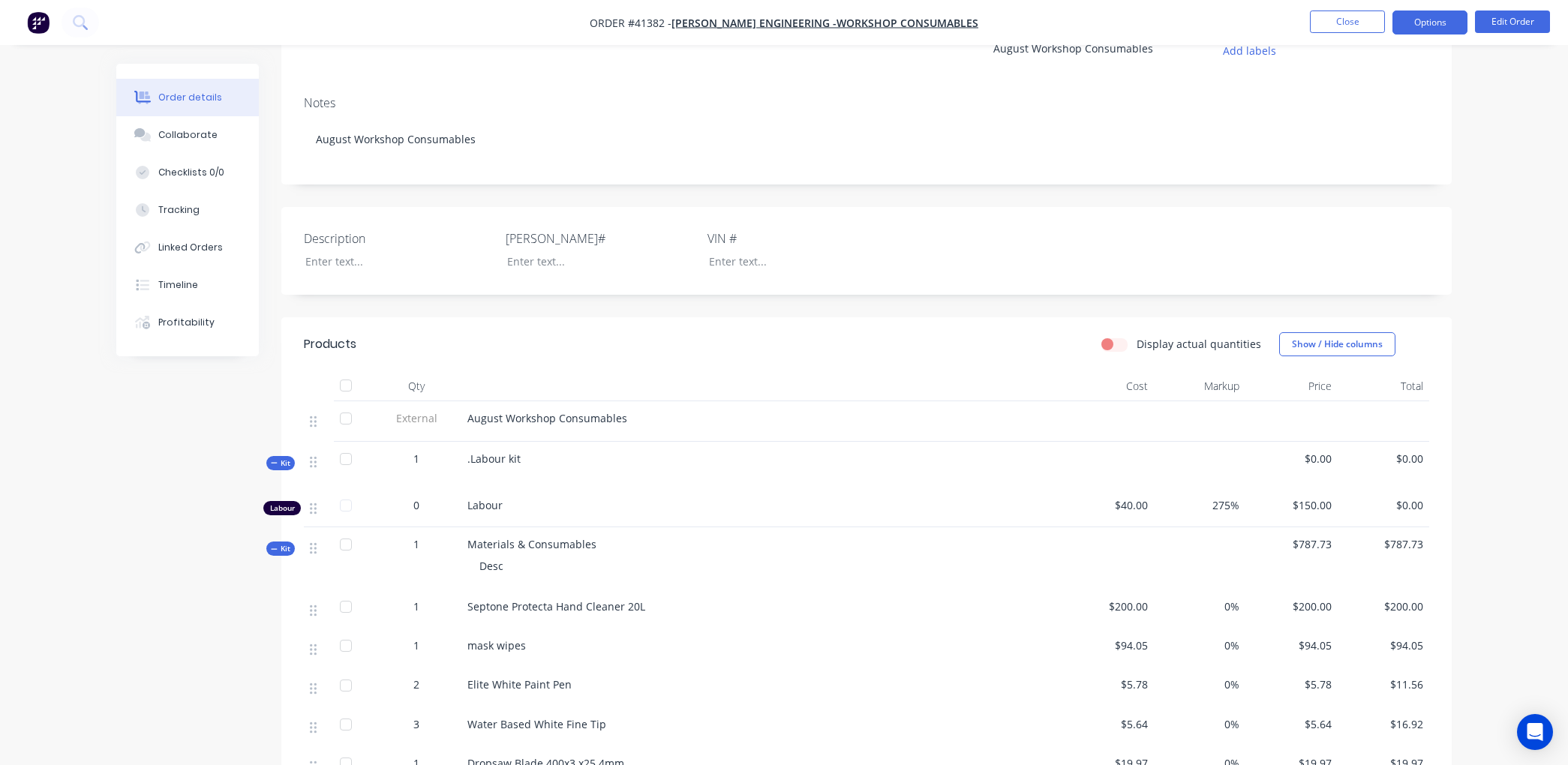
click at [1438, 19] on button "Options" at bounding box center [1430, 22] width 75 height 24
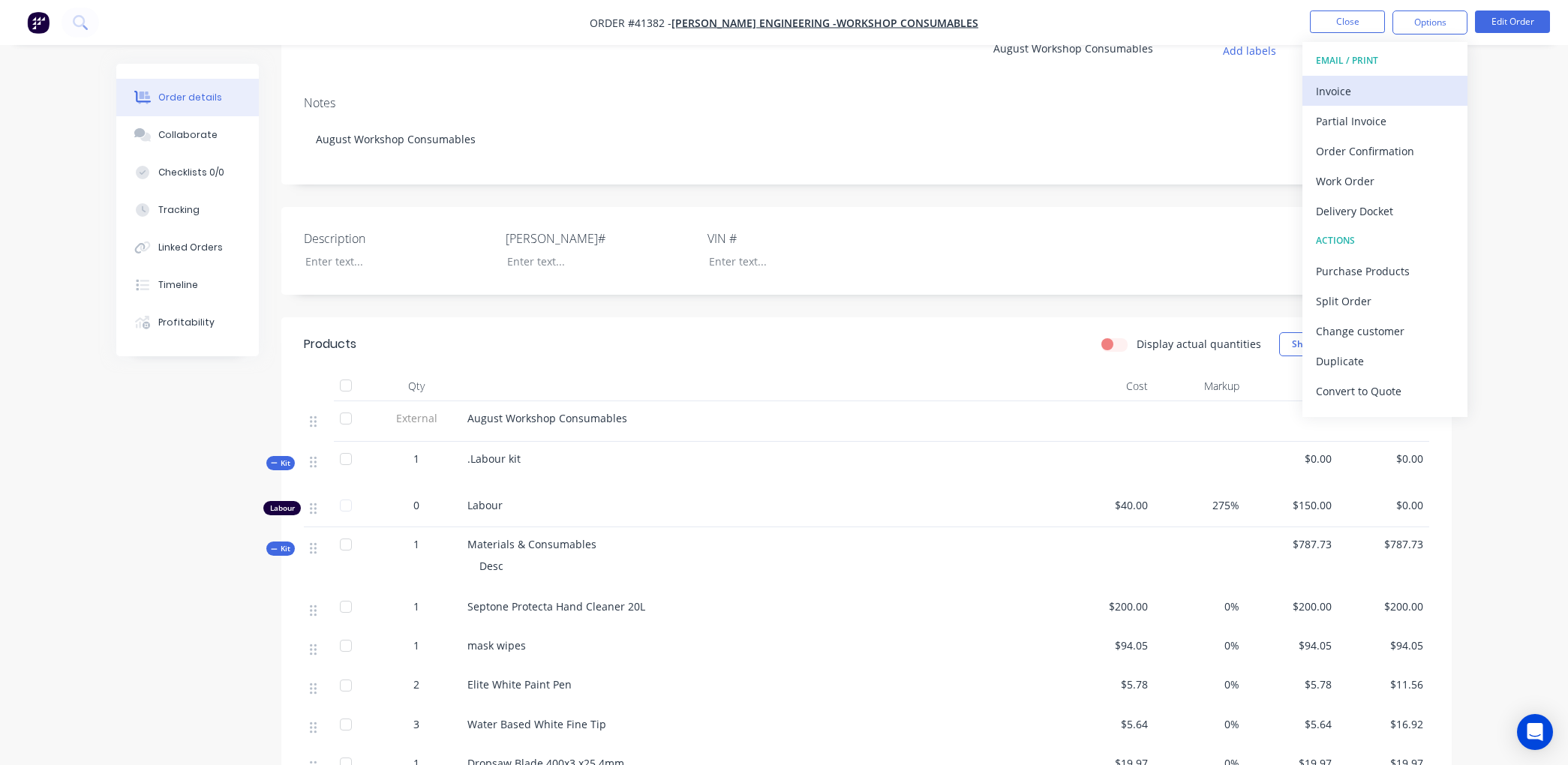
click at [1360, 87] on div "Invoice" at bounding box center [1385, 91] width 138 height 22
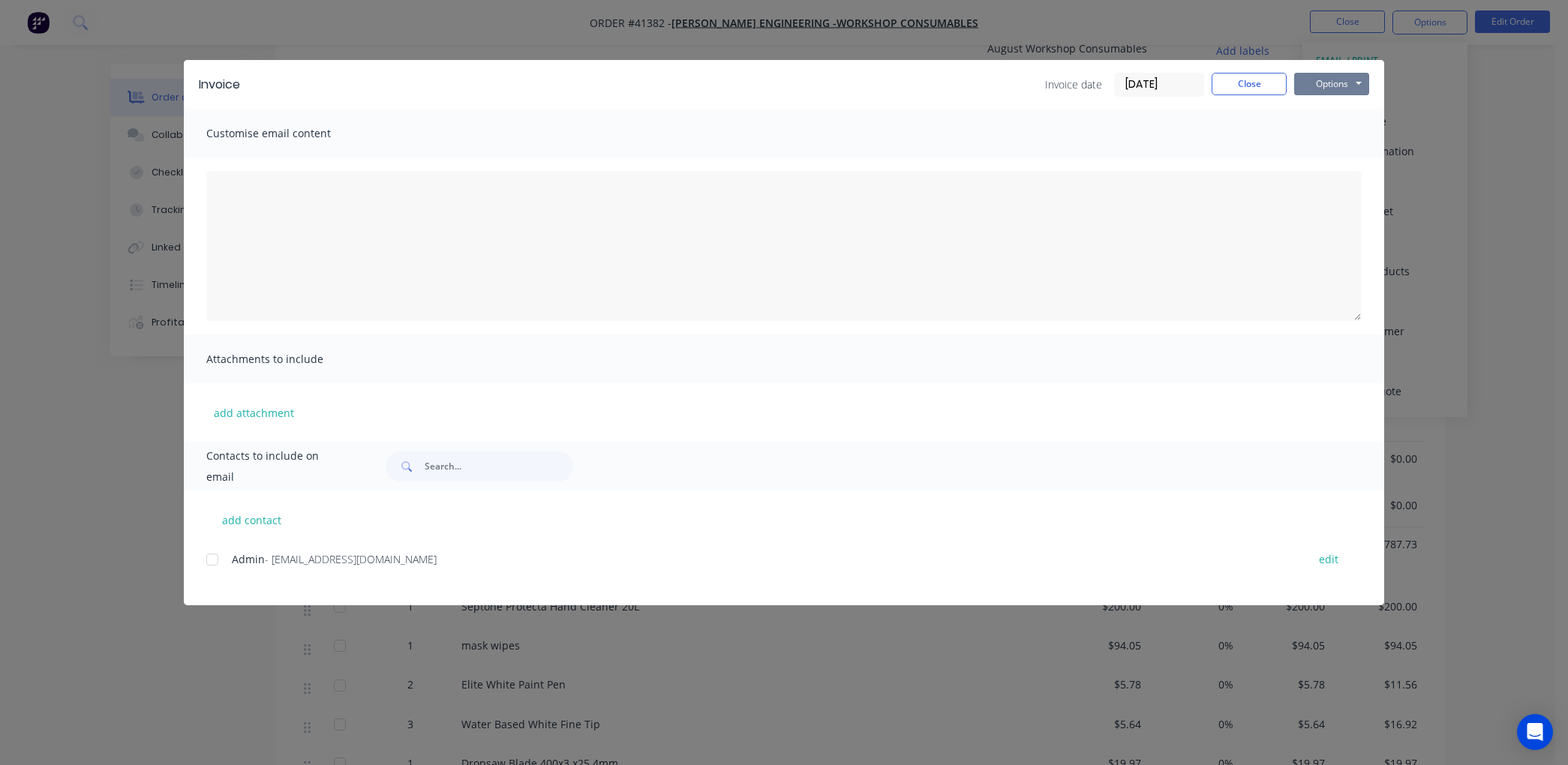
click at [1345, 79] on button "Options" at bounding box center [1333, 84] width 75 height 22
click at [1339, 131] on button "Print" at bounding box center [1343, 135] width 96 height 25
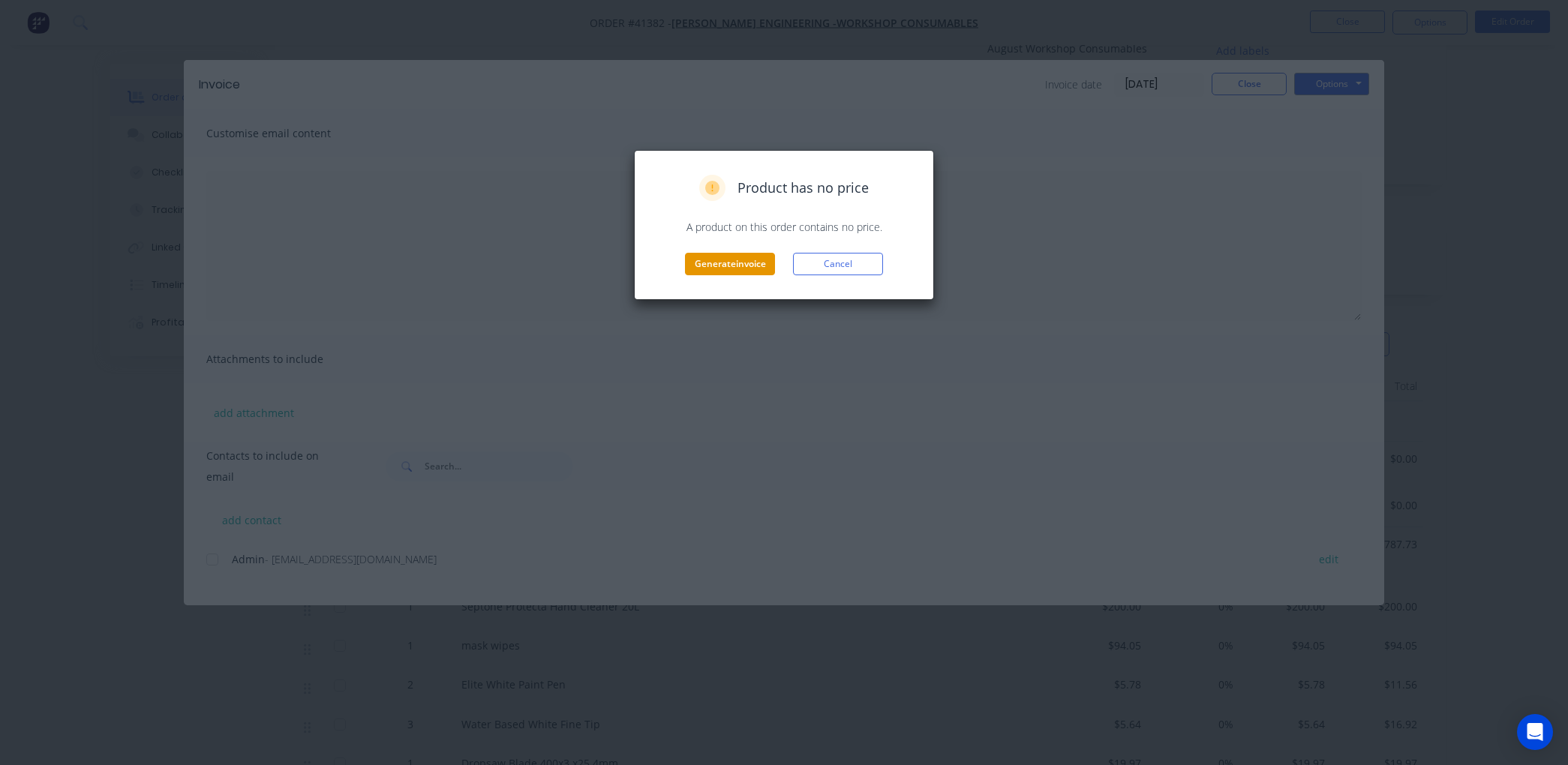
click at [734, 267] on button "Generate invoice" at bounding box center [730, 264] width 90 height 22
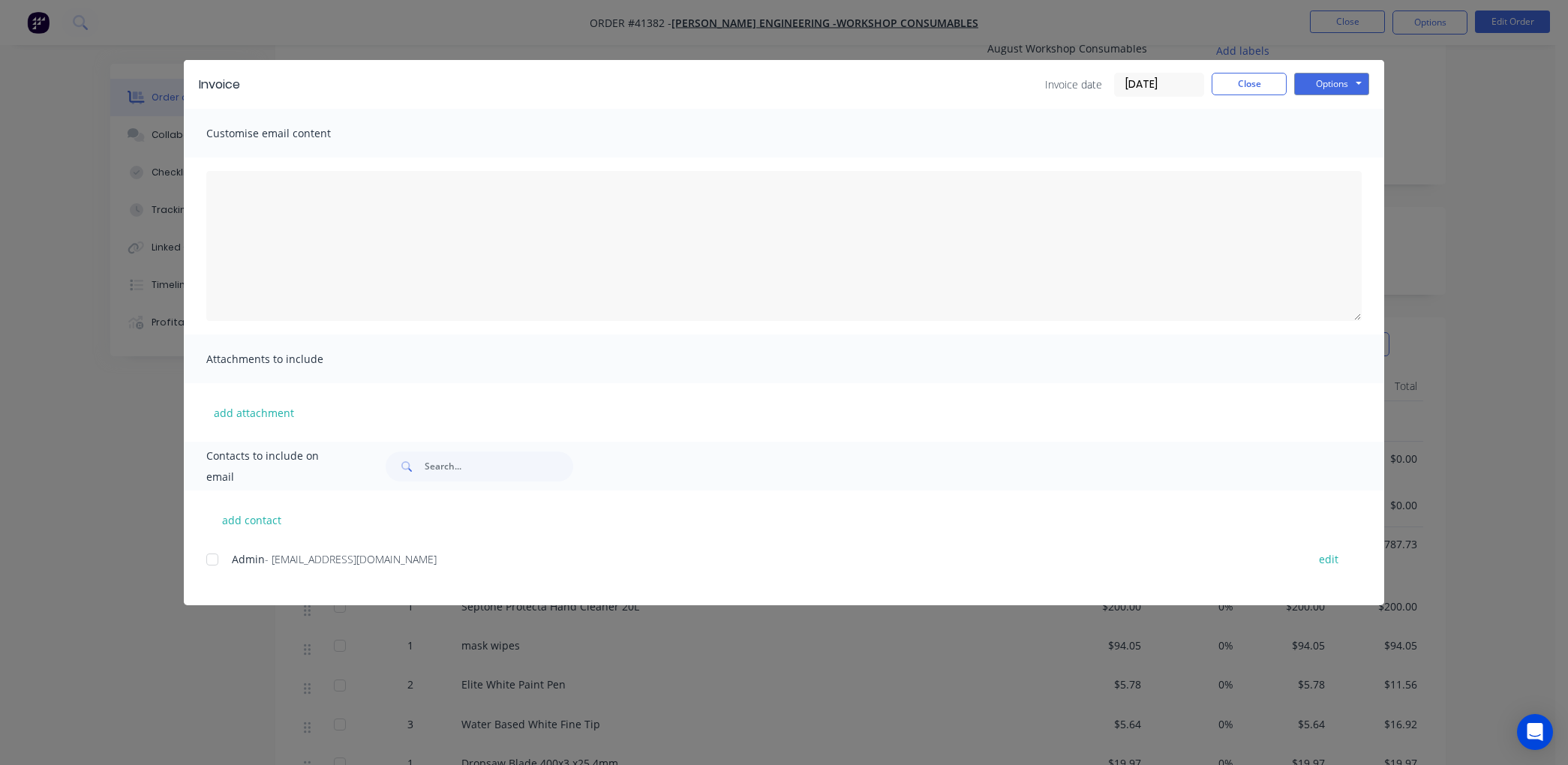
click at [1186, 79] on input "02/09/25" at bounding box center [1160, 85] width 88 height 22
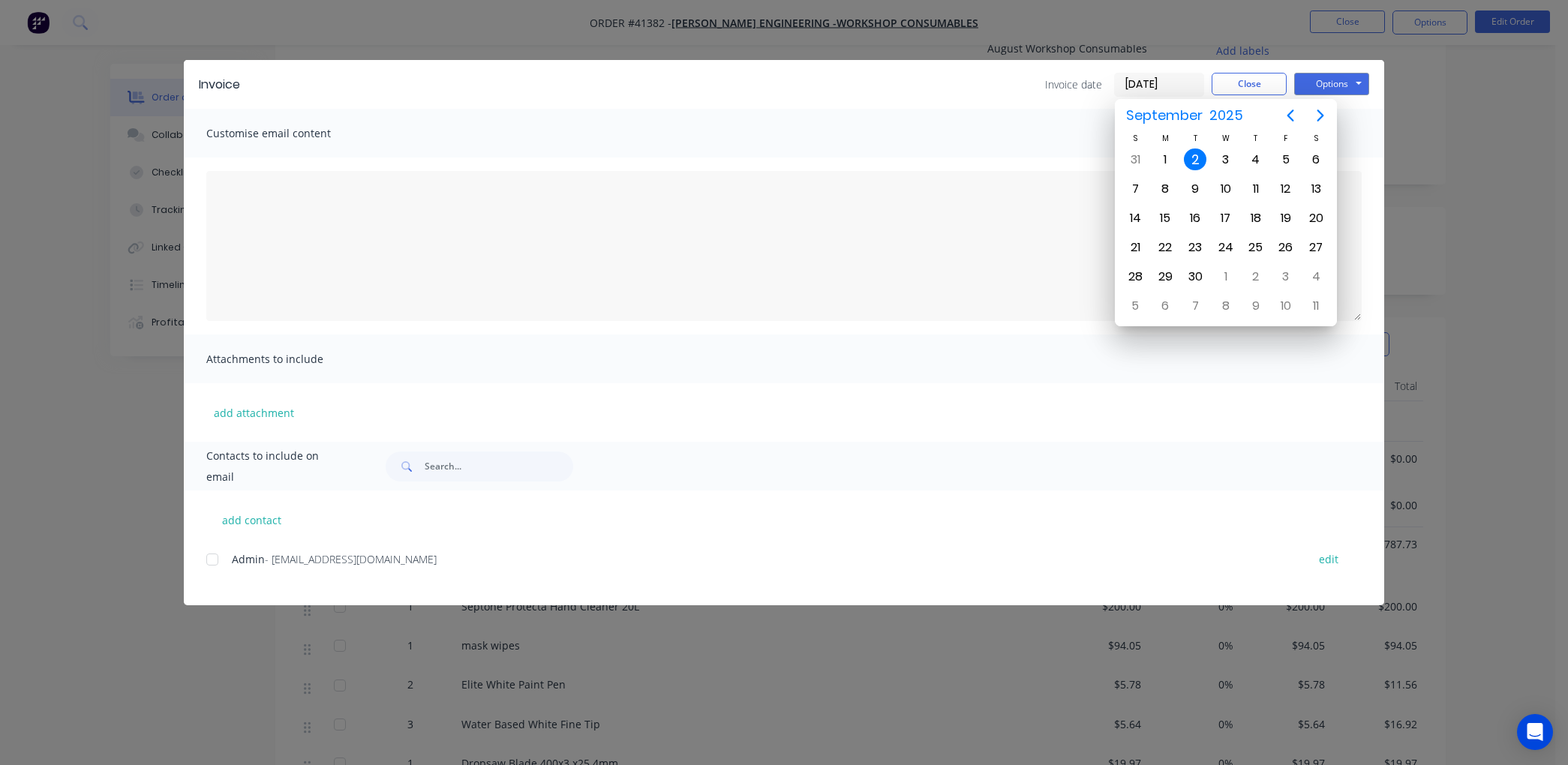
click at [1186, 79] on input "02/09/25" at bounding box center [1160, 85] width 88 height 22
click at [1288, 117] on icon "Previous page" at bounding box center [1291, 116] width 18 height 18
click at [1138, 295] on div "31" at bounding box center [1135, 306] width 22 height 22
type input "31/08/25"
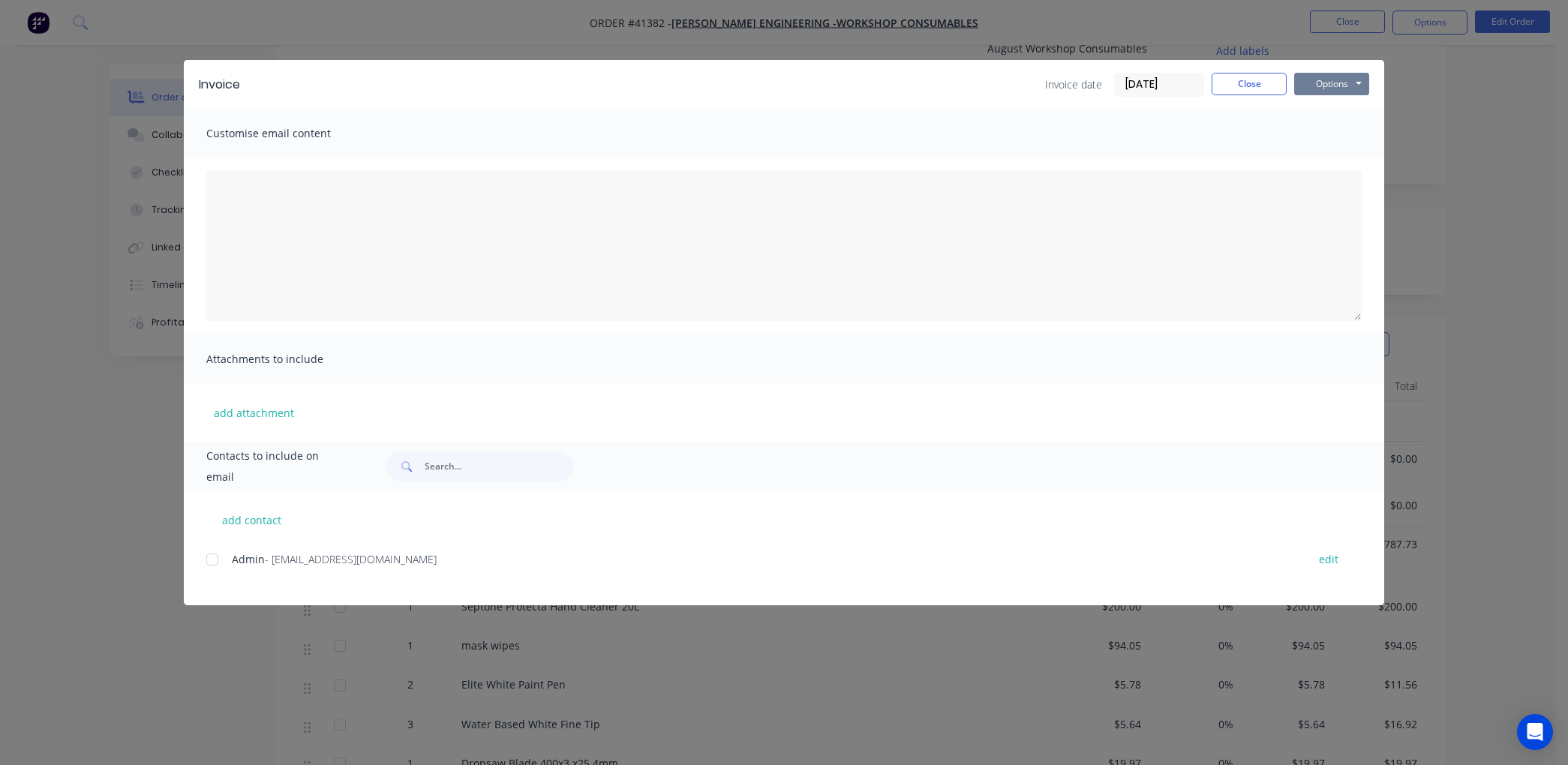
click at [1344, 79] on button "Options" at bounding box center [1333, 84] width 75 height 22
click at [1329, 108] on button "Preview" at bounding box center [1343, 110] width 96 height 25
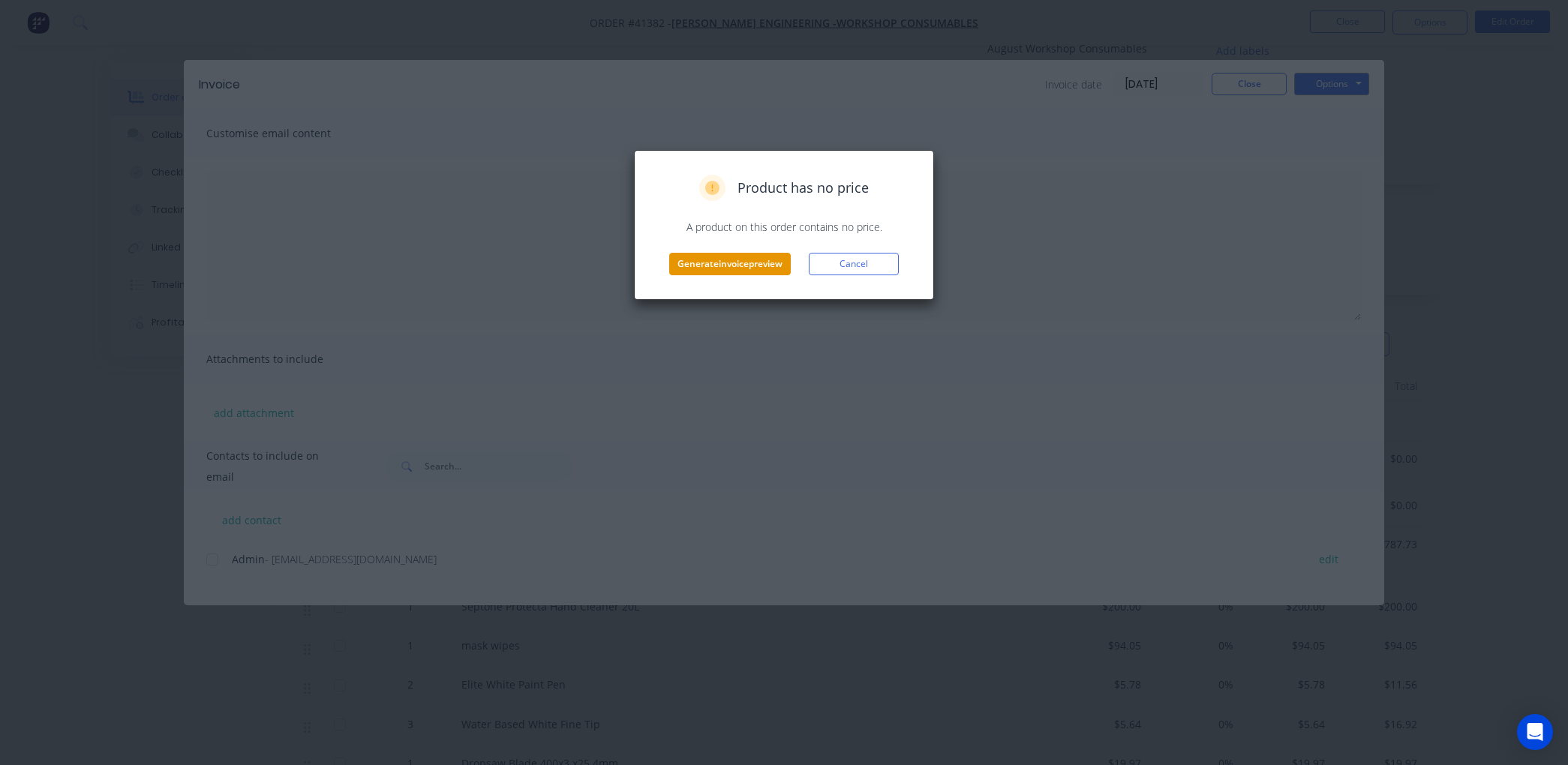
click at [754, 260] on button "Generate invoice preview" at bounding box center [730, 264] width 121 height 22
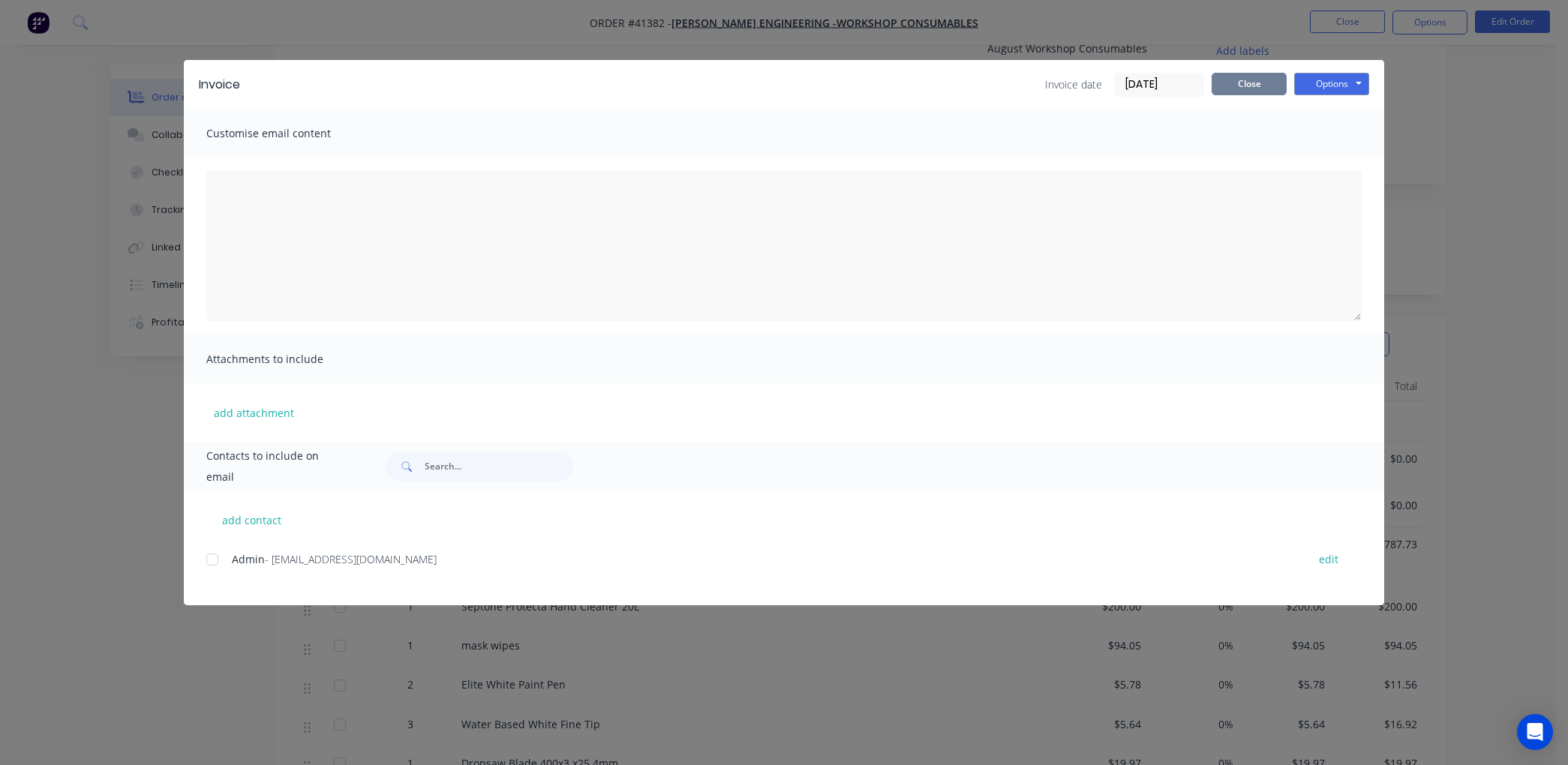
click at [1255, 76] on button "Close" at bounding box center [1250, 84] width 75 height 22
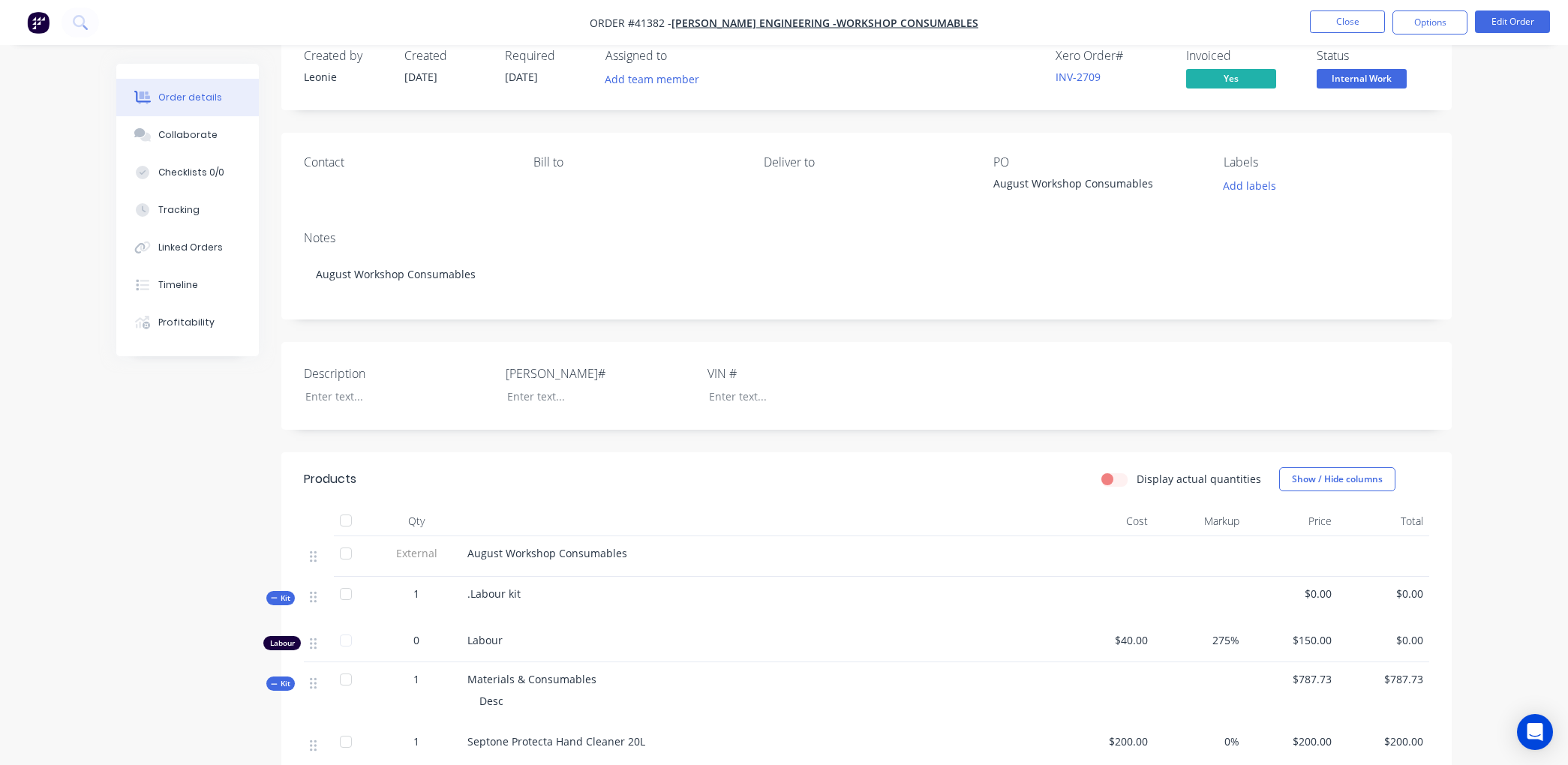
scroll to position [2, 0]
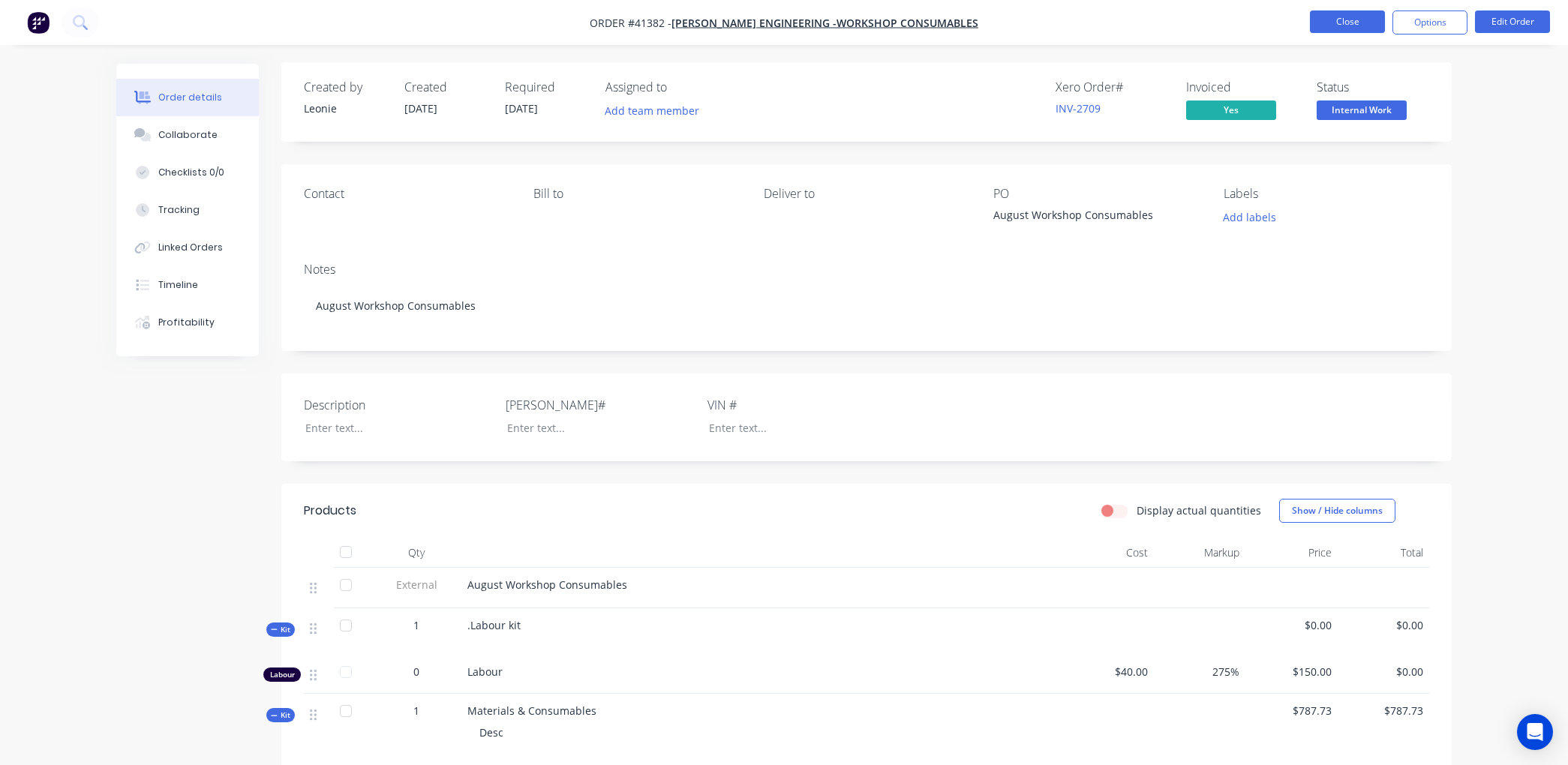
click at [1341, 20] on button "Close" at bounding box center [1348, 21] width 75 height 22
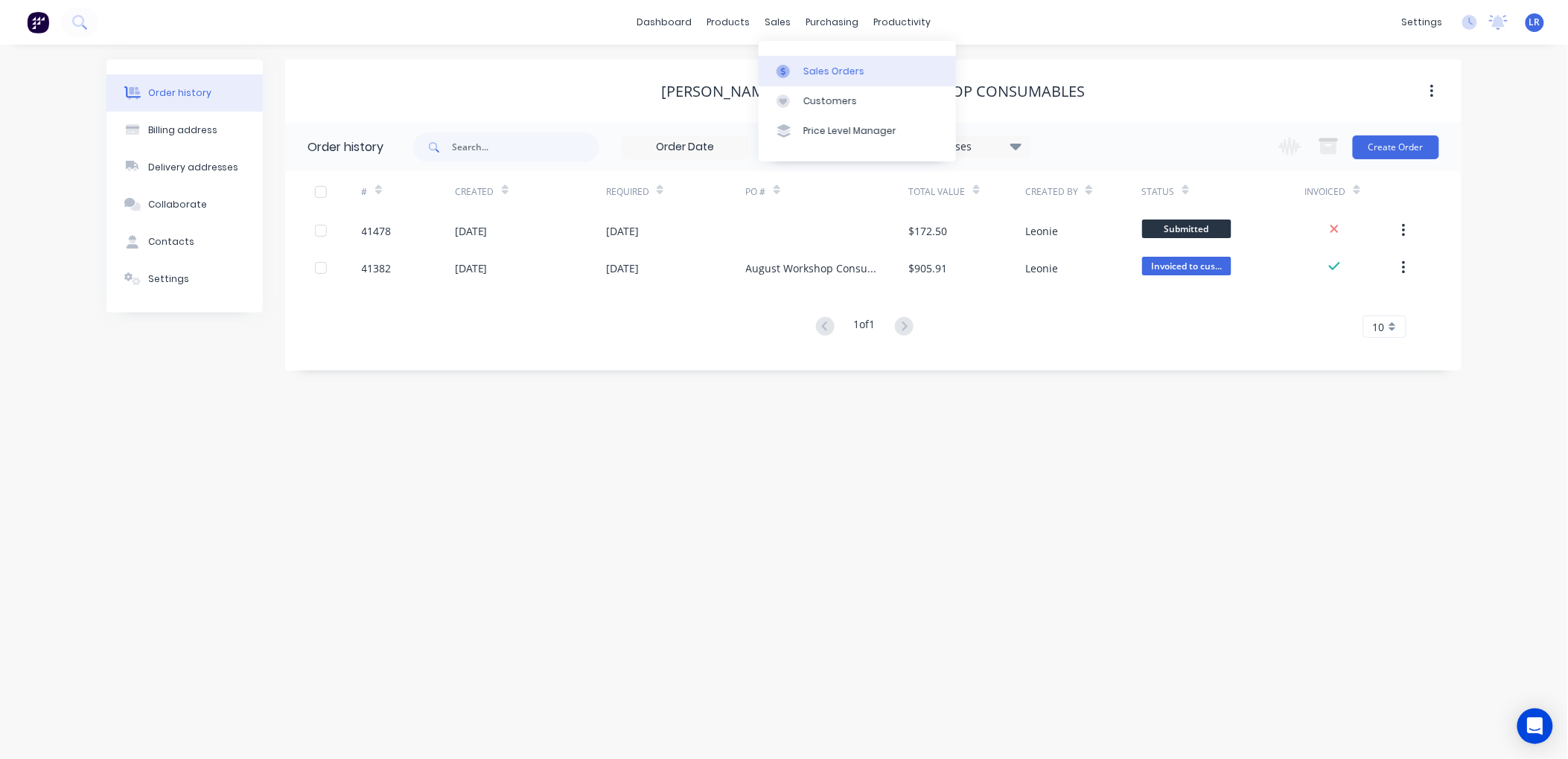
click at [820, 68] on div "Sales Orders" at bounding box center [833, 71] width 61 height 14
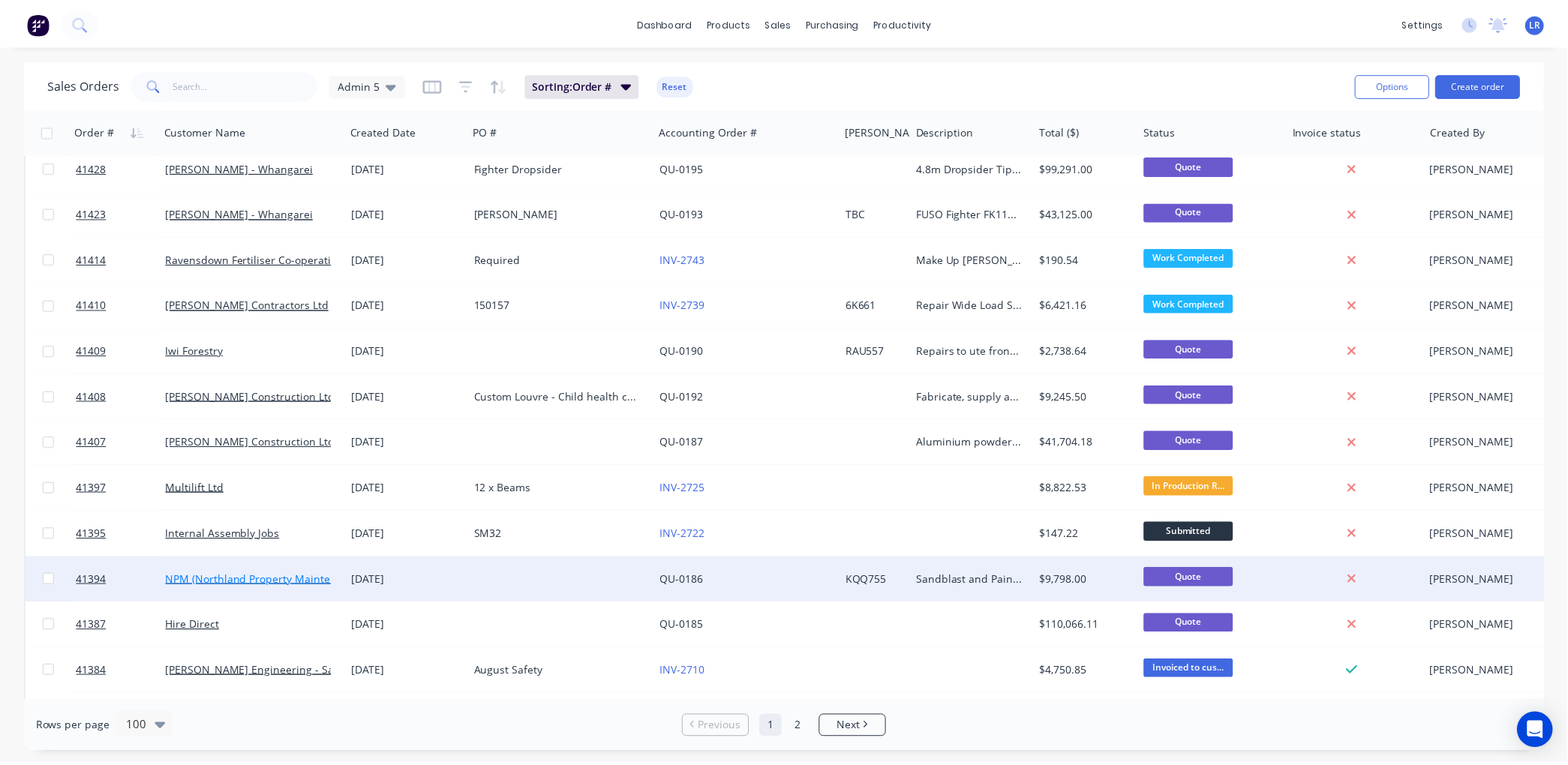
scroll to position [2167, 0]
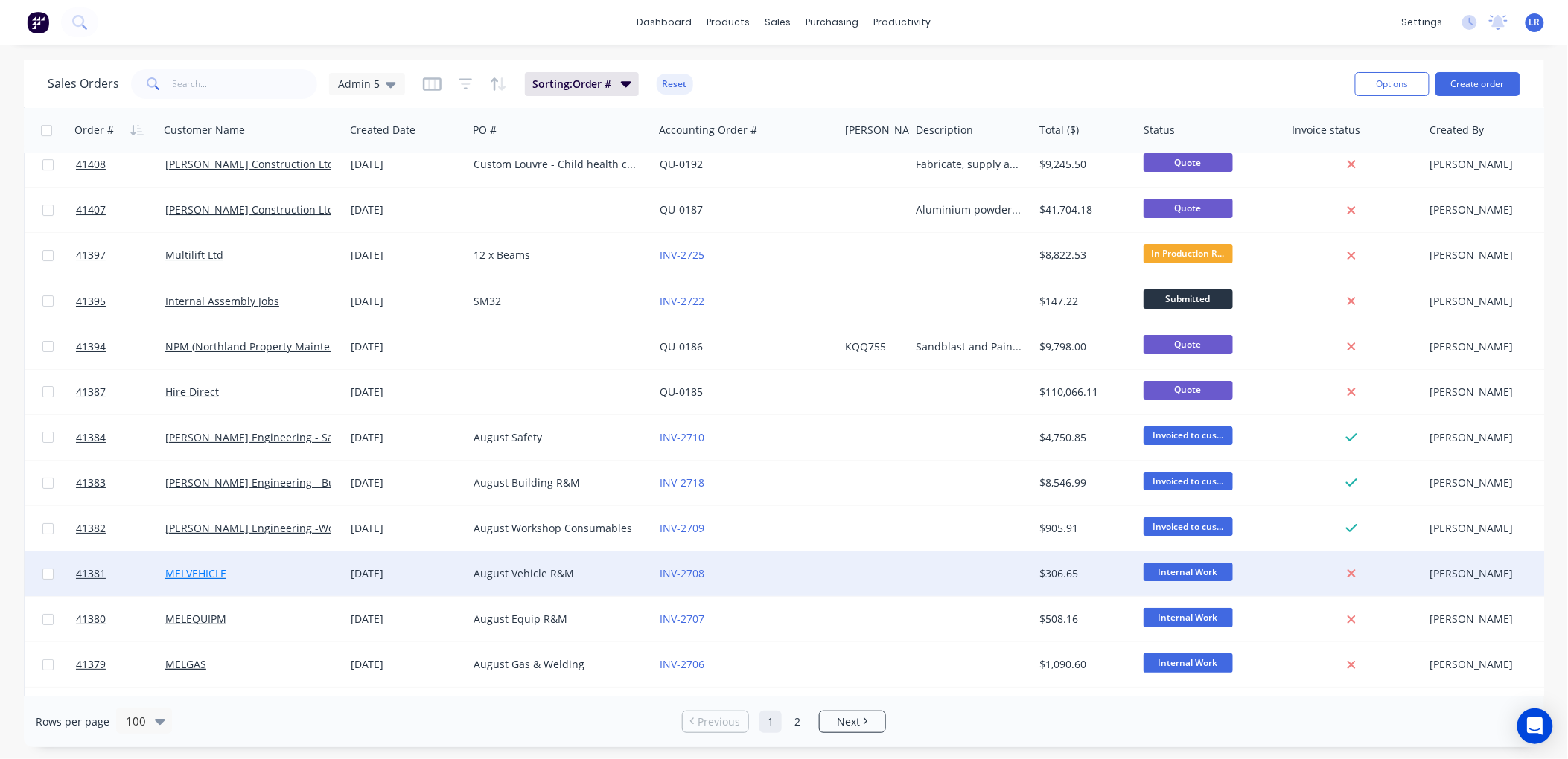
click at [207, 574] on link "MELVEHICLE" at bounding box center [195, 574] width 61 height 15
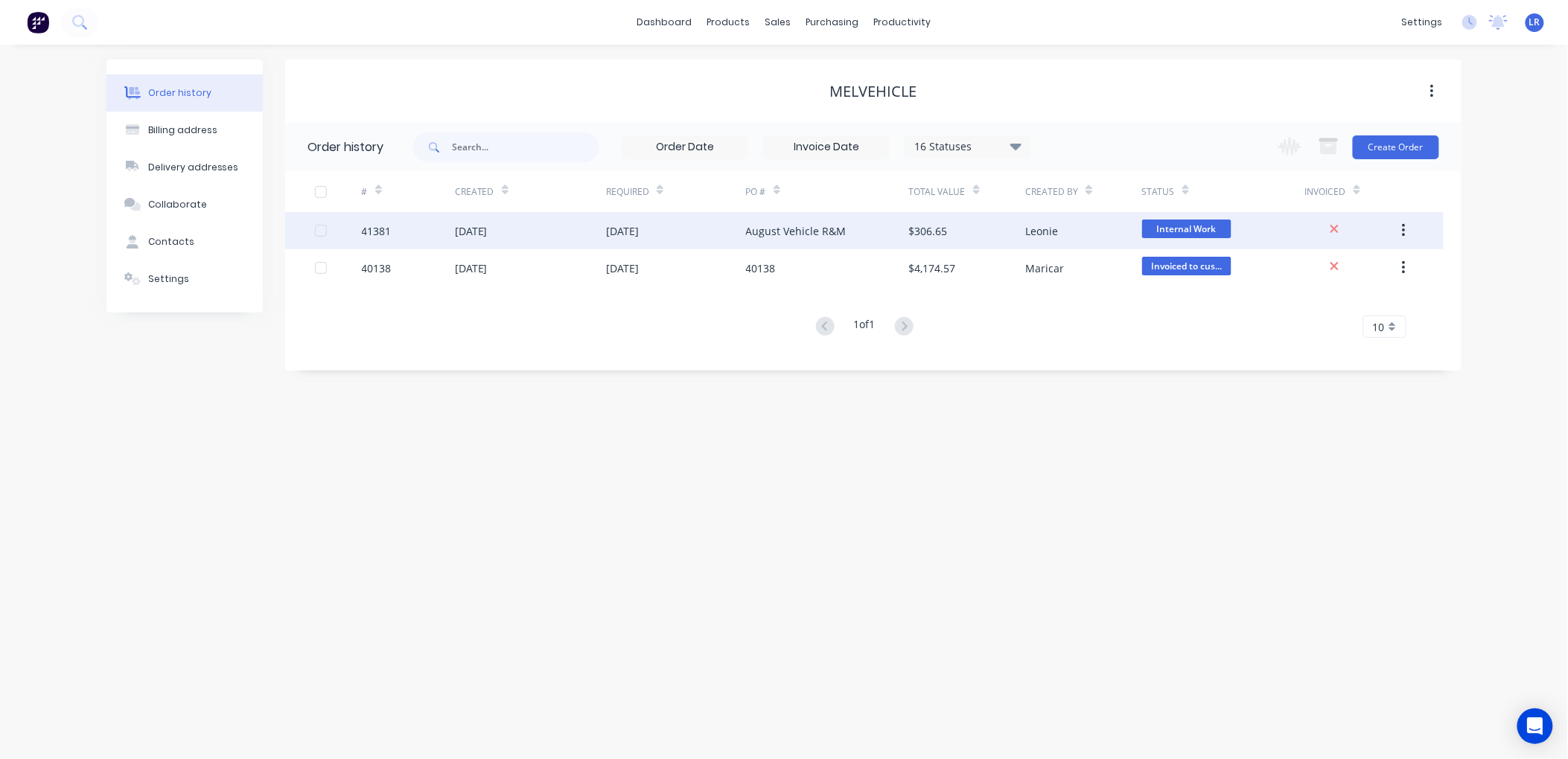
click at [487, 225] on div "[DATE]" at bounding box center [472, 231] width 33 height 16
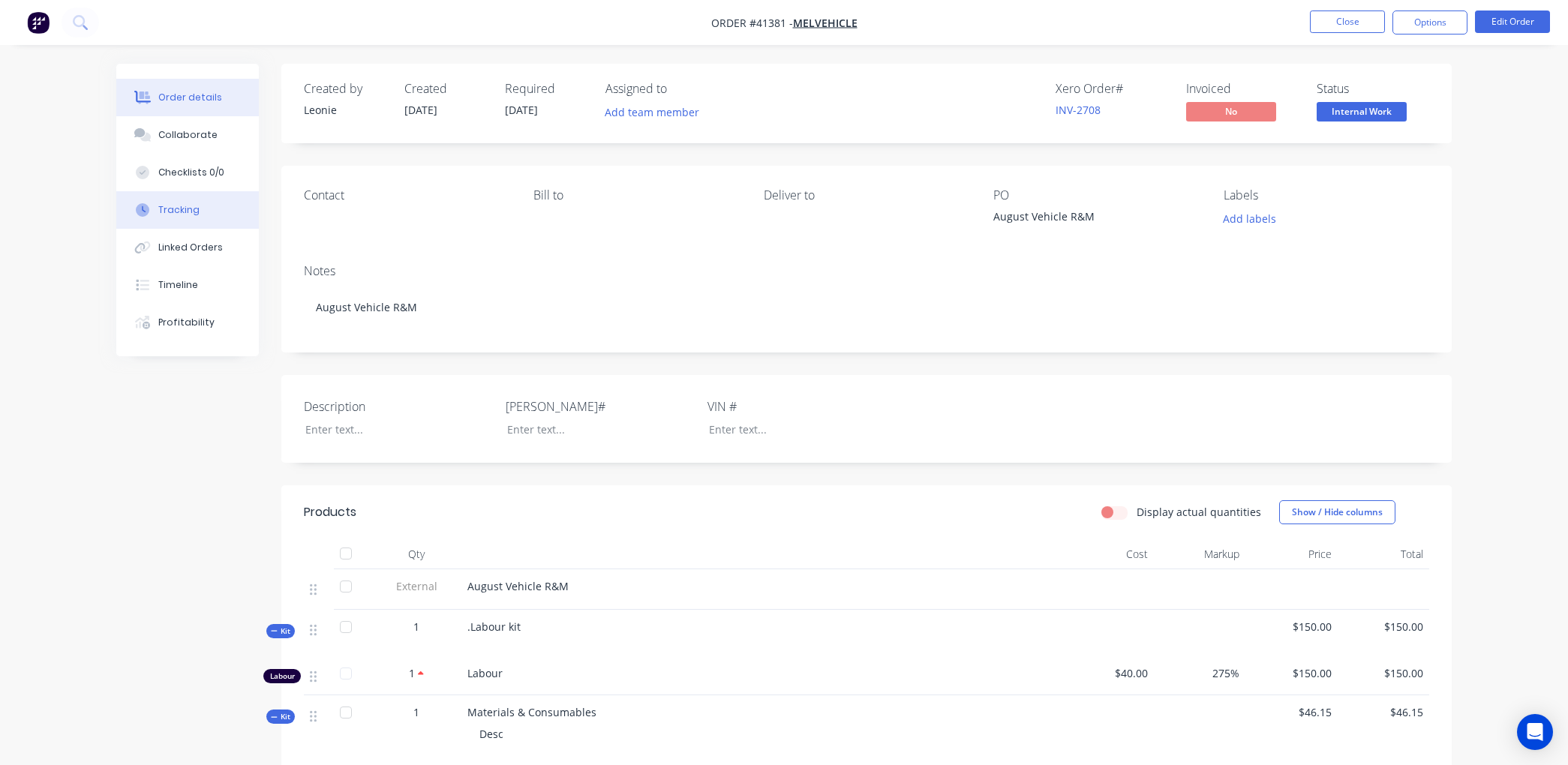
click at [178, 206] on div "Tracking" at bounding box center [178, 210] width 41 height 14
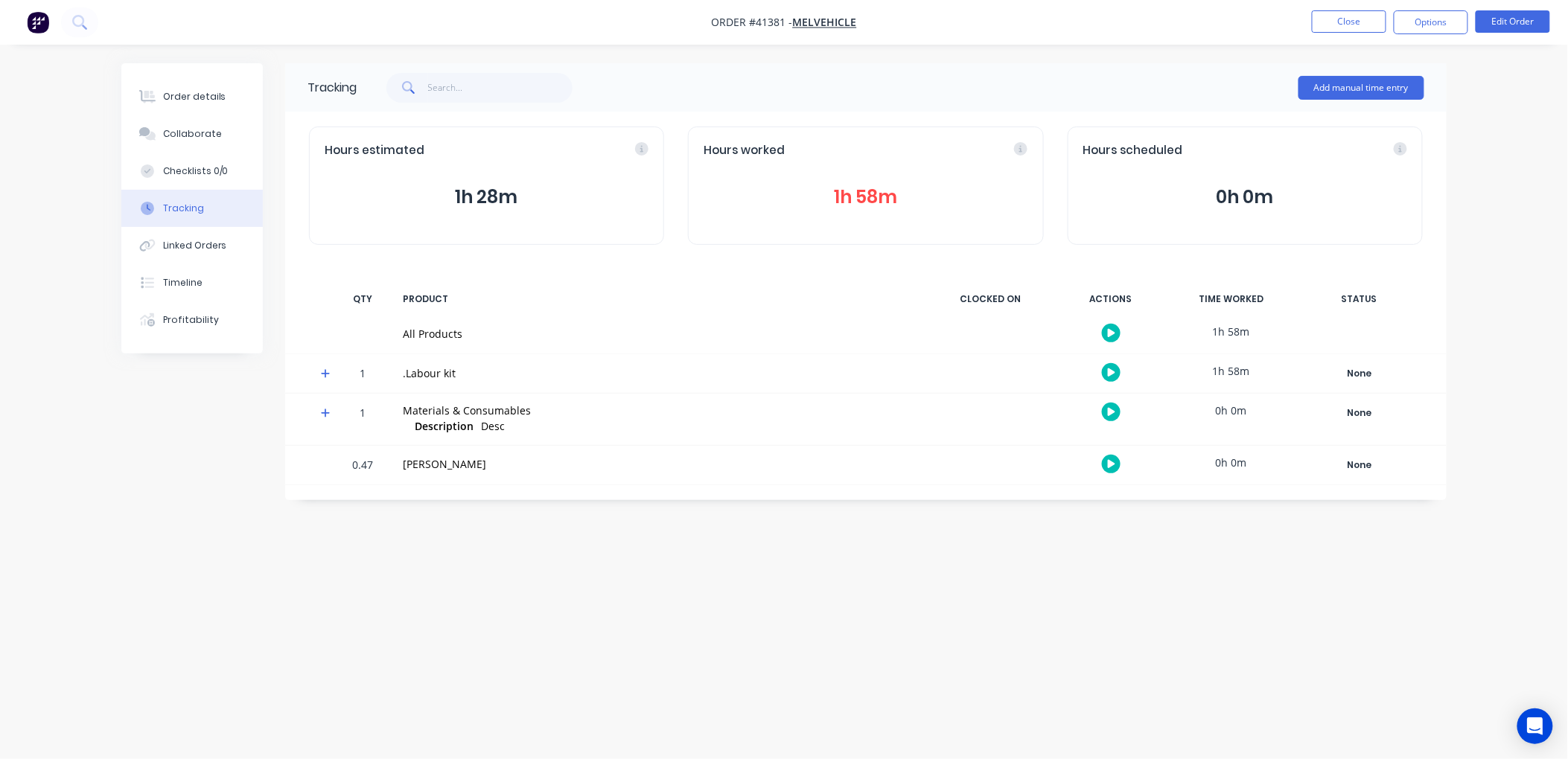
click at [857, 188] on button "1h 58m" at bounding box center [865, 197] width 324 height 28
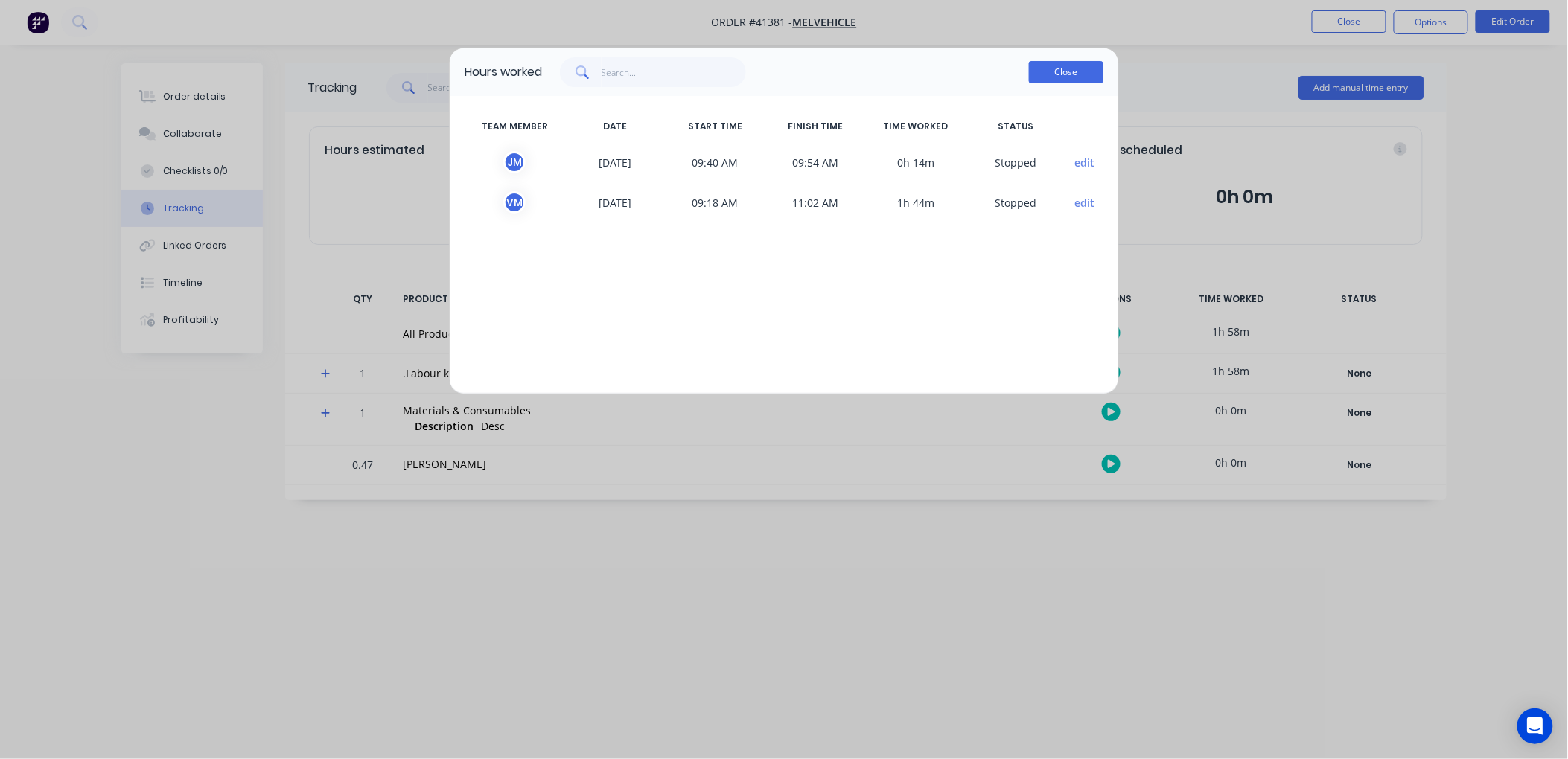
click at [1074, 70] on button "Close" at bounding box center [1067, 72] width 75 height 22
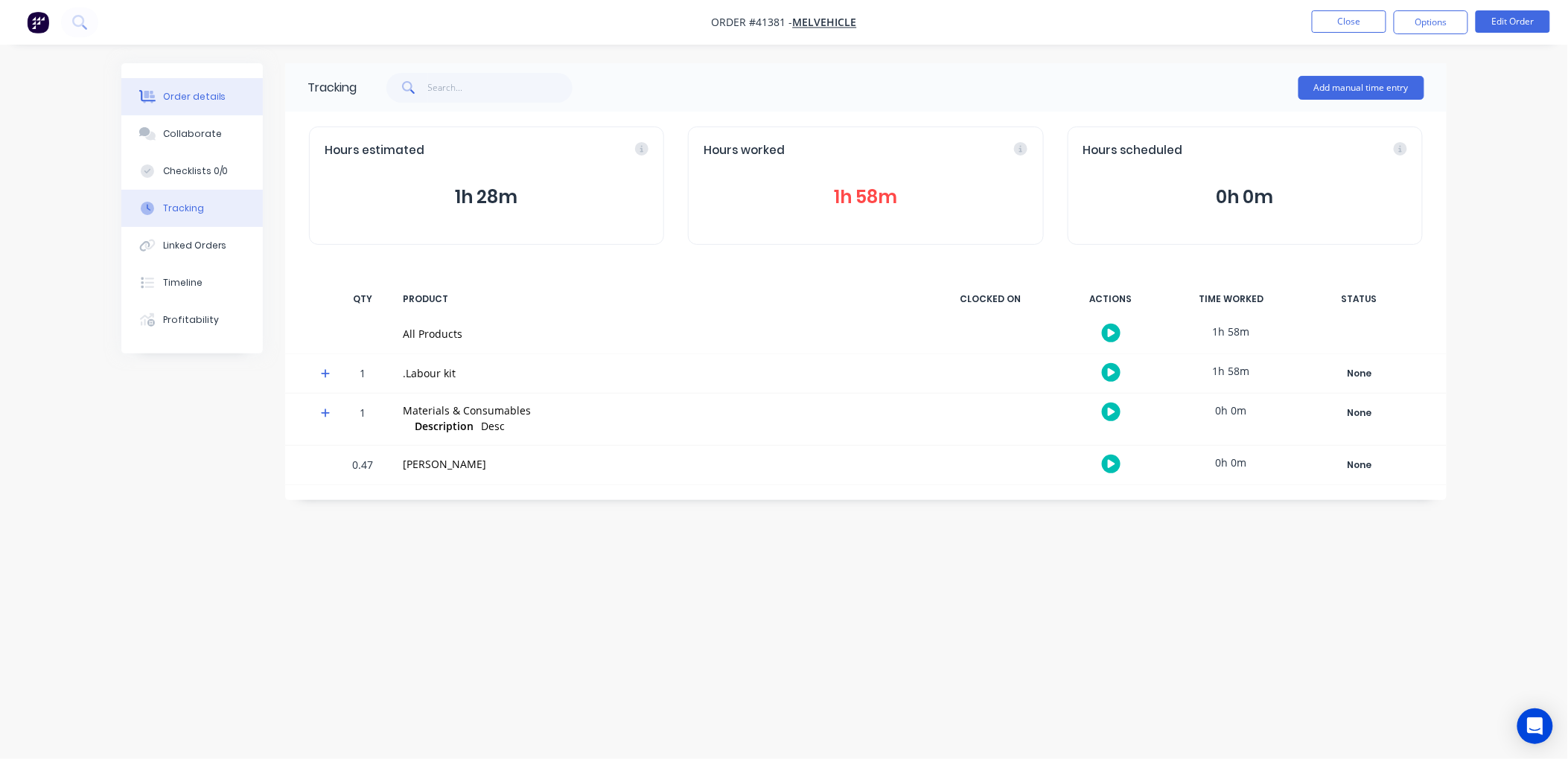
click at [204, 95] on div "Order details" at bounding box center [194, 97] width 63 height 14
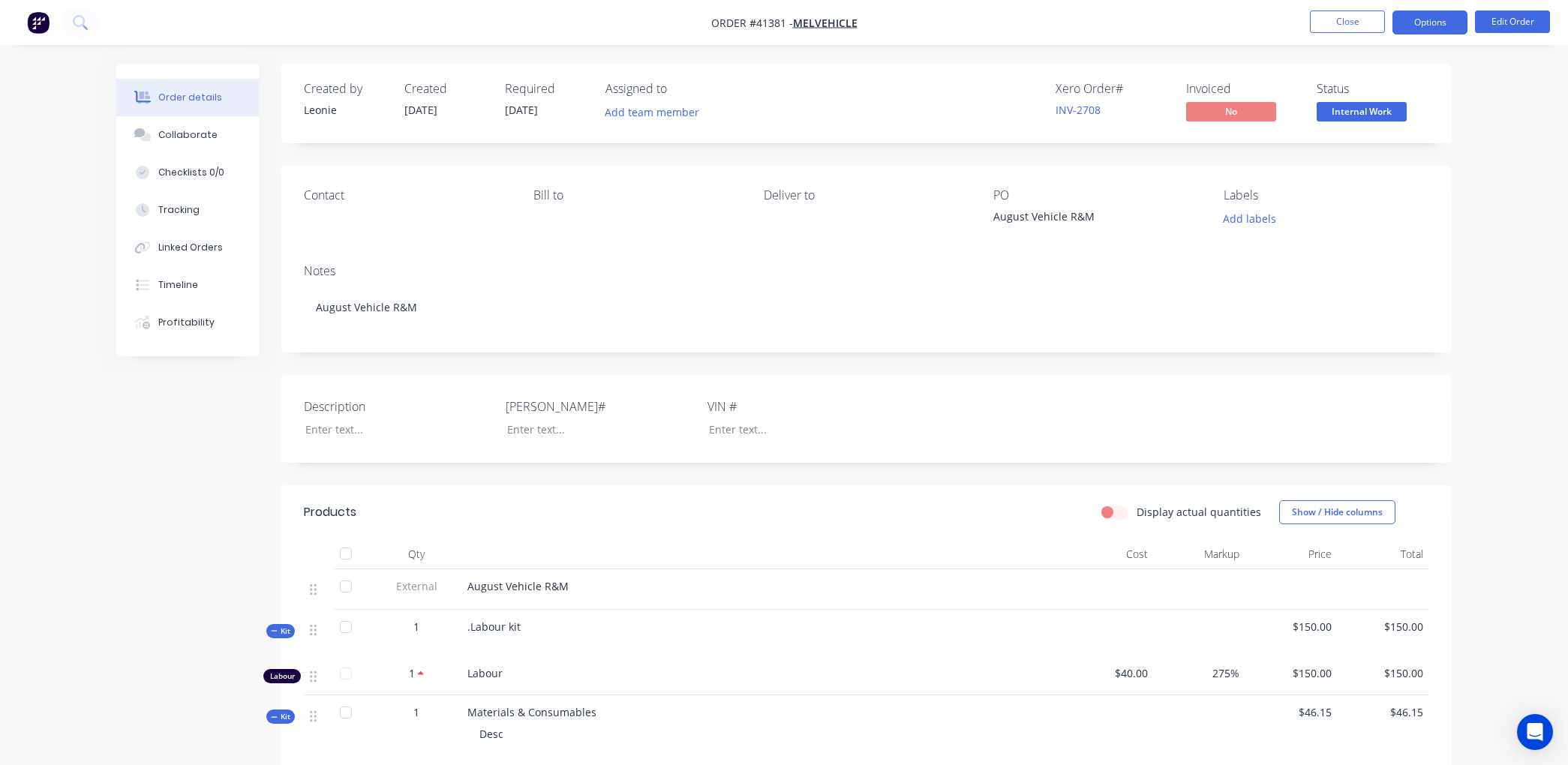
click at [1435, 20] on button "Options" at bounding box center [1430, 22] width 75 height 24
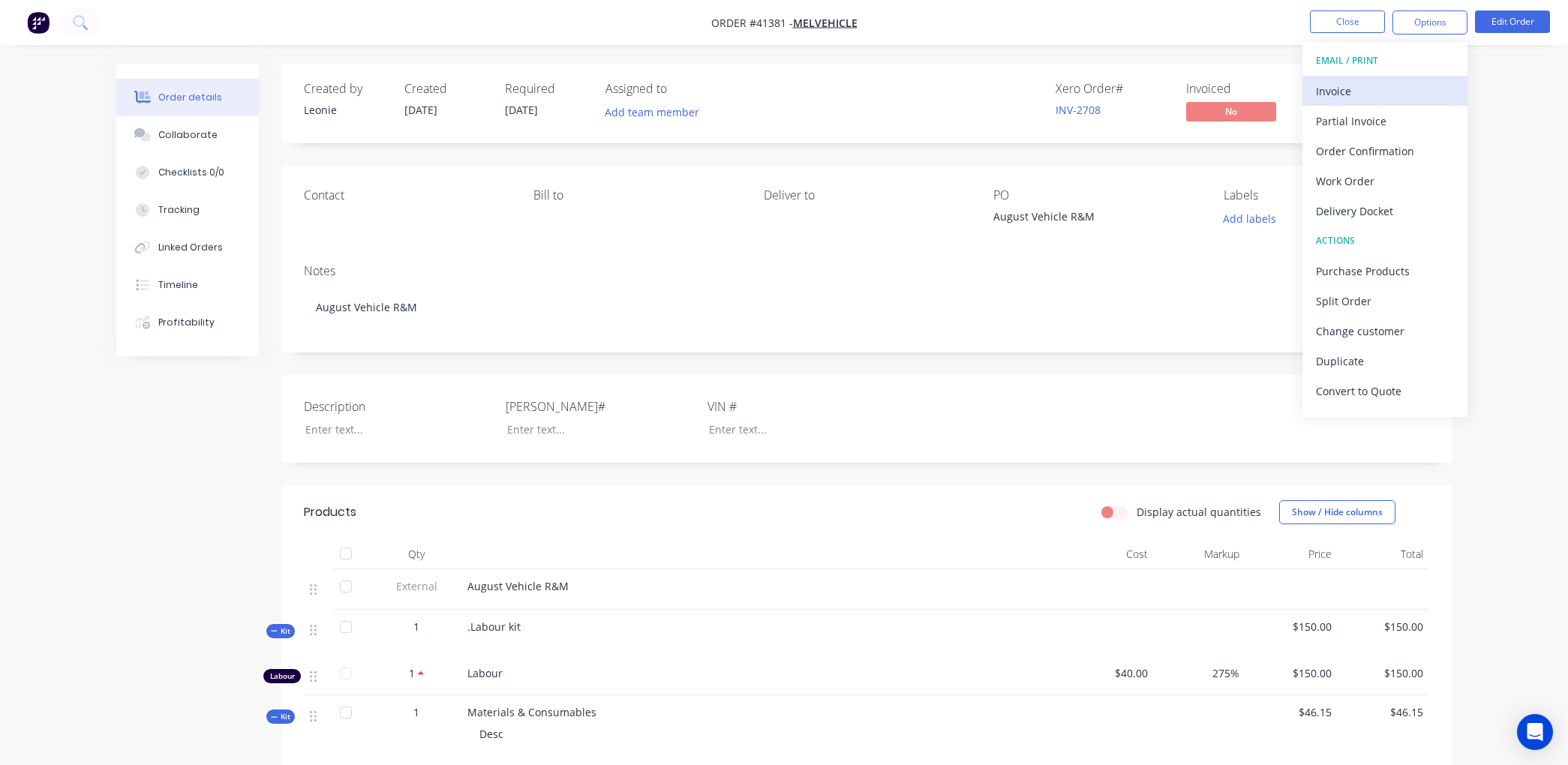
click at [1347, 87] on div "Invoice" at bounding box center [1385, 91] width 138 height 22
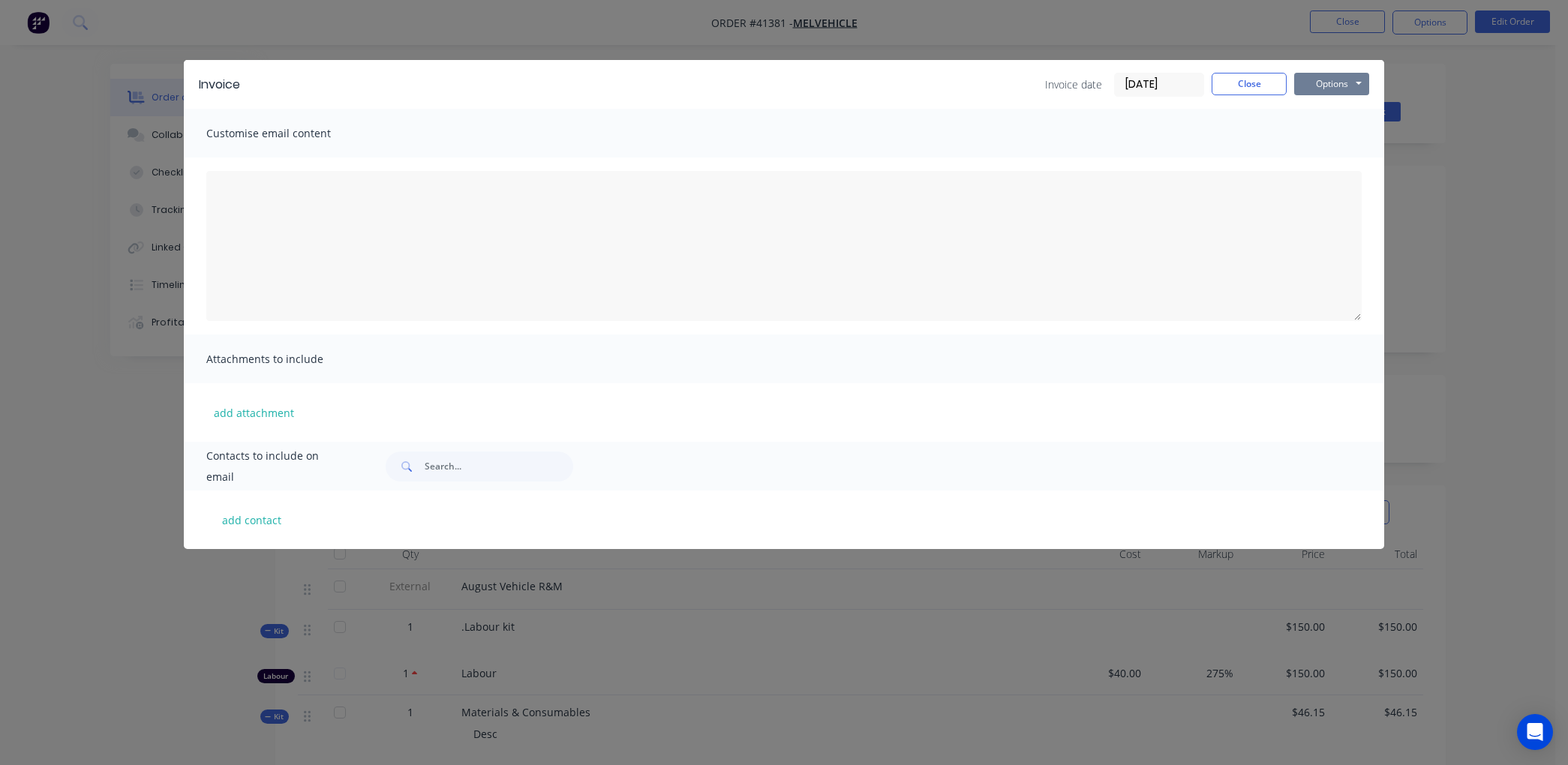
click at [1324, 79] on button "Options" at bounding box center [1333, 84] width 75 height 22
click at [1185, 84] on input "02/09/25" at bounding box center [1160, 85] width 88 height 22
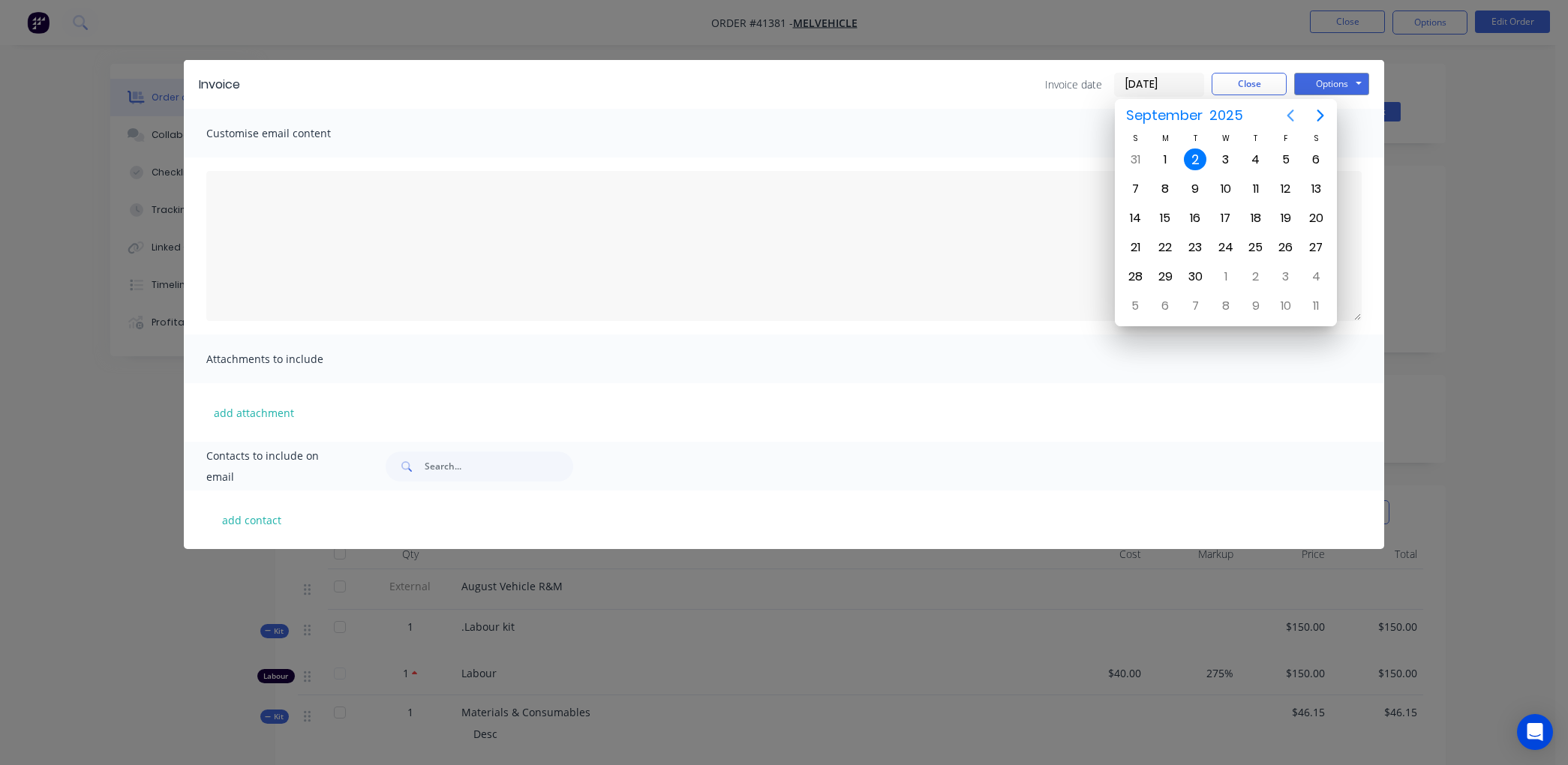
click at [1291, 114] on icon "Previous page" at bounding box center [1291, 116] width 18 height 18
click at [1131, 295] on div "31" at bounding box center [1135, 306] width 22 height 22
type input "31/08/25"
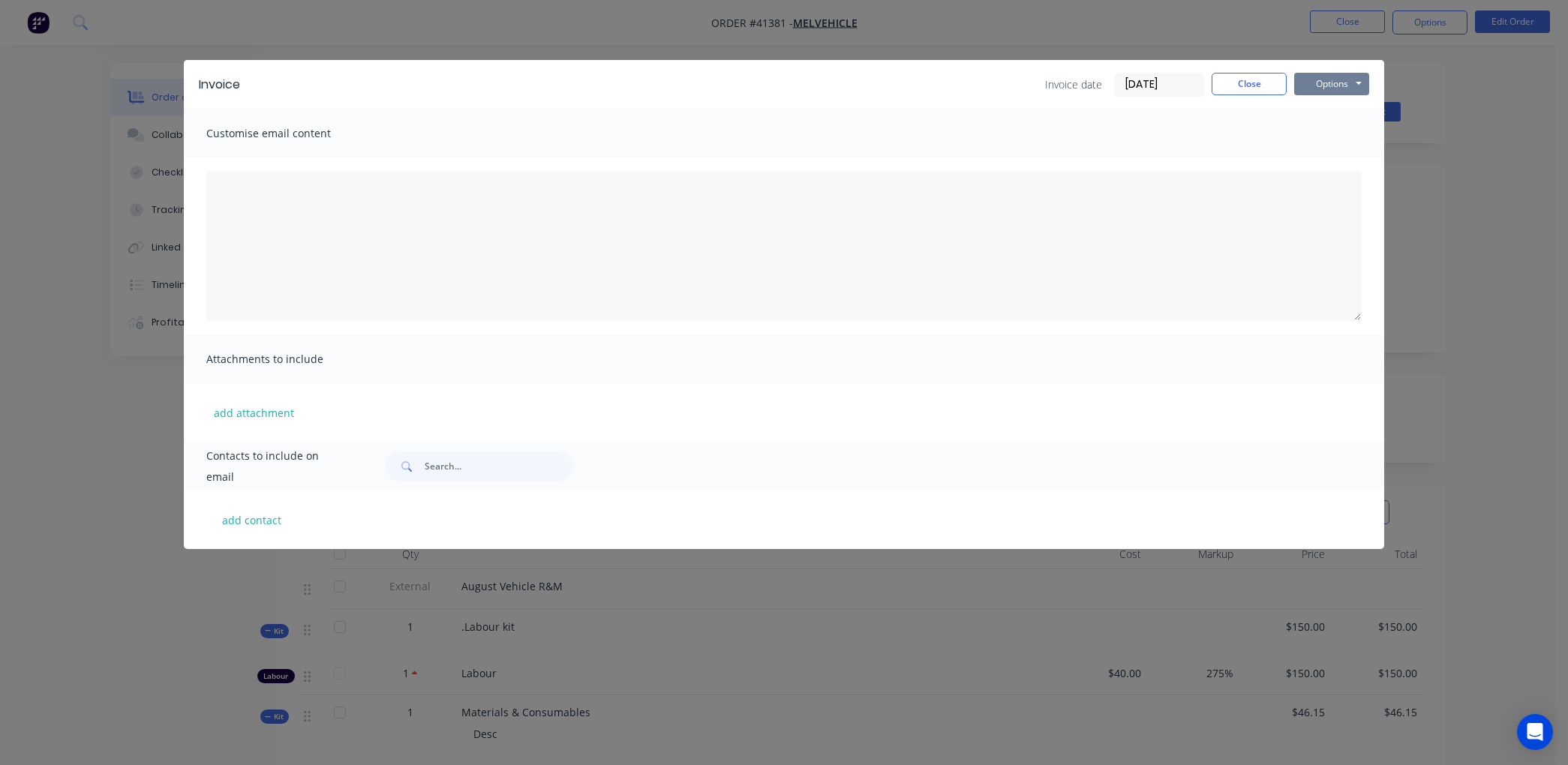
click at [1341, 76] on button "Options" at bounding box center [1333, 84] width 75 height 22
click at [1334, 135] on button "Print" at bounding box center [1343, 135] width 96 height 25
click at [1265, 79] on button "Close" at bounding box center [1250, 84] width 75 height 22
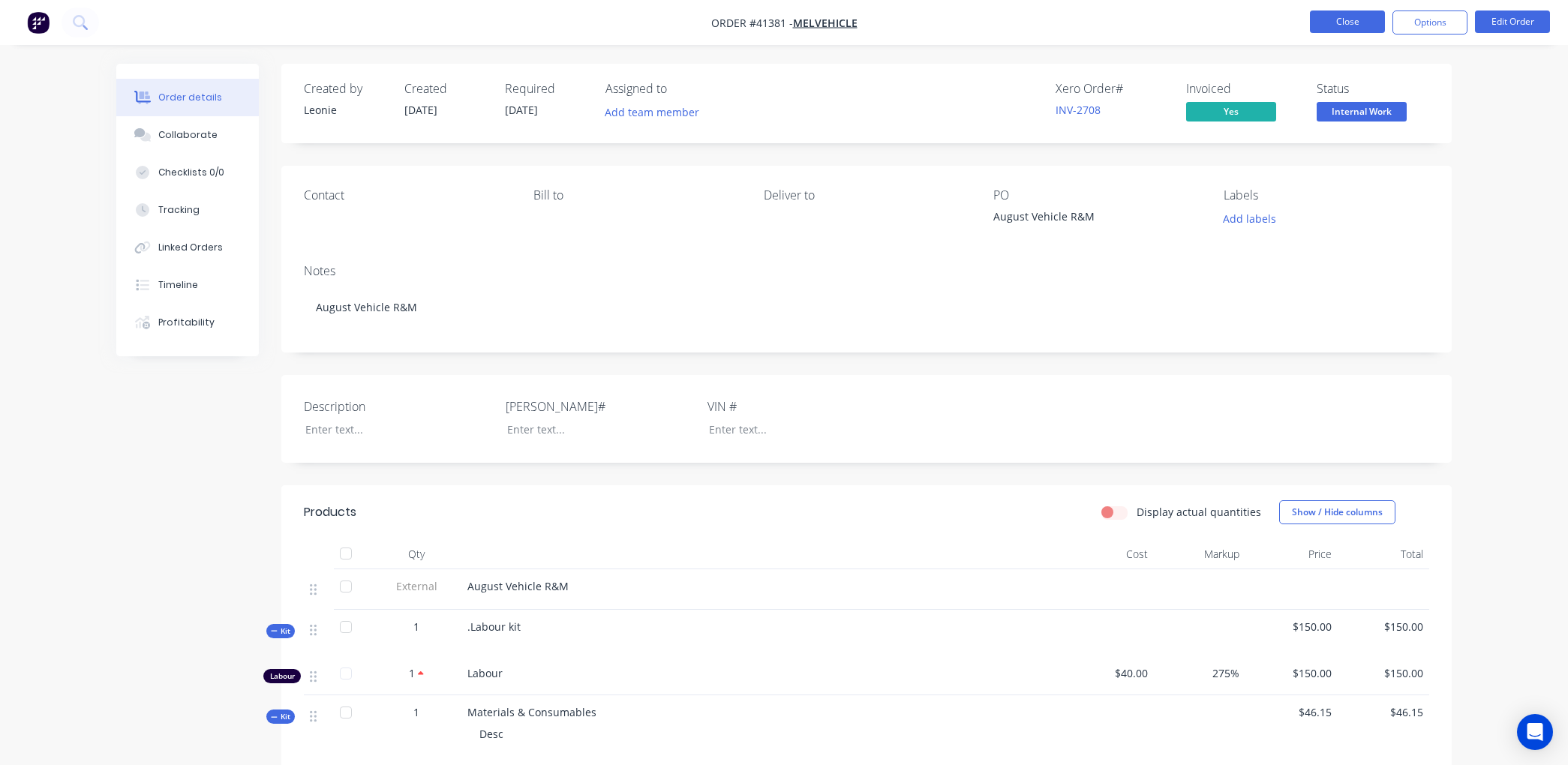
click at [1347, 18] on button "Close" at bounding box center [1348, 21] width 75 height 22
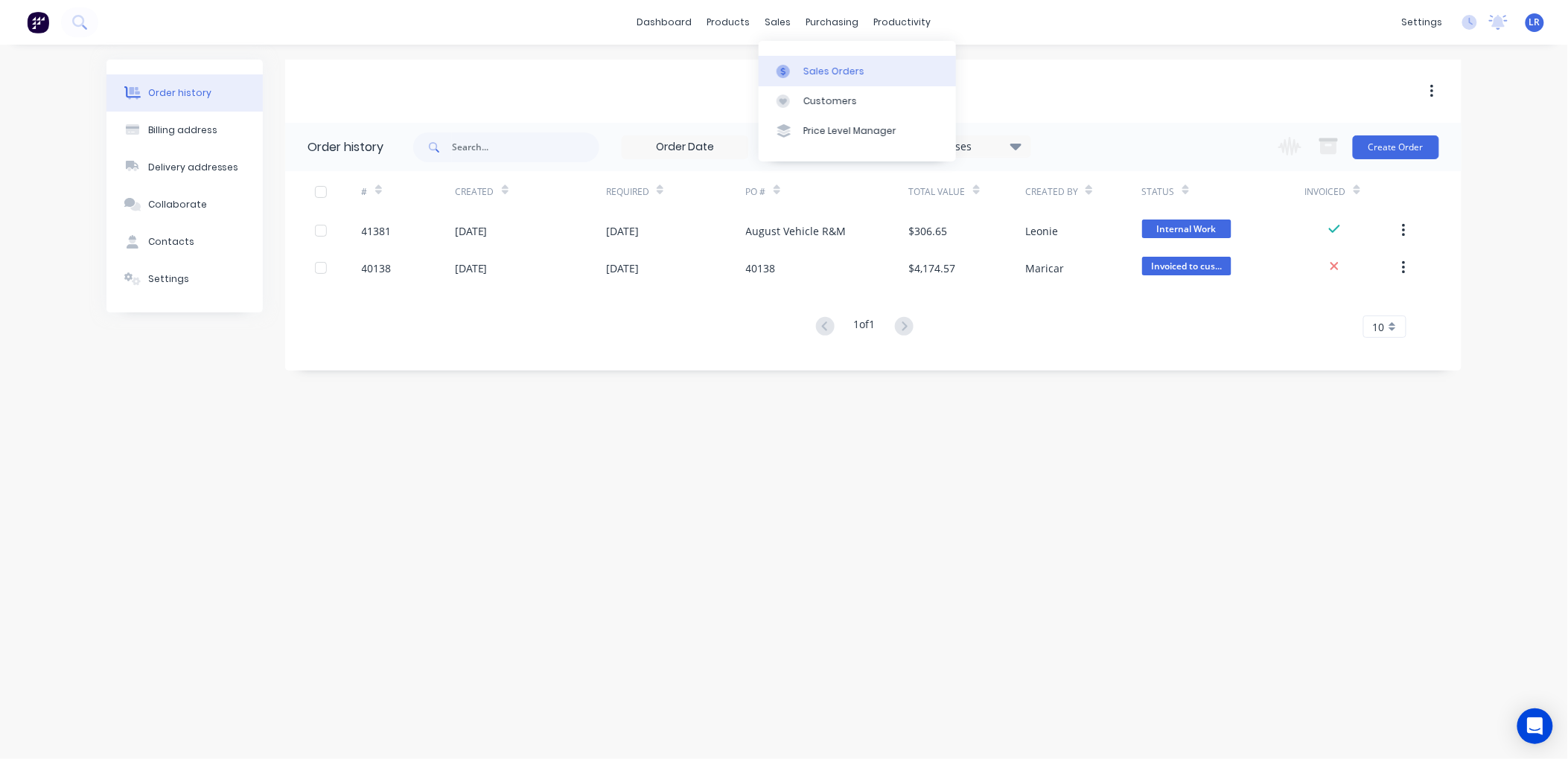
click at [818, 68] on div "Sales Orders" at bounding box center [833, 71] width 61 height 14
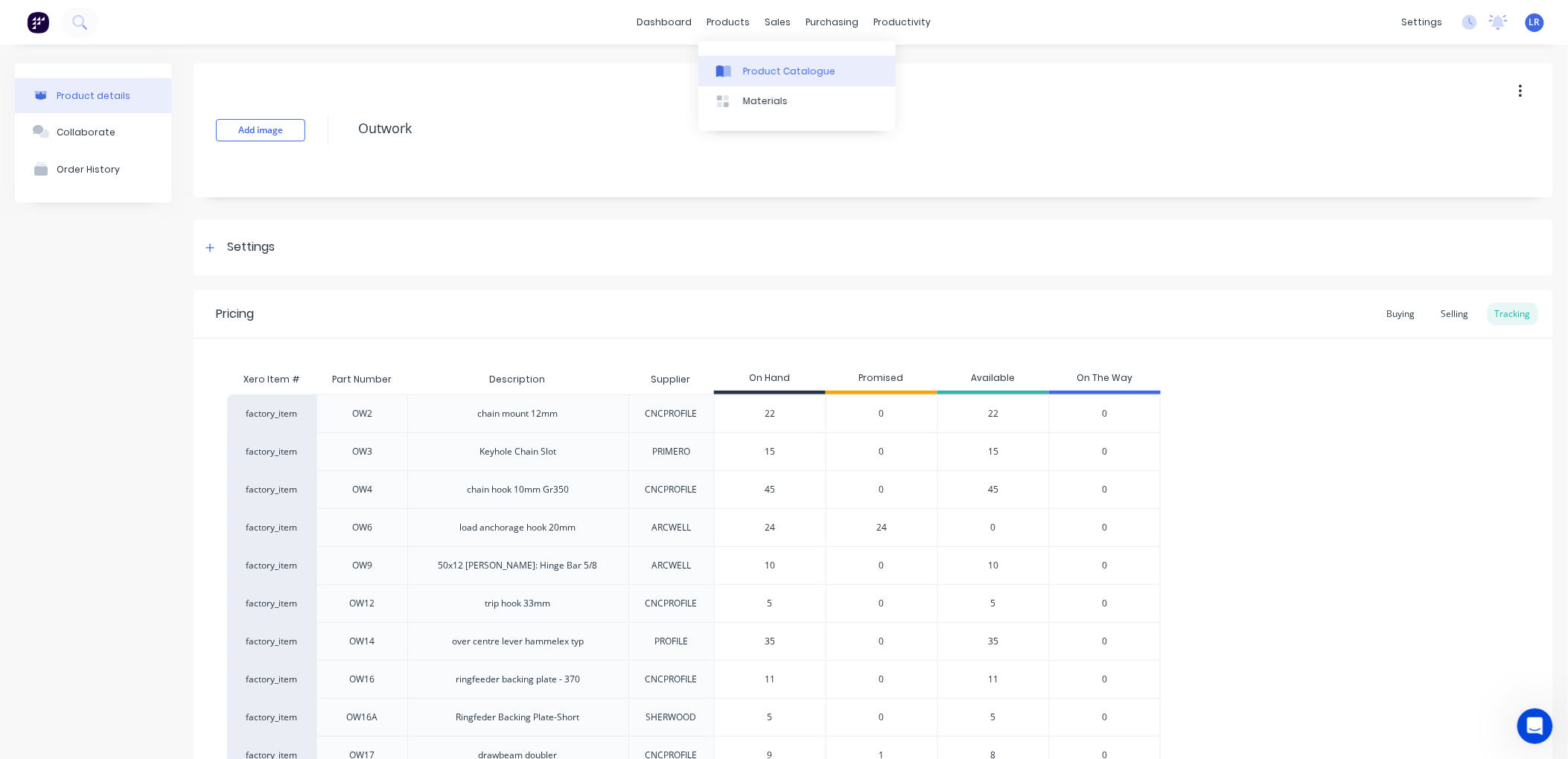
click at [752, 68] on div "Product Catalogue" at bounding box center [789, 71] width 92 height 14
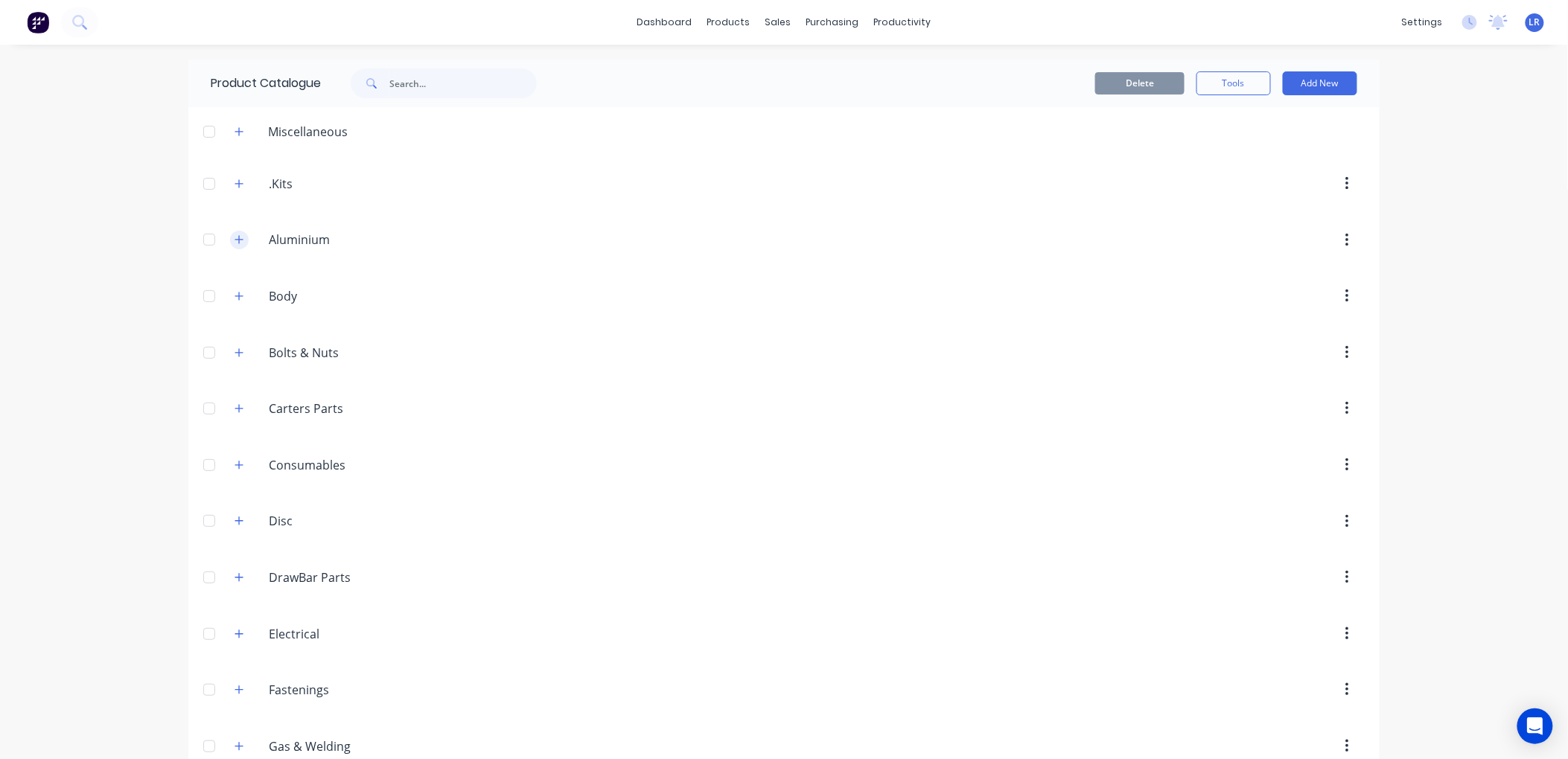
click at [235, 236] on icon "button" at bounding box center [239, 239] width 9 height 10
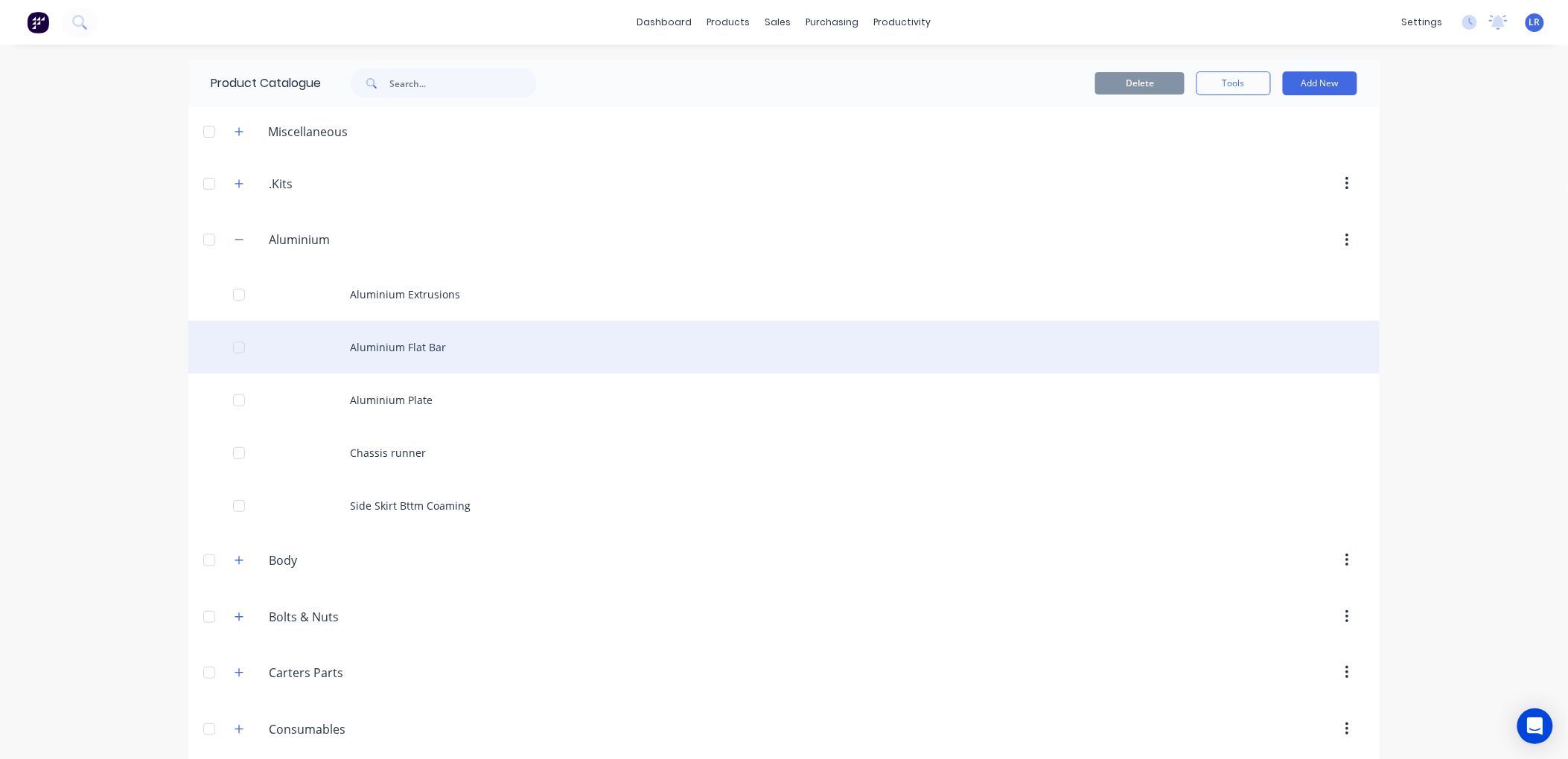
click at [370, 347] on div "Aluminium Flat Bar" at bounding box center [784, 348] width 1192 height 53
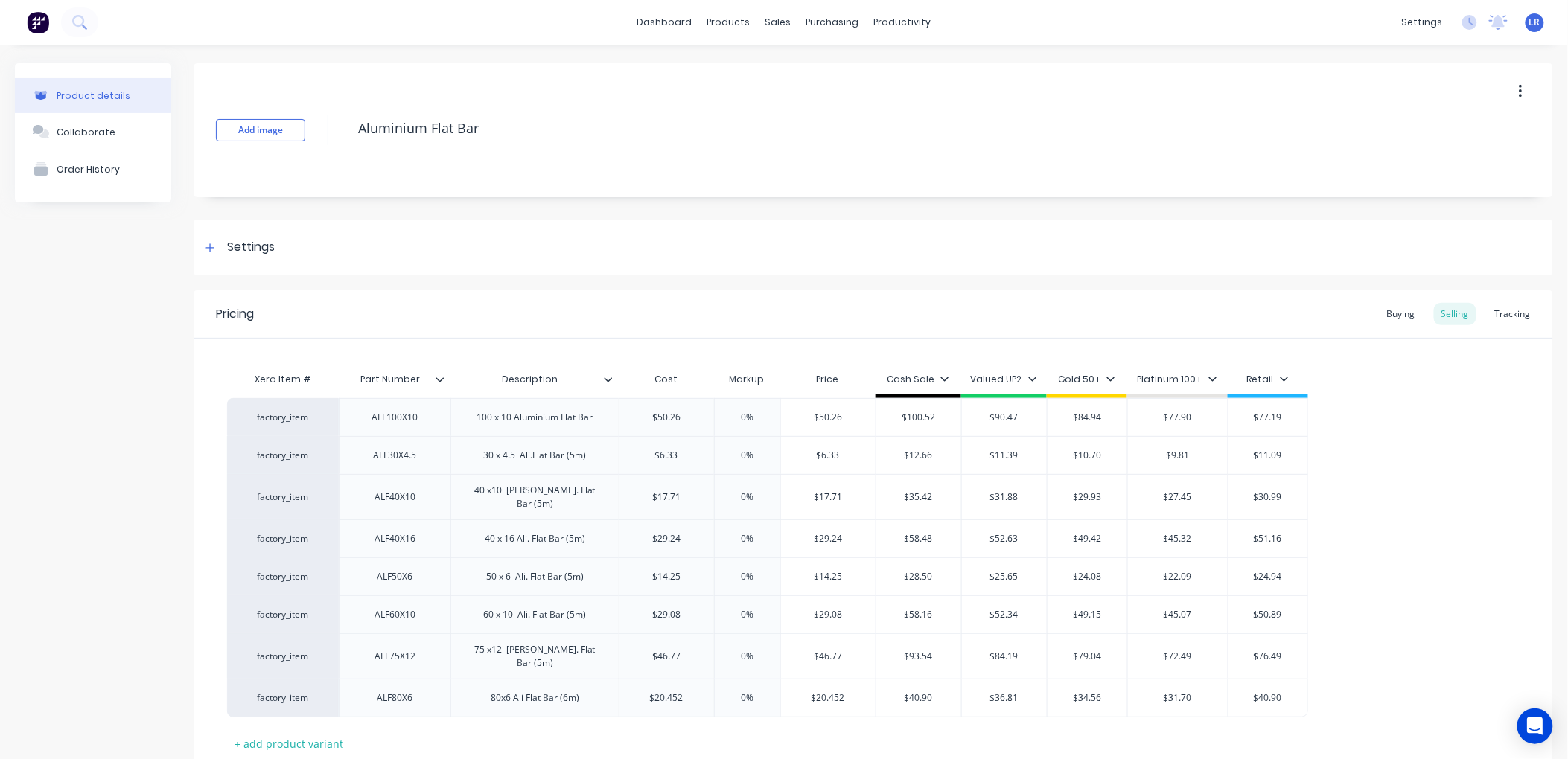
type textarea "x"
click at [1388, 310] on div "Buying" at bounding box center [1401, 314] width 43 height 22
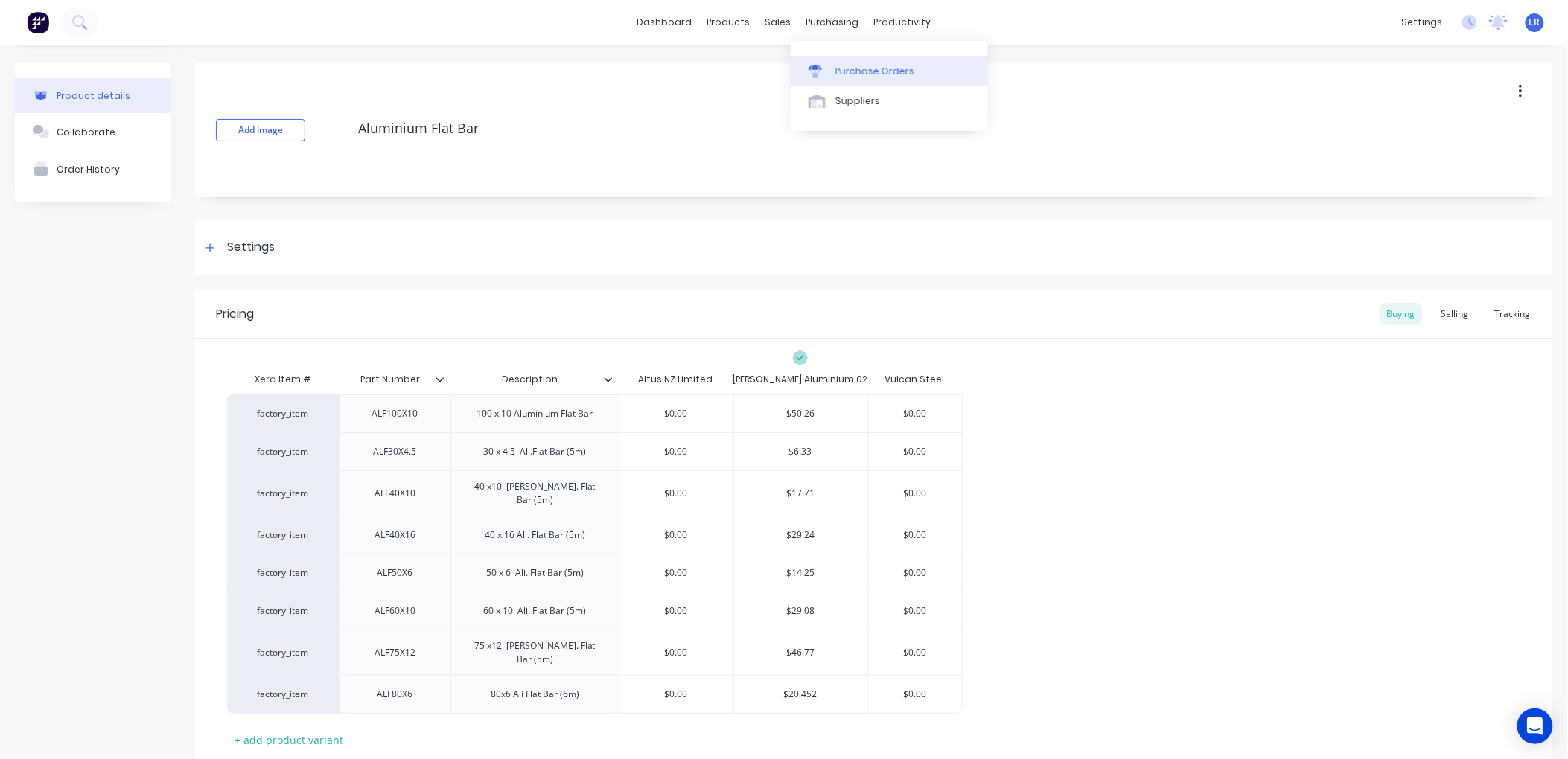
click at [842, 68] on div "Purchase Orders" at bounding box center [875, 71] width 78 height 14
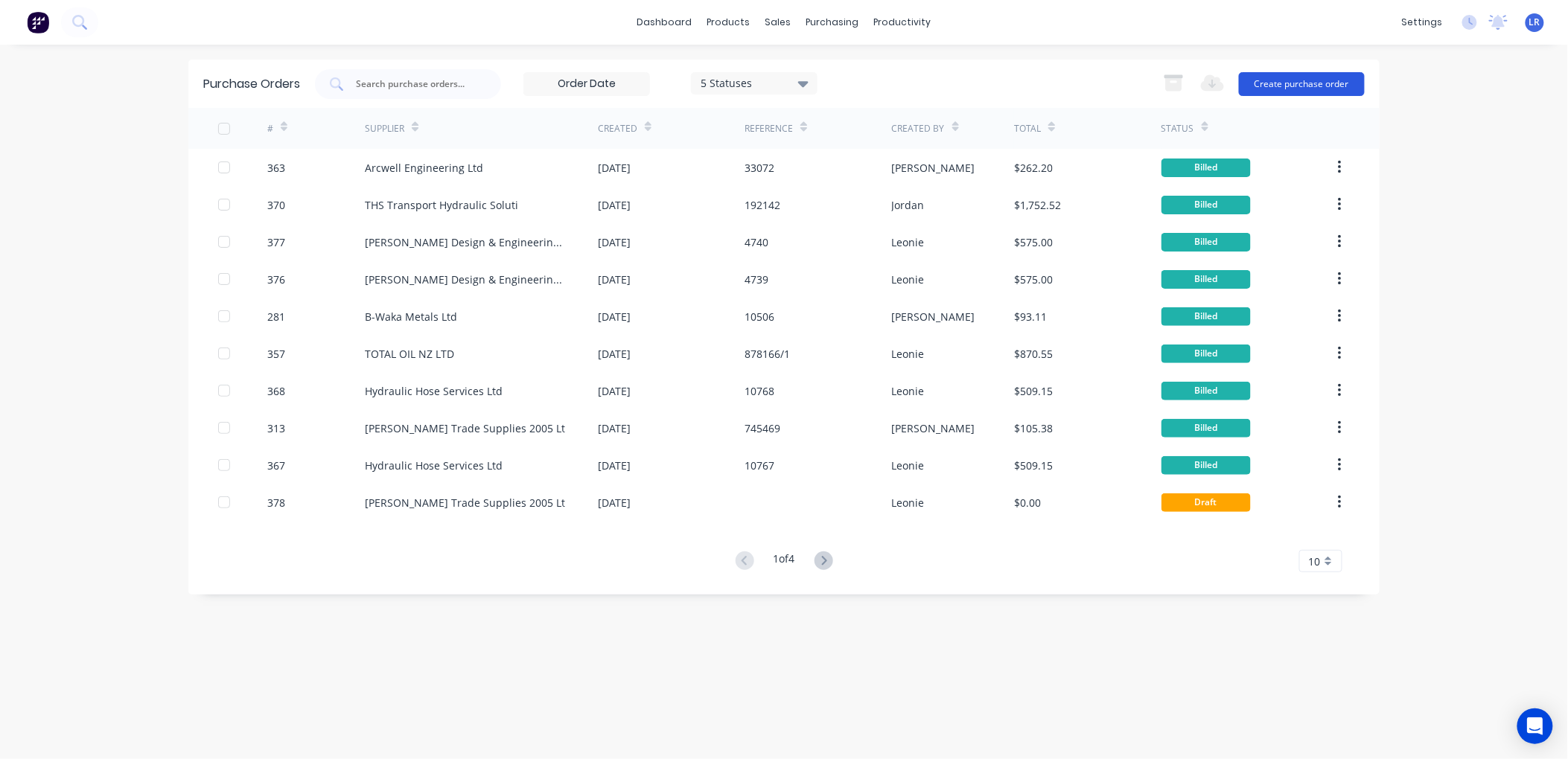
click at [1313, 82] on button "Create purchase order" at bounding box center [1302, 84] width 126 height 24
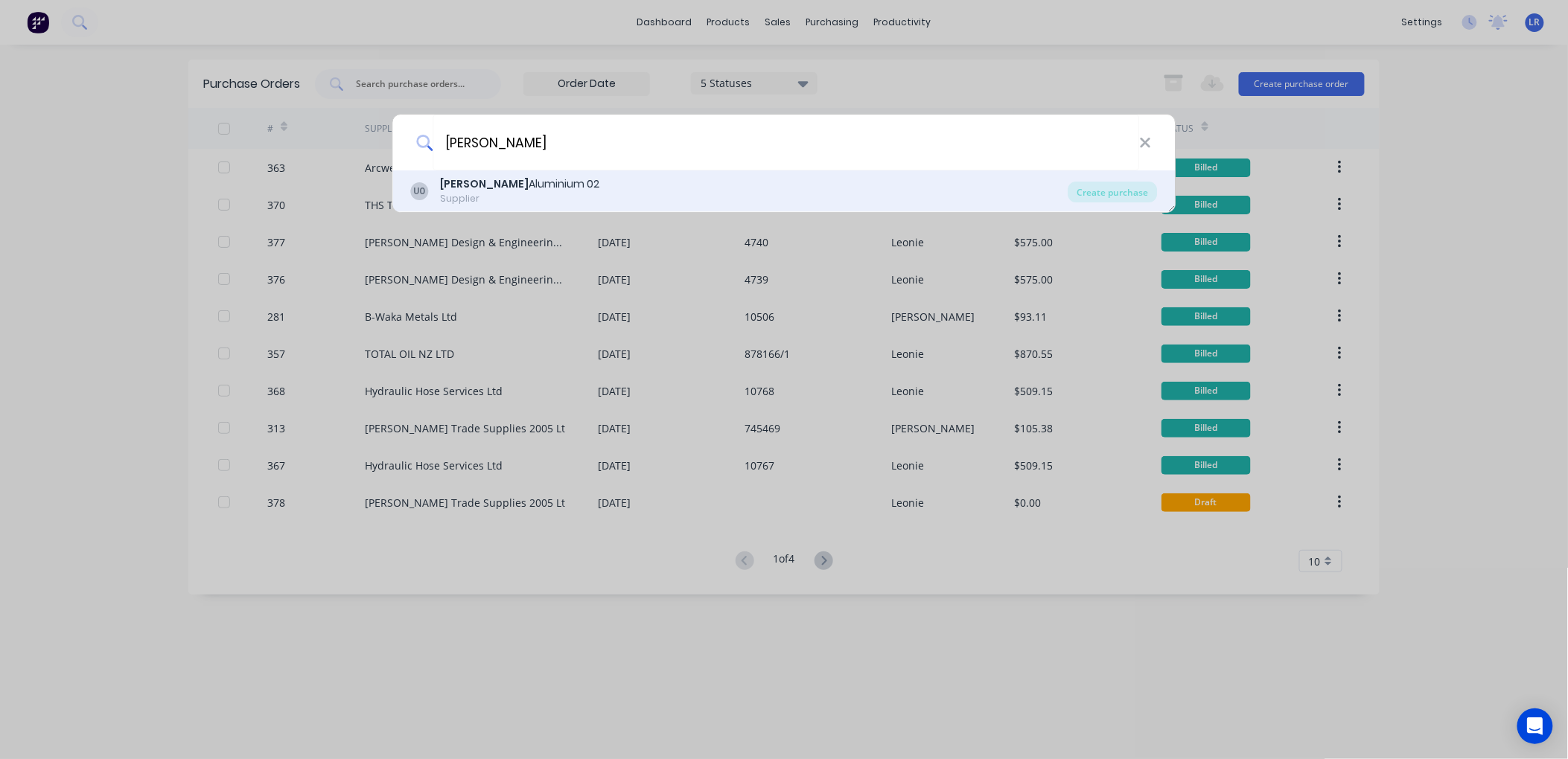
type input "[PERSON_NAME]"
click at [451, 183] on b "Ullrich" at bounding box center [485, 183] width 89 height 15
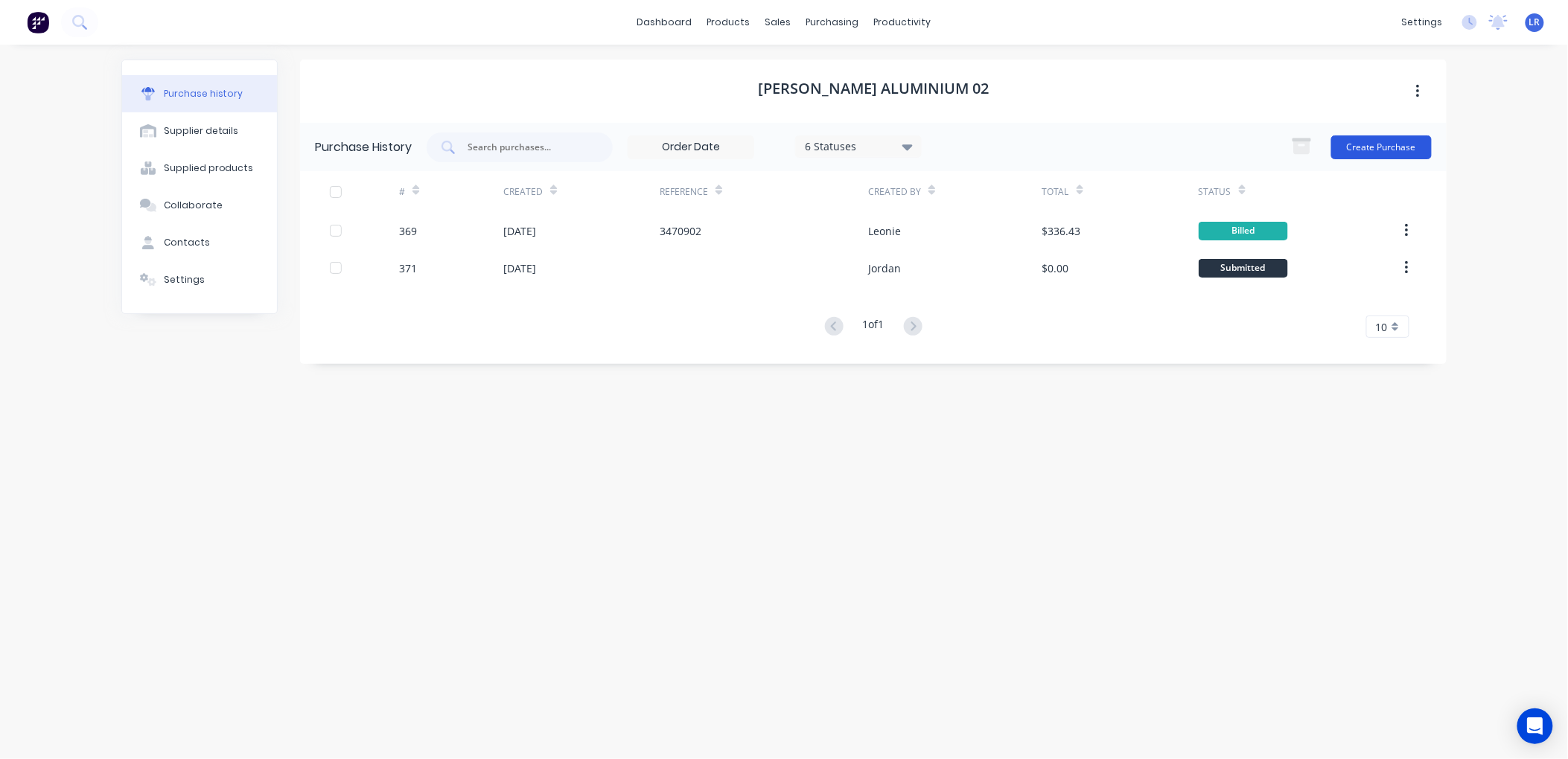
click at [1366, 142] on button "Create Purchase" at bounding box center [1382, 148] width 100 height 24
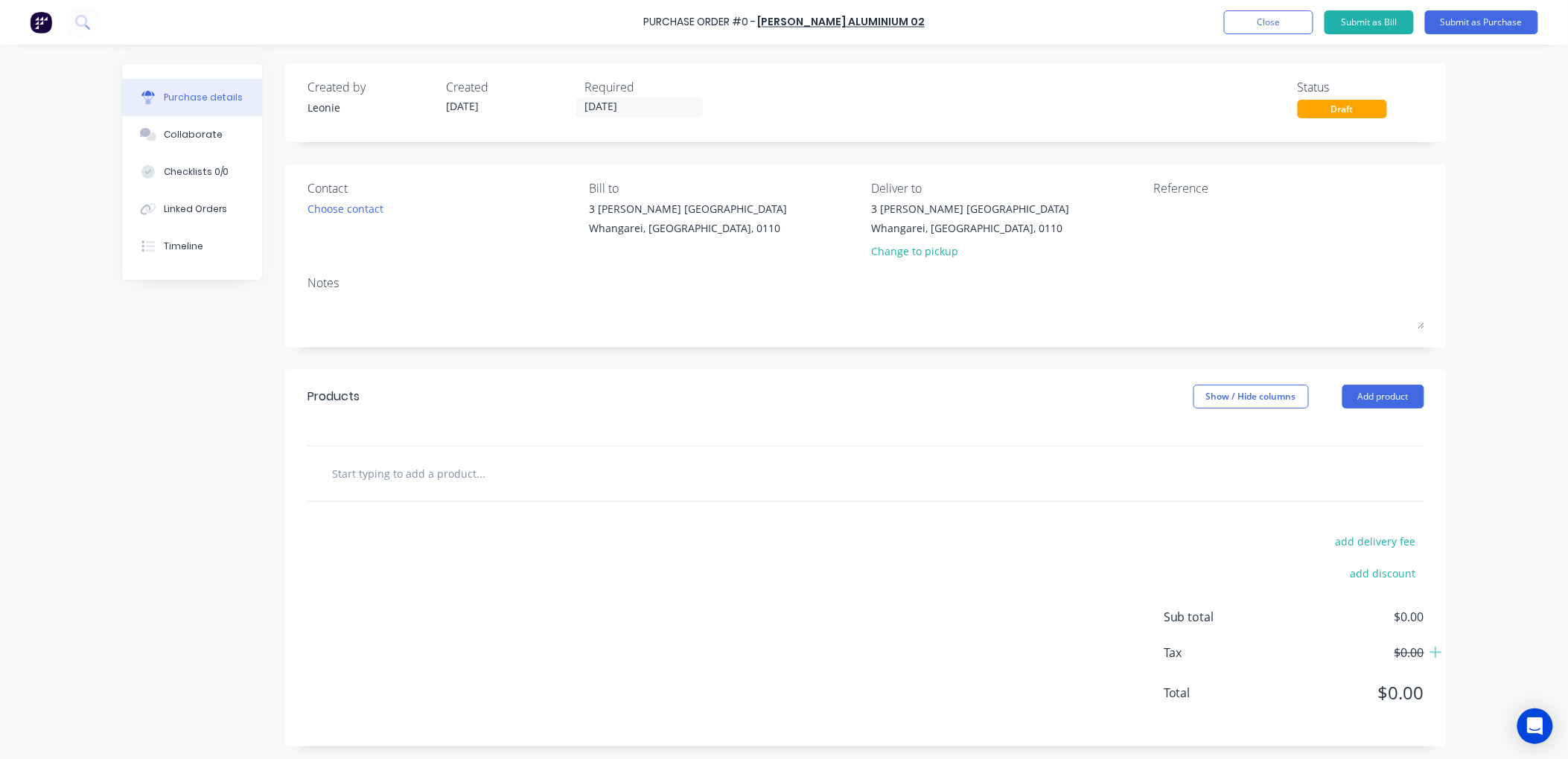
click at [337, 473] on input "text" at bounding box center [480, 473] width 298 height 30
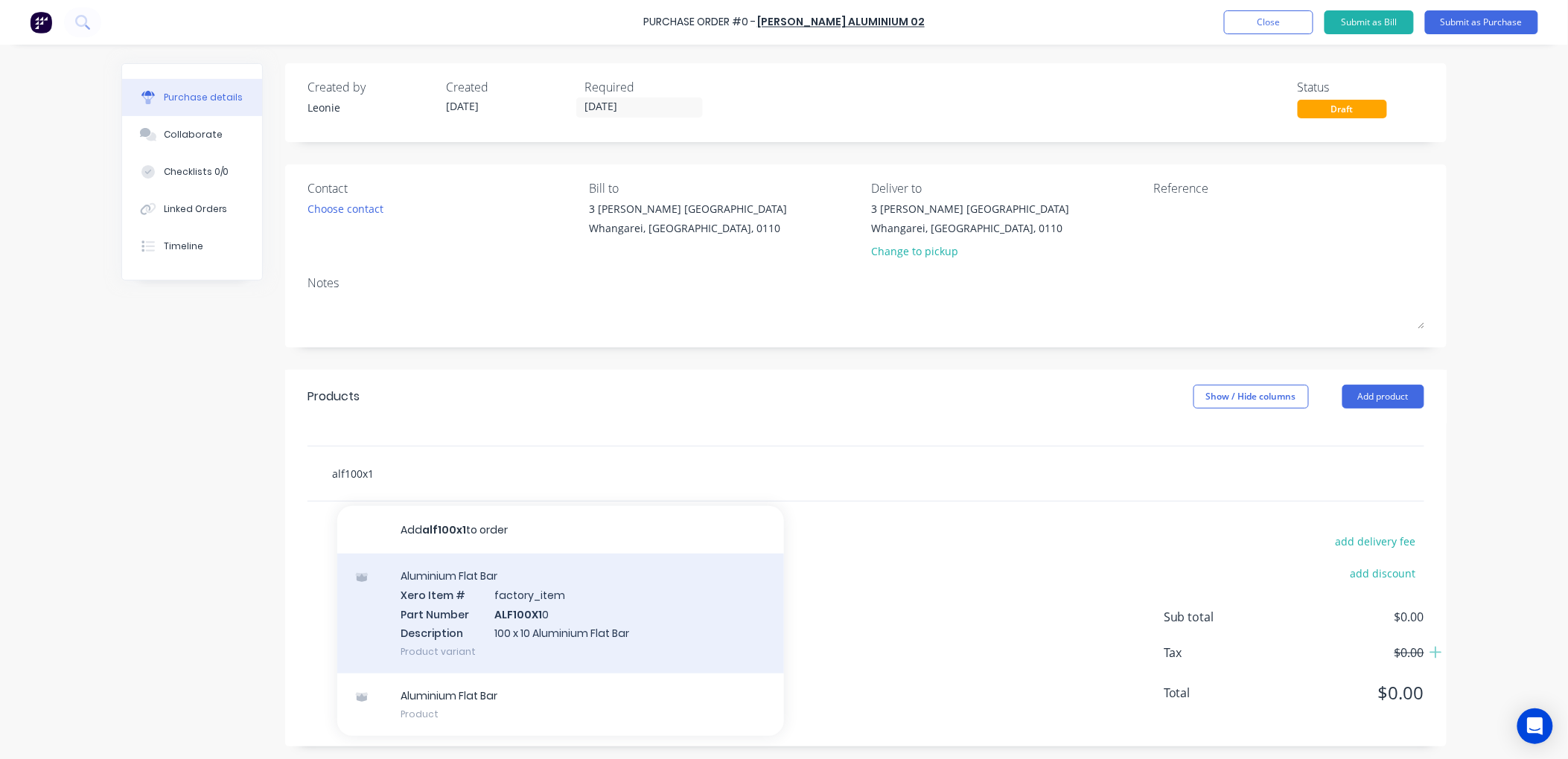
type input "alf100x1"
click at [537, 613] on div "Aluminium Flat Bar Xero Item # factory_item Part Number ALF100X1 0 Description …" at bounding box center [561, 613] width 447 height 120
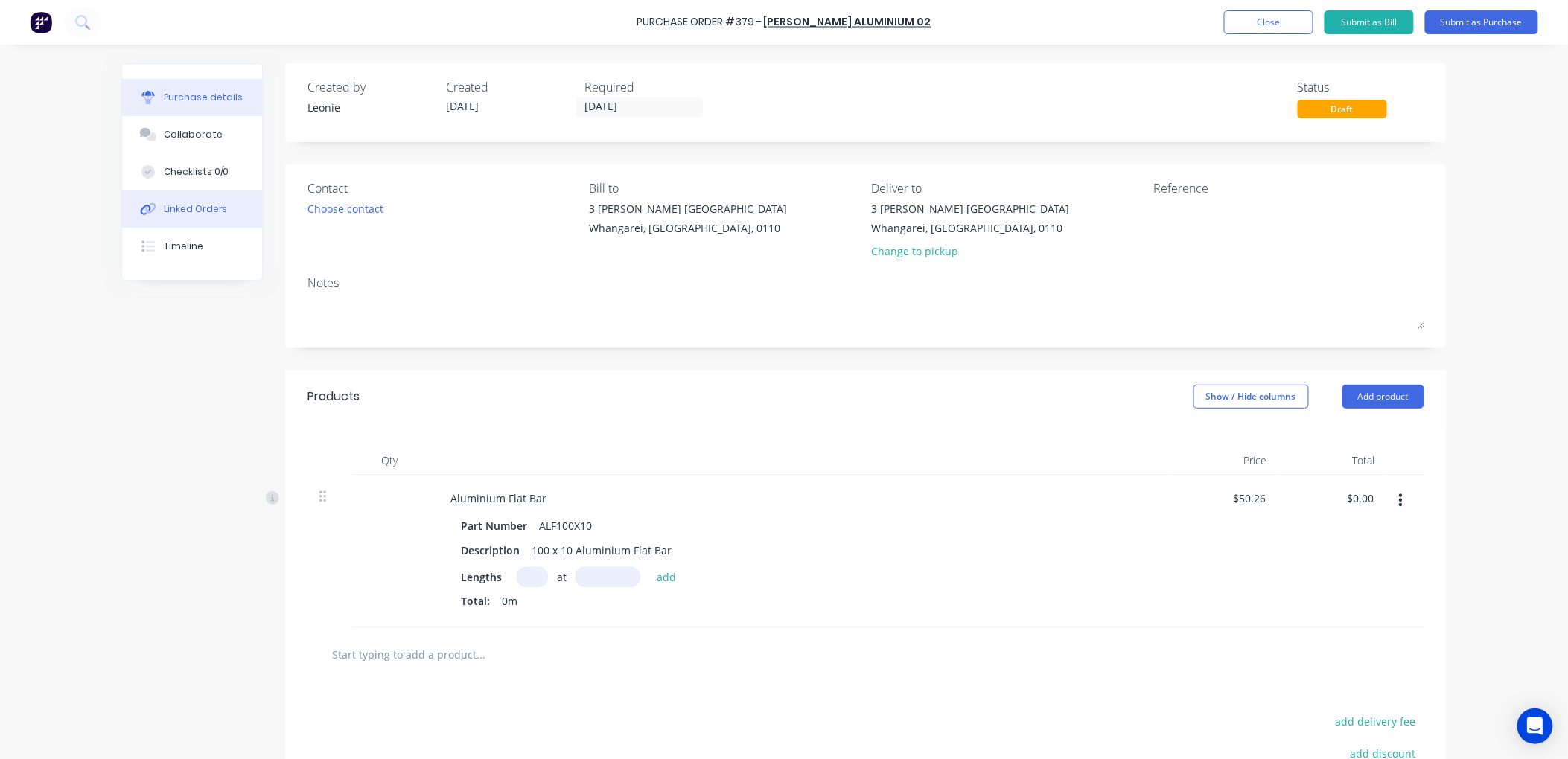
click at [180, 209] on div "Linked Orders" at bounding box center [196, 209] width 64 height 14
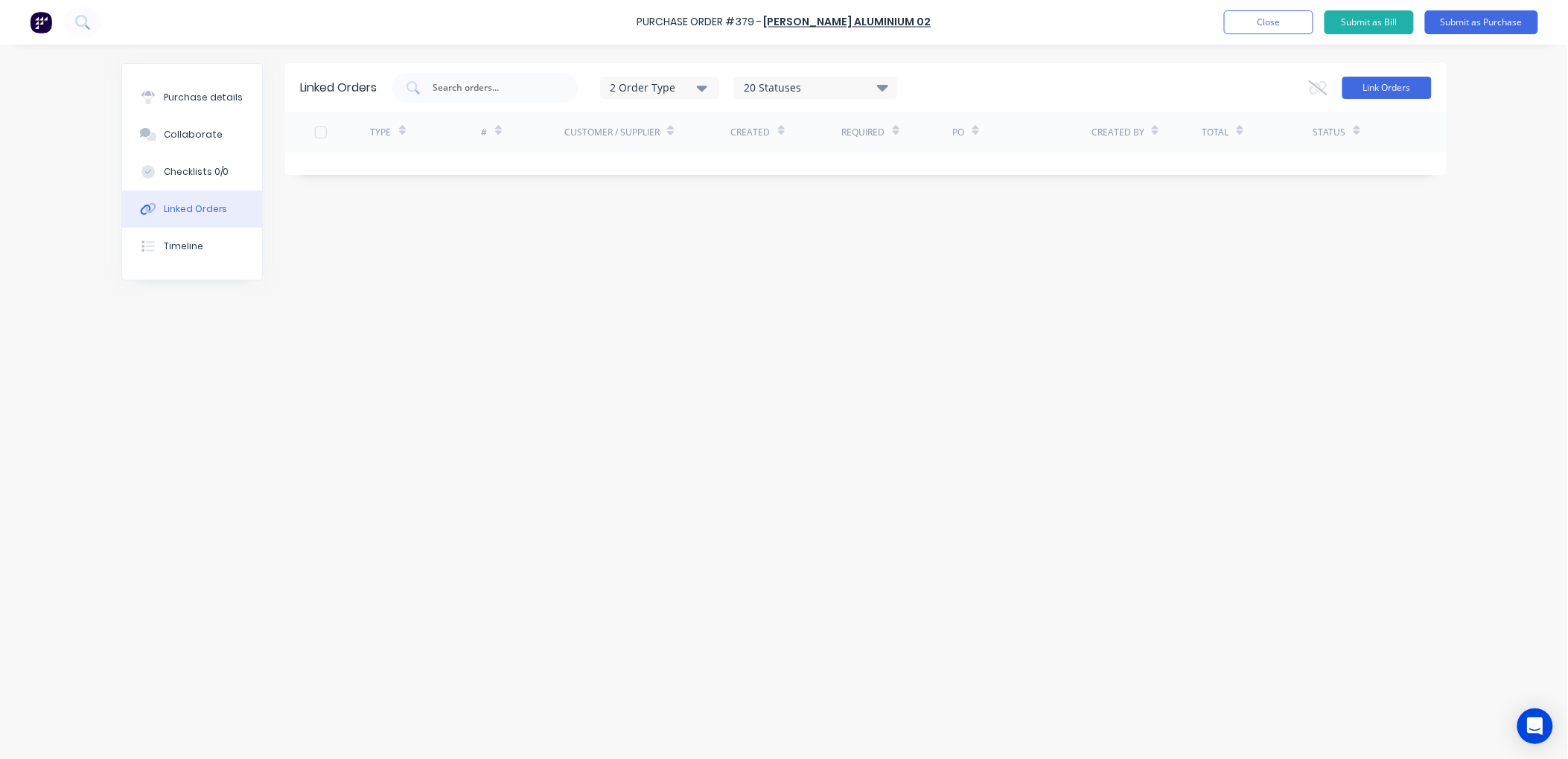
click at [1365, 78] on button "Link Orders" at bounding box center [1387, 88] width 89 height 22
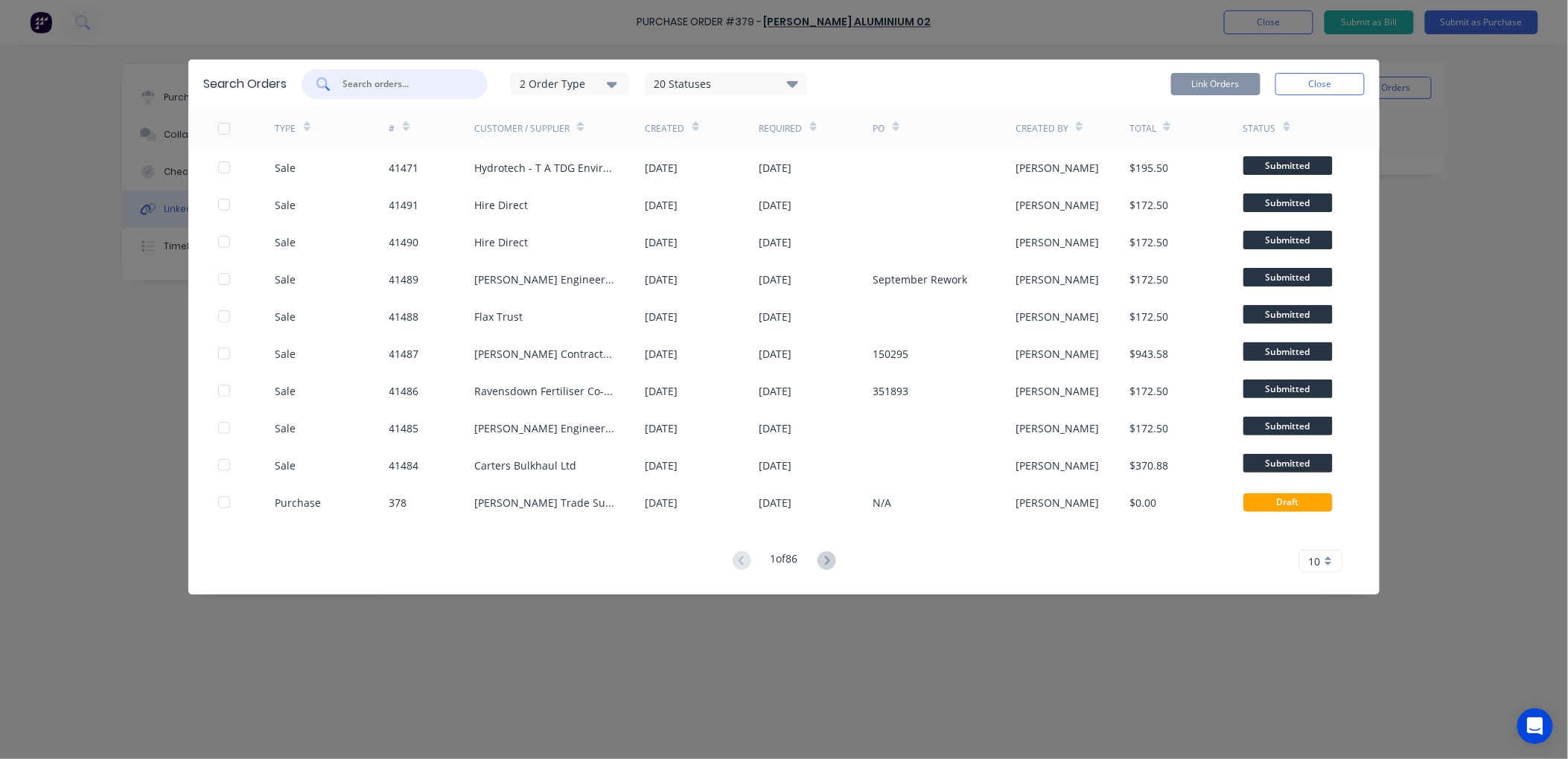
click at [362, 84] on input "text" at bounding box center [402, 84] width 123 height 15
type input "41237"
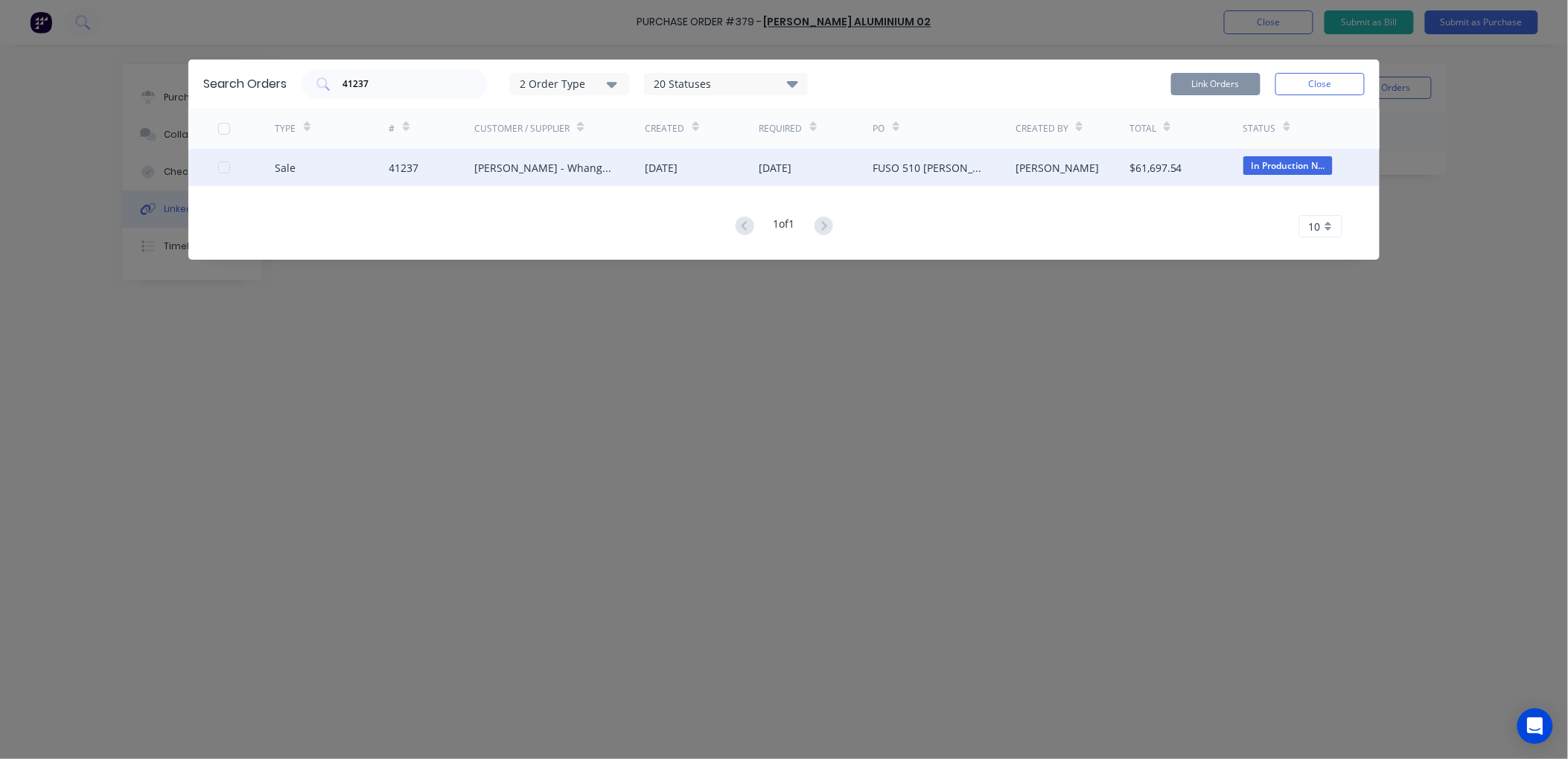
click at [218, 164] on div "Sale 41237 Keith Andrews - Whangarei 31 Jul 2025 17 Jun 2025 FUSO 510 Ali Tippe…" at bounding box center [784, 167] width 1192 height 37
click at [225, 161] on div at bounding box center [224, 167] width 30 height 30
click at [1225, 78] on button "Link Orders" at bounding box center [1217, 84] width 89 height 22
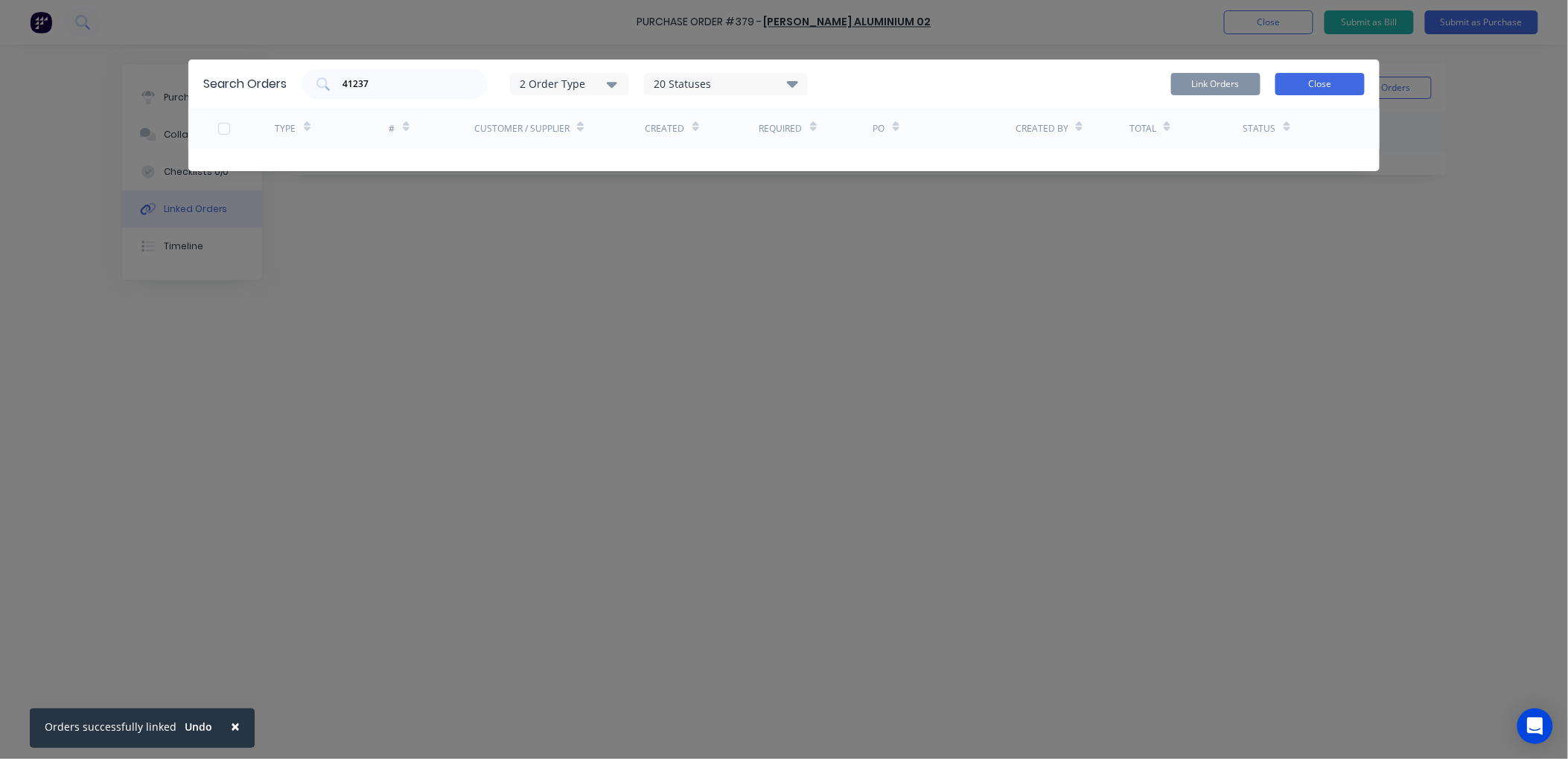
click at [1307, 78] on button "Close" at bounding box center [1321, 84] width 89 height 22
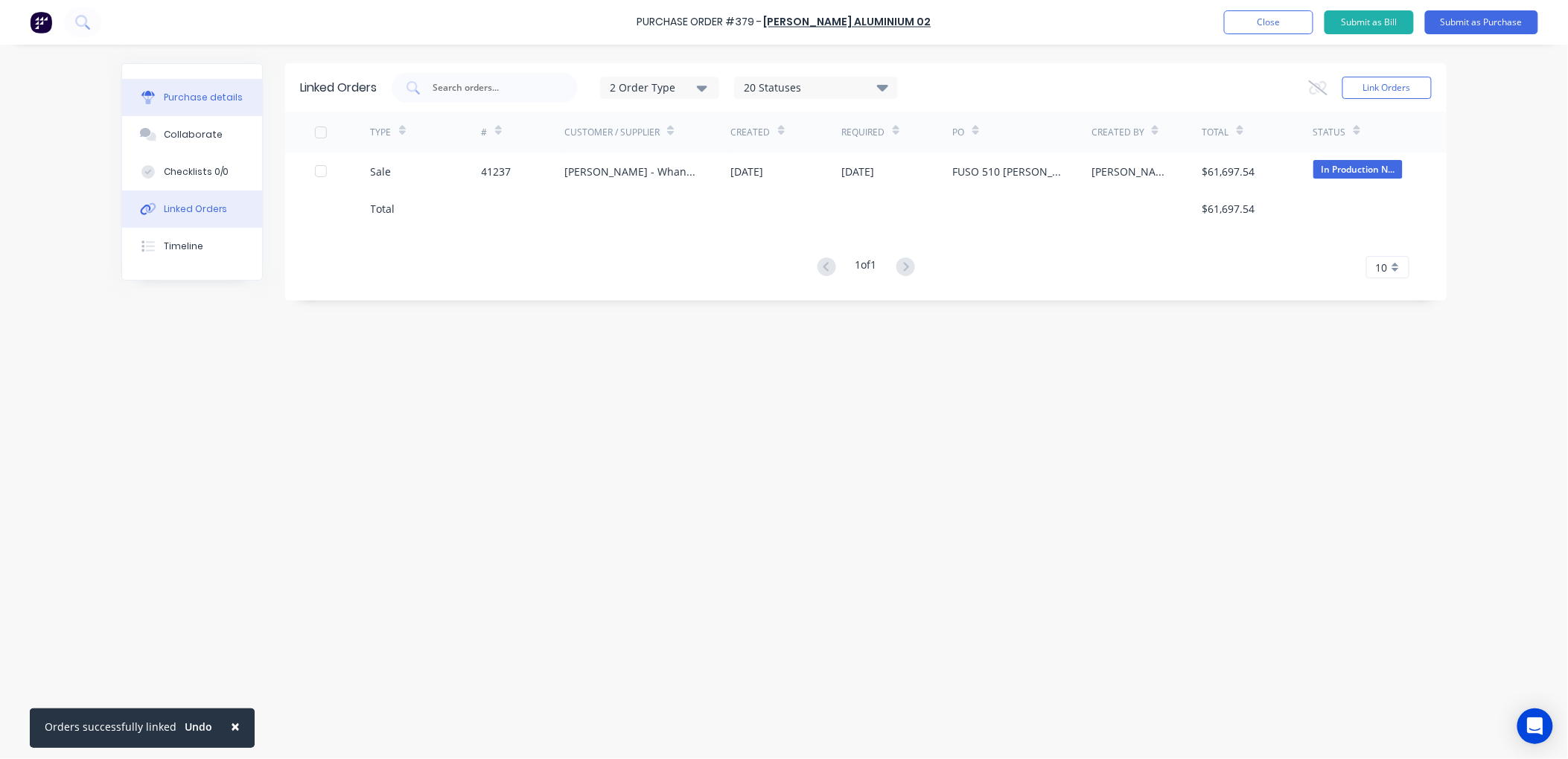
click at [180, 92] on div "Purchase details" at bounding box center [204, 98] width 79 height 14
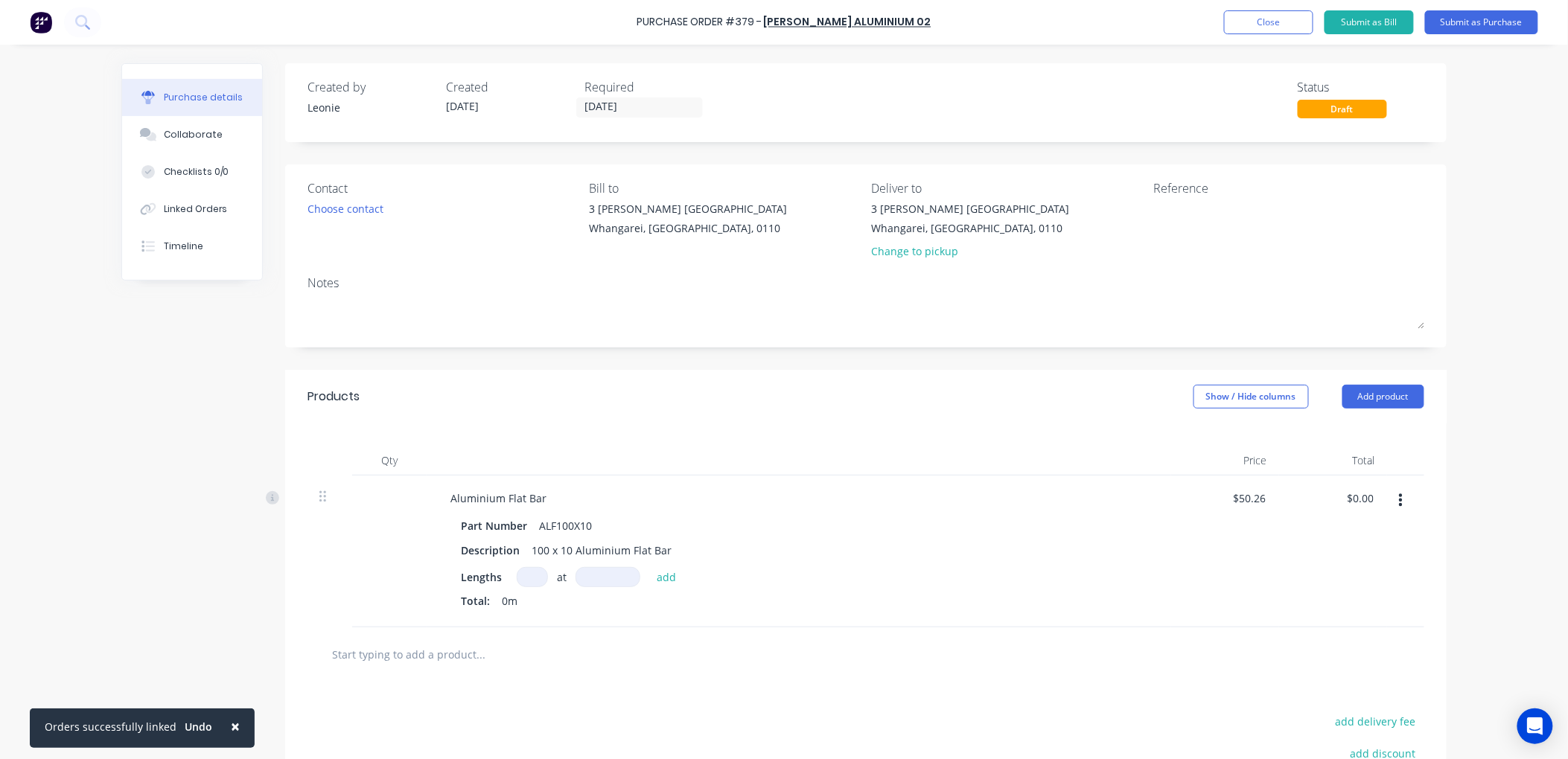
click at [517, 570] on input at bounding box center [532, 577] width 31 height 20
type input "1000"
click at [576, 572] on input at bounding box center [608, 577] width 65 height 20
type input "5mm"
click at [656, 579] on button "add" at bounding box center [667, 577] width 35 height 18
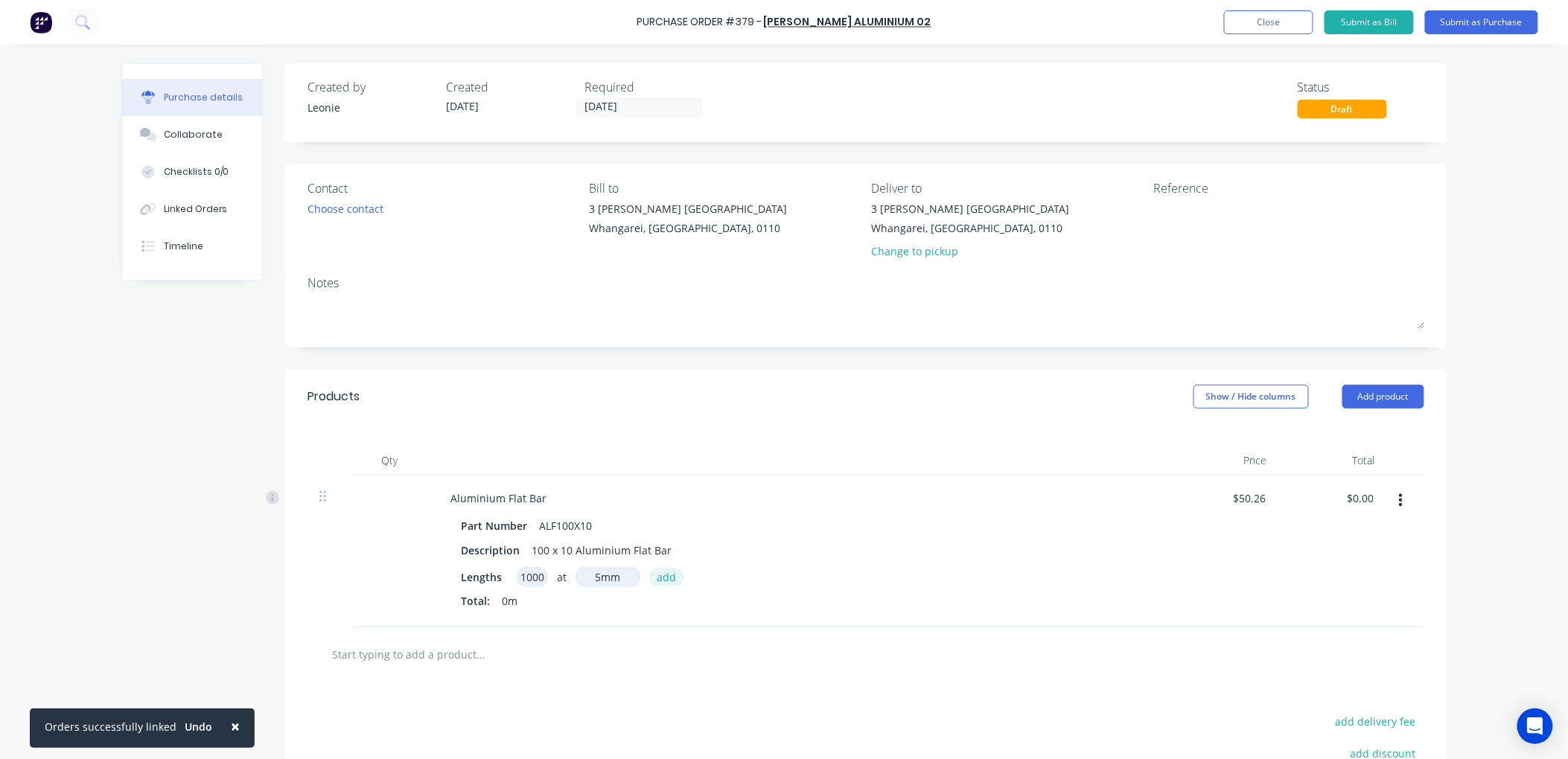
type input "$251.30"
click at [1464, 18] on button "Submit as Purchase" at bounding box center [1482, 22] width 113 height 24
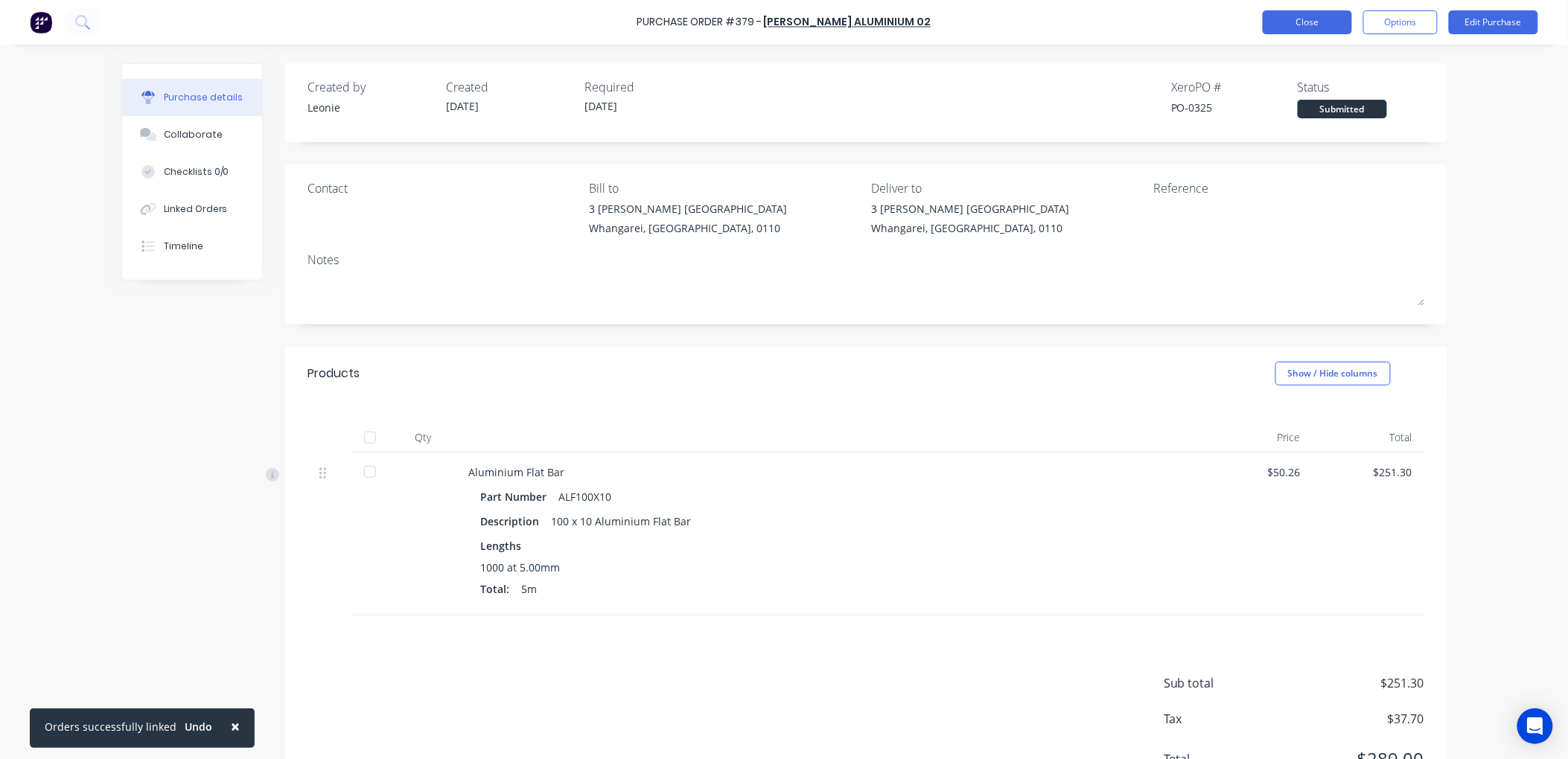
click at [1335, 17] on button "Close" at bounding box center [1308, 22] width 89 height 24
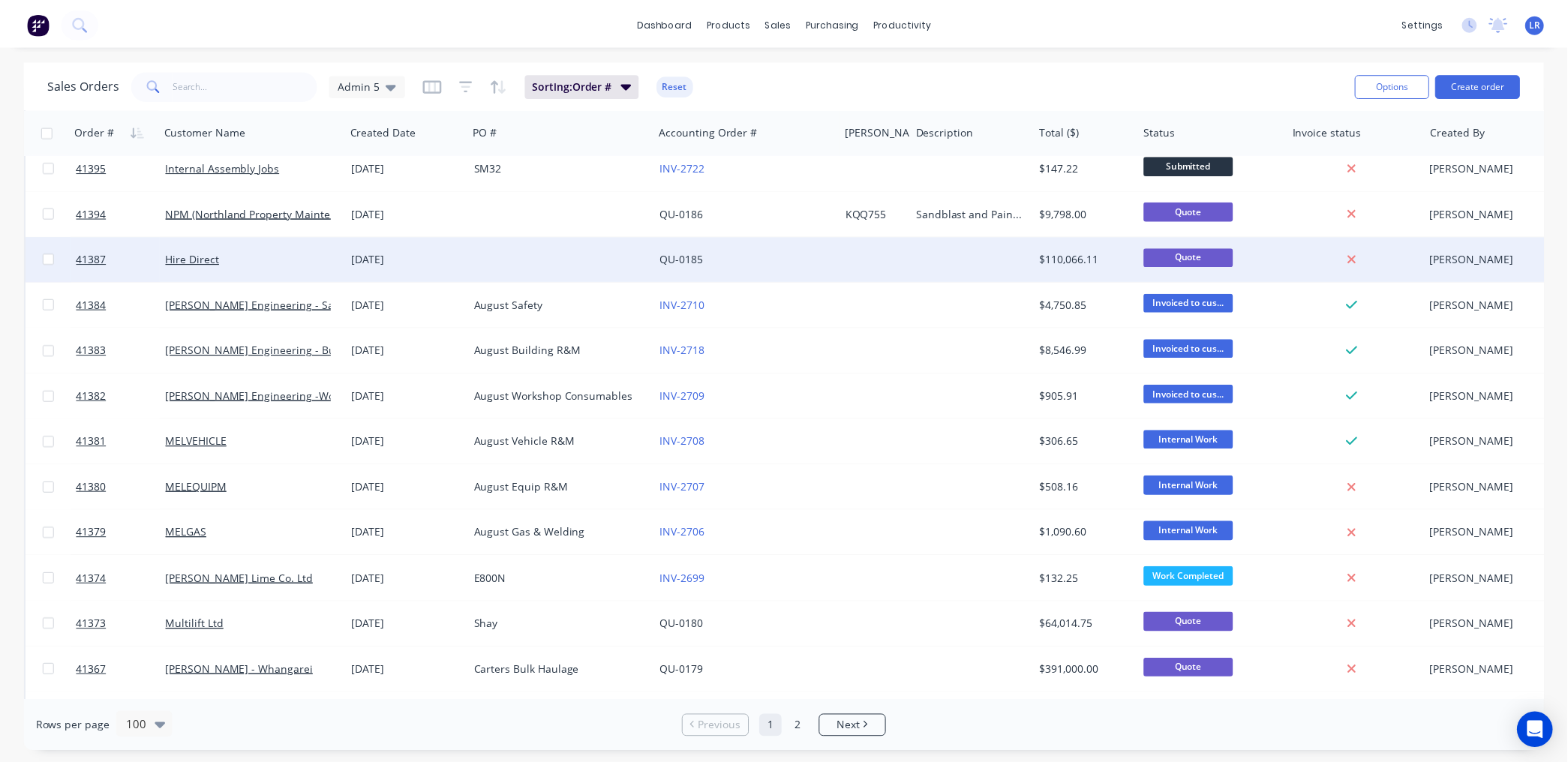
scroll to position [2334, 0]
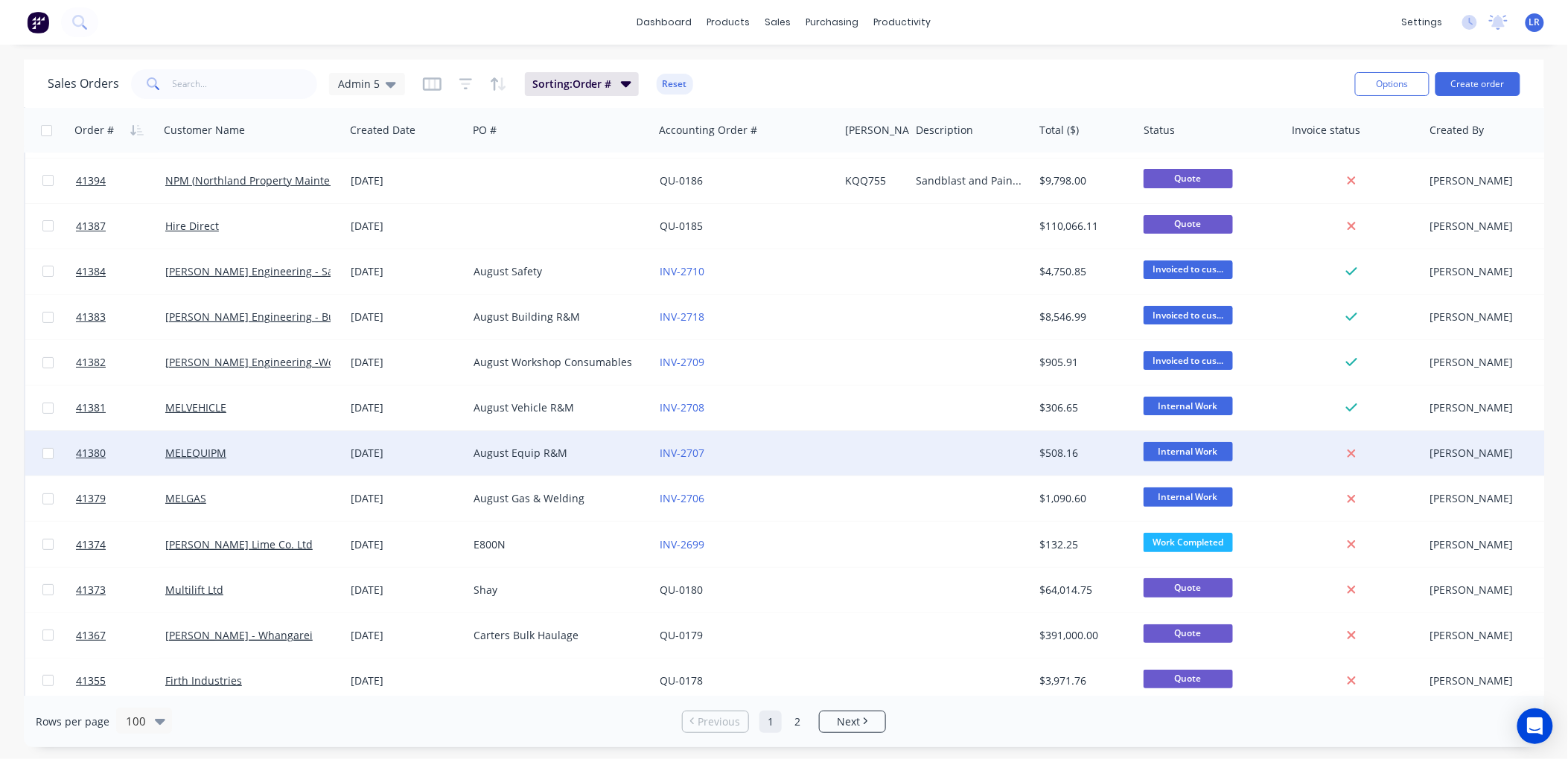
click at [261, 448] on div "MELEQUIPM" at bounding box center [247, 453] width 165 height 15
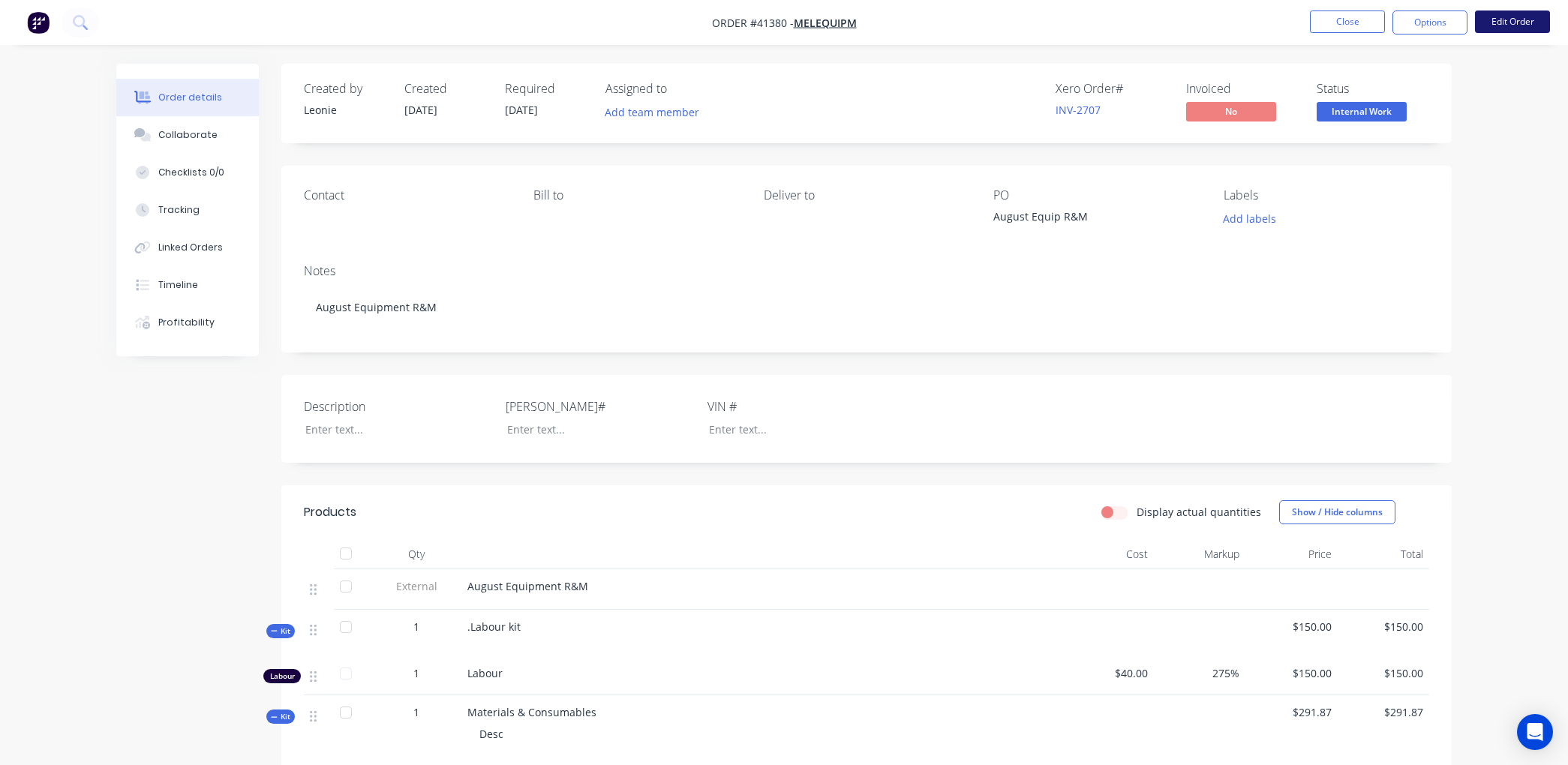
click at [1499, 17] on button "Edit Order" at bounding box center [1513, 21] width 75 height 22
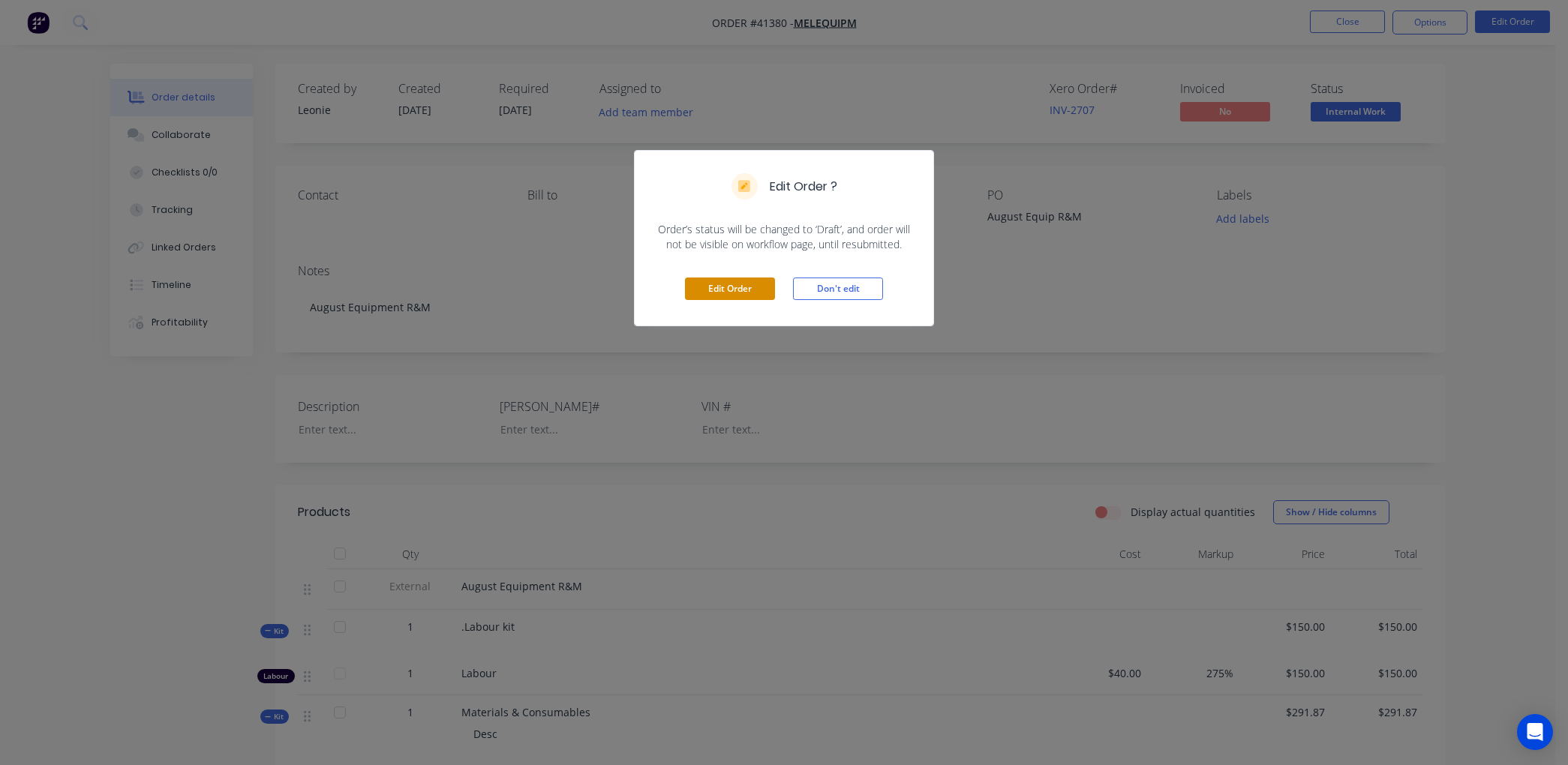
click at [730, 287] on button "Edit Order" at bounding box center [730, 289] width 90 height 22
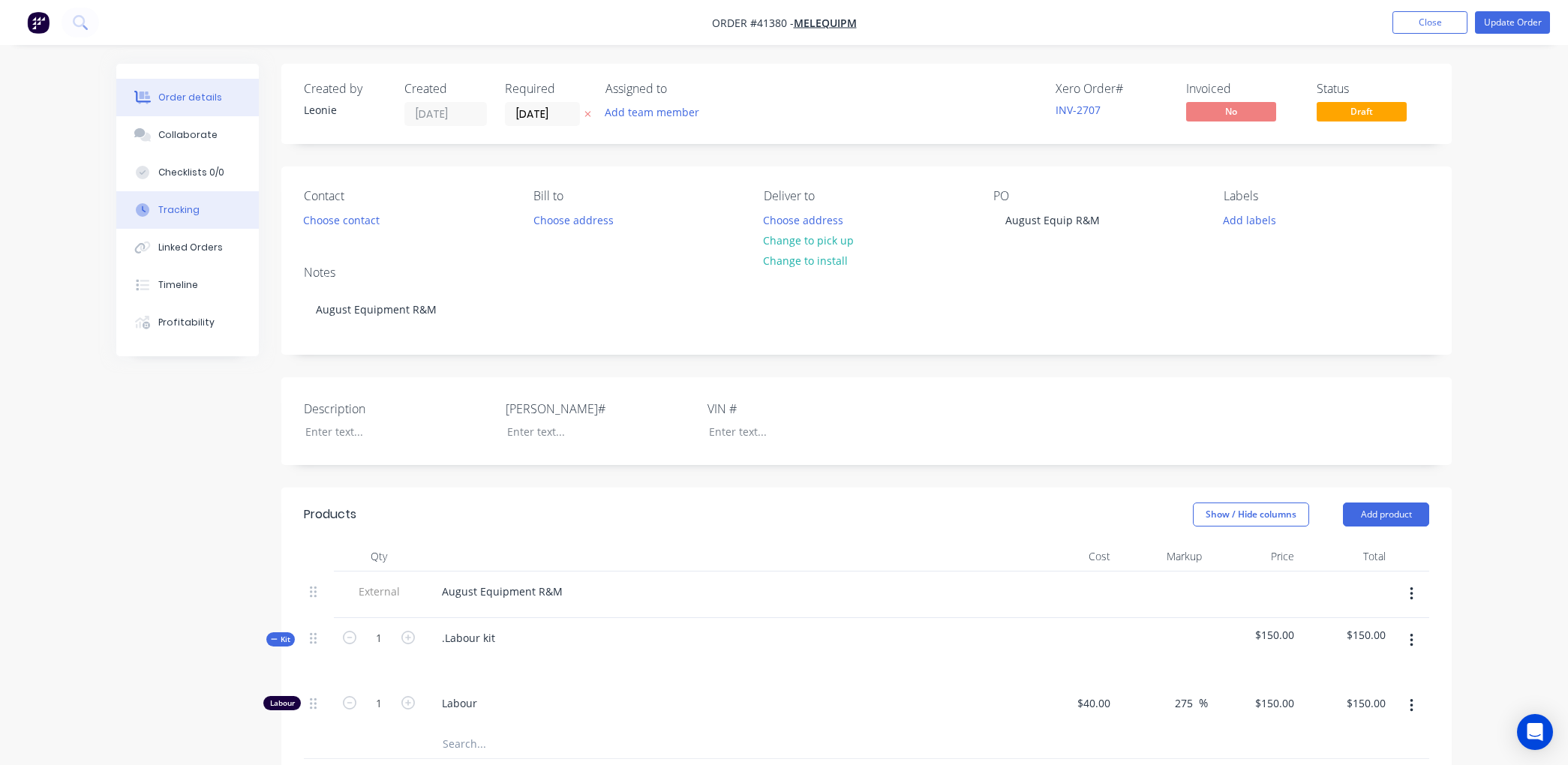
click at [183, 209] on div "Tracking" at bounding box center [178, 210] width 41 height 14
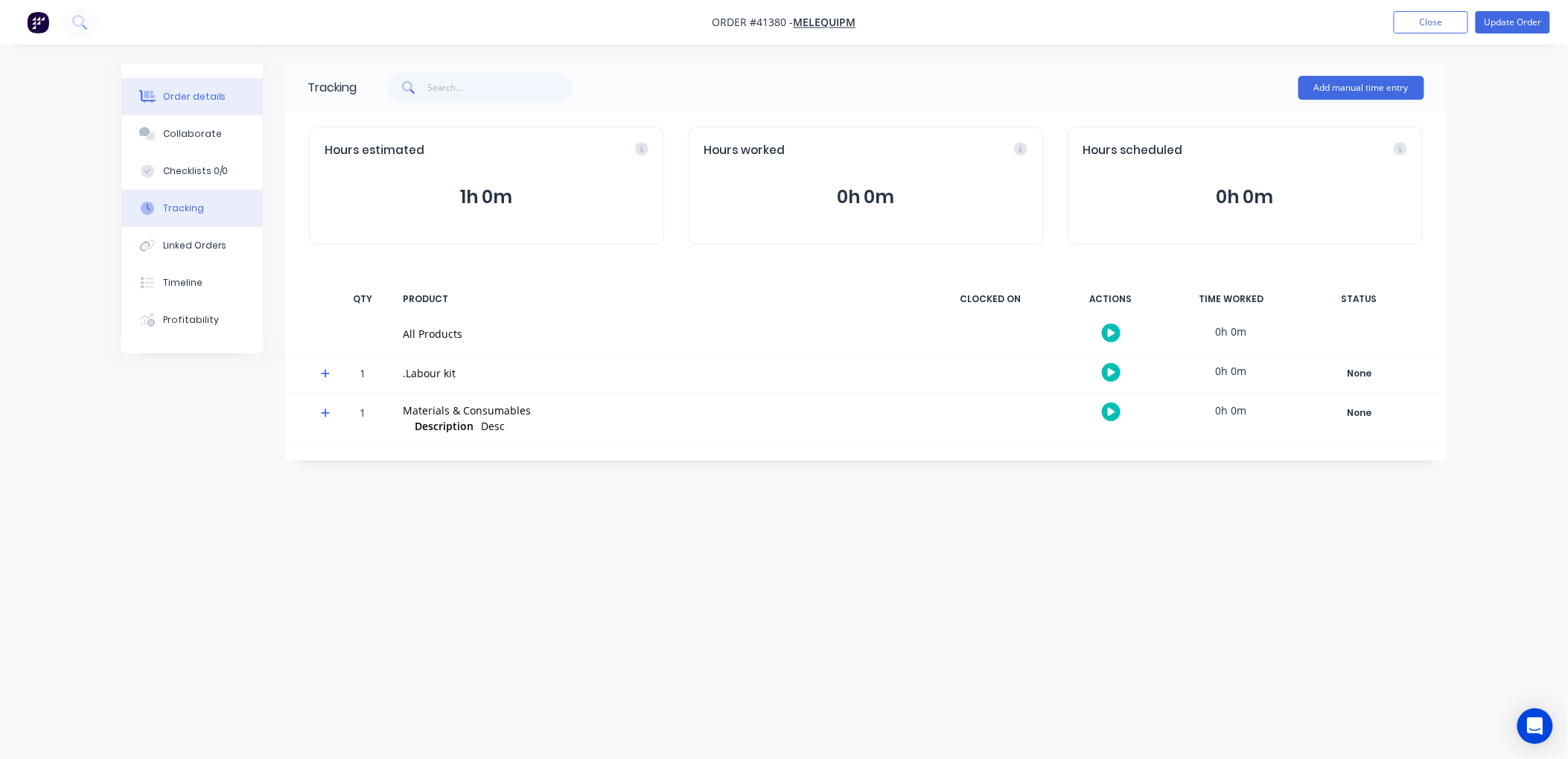
click at [186, 94] on div "Order details" at bounding box center [194, 97] width 63 height 14
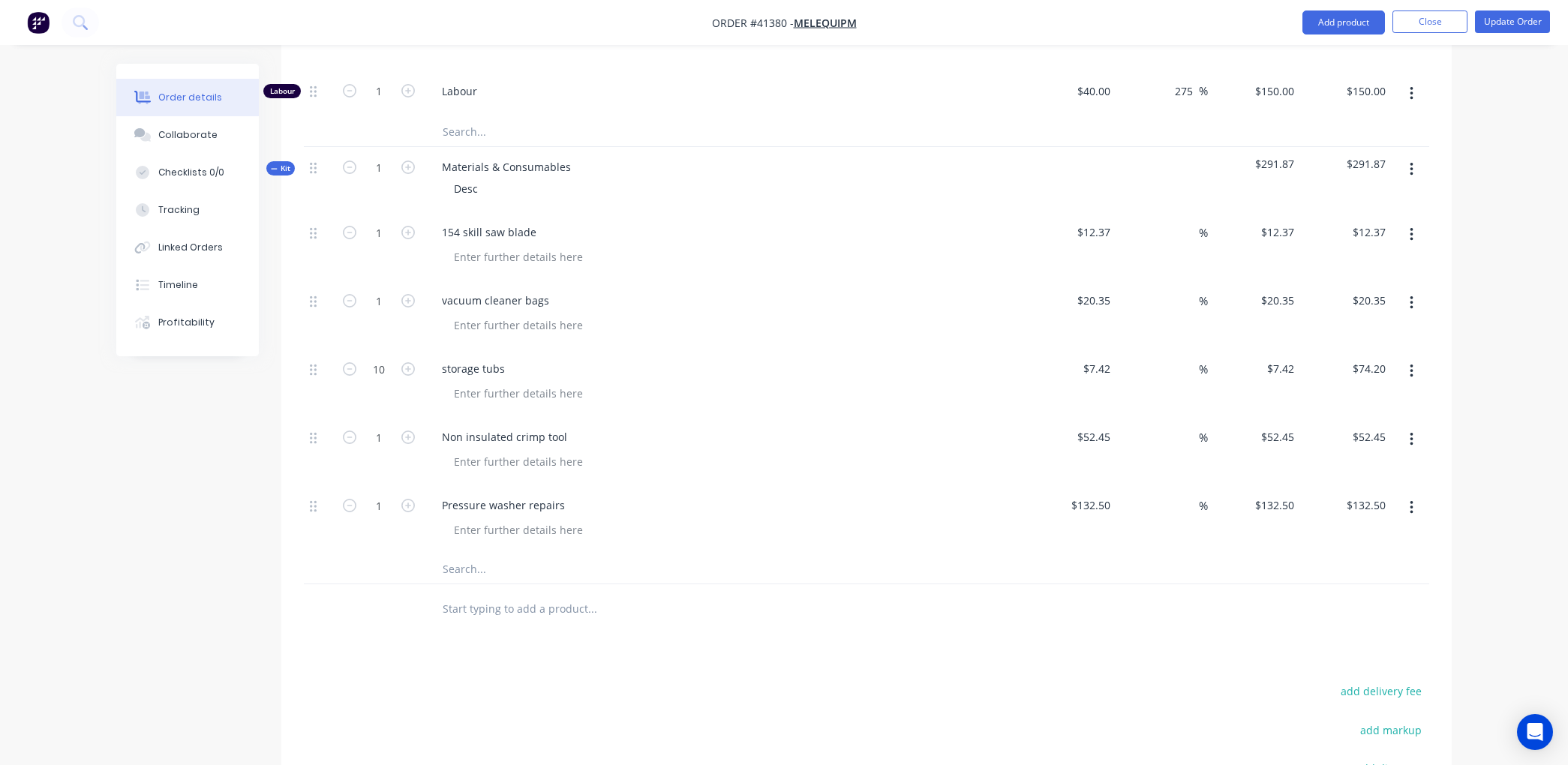
scroll to position [583, 0]
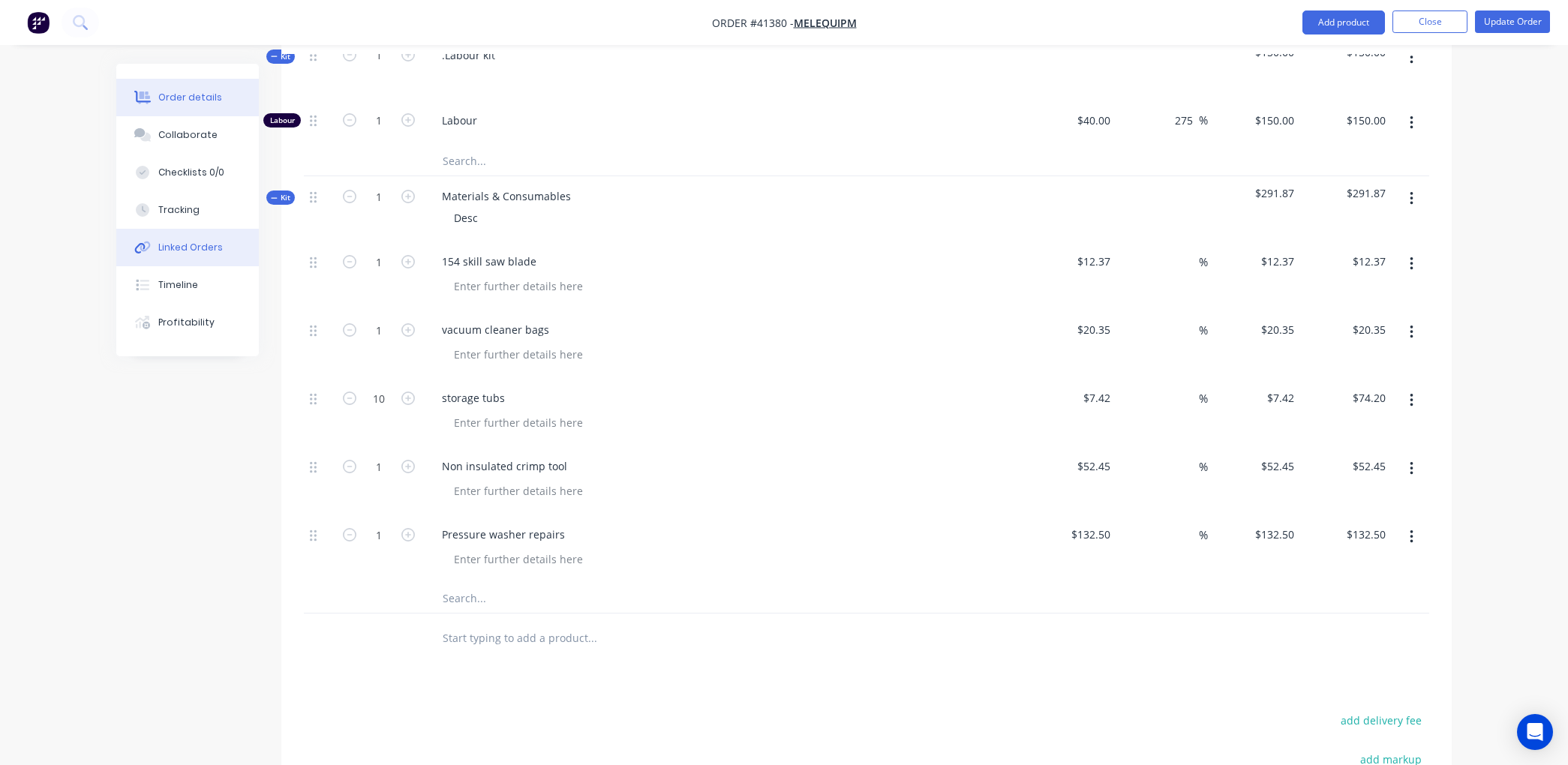
click at [198, 246] on div "Linked Orders" at bounding box center [190, 247] width 64 height 14
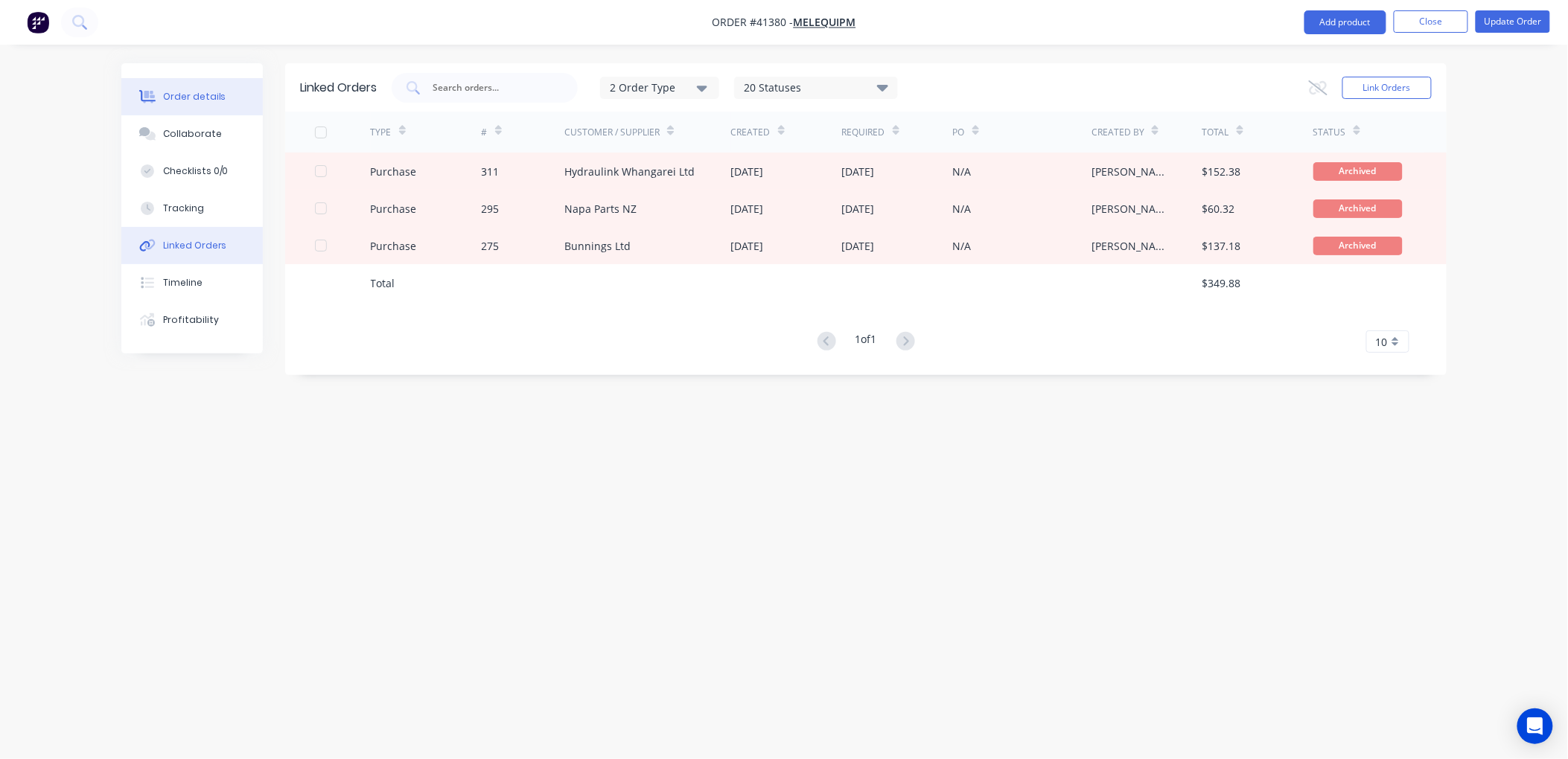
click at [211, 94] on div "Order details" at bounding box center [194, 97] width 63 height 14
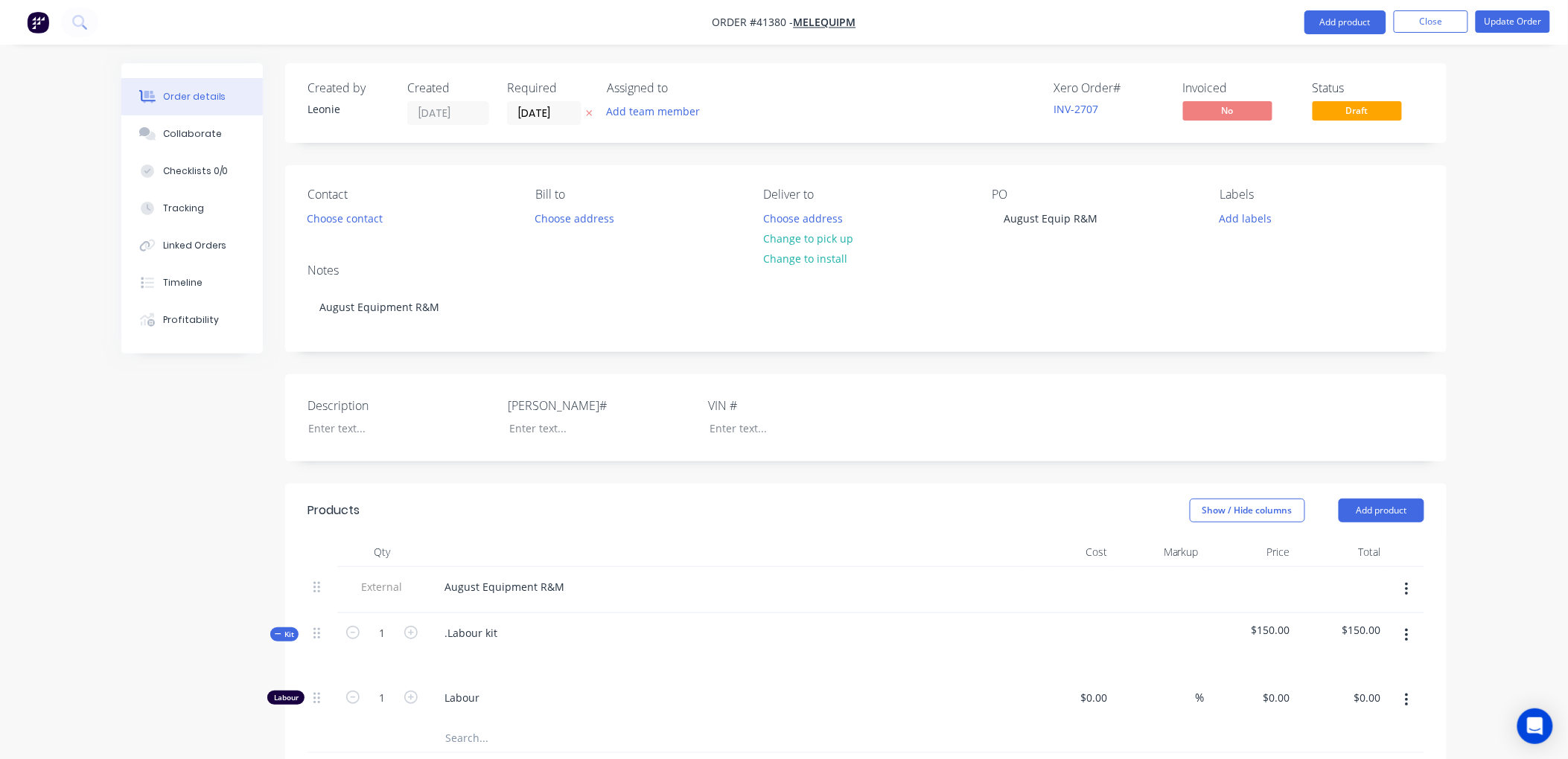
type input "$40.00"
type input "275"
type input "$150.00"
type input "$12.37"
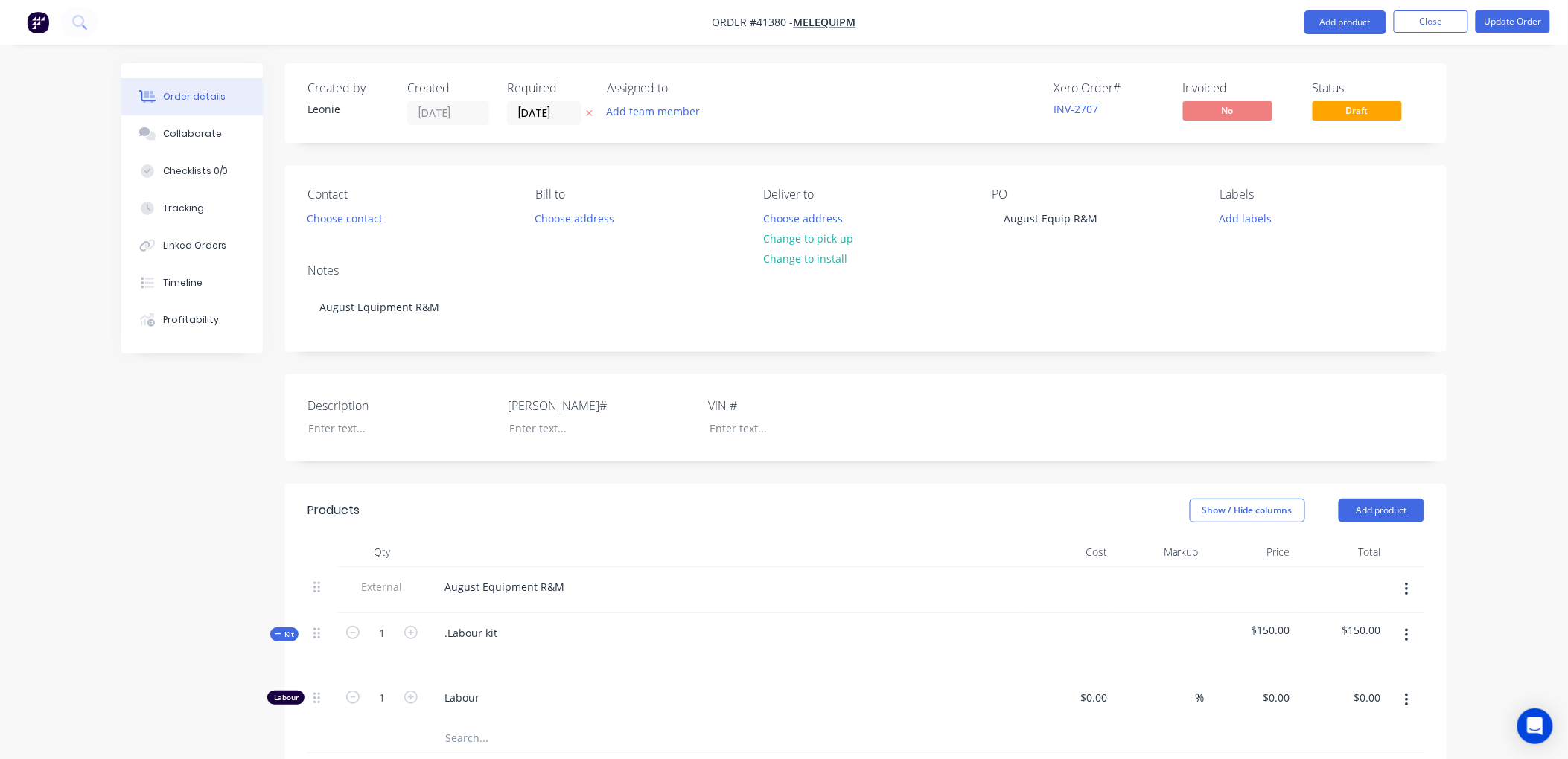
type input "$12.37"
type input "$20.35"
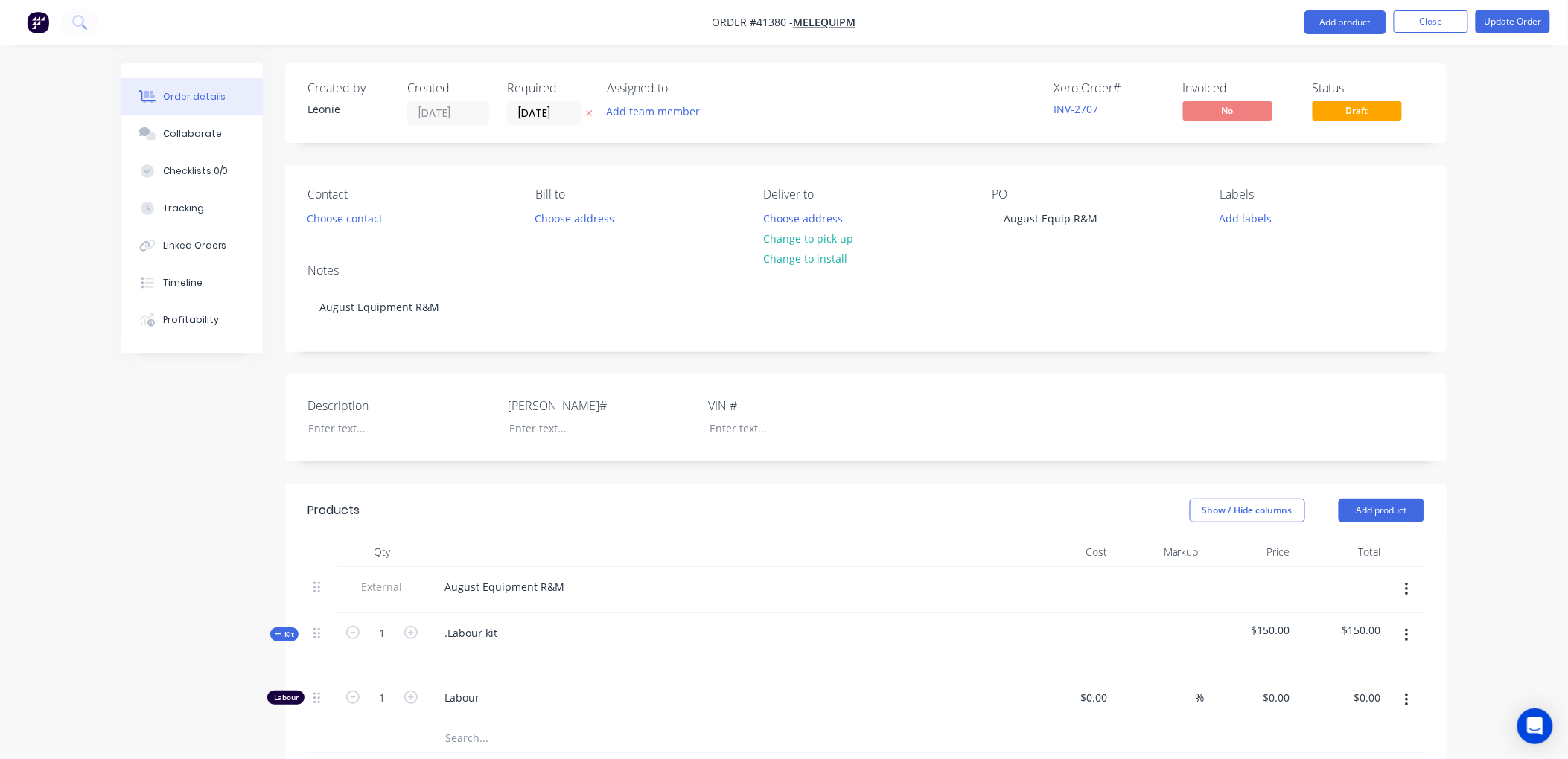
type input "$7.42"
type input "$74.20"
type input "$52.45"
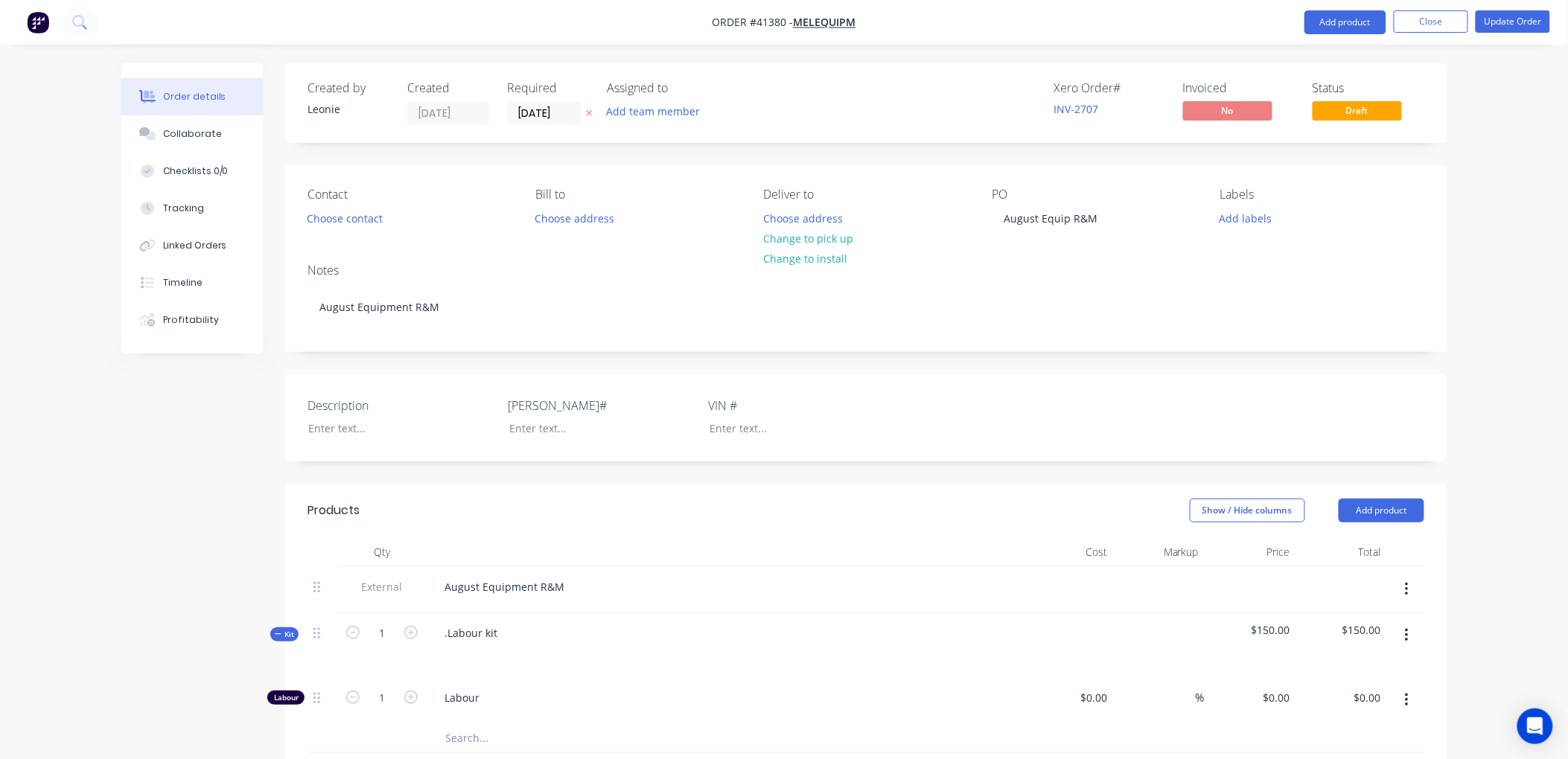
type input "$52.45"
type input "$132.50"
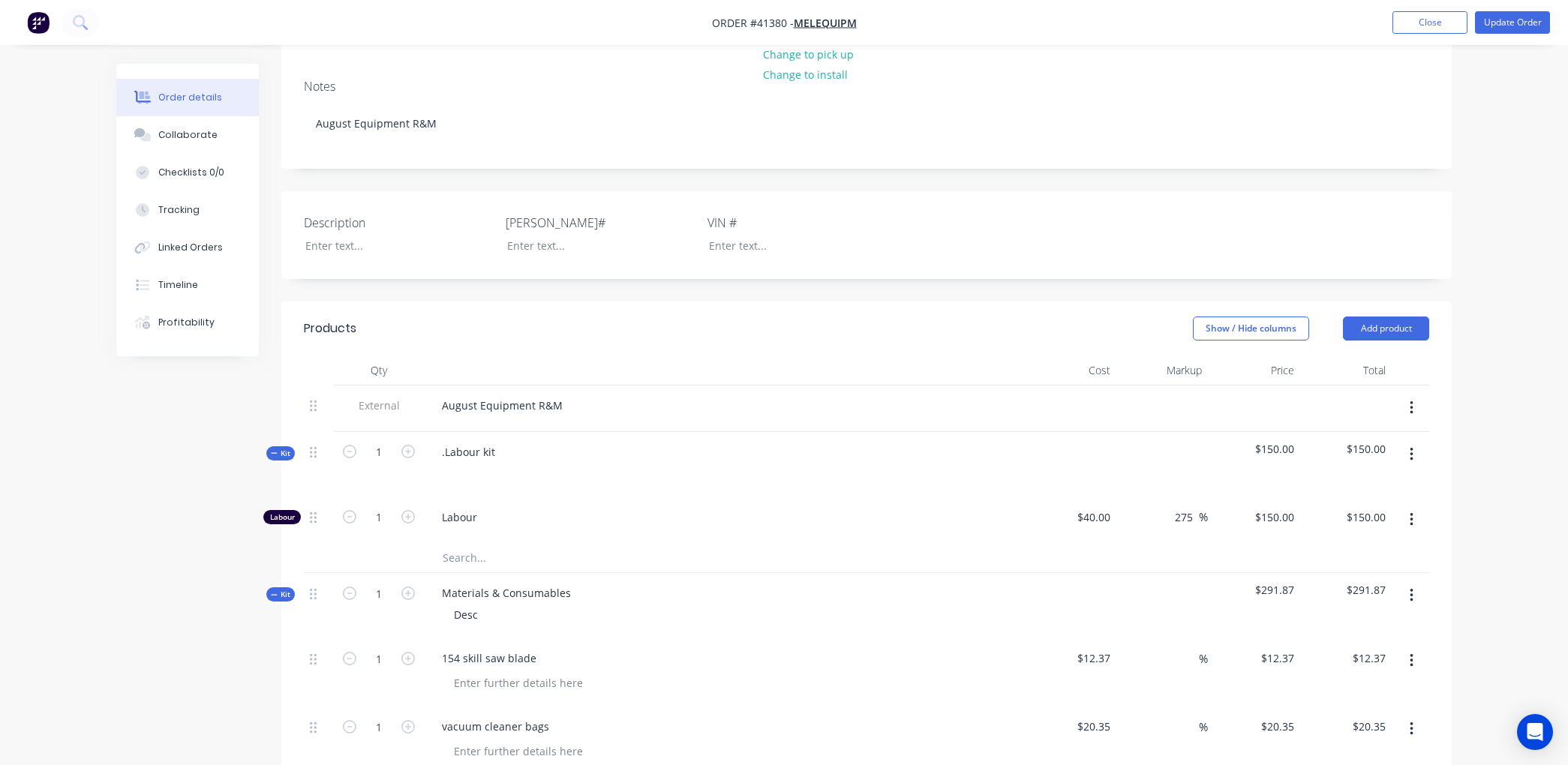
scroll to position [250, 0]
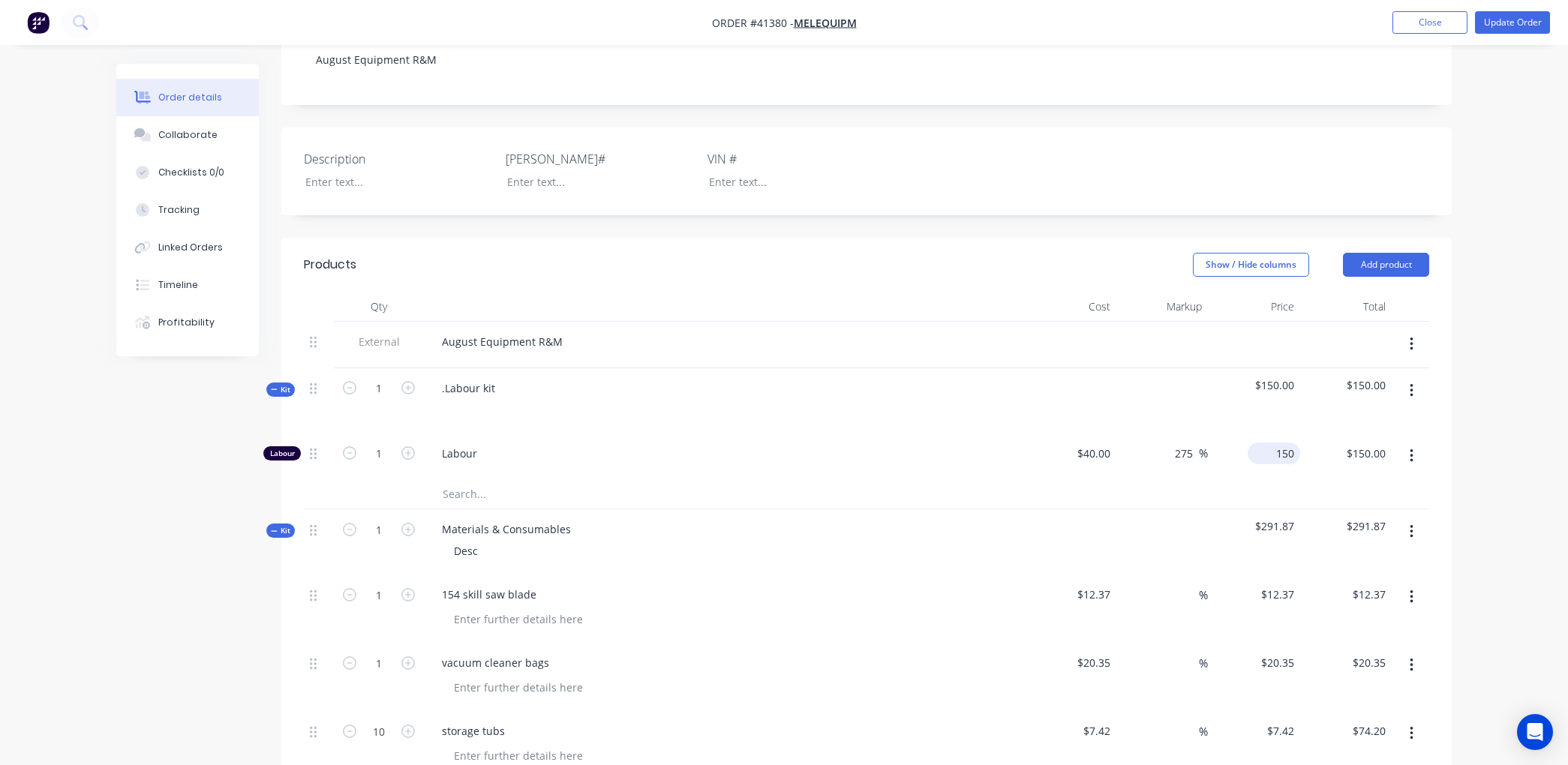
click at [1299, 451] on input "150" at bounding box center [1276, 453] width 47 height 22
type input "0"
type input "-100"
type input "$0.00"
type input "0.00"
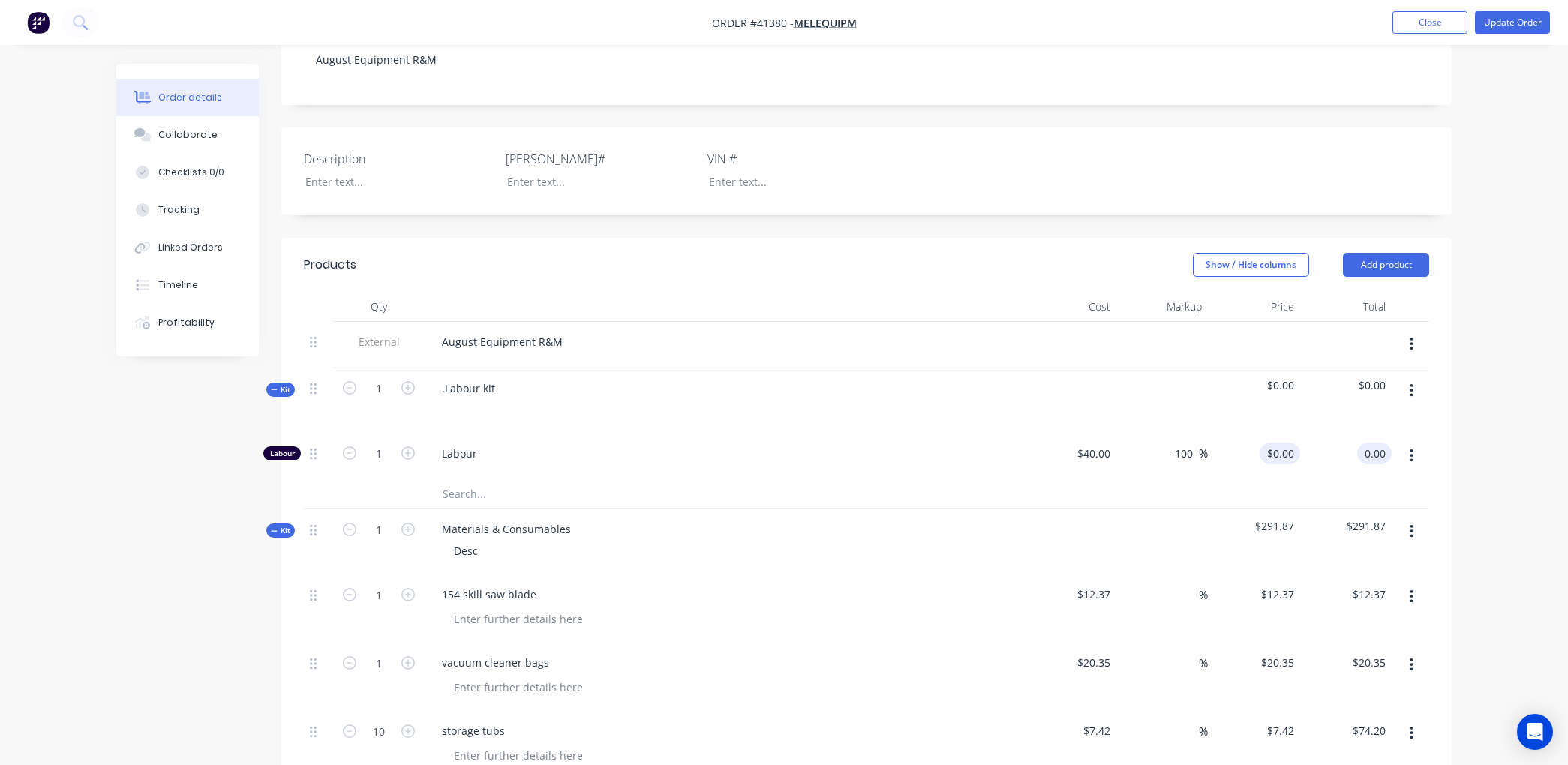
type input "0"
type input "$0.00"
click at [1297, 451] on input "0" at bounding box center [1291, 453] width 17 height 22
type input "115.00"
type input "187.5"
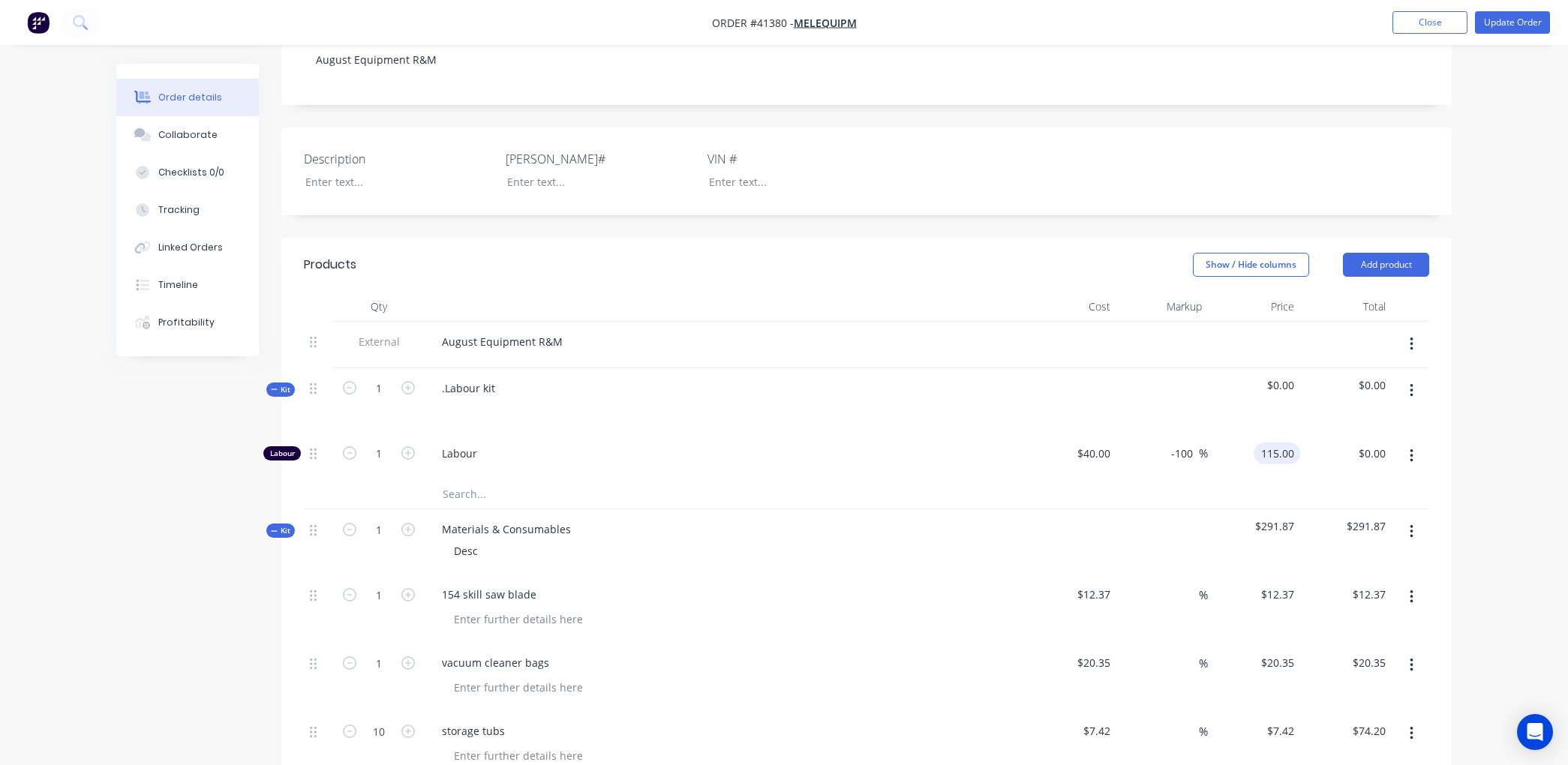
type input "$115.00"
click at [183, 207] on div "Tracking" at bounding box center [178, 210] width 41 height 14
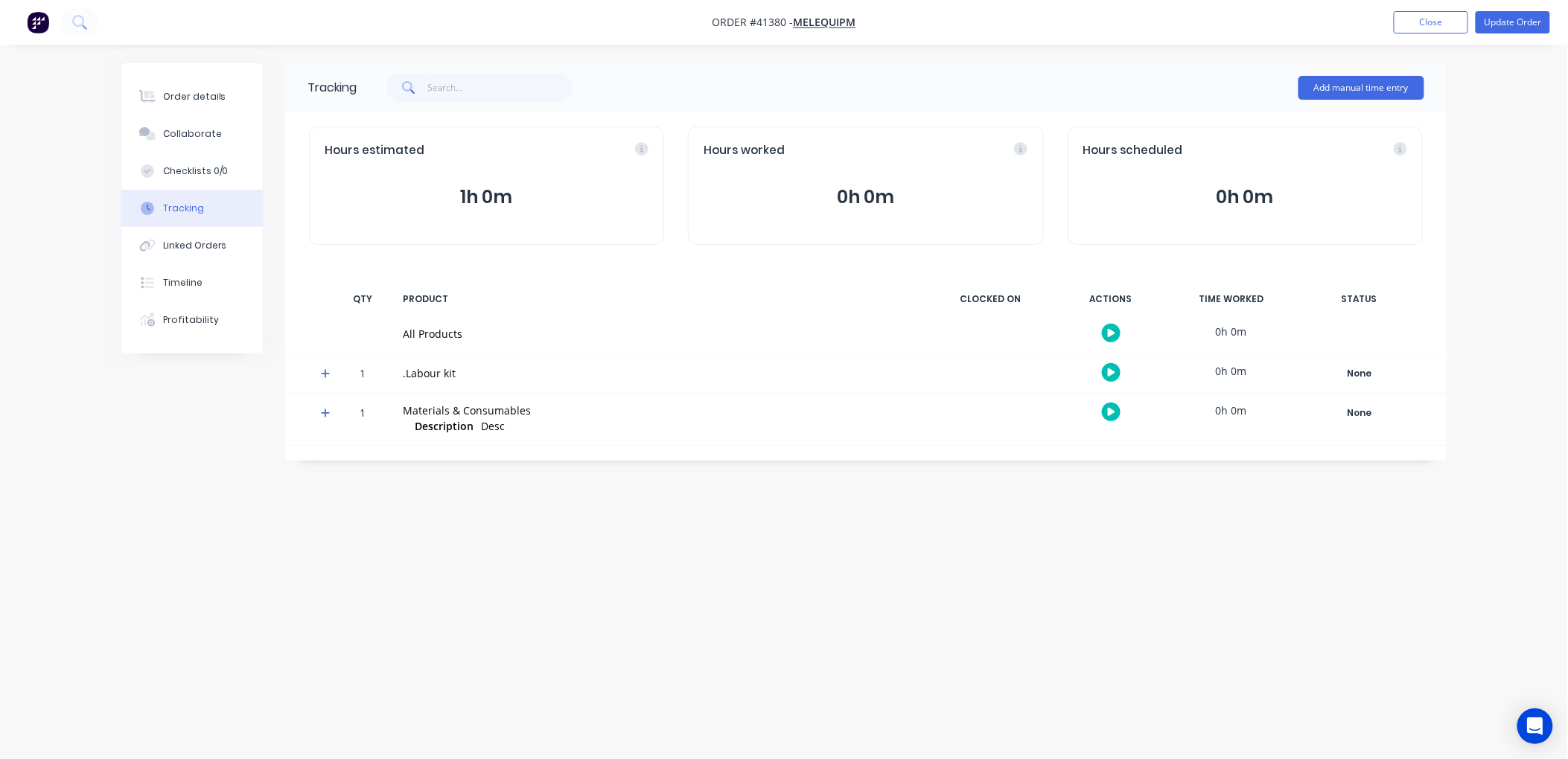
click at [870, 192] on button "0h 0m" at bounding box center [865, 197] width 324 height 28
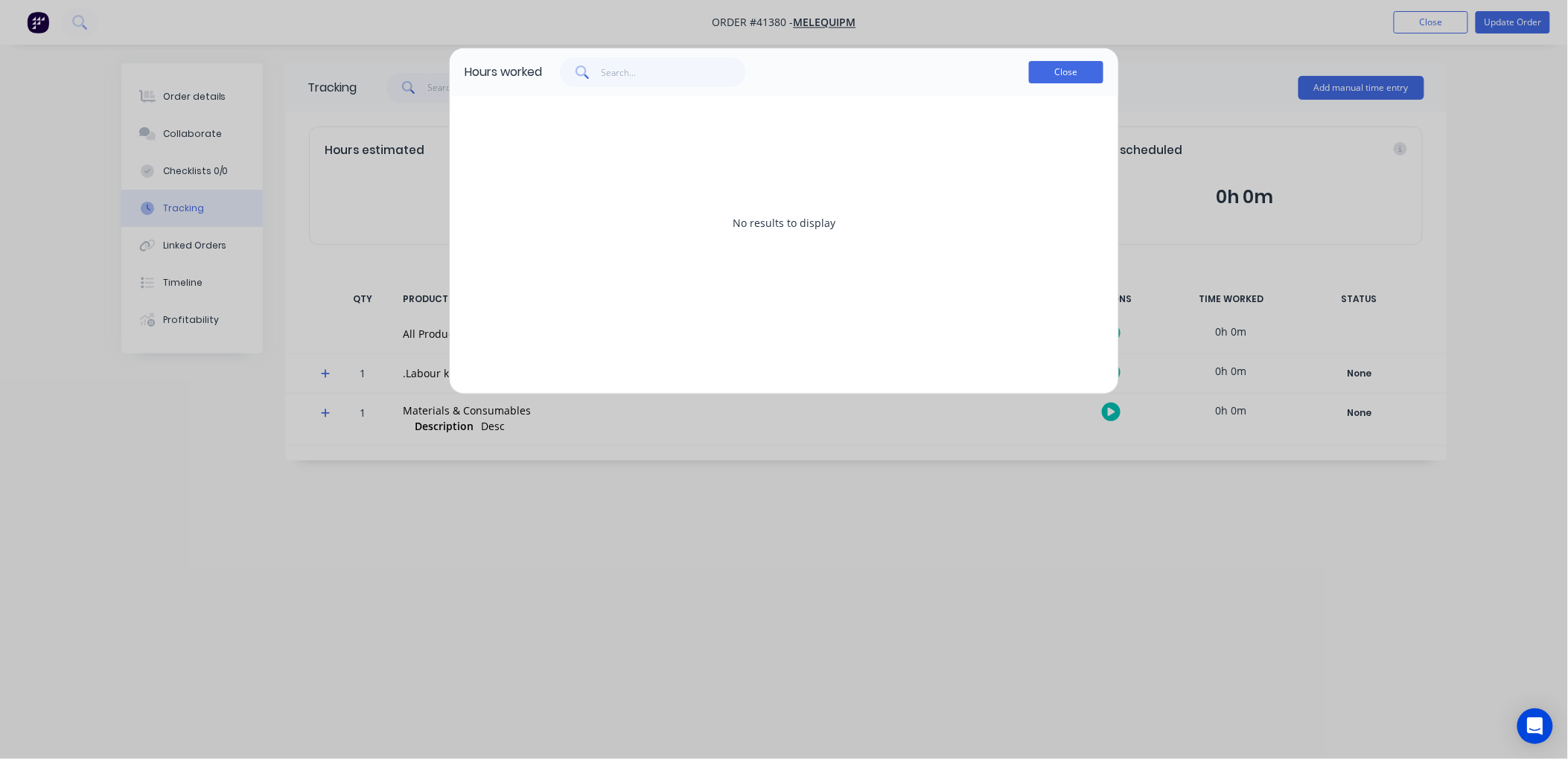
click at [1099, 71] on button "Close" at bounding box center [1067, 72] width 75 height 22
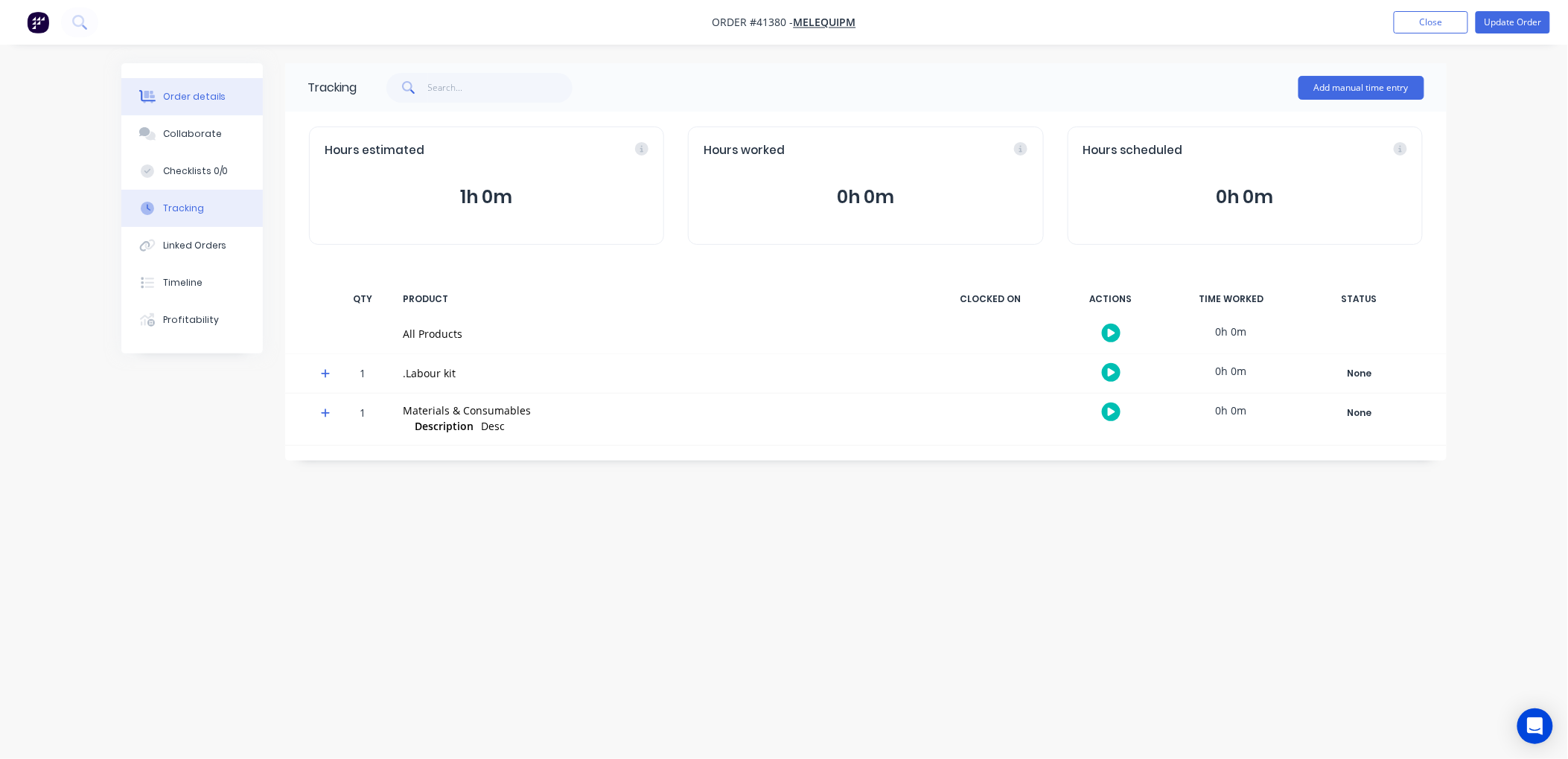
click at [164, 93] on div "Order details" at bounding box center [194, 97] width 63 height 14
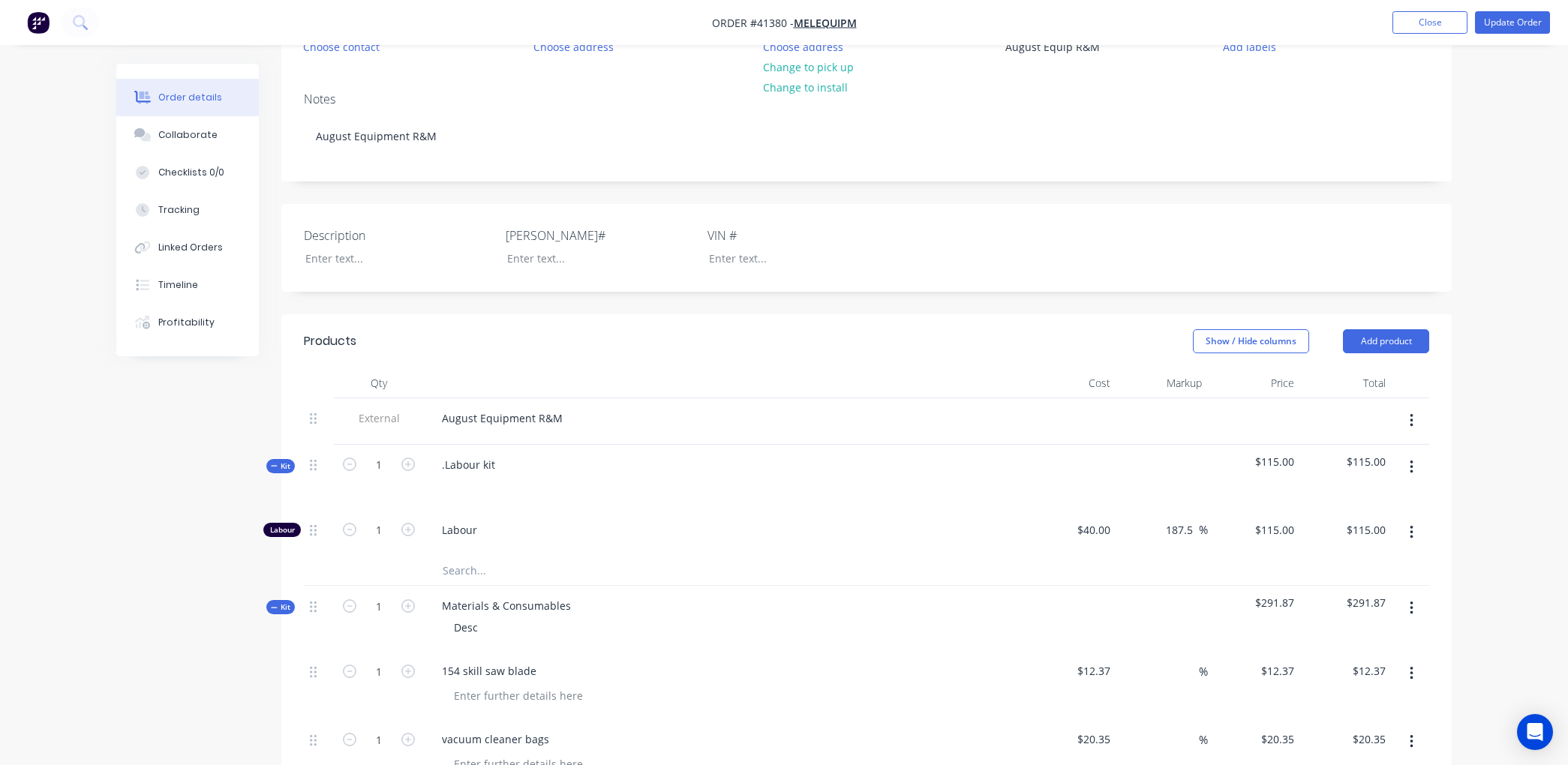
scroll to position [250, 0]
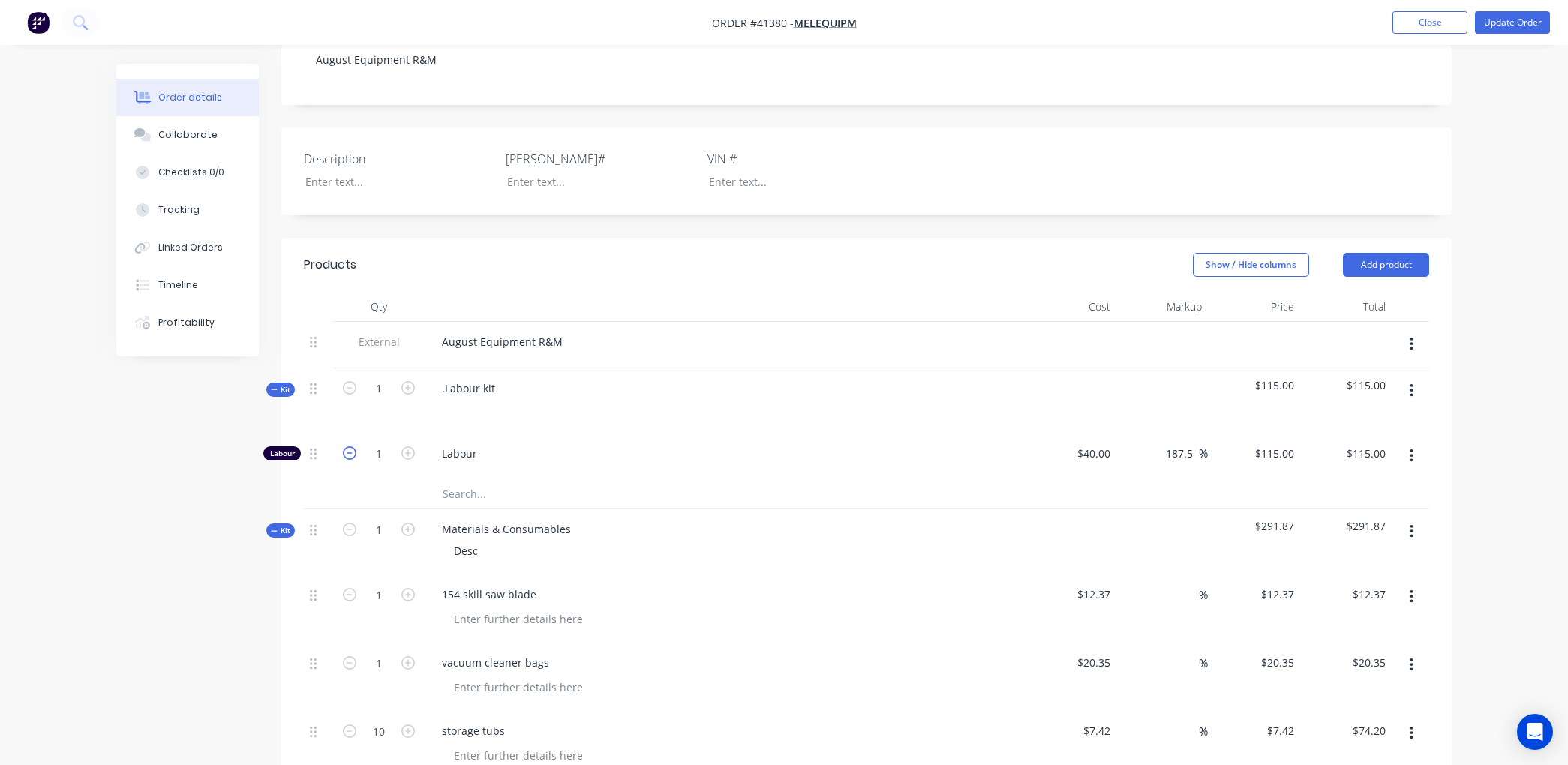
click at [351, 451] on icon "button" at bounding box center [349, 453] width 14 height 14
type input "0"
type input "$0.00"
click at [714, 477] on div "Labour" at bounding box center [724, 457] width 601 height 46
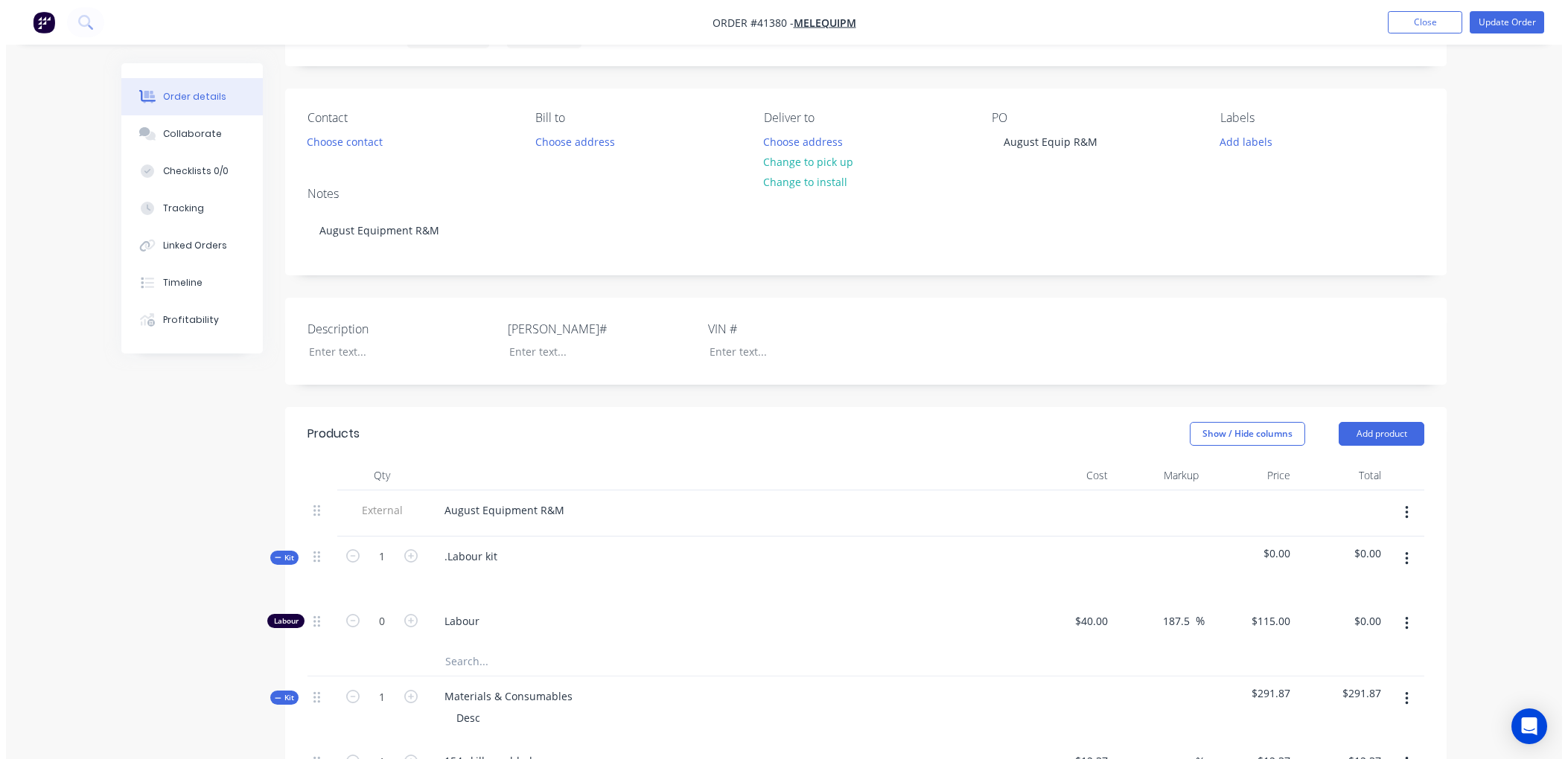
scroll to position [0, 0]
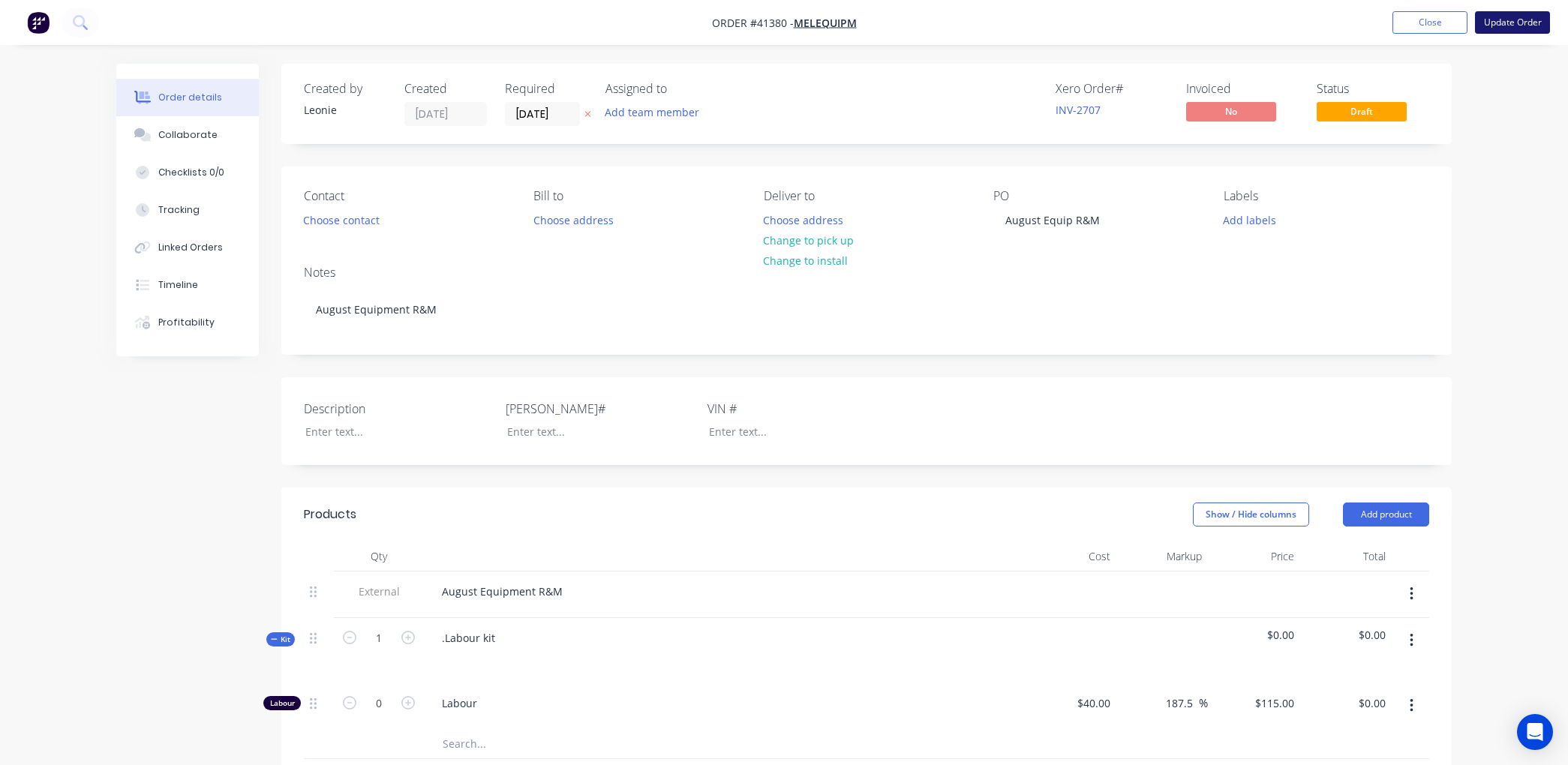
click at [1522, 17] on button "Update Order" at bounding box center [1513, 22] width 75 height 22
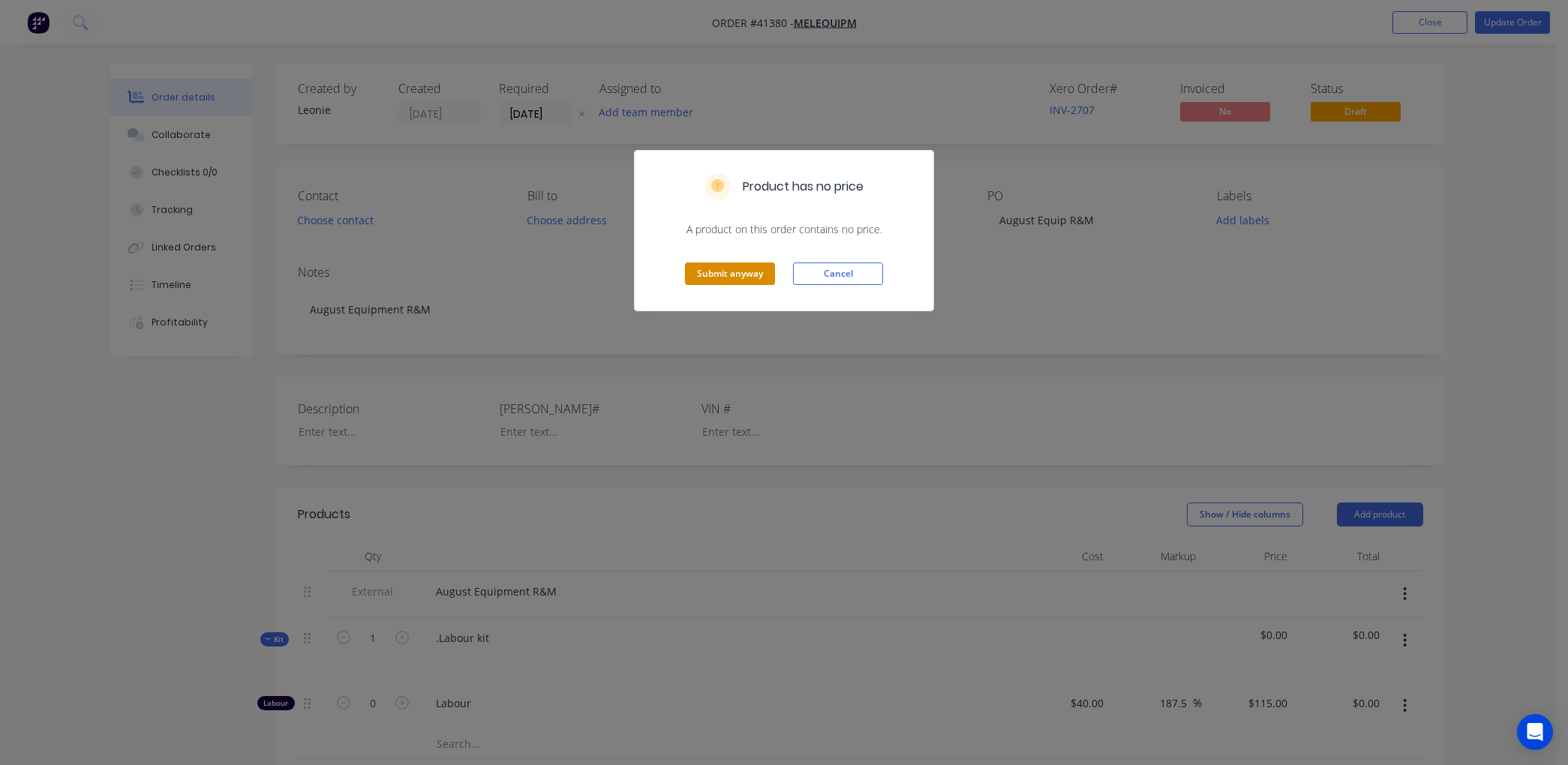
click at [704, 270] on button "Submit anyway" at bounding box center [730, 274] width 90 height 22
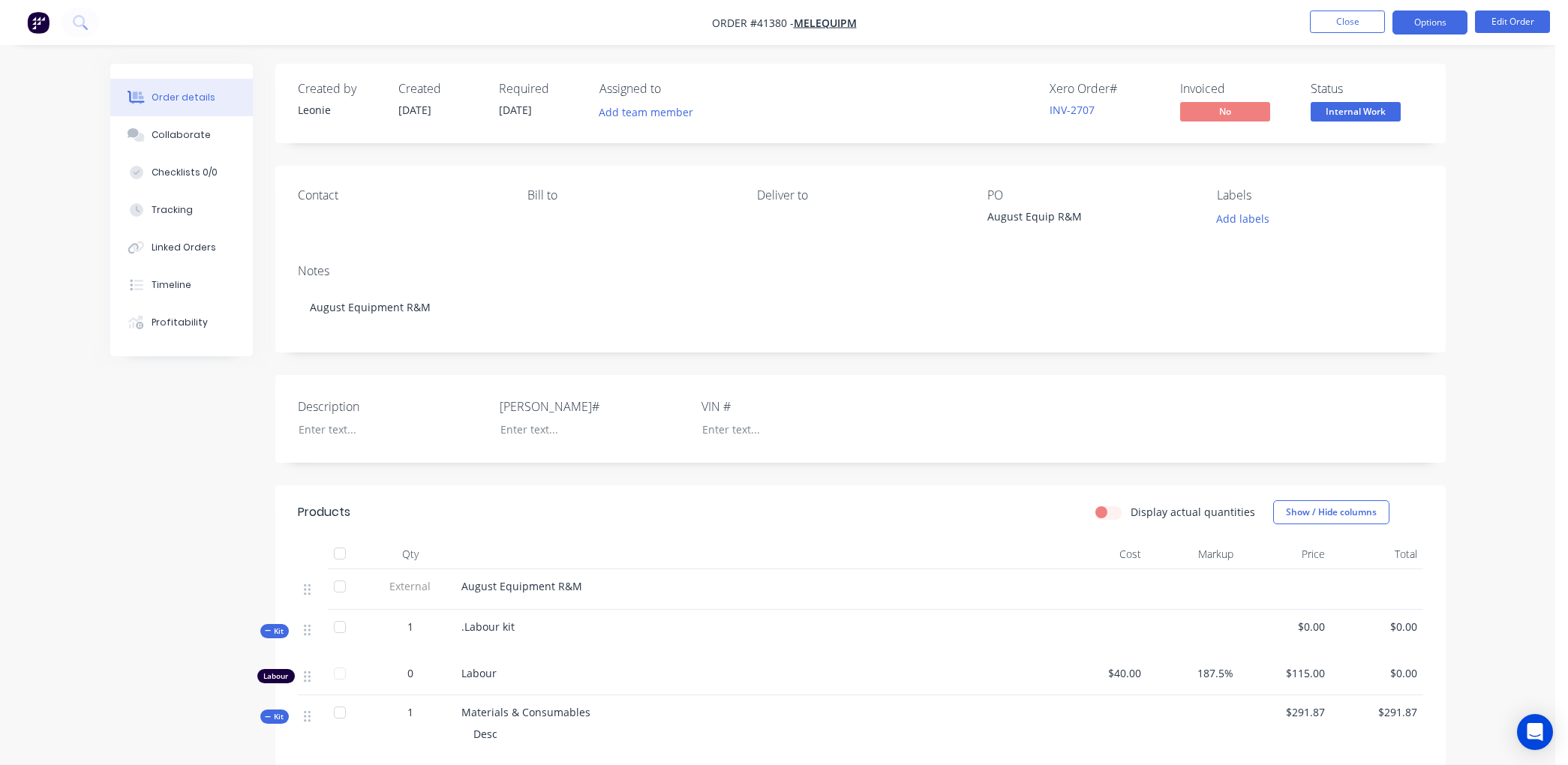
click at [1446, 20] on button "Options" at bounding box center [1430, 22] width 75 height 24
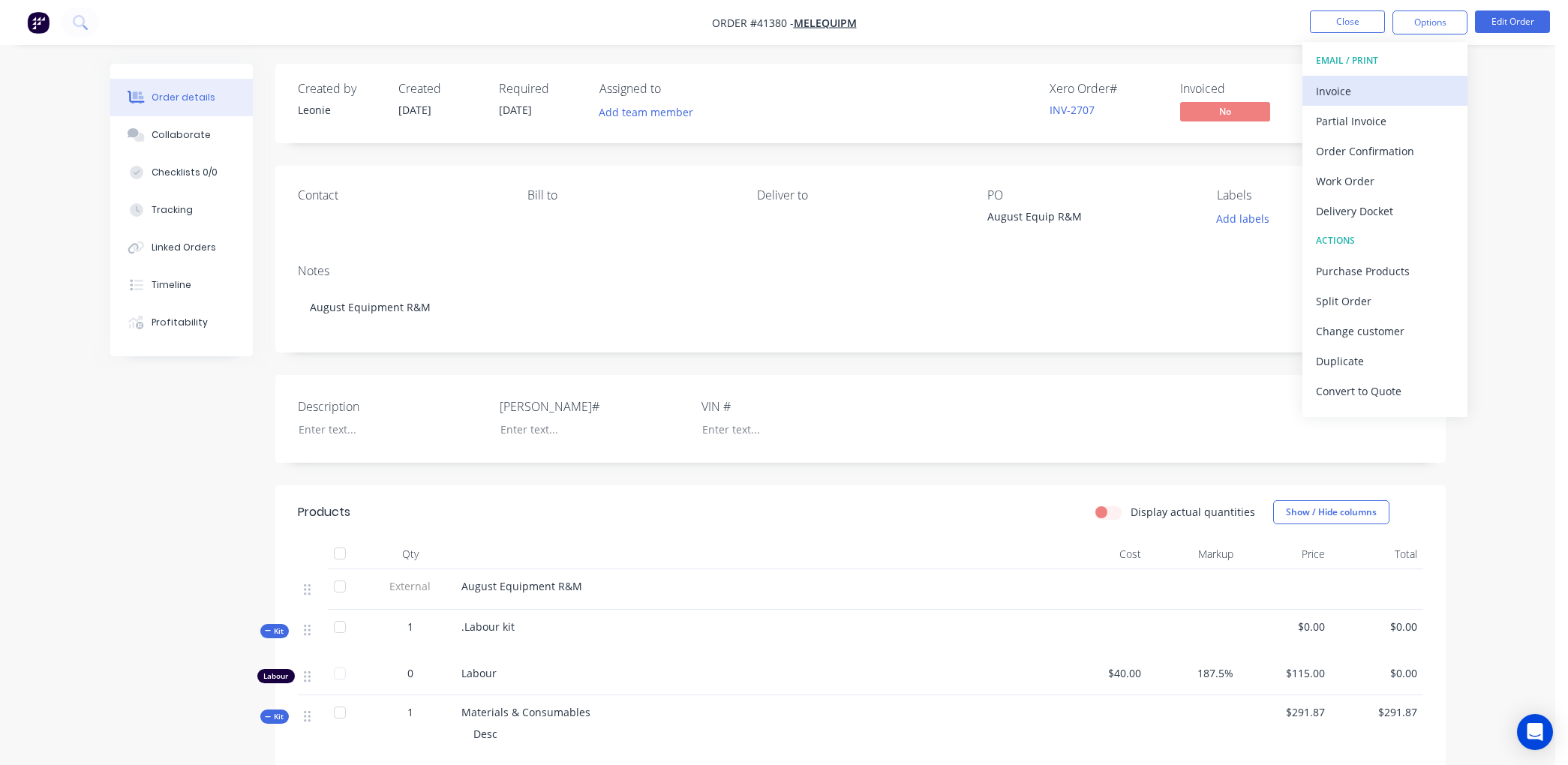
click at [1356, 90] on div "Invoice" at bounding box center [1385, 91] width 138 height 22
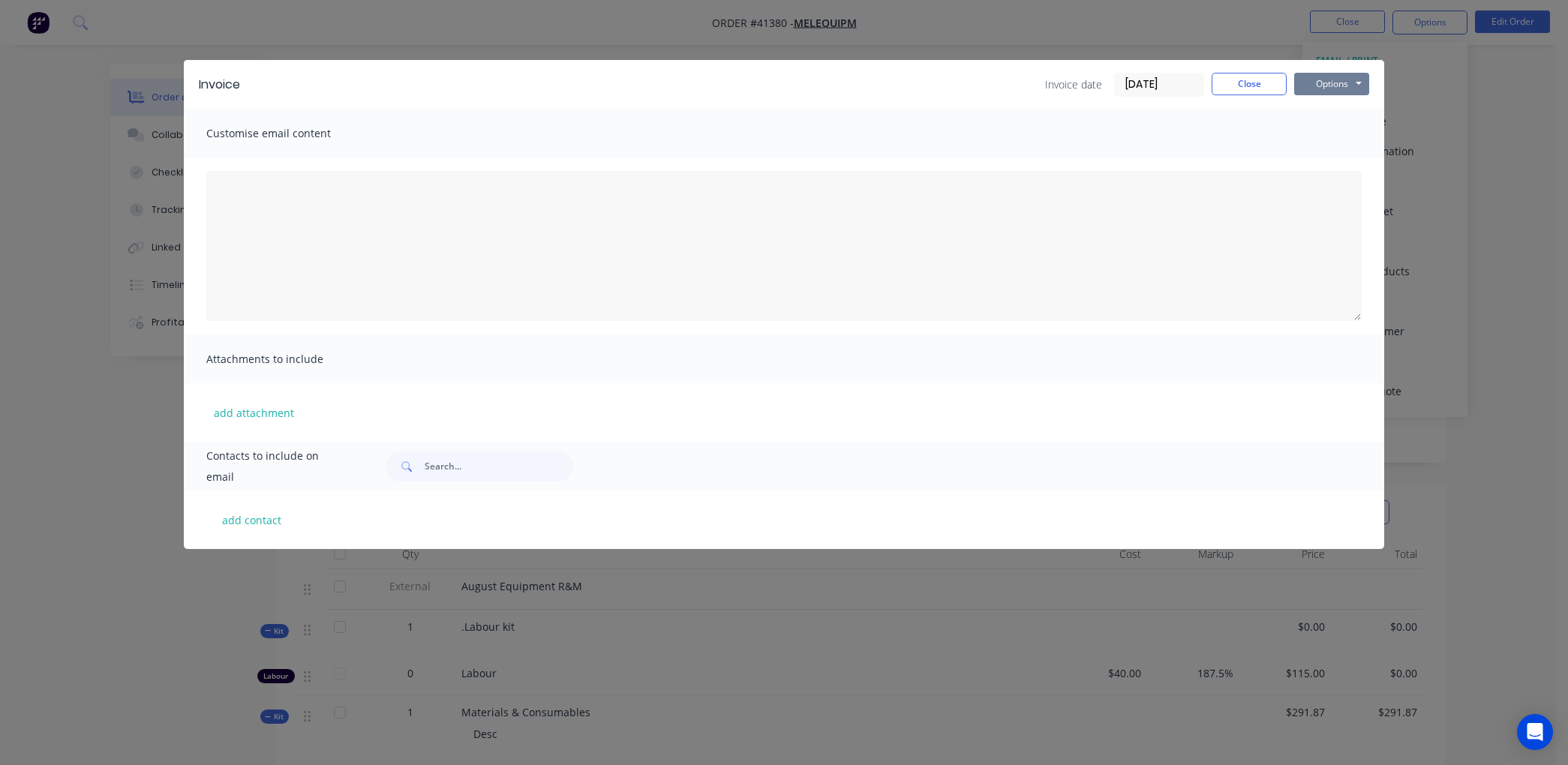
click at [1352, 79] on button "Options" at bounding box center [1333, 84] width 75 height 22
click at [1194, 80] on input "[DATE]" at bounding box center [1160, 85] width 88 height 22
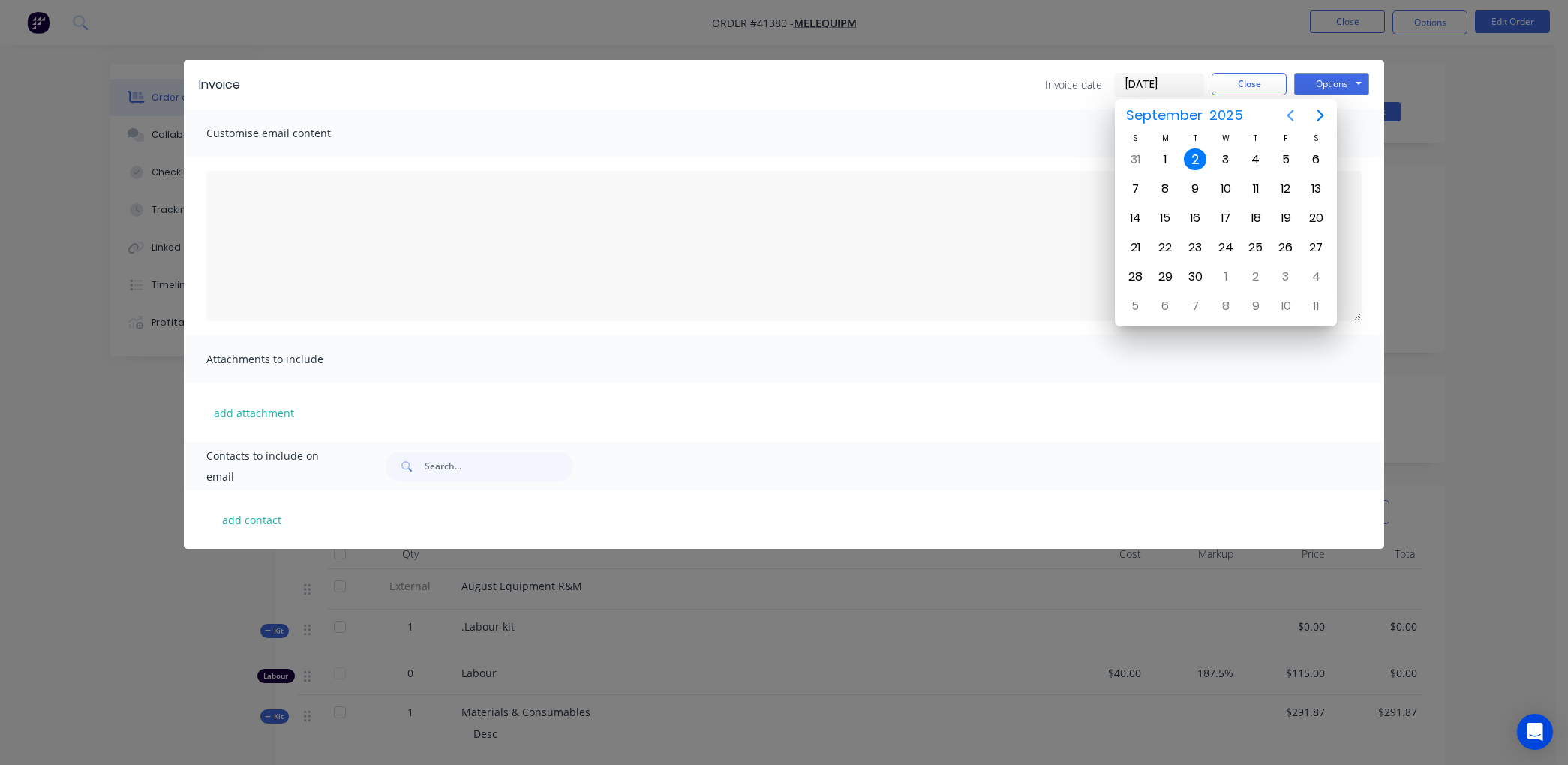
click at [1287, 112] on icon "Previous page" at bounding box center [1291, 116] width 18 height 18
click at [1139, 295] on div "31" at bounding box center [1135, 306] width 22 height 22
type input "[DATE]"
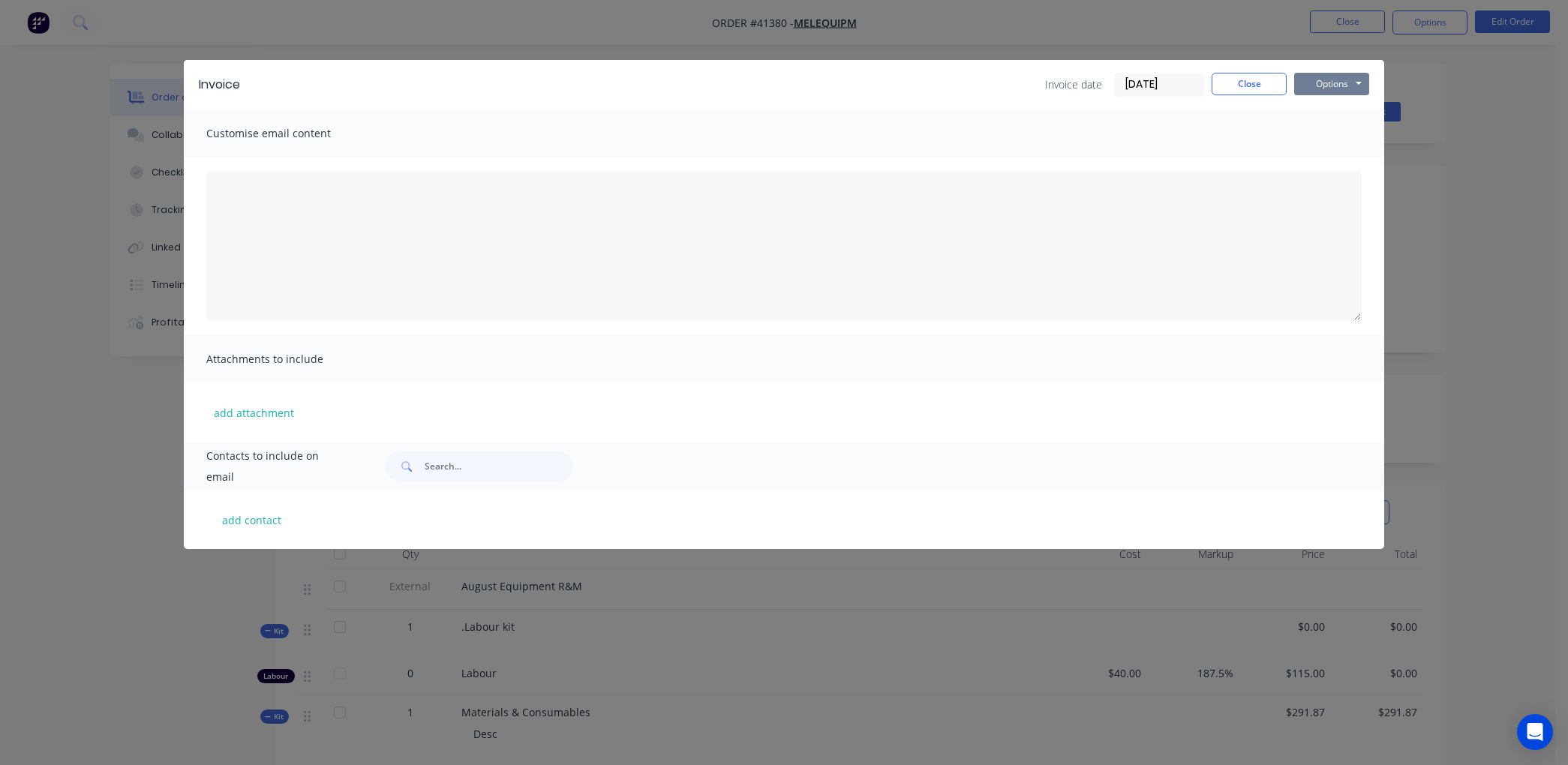
click at [1327, 79] on button "Options" at bounding box center [1333, 84] width 75 height 22
click at [1347, 131] on button "Print" at bounding box center [1343, 135] width 96 height 25
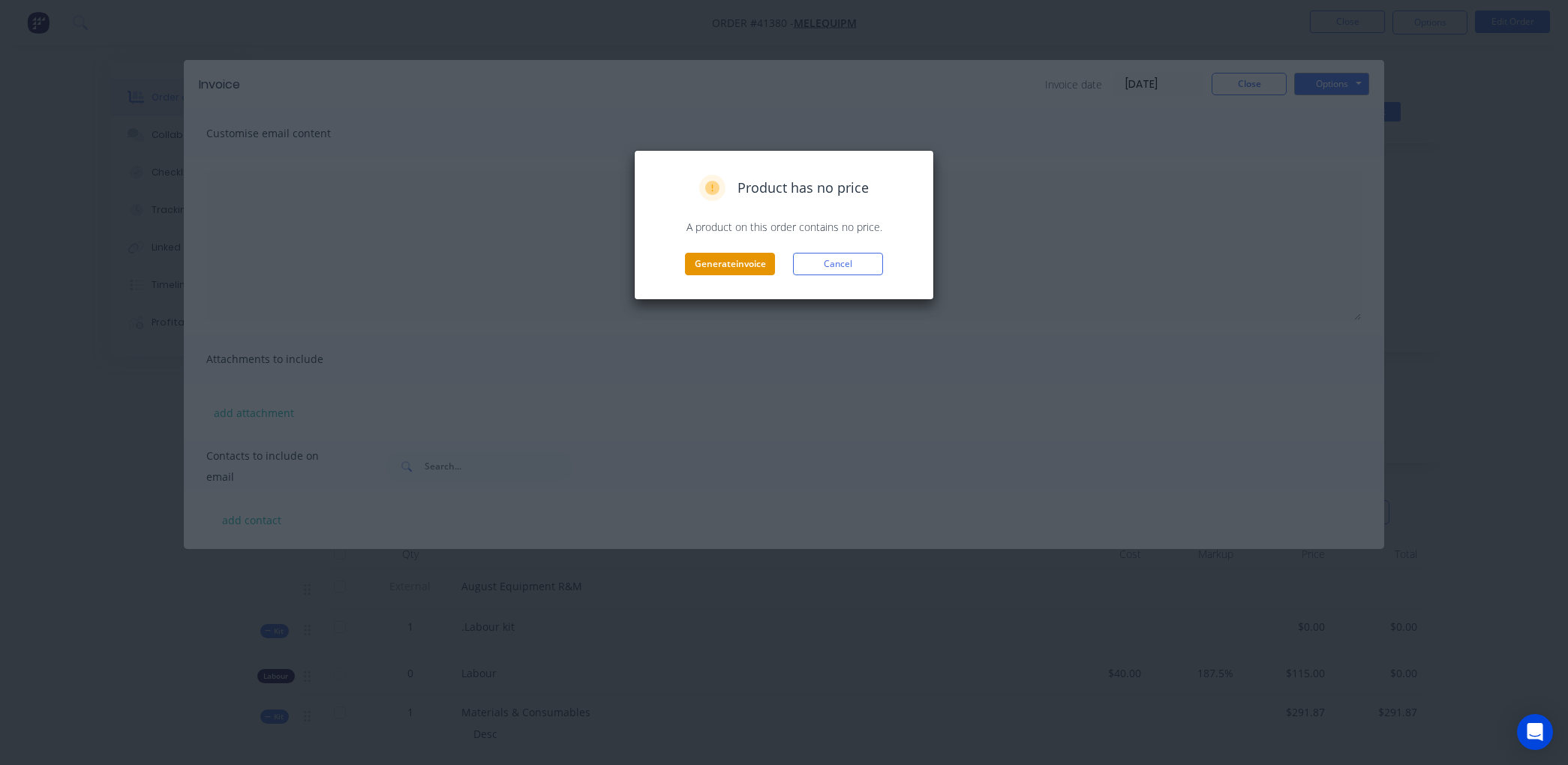
click at [711, 260] on button "Generate invoice" at bounding box center [730, 264] width 90 height 22
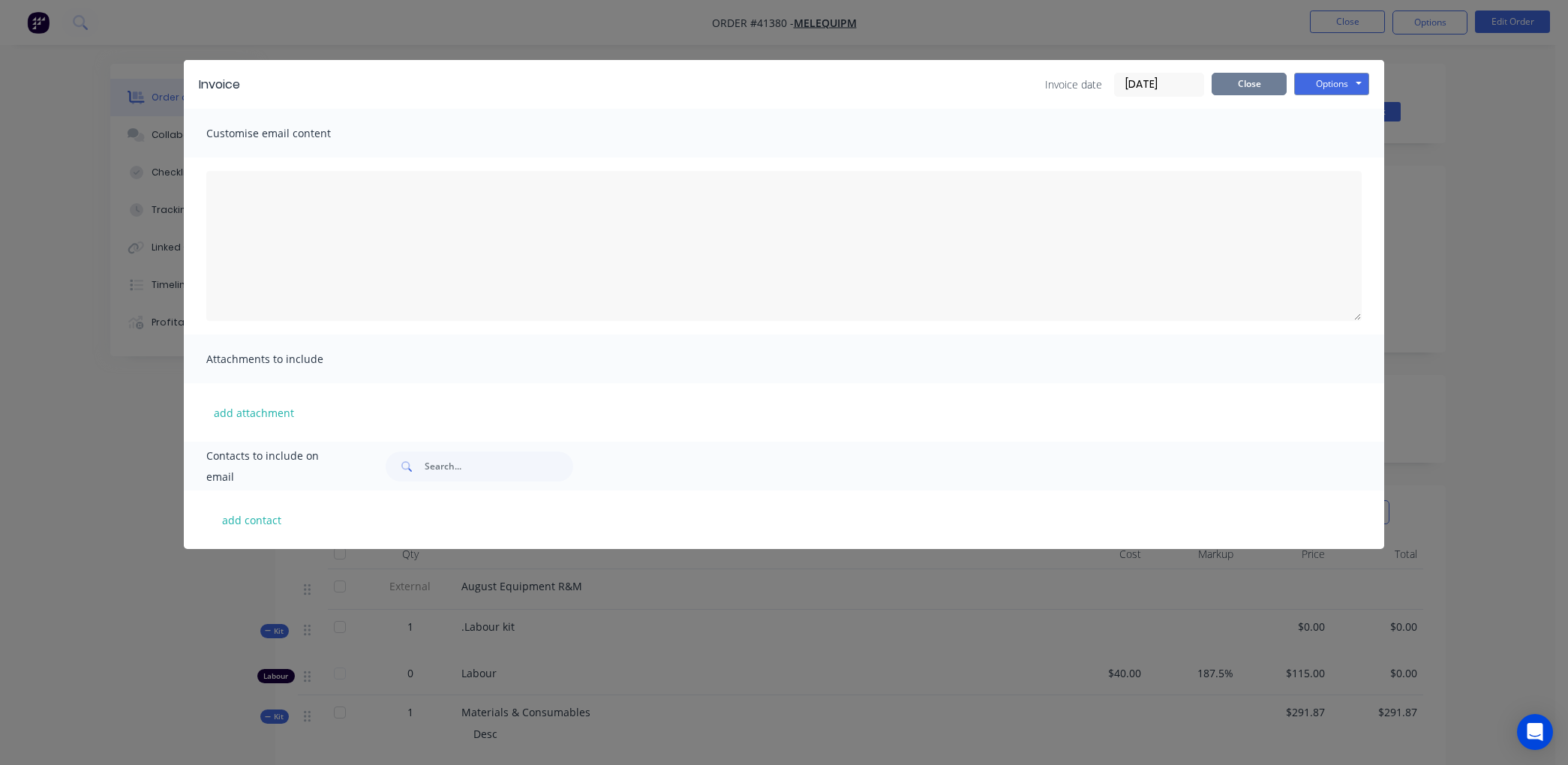
click at [1253, 83] on button "Close" at bounding box center [1250, 84] width 75 height 22
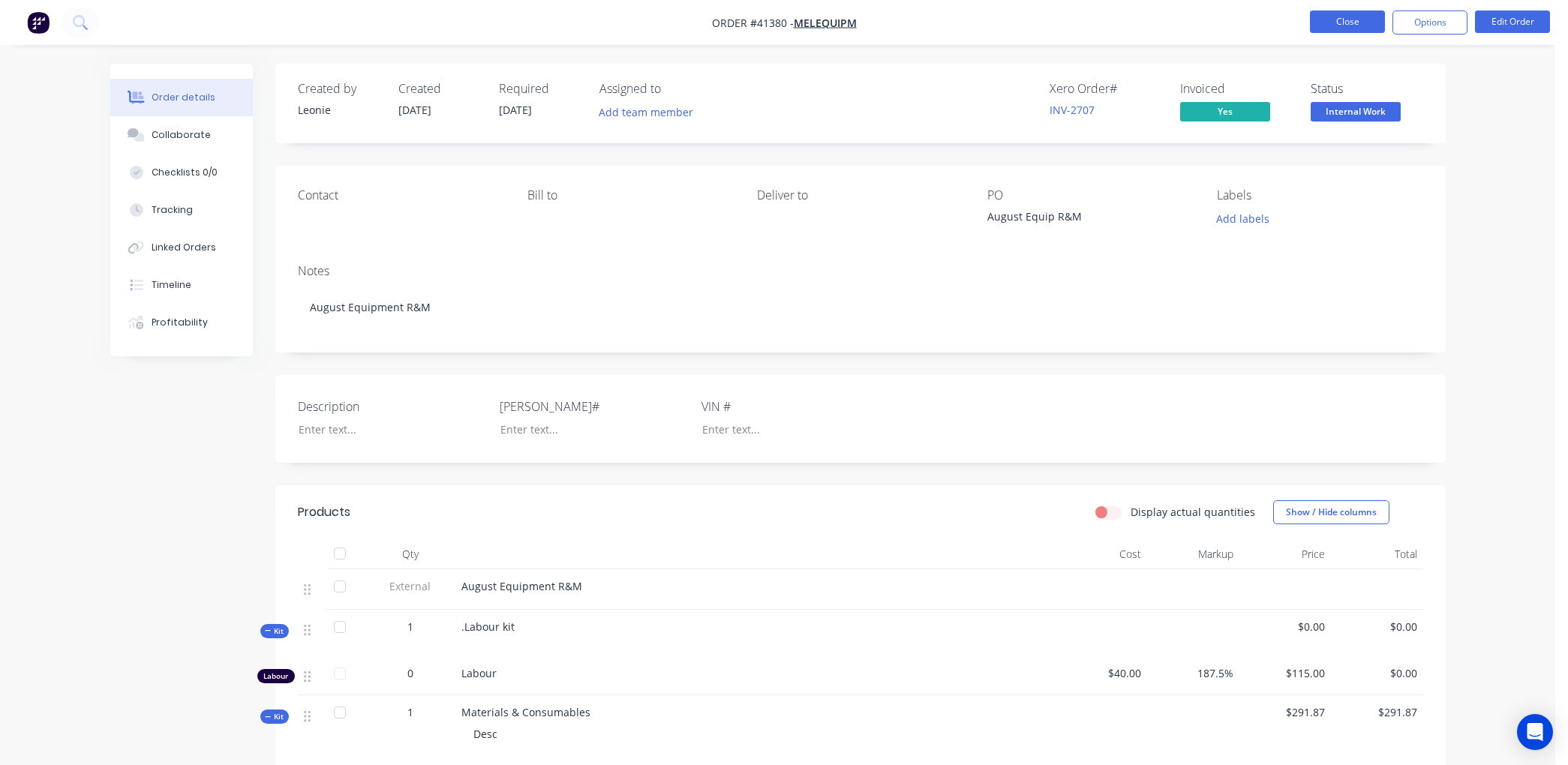
click at [1319, 24] on button "Close" at bounding box center [1348, 21] width 75 height 22
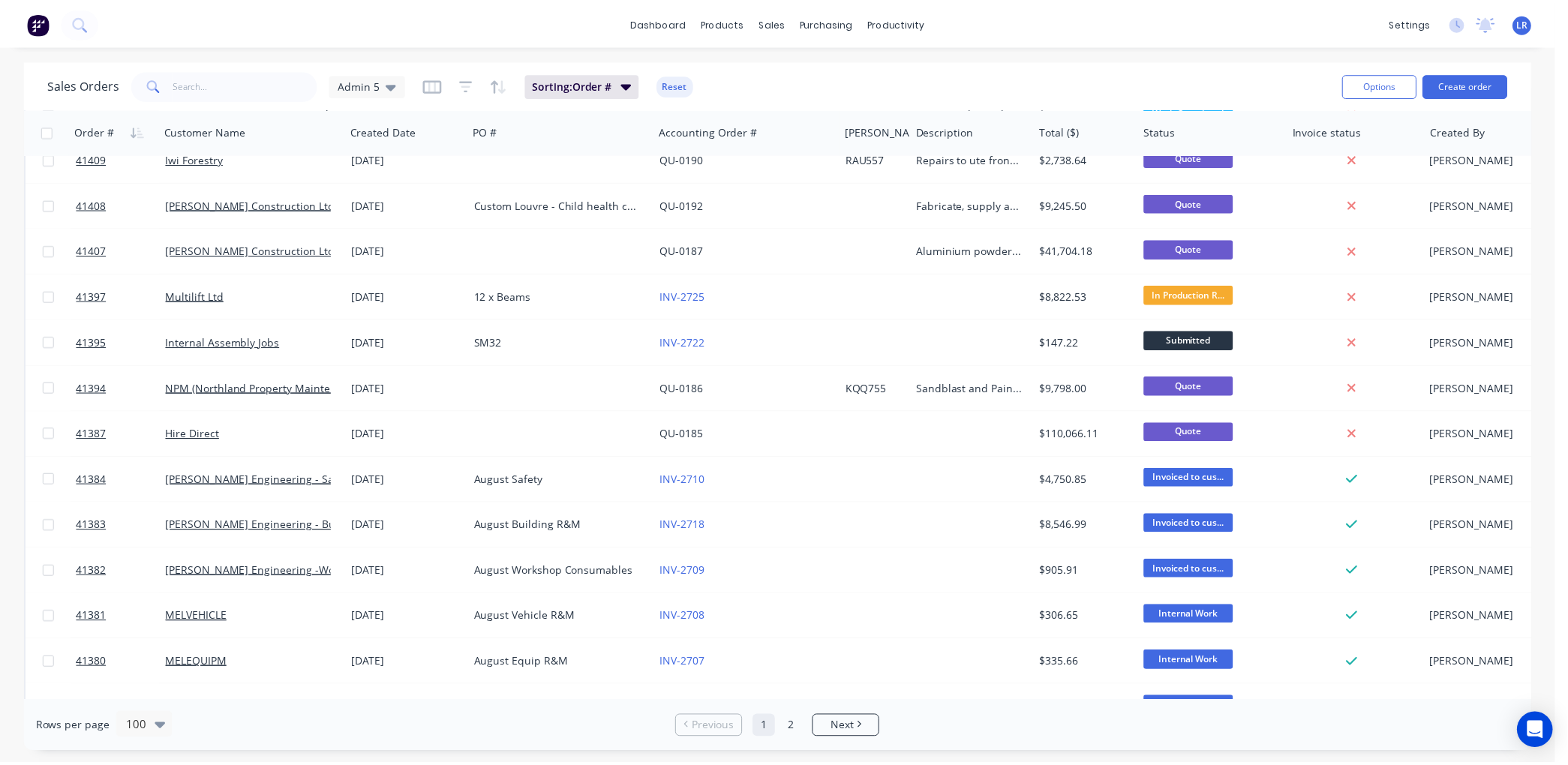
scroll to position [2251, 0]
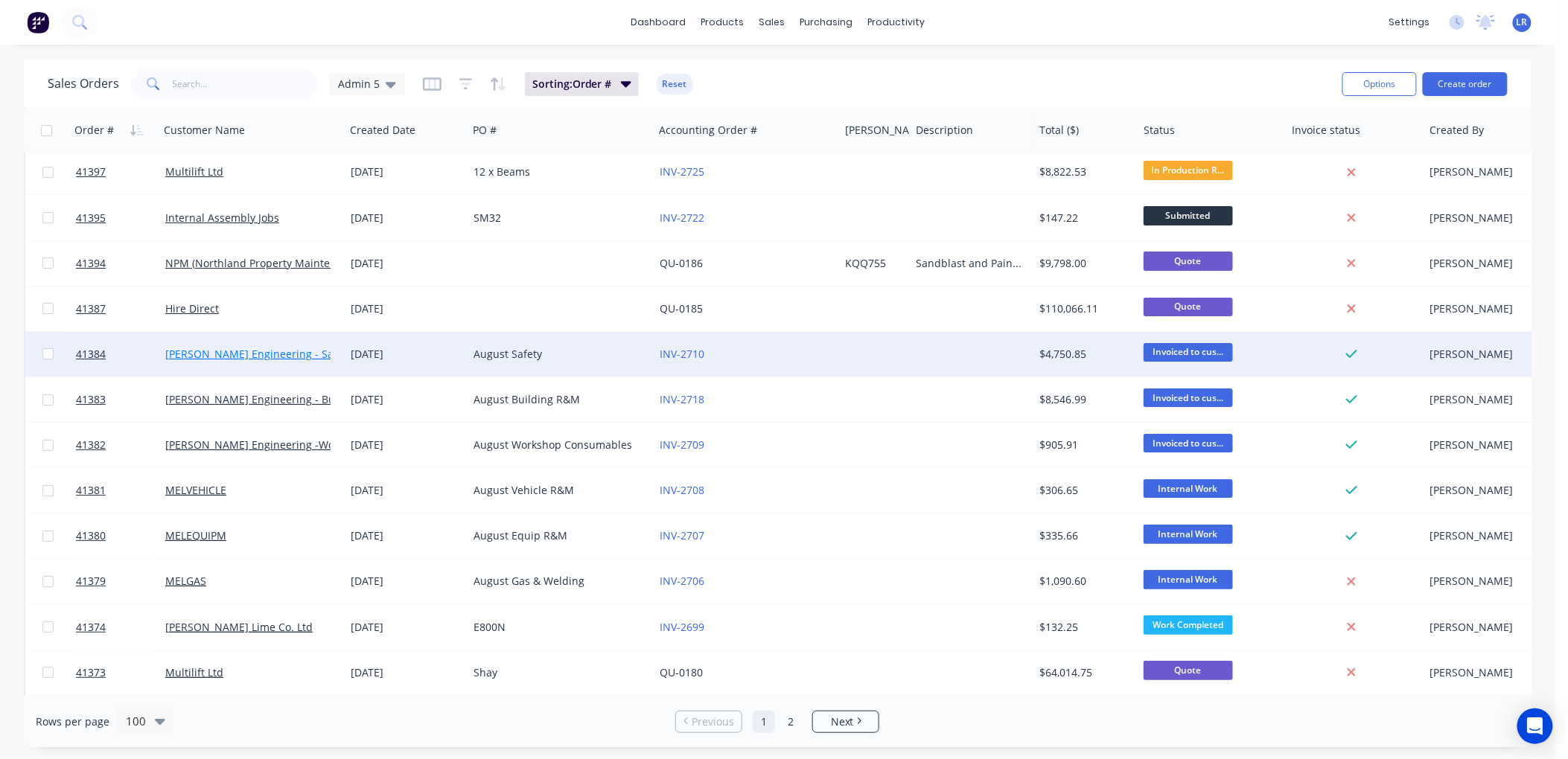
click at [246, 351] on link "[PERSON_NAME] Engineering - Safety" at bounding box center [258, 354] width 187 height 15
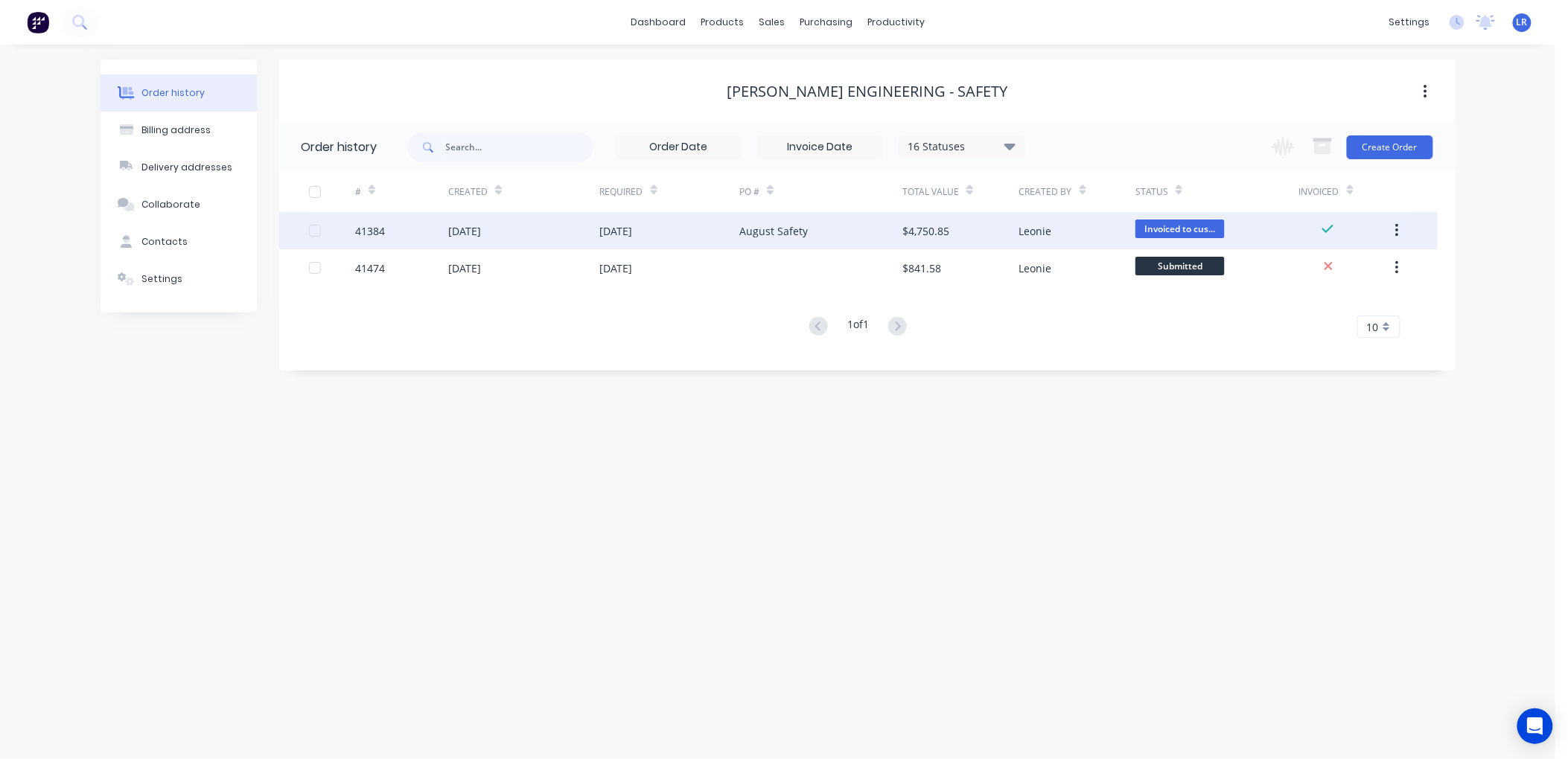
click at [481, 235] on div "[DATE]" at bounding box center [465, 231] width 33 height 16
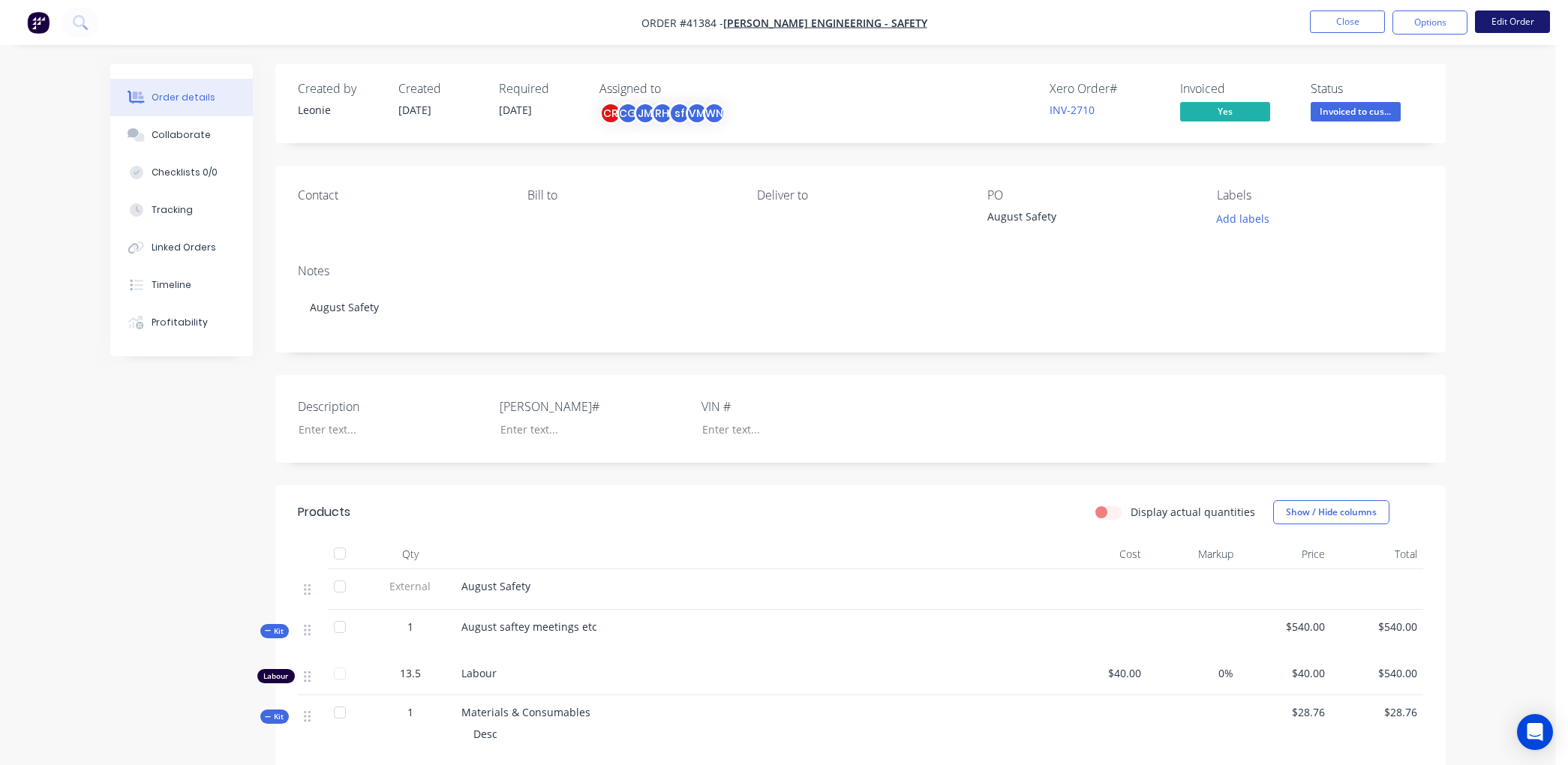
click at [1513, 17] on button "Edit Order" at bounding box center [1513, 21] width 75 height 22
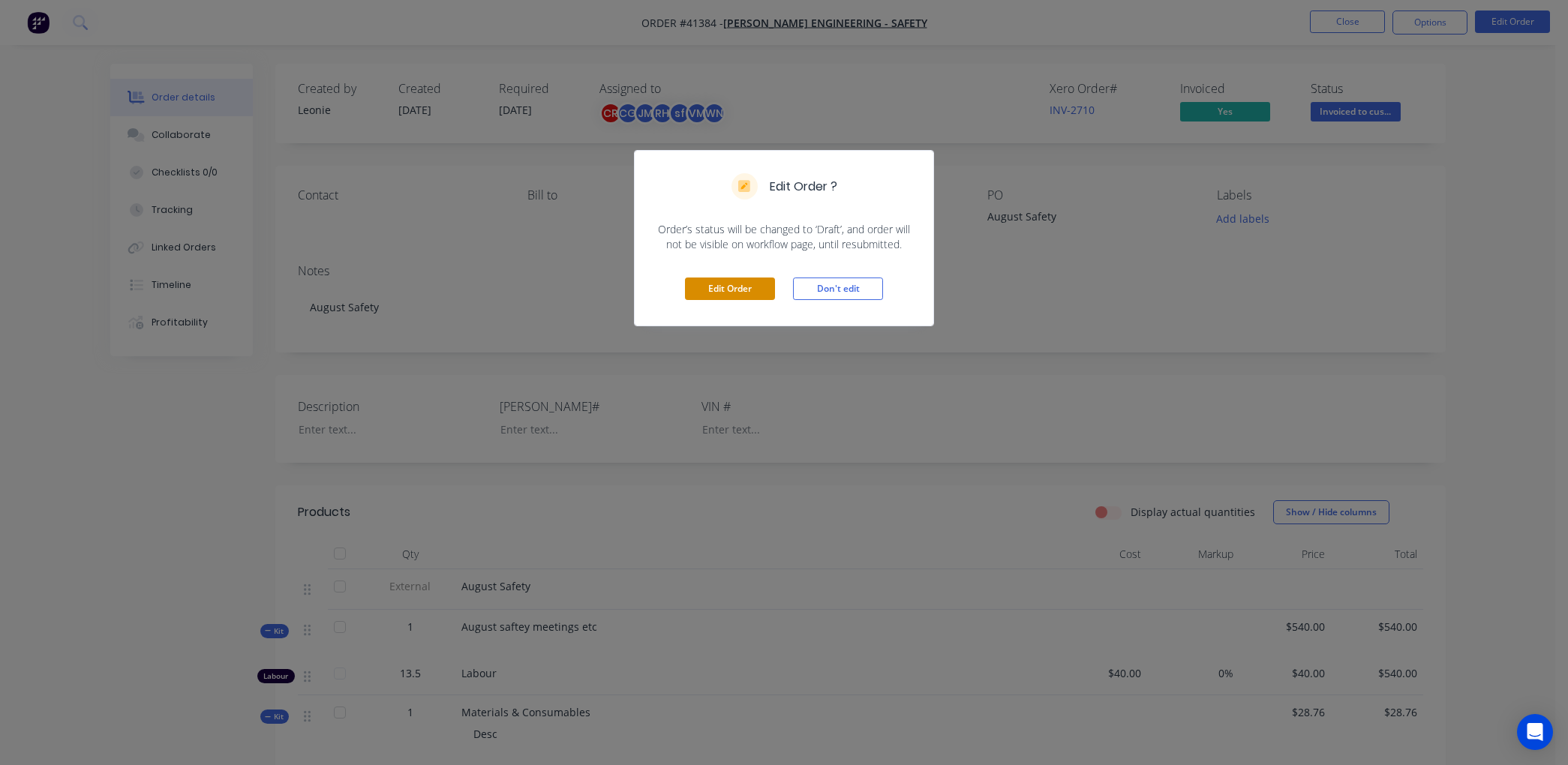
click at [739, 288] on button "Edit Order" at bounding box center [730, 289] width 90 height 22
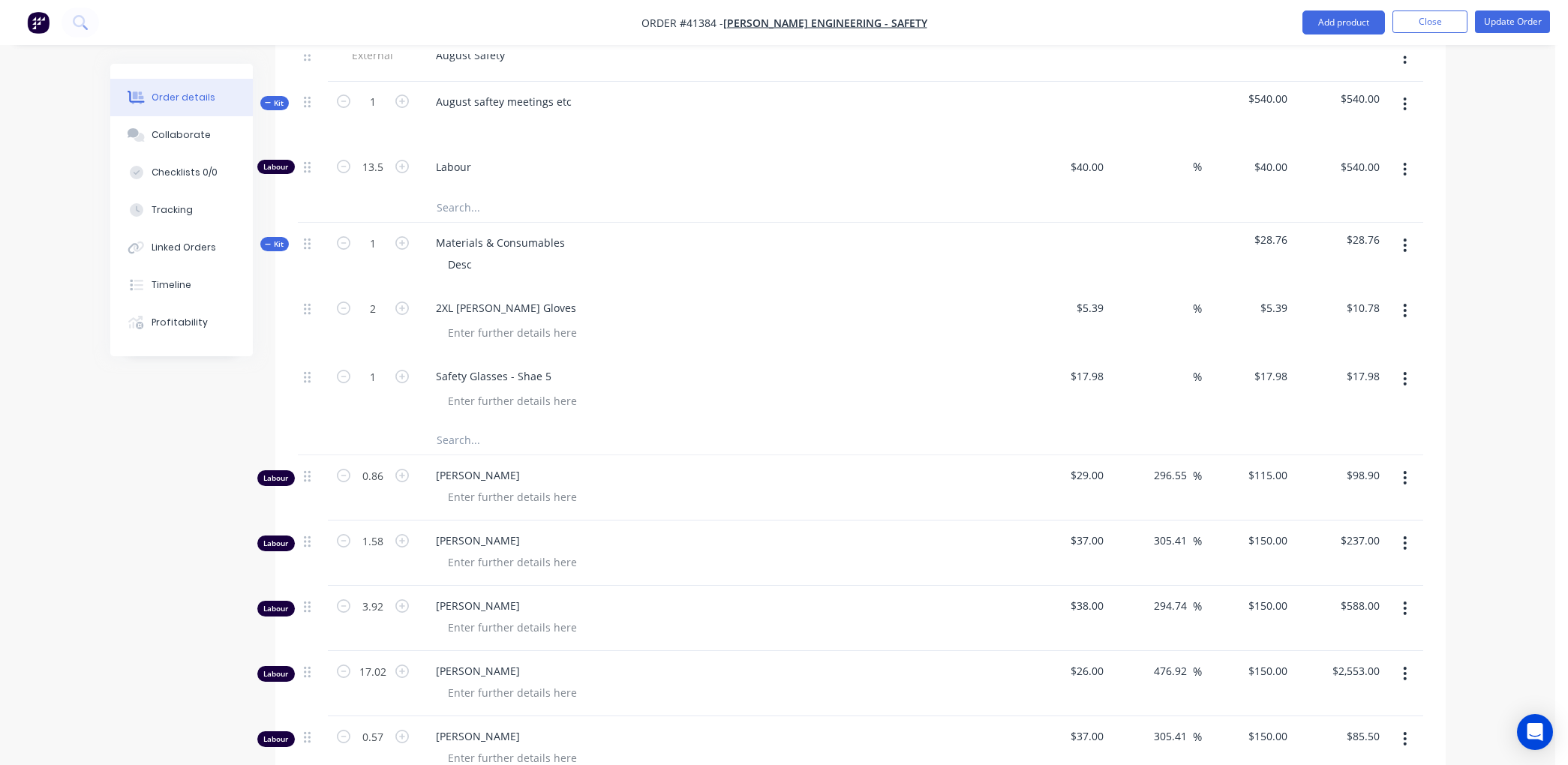
scroll to position [667, 0]
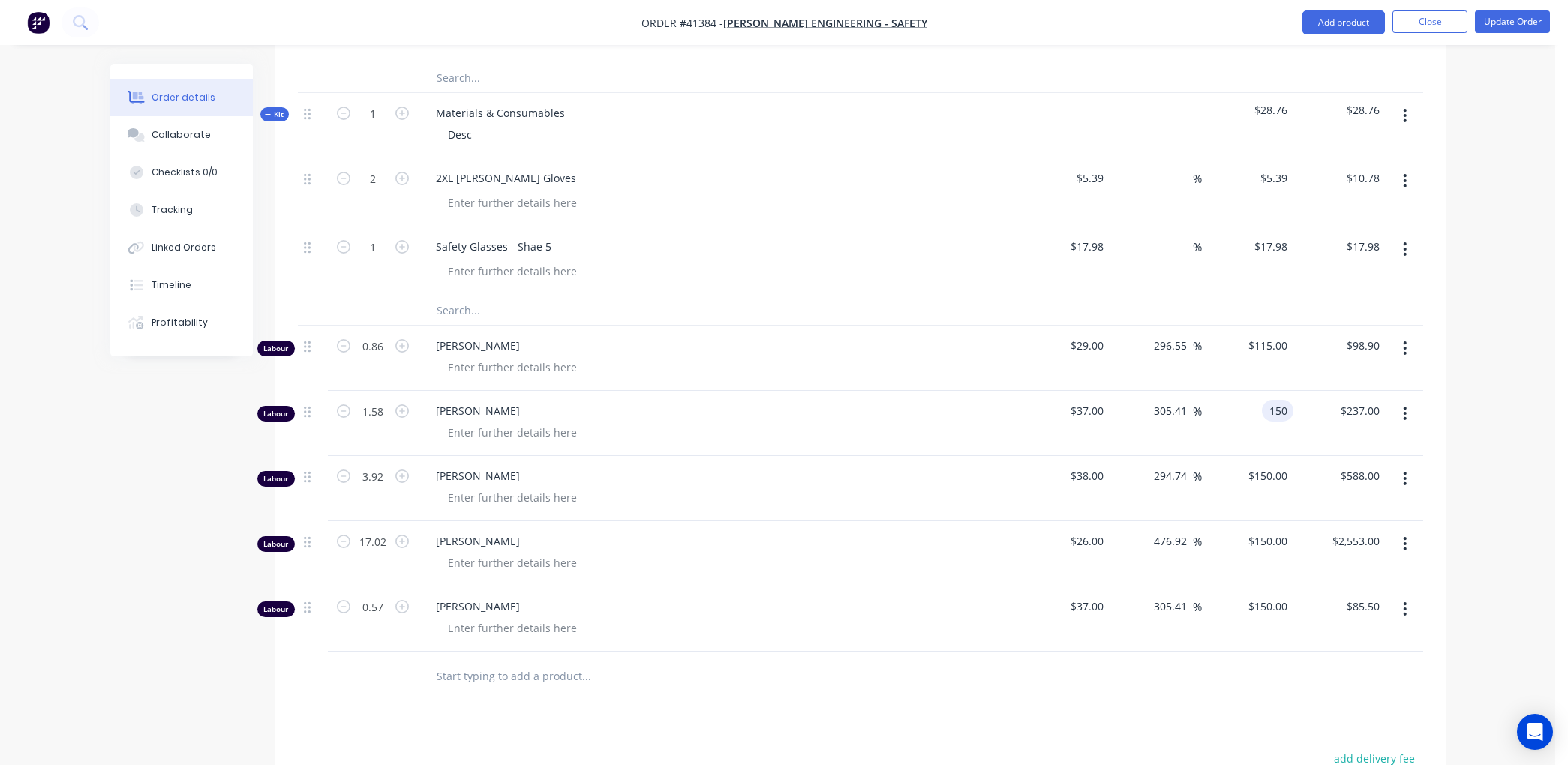
click at [1286, 410] on input "150" at bounding box center [1281, 411] width 26 height 22
type input "115"
type input "210.81"
type input "$115.00"
type input "$181.70"
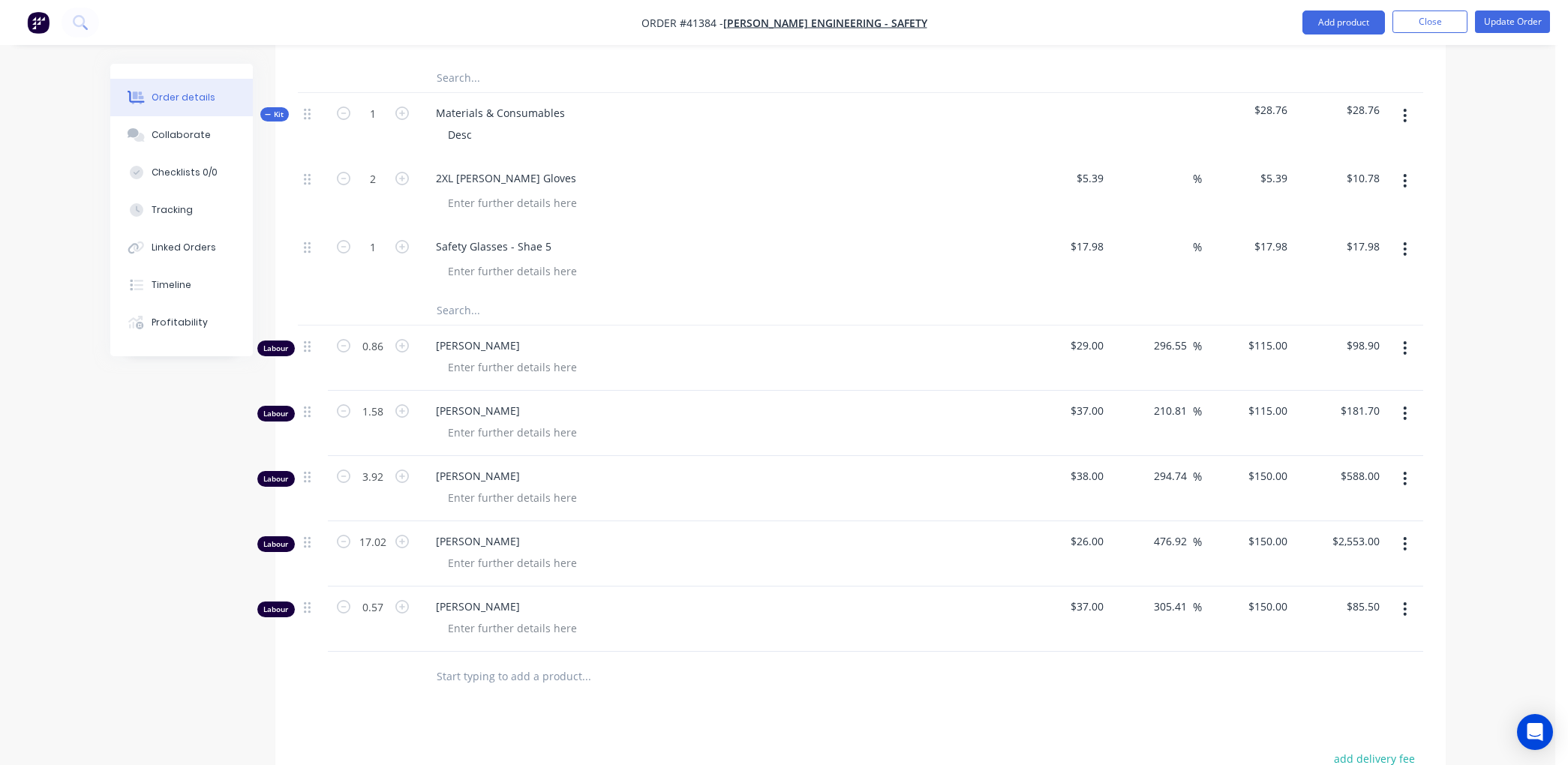
click at [928, 448] on div "[PERSON_NAME]" at bounding box center [717, 423] width 601 height 65
click at [1288, 473] on input "150" at bounding box center [1270, 476] width 47 height 22
type input "115"
type input "202.63"
type input "$115.00"
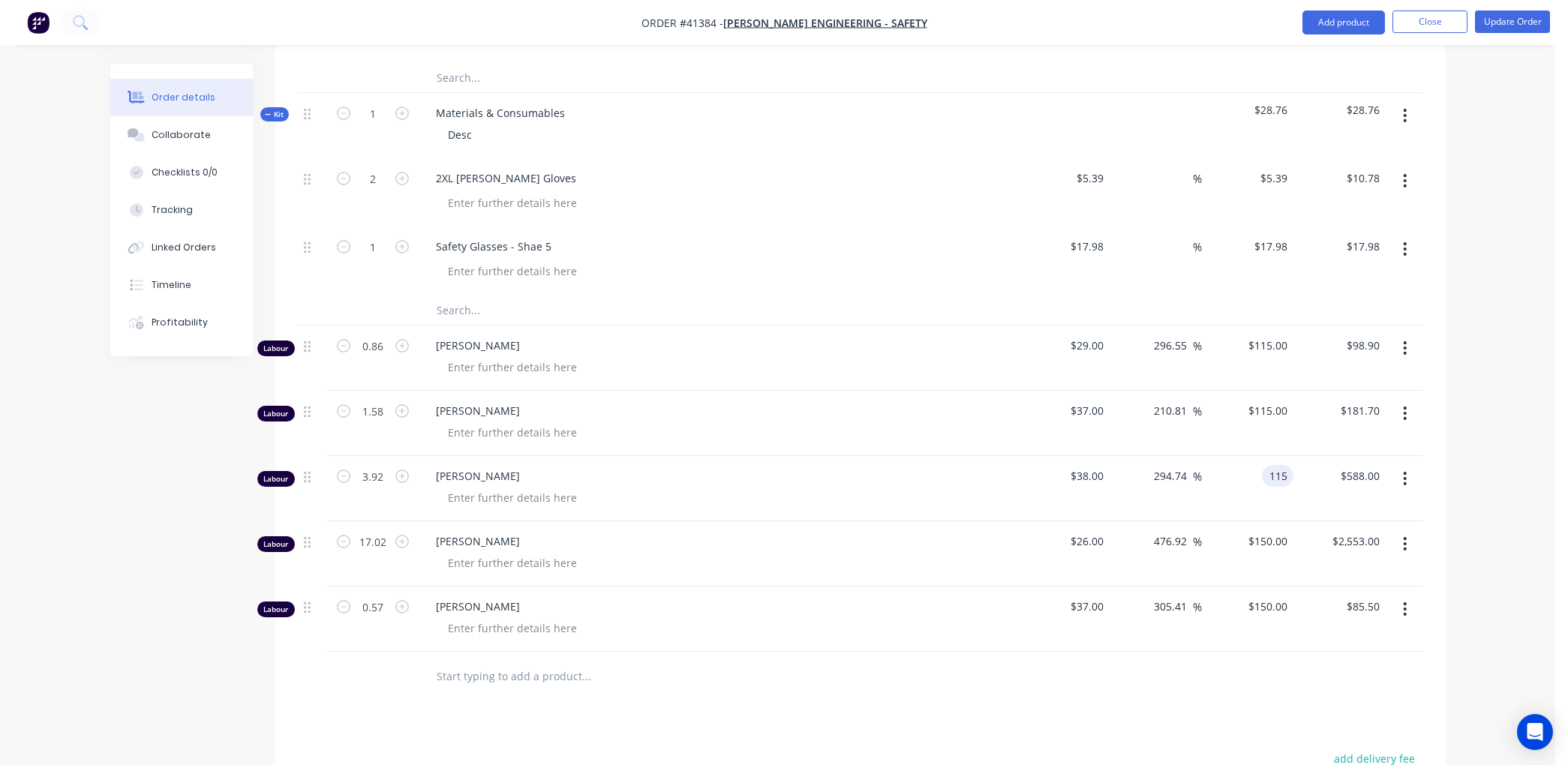
type input "$450.80"
click at [1084, 494] on div "$38.00 $38.00" at bounding box center [1064, 488] width 92 height 65
click at [1294, 538] on div "$2,553.00 $2,553.00" at bounding box center [1340, 554] width 92 height 65
click at [1291, 538] on input "150" at bounding box center [1281, 542] width 26 height 22
type input "115"
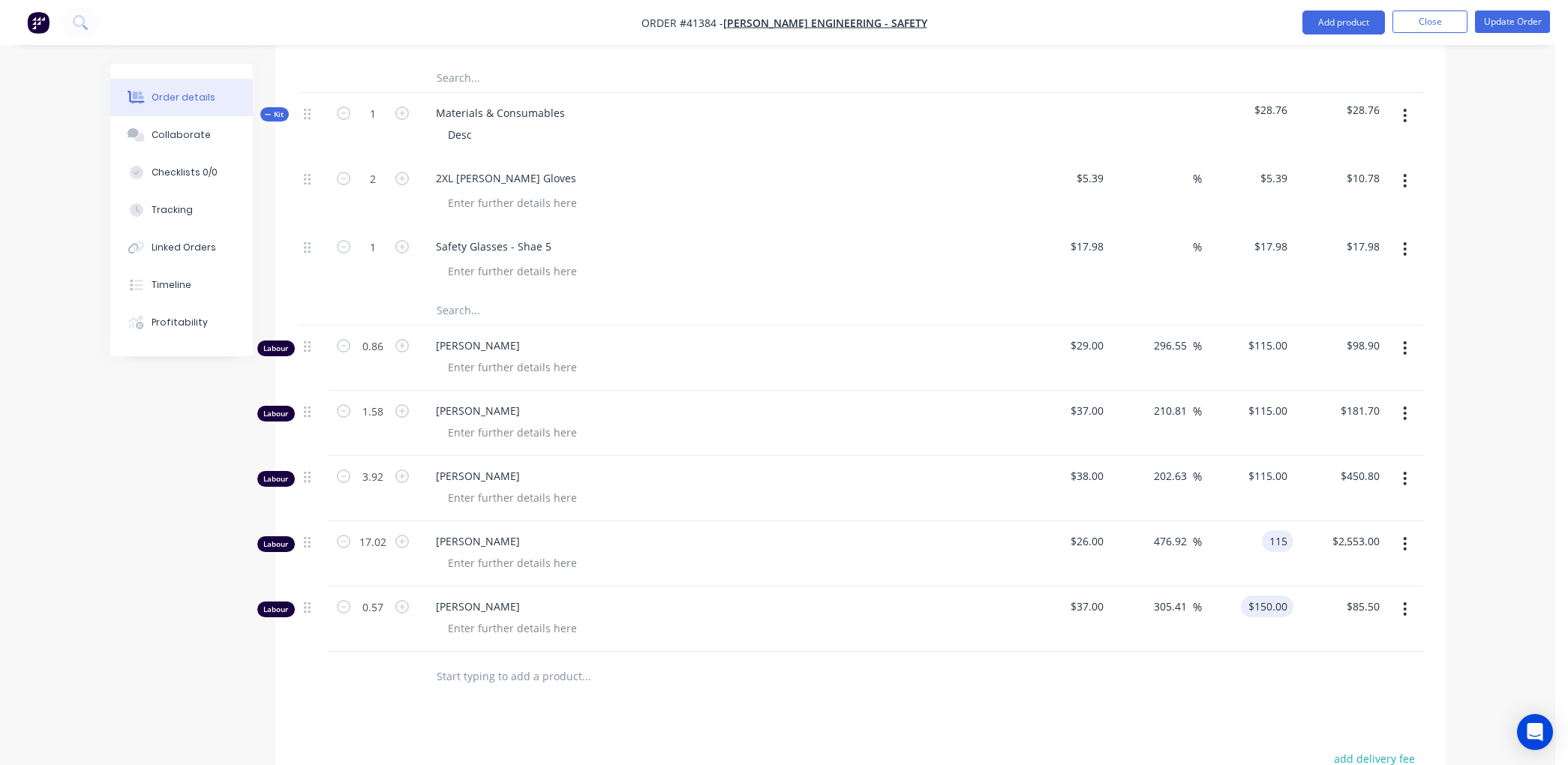
type input "342.31"
type input "$115.00"
type input "$1,957.30"
click at [1290, 605] on input "150" at bounding box center [1281, 607] width 26 height 22
type input "115"
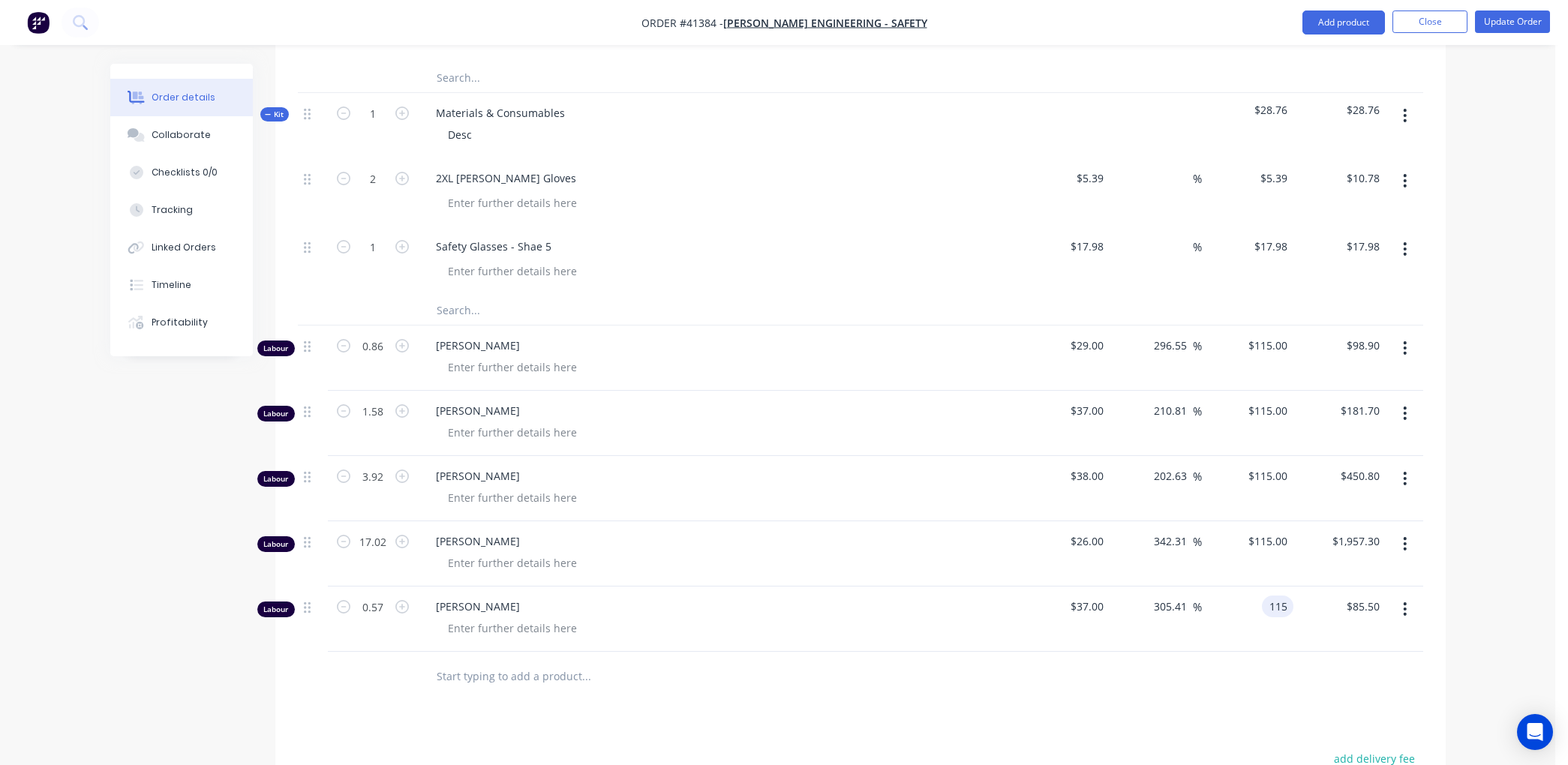
type input "210.81"
type input "$115.00"
type input "$65.55"
click at [1282, 641] on div "$115.00 115" at bounding box center [1248, 619] width 92 height 65
click at [1527, 18] on button "Update Order" at bounding box center [1513, 21] width 75 height 22
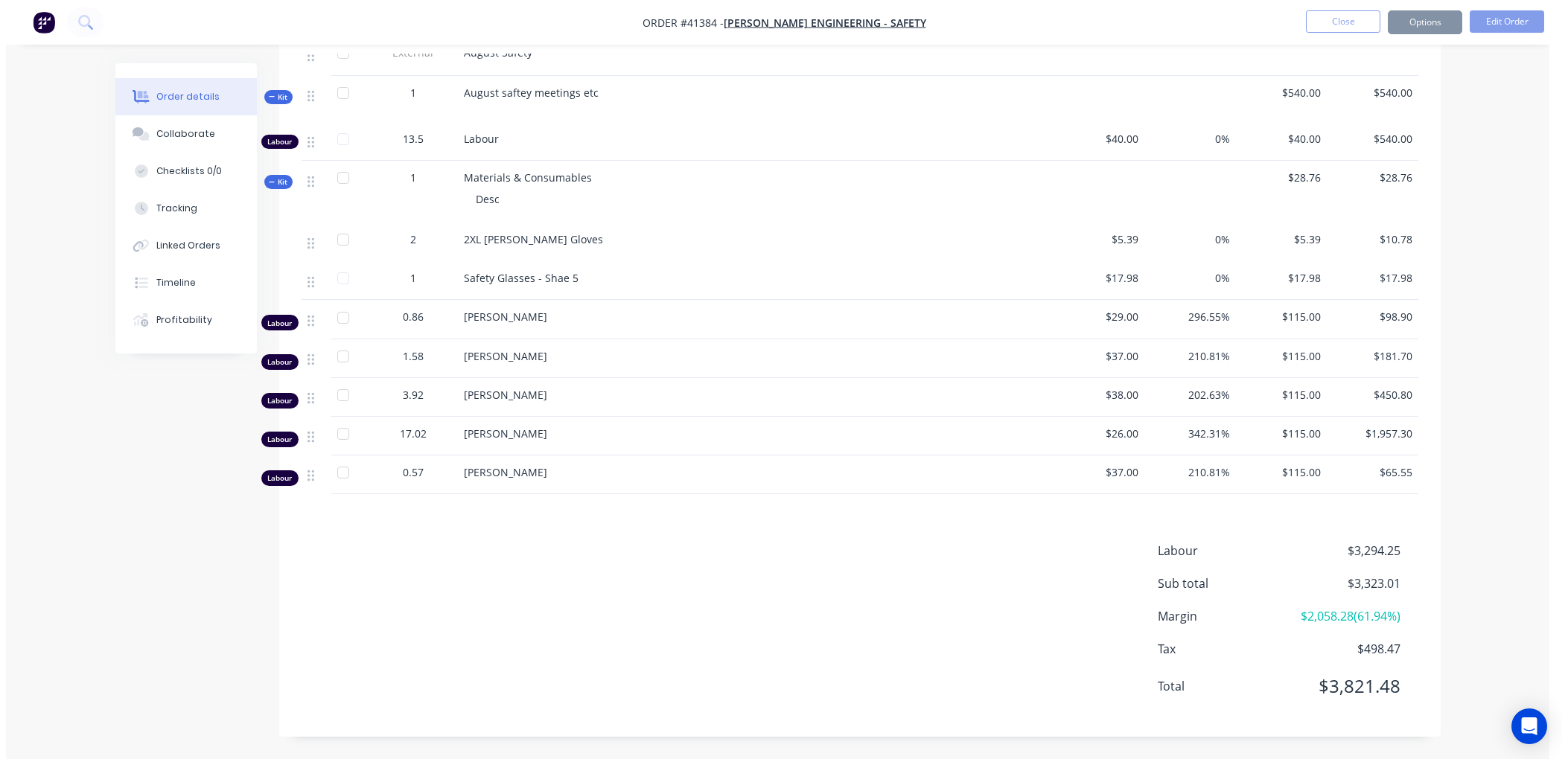
scroll to position [0, 0]
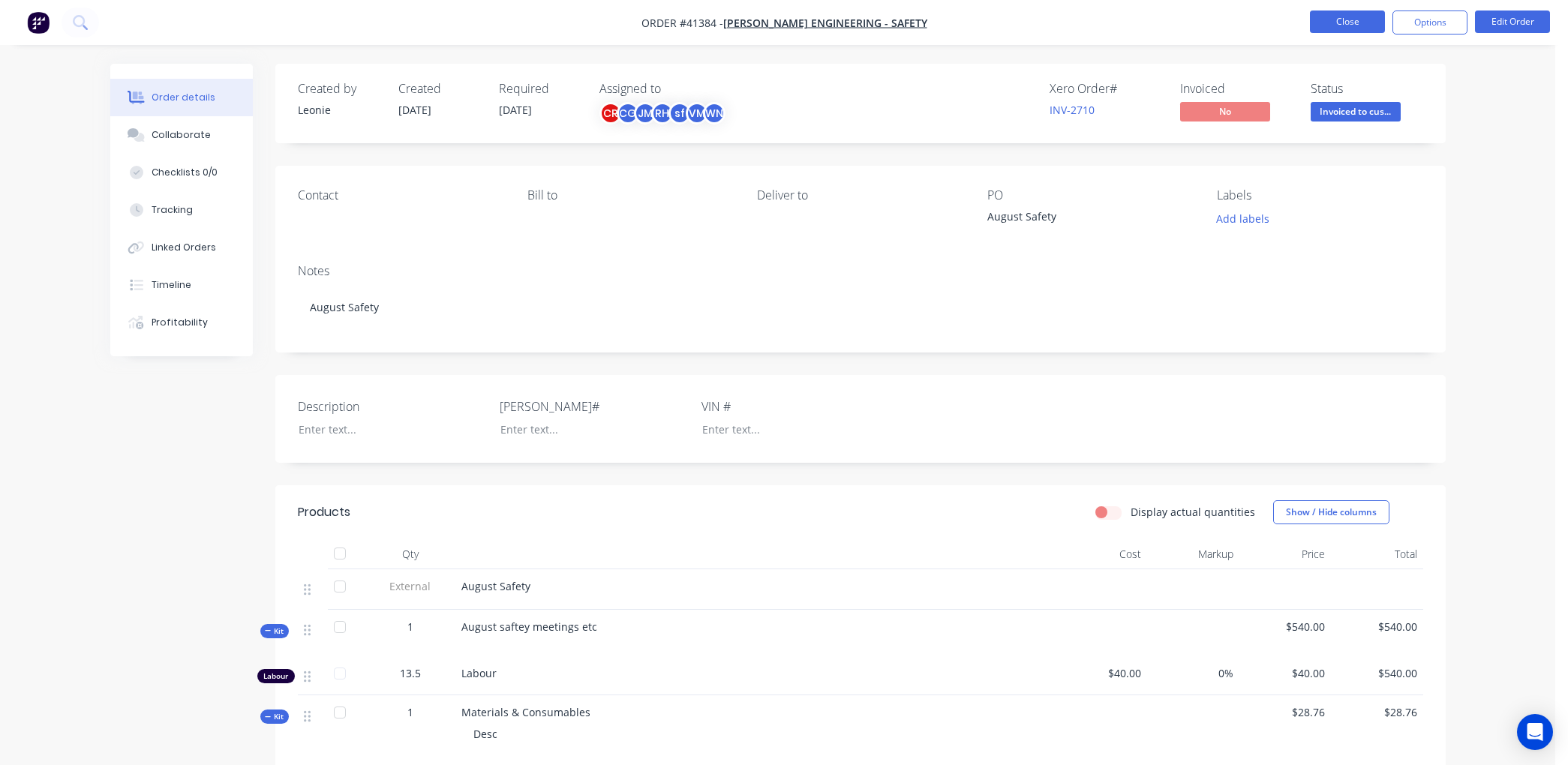
click at [1329, 16] on button "Close" at bounding box center [1348, 21] width 75 height 22
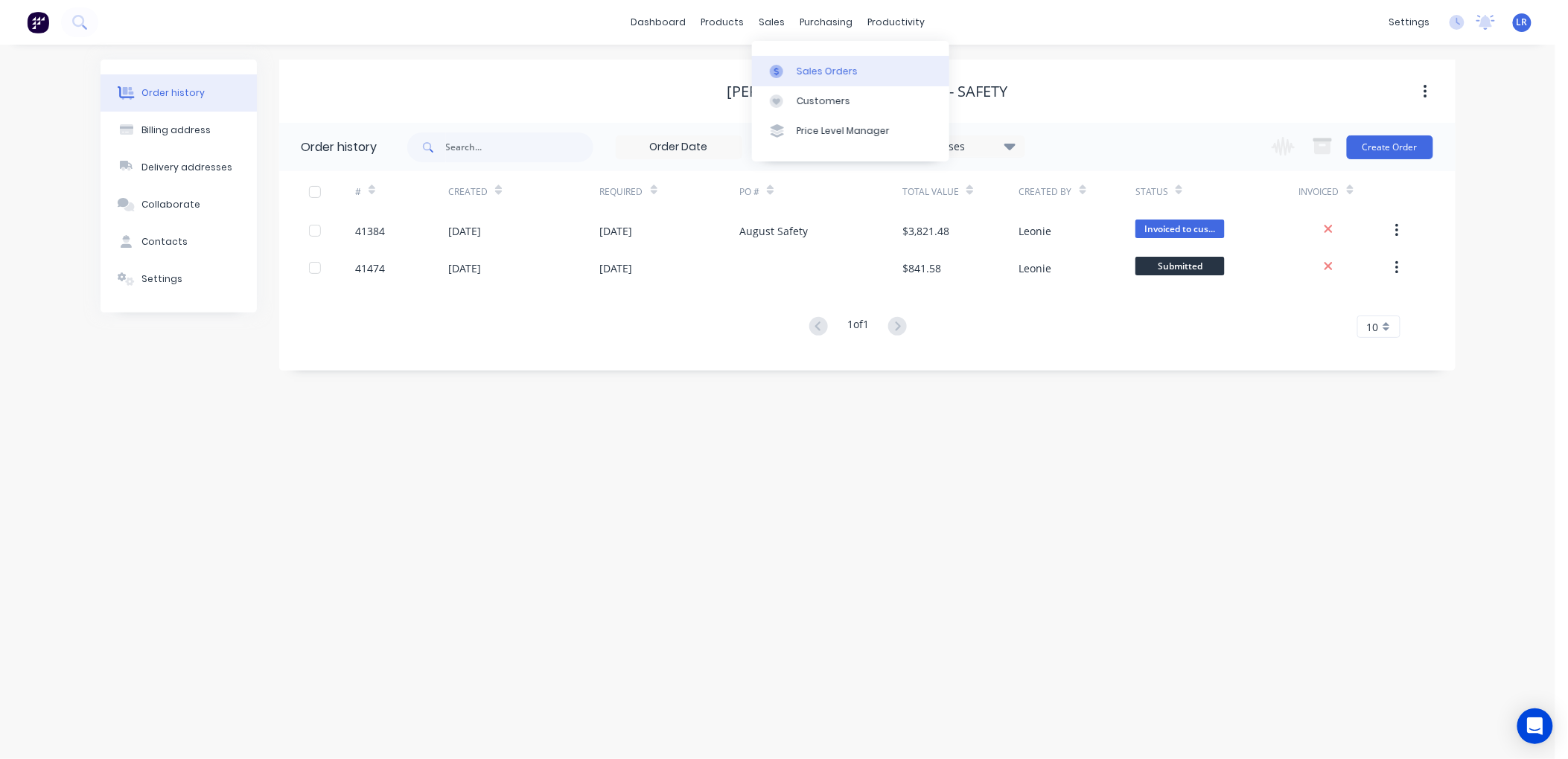
click at [805, 61] on link "Sales Orders" at bounding box center [851, 70] width 197 height 30
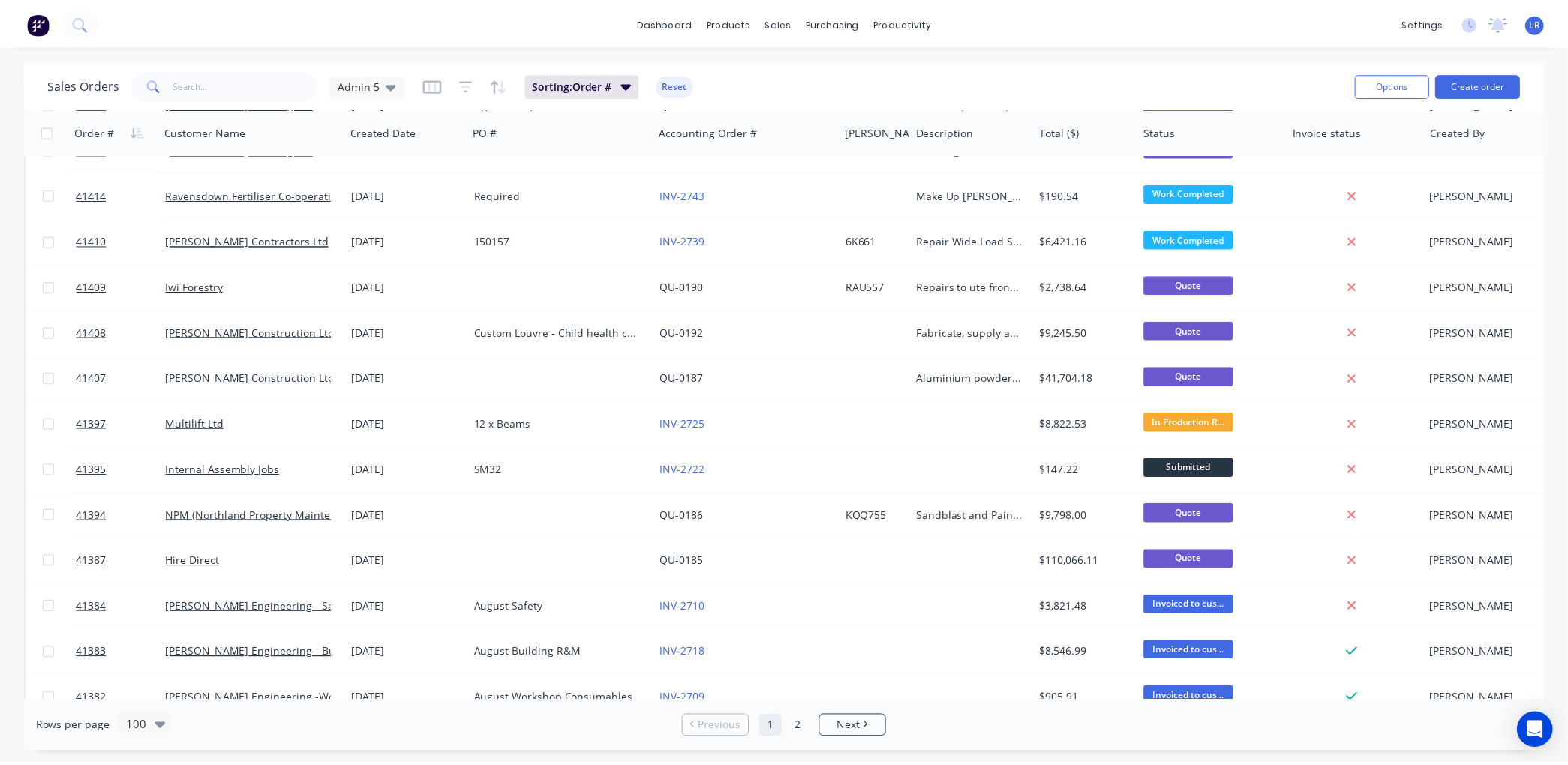
scroll to position [2334, 0]
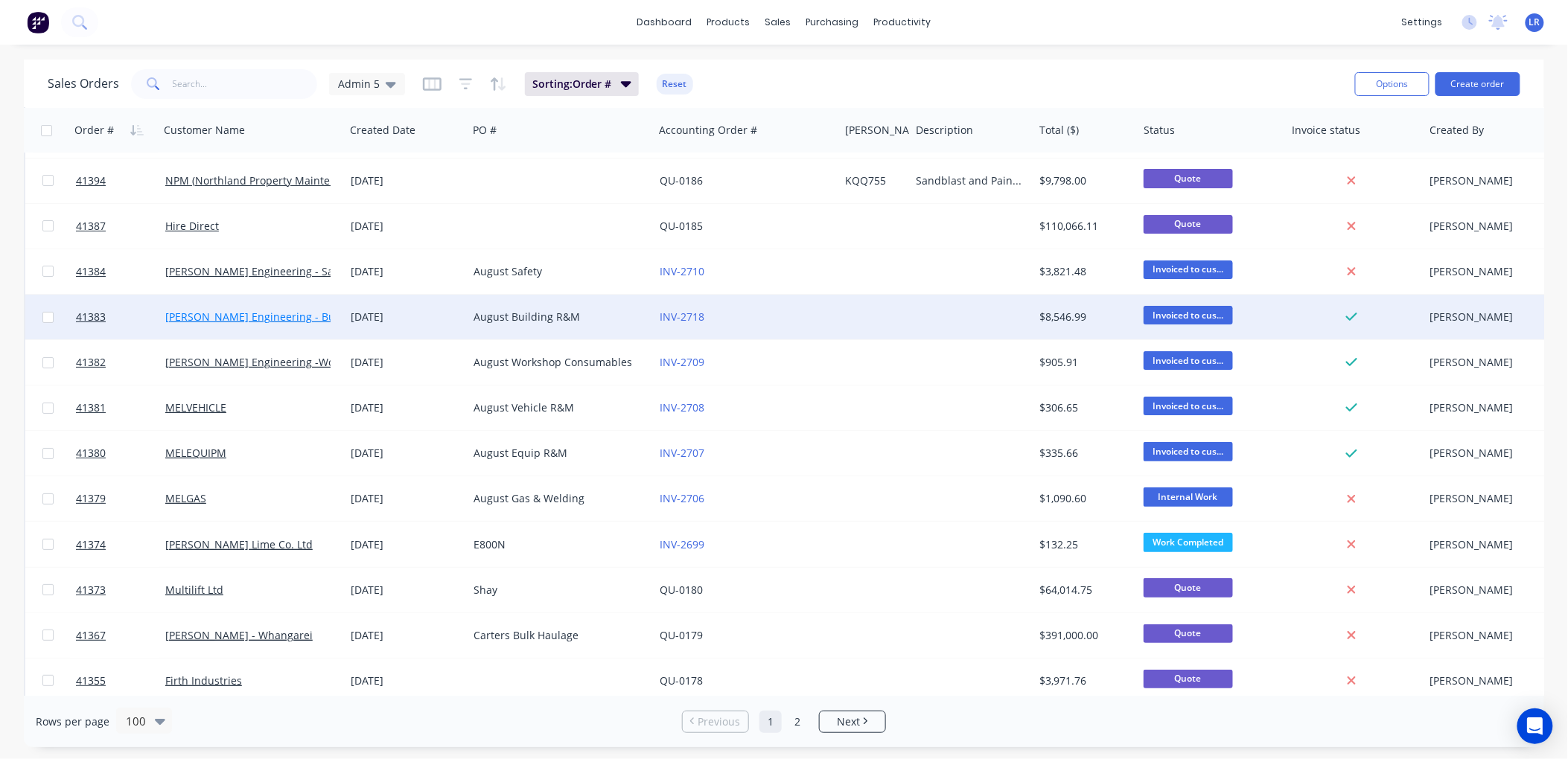
click at [269, 313] on link "[PERSON_NAME] Engineering - Building R M" at bounding box center [276, 317] width 221 height 15
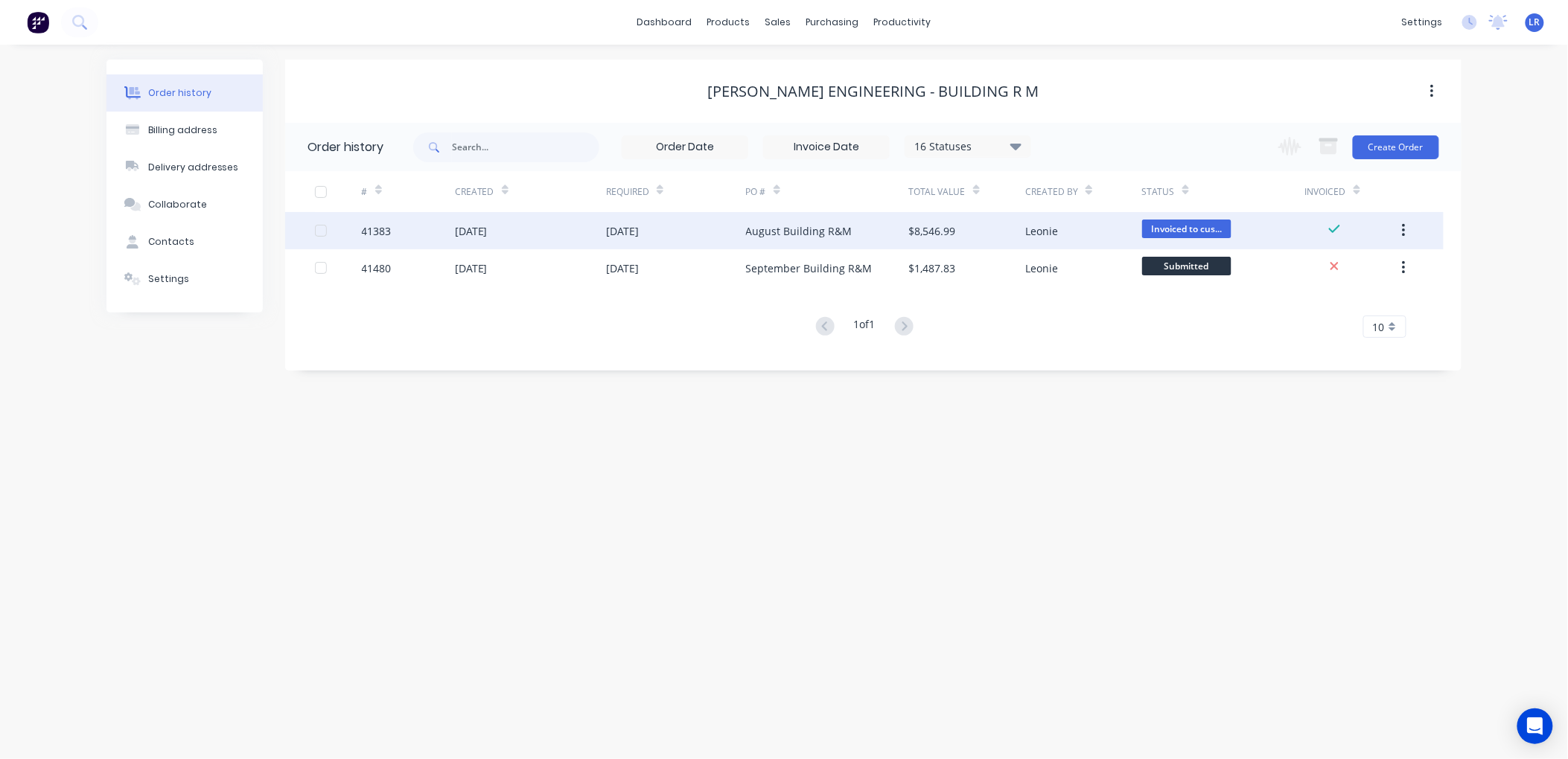
click at [438, 225] on div "41383" at bounding box center [409, 231] width 93 height 37
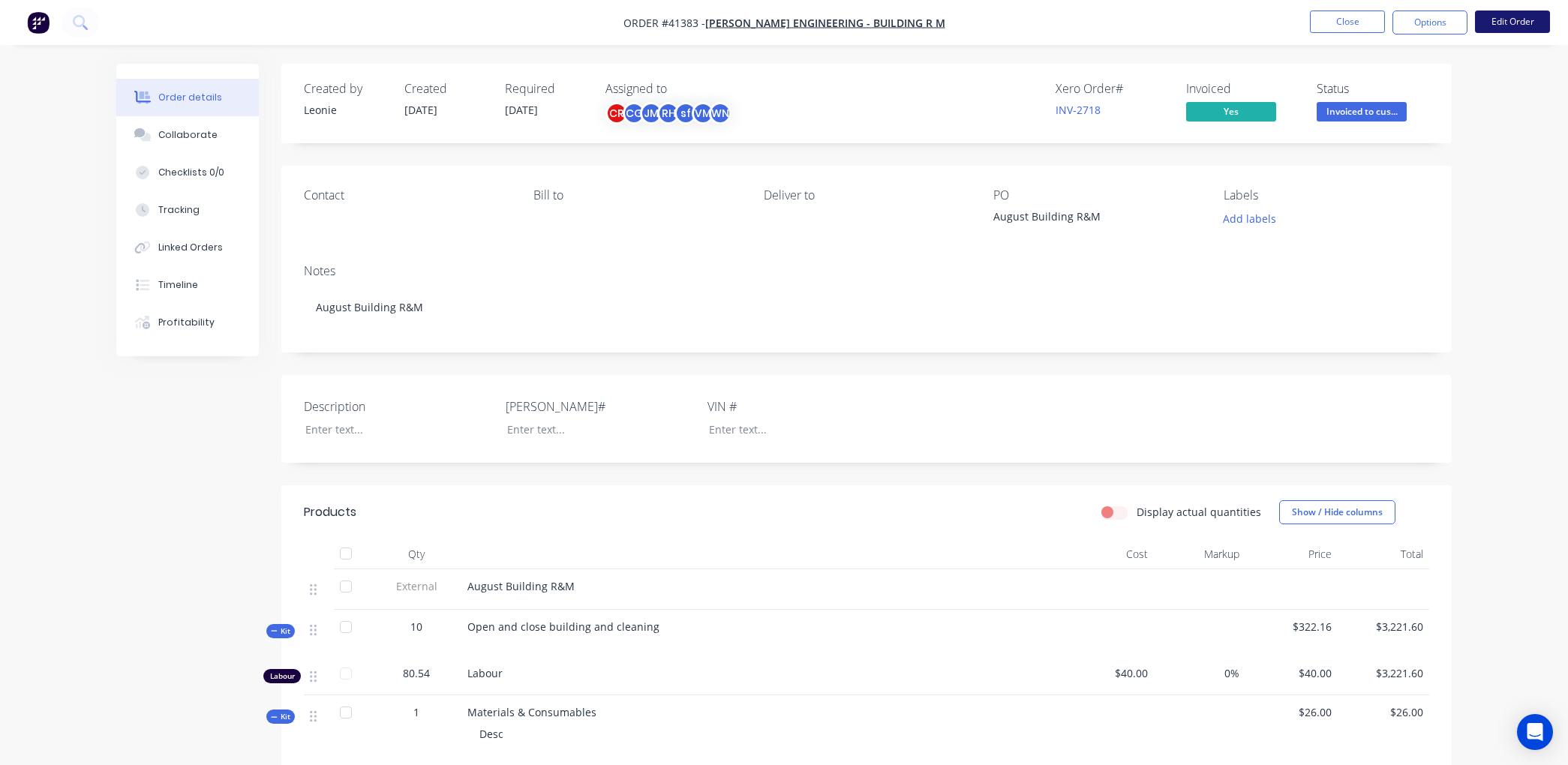
click at [1505, 17] on button "Edit Order" at bounding box center [1513, 21] width 75 height 22
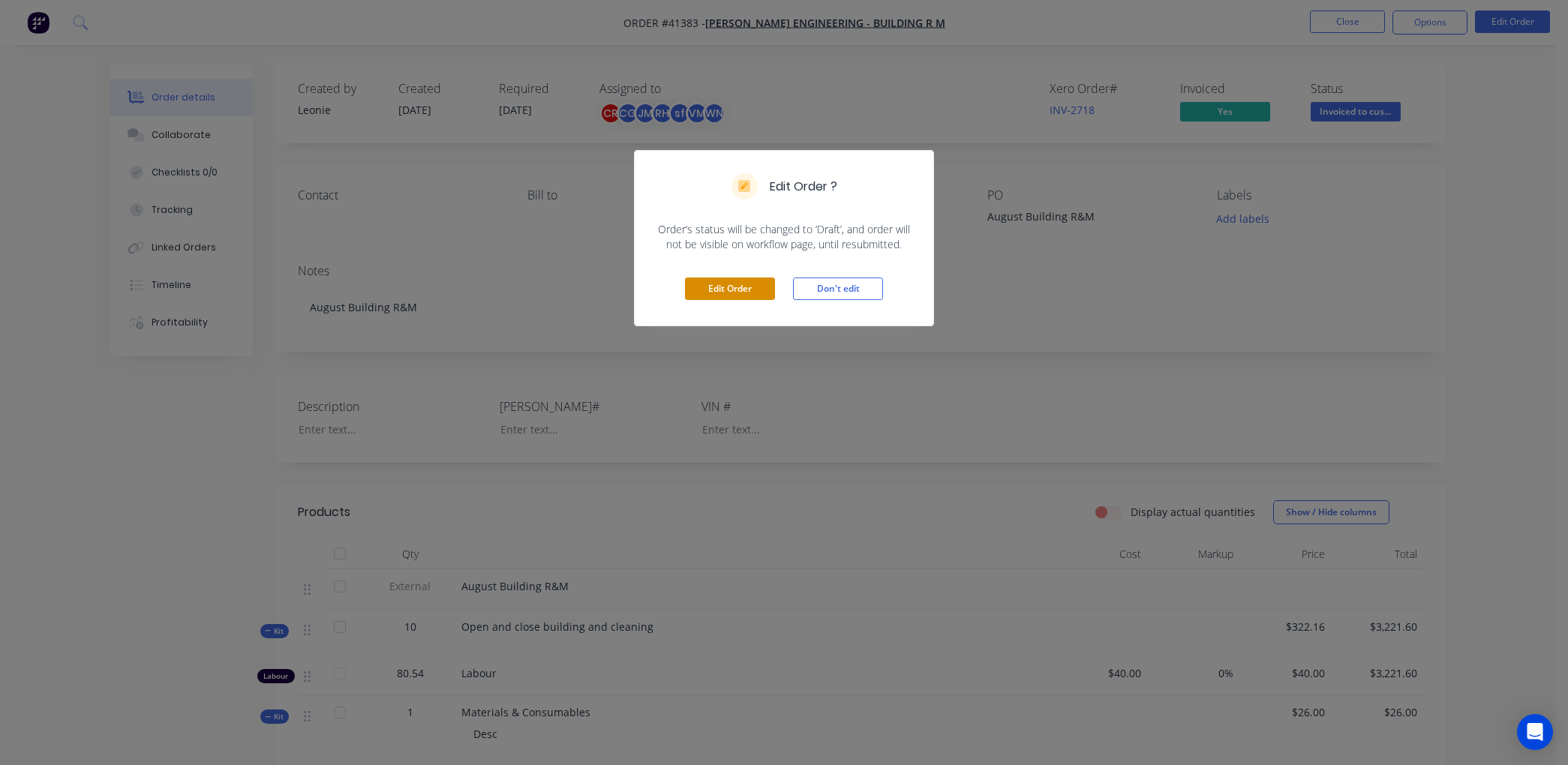
click at [761, 287] on button "Edit Order" at bounding box center [730, 289] width 90 height 22
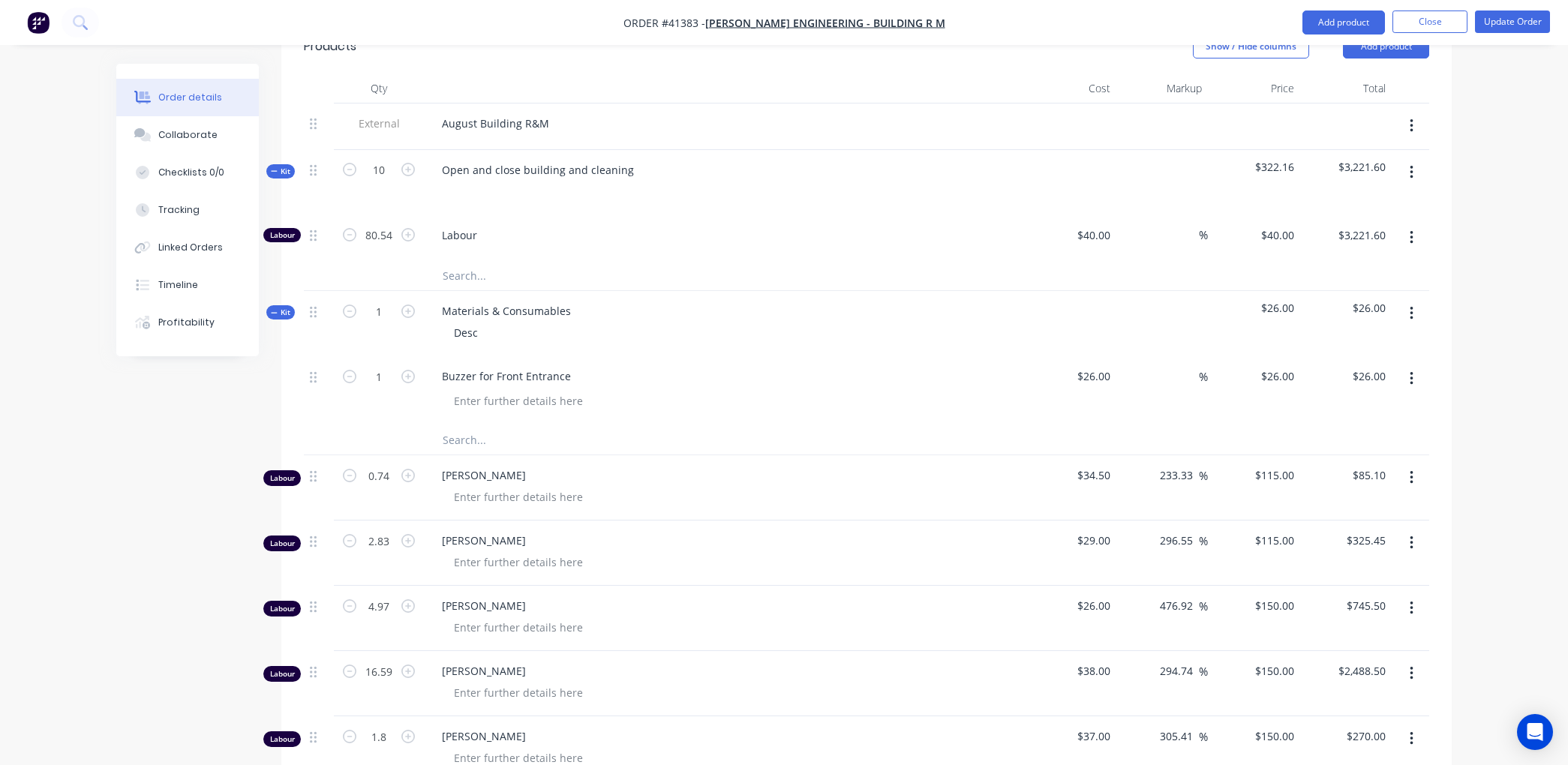
scroll to position [583, 0]
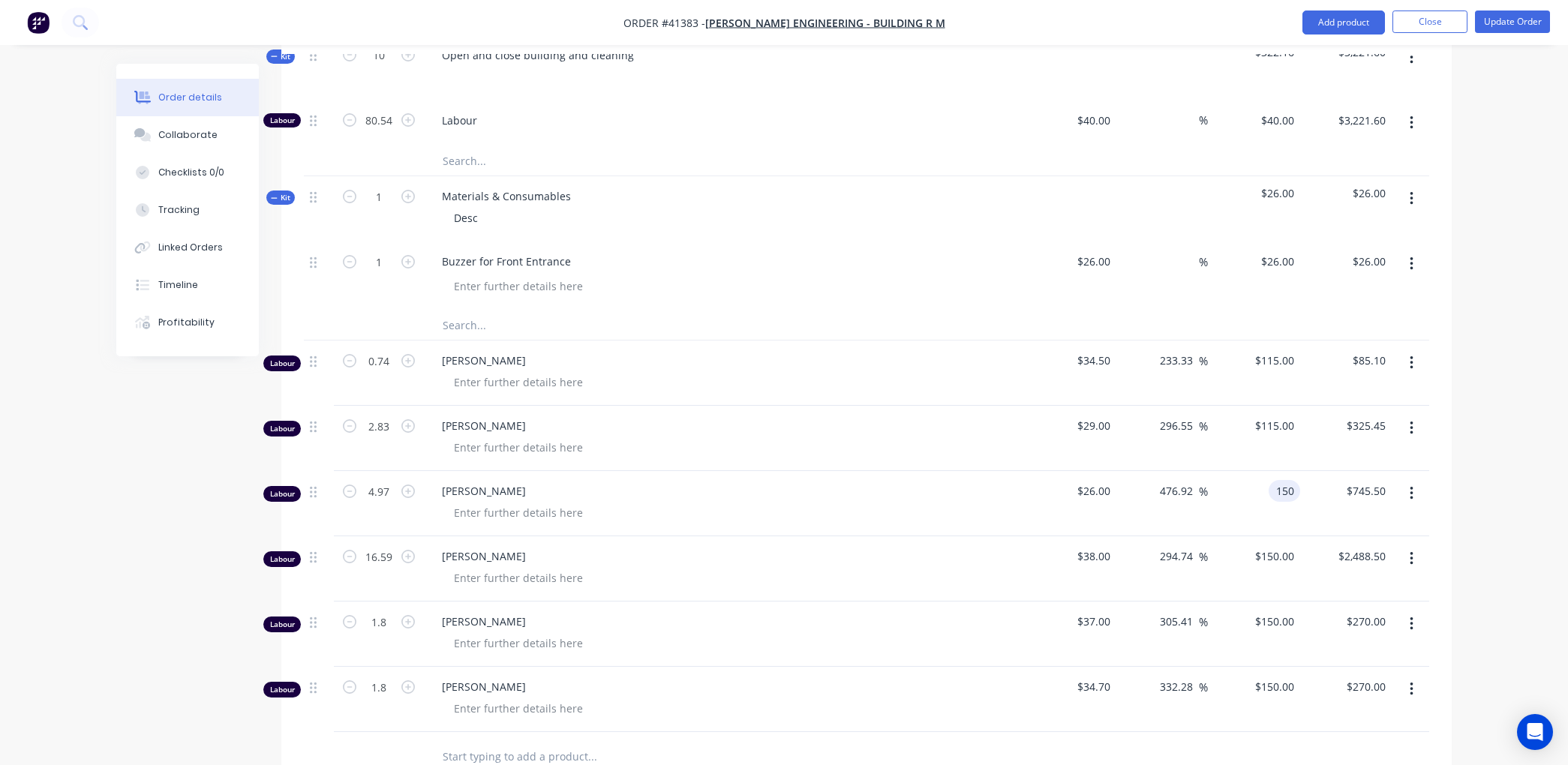
click at [1295, 491] on input "150" at bounding box center [1288, 491] width 26 height 22
type input "115"
type input "342.31"
type input "$115.00"
type input "$571.55"
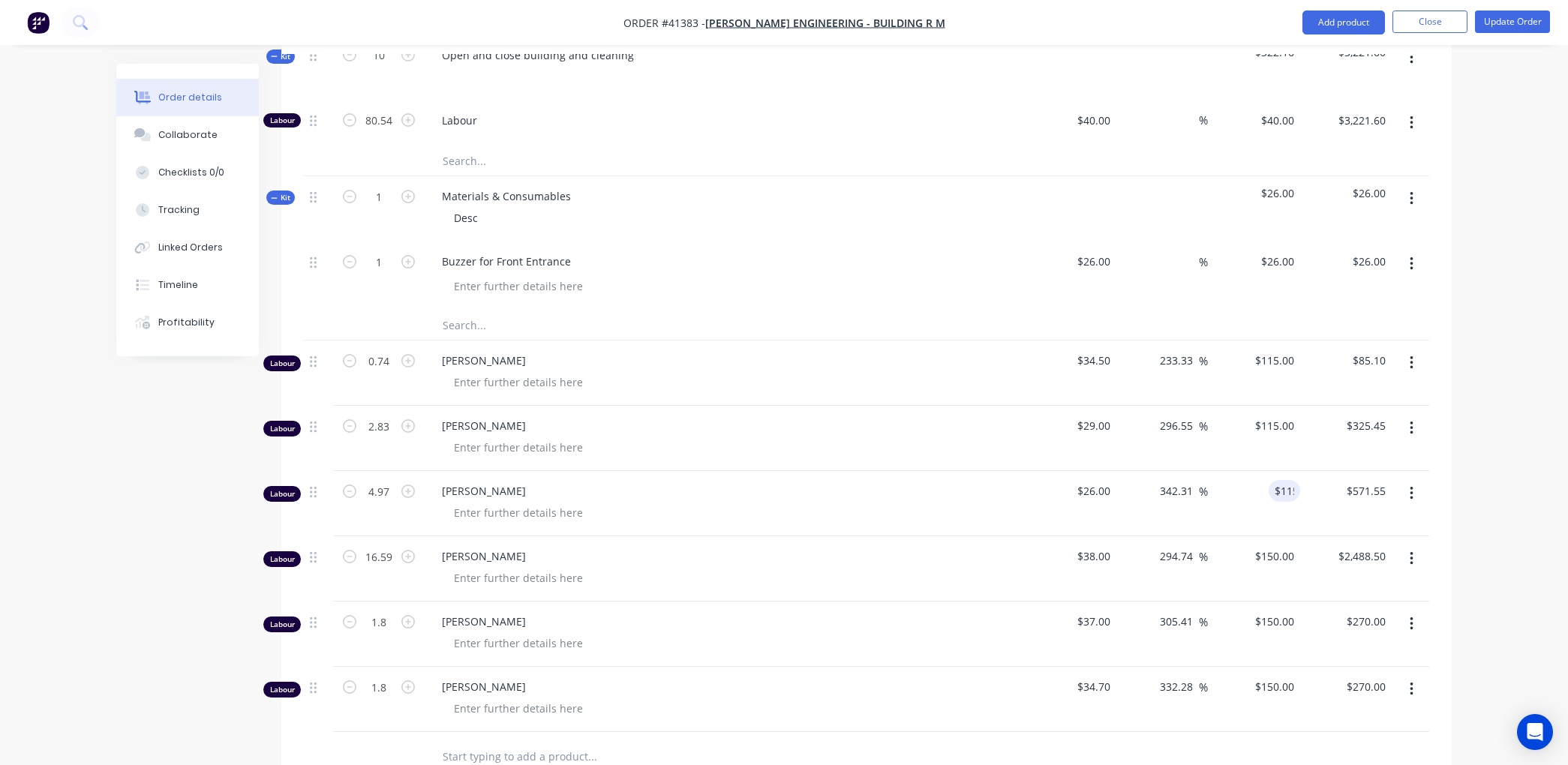
click at [1291, 532] on div "$115.00 115" at bounding box center [1254, 503] width 92 height 65
click at [1299, 561] on input "150" at bounding box center [1288, 556] width 26 height 22
type input "115"
type input "202.63"
type input "$115.00"
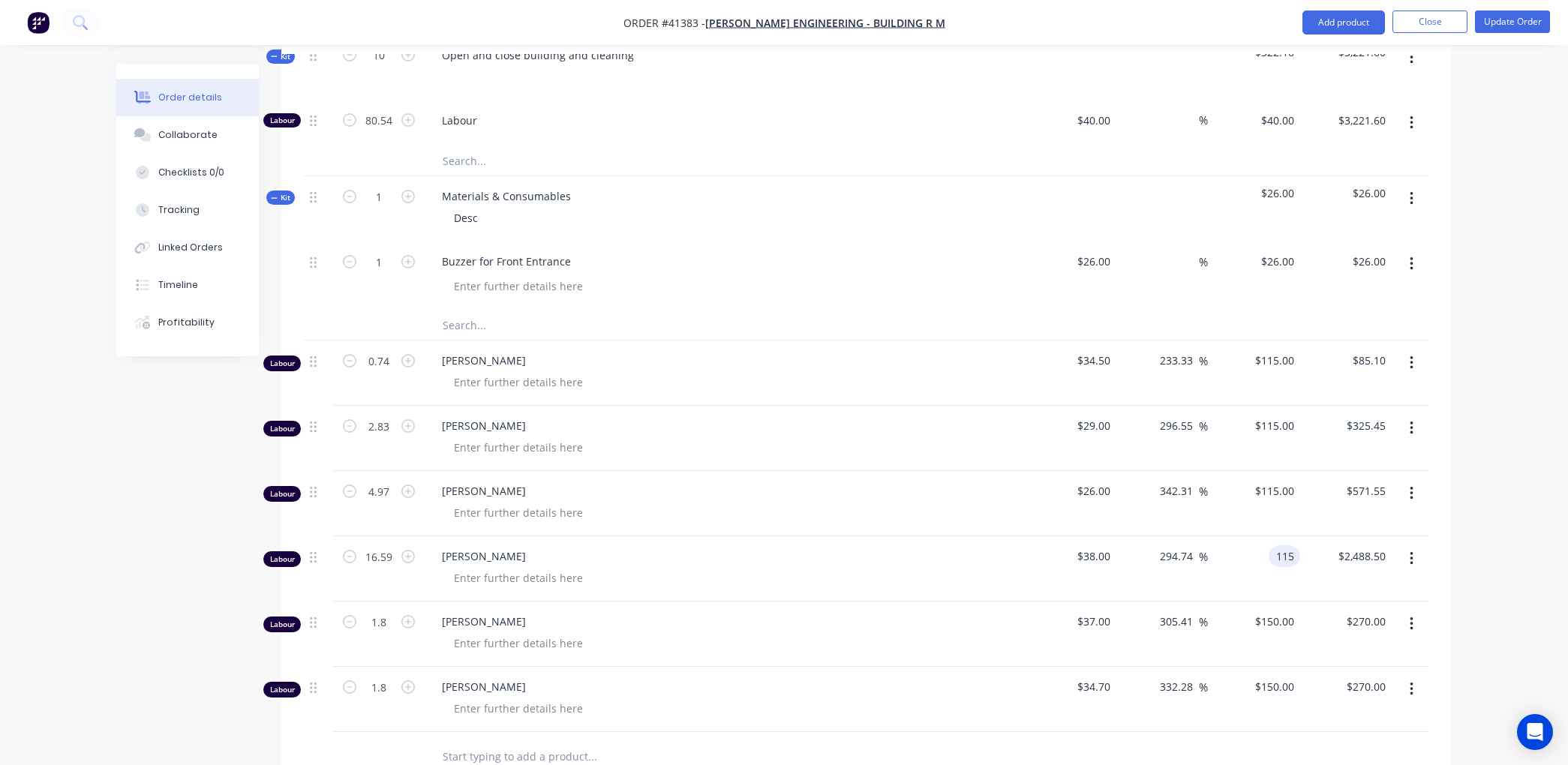
type input "$1,907.85"
click at [1287, 581] on div "$115.00 115" at bounding box center [1254, 568] width 92 height 65
click at [1300, 624] on div "$270.00 $270.00" at bounding box center [1346, 634] width 92 height 65
click at [1295, 618] on input "150" at bounding box center [1276, 622] width 47 height 22
type input "115"
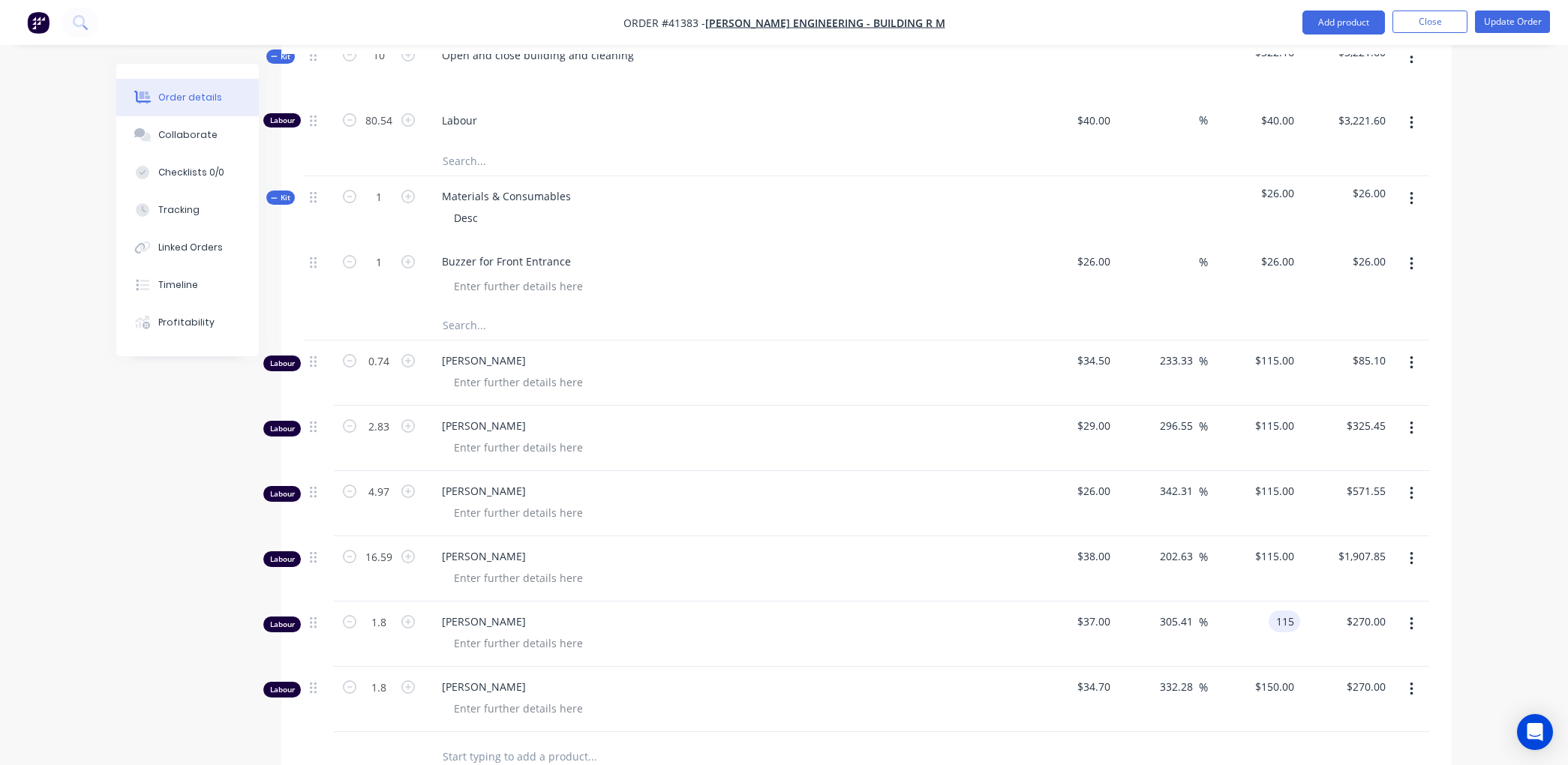
click at [1296, 644] on div "115 115" at bounding box center [1254, 634] width 92 height 65
type input "210.81"
type input "$115.00"
type input "$207.00"
click at [1299, 684] on input "150" at bounding box center [1276, 687] width 47 height 22
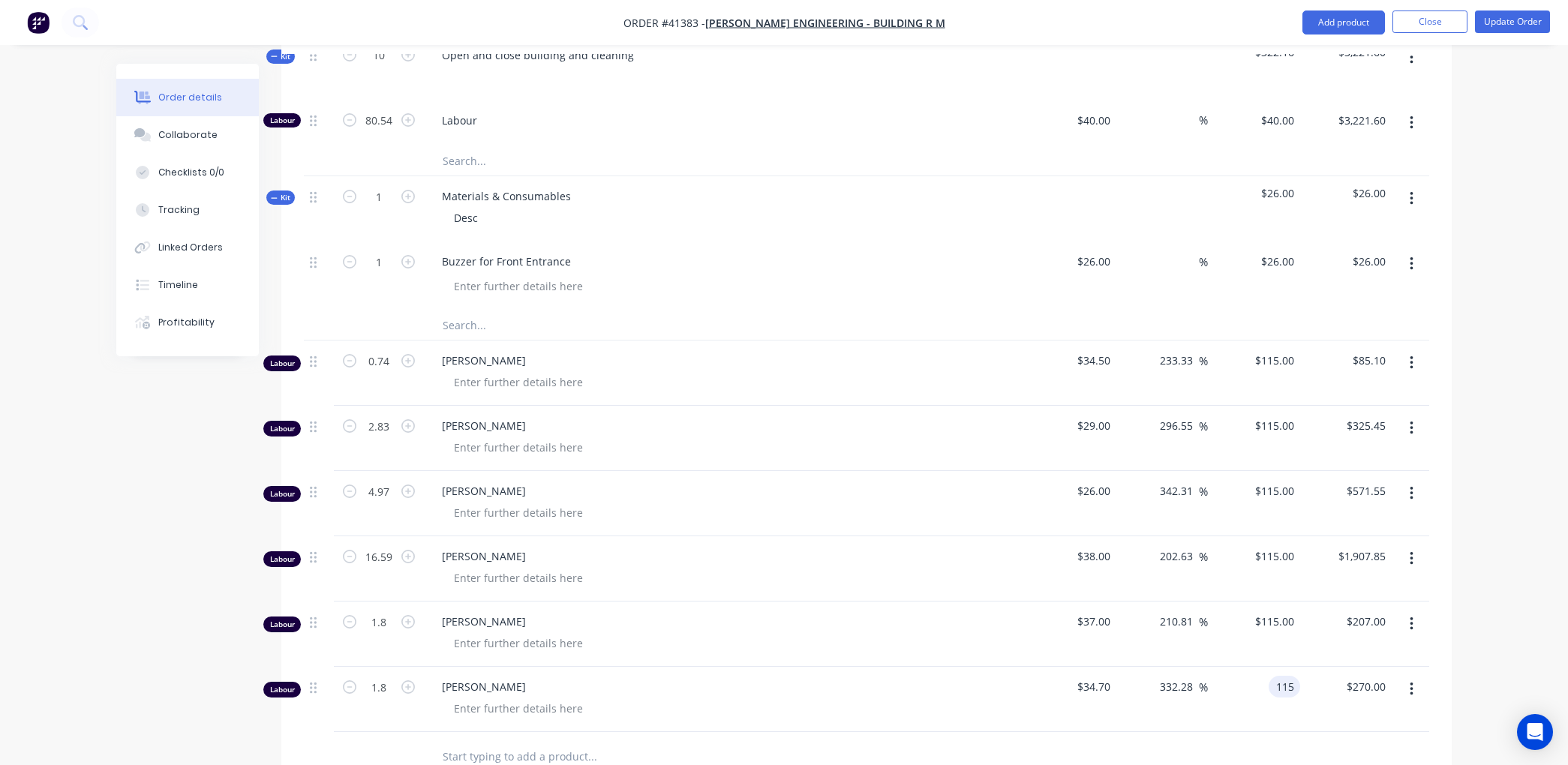
type input "115"
type input "231.41"
type input "$115.00"
type input "$207.00"
click at [1230, 714] on div "$115.00 115" at bounding box center [1254, 699] width 92 height 65
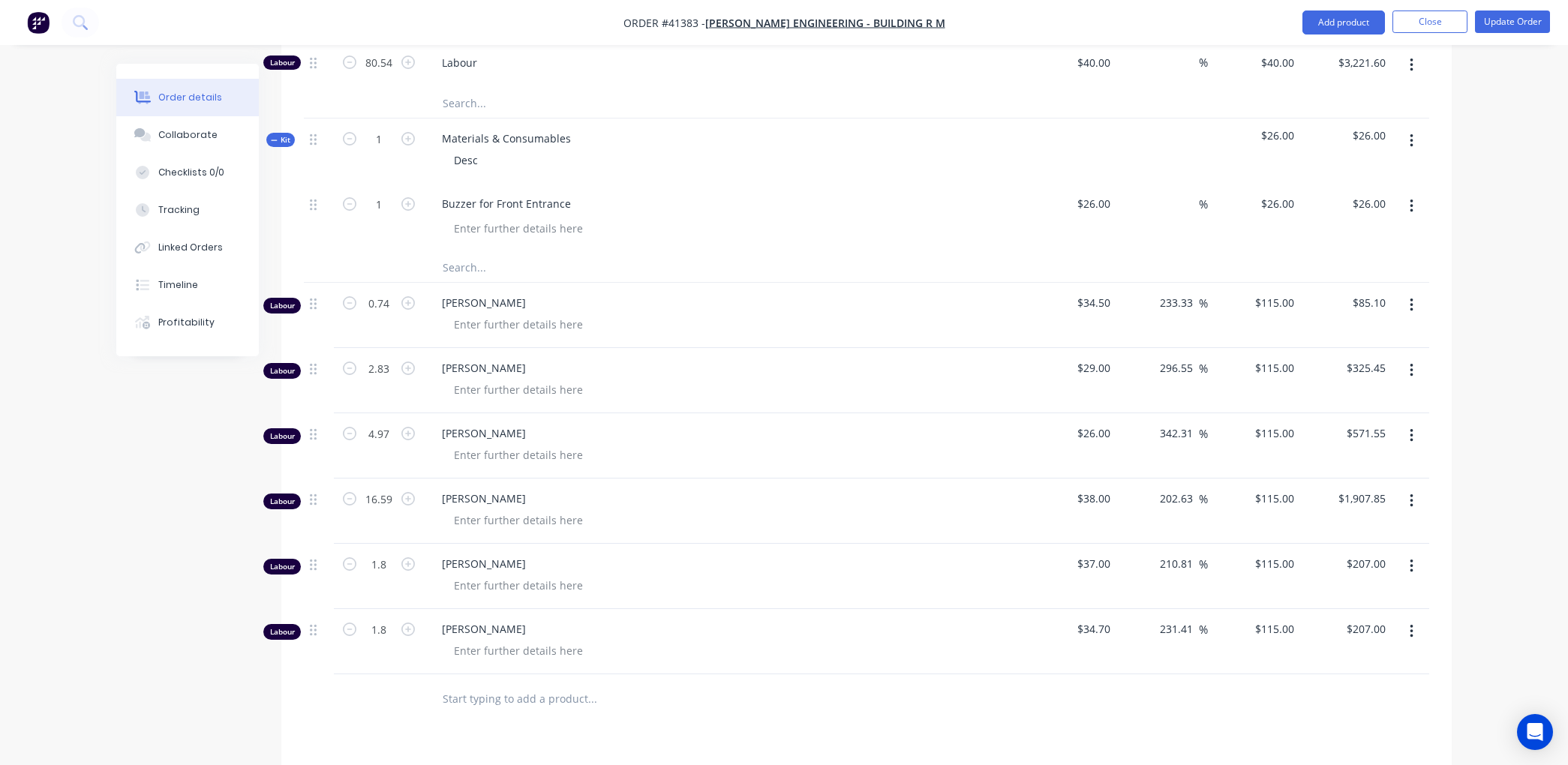
scroll to position [667, 0]
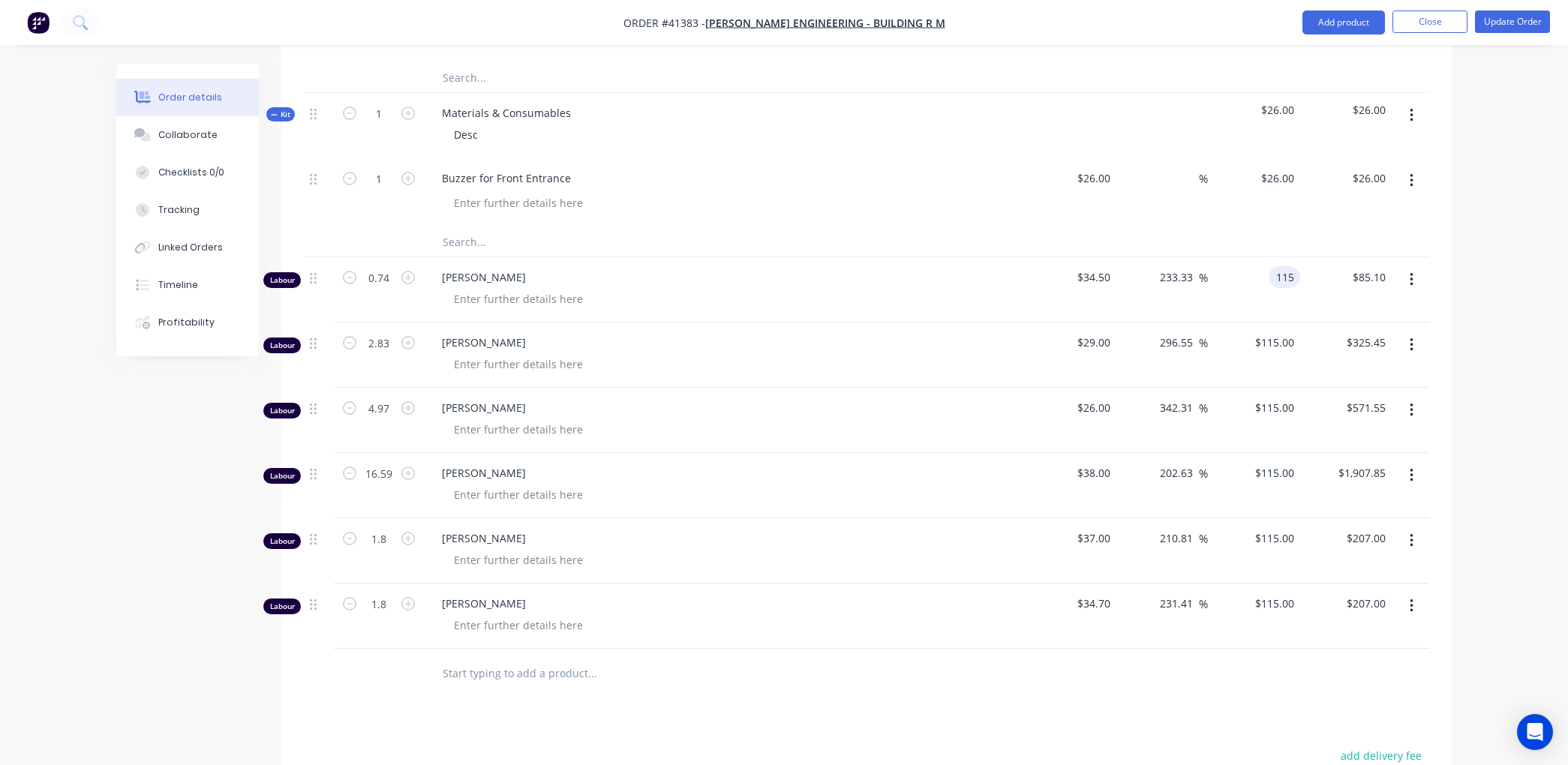
click at [1295, 275] on input "115" at bounding box center [1288, 278] width 26 height 22
type input "40"
type input "15.94"
type input "$40.00"
type input "$29.60"
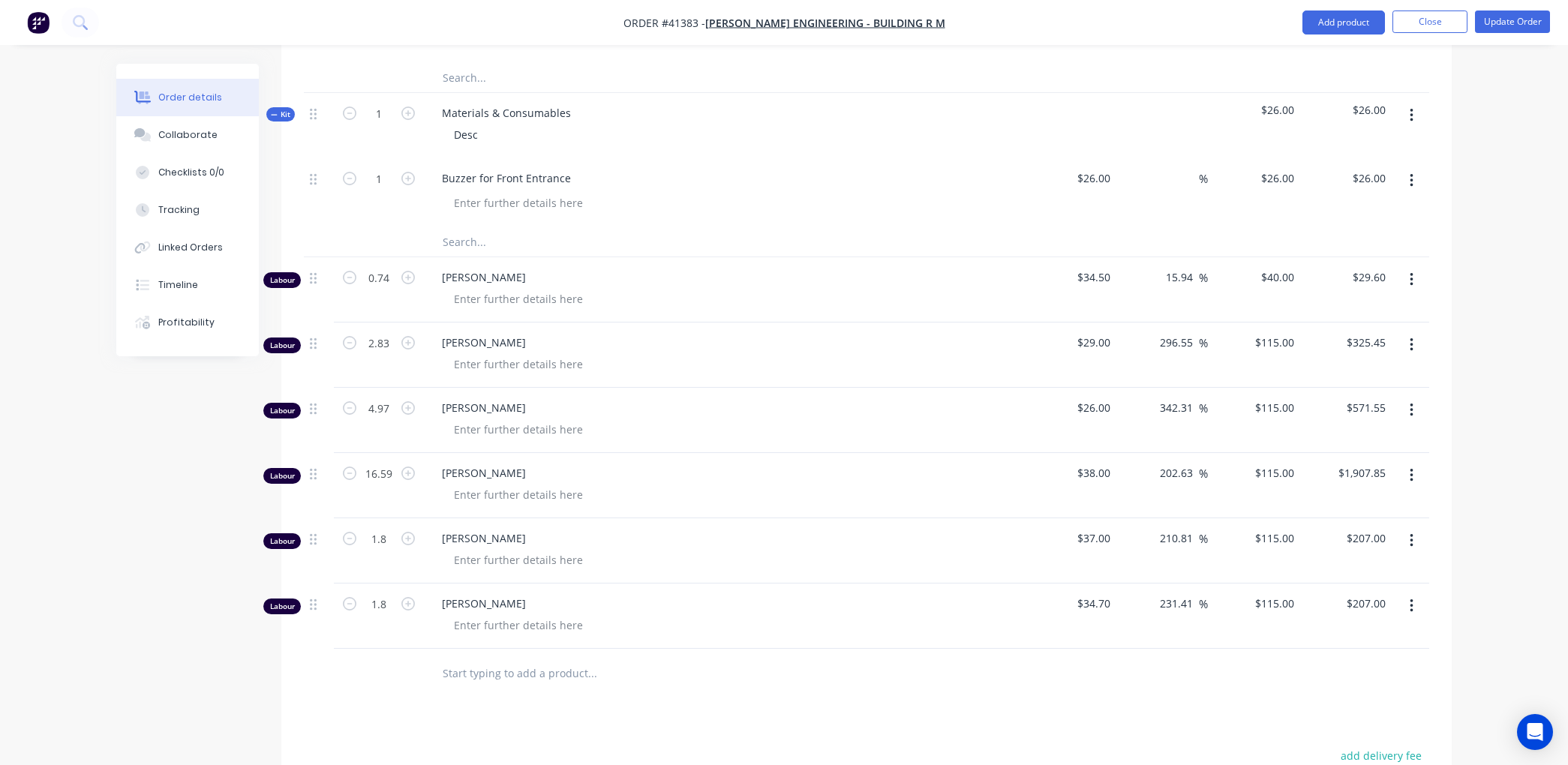
click at [1266, 312] on div "$40.00 $40.00" at bounding box center [1254, 290] width 92 height 65
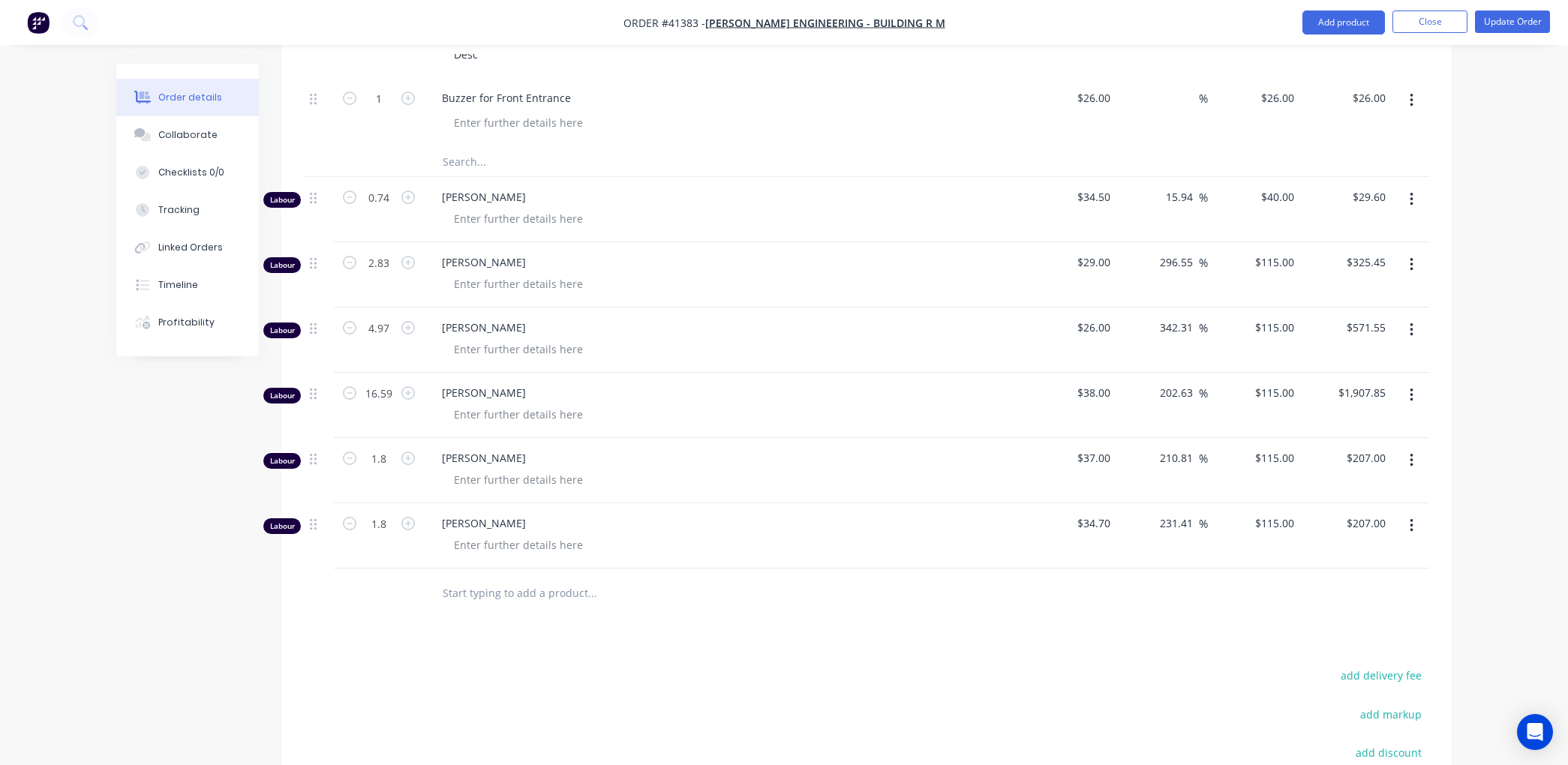
scroll to position [732, 0]
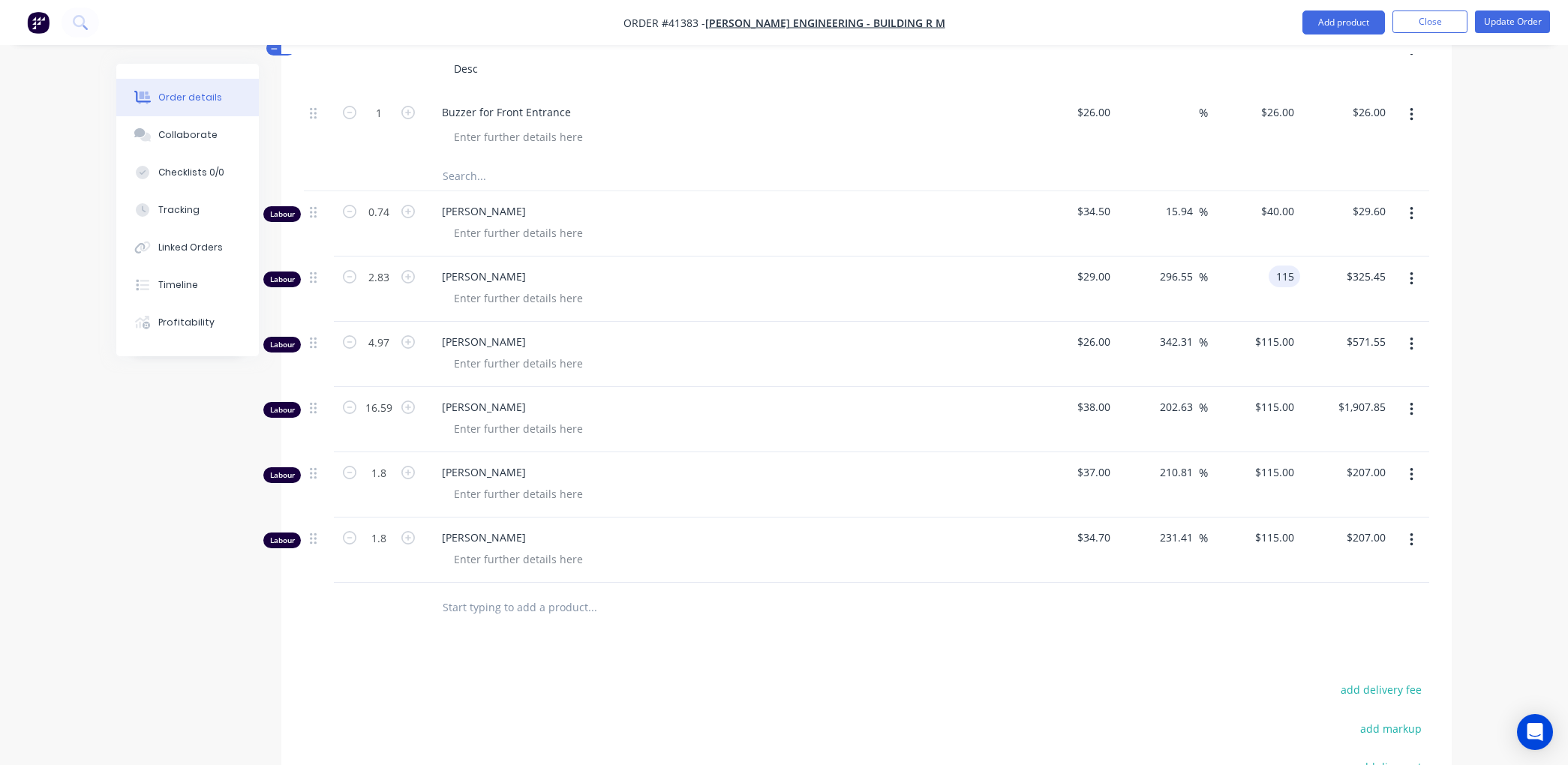
click at [1294, 274] on input "115" at bounding box center [1288, 277] width 26 height 22
type input "40"
type input "37.93"
type input "$40.00"
type input "$113.20"
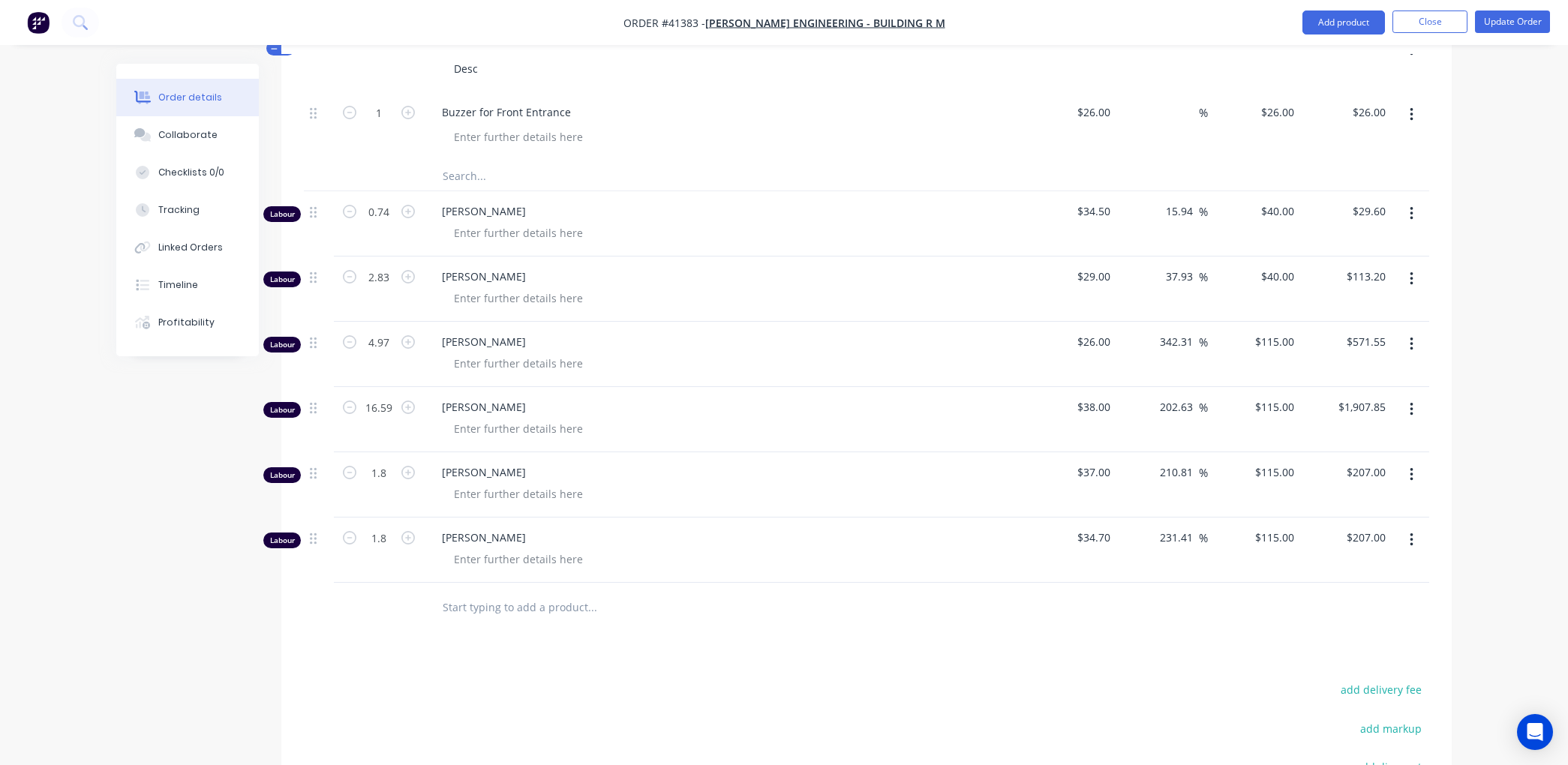
click at [1239, 302] on div "$40.00 $40.00" at bounding box center [1254, 289] width 92 height 65
click at [1300, 340] on div "$571.55 $571.55" at bounding box center [1346, 354] width 92 height 65
click at [1297, 337] on input "115" at bounding box center [1276, 342] width 47 height 22
type input "40"
type input "53.85"
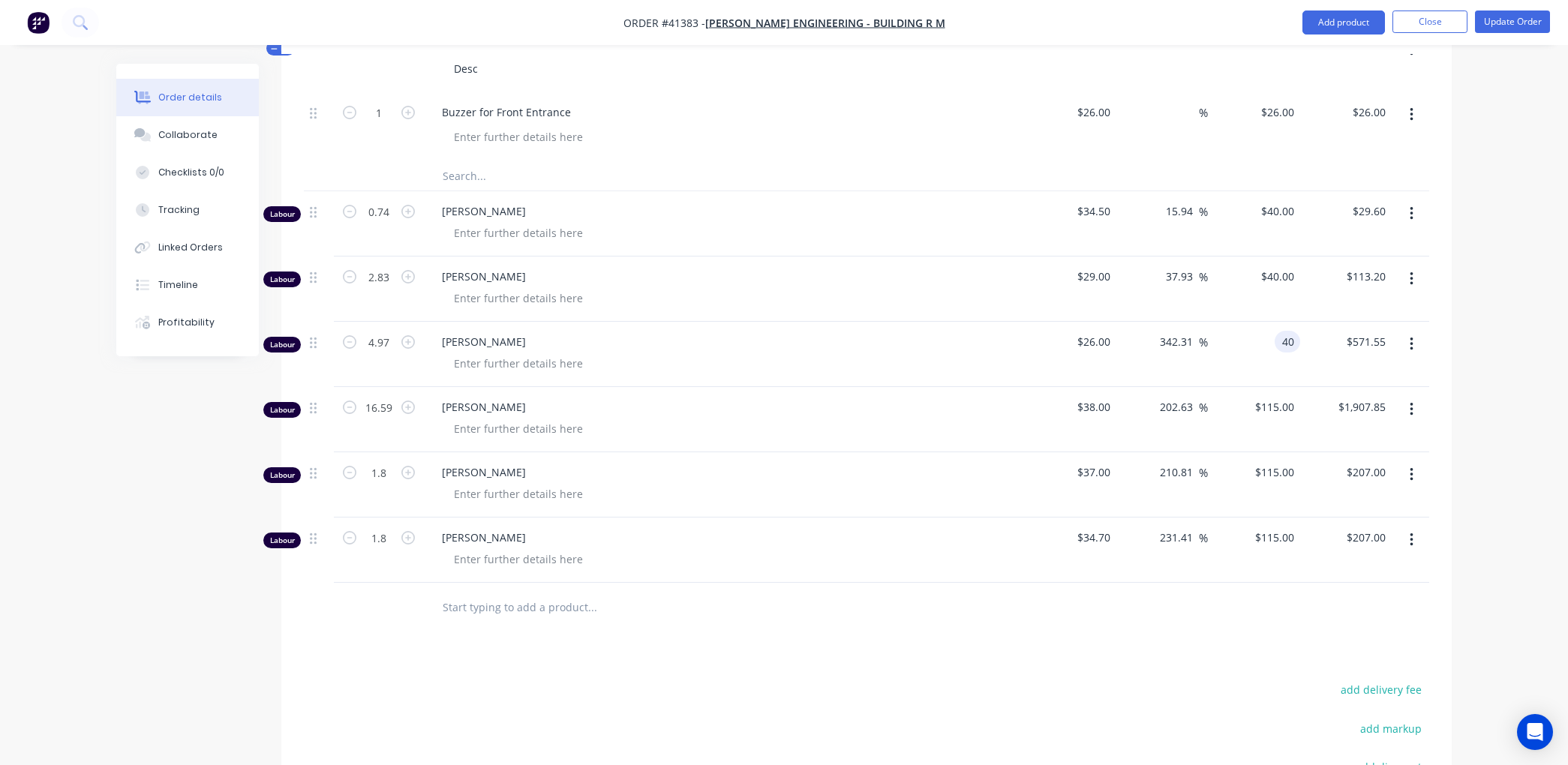
type input "$40.00"
type input "$198.80"
click at [1261, 363] on div "$40.00 40" at bounding box center [1254, 354] width 92 height 65
click at [1297, 400] on input "115" at bounding box center [1276, 407] width 47 height 22
type input "40"
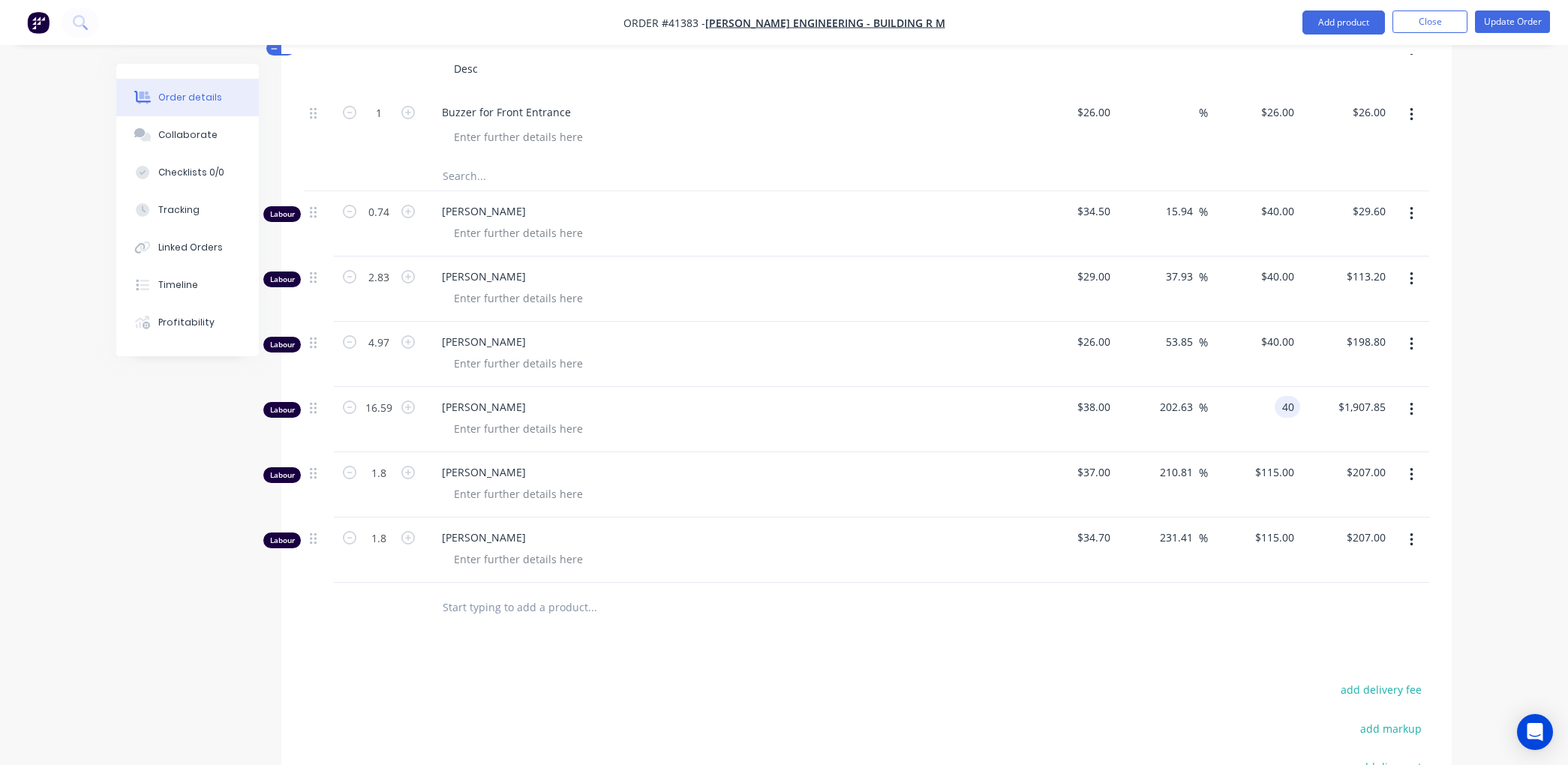
type input "5.26"
type input "$40.00"
type input "$663.60"
click at [1242, 426] on div "$40.00 40" at bounding box center [1254, 419] width 92 height 65
click at [1297, 471] on input "115" at bounding box center [1276, 473] width 47 height 22
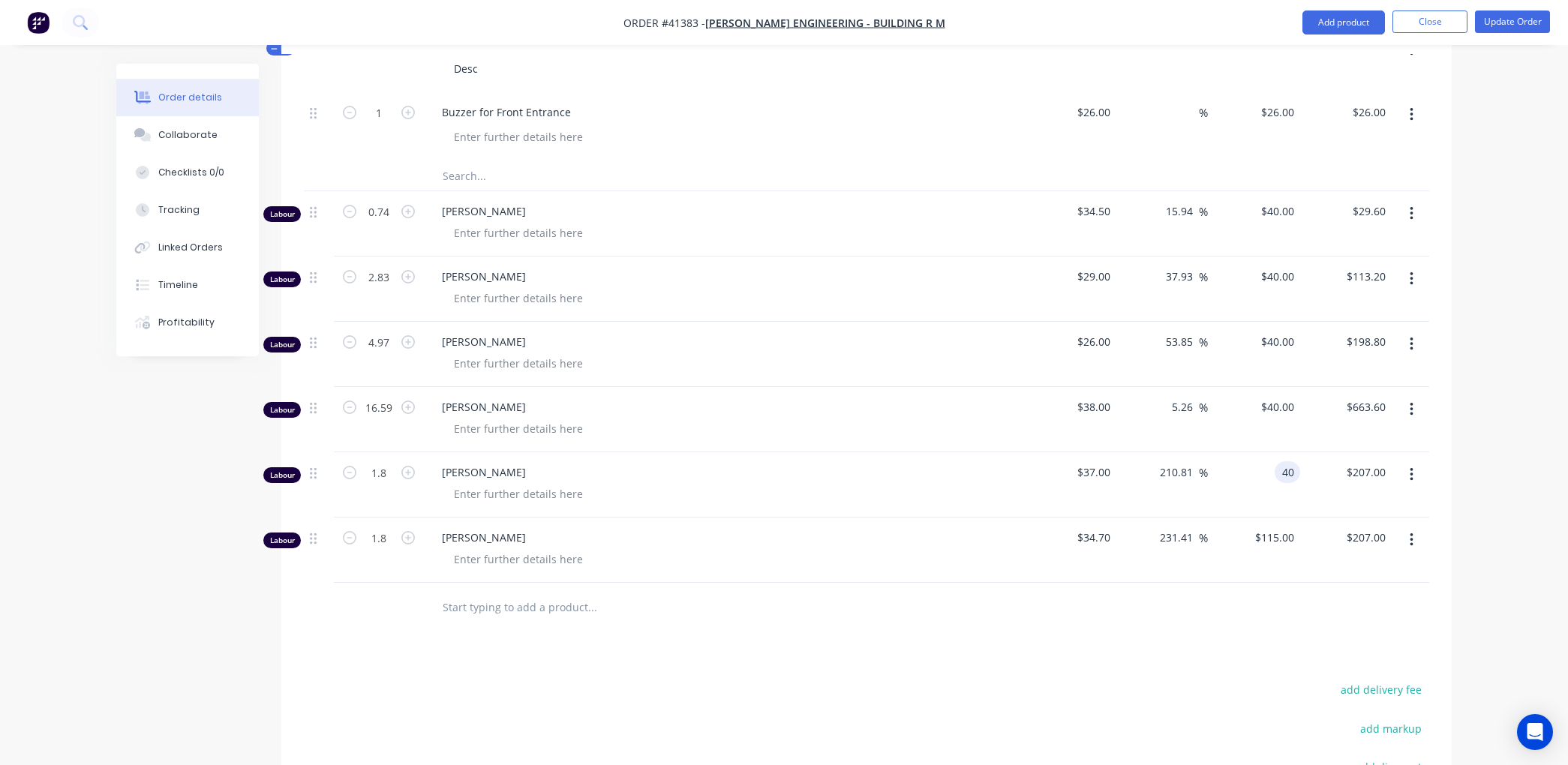
type input "40"
click at [1255, 481] on div "40 40" at bounding box center [1254, 485] width 92 height 65
type input "8.11"
type input "$40.00"
type input "$72.00"
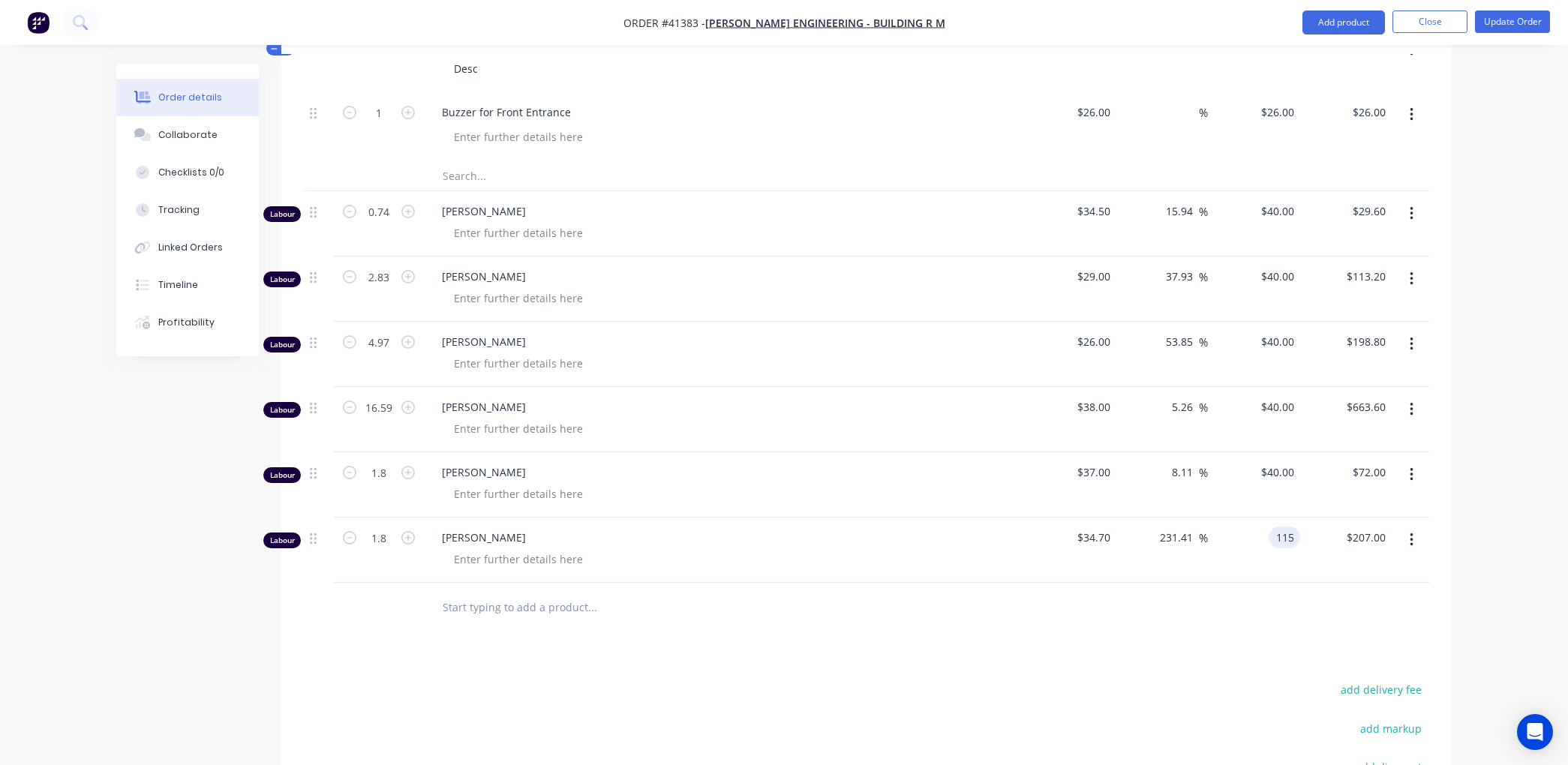
click at [1295, 536] on input "115" at bounding box center [1288, 538] width 26 height 22
type input "40"
type input "15.27"
type input "$40.00"
type input "$72.00"
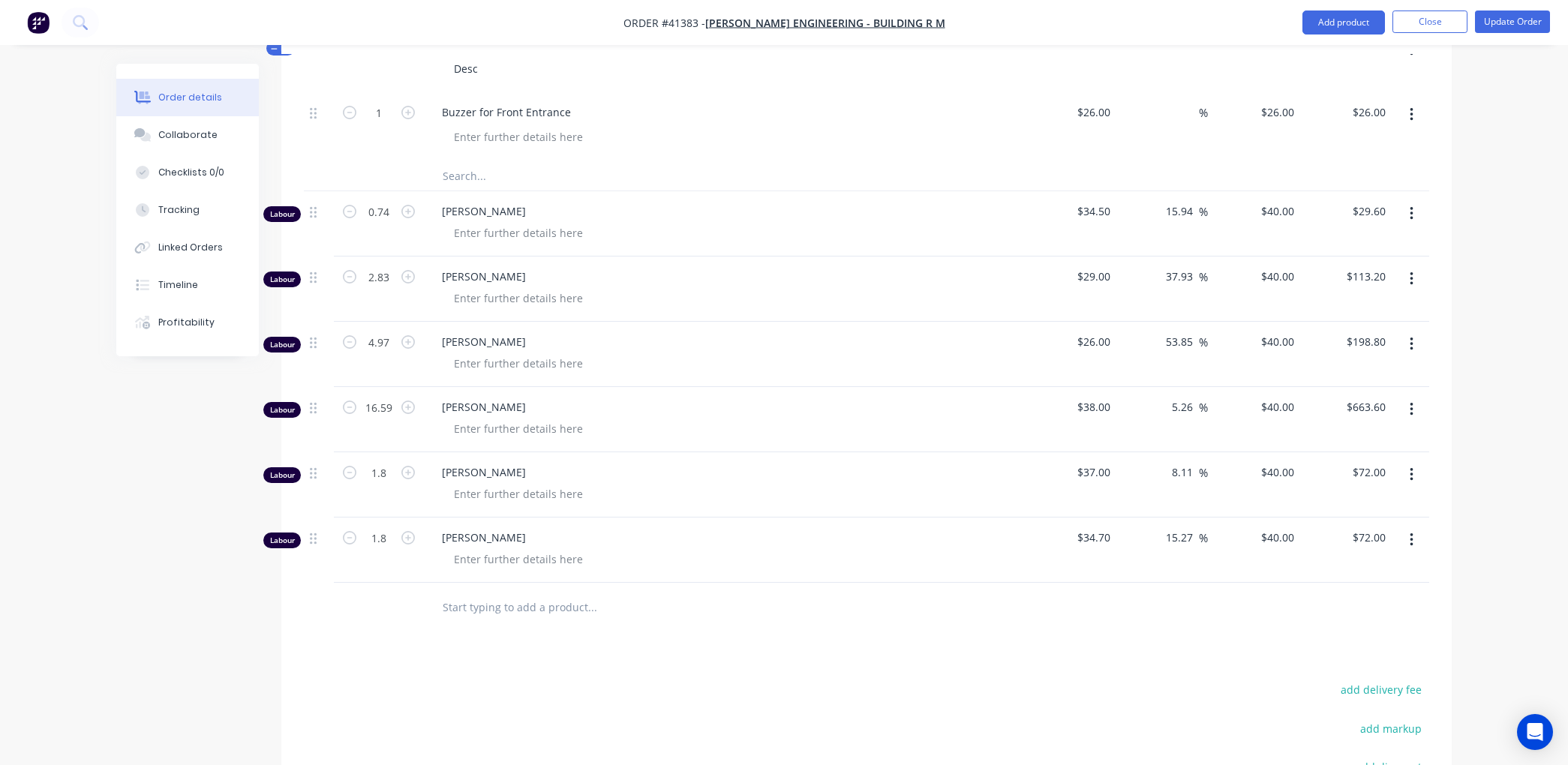
click at [1233, 565] on div "$40.00 $40.00" at bounding box center [1254, 550] width 92 height 65
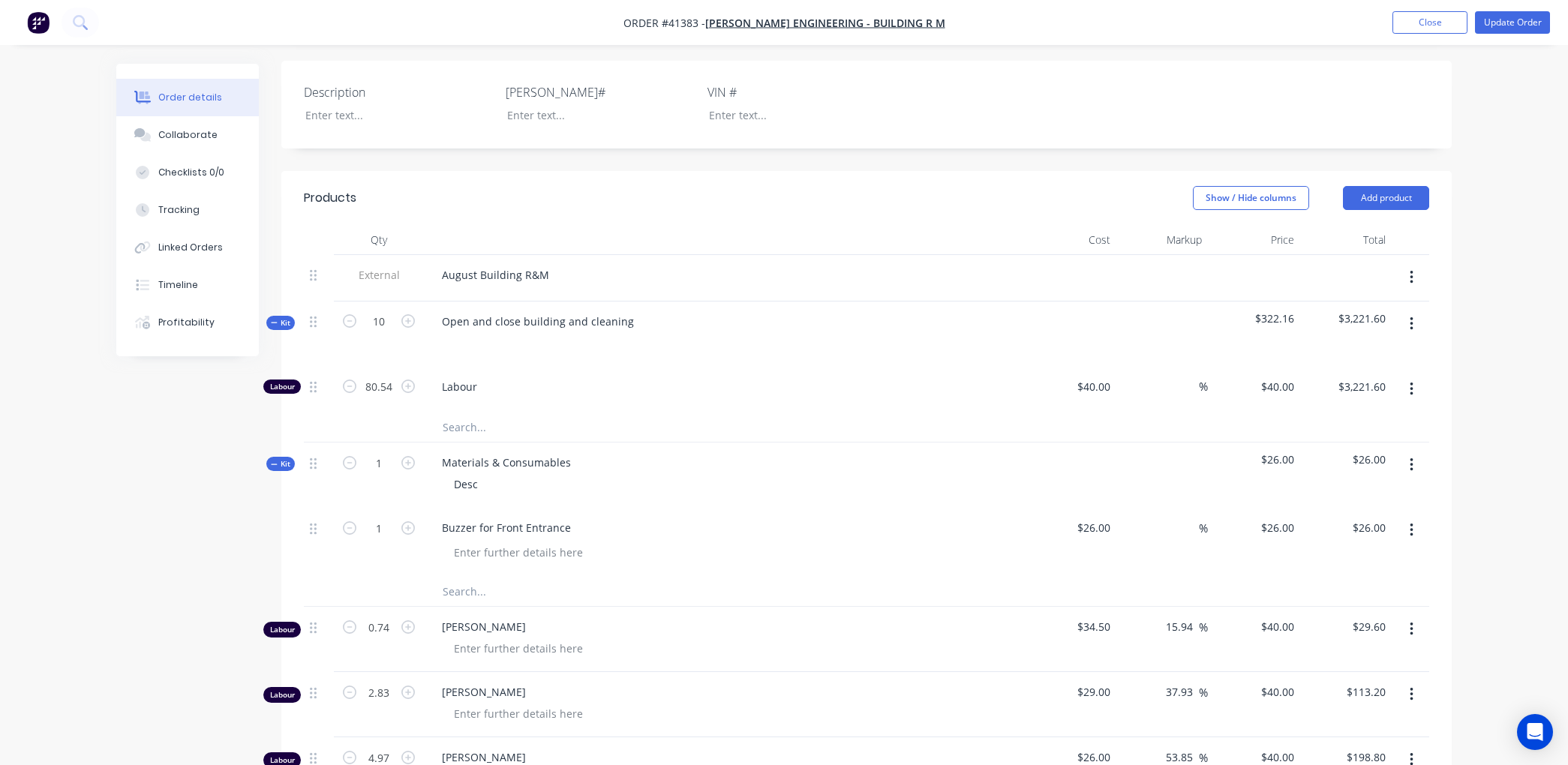
scroll to position [316, 0]
click at [1513, 17] on button "Update Order" at bounding box center [1513, 22] width 75 height 22
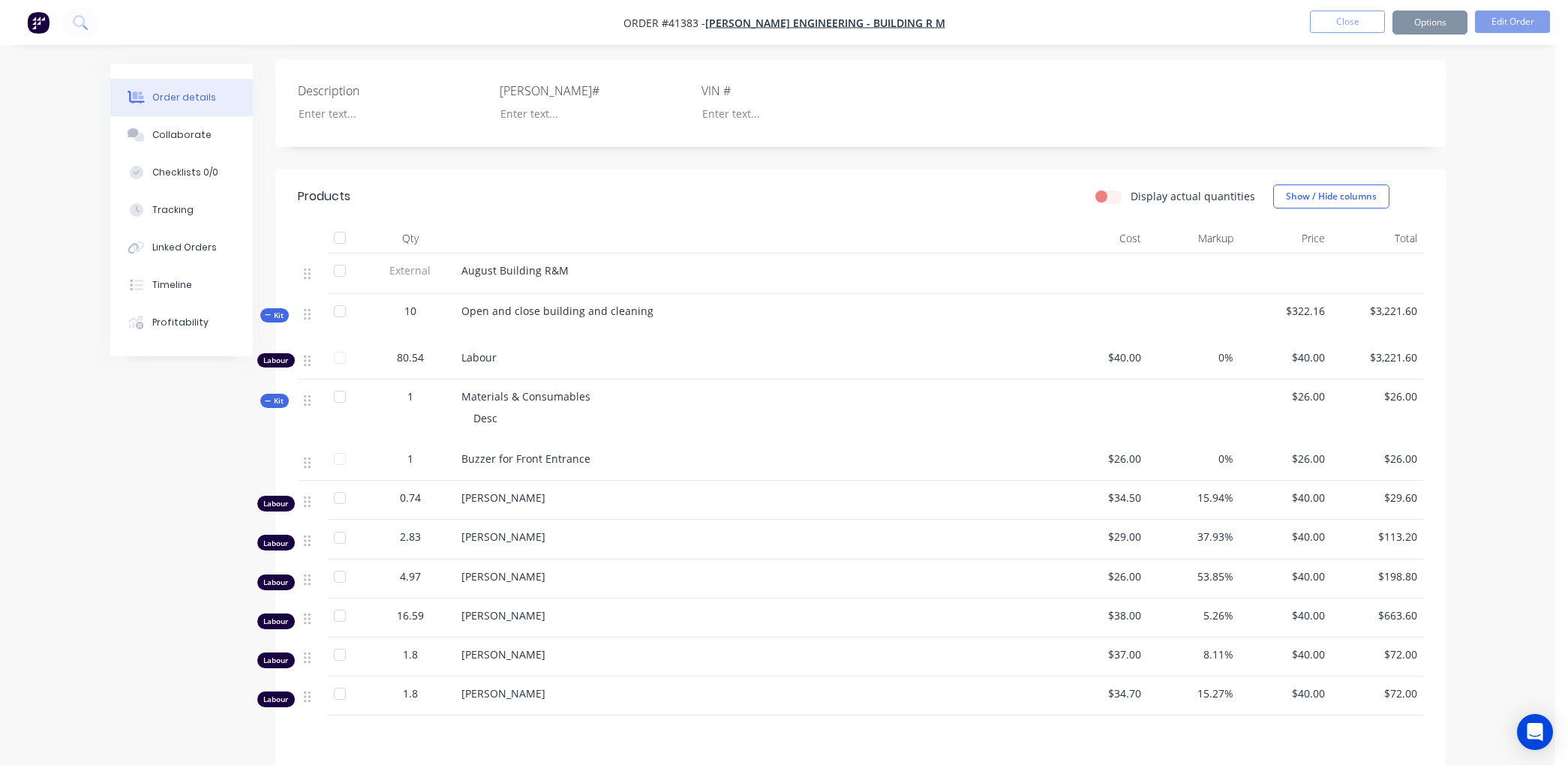
scroll to position [0, 0]
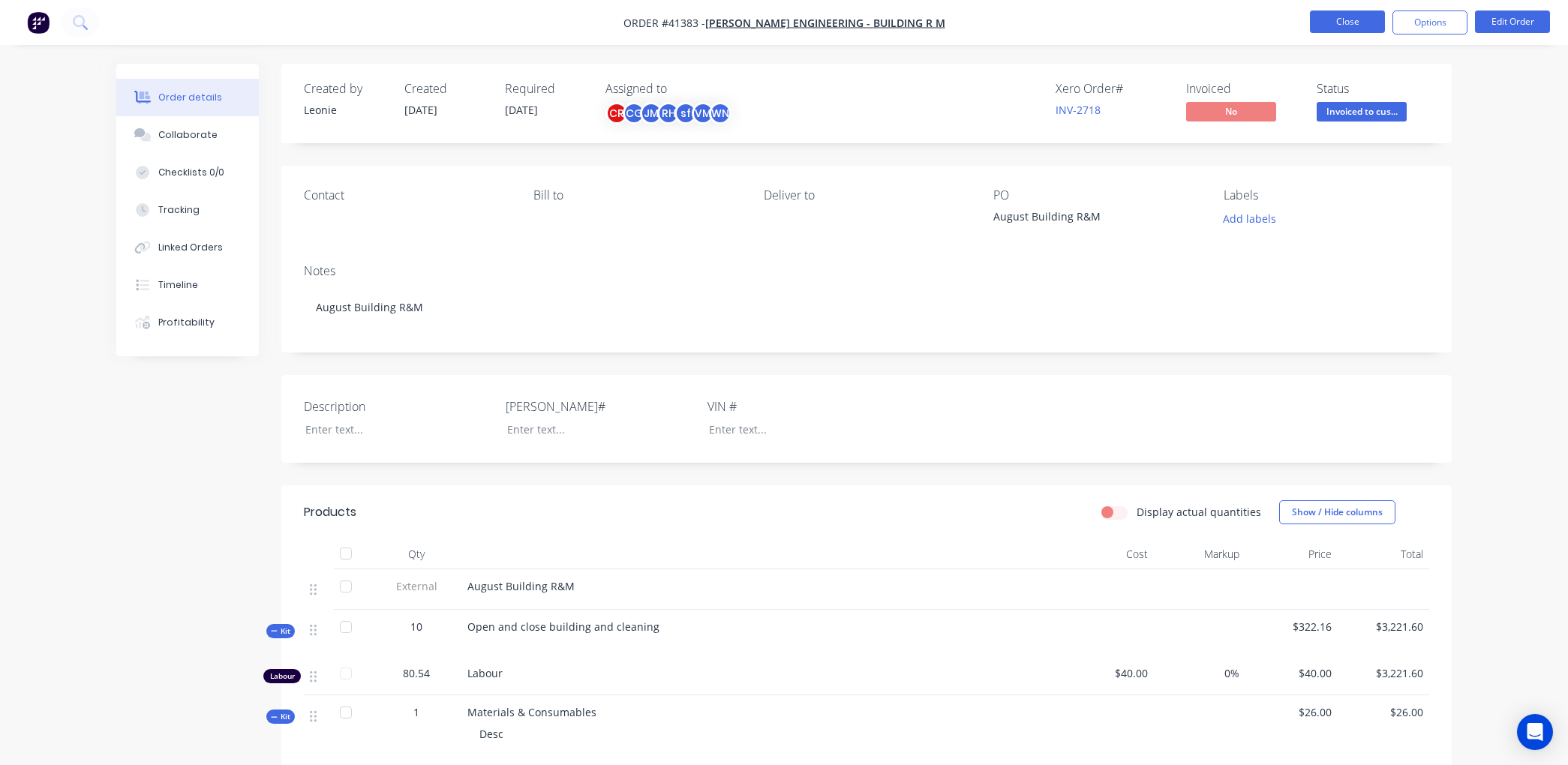
click at [1344, 21] on button "Close" at bounding box center [1348, 21] width 75 height 22
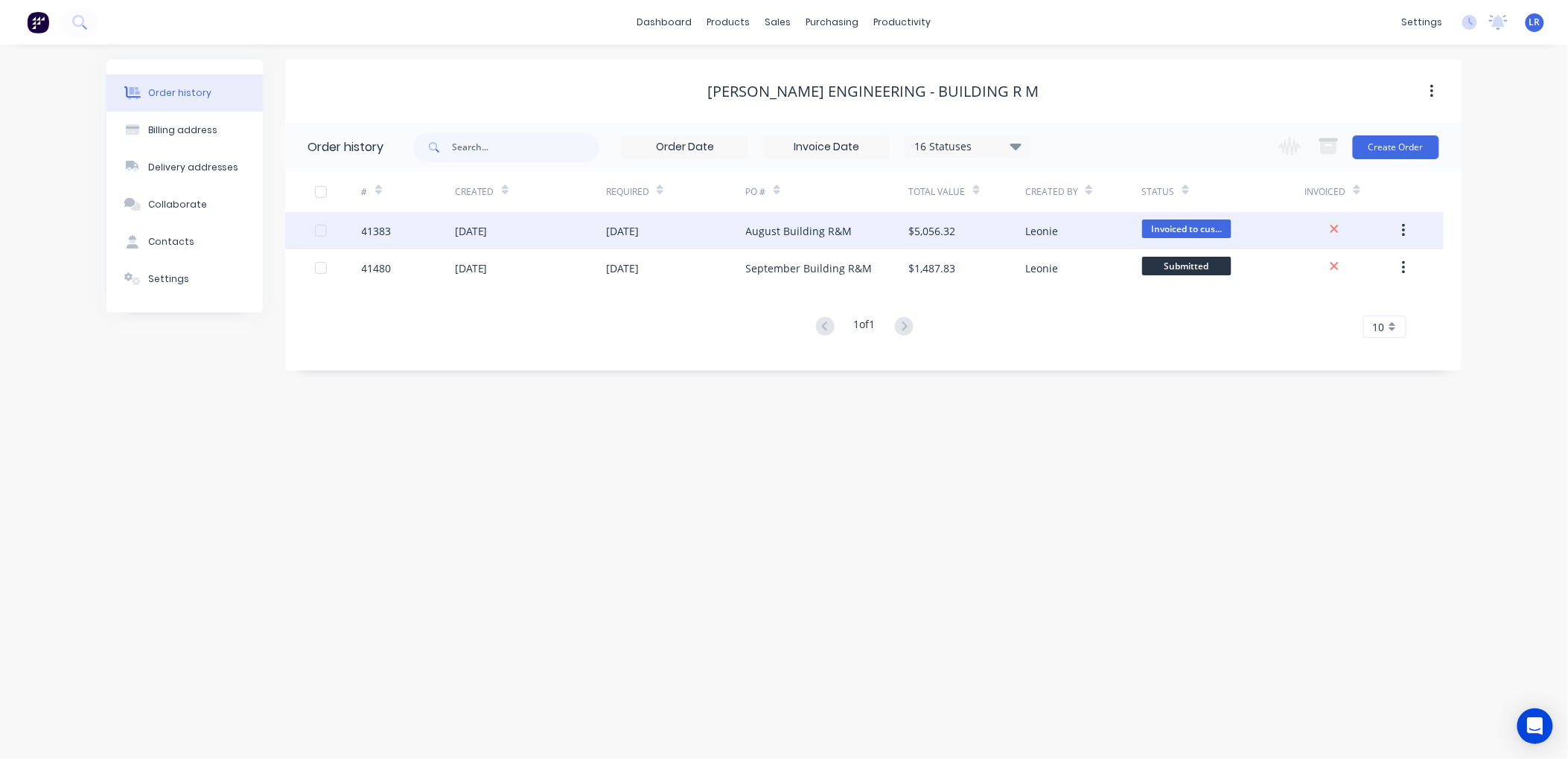
click at [568, 231] on div "[DATE]" at bounding box center [531, 231] width 152 height 37
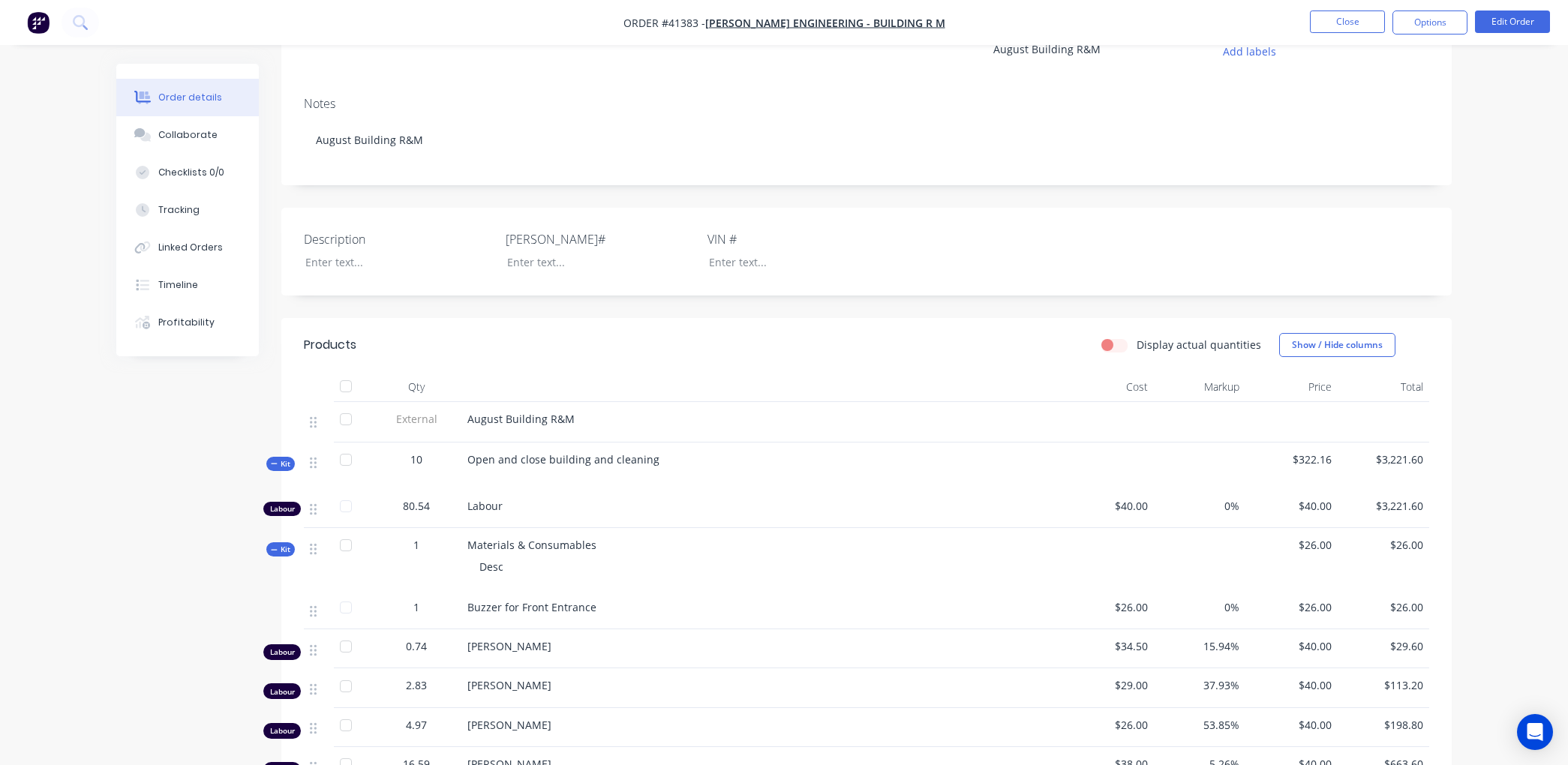
scroll to position [43, 0]
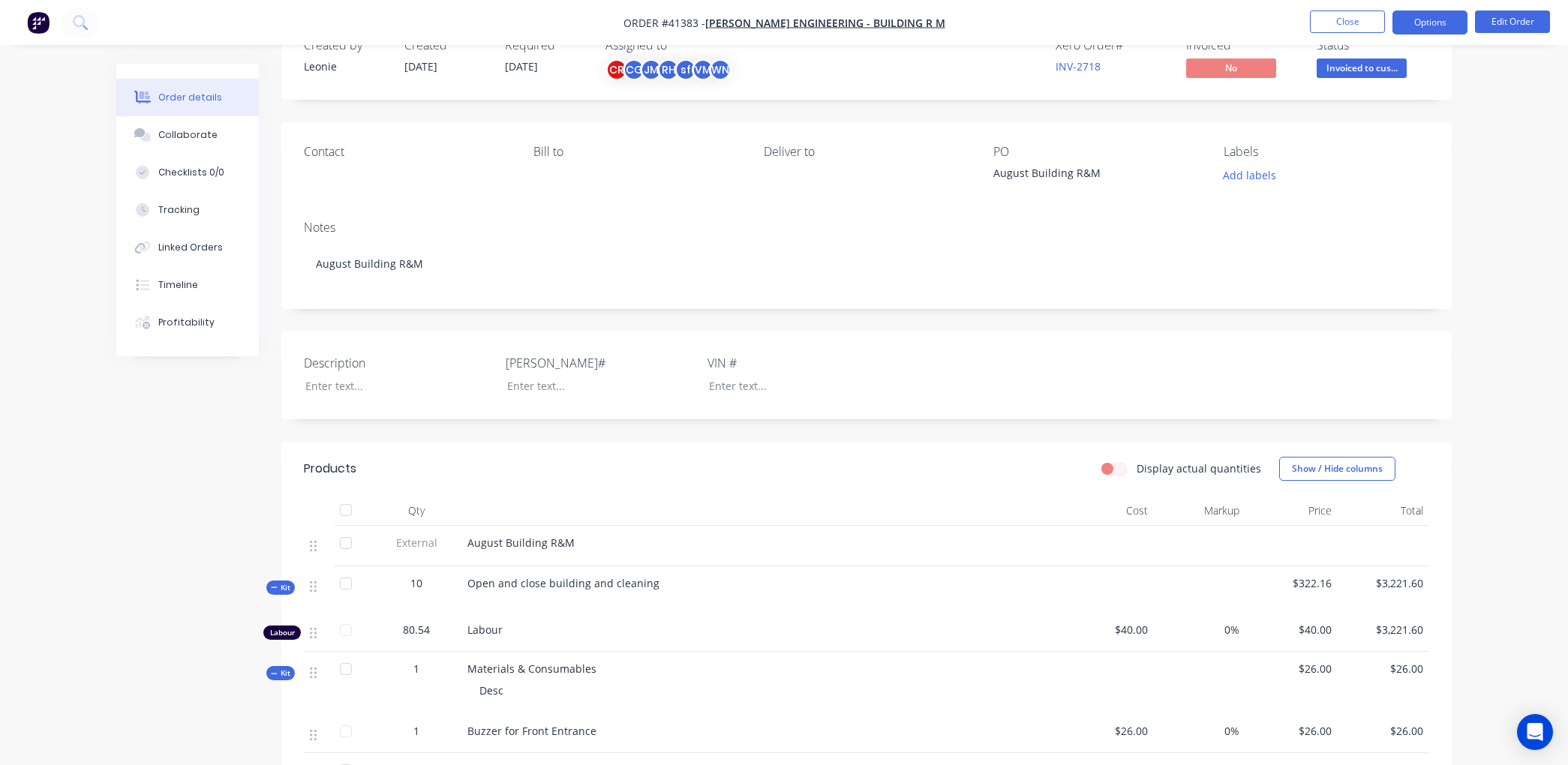
click at [1428, 17] on button "Options" at bounding box center [1430, 22] width 75 height 24
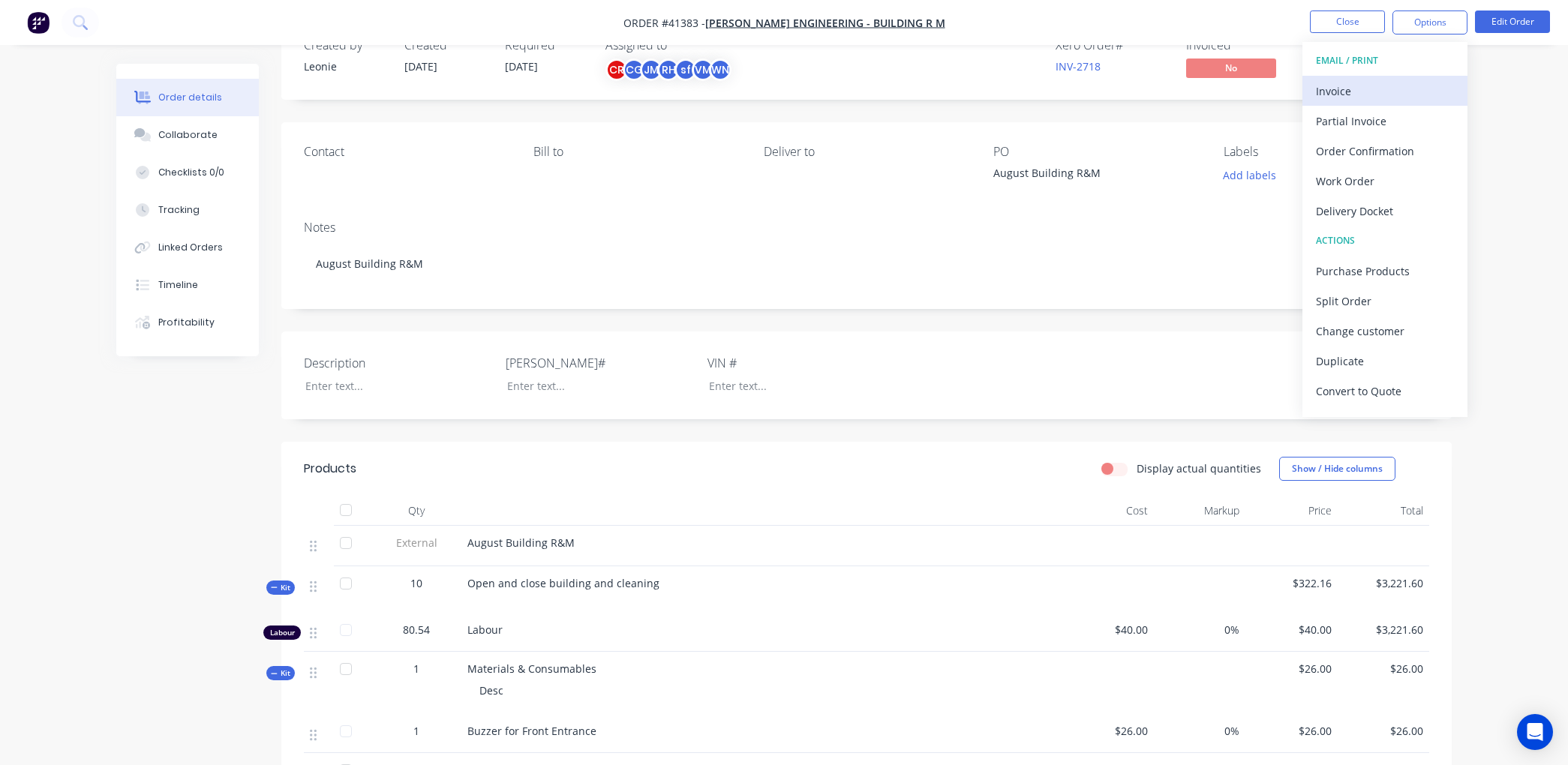
click at [1363, 87] on div "Invoice" at bounding box center [1385, 91] width 138 height 22
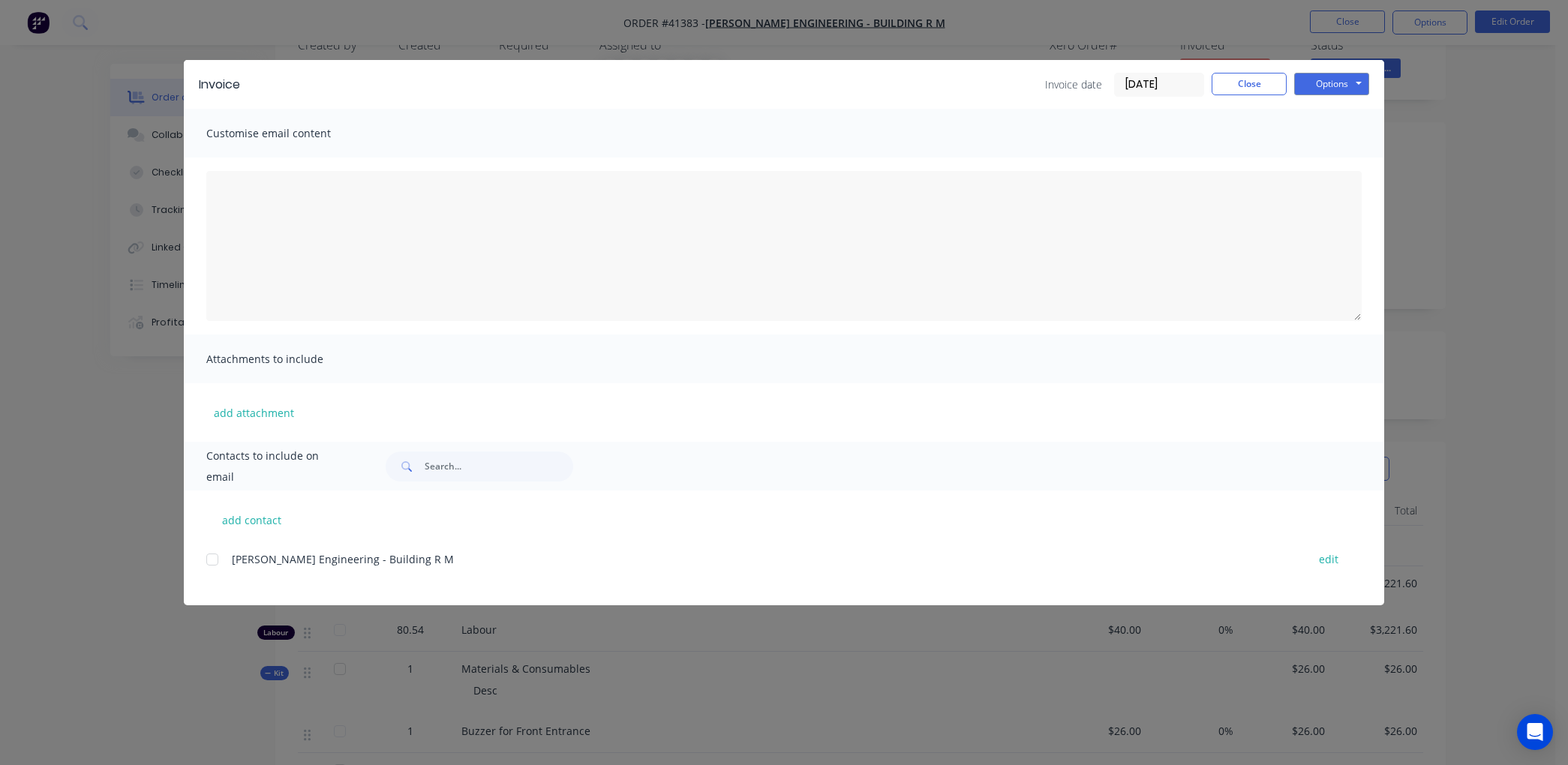
click at [1180, 77] on input "[DATE]" at bounding box center [1160, 85] width 88 height 22
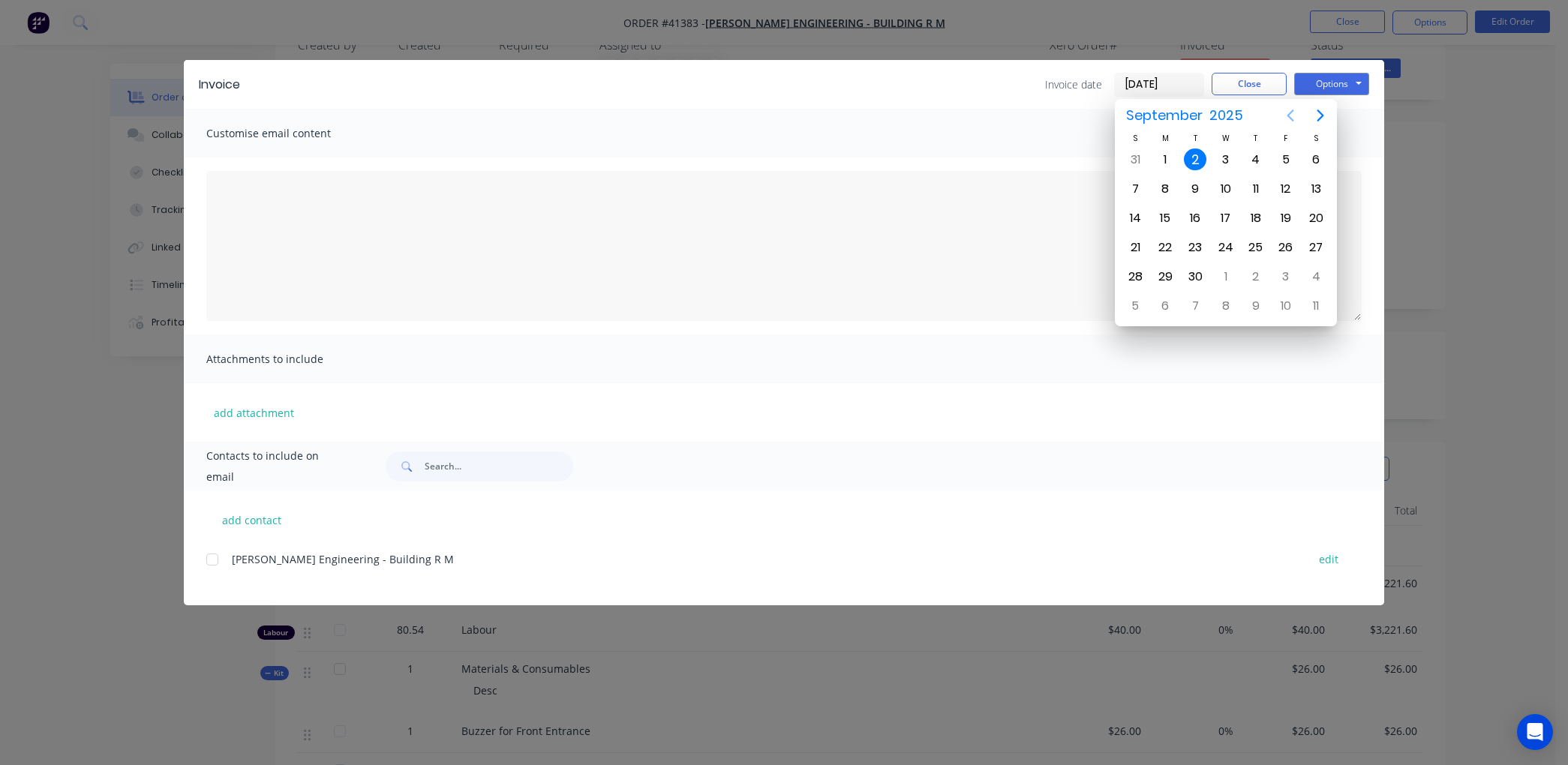
click at [1291, 108] on icon "Previous page" at bounding box center [1291, 116] width 18 height 18
click at [1137, 295] on div "31" at bounding box center [1135, 306] width 22 height 22
type input "[DATE]"
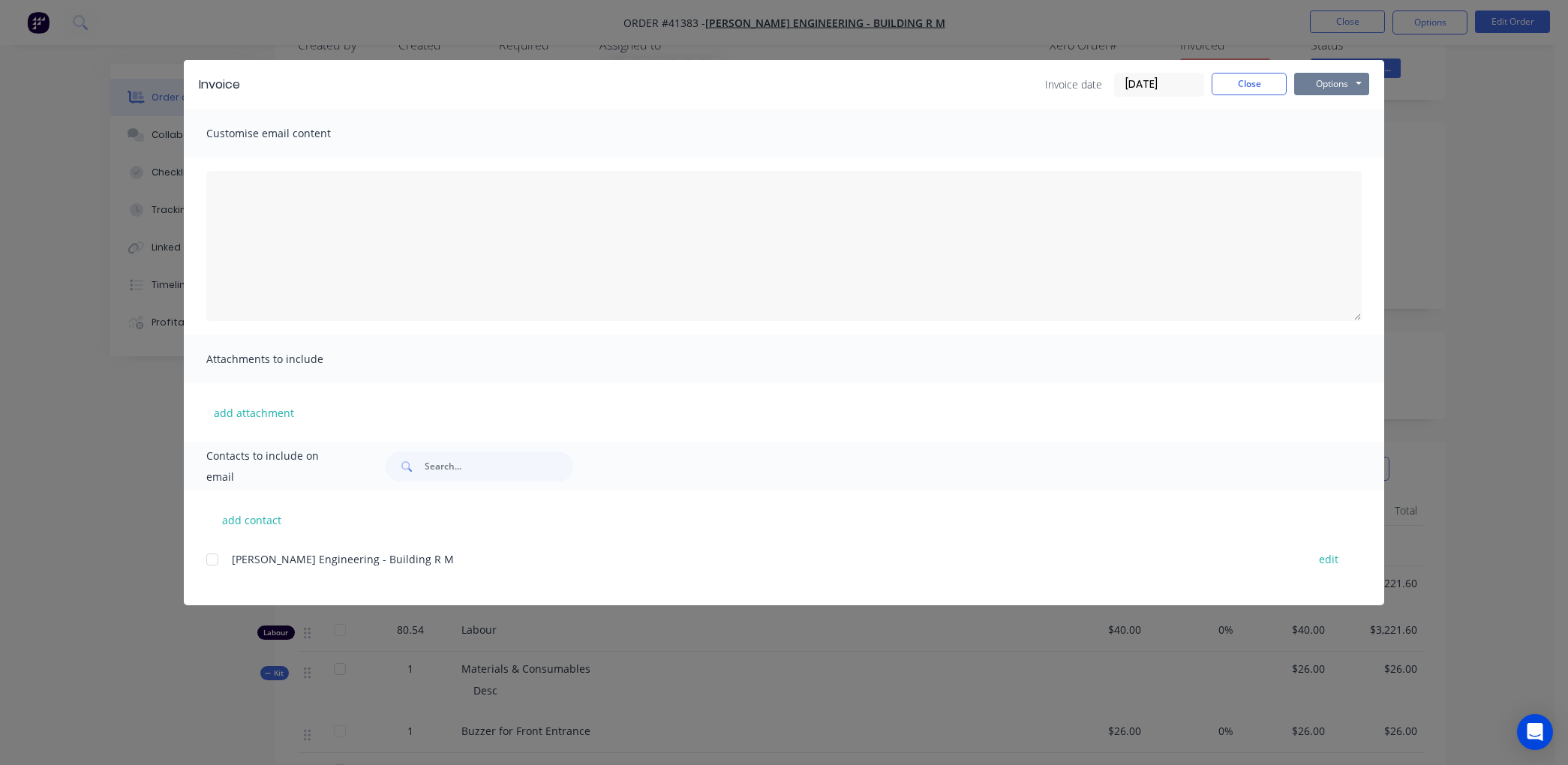
click at [1326, 83] on button "Options" at bounding box center [1333, 84] width 75 height 22
click at [1323, 133] on button "Print" at bounding box center [1343, 135] width 96 height 25
click at [1244, 79] on button "Close" at bounding box center [1250, 84] width 75 height 22
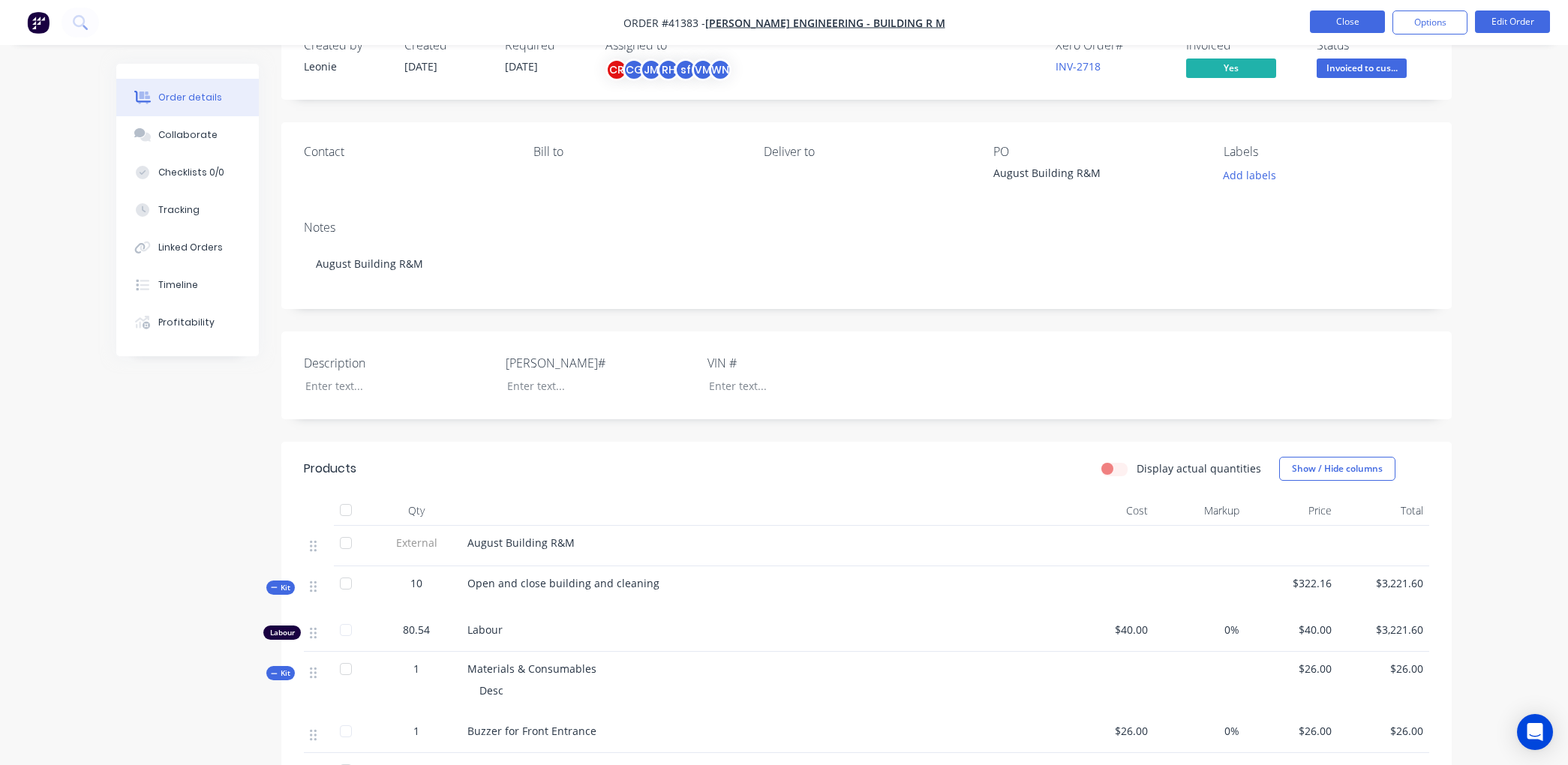
click at [1324, 17] on button "Close" at bounding box center [1348, 21] width 75 height 22
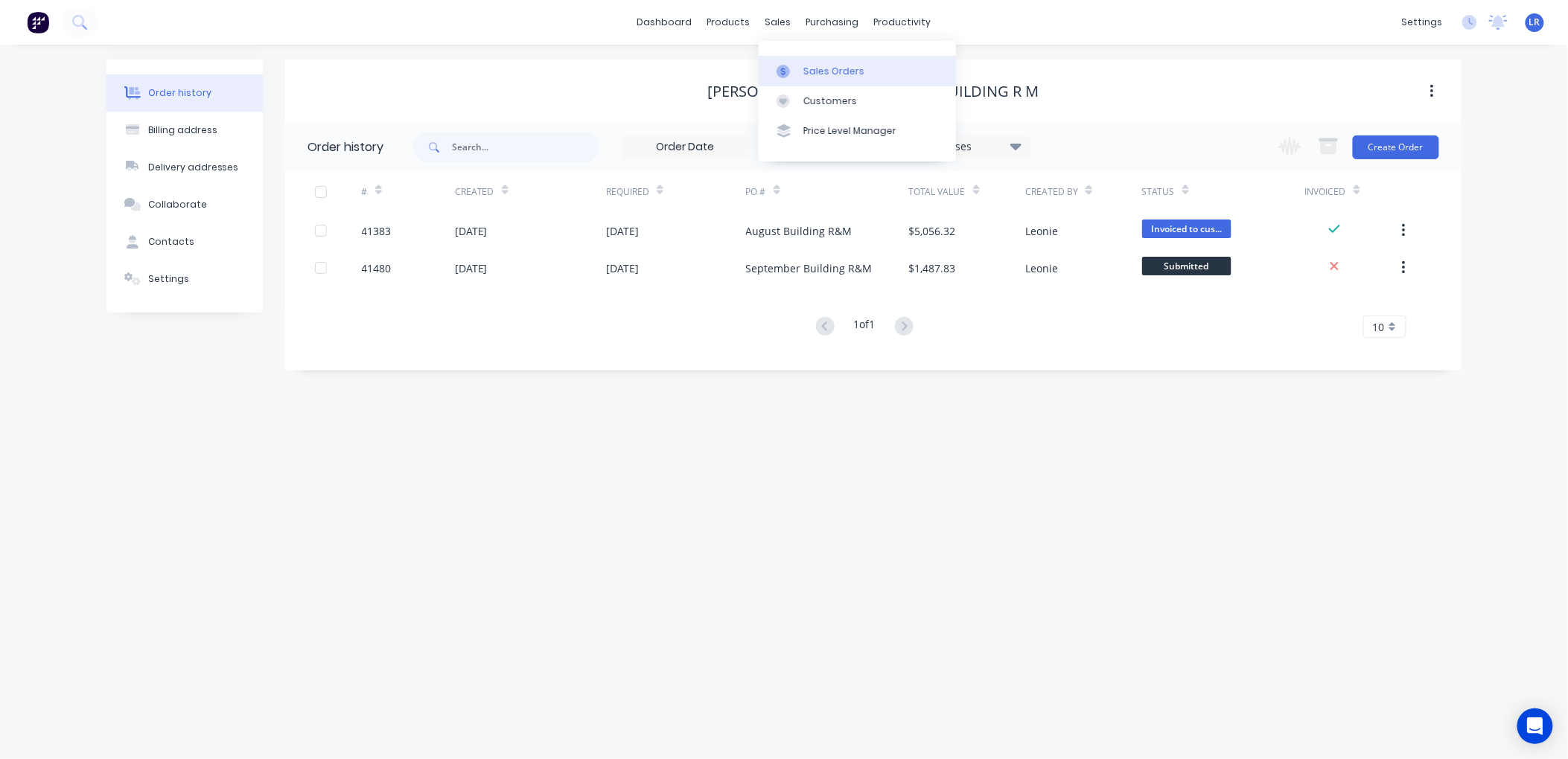
click at [812, 65] on div "Sales Orders" at bounding box center [833, 71] width 61 height 14
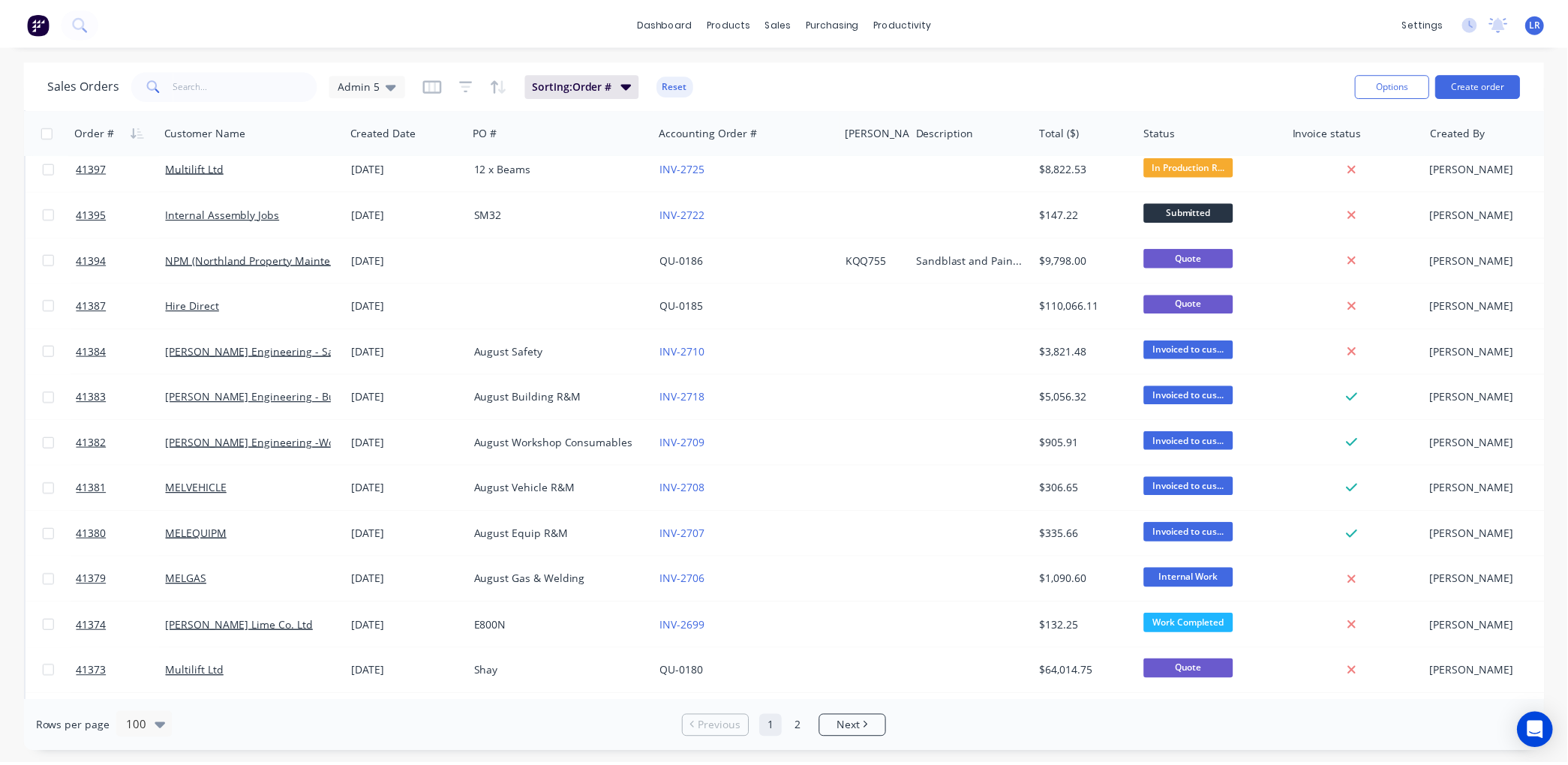
scroll to position [2251, 0]
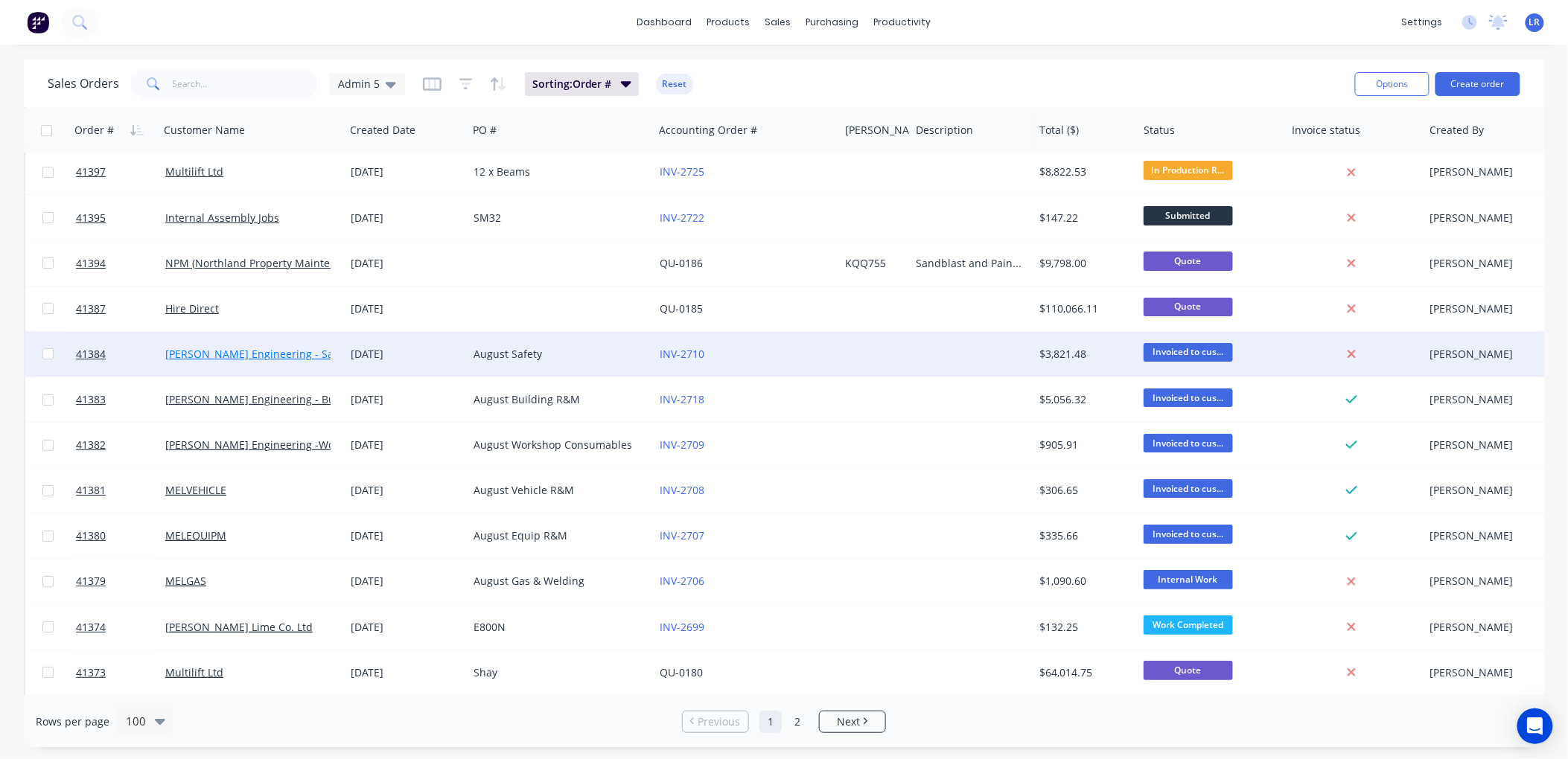
click at [226, 353] on link "[PERSON_NAME] Engineering - Safety" at bounding box center [258, 354] width 187 height 15
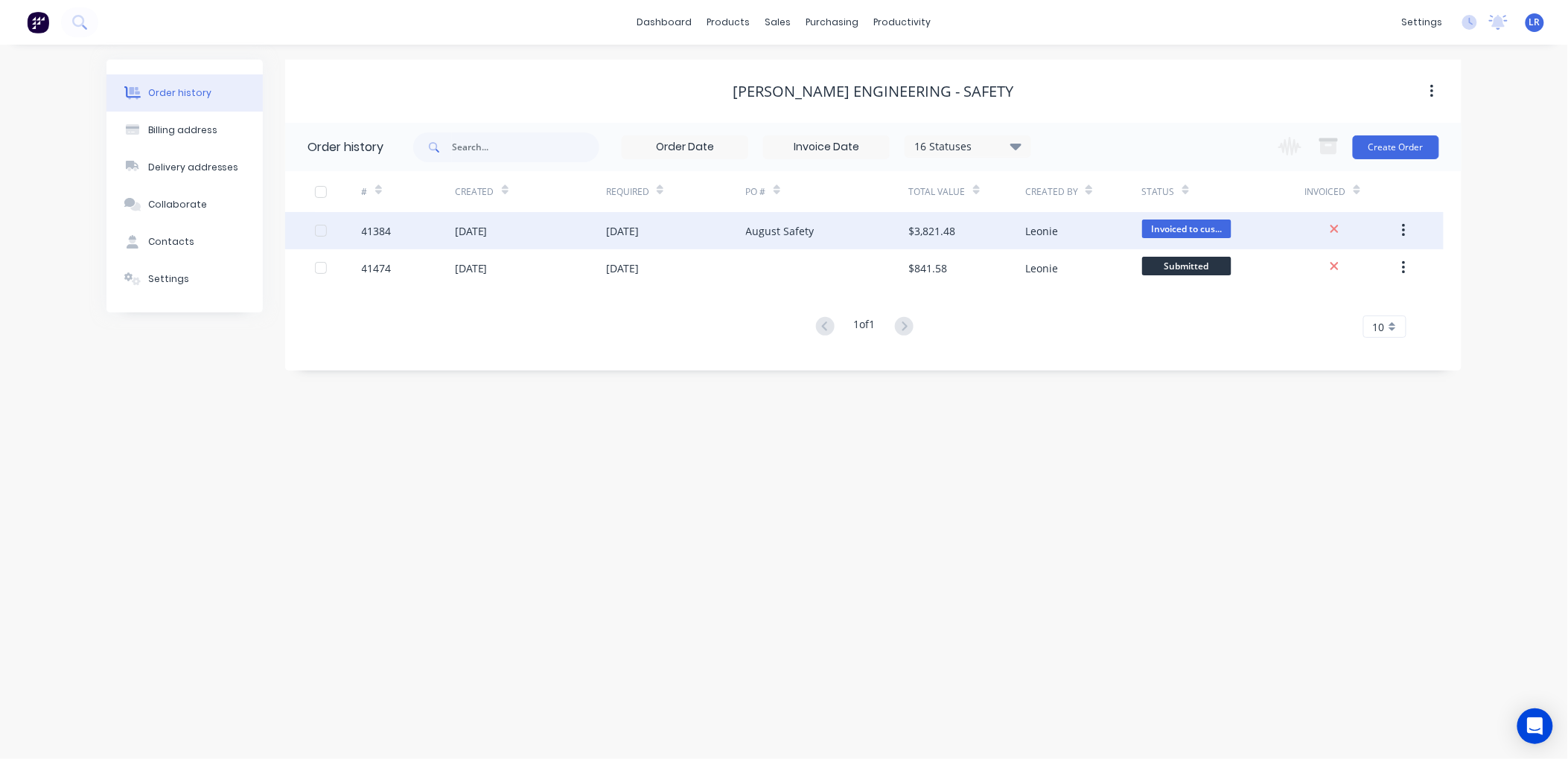
click at [521, 224] on div "[DATE]" at bounding box center [531, 231] width 152 height 37
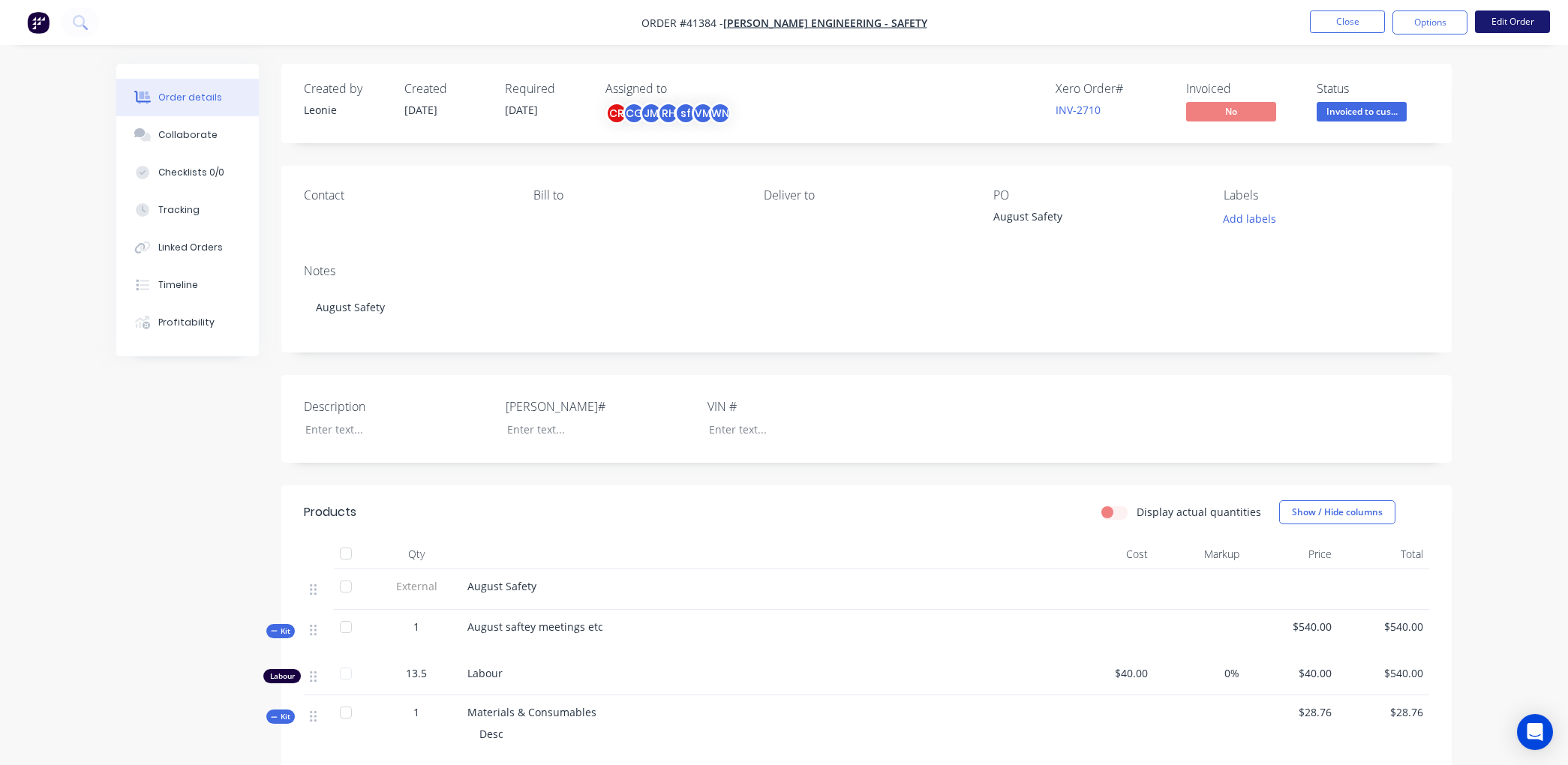
click at [1526, 17] on button "Edit Order" at bounding box center [1513, 21] width 75 height 22
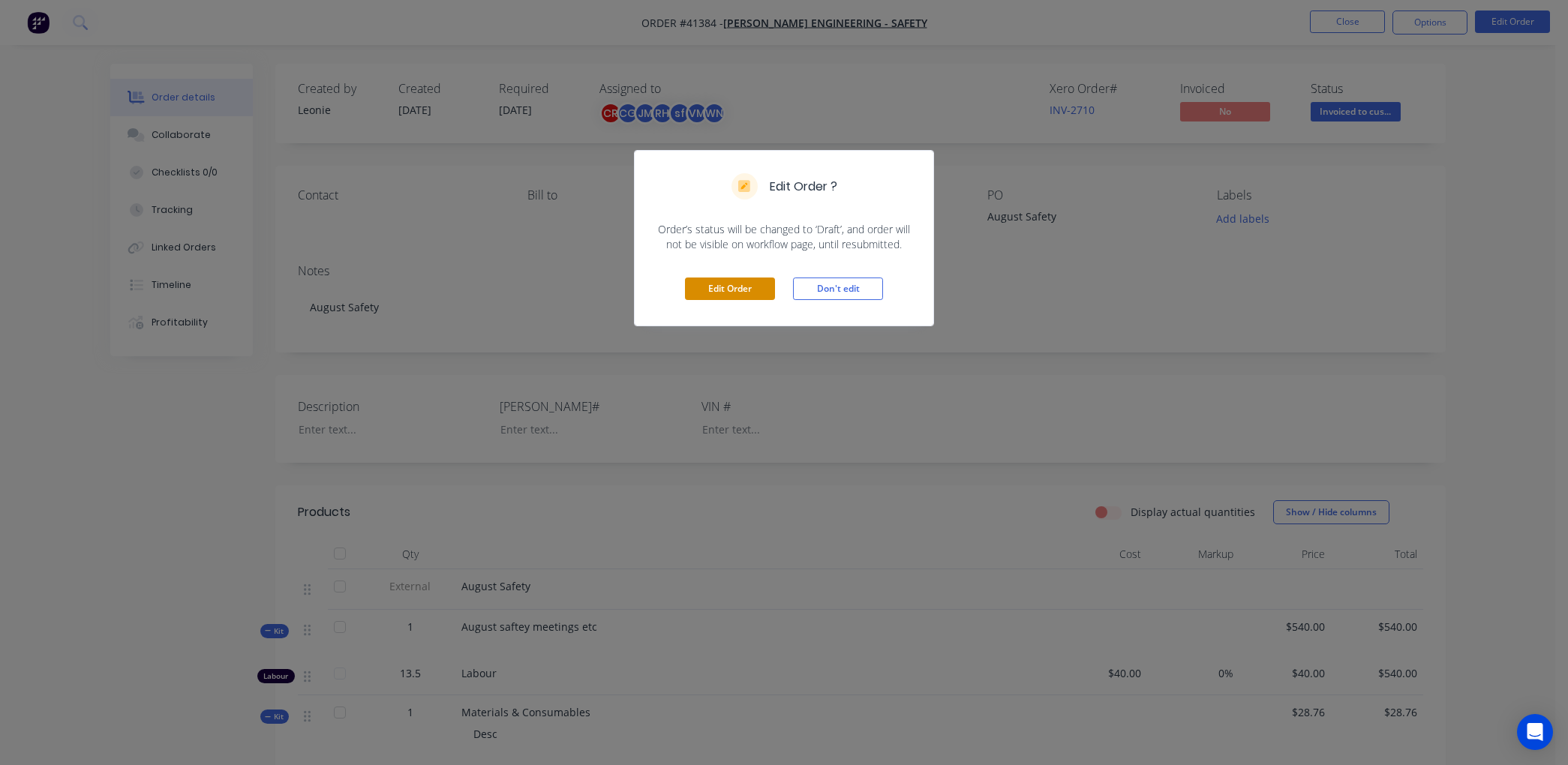
click at [708, 285] on button "Edit Order" at bounding box center [730, 289] width 90 height 22
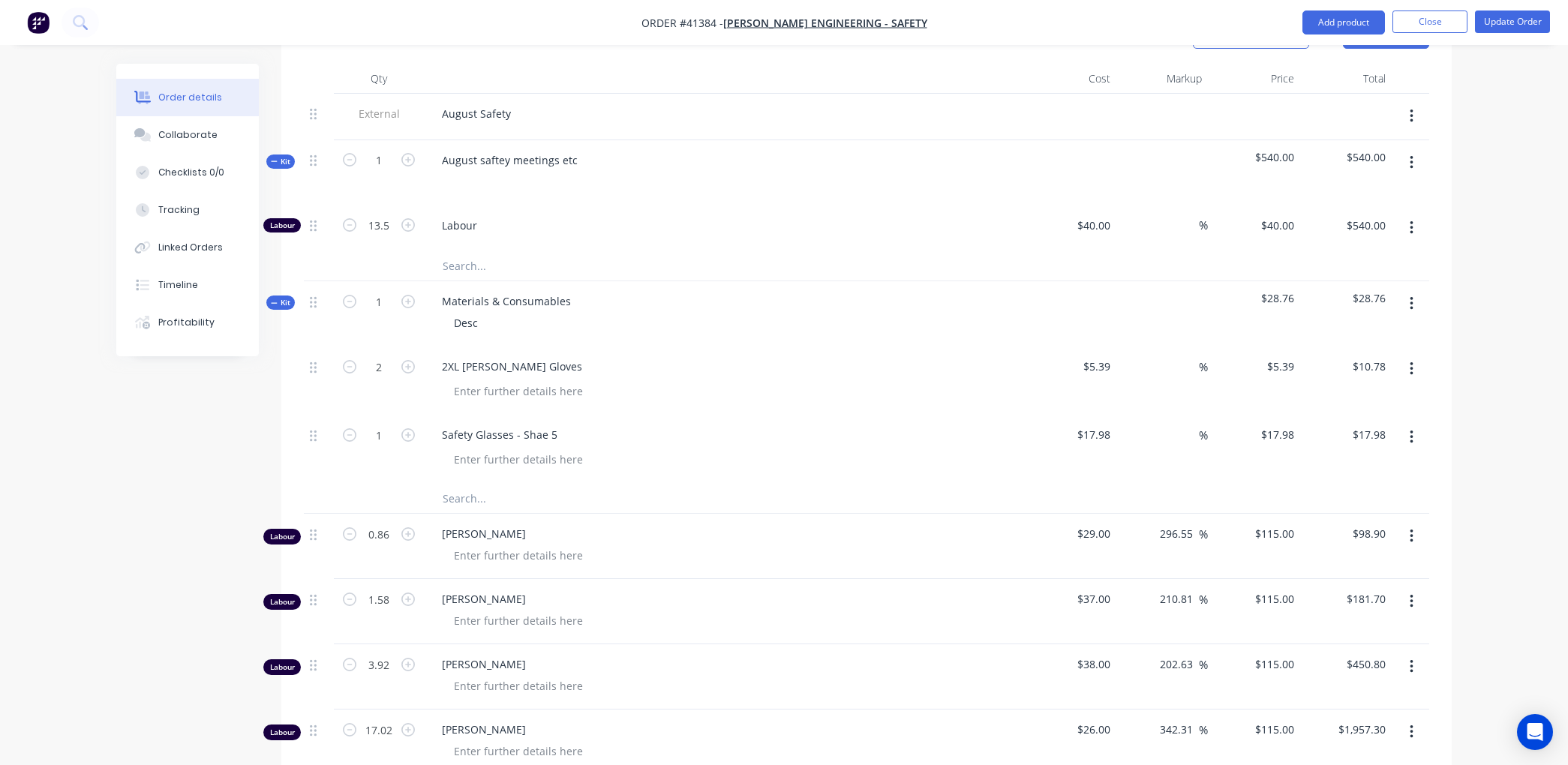
scroll to position [499, 0]
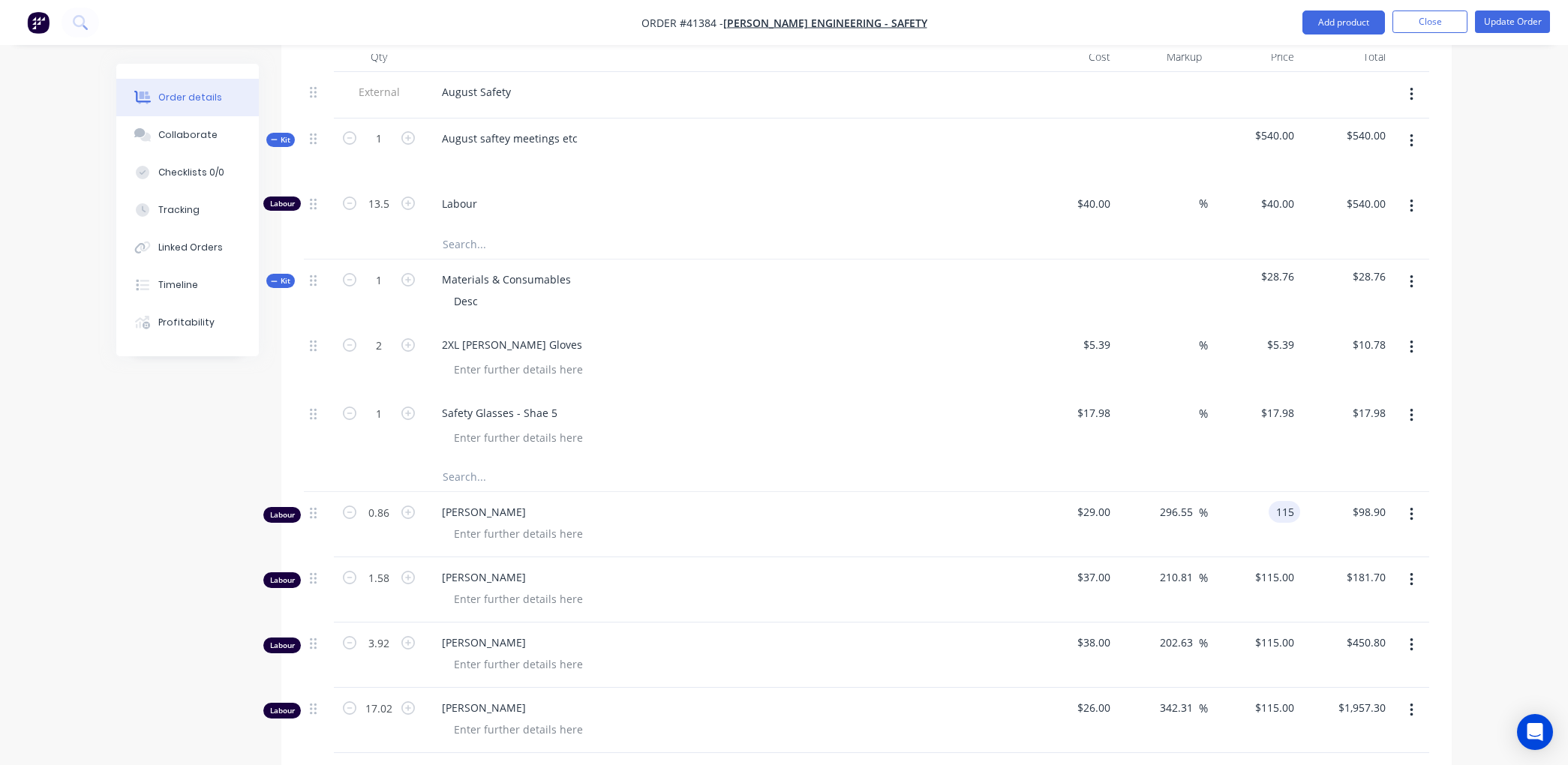
click at [1299, 510] on input "115" at bounding box center [1288, 512] width 26 height 22
type input "40"
type input "37.93"
type input "$40.00"
type input "$34.40"
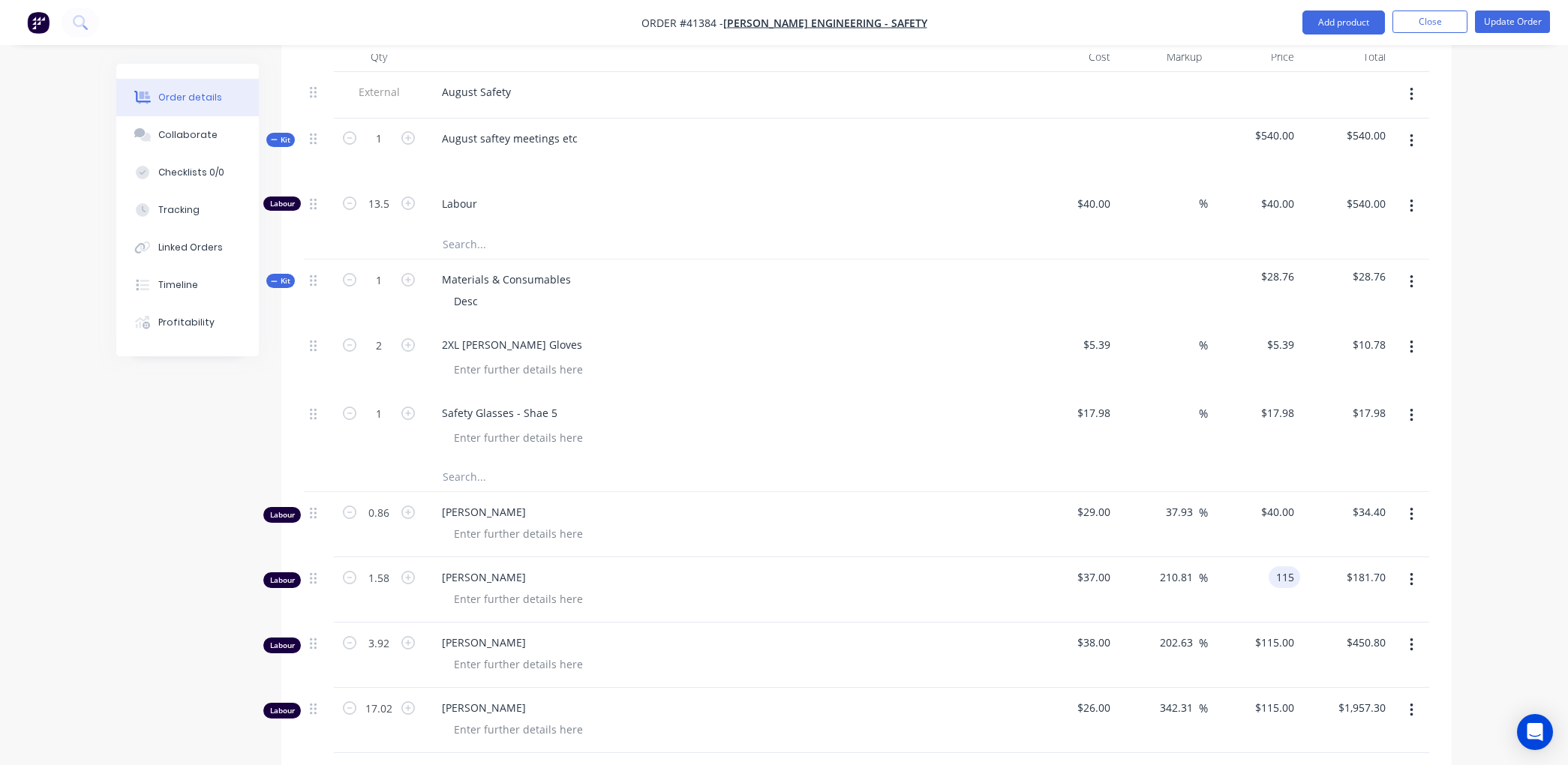
click at [1293, 577] on input "115" at bounding box center [1288, 577] width 26 height 22
type input "40"
type input "8.11"
type input "$40.00"
type input "$63.20"
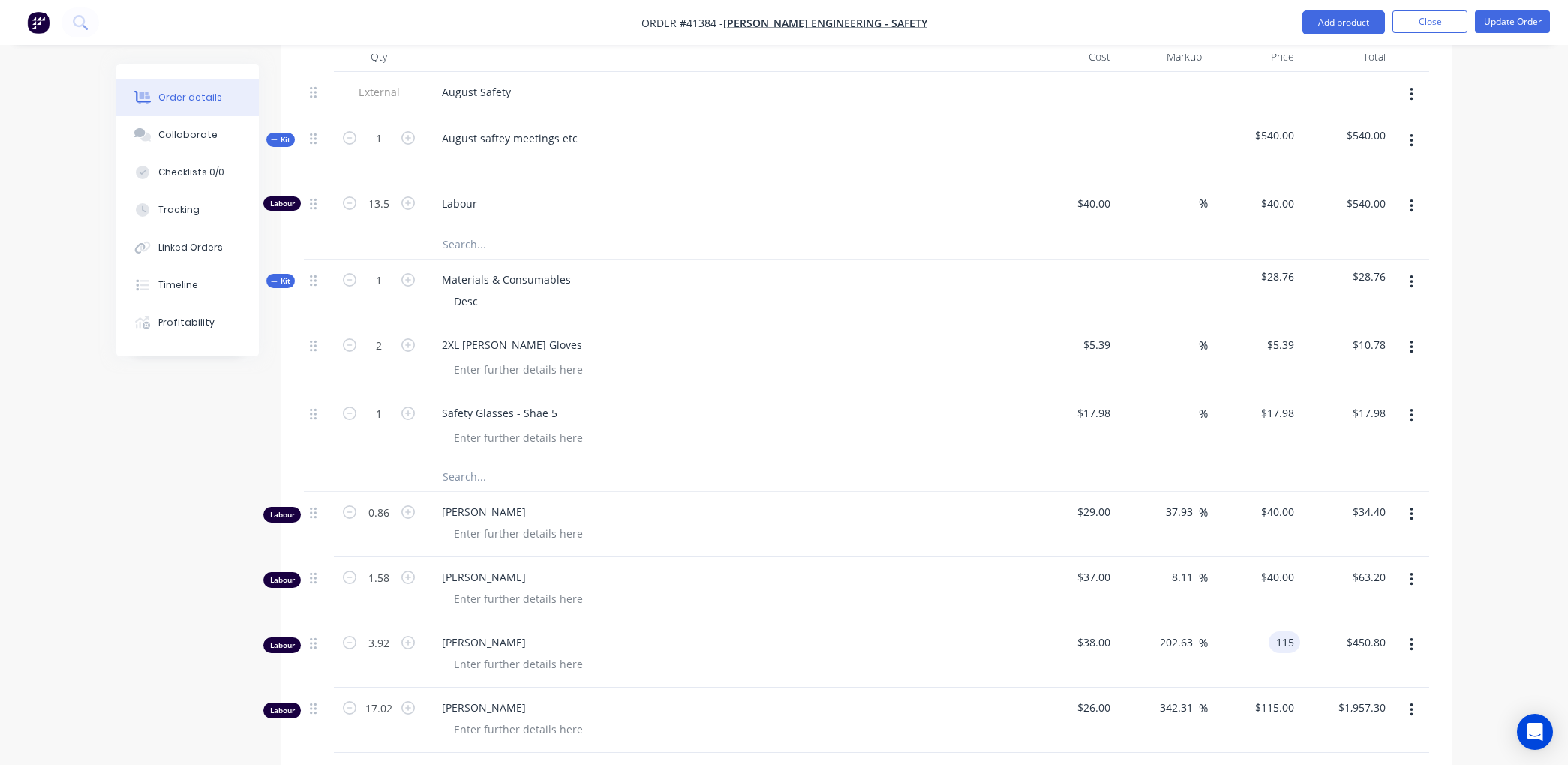
click at [1291, 642] on input "115" at bounding box center [1288, 643] width 26 height 22
type input "40"
type input "5.26"
type input "$40.00"
type input "$156.80"
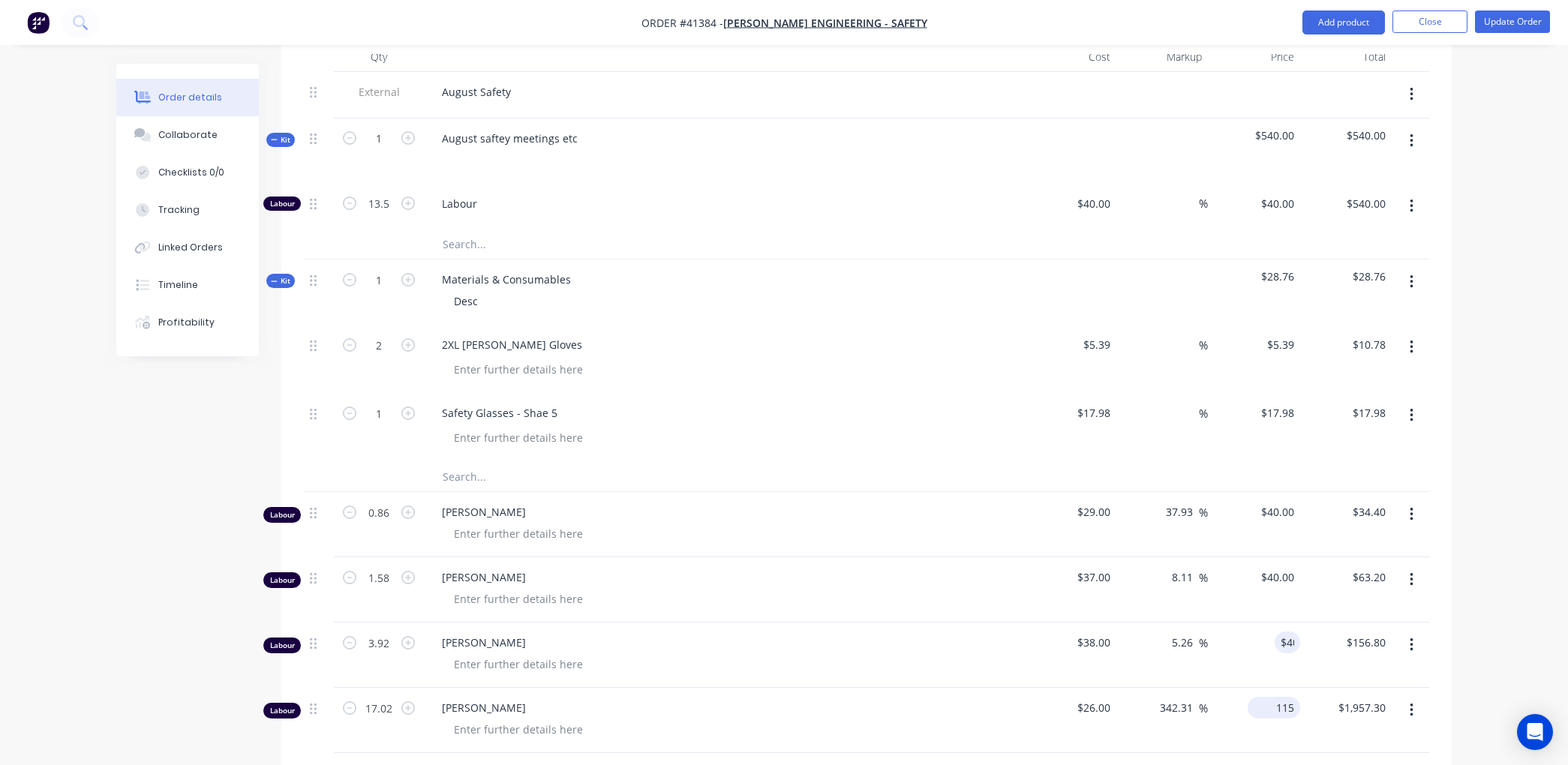
click at [1299, 702] on input "115" at bounding box center [1276, 708] width 47 height 22
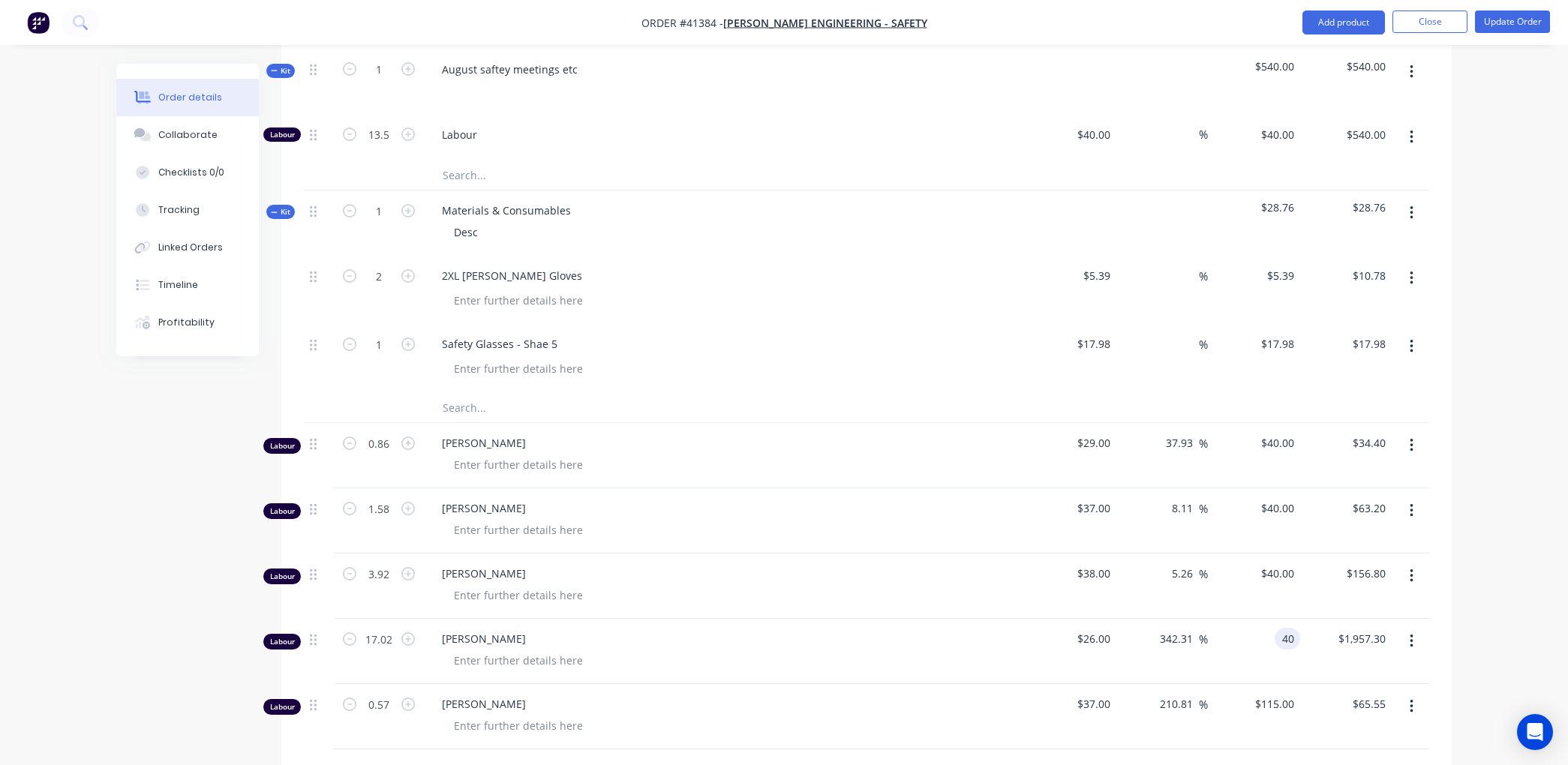
scroll to position [667, 0]
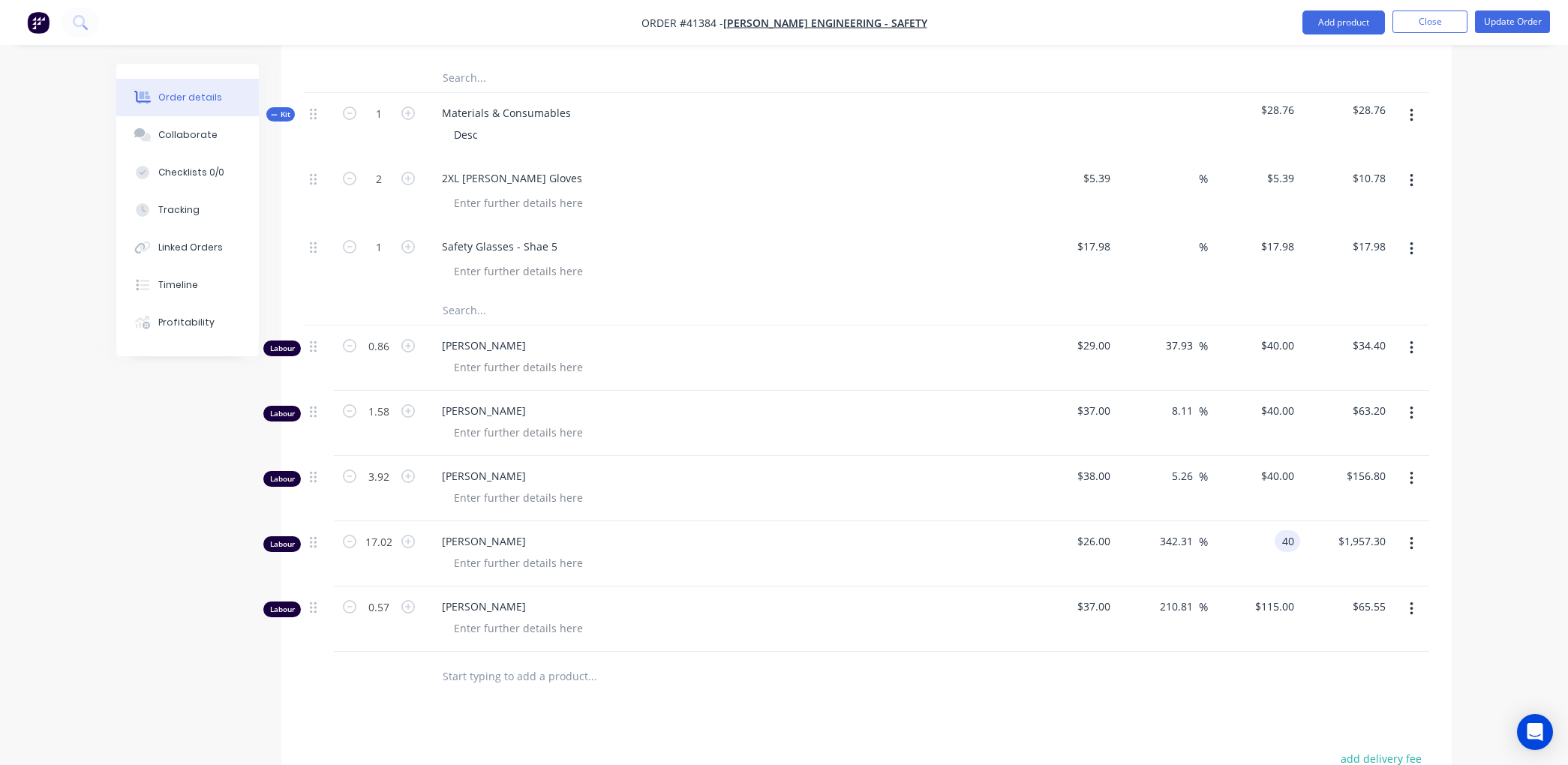
type input "40"
type input "53.85"
type input "$40.00"
type input "$680.80"
click at [1300, 605] on div "$65.55 $65.55" at bounding box center [1346, 619] width 92 height 65
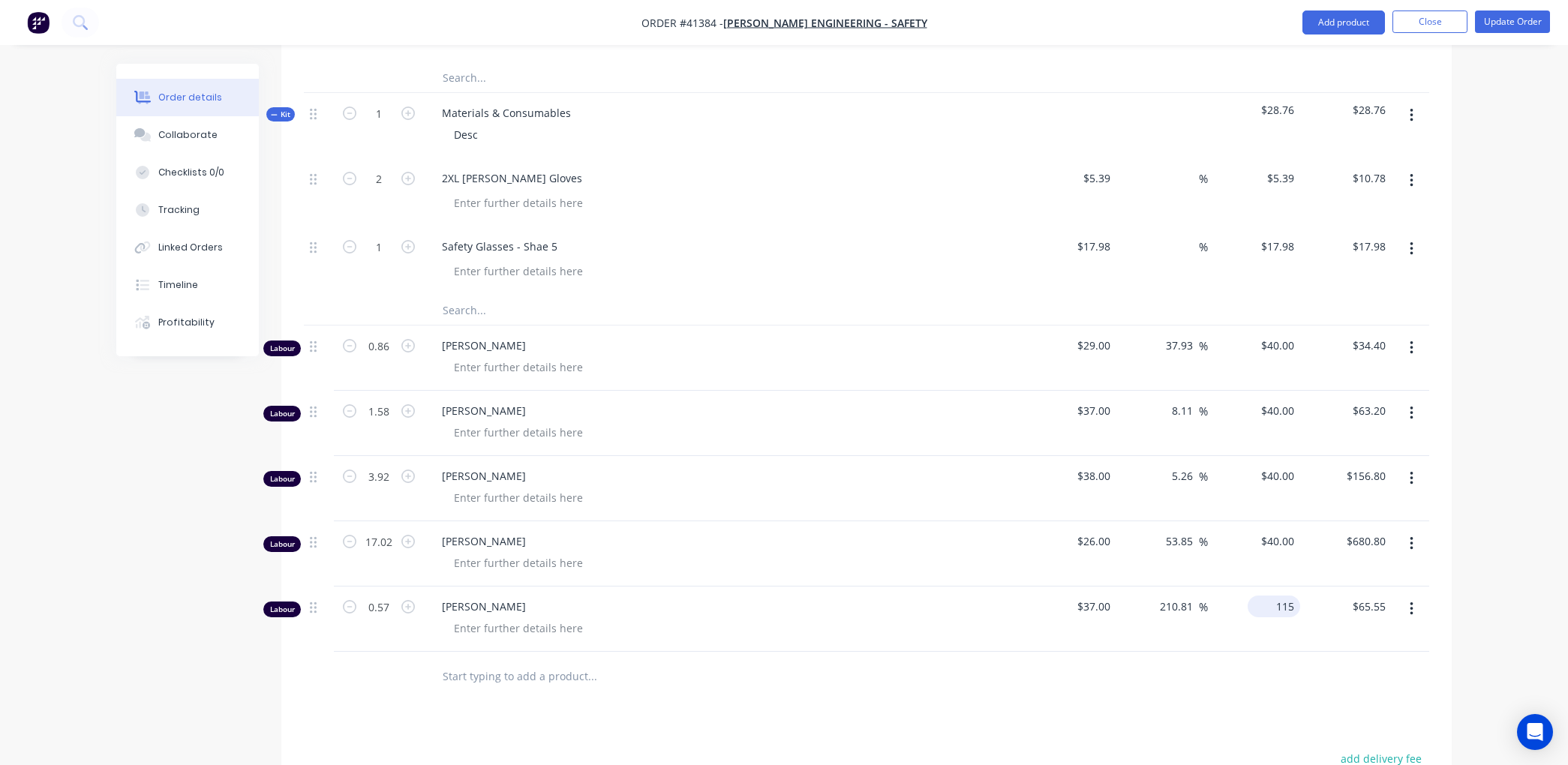
click at [1299, 603] on input "115" at bounding box center [1276, 607] width 47 height 22
type input "40"
type input "8.11"
type input "$40.00"
type input "$22.80"
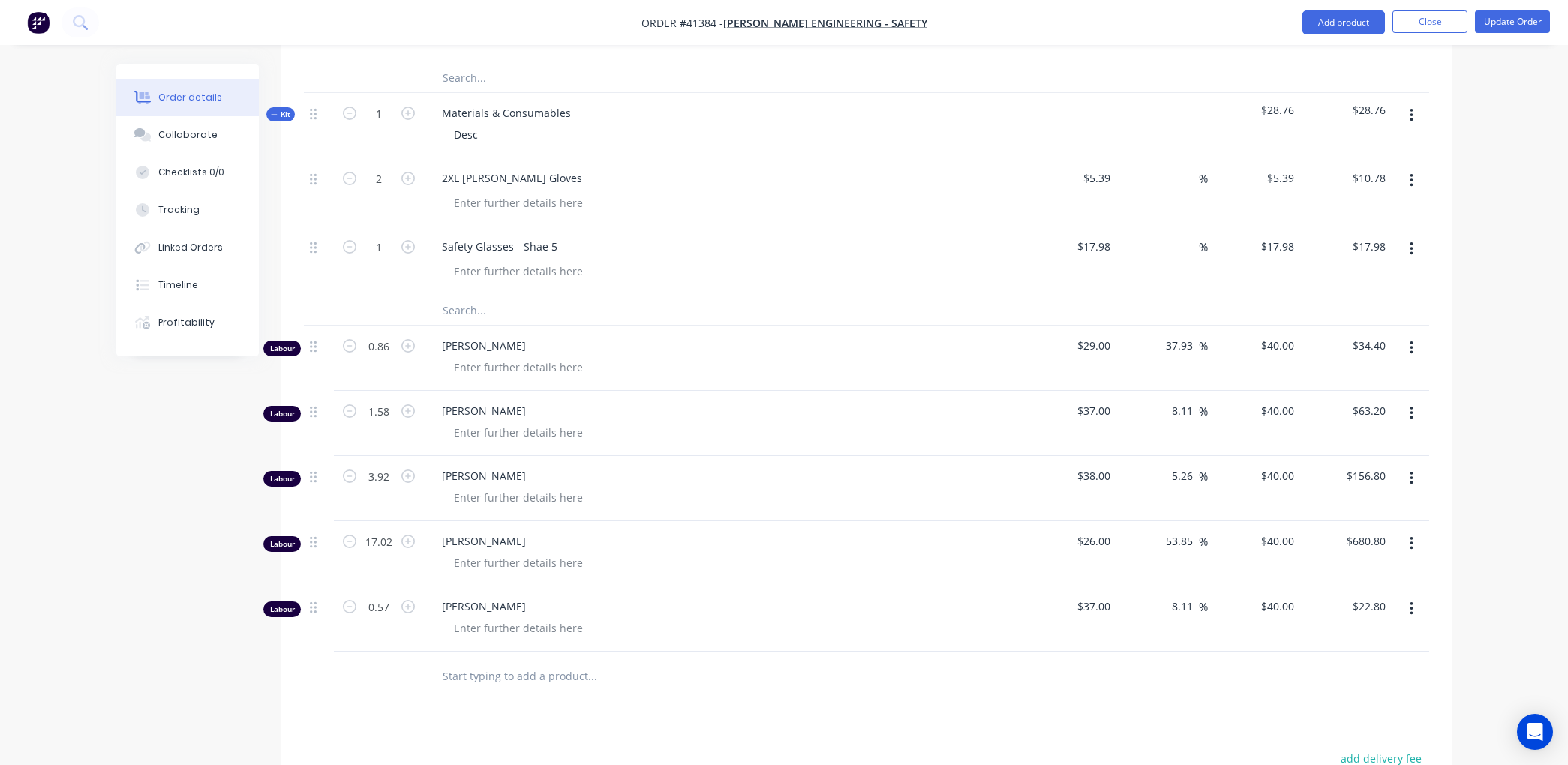
click at [952, 548] on span "[PERSON_NAME]" at bounding box center [730, 541] width 577 height 16
click at [1529, 14] on button "Update Order" at bounding box center [1513, 21] width 75 height 22
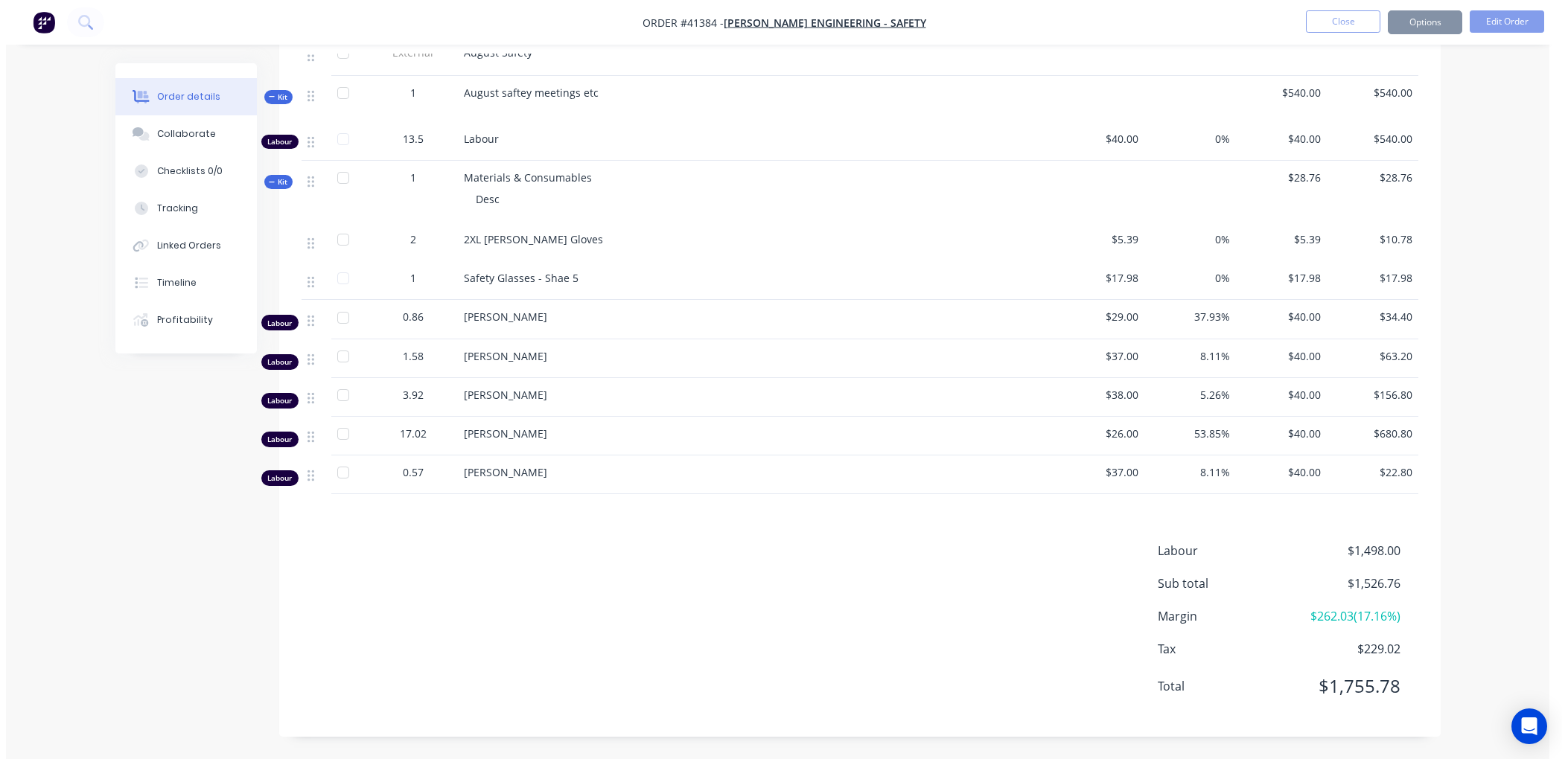
scroll to position [0, 0]
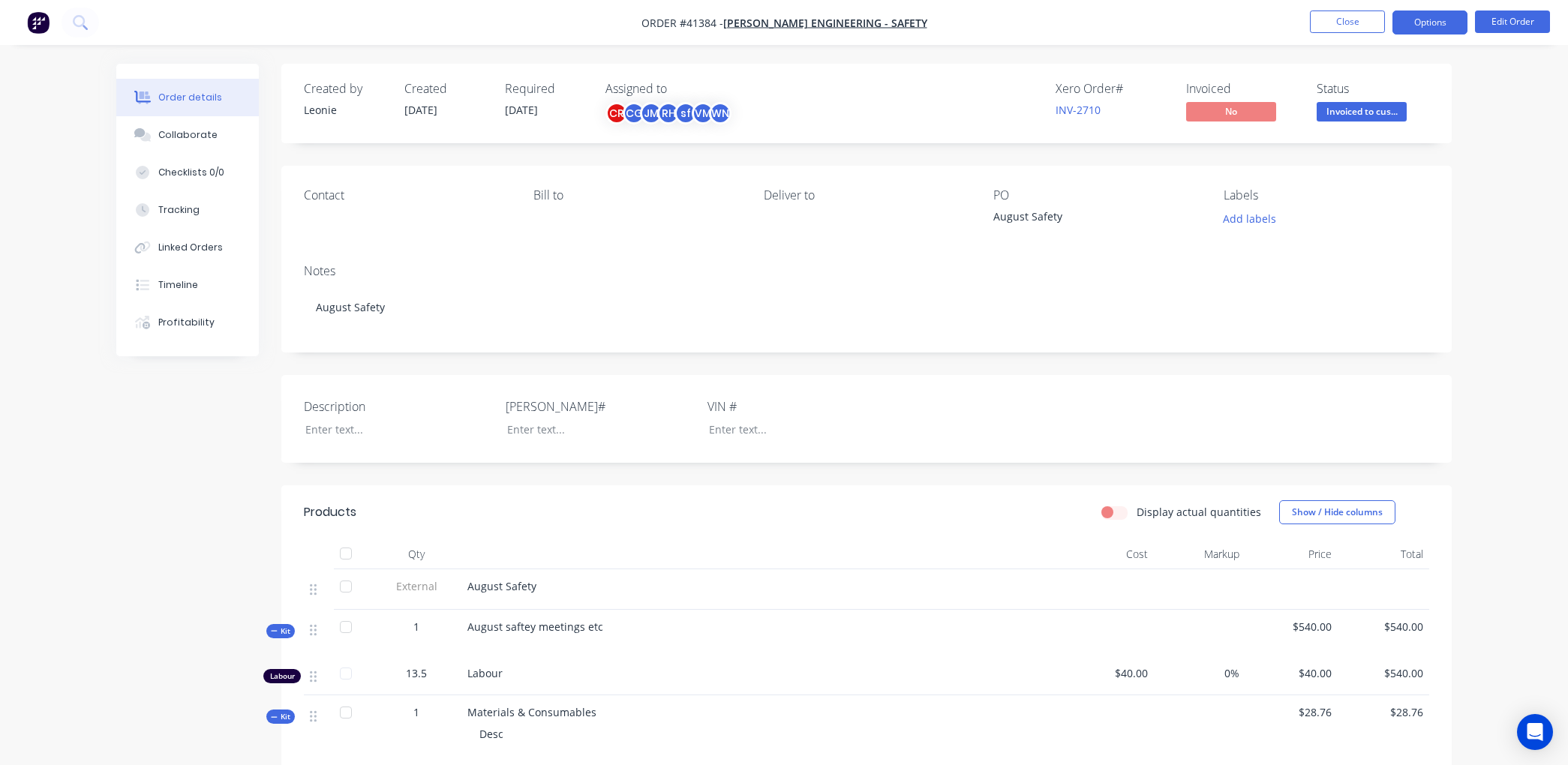
click at [1426, 17] on button "Options" at bounding box center [1430, 22] width 75 height 24
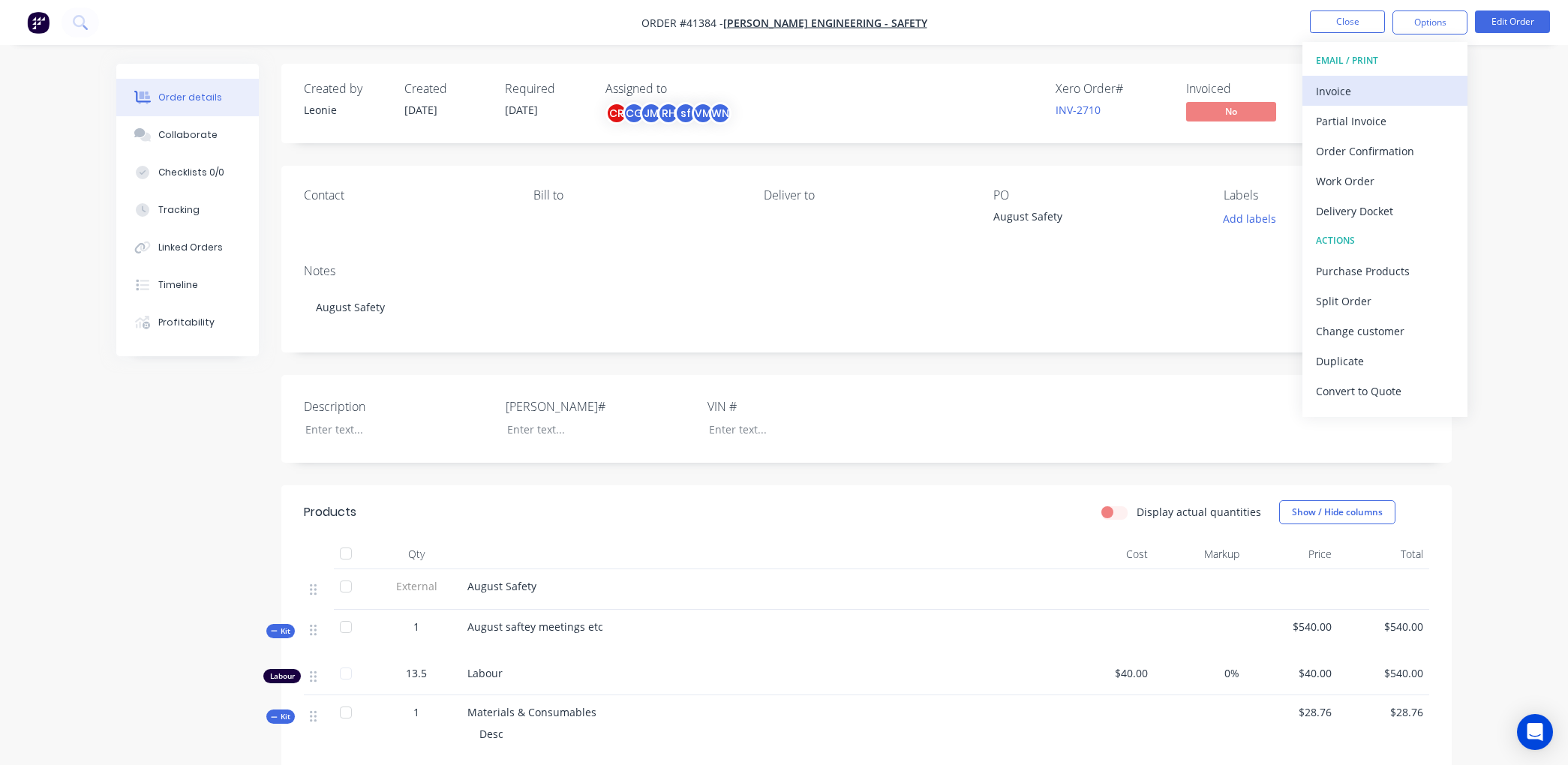
click at [1358, 90] on div "Invoice" at bounding box center [1385, 91] width 138 height 22
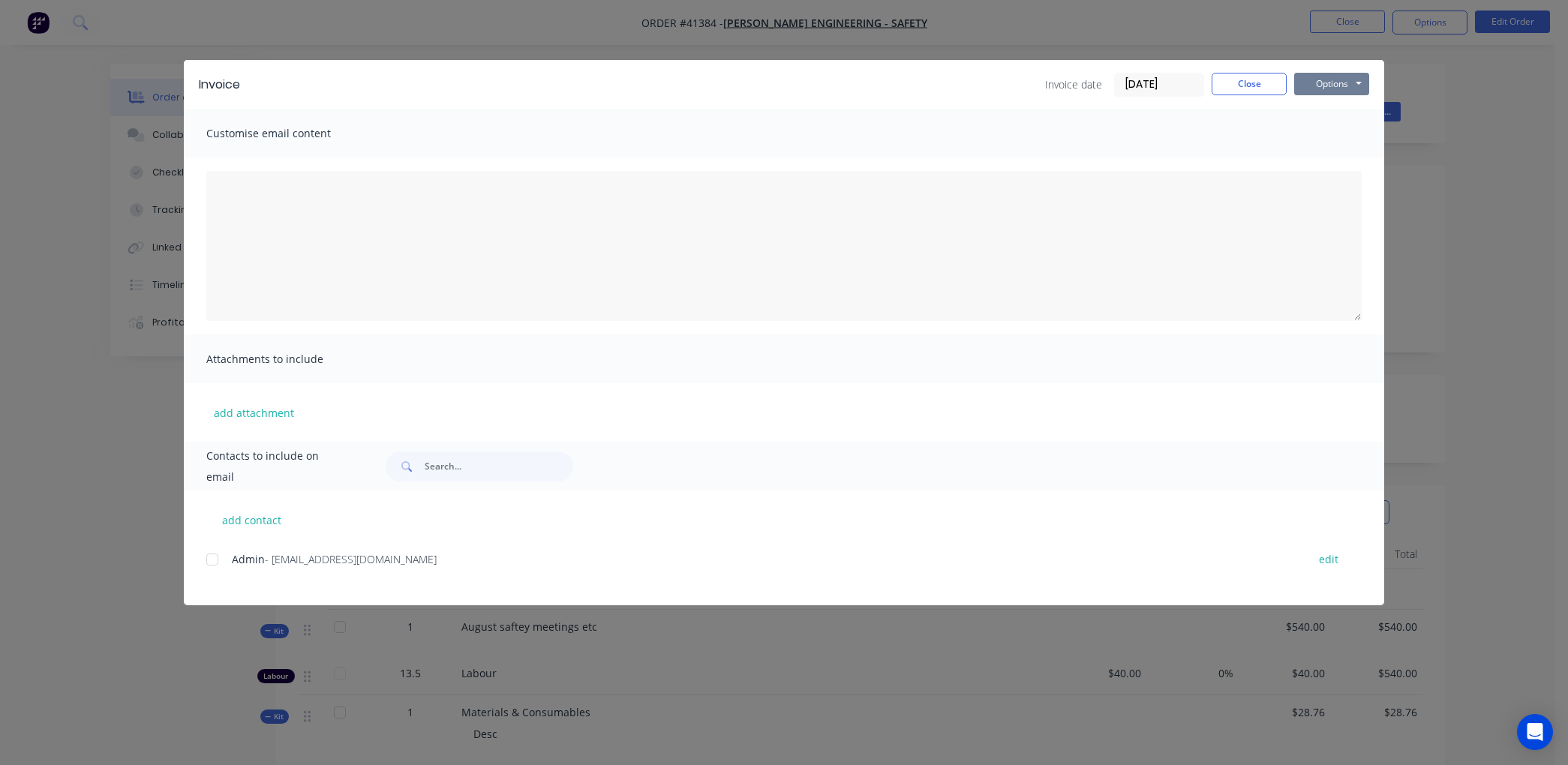
click at [1334, 79] on button "Options" at bounding box center [1333, 84] width 75 height 22
click at [1174, 86] on input "[DATE]" at bounding box center [1160, 85] width 88 height 22
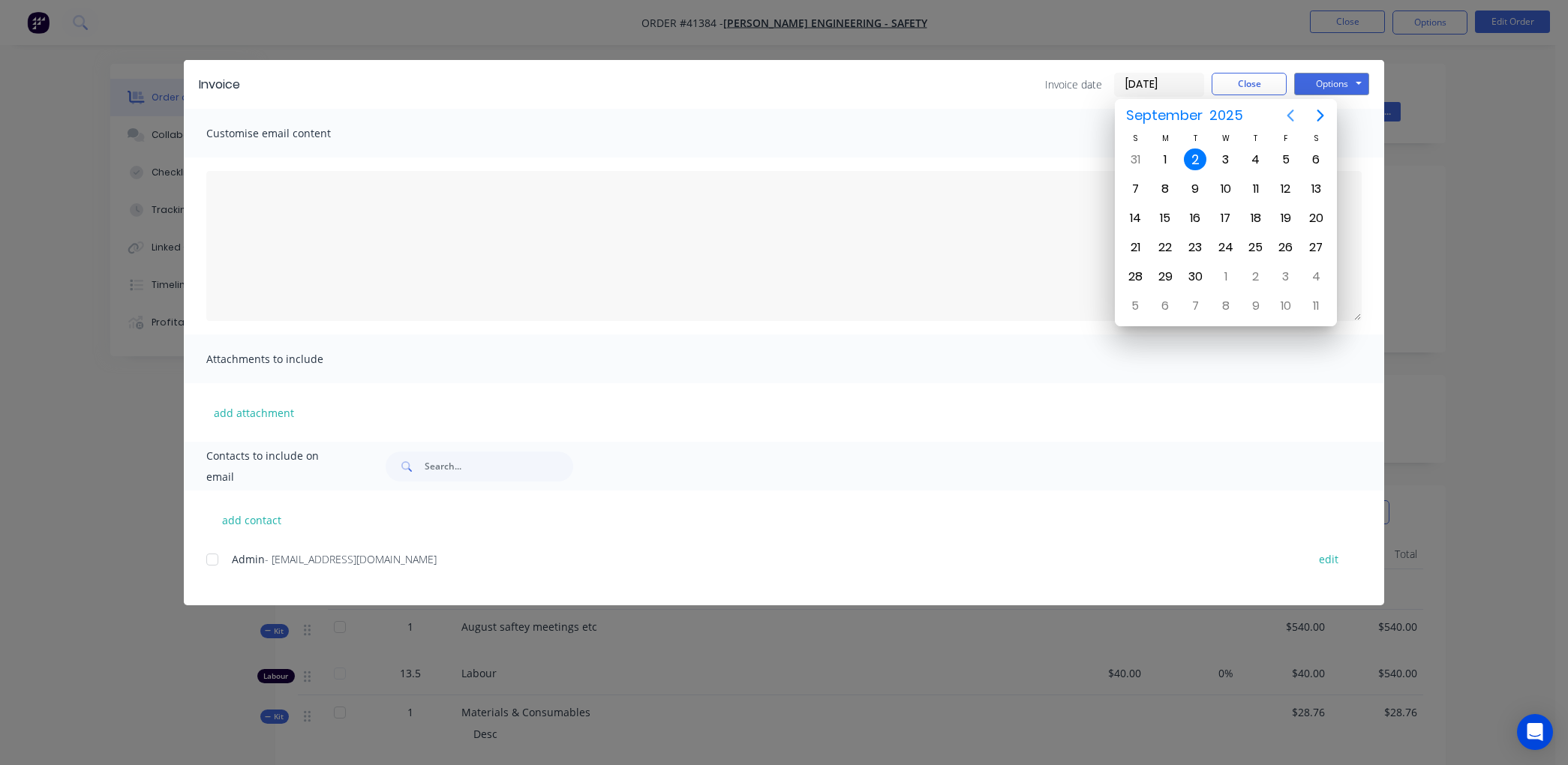
click at [1294, 107] on icon "Previous page" at bounding box center [1291, 116] width 18 height 18
click at [1131, 295] on div "31" at bounding box center [1135, 306] width 22 height 22
type input "[DATE]"
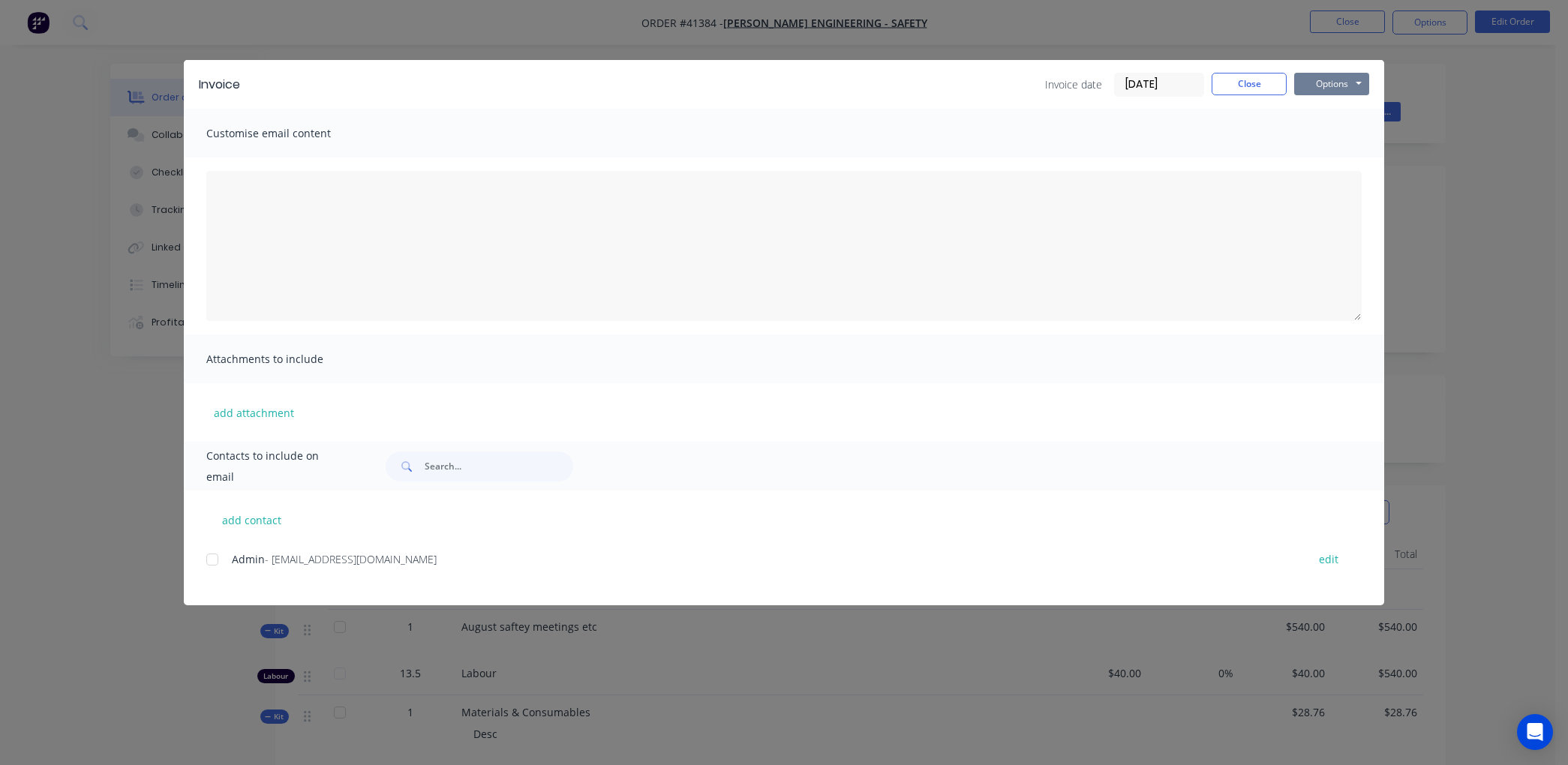
click at [1315, 79] on button "Options" at bounding box center [1333, 84] width 75 height 22
click at [1333, 131] on button "Print" at bounding box center [1343, 135] width 96 height 25
click at [1238, 84] on button "Close" at bounding box center [1250, 84] width 75 height 22
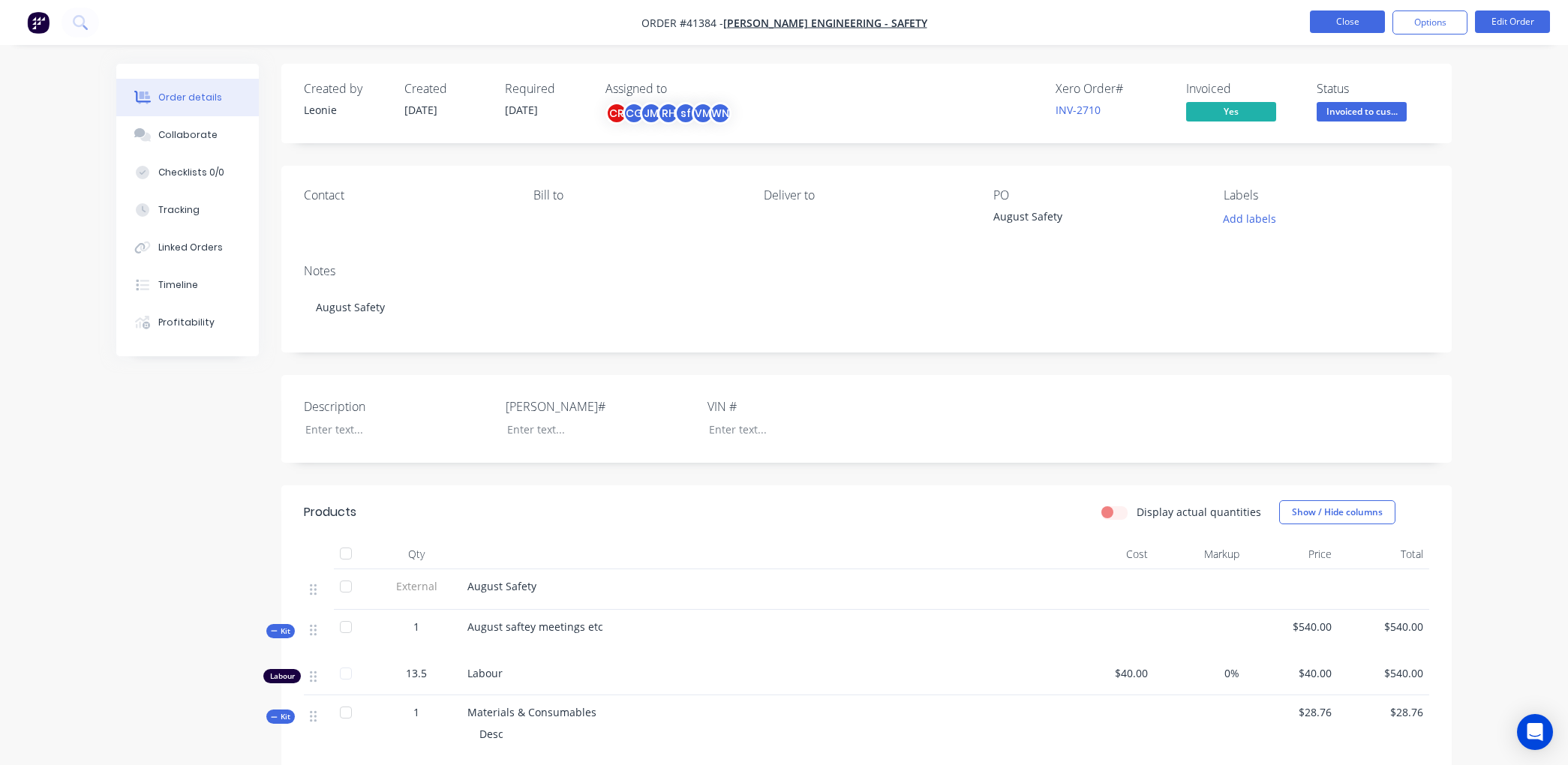
click at [1353, 13] on button "Close" at bounding box center [1348, 21] width 75 height 22
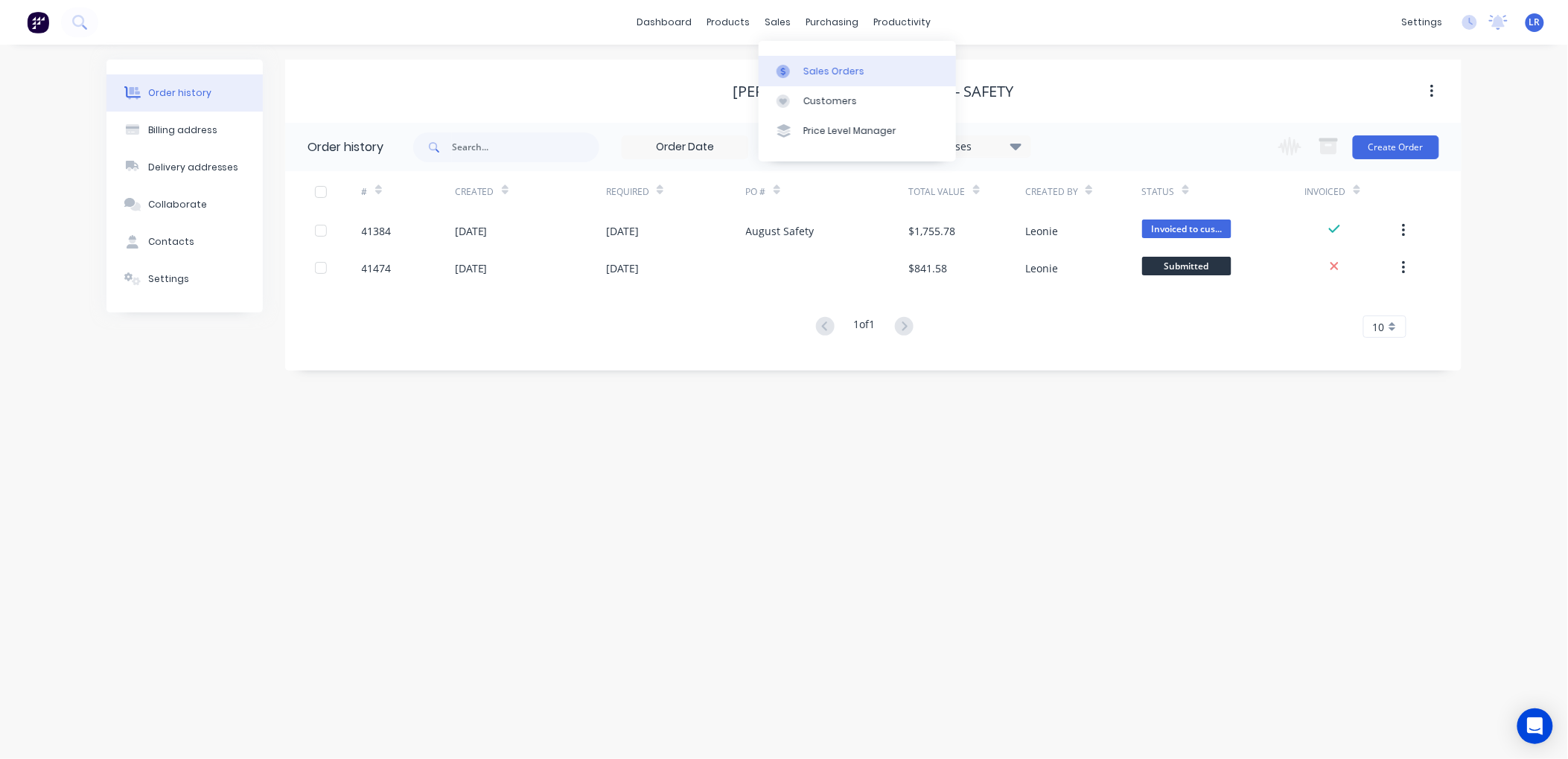
click at [799, 67] on div at bounding box center [788, 71] width 22 height 14
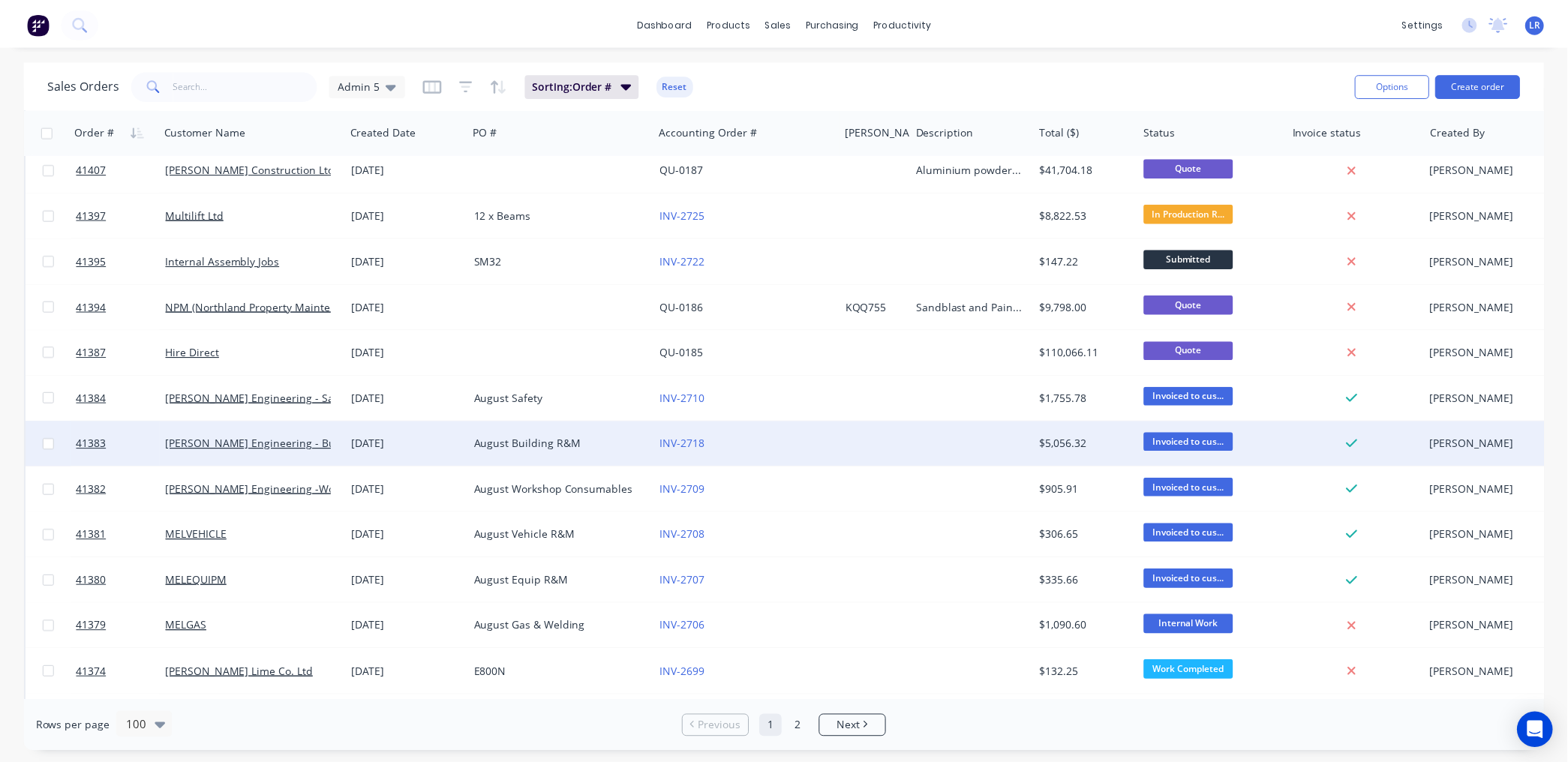
scroll to position [2251, 0]
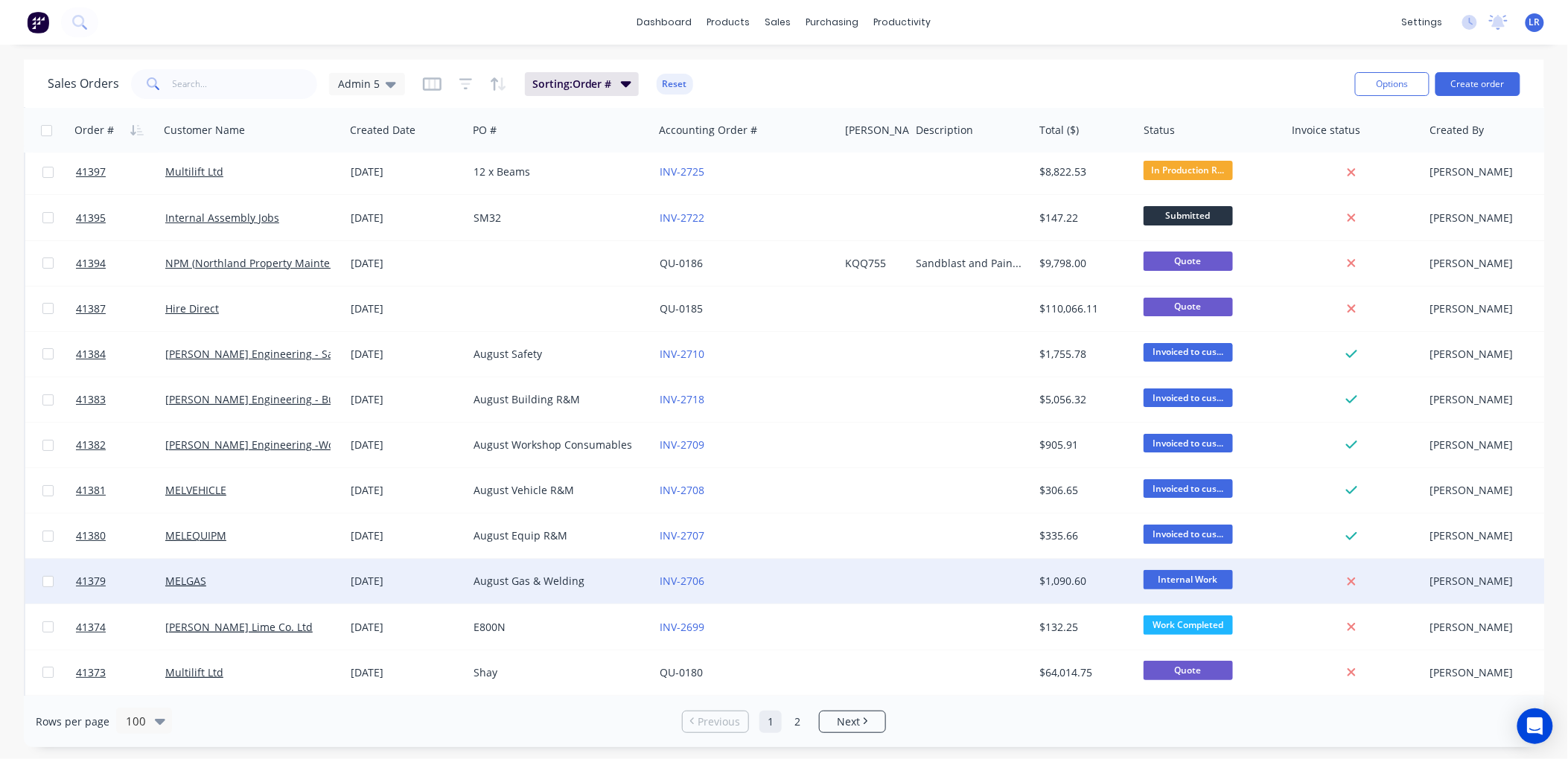
click at [256, 582] on div "MELGAS" at bounding box center [247, 581] width 165 height 15
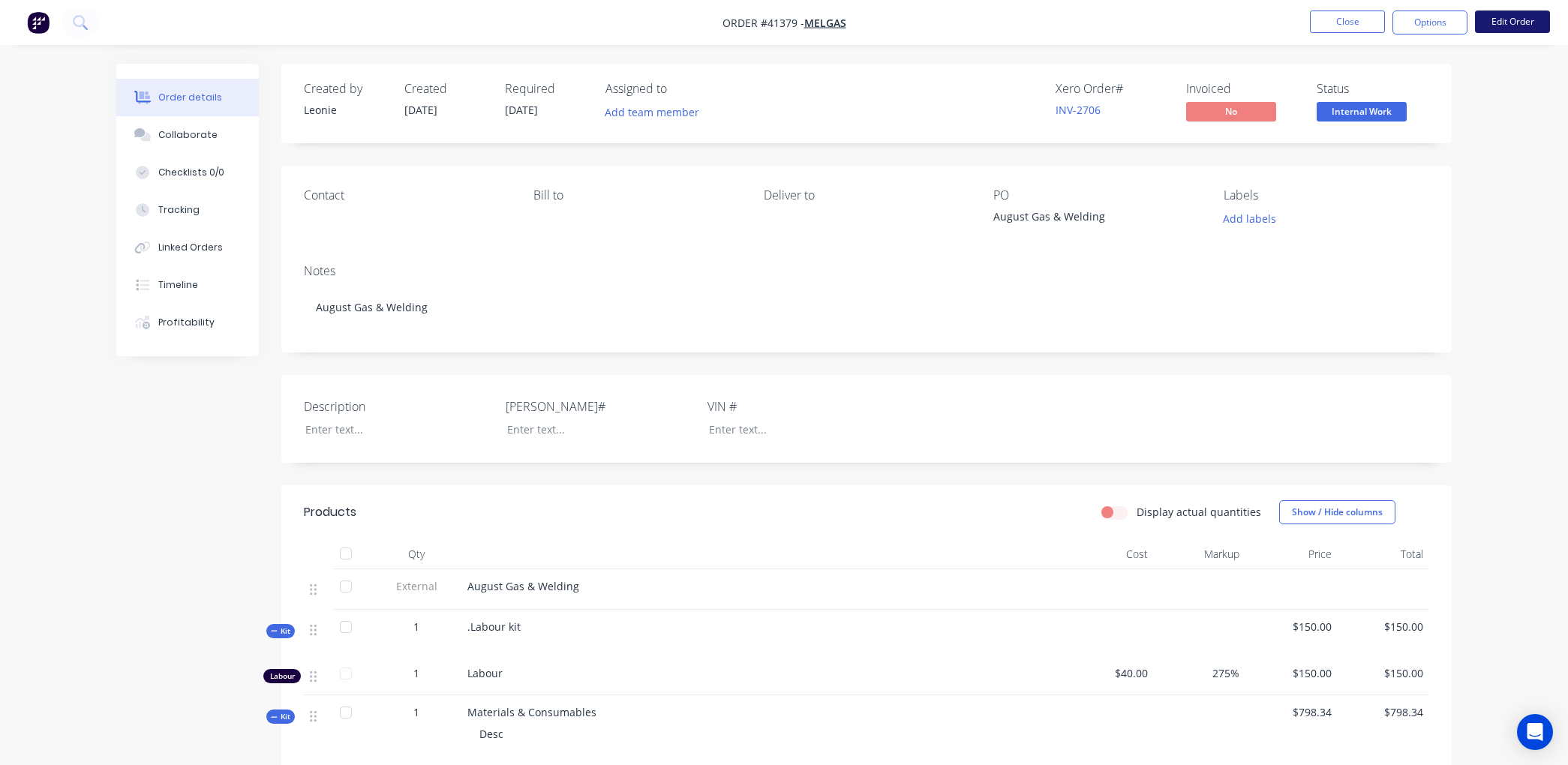
click at [1499, 22] on button "Edit Order" at bounding box center [1513, 21] width 75 height 22
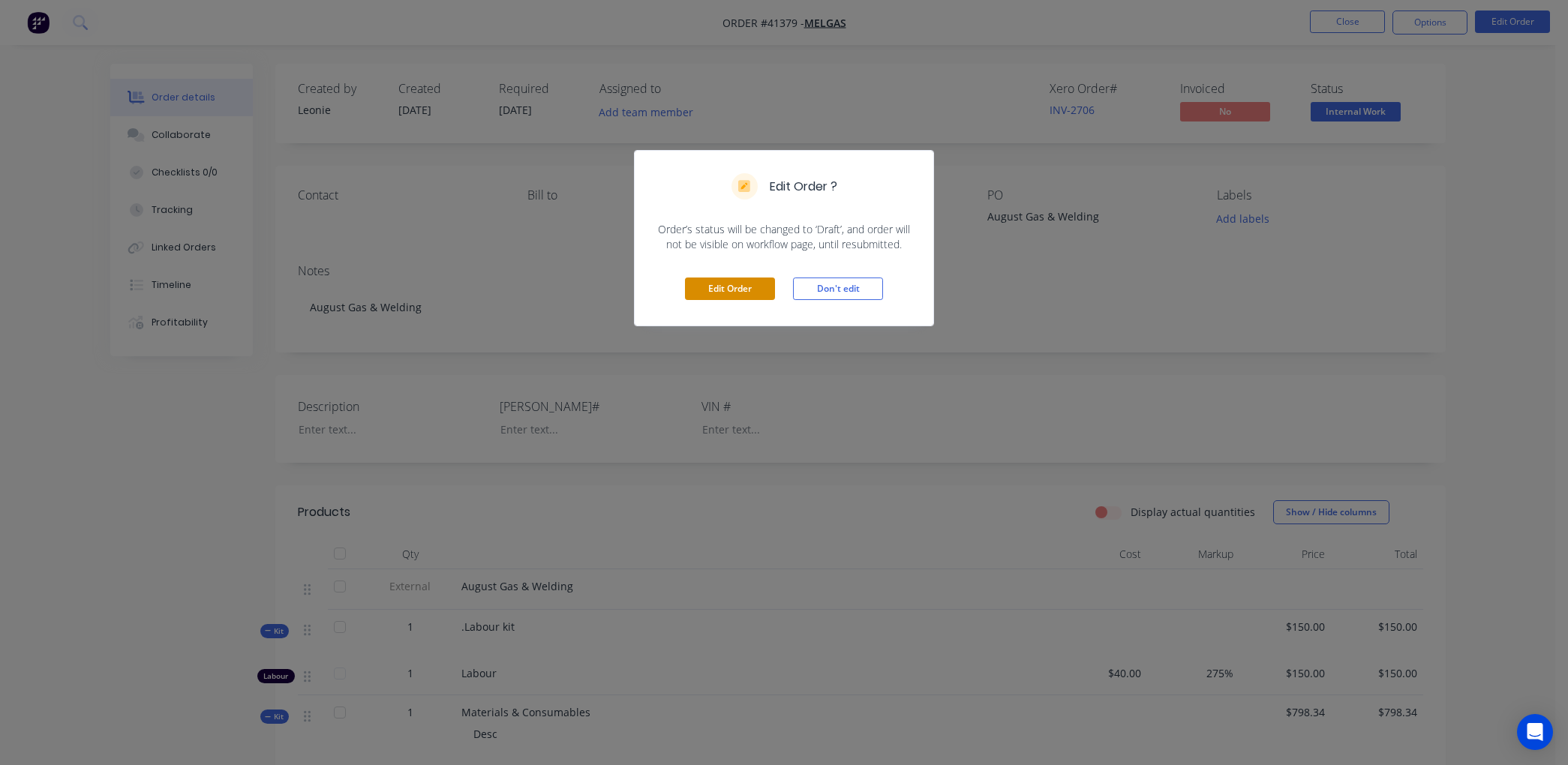
click at [715, 285] on button "Edit Order" at bounding box center [730, 289] width 90 height 22
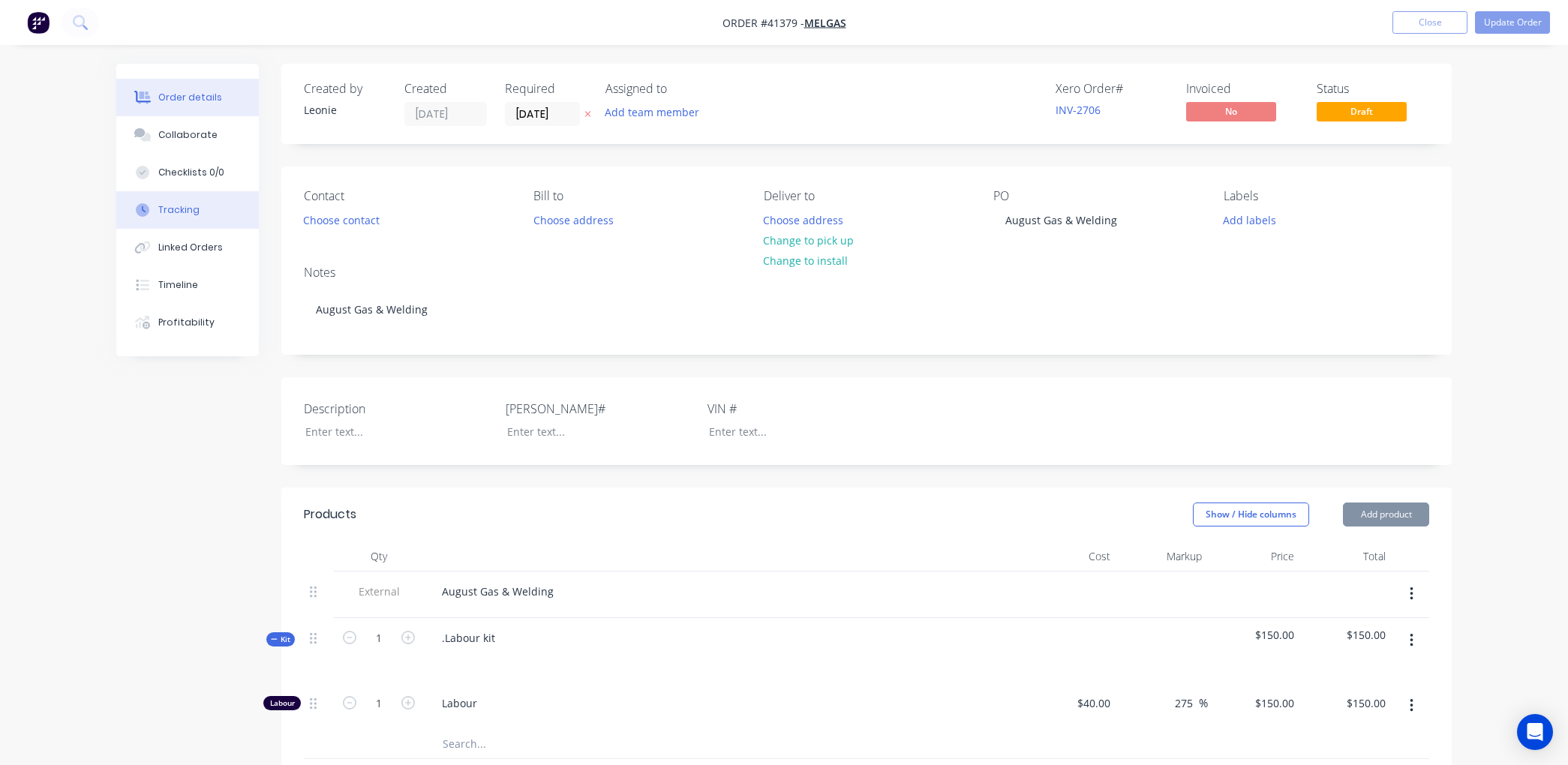
click at [181, 209] on div "Tracking" at bounding box center [178, 210] width 41 height 14
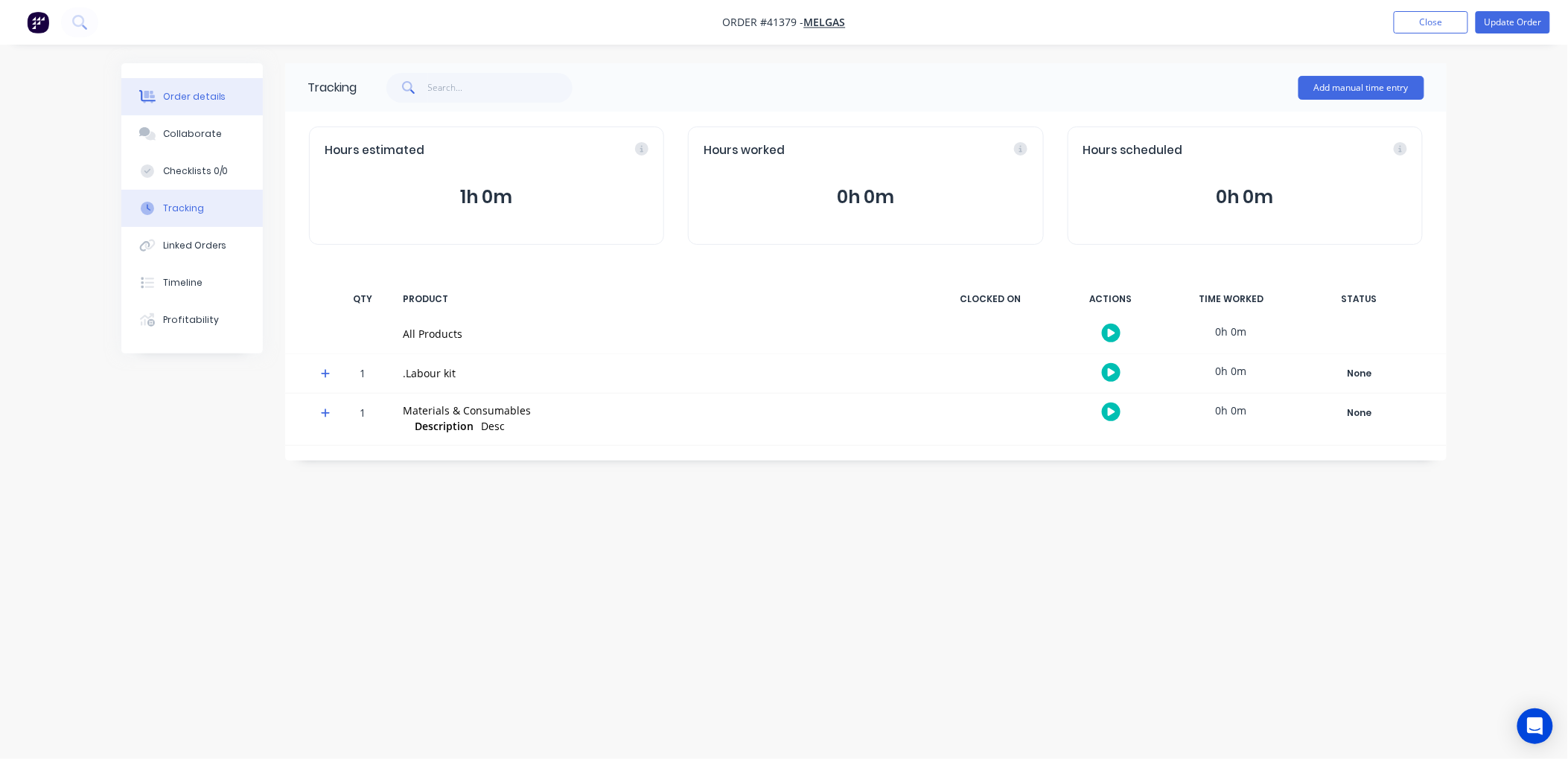
click at [196, 95] on div "Order details" at bounding box center [194, 97] width 63 height 14
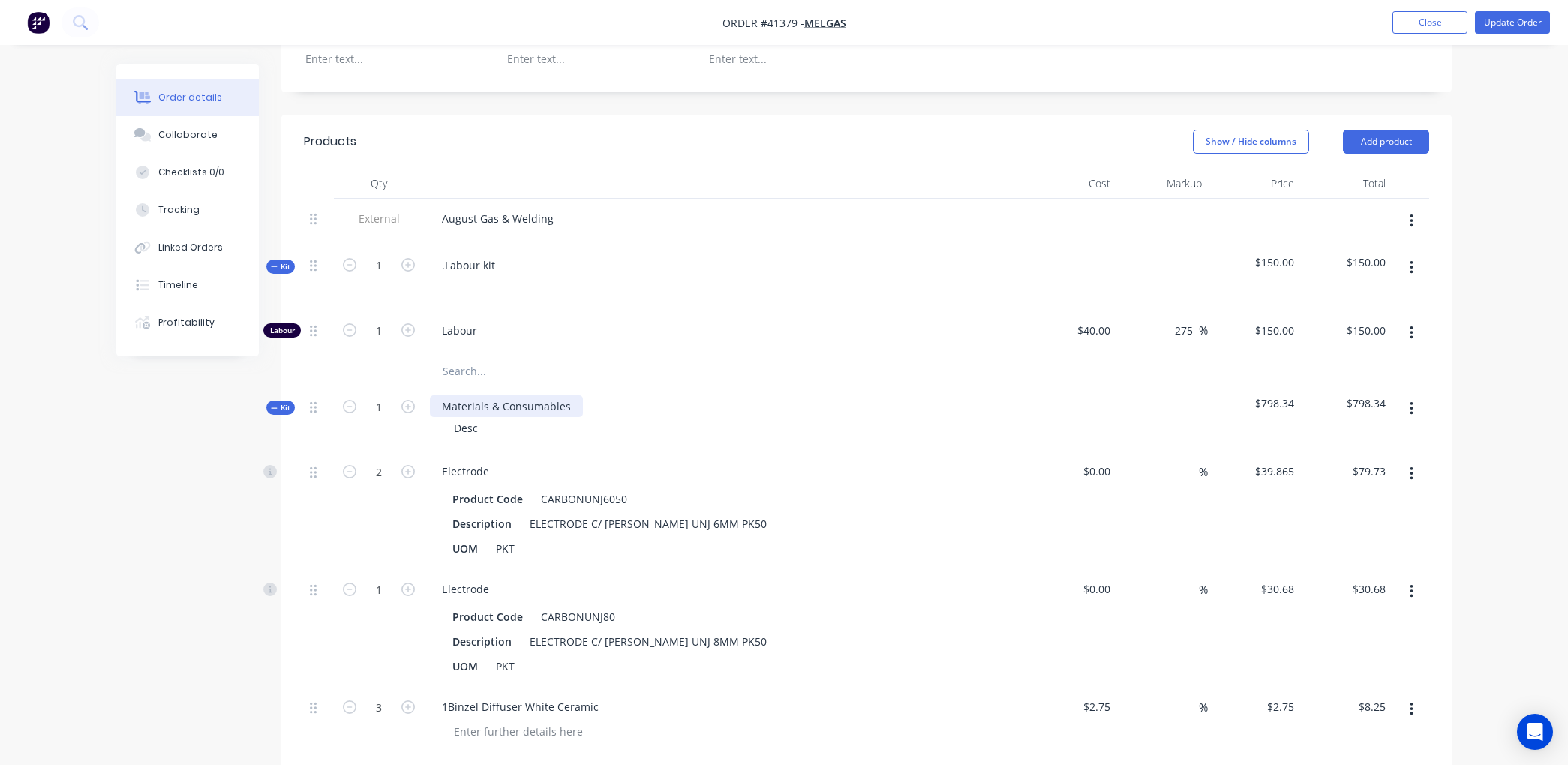
scroll to position [417, 0]
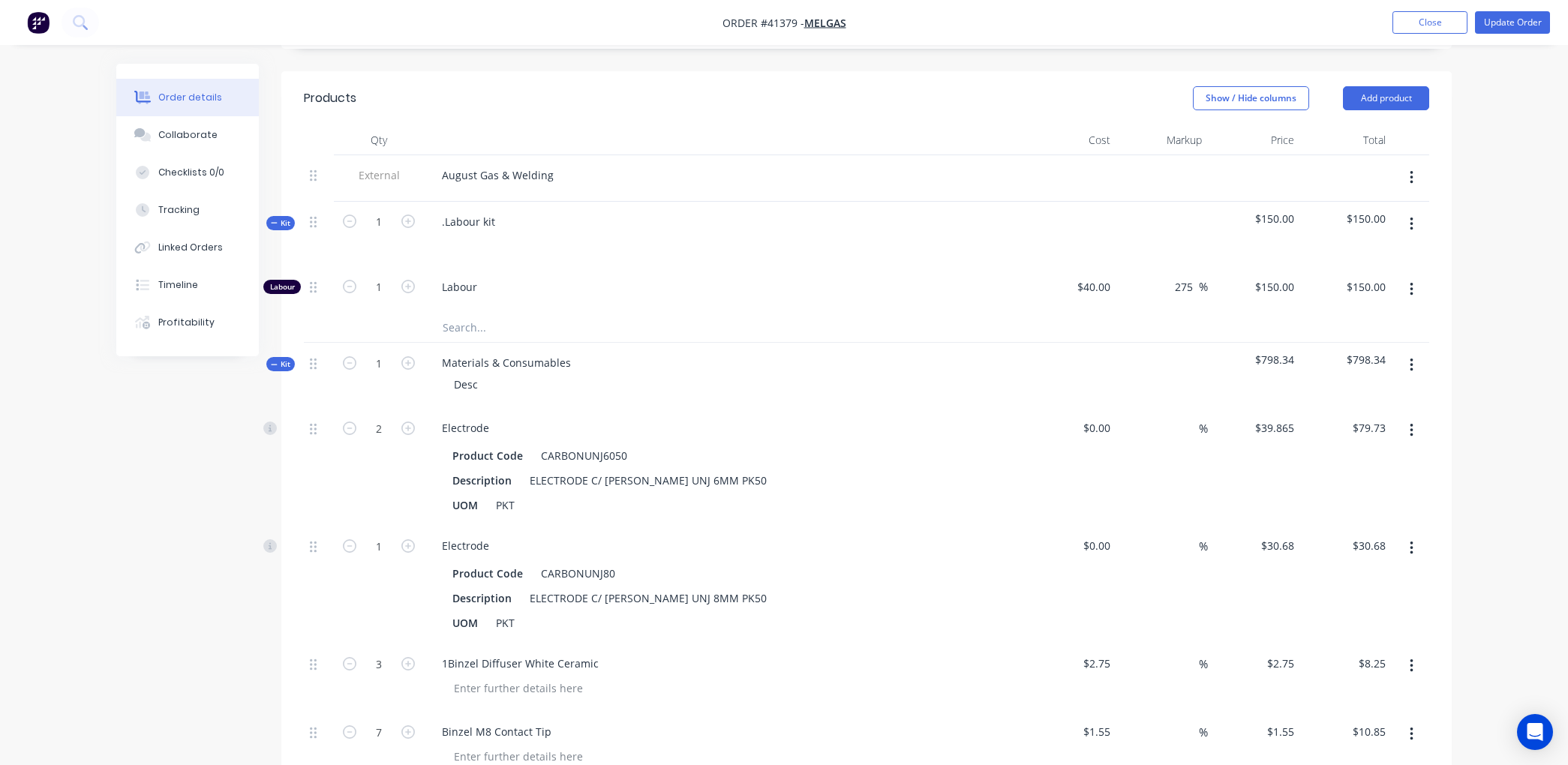
click at [1413, 282] on icon "button" at bounding box center [1412, 290] width 4 height 17
click at [1330, 381] on div "Delete" at bounding box center [1358, 389] width 116 height 22
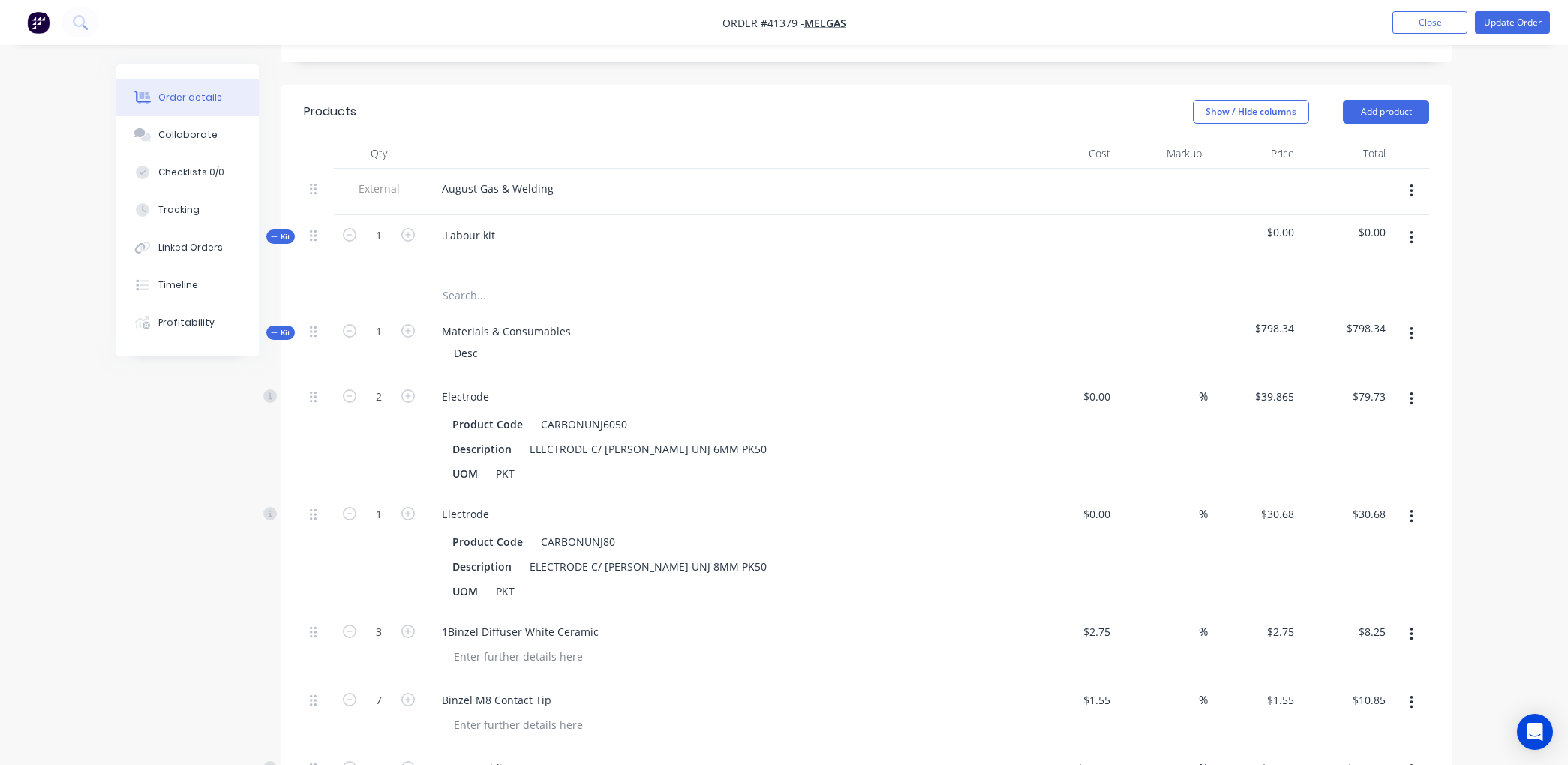
scroll to position [333, 0]
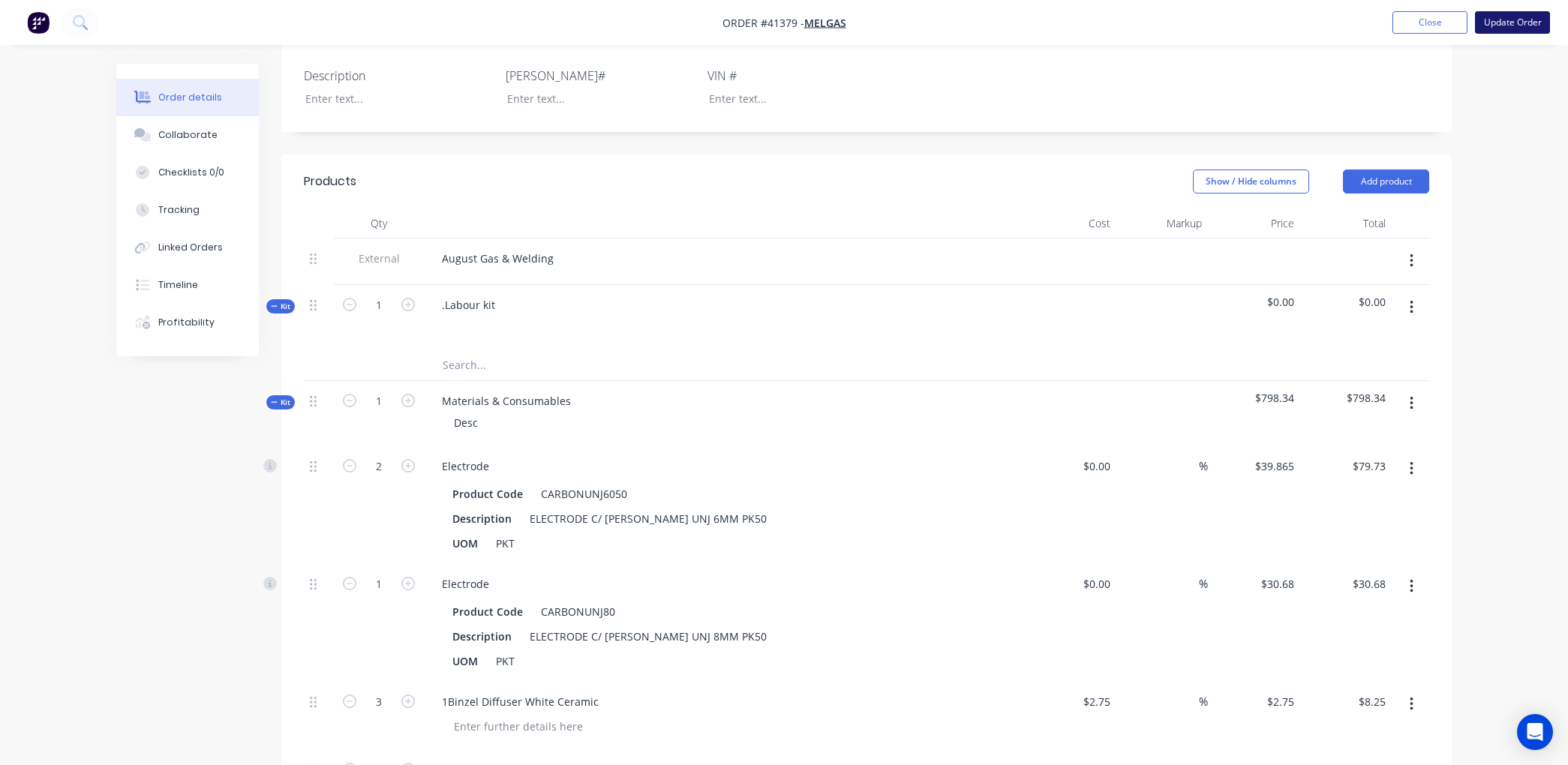
click at [1522, 20] on button "Update Order" at bounding box center [1513, 22] width 75 height 22
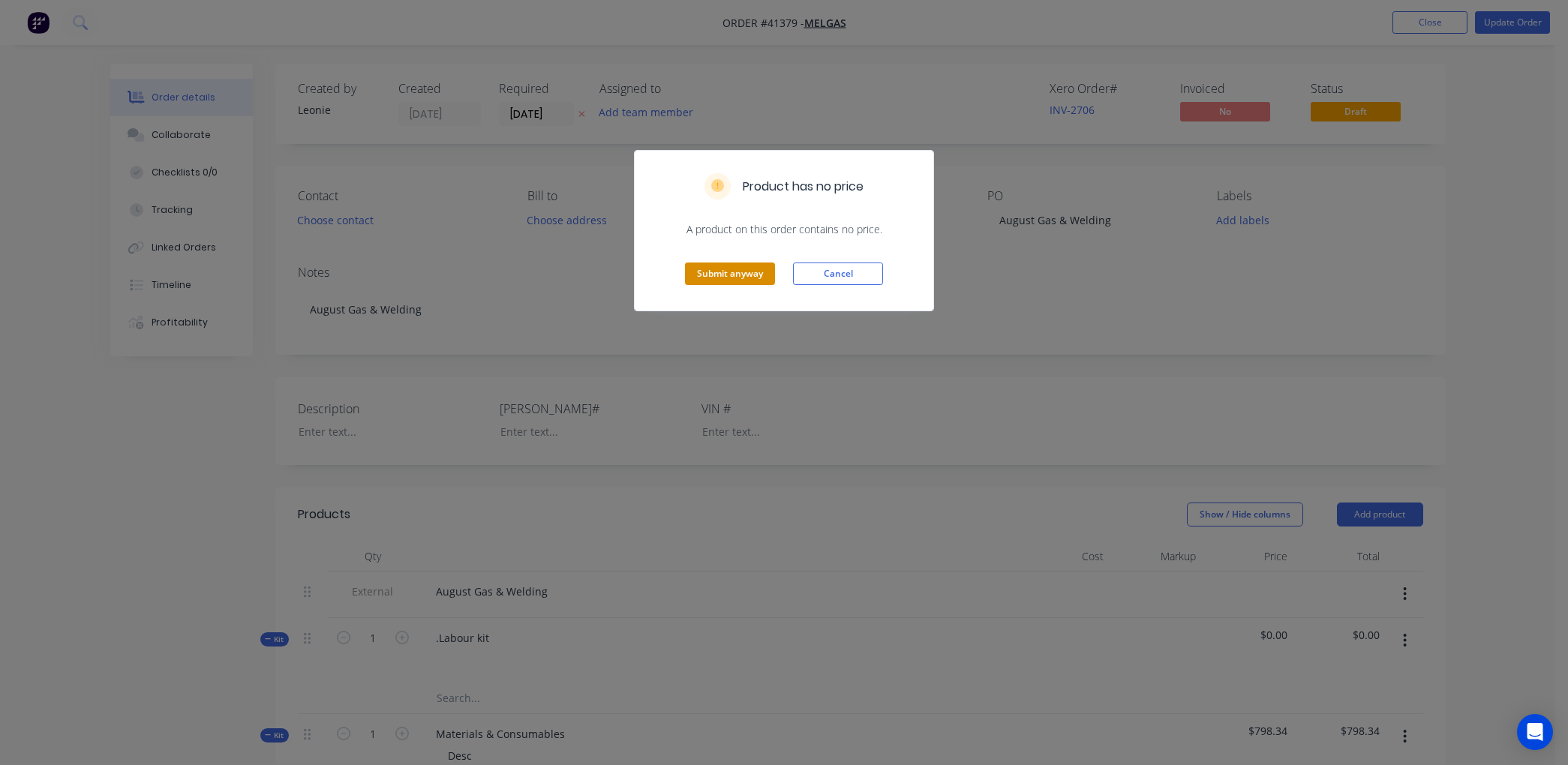
click at [752, 275] on button "Submit anyway" at bounding box center [730, 274] width 90 height 22
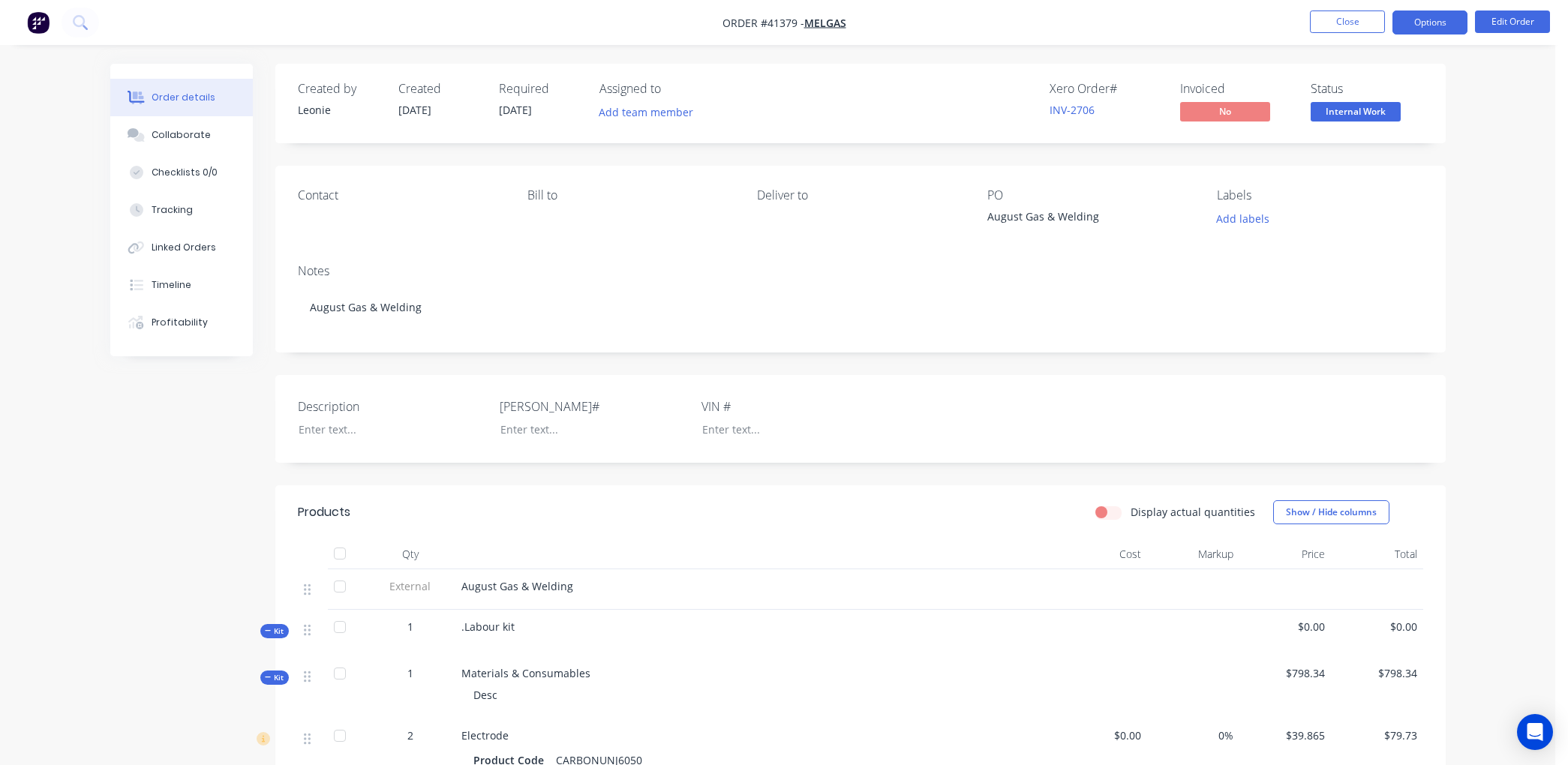
click at [1415, 18] on button "Options" at bounding box center [1430, 22] width 75 height 24
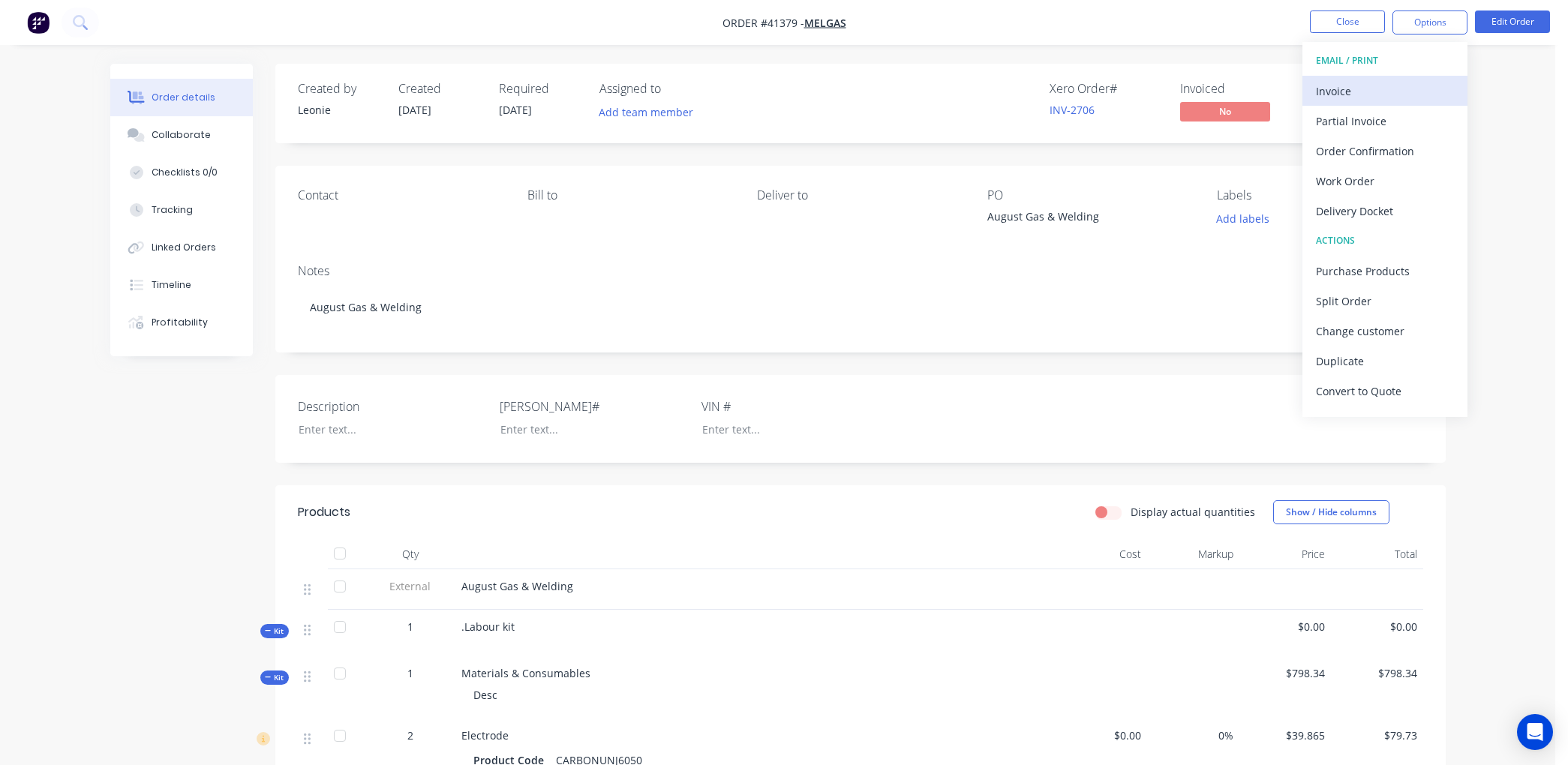
click at [1351, 88] on div "Invoice" at bounding box center [1385, 91] width 138 height 22
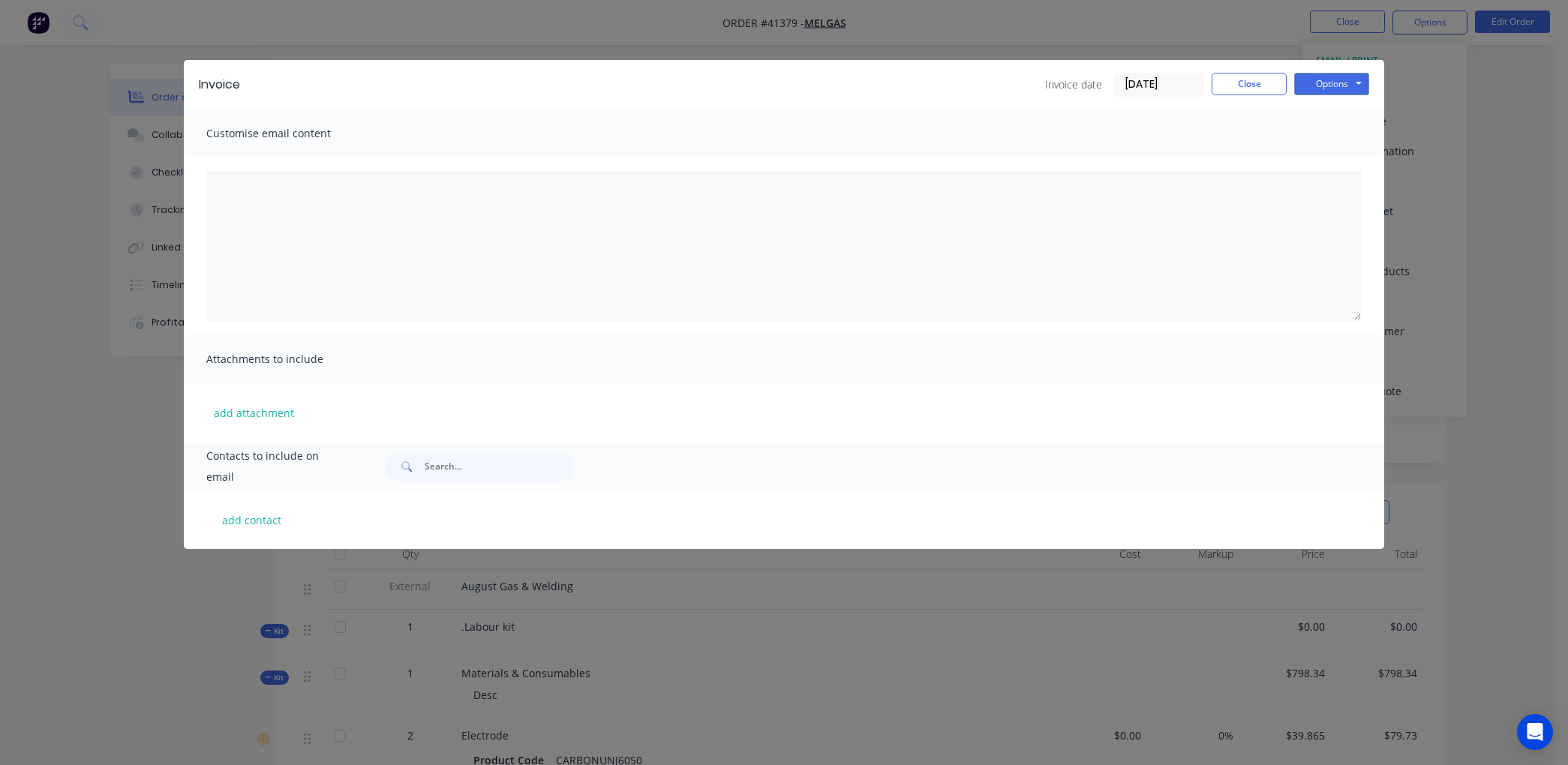
click at [1193, 79] on input "[DATE]" at bounding box center [1160, 85] width 88 height 22
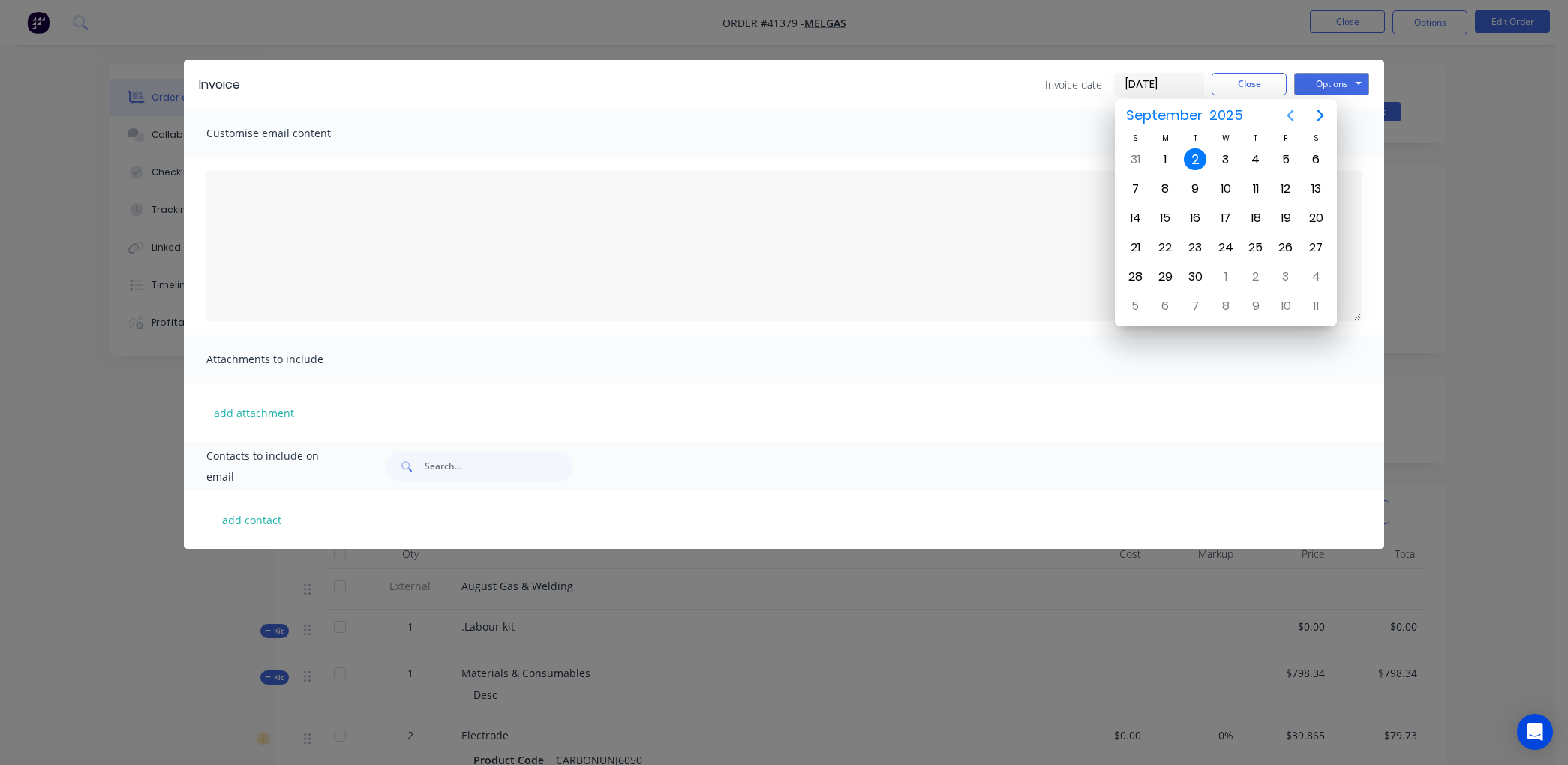
click at [1286, 111] on icon "Previous page" at bounding box center [1291, 116] width 18 height 18
click at [1139, 296] on div "31" at bounding box center [1135, 306] width 22 height 22
type input "31/08/25"
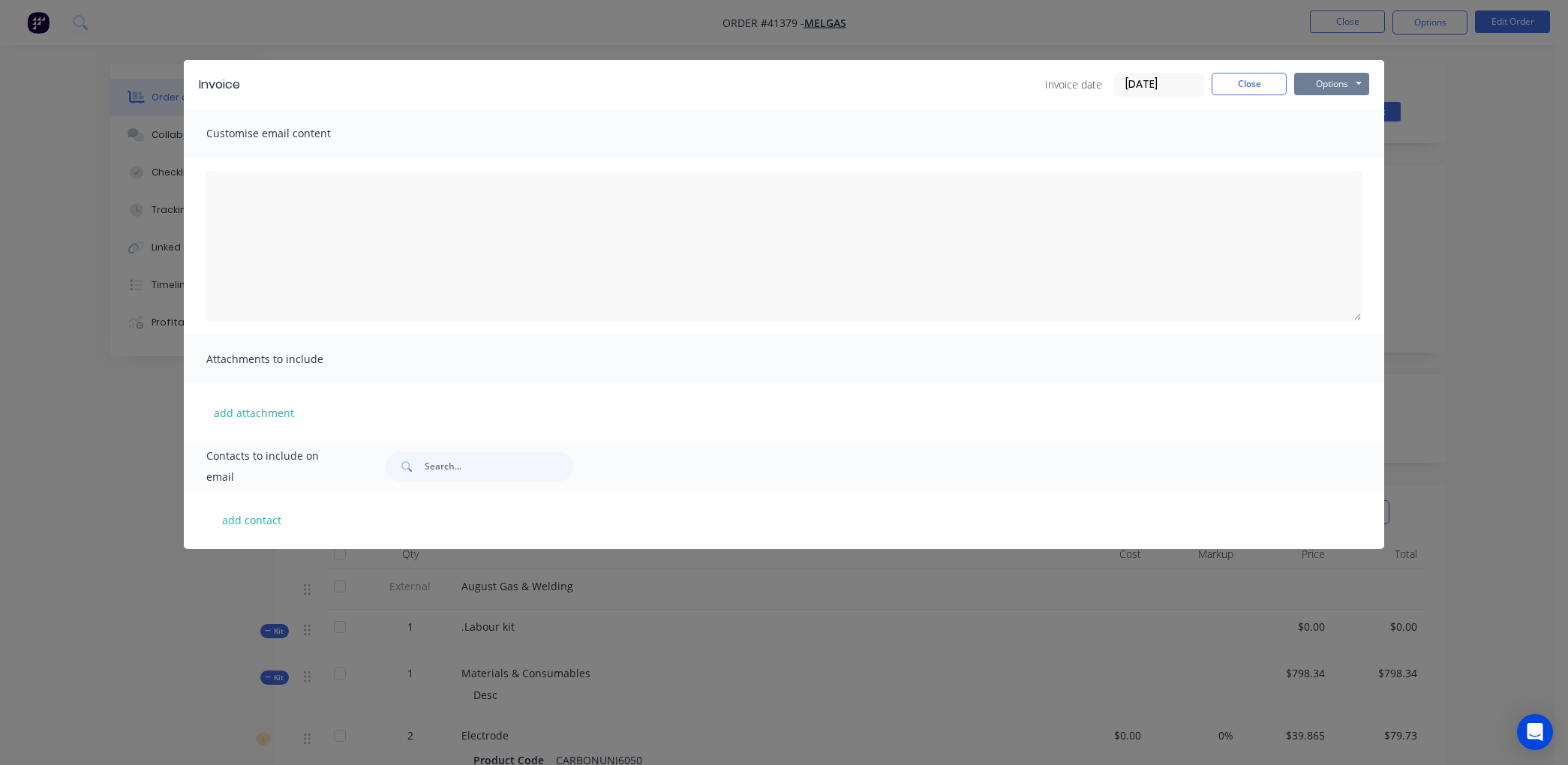
click at [1329, 79] on button "Options" at bounding box center [1333, 84] width 75 height 22
click at [1344, 131] on button "Print" at bounding box center [1343, 135] width 96 height 25
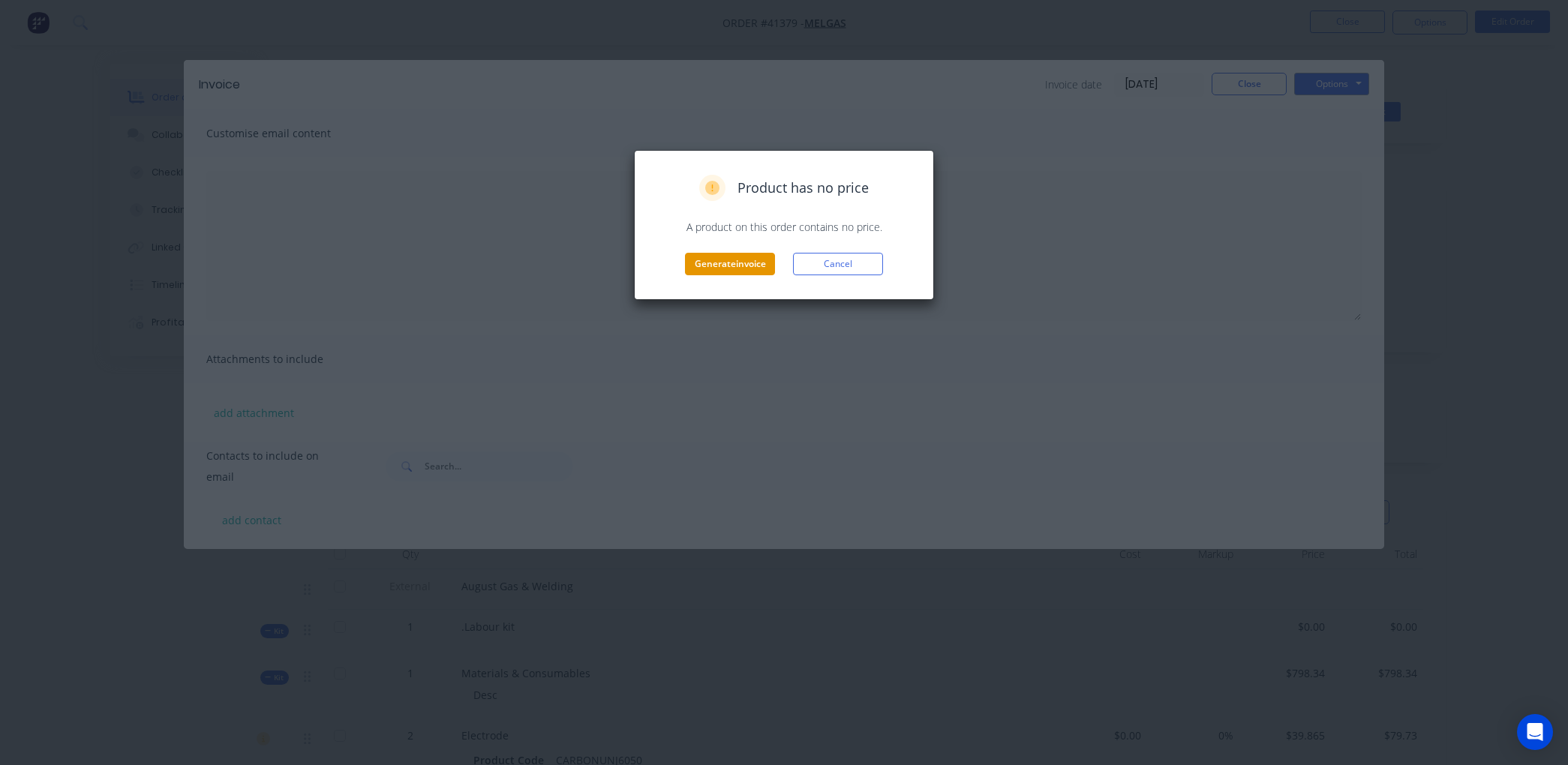
click at [737, 261] on button "Generate invoice" at bounding box center [730, 264] width 90 height 22
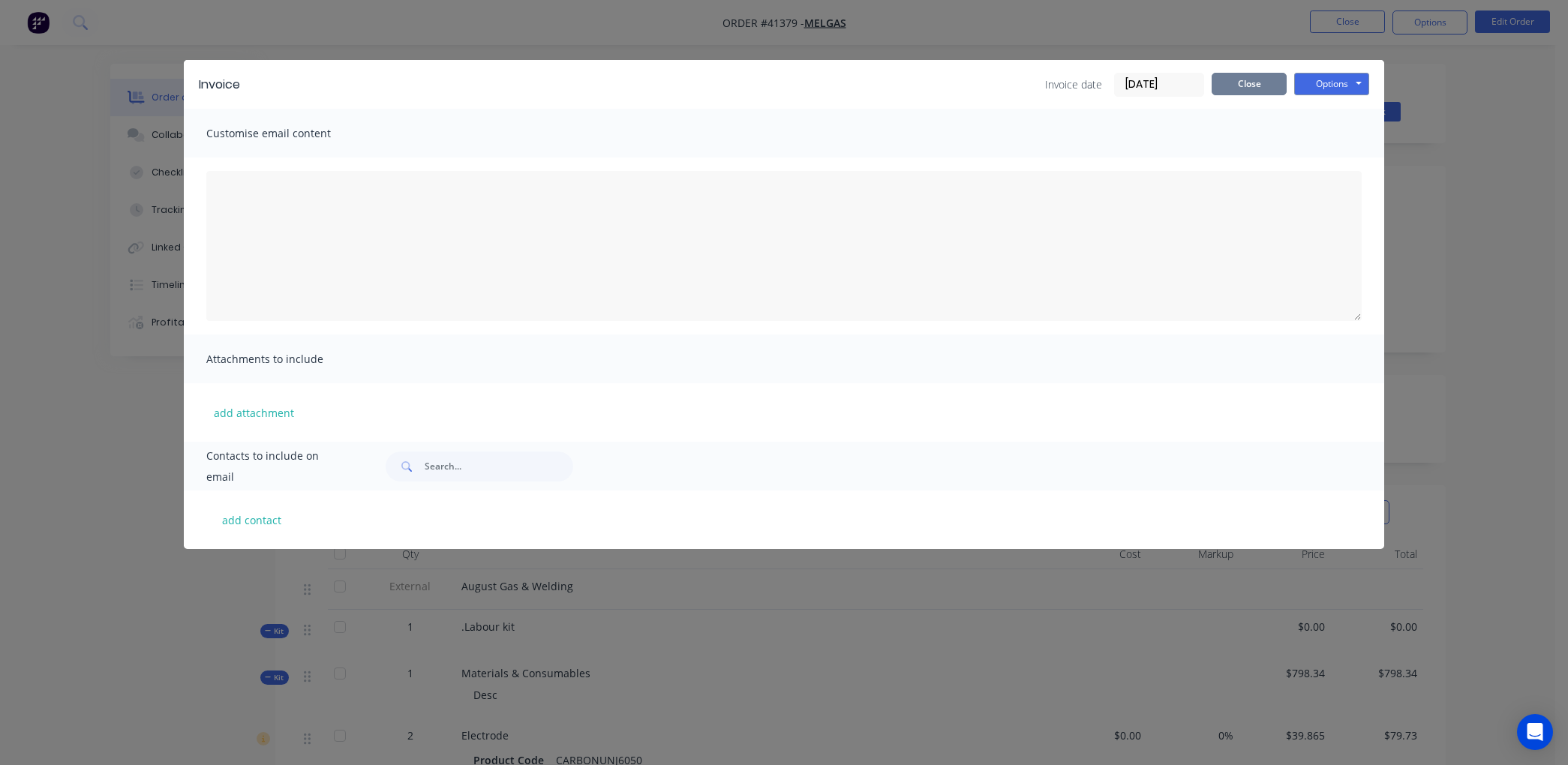
click at [1264, 80] on button "Close" at bounding box center [1250, 84] width 75 height 22
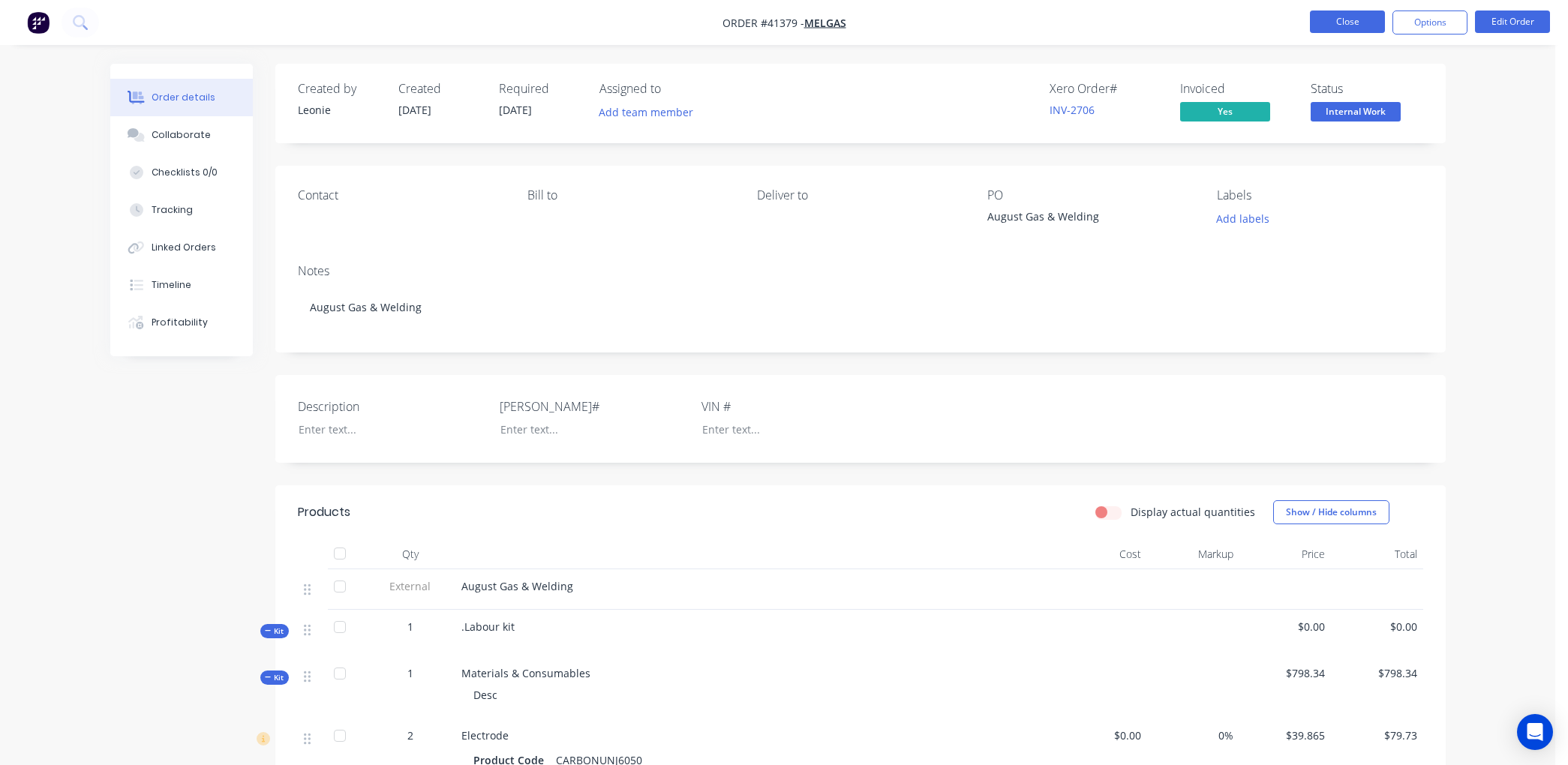
click at [1356, 17] on button "Close" at bounding box center [1348, 21] width 75 height 22
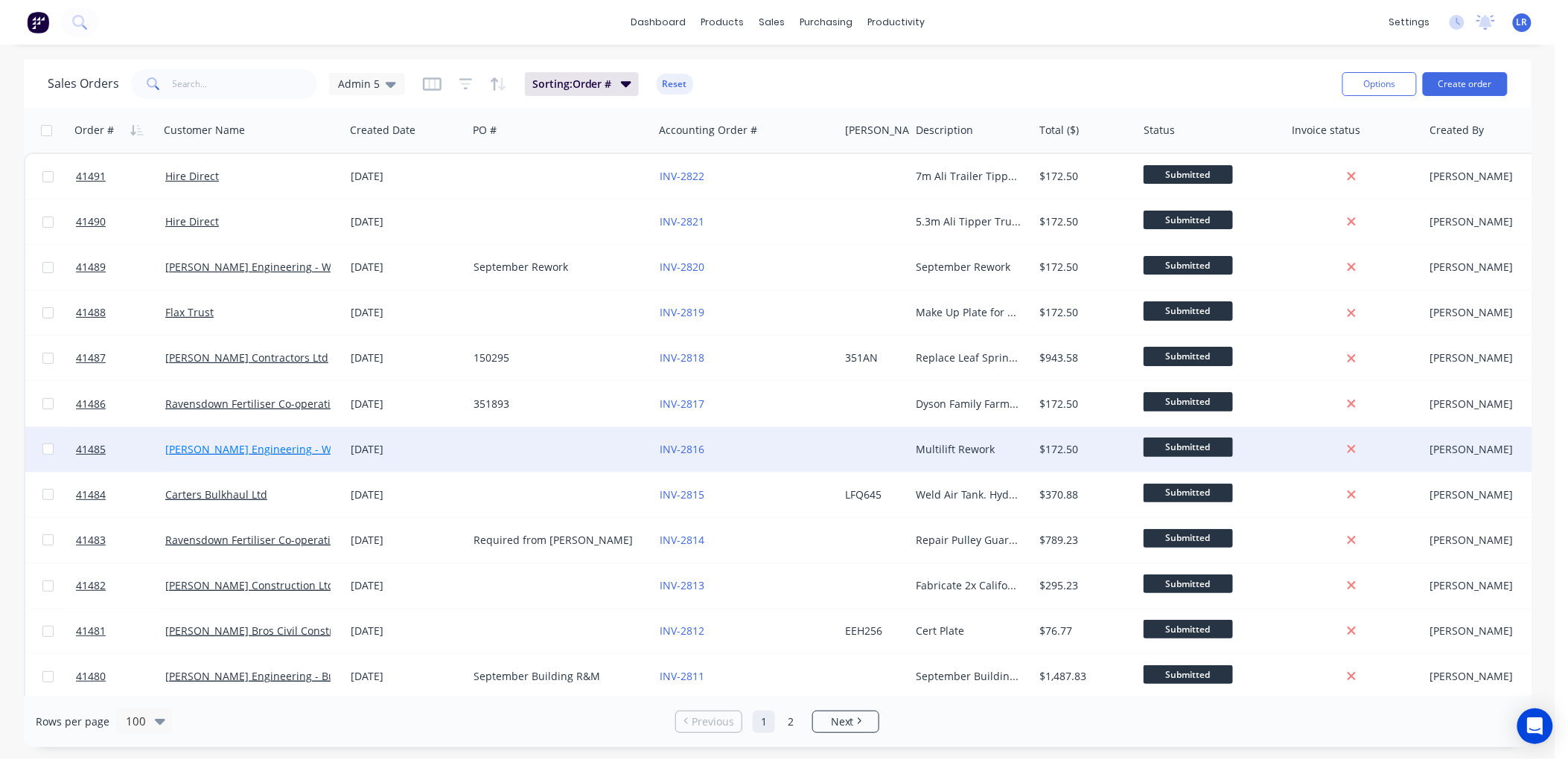
click at [222, 448] on link "Morgan Engineering - Warranty" at bounding box center [267, 450] width 203 height 15
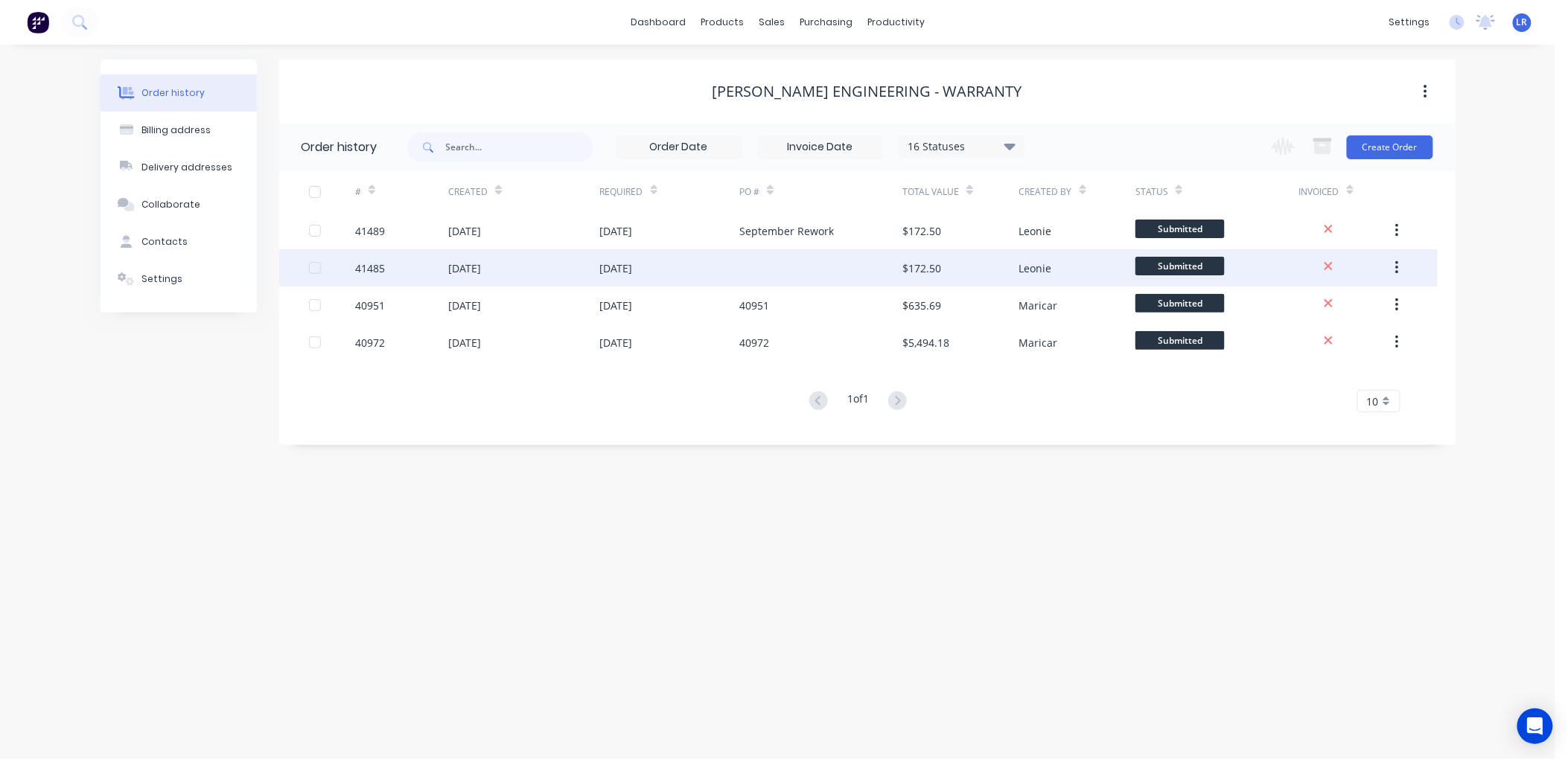
click at [467, 265] on div "[DATE]" at bounding box center [465, 268] width 33 height 16
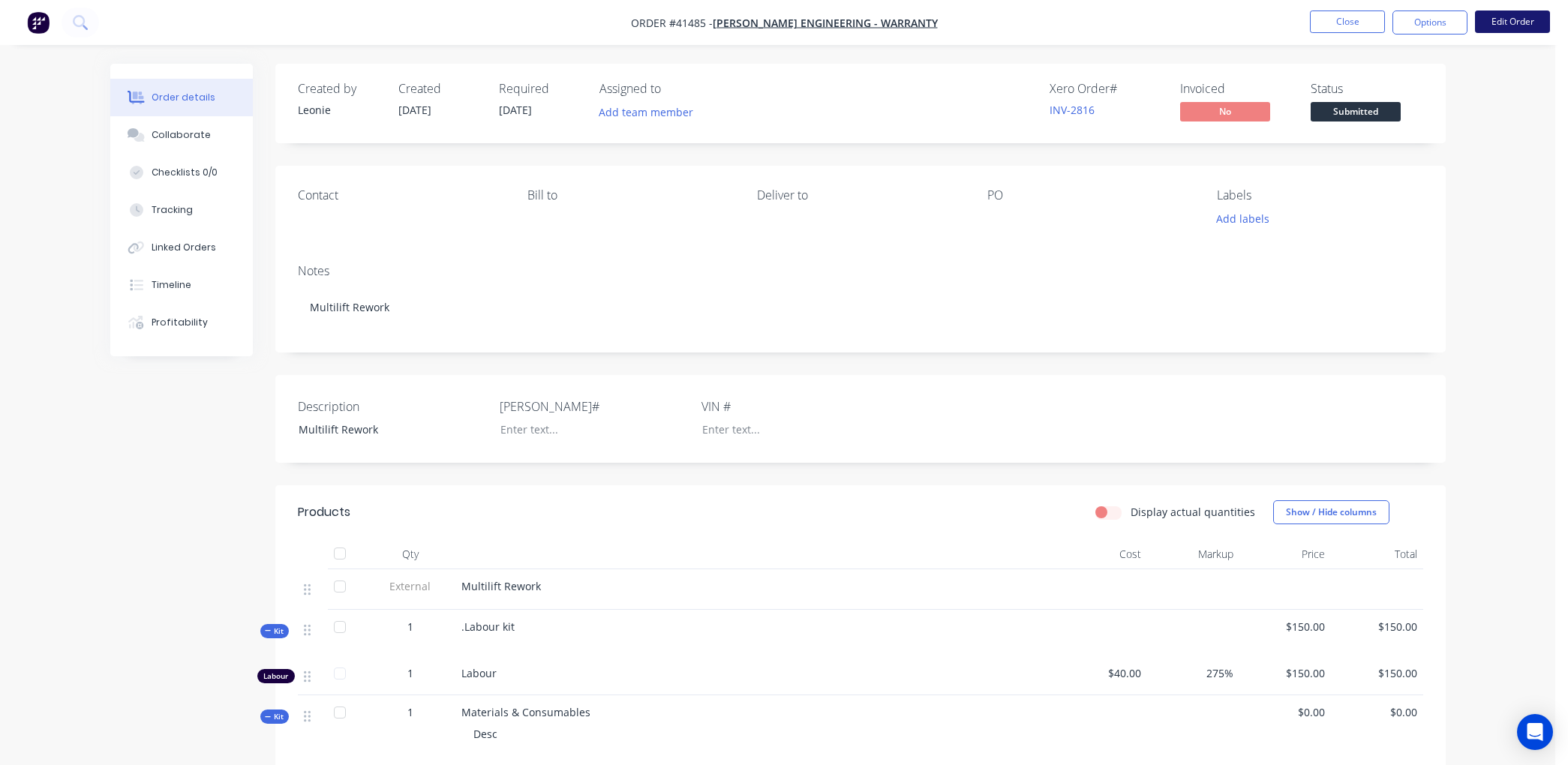
click at [1524, 18] on button "Edit Order" at bounding box center [1513, 21] width 75 height 22
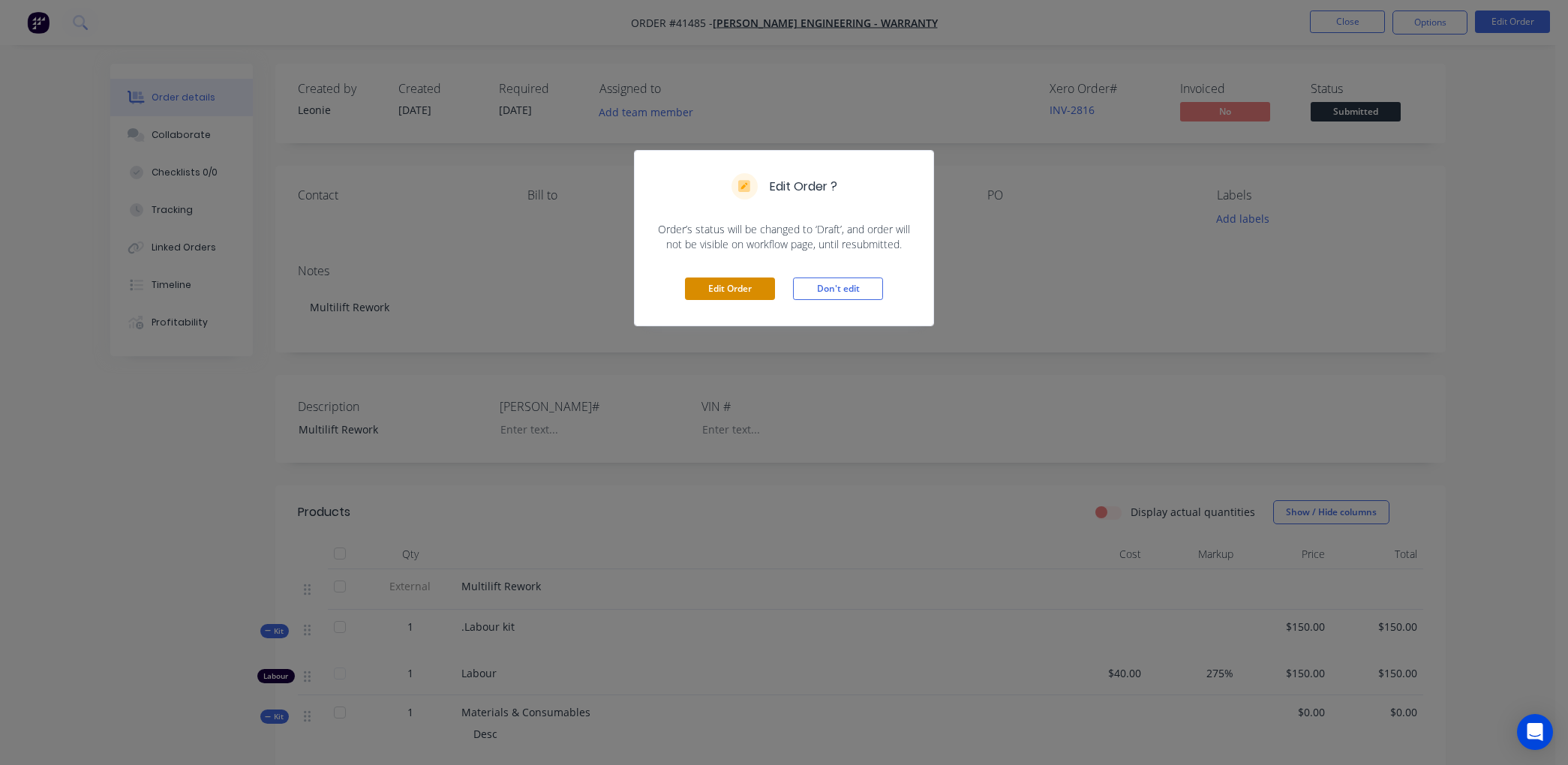
click at [718, 288] on button "Edit Order" at bounding box center [730, 289] width 90 height 22
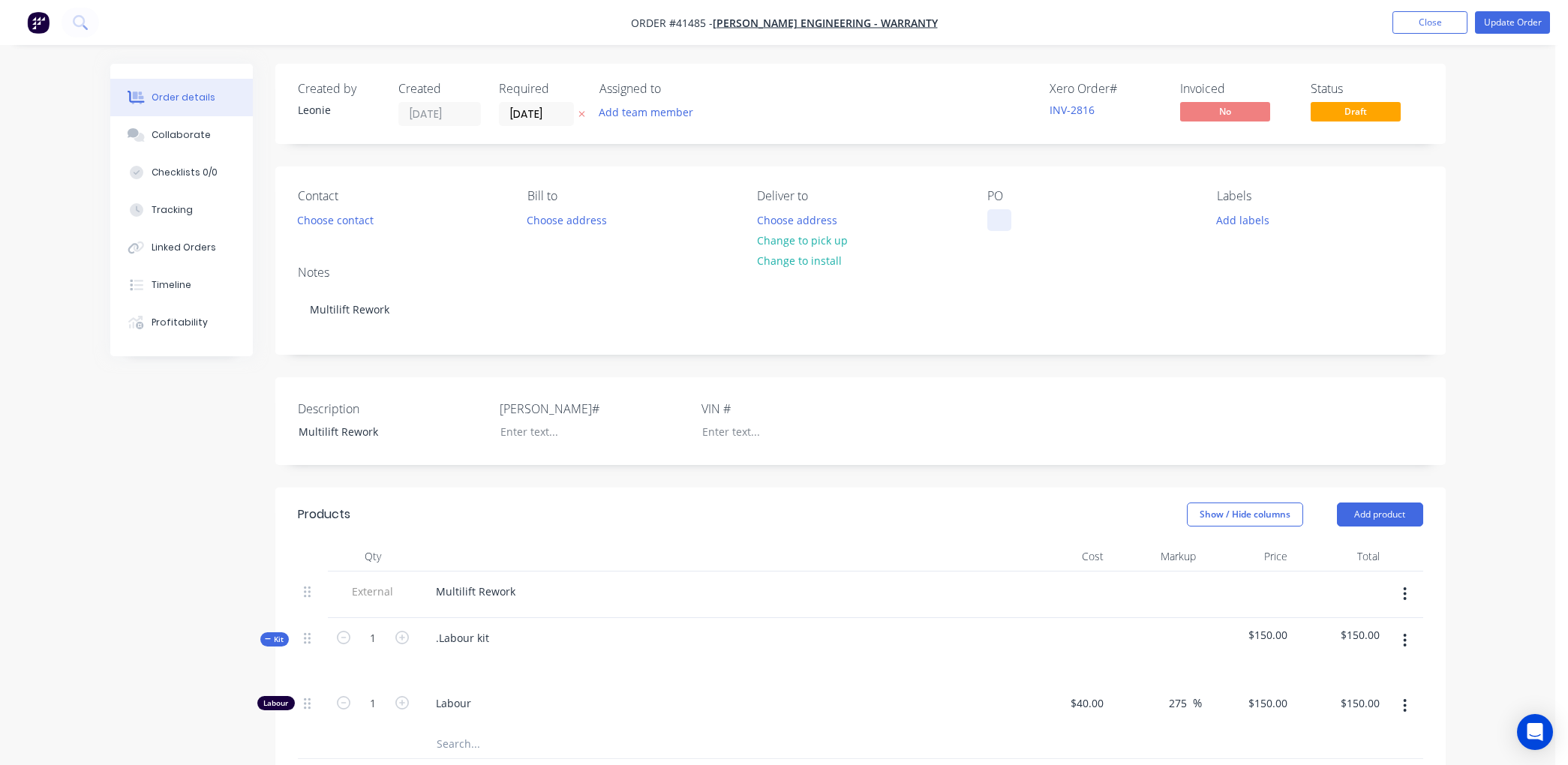
click at [998, 222] on div at bounding box center [1000, 221] width 24 height 22
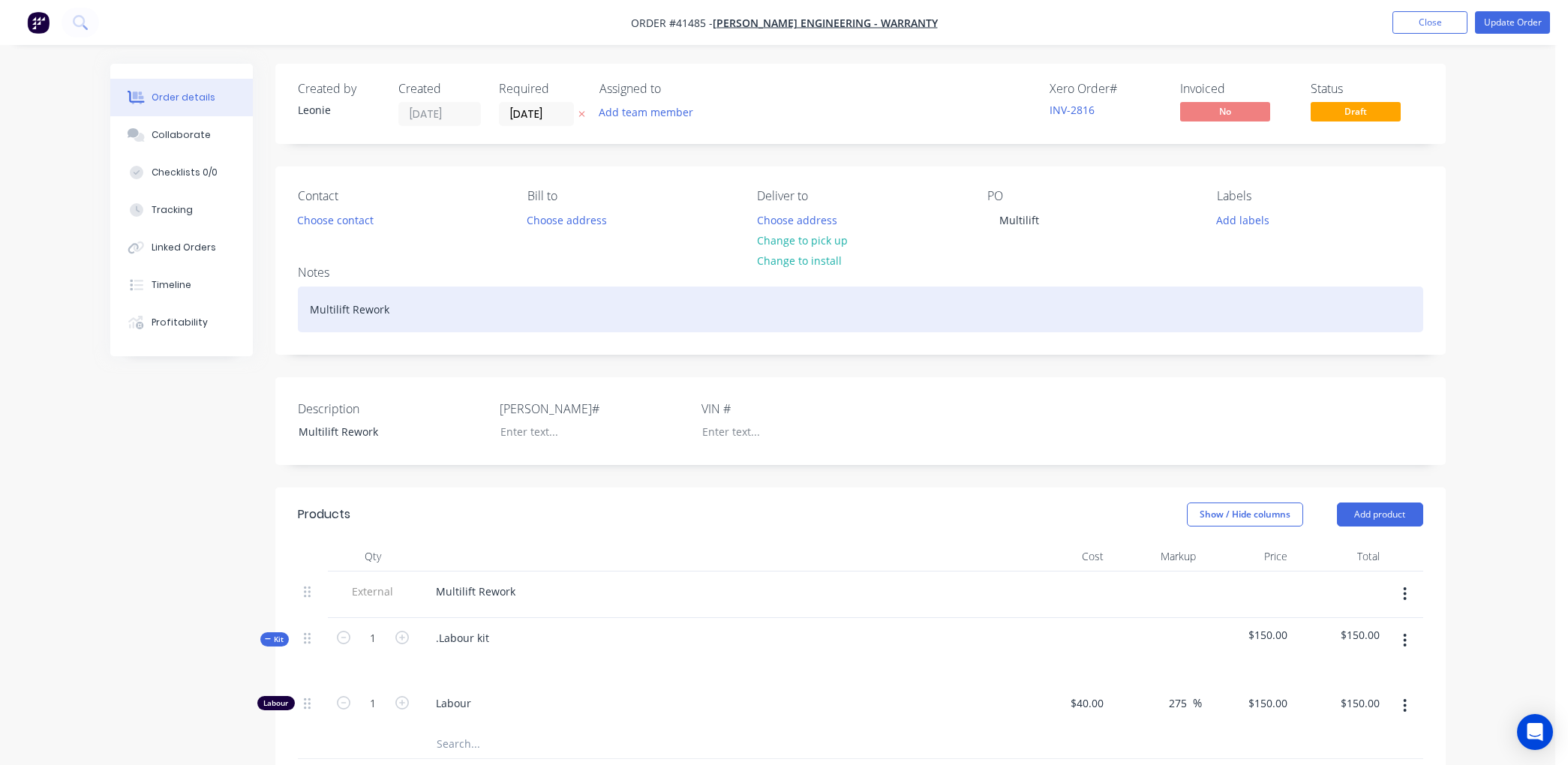
click at [830, 291] on div "Multilift Rework" at bounding box center [861, 310] width 1126 height 46
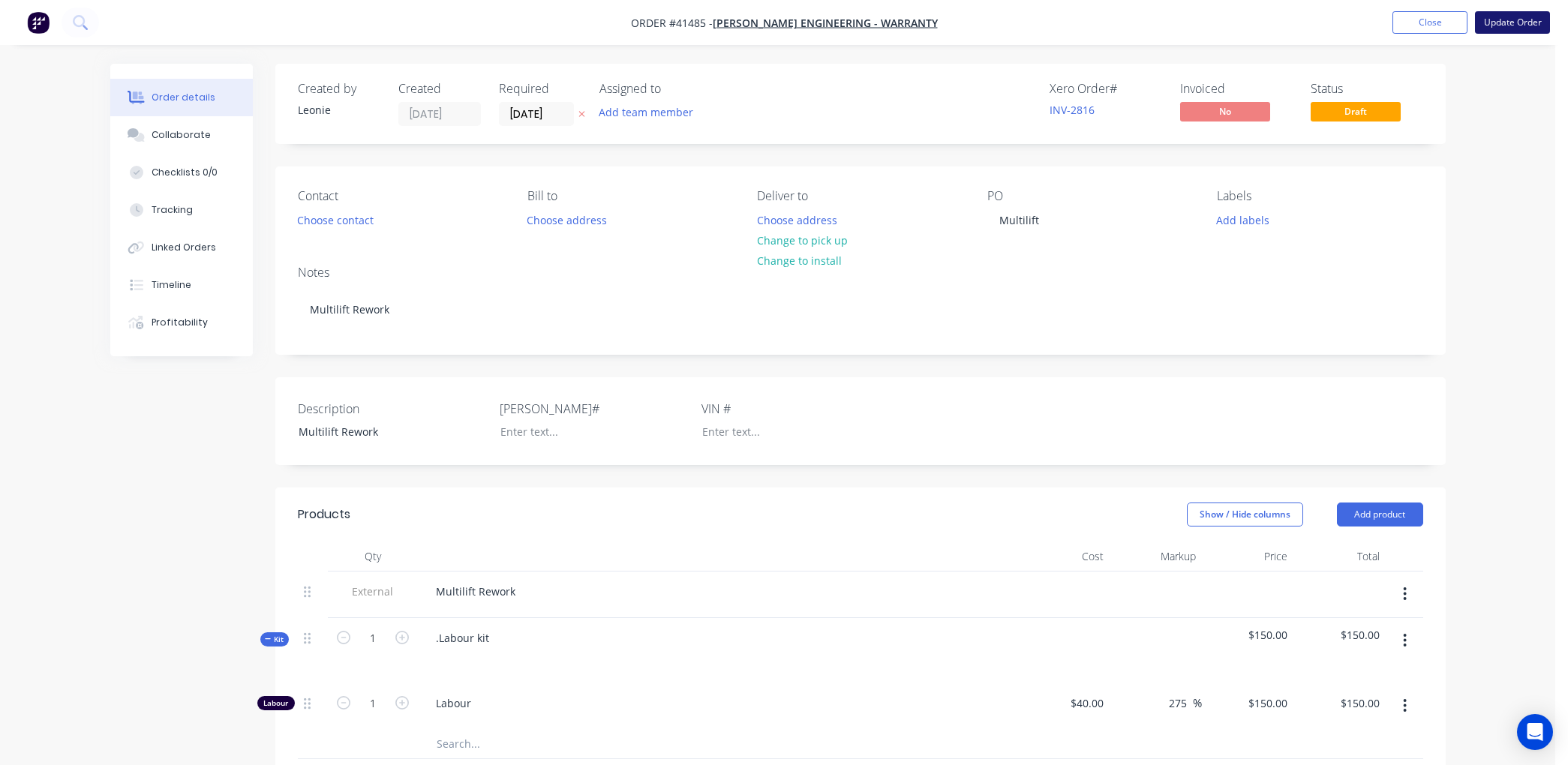
click at [1486, 23] on button "Update Order" at bounding box center [1513, 22] width 75 height 22
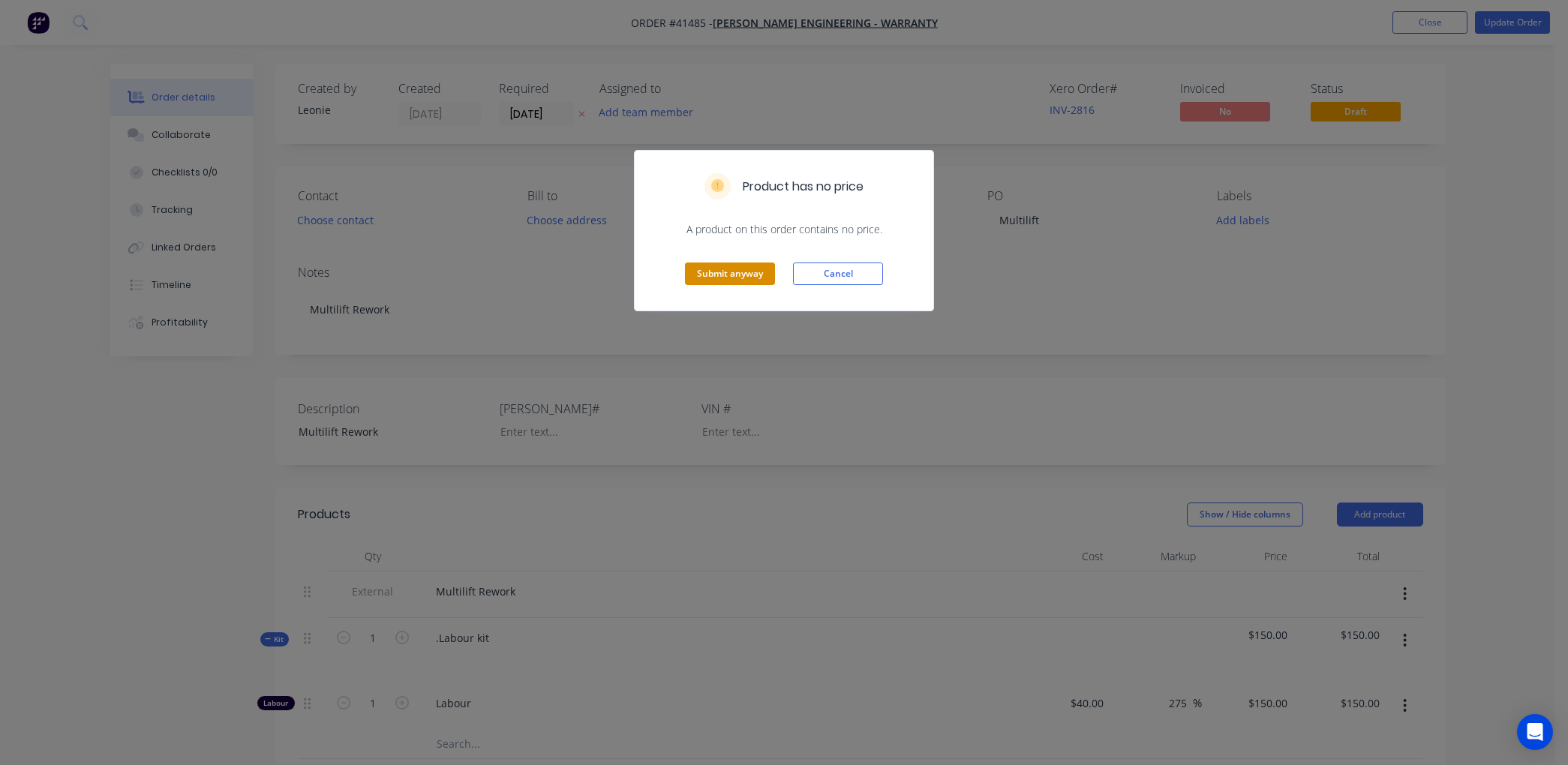
click at [740, 268] on button "Submit anyway" at bounding box center [730, 274] width 90 height 22
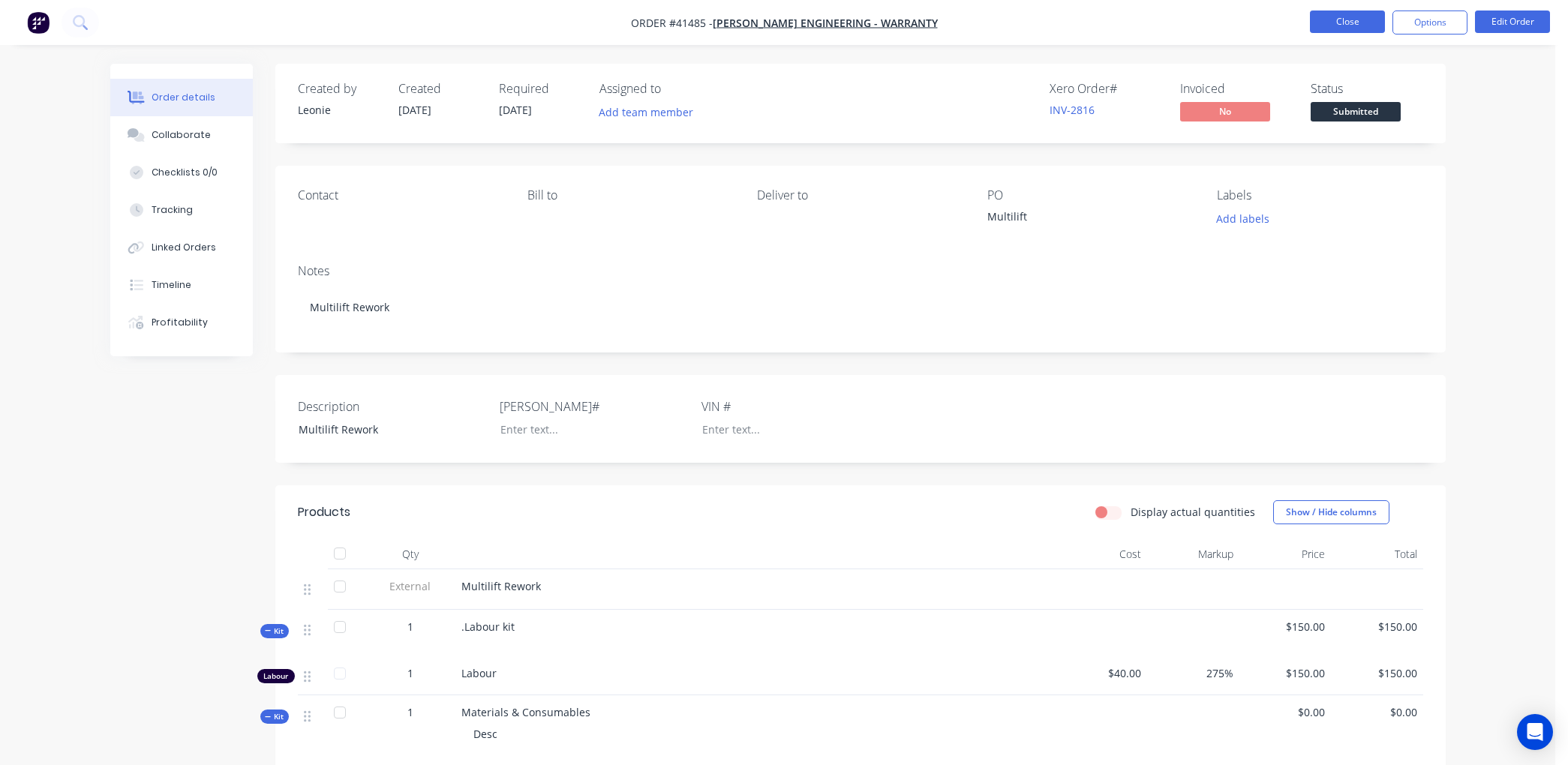
click at [1362, 19] on button "Close" at bounding box center [1348, 21] width 75 height 22
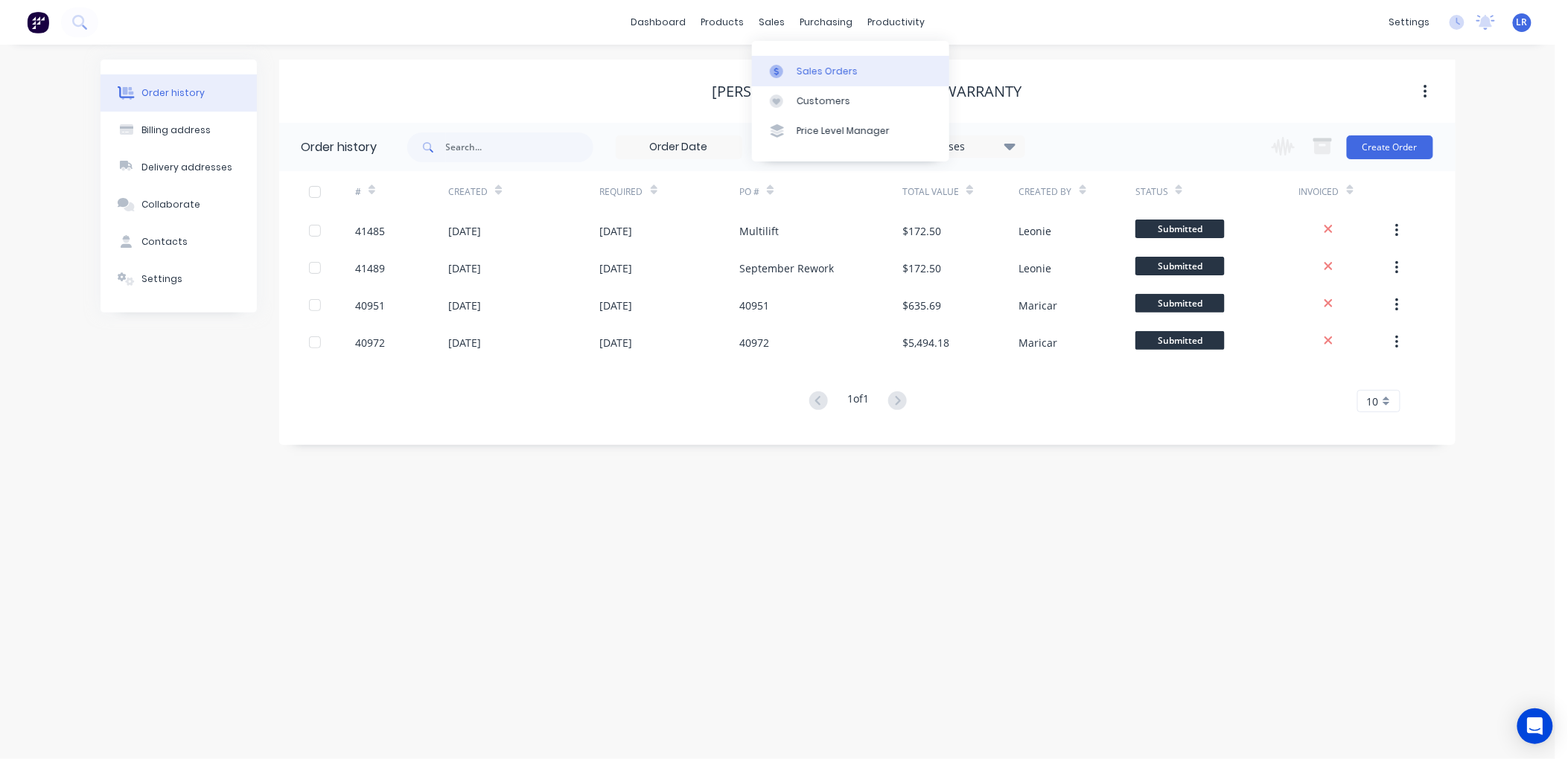
click at [800, 65] on div "Sales Orders" at bounding box center [827, 71] width 61 height 14
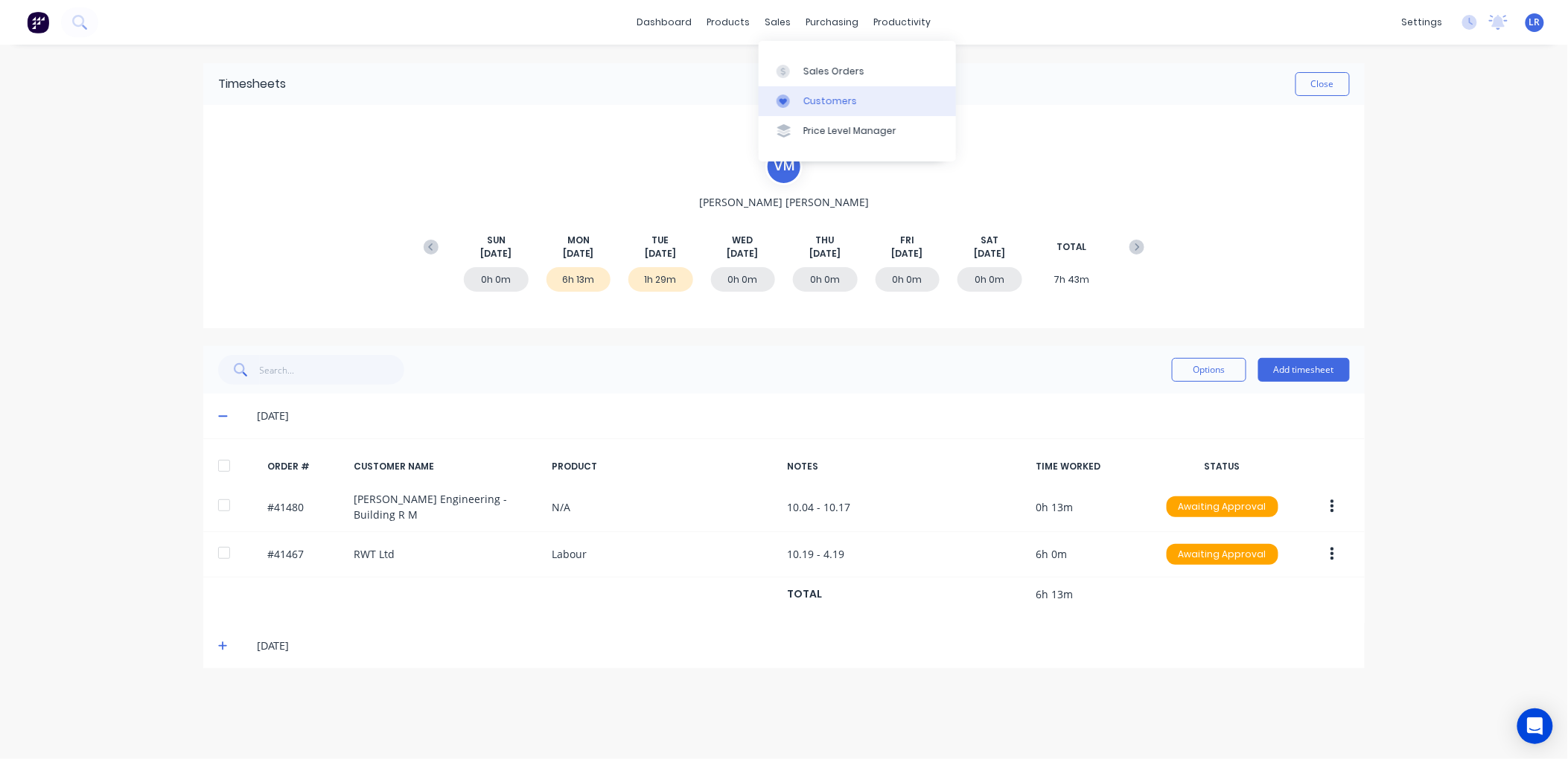
click at [822, 100] on div "Customers" at bounding box center [830, 101] width 54 height 14
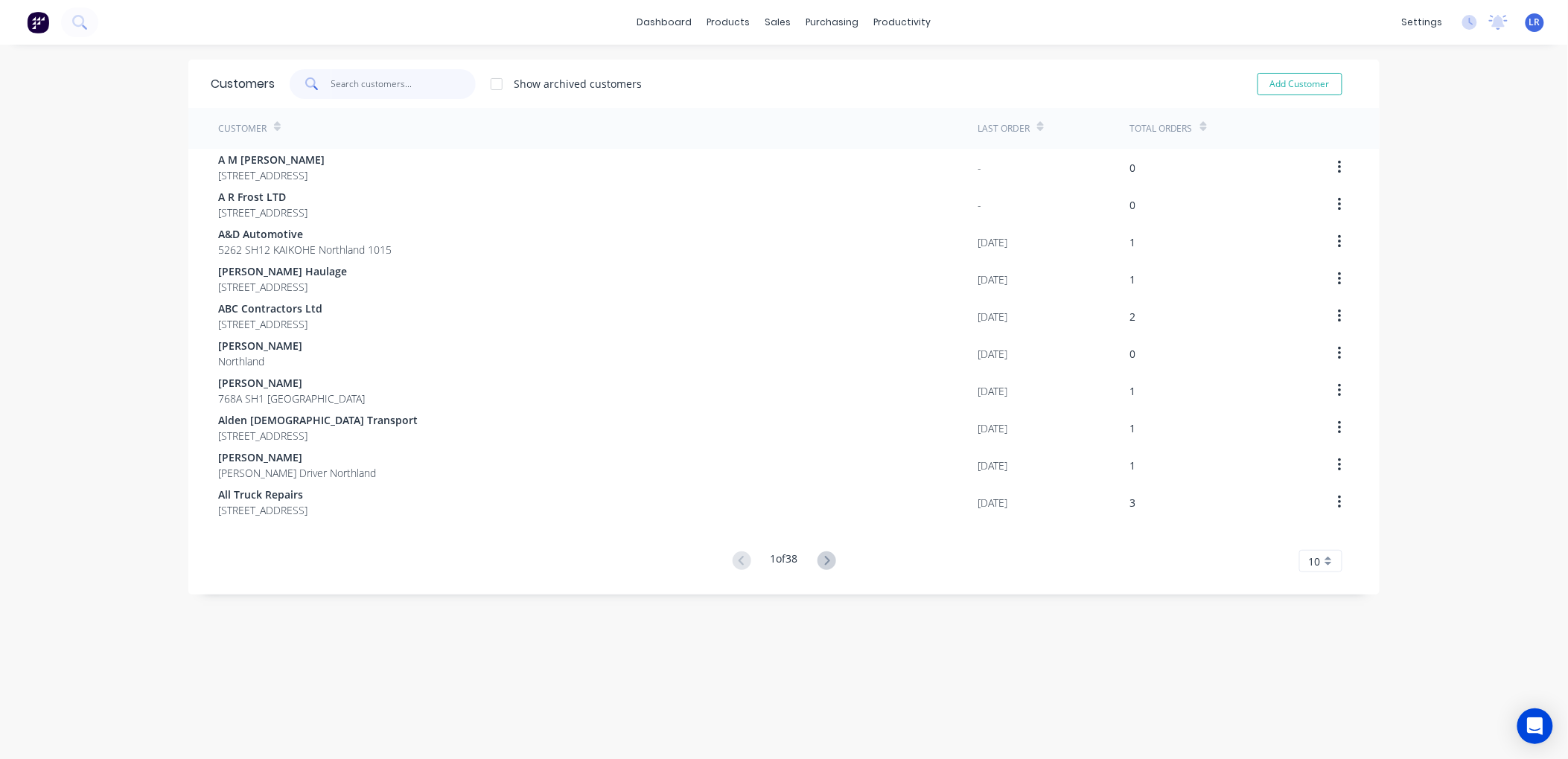
click at [355, 91] on input "text" at bounding box center [403, 84] width 145 height 30
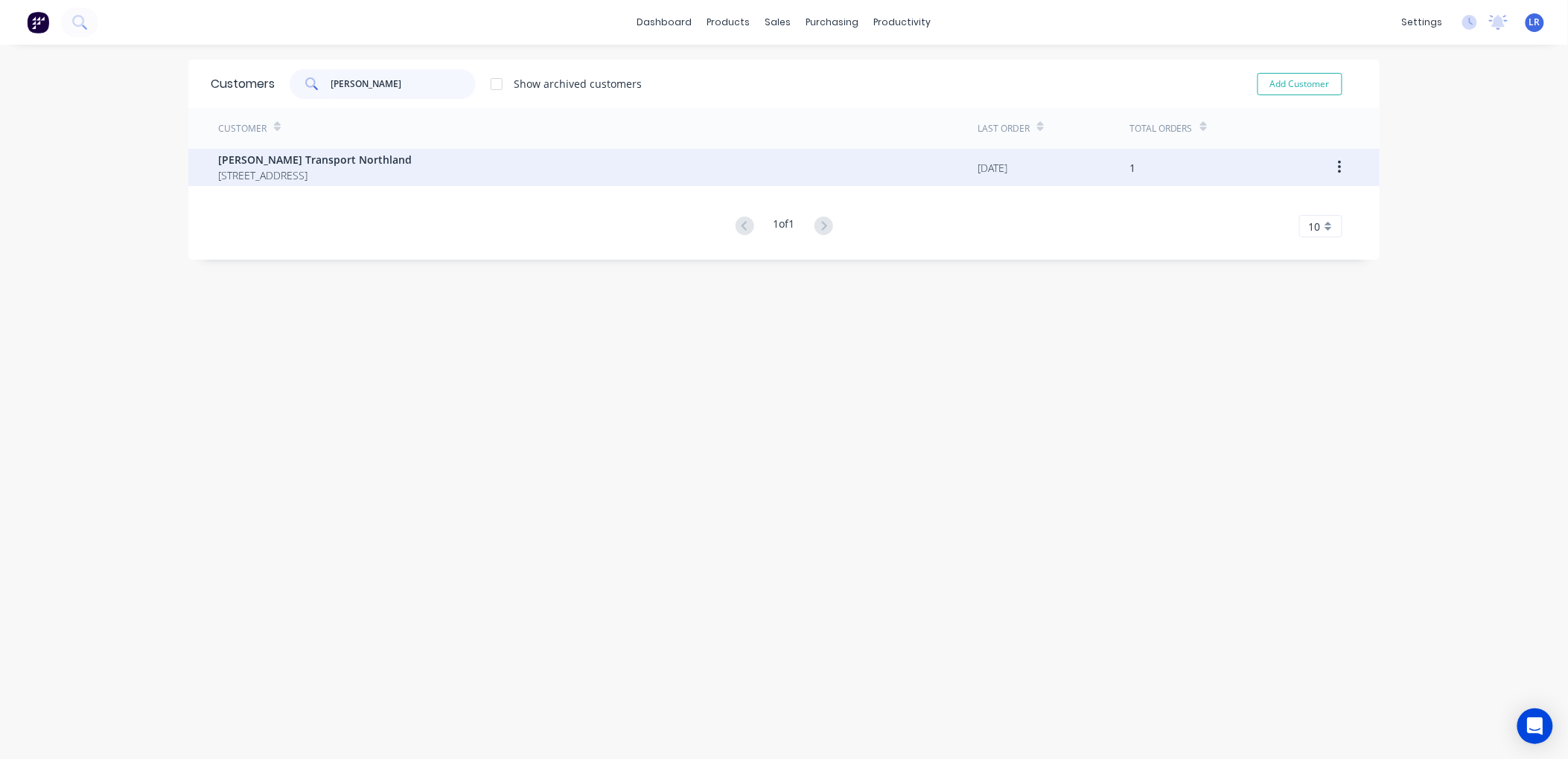
type input "toops"
click at [253, 176] on span "PO Box 11 110 Whangarei 0148" at bounding box center [315, 175] width 193 height 16
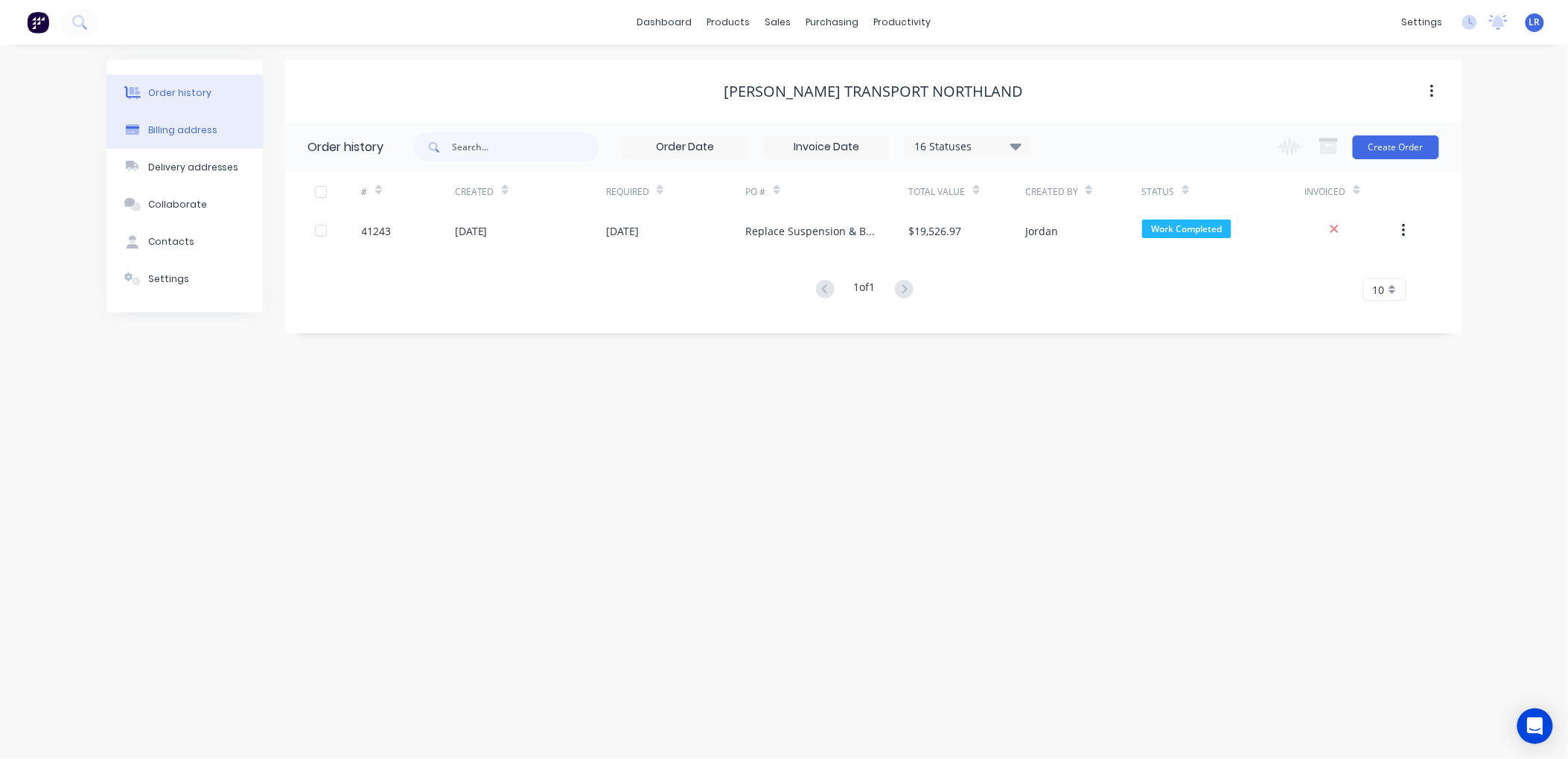
click at [184, 122] on button "Billing address" at bounding box center [184, 130] width 156 height 37
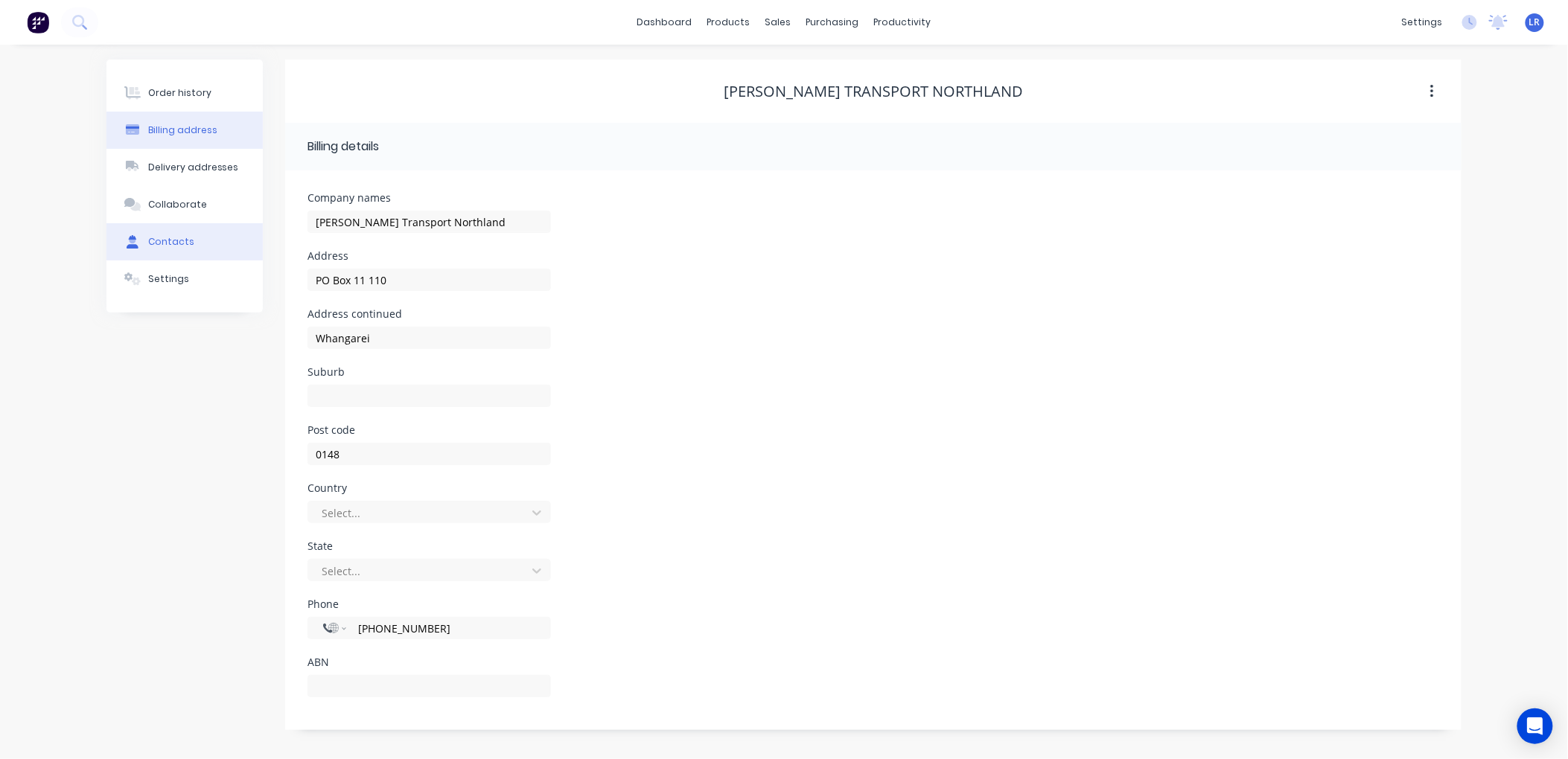
click at [174, 245] on div "Contacts" at bounding box center [171, 242] width 47 height 14
select select "AU"
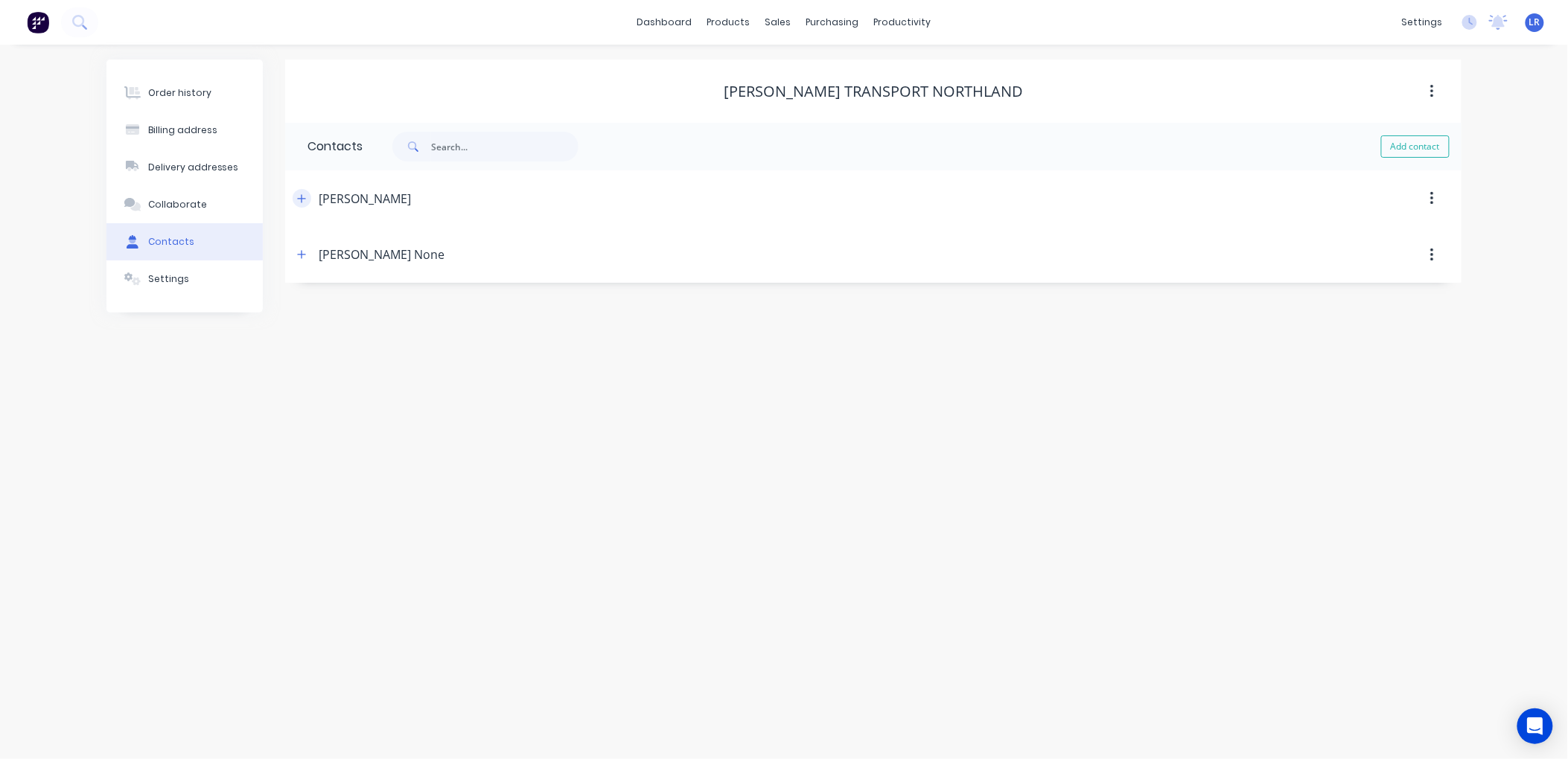
click at [306, 195] on icon "button" at bounding box center [302, 198] width 9 height 10
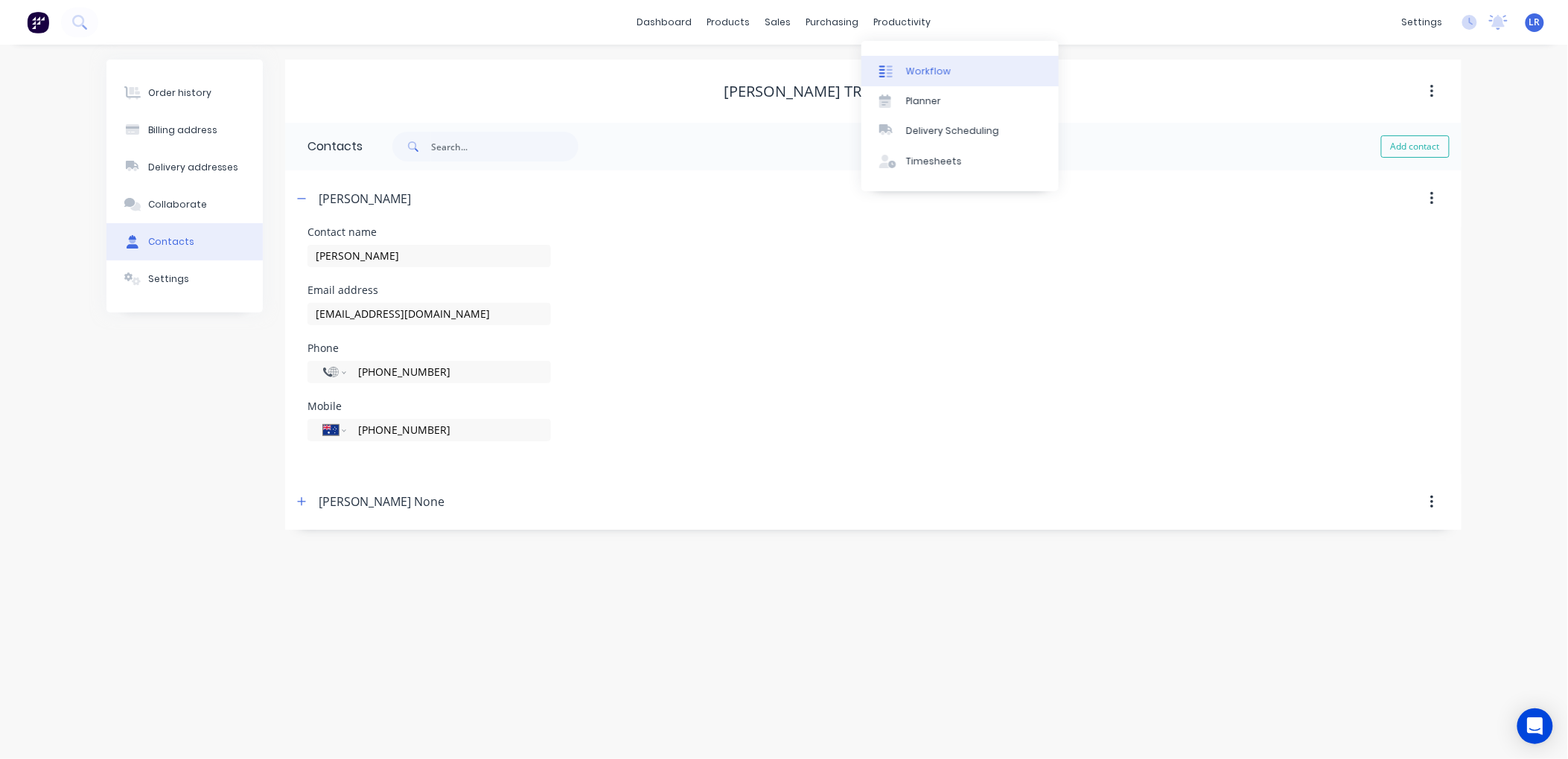
click at [925, 65] on div "Workflow" at bounding box center [928, 71] width 45 height 14
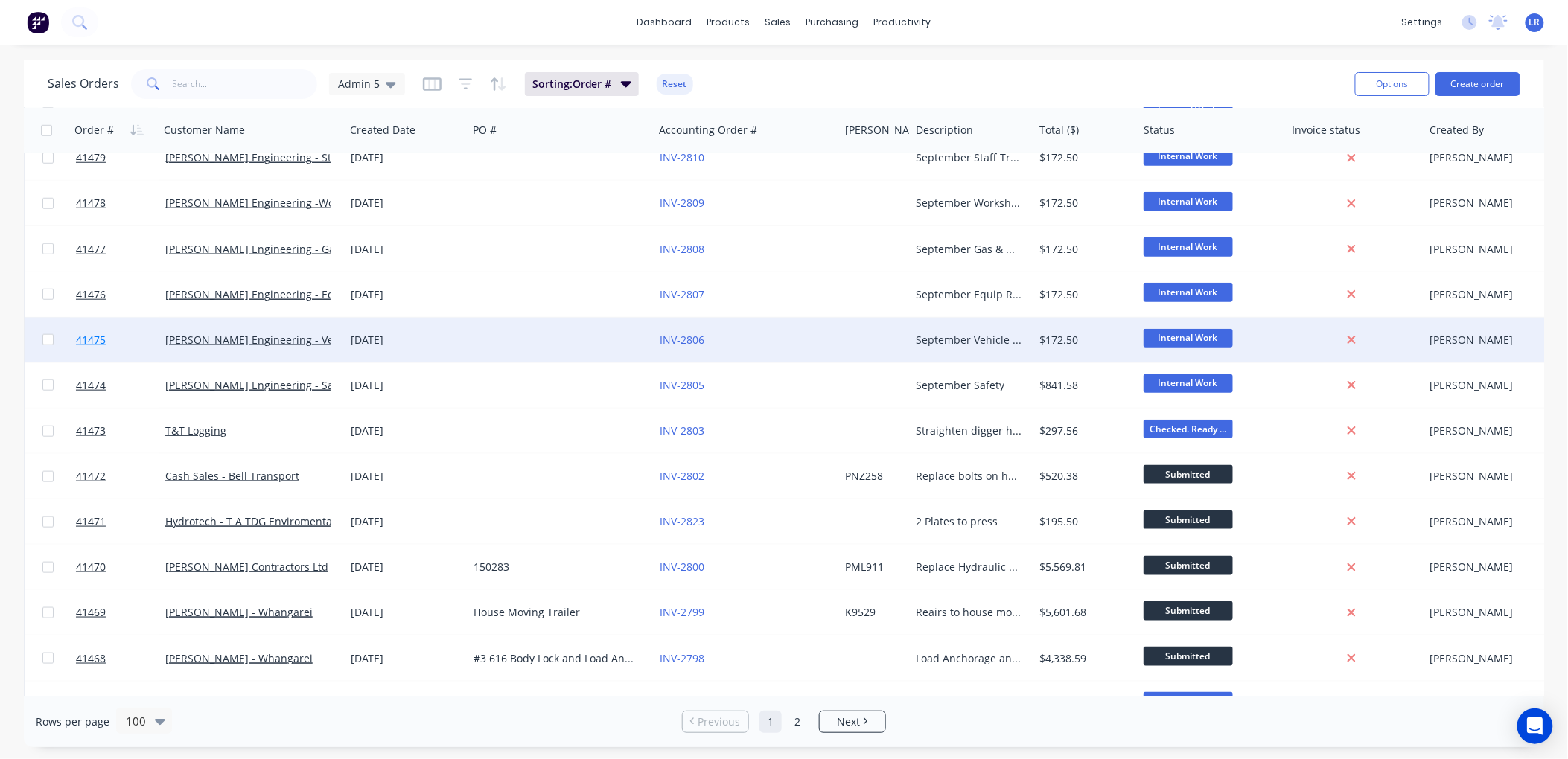
scroll to position [578, 0]
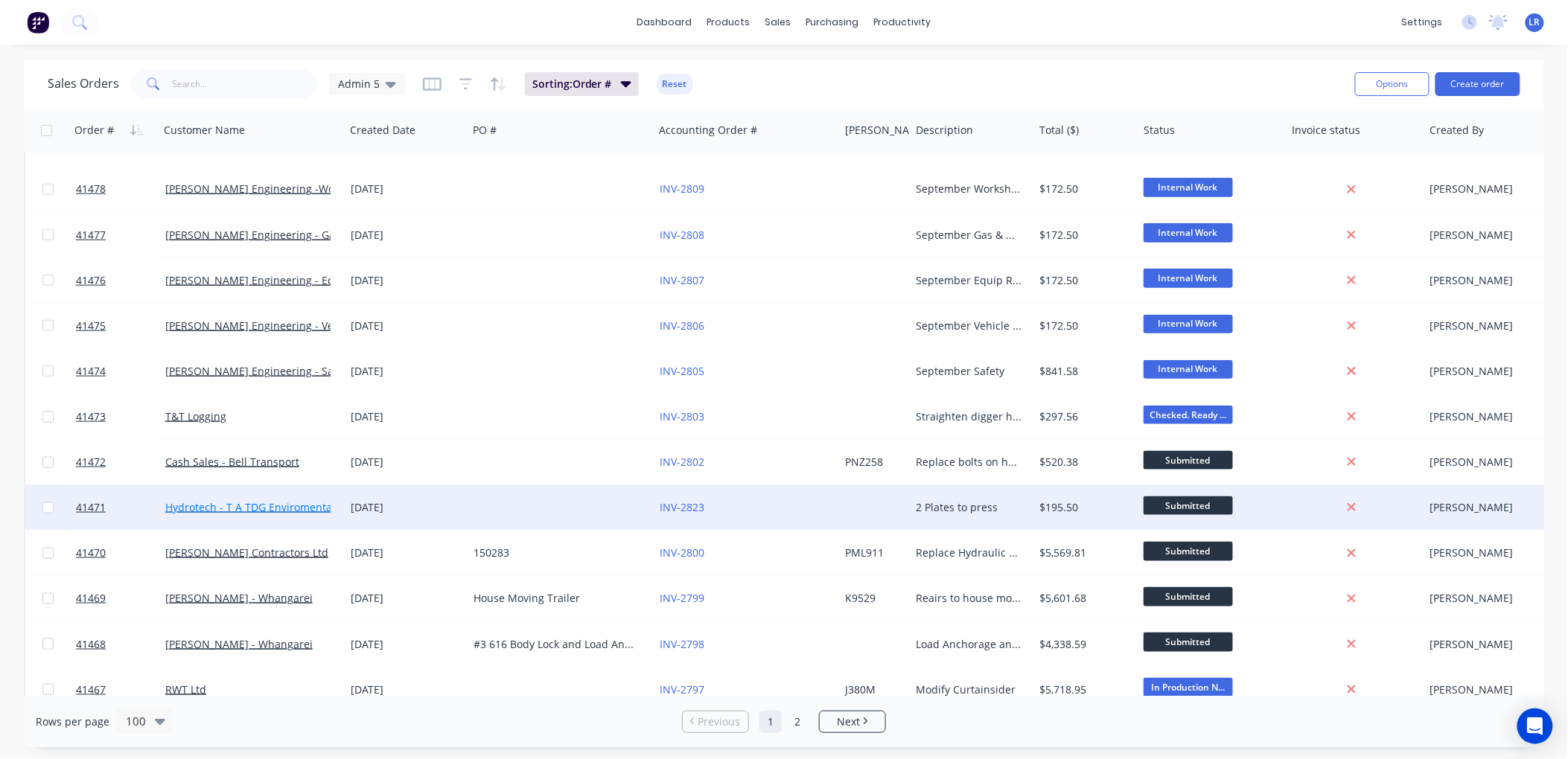
click at [182, 504] on link "Hydrotech - T A TDG Enviromental Limited" at bounding box center [270, 507] width 210 height 15
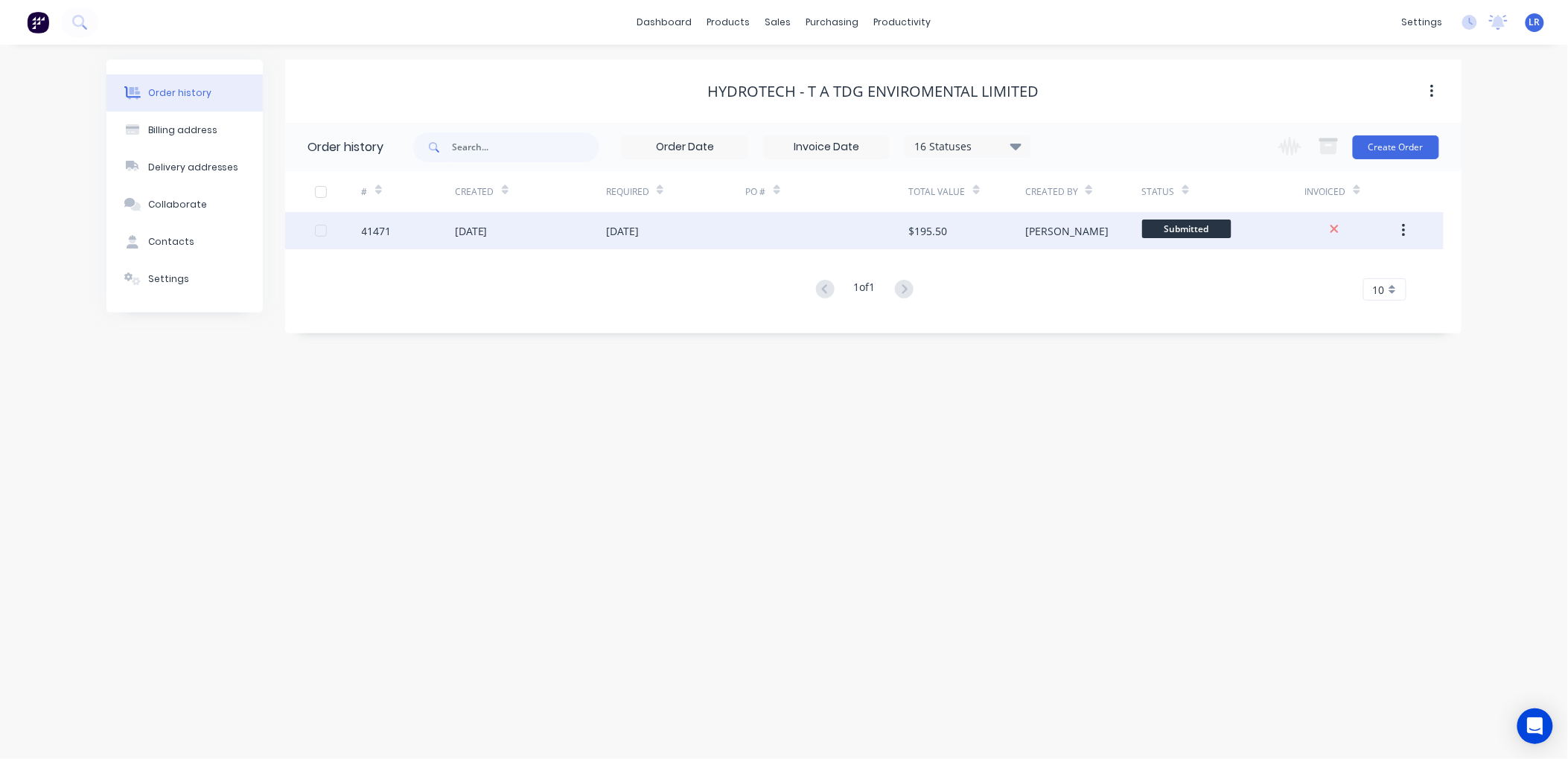
click at [371, 221] on div "41471" at bounding box center [409, 231] width 93 height 37
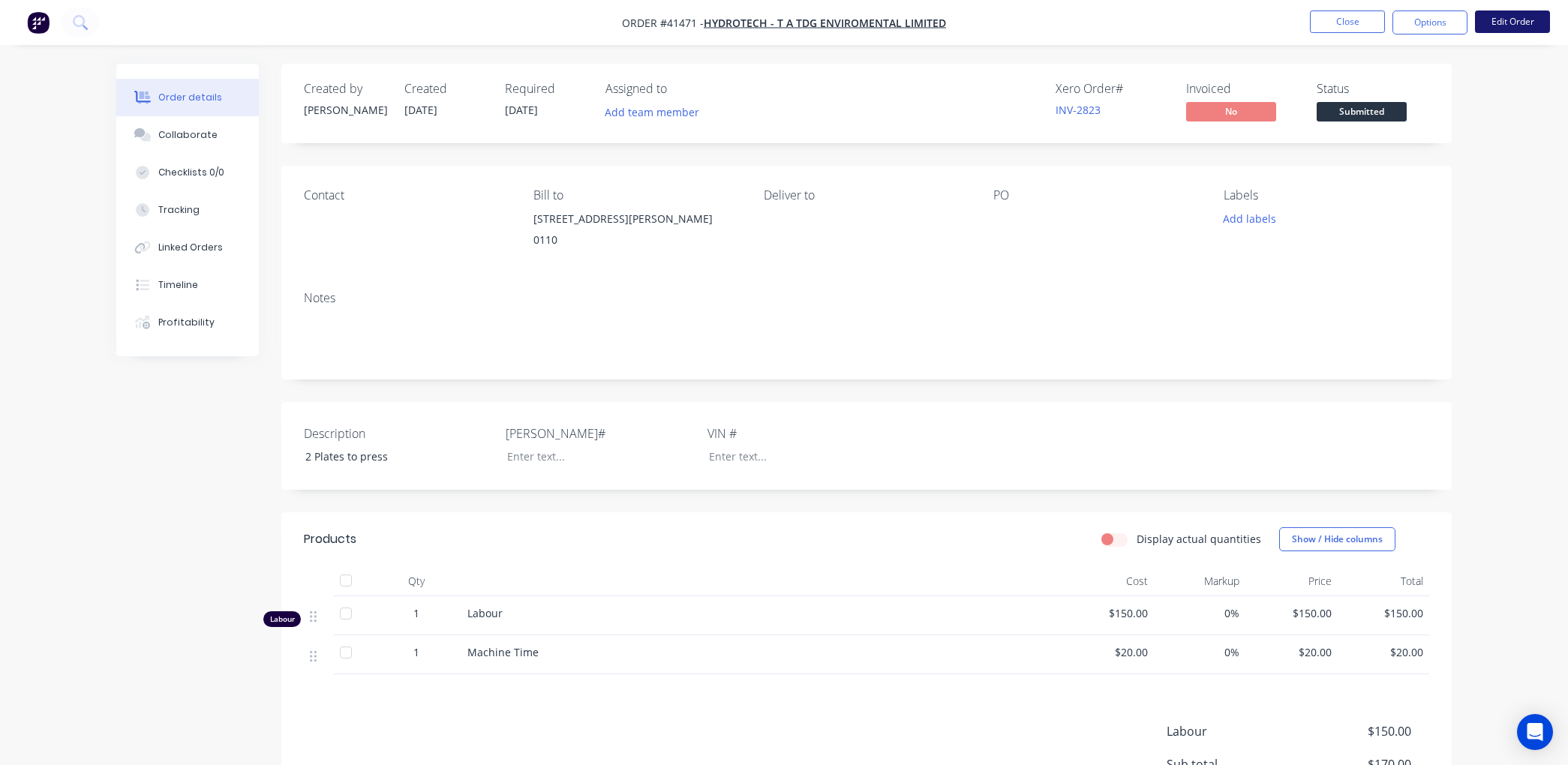
click at [1511, 17] on button "Edit Order" at bounding box center [1513, 21] width 75 height 22
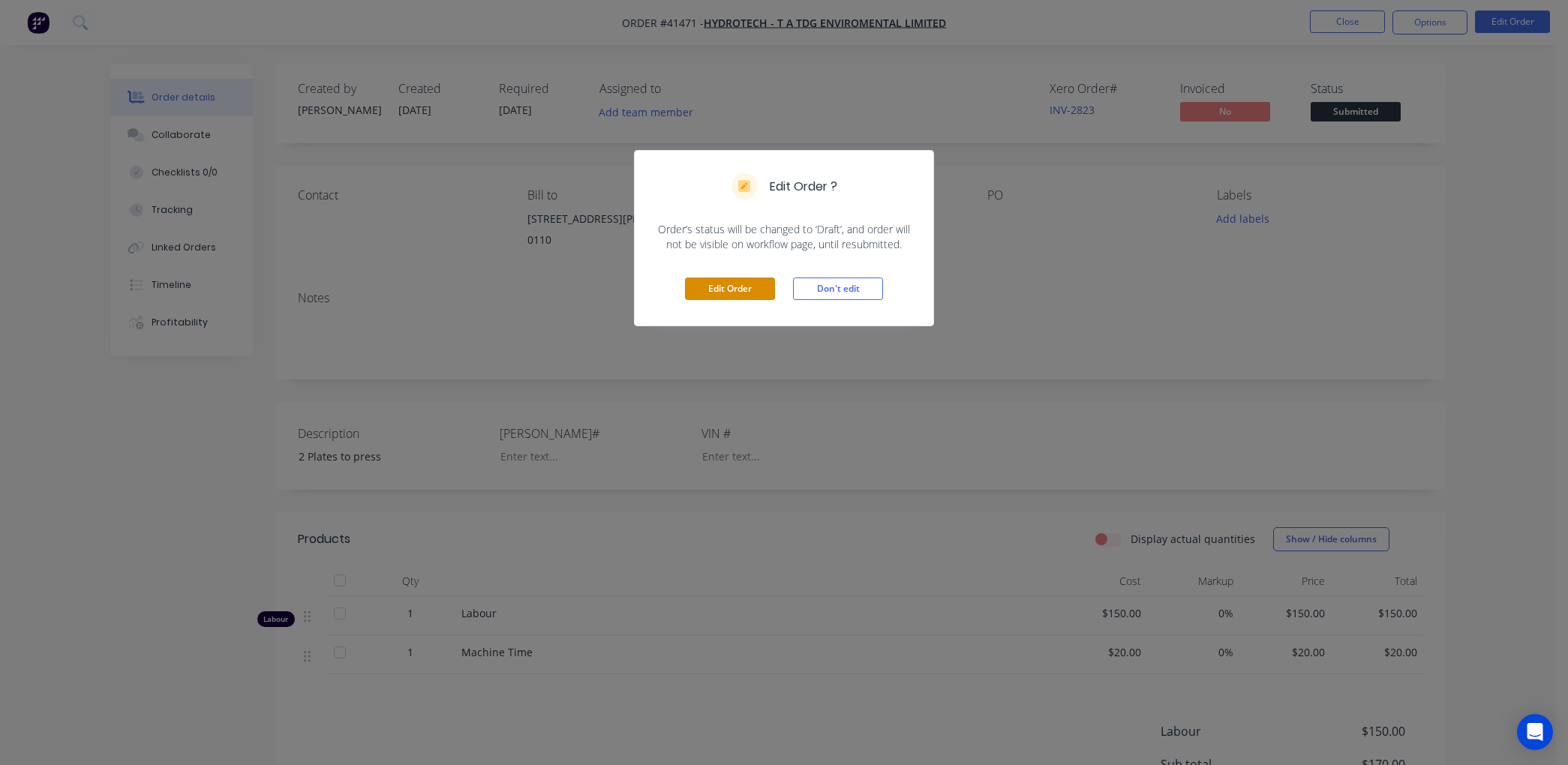
click at [738, 288] on button "Edit Order" at bounding box center [730, 289] width 90 height 22
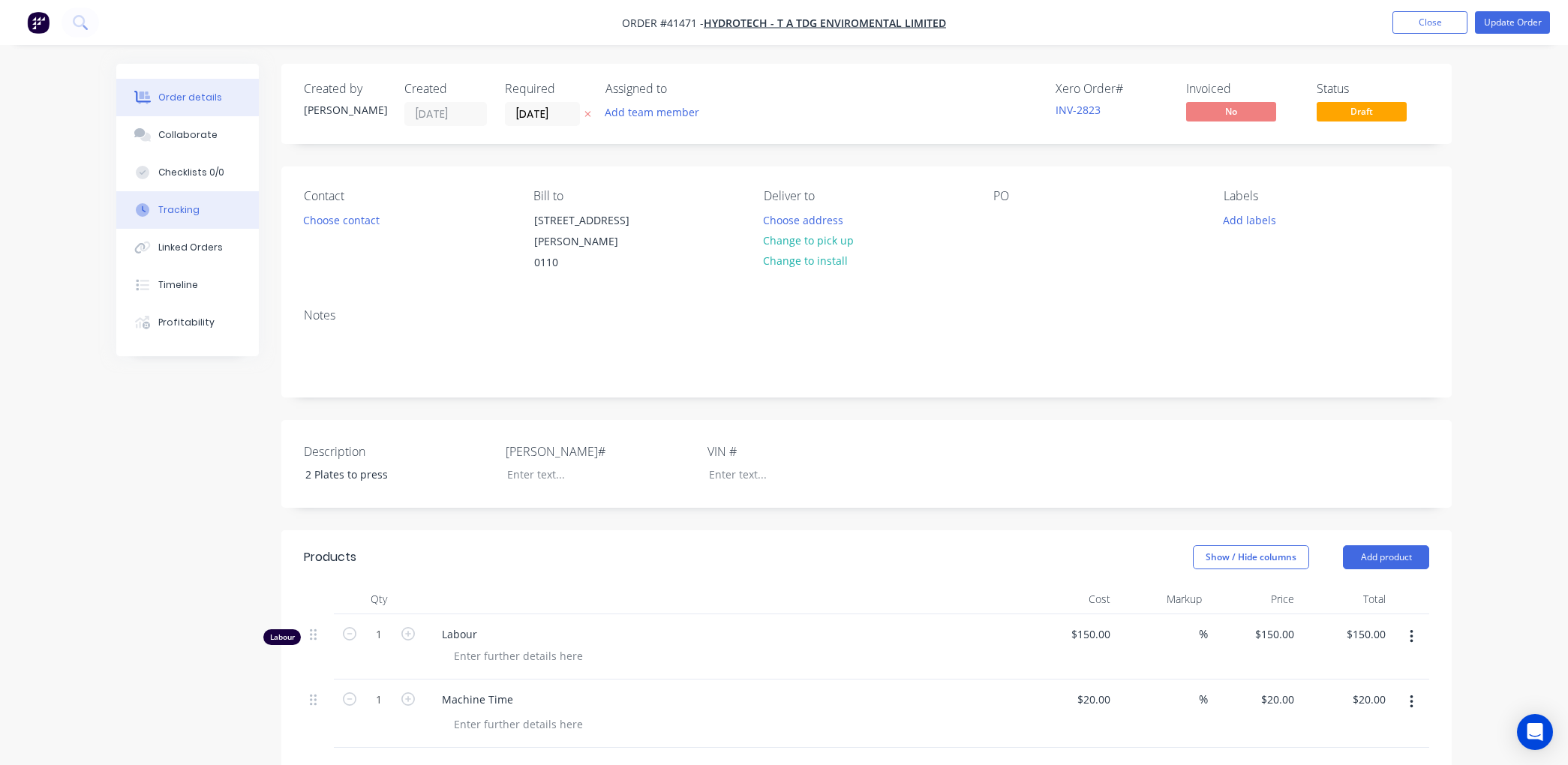
click at [193, 208] on div "Tracking" at bounding box center [178, 210] width 41 height 14
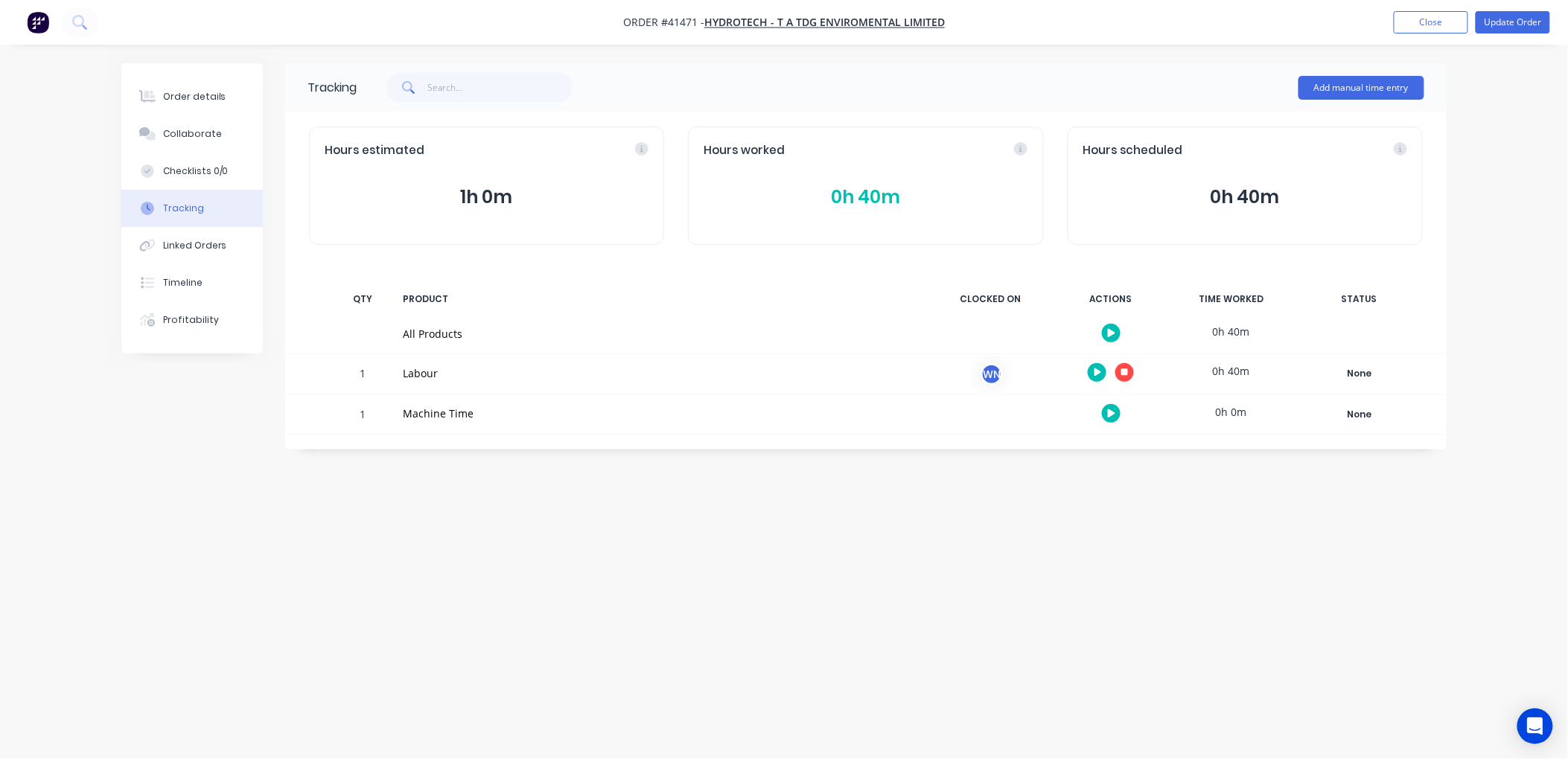
click at [1123, 362] on div at bounding box center [1111, 372] width 111 height 36
click at [1122, 373] on icon "button" at bounding box center [1125, 372] width 7 height 7
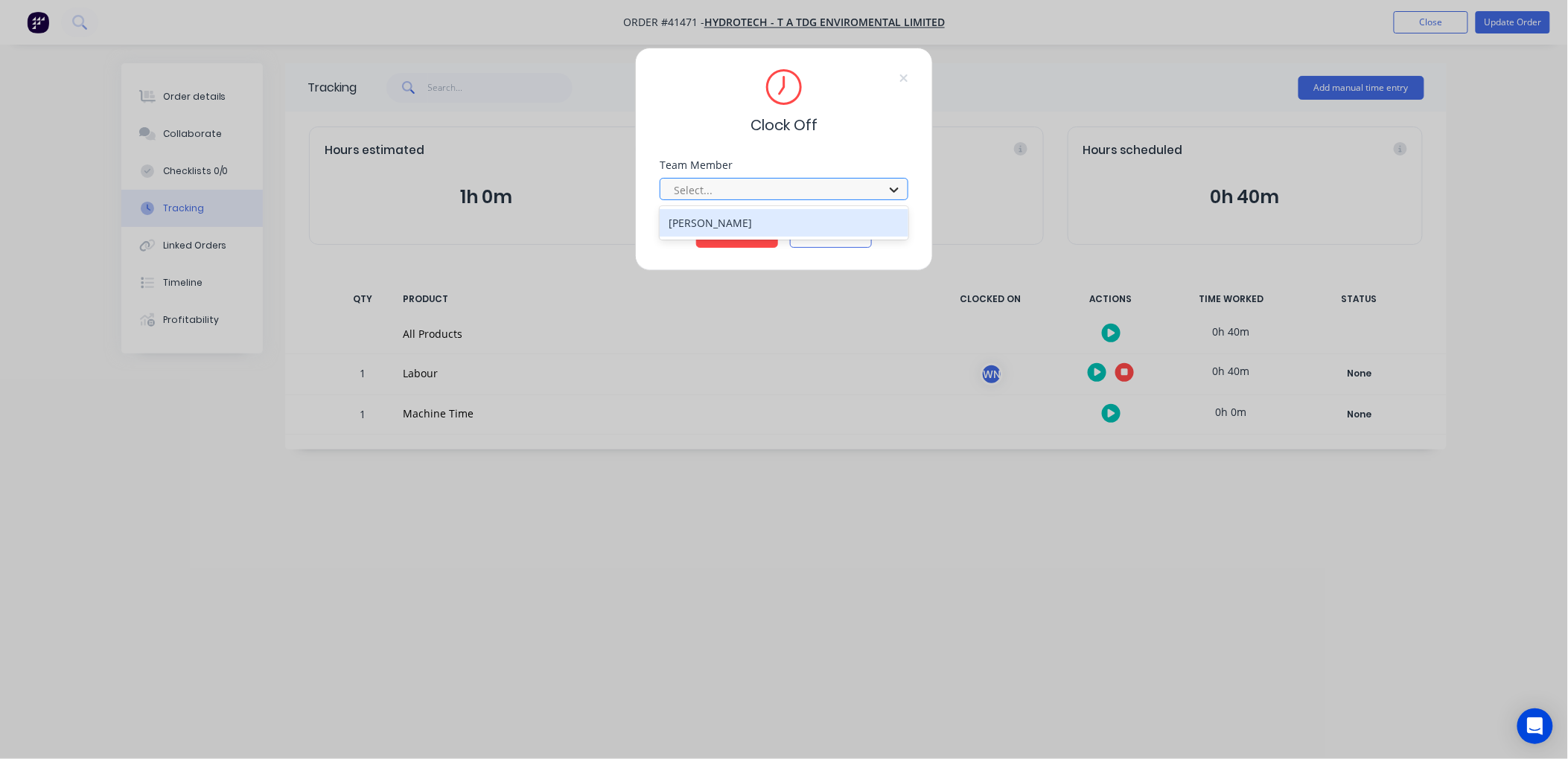
click at [894, 190] on icon at bounding box center [894, 191] width 9 height 5
click at [740, 219] on div "Wayne Nichol" at bounding box center [784, 223] width 249 height 27
click at [735, 234] on button "Clock Off" at bounding box center [737, 236] width 82 height 24
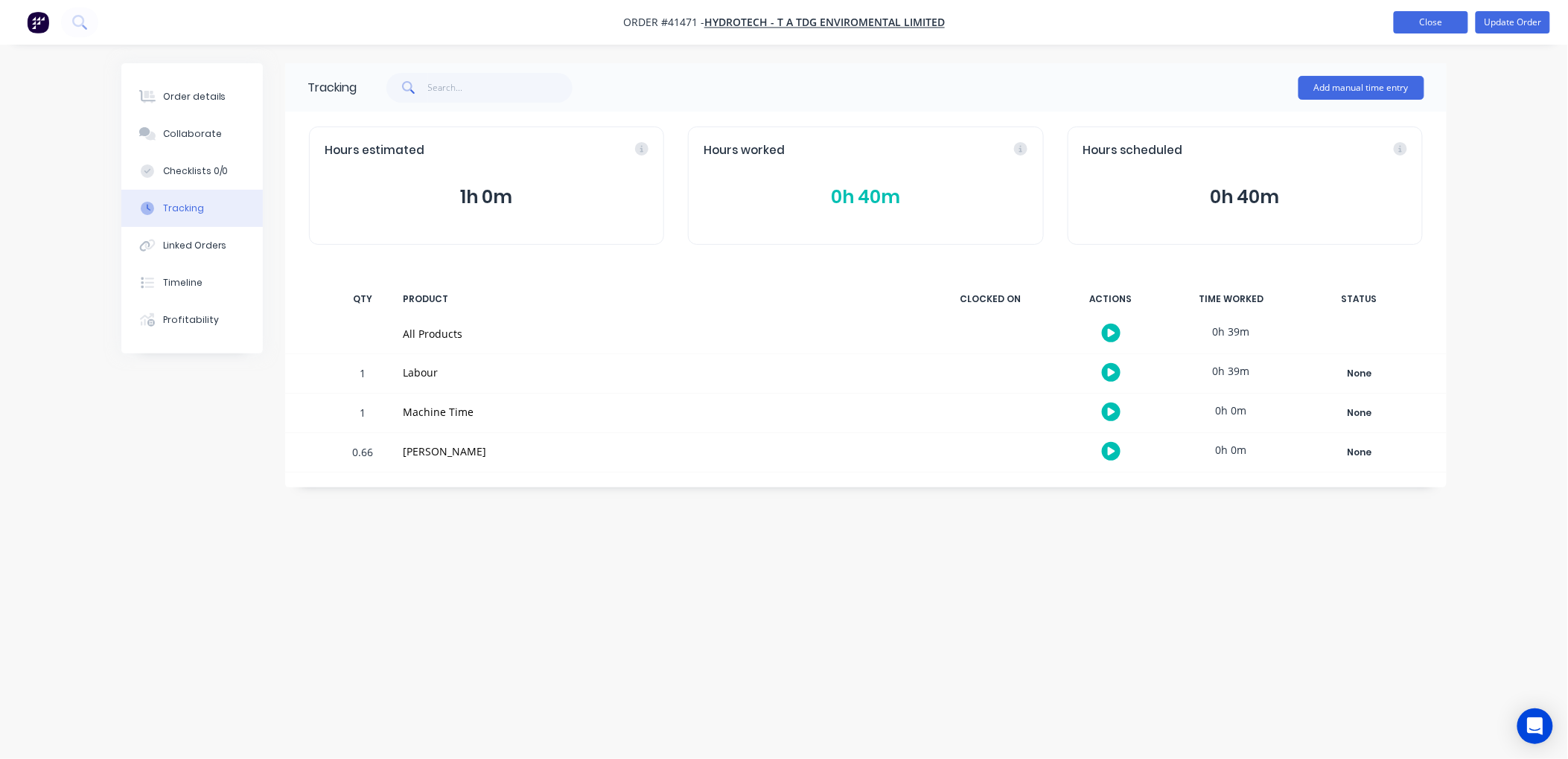
click at [1418, 16] on button "Close" at bounding box center [1432, 22] width 75 height 22
click at [1415, 21] on button "Close" at bounding box center [1432, 22] width 75 height 22
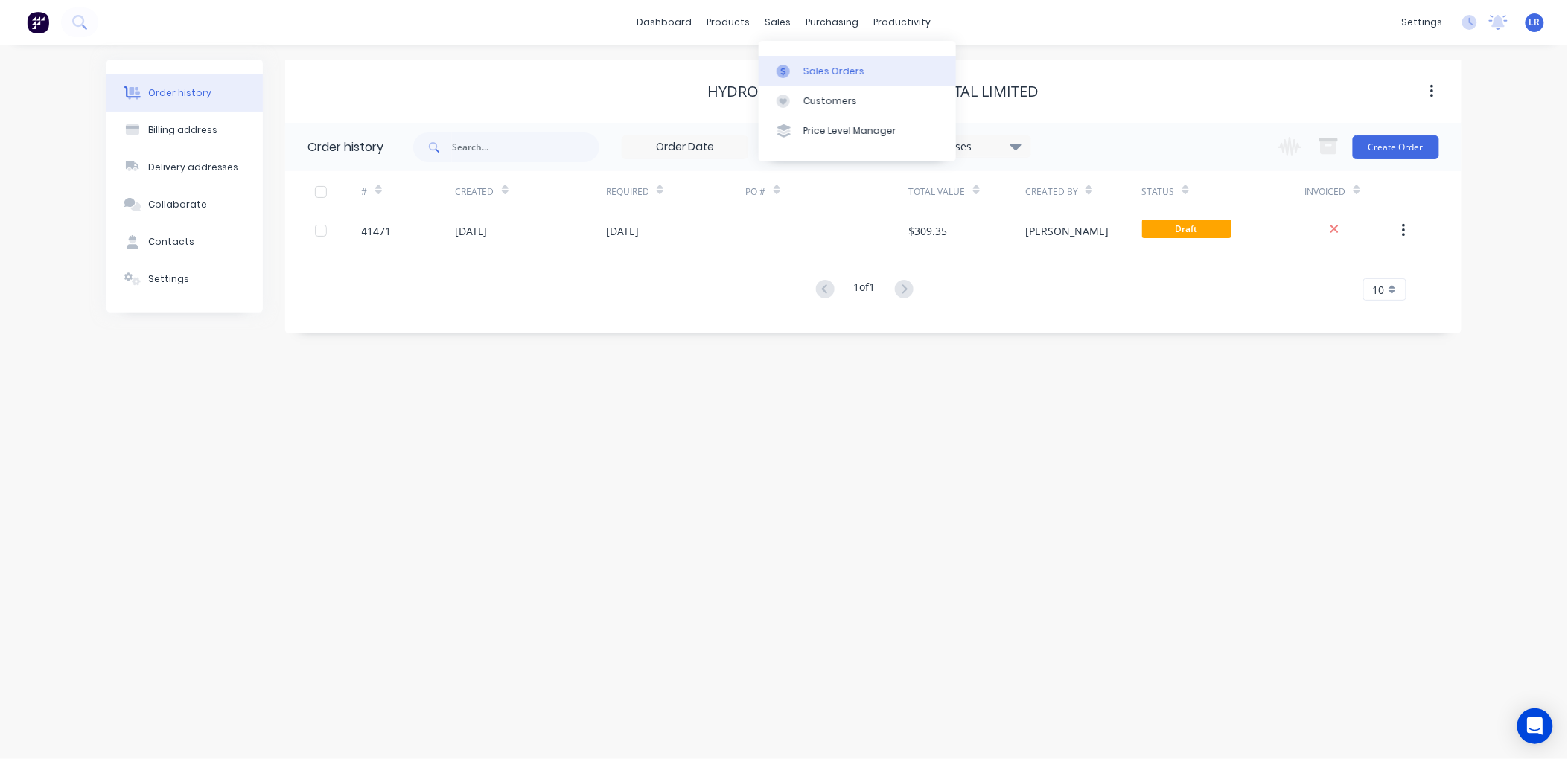
click at [810, 69] on div "Sales Orders" at bounding box center [833, 71] width 61 height 14
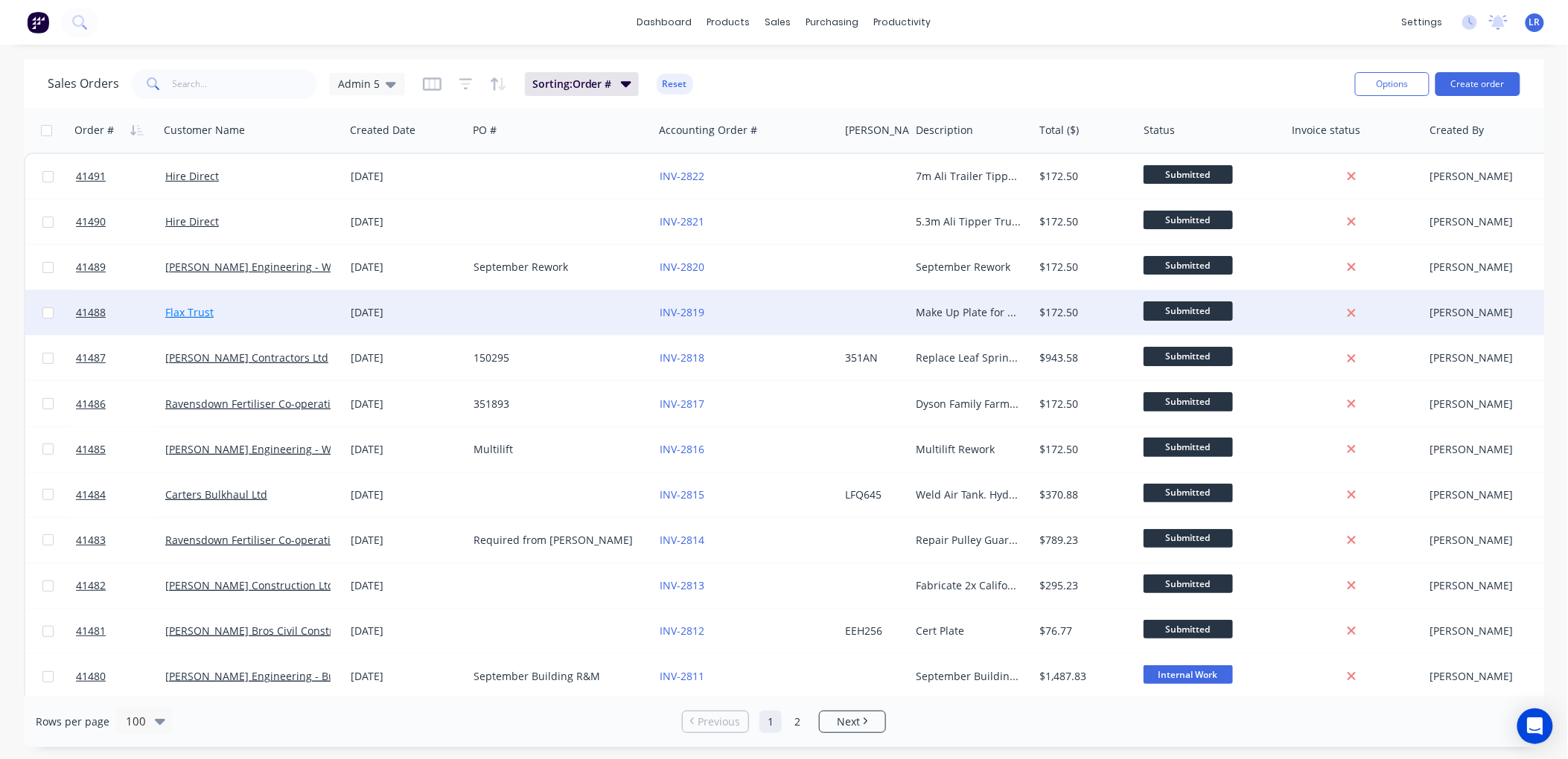
click at [196, 307] on link "Flax Trust" at bounding box center [189, 313] width 48 height 15
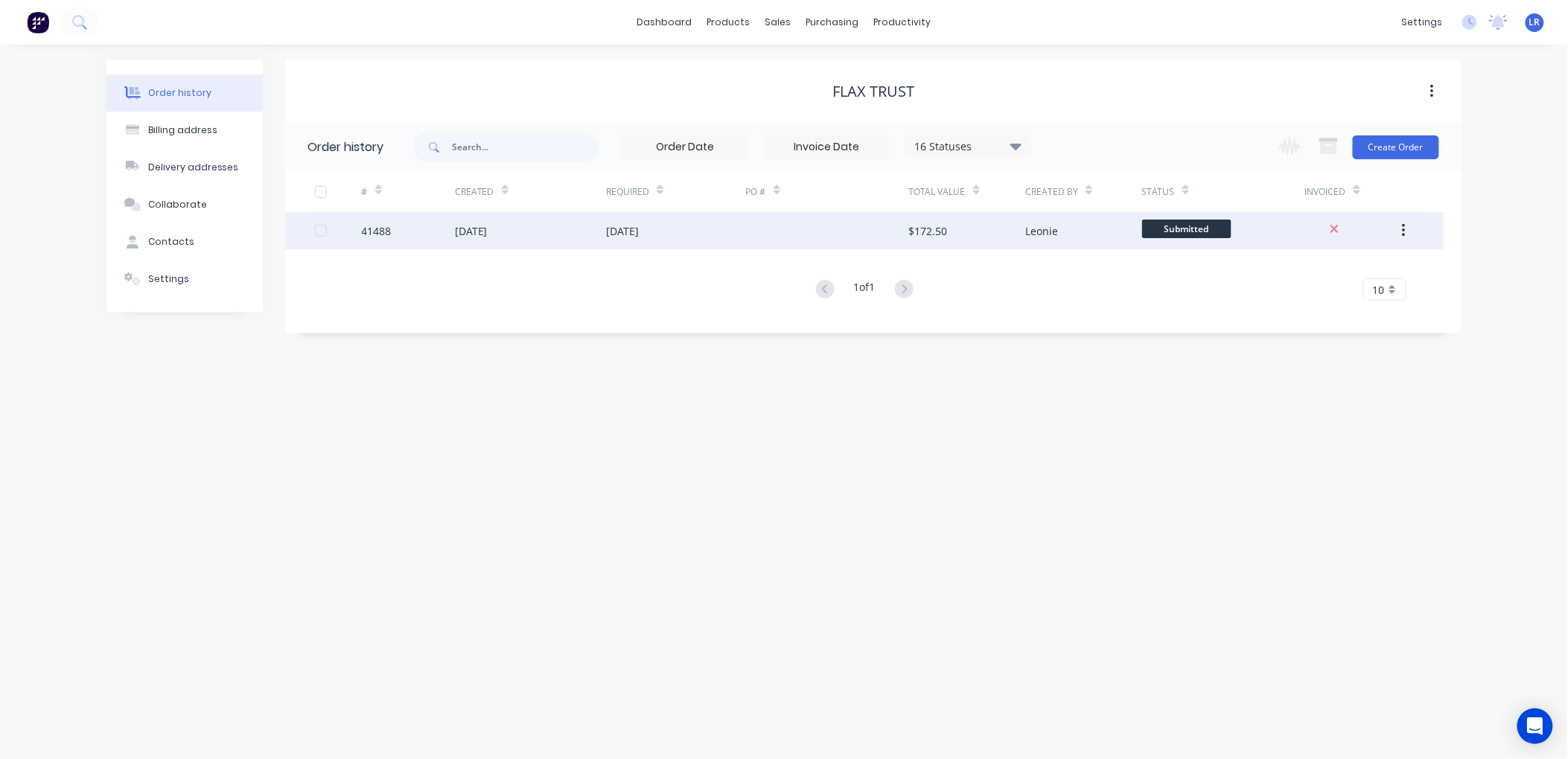
click at [367, 226] on div "41488" at bounding box center [377, 231] width 30 height 16
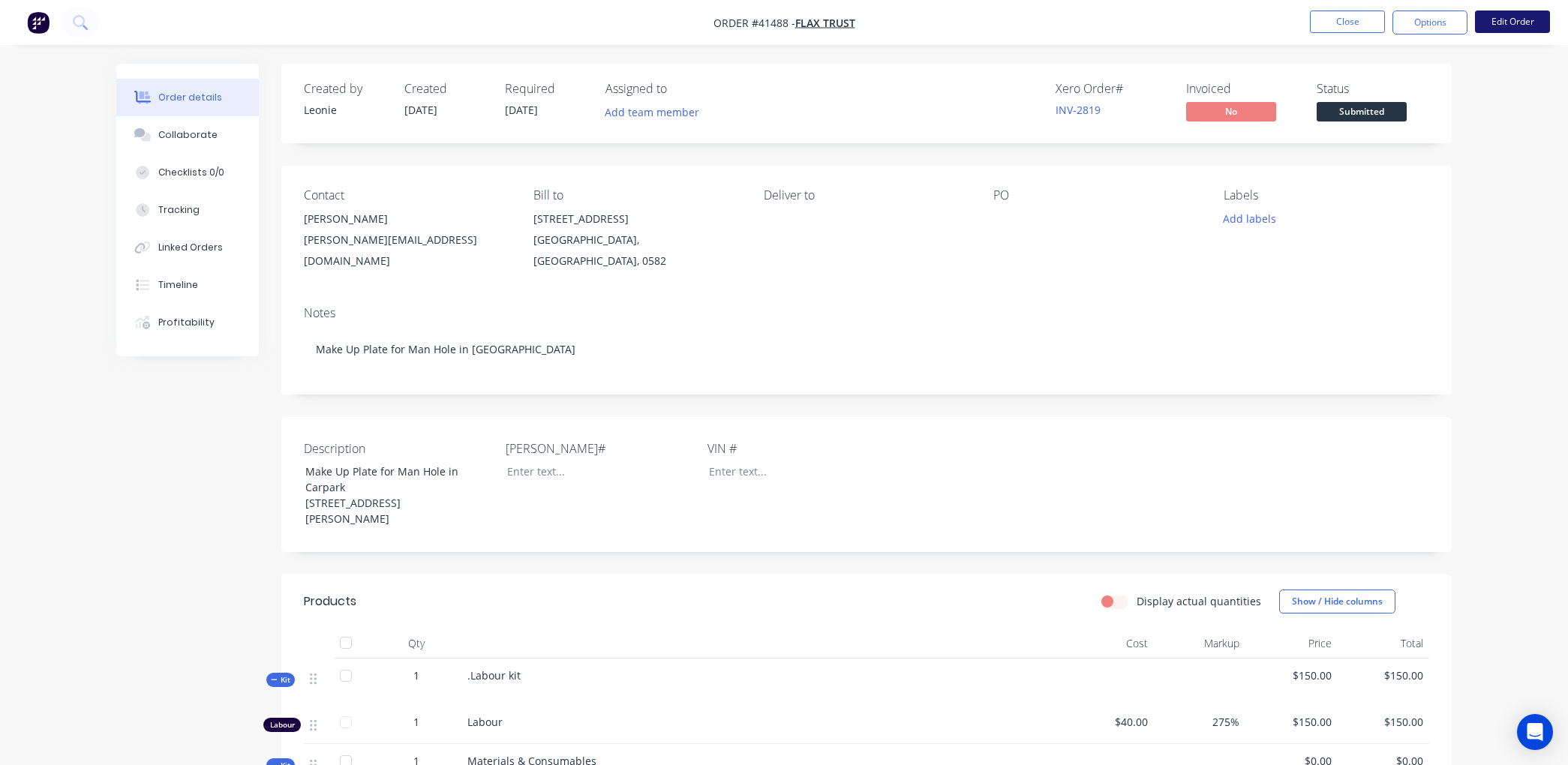
click at [1499, 12] on button "Edit Order" at bounding box center [1513, 21] width 75 height 22
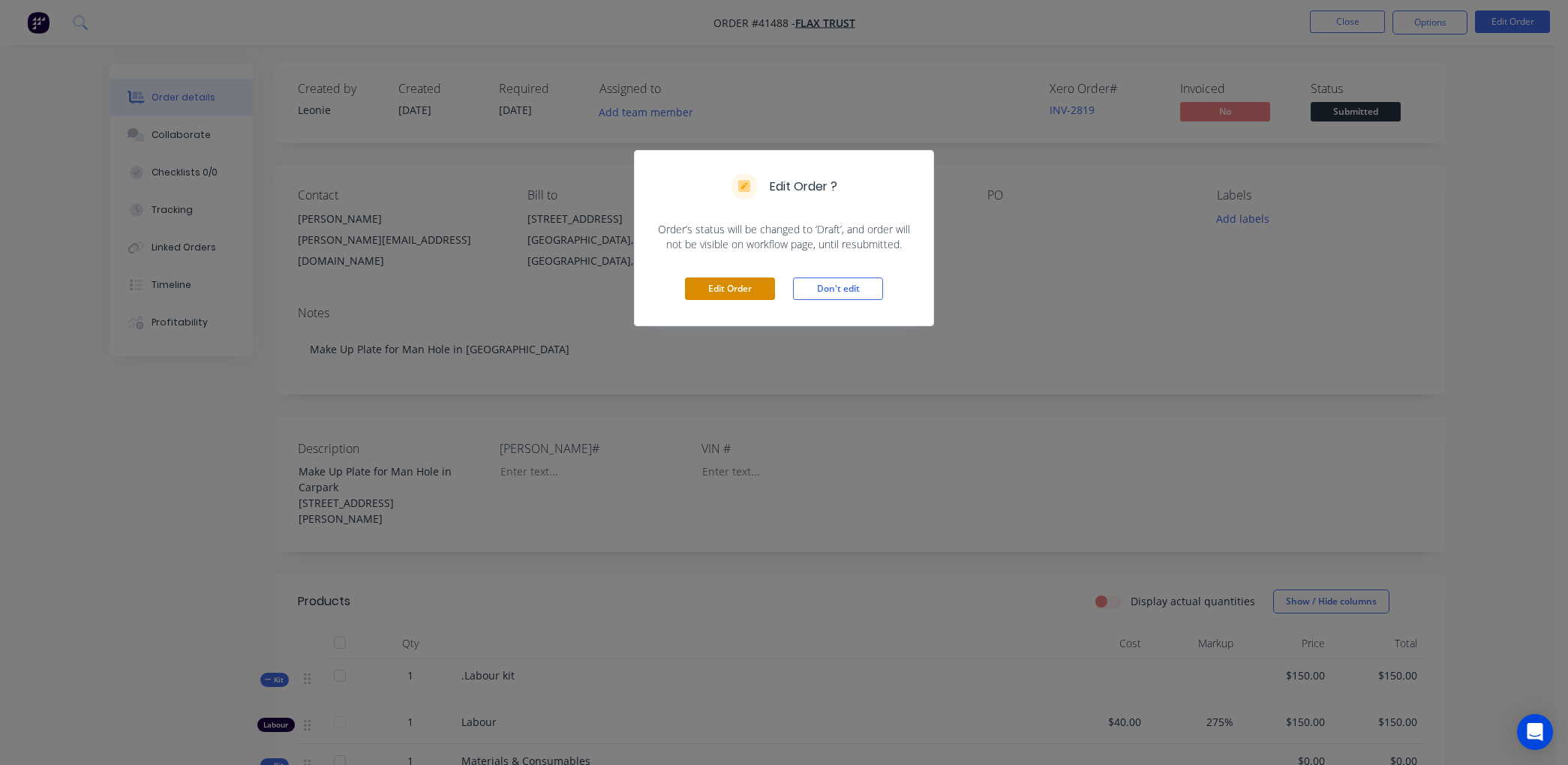
click at [718, 282] on button "Edit Order" at bounding box center [730, 289] width 90 height 22
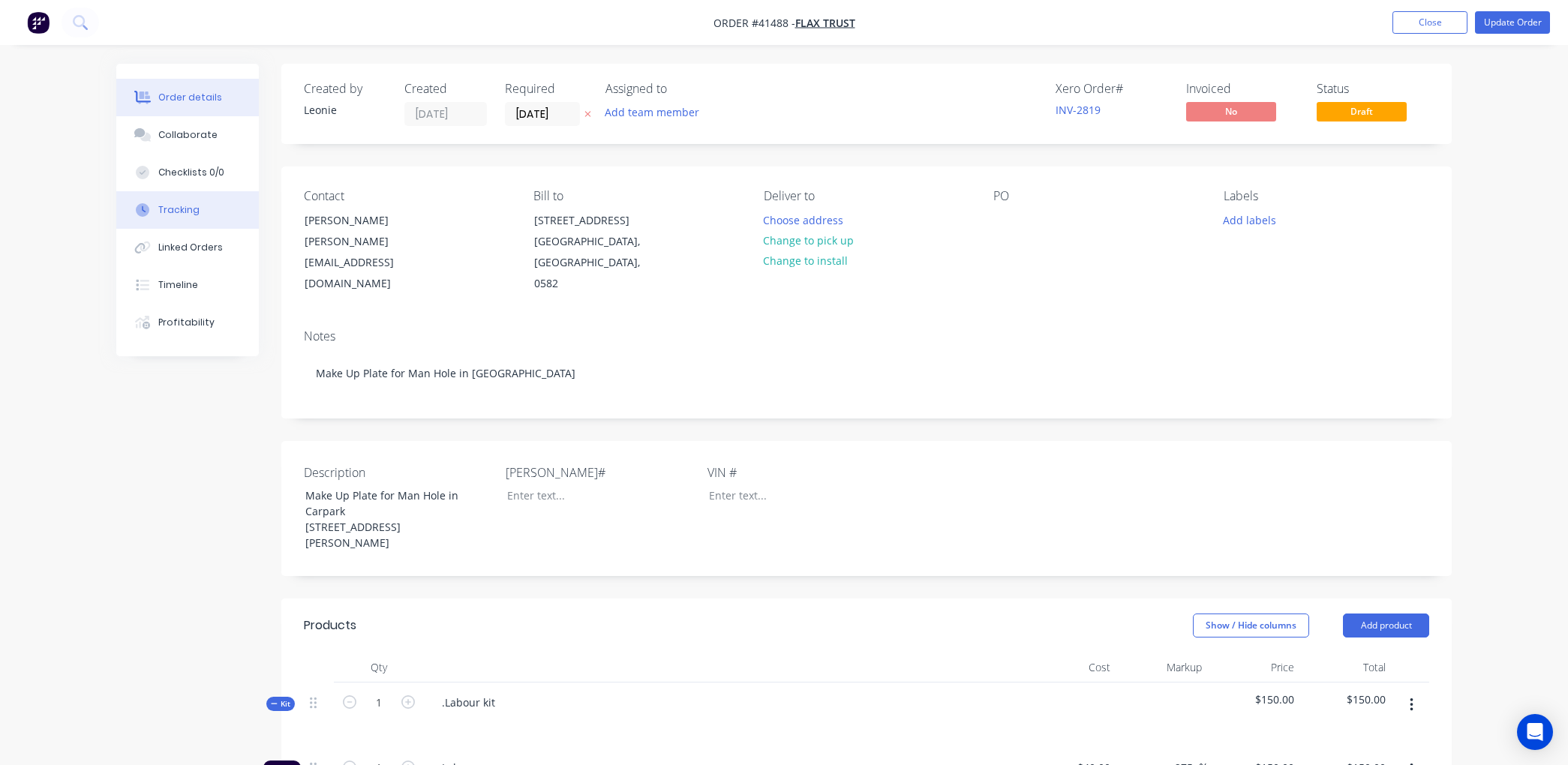
click at [169, 211] on div "Tracking" at bounding box center [178, 210] width 41 height 14
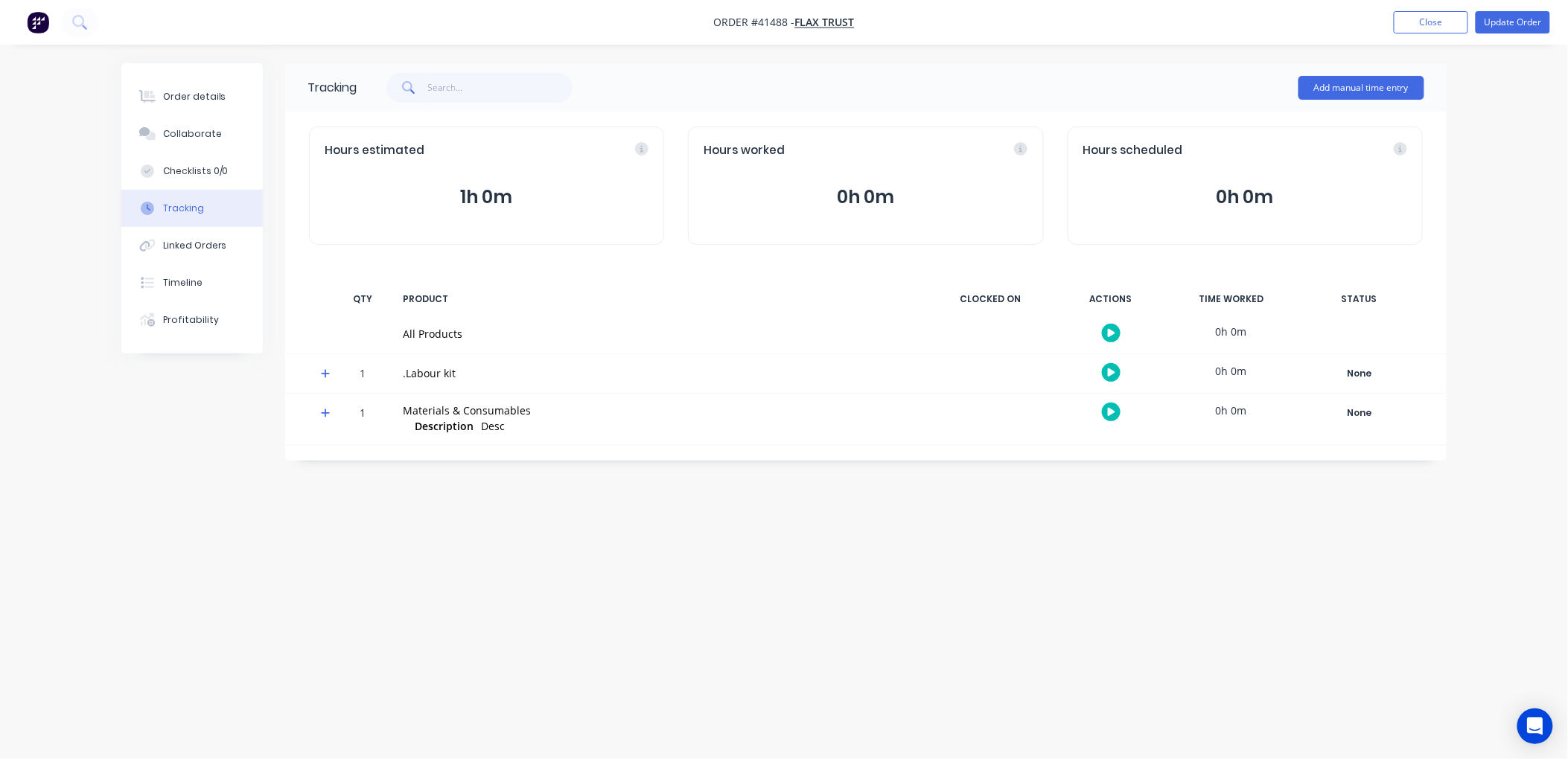
click at [1113, 369] on icon "button" at bounding box center [1112, 372] width 7 height 10
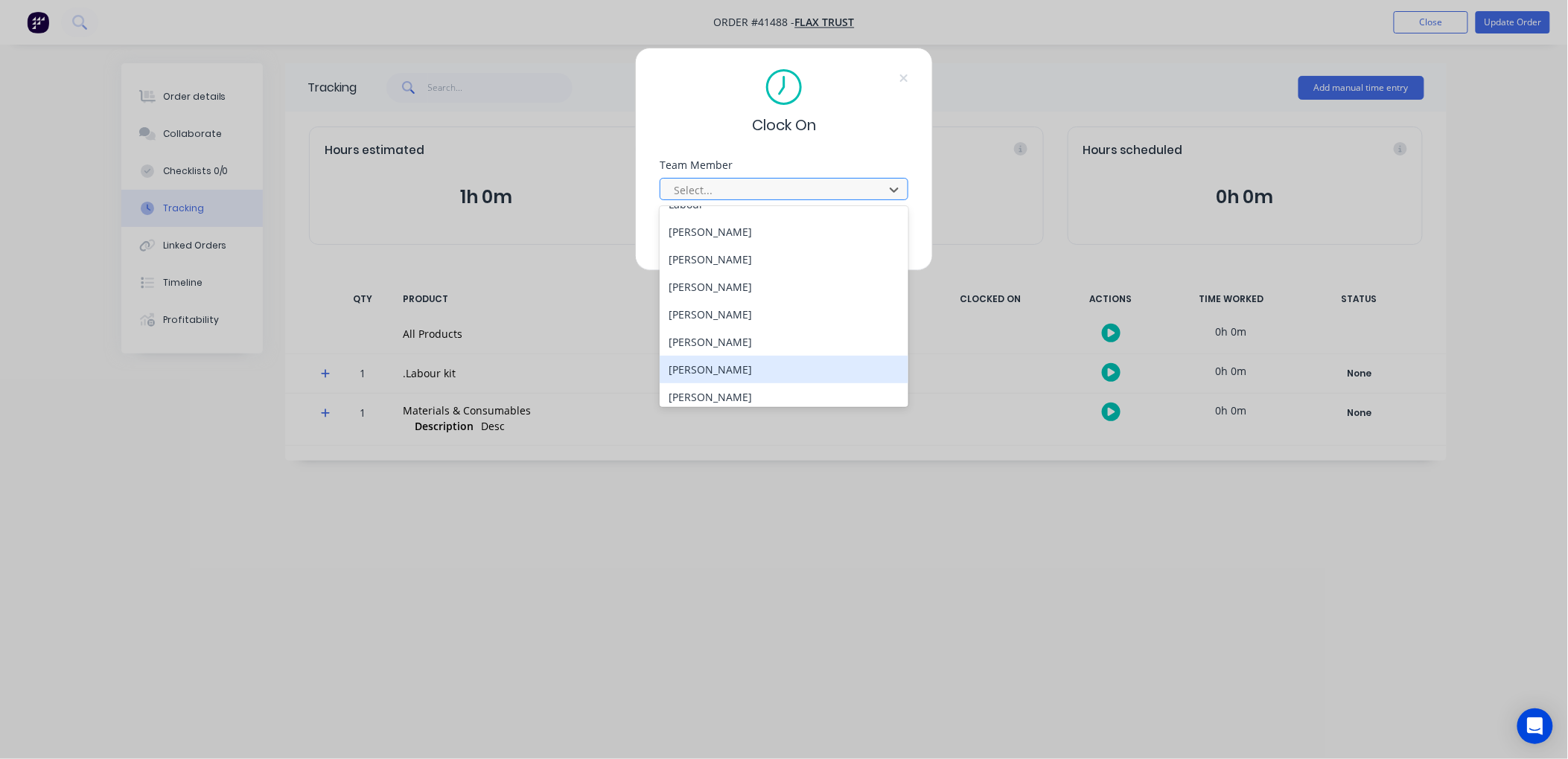
scroll to position [190, 0]
click at [706, 363] on div "[PERSON_NAME]" at bounding box center [784, 364] width 249 height 27
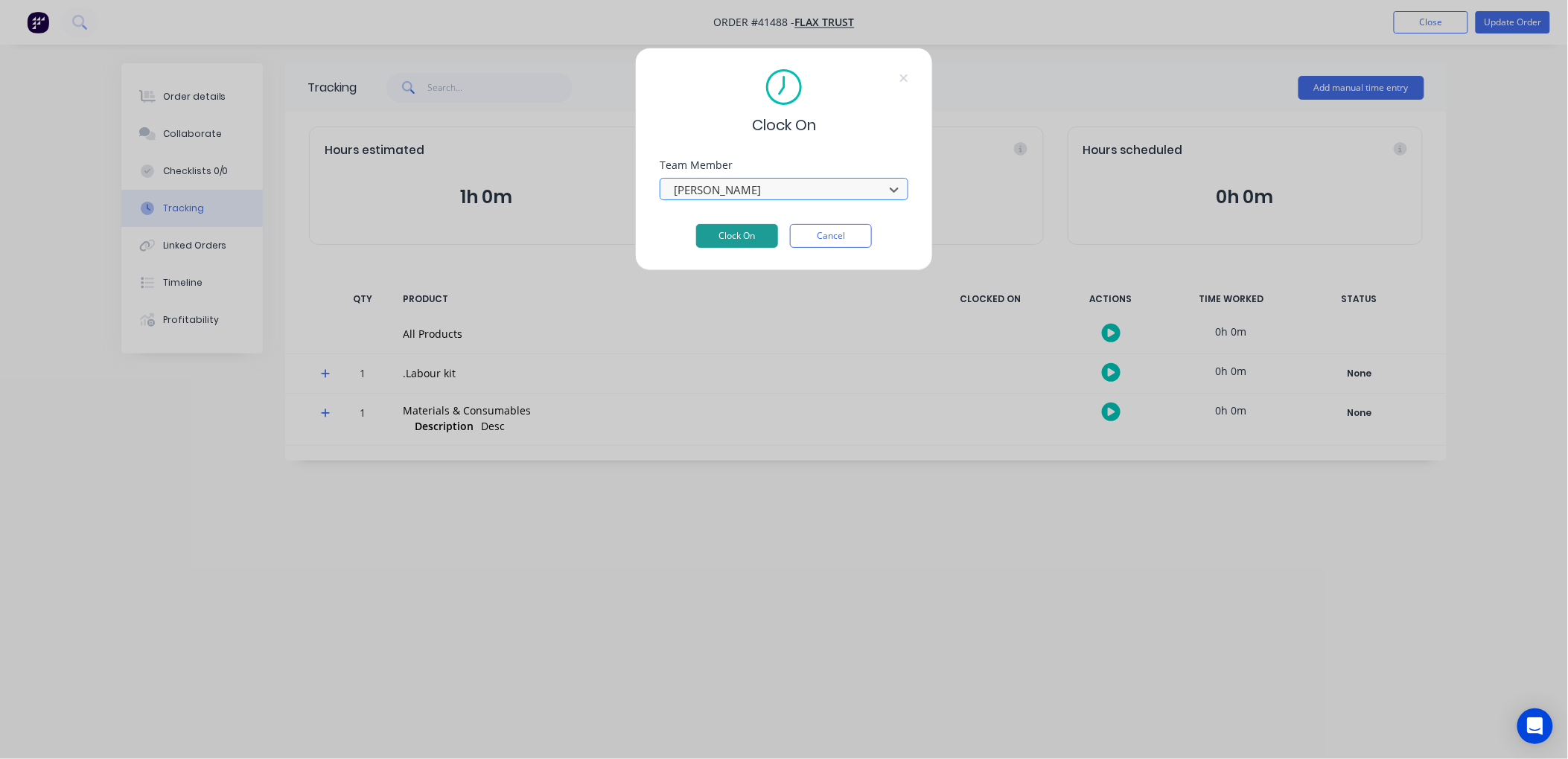
click at [726, 234] on button "Clock On" at bounding box center [737, 236] width 82 height 24
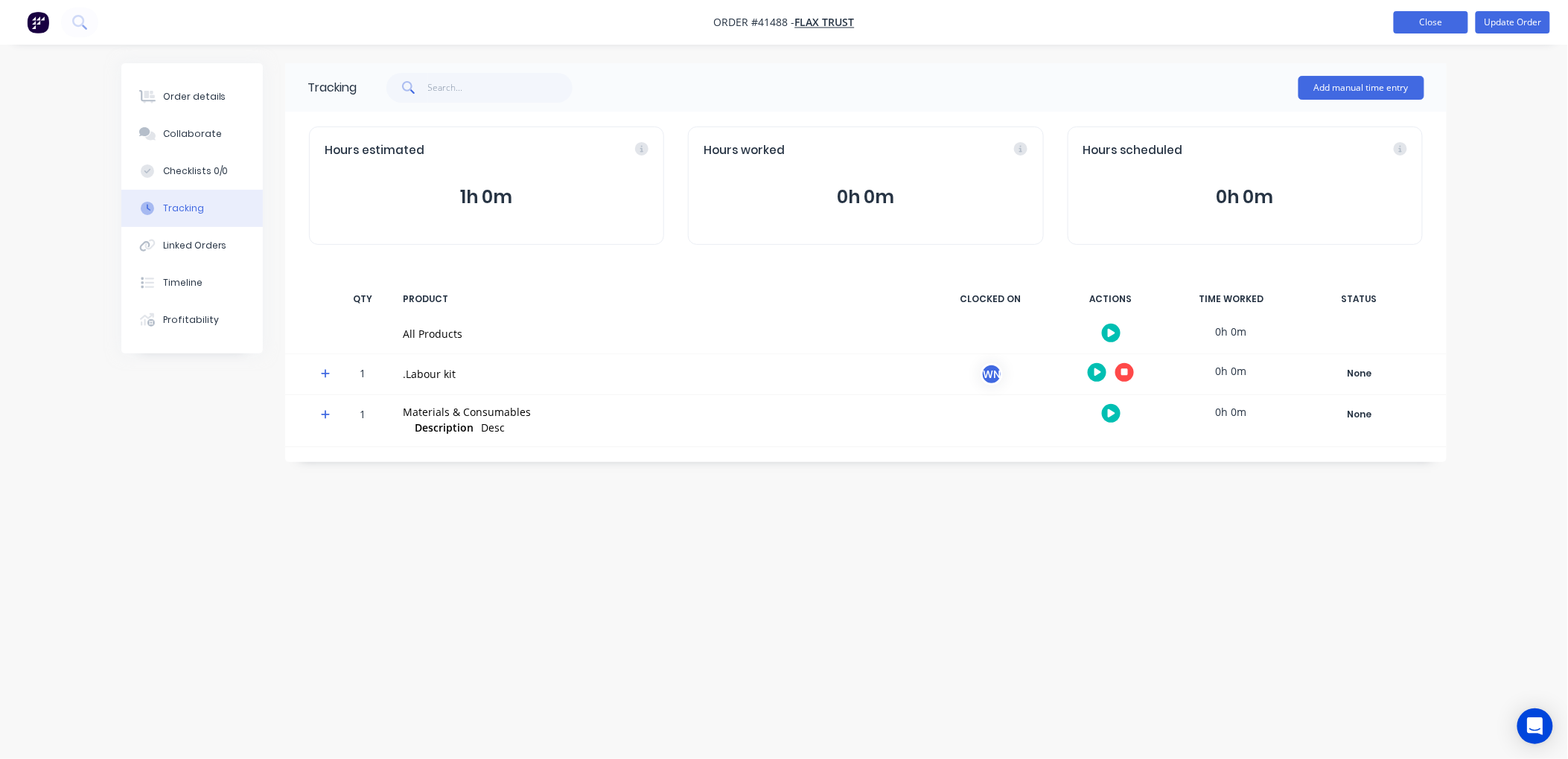
click at [1423, 20] on button "Close" at bounding box center [1432, 22] width 75 height 22
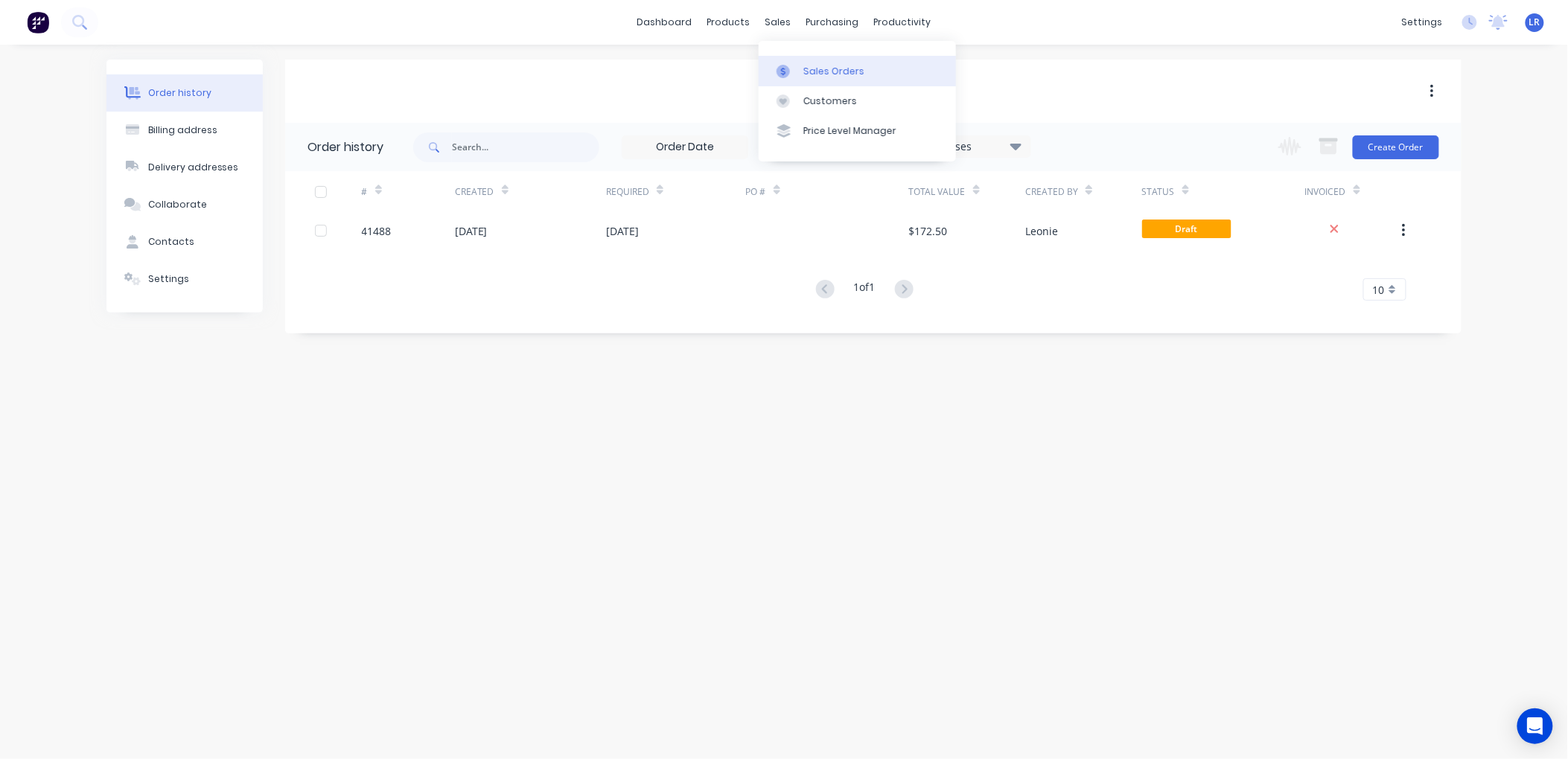
click at [810, 71] on div "Sales Orders" at bounding box center [833, 71] width 61 height 14
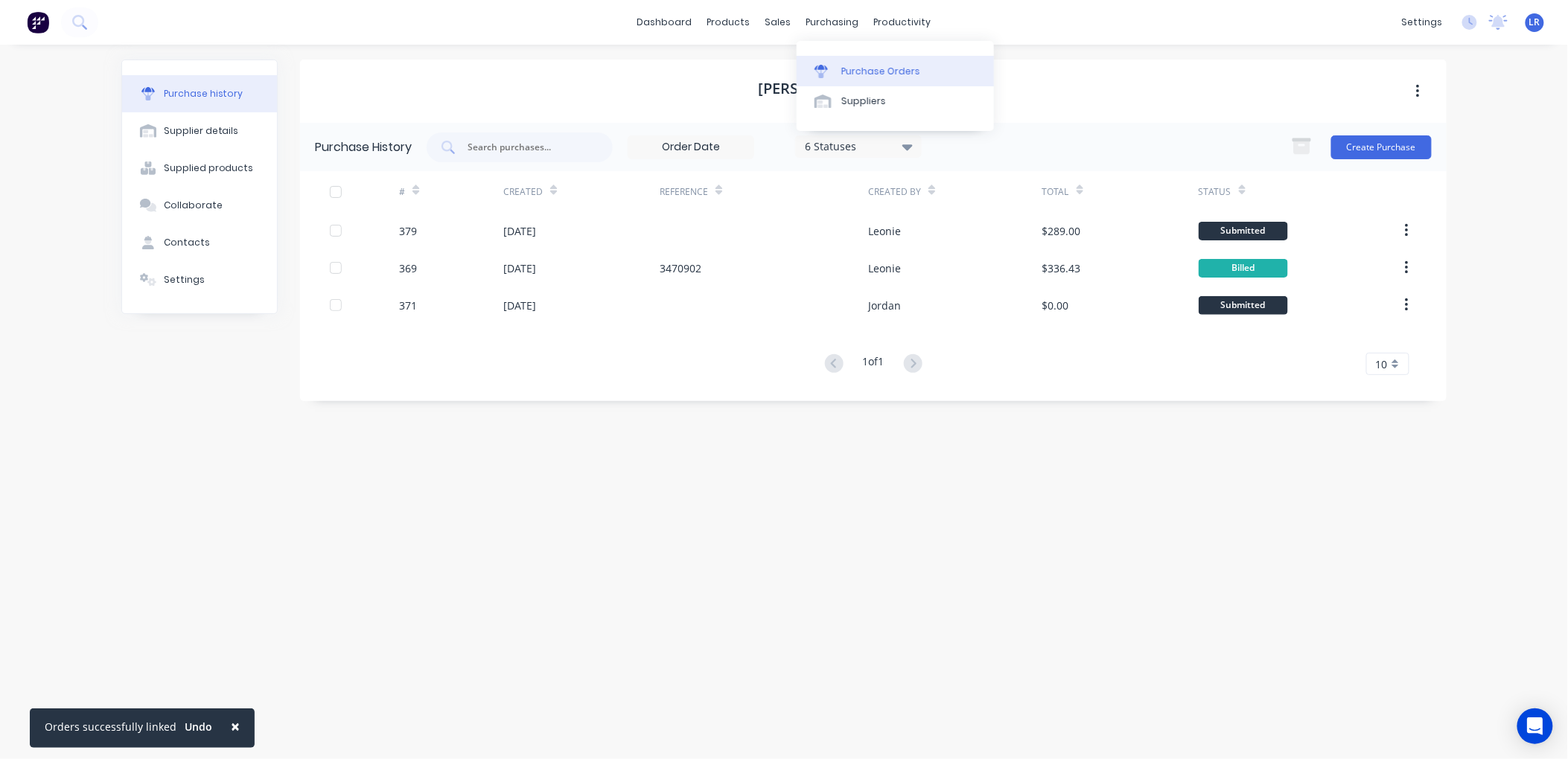
click at [848, 67] on div "Purchase Orders" at bounding box center [881, 71] width 78 height 14
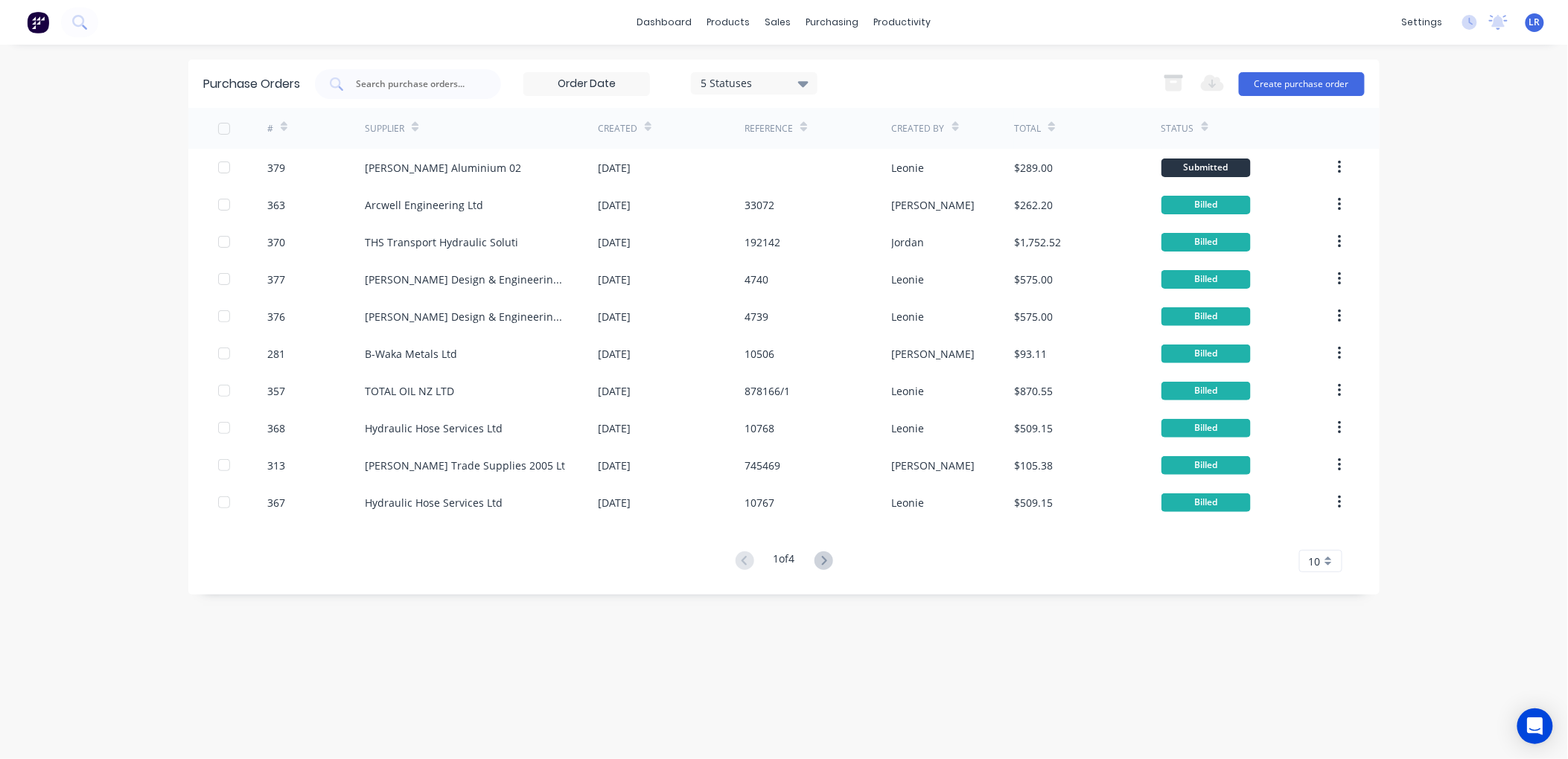
click at [283, 121] on icon at bounding box center [284, 127] width 6 height 11
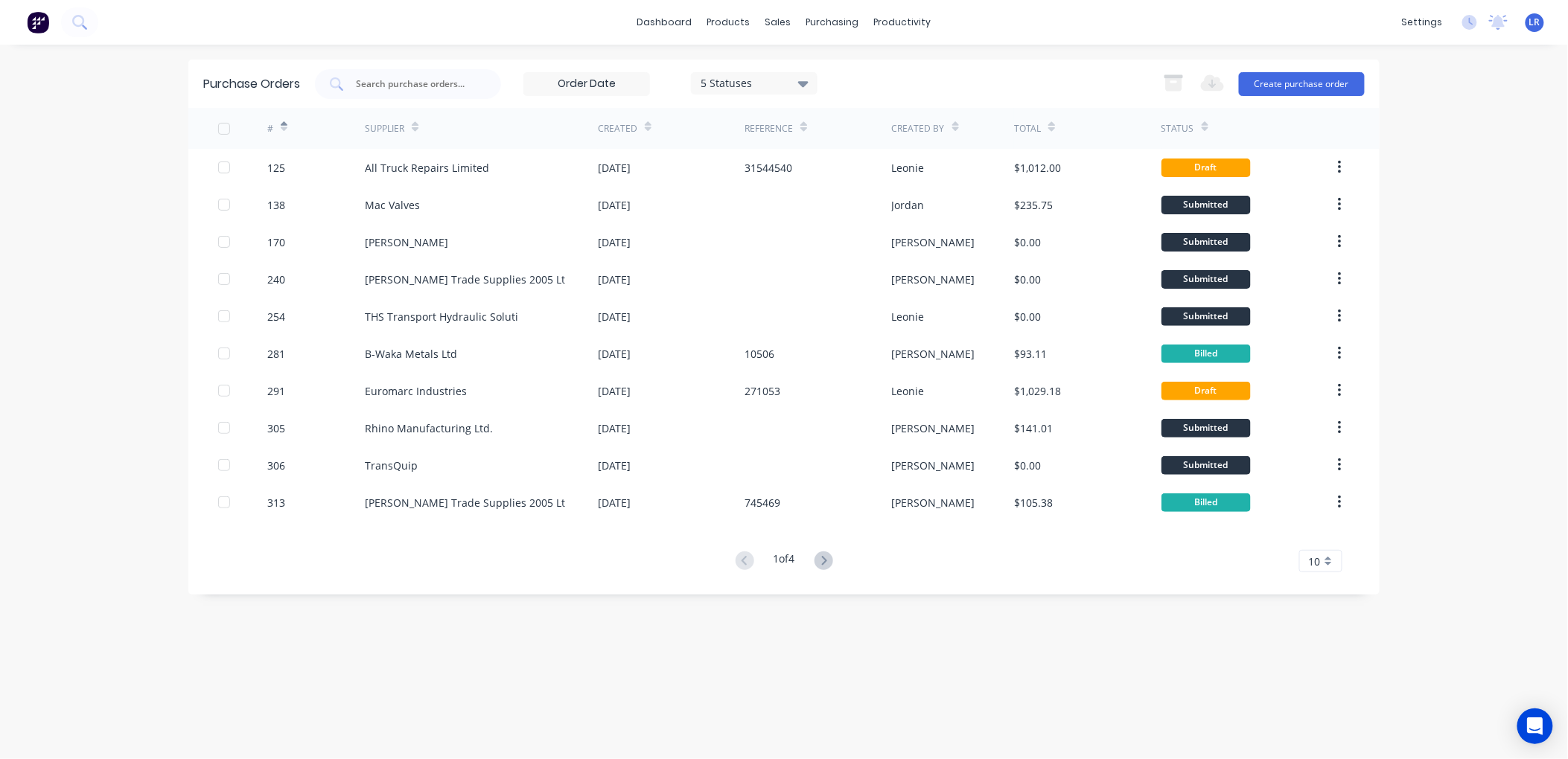
click at [285, 120] on div at bounding box center [284, 126] width 6 height 22
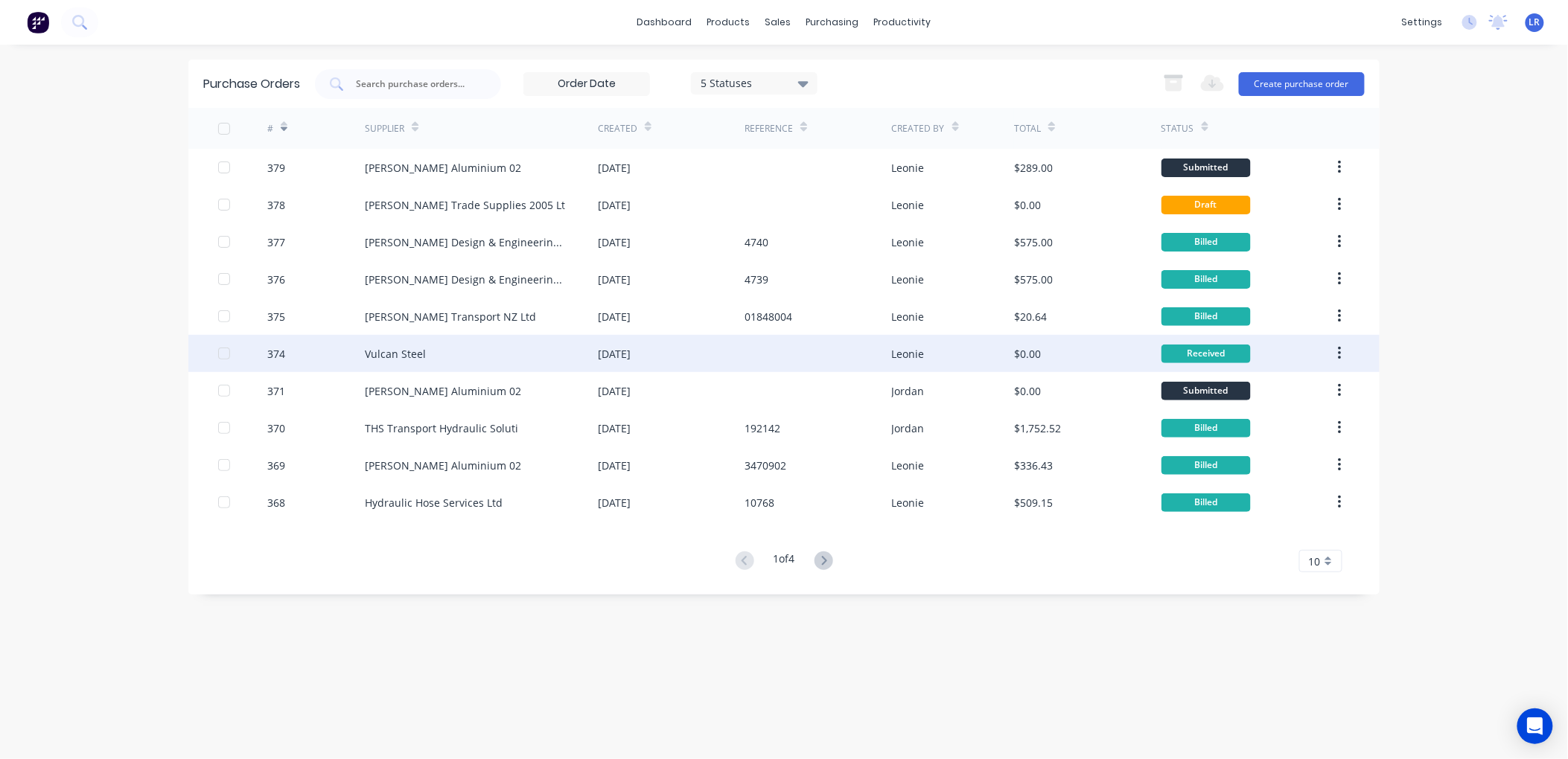
click at [356, 350] on div "374" at bounding box center [317, 353] width 99 height 37
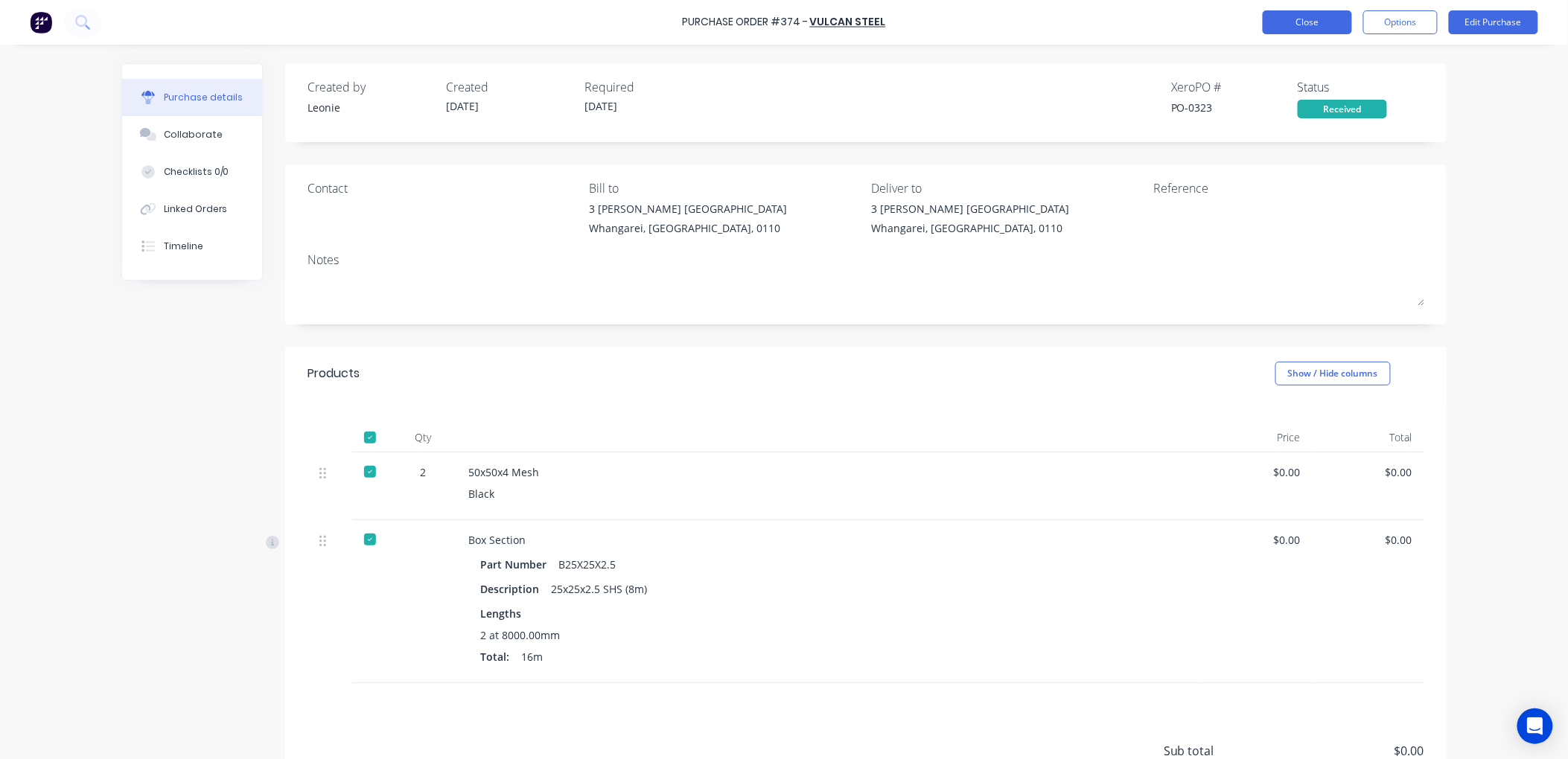
click at [1322, 16] on button "Close" at bounding box center [1308, 22] width 89 height 24
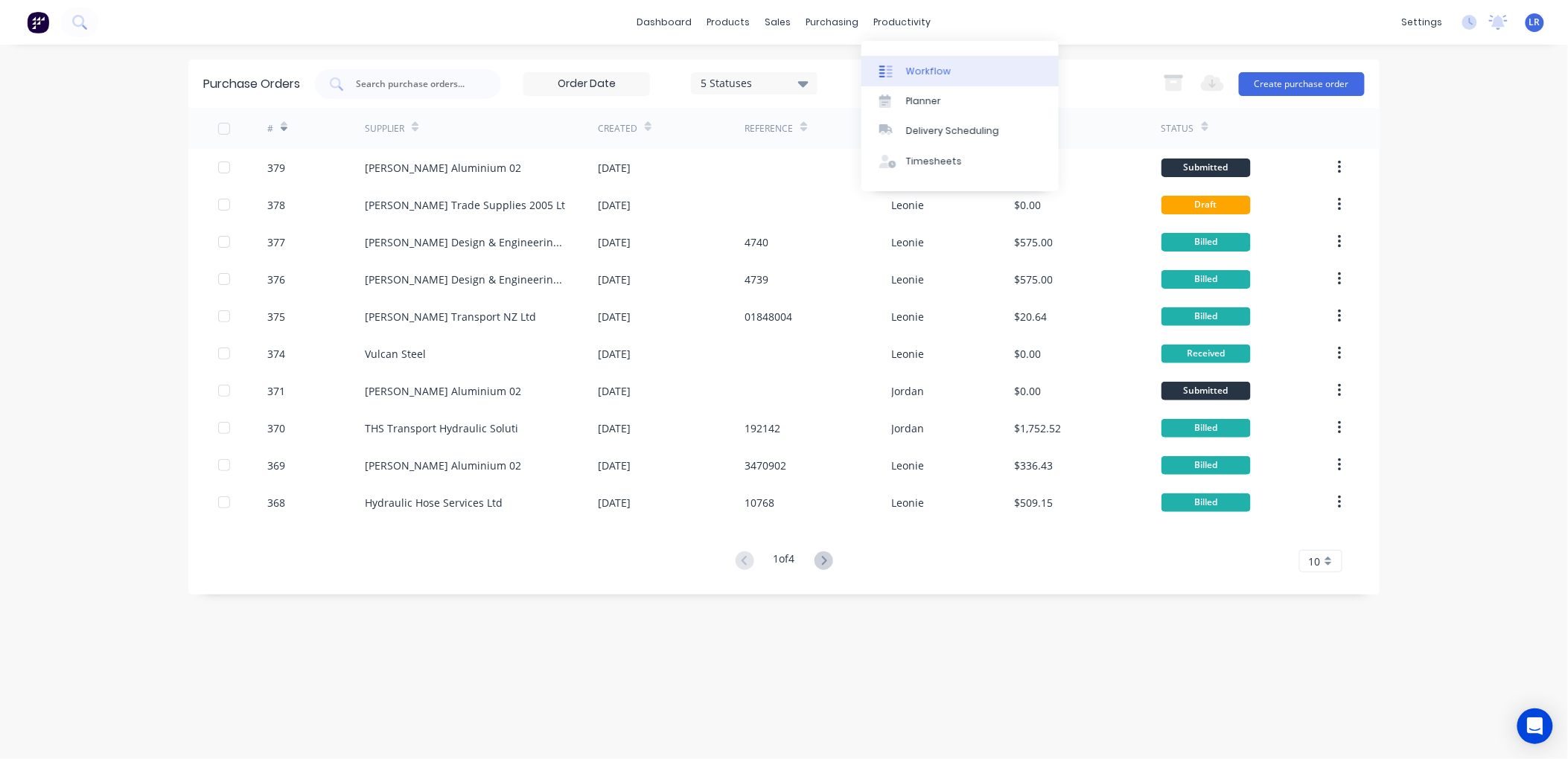
click at [916, 71] on div "Workflow" at bounding box center [928, 71] width 45 height 14
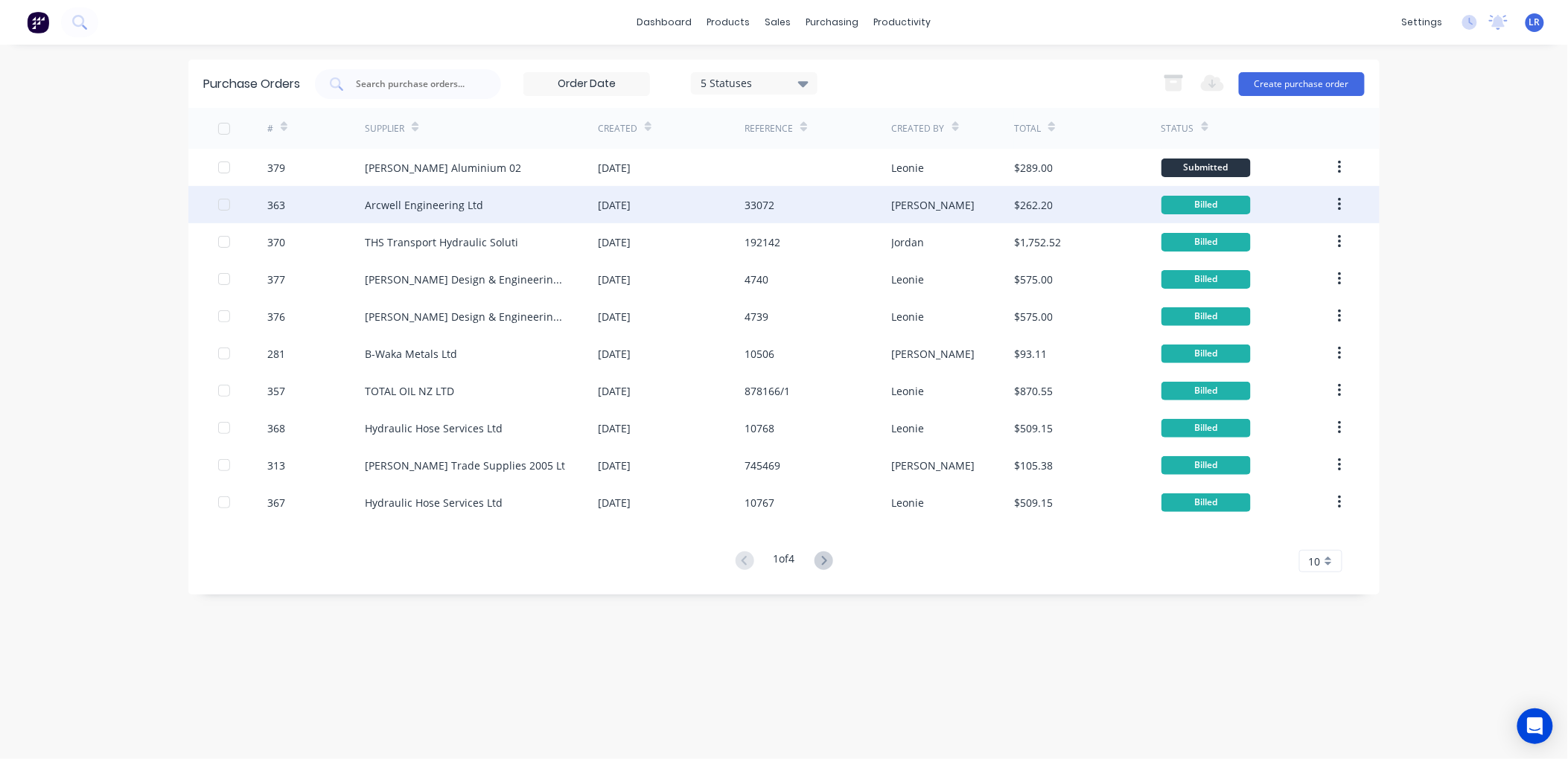
click at [1341, 201] on icon "button" at bounding box center [1339, 204] width 3 height 14
click at [1309, 233] on button "Archive" at bounding box center [1286, 244] width 141 height 30
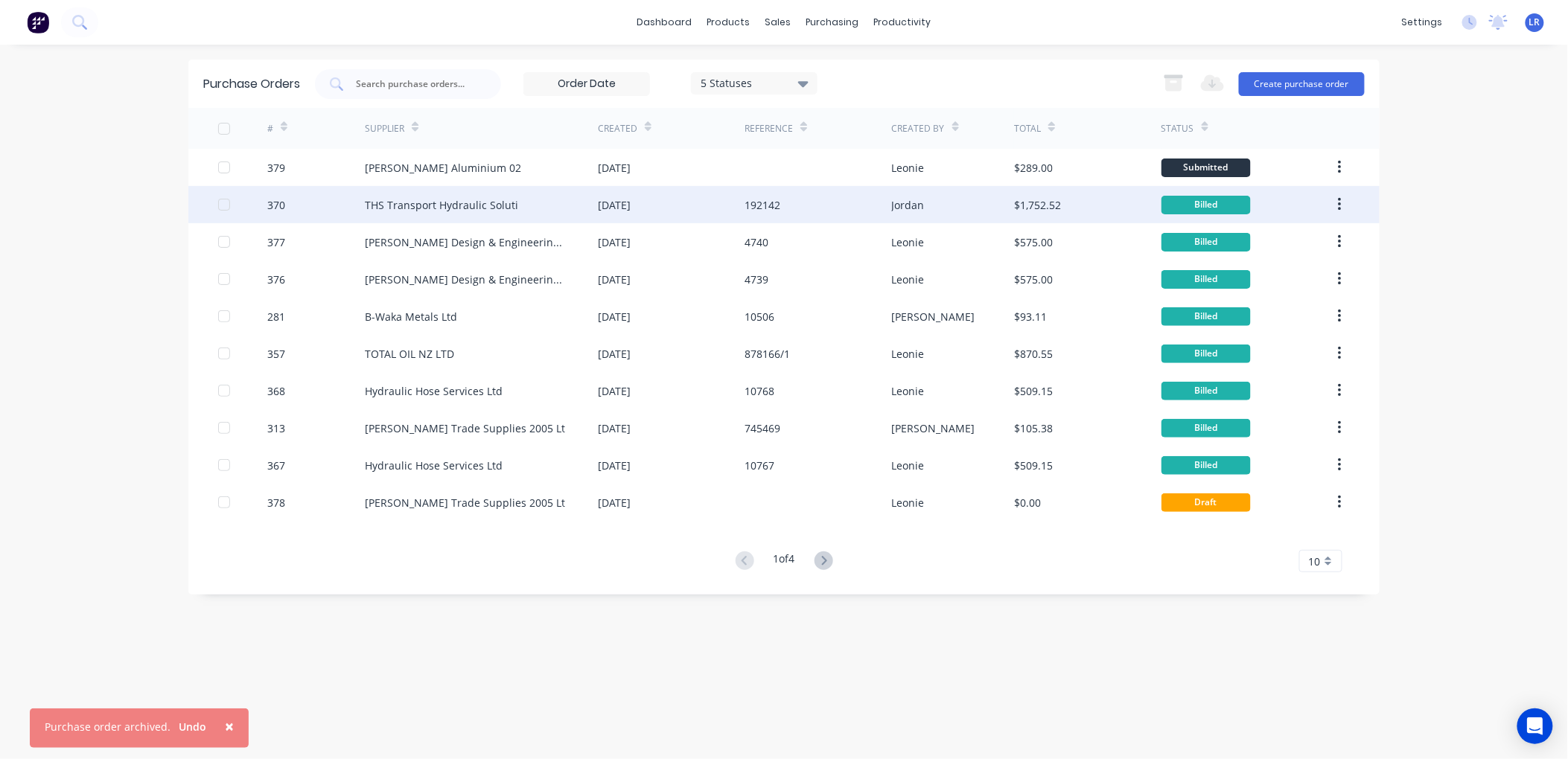
click at [1333, 198] on button "button" at bounding box center [1340, 204] width 35 height 26
click at [1287, 236] on div "Archive" at bounding box center [1287, 244] width 115 height 22
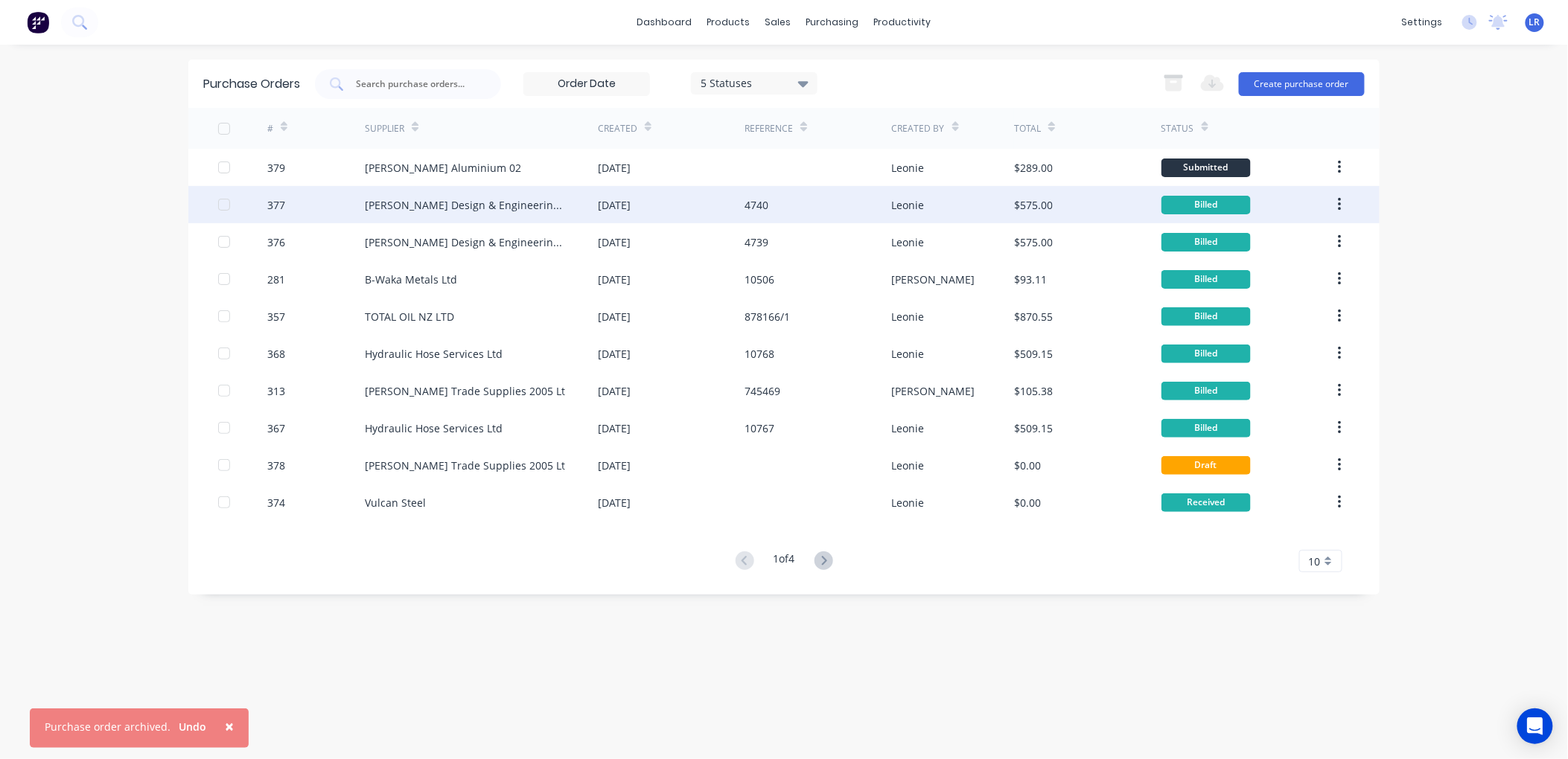
click at [1336, 202] on button "button" at bounding box center [1340, 204] width 35 height 26
click at [1293, 235] on div "Archive" at bounding box center [1287, 244] width 115 height 22
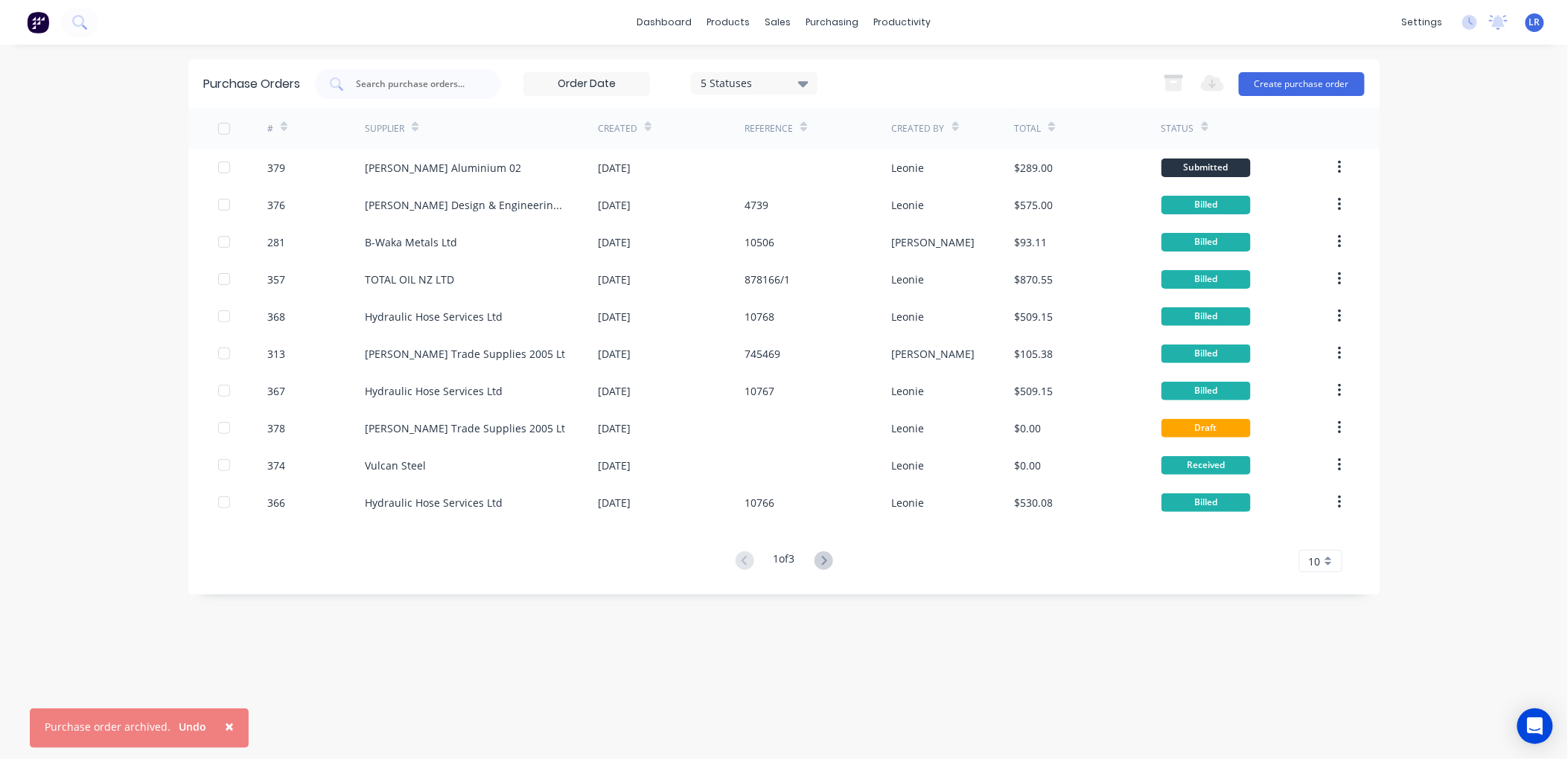
click at [1337, 201] on button "button" at bounding box center [1340, 204] width 35 height 26
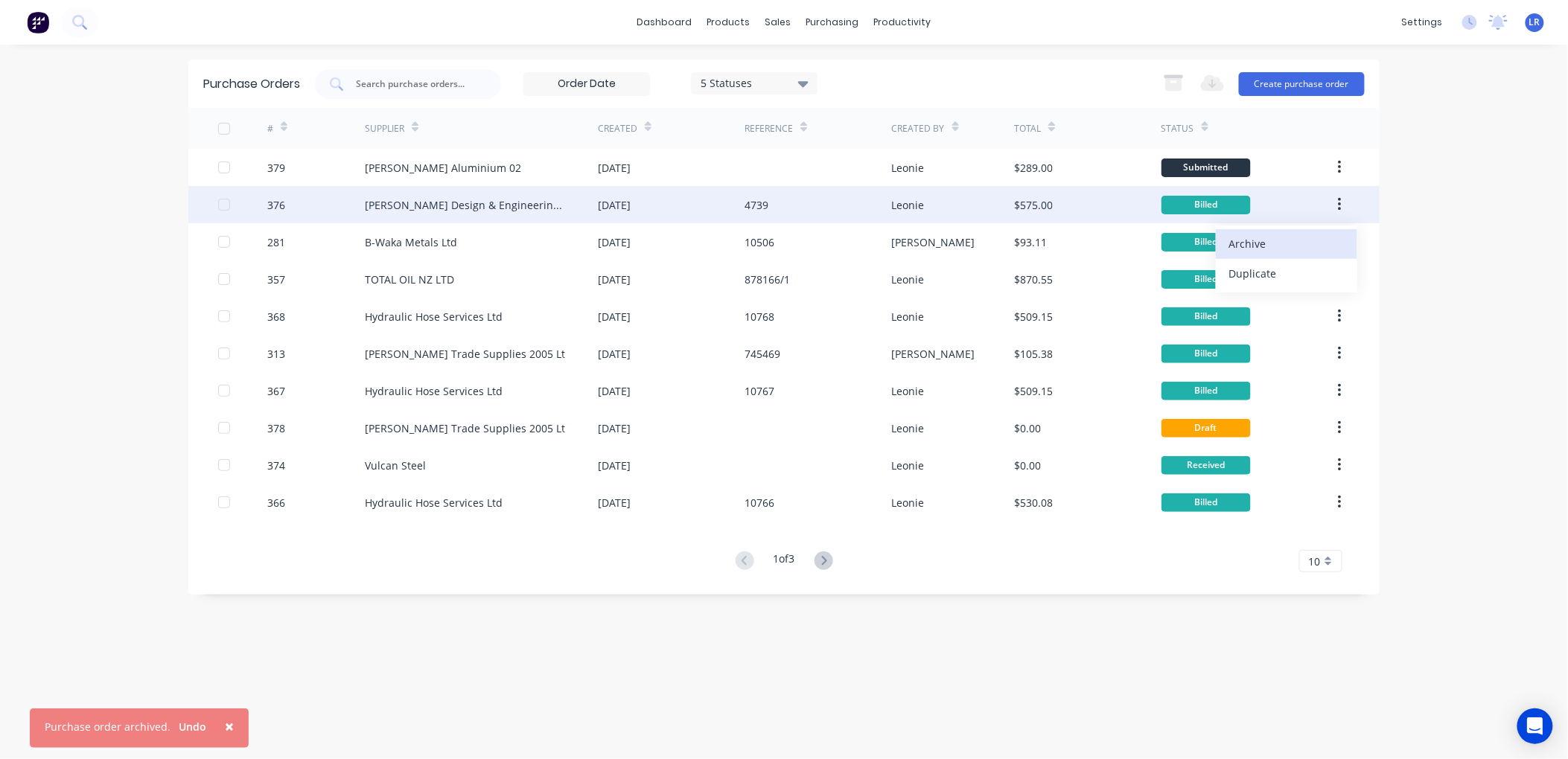
click at [1289, 240] on div "Archive" at bounding box center [1287, 244] width 115 height 22
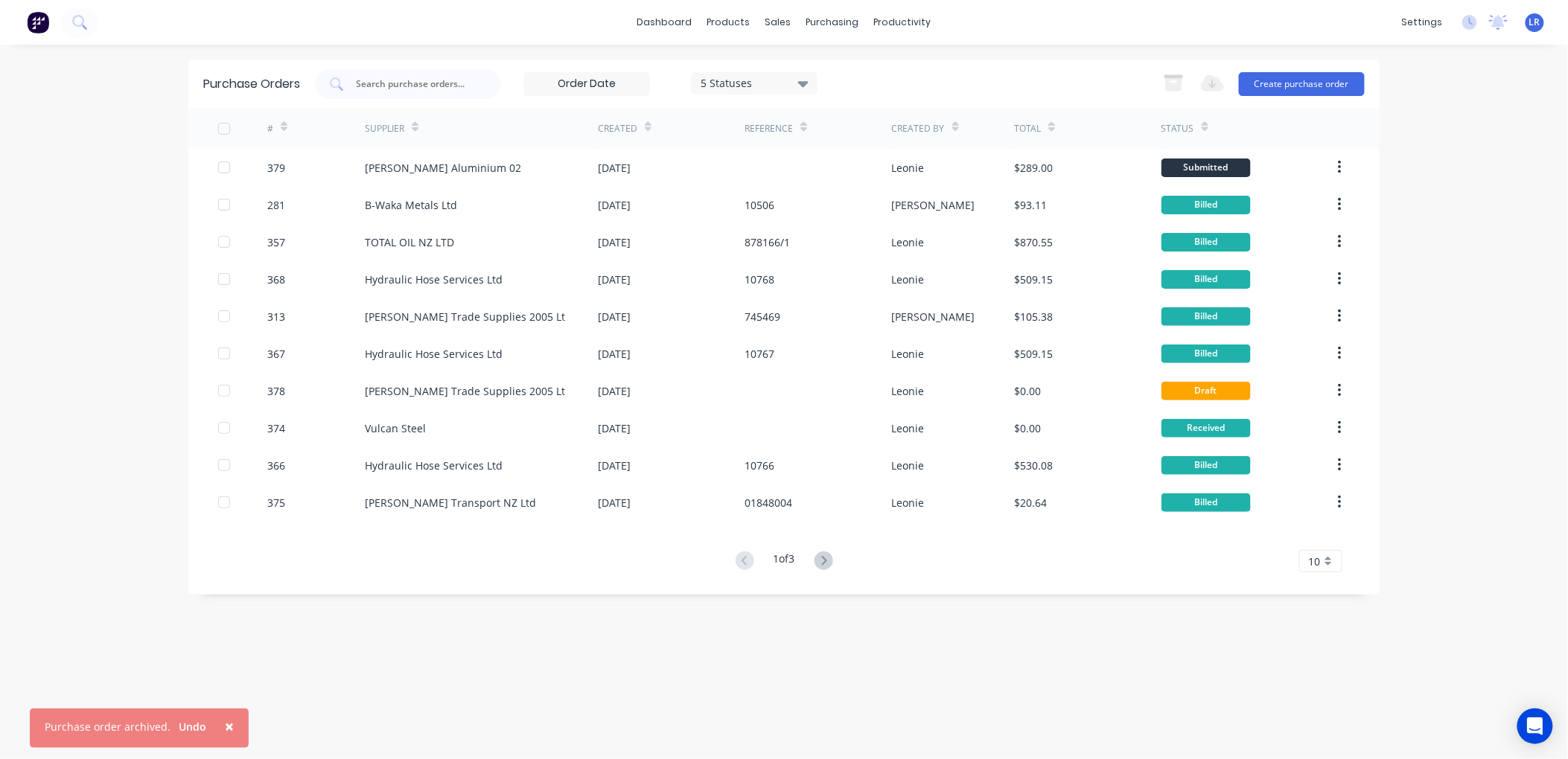
click at [1338, 196] on icon "button" at bounding box center [1340, 204] width 4 height 16
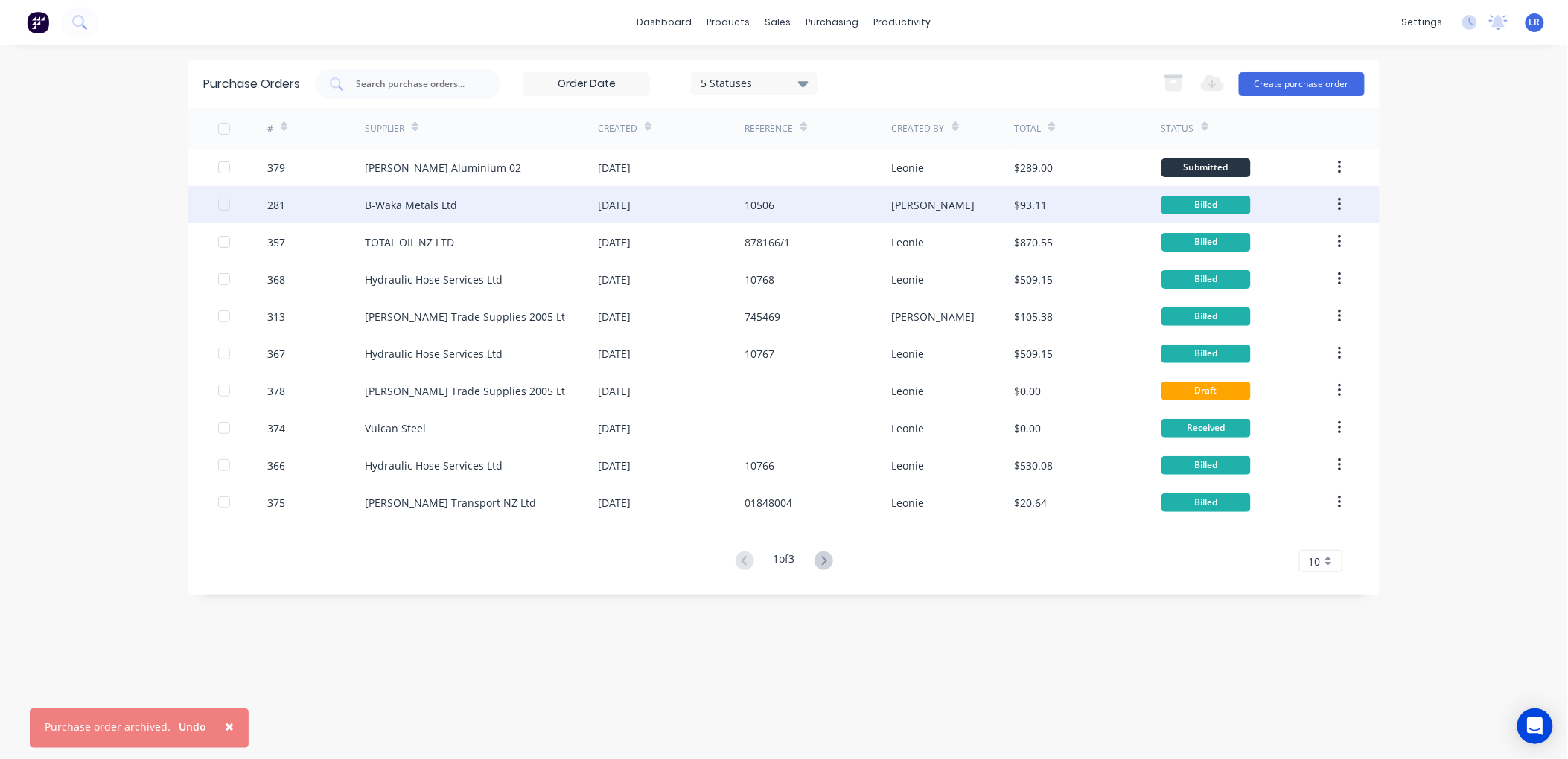
click at [1337, 200] on button "button" at bounding box center [1340, 204] width 35 height 26
click at [1335, 210] on button "button" at bounding box center [1340, 204] width 35 height 26
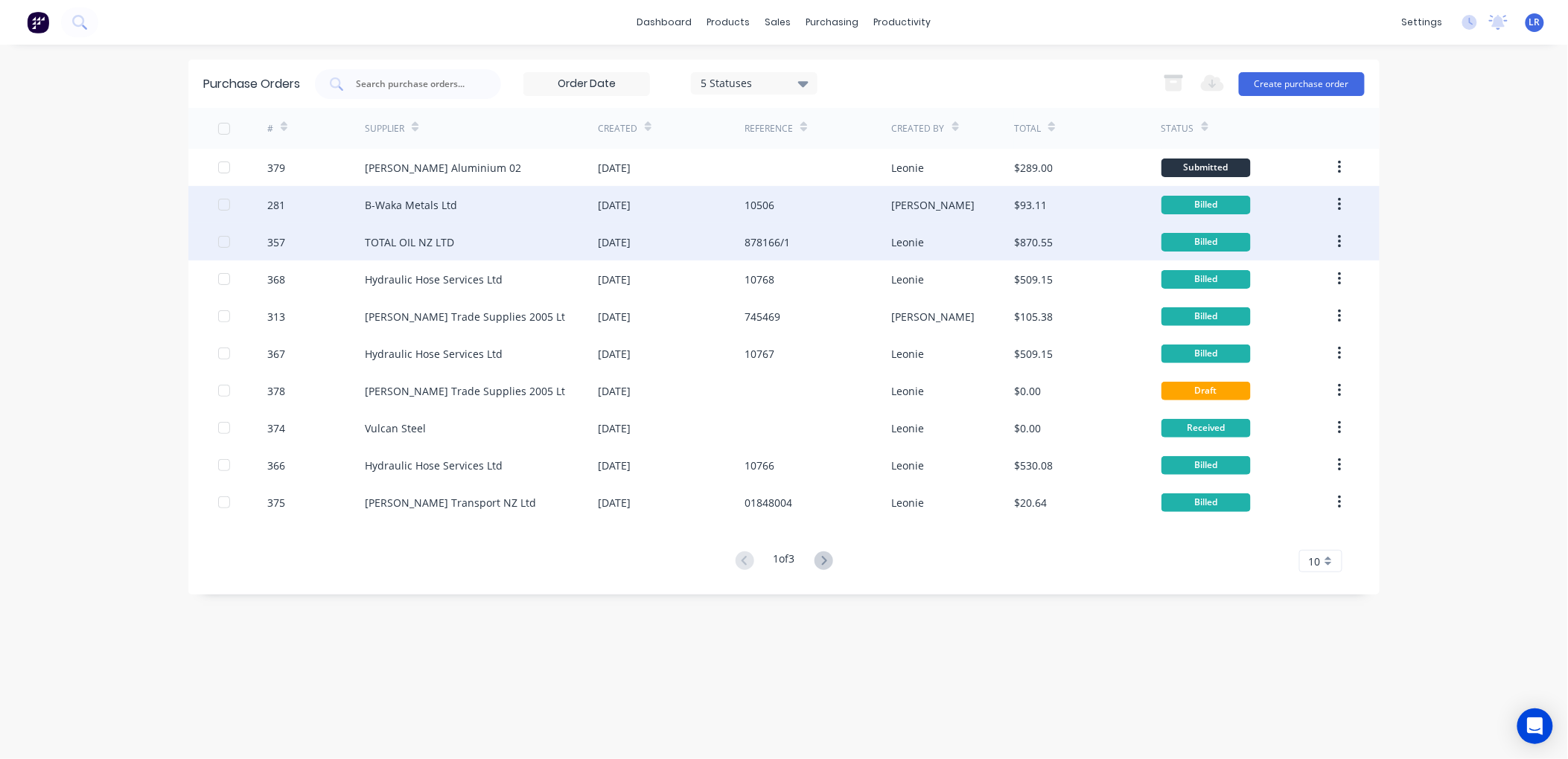
drag, startPoint x: 1326, startPoint y: 234, endPoint x: 1334, endPoint y: 236, distance: 8.2
click at [1334, 236] on button "button" at bounding box center [1340, 242] width 35 height 26
click at [1338, 235] on icon "button" at bounding box center [1340, 242] width 4 height 16
click at [1326, 276] on div "Archive" at bounding box center [1287, 281] width 115 height 22
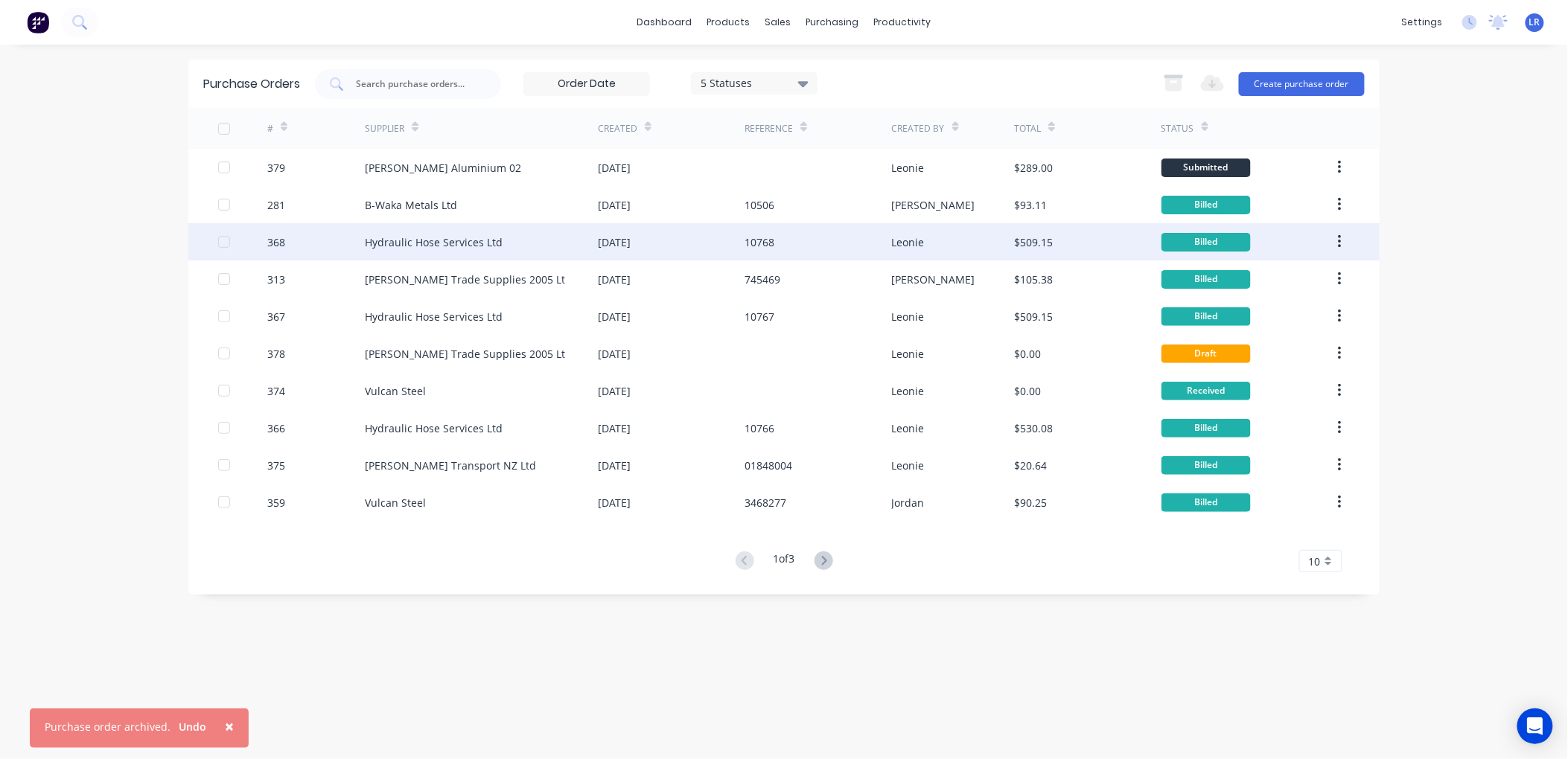
click at [1333, 234] on button "button" at bounding box center [1340, 242] width 35 height 26
click at [1292, 277] on div "Archive" at bounding box center [1287, 281] width 115 height 22
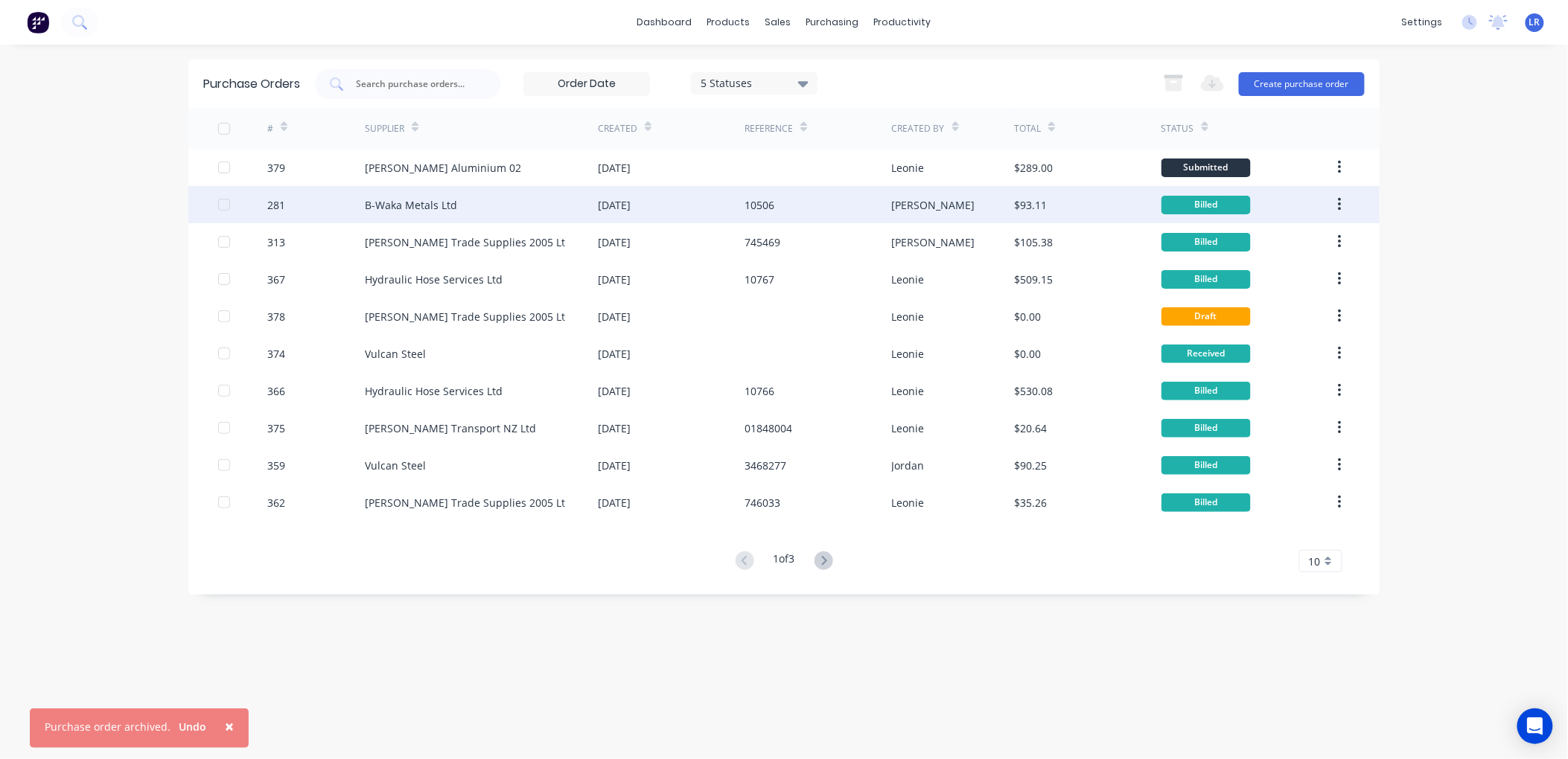
click at [1341, 202] on icon "button" at bounding box center [1340, 204] width 4 height 16
click at [1320, 233] on button "Archive" at bounding box center [1286, 244] width 141 height 30
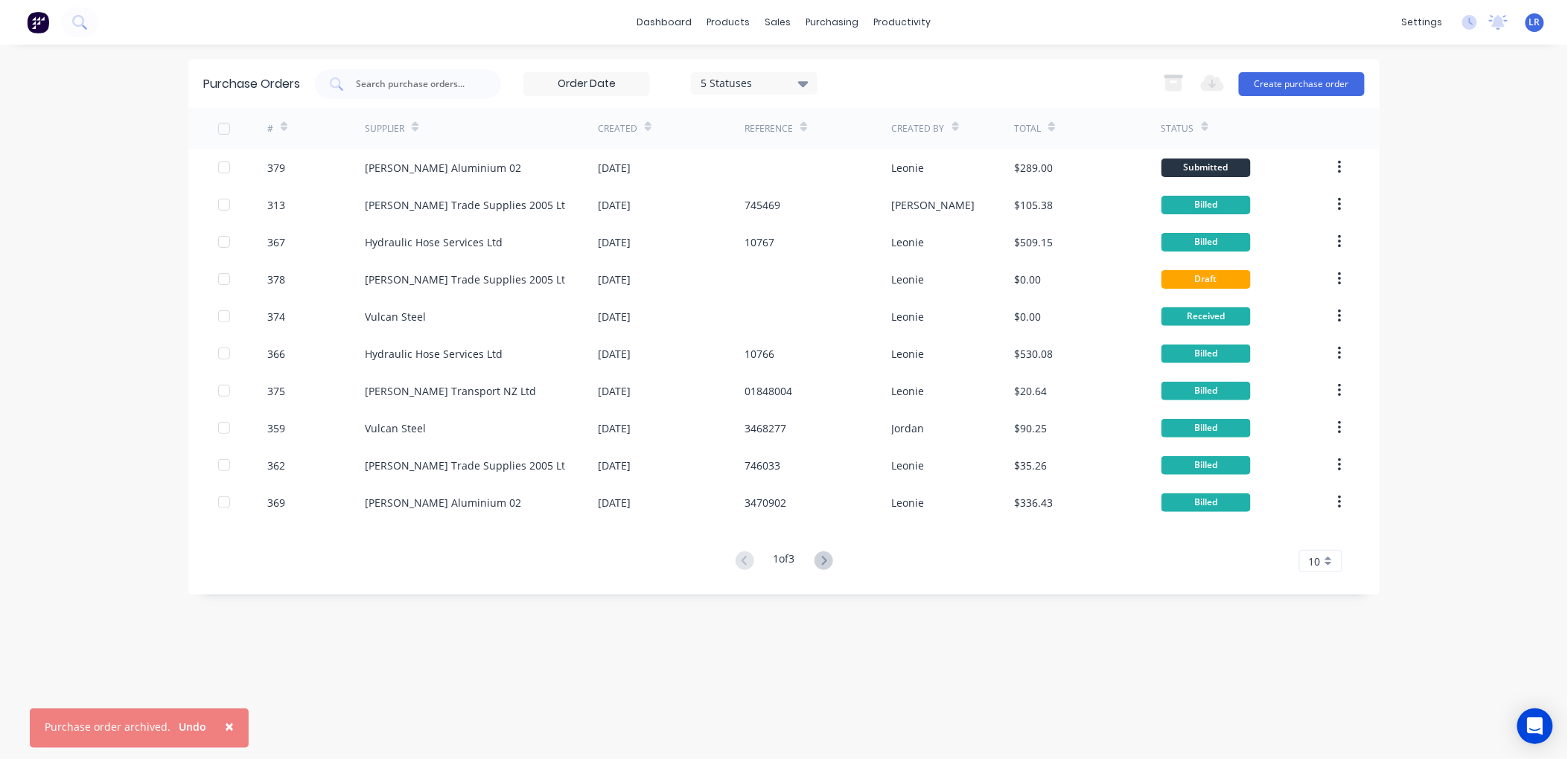
click at [1339, 197] on icon "button" at bounding box center [1340, 204] width 4 height 16
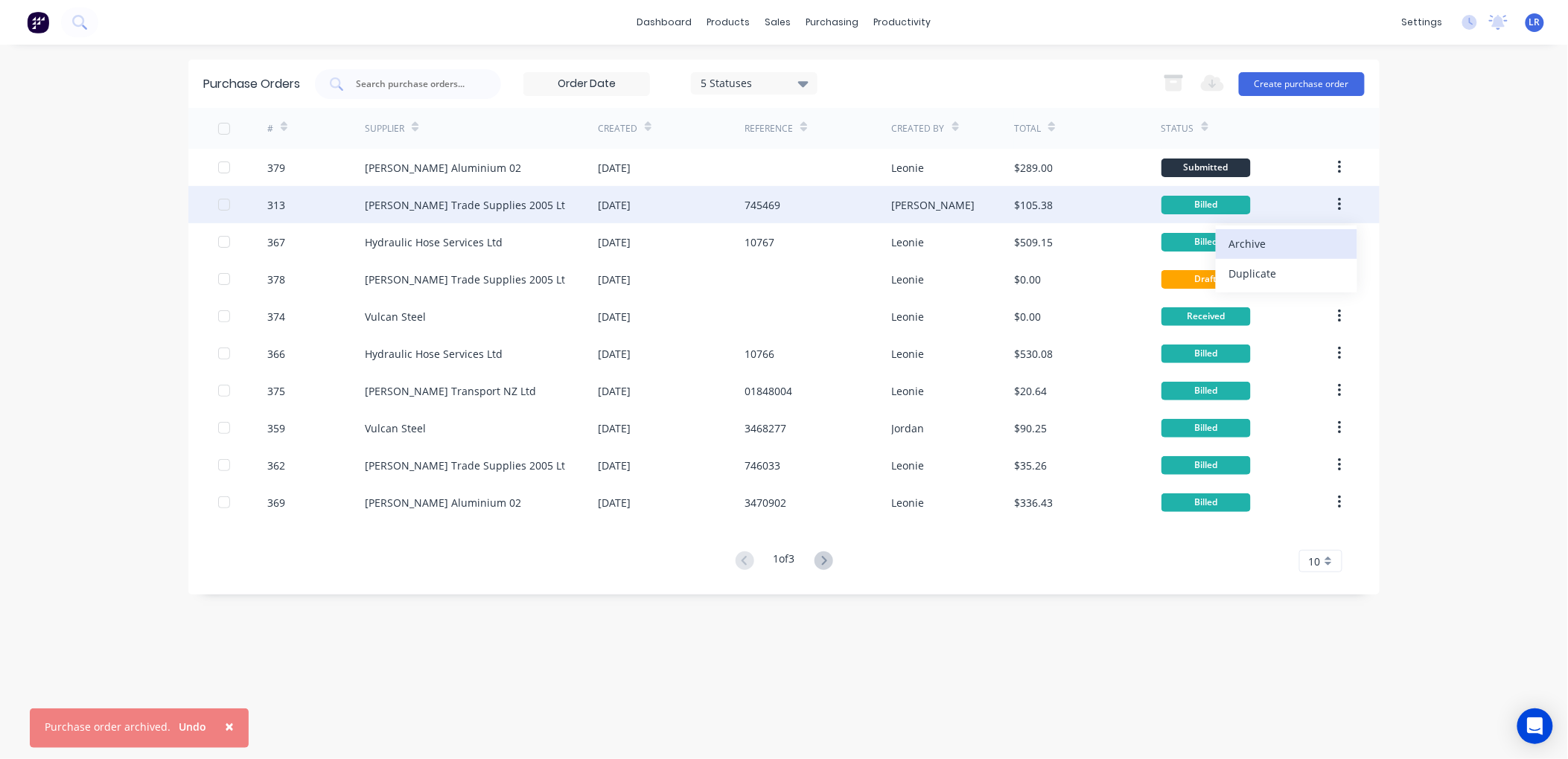
click at [1322, 236] on div "Archive" at bounding box center [1287, 244] width 115 height 22
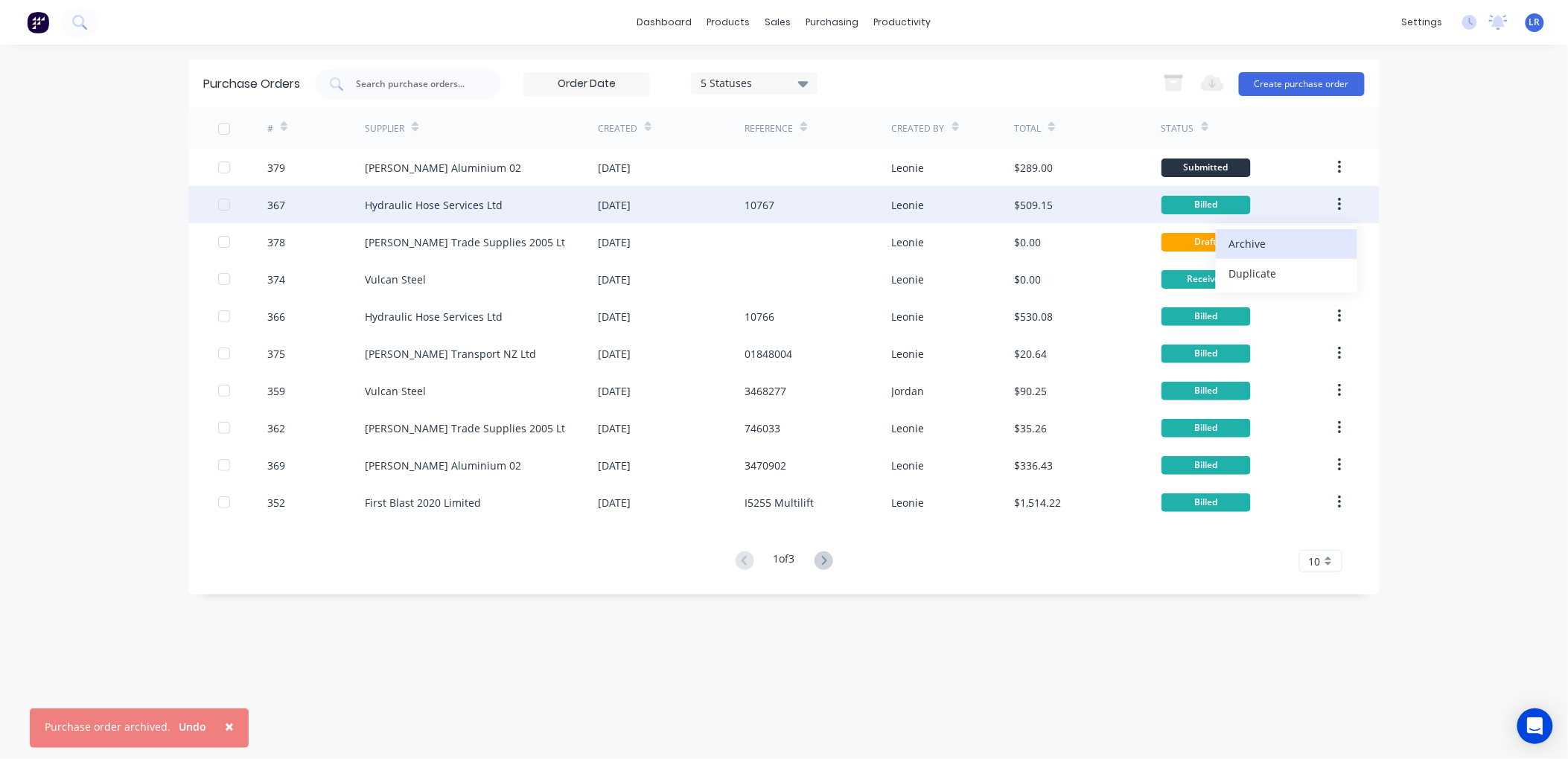
click at [1318, 233] on div "Draft" at bounding box center [1248, 242] width 172 height 37
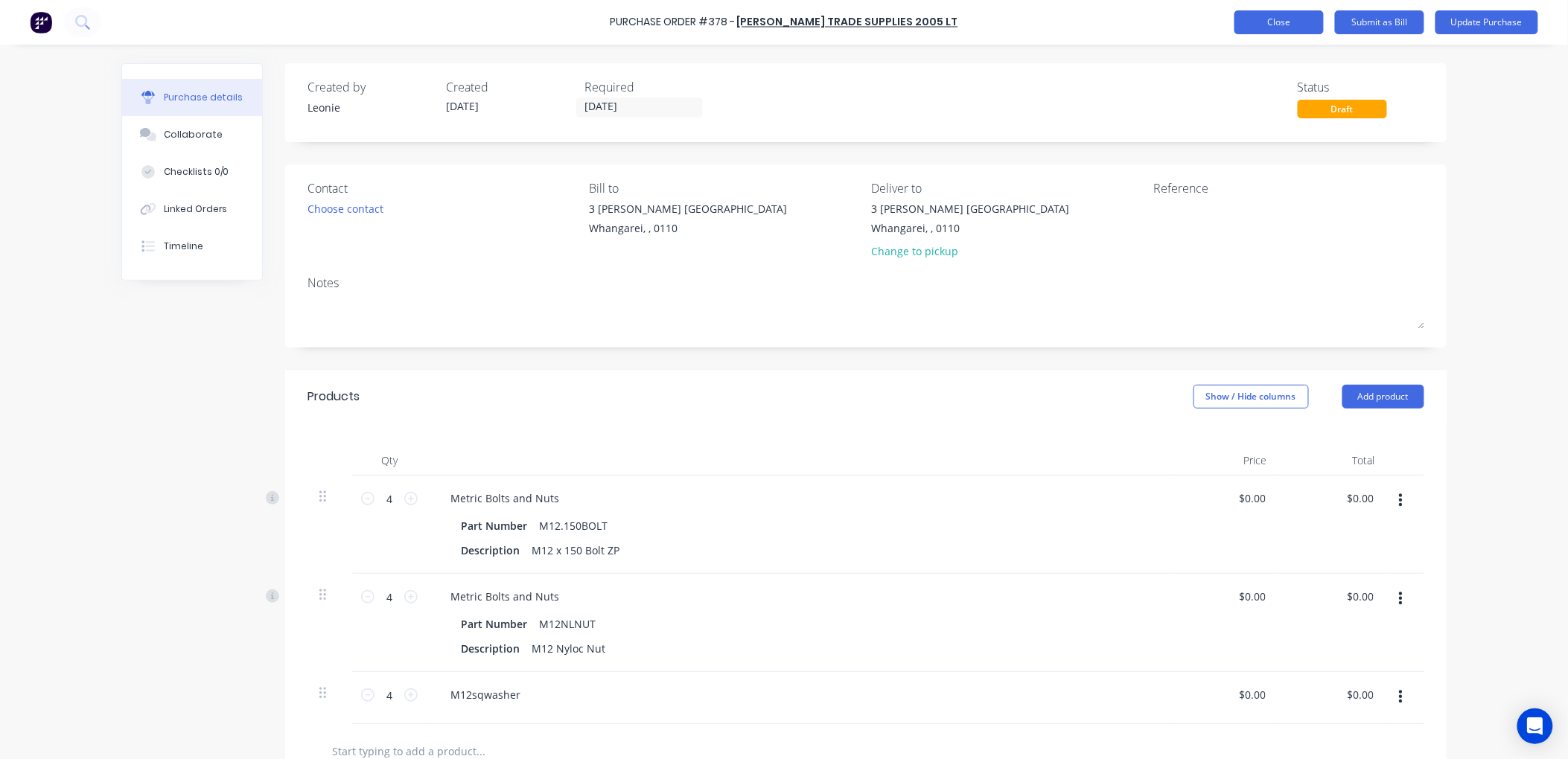
click at [1297, 18] on button "Close" at bounding box center [1280, 22] width 89 height 24
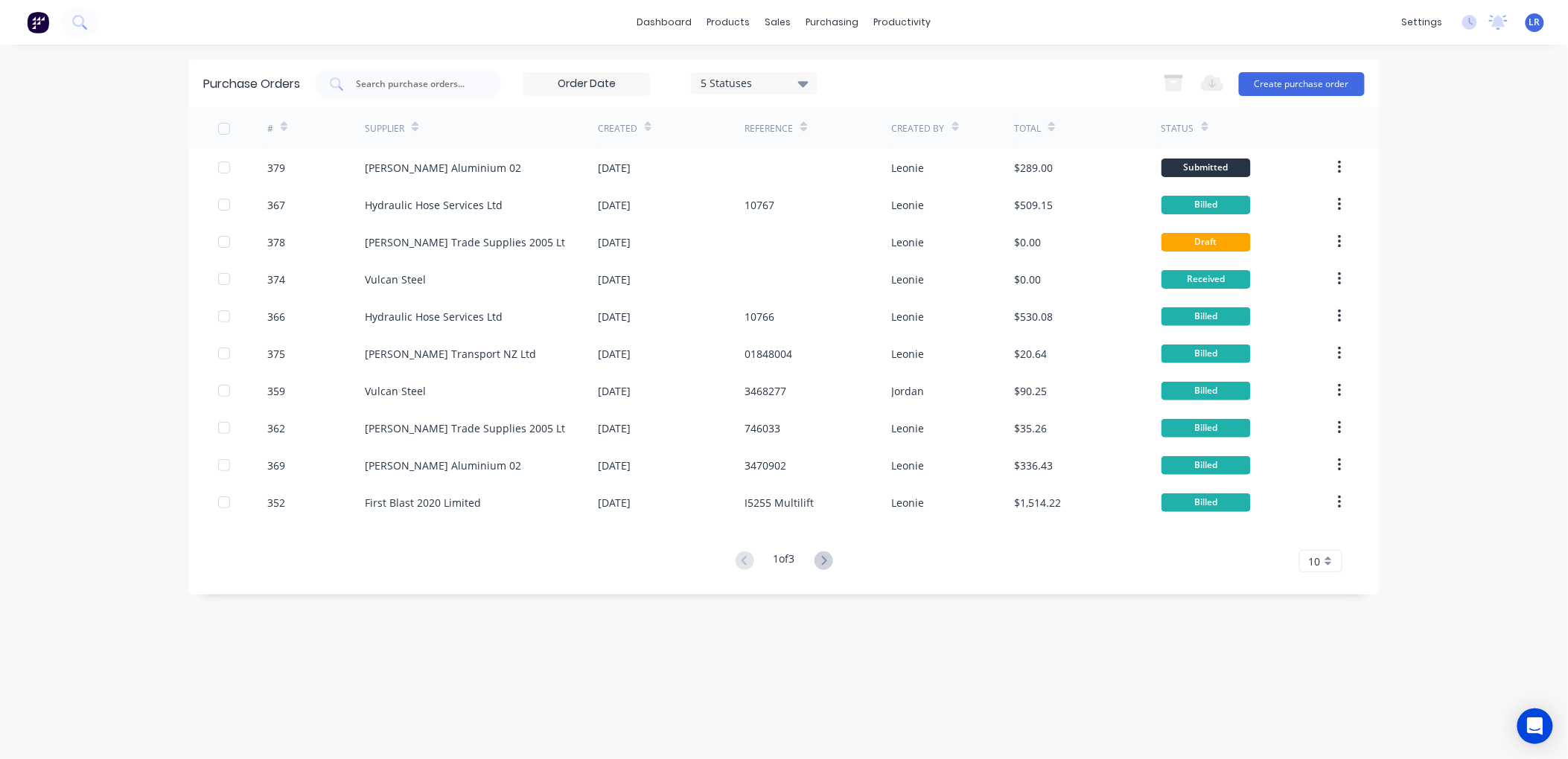
click at [1336, 274] on button "button" at bounding box center [1340, 278] width 35 height 26
click at [1414, 354] on div "dashboard products sales purchasing productivity dashboard products Product Cat…" at bounding box center [784, 380] width 1568 height 759
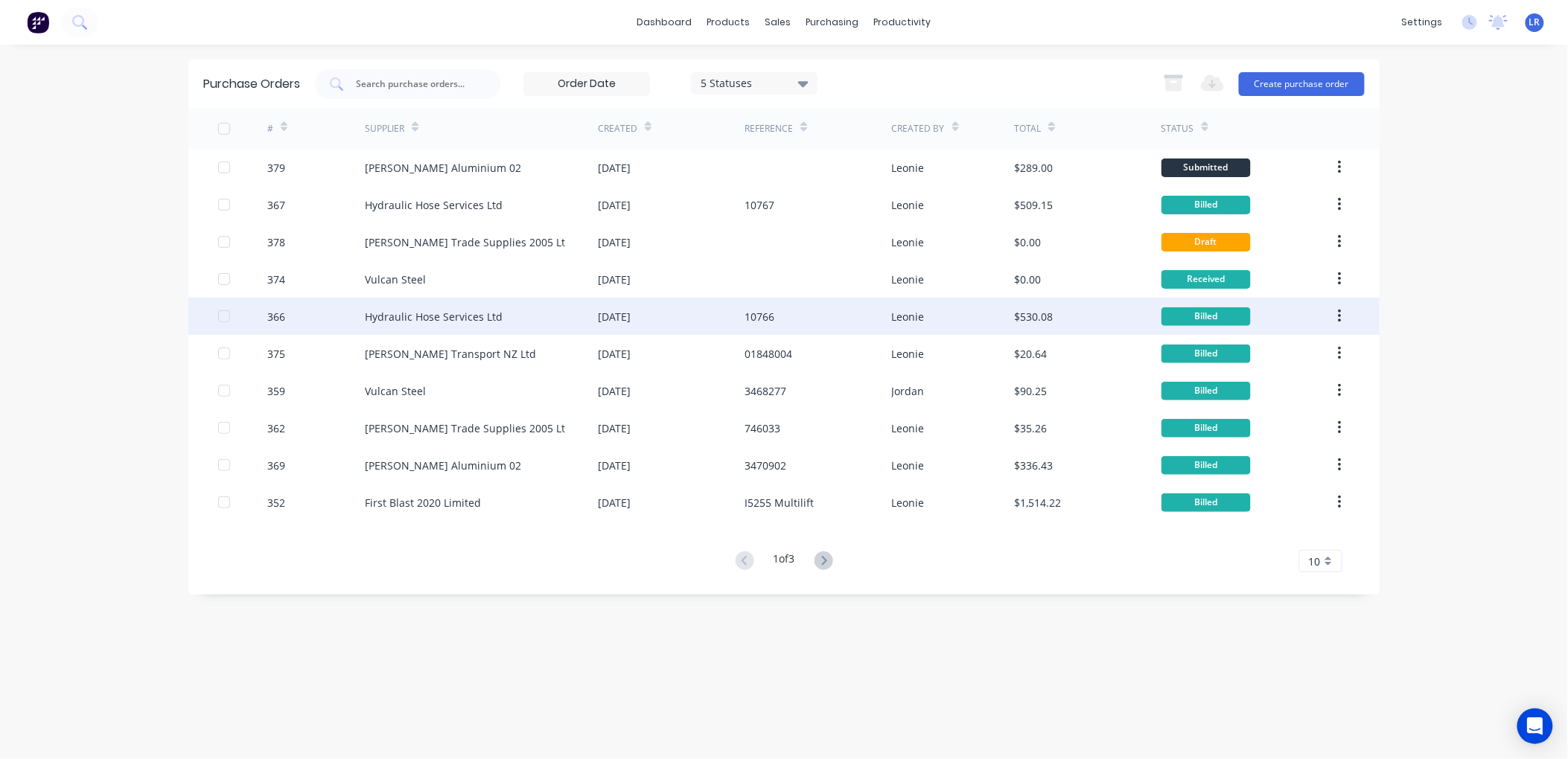
click at [1336, 313] on button "button" at bounding box center [1340, 316] width 35 height 26
click at [1298, 352] on div "Archive" at bounding box center [1287, 356] width 115 height 22
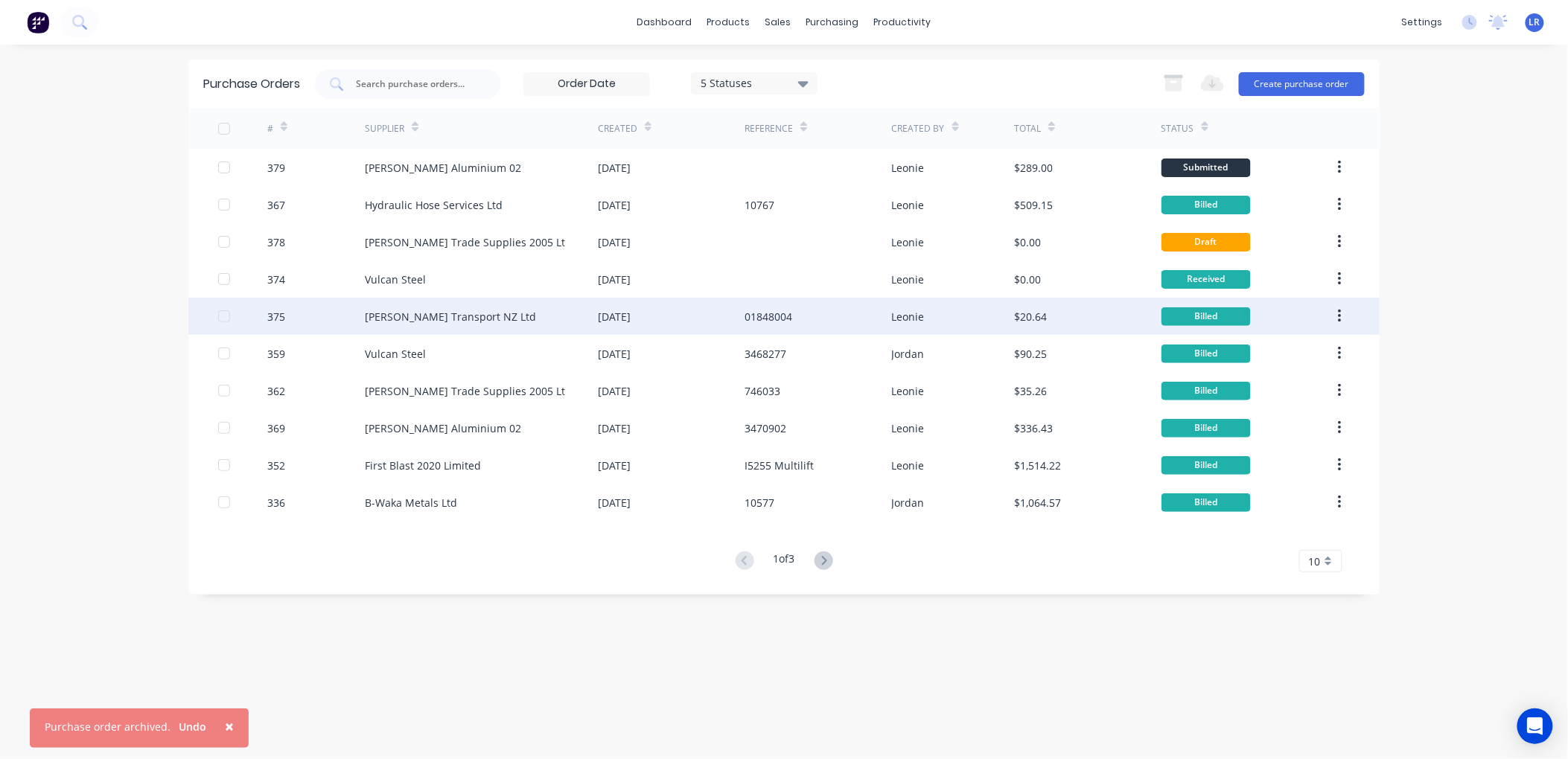
click at [1343, 314] on button "button" at bounding box center [1340, 316] width 35 height 26
click at [1301, 353] on div "Archive" at bounding box center [1287, 356] width 115 height 22
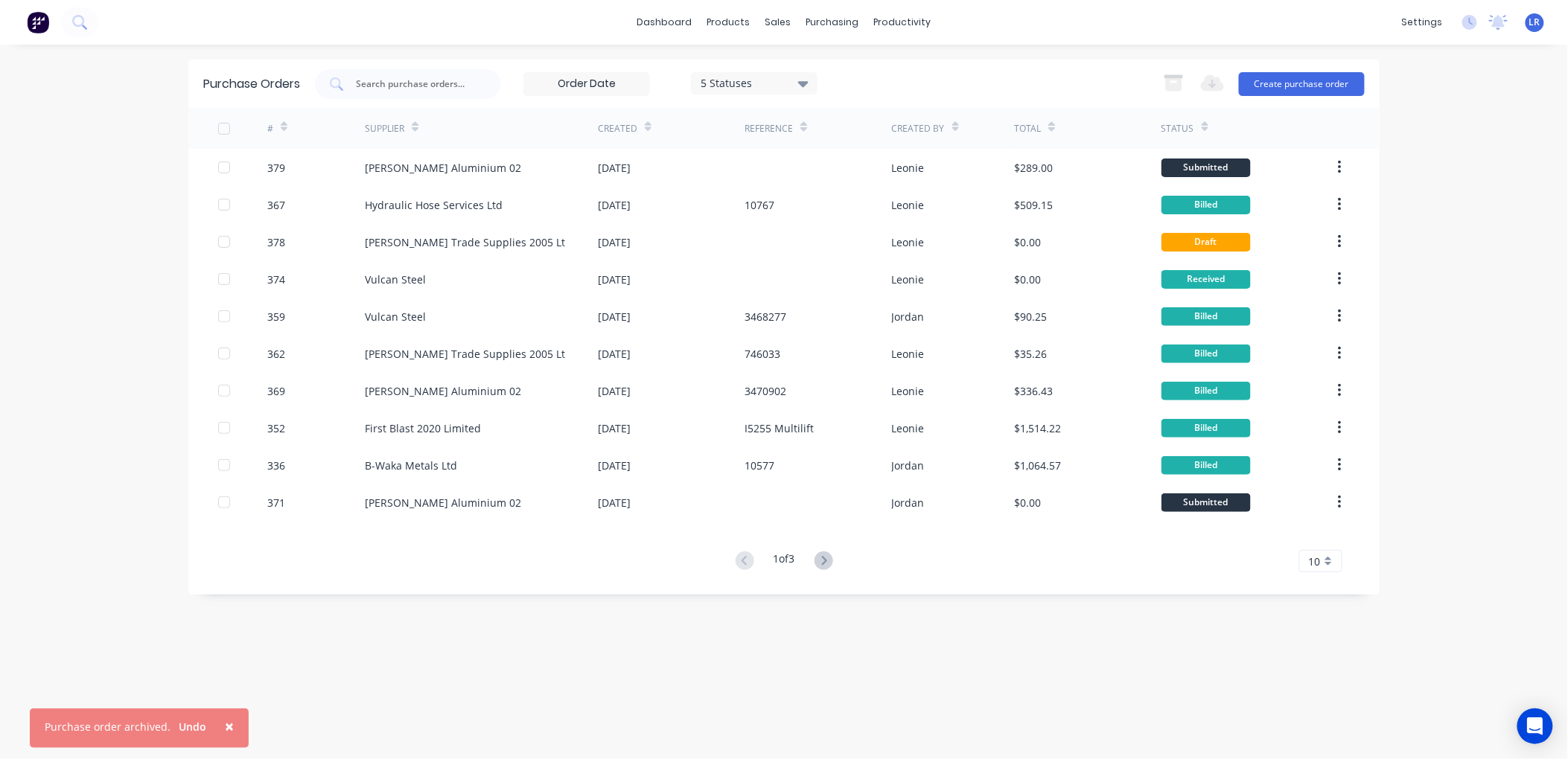
click at [1334, 311] on button "button" at bounding box center [1340, 316] width 35 height 26
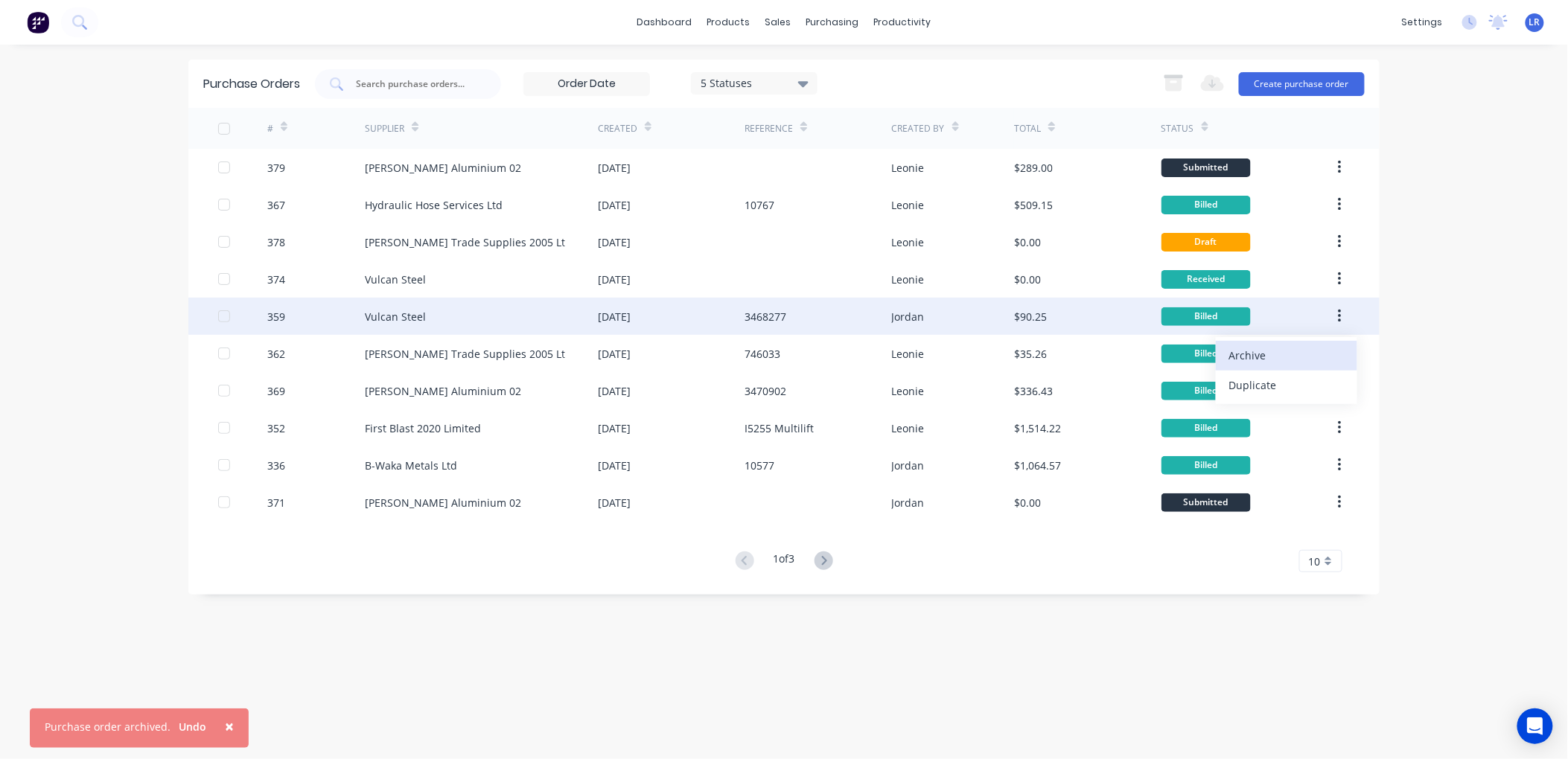
click at [1308, 352] on div "Archive" at bounding box center [1287, 356] width 115 height 22
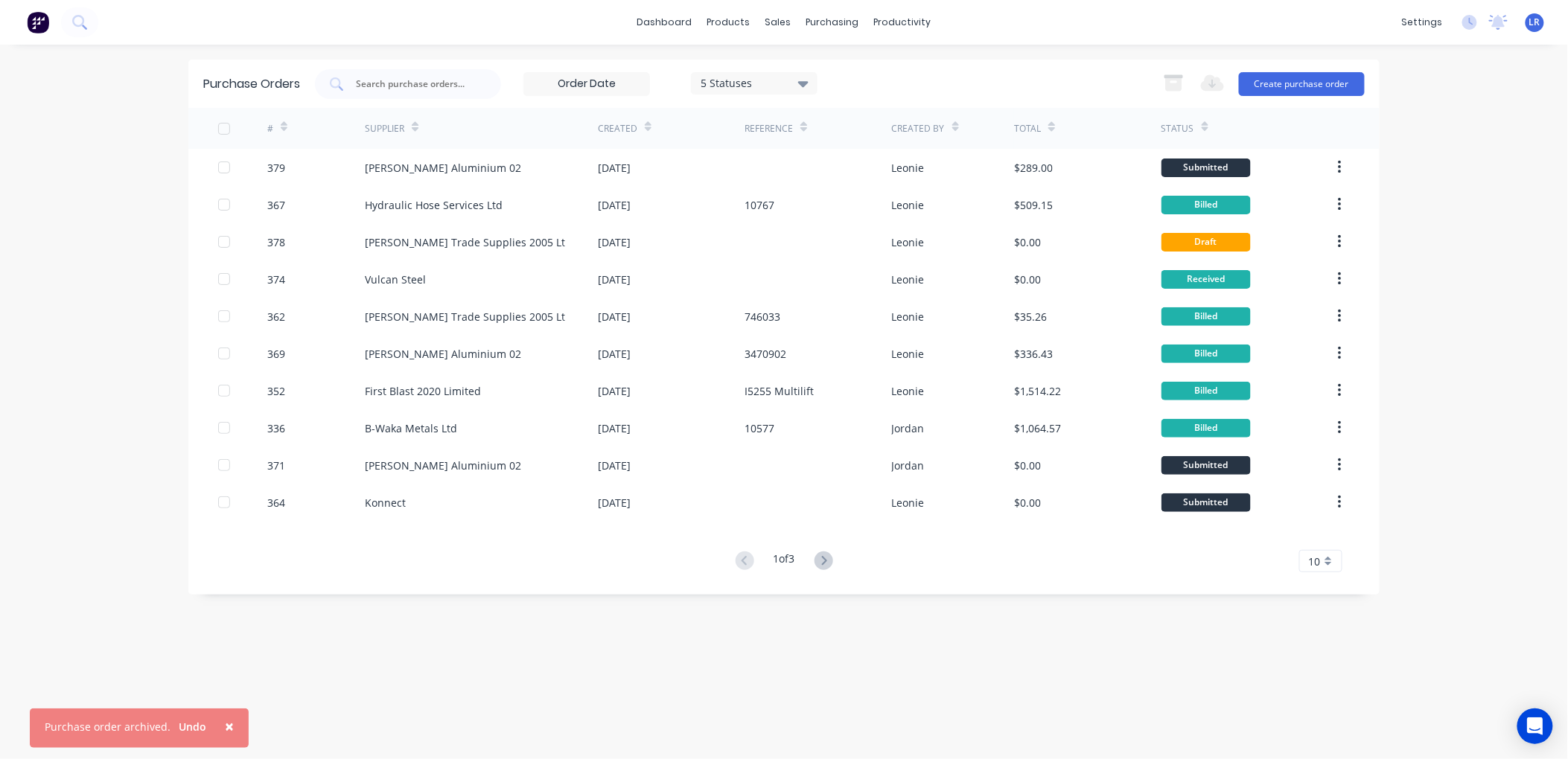
click at [1337, 314] on button "button" at bounding box center [1340, 316] width 35 height 26
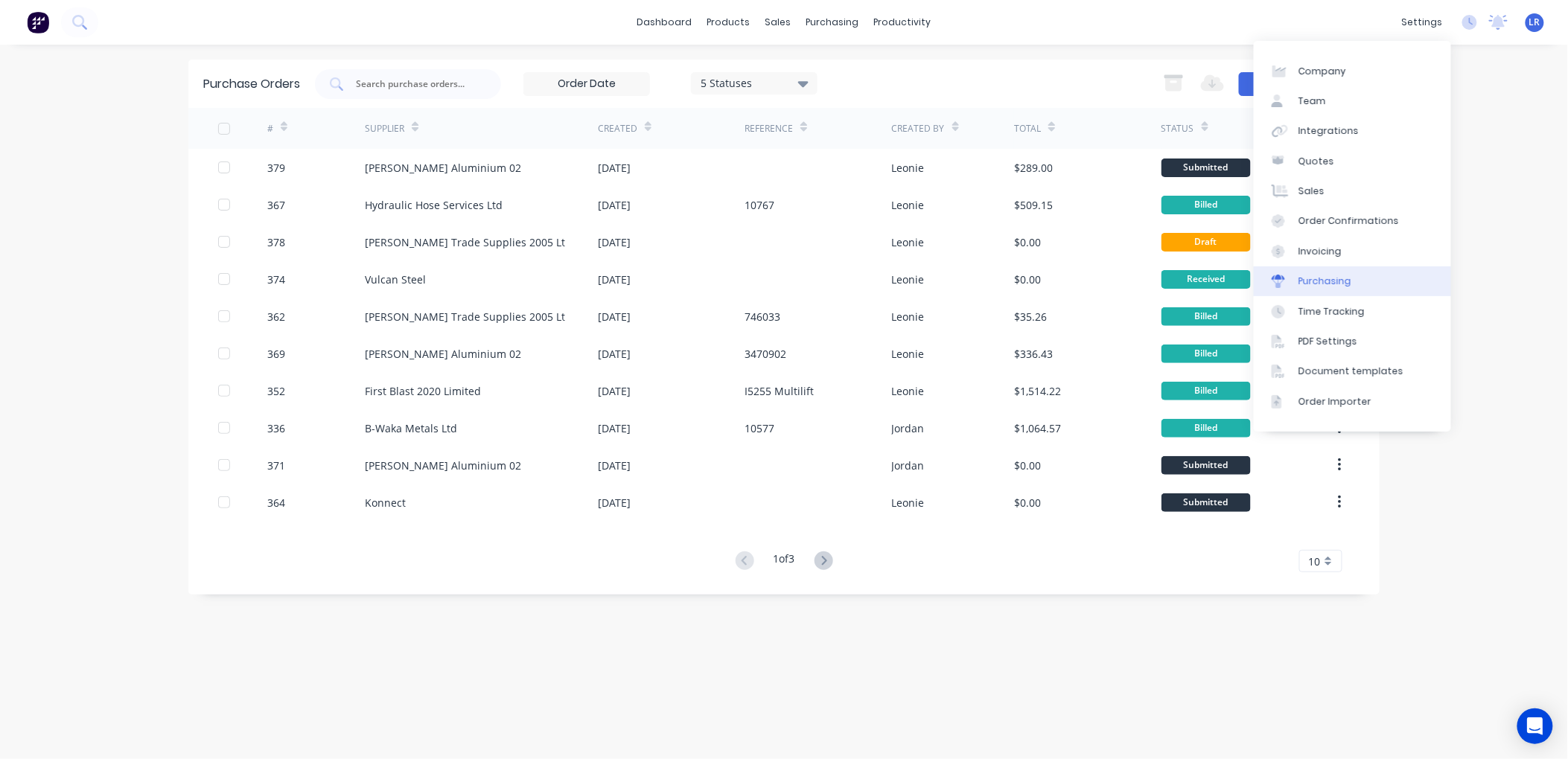
click at [1332, 280] on div "Purchasing" at bounding box center [1325, 281] width 53 height 14
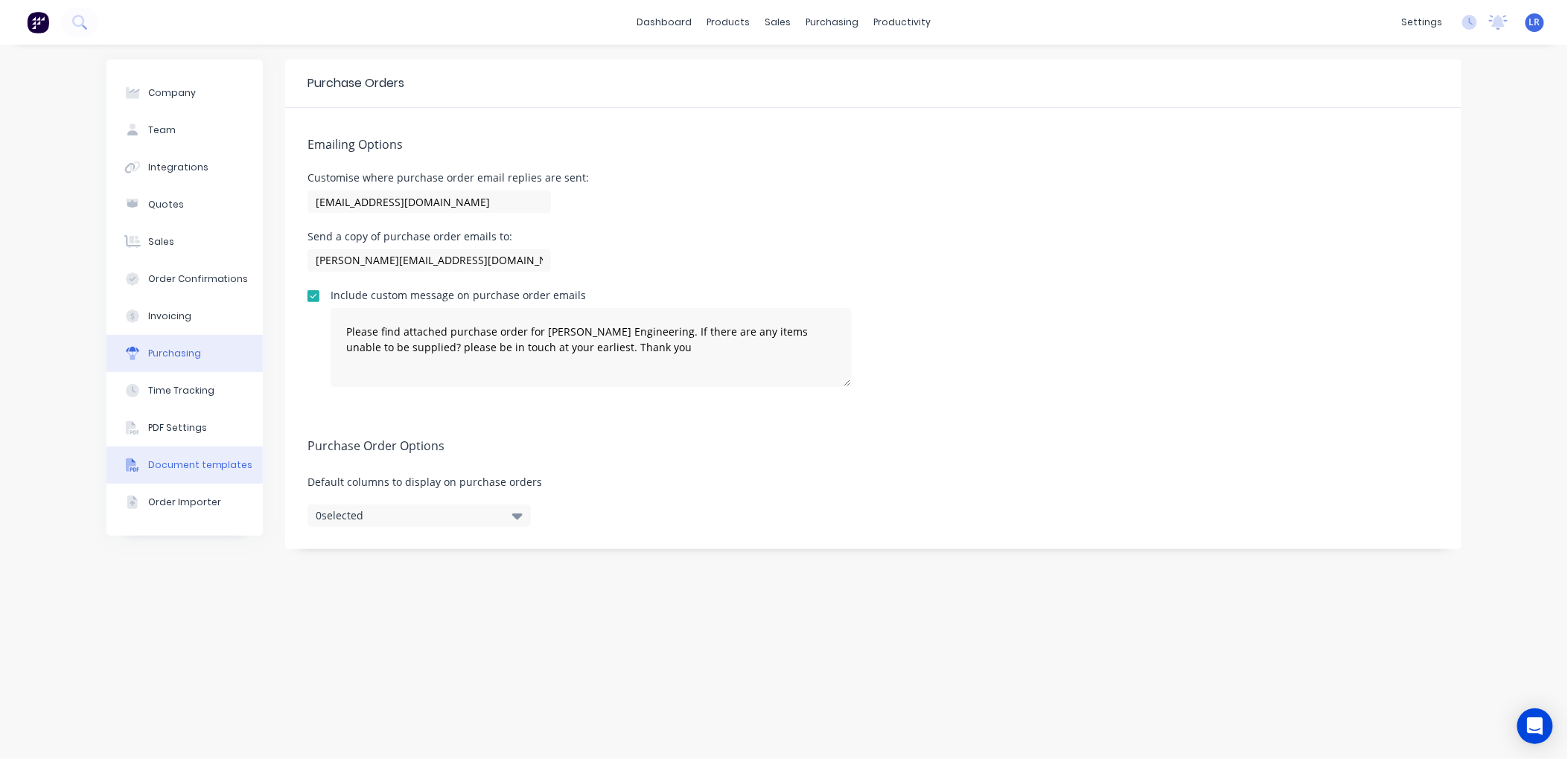
click at [213, 463] on div "Document templates" at bounding box center [200, 465] width 105 height 14
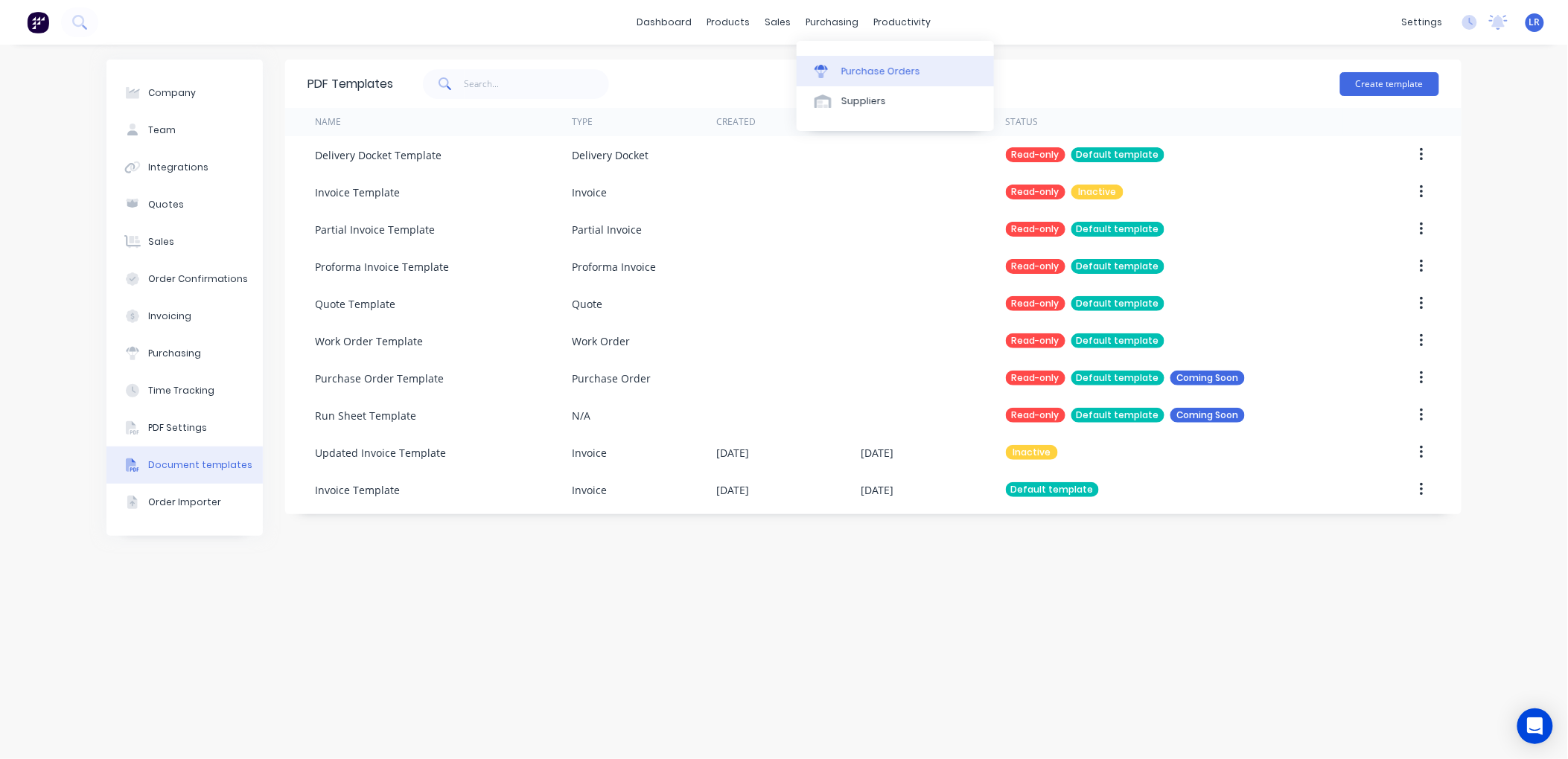
click at [862, 67] on div "Purchase Orders" at bounding box center [881, 71] width 78 height 14
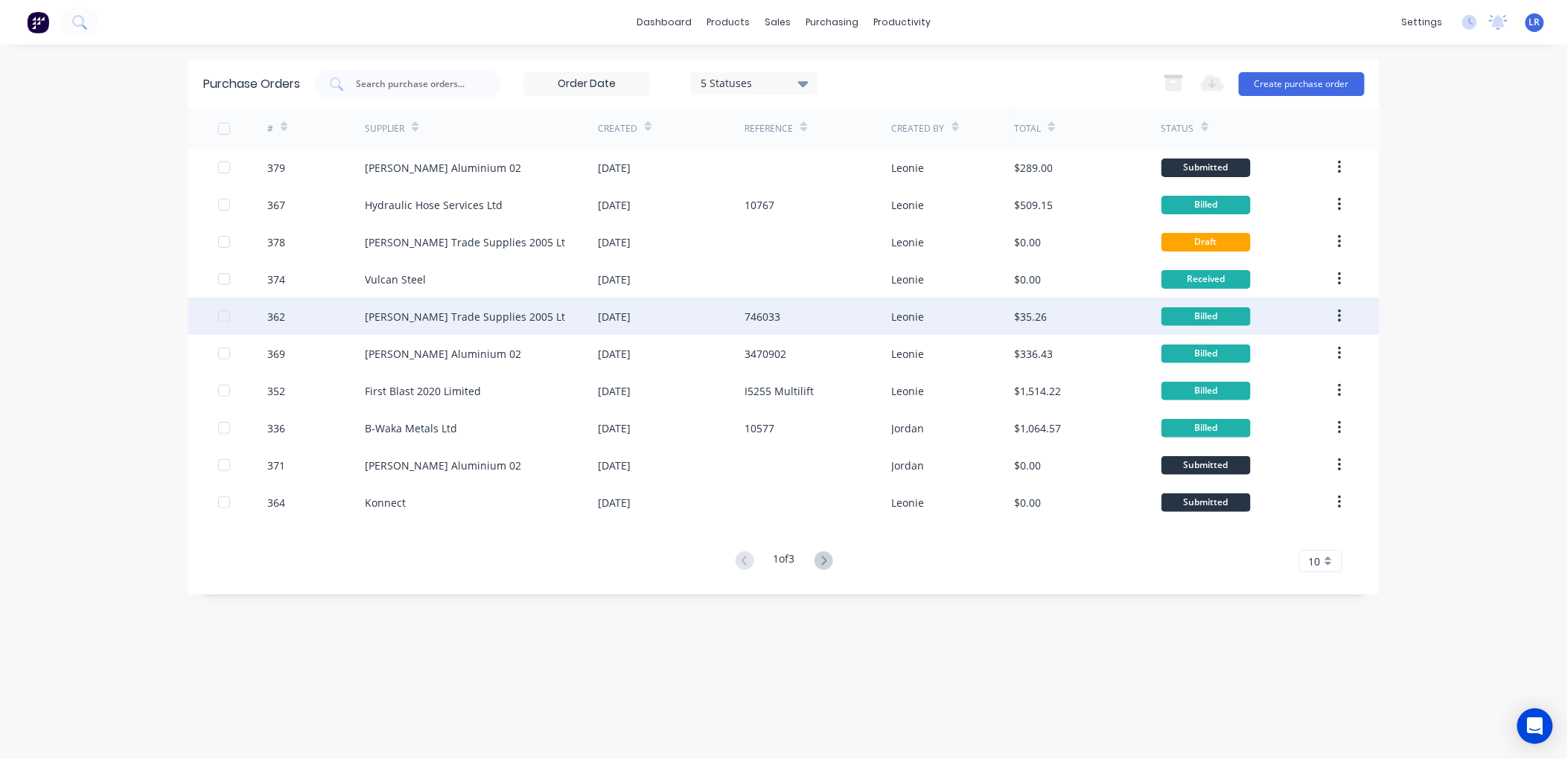
click at [1342, 316] on icon "button" at bounding box center [1339, 316] width 3 height 14
click at [1319, 358] on div "Archive" at bounding box center [1287, 356] width 115 height 22
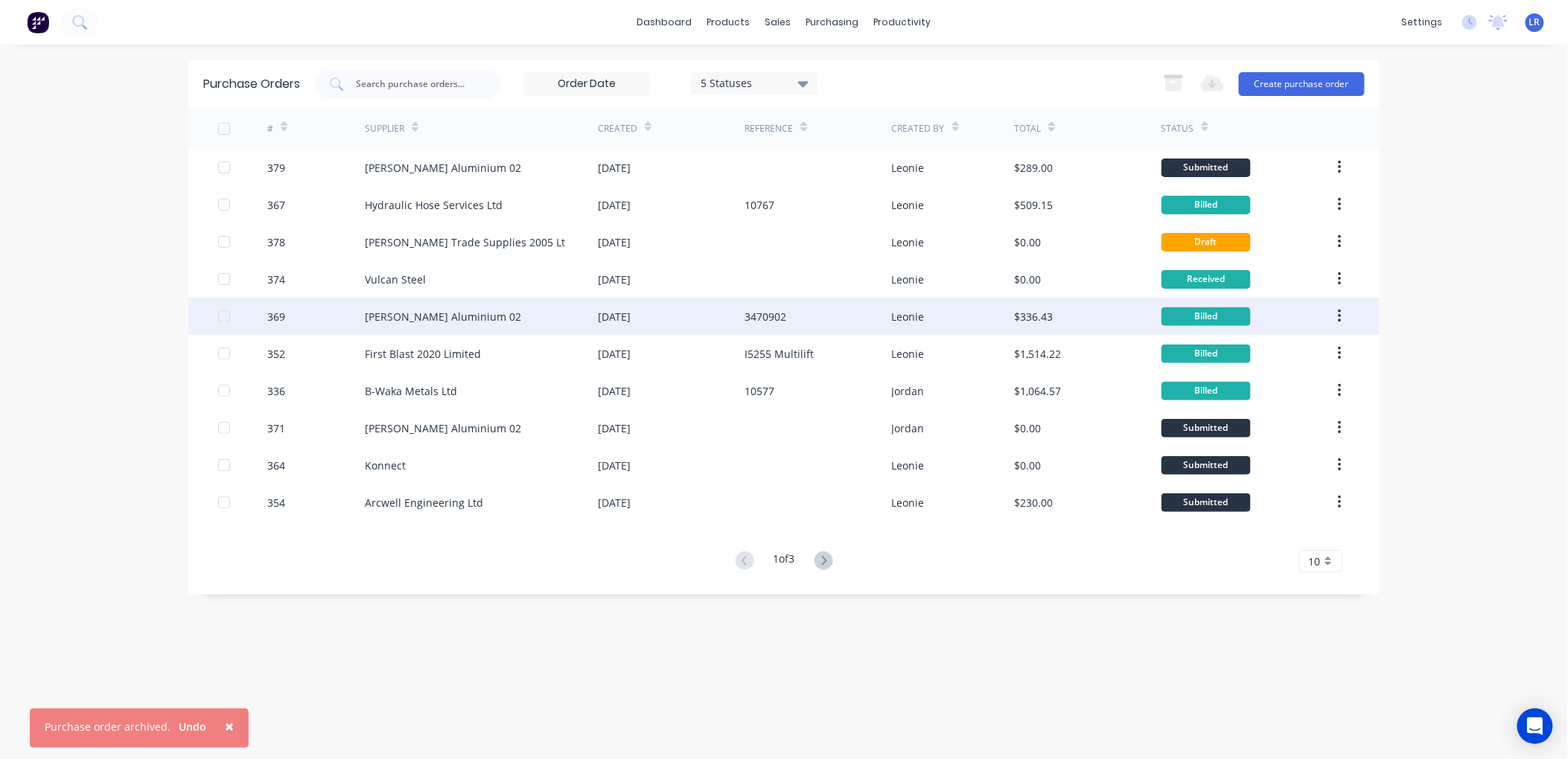
click at [1336, 307] on button "button" at bounding box center [1340, 316] width 35 height 26
click at [1323, 353] on div "Archive" at bounding box center [1287, 356] width 115 height 22
click at [1342, 317] on icon "button" at bounding box center [1339, 316] width 3 height 14
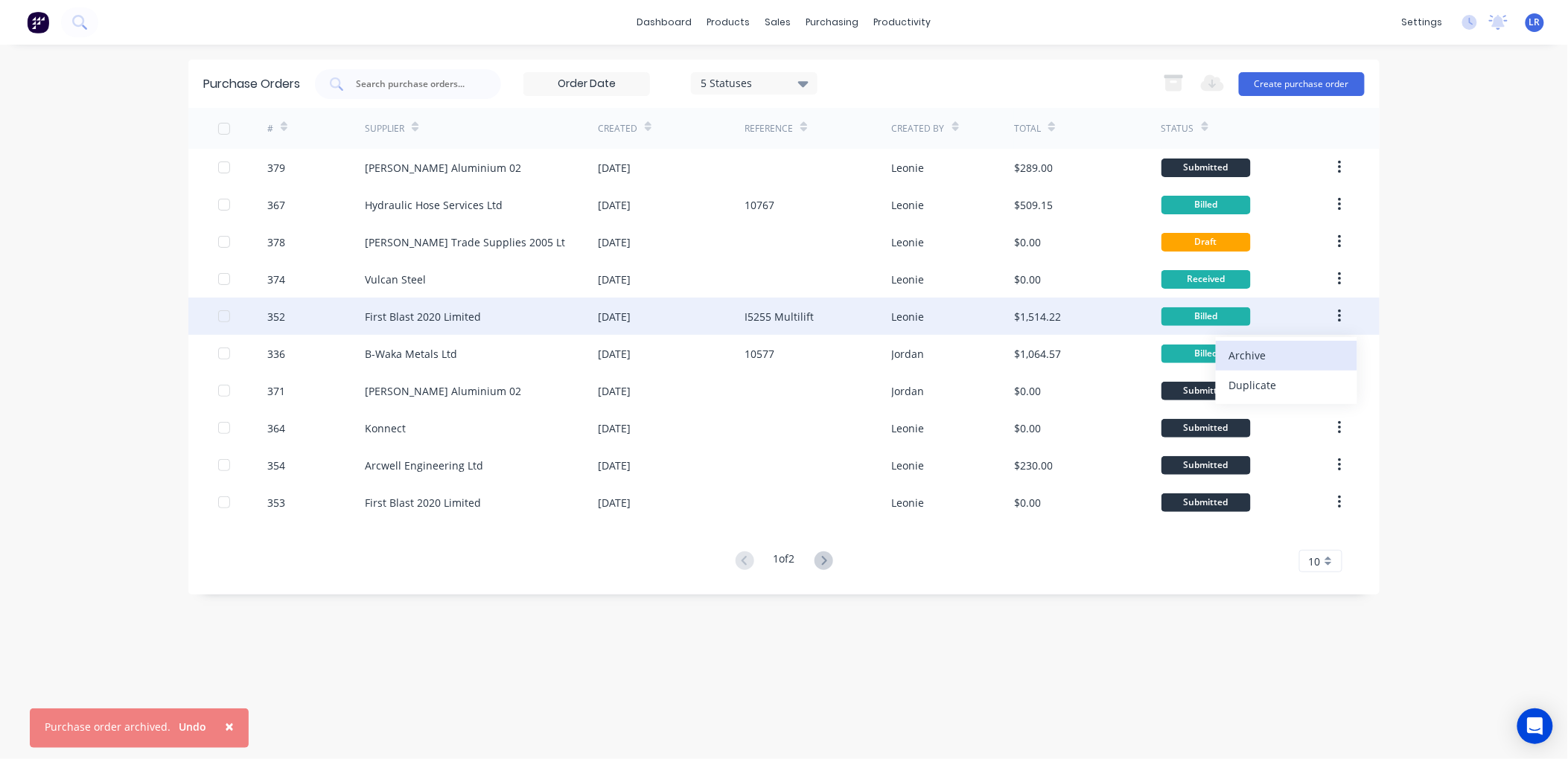
click at [1299, 355] on div "Archive" at bounding box center [1287, 356] width 115 height 22
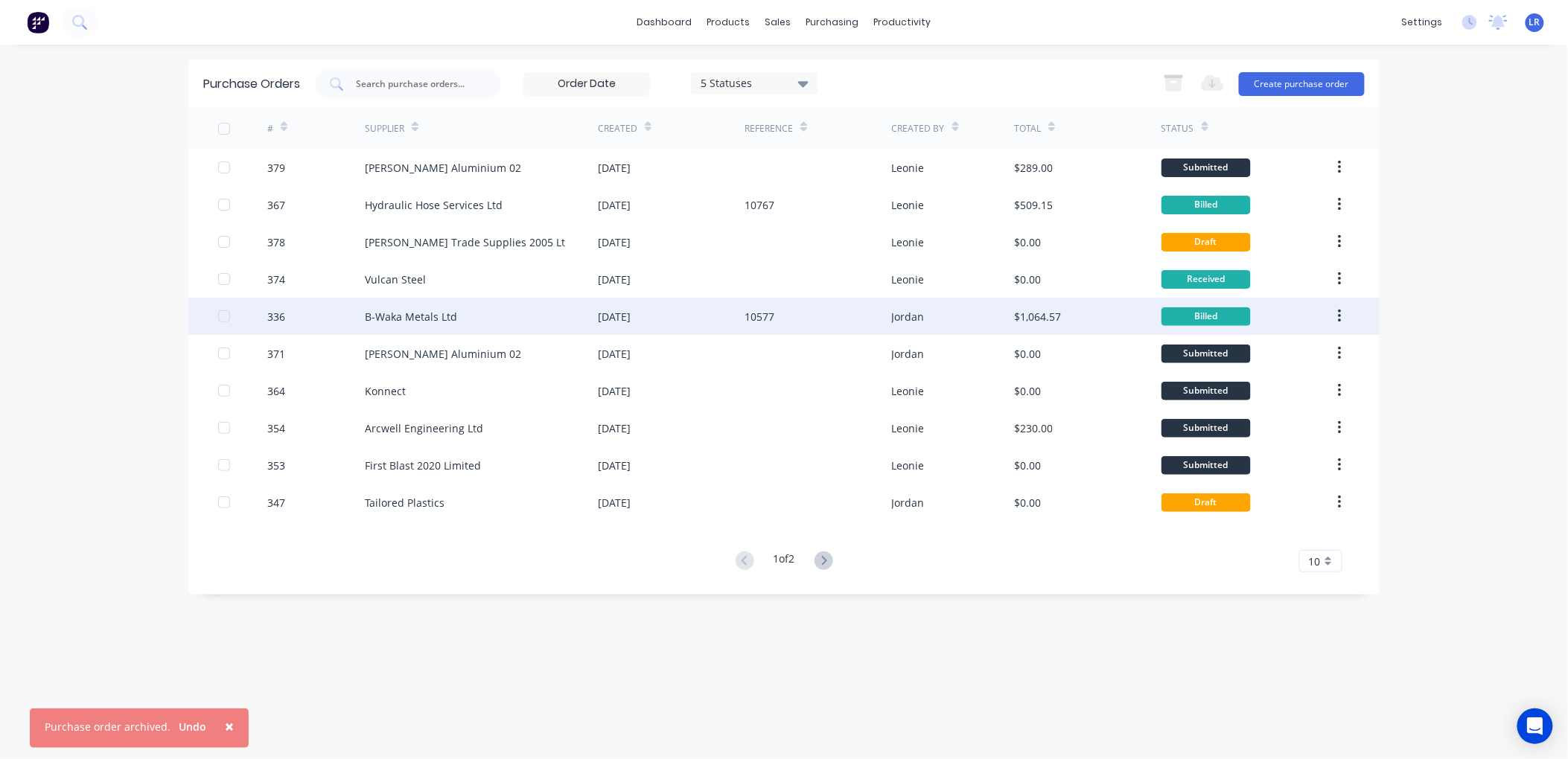
click at [1333, 311] on button "button" at bounding box center [1340, 316] width 35 height 26
click at [1291, 354] on div "Submitted" at bounding box center [1248, 353] width 172 height 37
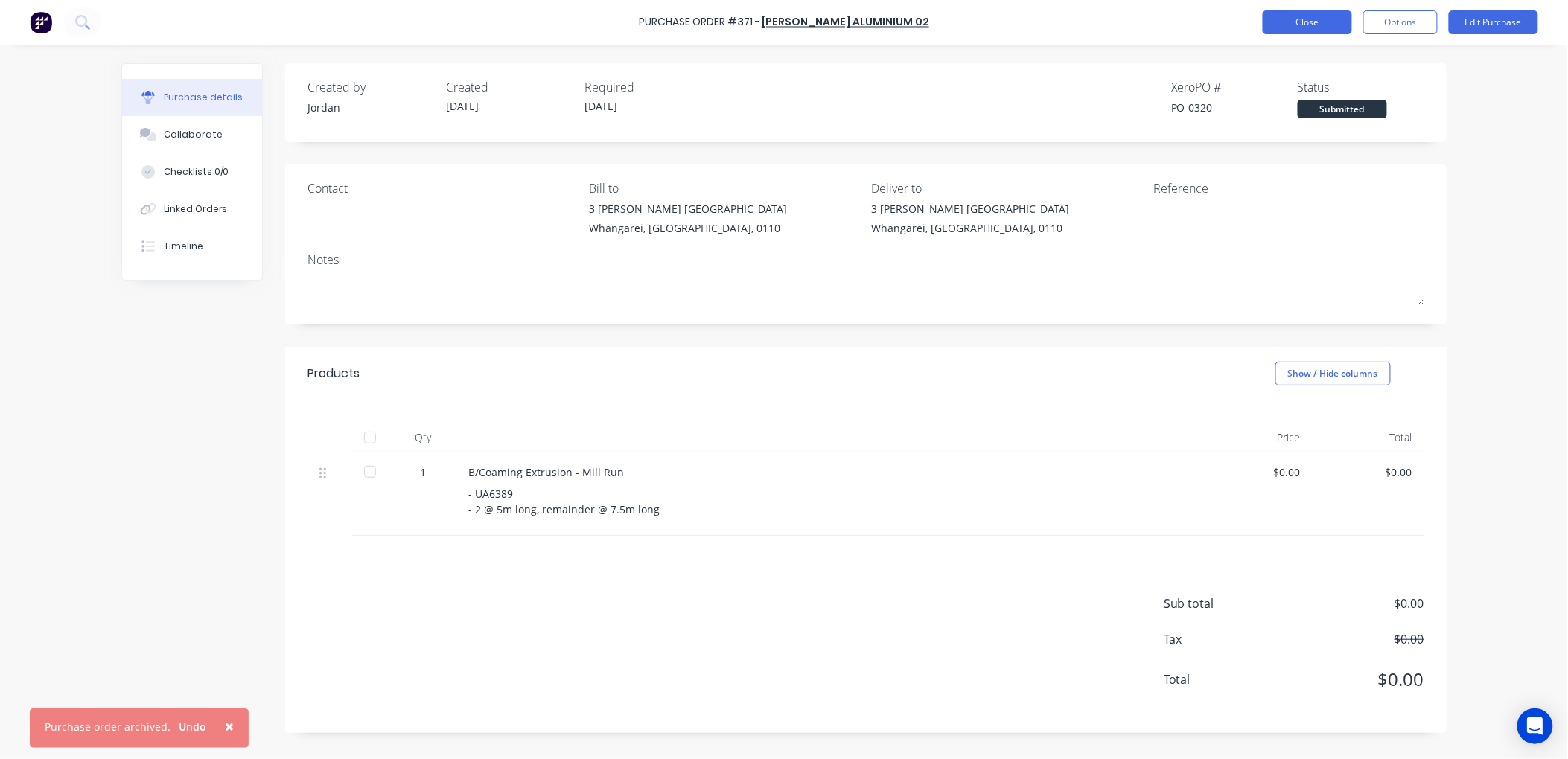
click at [1290, 22] on button "Close" at bounding box center [1308, 22] width 89 height 24
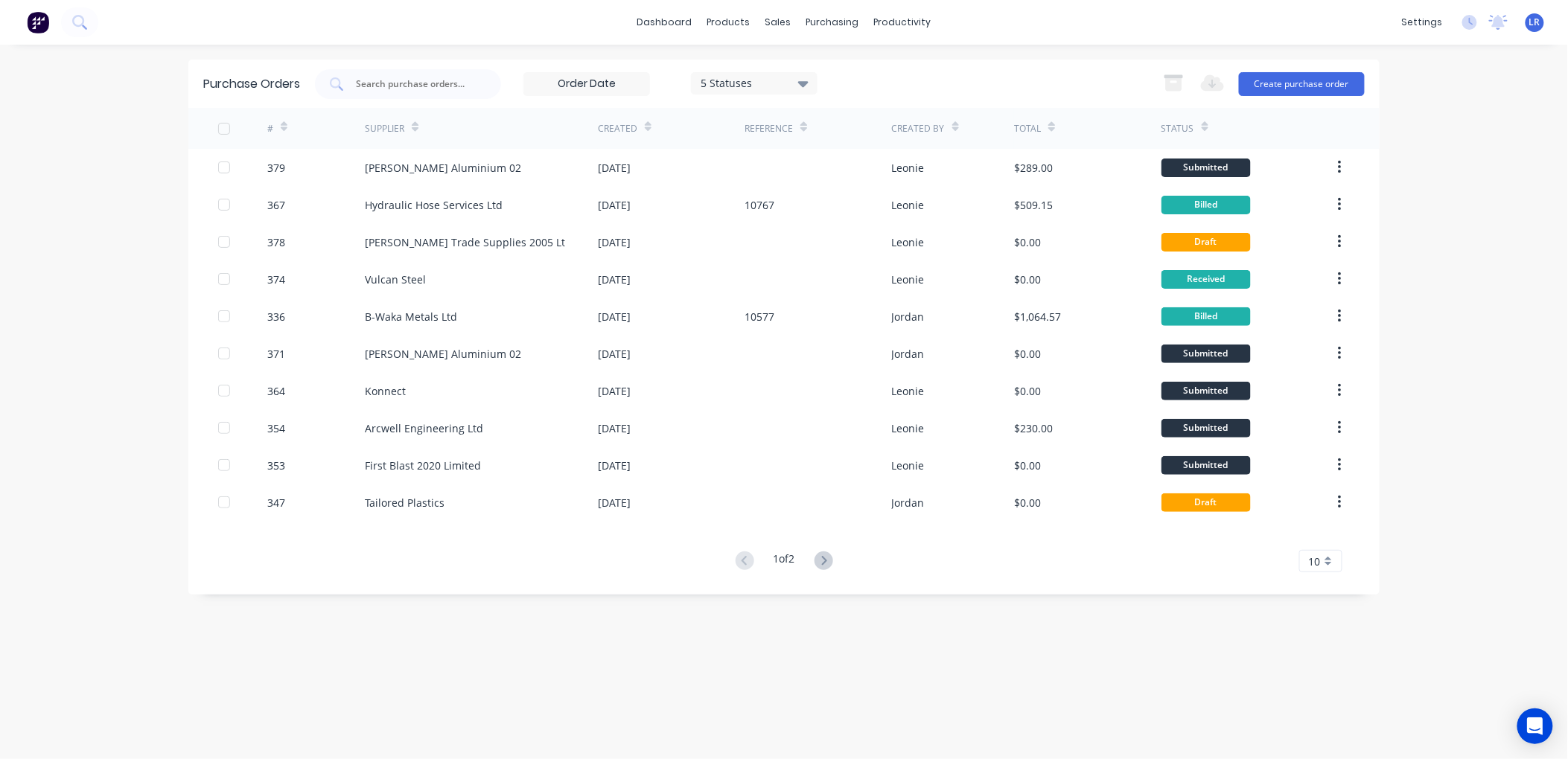
click at [1335, 314] on button "button" at bounding box center [1340, 316] width 35 height 26
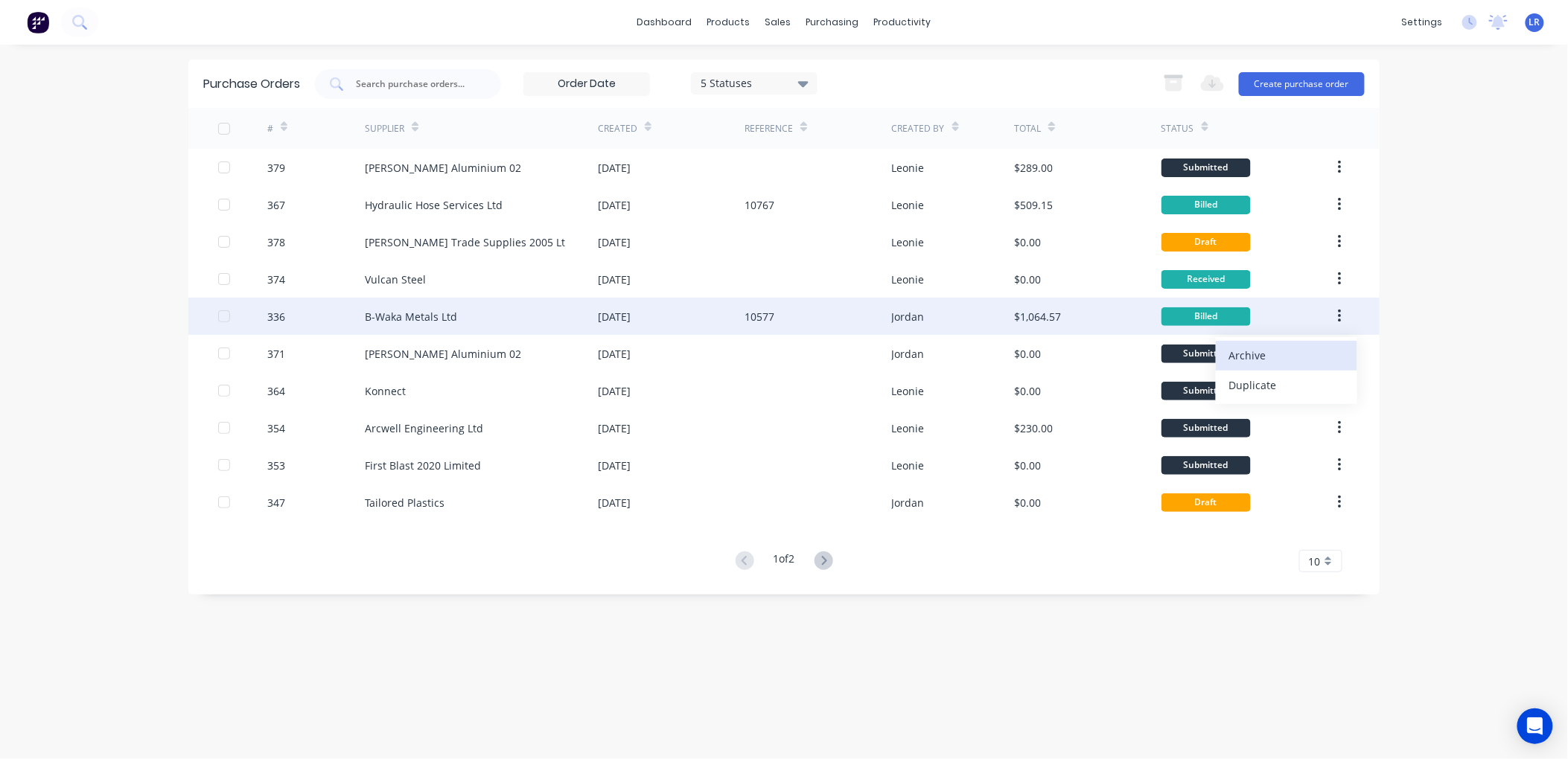
click at [1301, 351] on div "Archive" at bounding box center [1287, 356] width 115 height 22
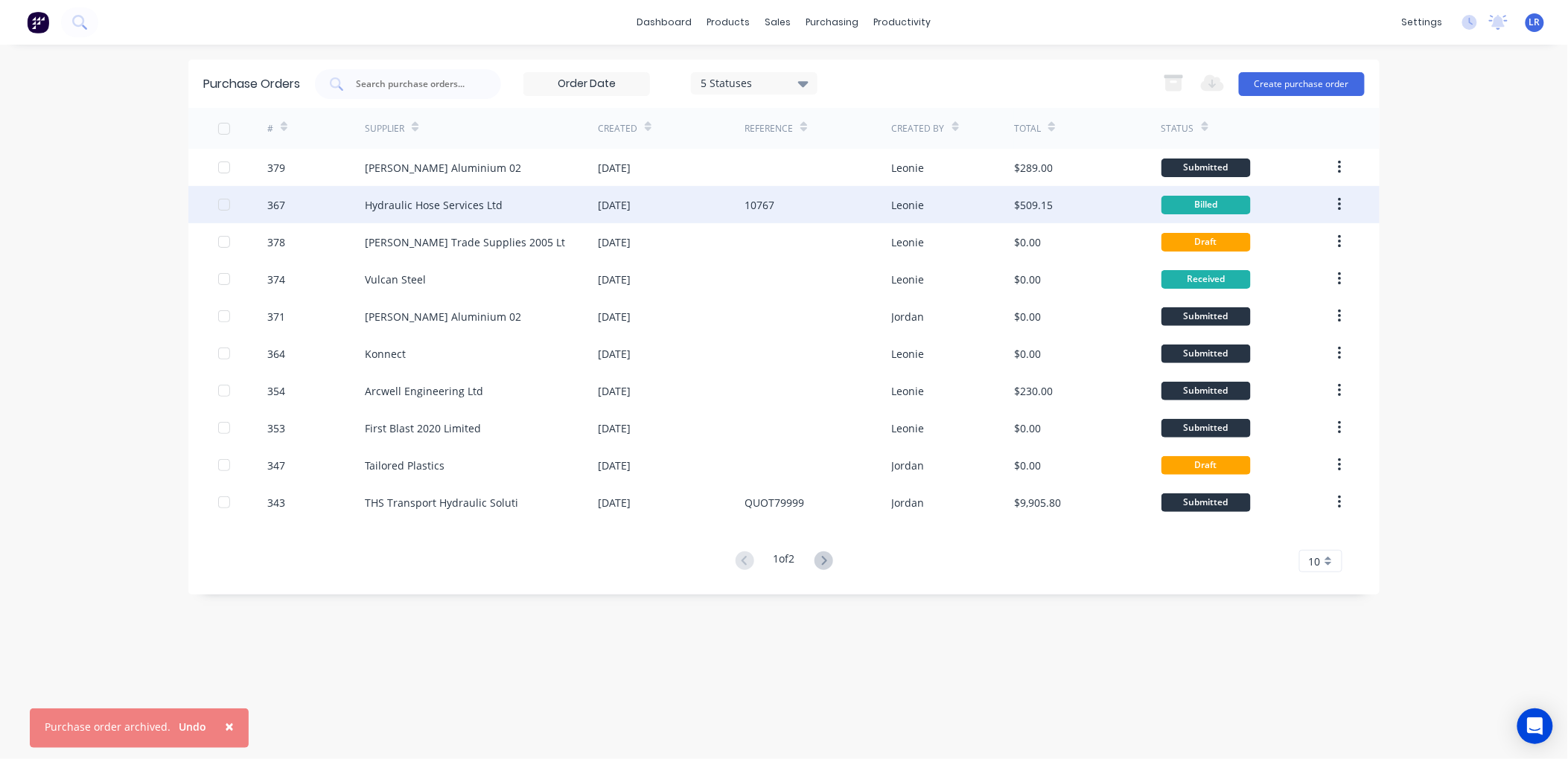
click at [1338, 197] on icon "button" at bounding box center [1340, 204] width 4 height 16
click at [1332, 201] on button "button" at bounding box center [1340, 204] width 35 height 26
click at [1333, 232] on button "Archive" at bounding box center [1286, 244] width 141 height 30
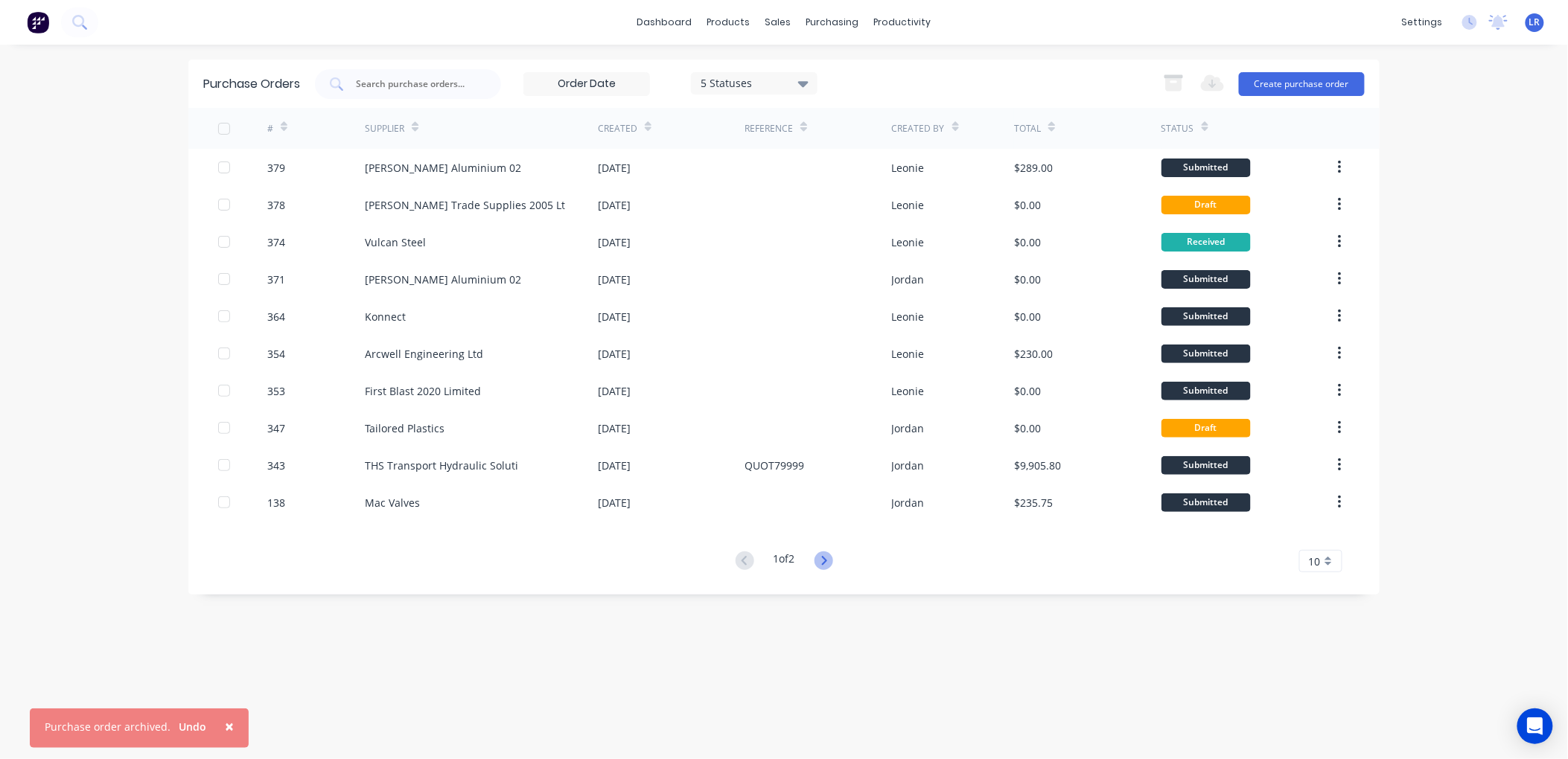
click at [828, 556] on icon at bounding box center [824, 561] width 18 height 18
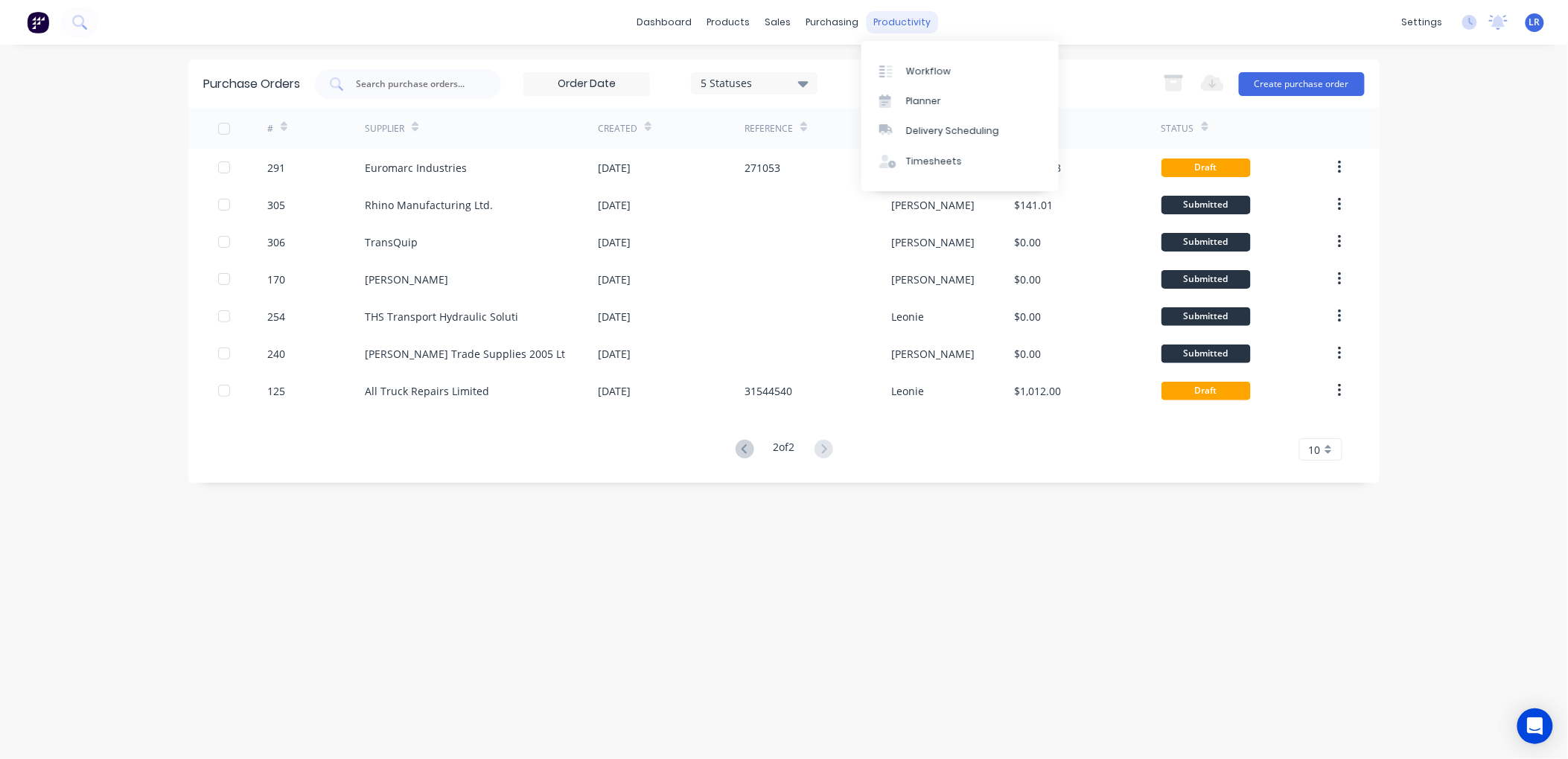
click at [907, 25] on div "productivity" at bounding box center [903, 22] width 72 height 22
click at [932, 69] on div "Workflow" at bounding box center [928, 71] width 45 height 14
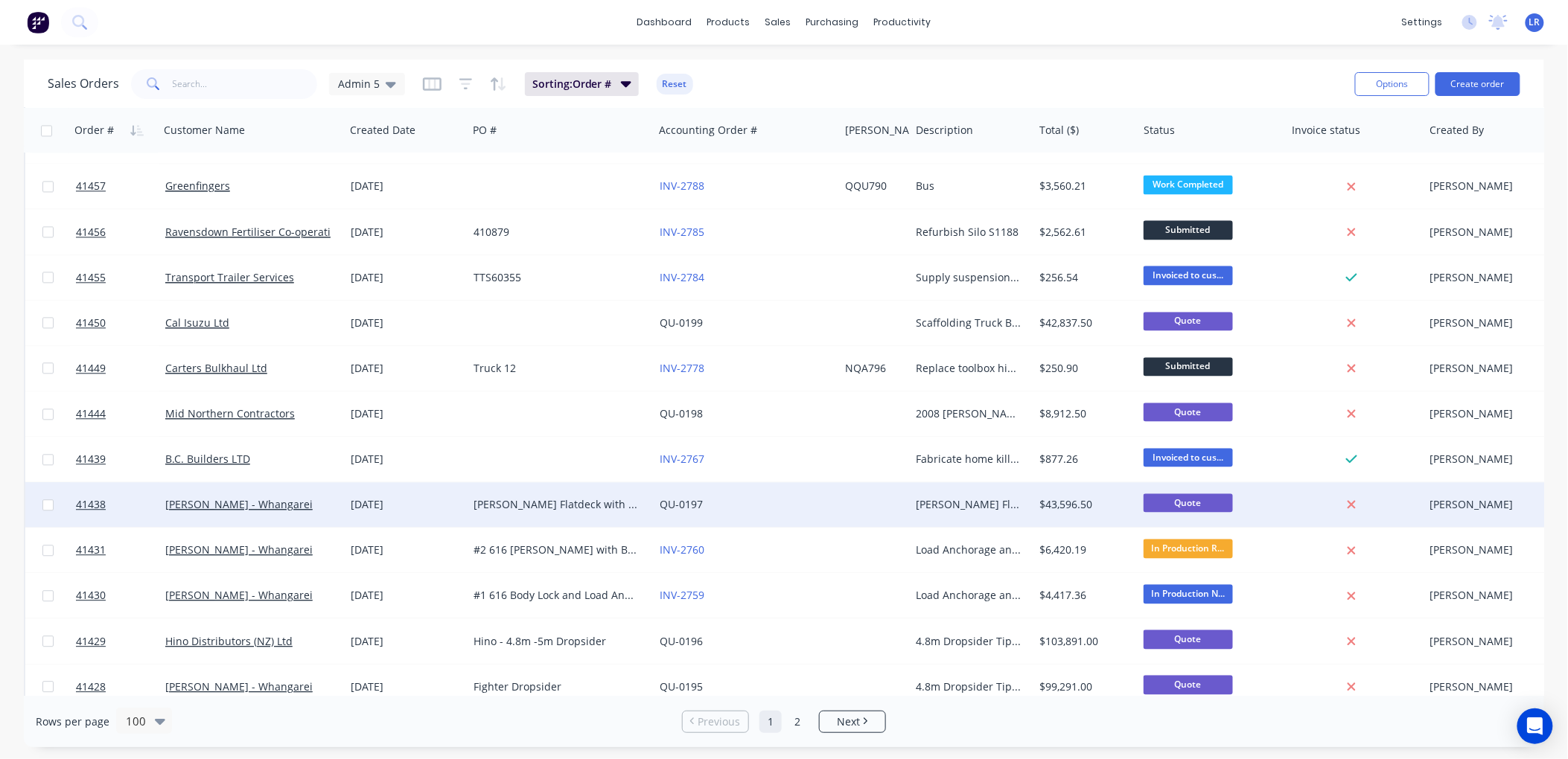
scroll to position [1406, 0]
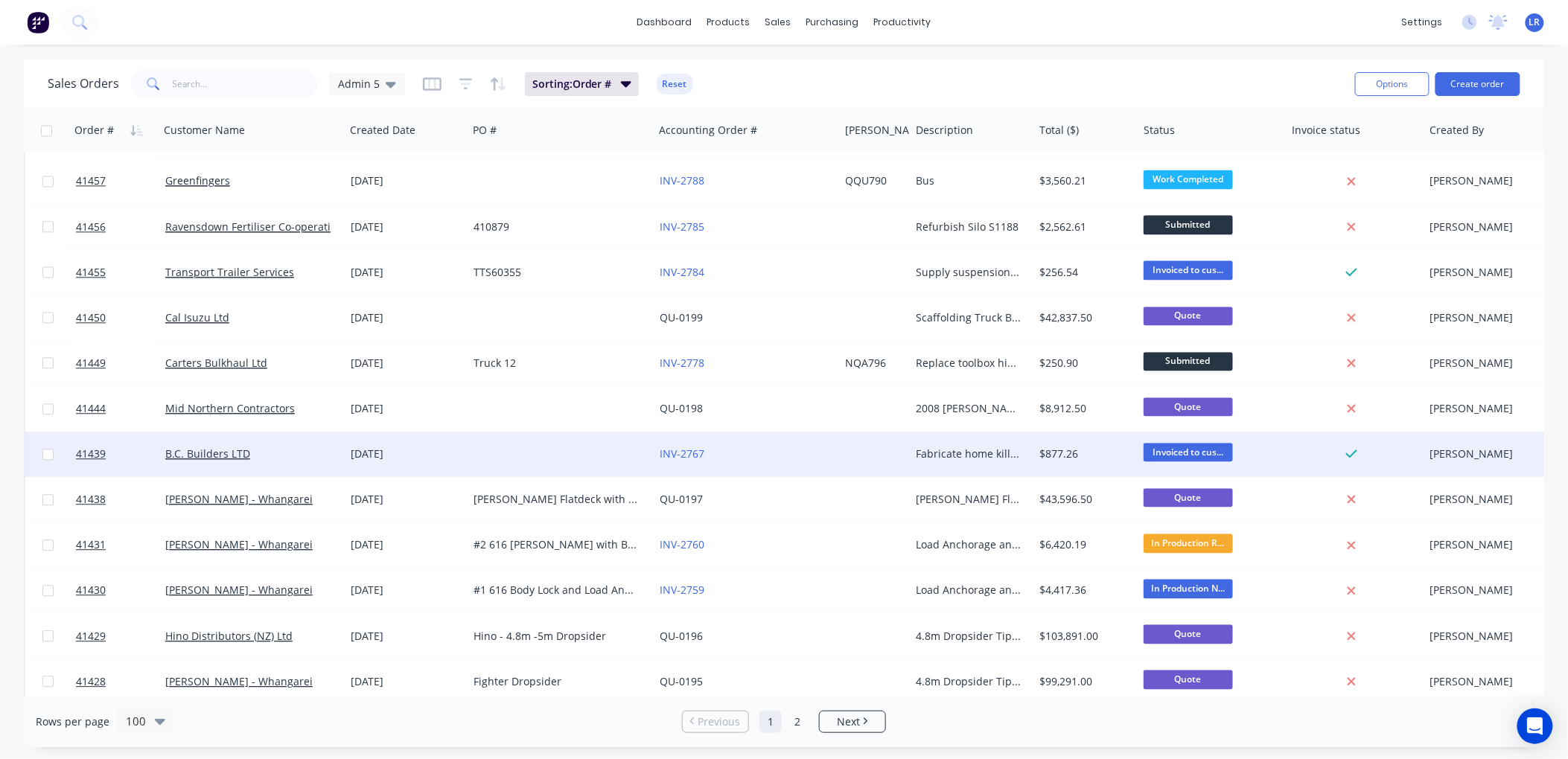
click at [43, 449] on input "checkbox" at bounding box center [48, 454] width 11 height 11
checkbox input "true"
click at [47, 442] on button "Archive" at bounding box center [95, 447] width 149 height 30
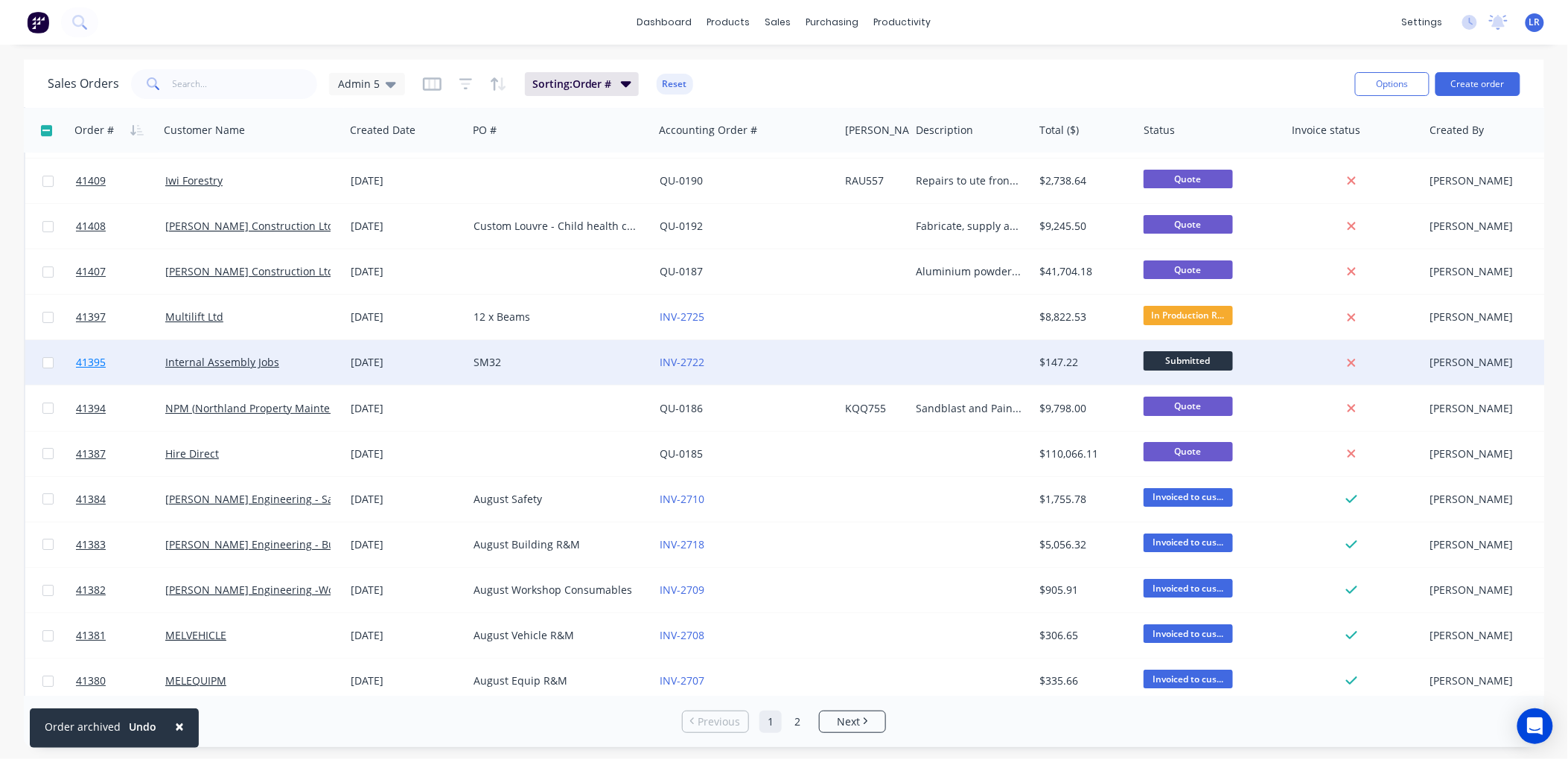
scroll to position [2067, 0]
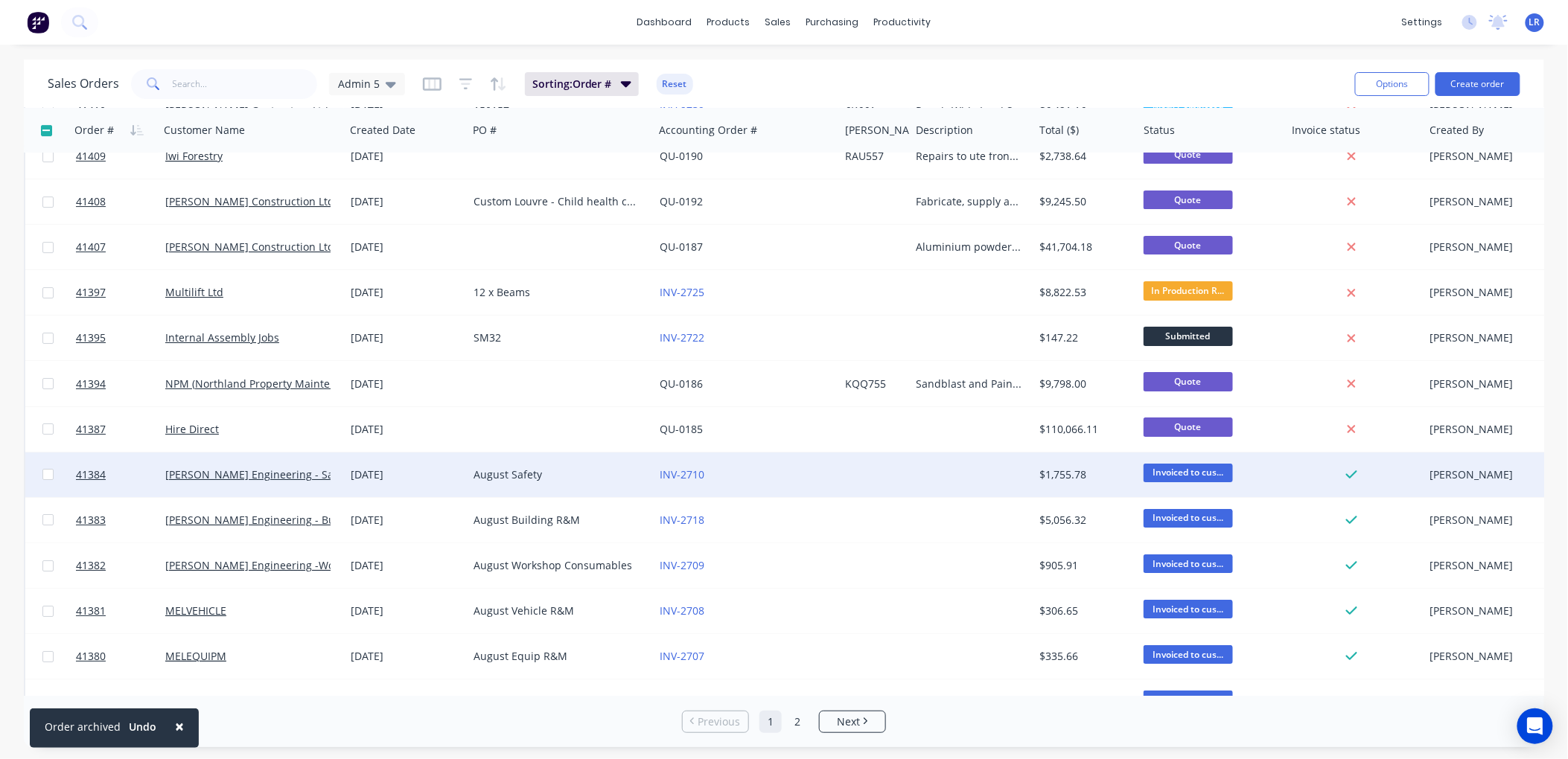
click at [50, 471] on input "checkbox" at bounding box center [48, 474] width 11 height 11
checkbox input "true"
click at [53, 467] on button "Archive" at bounding box center [100, 470] width 149 height 30
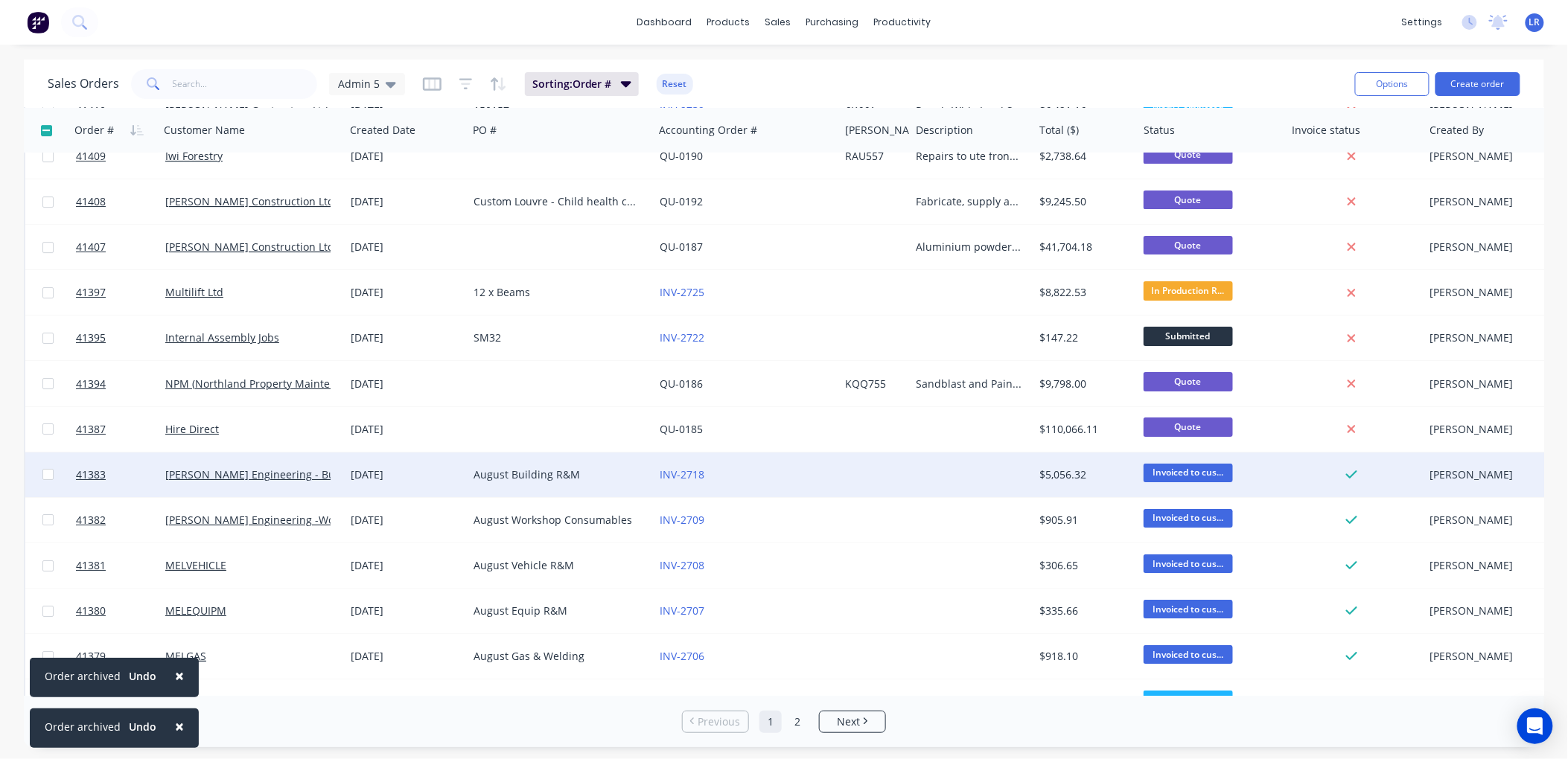
click at [47, 472] on input "checkbox" at bounding box center [48, 474] width 11 height 11
checkbox input "true"
click at [54, 467] on button "Archive" at bounding box center [98, 471] width 149 height 30
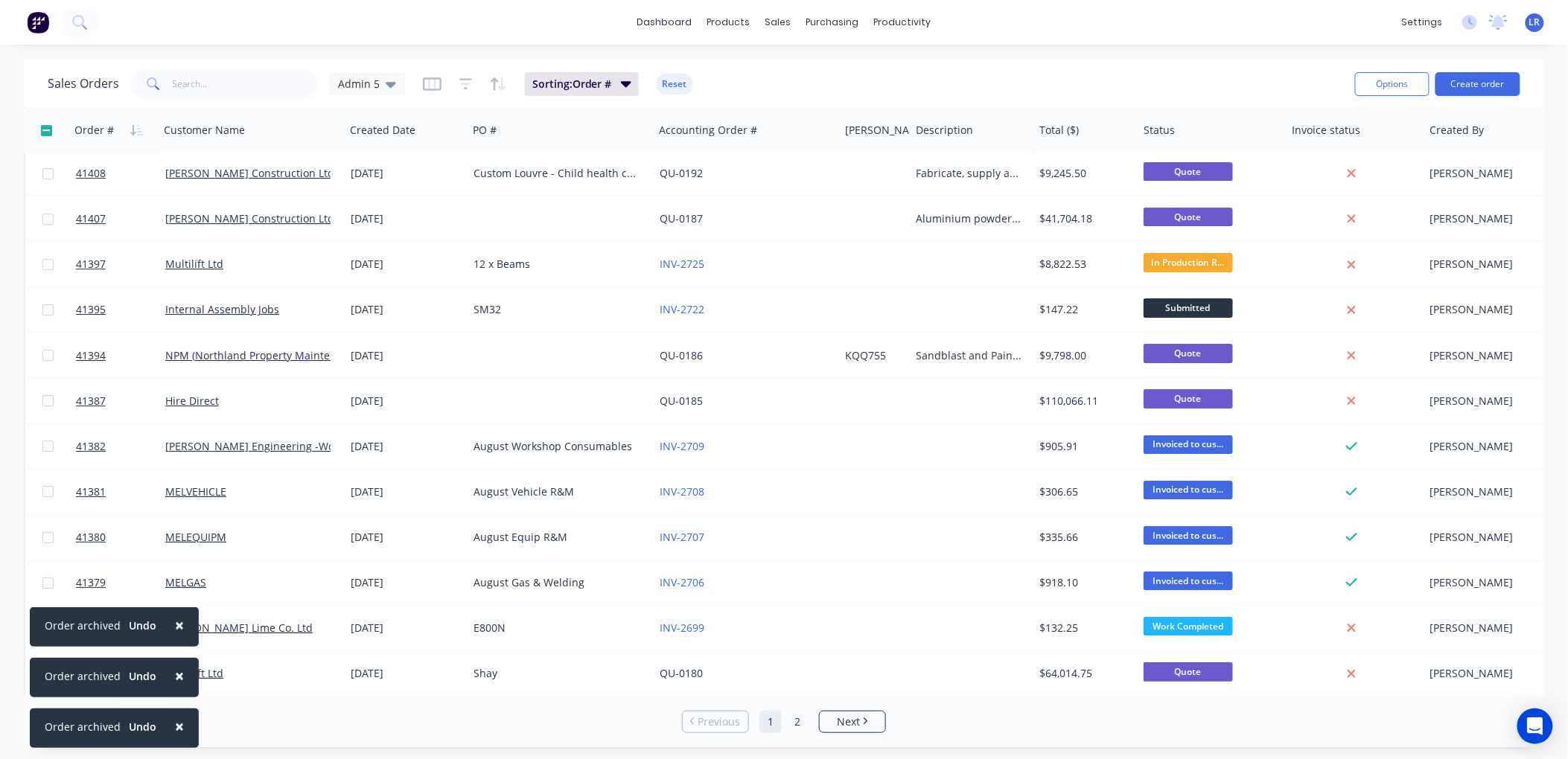
scroll to position [2150, 0]
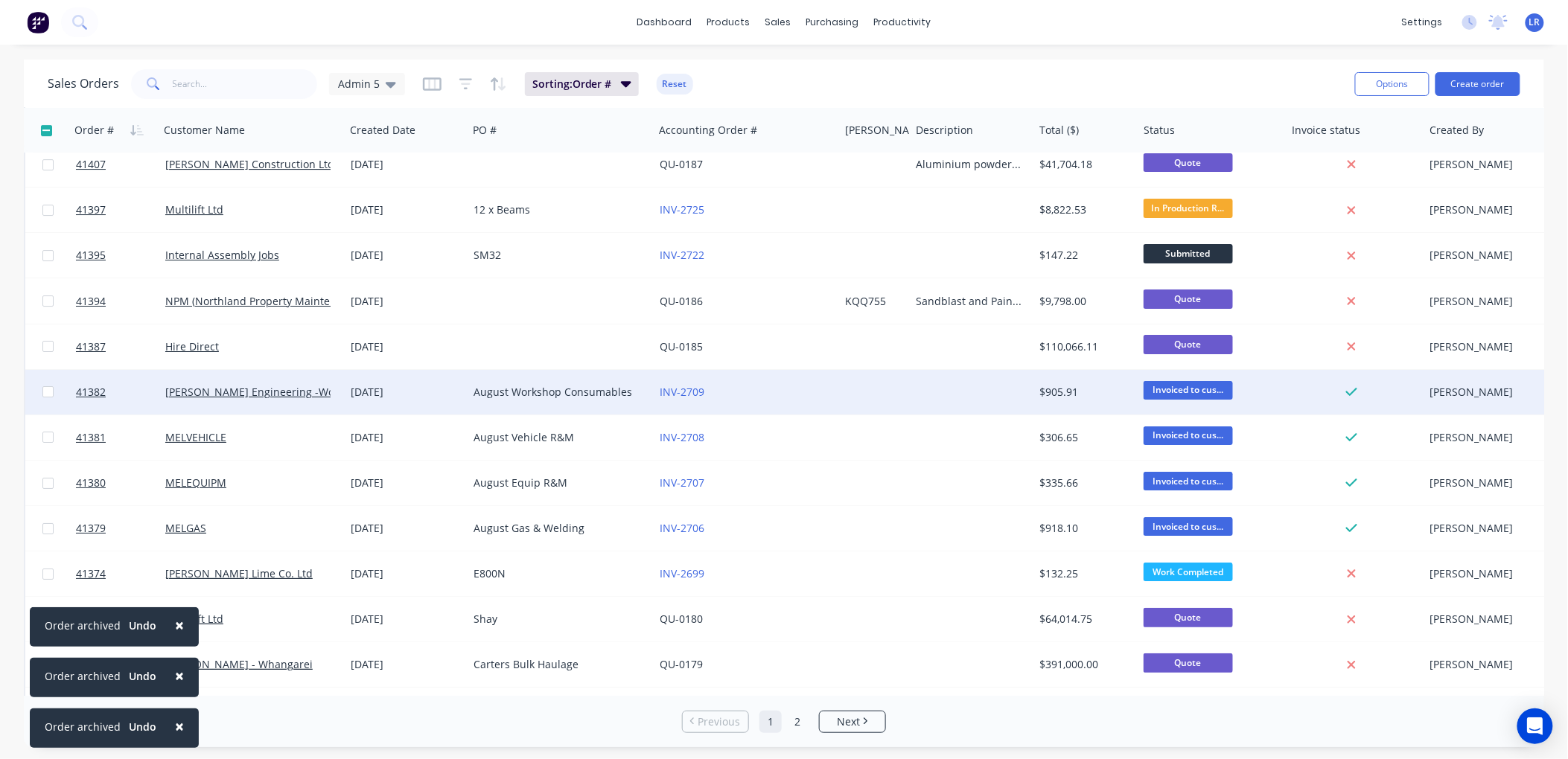
click at [43, 386] on input "checkbox" at bounding box center [48, 391] width 11 height 11
checkbox input "true"
click at [58, 376] on button "Archive" at bounding box center [104, 385] width 149 height 30
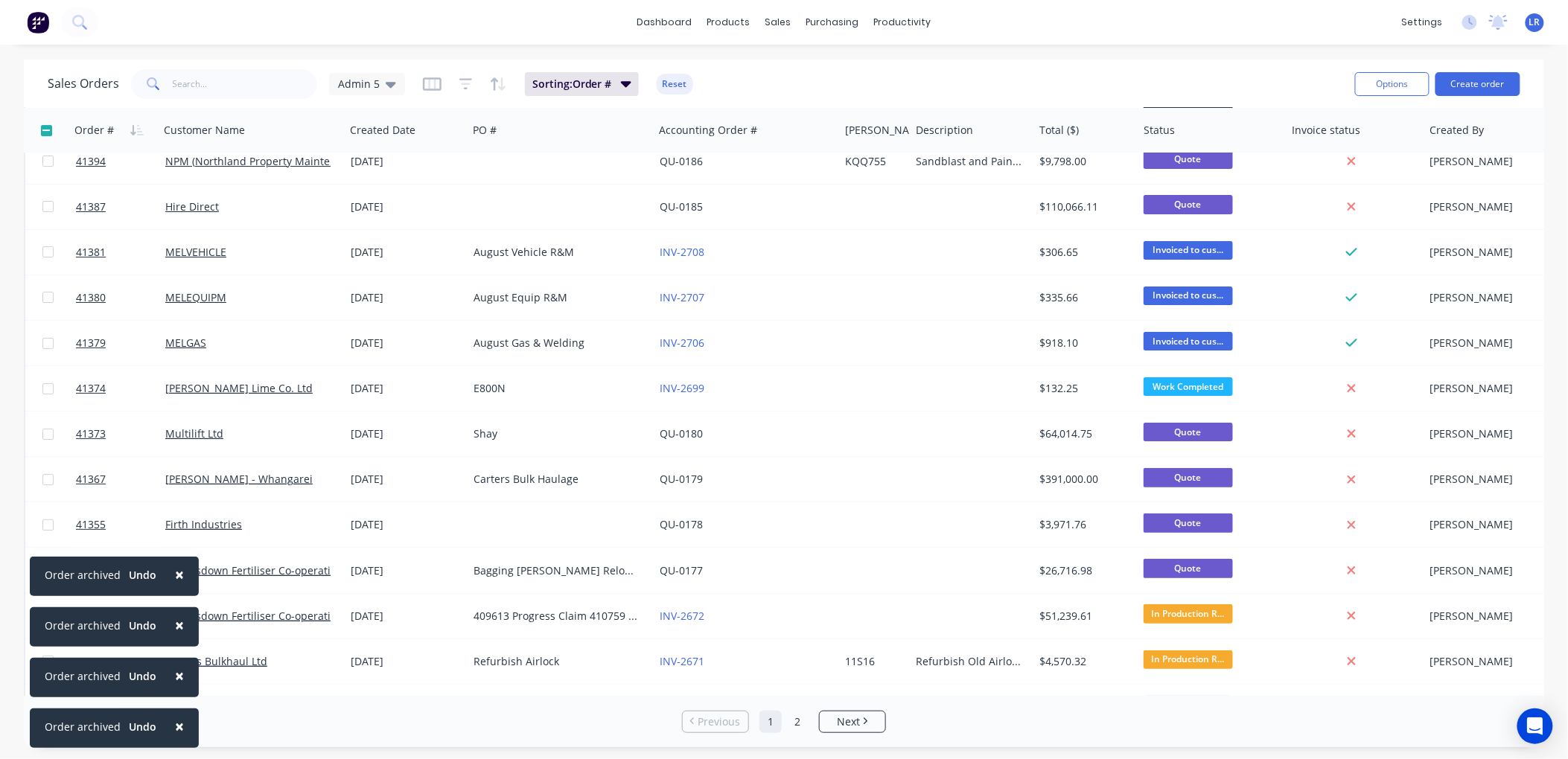
scroll to position [2315, 0]
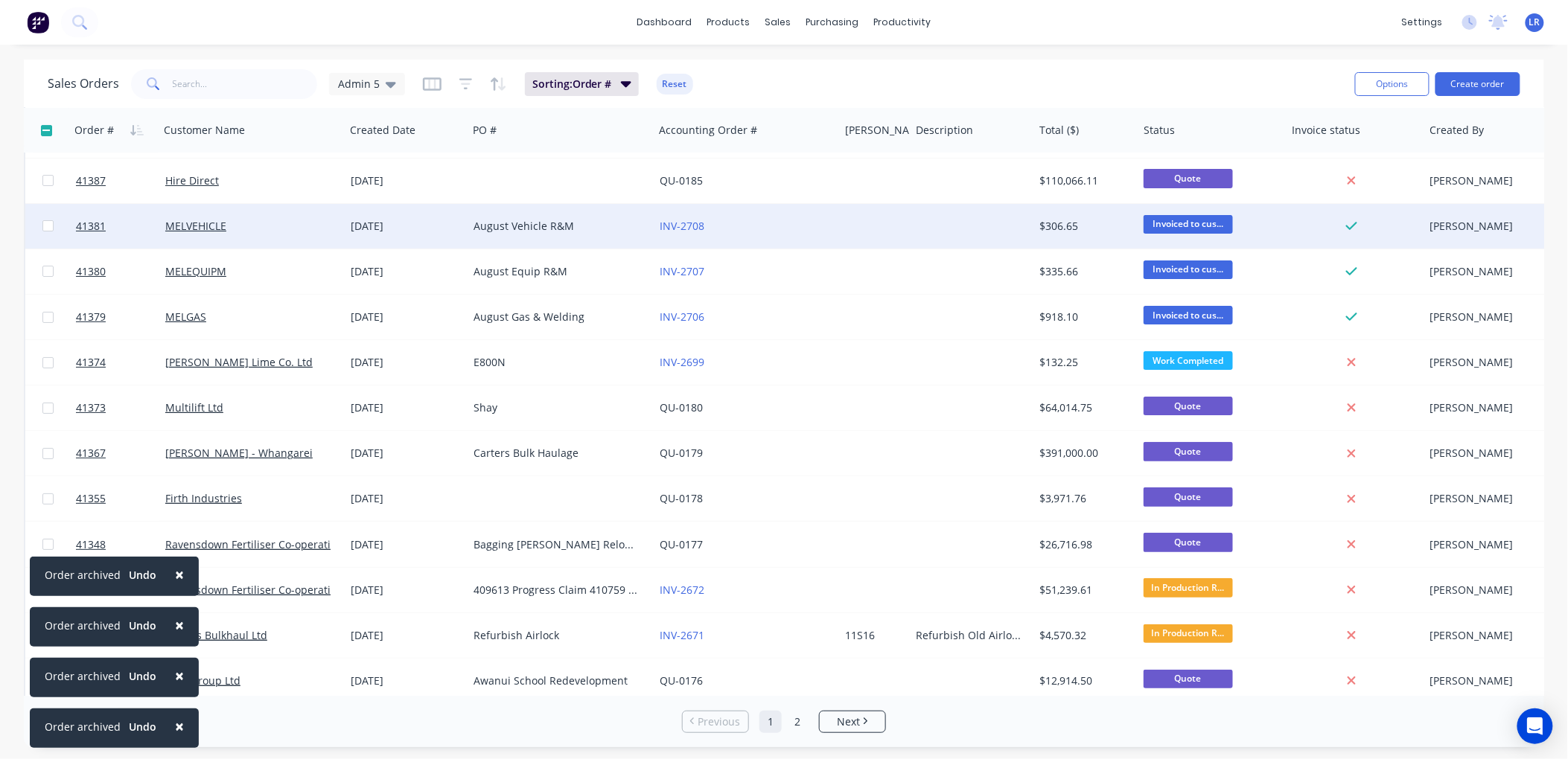
click at [50, 221] on input "checkbox" at bounding box center [48, 226] width 11 height 11
checkbox input "true"
click at [73, 219] on button "Archive" at bounding box center [109, 221] width 149 height 30
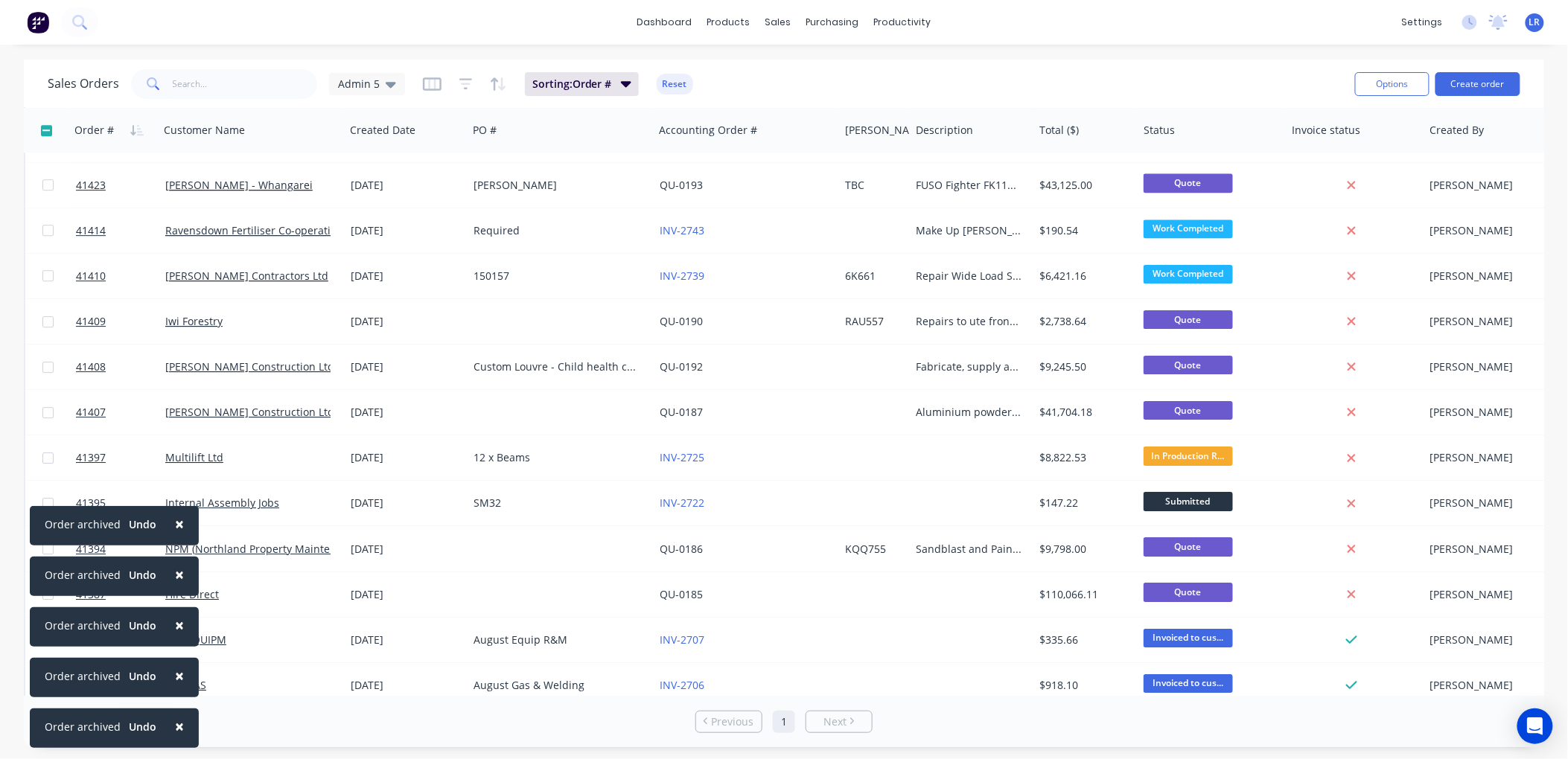
scroll to position [2233, 0]
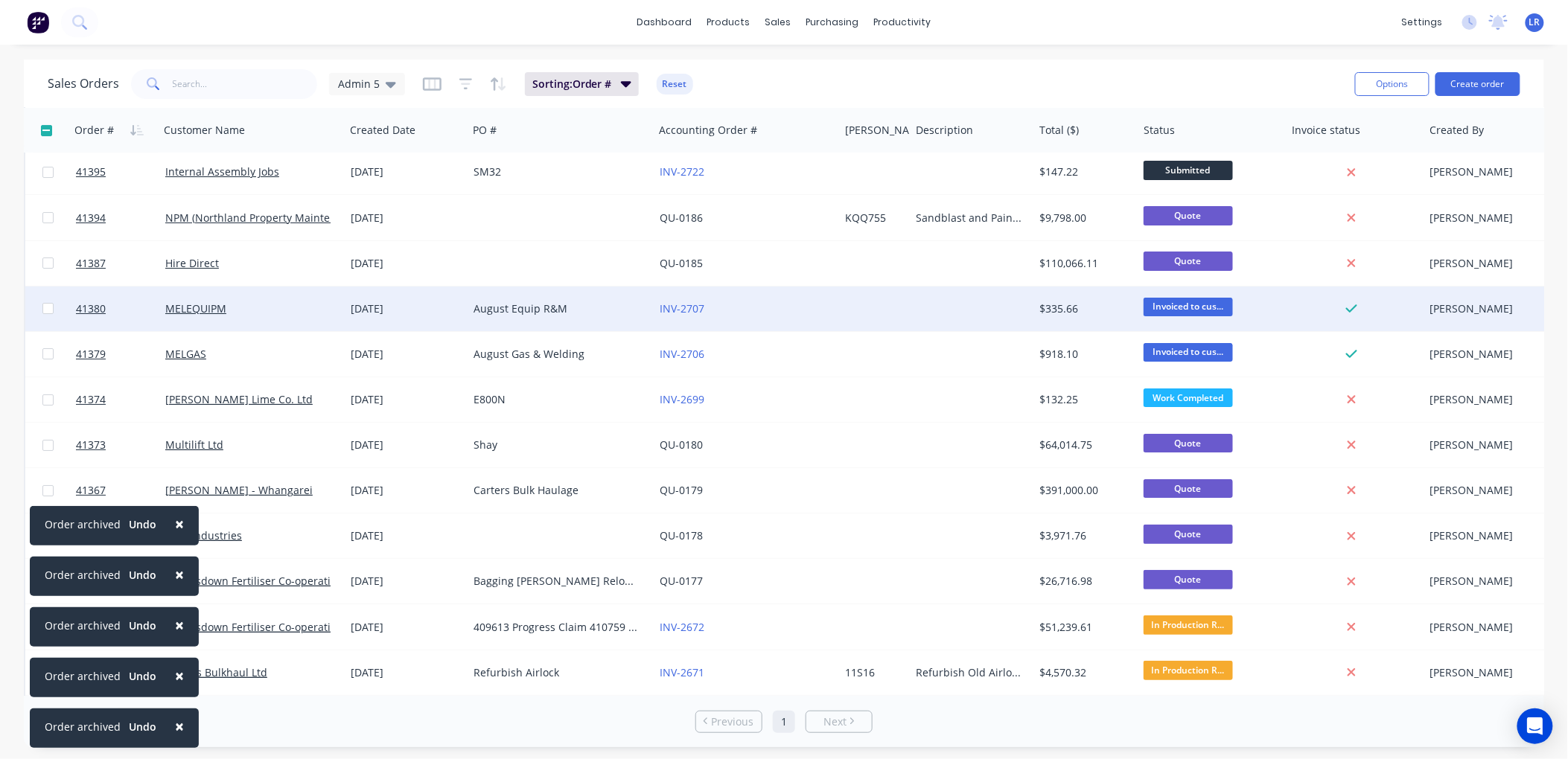
click at [48, 308] on input "checkbox" at bounding box center [48, 308] width 11 height 11
checkbox input "true"
click at [63, 296] on button "Archive" at bounding box center [110, 301] width 149 height 30
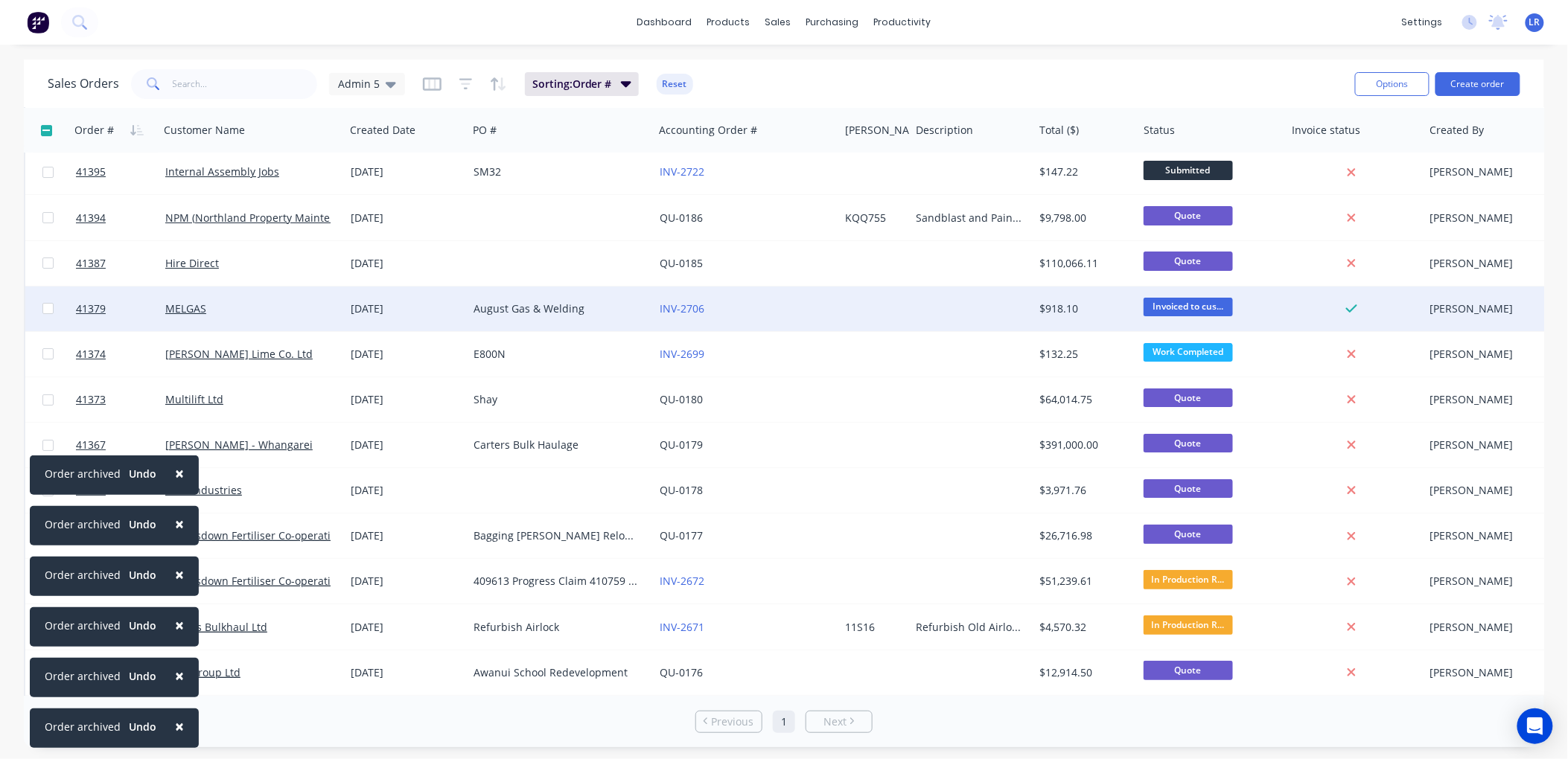
click at [47, 306] on input "checkbox" at bounding box center [48, 308] width 11 height 11
checkbox input "true"
click at [58, 301] on button "Archive" at bounding box center [106, 305] width 149 height 30
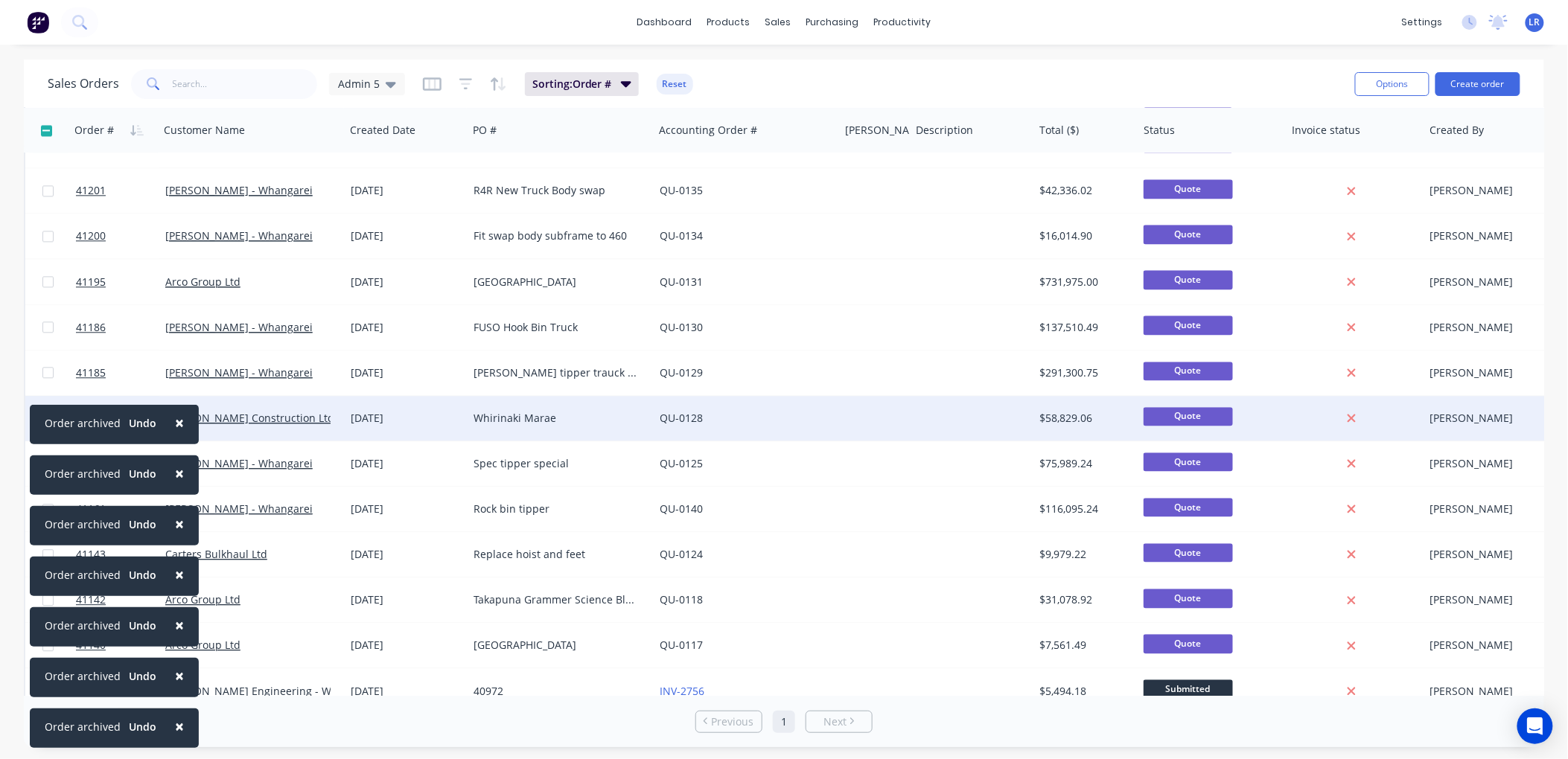
scroll to position [3922, 0]
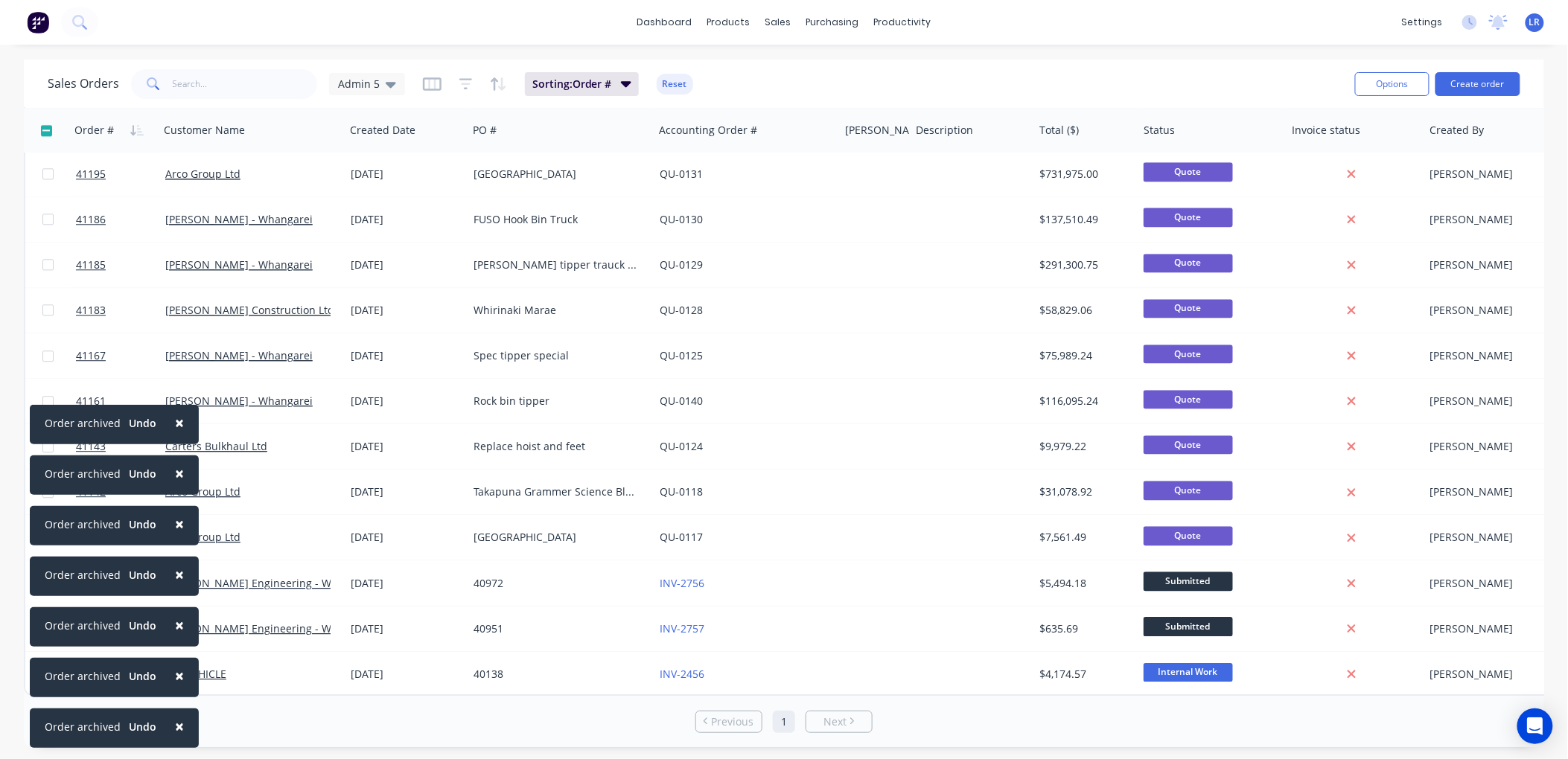
click at [181, 421] on button "×" at bounding box center [179, 422] width 38 height 36
click at [176, 467] on span "×" at bounding box center [180, 473] width 9 height 21
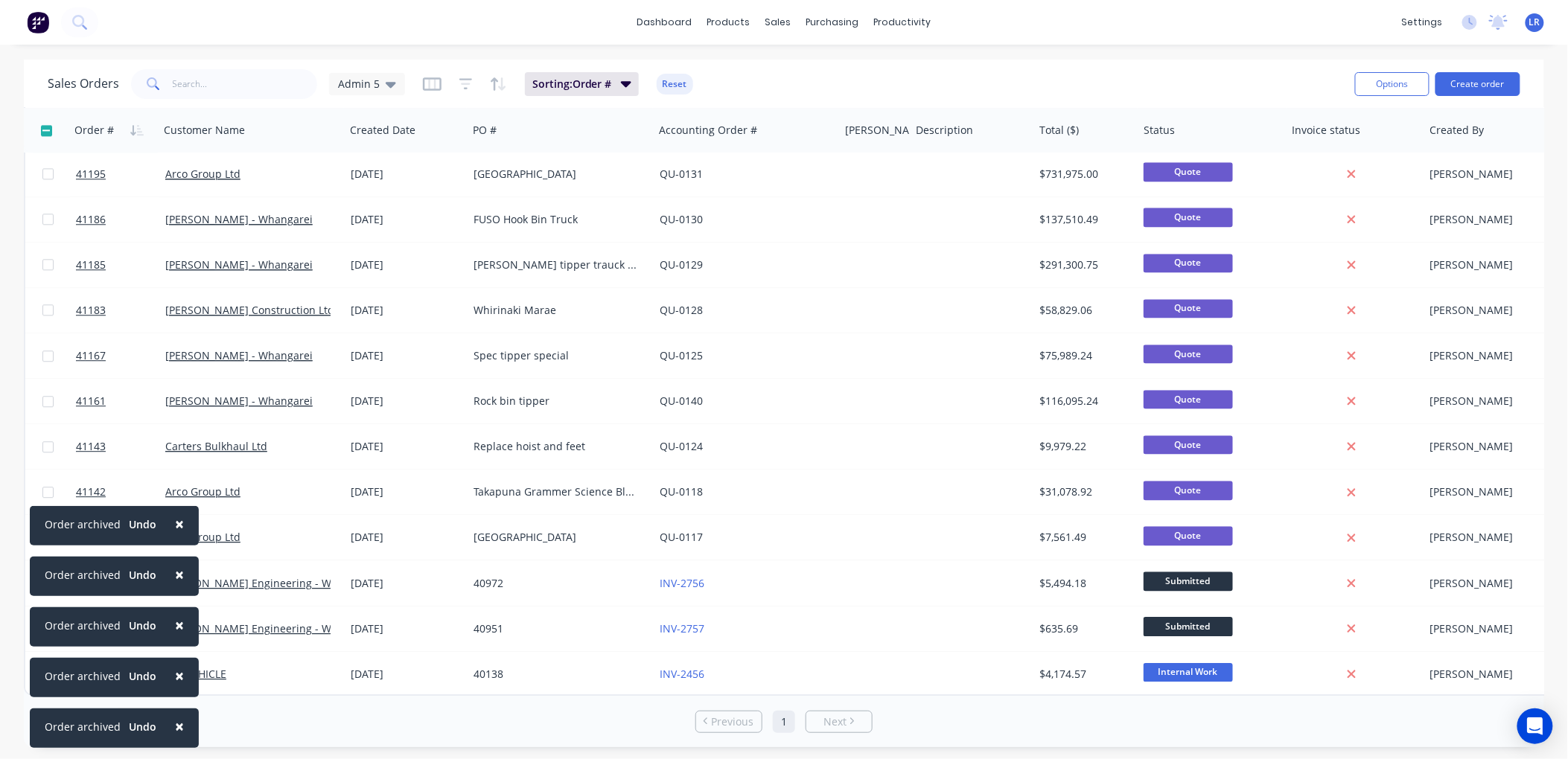
click at [176, 522] on span "×" at bounding box center [180, 524] width 9 height 21
click at [179, 569] on span "×" at bounding box center [180, 575] width 9 height 21
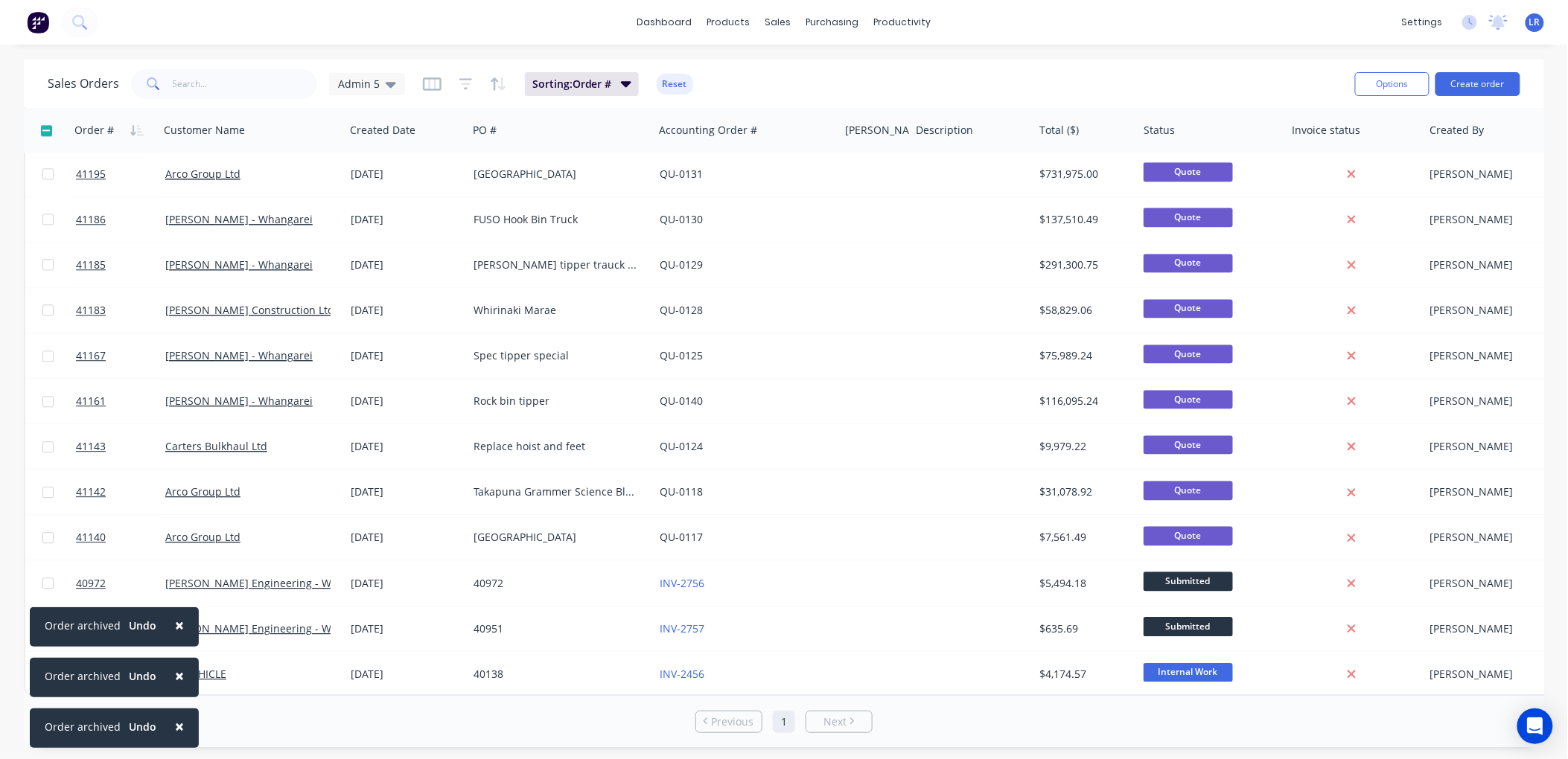
click at [176, 621] on span "×" at bounding box center [180, 625] width 9 height 21
click at [176, 673] on span "×" at bounding box center [180, 675] width 9 height 21
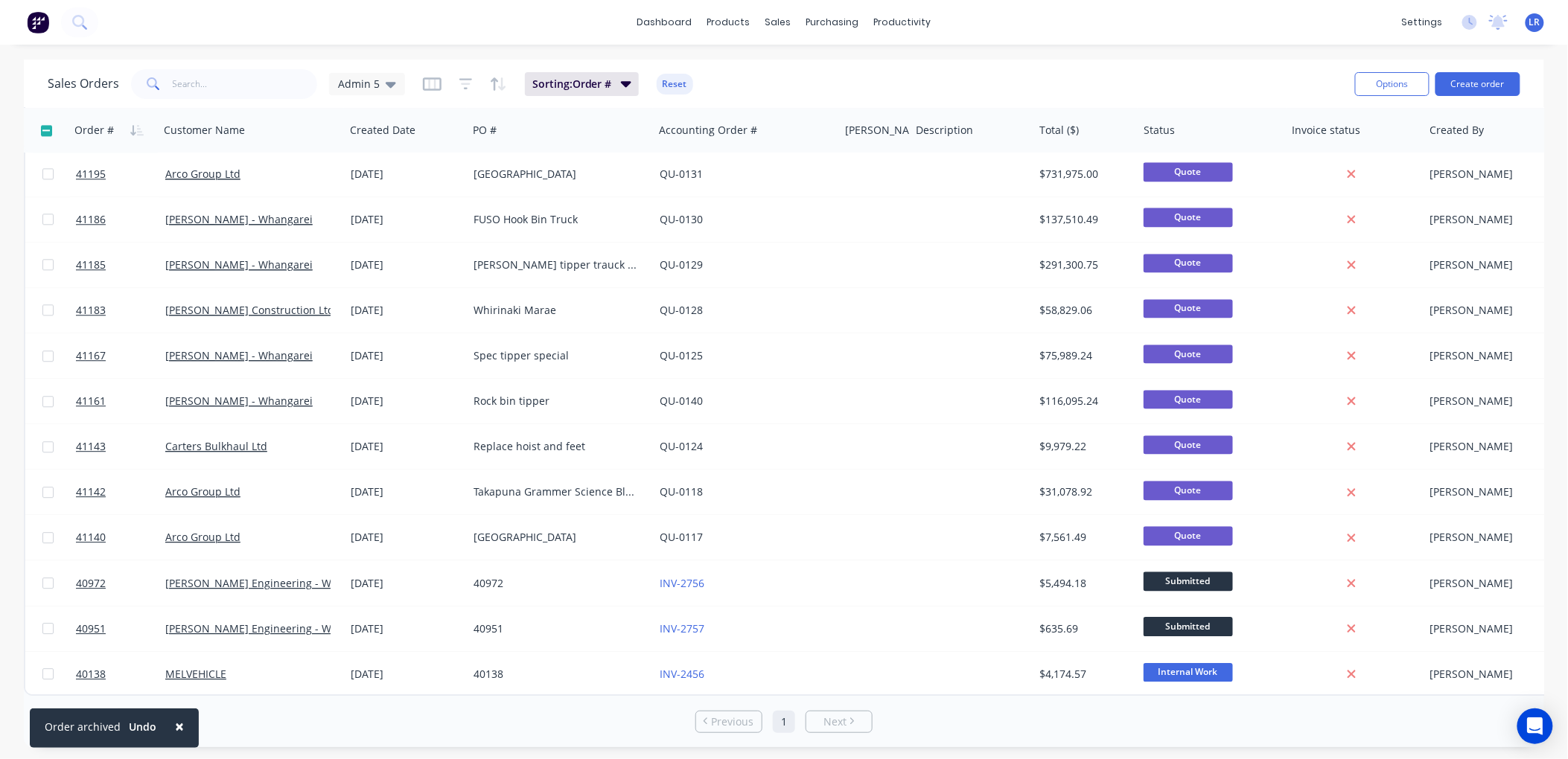
drag, startPoint x: 176, startPoint y: 720, endPoint x: 184, endPoint y: 696, distance: 25.3
click at [175, 720] on span "×" at bounding box center [180, 726] width 9 height 21
click at [652, 18] on link "dashboard" at bounding box center [664, 22] width 70 height 22
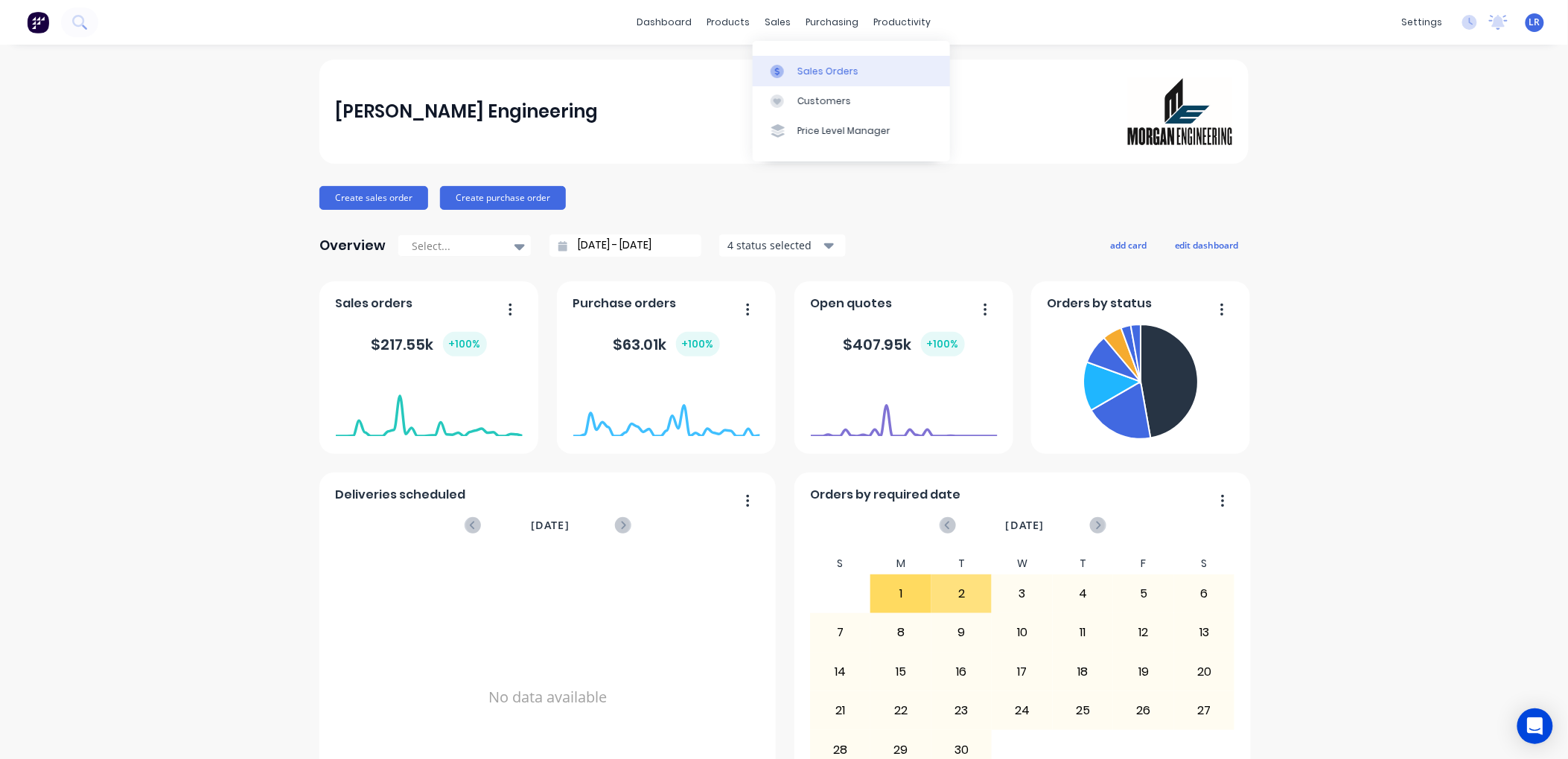
click at [818, 70] on div "Sales Orders" at bounding box center [828, 71] width 61 height 14
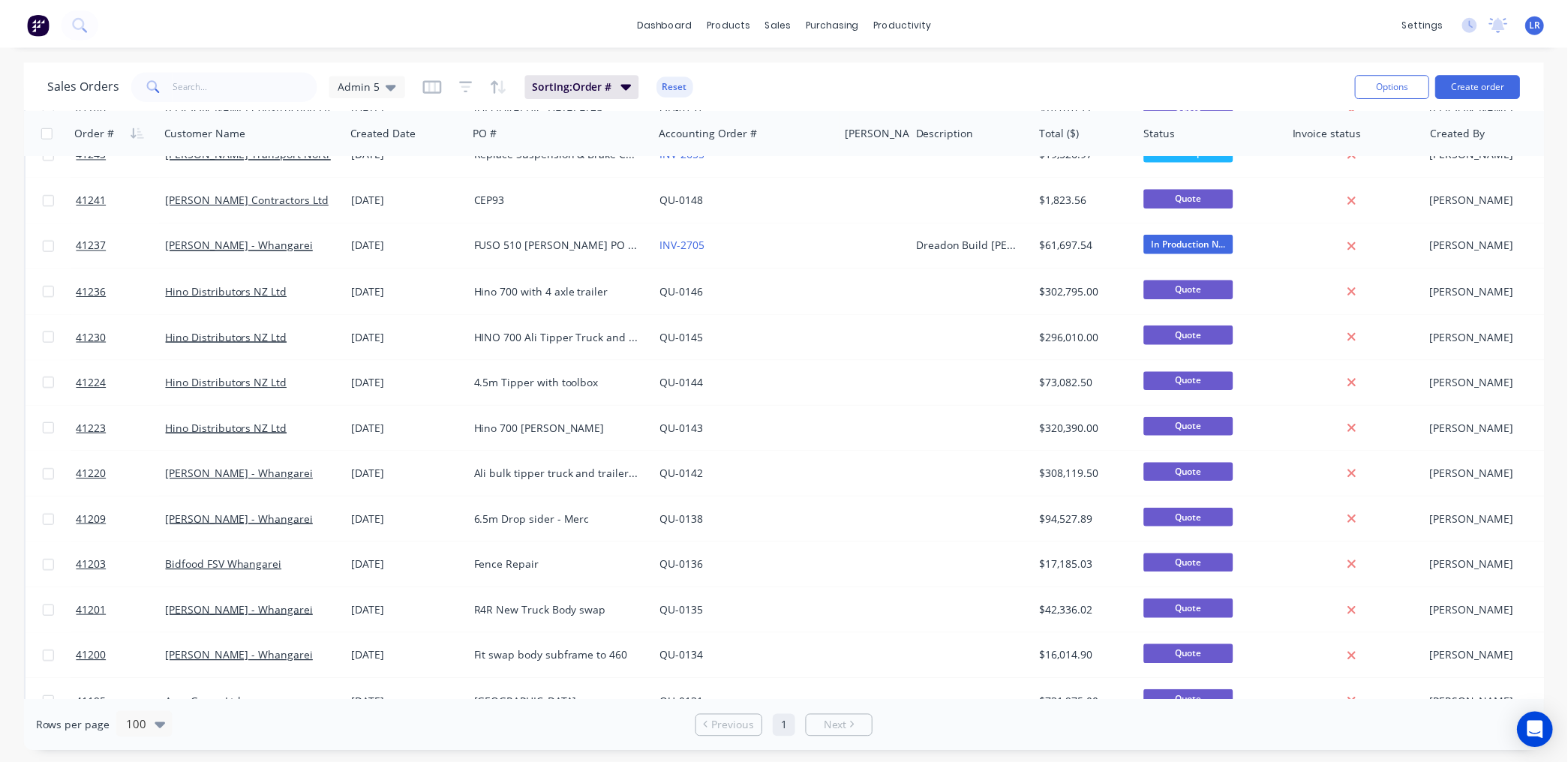
scroll to position [3251, 0]
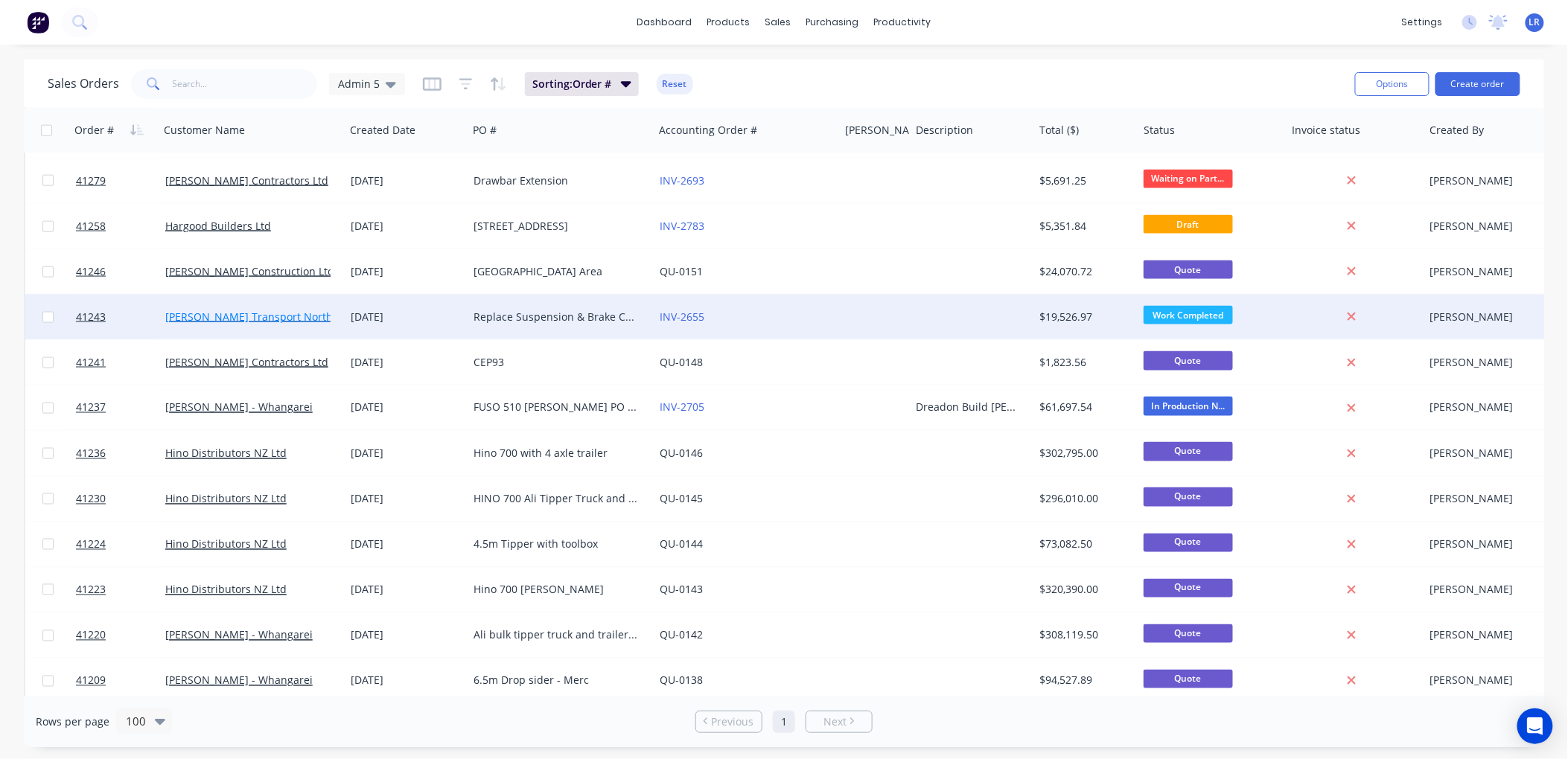
click at [242, 314] on link "[PERSON_NAME] Transport Northland" at bounding box center [260, 317] width 190 height 15
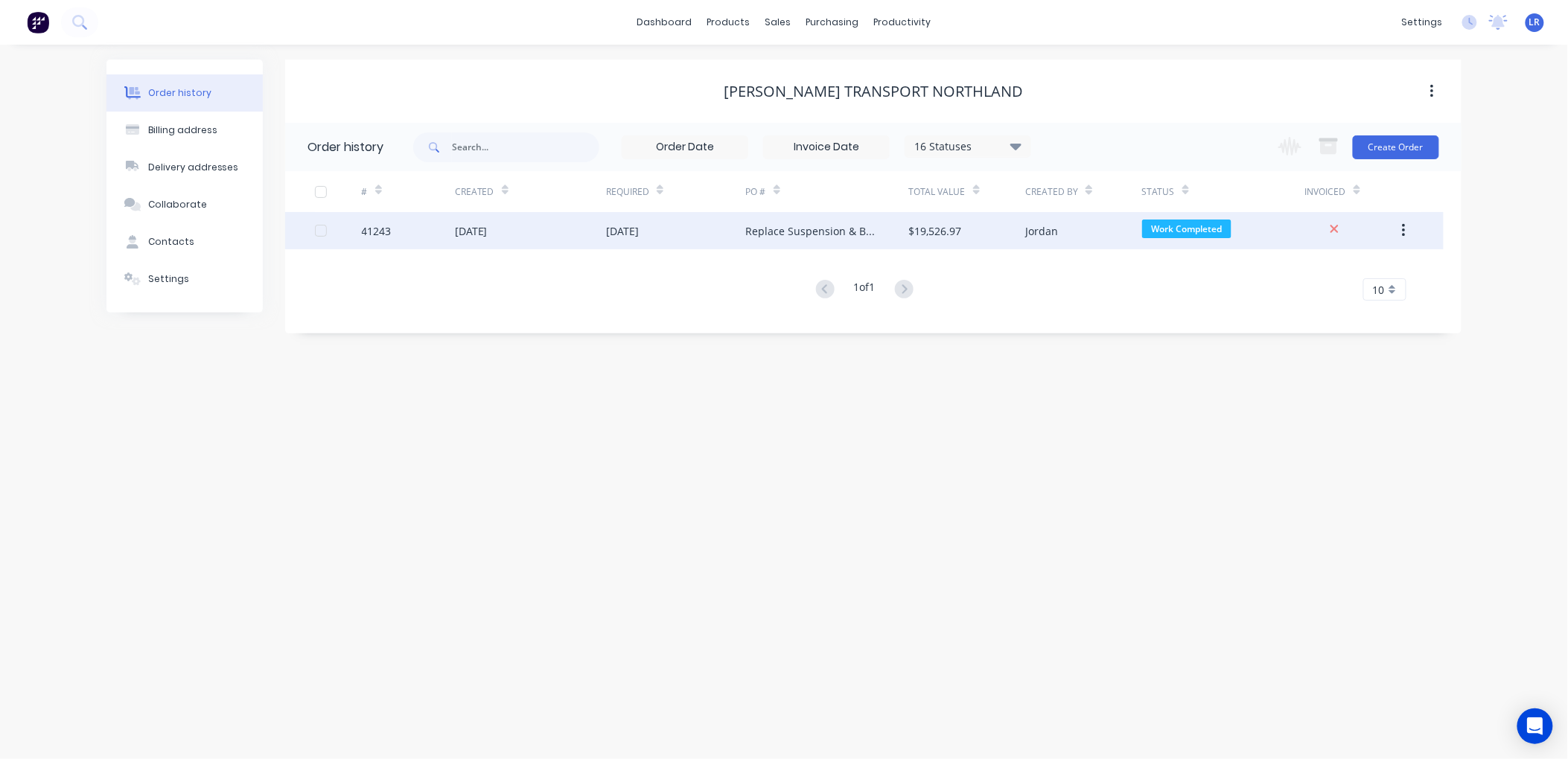
click at [451, 229] on div "41243" at bounding box center [409, 231] width 93 height 37
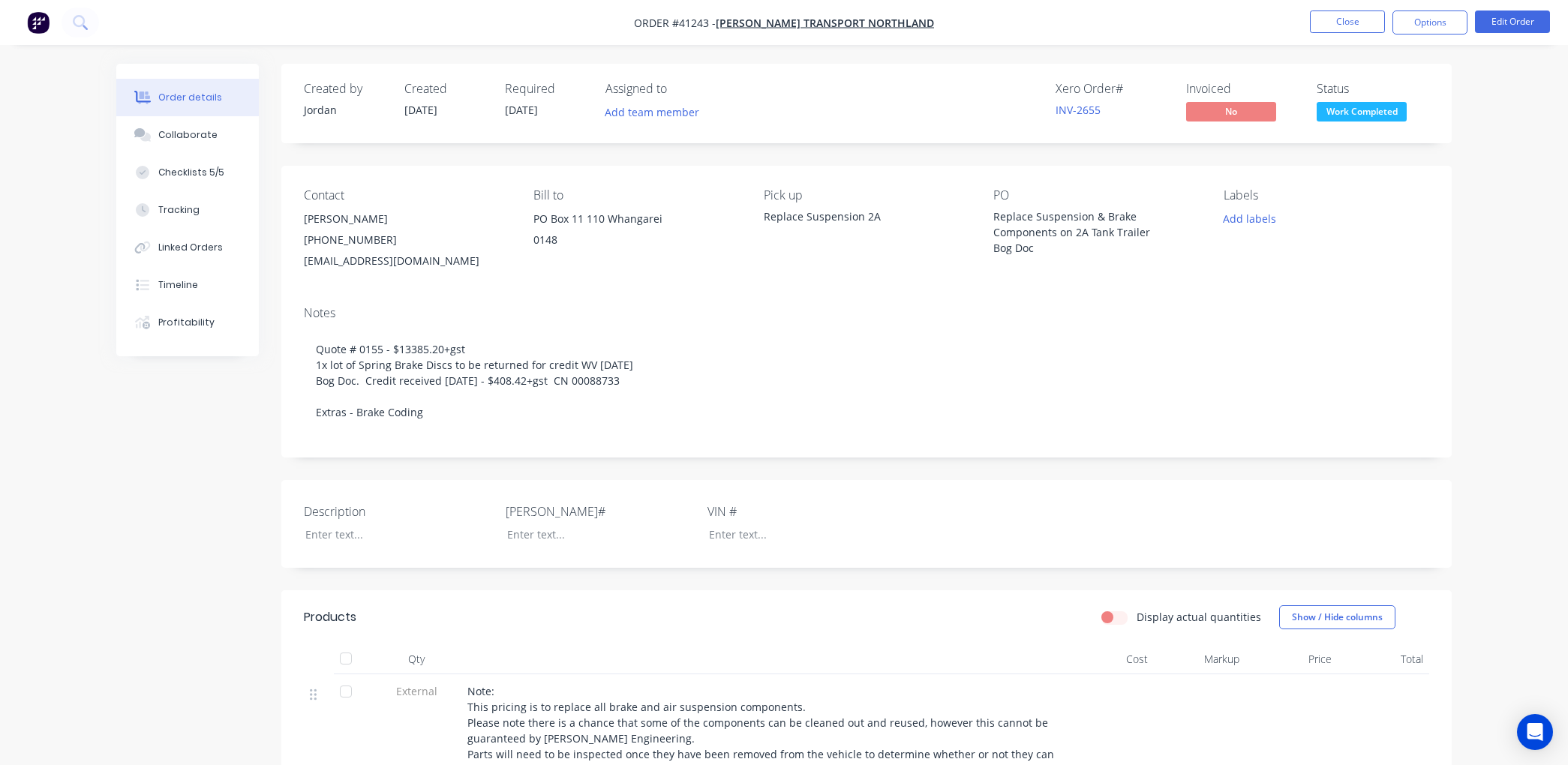
click at [1389, 27] on ul "Close Options Edit Order" at bounding box center [1430, 22] width 276 height 24
drag, startPoint x: 855, startPoint y: 566, endPoint x: 855, endPoint y: 596, distance: 30.0
click at [1356, 18] on button "Close" at bounding box center [1348, 21] width 75 height 22
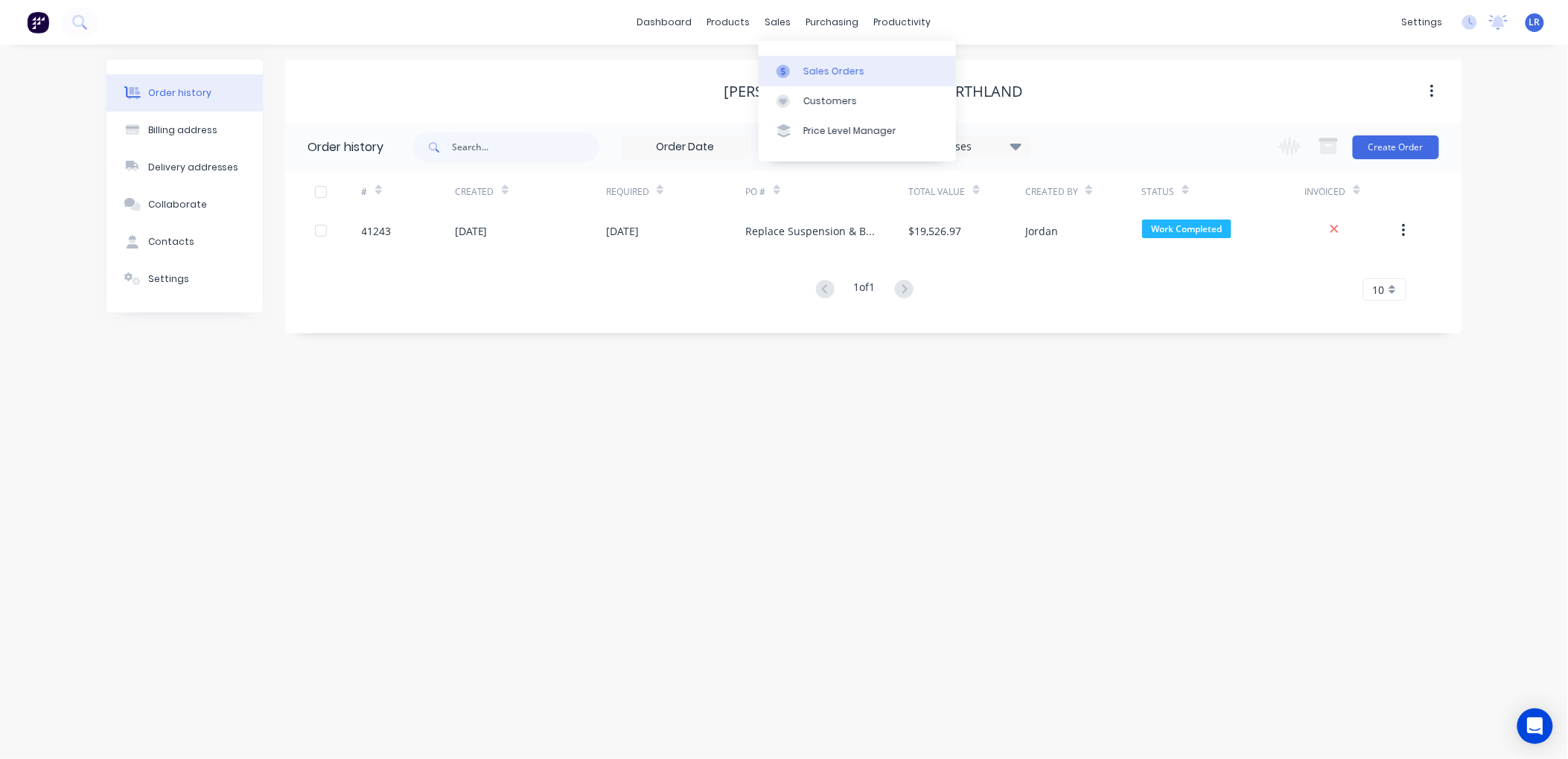
click at [799, 63] on link "Sales Orders" at bounding box center [857, 70] width 197 height 30
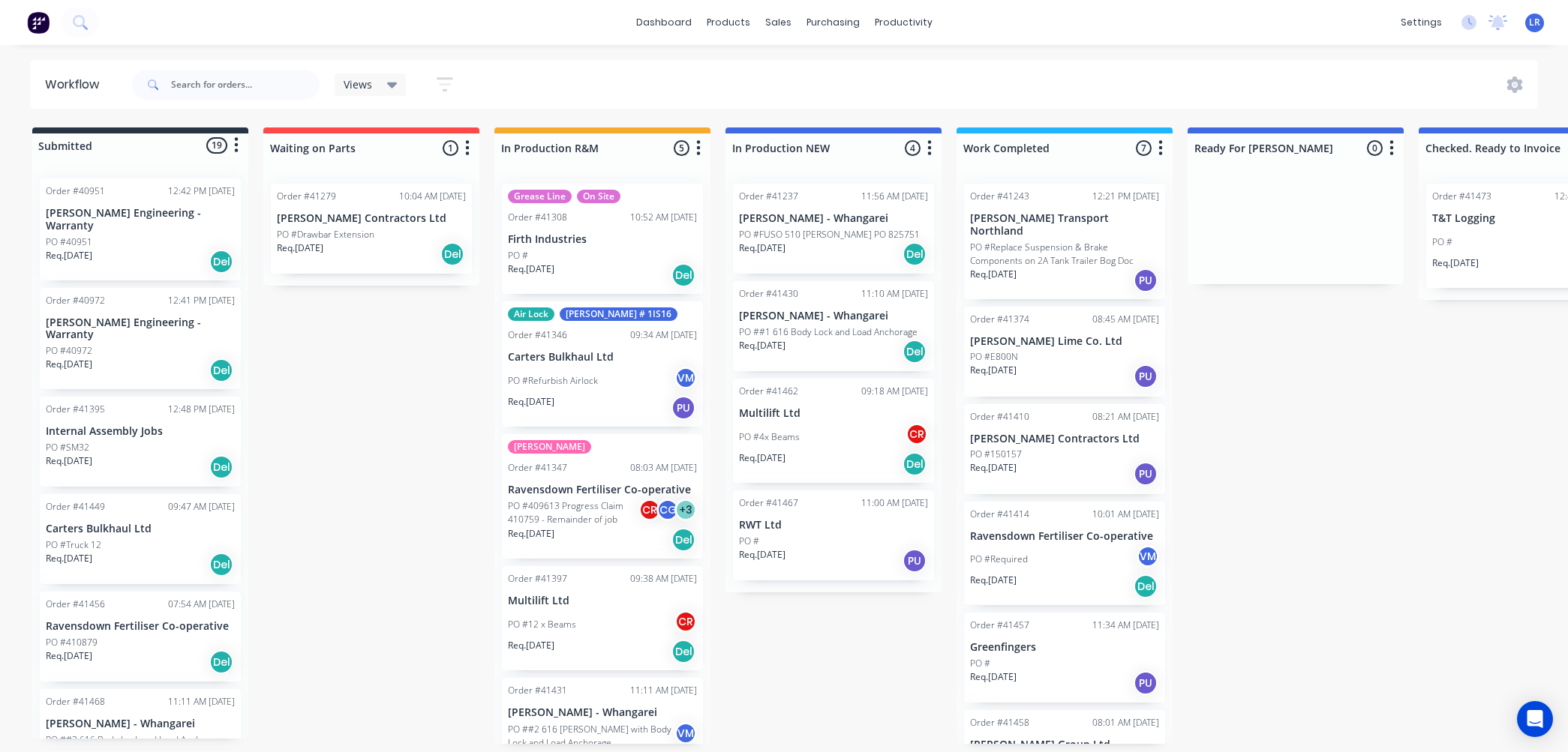
click at [1532, 17] on span "LR" at bounding box center [1535, 22] width 11 height 14
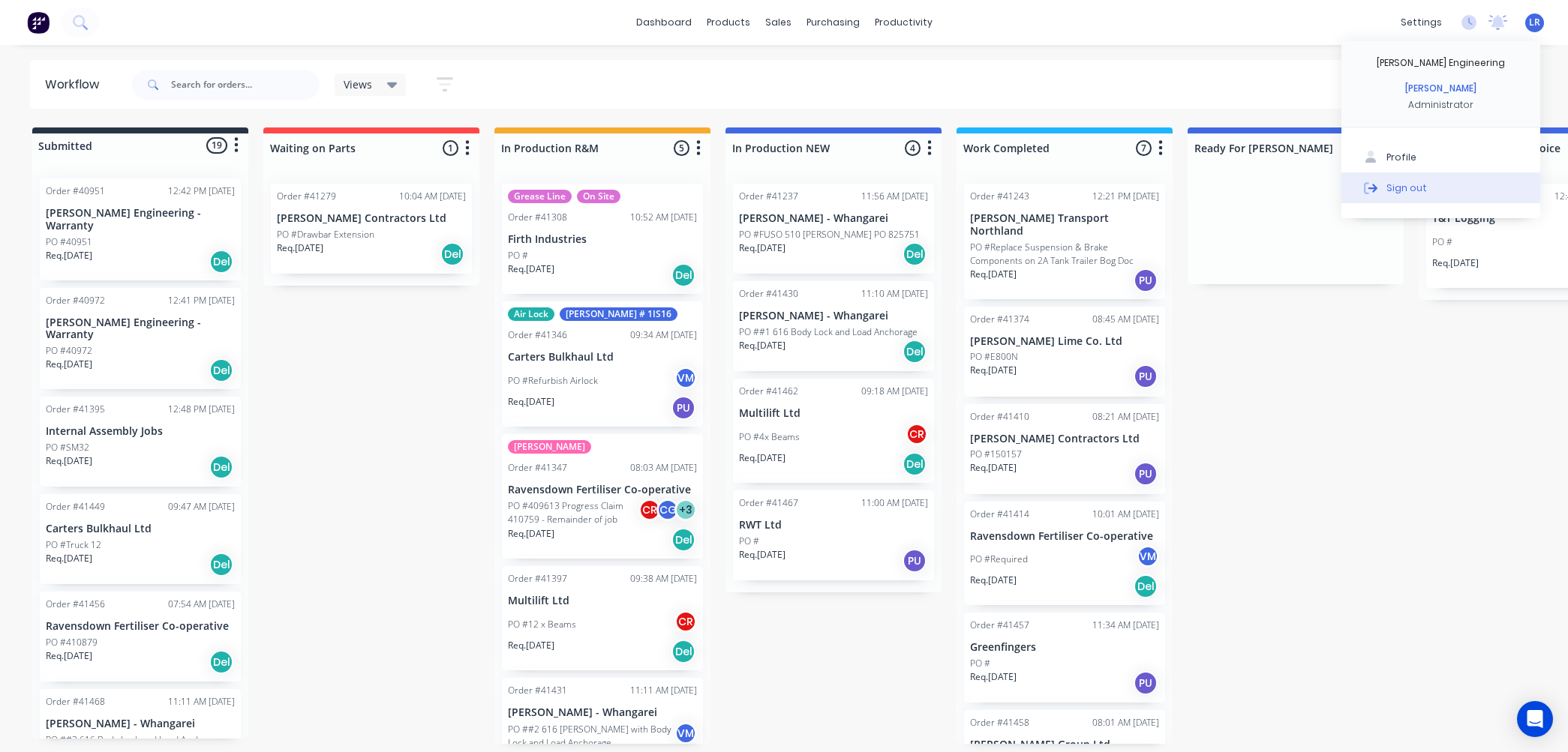
click at [1406, 189] on div "Sign out" at bounding box center [1407, 188] width 40 height 14
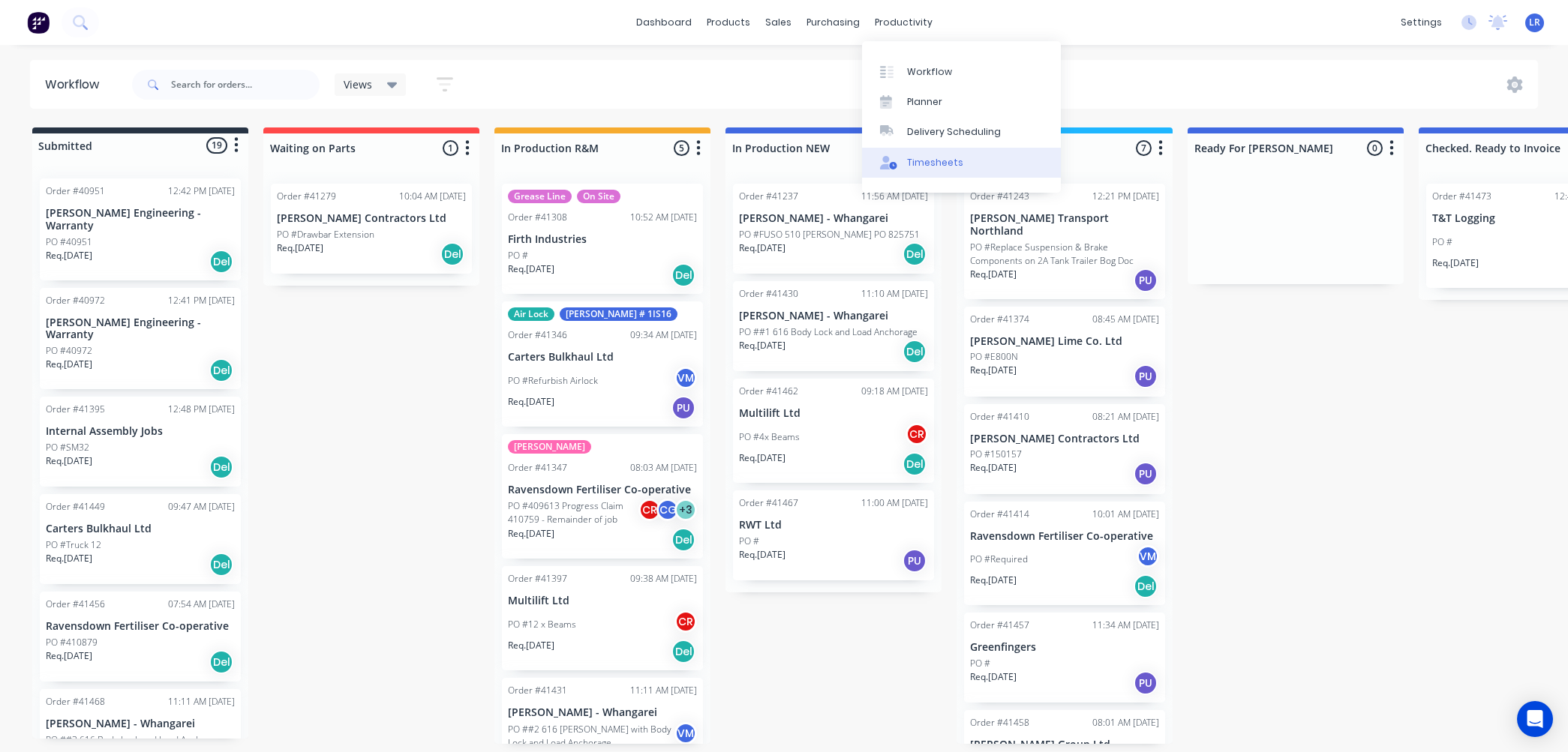
click at [915, 160] on div "Timesheets" at bounding box center [935, 163] width 56 height 14
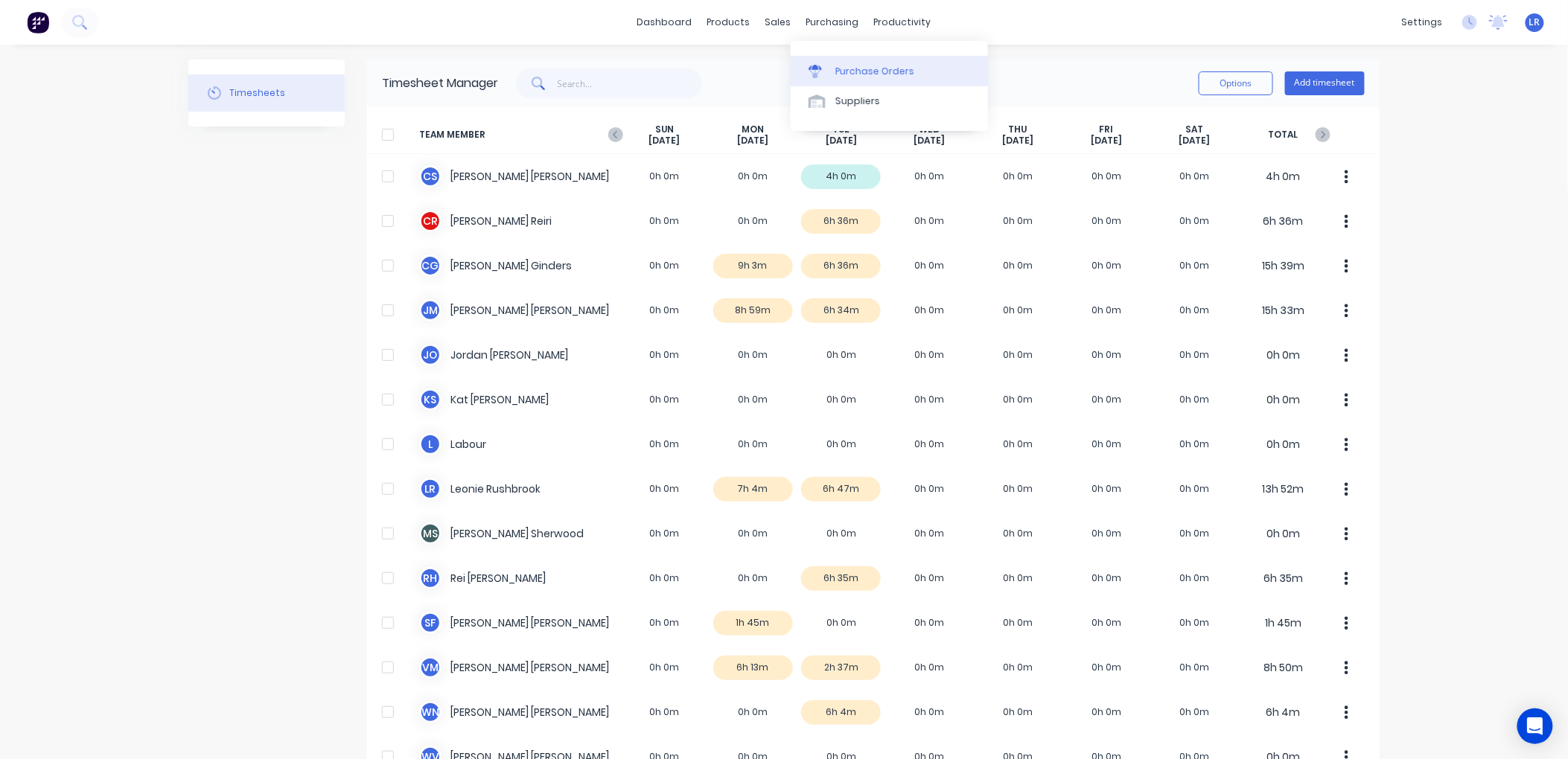
click at [853, 69] on div "Purchase Orders" at bounding box center [875, 71] width 78 height 14
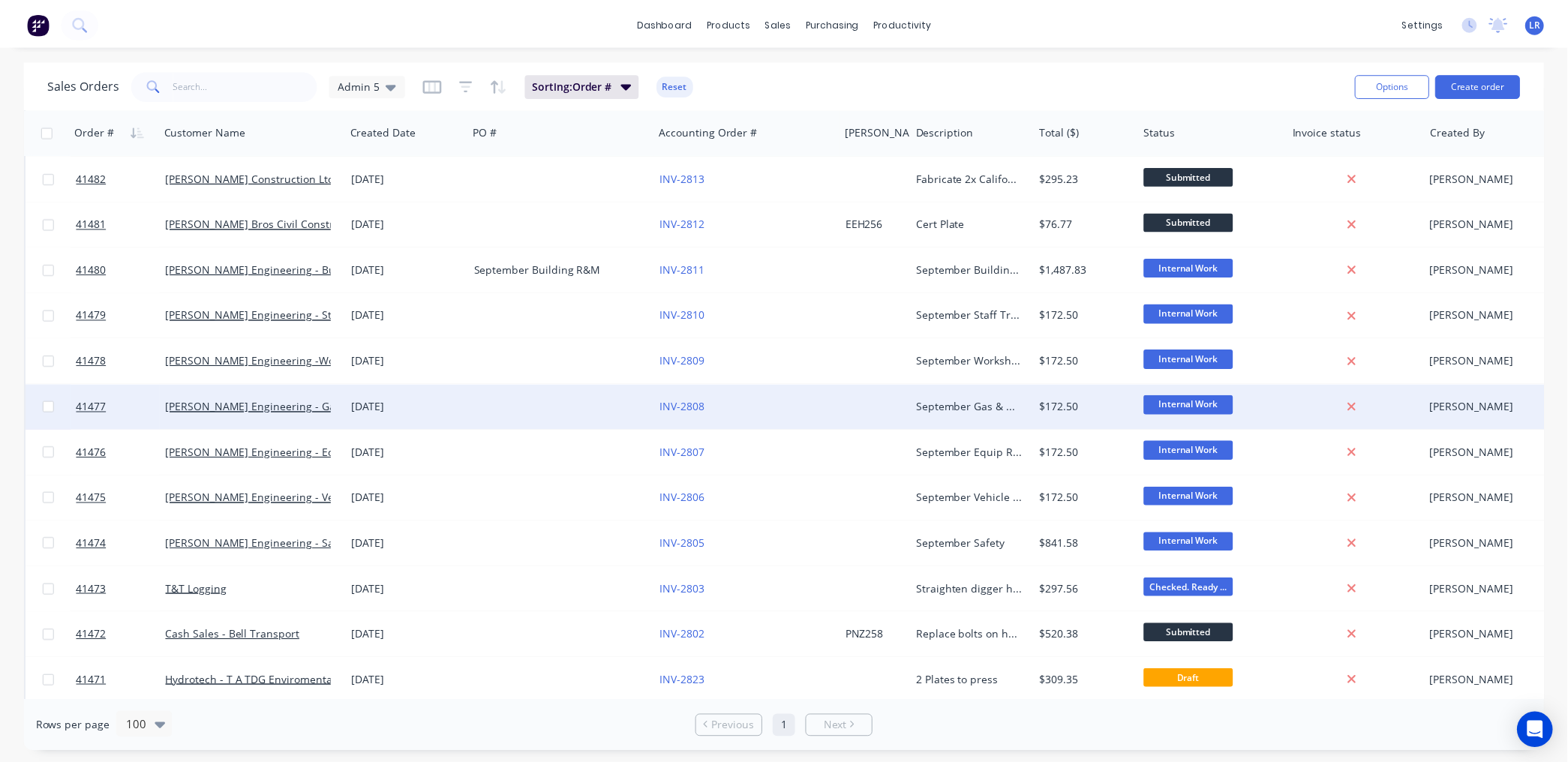
scroll to position [417, 0]
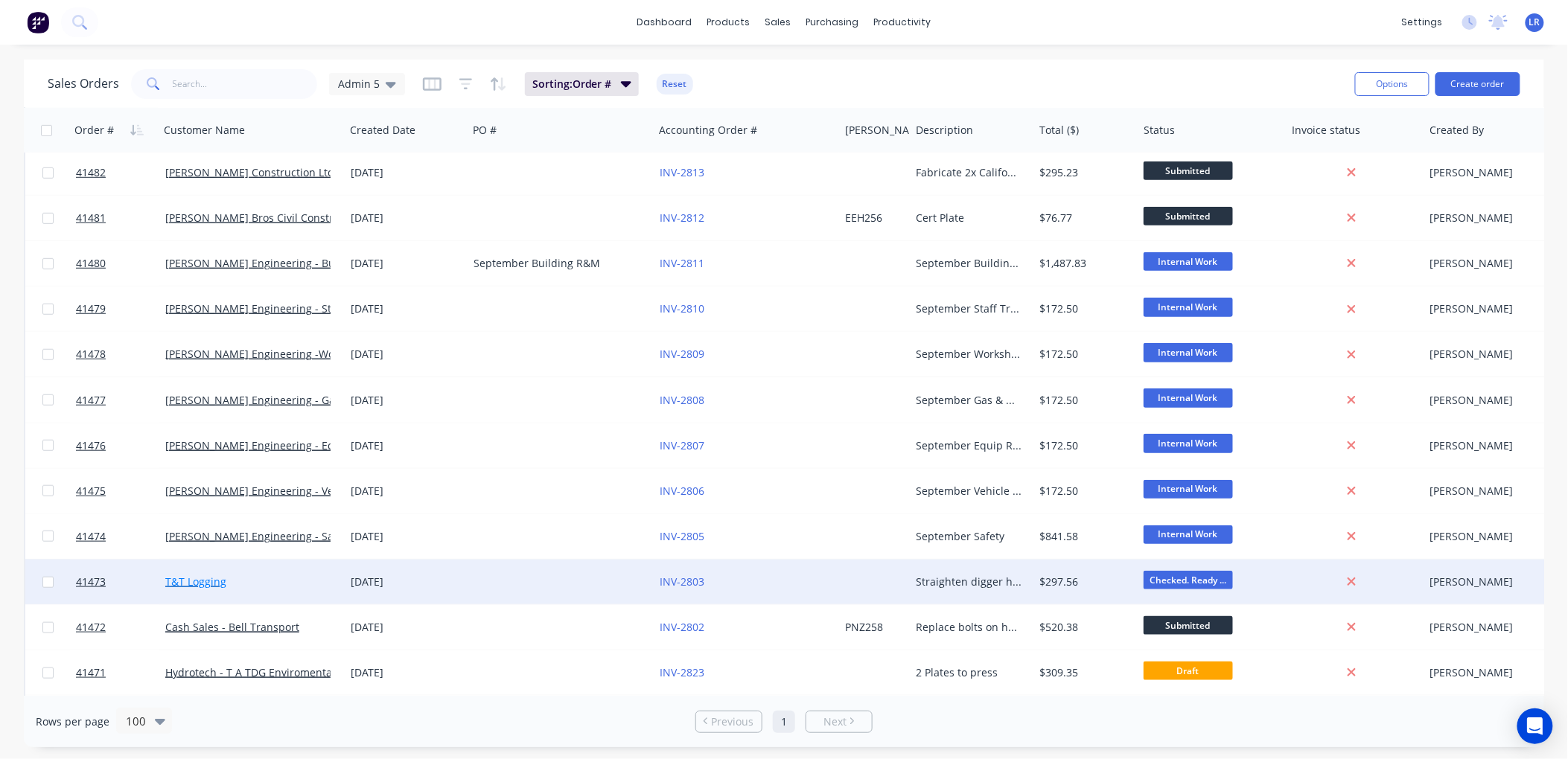
click at [216, 582] on link "T&T Logging" at bounding box center [195, 582] width 61 height 15
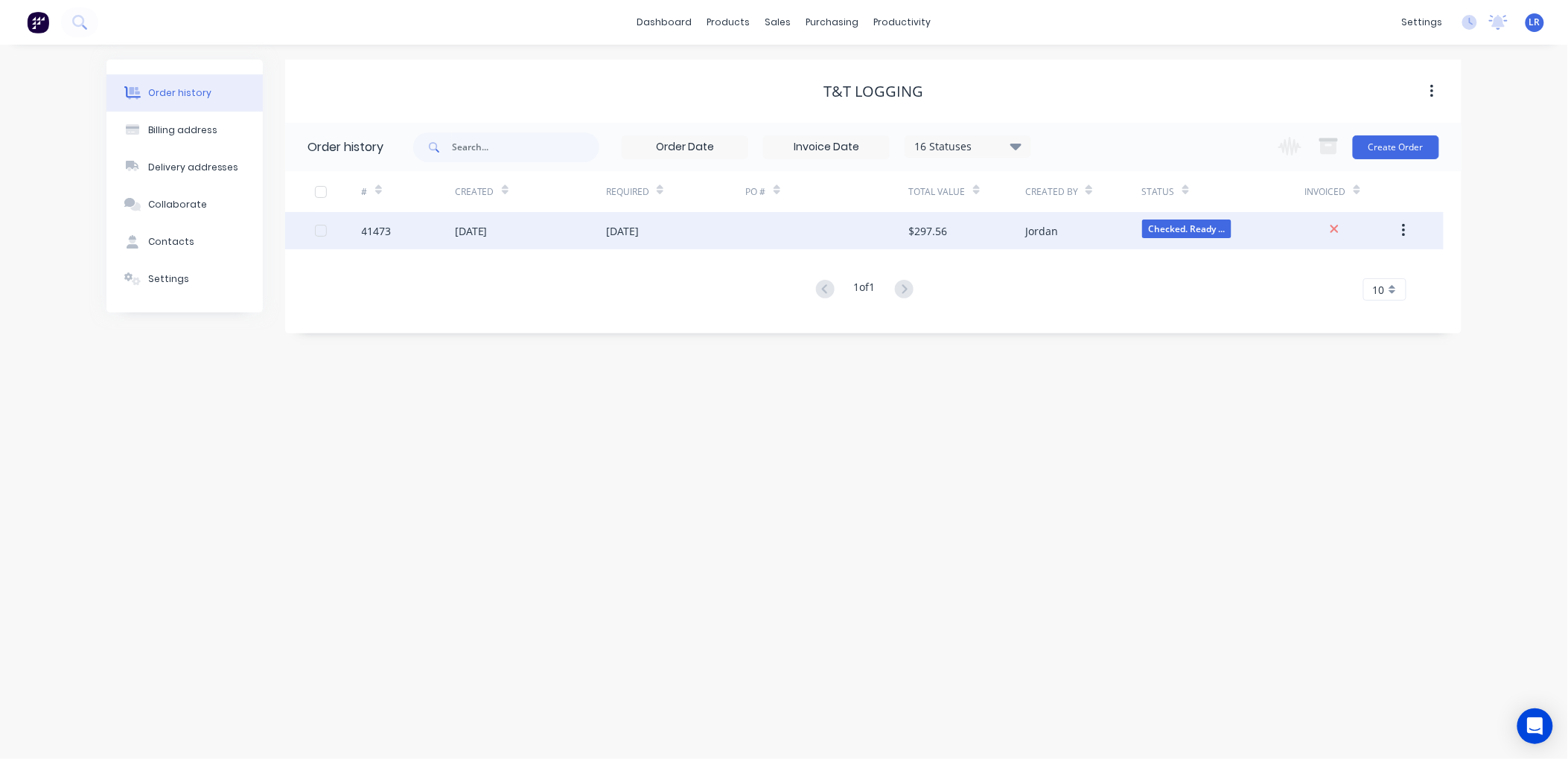
click at [391, 224] on div "41473" at bounding box center [377, 231] width 30 height 16
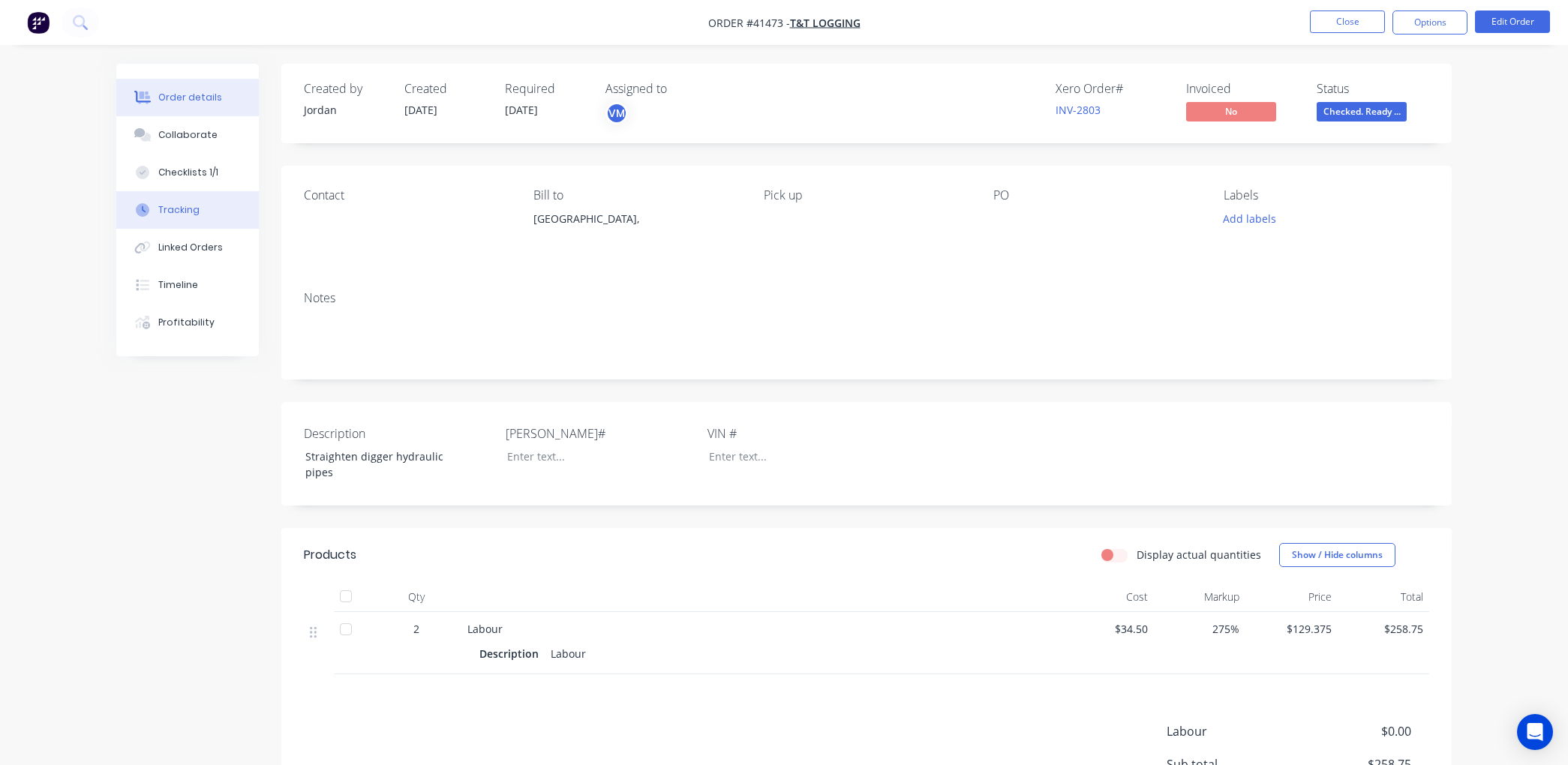
click at [195, 210] on div "Tracking" at bounding box center [178, 210] width 41 height 14
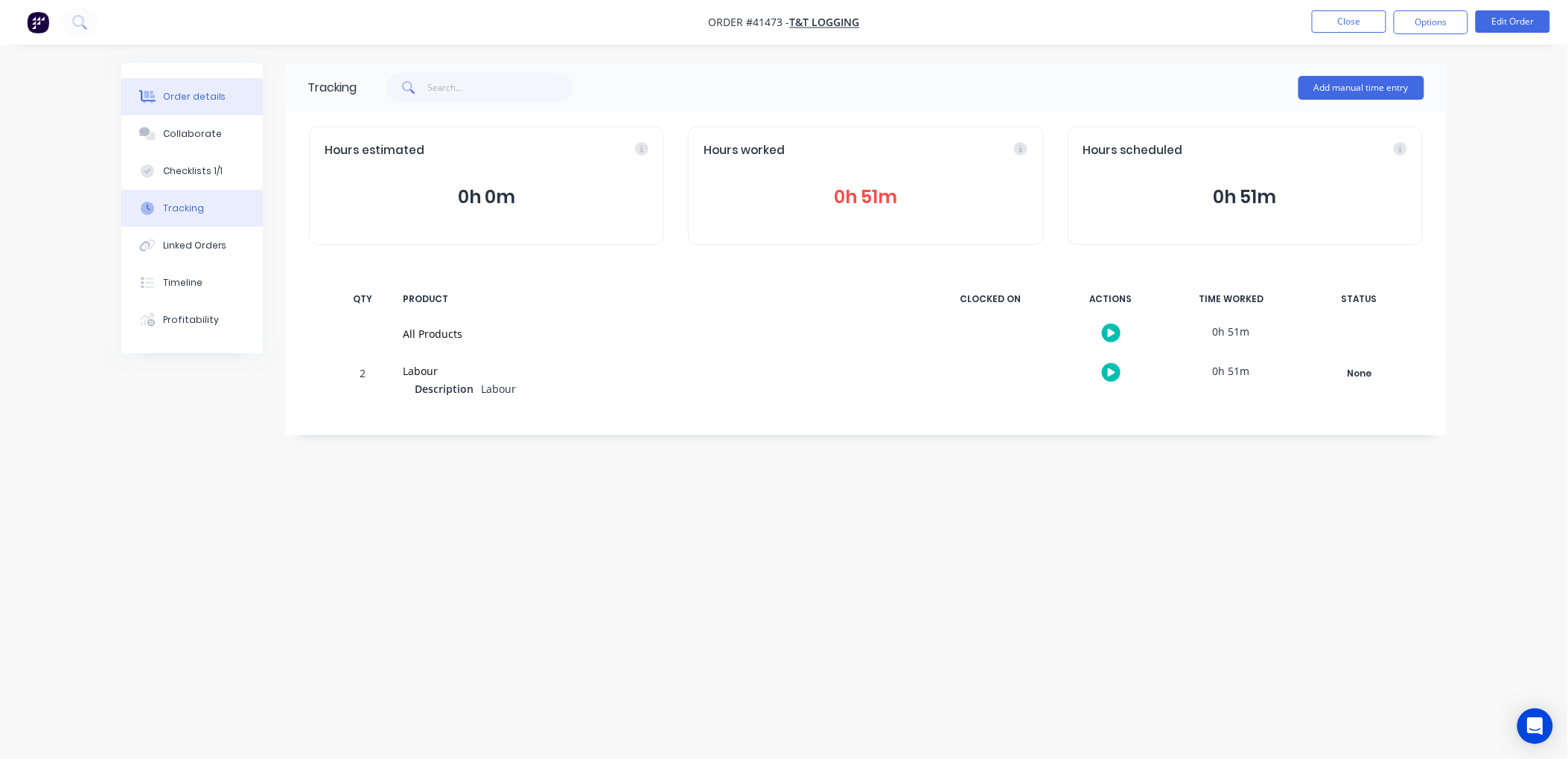
click at [197, 93] on div "Order details" at bounding box center [194, 97] width 63 height 14
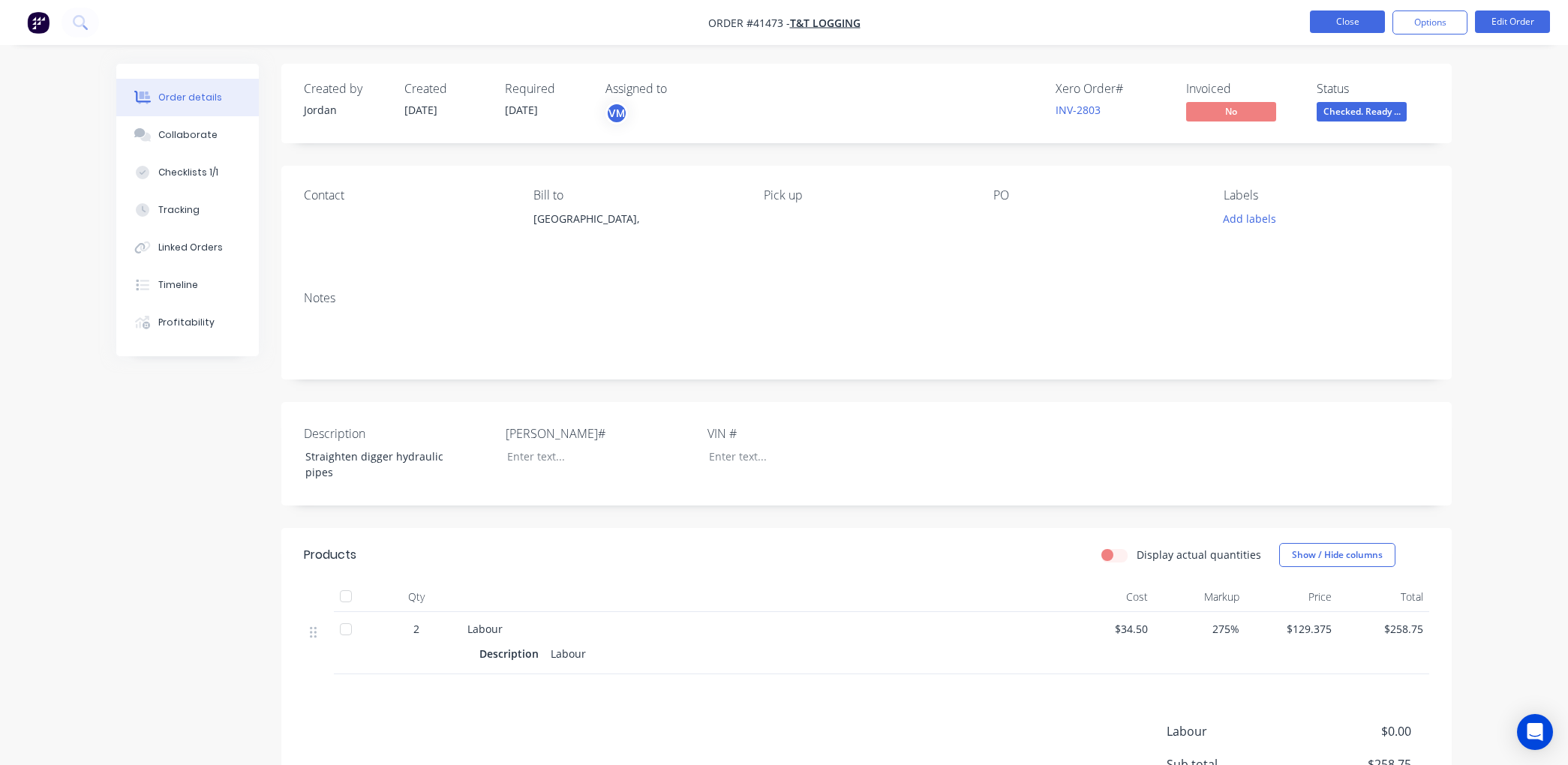
click at [1373, 17] on button "Close" at bounding box center [1348, 21] width 75 height 22
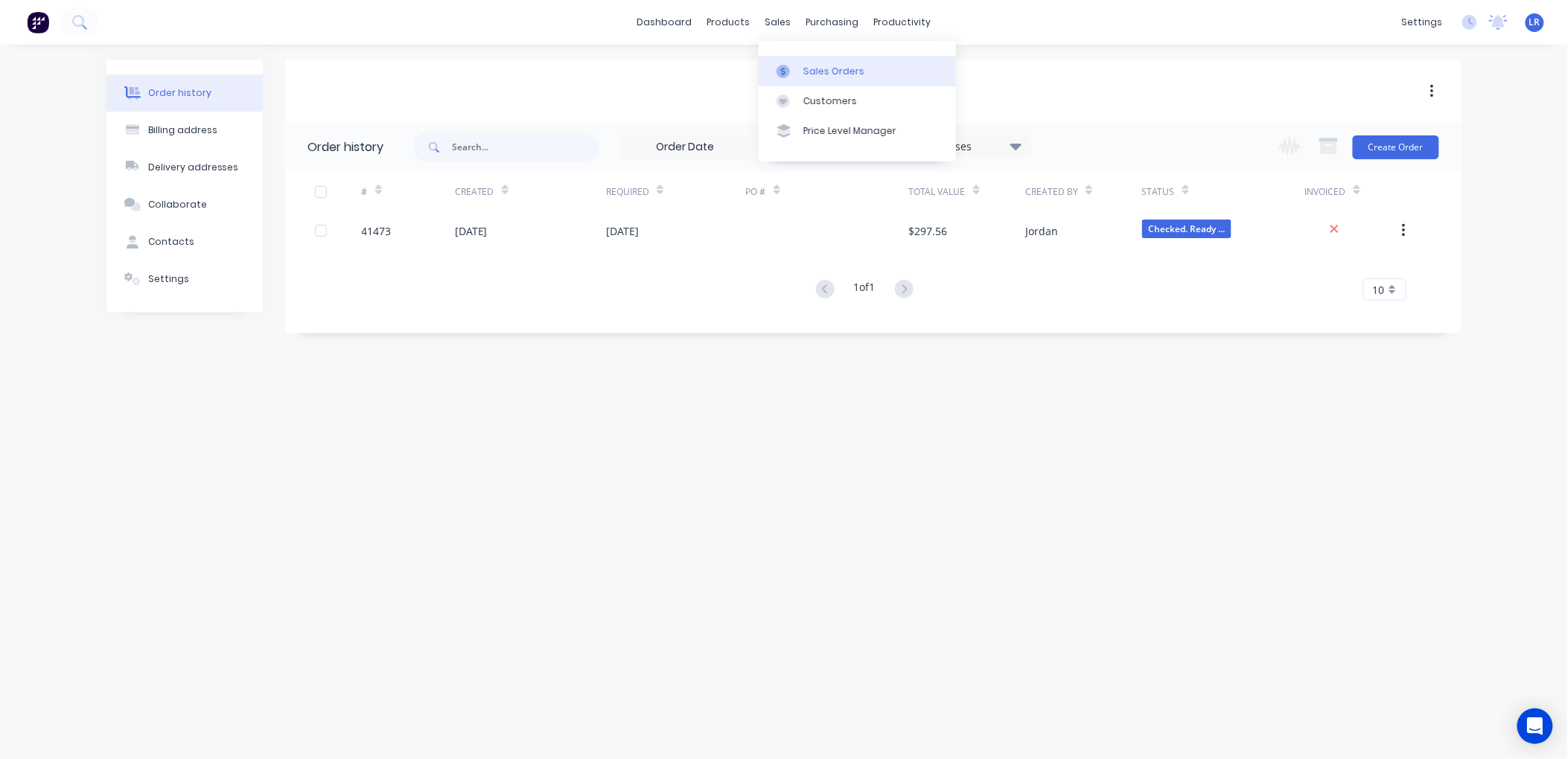
click at [807, 65] on div "Sales Orders" at bounding box center [833, 71] width 61 height 14
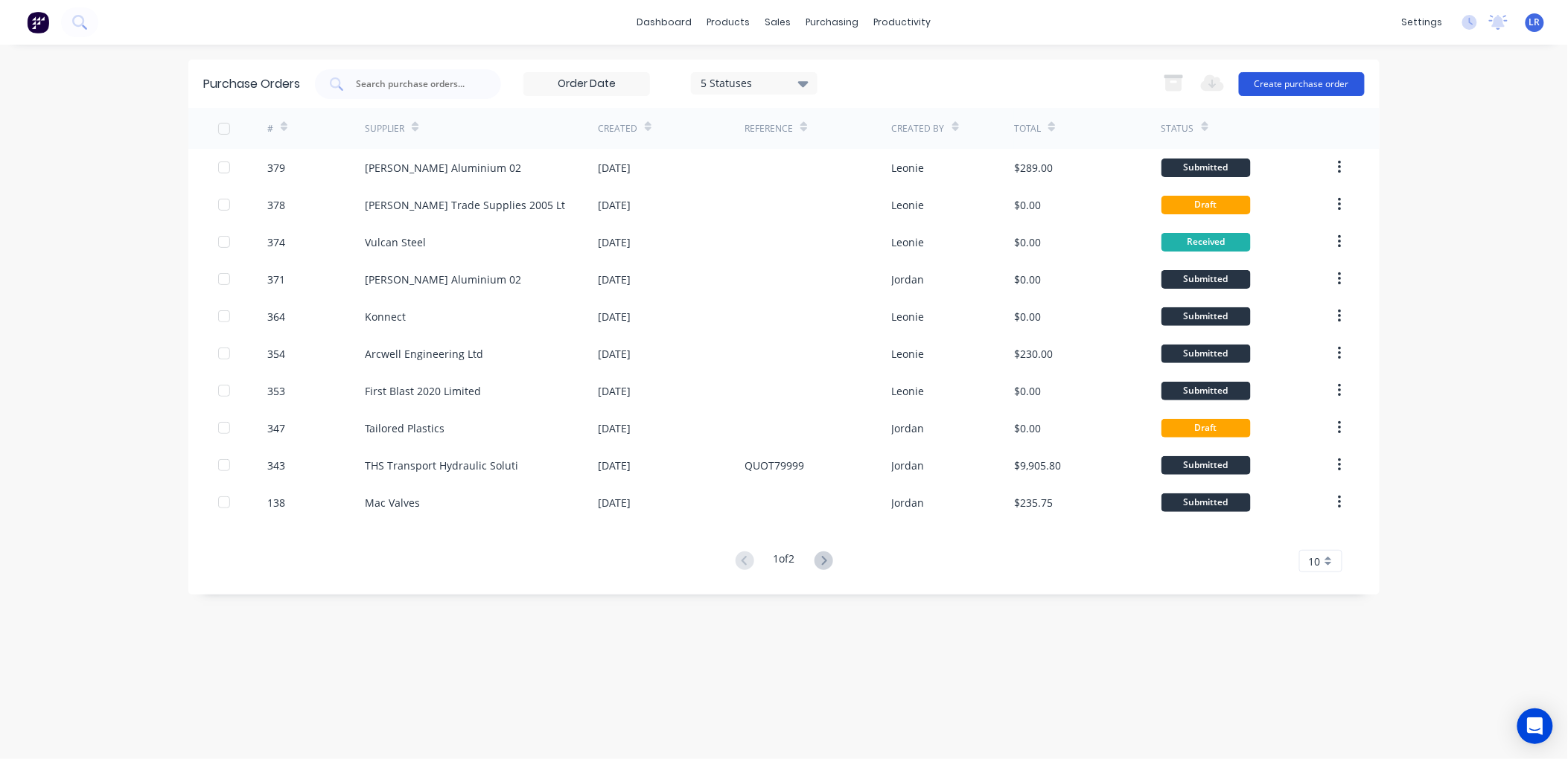
click at [1275, 79] on button "Create purchase order" at bounding box center [1302, 84] width 126 height 24
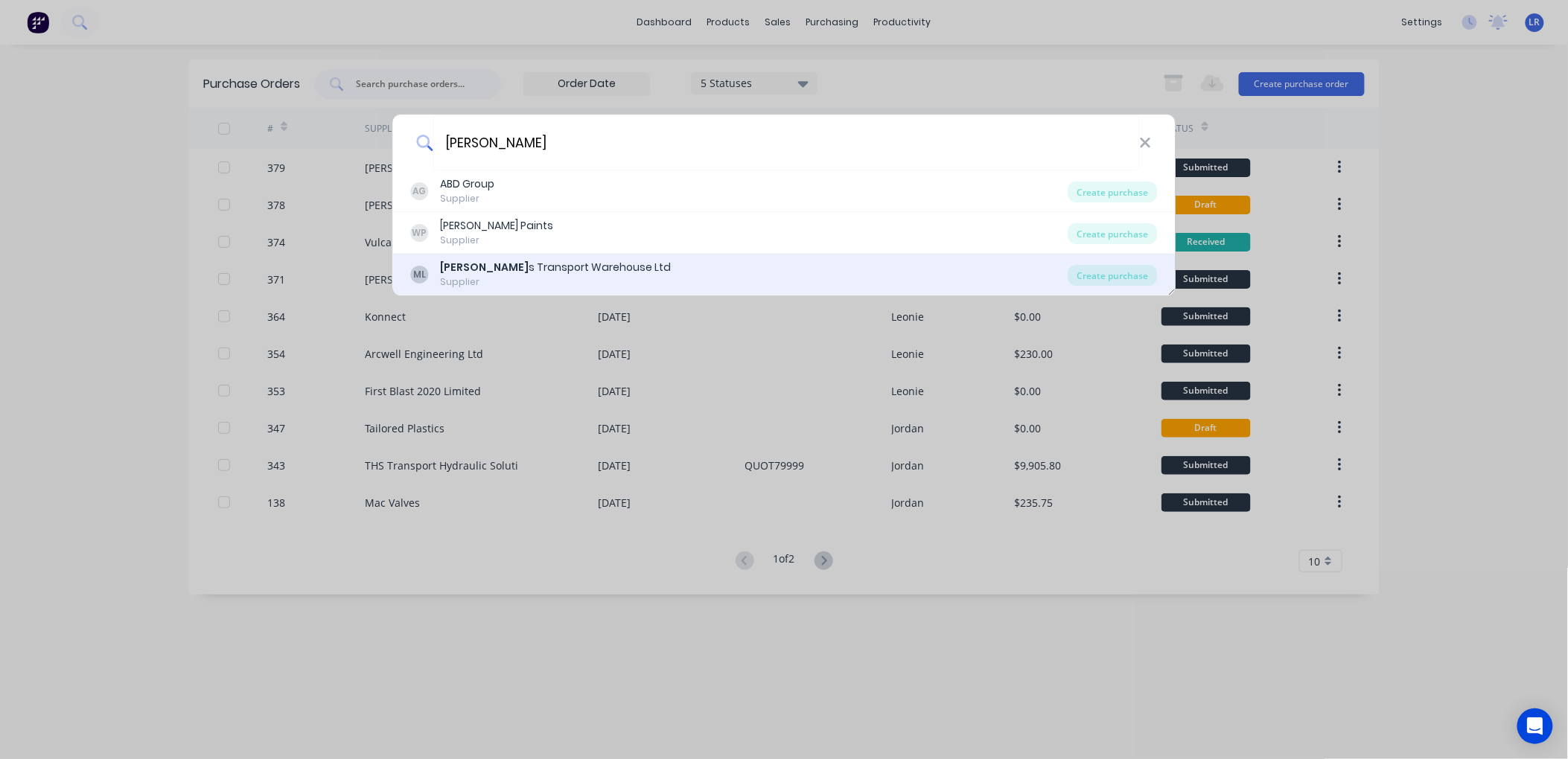
type input "[PERSON_NAME]"
click at [447, 273] on b "Mike" at bounding box center [485, 267] width 89 height 15
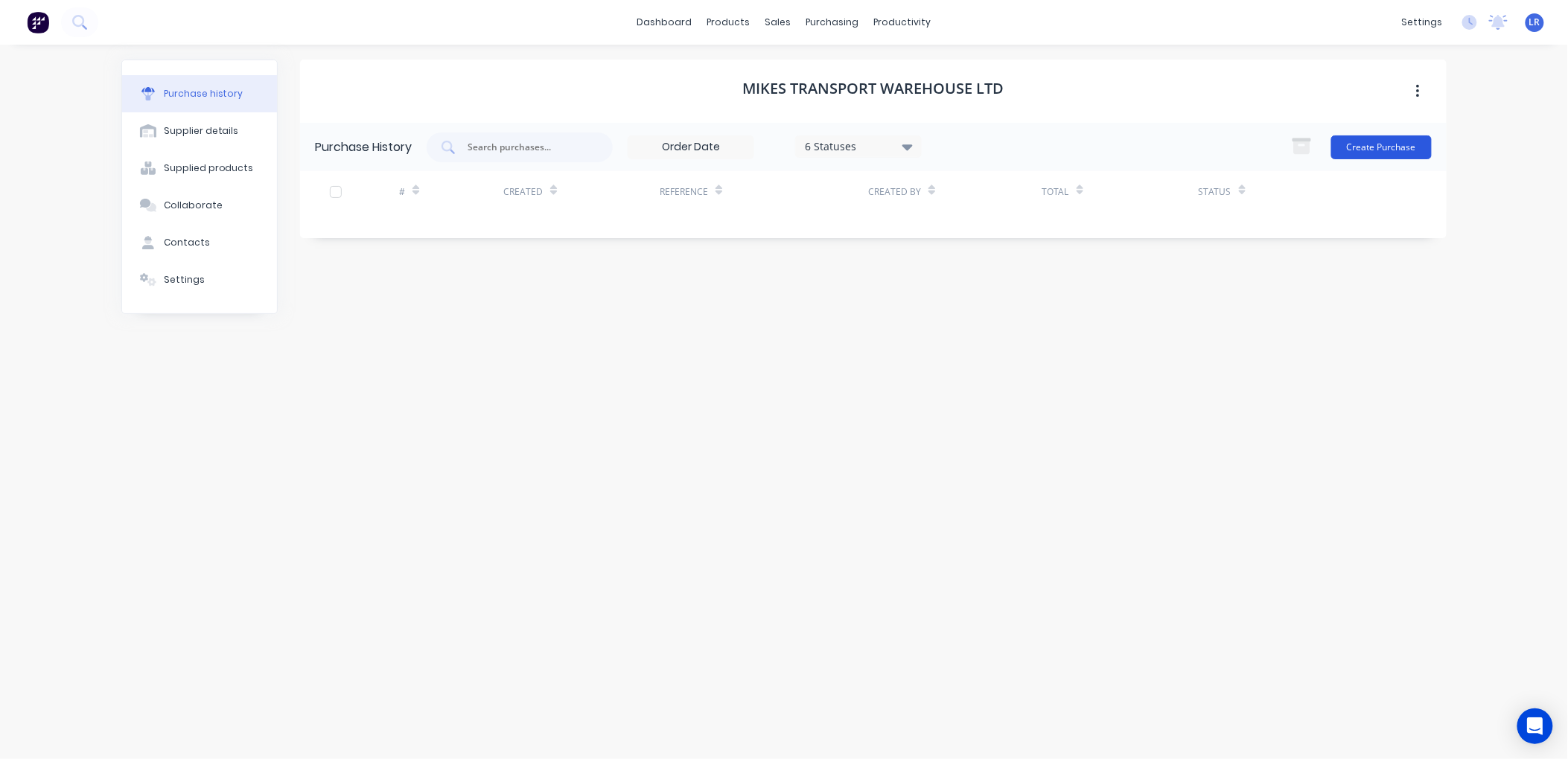
click at [1380, 141] on button "Create Purchase" at bounding box center [1382, 148] width 100 height 24
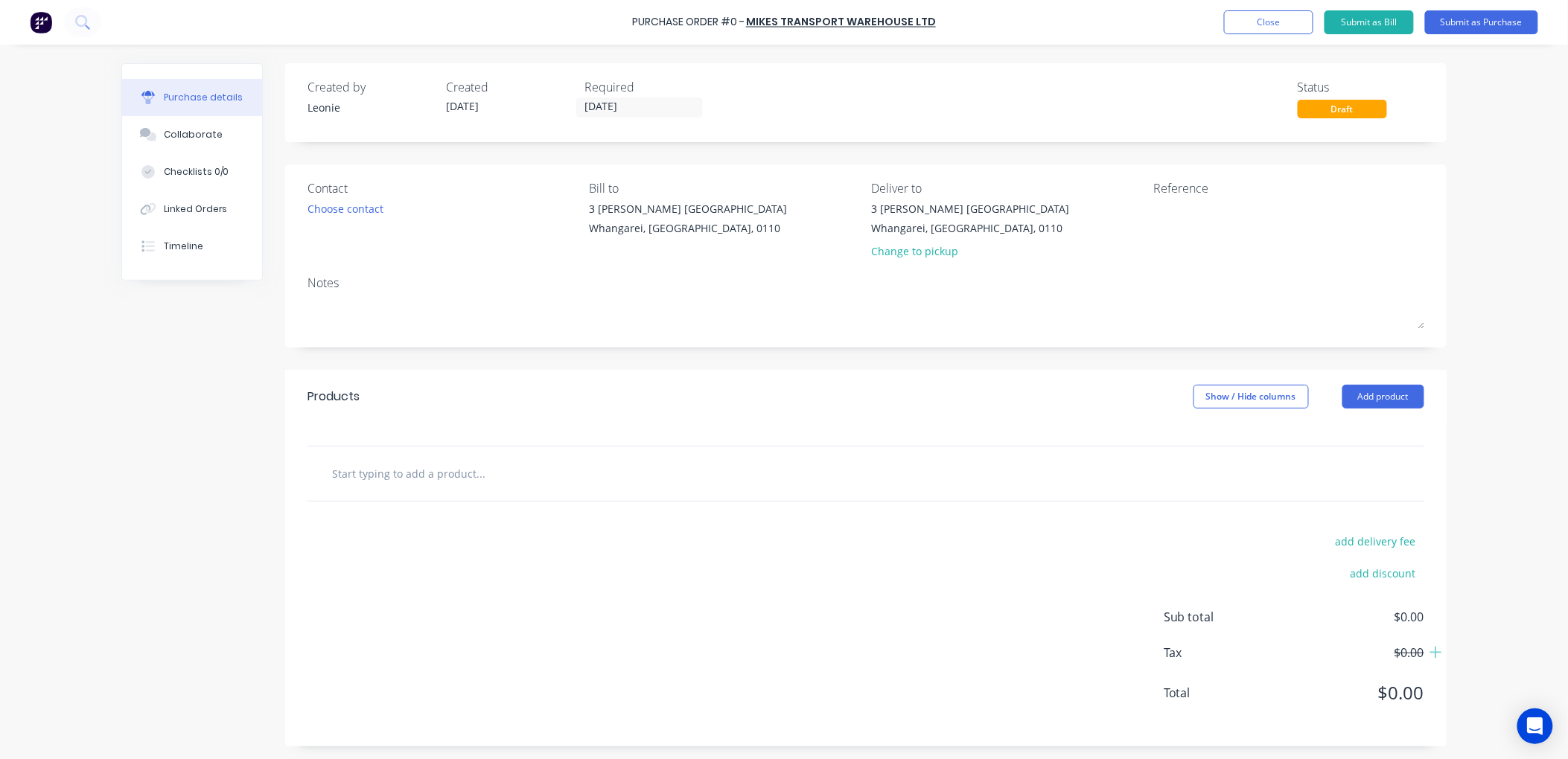
click at [417, 473] on input "text" at bounding box center [480, 473] width 298 height 30
type input "TRA-031 Spring Mono"
click at [939, 467] on div "TRA-031 Spring Mono Add TRA-031 Spring Mono to order No results found" at bounding box center [866, 473] width 1093 height 30
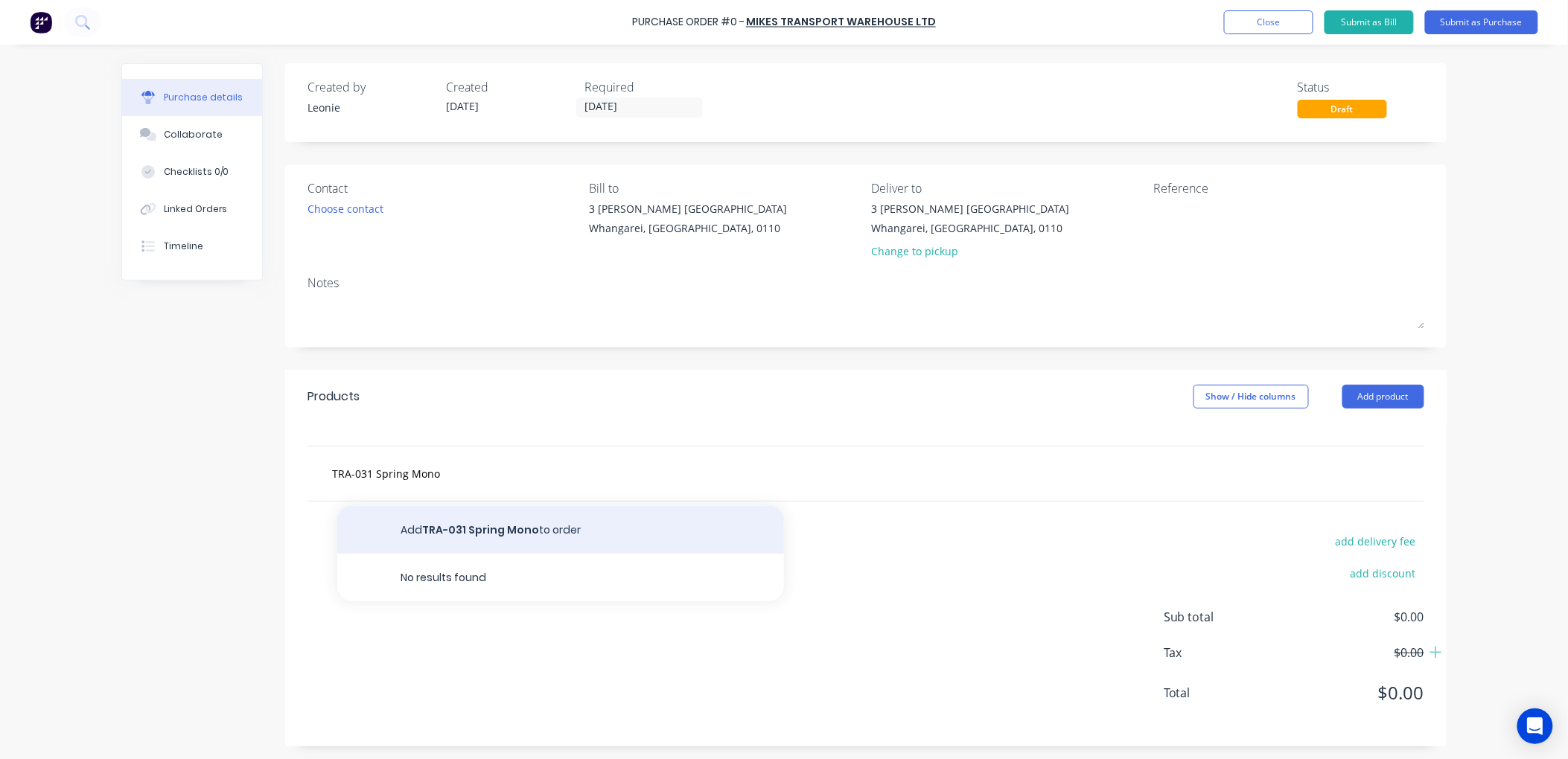
click at [497, 529] on button "Add TRA-031 Spring Mono to order" at bounding box center [561, 530] width 447 height 47
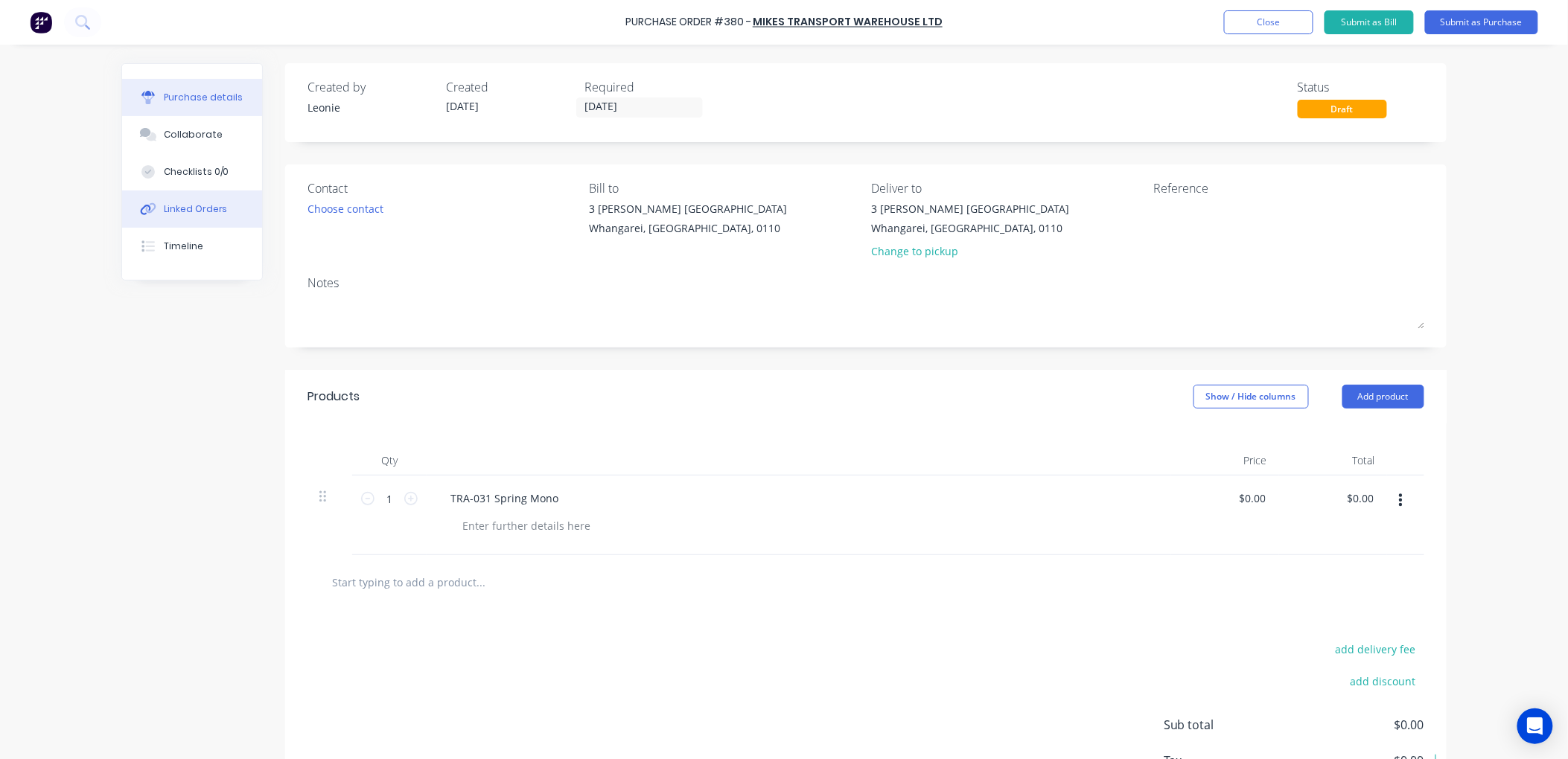
click at [213, 208] on div "Linked Orders" at bounding box center [196, 209] width 64 height 14
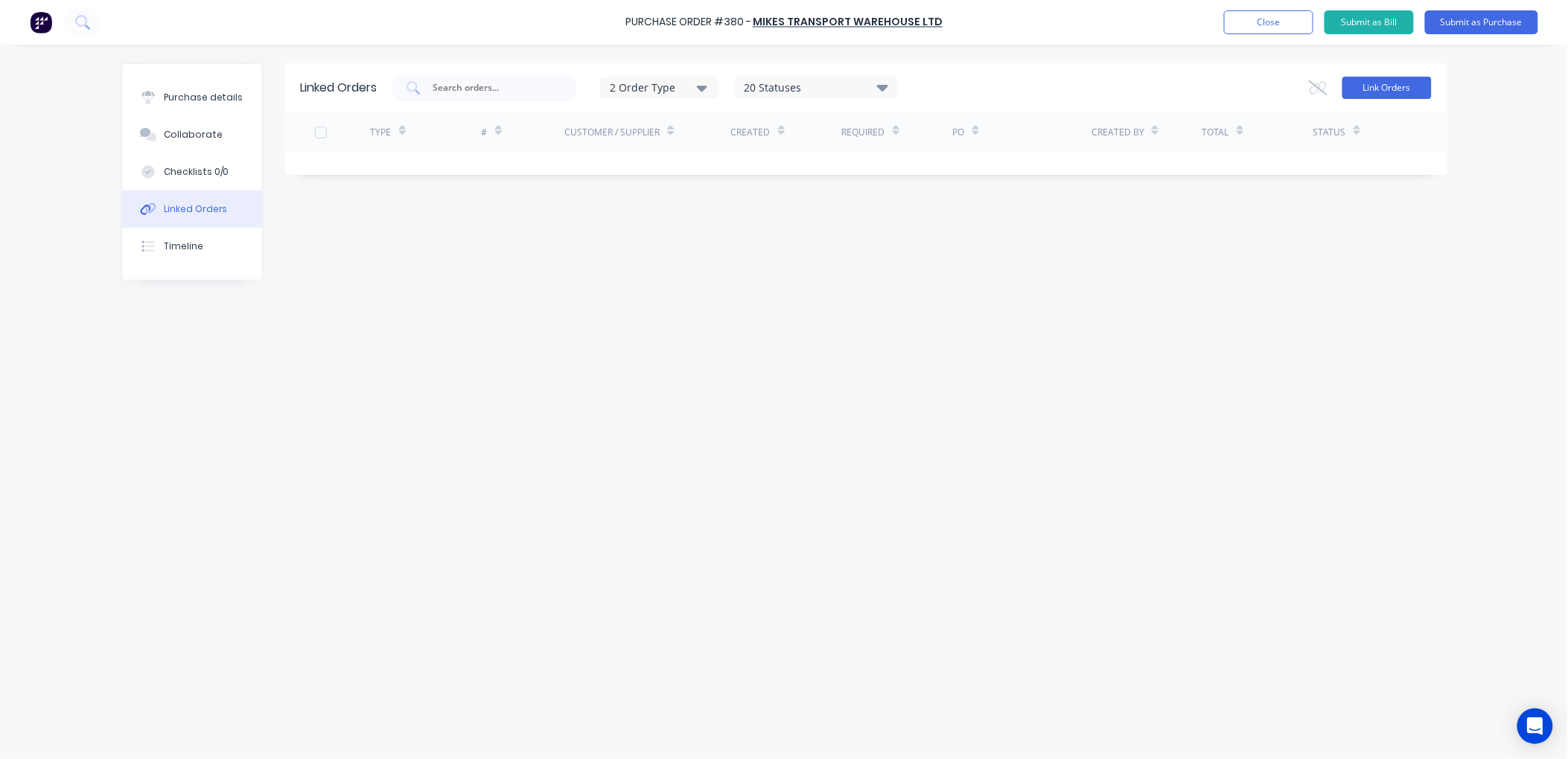
click at [1359, 80] on button "Link Orders" at bounding box center [1387, 88] width 89 height 22
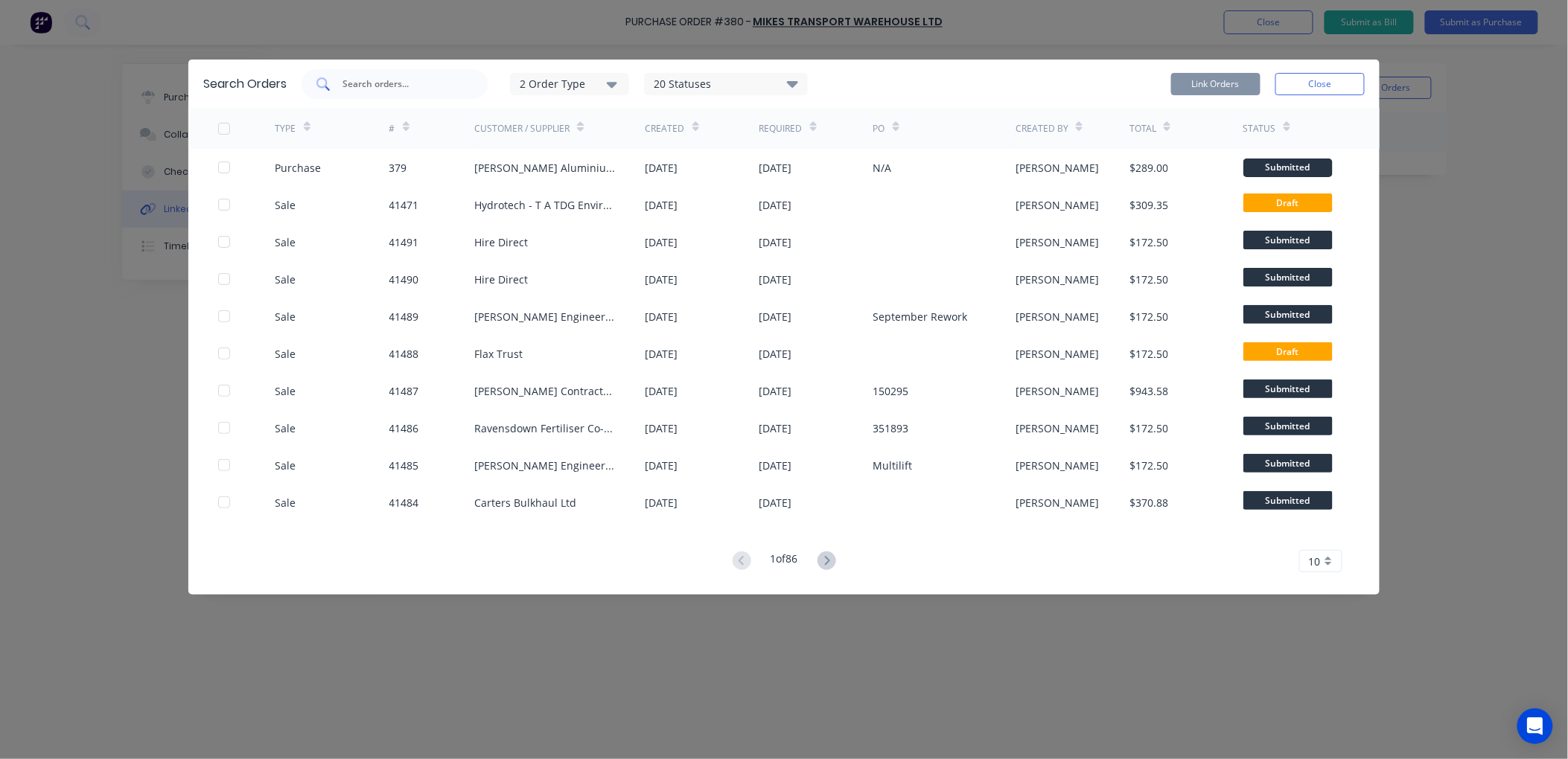
click at [371, 79] on input "text" at bounding box center [402, 84] width 123 height 15
type input "clements"
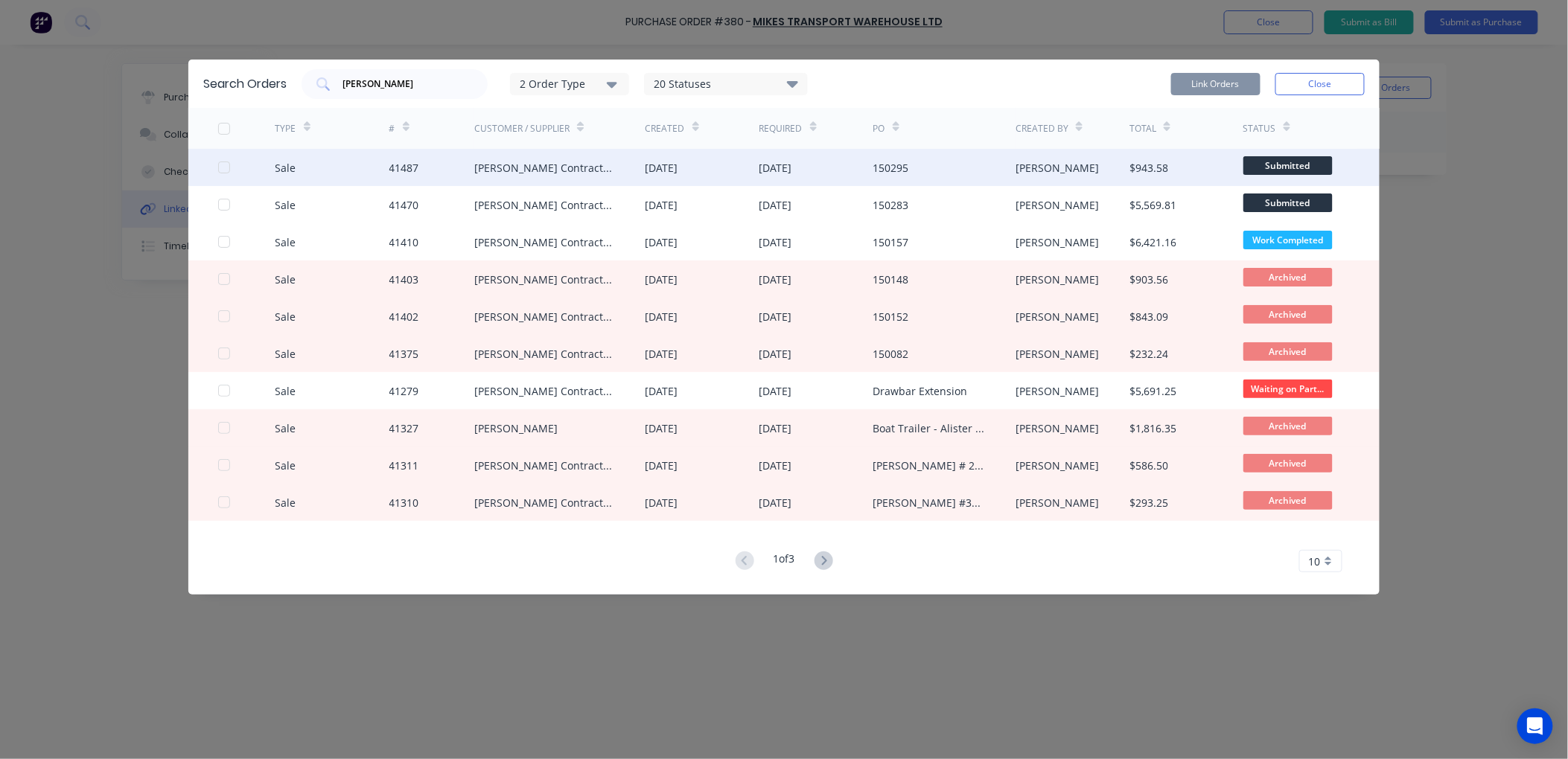
click at [517, 161] on div "[PERSON_NAME] Contractors Ltd" at bounding box center [545, 167] width 141 height 16
click at [225, 165] on div at bounding box center [224, 167] width 30 height 30
click at [1207, 83] on button "Link Orders" at bounding box center [1217, 84] width 89 height 22
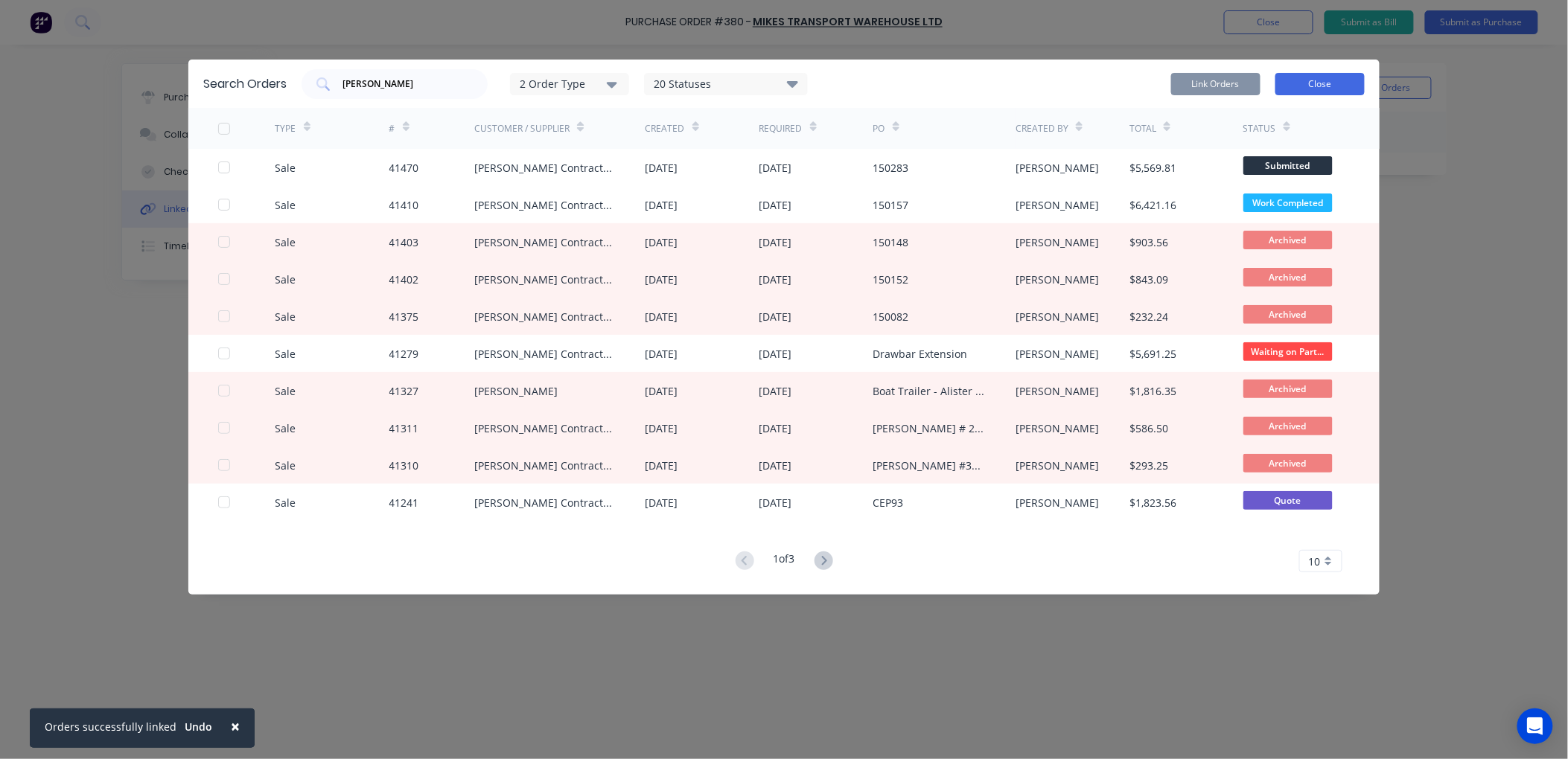
click at [1338, 80] on button "Close" at bounding box center [1321, 84] width 89 height 22
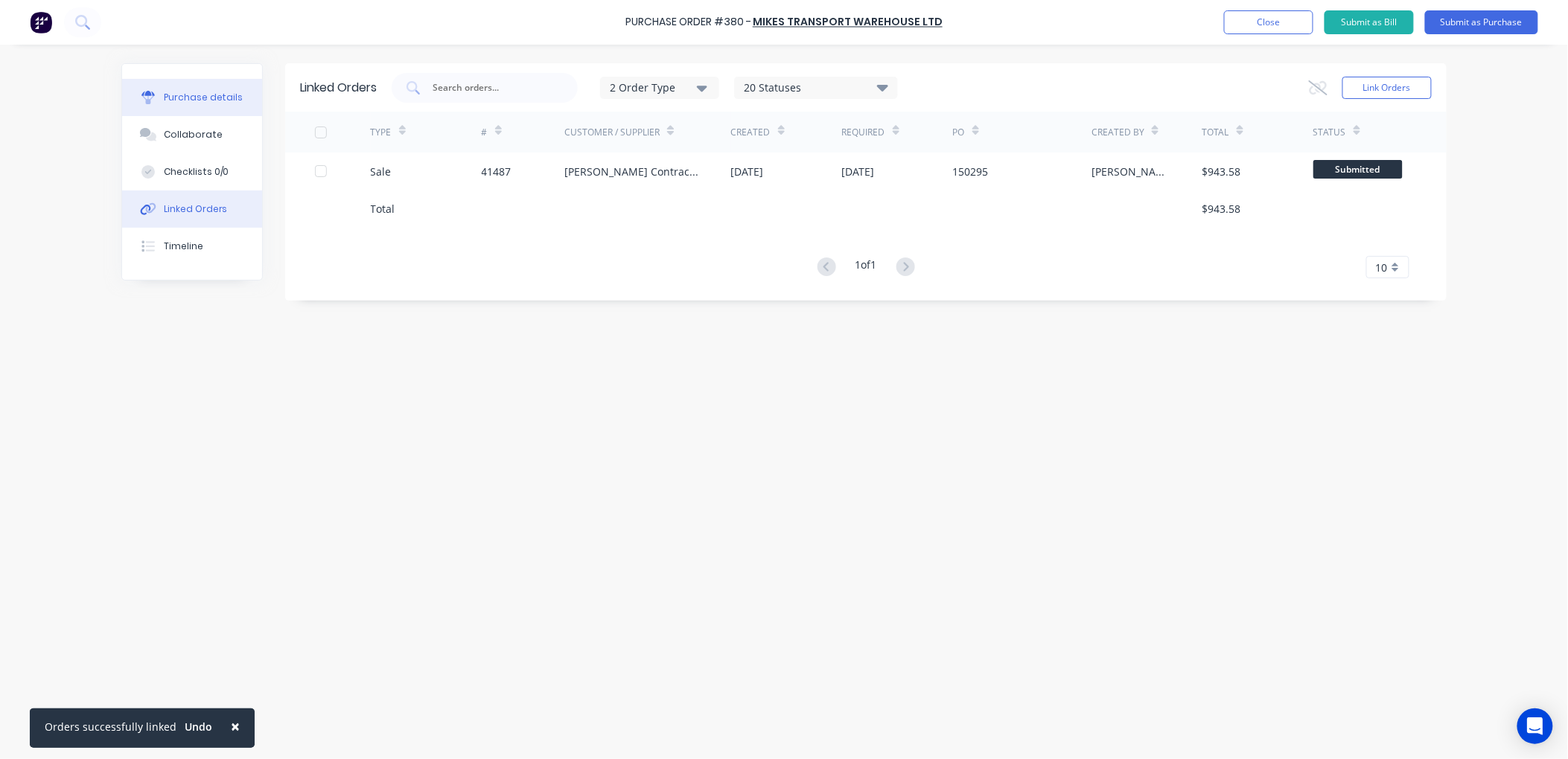
click at [228, 91] on div "Purchase details" at bounding box center [204, 98] width 79 height 14
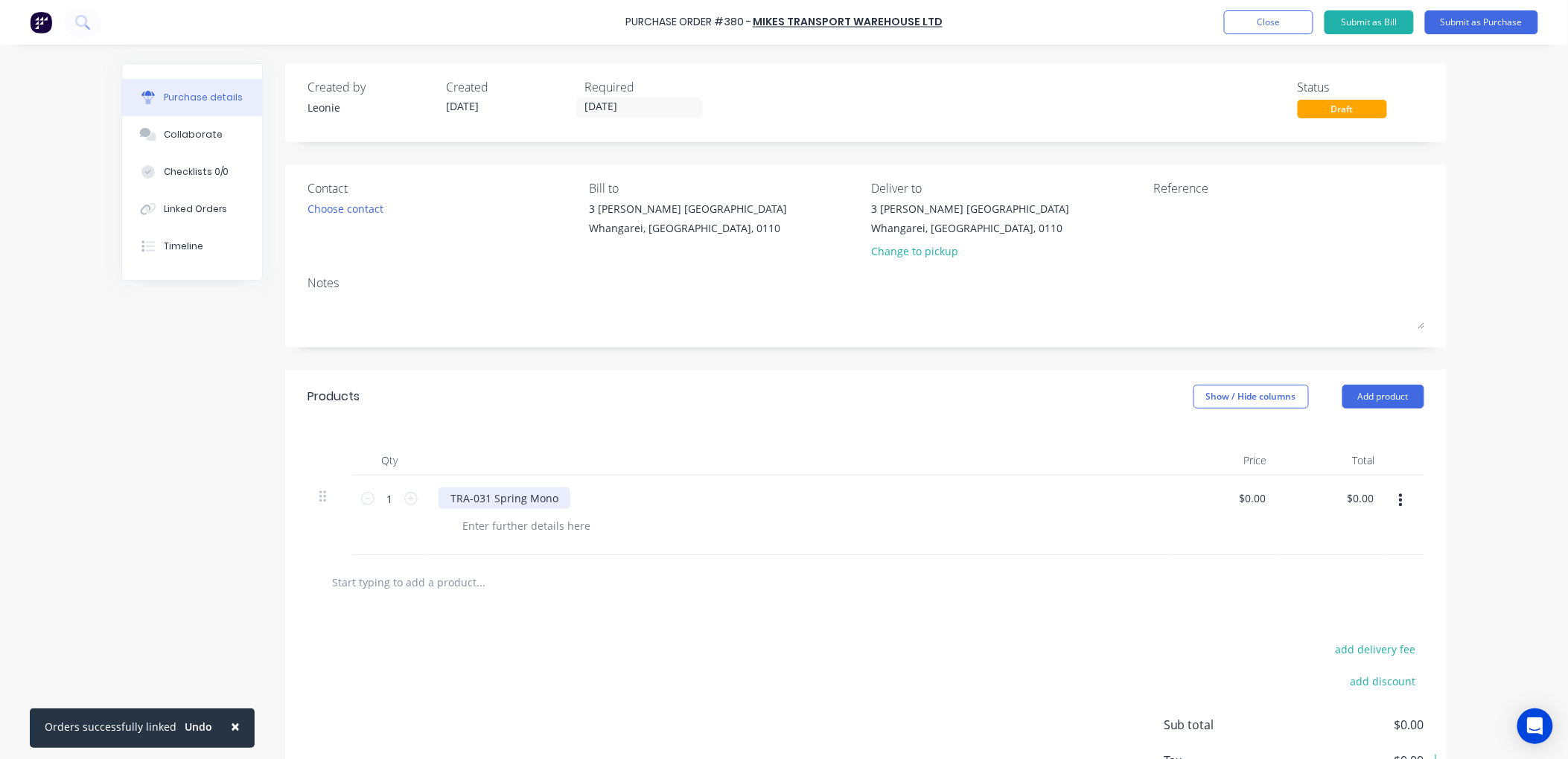
click at [560, 500] on div "TRA-031 Spring Mono" at bounding box center [505, 498] width 131 height 22
click at [1469, 18] on button "Submit as Purchase" at bounding box center [1482, 22] width 113 height 24
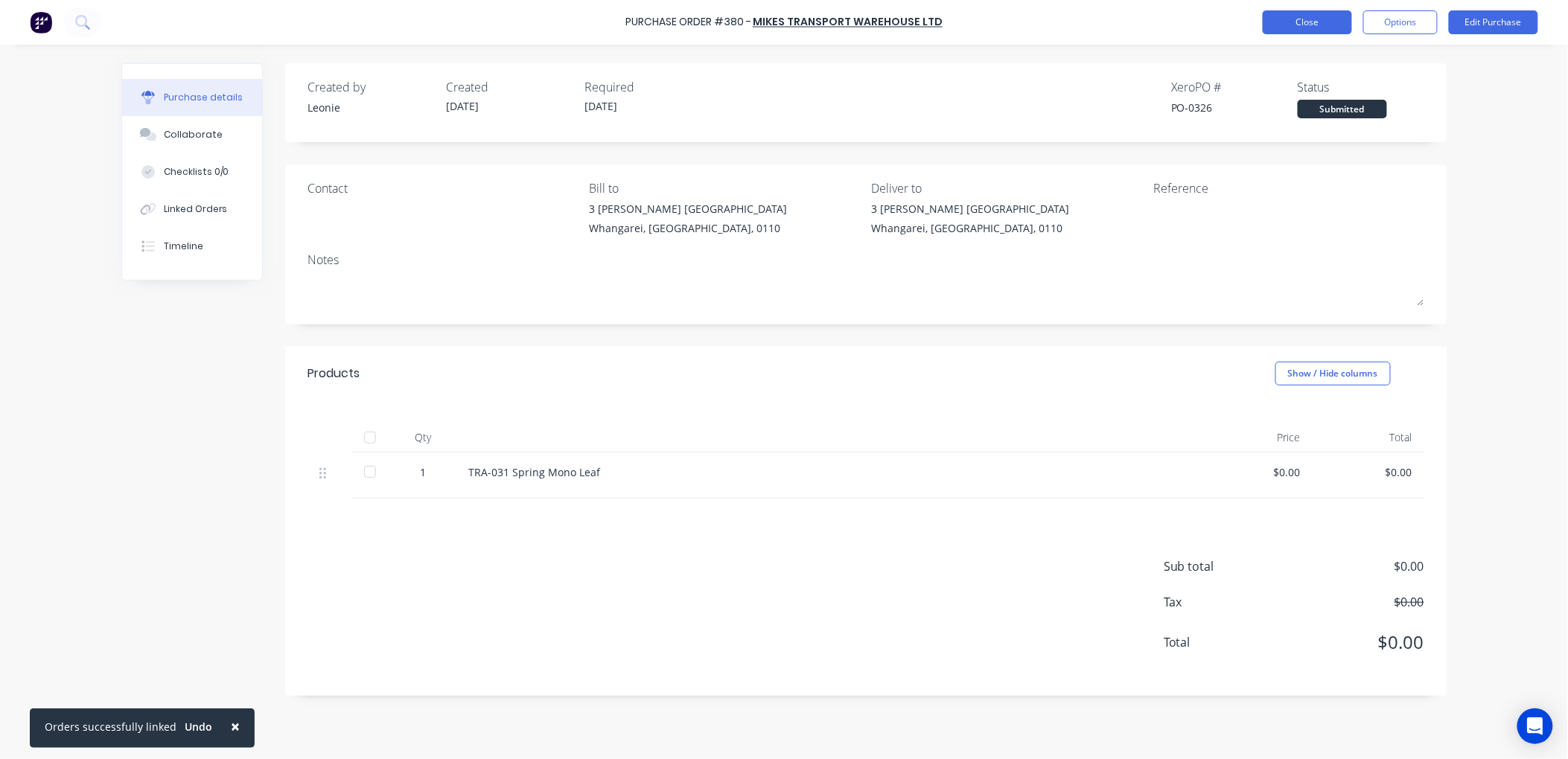
click at [1296, 18] on button "Close" at bounding box center [1308, 22] width 89 height 24
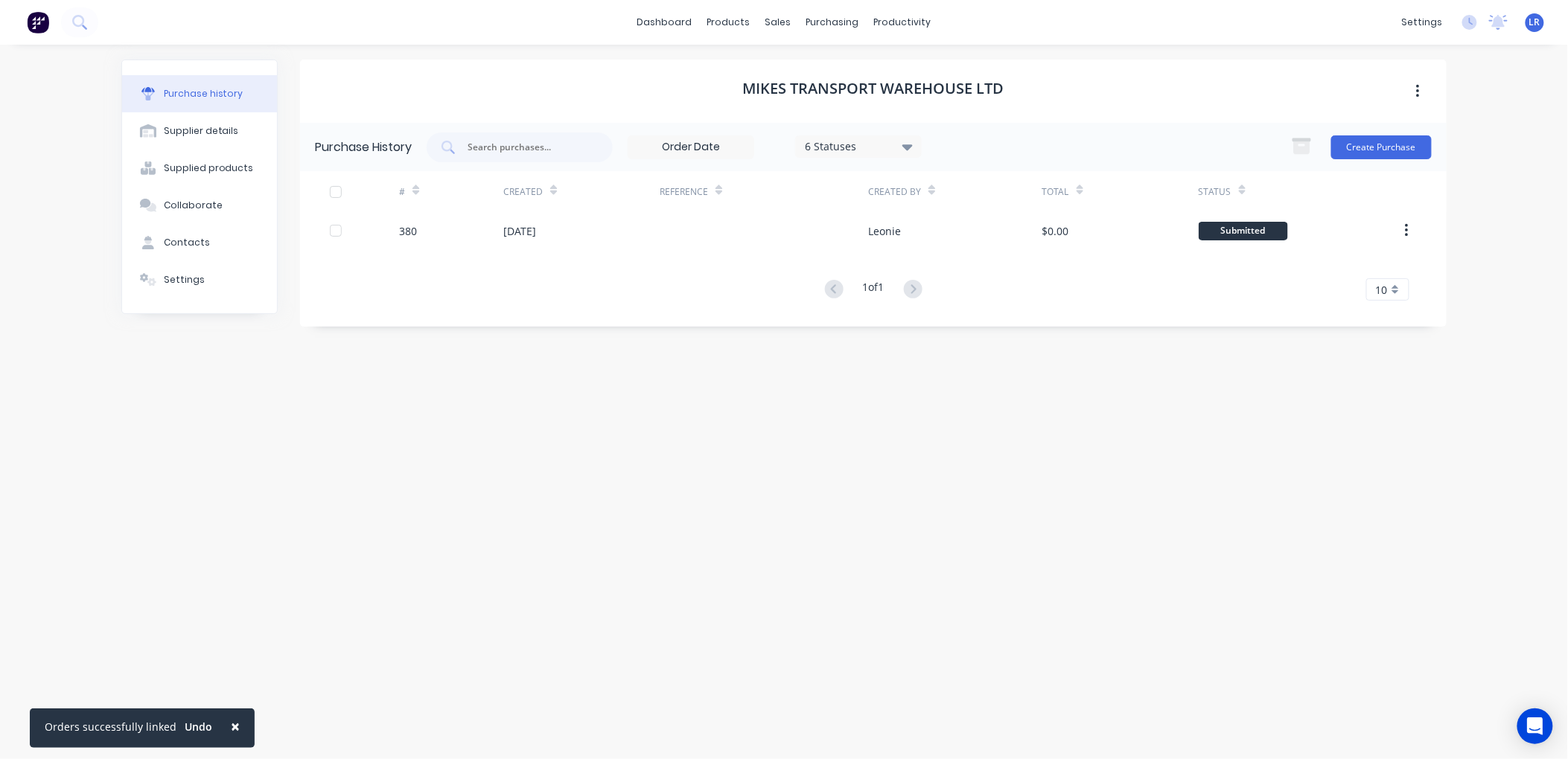
click at [1538, 21] on span "LR" at bounding box center [1535, 22] width 11 height 14
click at [1415, 184] on div "Sign out" at bounding box center [1408, 186] width 40 height 14
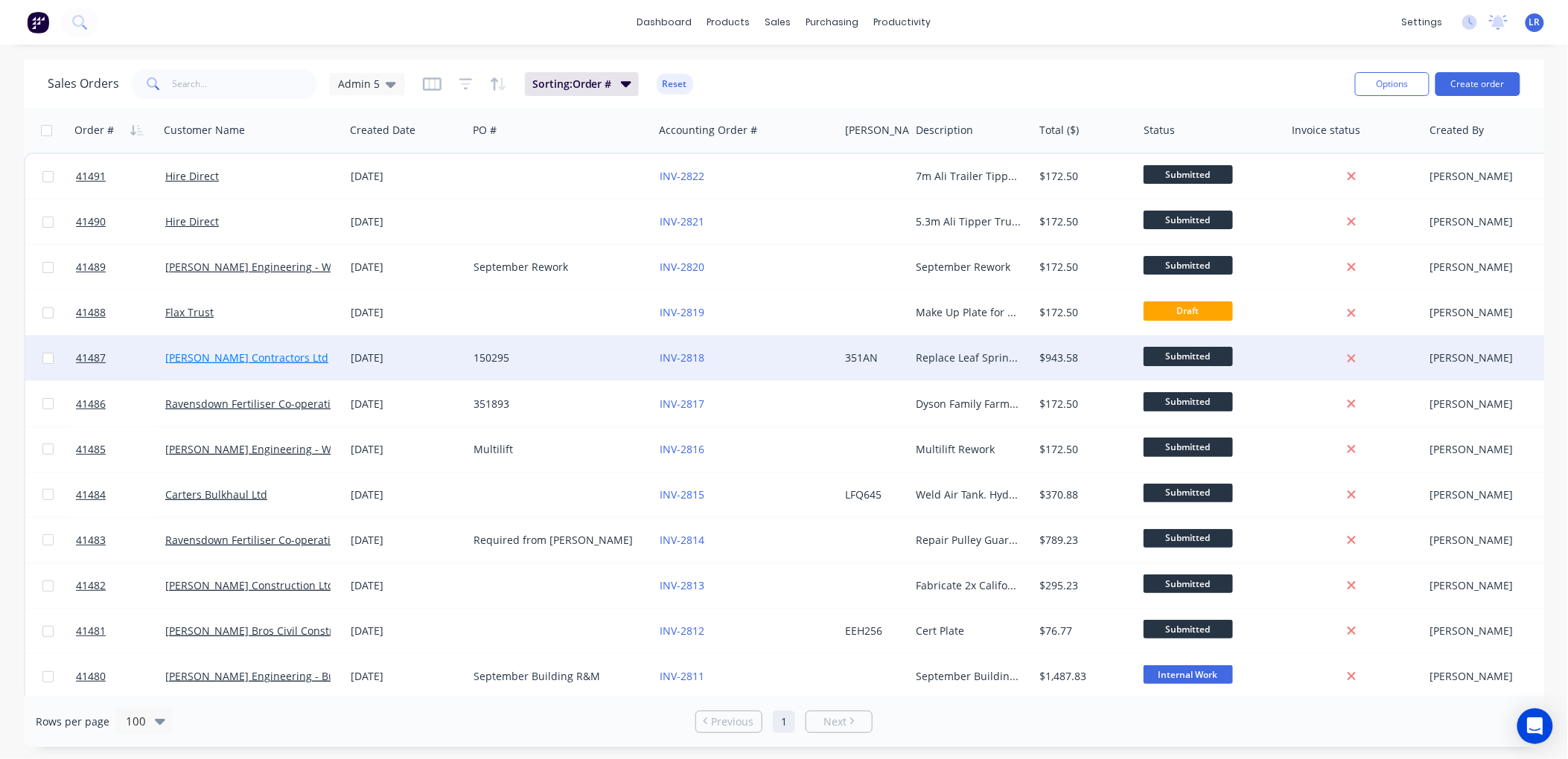
click at [195, 354] on link "[PERSON_NAME] Contractors Ltd" at bounding box center [246, 358] width 163 height 15
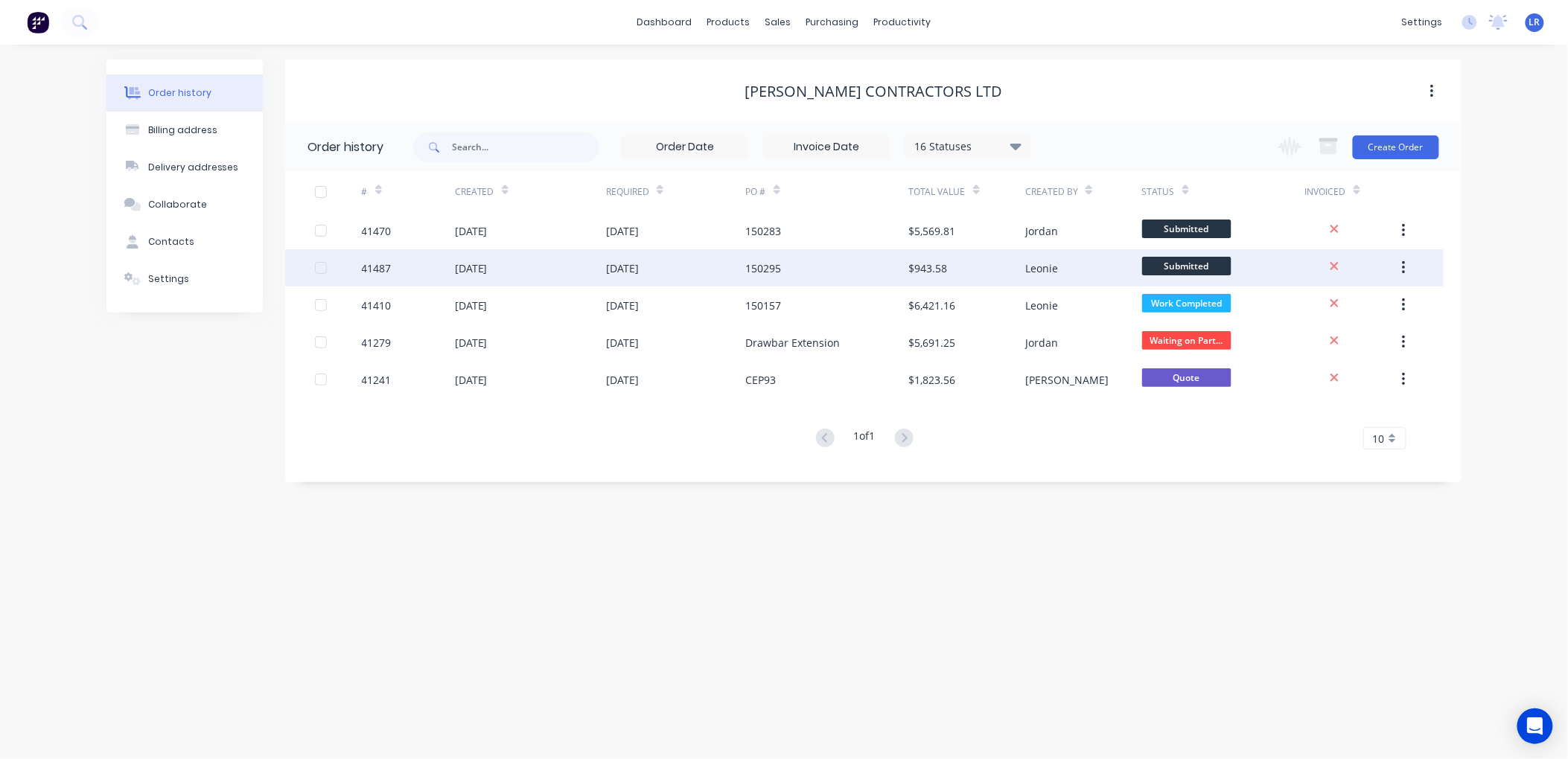
click at [465, 266] on div "[DATE]" at bounding box center [472, 268] width 33 height 16
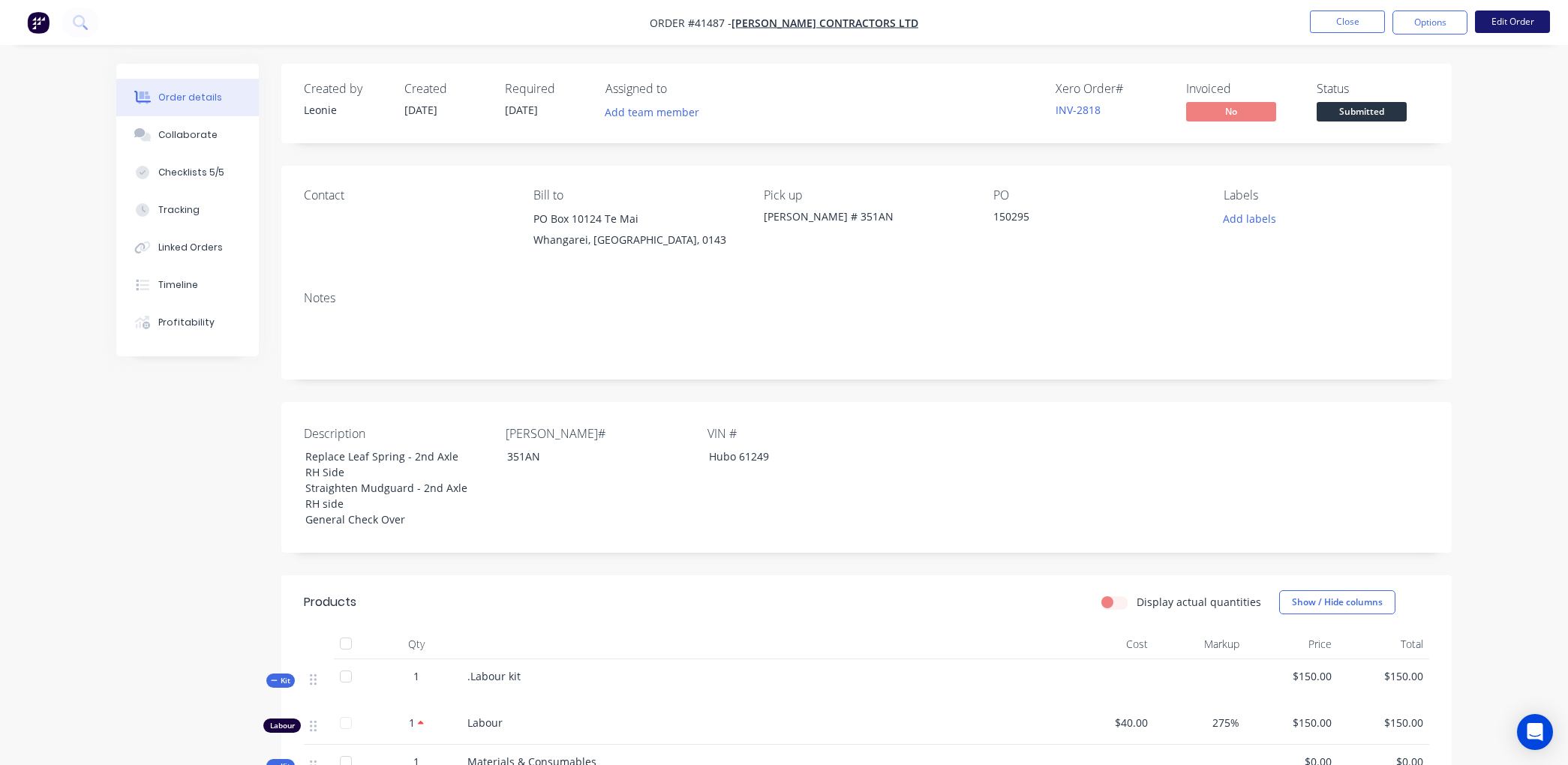
click at [1523, 15] on button "Edit Order" at bounding box center [1513, 21] width 75 height 22
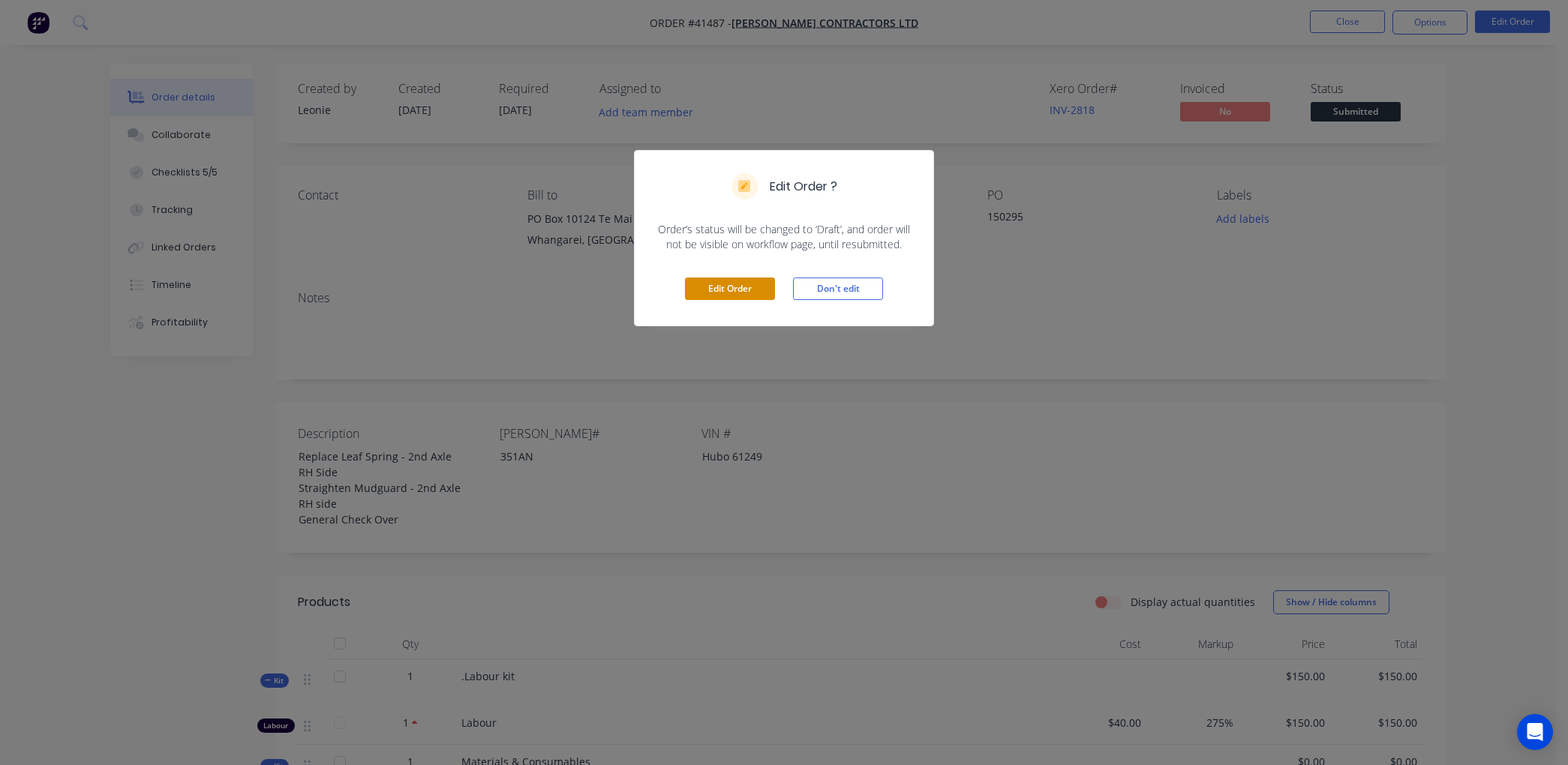
click at [740, 285] on button "Edit Order" at bounding box center [730, 289] width 90 height 22
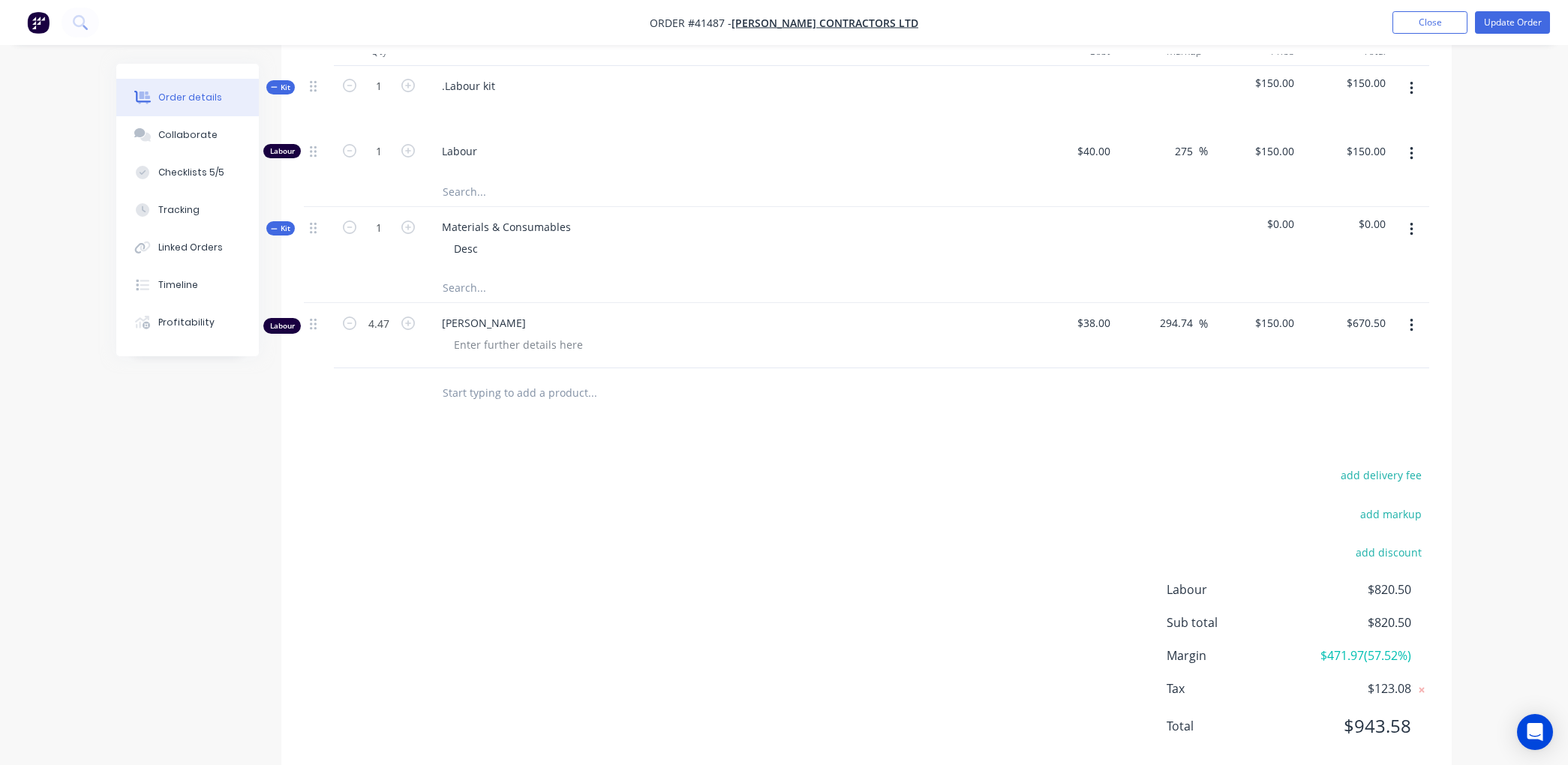
scroll to position [646, 0]
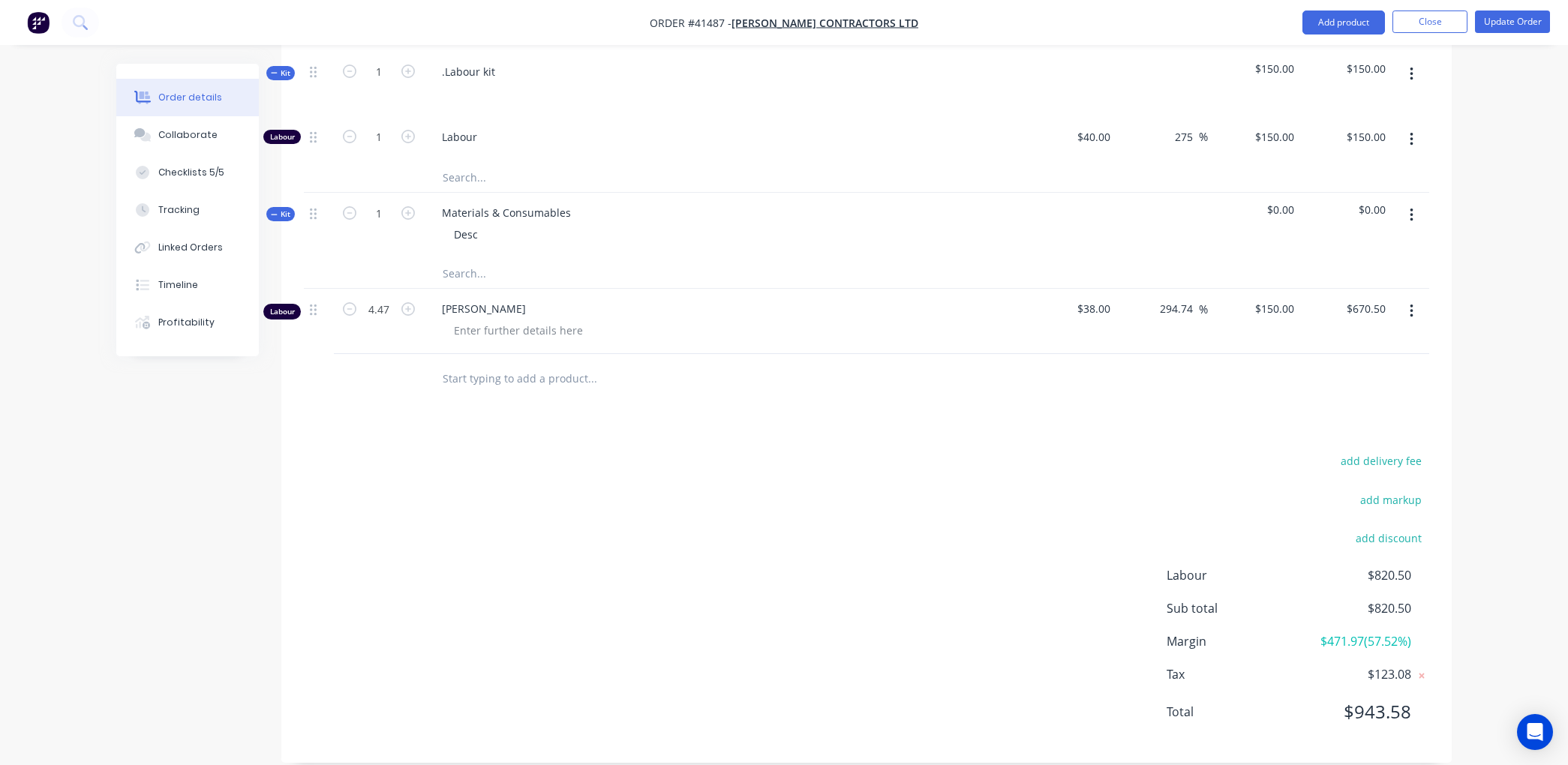
click at [455, 258] on input "text" at bounding box center [592, 273] width 300 height 30
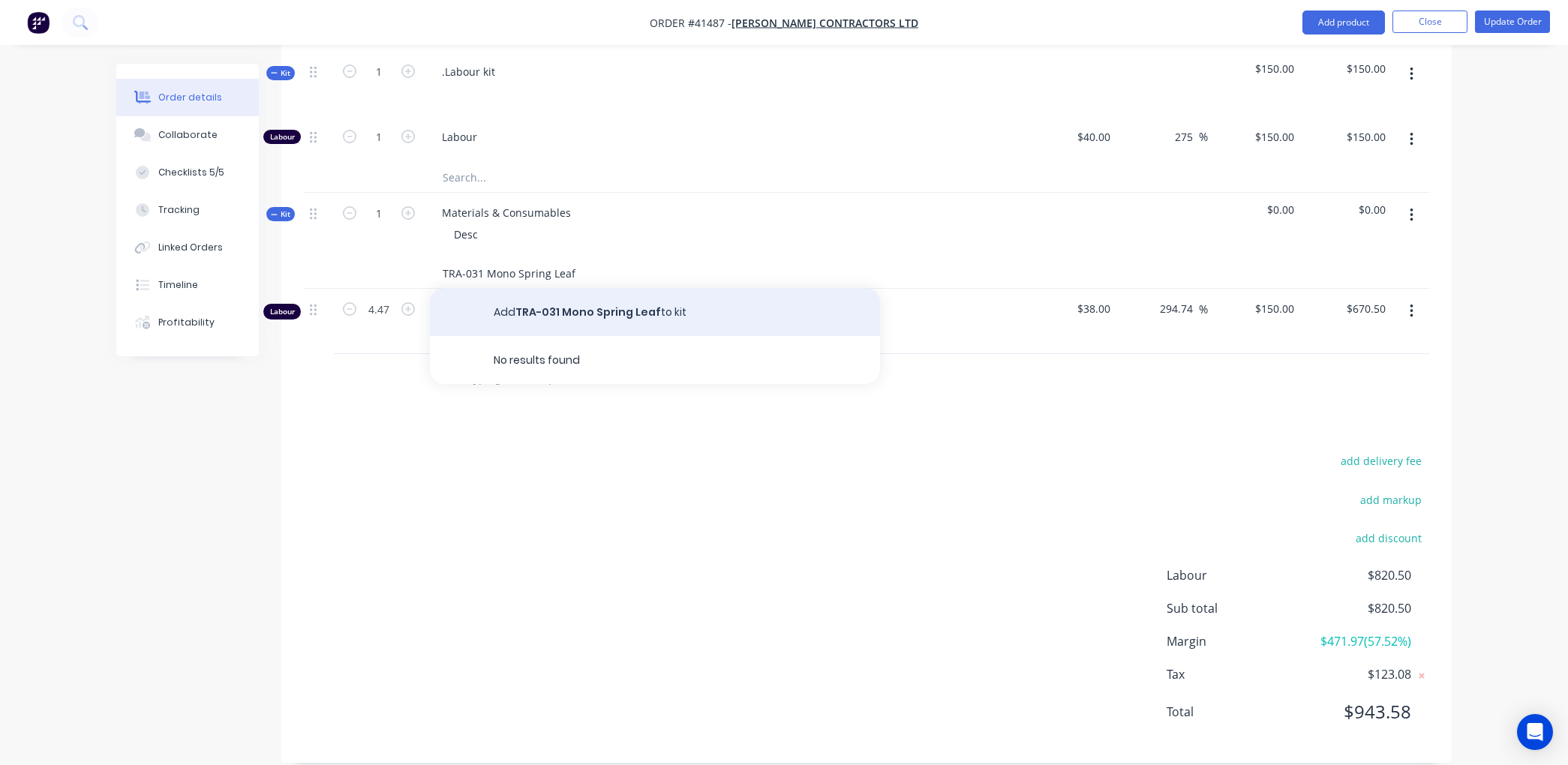
type input "TRA-031 Mono Spring Leaf"
click at [536, 288] on button "Add TRA-031 Mono Spring Leaf to kit" at bounding box center [656, 312] width 451 height 48
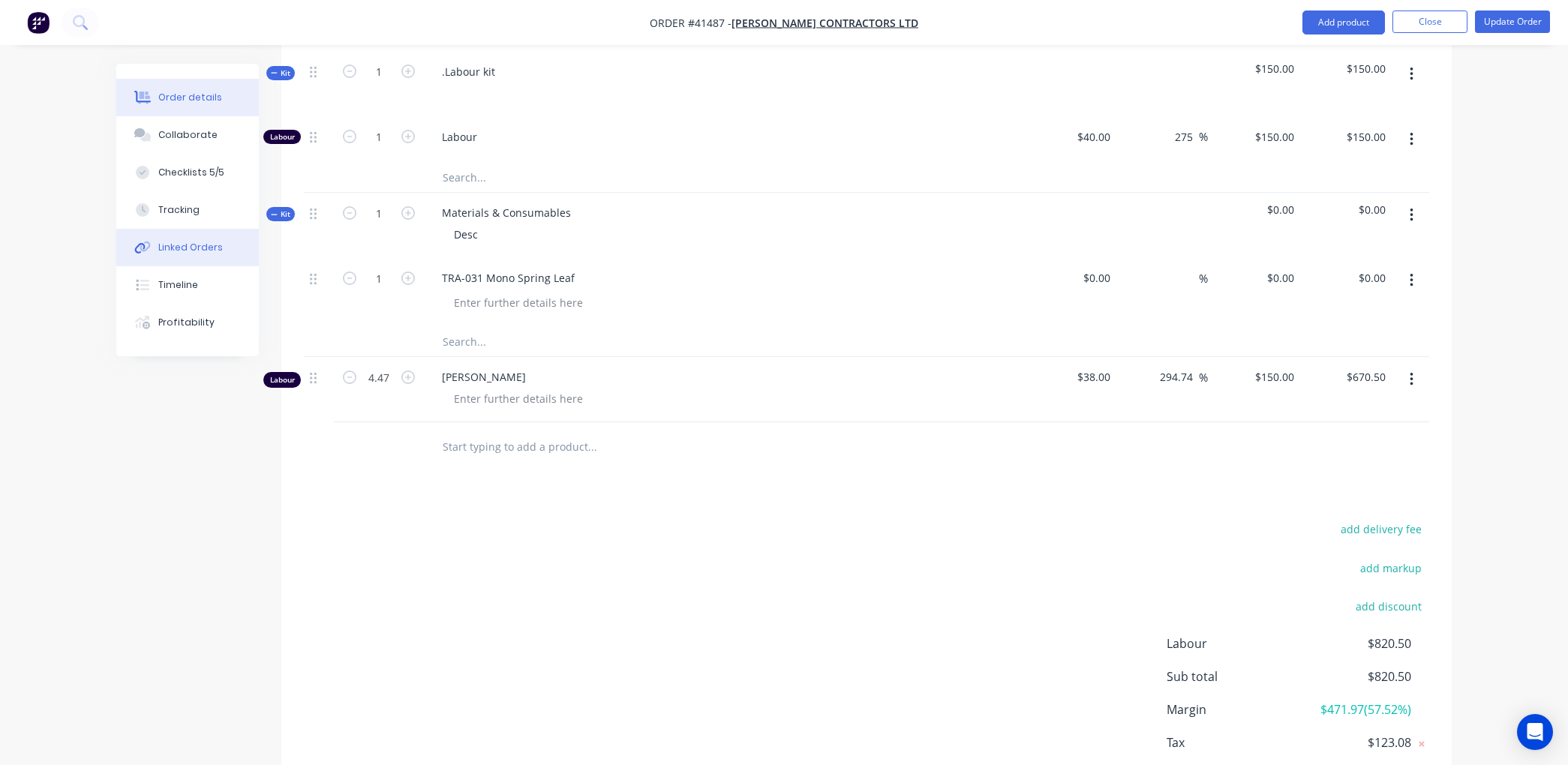
click at [170, 243] on div "Linked Orders" at bounding box center [190, 247] width 64 height 14
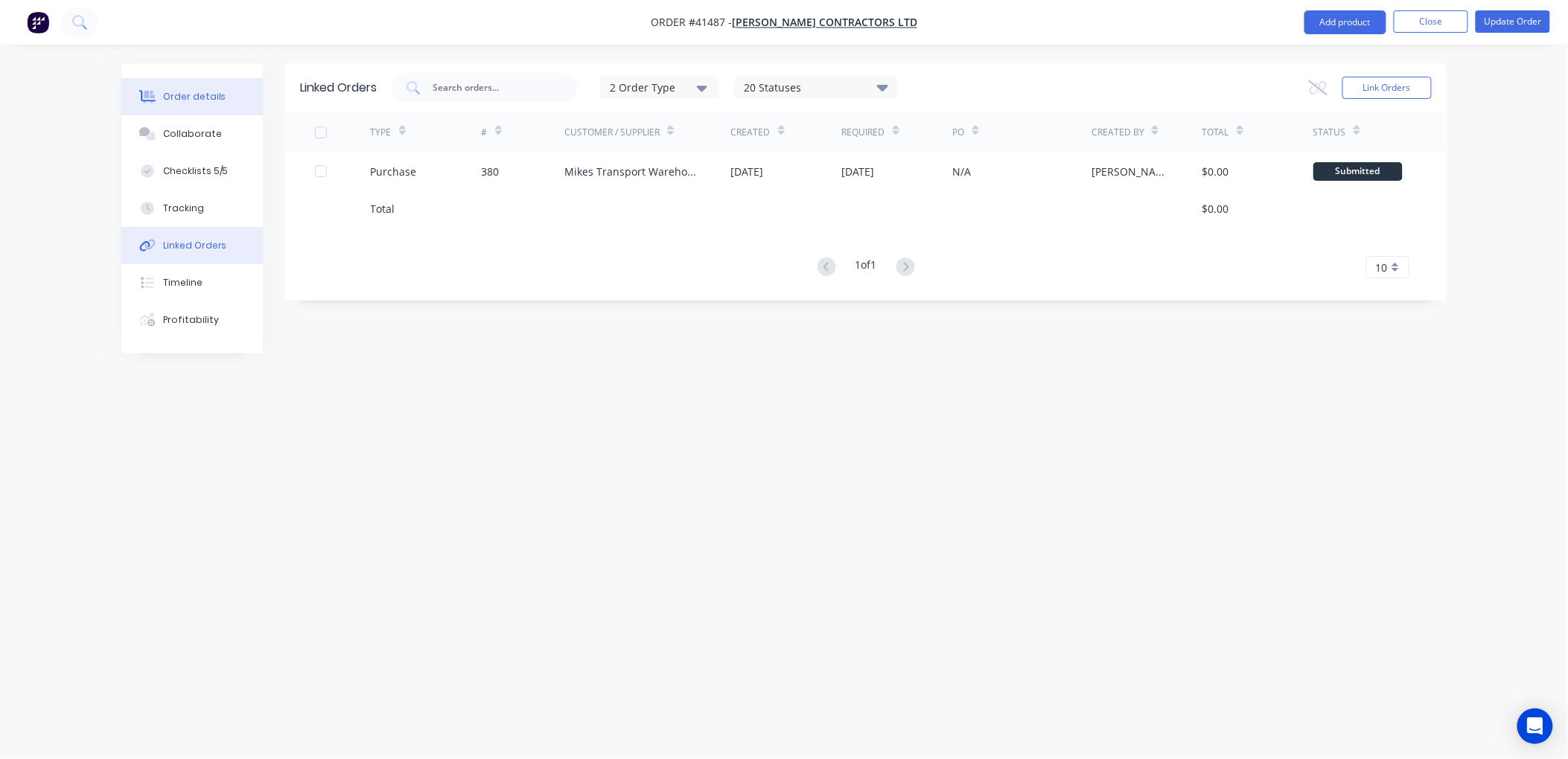
click at [202, 91] on div "Order details" at bounding box center [194, 97] width 63 height 14
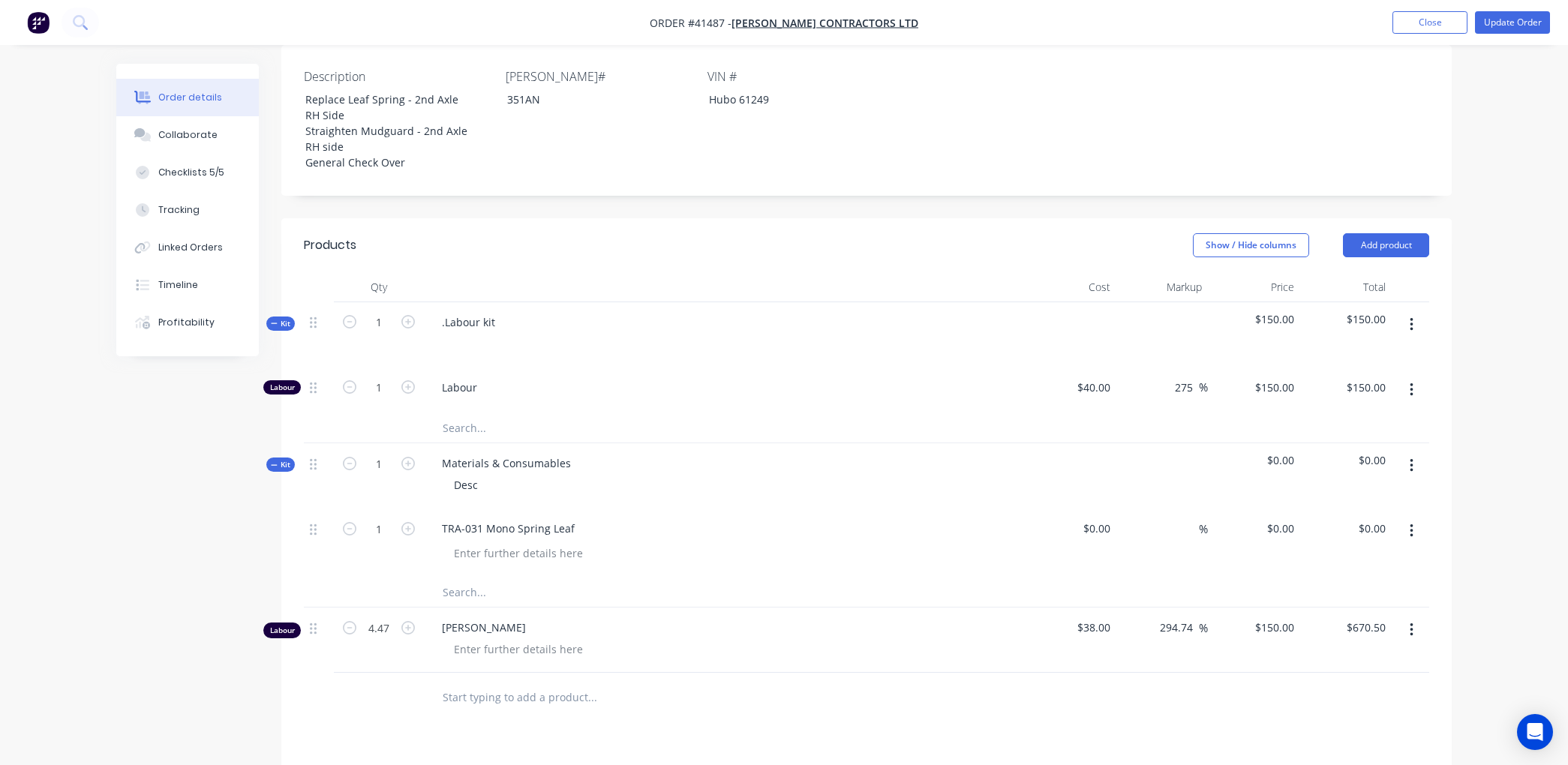
scroll to position [417, 0]
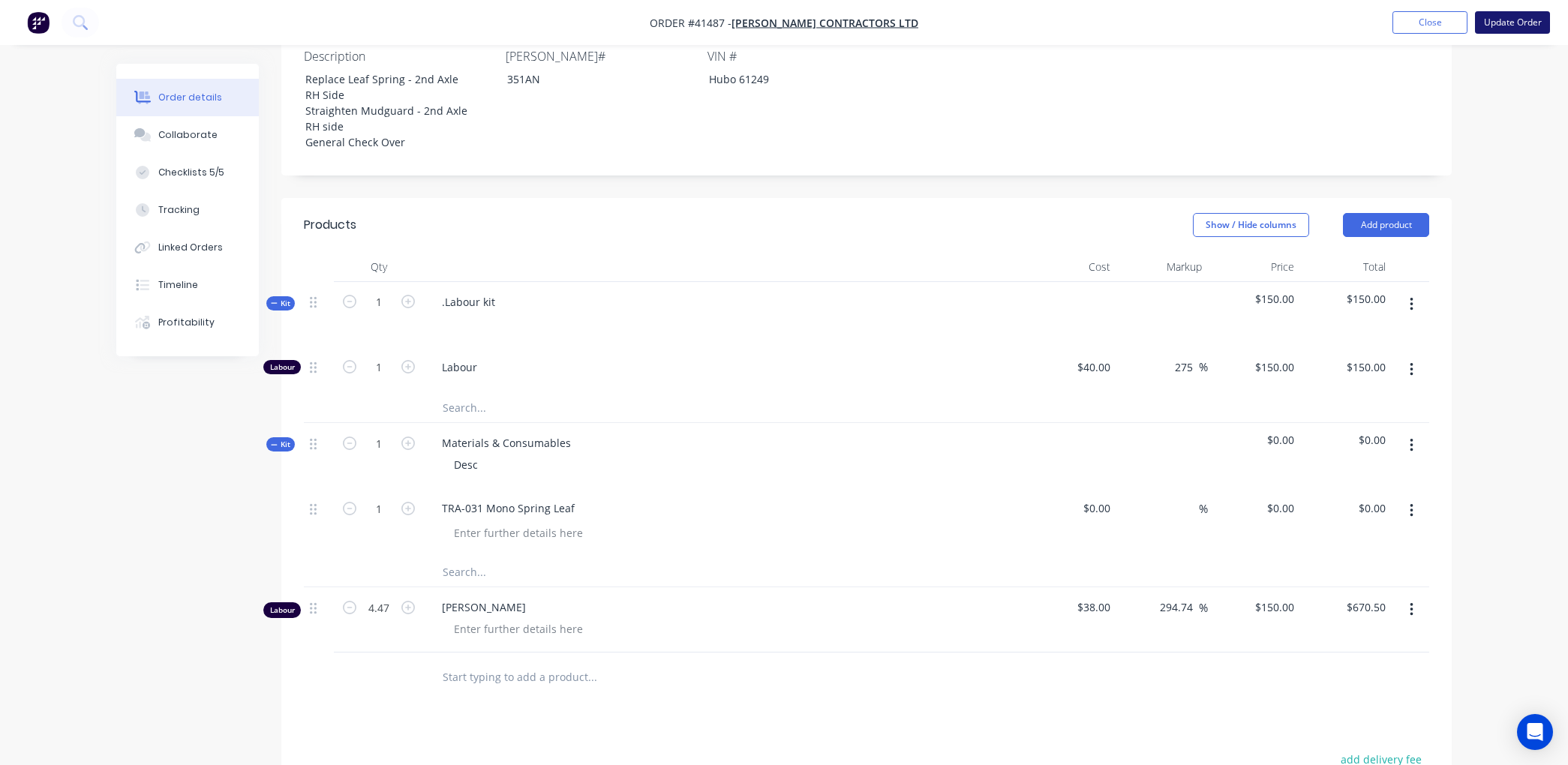
click at [1509, 18] on button "Update Order" at bounding box center [1513, 22] width 75 height 22
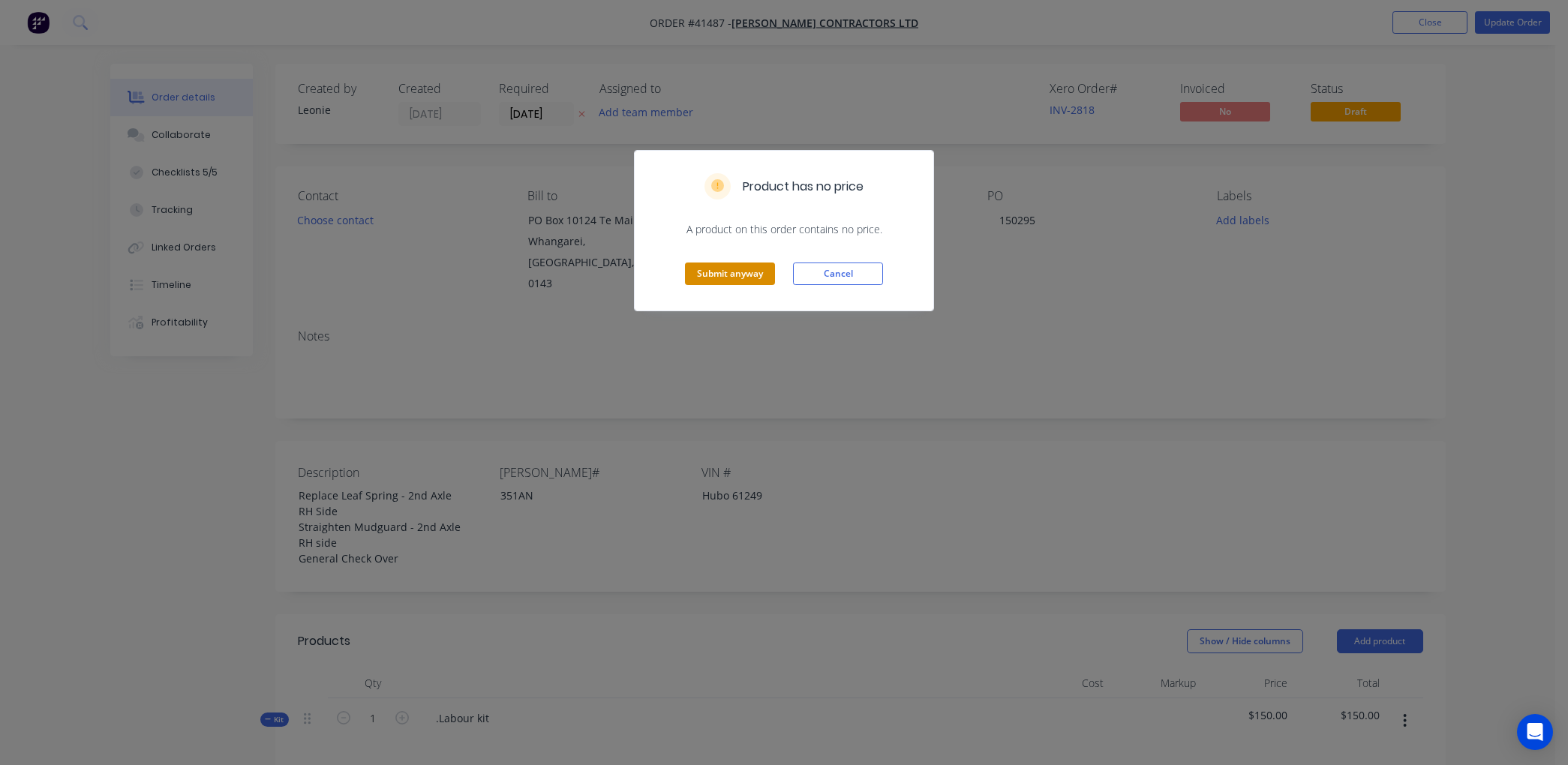
click at [711, 275] on button "Submit anyway" at bounding box center [730, 274] width 90 height 22
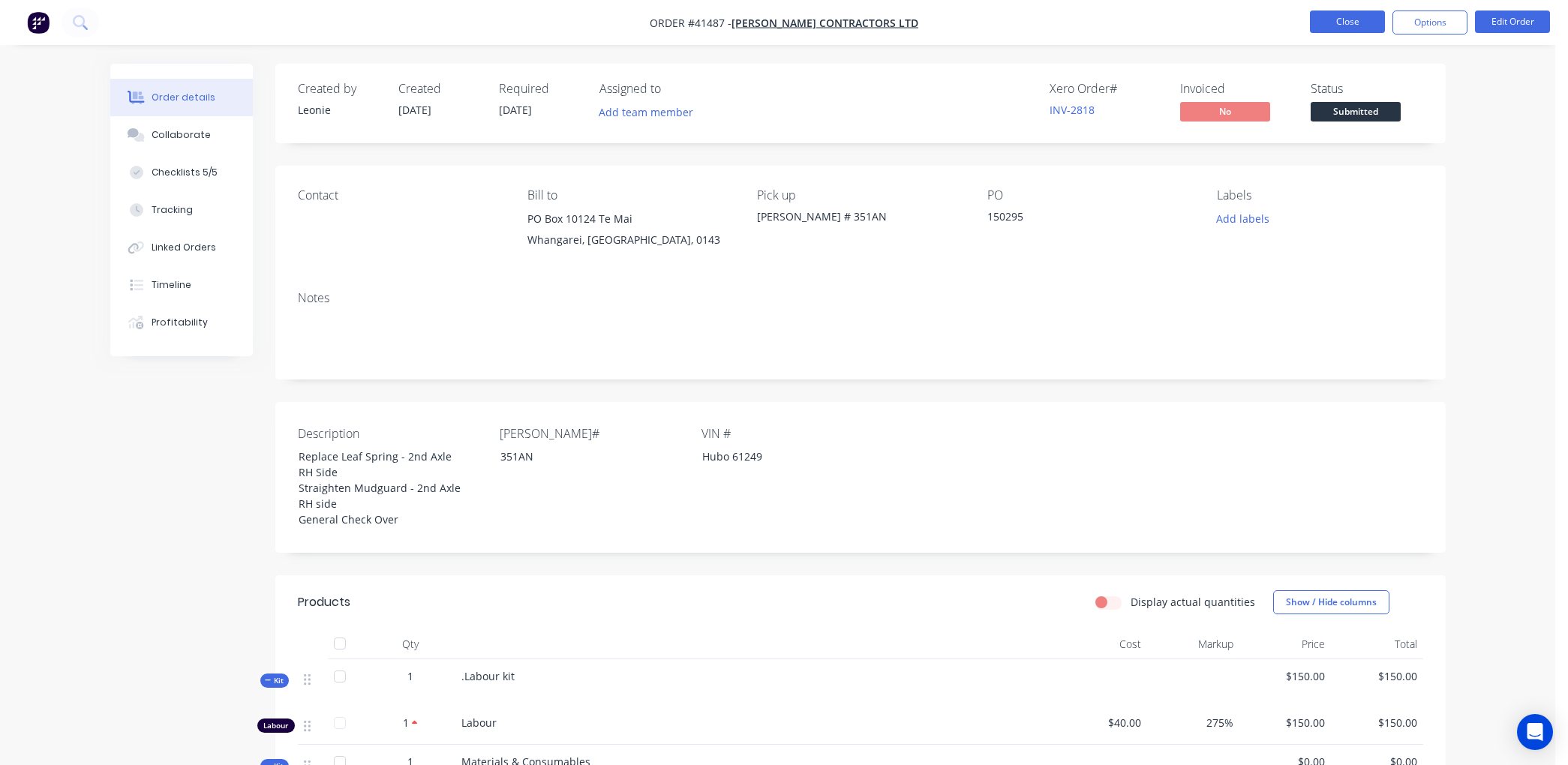
click at [1340, 18] on button "Close" at bounding box center [1348, 21] width 75 height 22
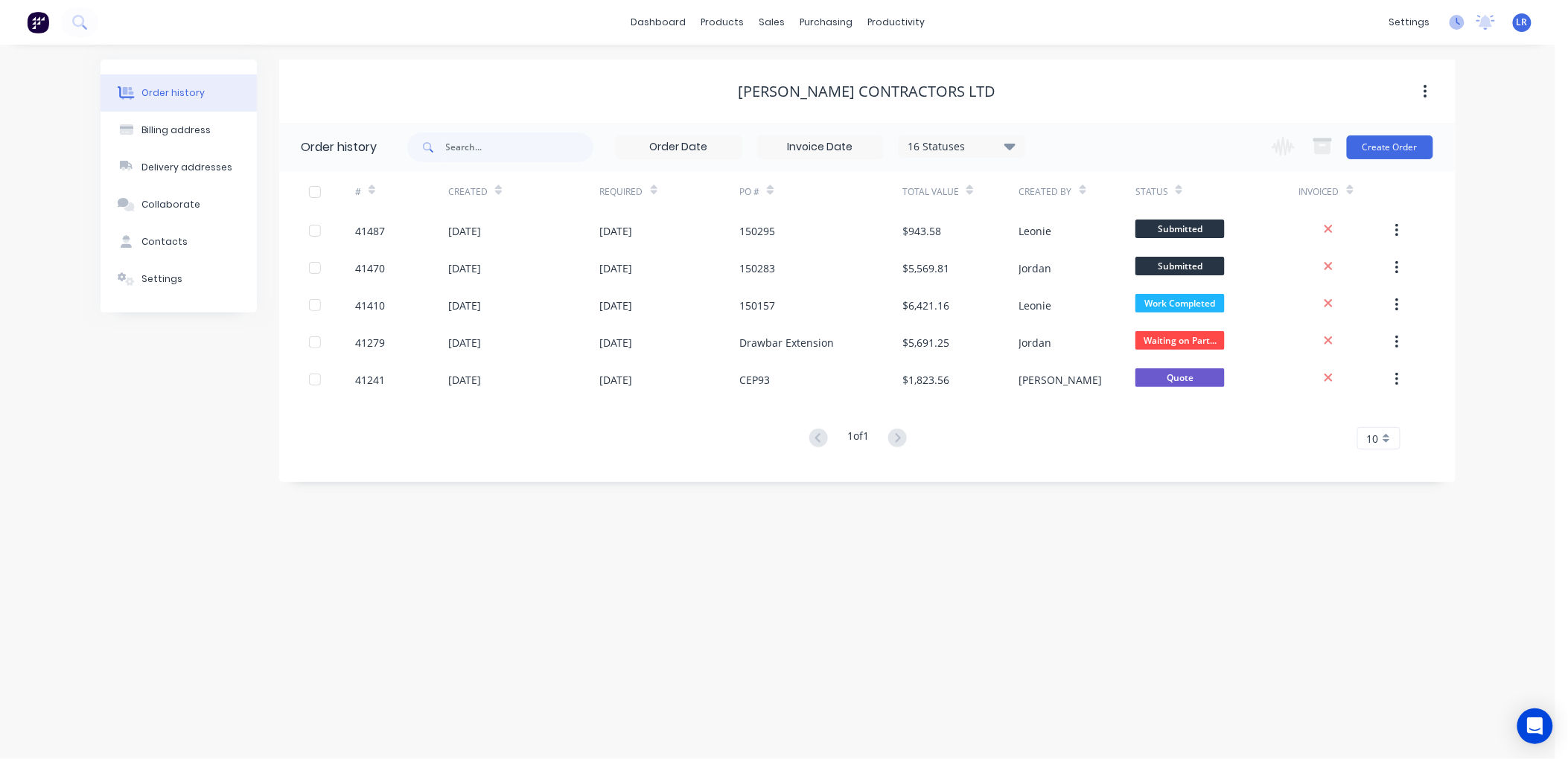
click at [1456, 18] on icon at bounding box center [1458, 22] width 15 height 15
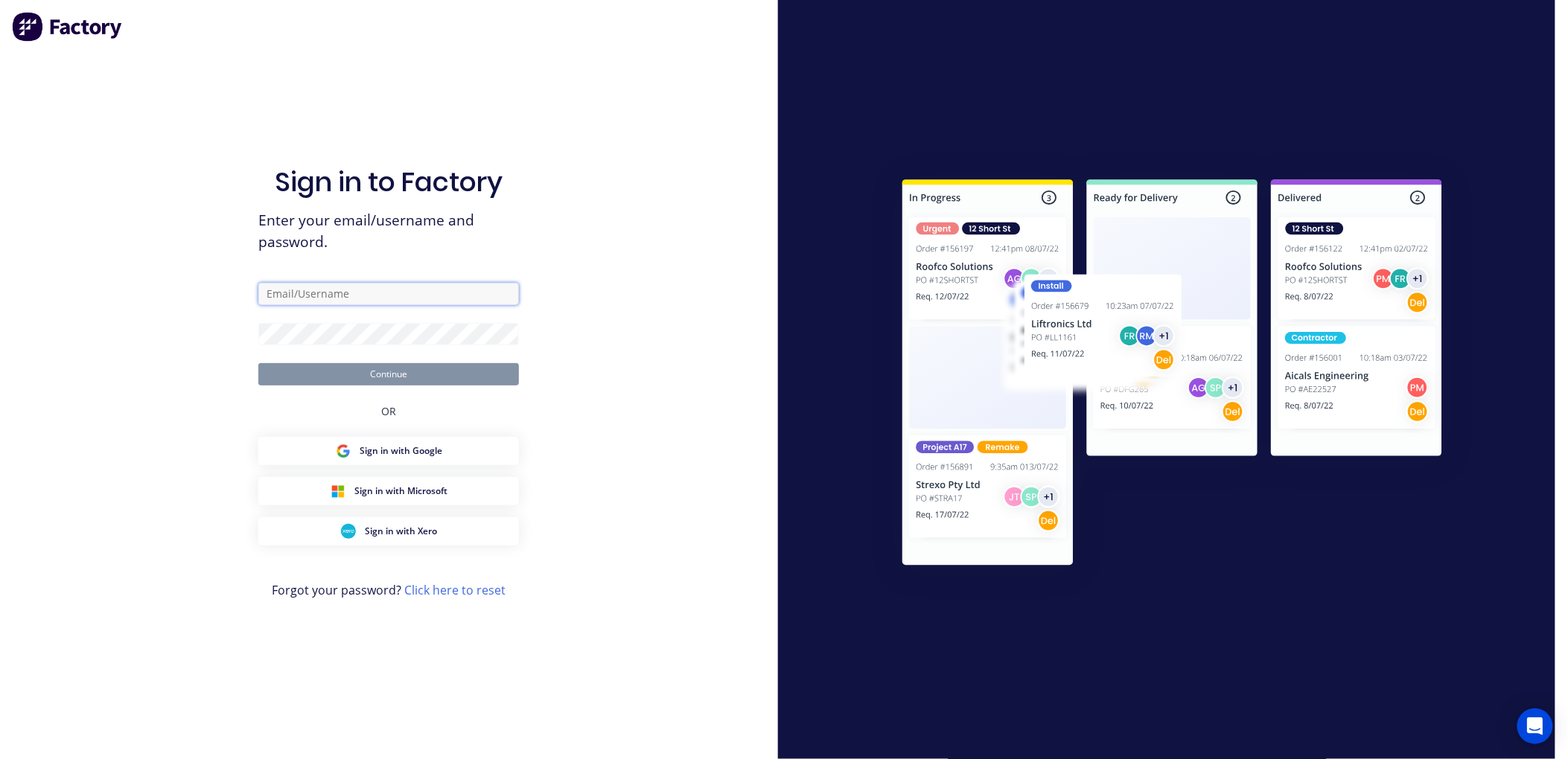
type input "admin@morganengineering.co.nz"
click at [349, 363] on button "Continue" at bounding box center [389, 374] width 261 height 22
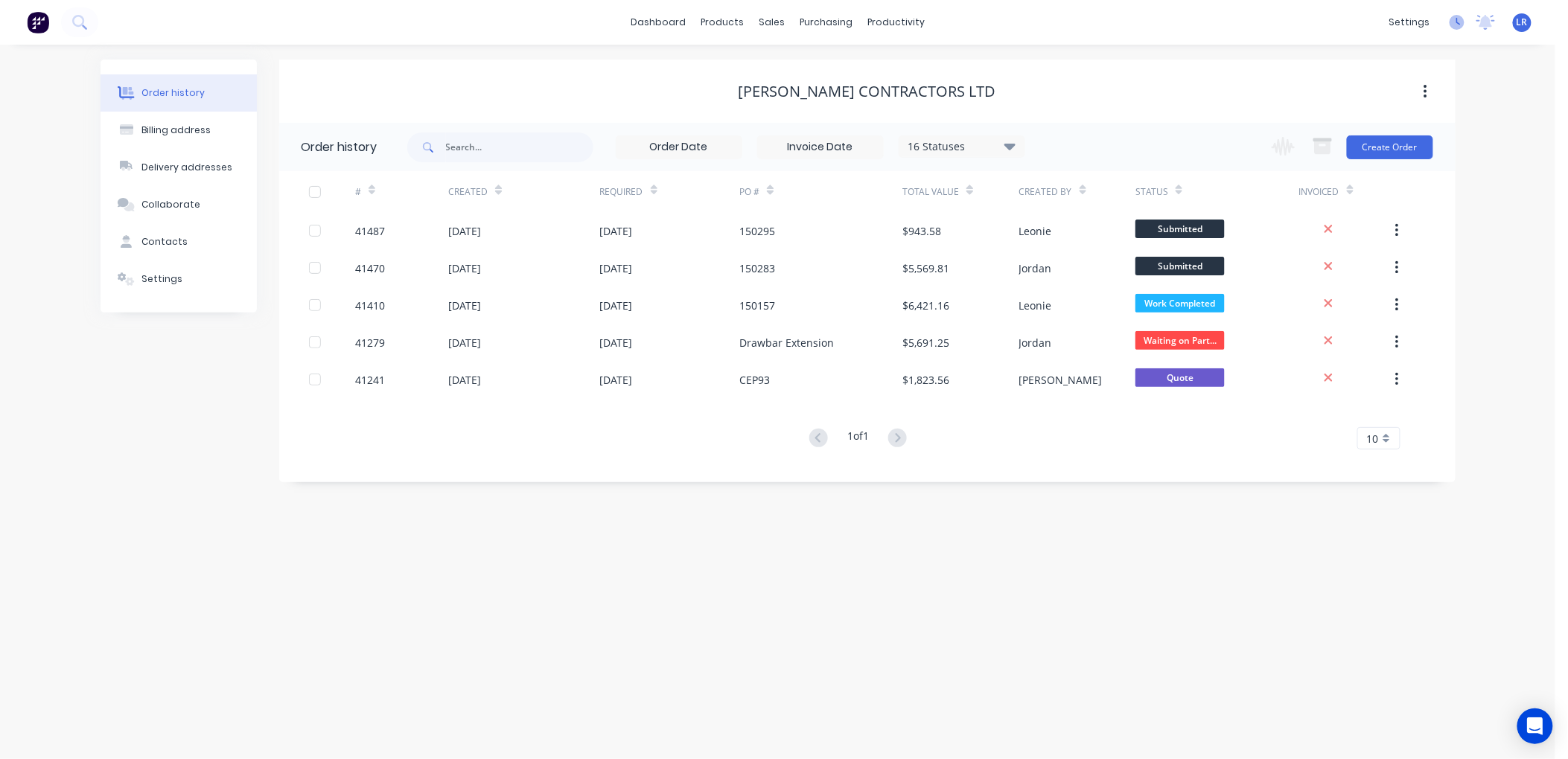
click at [1452, 17] on icon at bounding box center [1458, 22] width 15 height 15
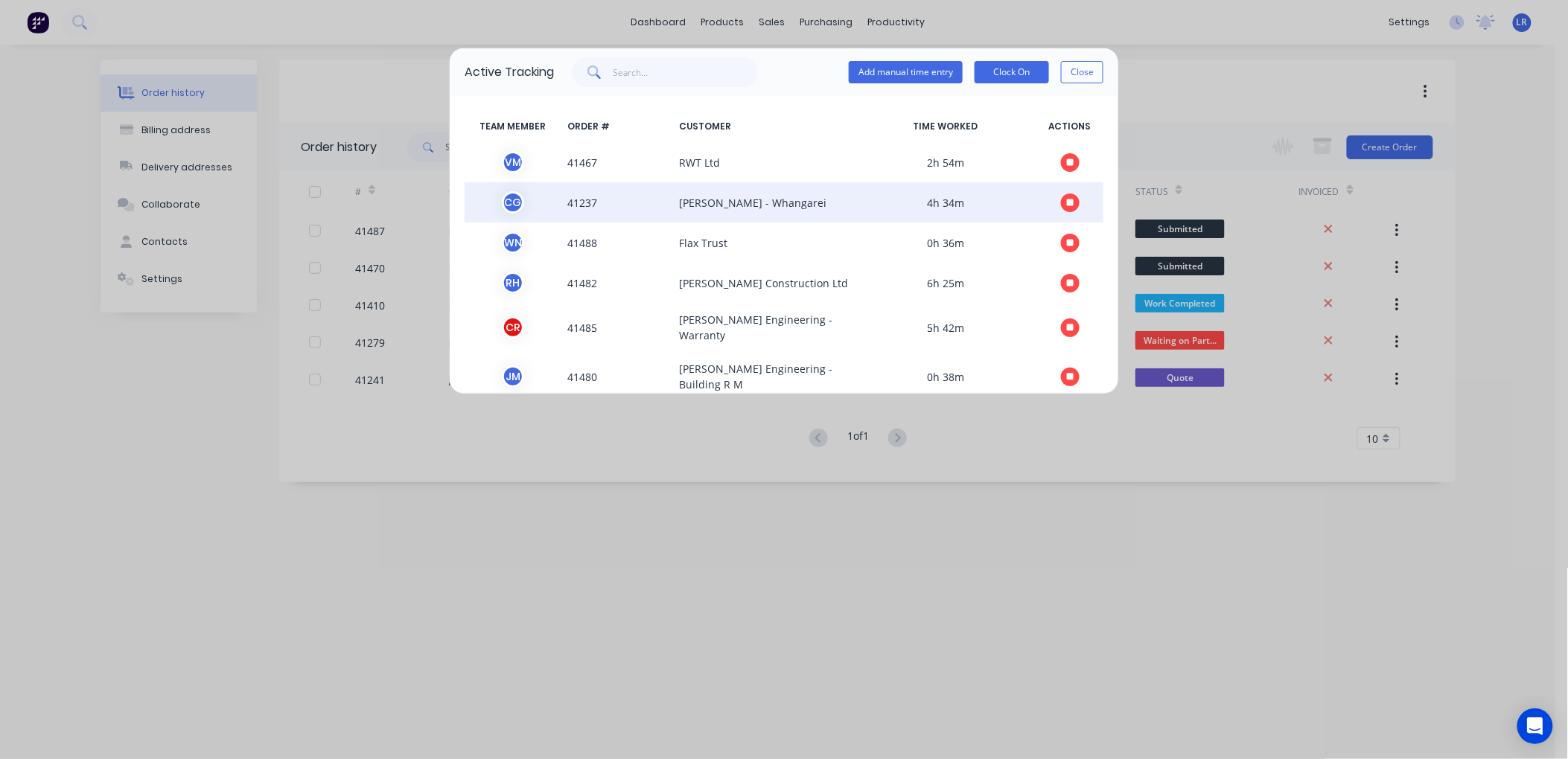
scroll to position [54, 0]
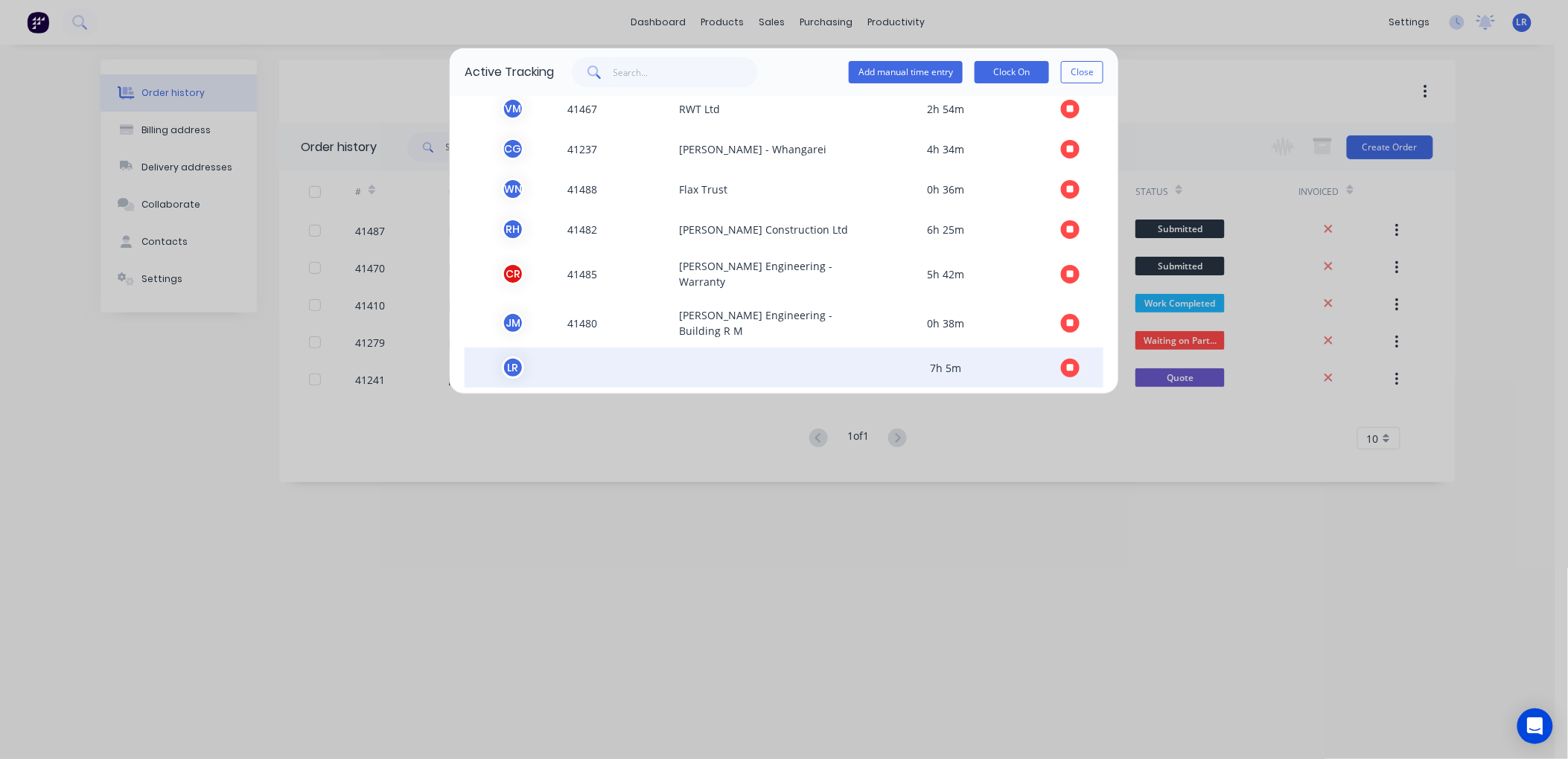
click at [1067, 363] on icon "button" at bounding box center [1071, 368] width 7 height 10
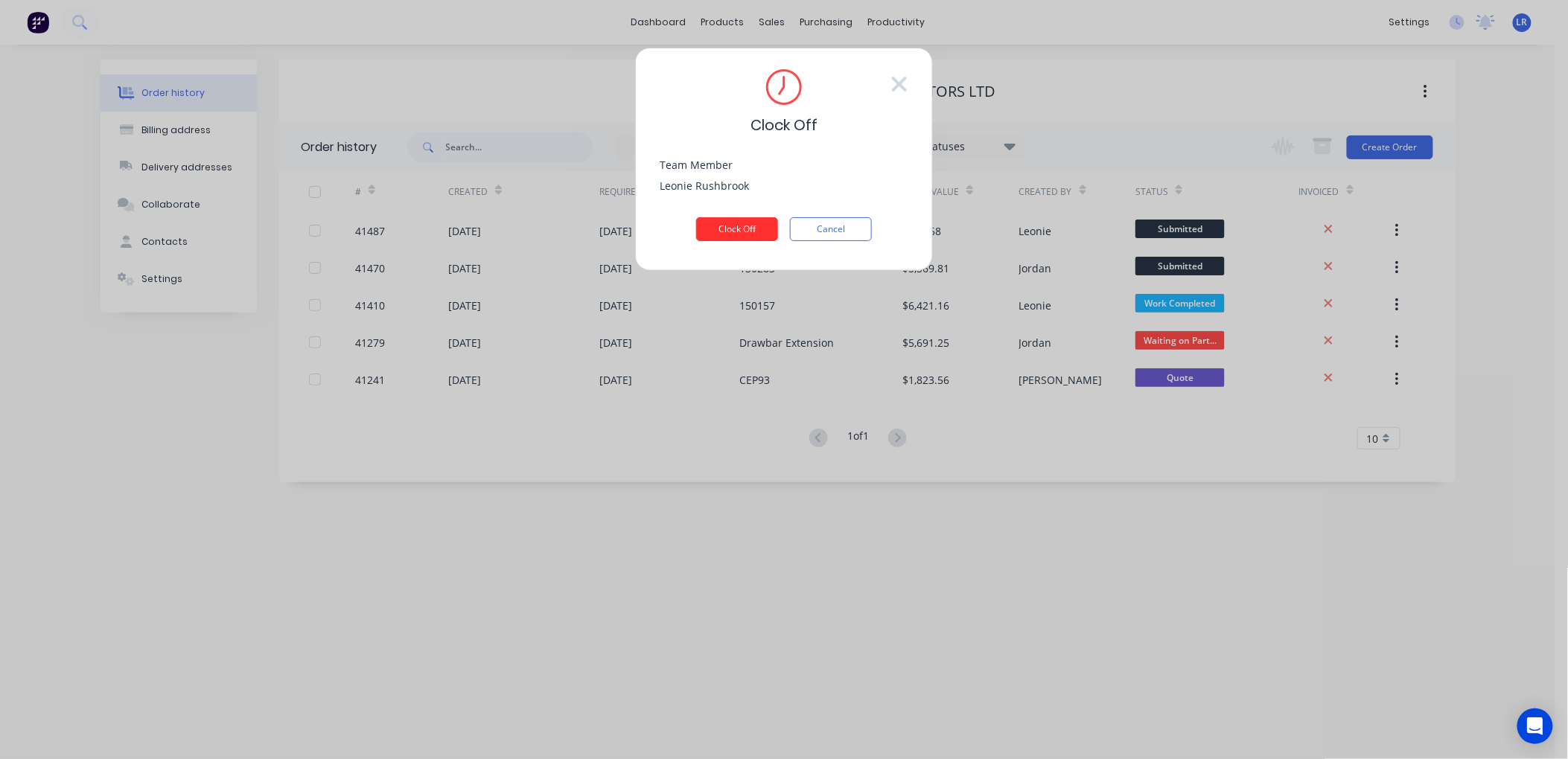
click at [741, 225] on button "Clock Off" at bounding box center [737, 229] width 82 height 24
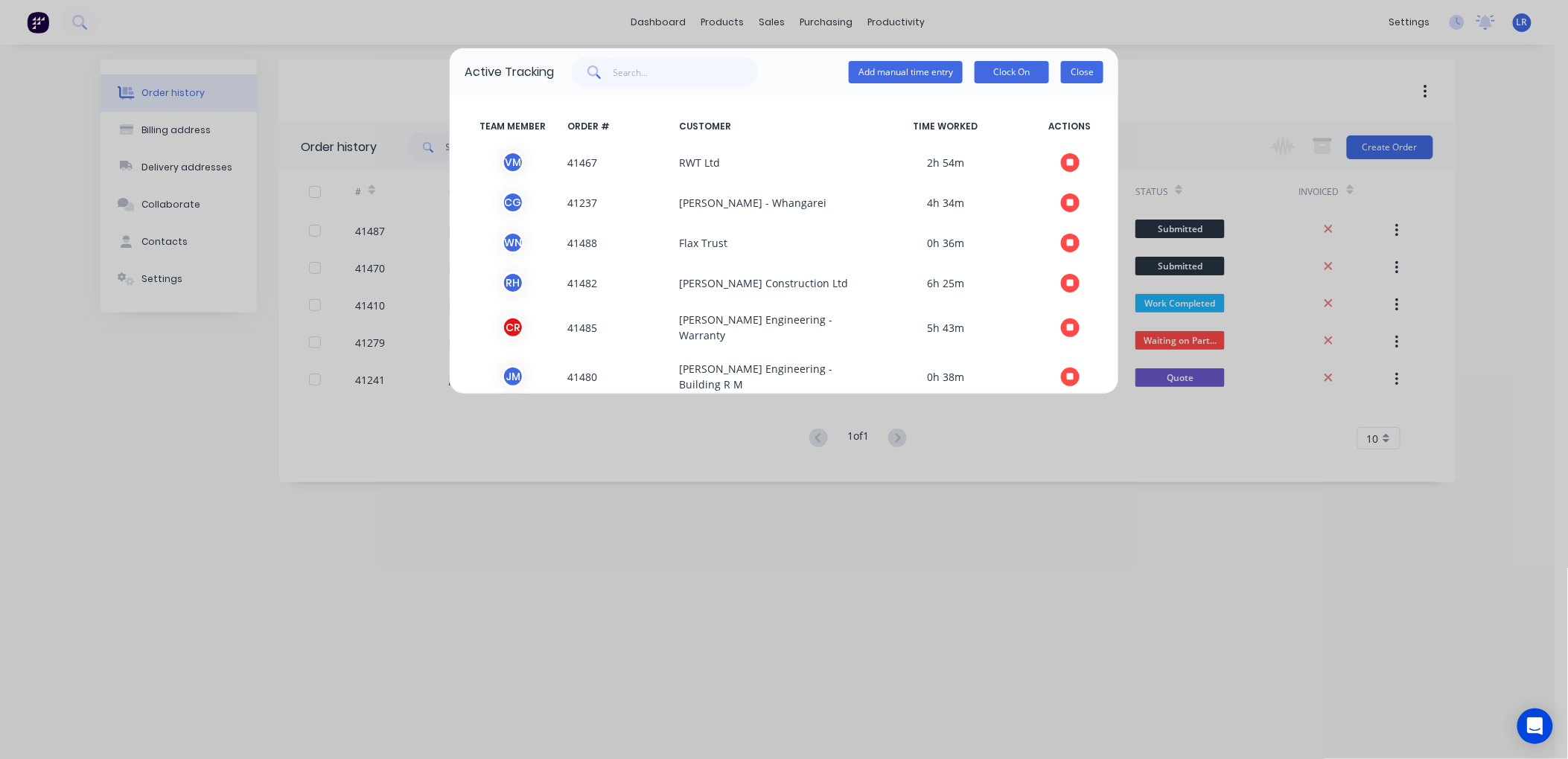
click at [1083, 65] on button "Close" at bounding box center [1082, 72] width 43 height 22
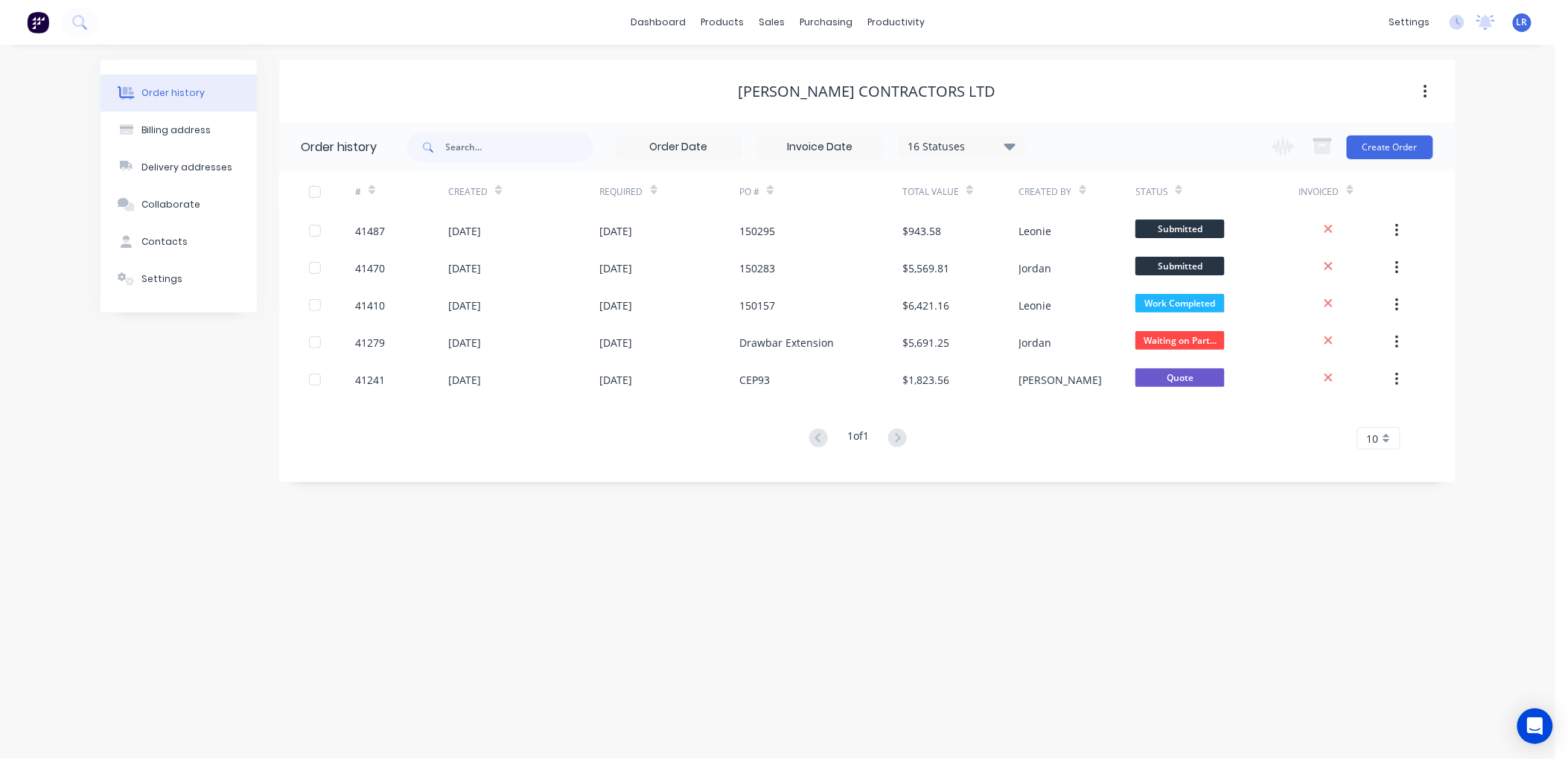
click at [1522, 18] on span "LR" at bounding box center [1522, 22] width 11 height 14
click at [1402, 187] on div "Sign out" at bounding box center [1396, 186] width 40 height 14
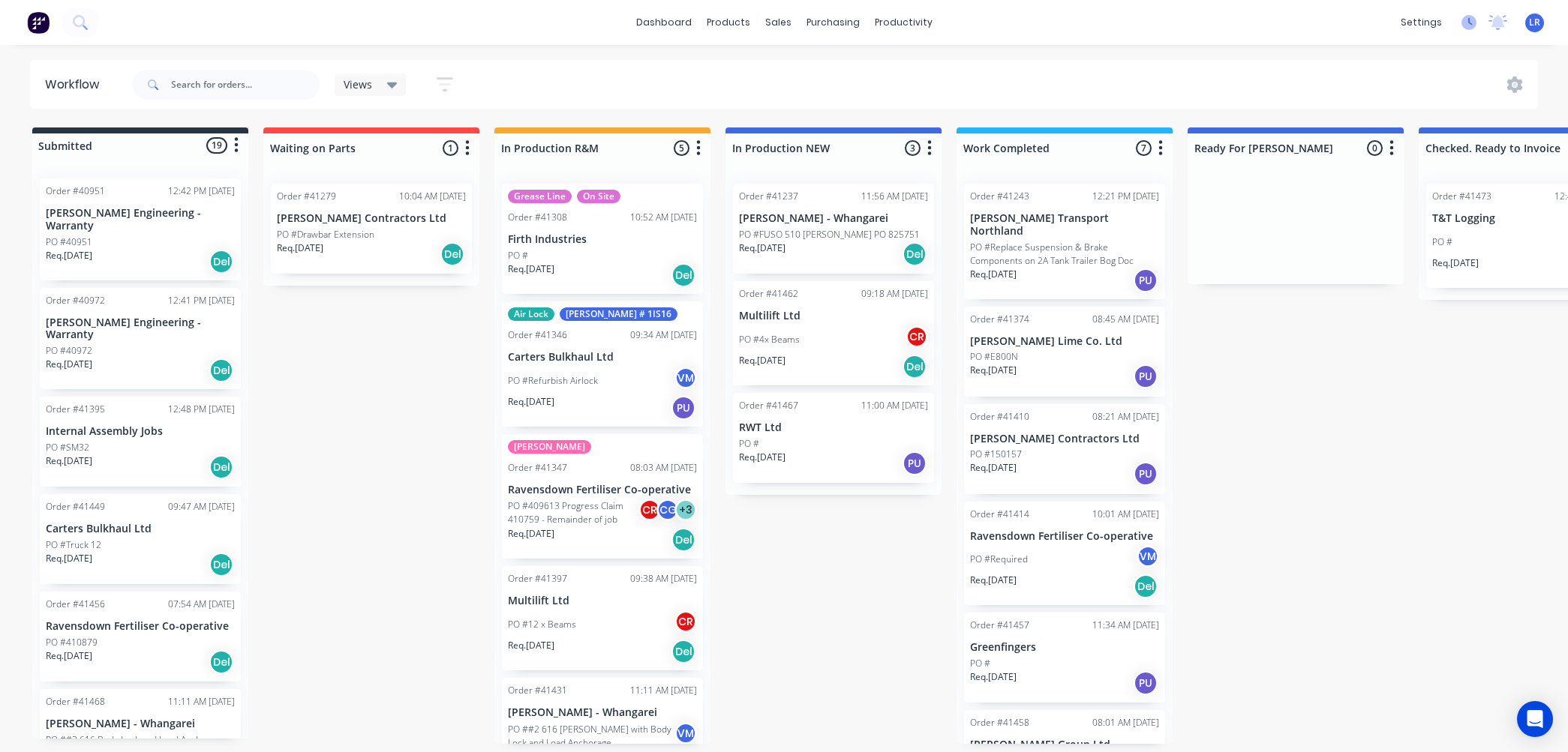
click at [1470, 23] on icon at bounding box center [1471, 22] width 5 height 7
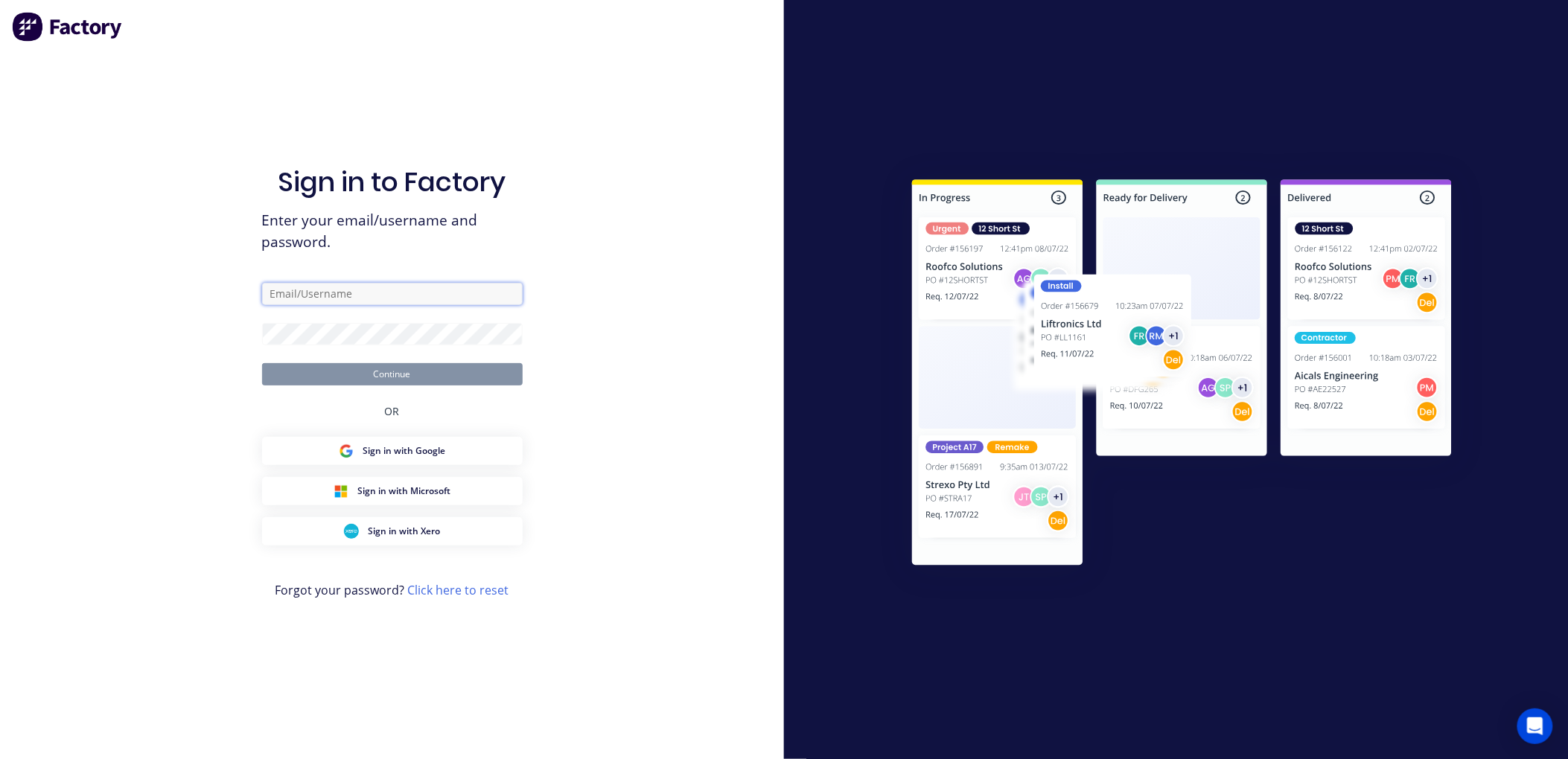
type input "[EMAIL_ADDRESS][DOMAIN_NAME]"
